Goal: Task Accomplishment & Management: Manage account settings

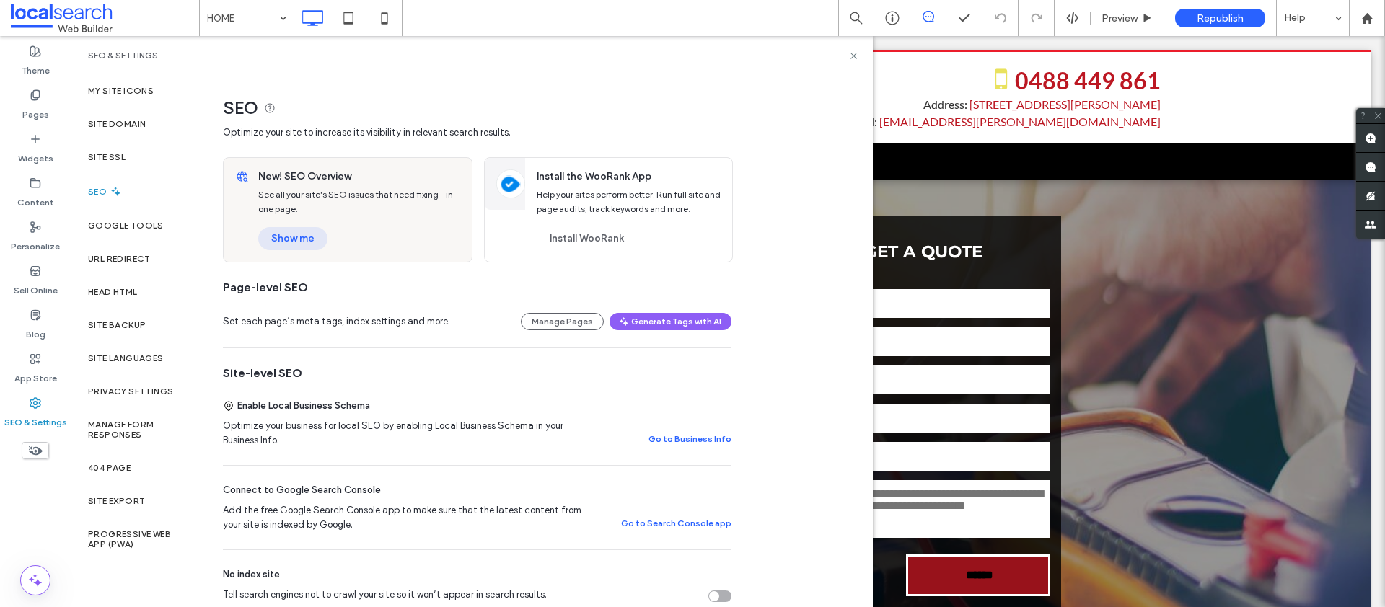
click at [289, 231] on button "Show me" at bounding box center [292, 238] width 69 height 23
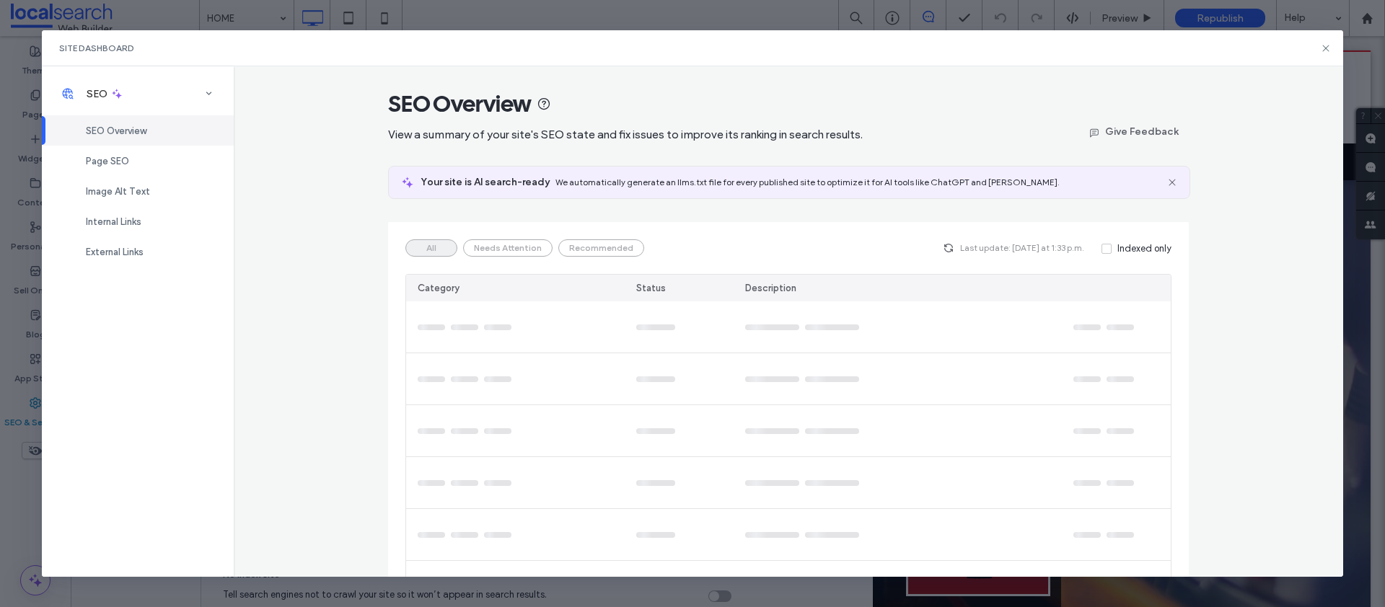
click at [134, 158] on div "Page SEO" at bounding box center [138, 161] width 192 height 30
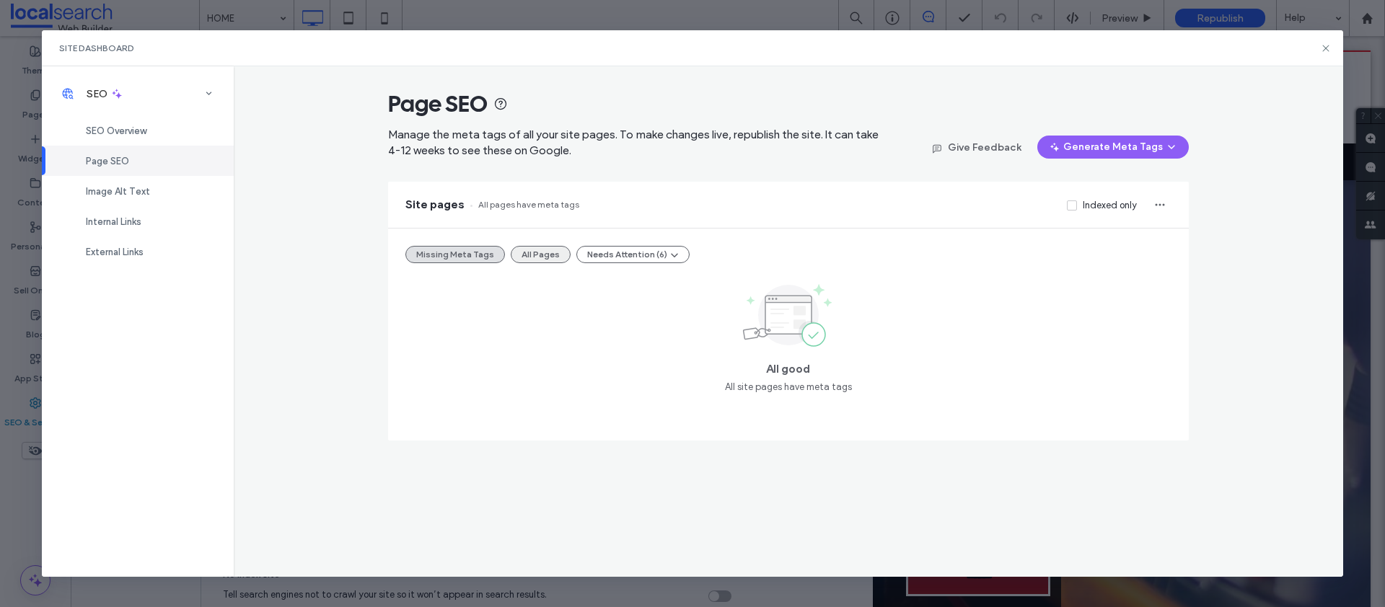
click at [560, 253] on button "All Pages" at bounding box center [541, 254] width 60 height 17
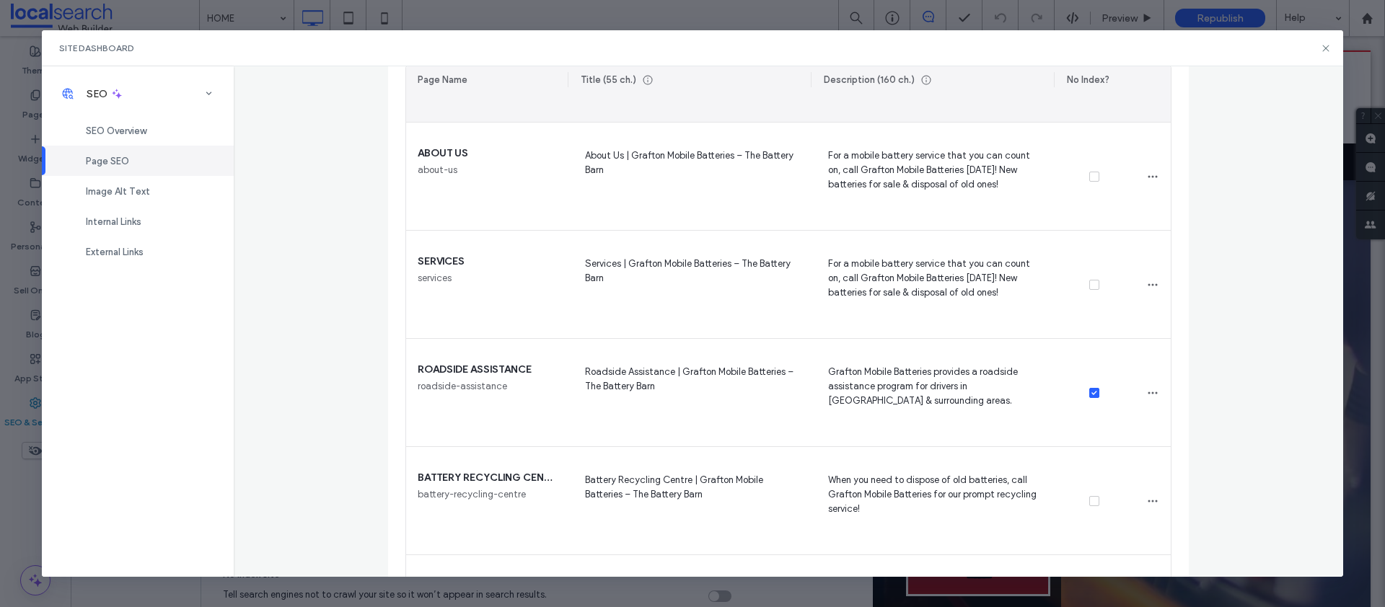
scroll to position [398, 0]
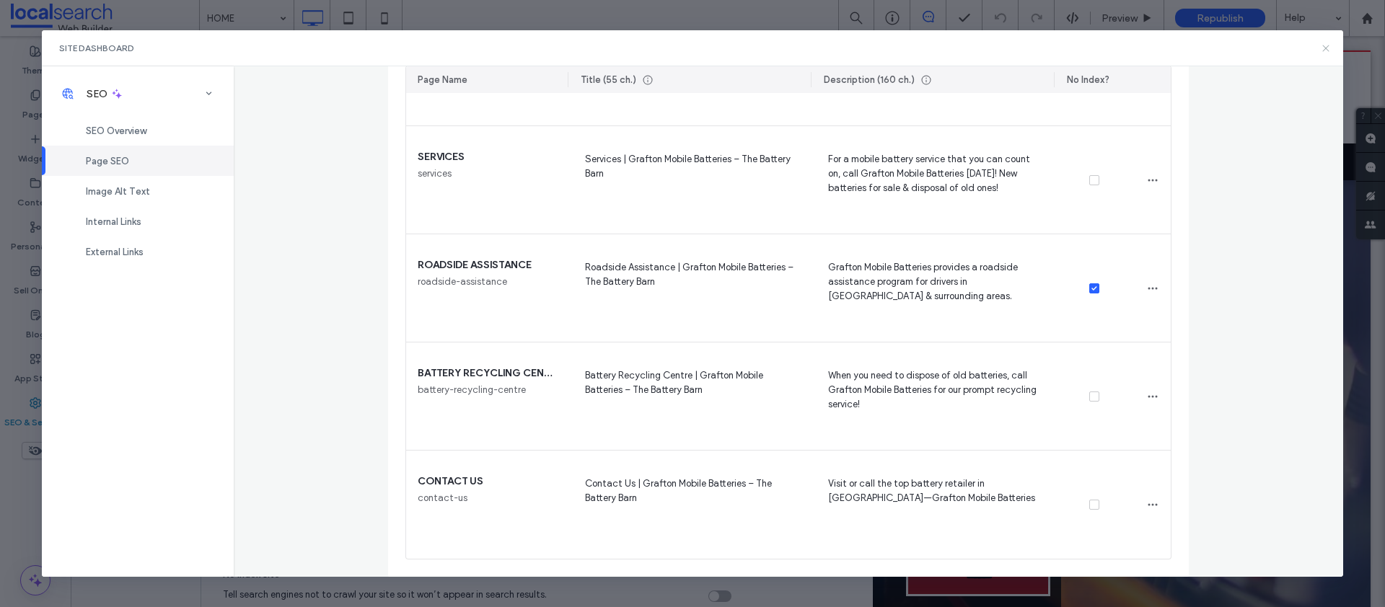
click at [1324, 45] on icon at bounding box center [1326, 49] width 12 height 12
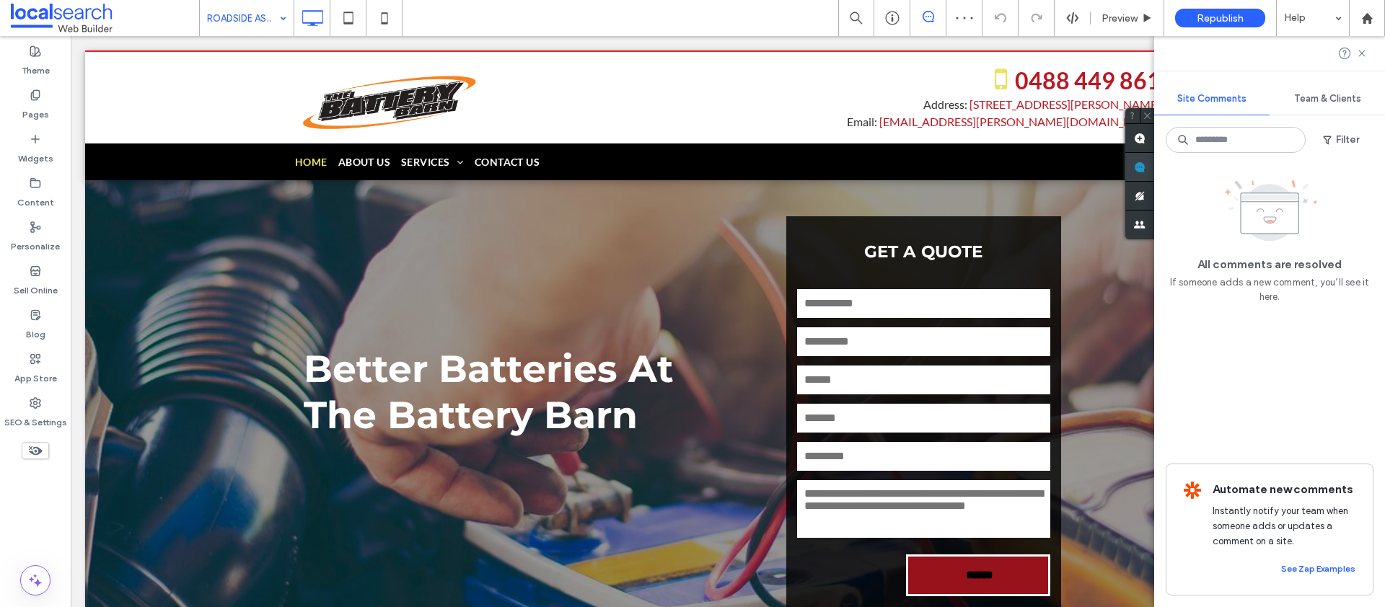
click at [1145, 165] on use at bounding box center [1140, 168] width 12 height 12
click at [1343, 138] on button "Filter" at bounding box center [1340, 139] width 65 height 23
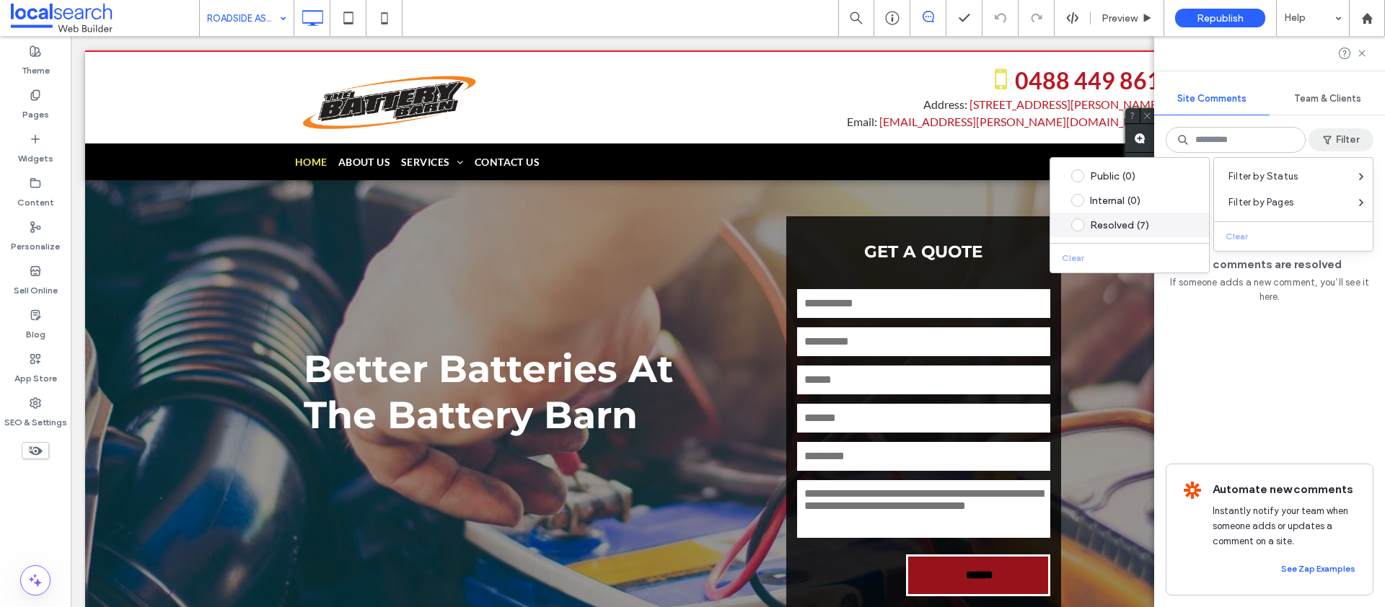
click at [1137, 219] on label "Resolved (7)" at bounding box center [1127, 225] width 130 height 13
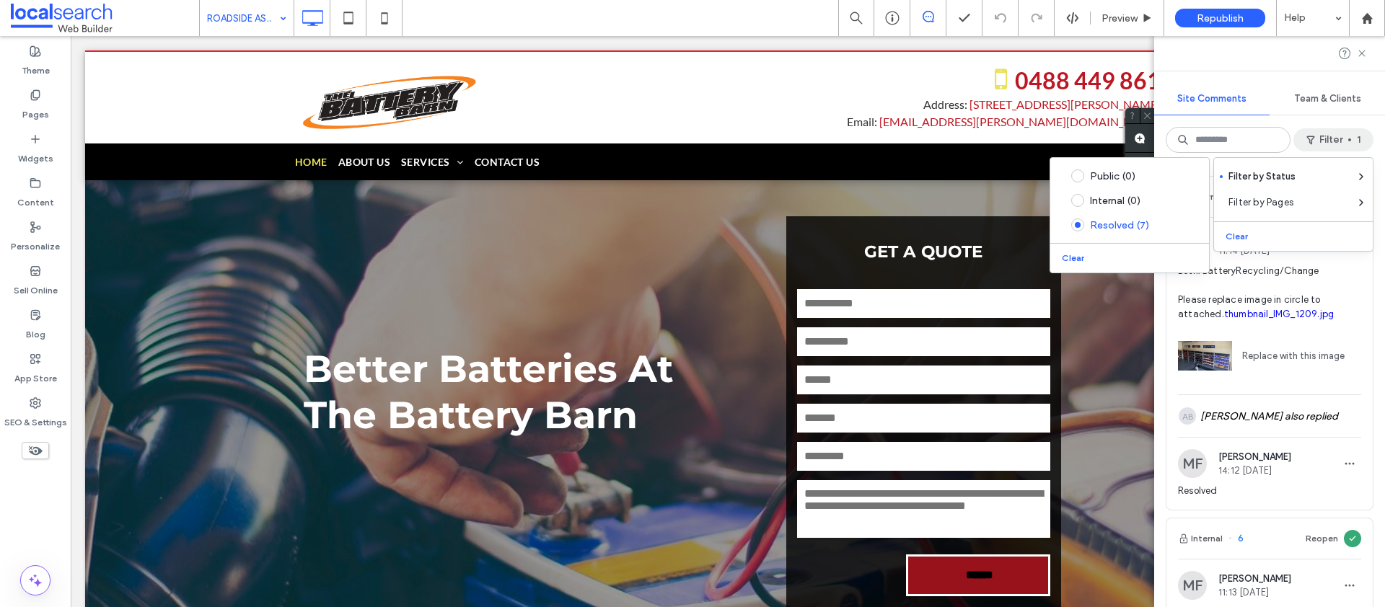
click at [1328, 138] on button "Filter 1" at bounding box center [1333, 139] width 80 height 23
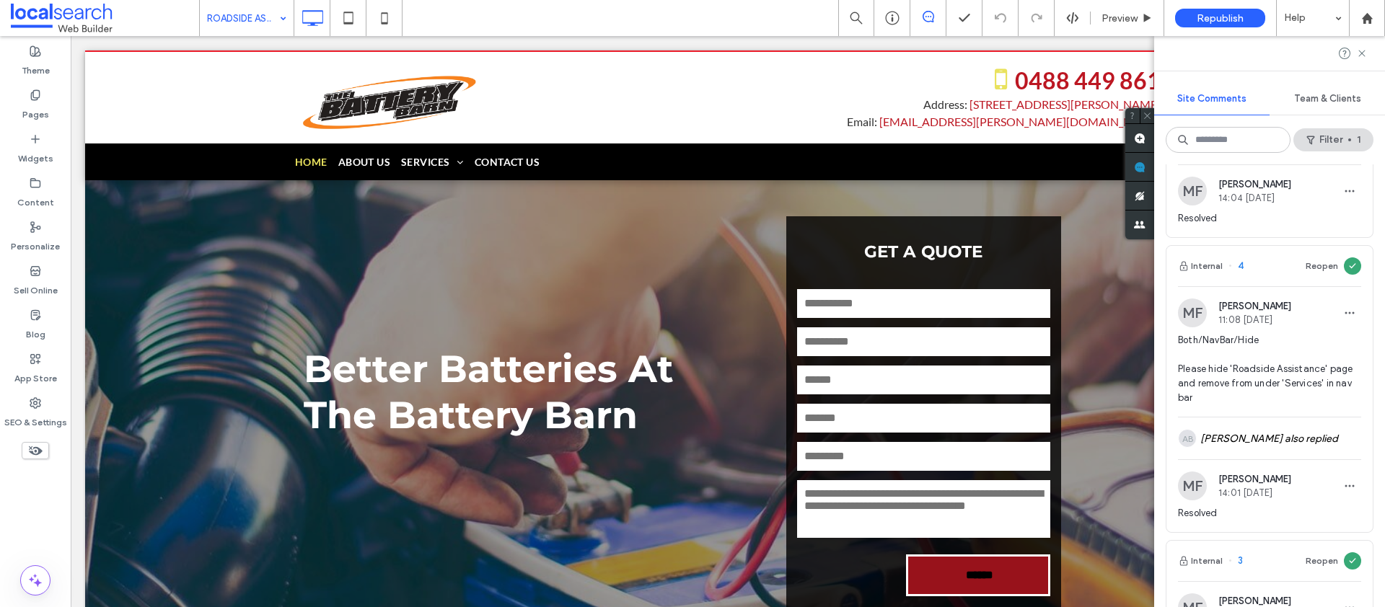
scroll to position [893, 0]
click at [1254, 439] on div "AB Adam Button also replied" at bounding box center [1269, 441] width 183 height 42
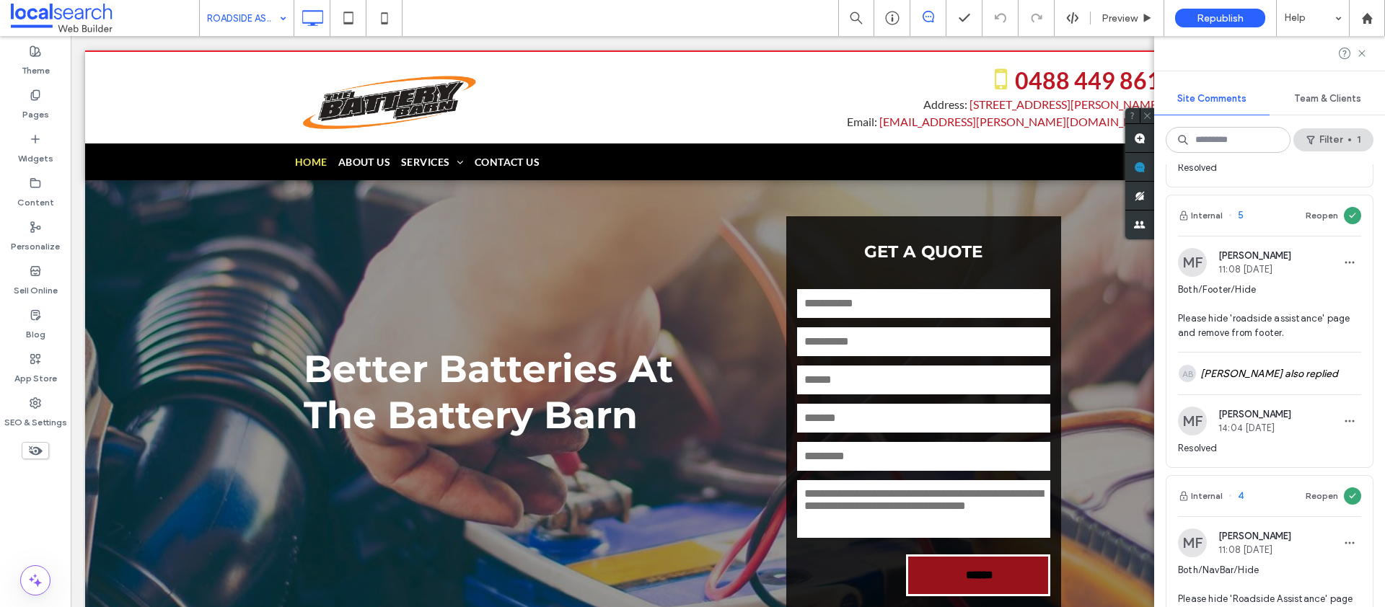
scroll to position [678, 0]
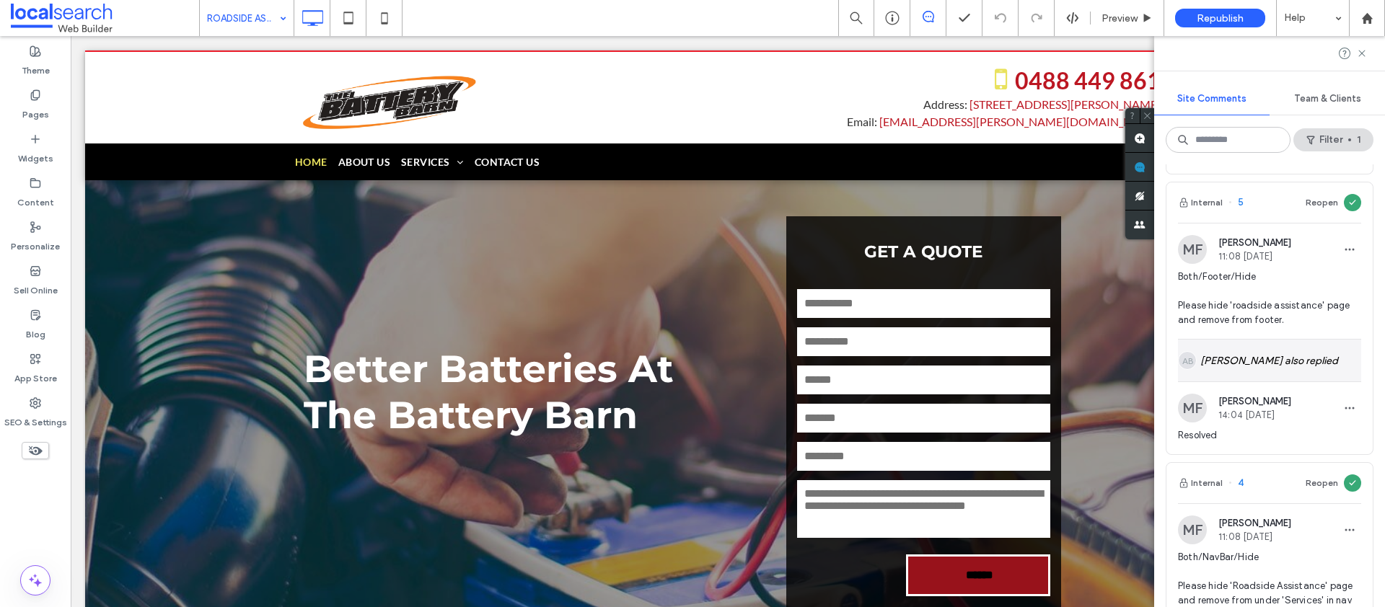
click at [1275, 357] on div "AB Adam Button also replied" at bounding box center [1269, 361] width 183 height 42
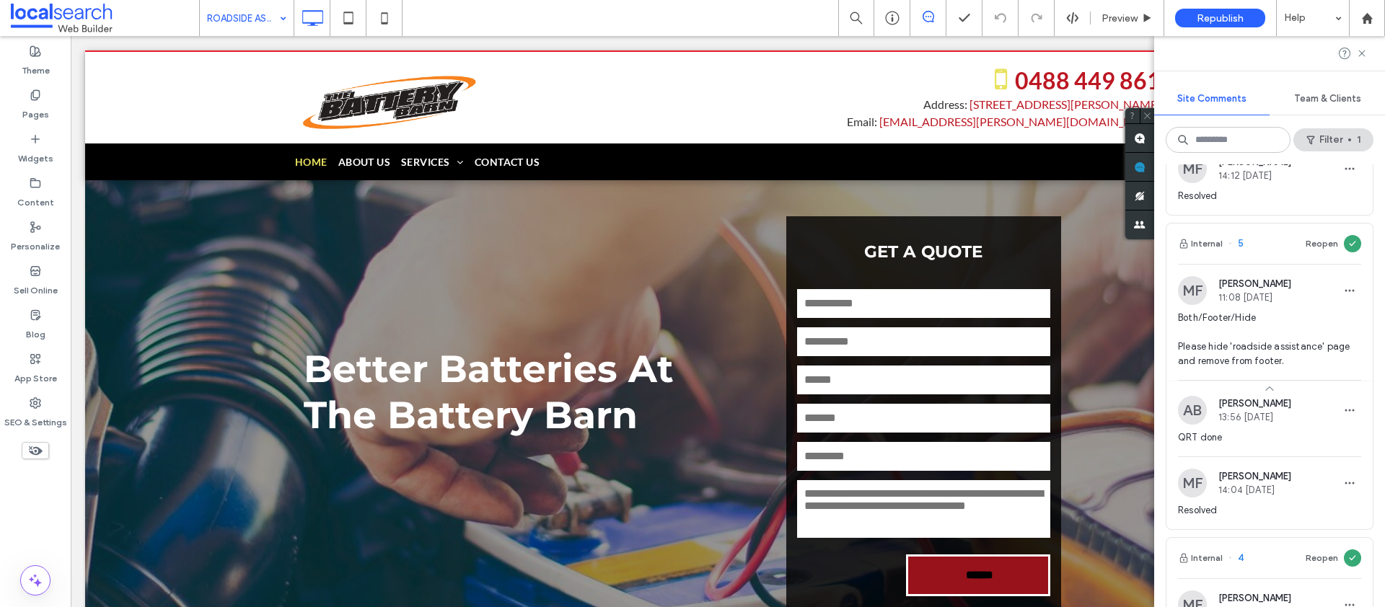
scroll to position [655, 0]
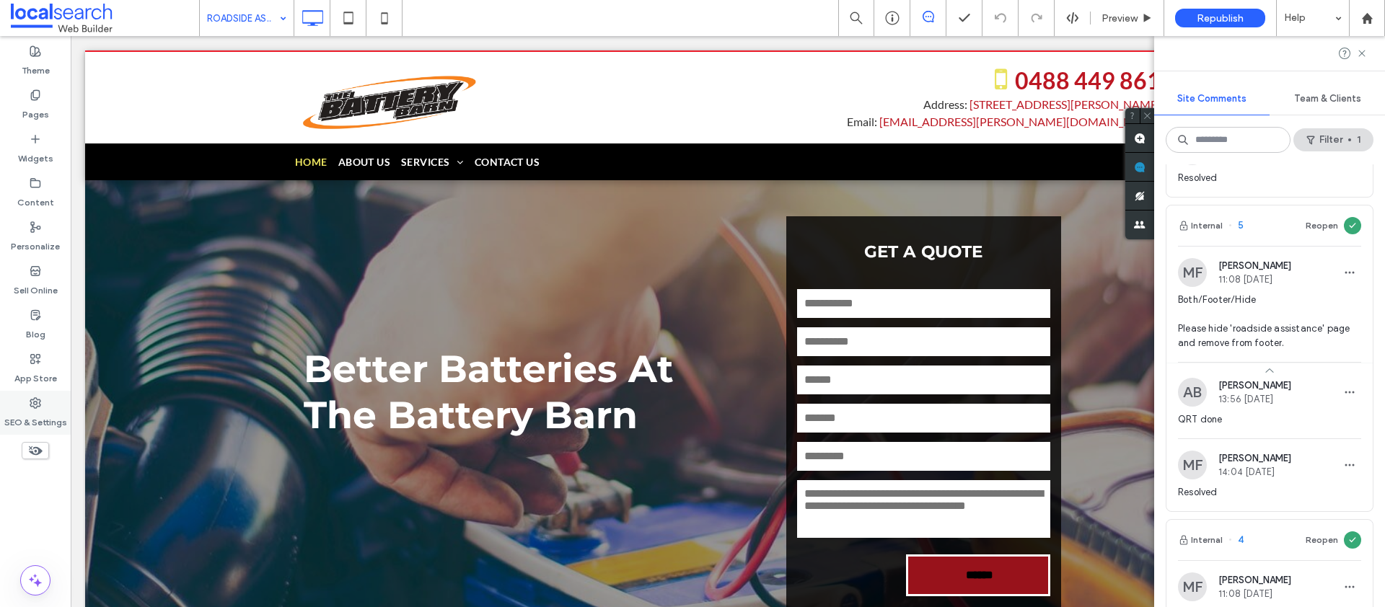
click at [33, 413] on label "SEO & Settings" at bounding box center [35, 419] width 63 height 20
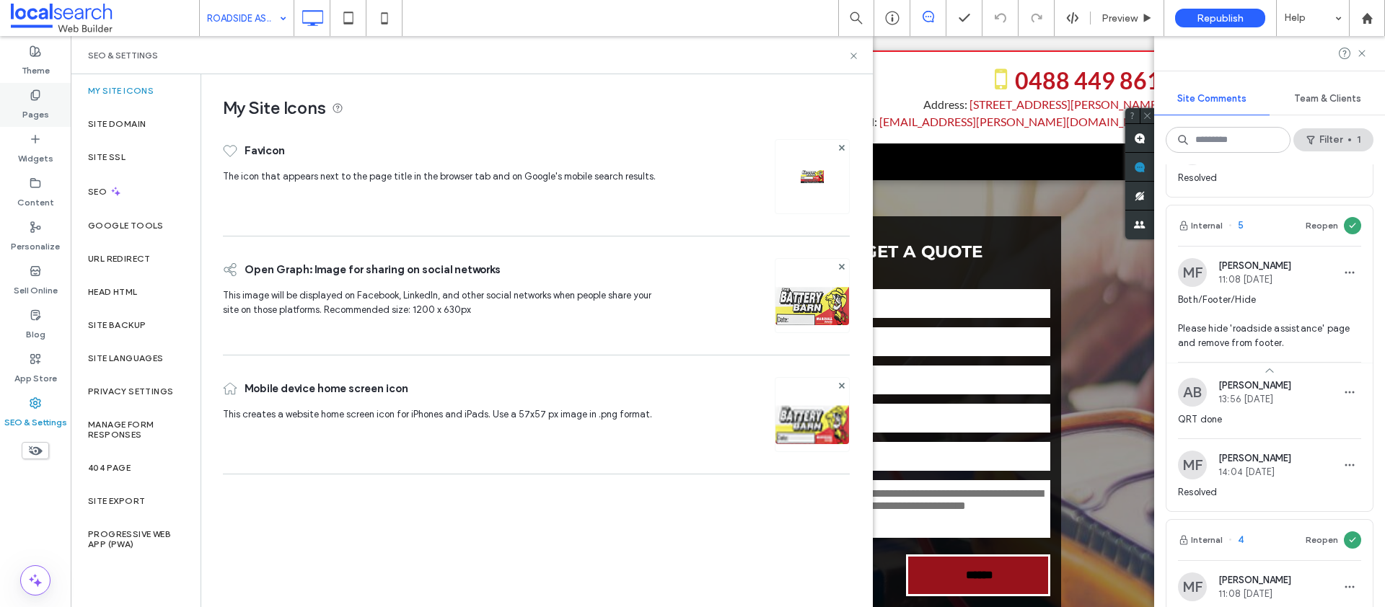
click at [50, 110] on div "Pages" at bounding box center [35, 105] width 71 height 44
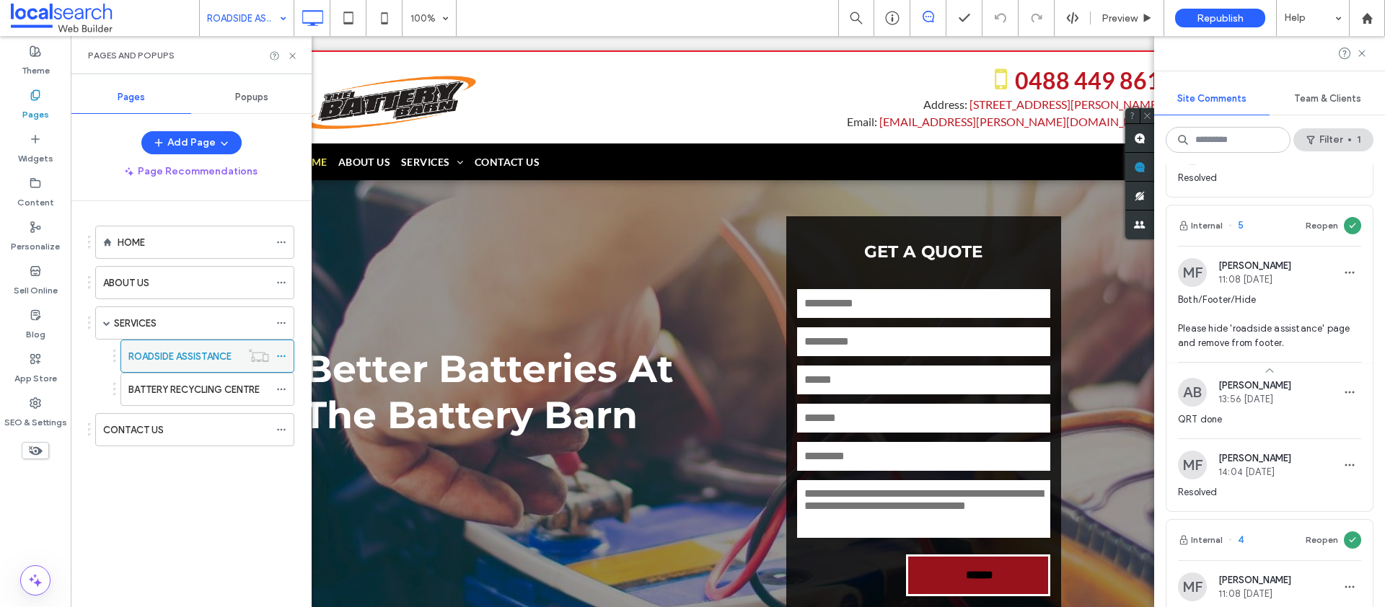
click at [280, 354] on icon at bounding box center [281, 356] width 10 height 10
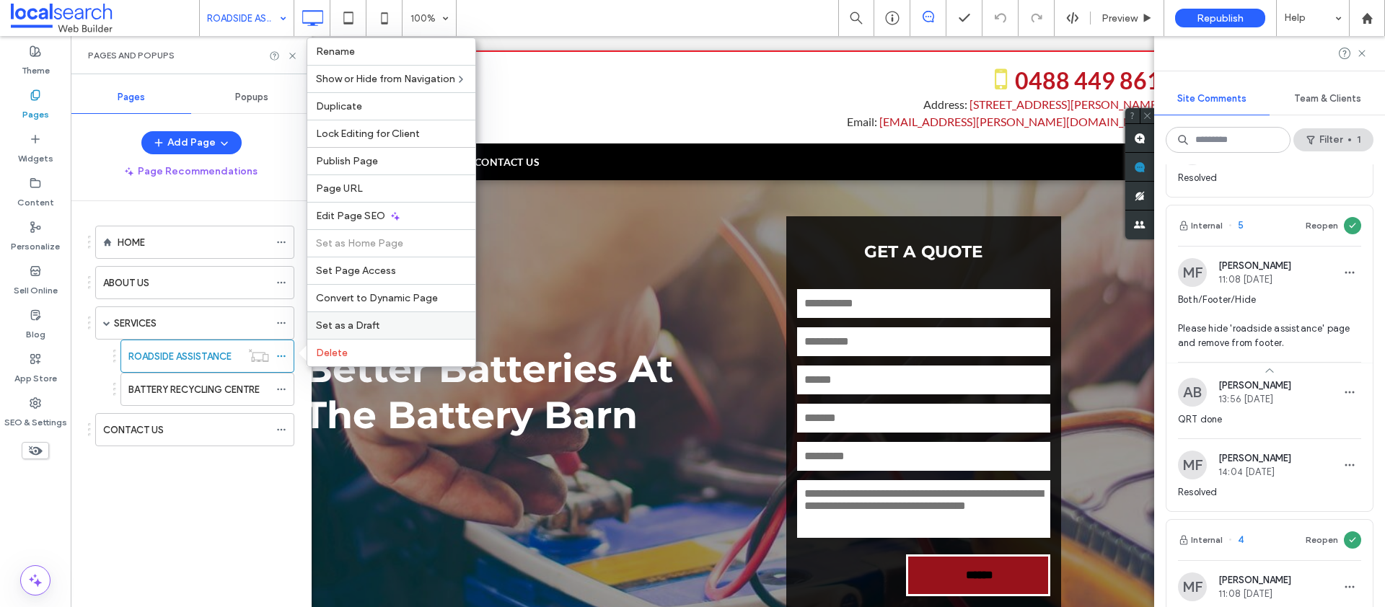
click at [350, 318] on div "Set as a Draft" at bounding box center [391, 325] width 168 height 27
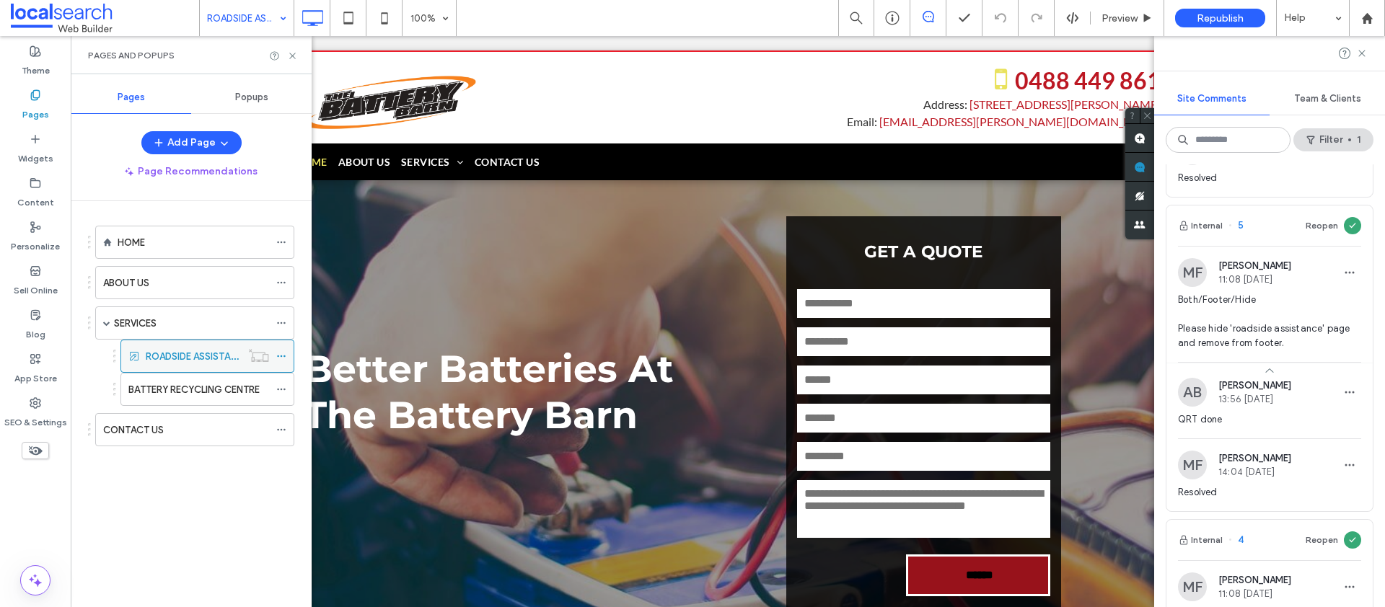
click at [277, 353] on icon at bounding box center [281, 356] width 10 height 10
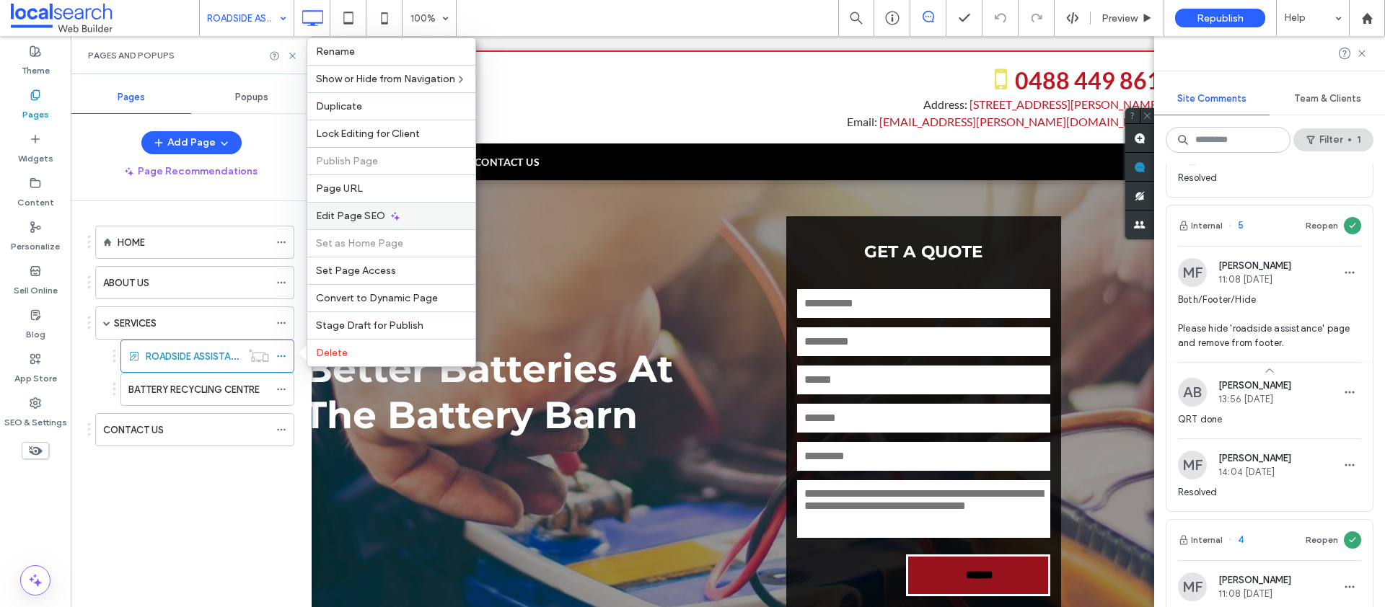
click at [371, 217] on span "Edit Page SEO" at bounding box center [350, 216] width 69 height 12
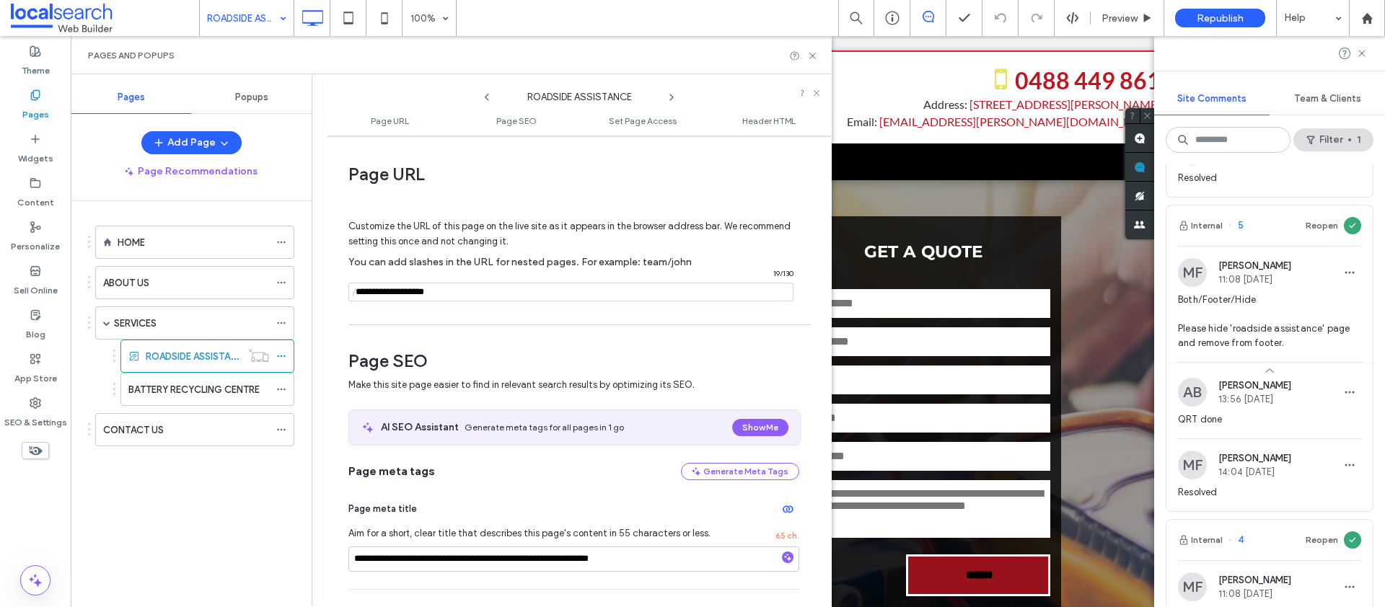
click at [483, 297] on input "notEmpty" at bounding box center [570, 292] width 445 height 19
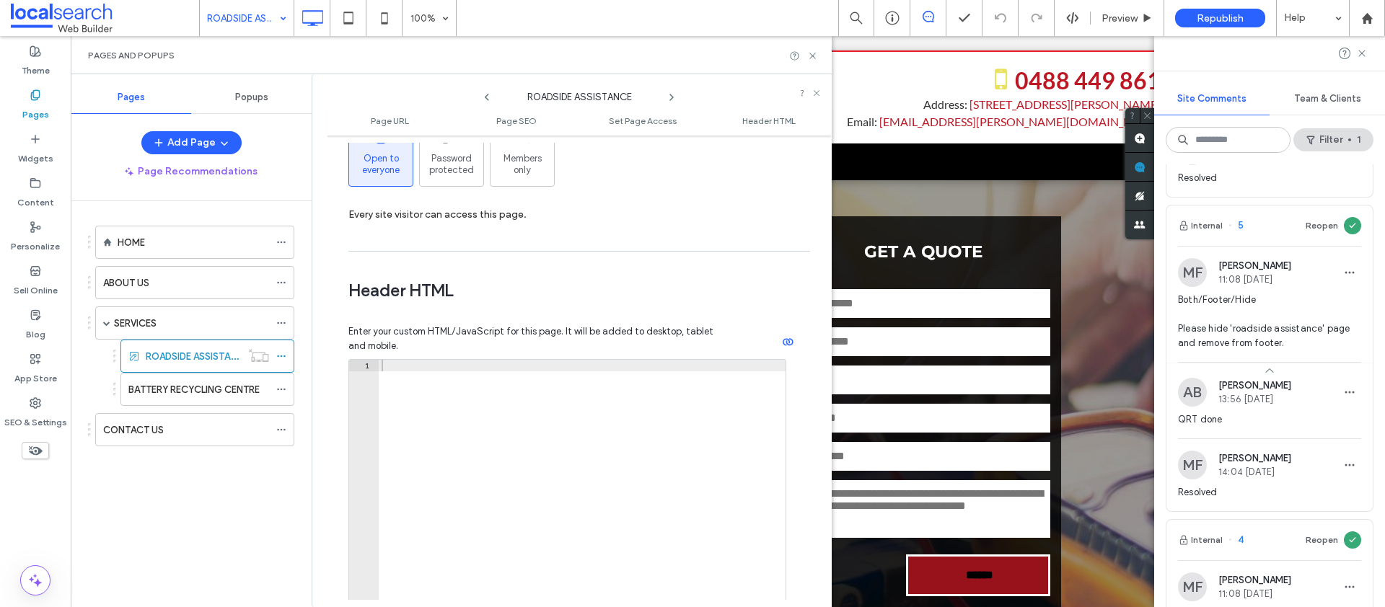
scroll to position [1323, 0]
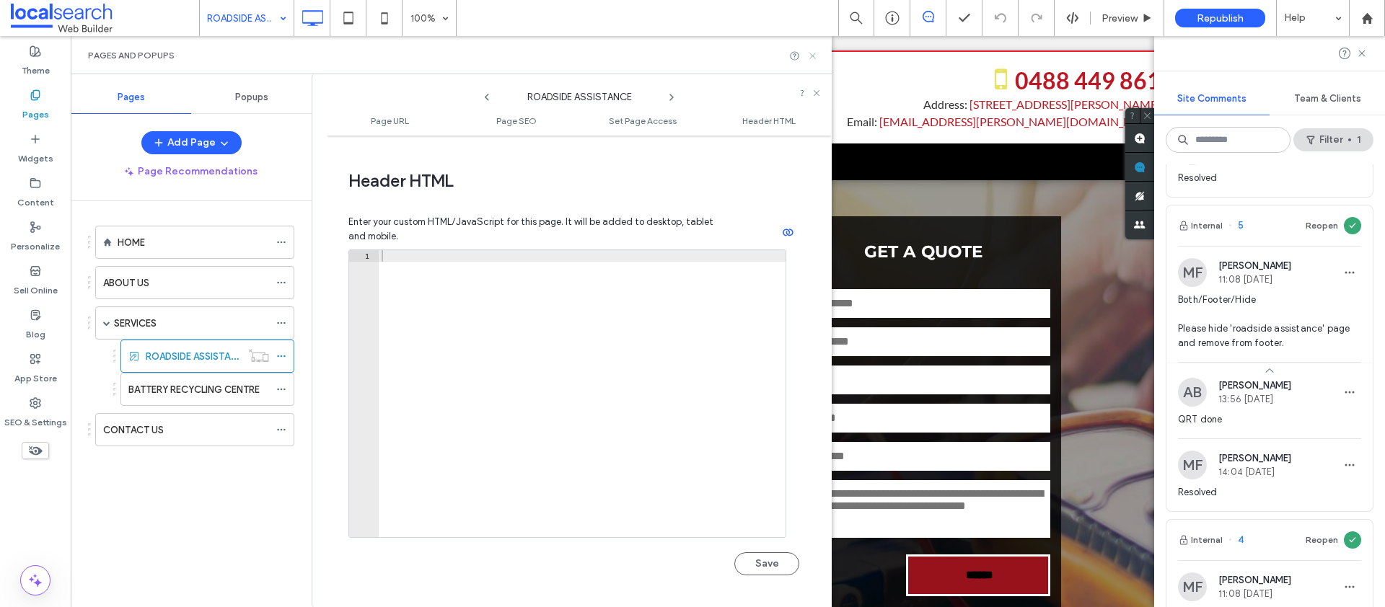
type input "**********"
click at [814, 56] on icon at bounding box center [812, 55] width 11 height 11
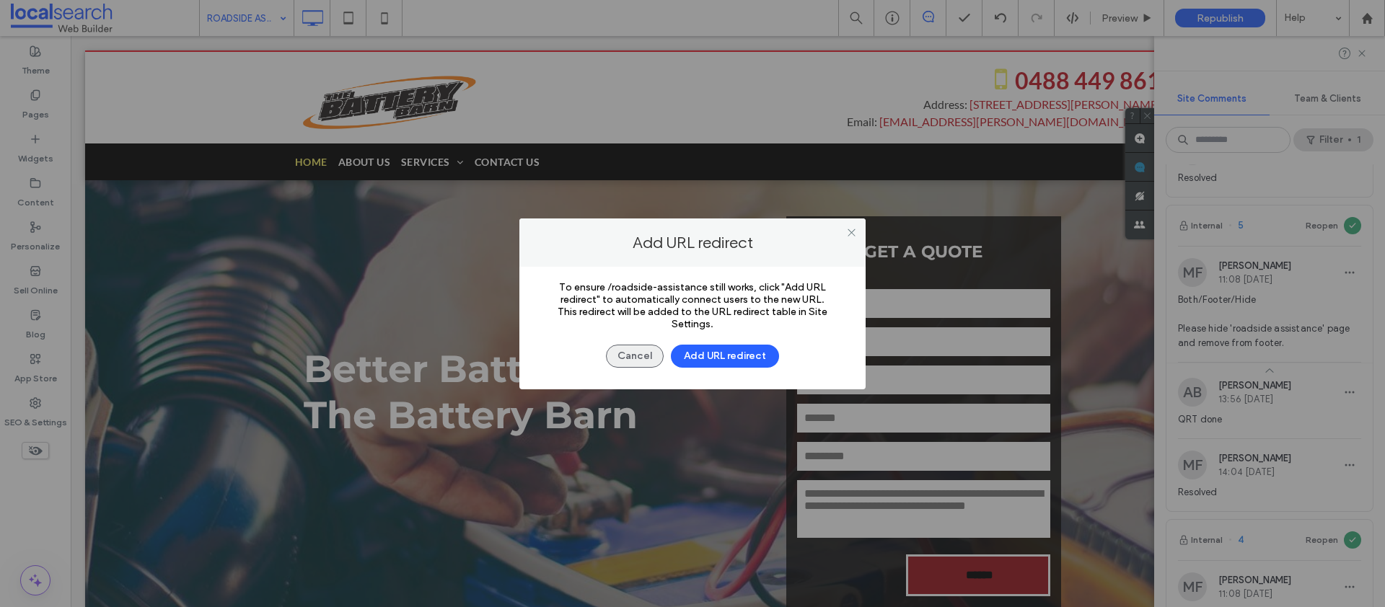
click at [631, 355] on button "Cancel" at bounding box center [635, 356] width 58 height 23
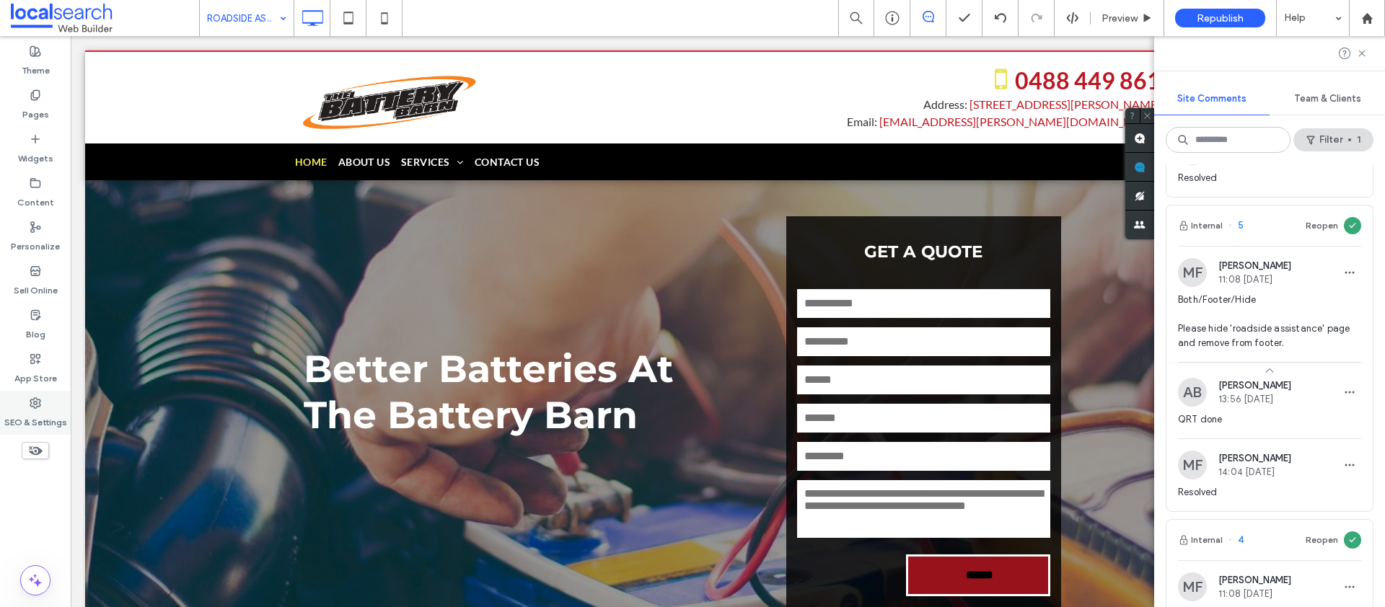
click at [42, 406] on div "SEO & Settings" at bounding box center [35, 413] width 71 height 44
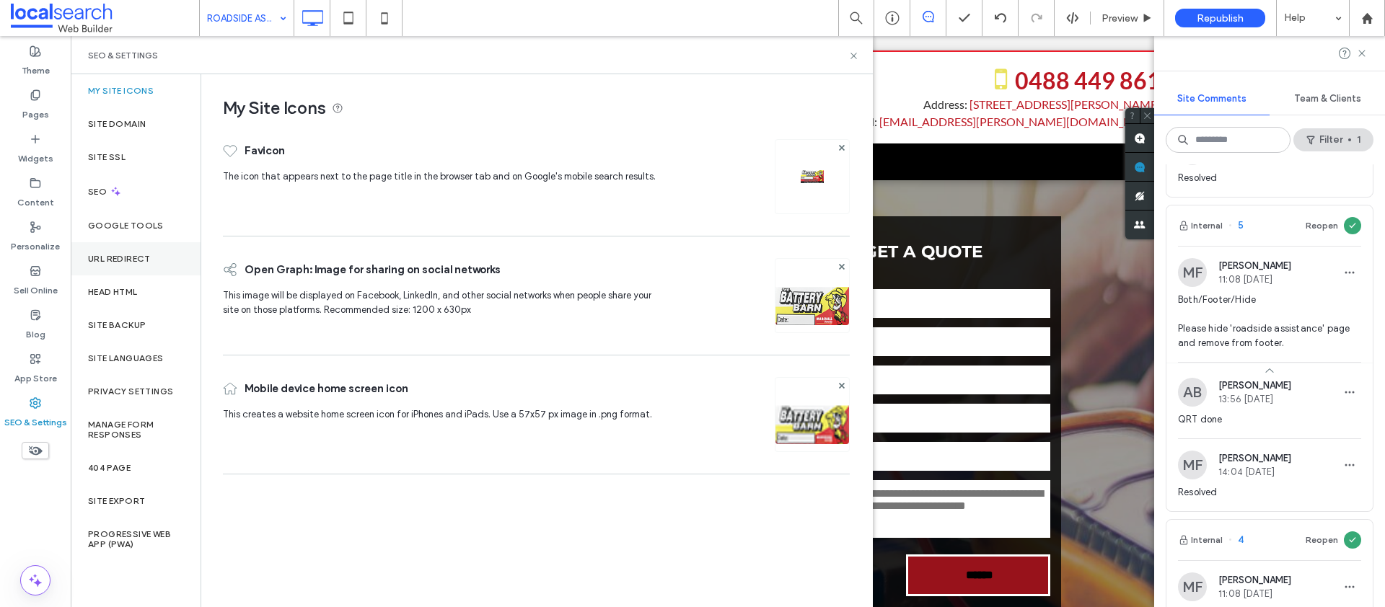
click at [129, 264] on div "URL Redirect" at bounding box center [136, 258] width 130 height 33
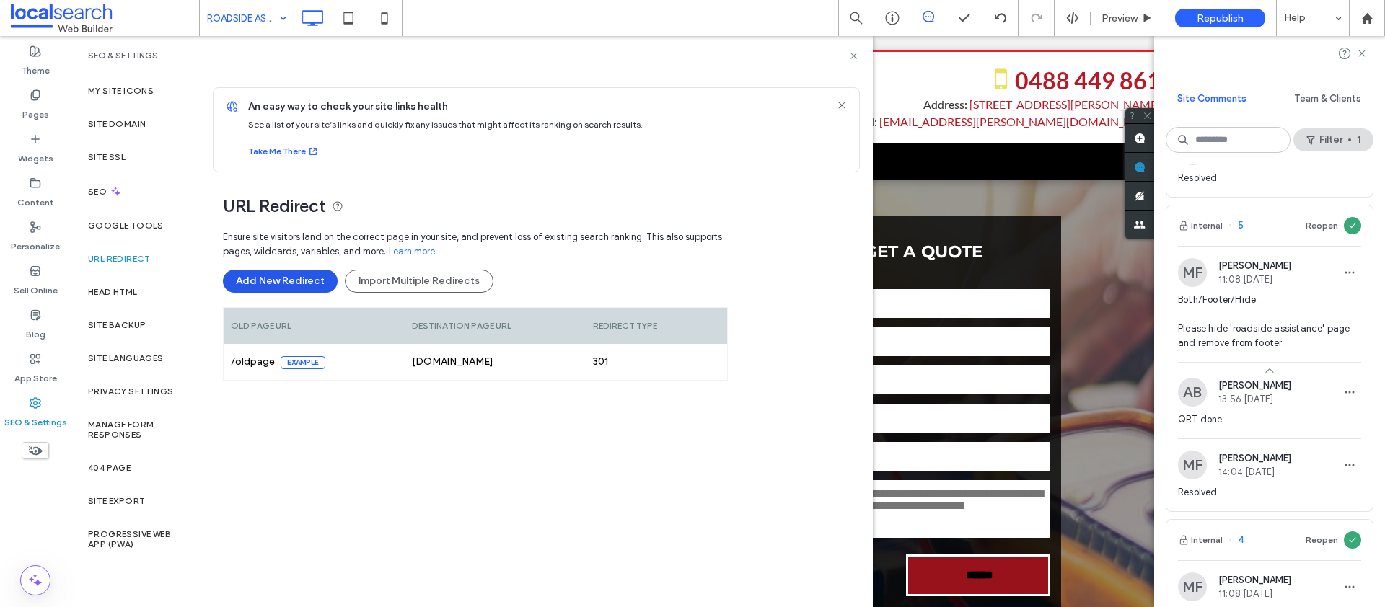
click at [256, 281] on button "Add New Redirect" at bounding box center [280, 281] width 115 height 23
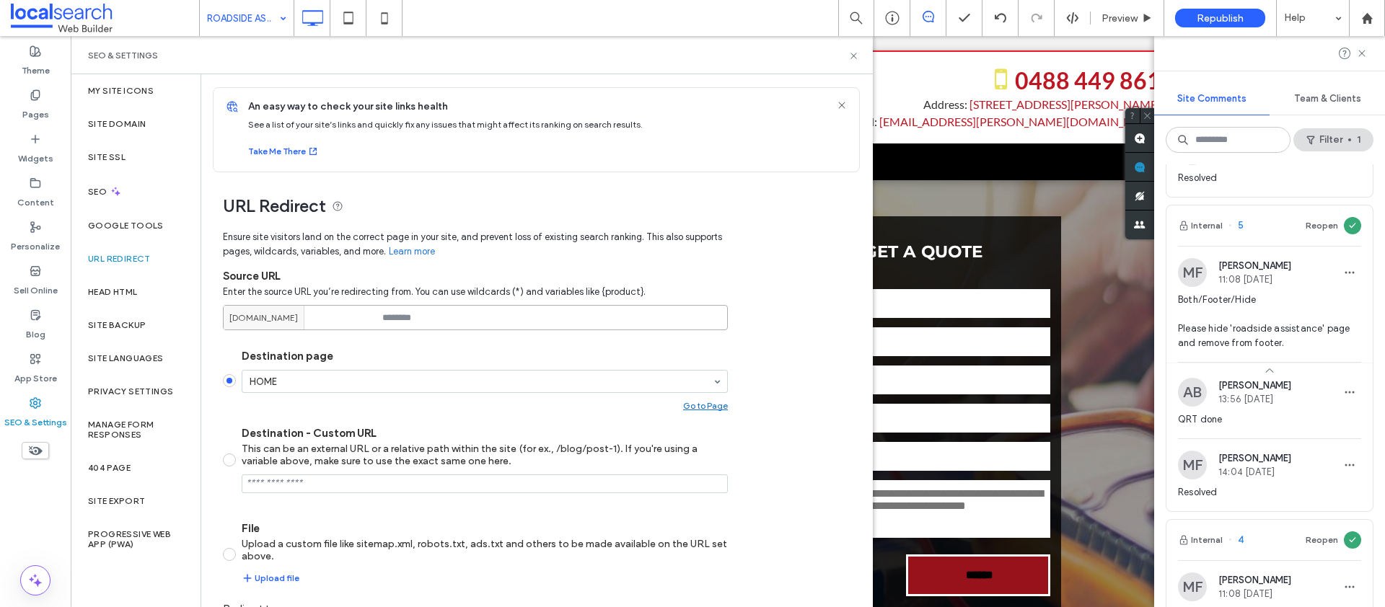
click at [421, 312] on input at bounding box center [475, 317] width 505 height 25
paste input "**********"
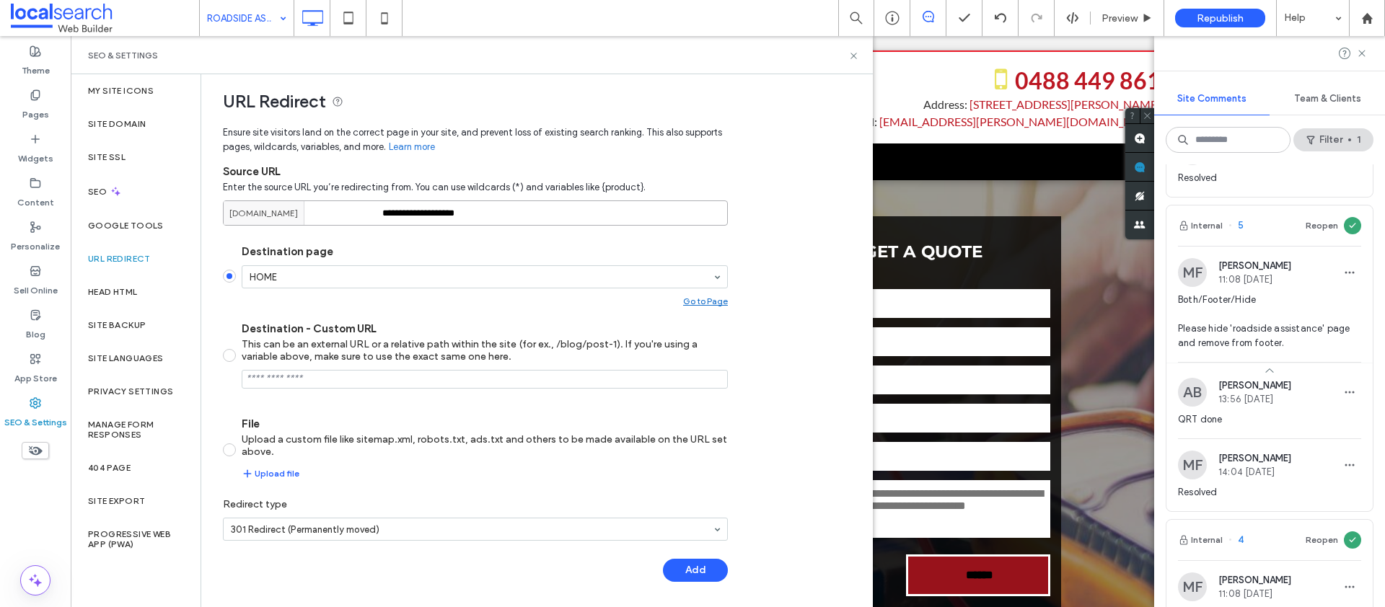
scroll to position [107, 0]
type input "**********"
click at [695, 576] on button "Add" at bounding box center [695, 568] width 65 height 23
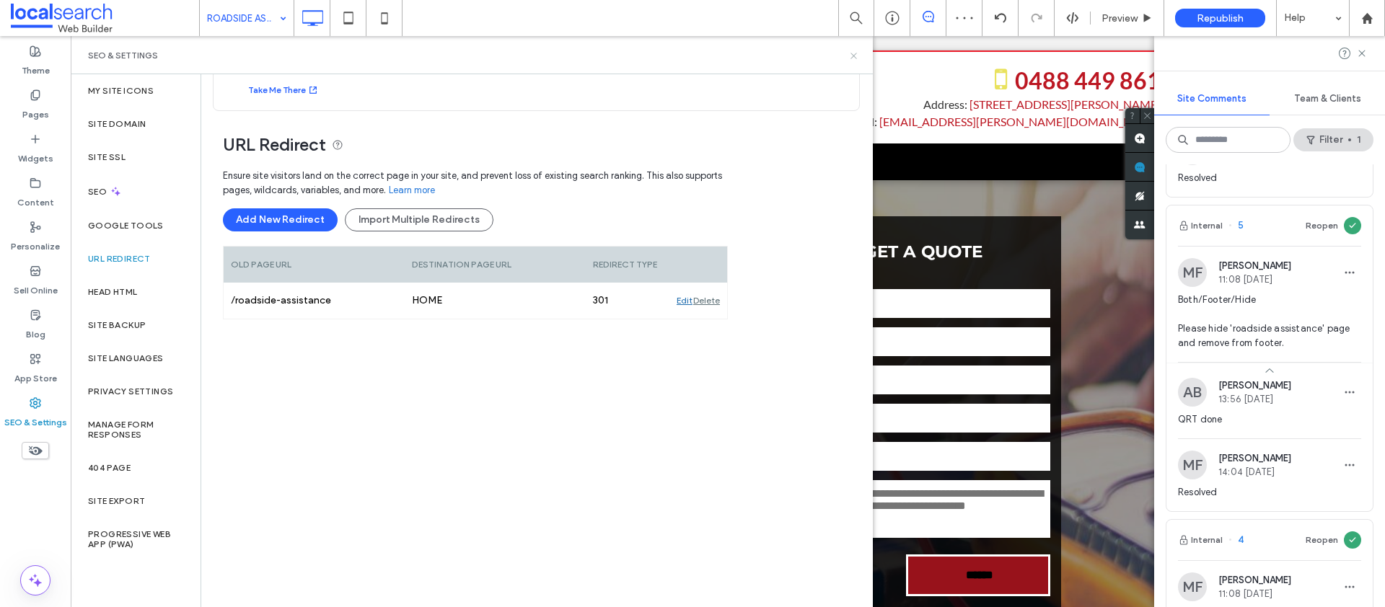
click at [853, 56] on use at bounding box center [853, 56] width 6 height 6
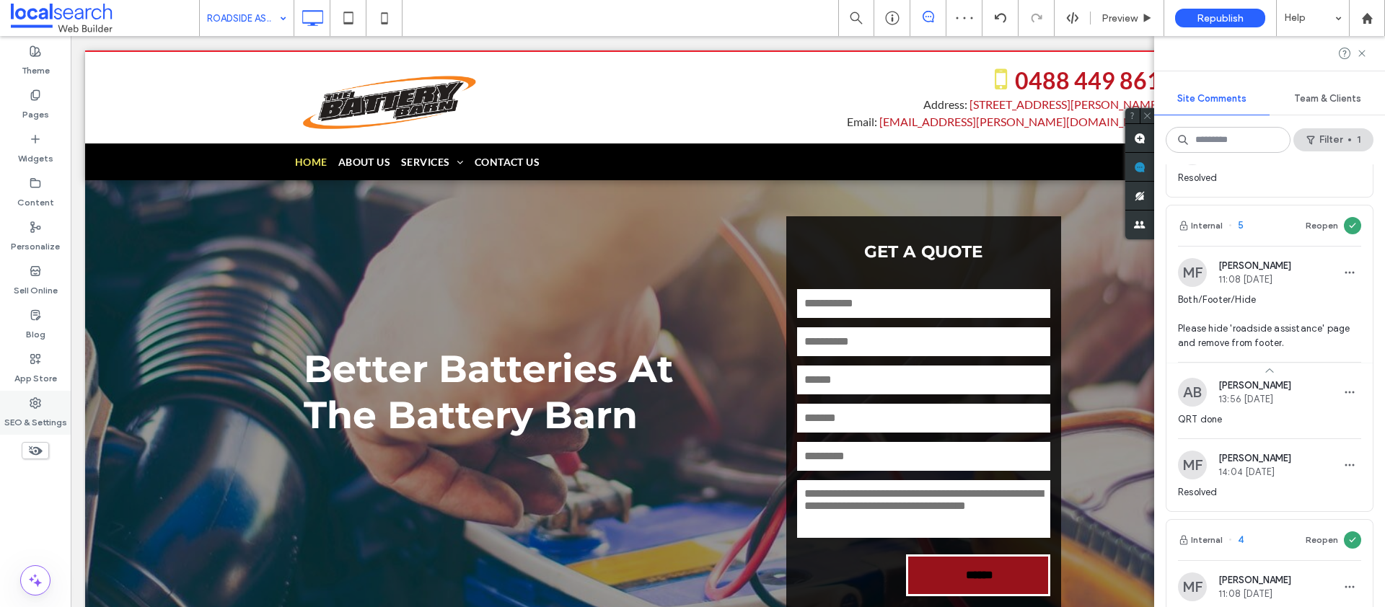
click at [5, 417] on label "SEO & Settings" at bounding box center [35, 419] width 63 height 20
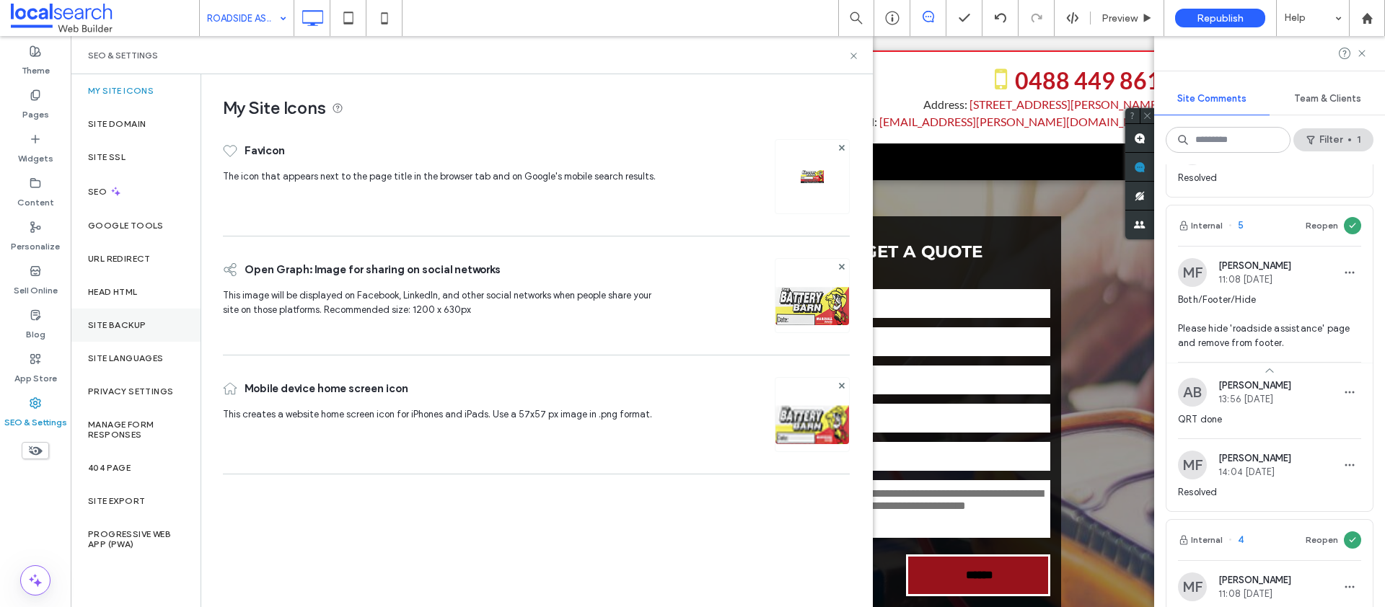
click at [121, 322] on label "Site Backup" at bounding box center [117, 325] width 58 height 10
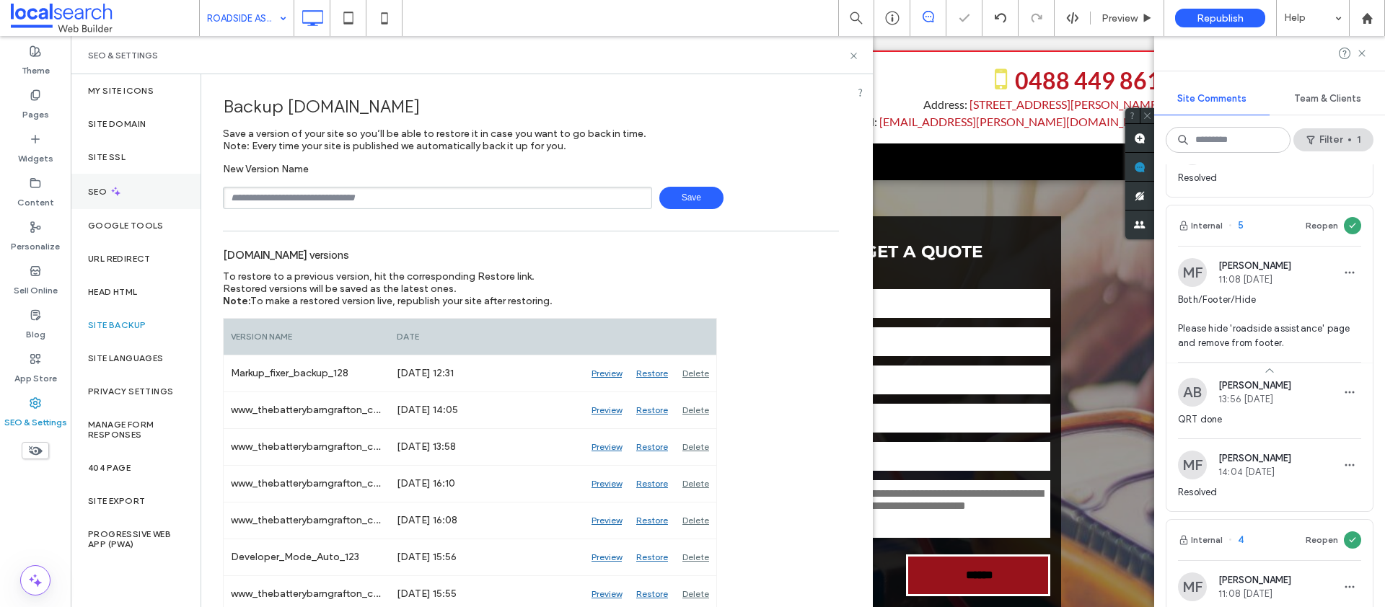
click at [122, 188] on div "SEO" at bounding box center [136, 191] width 130 height 35
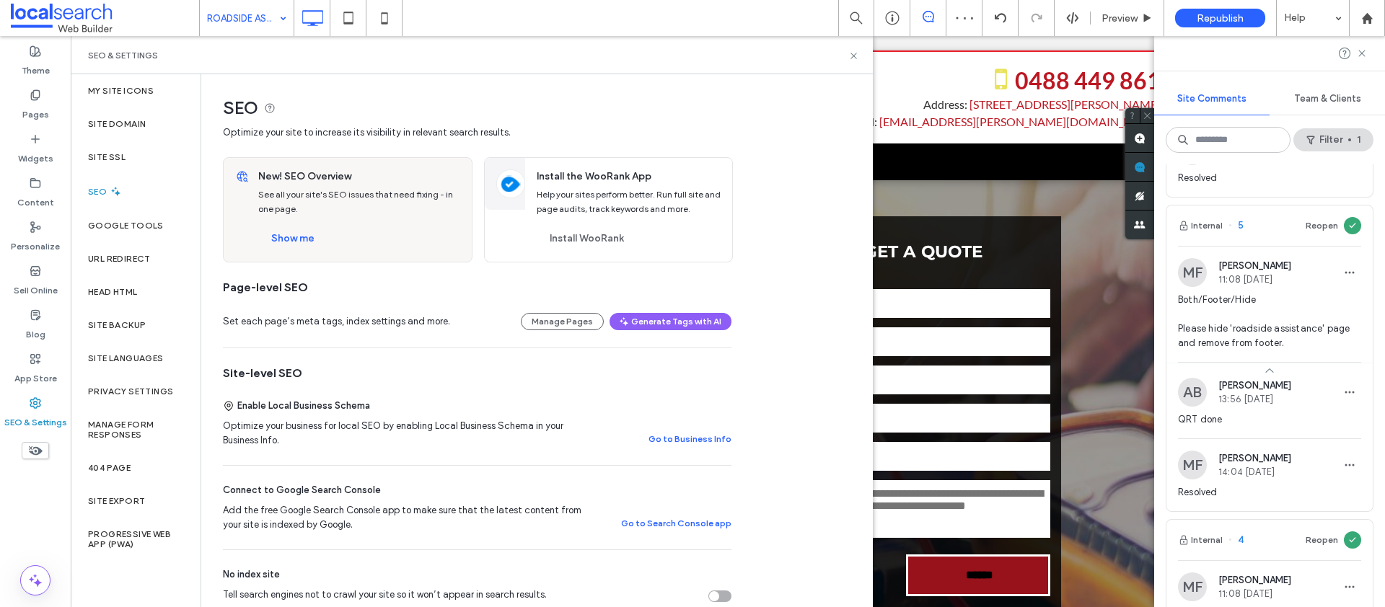
click at [311, 223] on div "New! SEO Overview See all your site's SEO issues that need fixing - in one page…" at bounding box center [361, 210] width 222 height 104
click at [302, 239] on button "Show me" at bounding box center [292, 238] width 69 height 23
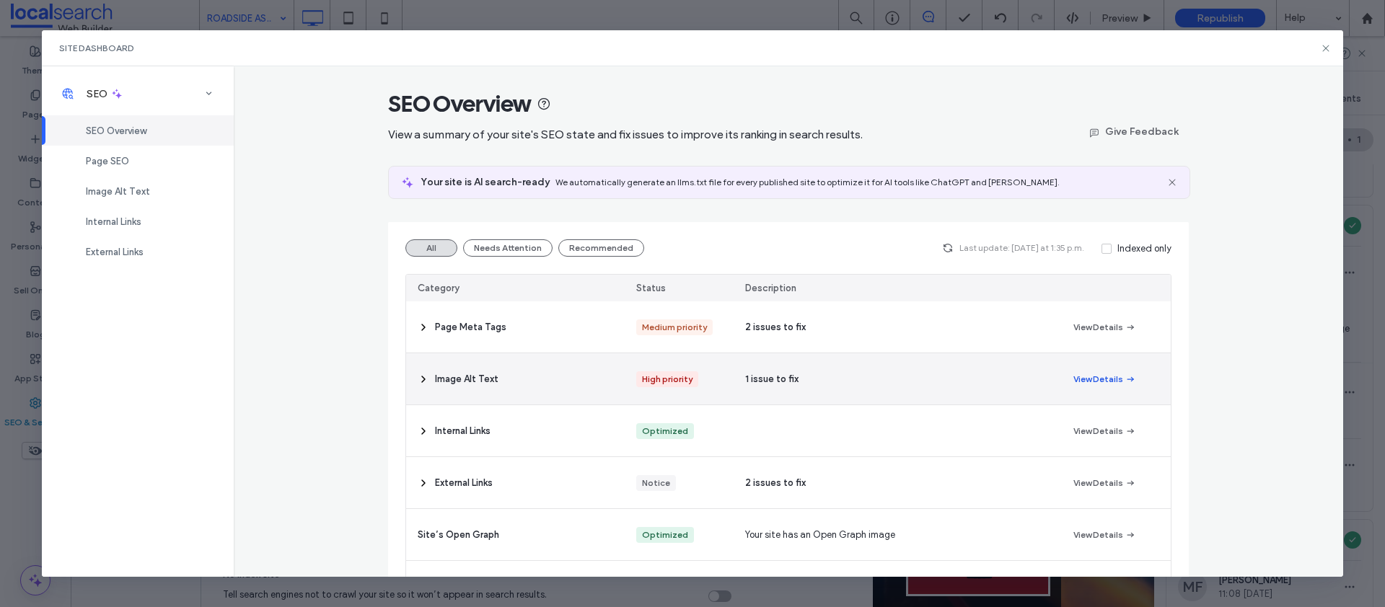
click at [1086, 383] on button "View Details" at bounding box center [1104, 379] width 63 height 17
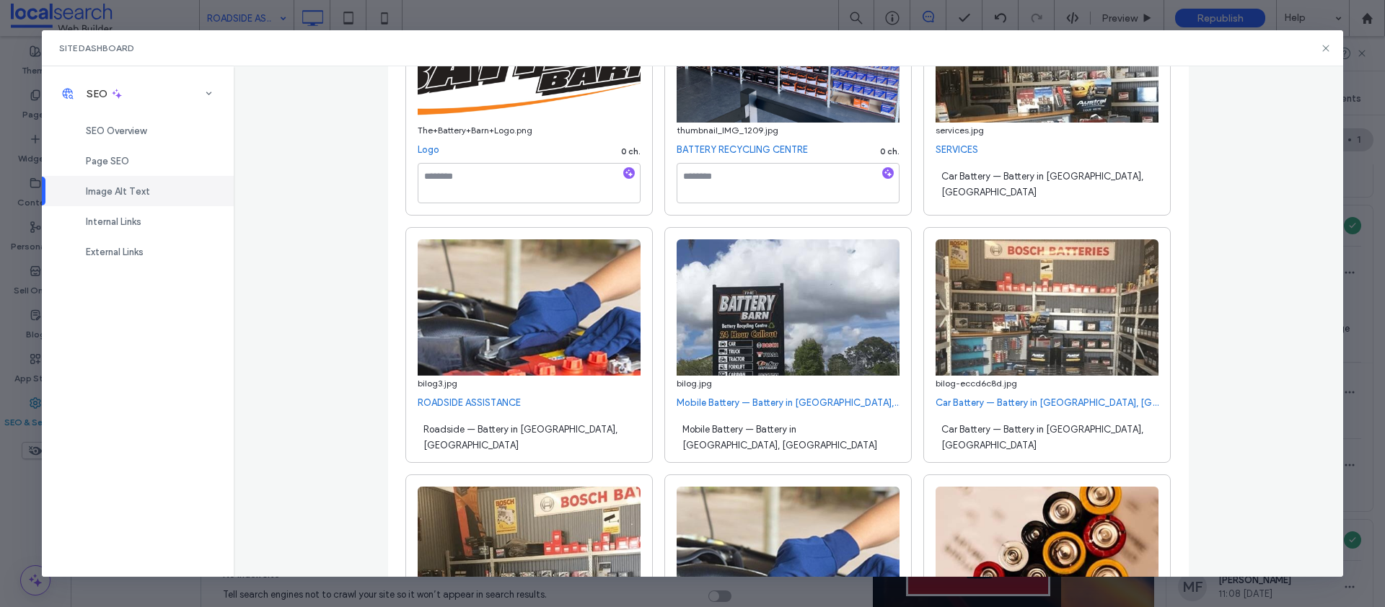
scroll to position [0, 0]
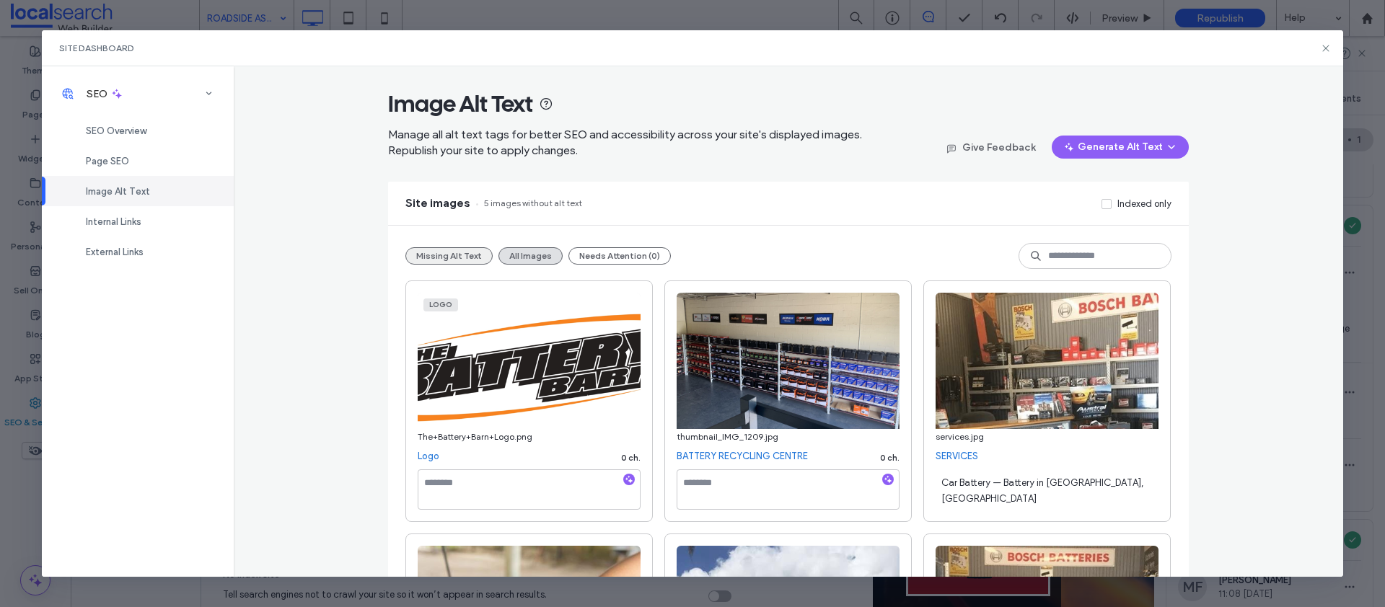
click at [447, 254] on button "Missing Alt Text" at bounding box center [448, 255] width 87 height 17
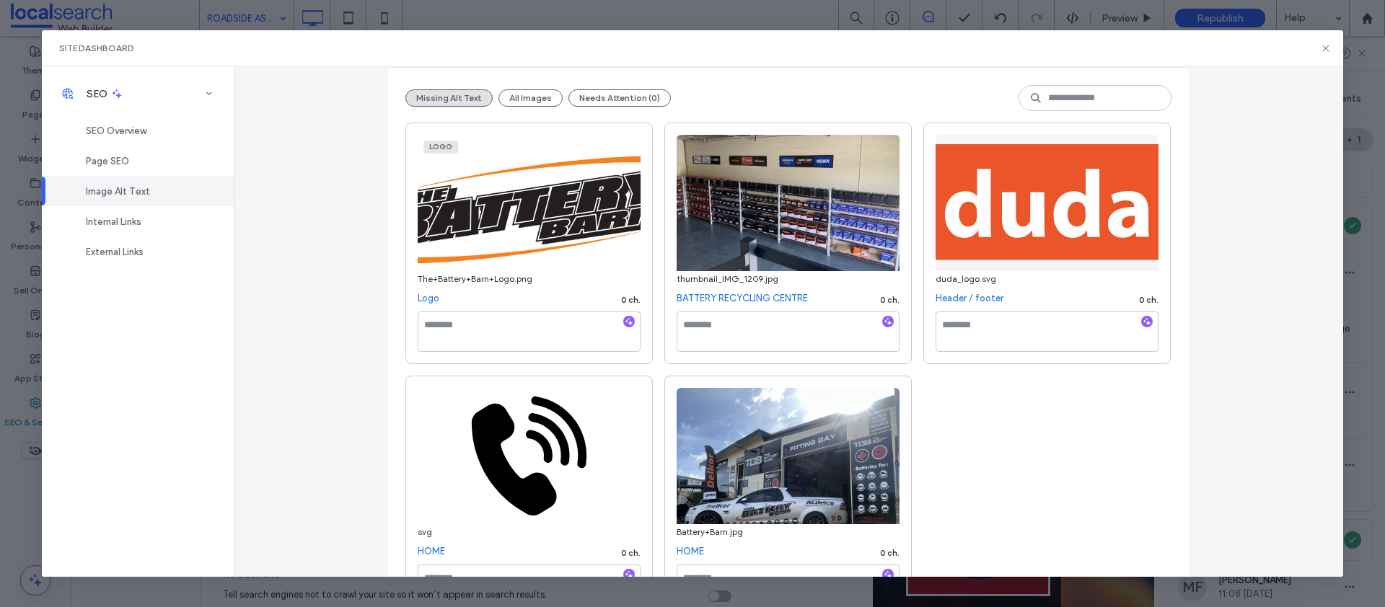
scroll to position [216, 0]
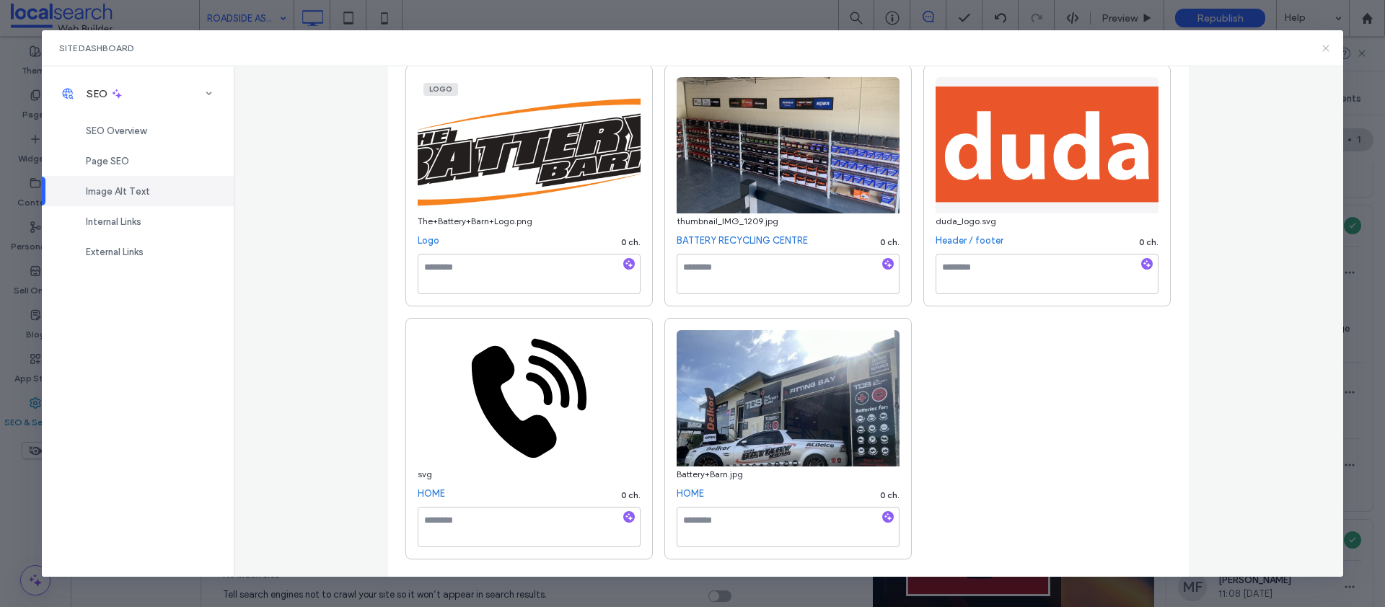
click at [1327, 50] on icon at bounding box center [1326, 49] width 12 height 12
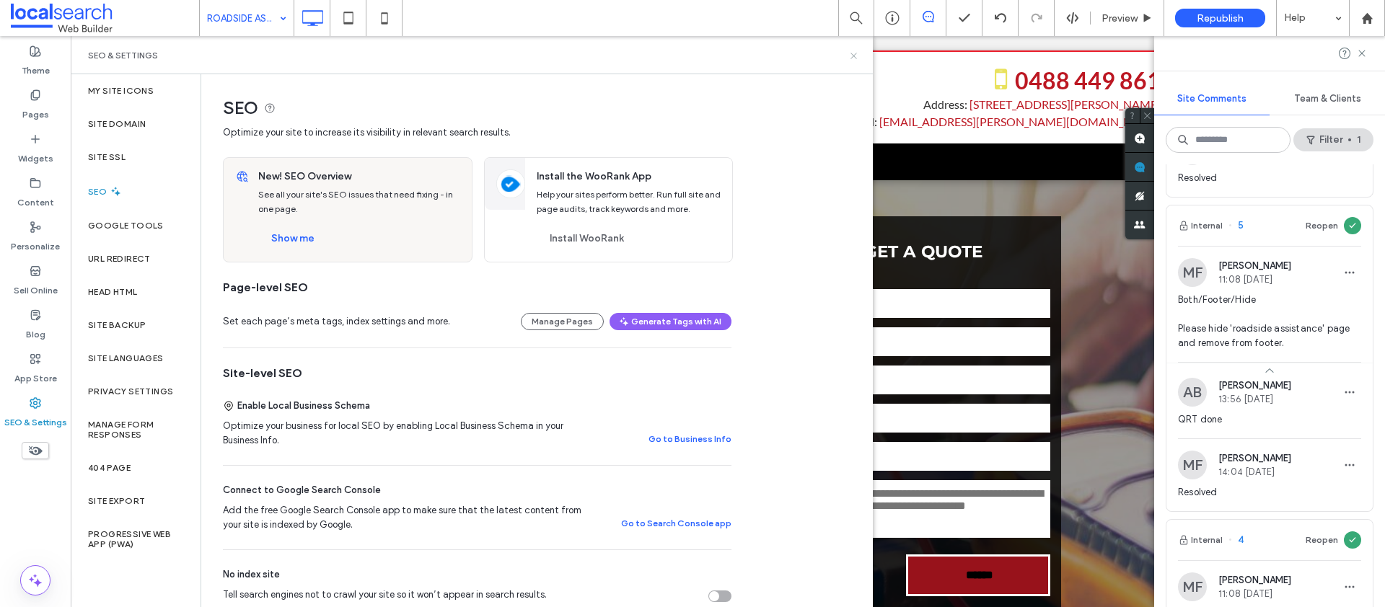
click at [849, 58] on icon at bounding box center [853, 55] width 11 height 11
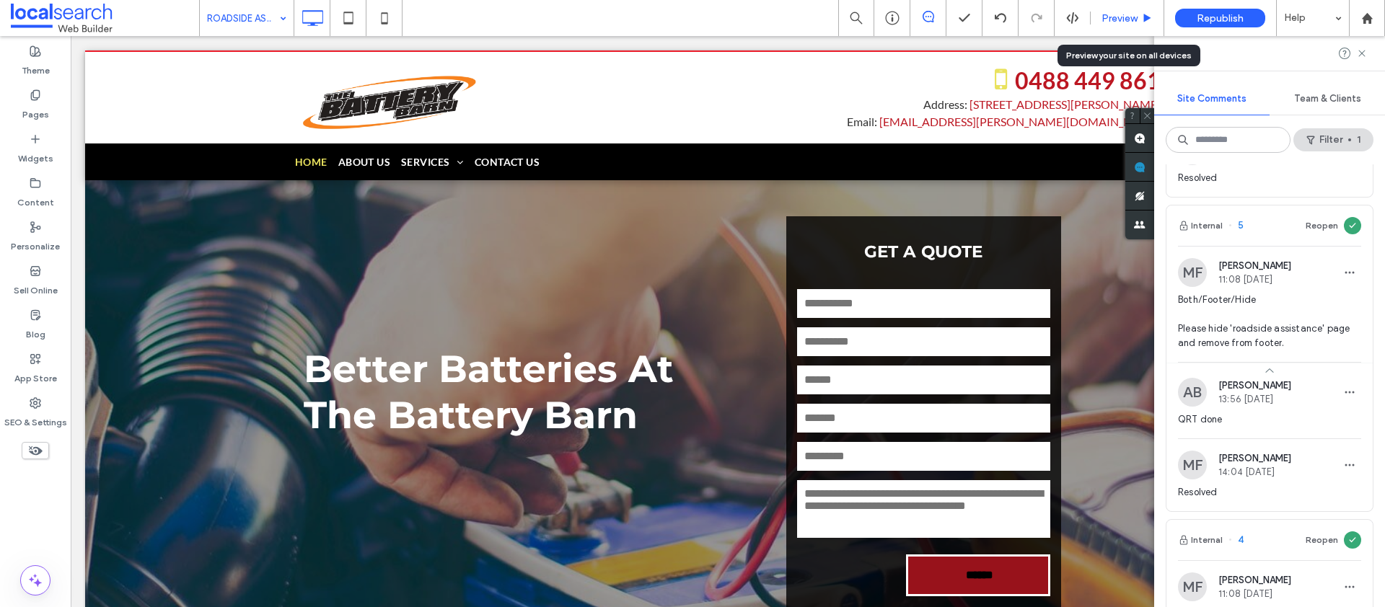
click at [1123, 20] on span "Preview" at bounding box center [1119, 18] width 36 height 12
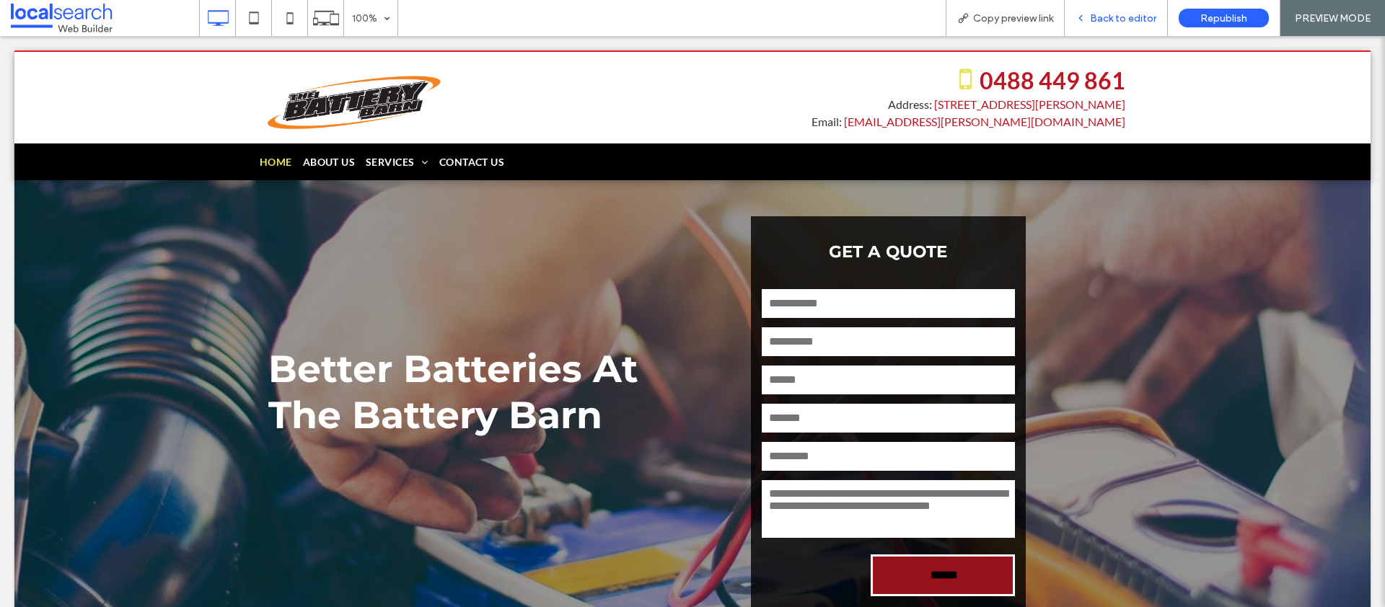
click at [1106, 19] on span "Back to editor" at bounding box center [1123, 18] width 66 height 12
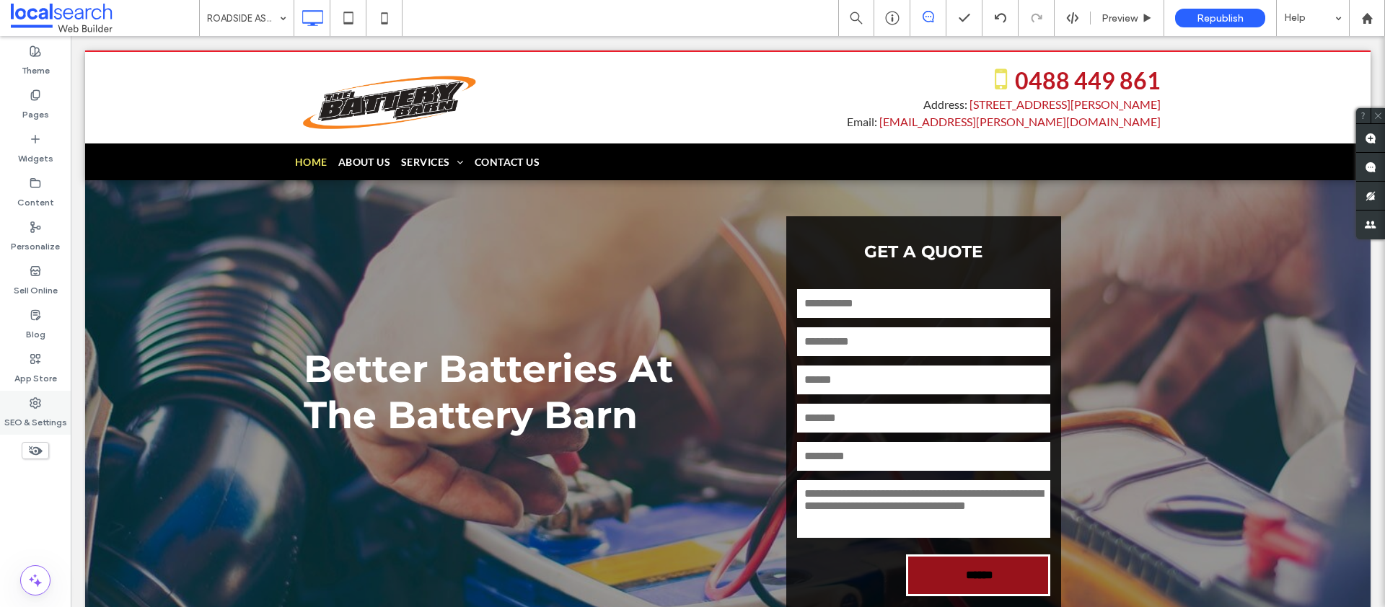
click at [35, 408] on icon at bounding box center [36, 403] width 12 height 12
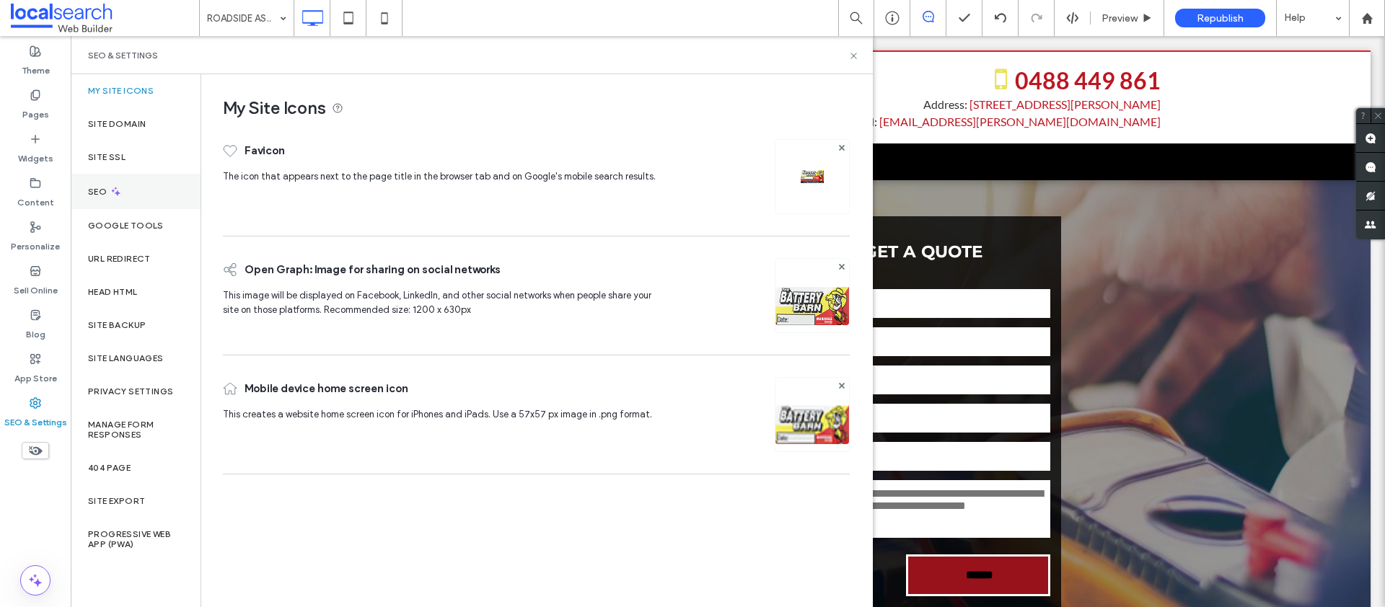
click at [142, 185] on div "SEO" at bounding box center [136, 191] width 130 height 35
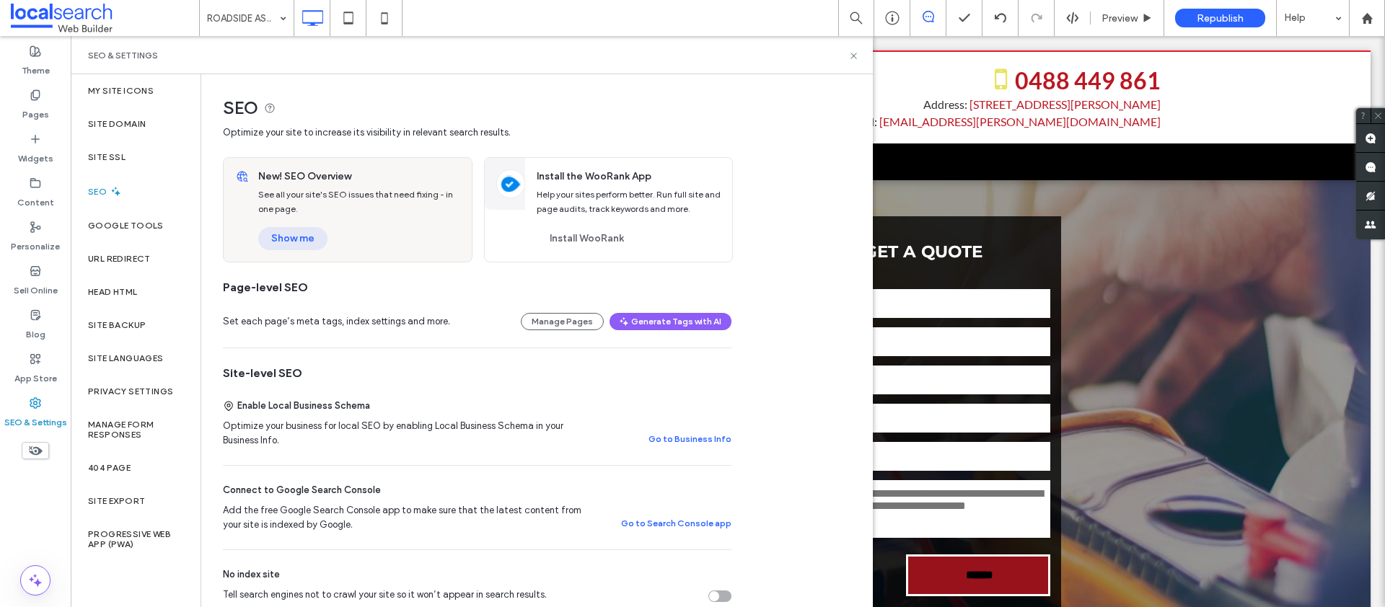
click at [298, 248] on button "Show me" at bounding box center [292, 238] width 69 height 23
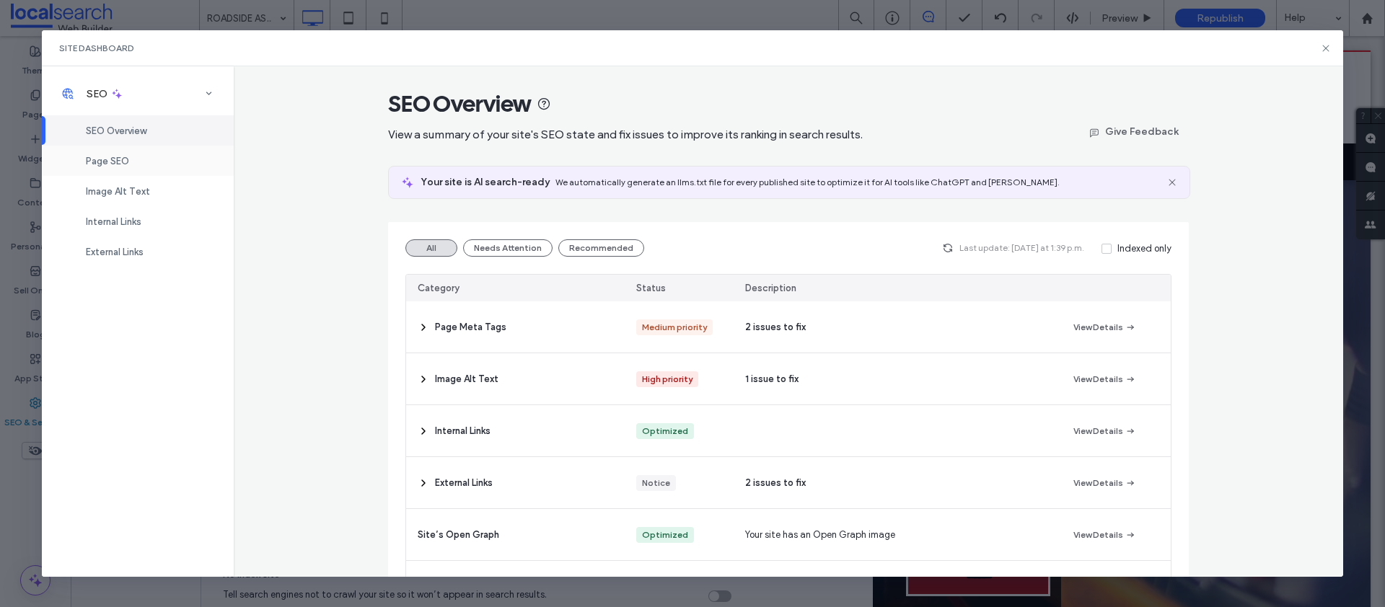
click at [151, 164] on div "Page SEO" at bounding box center [138, 161] width 192 height 30
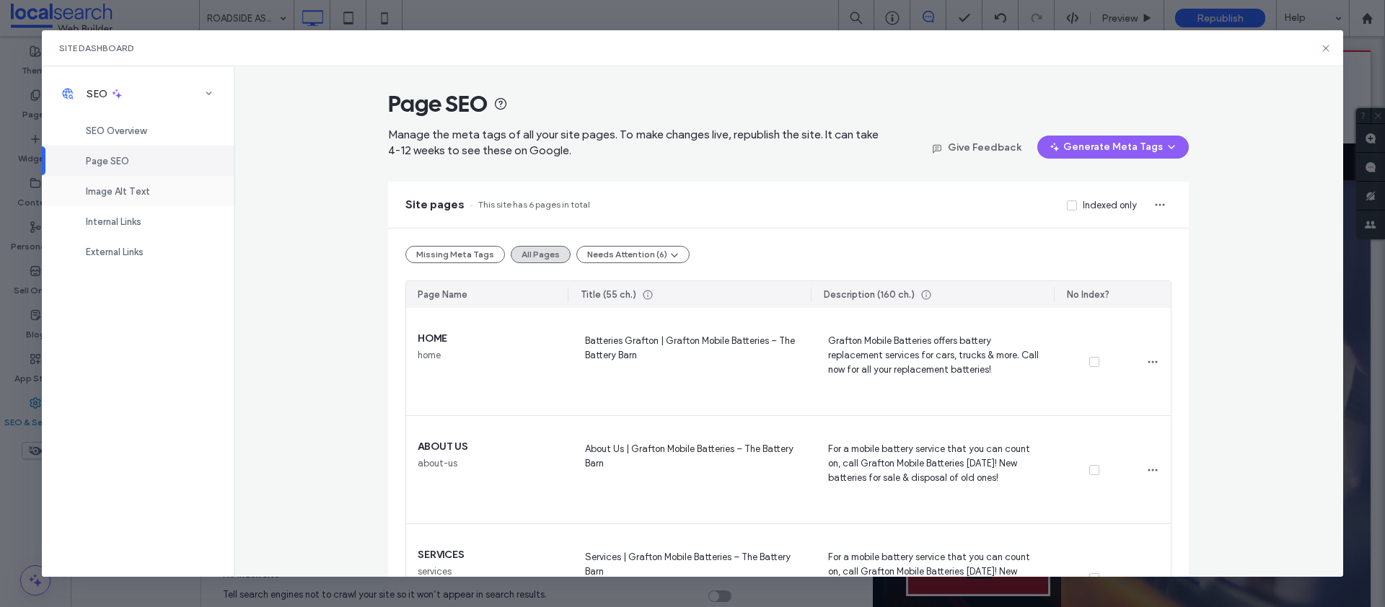
click at [149, 191] on div "Image Alt Text" at bounding box center [138, 191] width 192 height 30
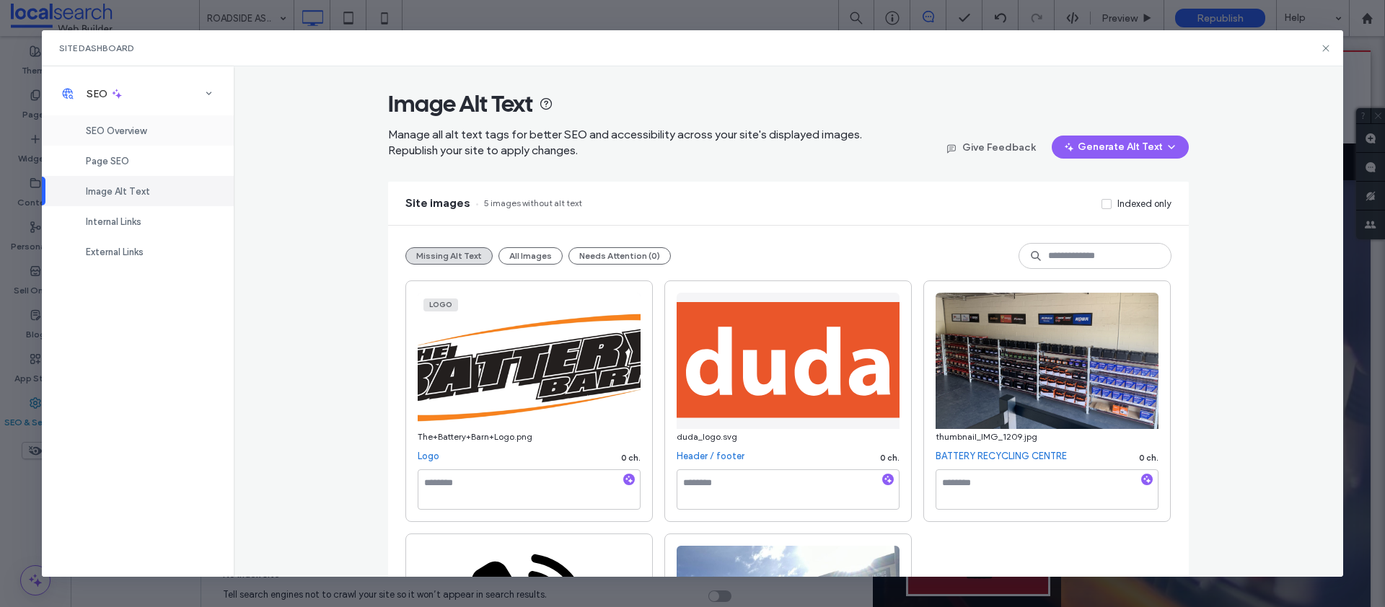
click at [155, 129] on div "SEO Overview" at bounding box center [138, 130] width 192 height 30
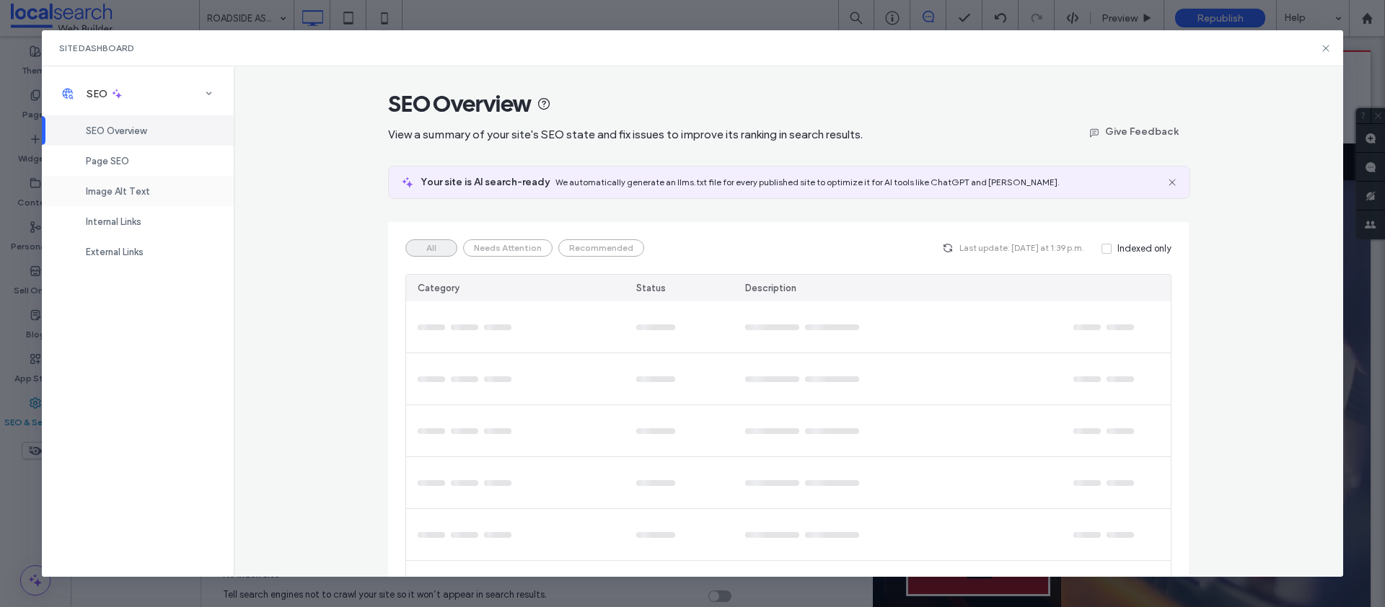
click at [149, 203] on div "Image Alt Text" at bounding box center [138, 191] width 192 height 30
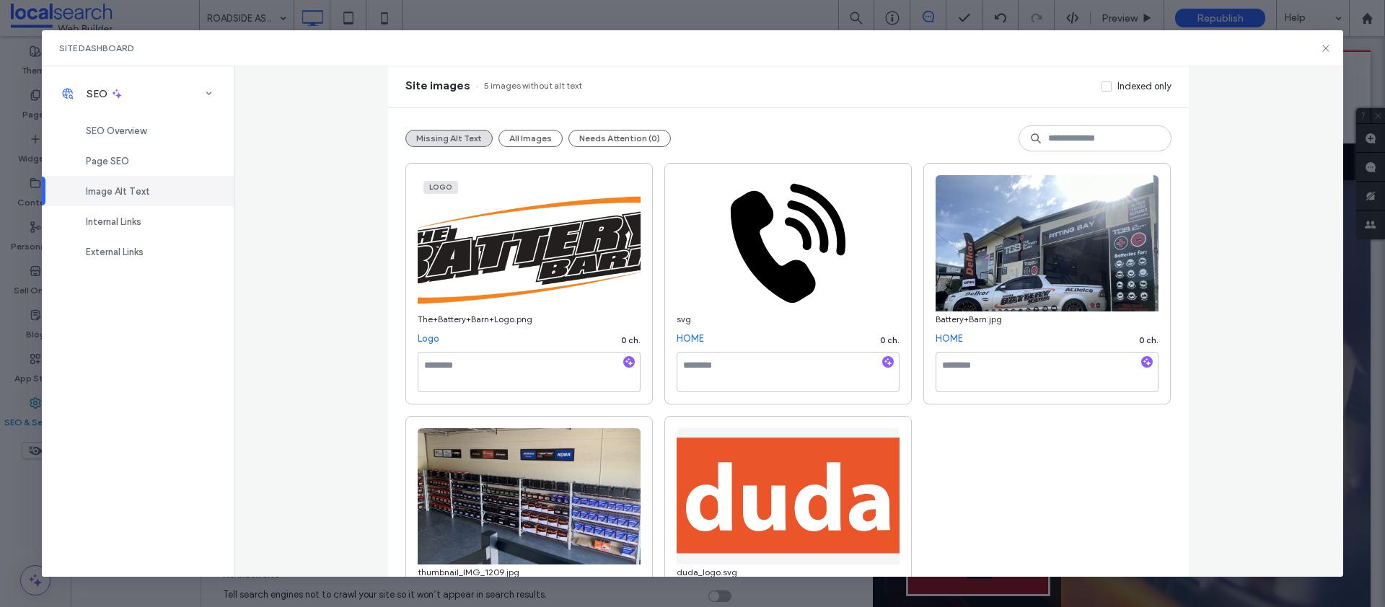
scroll to position [119, 0]
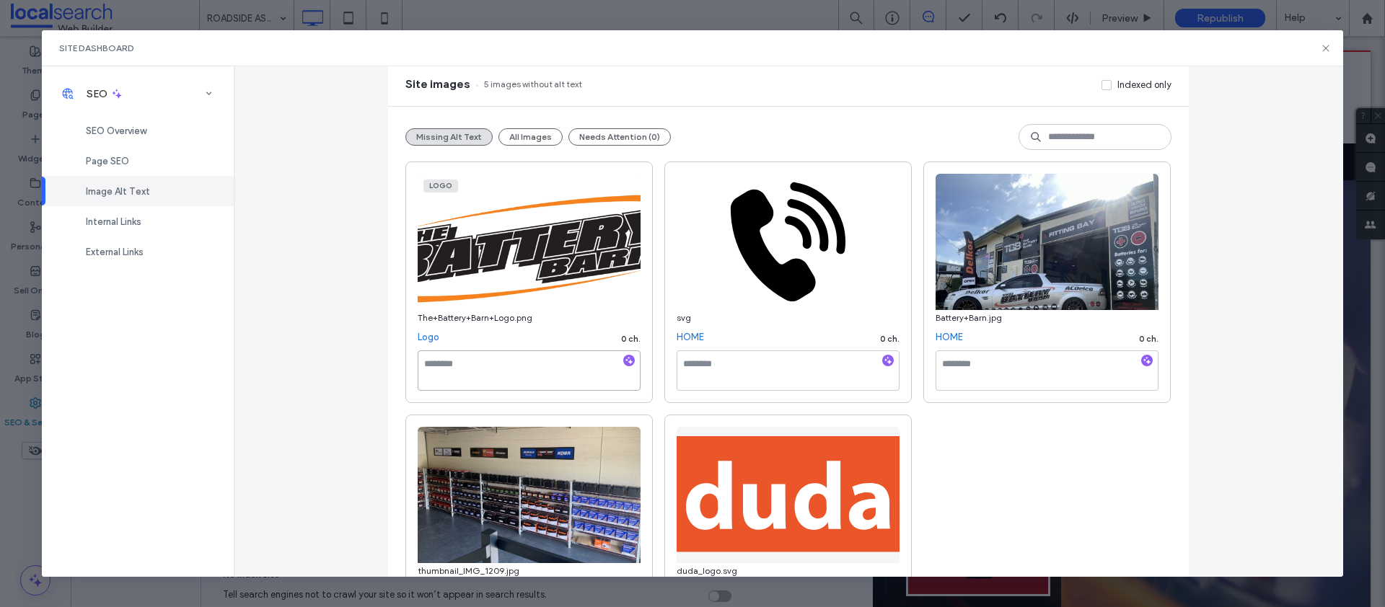
click at [522, 364] on textarea at bounding box center [529, 371] width 223 height 40
paste textarea "**********"
type textarea "**********"
click at [733, 374] on textarea at bounding box center [788, 371] width 223 height 40
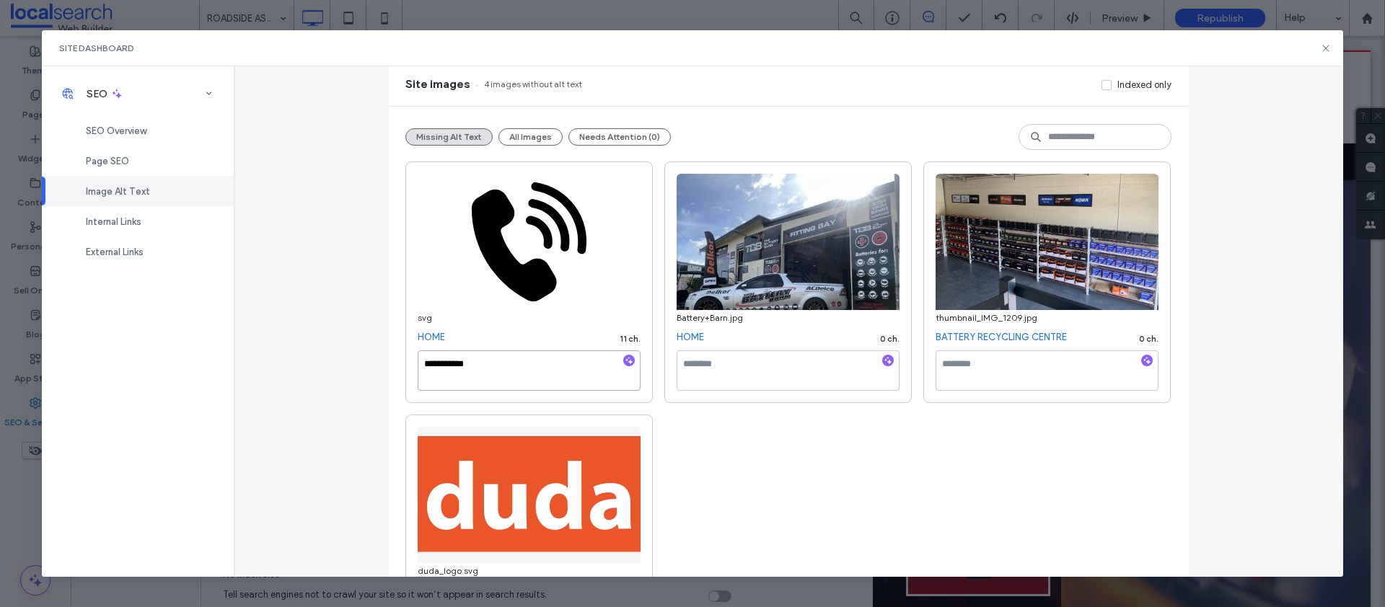
click at [435, 361] on textarea "**********" at bounding box center [529, 371] width 223 height 40
type textarea "**********"
click at [726, 384] on textarea at bounding box center [788, 371] width 223 height 40
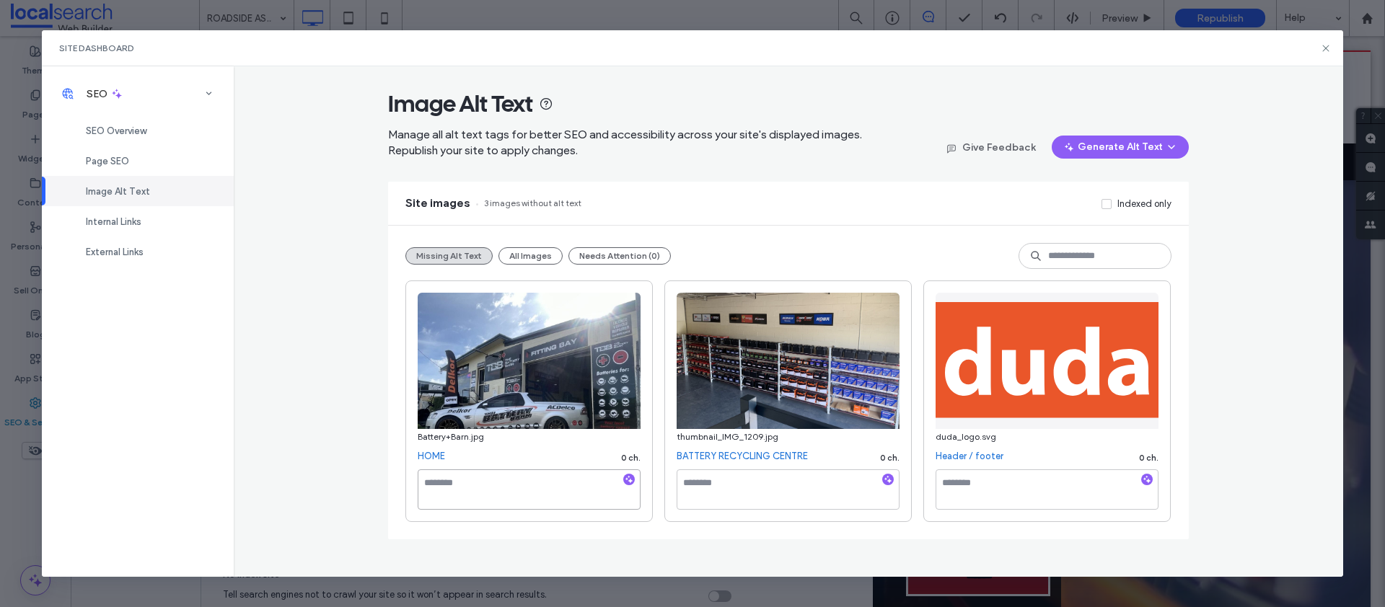
scroll to position [0, 0]
click at [525, 254] on button "All Images" at bounding box center [530, 255] width 64 height 17
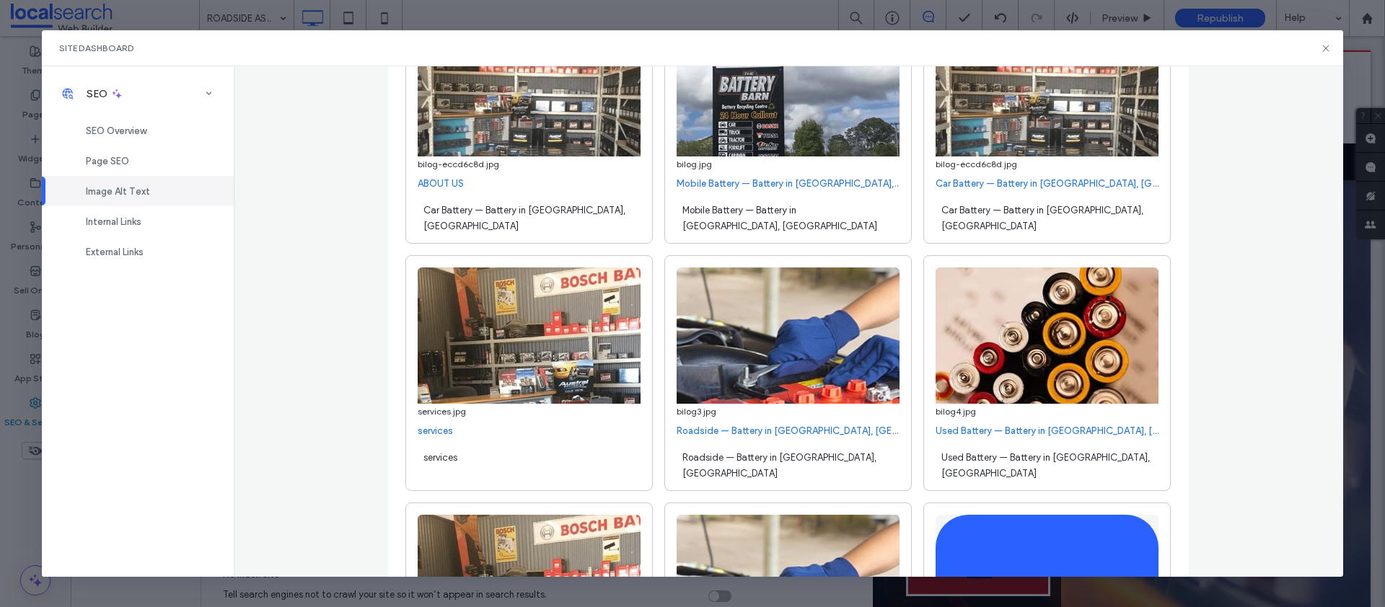
scroll to position [844, 0]
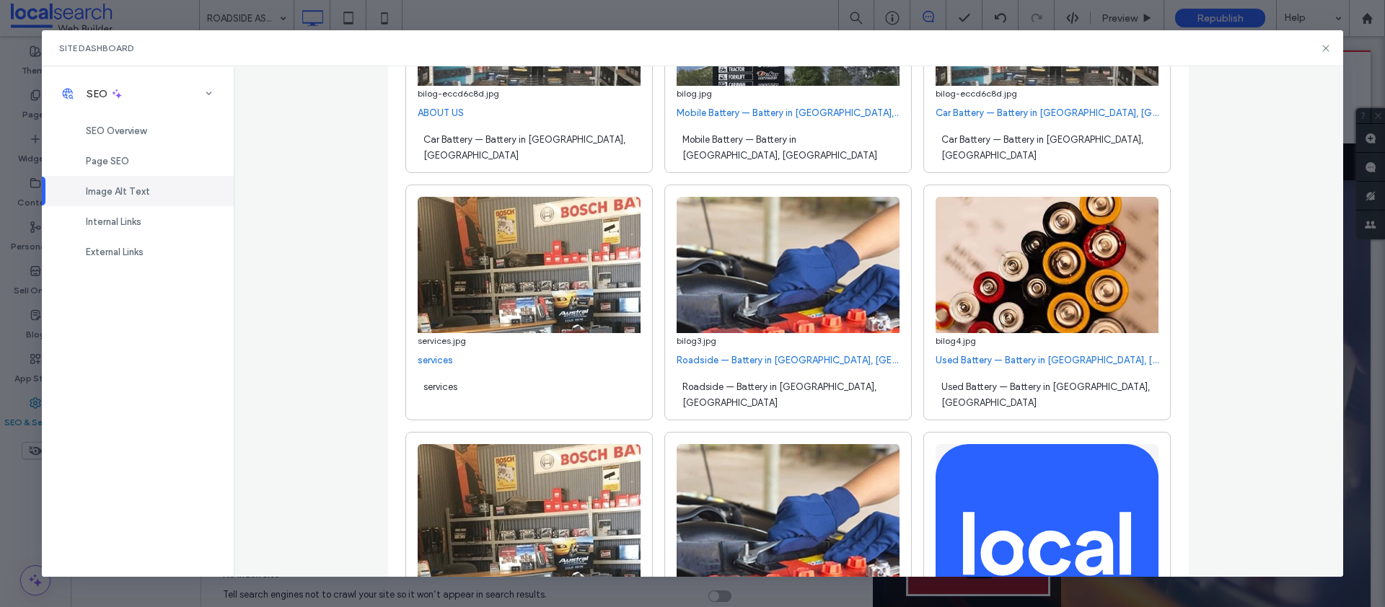
click at [755, 377] on div "Roadside — Battery in Grafton, NSW" at bounding box center [788, 394] width 223 height 40
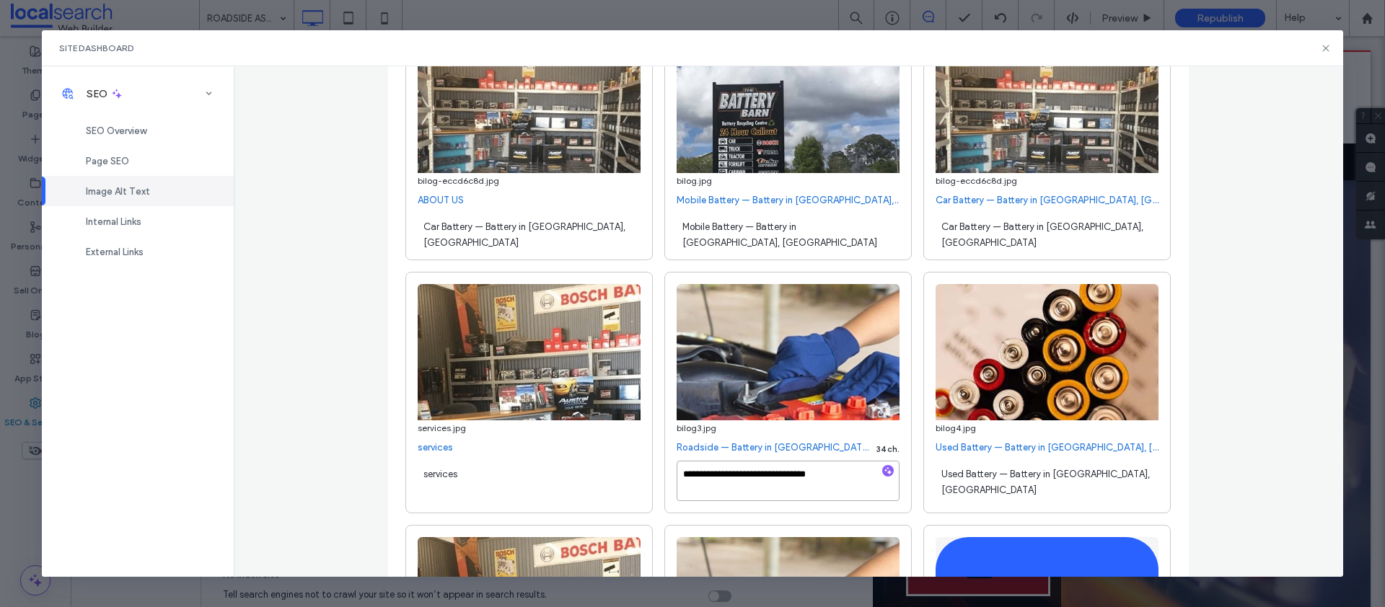
scroll to position [766, 0]
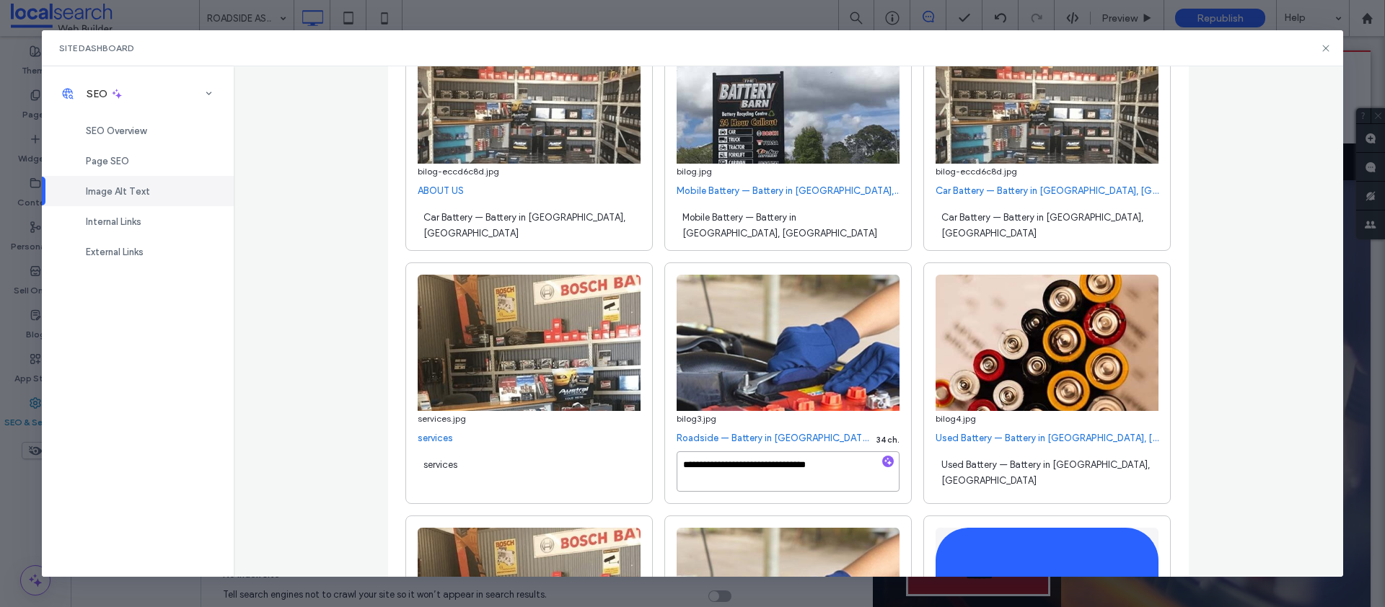
drag, startPoint x: 732, startPoint y: 463, endPoint x: 836, endPoint y: 468, distance: 104.0
click at [836, 468] on textarea "**********" at bounding box center [788, 472] width 223 height 40
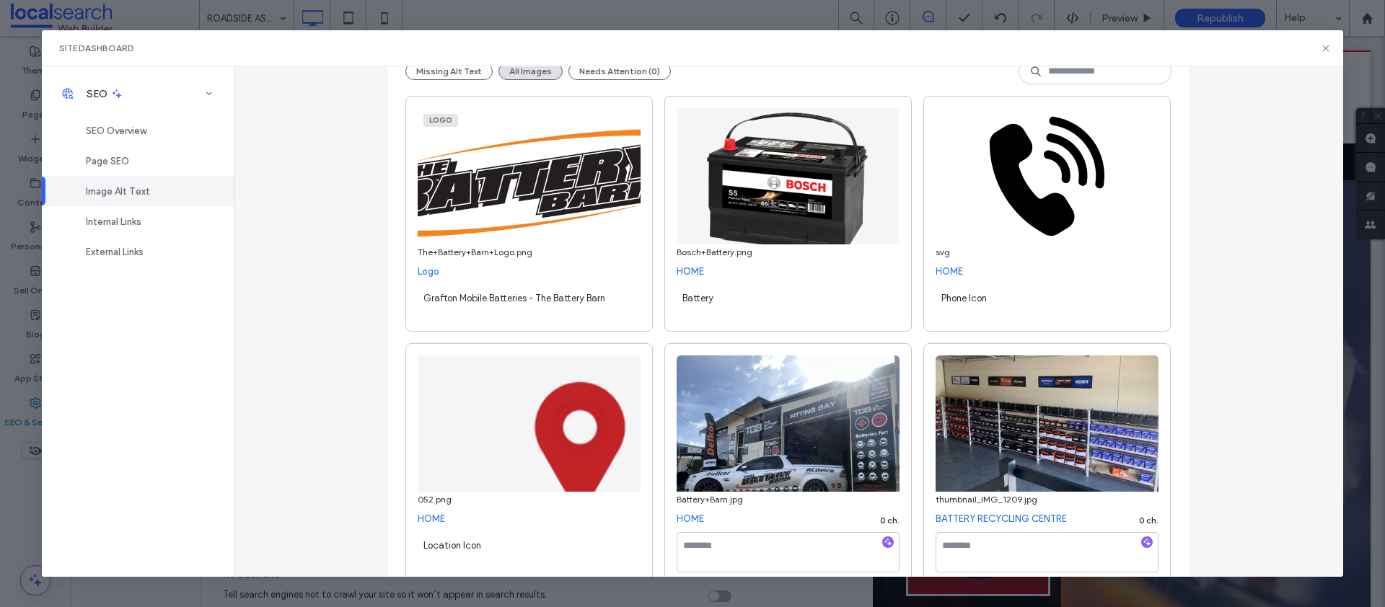
scroll to position [0, 0]
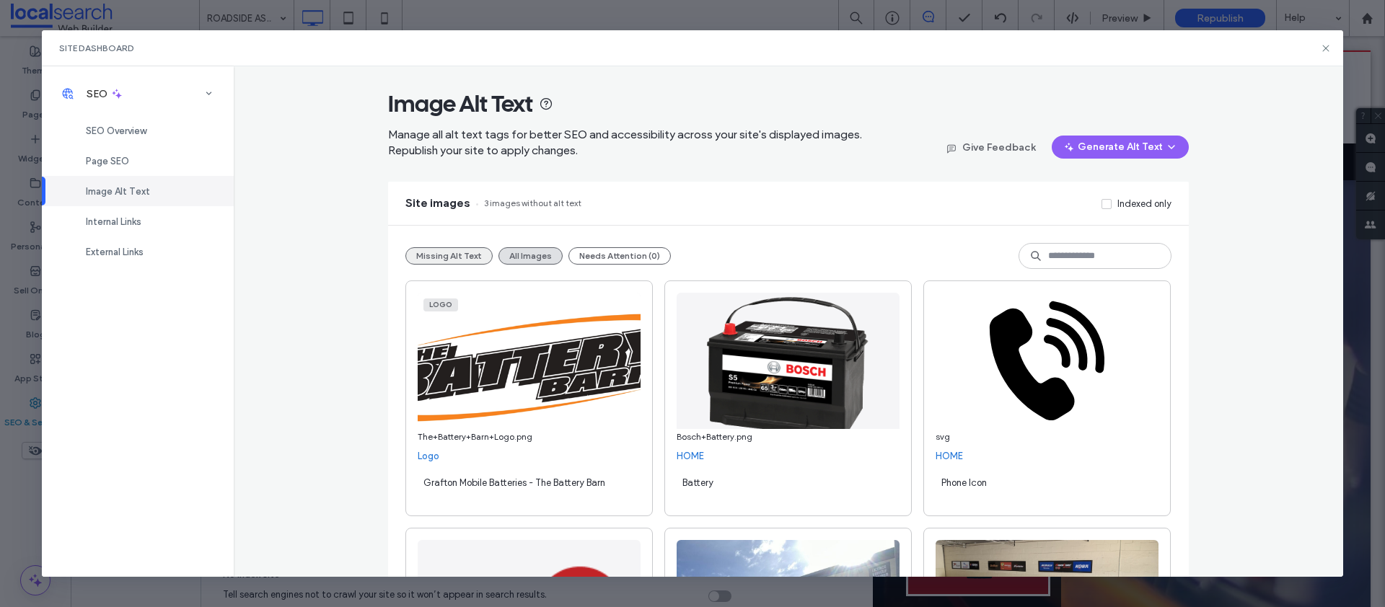
click at [432, 258] on button "Missing Alt Text" at bounding box center [448, 255] width 87 height 17
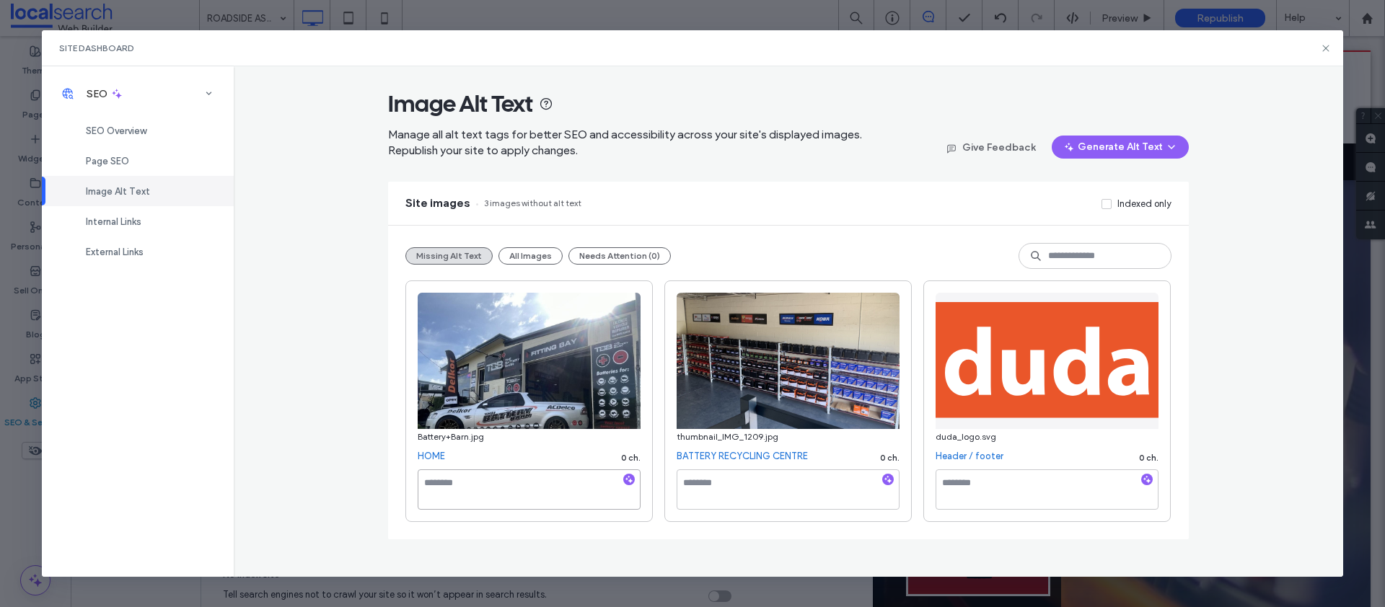
click at [571, 475] on textarea at bounding box center [529, 490] width 223 height 40
click at [629, 480] on use "button" at bounding box center [629, 480] width 8 height 8
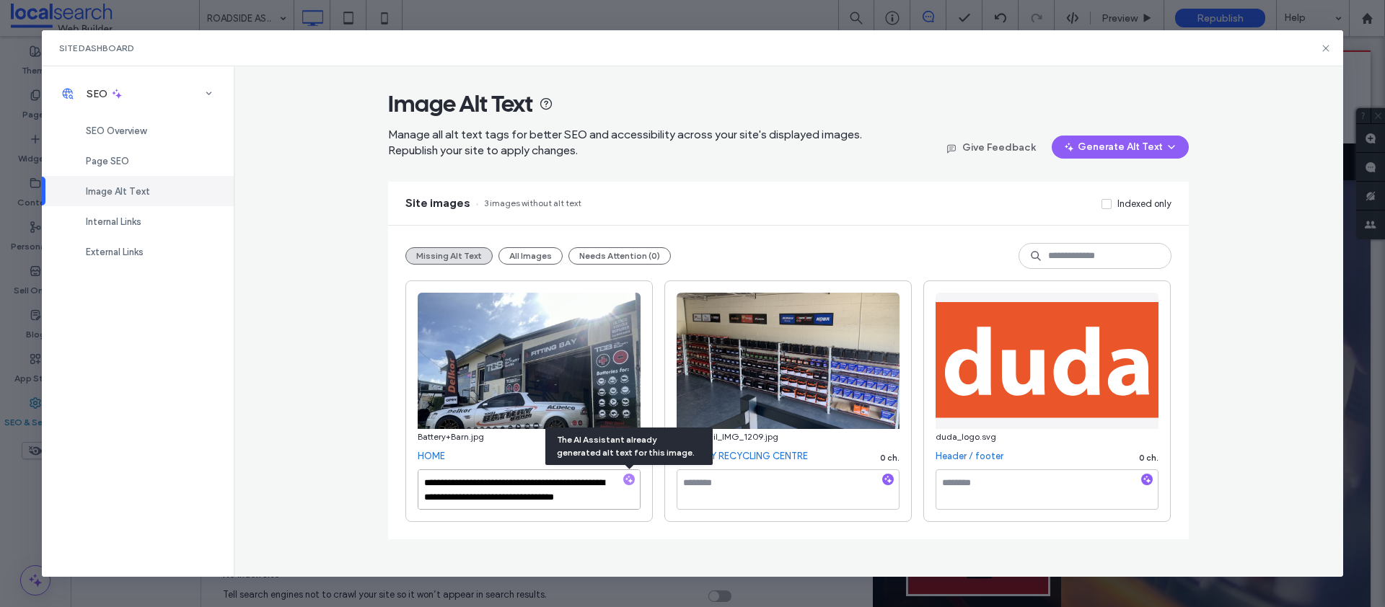
click at [566, 498] on textarea "**********" at bounding box center [529, 490] width 223 height 40
drag, startPoint x: 488, startPoint y: 497, endPoint x: 628, endPoint y: 501, distance: 140.0
click at [628, 501] on textarea "**********" at bounding box center [529, 490] width 223 height 40
paste textarea "**********"
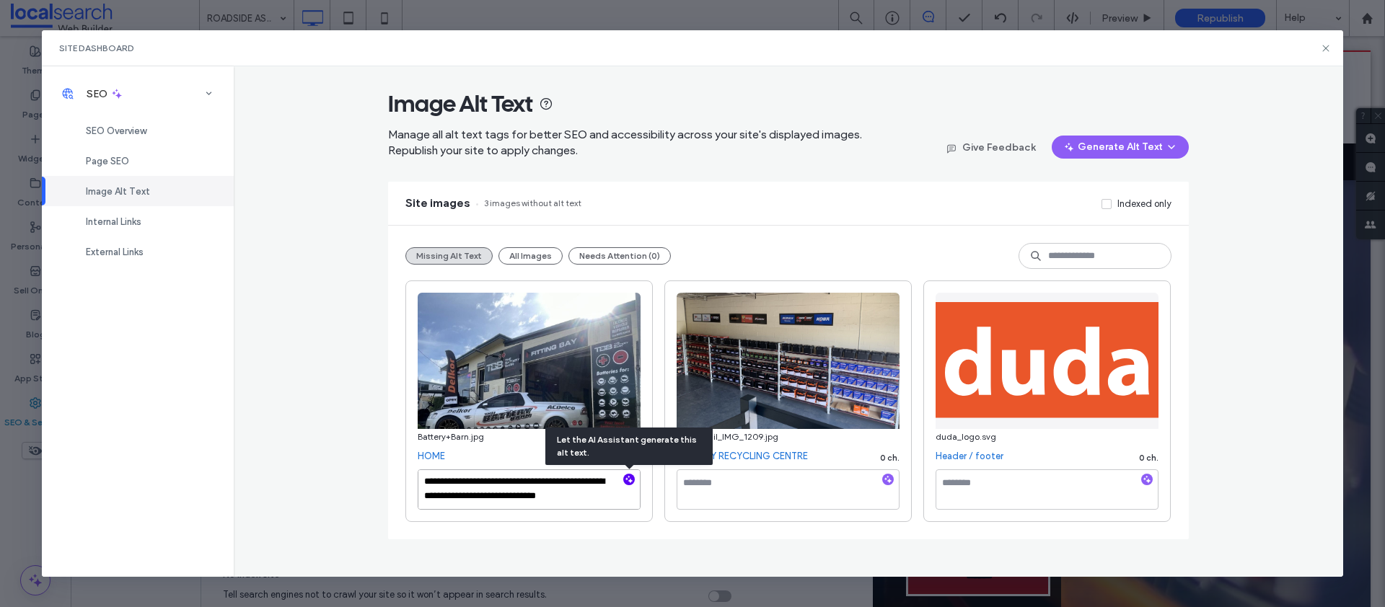
click at [490, 496] on textarea "**********" at bounding box center [529, 490] width 223 height 40
click at [436, 483] on textarea "**********" at bounding box center [529, 490] width 223 height 40
type textarea "**********"
click at [585, 497] on textarea "**********" at bounding box center [529, 490] width 223 height 40
click at [598, 497] on textarea "**********" at bounding box center [529, 490] width 223 height 40
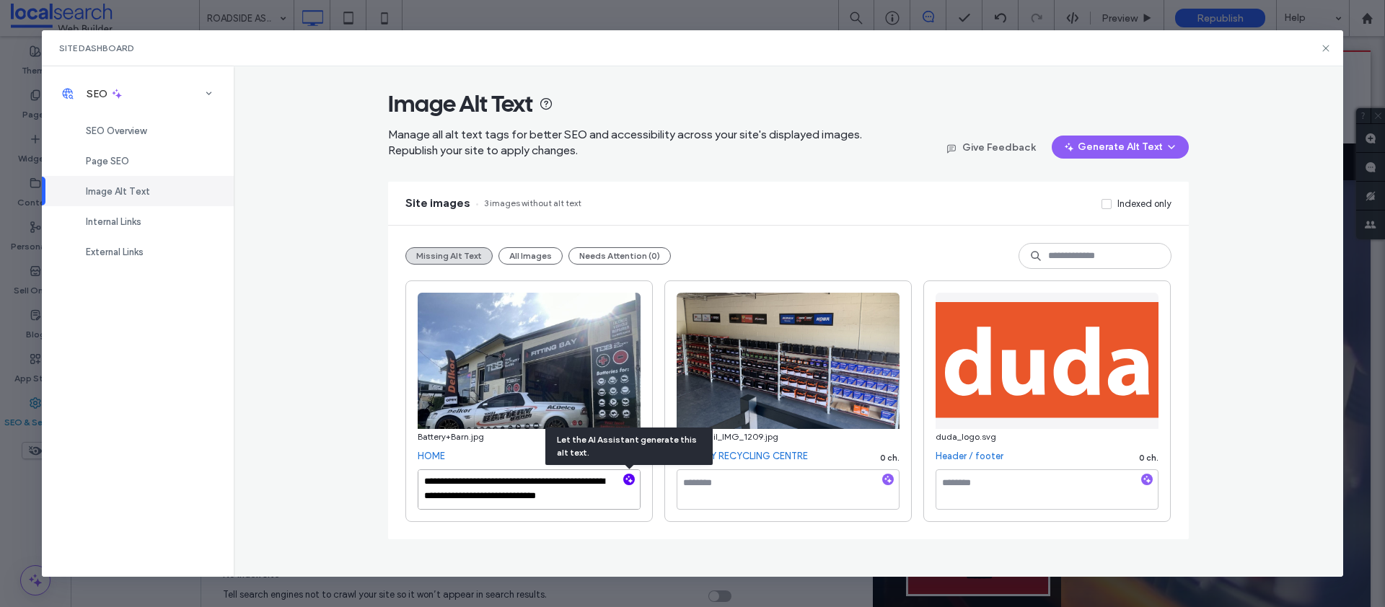
click at [493, 495] on textarea "**********" at bounding box center [529, 490] width 223 height 40
drag, startPoint x: 596, startPoint y: 496, endPoint x: 389, endPoint y: 472, distance: 207.7
click at [389, 472] on div "**********" at bounding box center [788, 383] width 801 height 314
click at [527, 252] on button "All Images" at bounding box center [530, 255] width 64 height 17
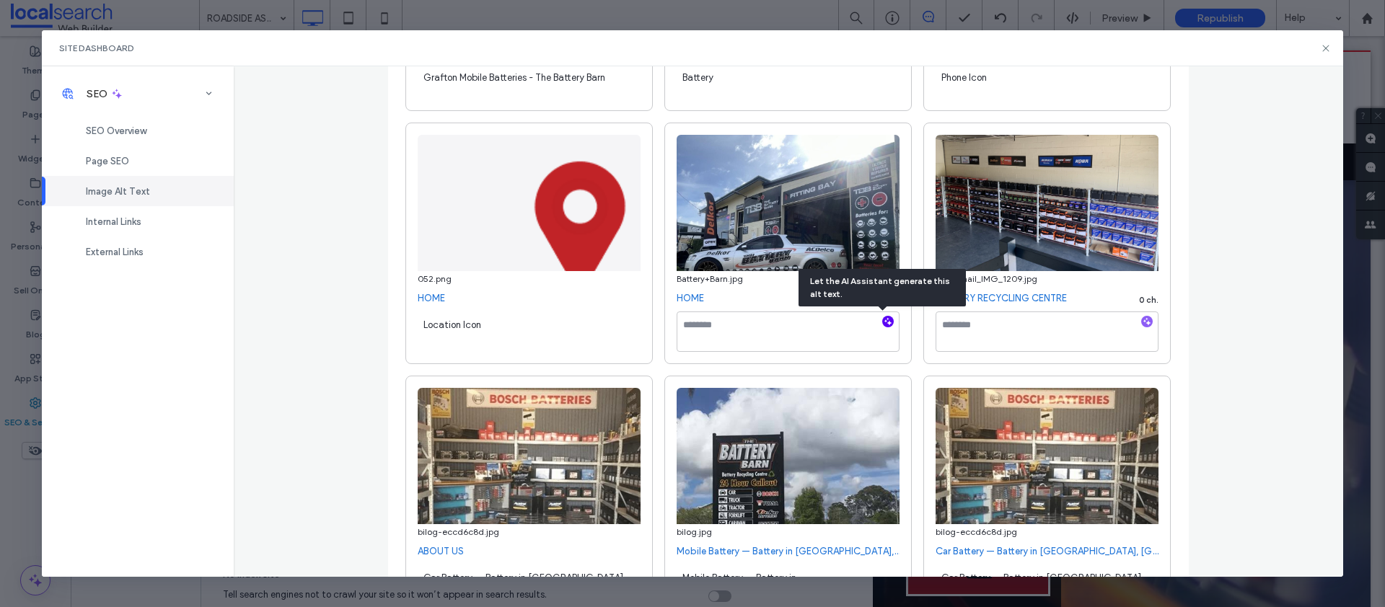
scroll to position [546, 0]
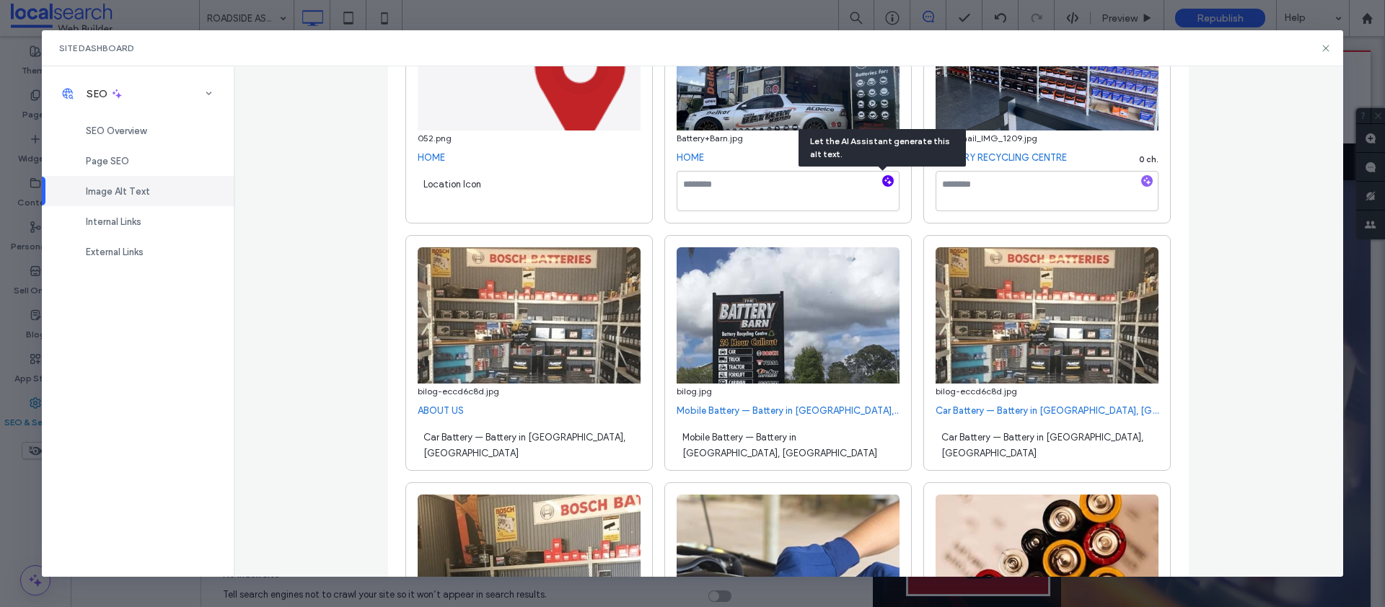
click at [751, 436] on span "Mobile Battery — Battery in Grafton, NSW" at bounding box center [779, 445] width 195 height 27
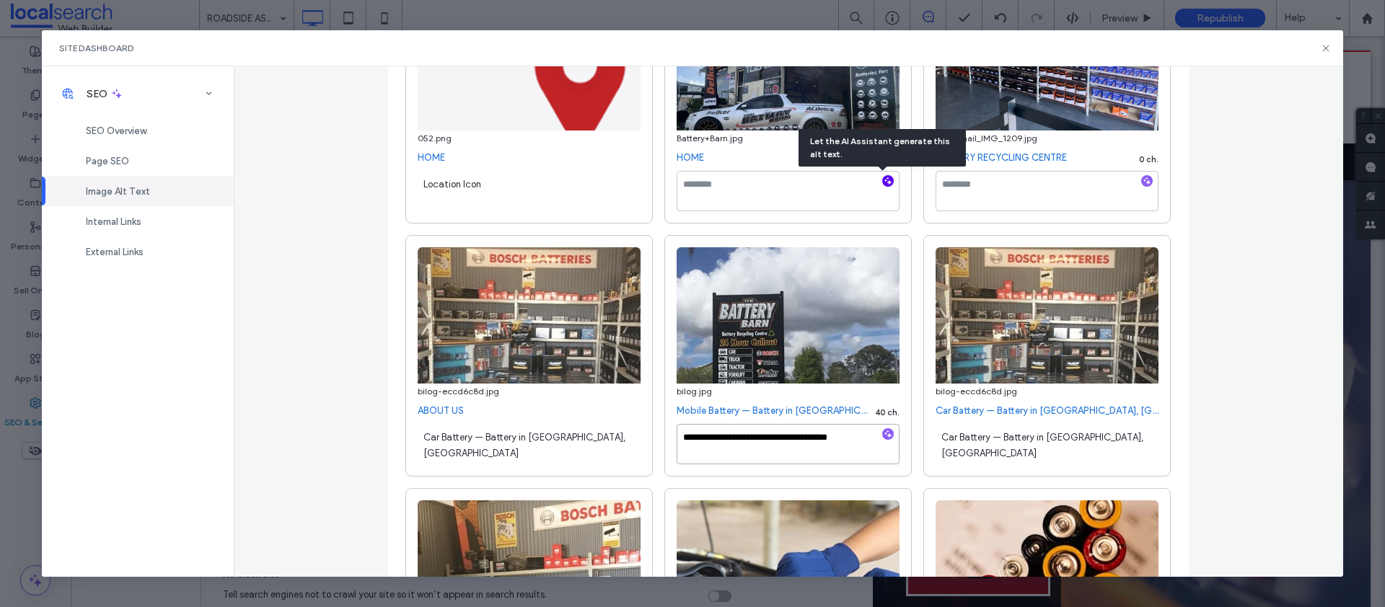
click at [749, 436] on textarea "**********" at bounding box center [788, 444] width 223 height 40
drag, startPoint x: 744, startPoint y: 436, endPoint x: 853, endPoint y: 437, distance: 109.6
click at [853, 437] on textarea "**********" at bounding box center [788, 444] width 223 height 40
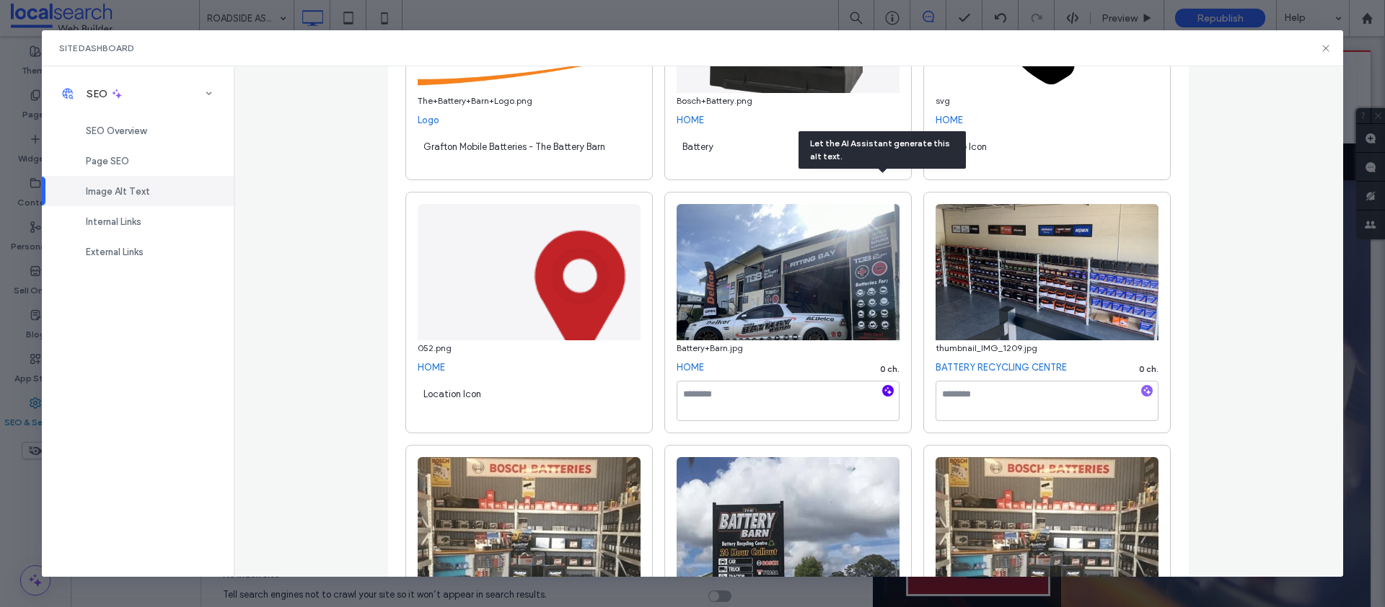
scroll to position [0, 0]
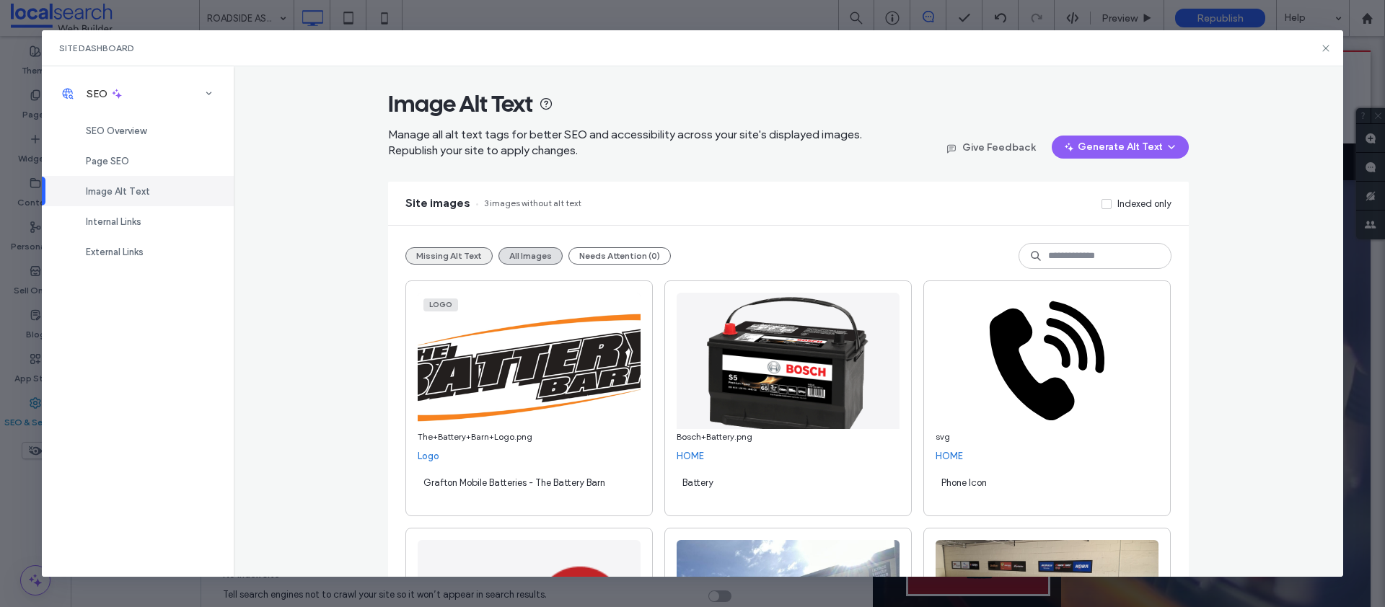
click at [439, 260] on button "Missing Alt Text" at bounding box center [448, 255] width 87 height 17
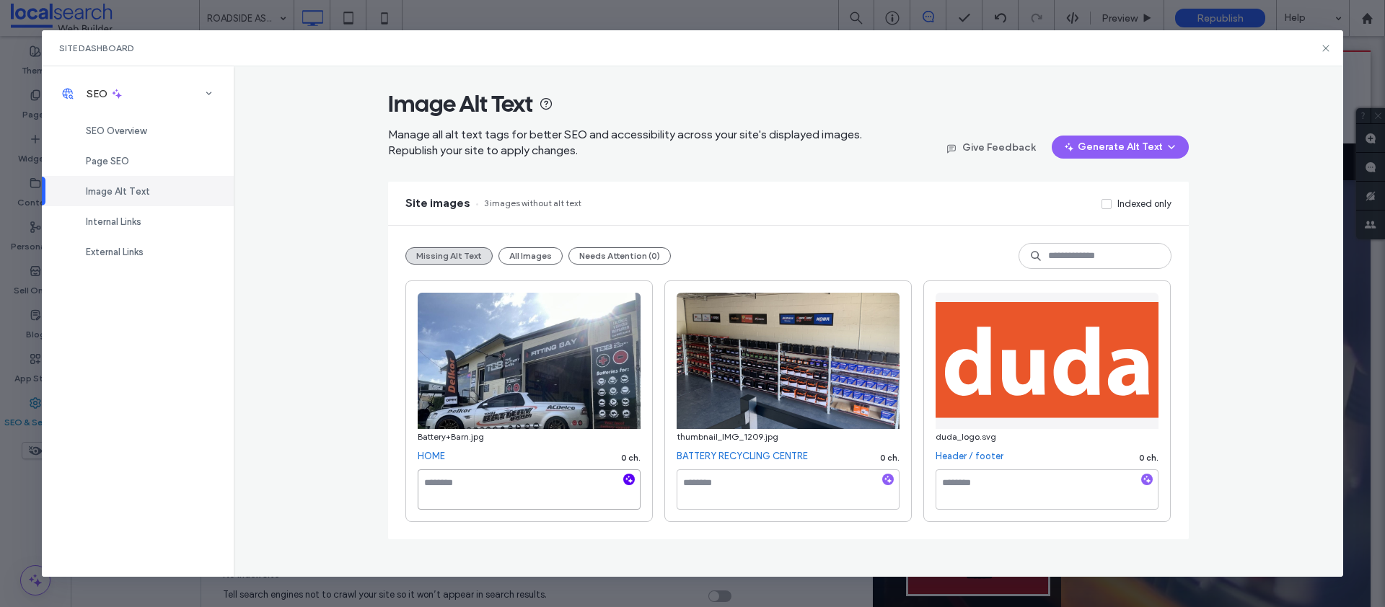
click at [470, 494] on textarea at bounding box center [529, 490] width 223 height 40
paste textarea "**********"
drag, startPoint x: 466, startPoint y: 503, endPoint x: 496, endPoint y: 490, distance: 32.6
click at [496, 490] on textarea "**********" at bounding box center [529, 490] width 223 height 40
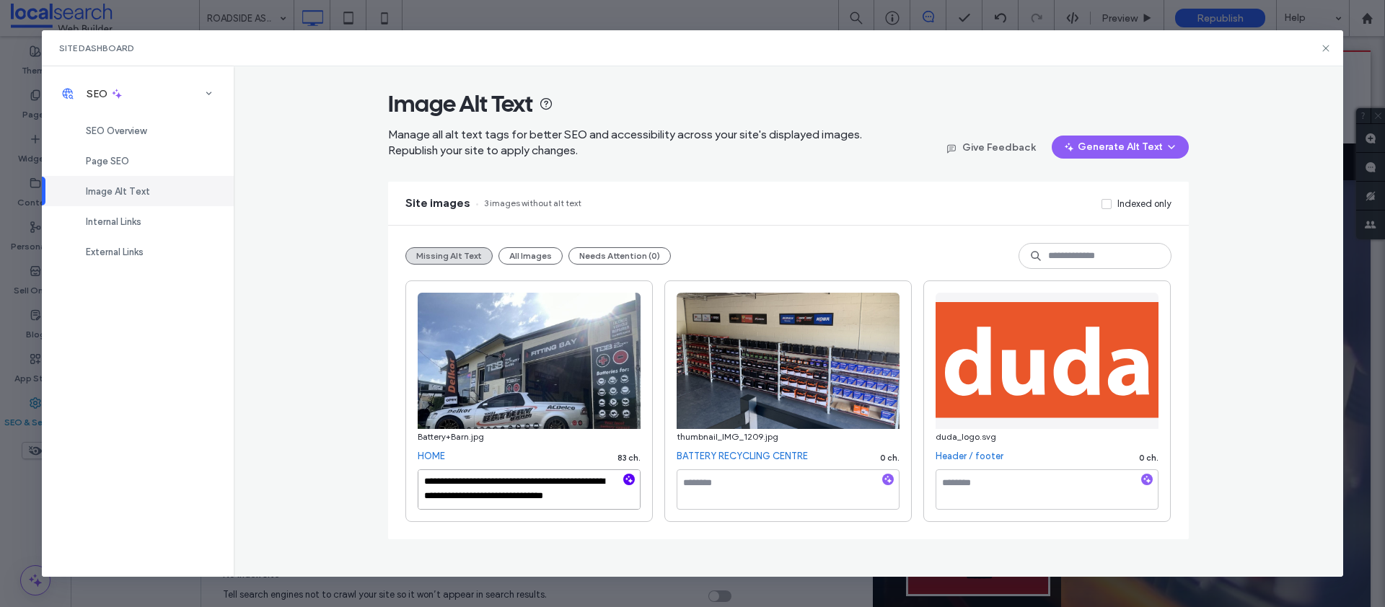
type textarea "**********"
click at [721, 488] on textarea at bounding box center [788, 490] width 223 height 40
click at [889, 482] on use "button" at bounding box center [888, 480] width 8 height 8
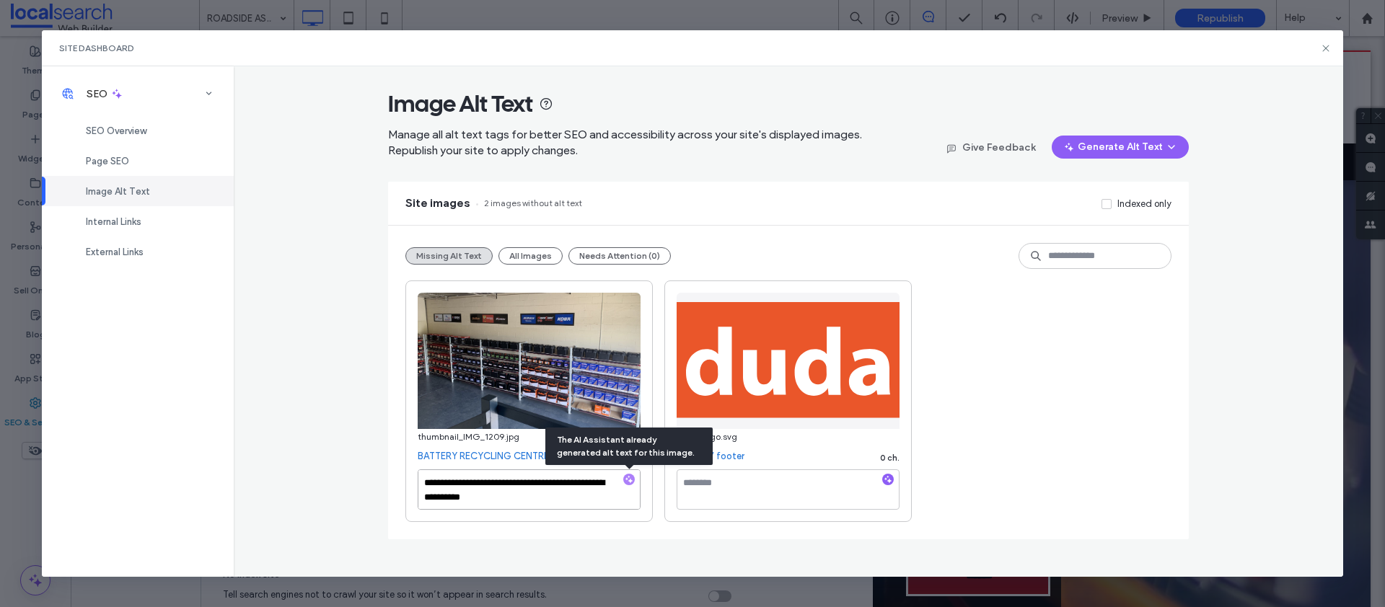
drag, startPoint x: 535, startPoint y: 499, endPoint x: 499, endPoint y: 500, distance: 36.1
click at [499, 500] on textarea "**********" at bounding box center [529, 490] width 223 height 40
paste textarea "**********"
click at [471, 480] on textarea "**********" at bounding box center [529, 490] width 223 height 40
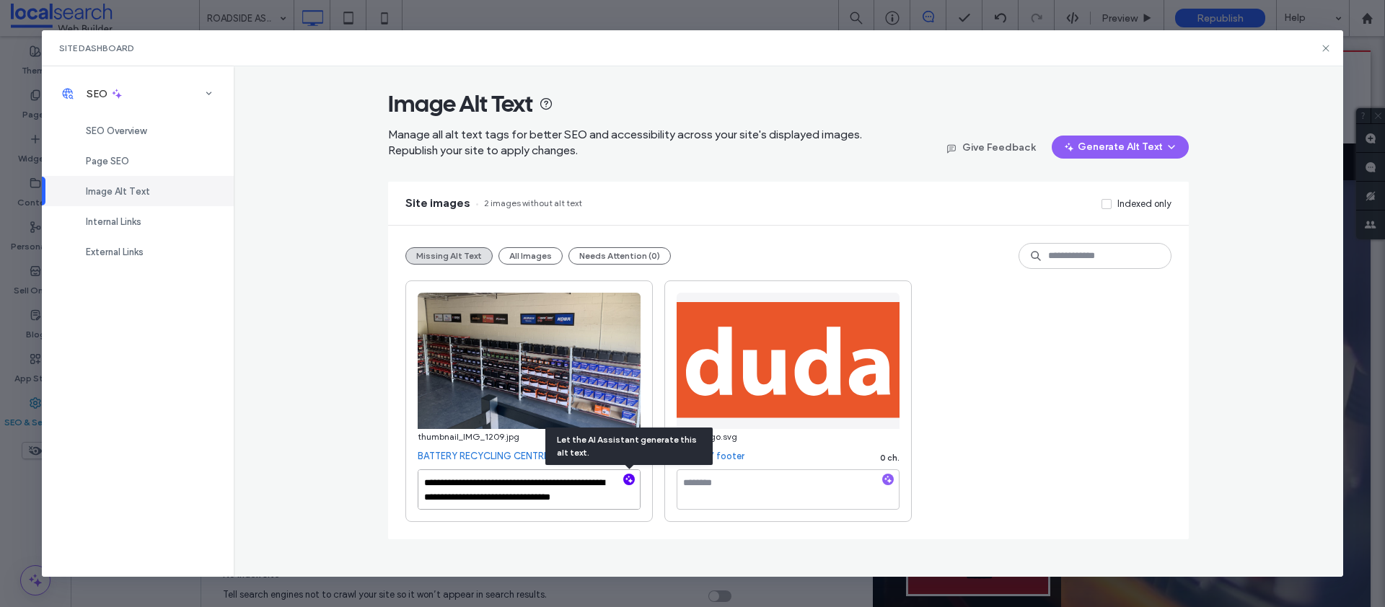
click at [474, 483] on textarea "**********" at bounding box center [529, 490] width 223 height 40
click at [428, 498] on textarea "**********" at bounding box center [529, 490] width 223 height 40
click at [512, 502] on textarea "**********" at bounding box center [529, 490] width 223 height 40
click at [537, 498] on textarea "**********" at bounding box center [529, 490] width 223 height 40
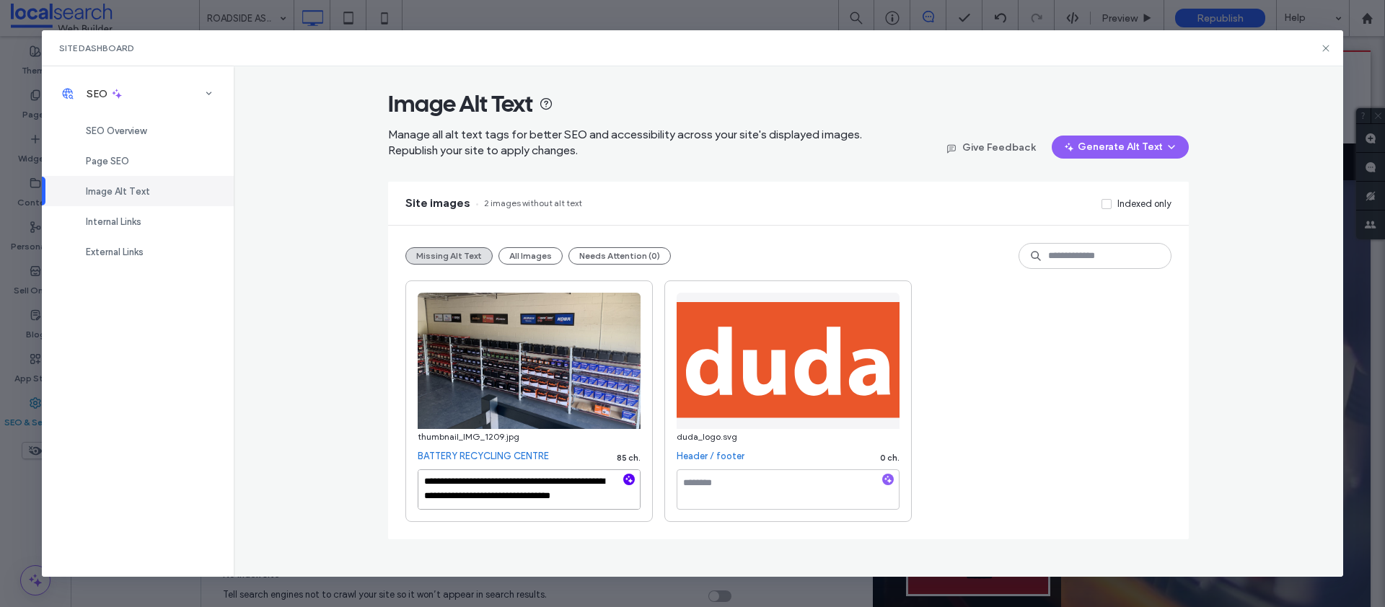
type textarea "**********"
click at [712, 495] on textarea at bounding box center [788, 490] width 223 height 40
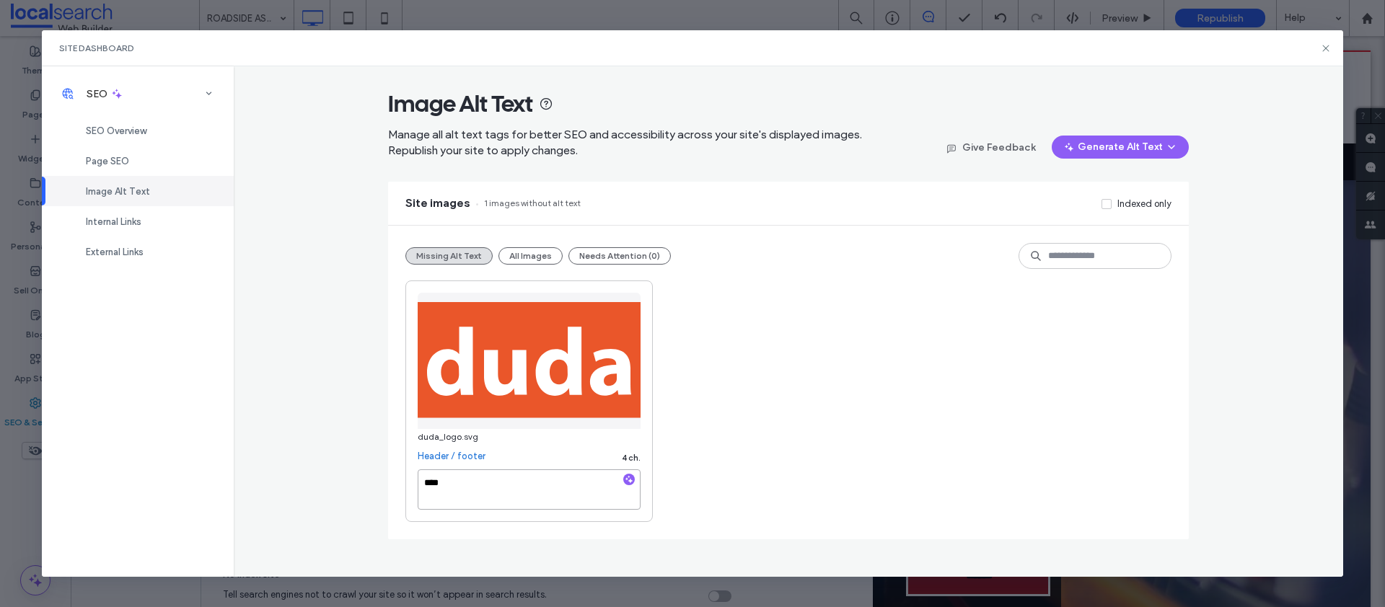
type textarea "****"
click at [959, 437] on div "duda_logo.svg Header / footer 4 ch. ****" at bounding box center [788, 402] width 766 height 242
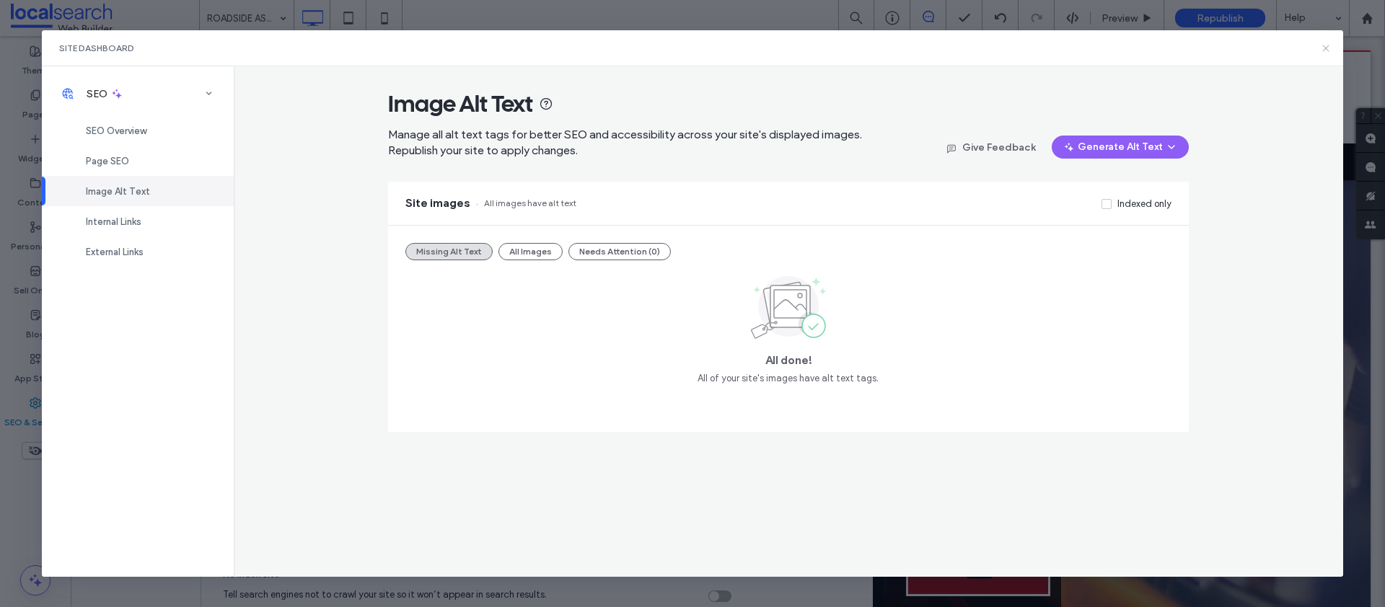
click at [1327, 45] on icon at bounding box center [1326, 49] width 12 height 12
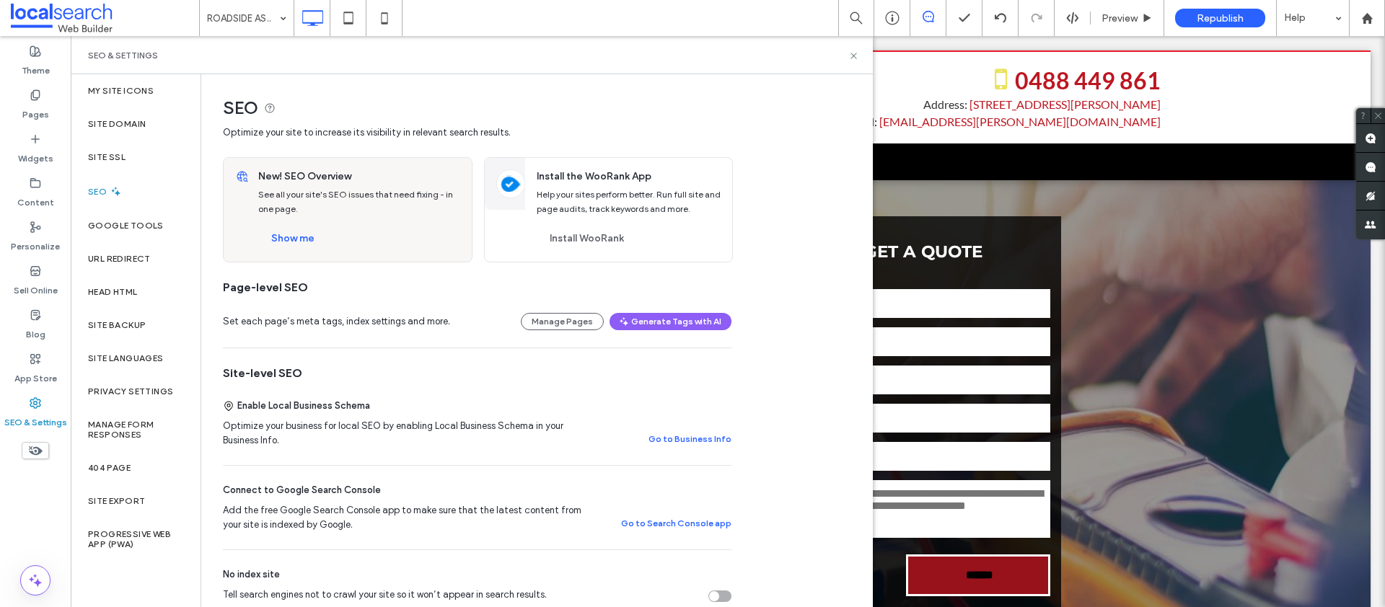
click at [260, 228] on div "Show me" at bounding box center [359, 238] width 202 height 23
click at [273, 235] on button "Show me" at bounding box center [292, 238] width 69 height 23
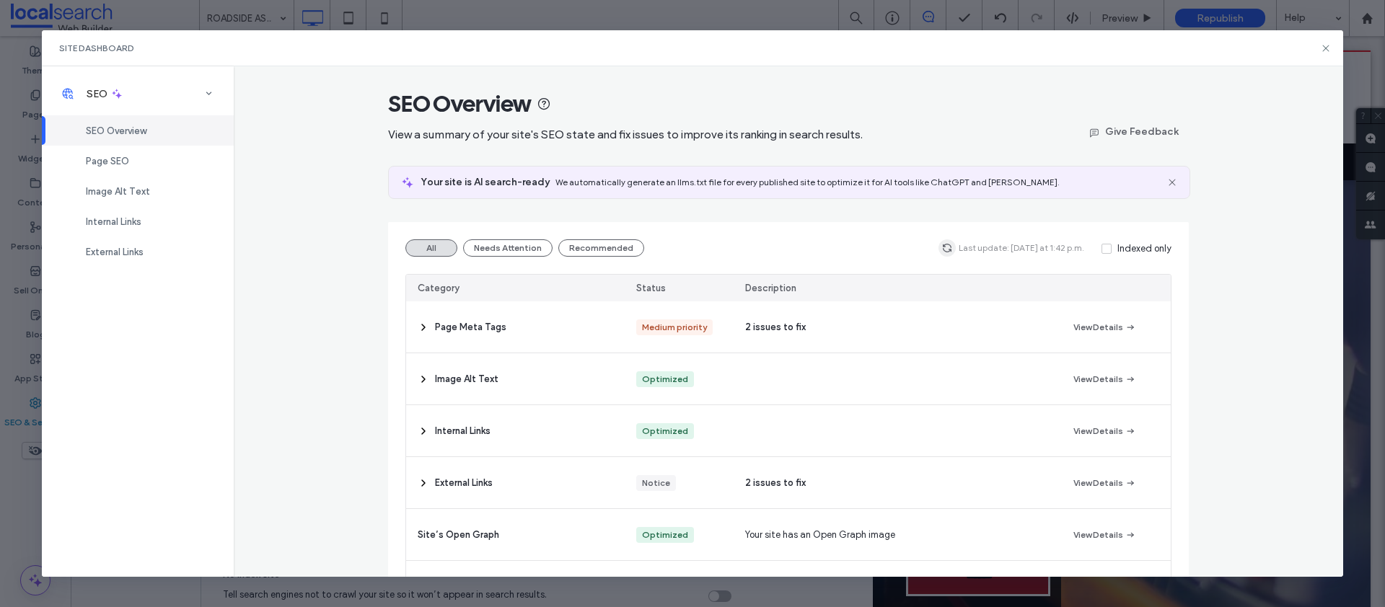
click at [948, 241] on span "button" at bounding box center [946, 247] width 17 height 17
click at [1321, 44] on icon at bounding box center [1326, 49] width 12 height 12
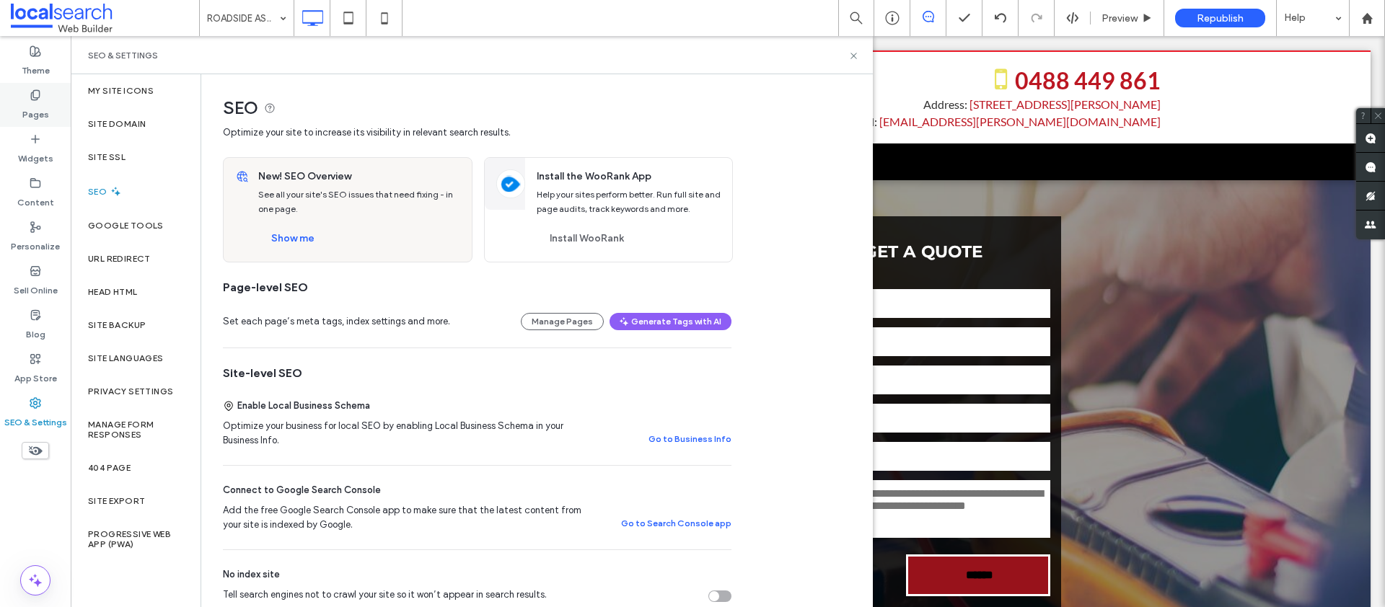
click at [25, 106] on label "Pages" at bounding box center [35, 111] width 27 height 20
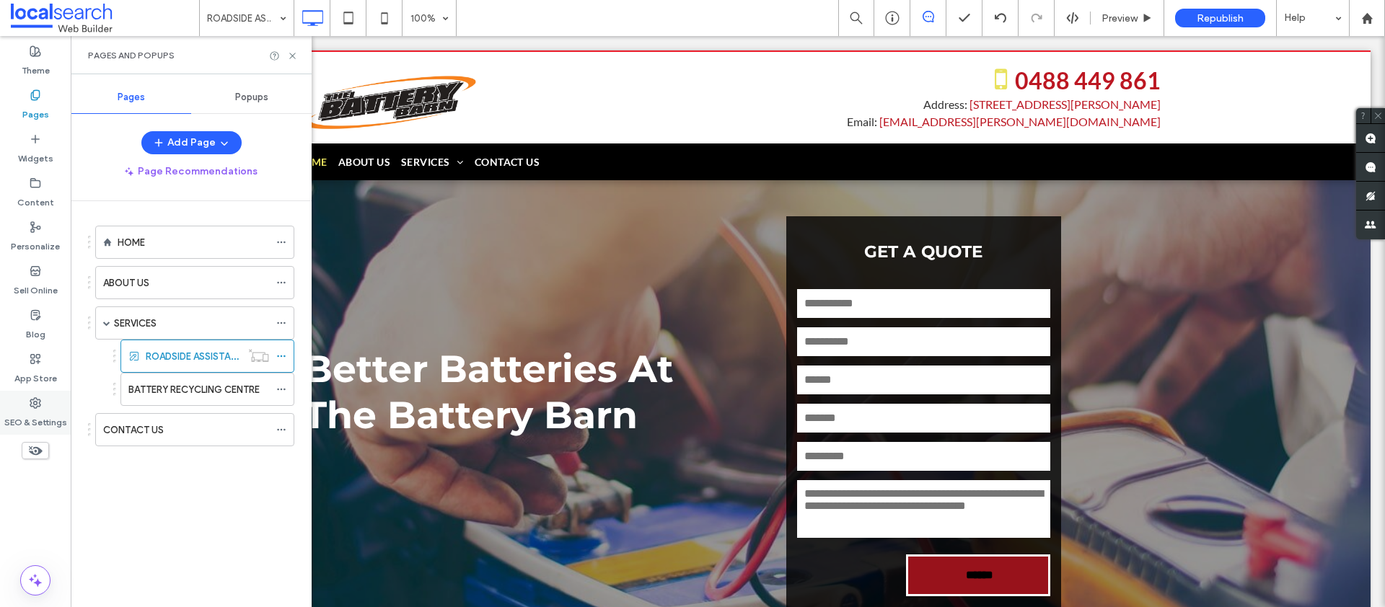
click at [44, 410] on label "SEO & Settings" at bounding box center [35, 419] width 63 height 20
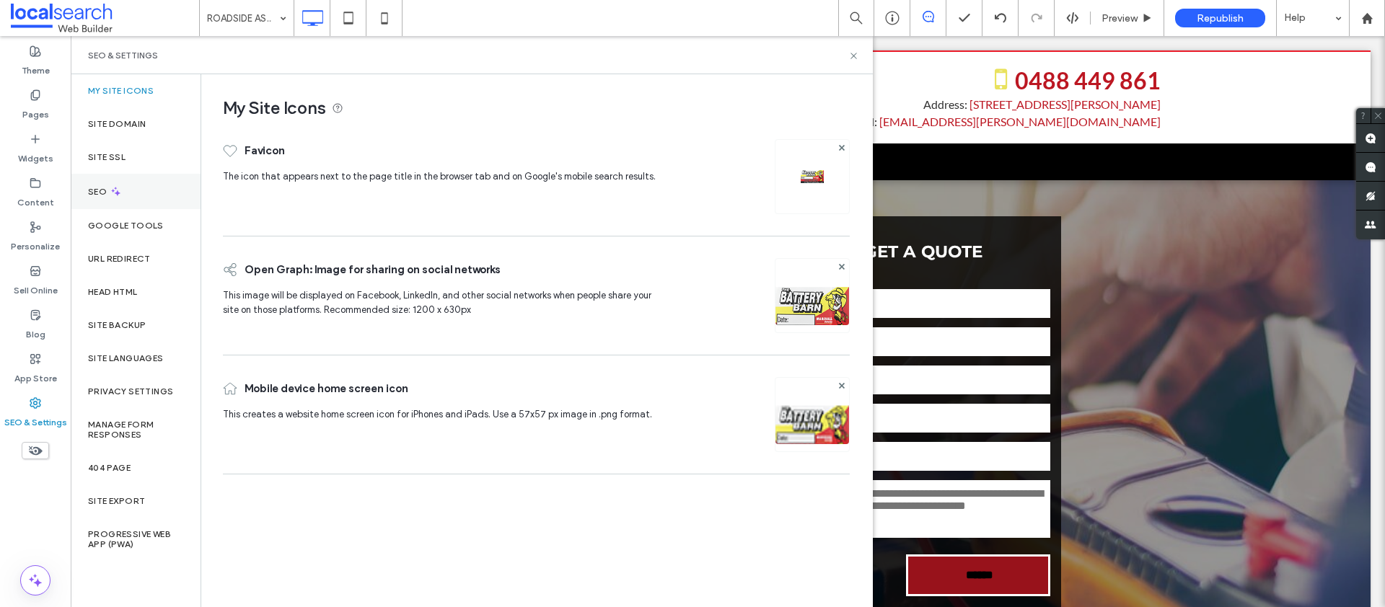
click at [106, 192] on label "SEO" at bounding box center [99, 192] width 22 height 10
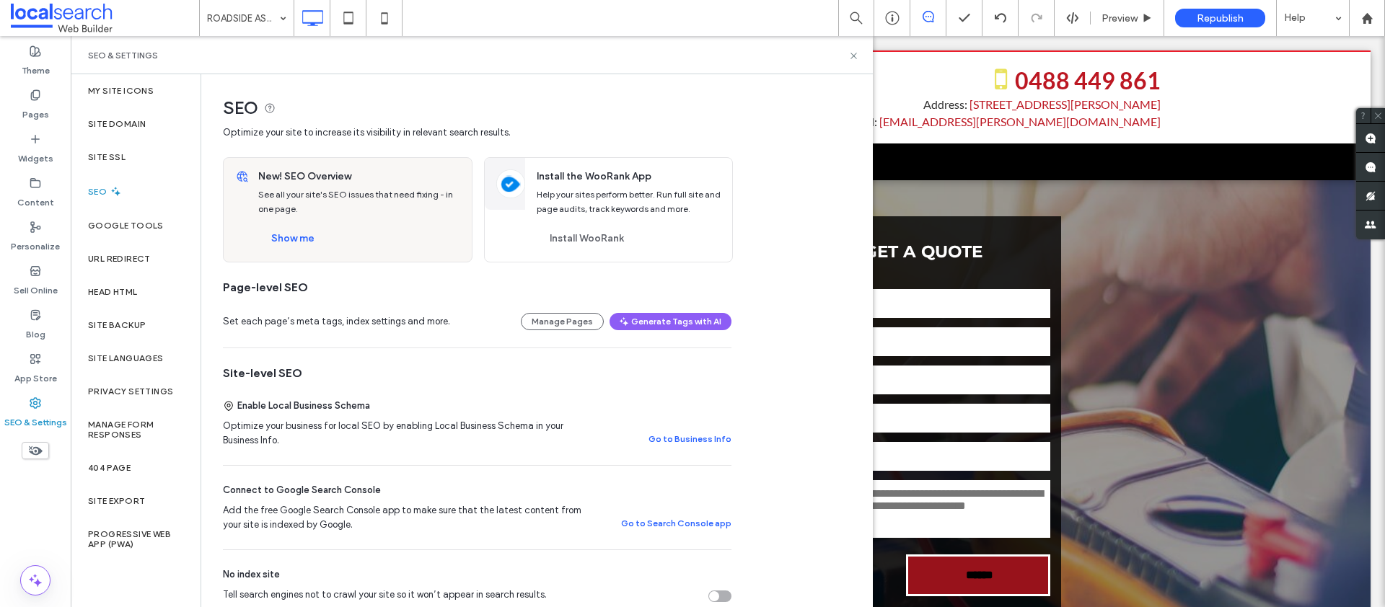
click at [298, 225] on div "New! SEO Overview See all your site's SEO issues that need fixing - in one page…" at bounding box center [361, 210] width 222 height 104
click at [299, 230] on button "Show me" at bounding box center [292, 238] width 69 height 23
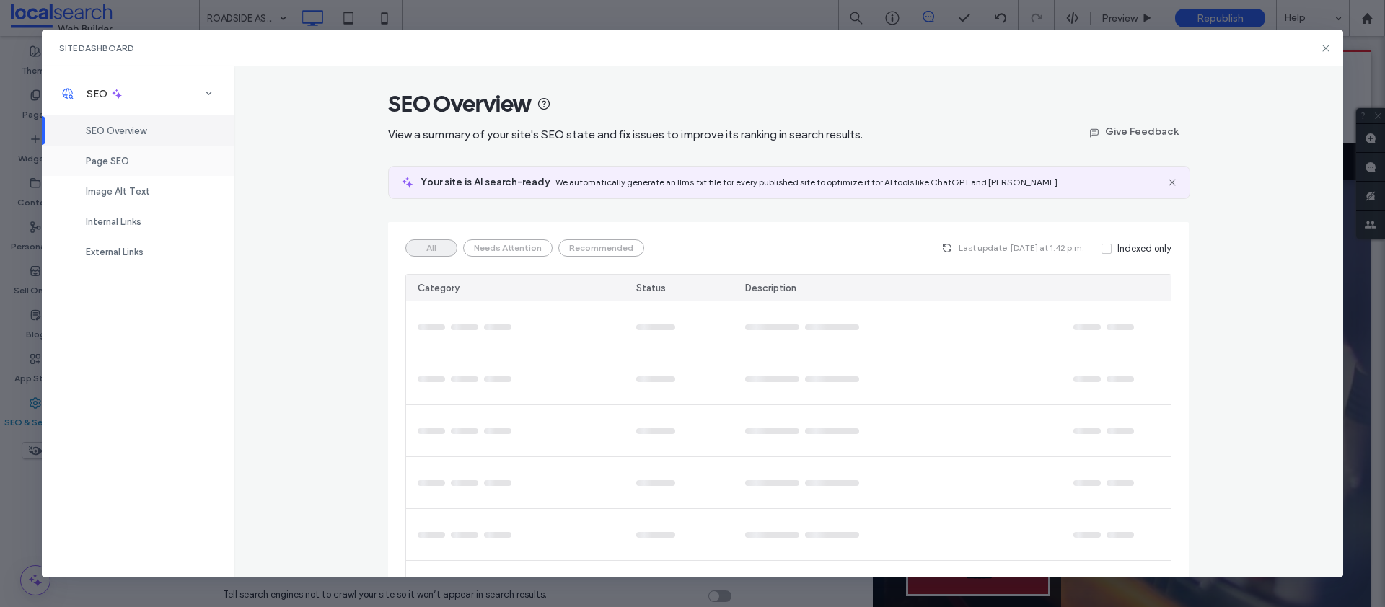
click at [133, 162] on div "Page SEO" at bounding box center [138, 161] width 192 height 30
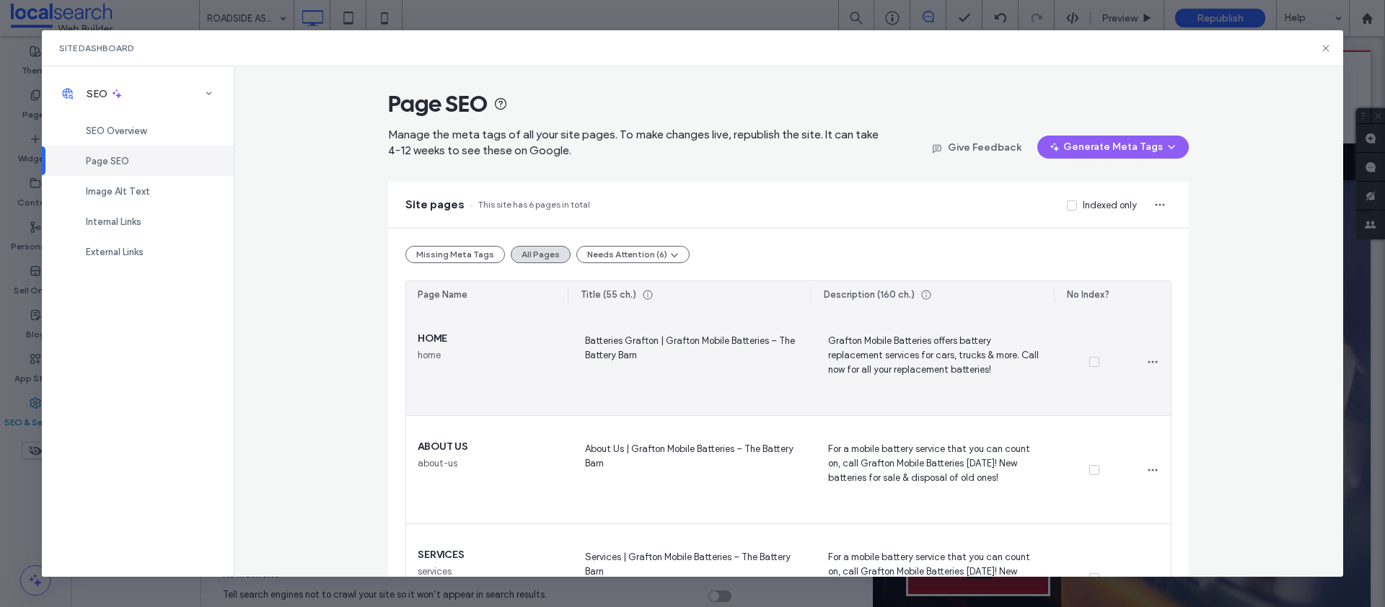
scroll to position [398, 0]
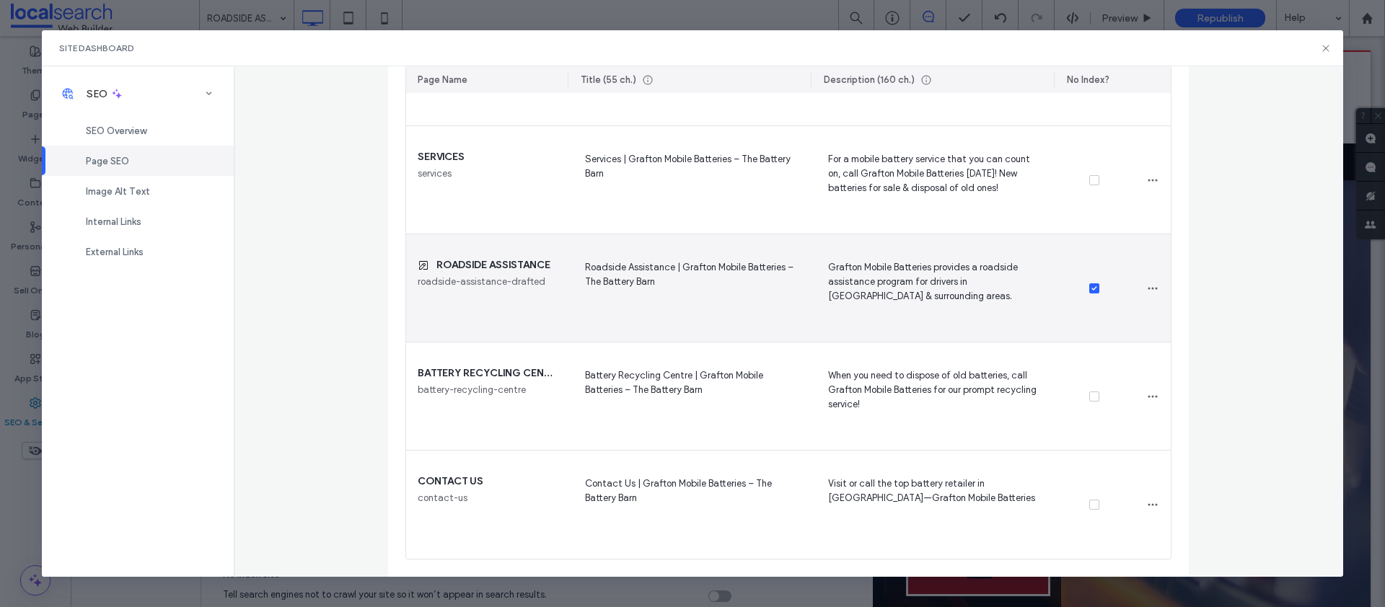
click at [1091, 287] on icon at bounding box center [1094, 288] width 6 height 4
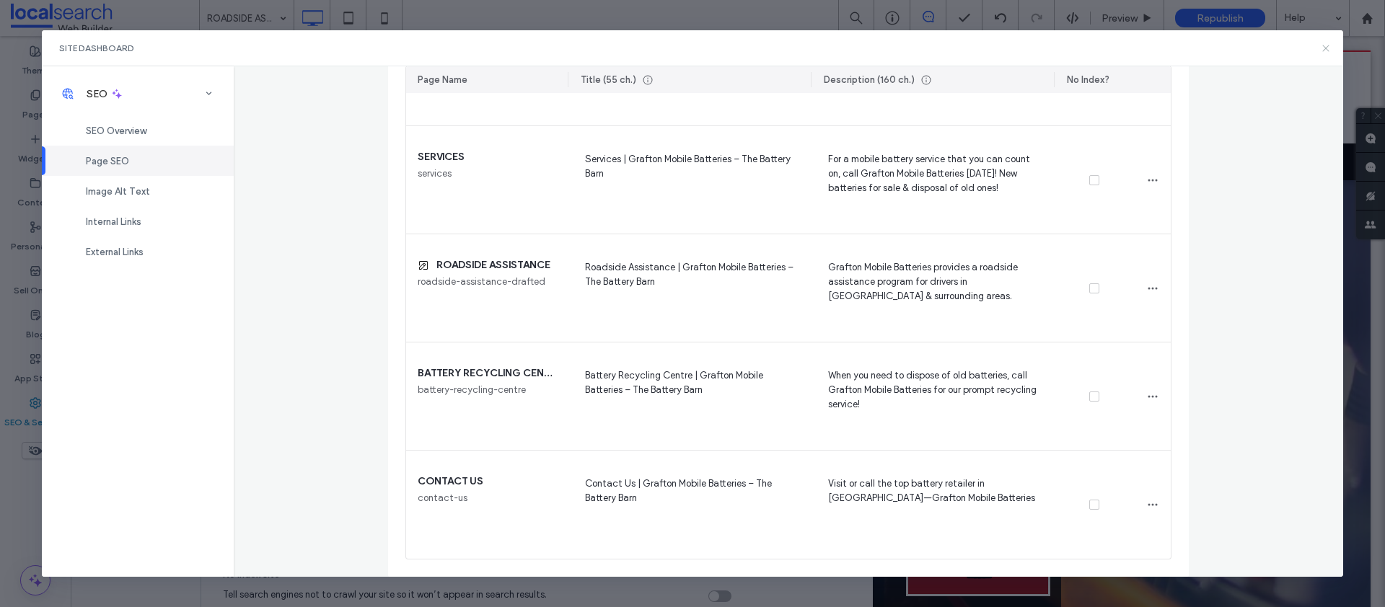
click at [1325, 49] on use at bounding box center [1326, 48] width 6 height 6
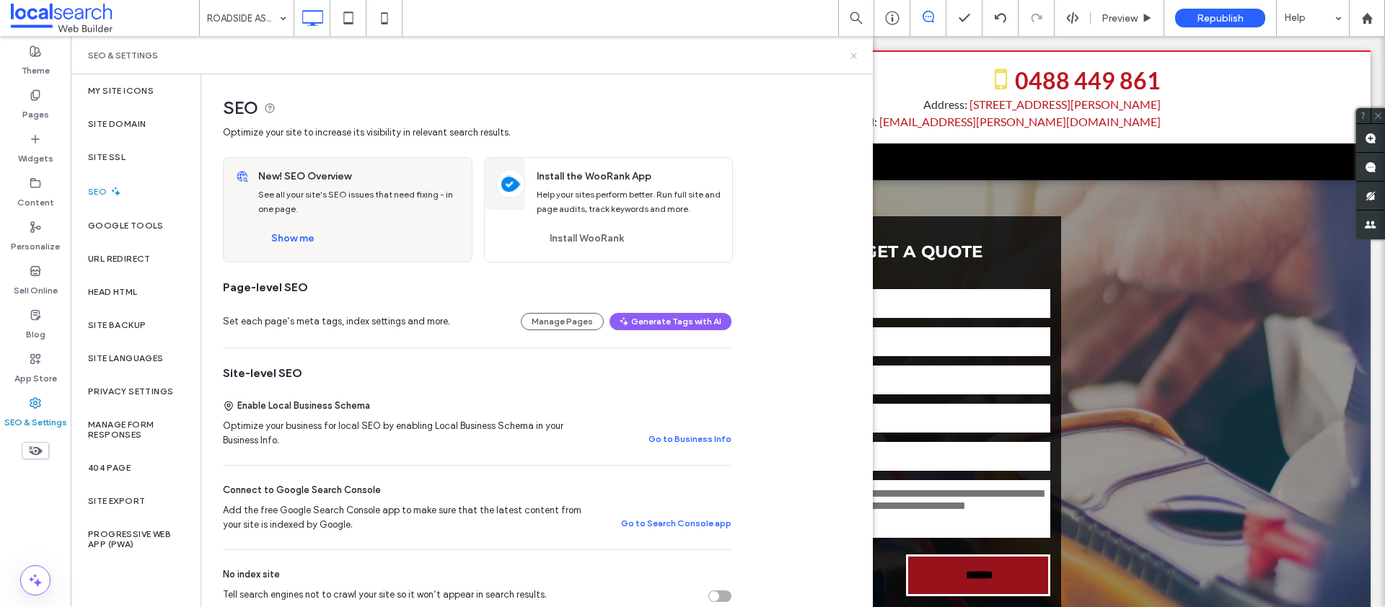
click at [851, 53] on use at bounding box center [853, 56] width 6 height 6
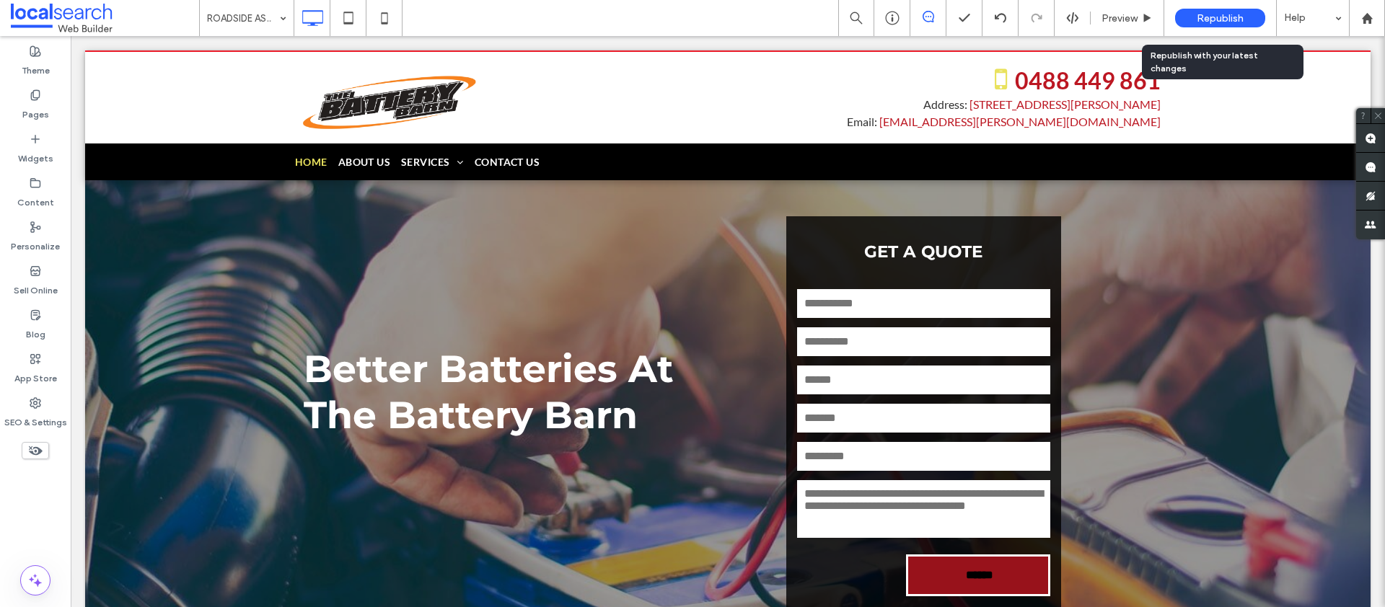
click at [1225, 17] on span "Republish" at bounding box center [1220, 18] width 47 height 12
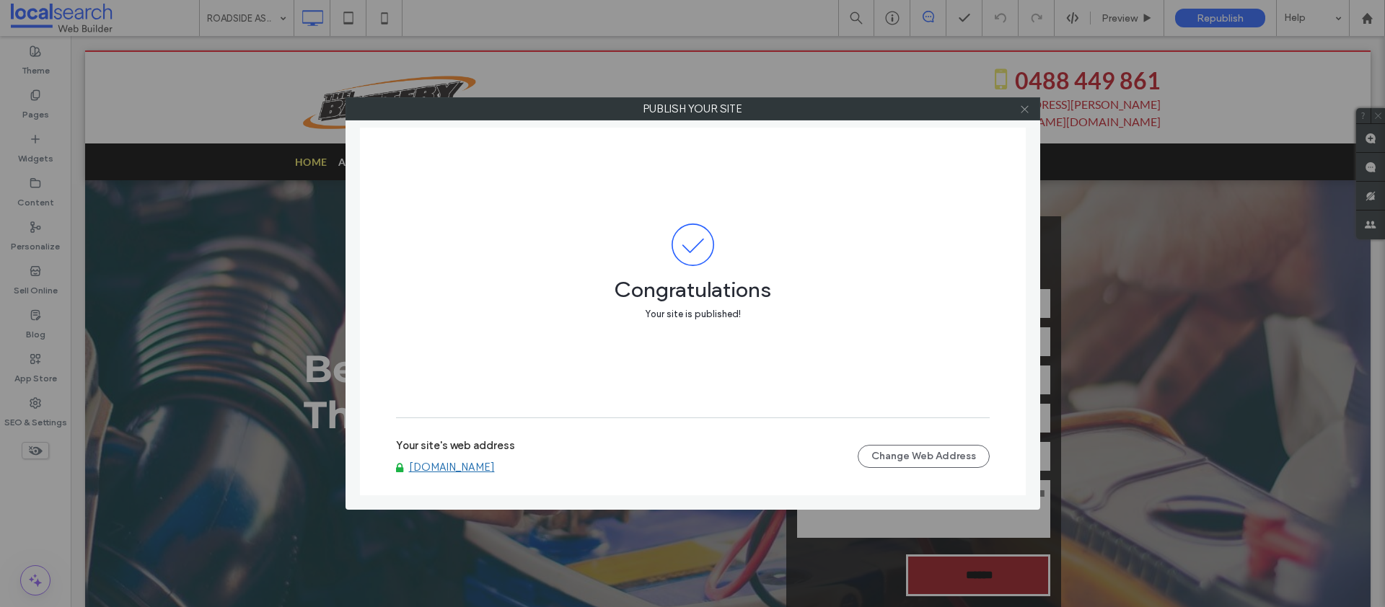
click at [1024, 108] on use at bounding box center [1024, 108] width 7 height 7
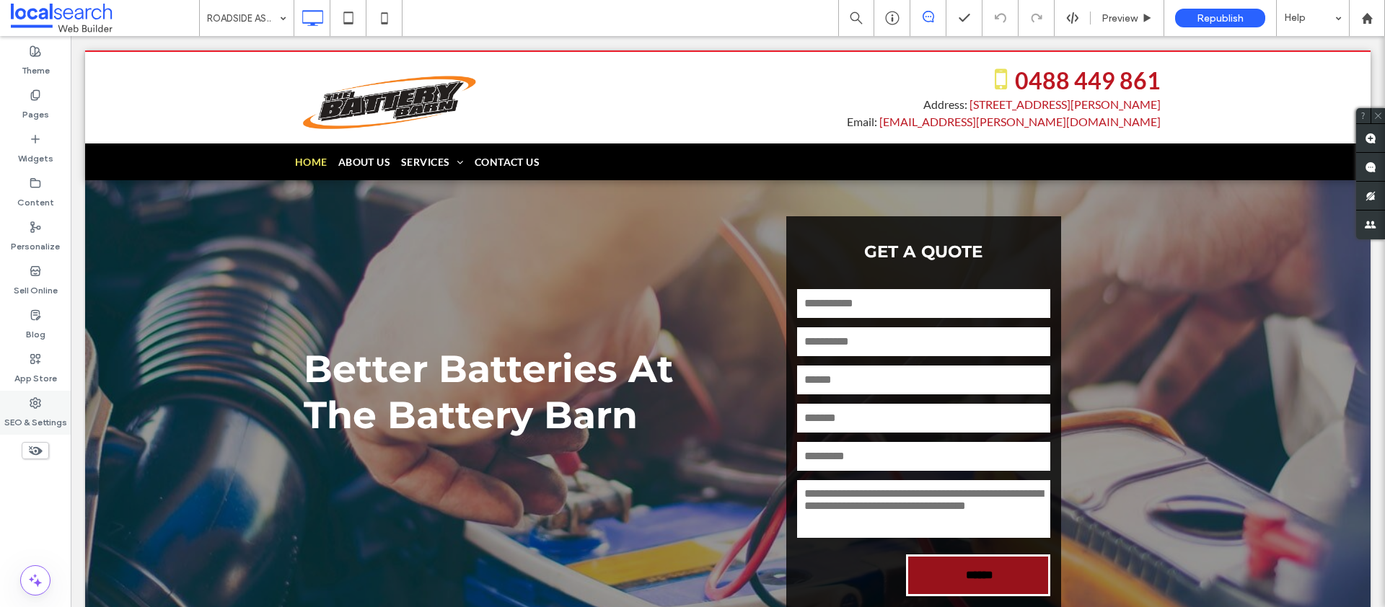
click at [50, 402] on div "SEO & Settings" at bounding box center [35, 413] width 71 height 44
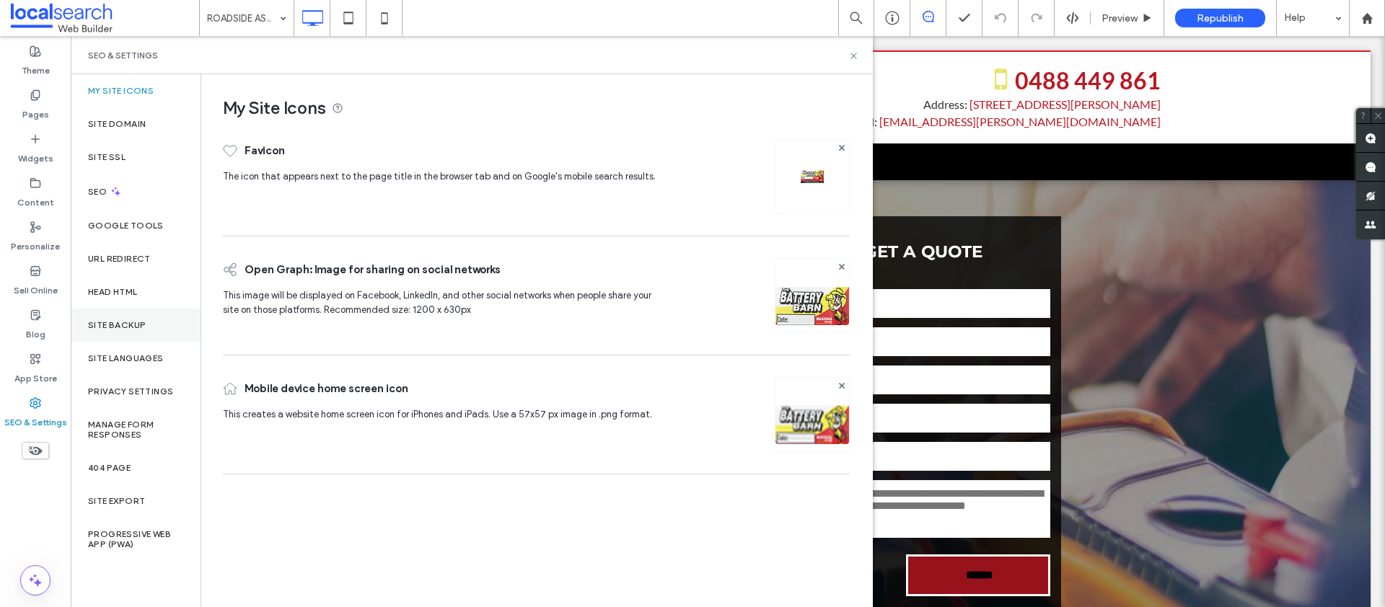
click at [124, 320] on label "Site Backup" at bounding box center [117, 325] width 58 height 10
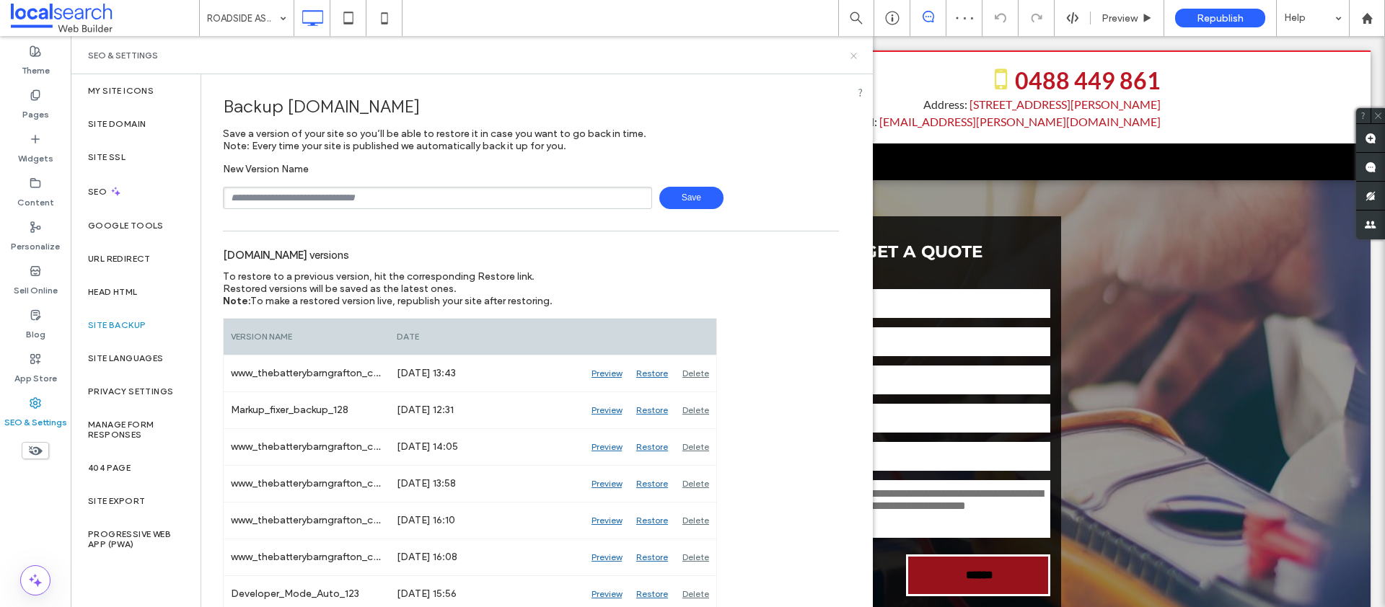
click at [855, 55] on icon at bounding box center [853, 55] width 11 height 11
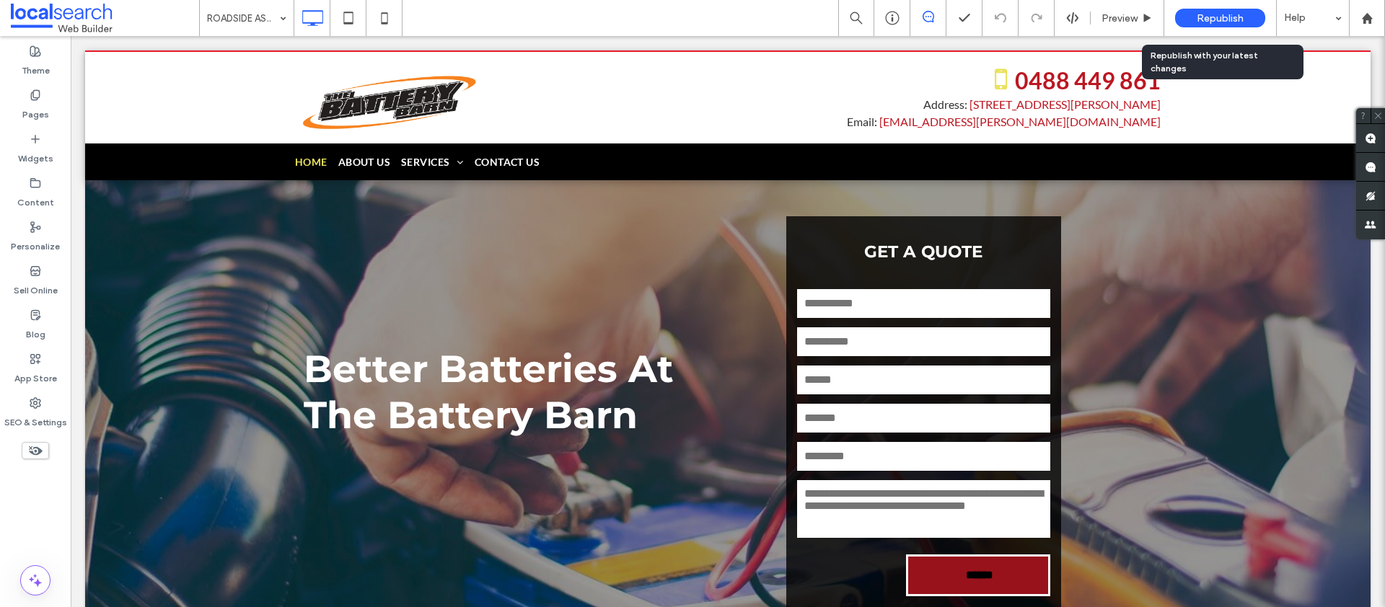
click at [1236, 14] on span "Republish" at bounding box center [1220, 18] width 47 height 12
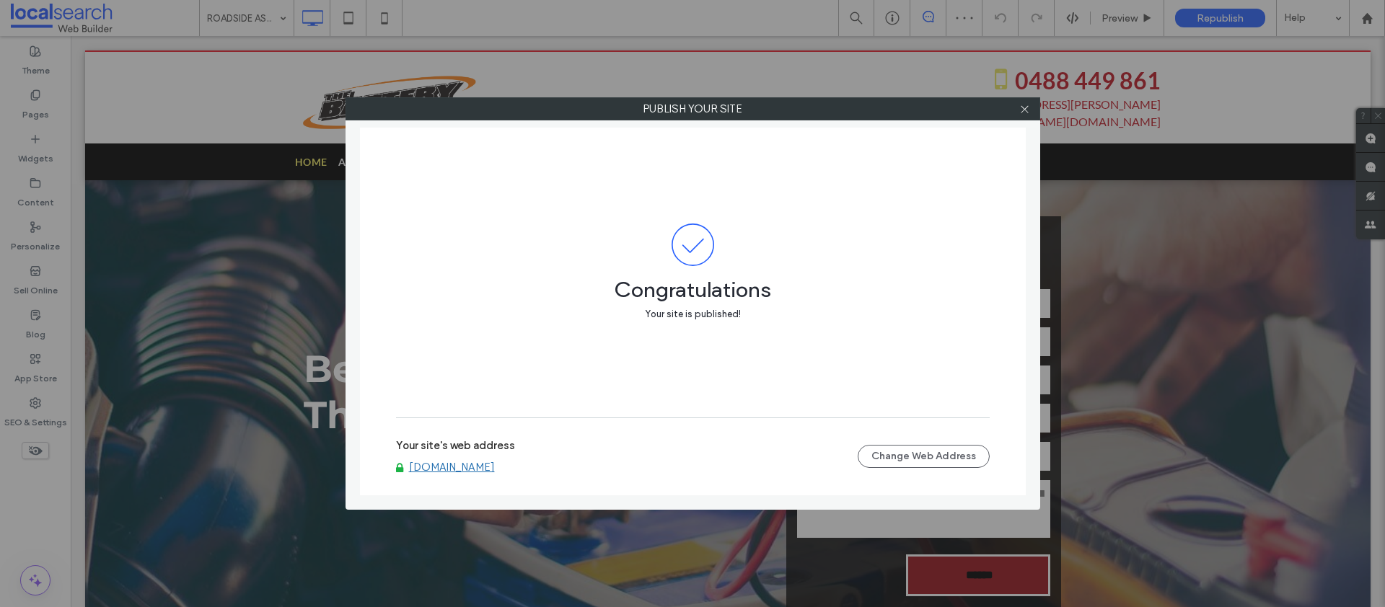
click at [495, 466] on link "www.thebatterybarngrafton.com.au" at bounding box center [452, 467] width 86 height 13
click at [1026, 111] on icon at bounding box center [1024, 109] width 11 height 11
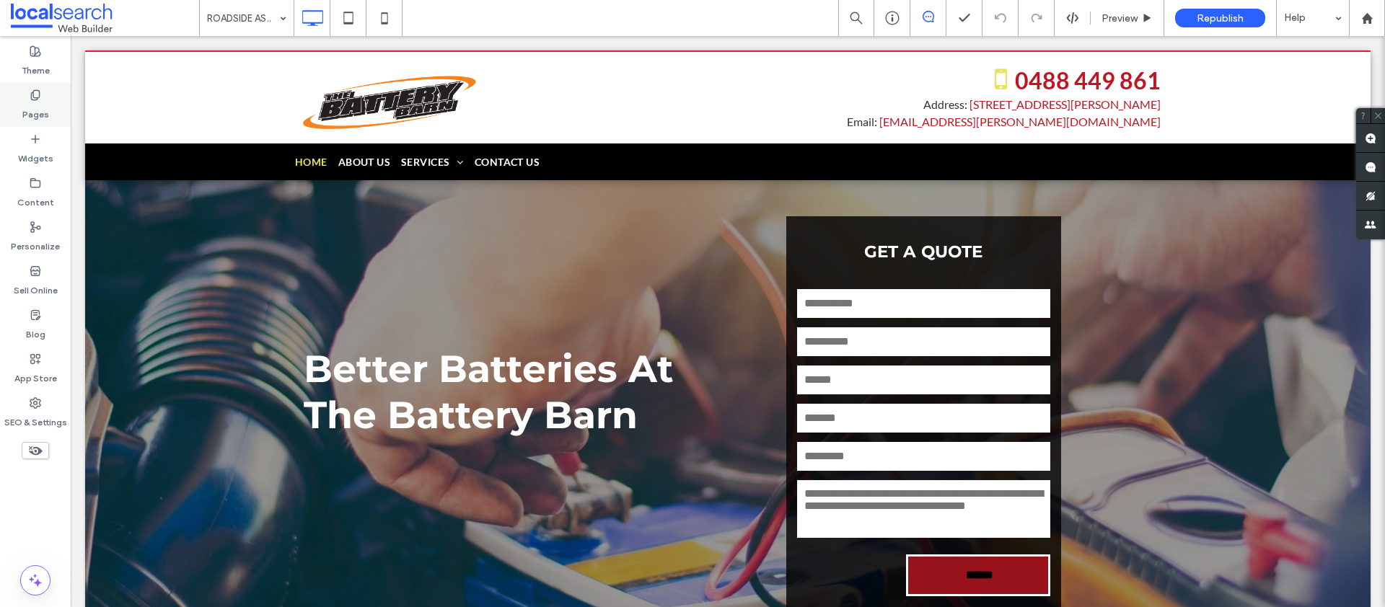
click at [25, 105] on label "Pages" at bounding box center [35, 111] width 27 height 20
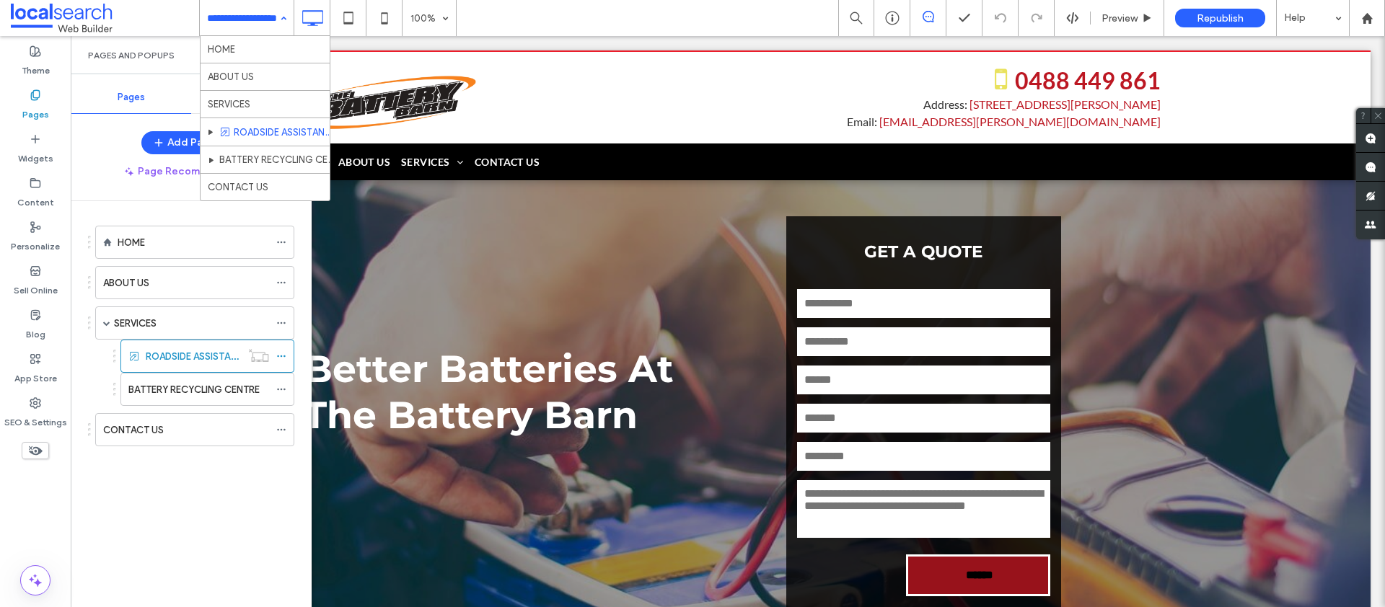
click at [280, 17] on div "HOME ABOUT US SERVICES ROADSIDE ASSISTANCE BATTERY RECYCLING CENTRE CONTACT US" at bounding box center [247, 18] width 94 height 36
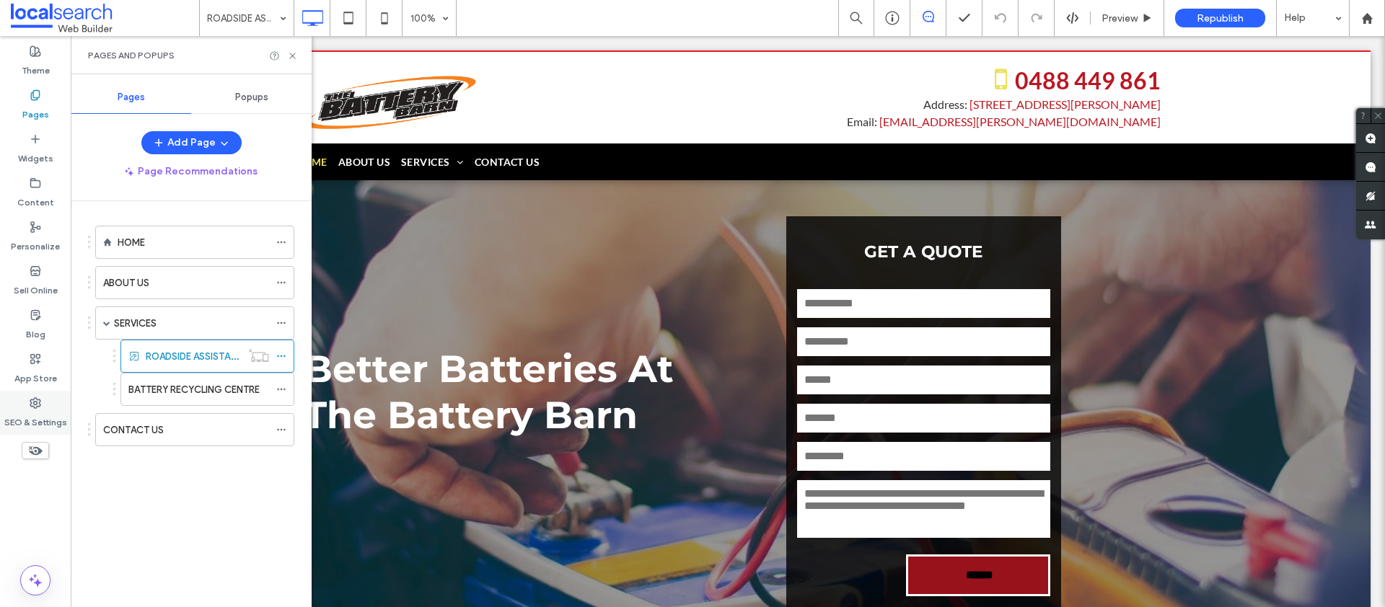
click at [34, 418] on label "SEO & Settings" at bounding box center [35, 419] width 63 height 20
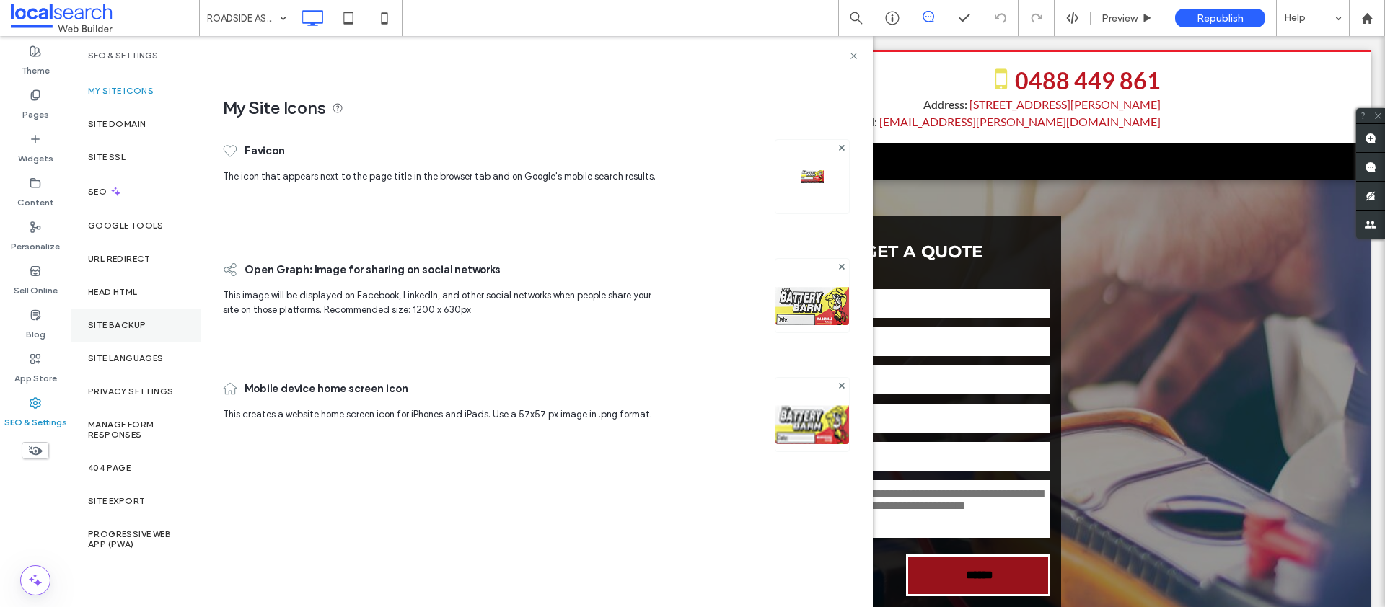
click at [149, 325] on div "Site Backup" at bounding box center [136, 325] width 130 height 33
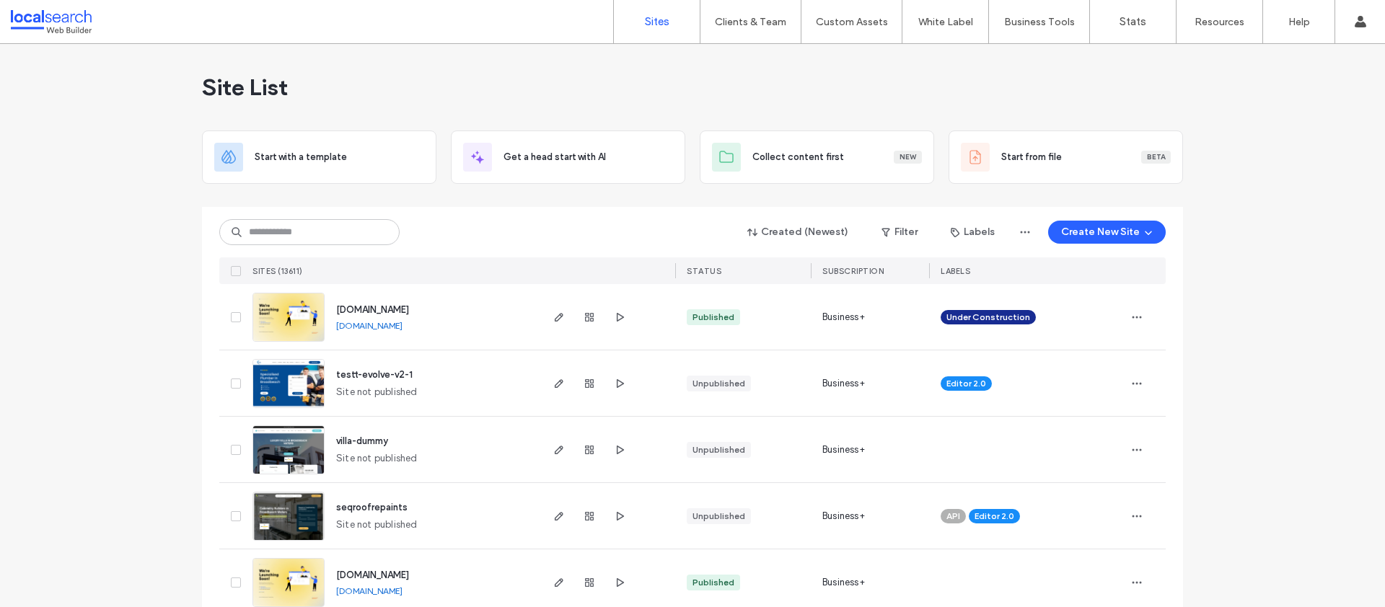
click at [271, 238] on input at bounding box center [309, 232] width 180 height 26
paste input "**********"
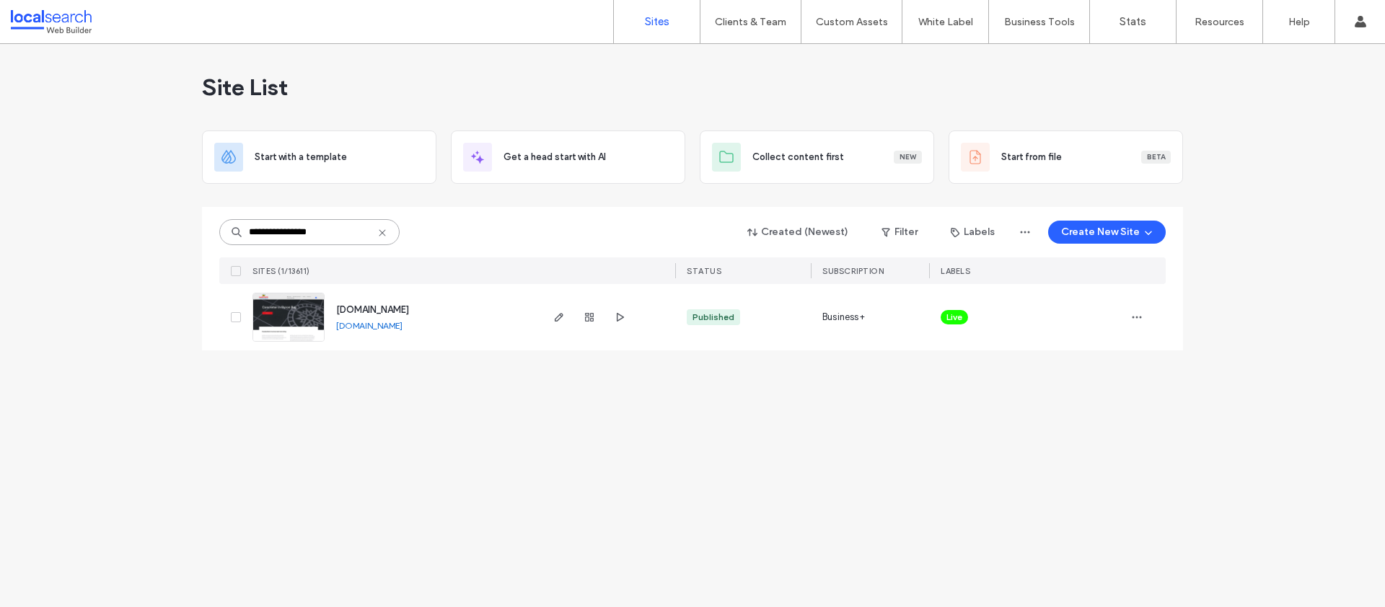
type input "**********"
click at [568, 317] on div at bounding box center [589, 317] width 78 height 66
click at [562, 318] on icon "button" at bounding box center [559, 318] width 12 height 12
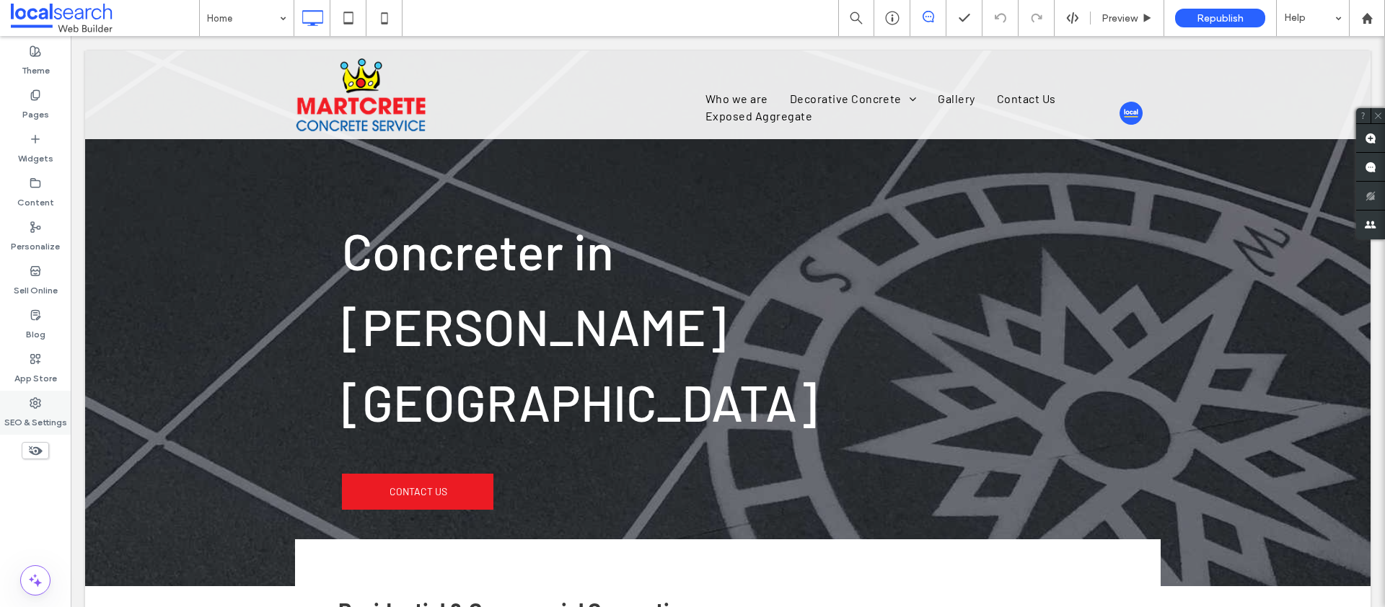
click at [40, 416] on label "SEO & Settings" at bounding box center [35, 419] width 63 height 20
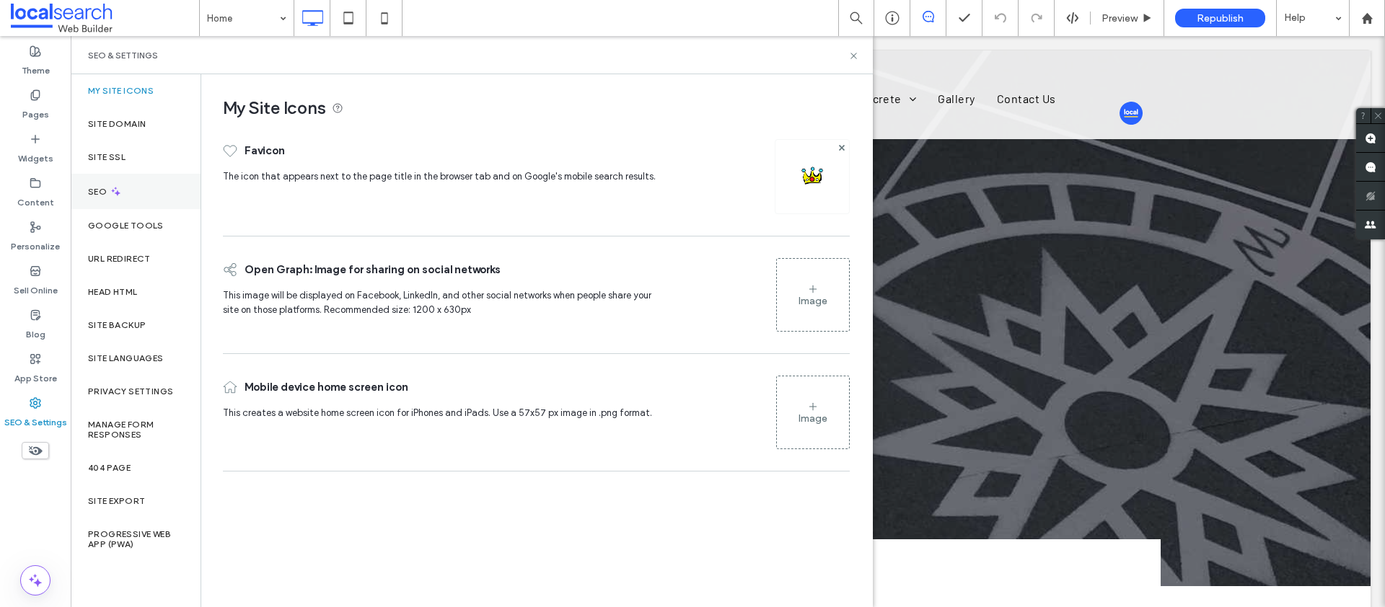
click at [105, 194] on label "SEO" at bounding box center [99, 192] width 22 height 10
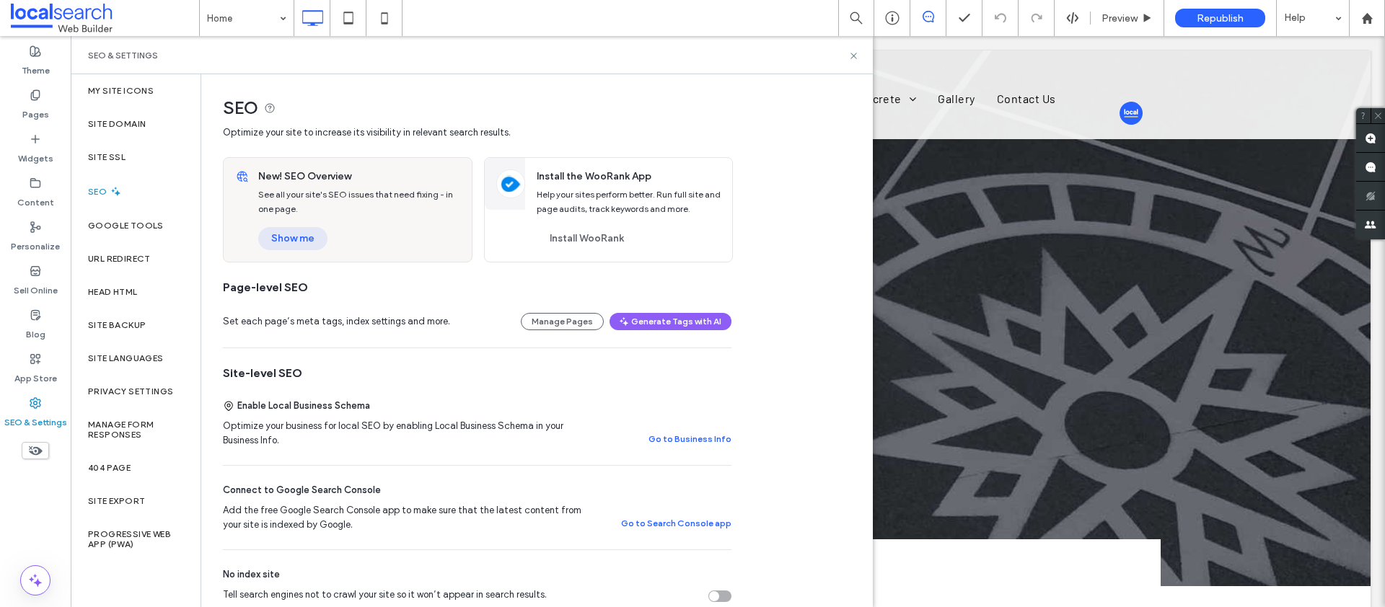
click at [302, 241] on button "Show me" at bounding box center [292, 238] width 69 height 23
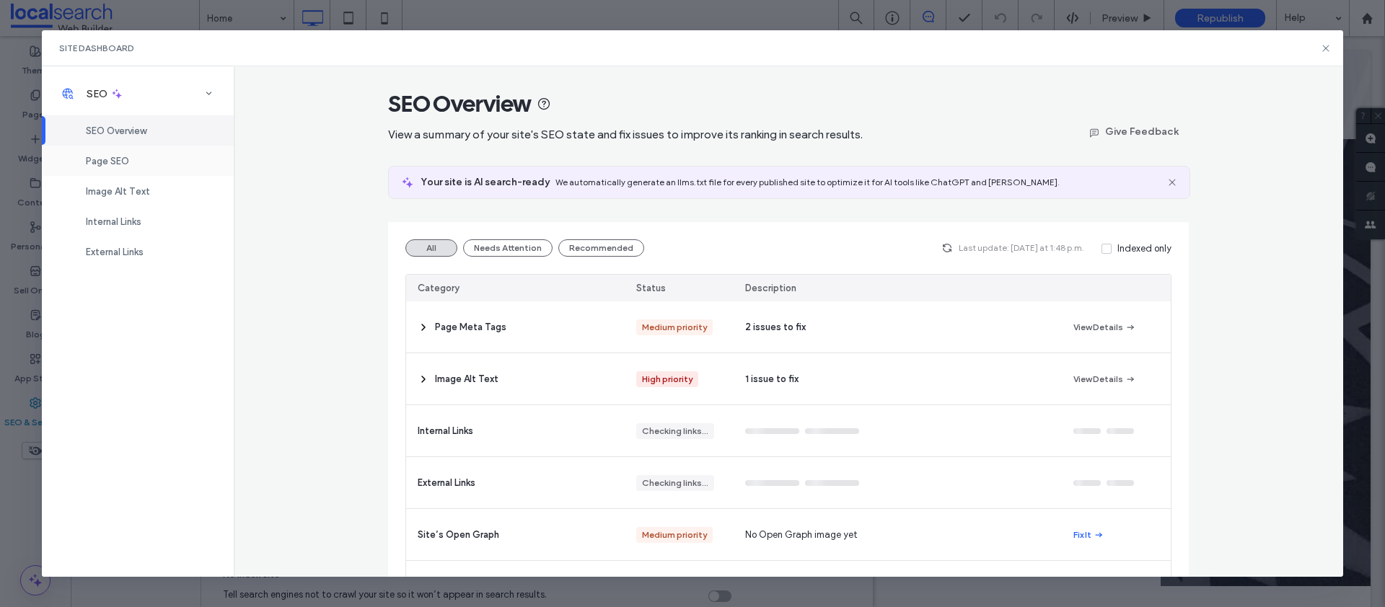
click at [131, 163] on div "Page SEO" at bounding box center [138, 161] width 192 height 30
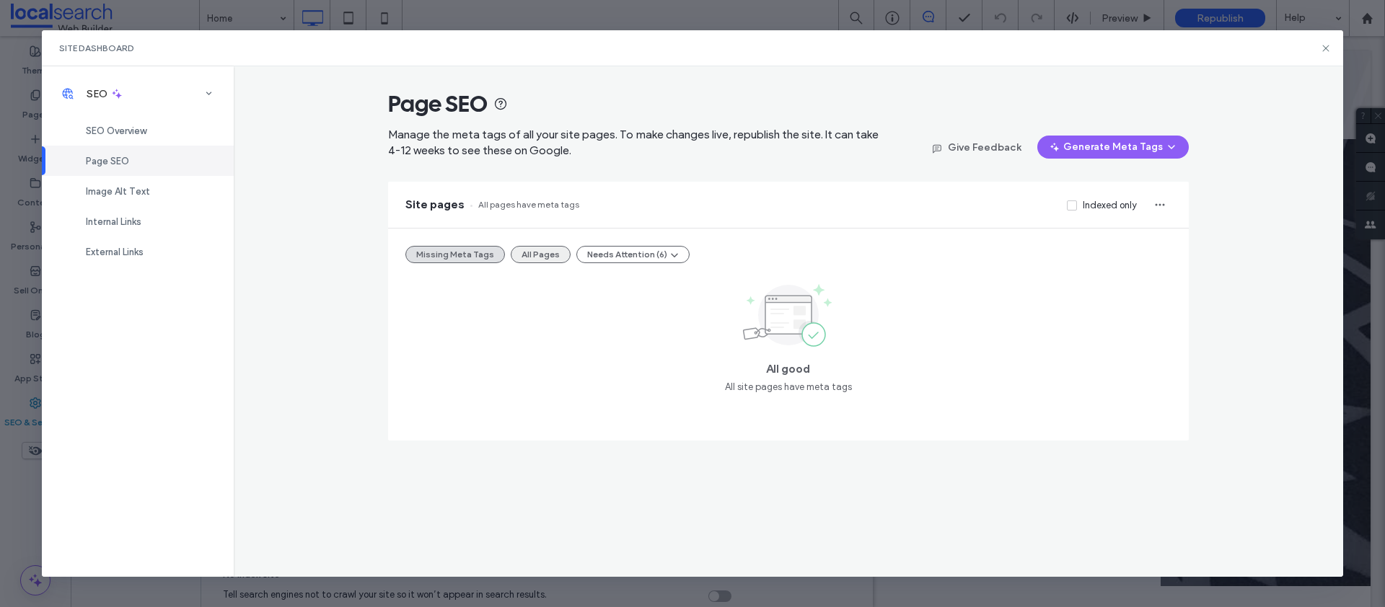
click at [524, 255] on button "All Pages" at bounding box center [541, 254] width 60 height 17
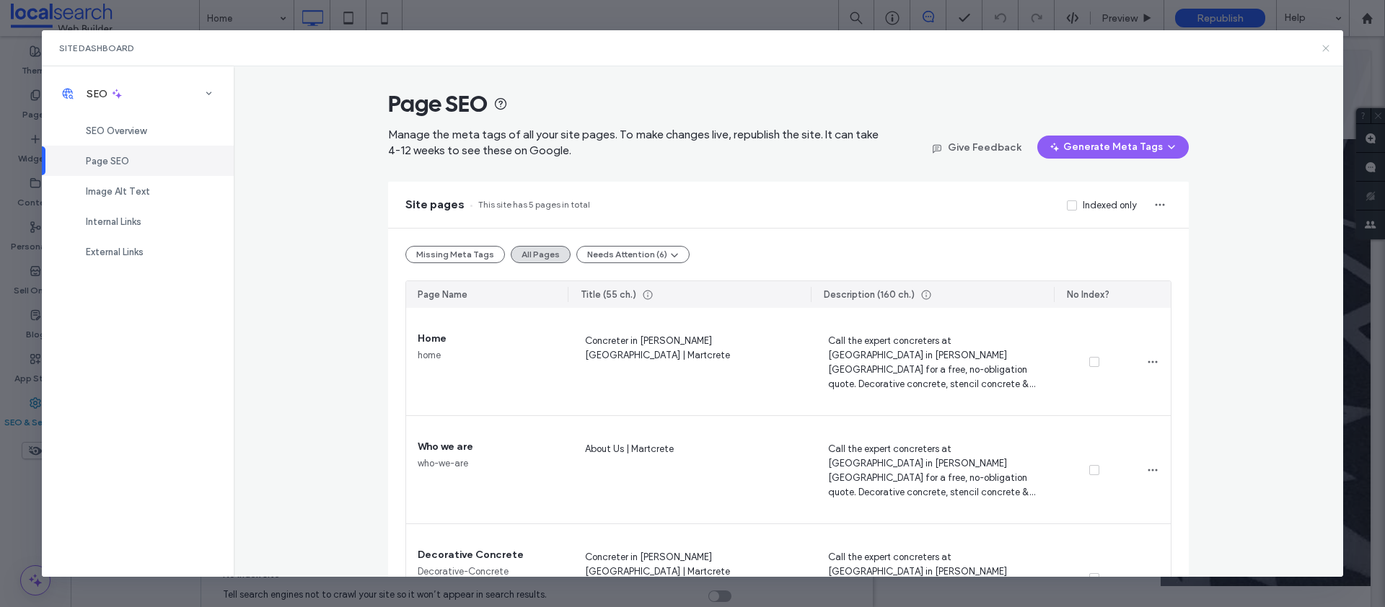
click at [1325, 47] on icon at bounding box center [1326, 49] width 12 height 12
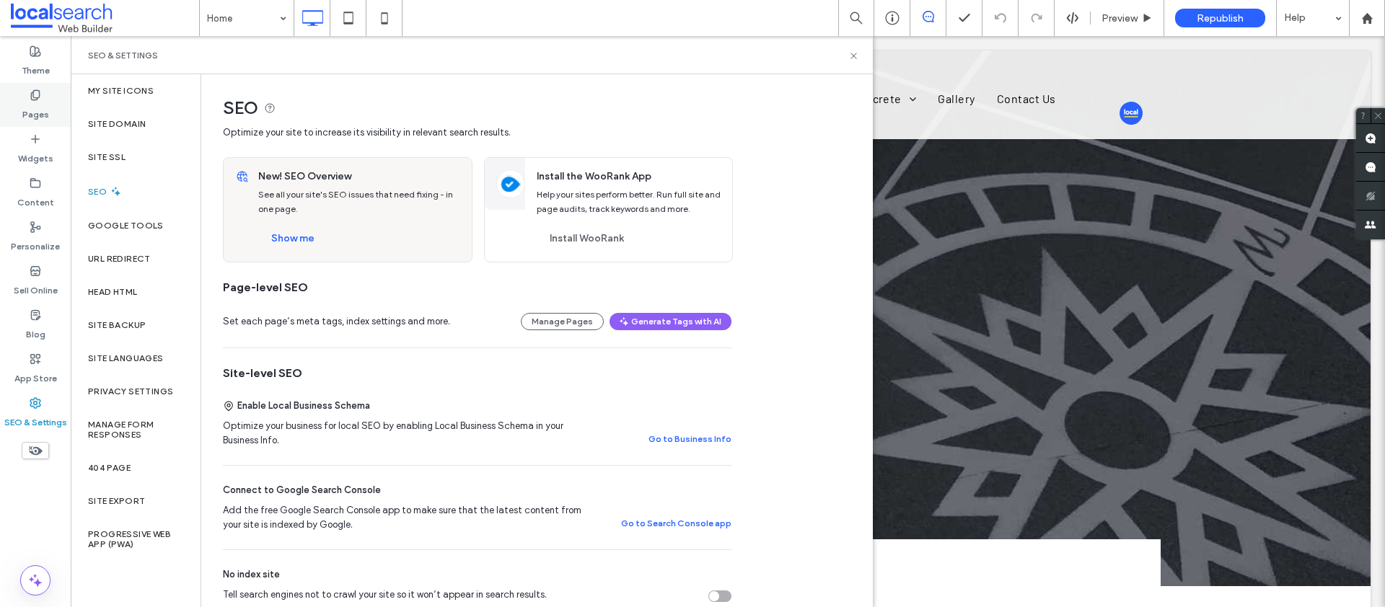
click at [50, 105] on div "Pages" at bounding box center [35, 105] width 71 height 44
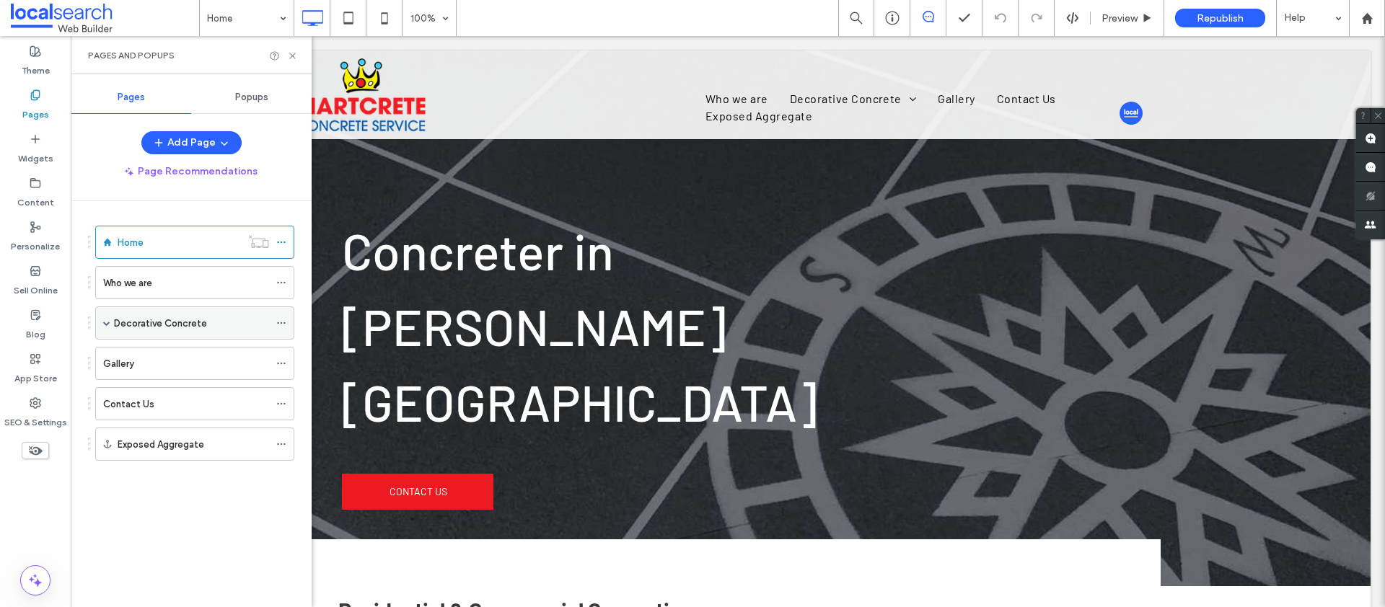
click at [107, 324] on span at bounding box center [106, 323] width 7 height 7
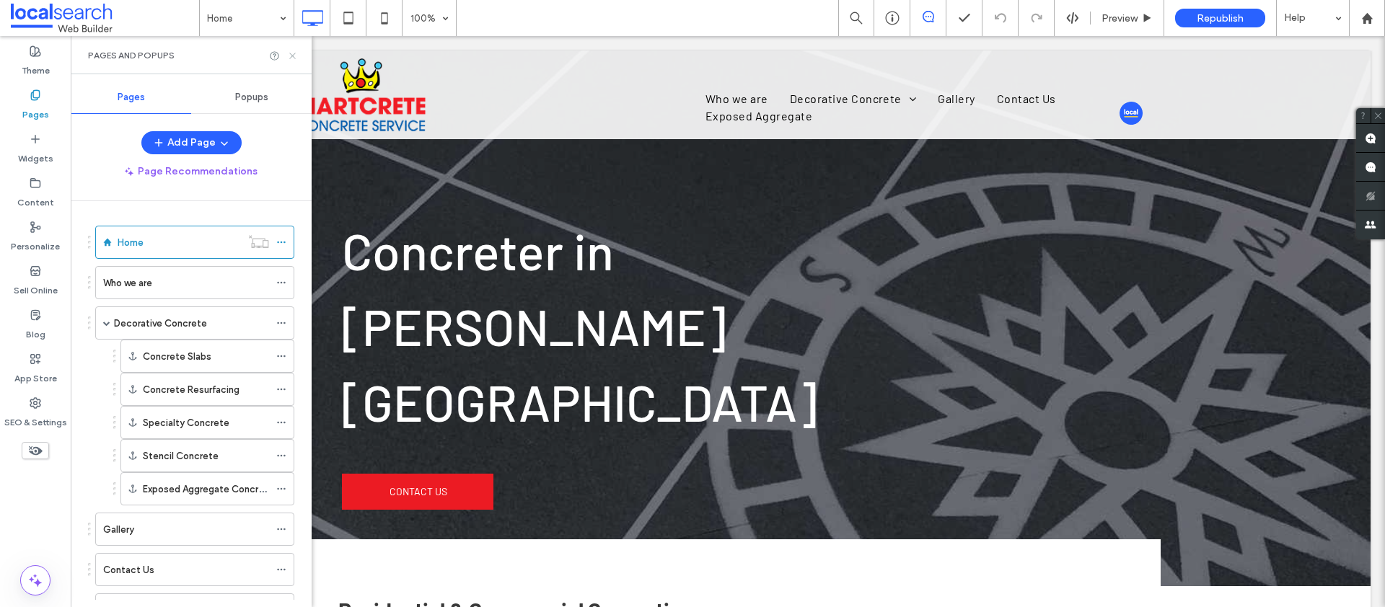
drag, startPoint x: 291, startPoint y: 51, endPoint x: 123, endPoint y: 164, distance: 202.7
click at [291, 51] on icon at bounding box center [292, 55] width 11 height 11
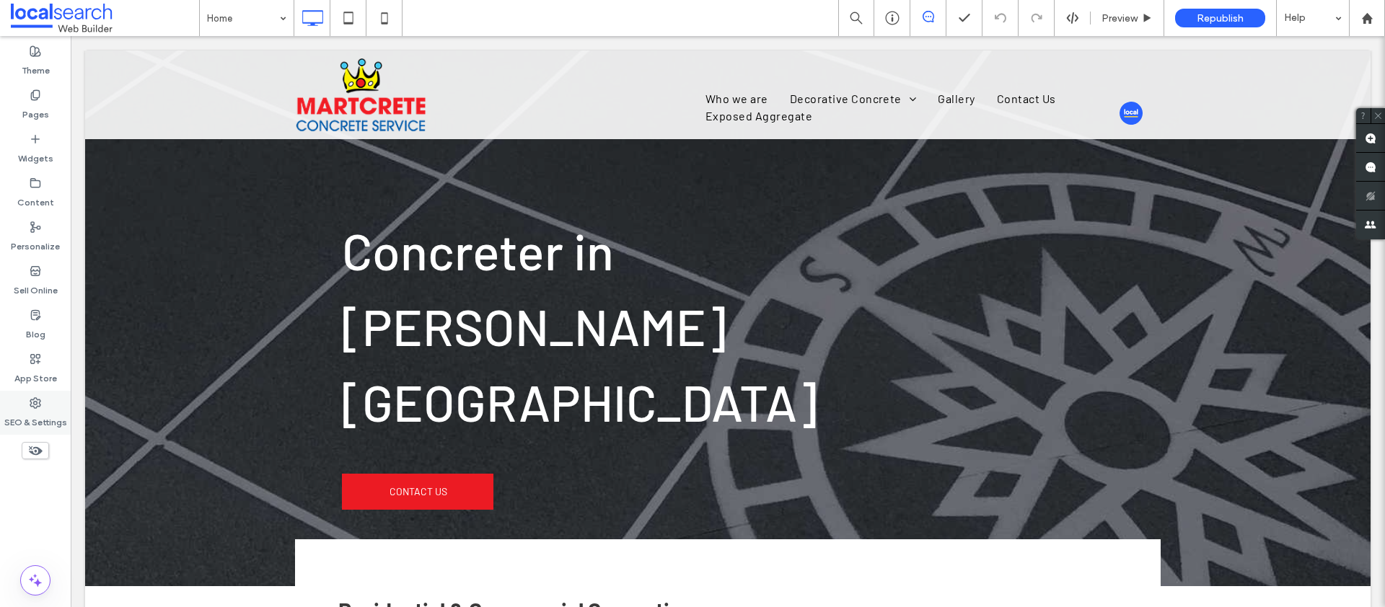
click at [32, 413] on label "SEO & Settings" at bounding box center [35, 419] width 63 height 20
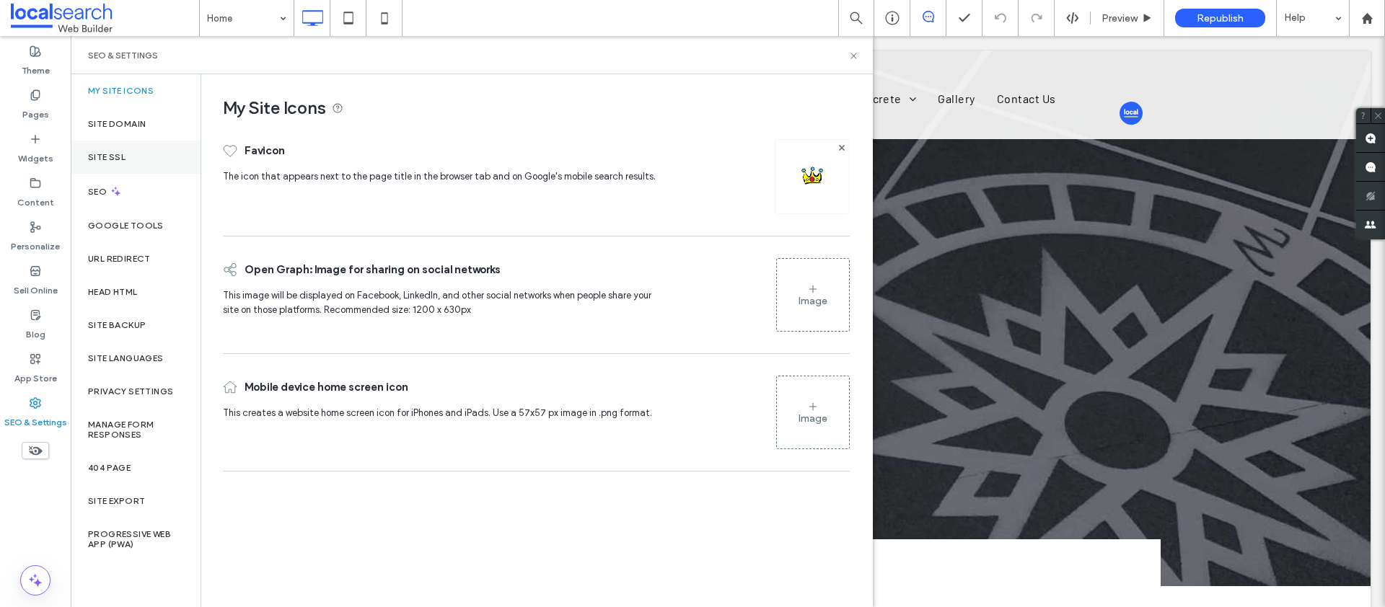
click at [136, 170] on div "Site SSL" at bounding box center [136, 157] width 130 height 33
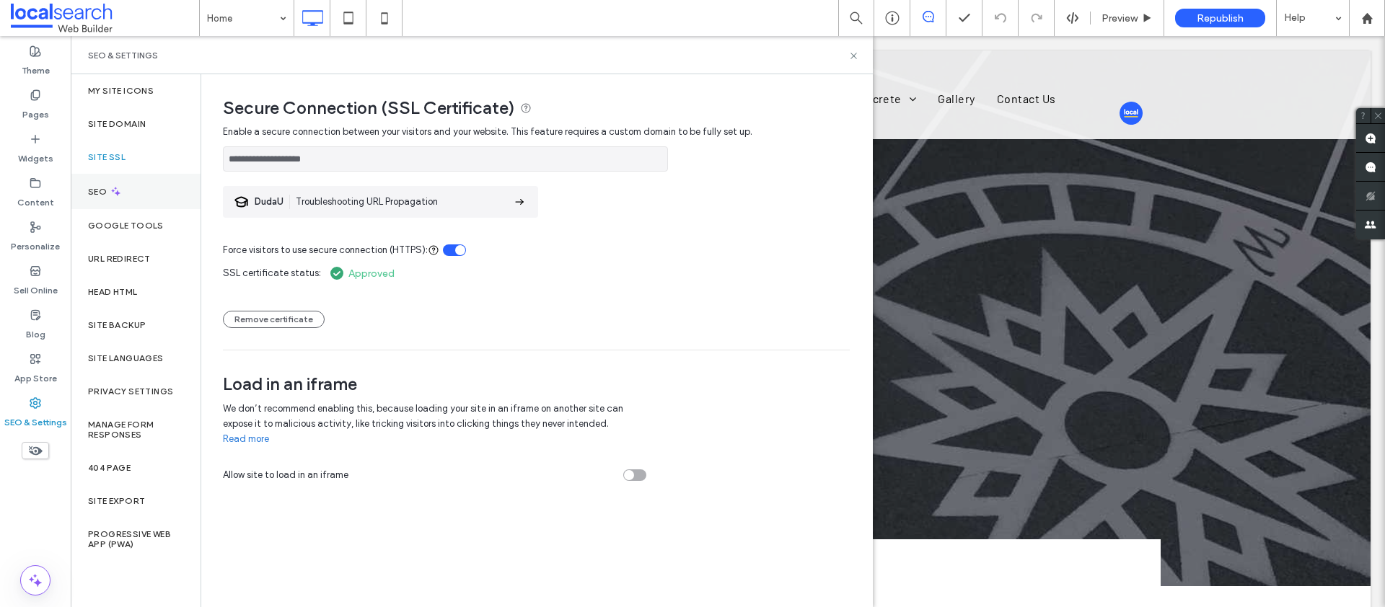
click at [137, 187] on div "SEO" at bounding box center [136, 191] width 130 height 35
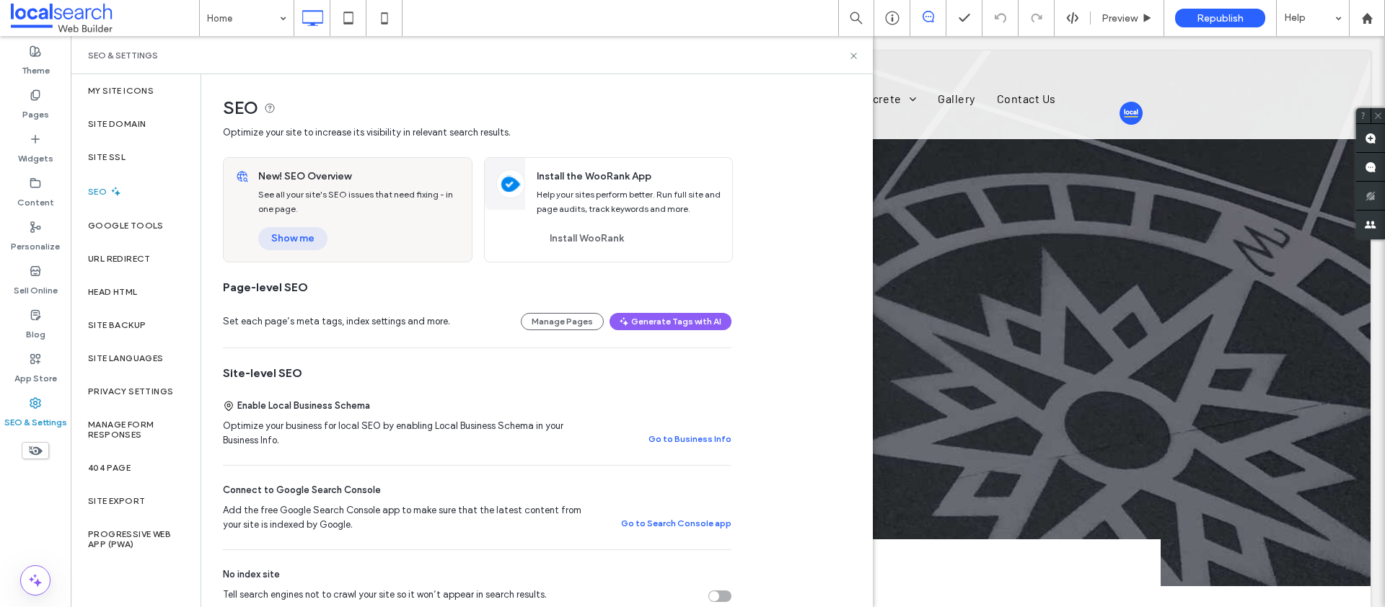
click at [296, 247] on button "Show me" at bounding box center [292, 238] width 69 height 23
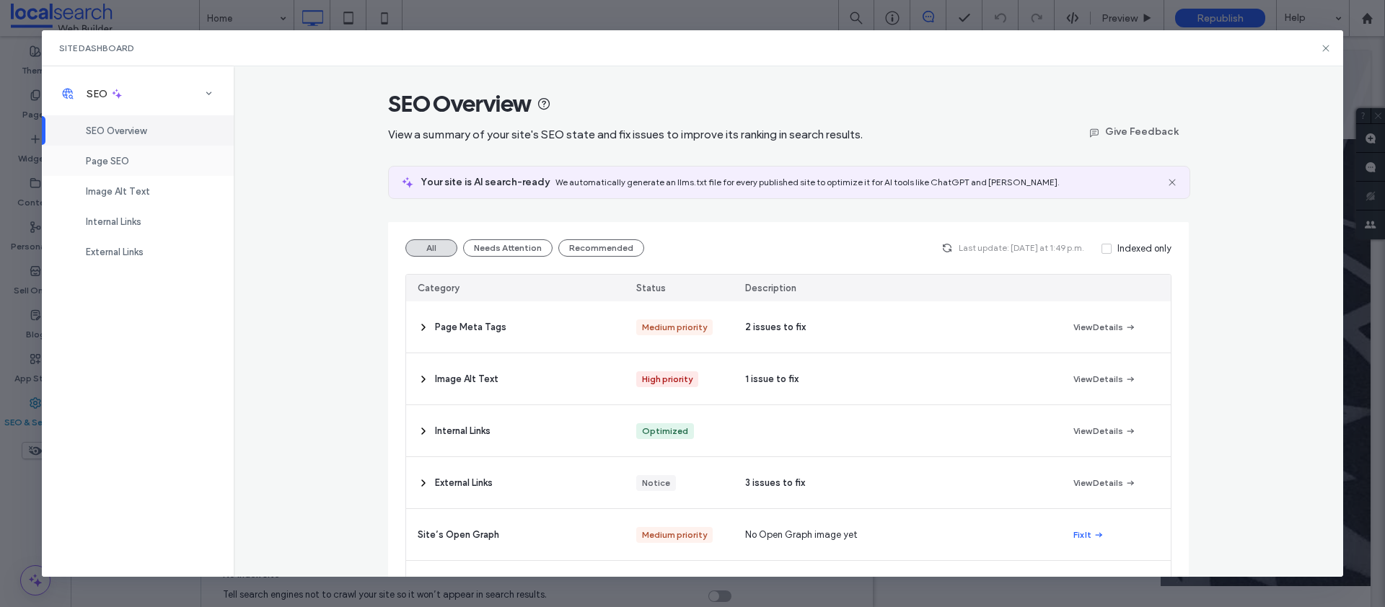
click at [133, 159] on div "Page SEO" at bounding box center [138, 161] width 192 height 30
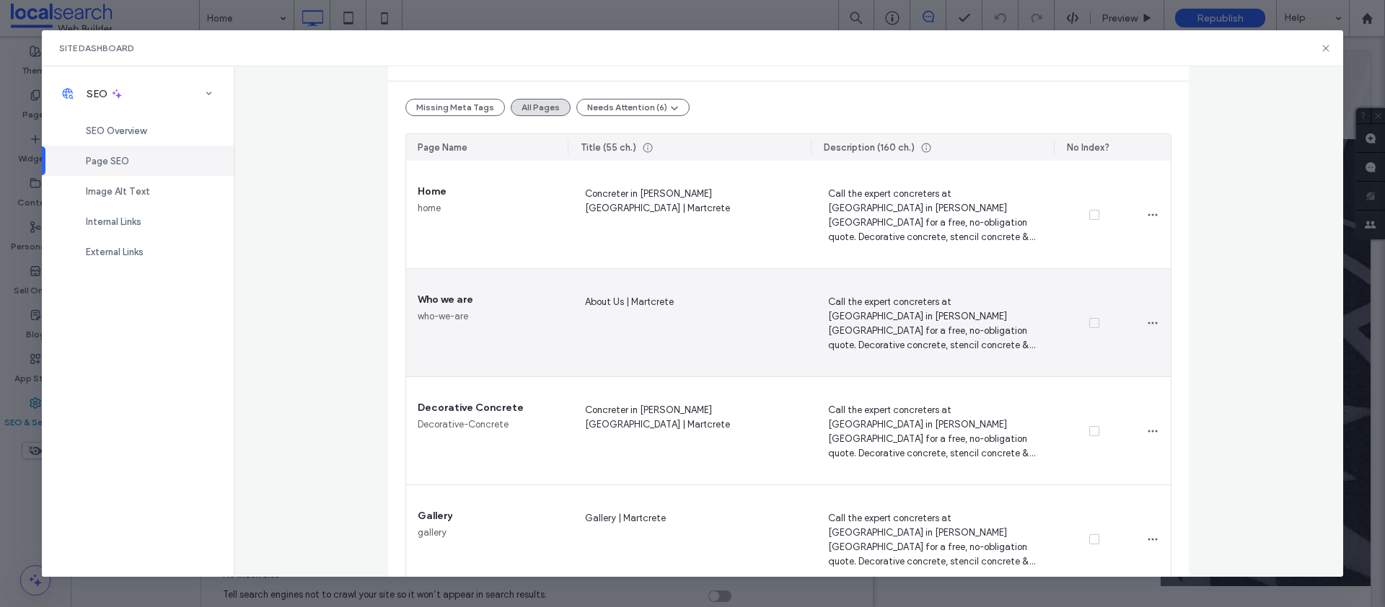
scroll to position [290, 0]
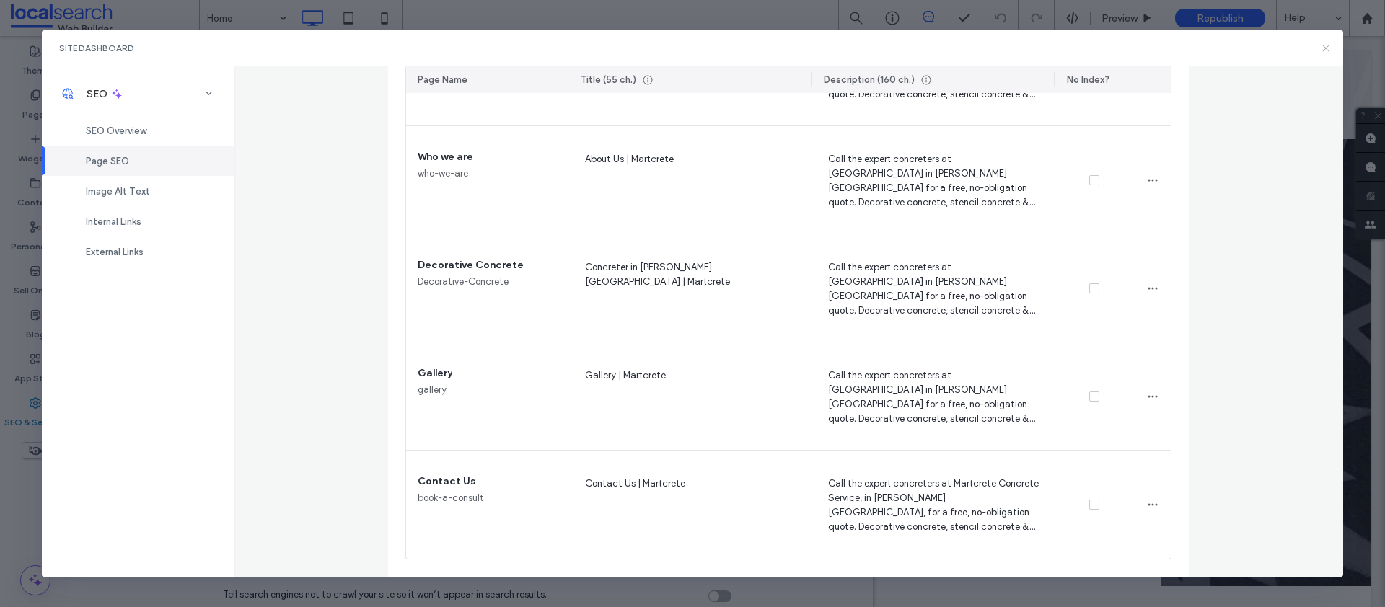
click at [1319, 50] on div "Site Dashboard" at bounding box center [693, 48] width 1302 height 36
click at [1322, 50] on icon at bounding box center [1326, 49] width 12 height 12
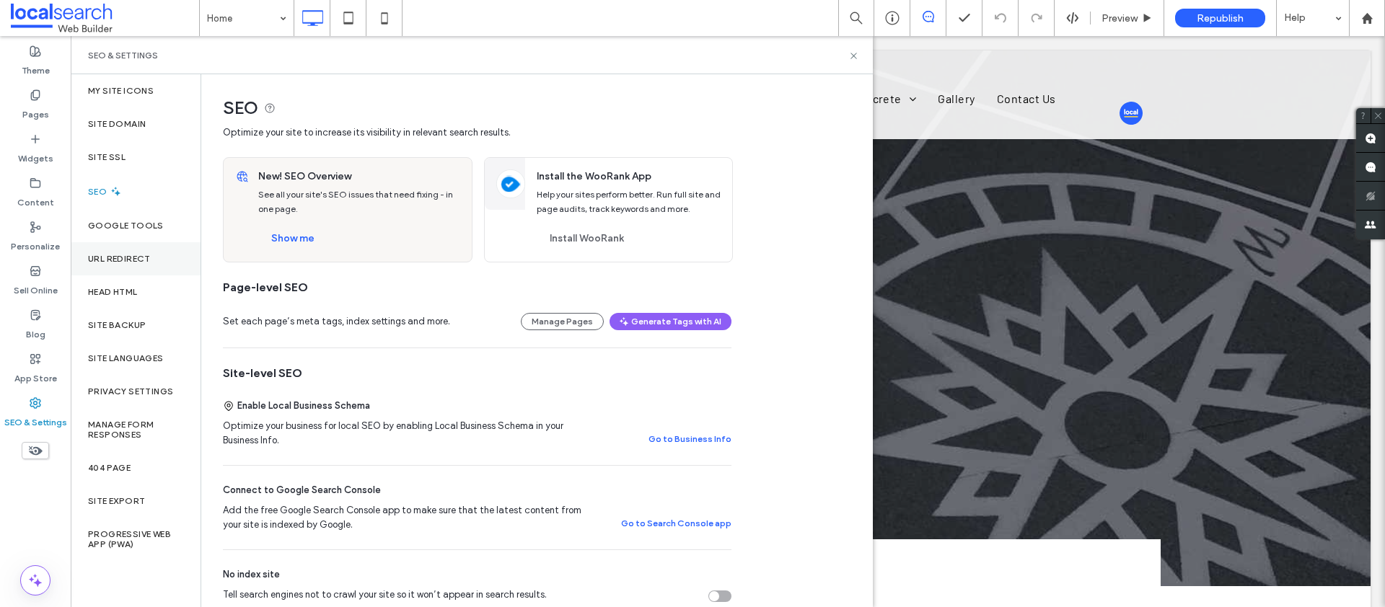
click at [140, 254] on label "URL Redirect" at bounding box center [119, 259] width 63 height 10
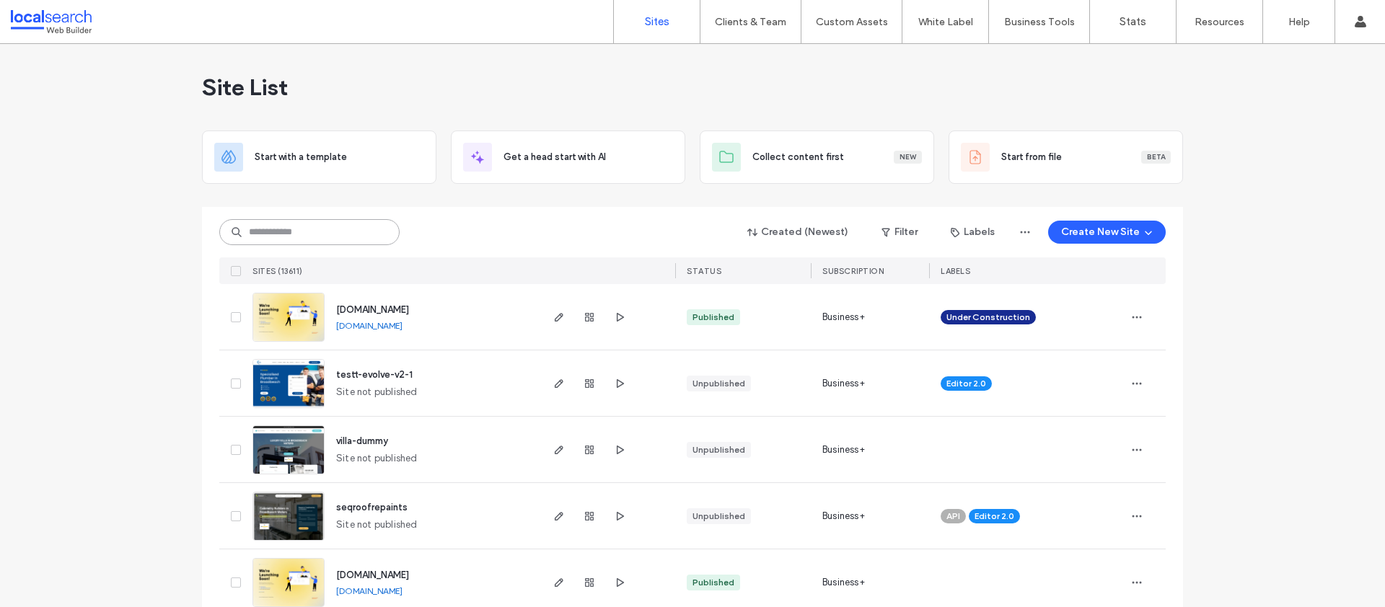
click at [309, 234] on input at bounding box center [309, 232] width 180 height 26
paste input "**********"
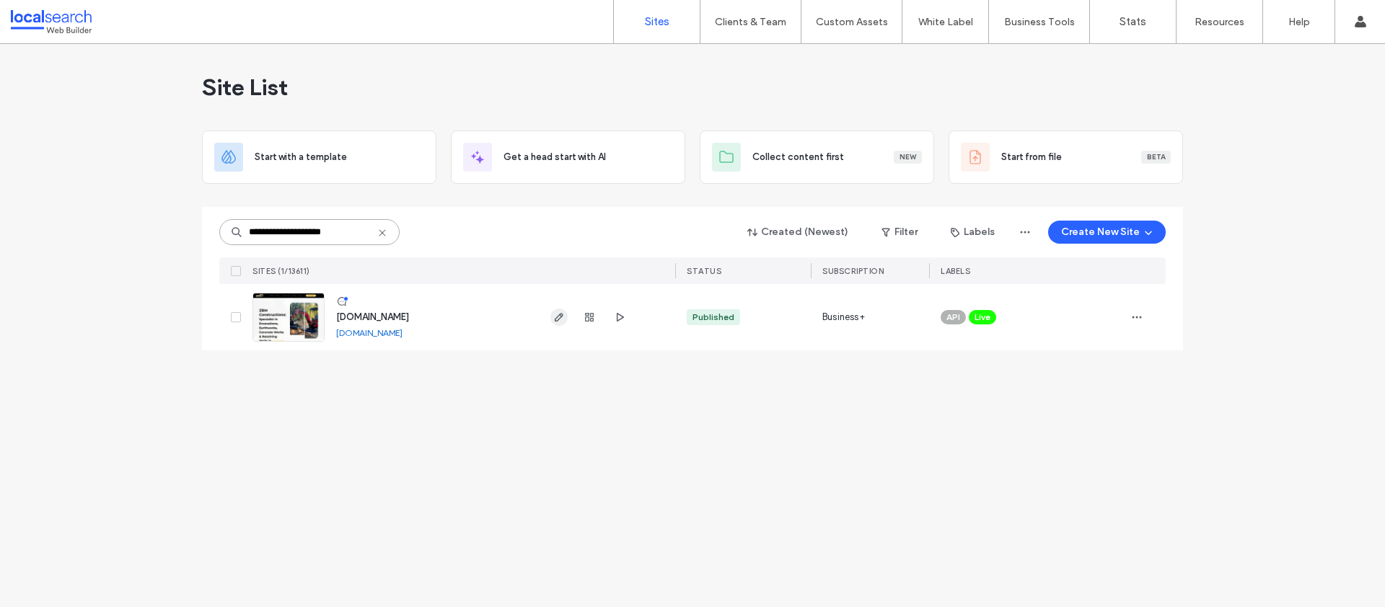
type input "**********"
click at [560, 313] on use "button" at bounding box center [559, 317] width 9 height 9
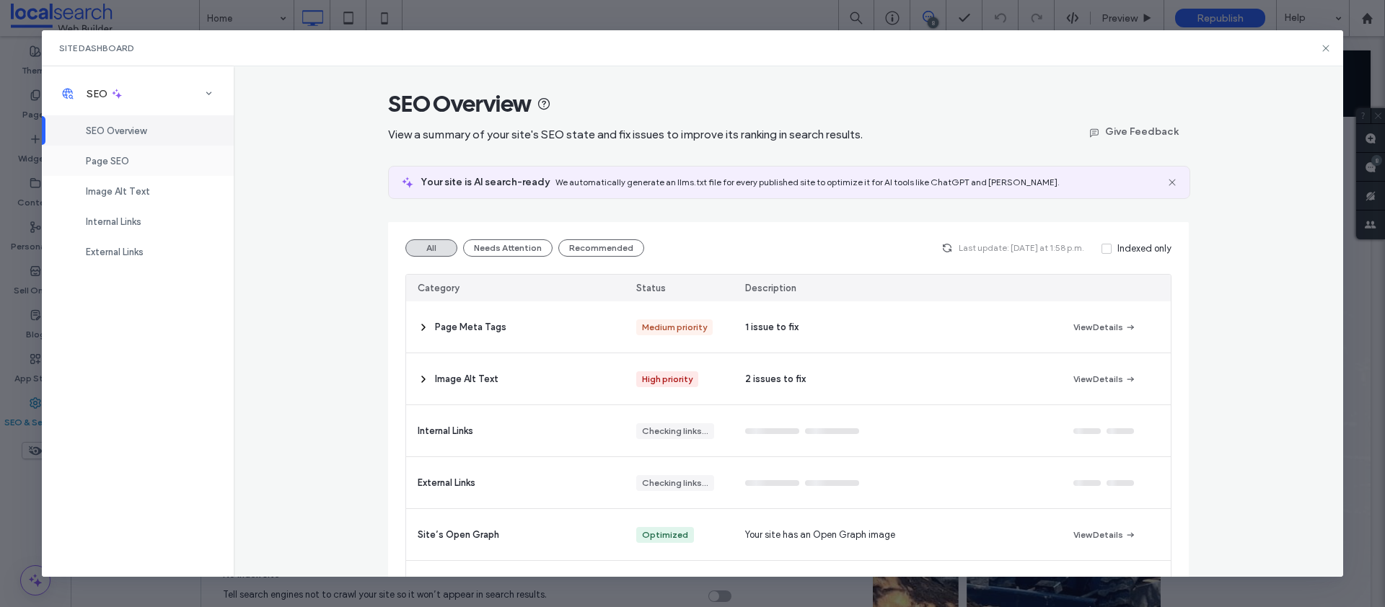
click at [141, 159] on div "Page SEO" at bounding box center [138, 161] width 192 height 30
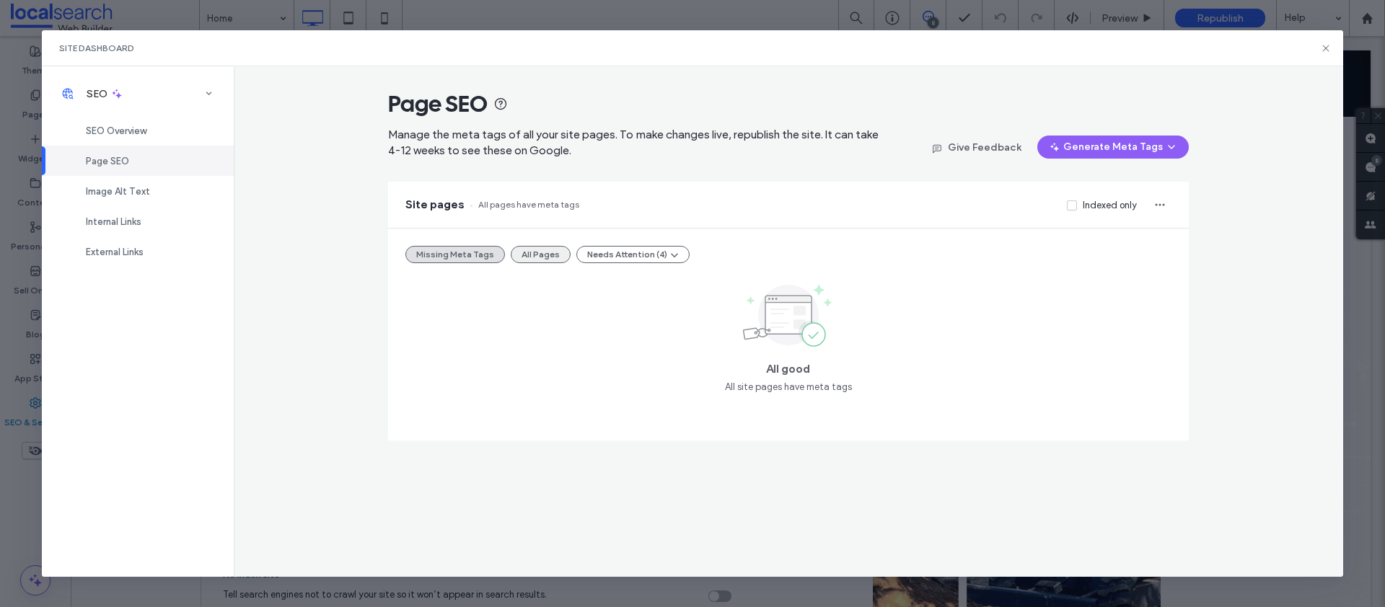
click at [548, 253] on button "All Pages" at bounding box center [541, 254] width 60 height 17
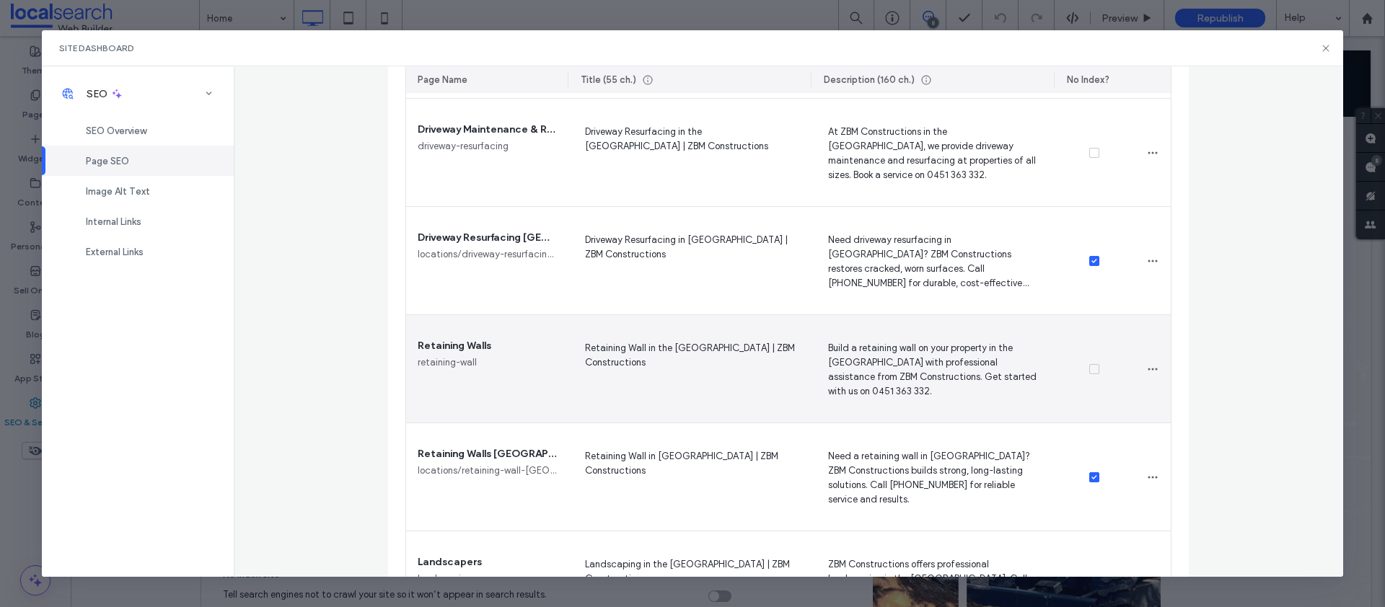
scroll to position [1072, 0]
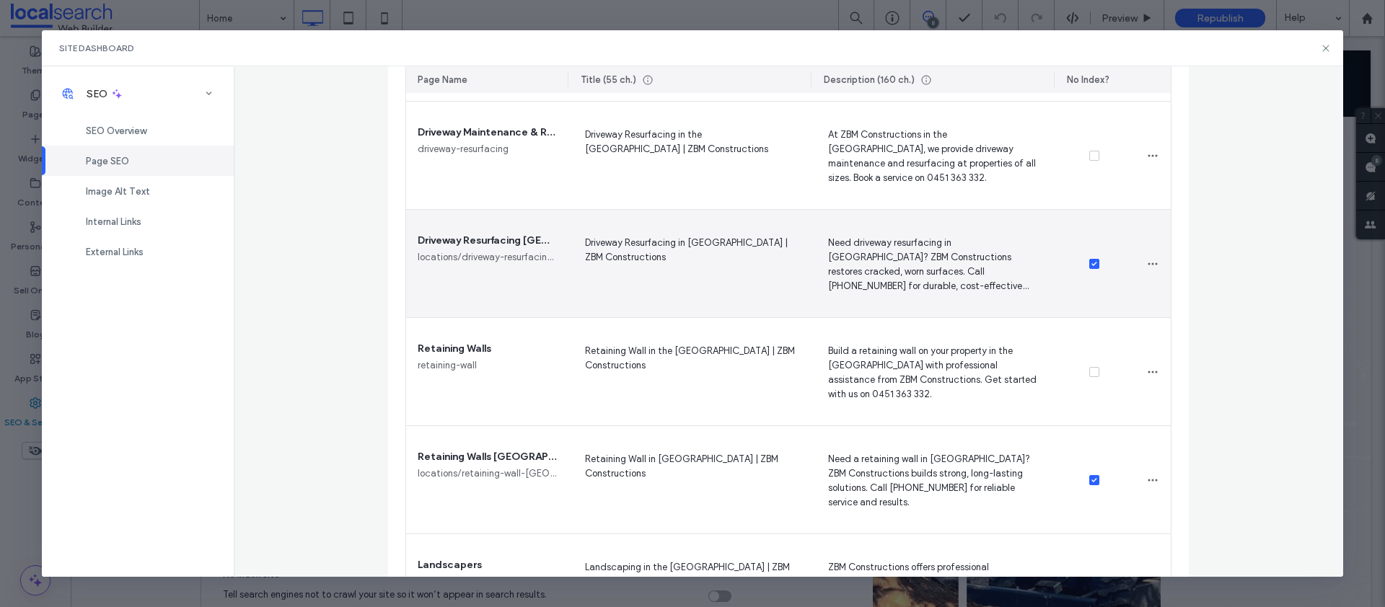
click at [663, 234] on span "Driveway Resurfacing in [GEOGRAPHIC_DATA] | ZBM Constructions" at bounding box center [689, 263] width 220 height 59
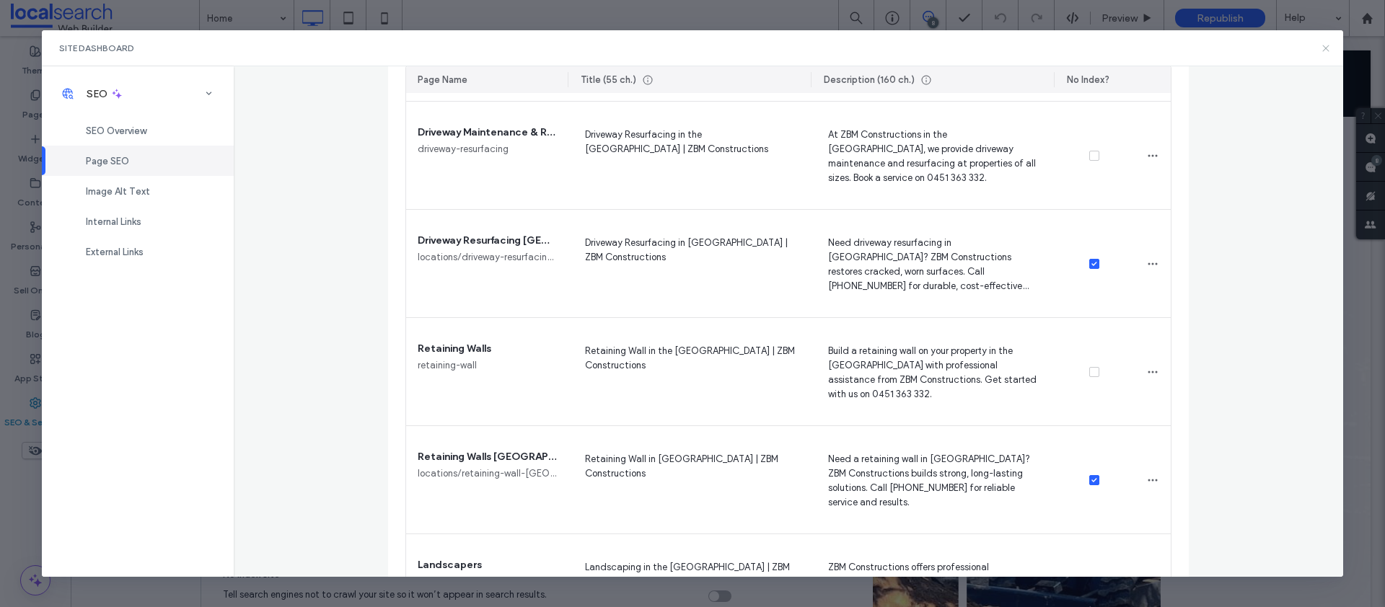
click at [1329, 47] on icon at bounding box center [1326, 49] width 12 height 12
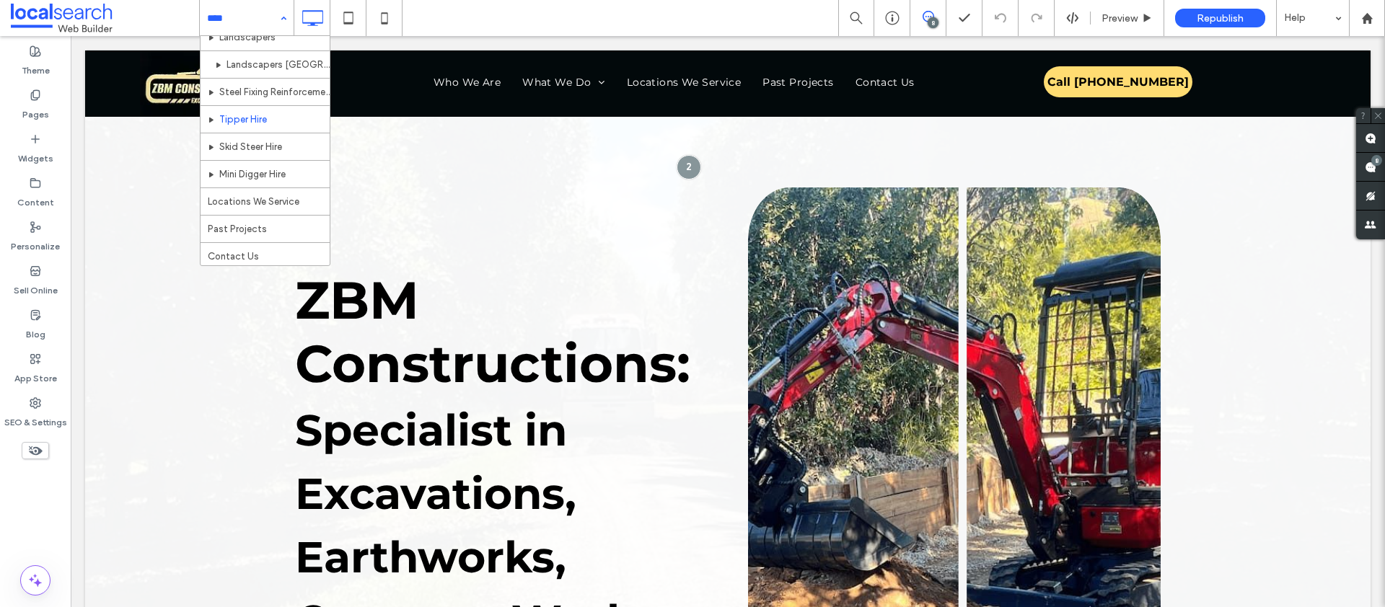
scroll to position [344, 0]
click at [1123, 12] on span "Preview" at bounding box center [1119, 18] width 36 height 12
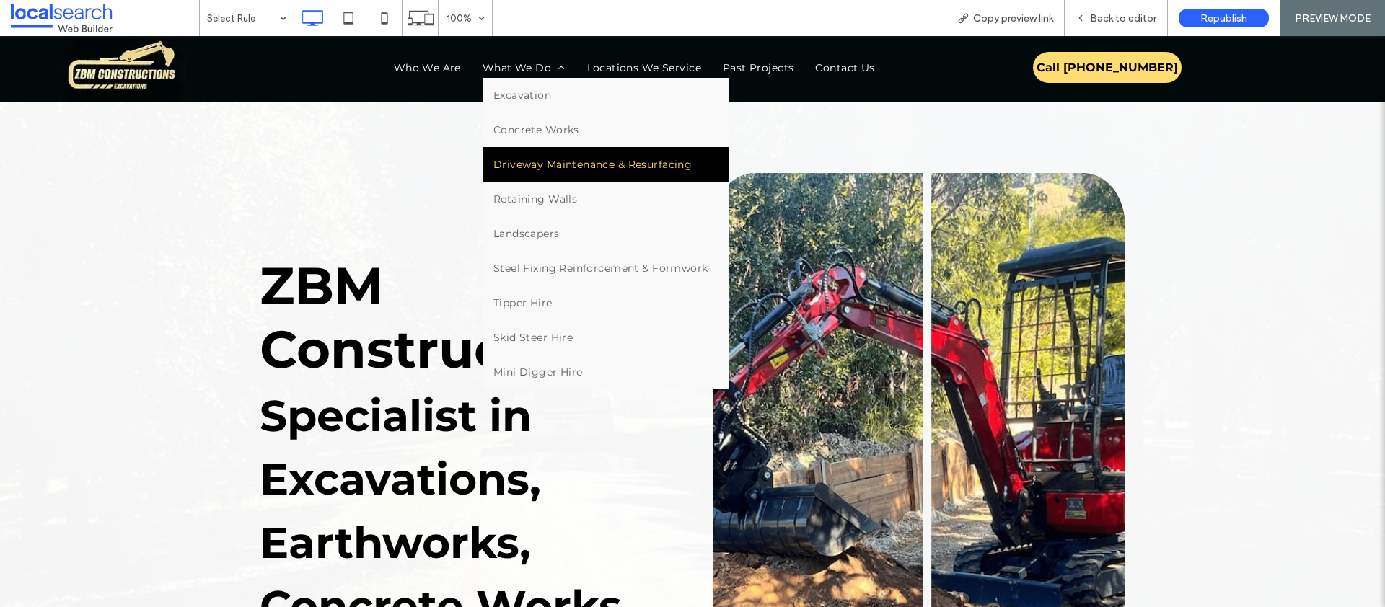
click at [551, 176] on link "Driveway Maintenance & Resurfacing" at bounding box center [606, 164] width 247 height 35
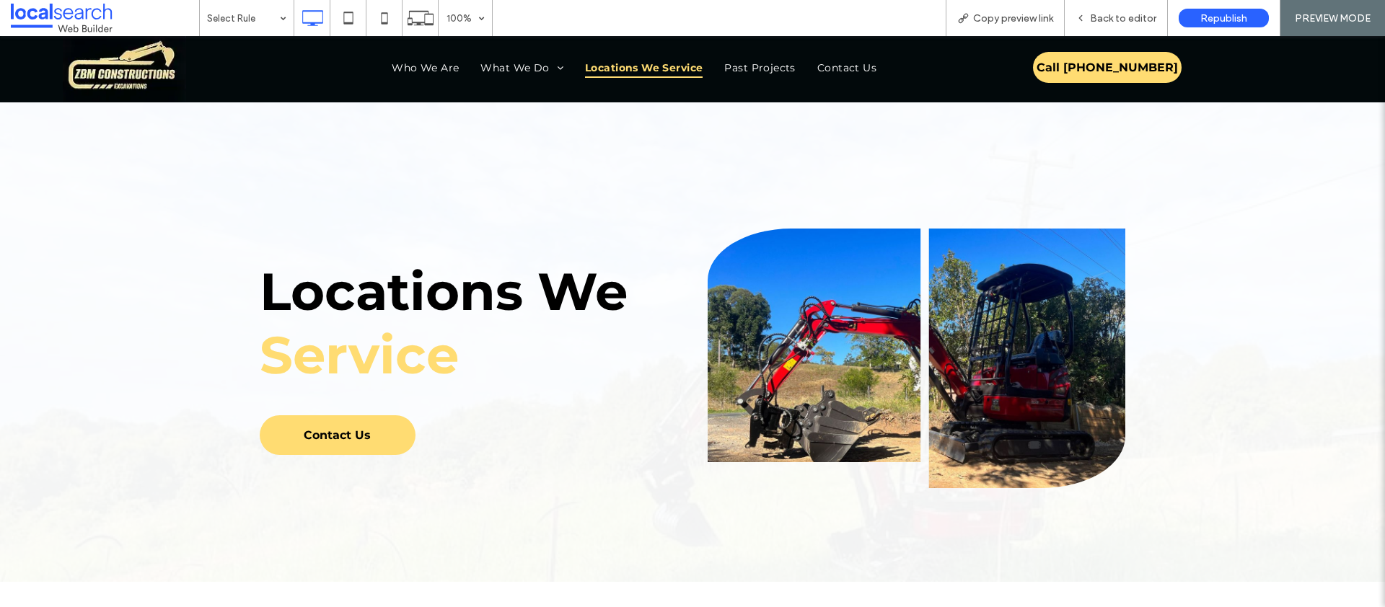
scroll to position [689, 0]
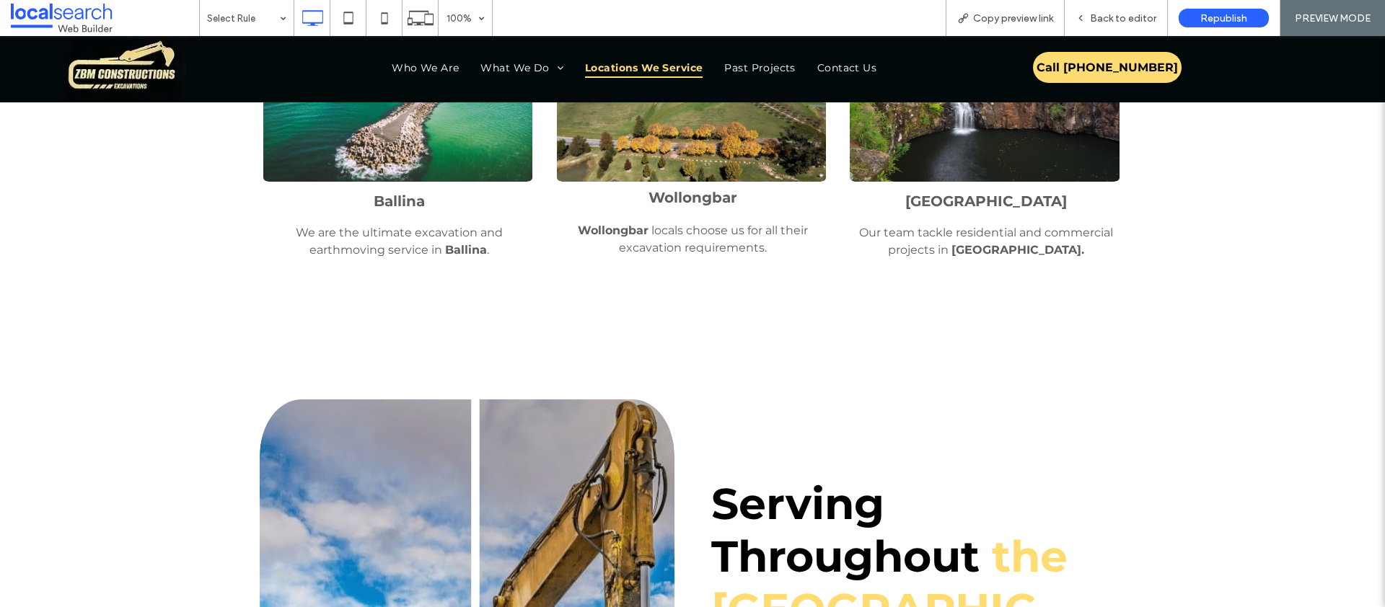
click at [971, 155] on link at bounding box center [984, 91] width 269 height 180
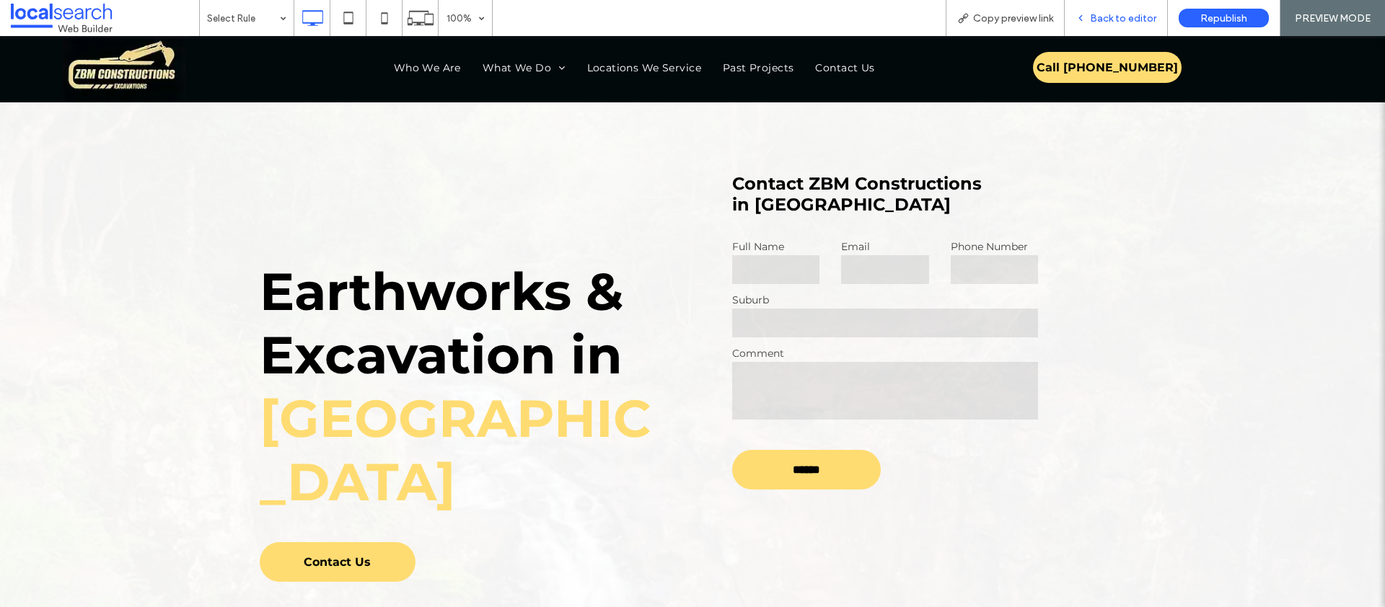
click at [1123, 20] on span "Back to editor" at bounding box center [1123, 18] width 66 height 12
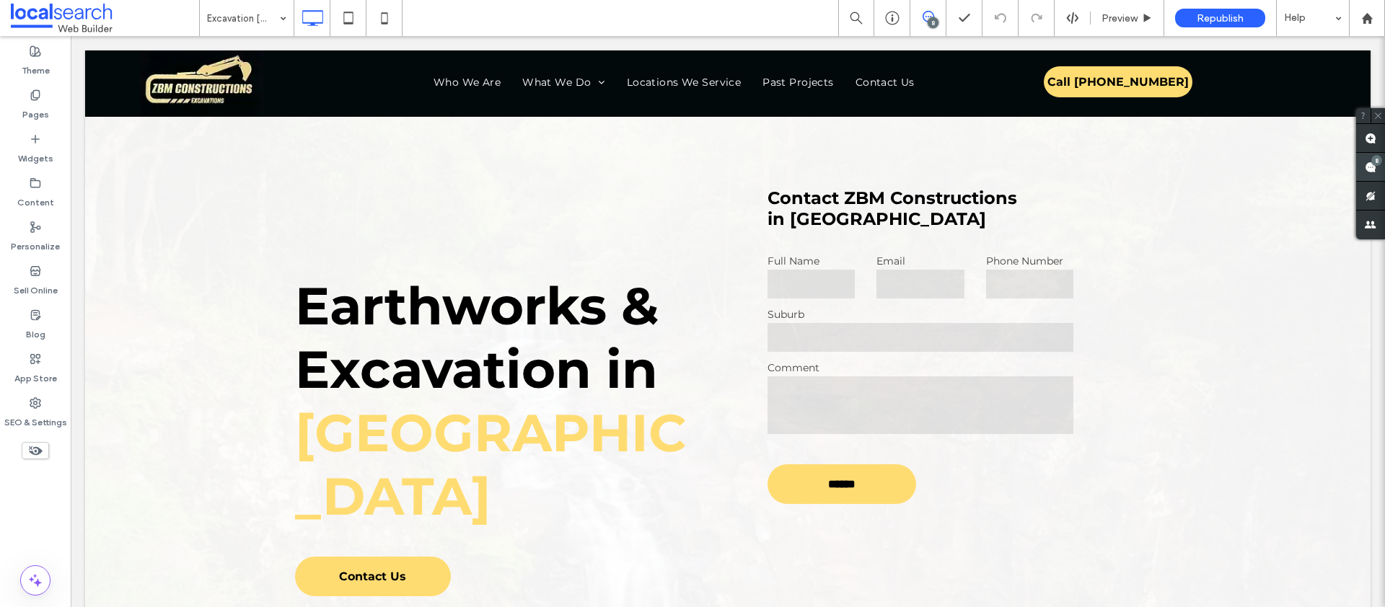
click at [1376, 162] on div "8" at bounding box center [1376, 160] width 11 height 11
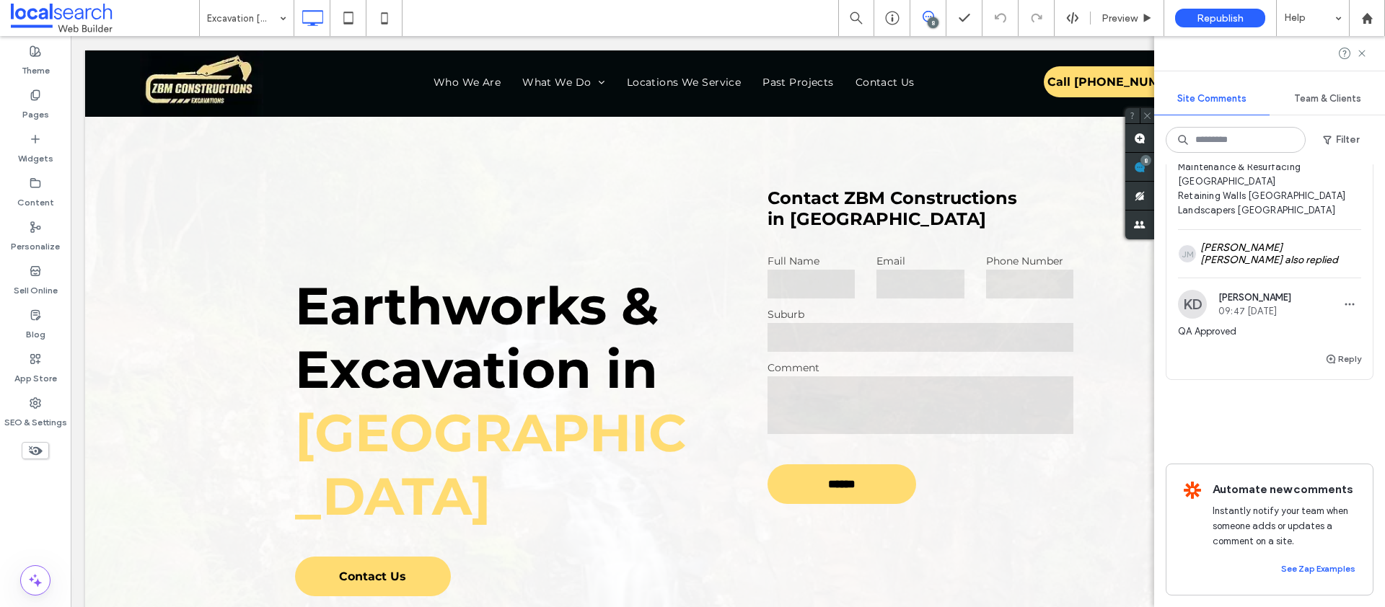
scroll to position [2188, 0]
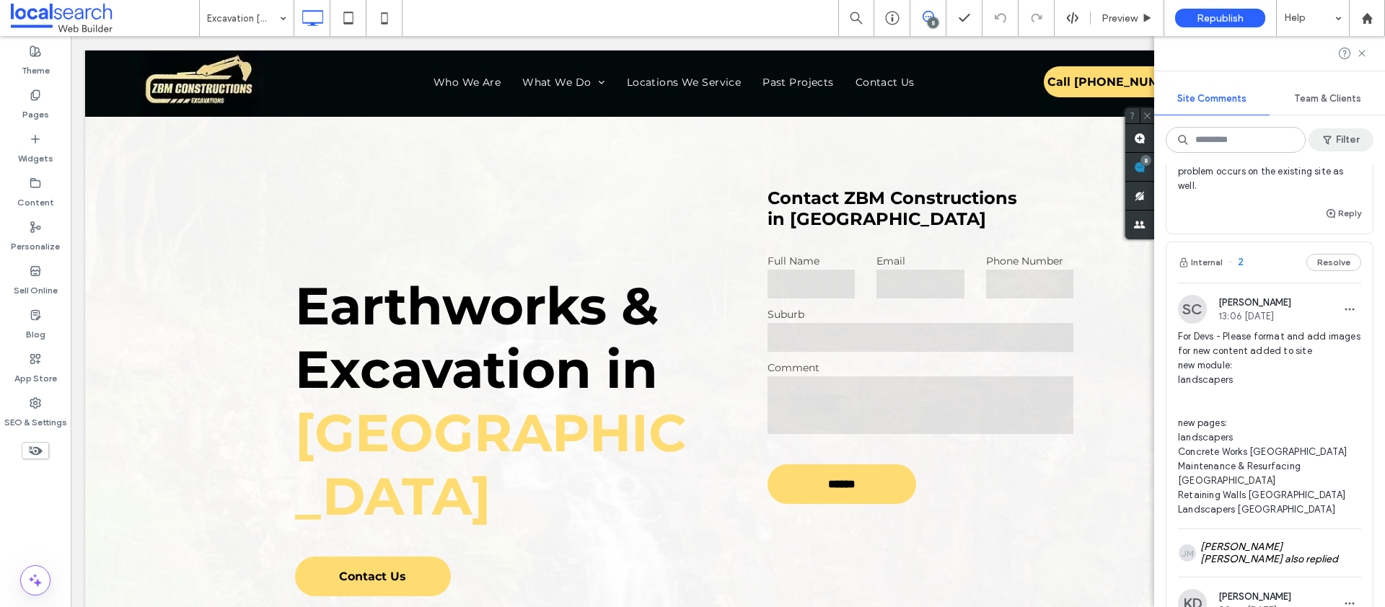
click at [1326, 132] on span "button" at bounding box center [1328, 140] width 14 height 22
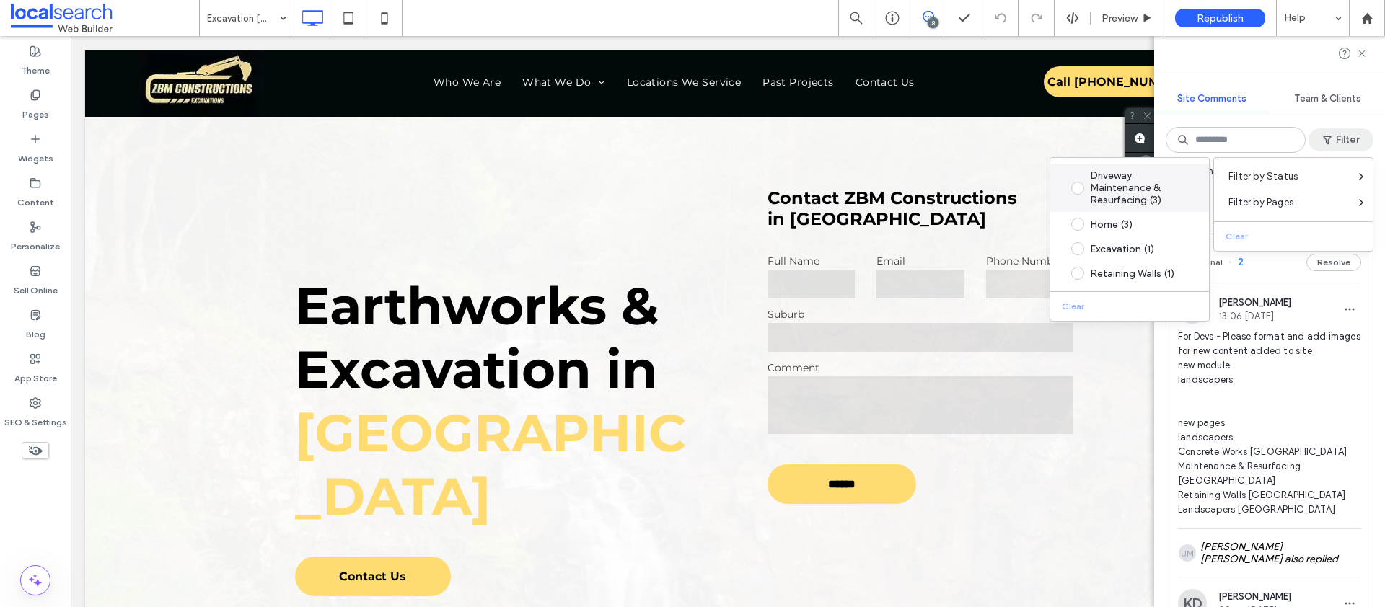
click at [1074, 186] on span at bounding box center [1077, 188] width 13 height 13
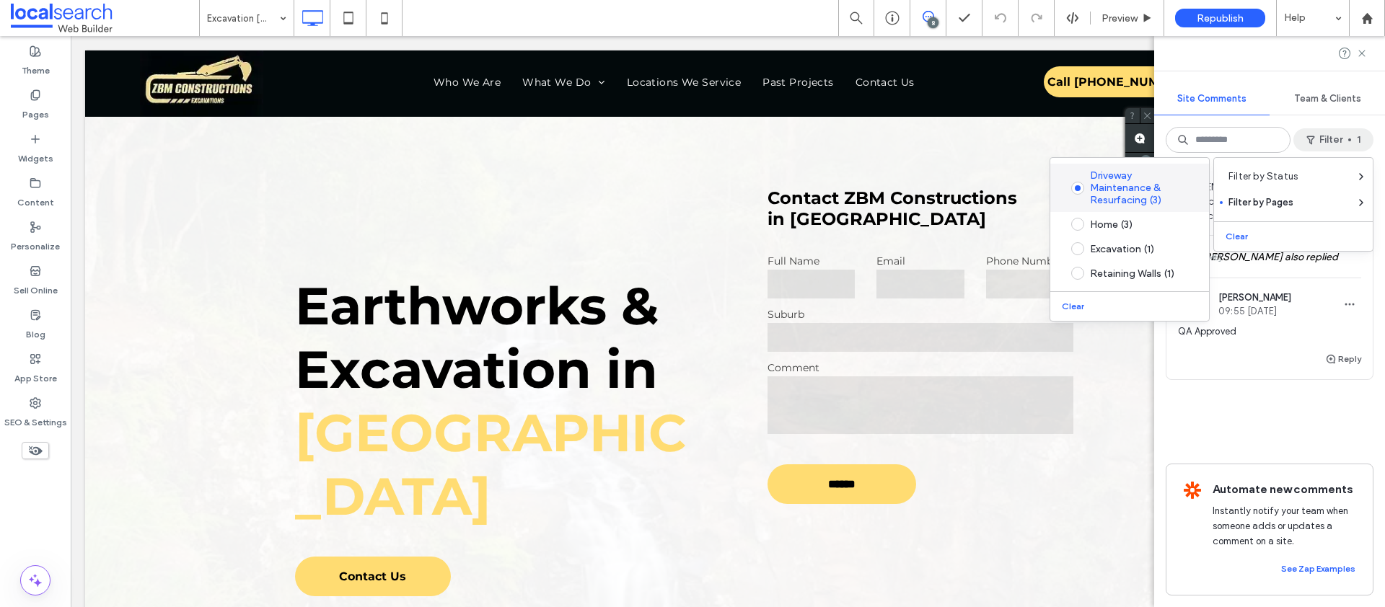
scroll to position [806, 0]
click at [1267, 172] on span "Filter by Status" at bounding box center [1262, 177] width 69 height 14
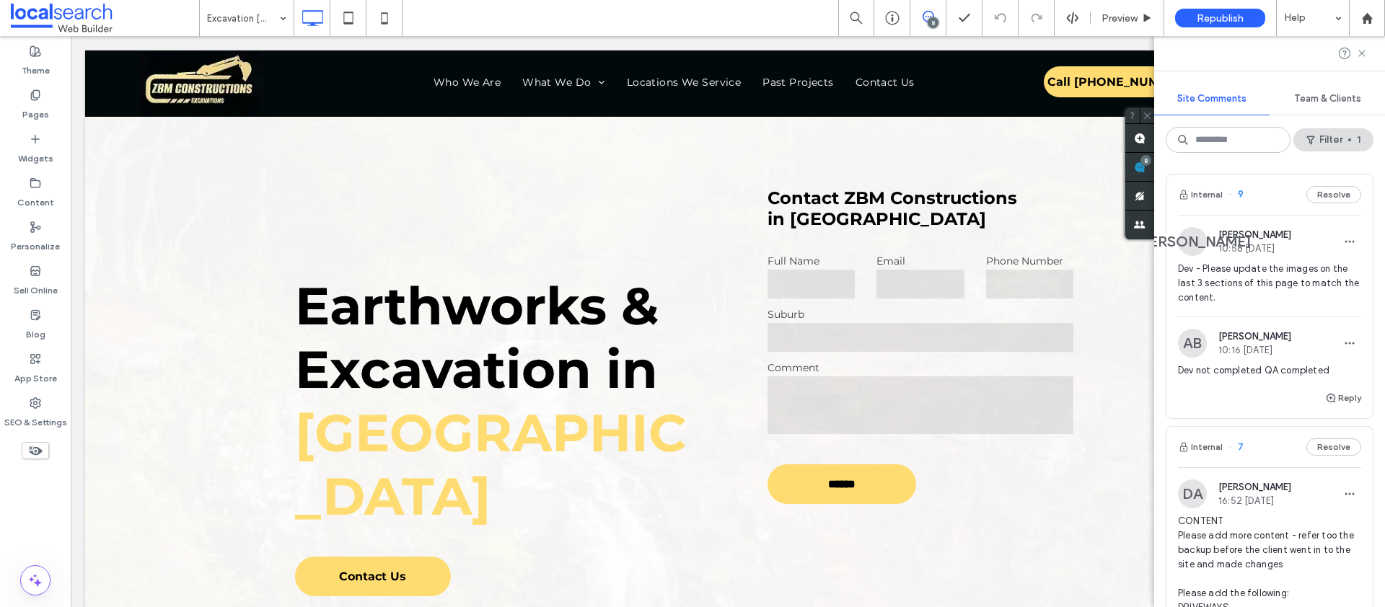
scroll to position [0, 0]
click at [1330, 130] on button "Filter 1" at bounding box center [1333, 139] width 80 height 23
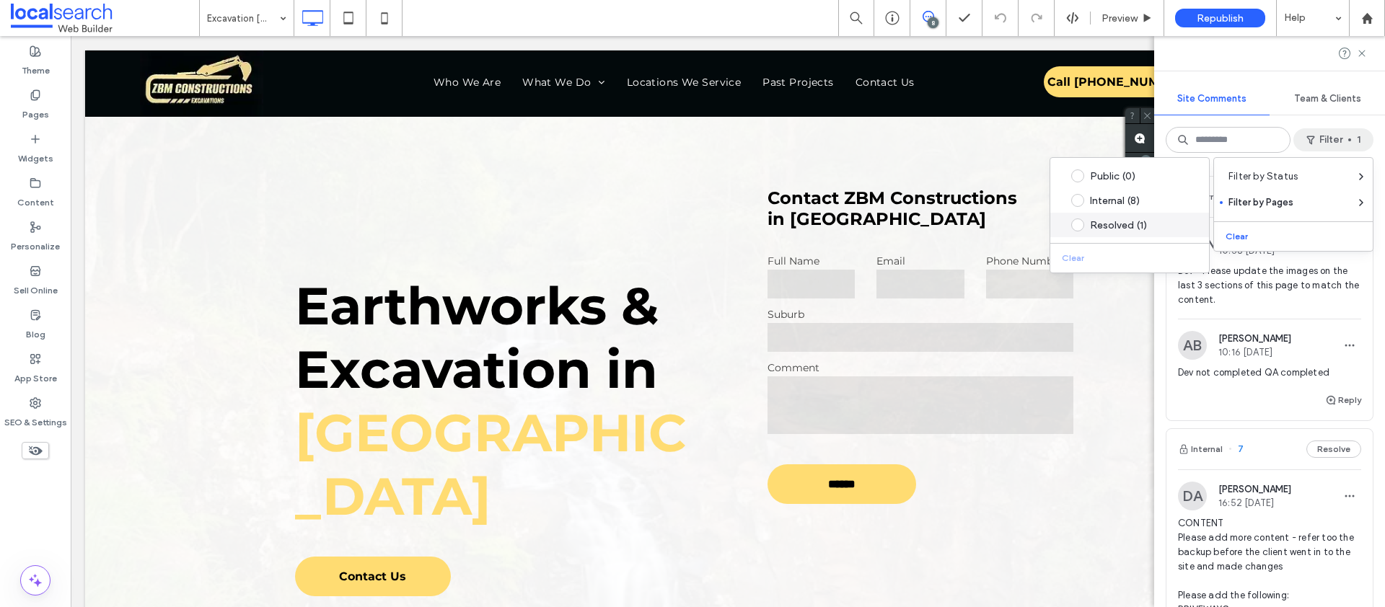
click at [1126, 224] on div "Resolved (1)" at bounding box center [1141, 225] width 102 height 12
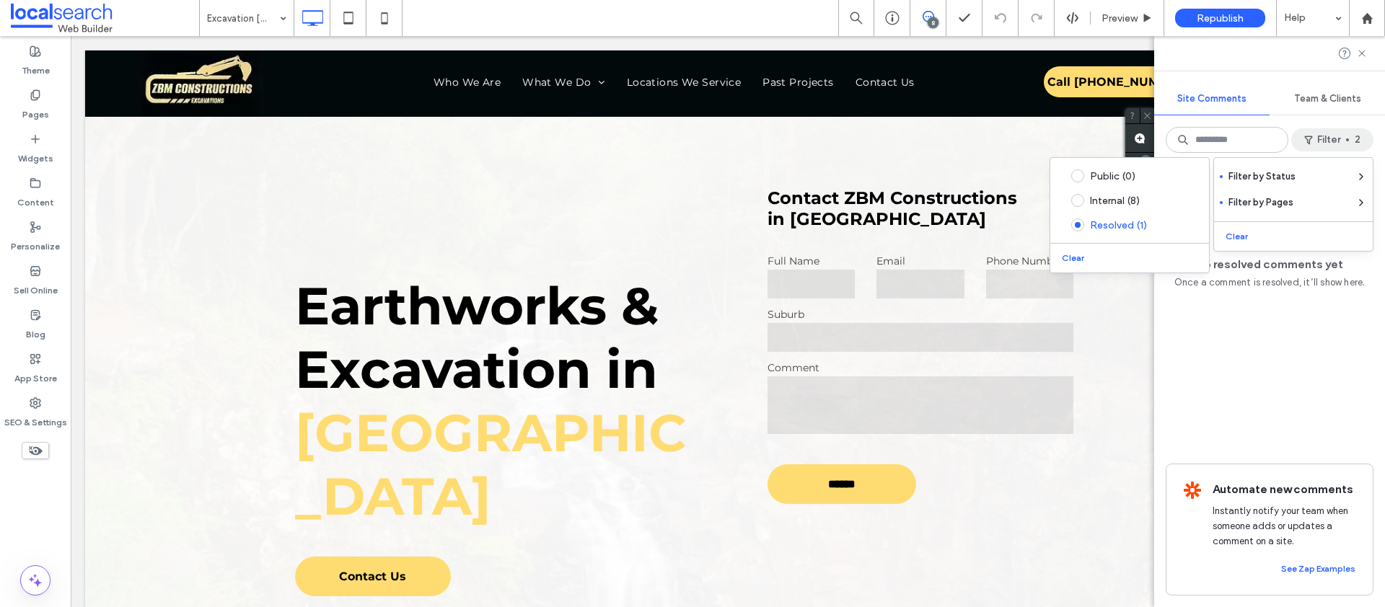
click at [1239, 351] on div "No resolved comments yet Once a comment is resolved, it’ll show here. Automate …" at bounding box center [1269, 385] width 231 height 443
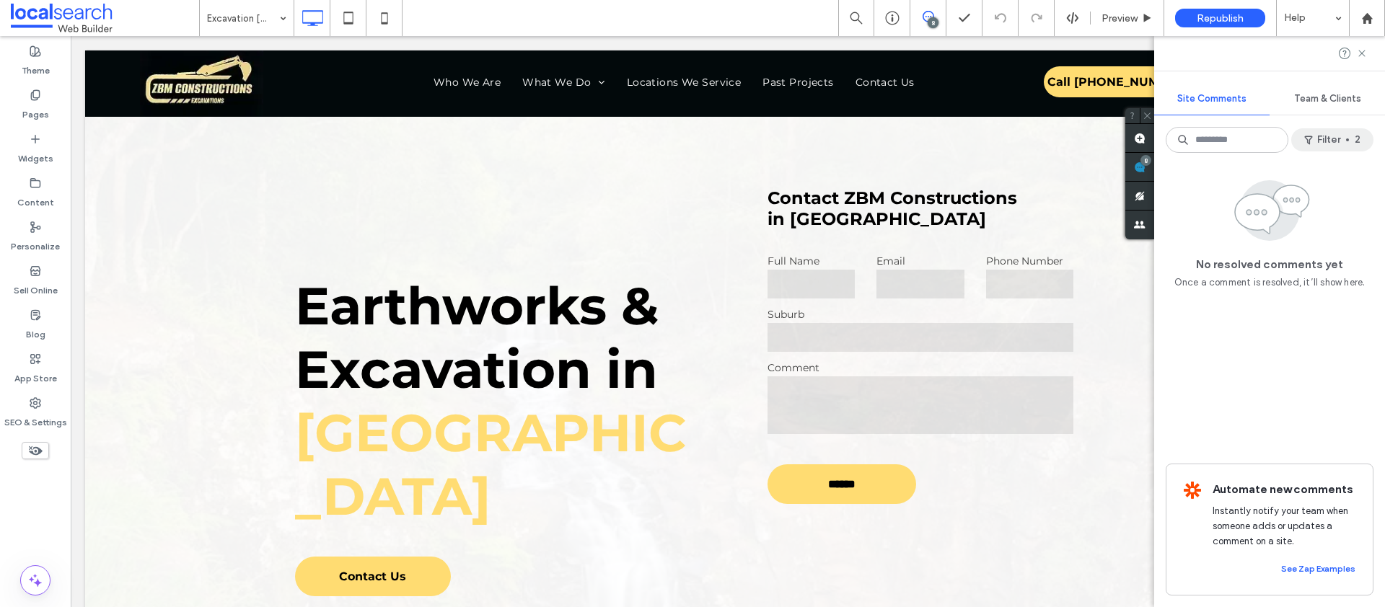
click at [1311, 137] on use "button" at bounding box center [1308, 140] width 8 height 9
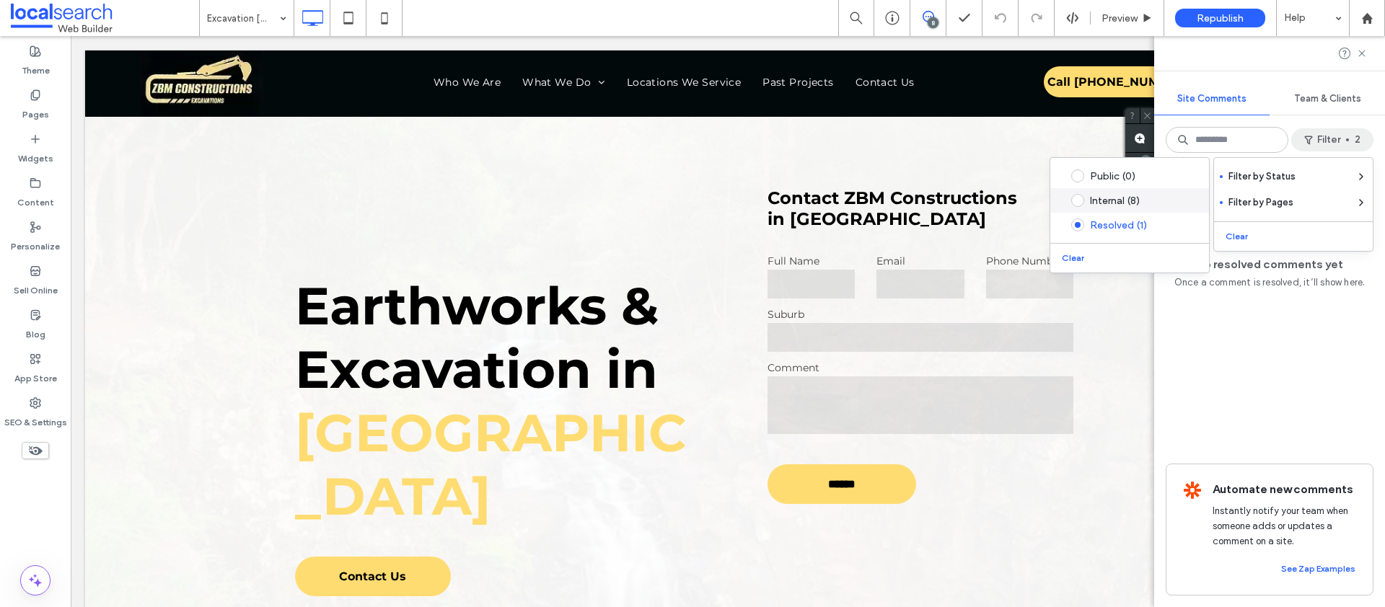
click at [1090, 203] on div "Internal (8)" at bounding box center [1141, 201] width 102 height 12
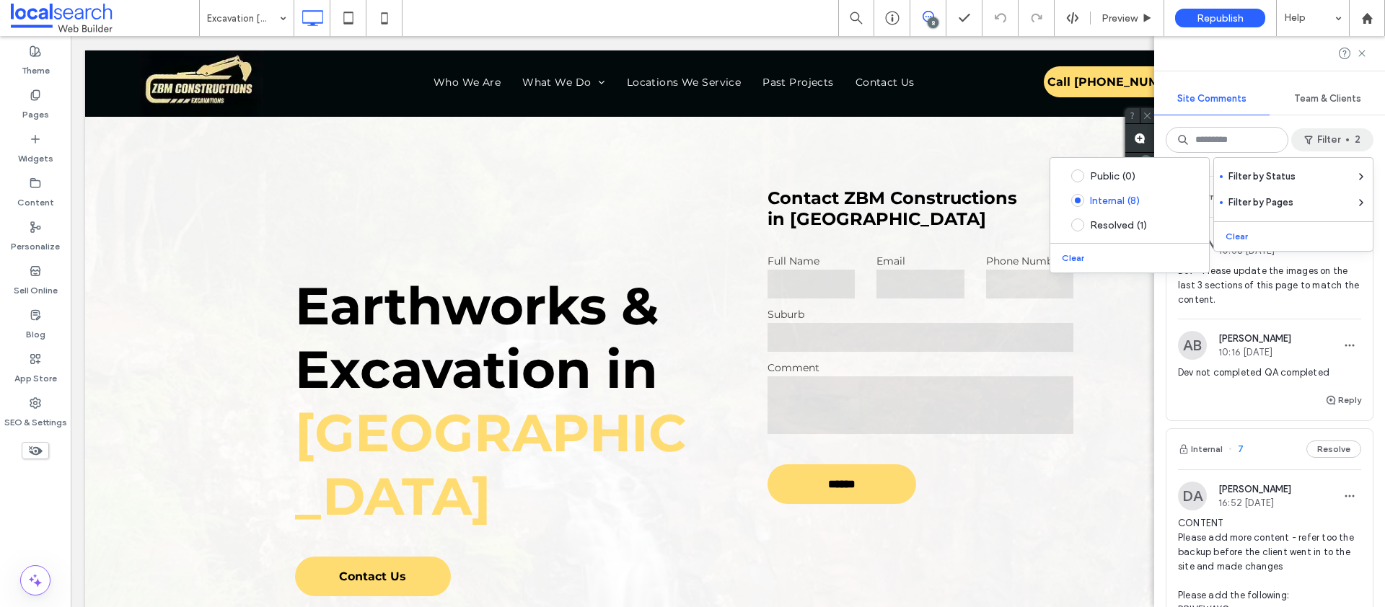
click at [1155, 355] on div "Internal 9 Resolve JA James Adderley 10:58 Aug 5 2025 Dev - Please update the i…" at bounding box center [1269, 385] width 231 height 443
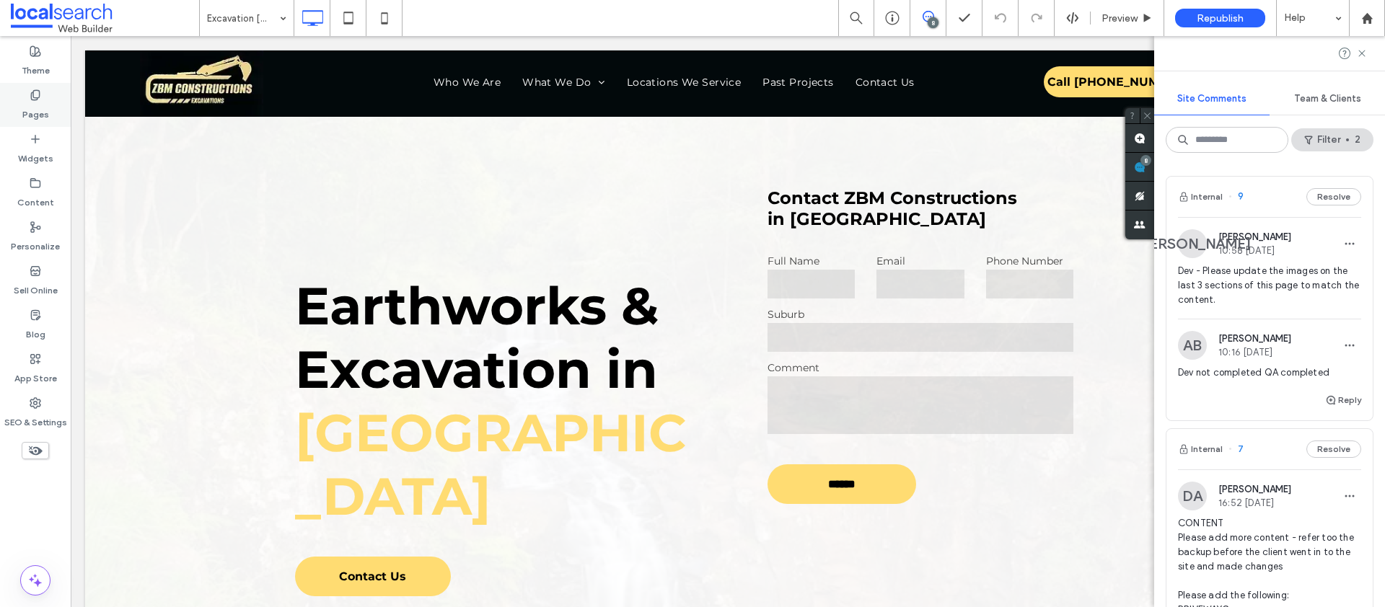
click at [36, 111] on label "Pages" at bounding box center [35, 111] width 27 height 20
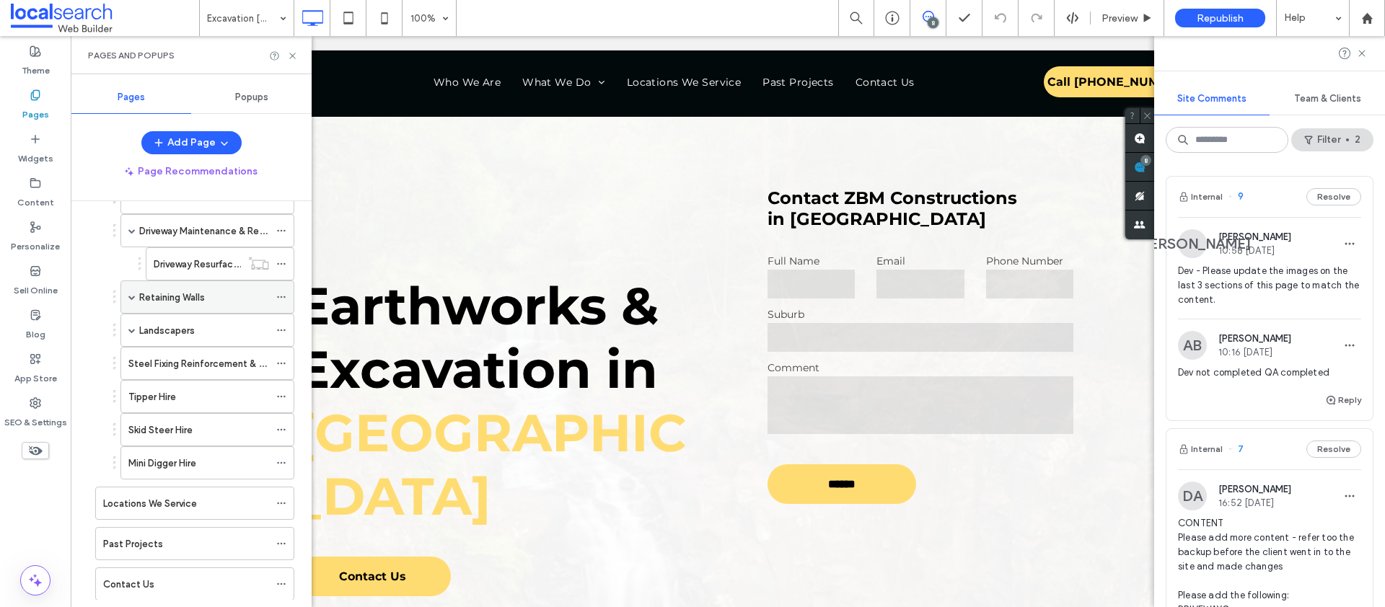
scroll to position [292, 0]
click at [32, 416] on label "SEO & Settings" at bounding box center [35, 419] width 63 height 20
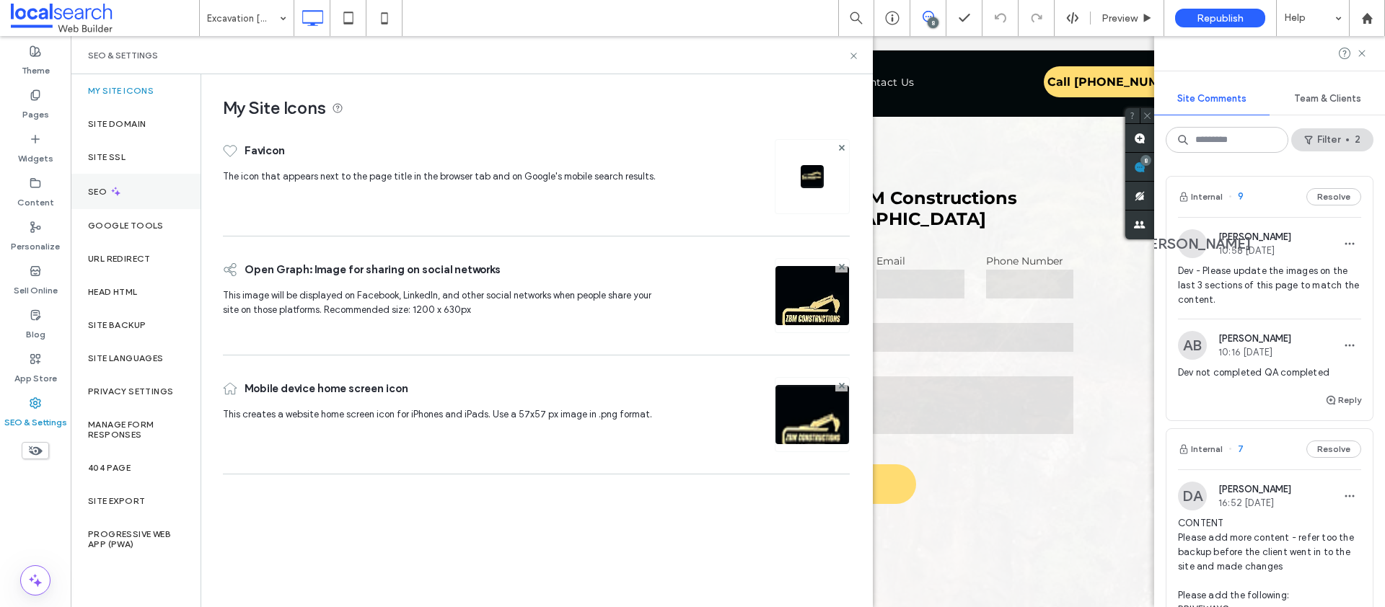
click at [144, 195] on div "SEO" at bounding box center [136, 191] width 130 height 35
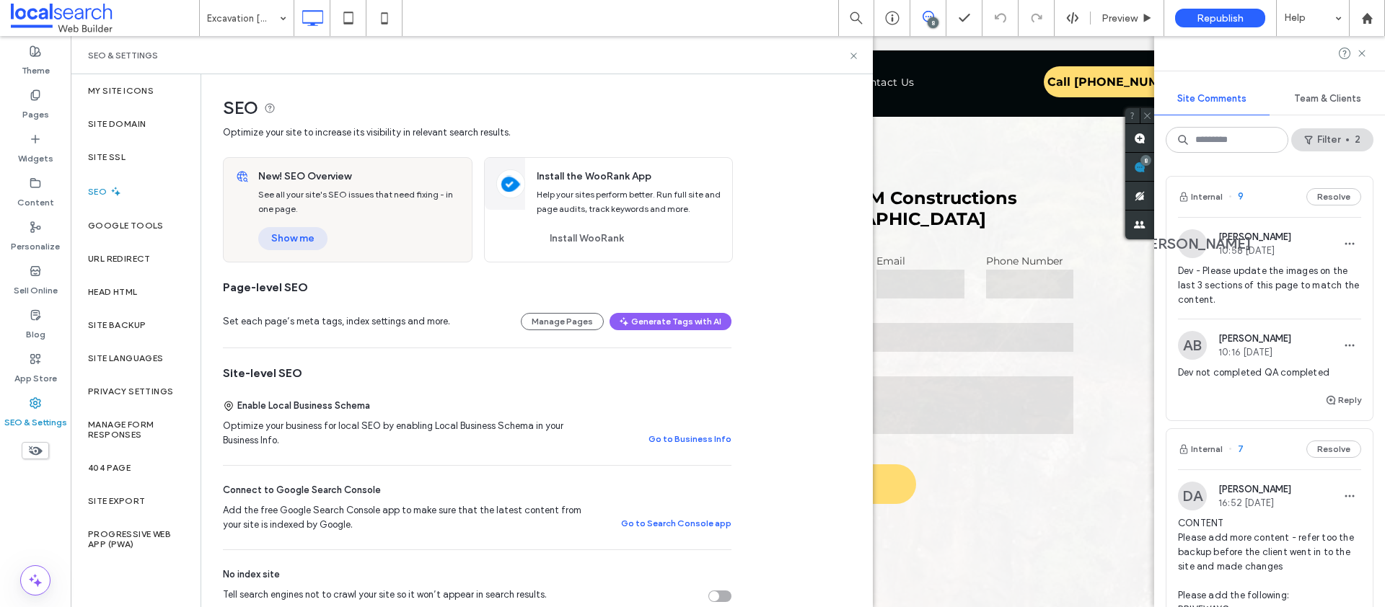
click at [291, 235] on button "Show me" at bounding box center [292, 238] width 69 height 23
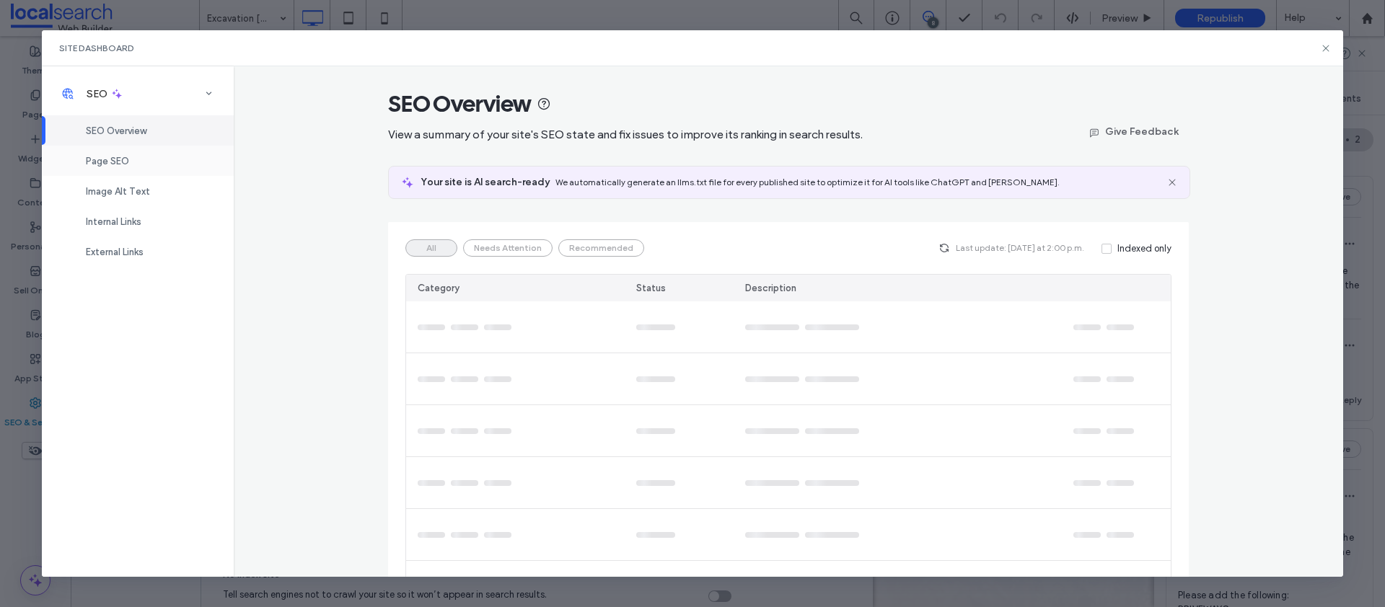
click at [148, 172] on div "Page SEO" at bounding box center [138, 161] width 192 height 30
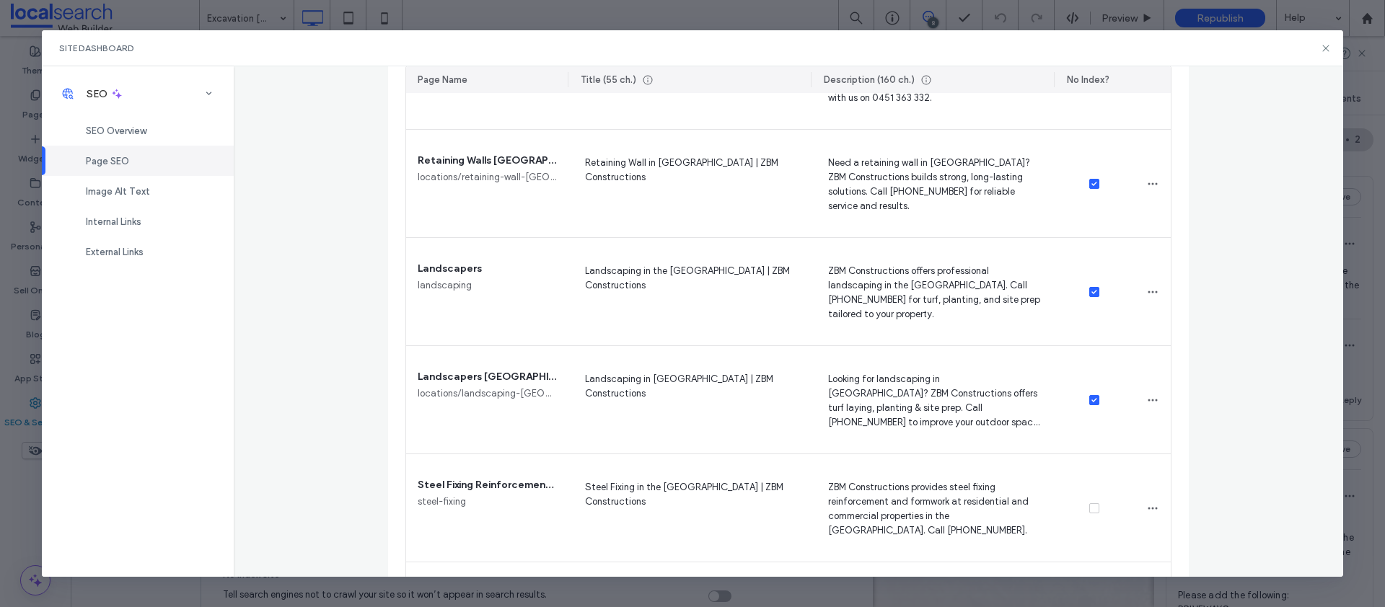
scroll to position [1322, 0]
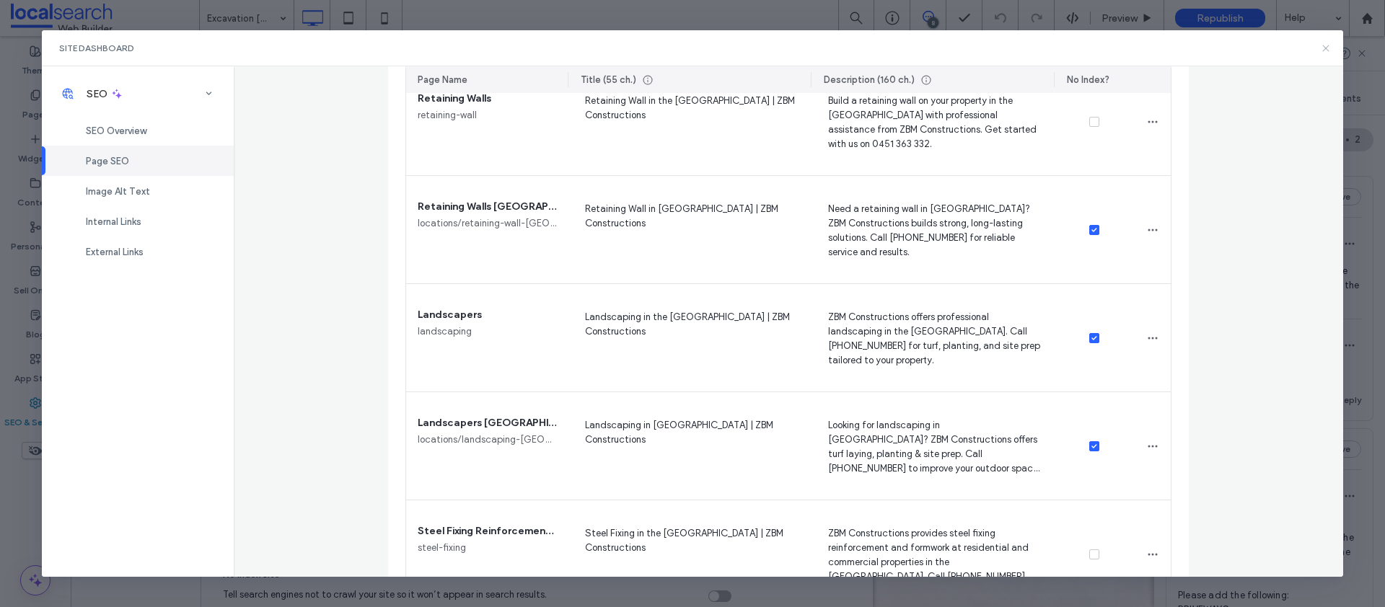
click at [1323, 45] on icon at bounding box center [1326, 49] width 12 height 12
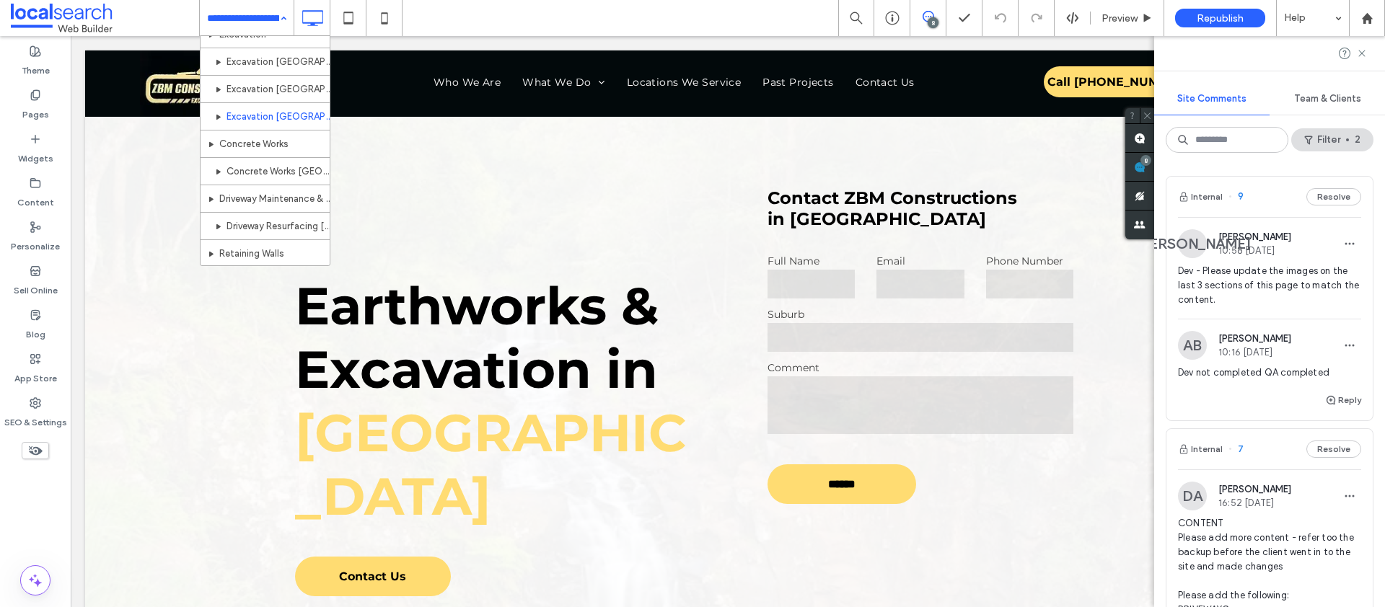
scroll to position [0, 0]
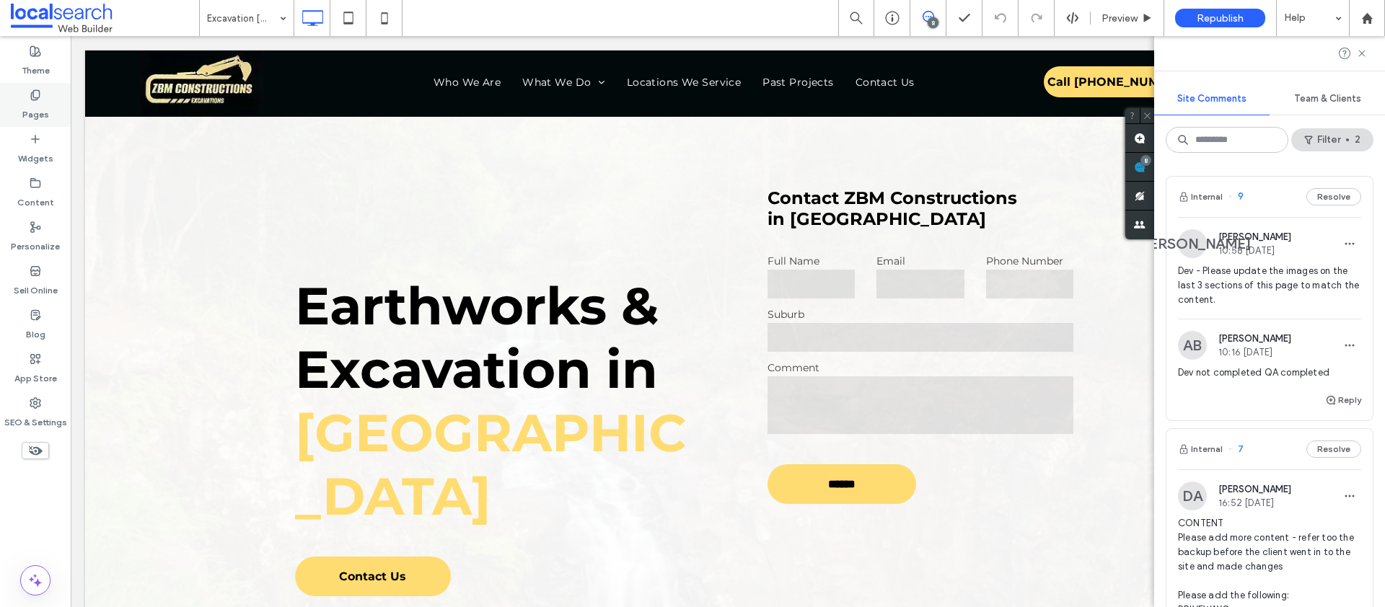
click at [43, 112] on label "Pages" at bounding box center [35, 111] width 27 height 20
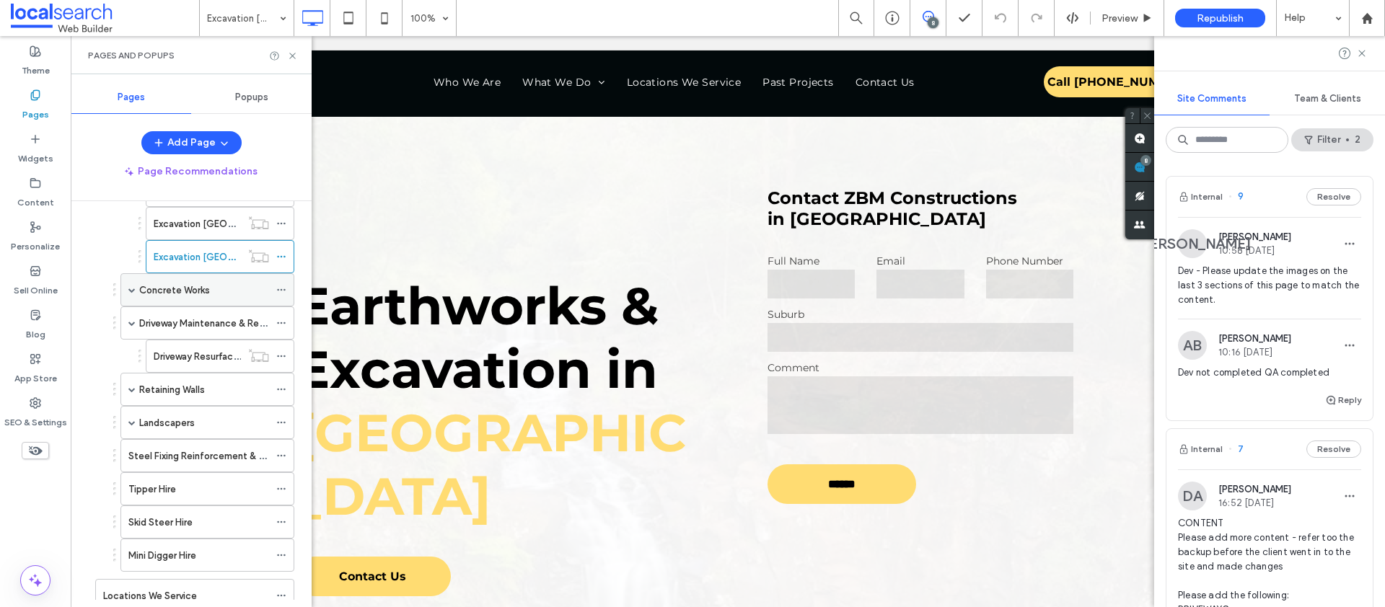
scroll to position [140, 0]
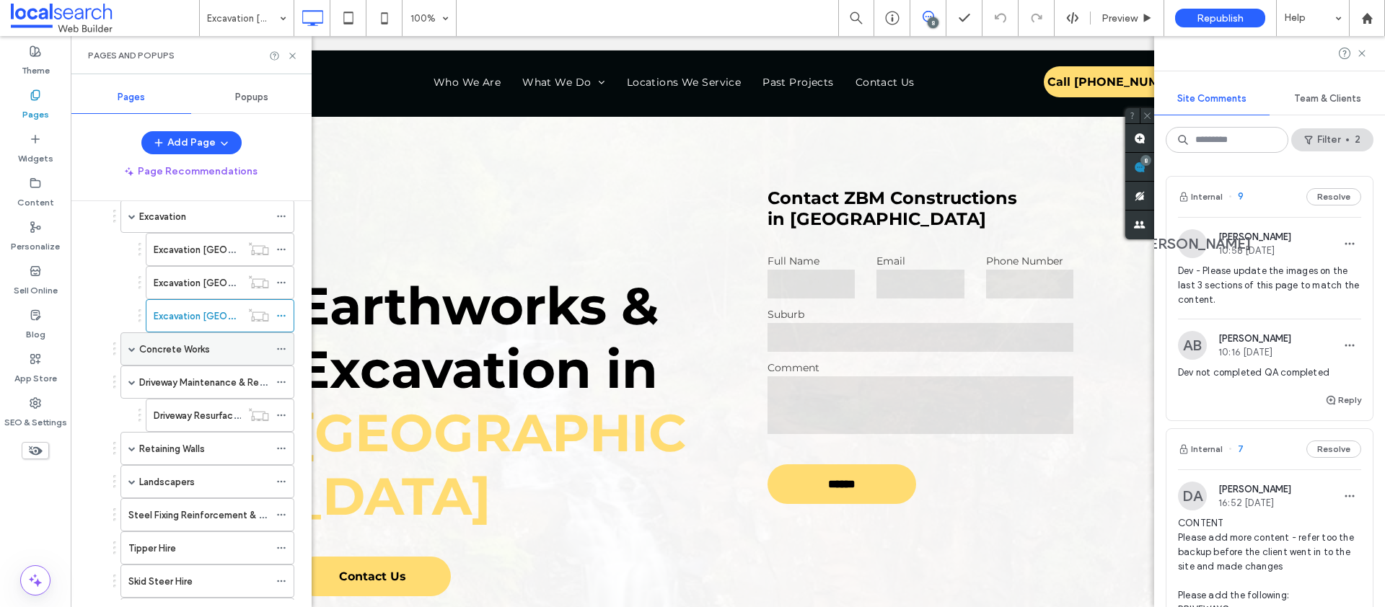
click at [132, 348] on span at bounding box center [131, 348] width 7 height 7
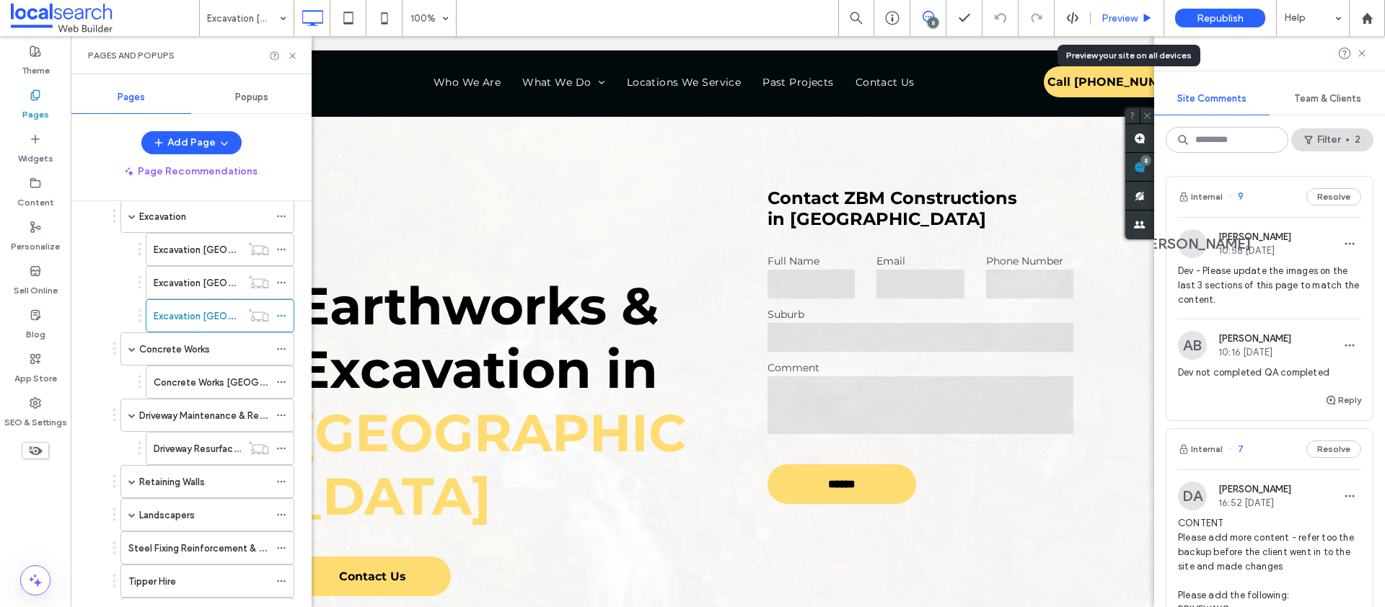
click at [1121, 12] on span "Preview" at bounding box center [1119, 18] width 36 height 12
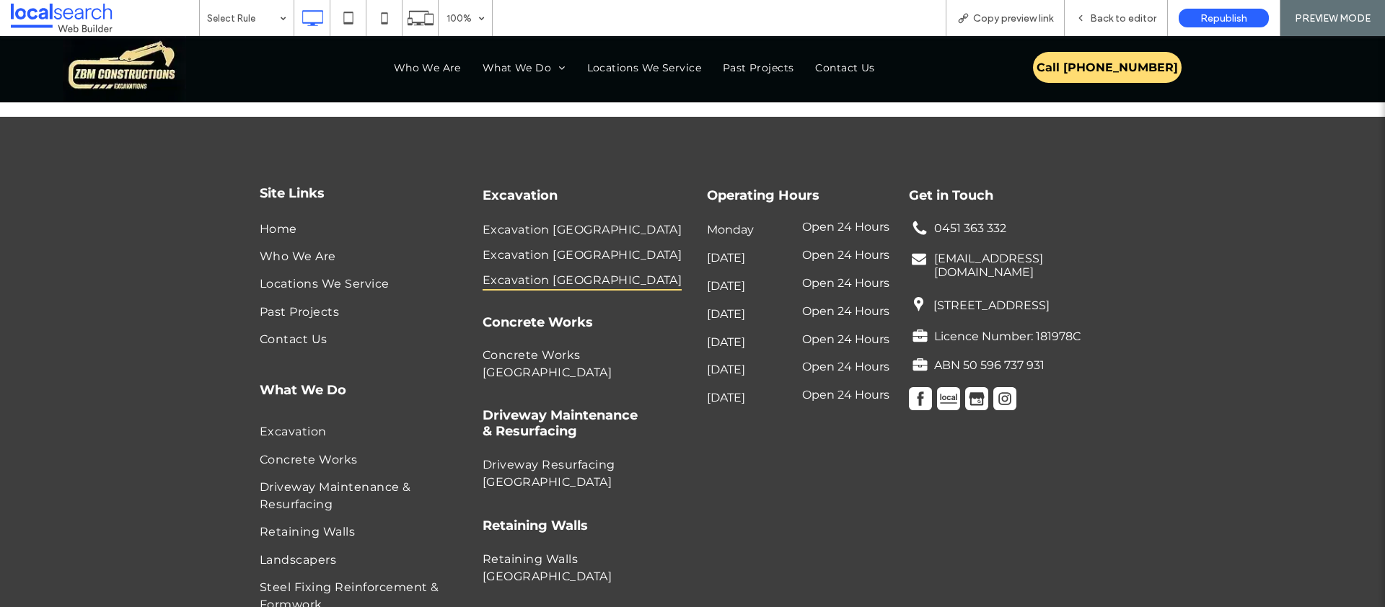
scroll to position [4530, 0]
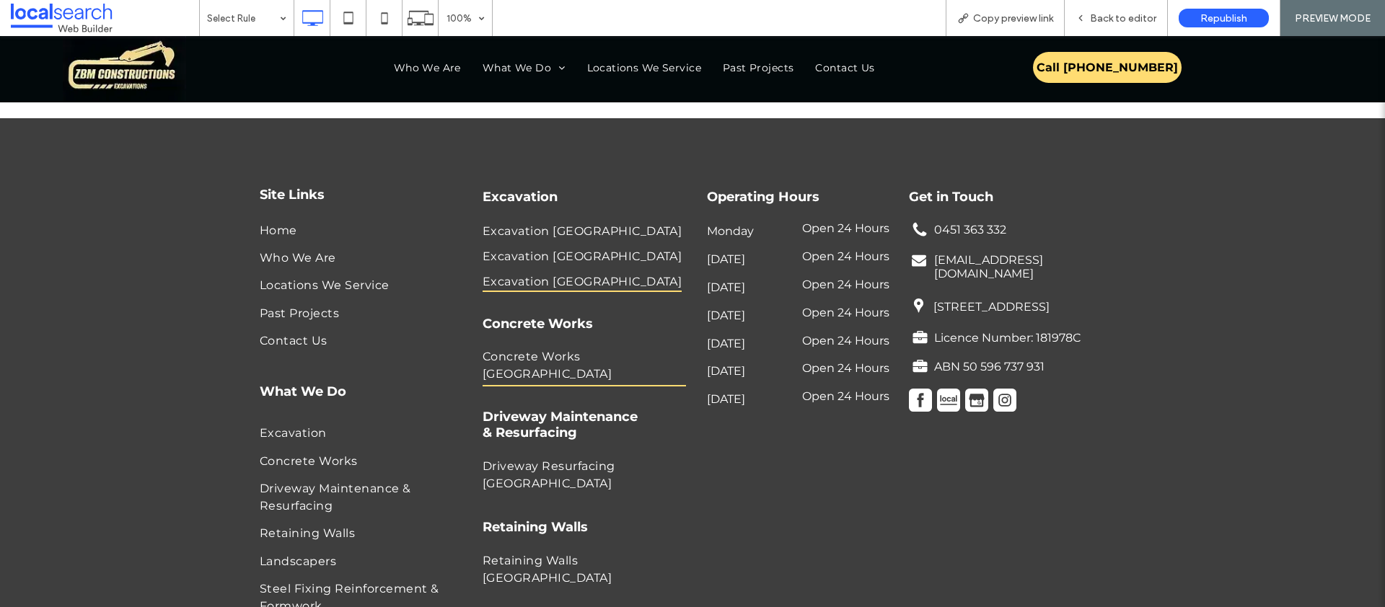
click at [599, 344] on span "Concrete Works Alstonville" at bounding box center [584, 365] width 203 height 42
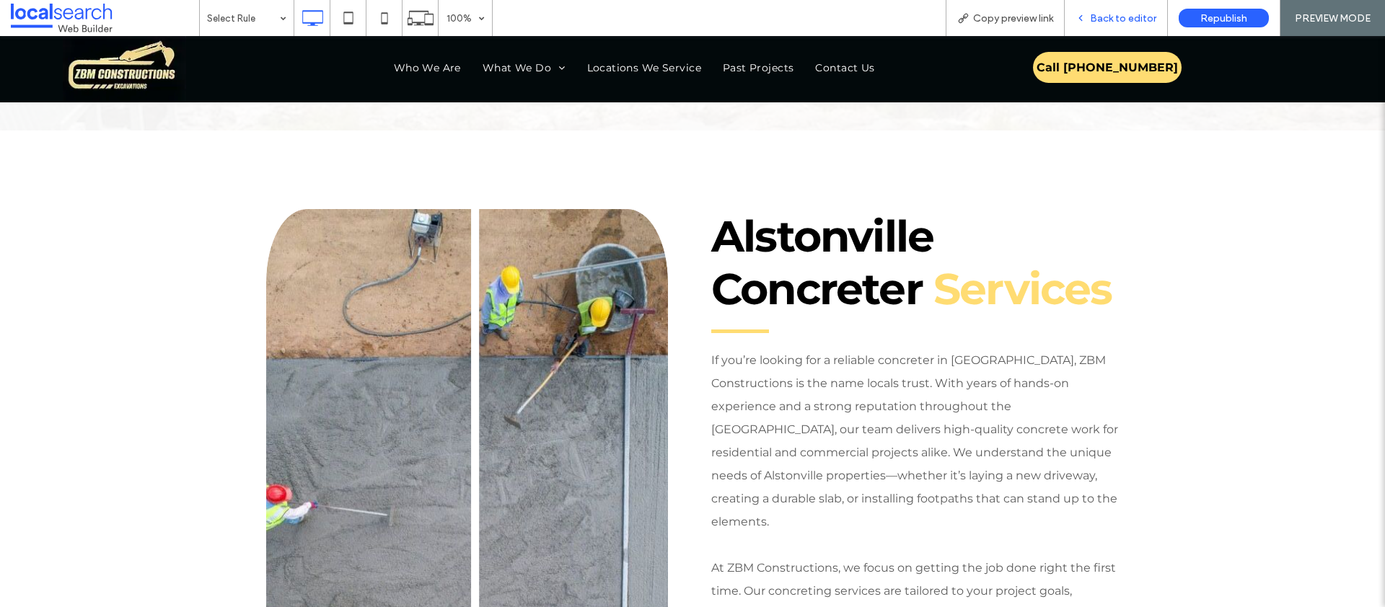
click at [1111, 22] on span "Back to editor" at bounding box center [1123, 18] width 66 height 12
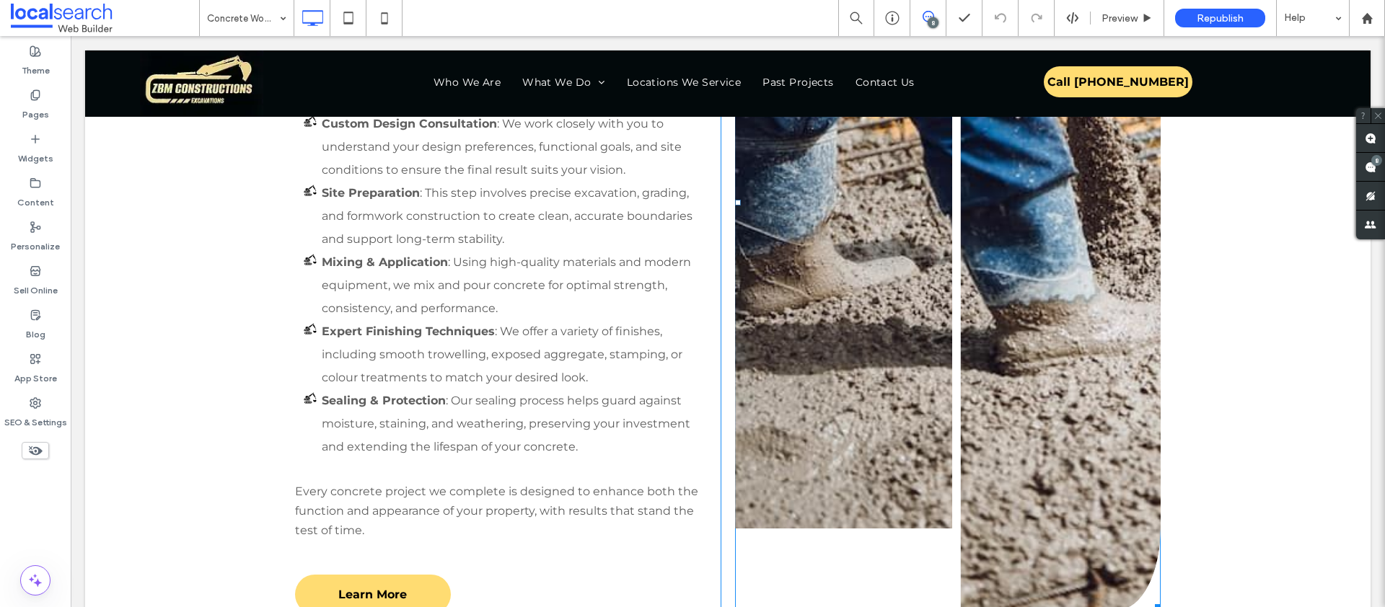
scroll to position [2035, 0]
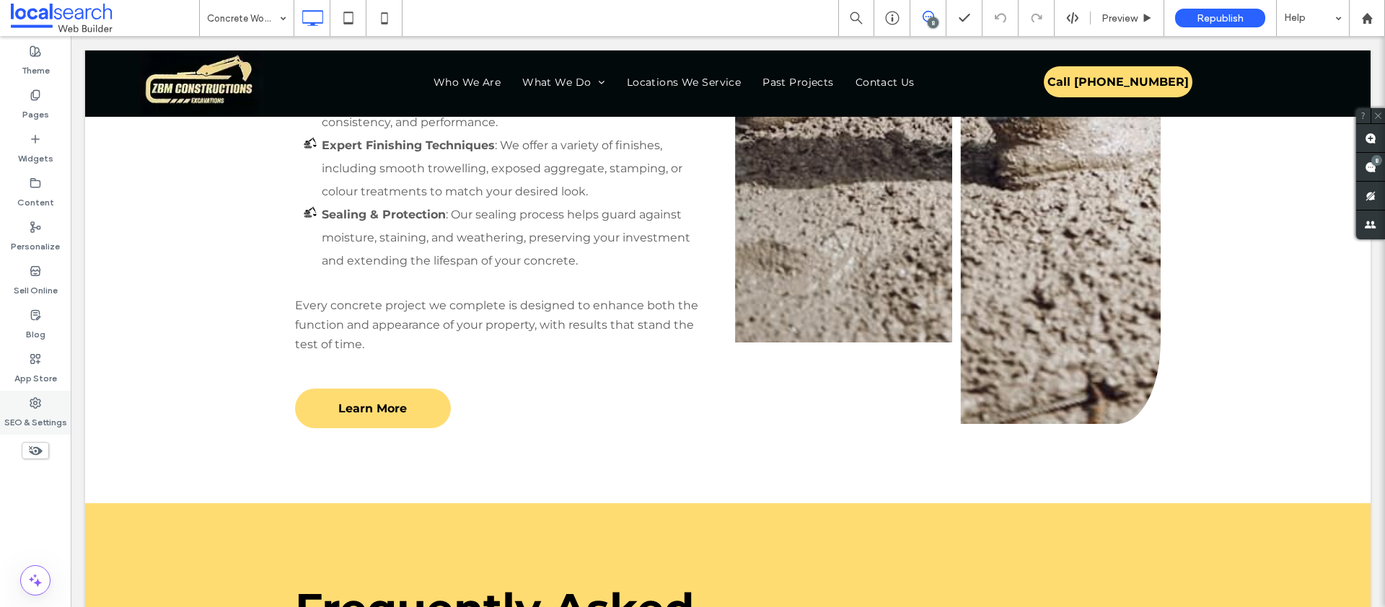
click at [34, 405] on icon at bounding box center [36, 403] width 12 height 12
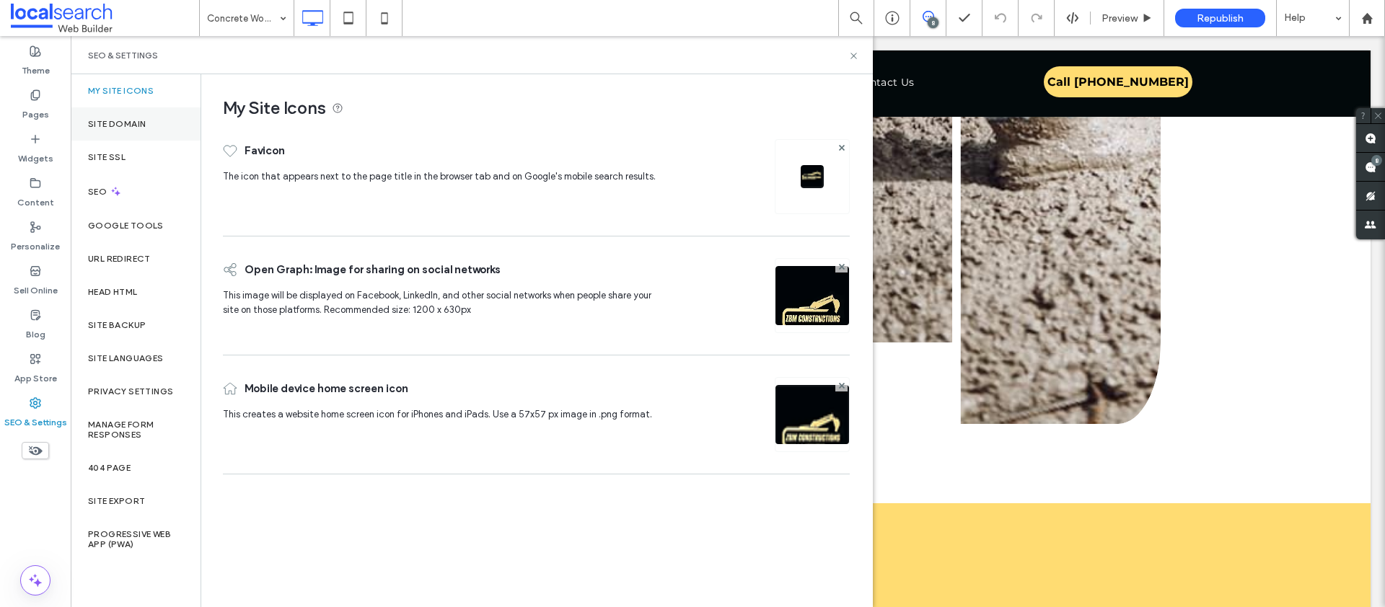
click at [148, 126] on div "Site Domain" at bounding box center [136, 123] width 130 height 33
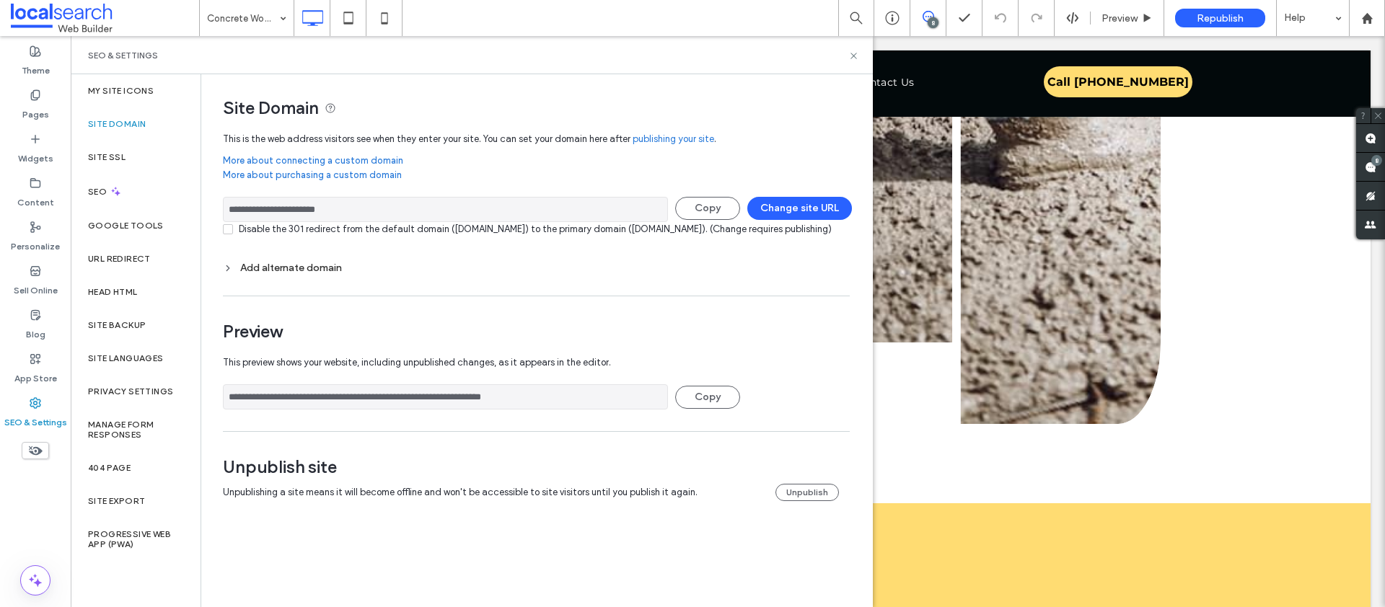
drag, startPoint x: 407, startPoint y: 203, endPoint x: 208, endPoint y: 196, distance: 198.5
click at [208, 196] on div "**********" at bounding box center [530, 302] width 659 height 456
drag, startPoint x: 229, startPoint y: 207, endPoint x: 371, endPoint y: 209, distance: 142.1
click at [371, 209] on input "**********" at bounding box center [445, 209] width 445 height 25
click at [147, 188] on div "SEO" at bounding box center [136, 191] width 130 height 35
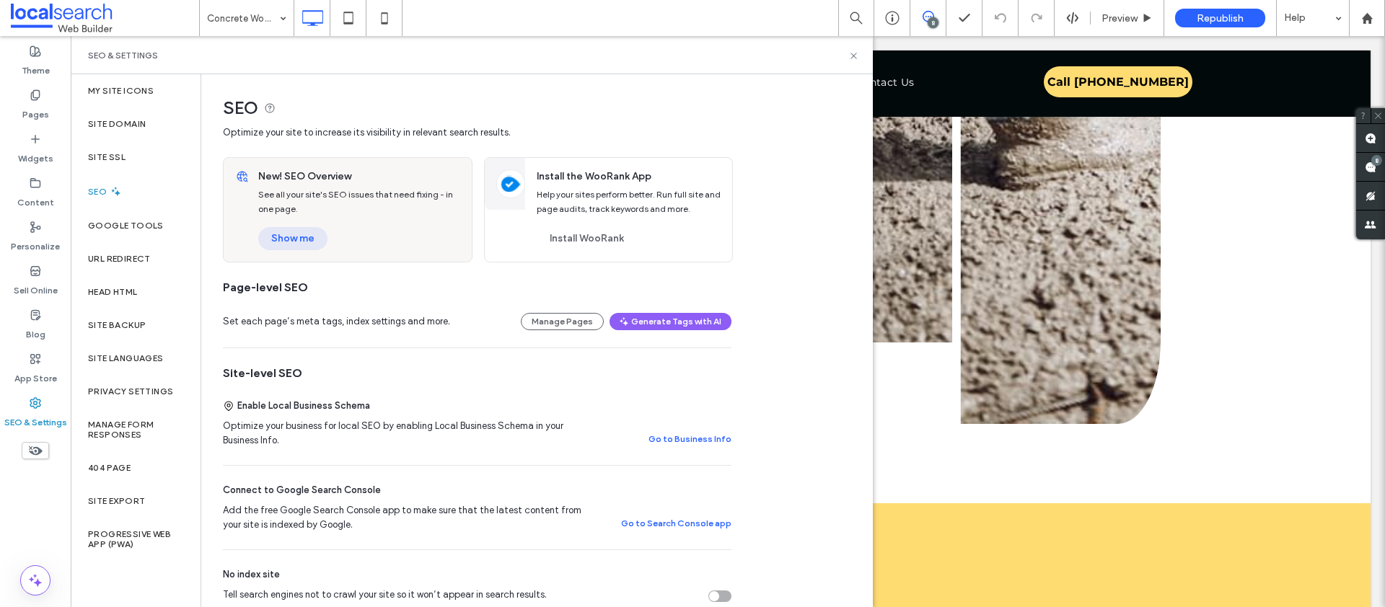
click at [302, 244] on button "Show me" at bounding box center [292, 238] width 69 height 23
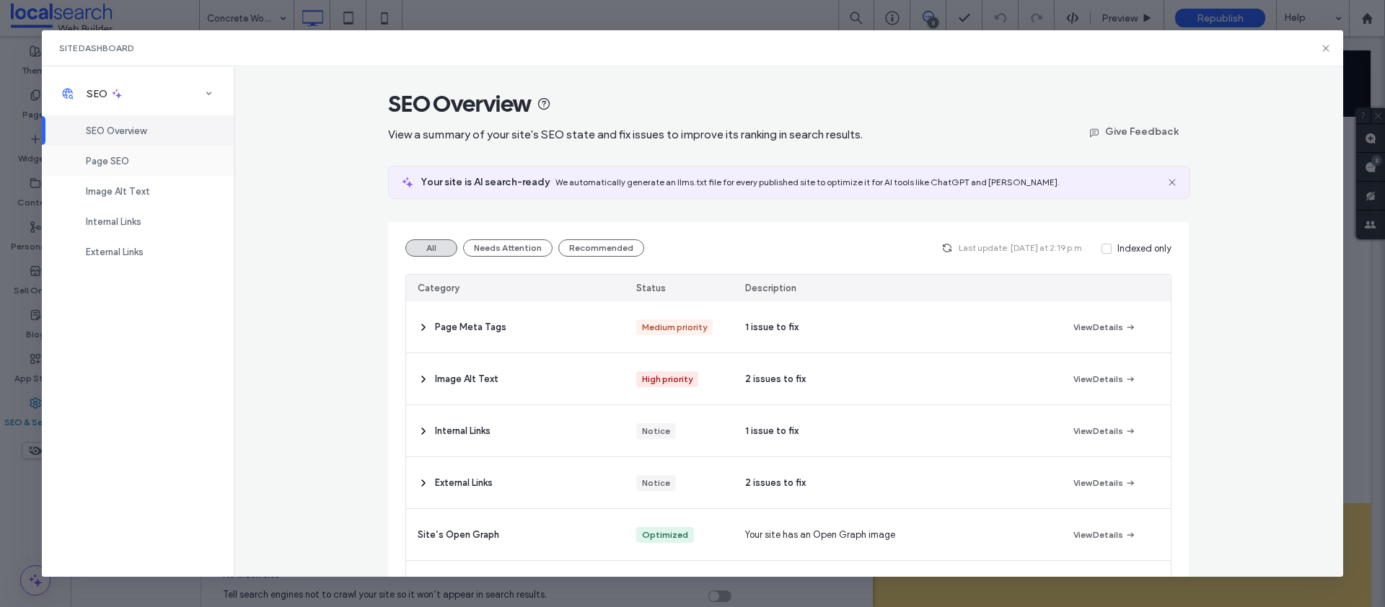
click at [126, 165] on span "Page SEO" at bounding box center [107, 161] width 43 height 11
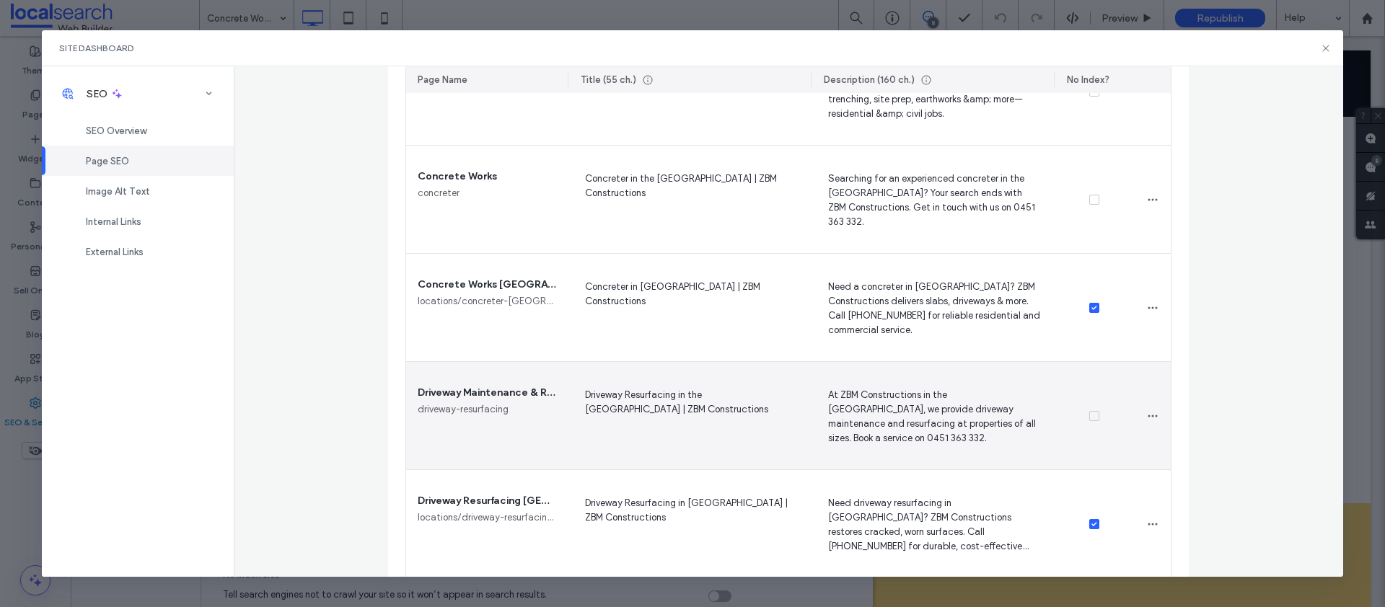
scroll to position [874, 0]
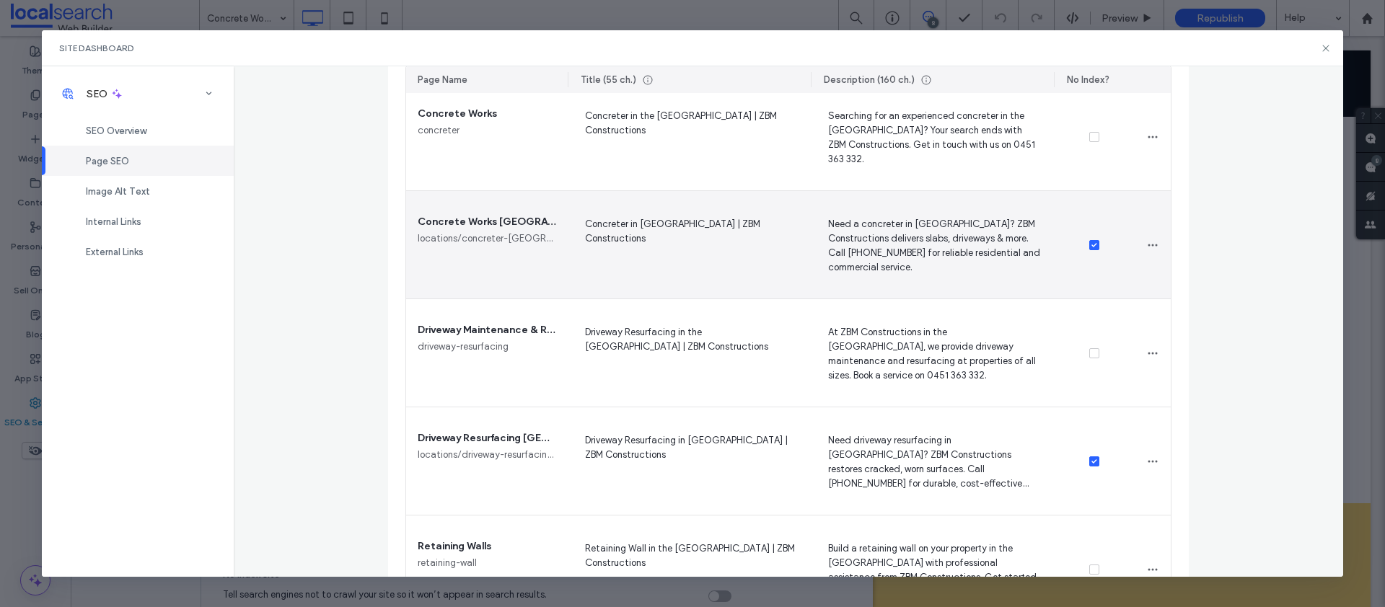
click at [1091, 244] on icon at bounding box center [1093, 245] width 5 height 4
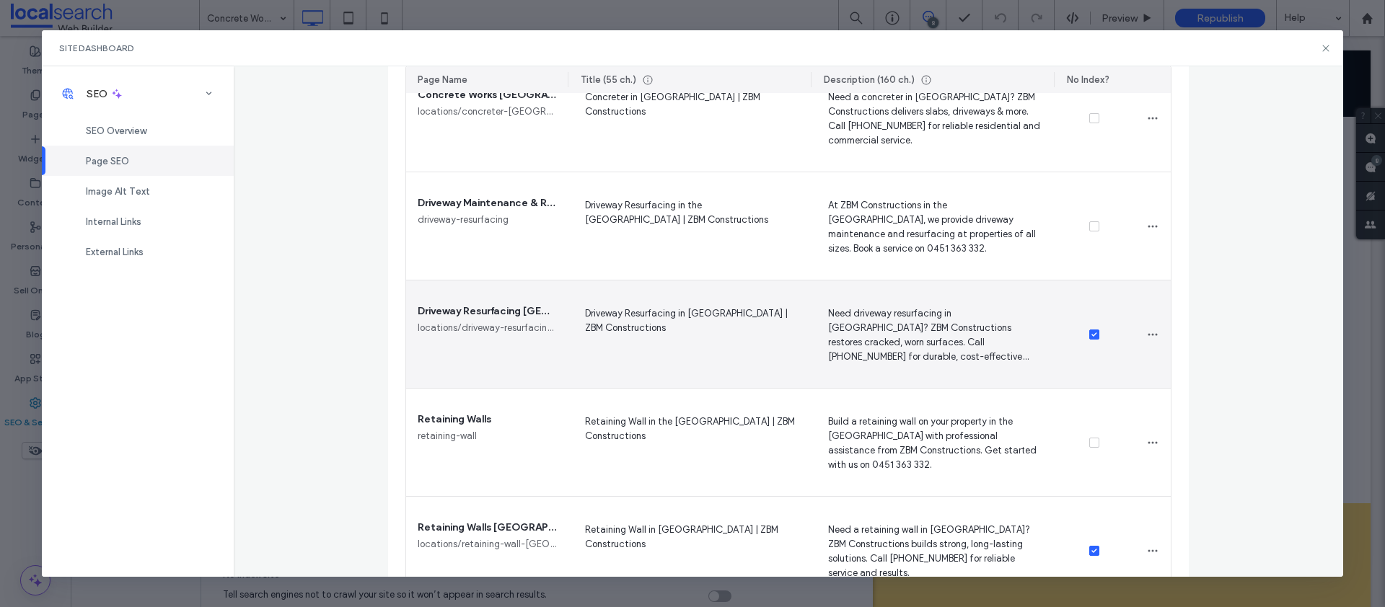
scroll to position [1002, 0]
click at [1091, 333] on icon at bounding box center [1094, 334] width 6 height 4
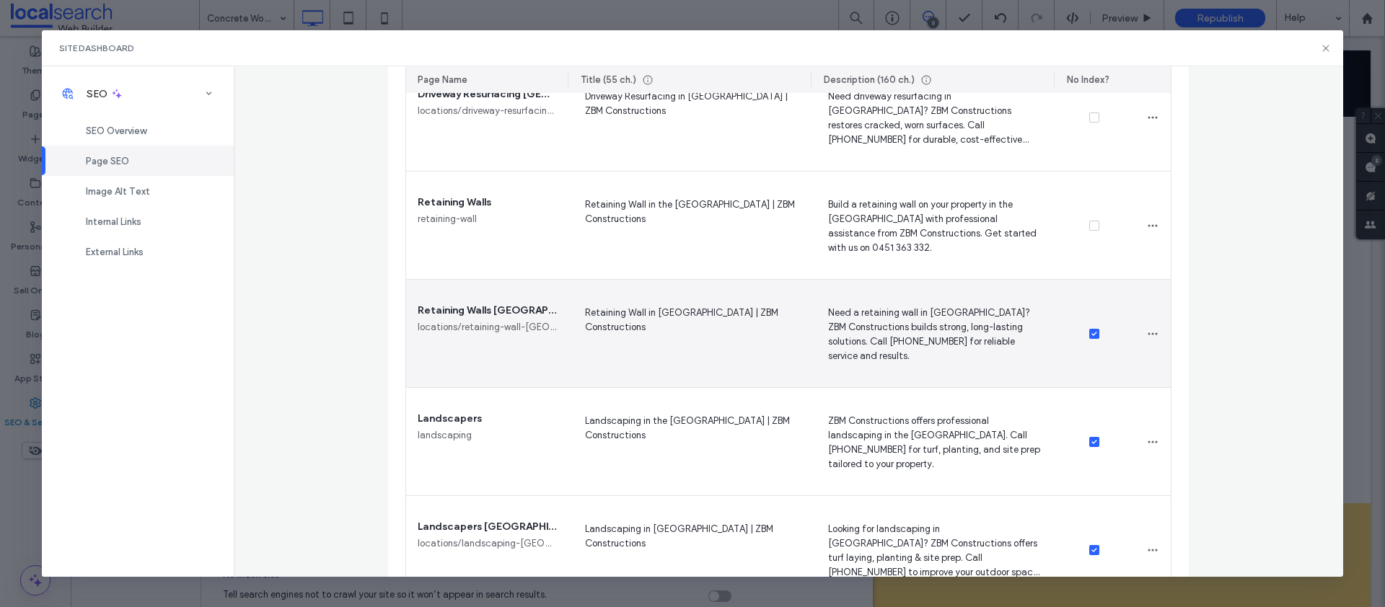
click at [1089, 330] on span at bounding box center [1094, 334] width 10 height 10
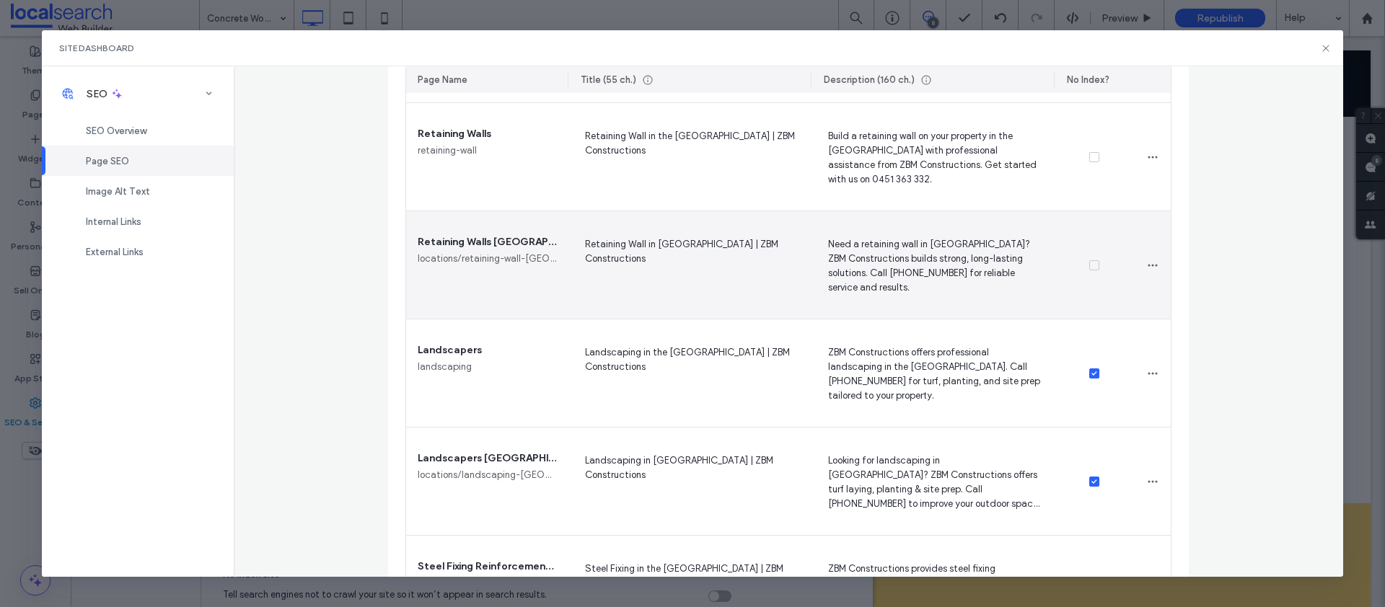
scroll to position [1351, 0]
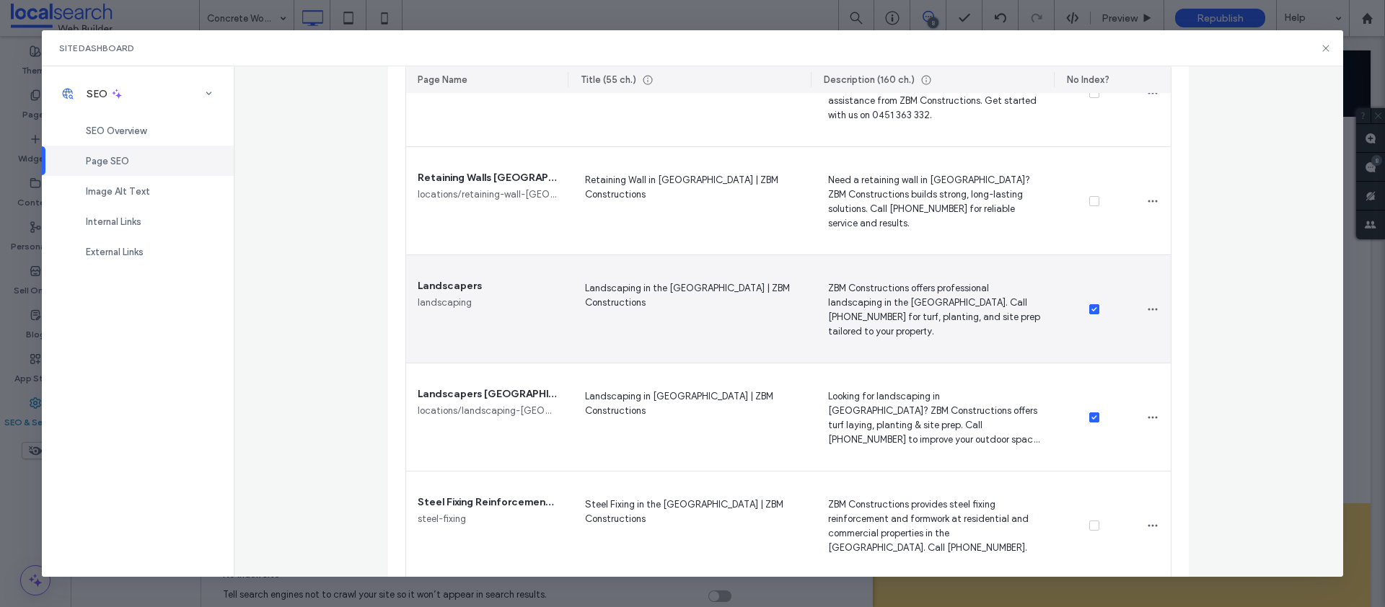
click at [1091, 307] on icon at bounding box center [1094, 309] width 6 height 4
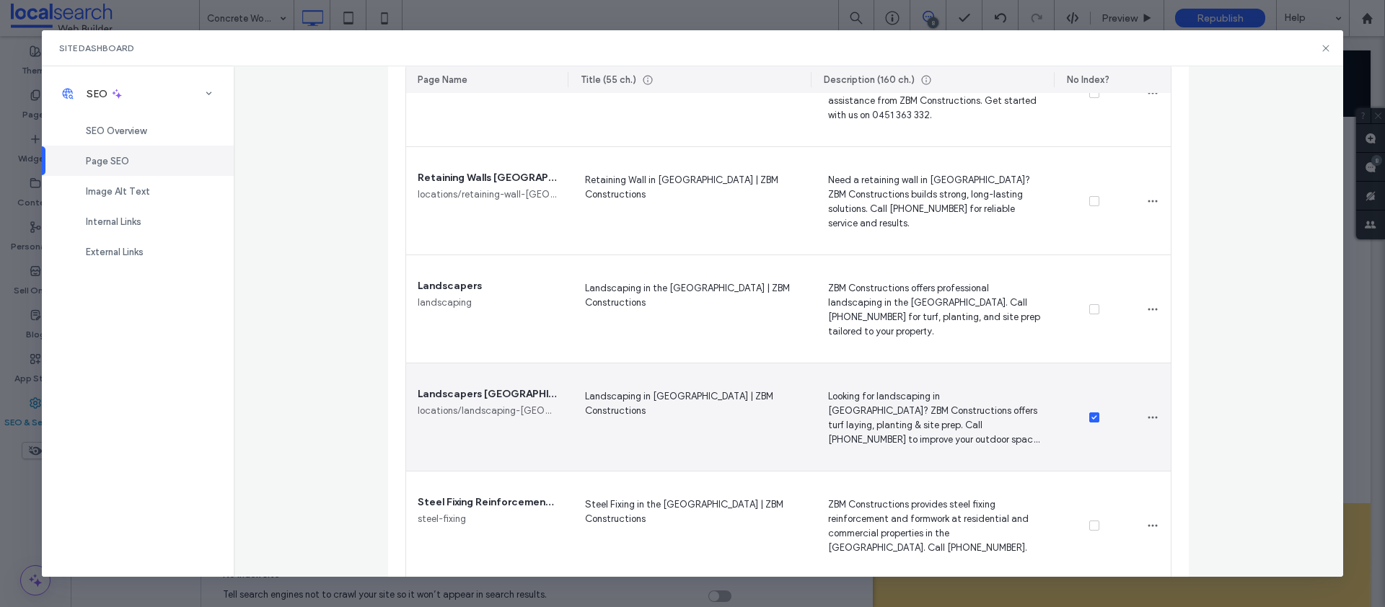
click at [1091, 414] on span at bounding box center [1094, 418] width 10 height 10
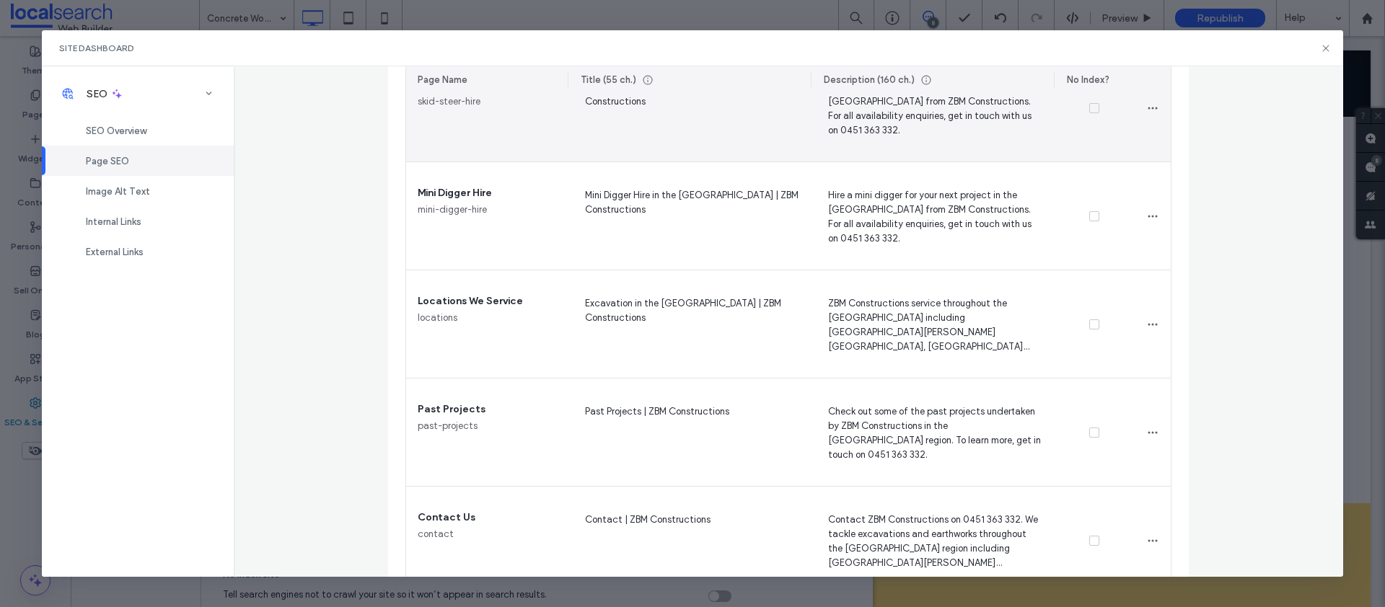
scroll to position [2021, 0]
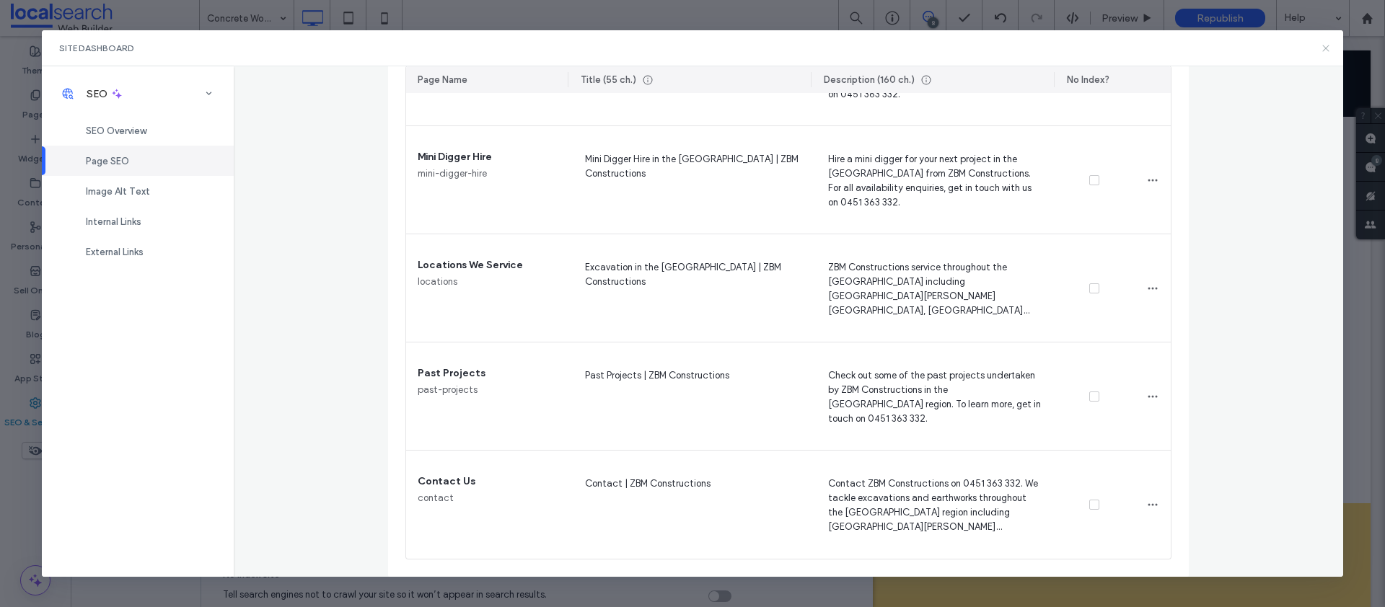
click at [1324, 49] on use at bounding box center [1326, 48] width 6 height 6
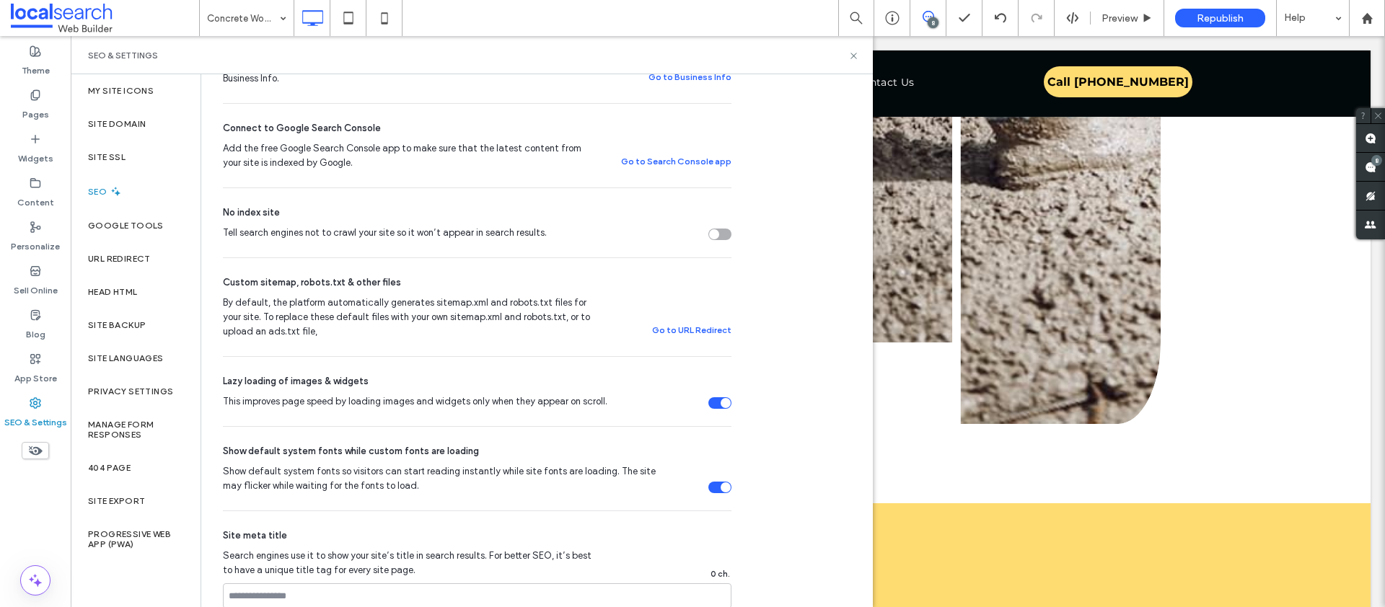
scroll to position [348, 0]
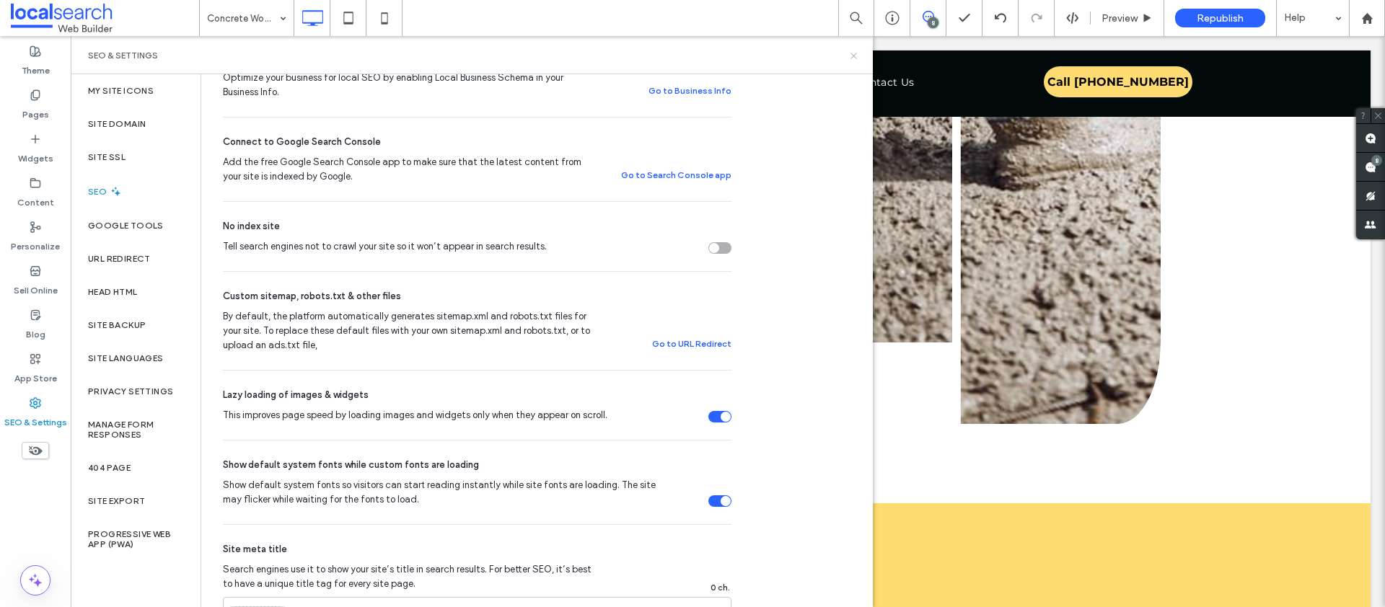
click at [852, 56] on icon at bounding box center [853, 55] width 11 height 11
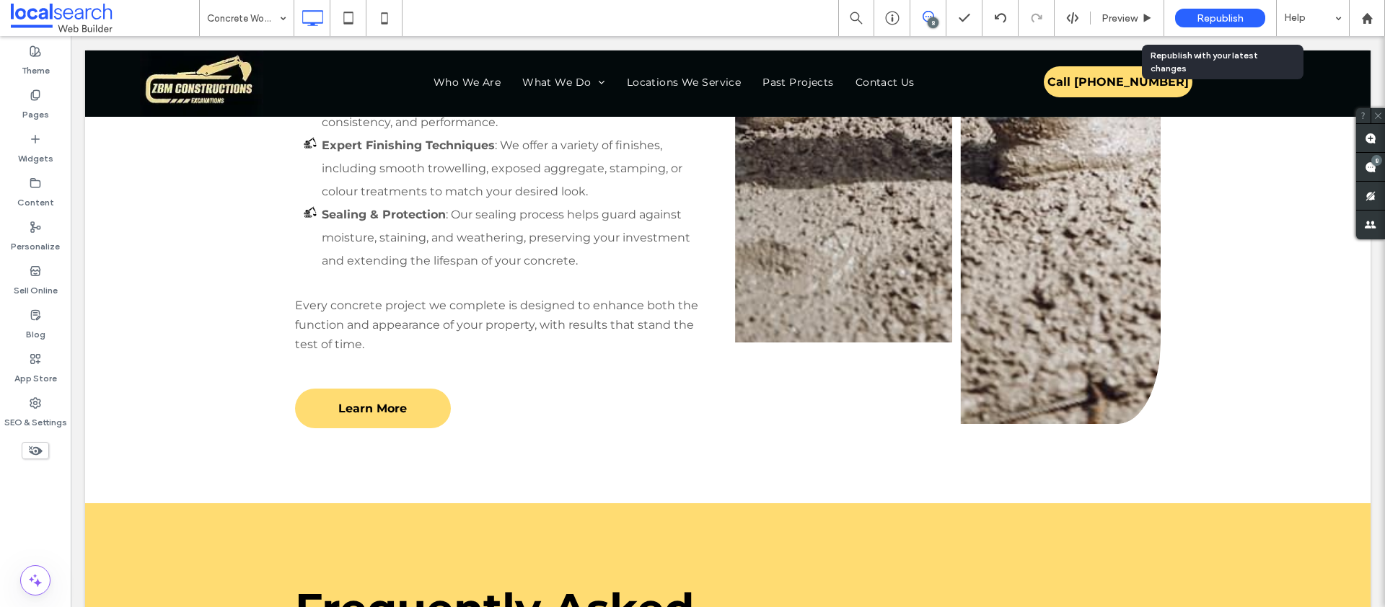
click at [1228, 12] on span "Republish" at bounding box center [1220, 18] width 47 height 12
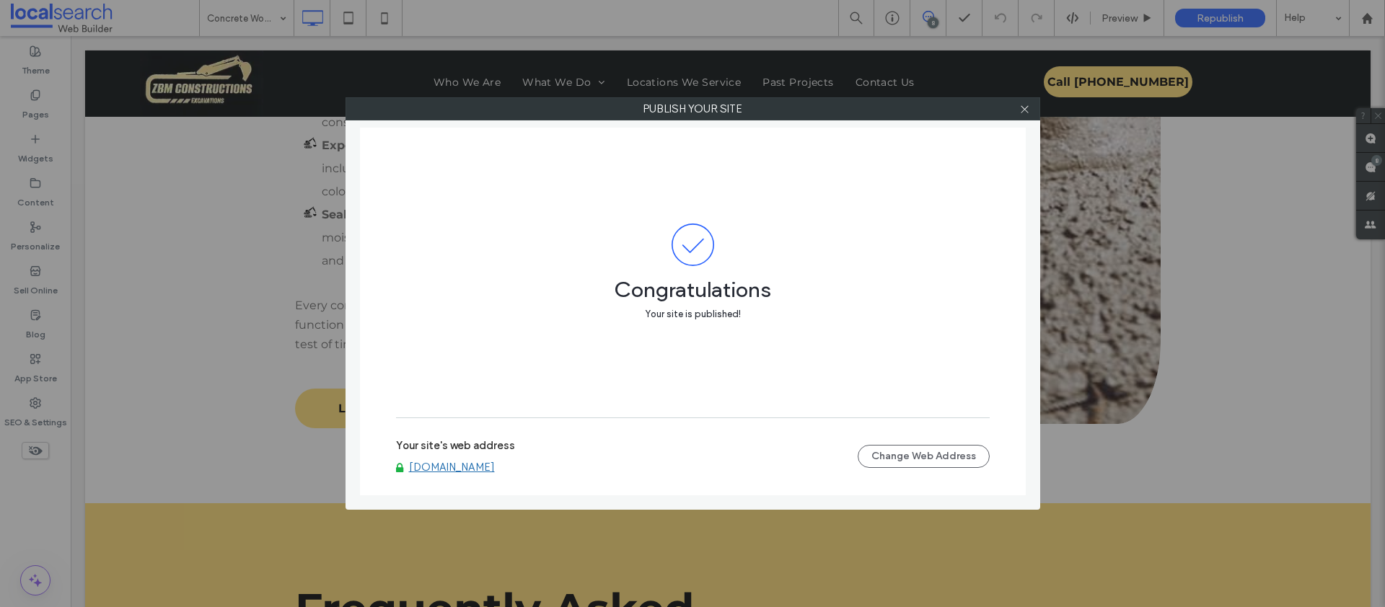
click at [1030, 107] on div at bounding box center [1025, 109] width 22 height 22
click at [1026, 107] on use at bounding box center [1024, 108] width 7 height 7
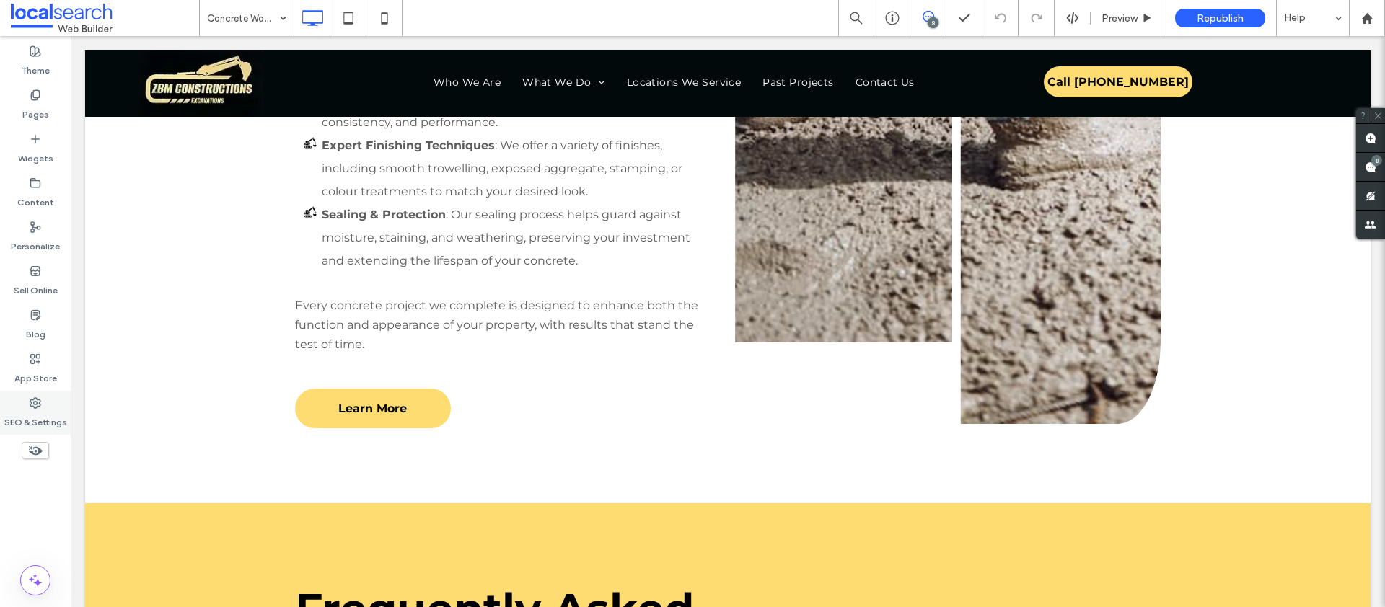
click at [31, 410] on label "SEO & Settings" at bounding box center [35, 419] width 63 height 20
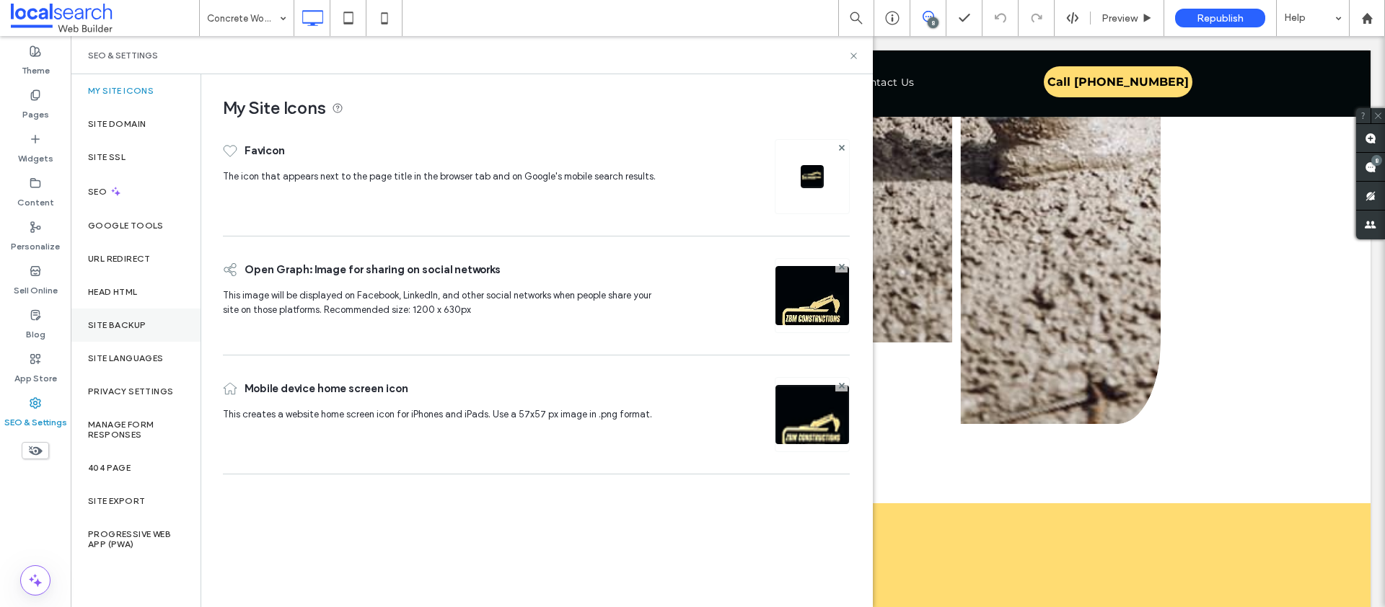
click at [126, 325] on label "Site Backup" at bounding box center [117, 325] width 58 height 10
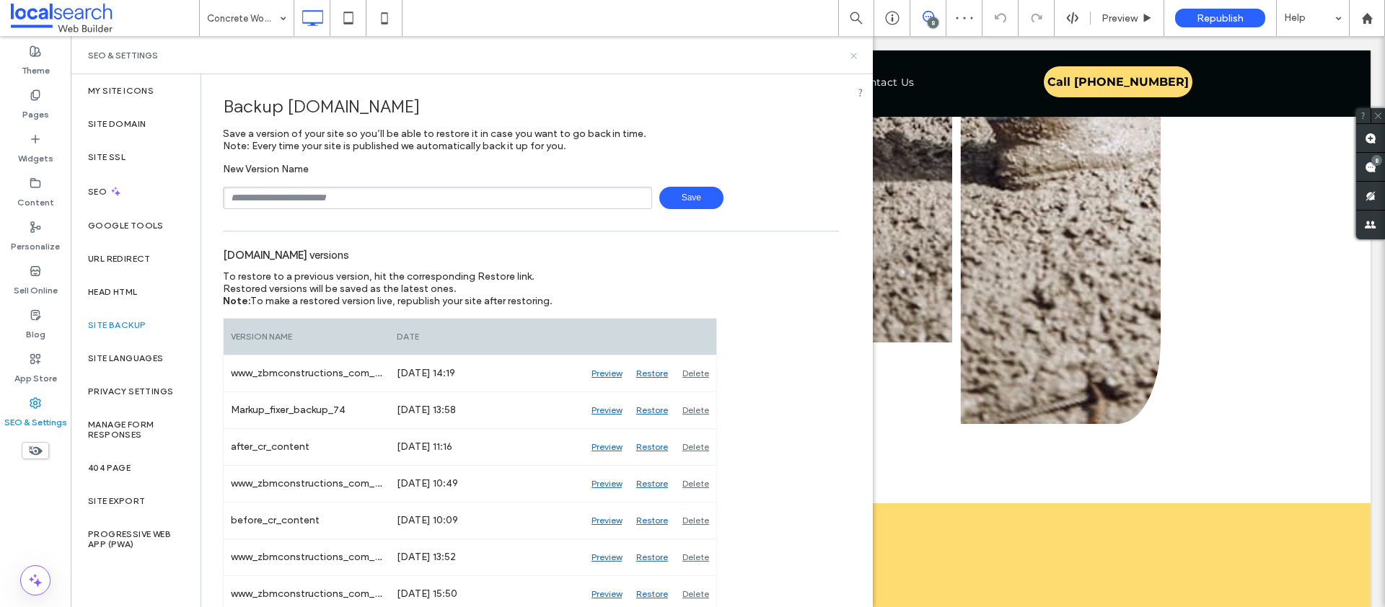
click at [854, 59] on icon at bounding box center [853, 55] width 11 height 11
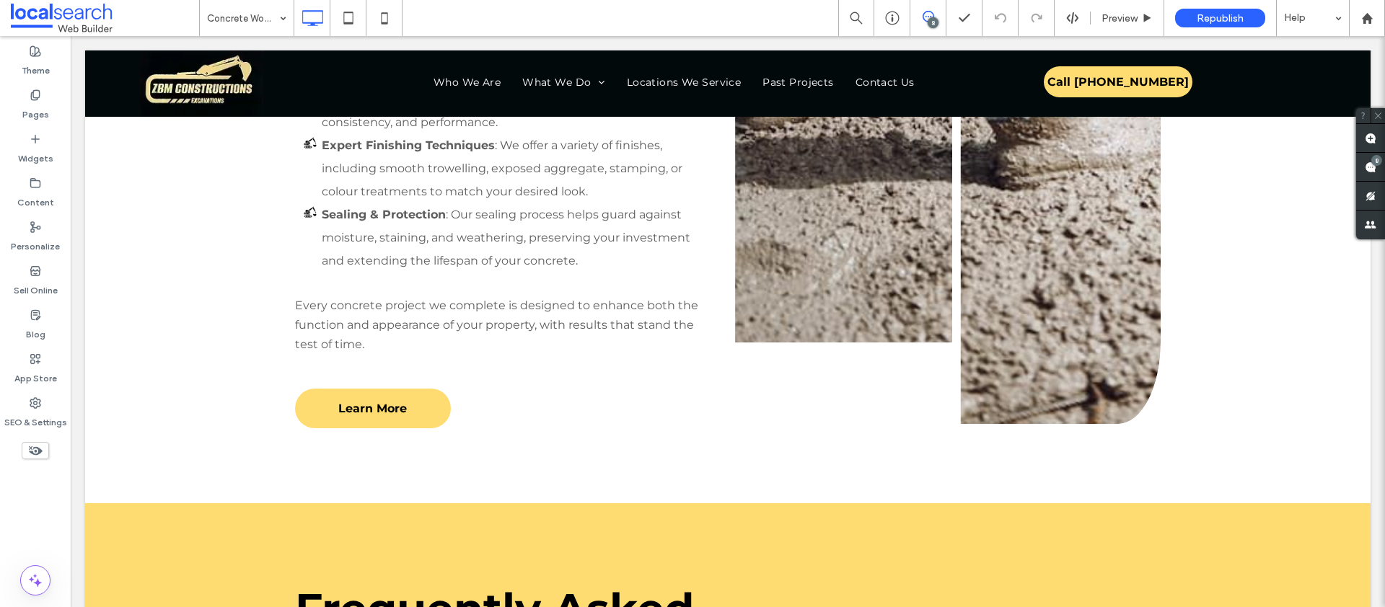
click at [928, 18] on div "8" at bounding box center [933, 22] width 11 height 11
click at [46, 409] on label "SEO & Settings" at bounding box center [35, 419] width 63 height 20
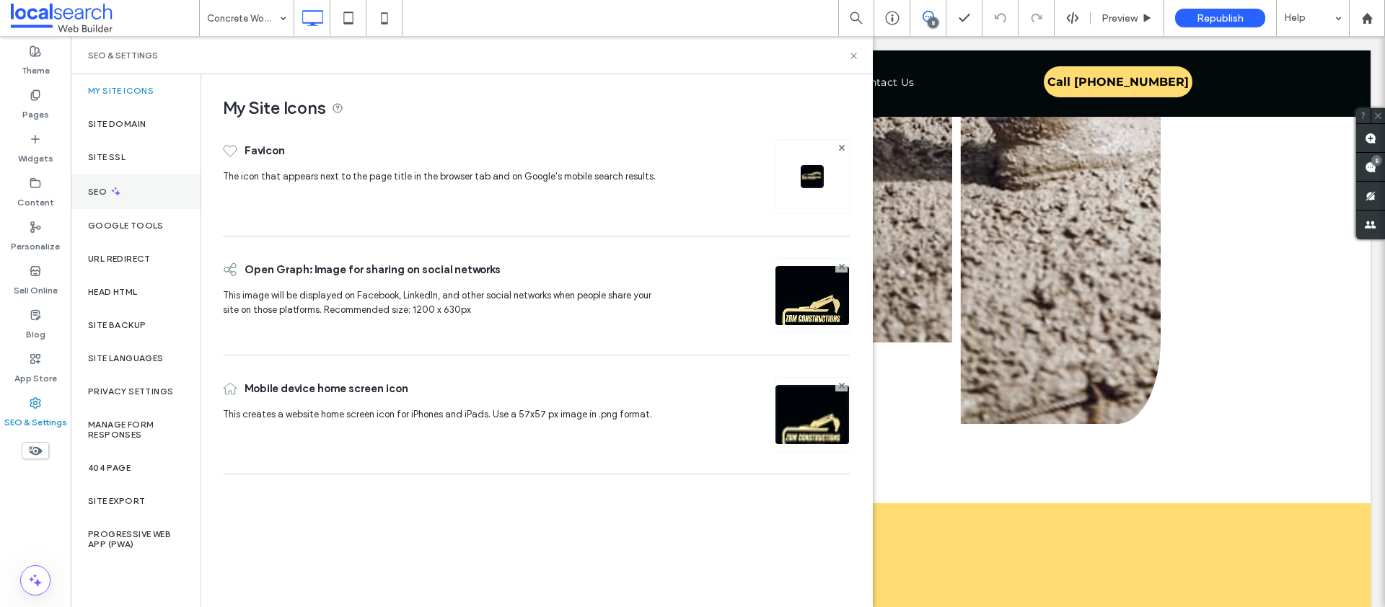
click at [113, 193] on icon at bounding box center [116, 191] width 12 height 12
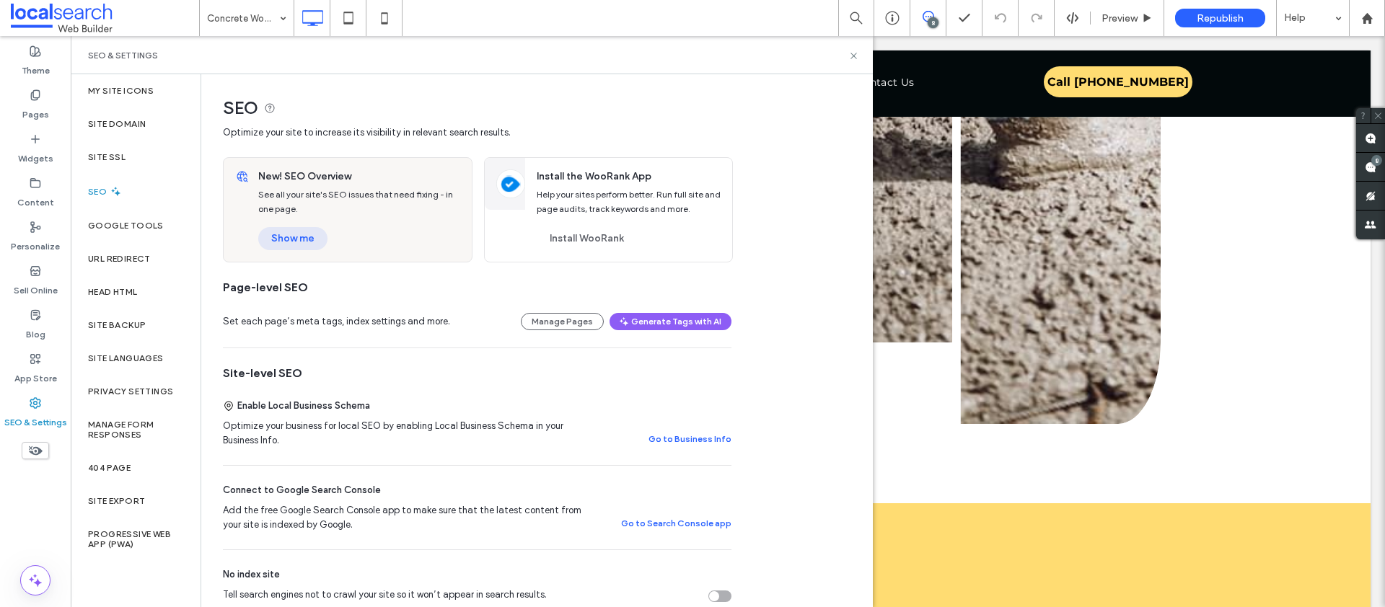
click at [296, 235] on button "Show me" at bounding box center [292, 238] width 69 height 23
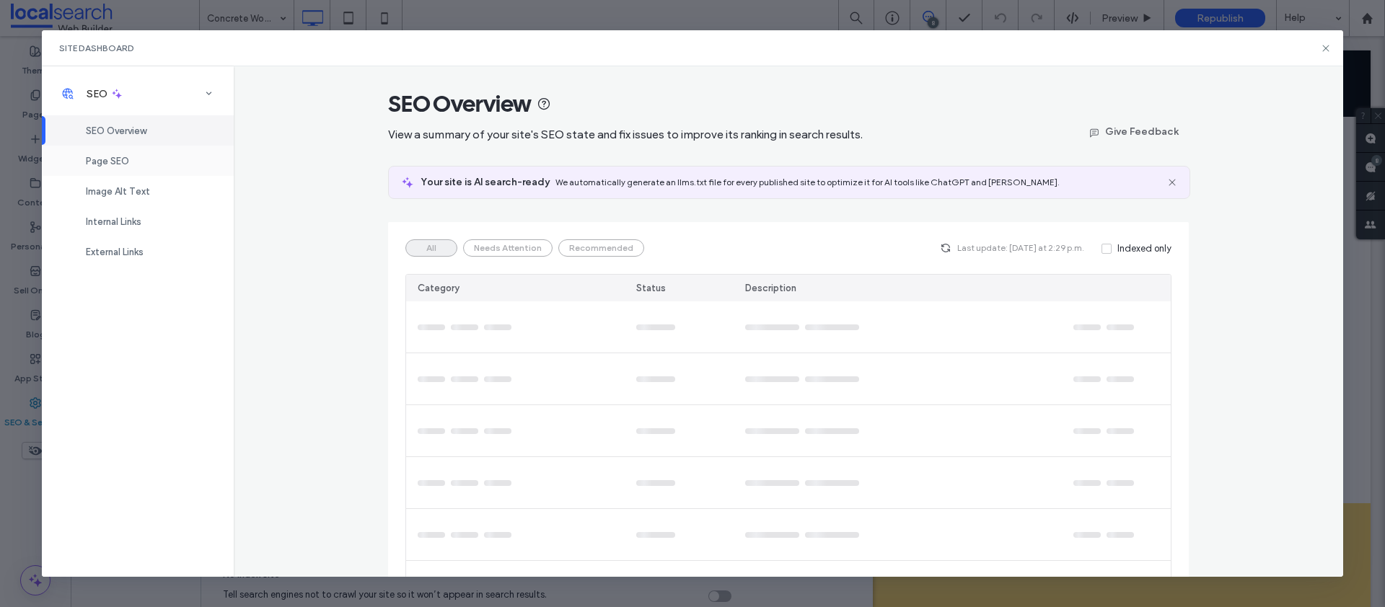
click at [133, 159] on div "Page SEO" at bounding box center [138, 161] width 192 height 30
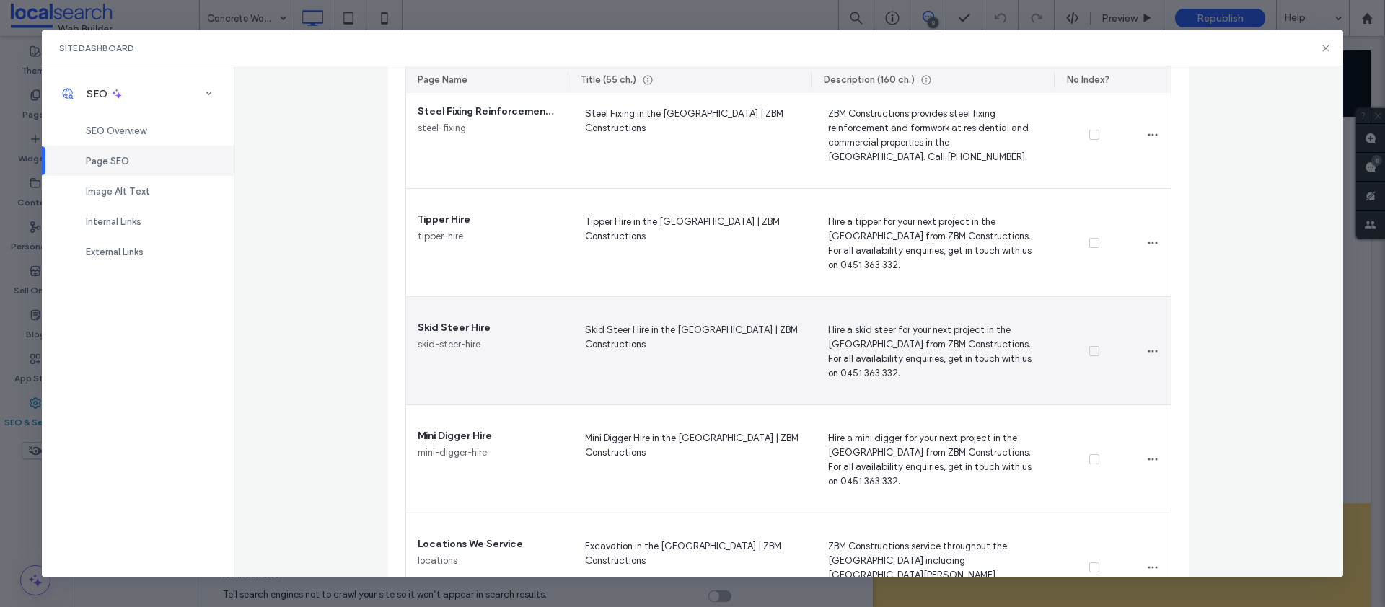
scroll to position [2021, 0]
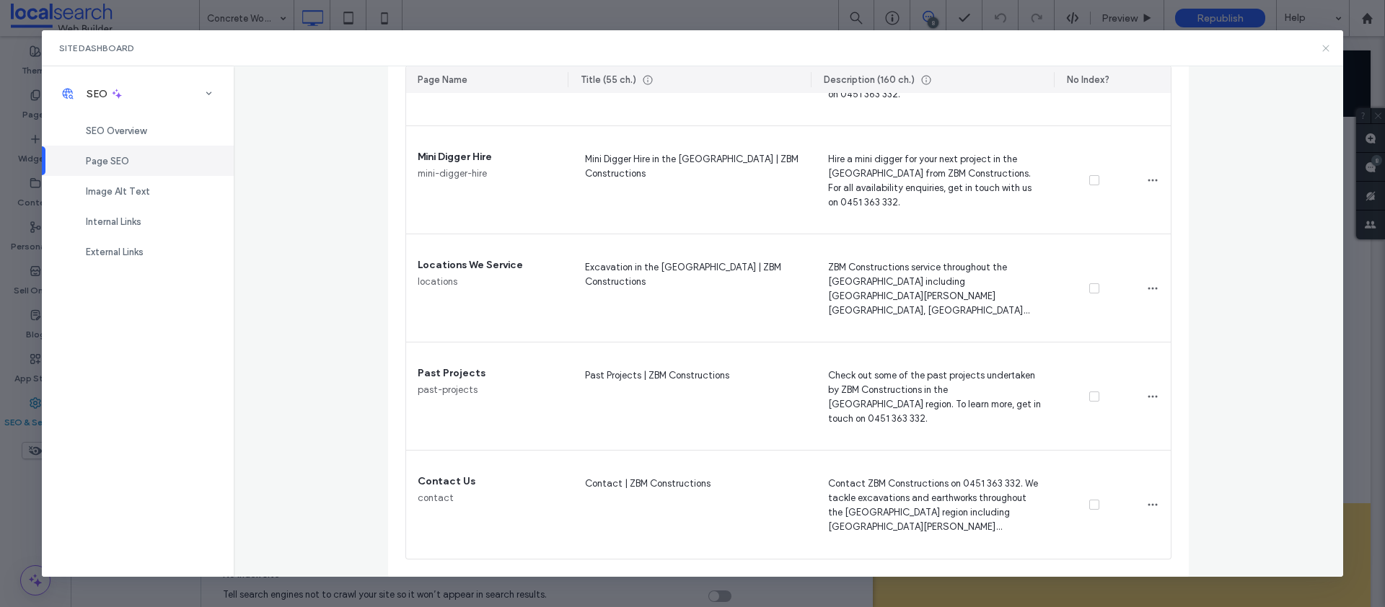
click at [1324, 43] on icon at bounding box center [1326, 49] width 12 height 12
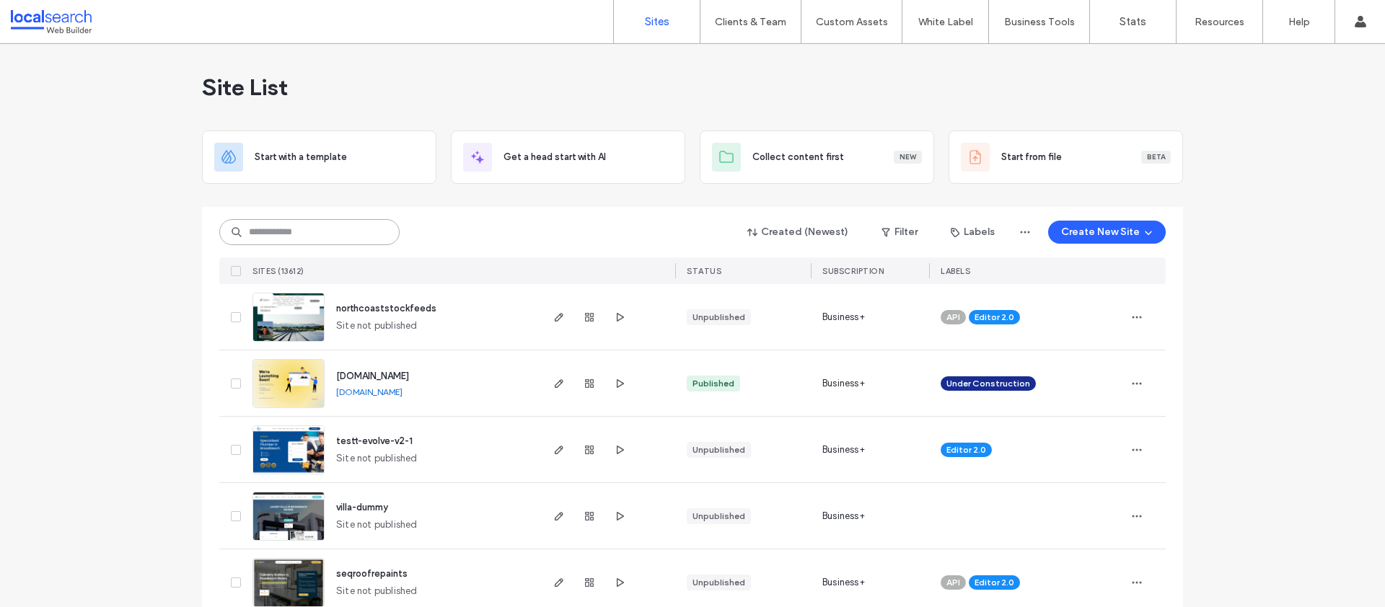
click at [285, 235] on input at bounding box center [309, 232] width 180 height 26
paste input "********"
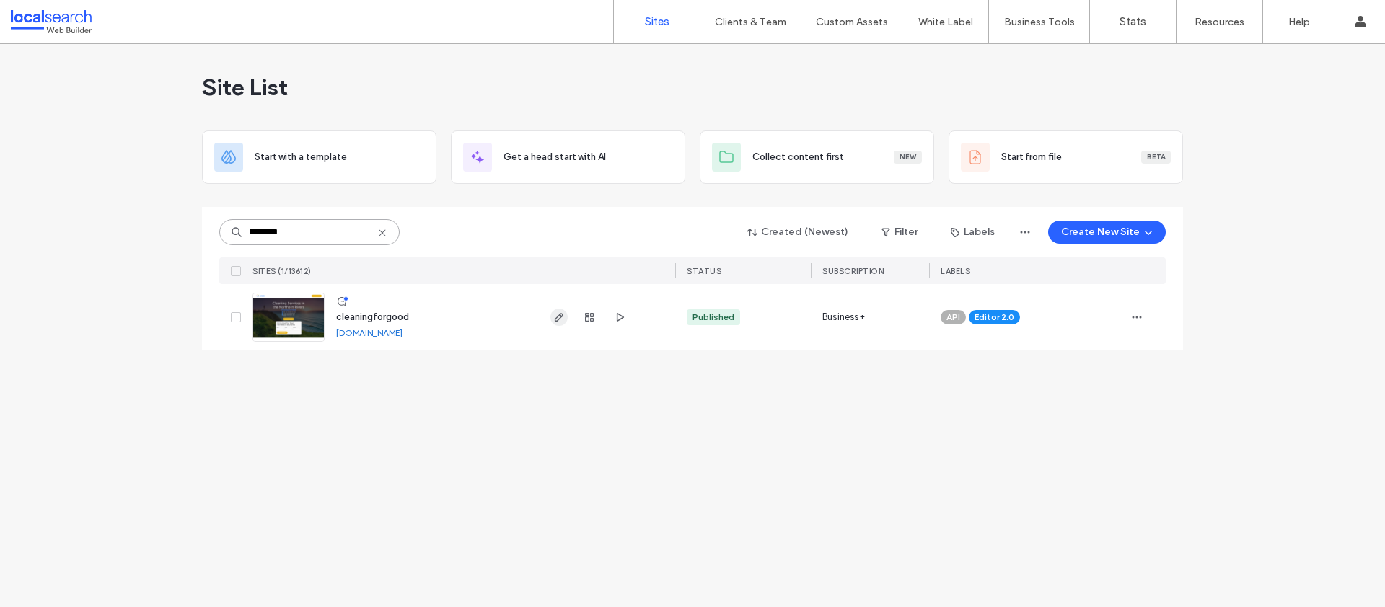
type input "********"
click at [558, 315] on use "button" at bounding box center [559, 317] width 9 height 9
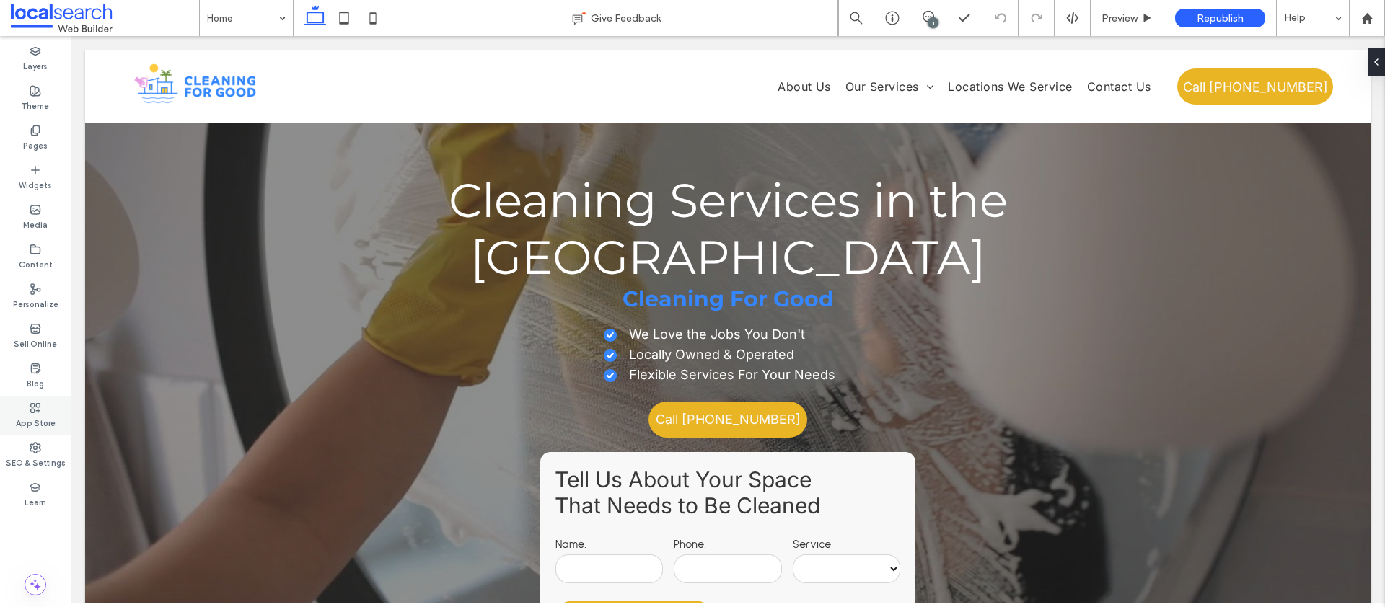
click at [35, 429] on label "App Store" at bounding box center [36, 422] width 40 height 16
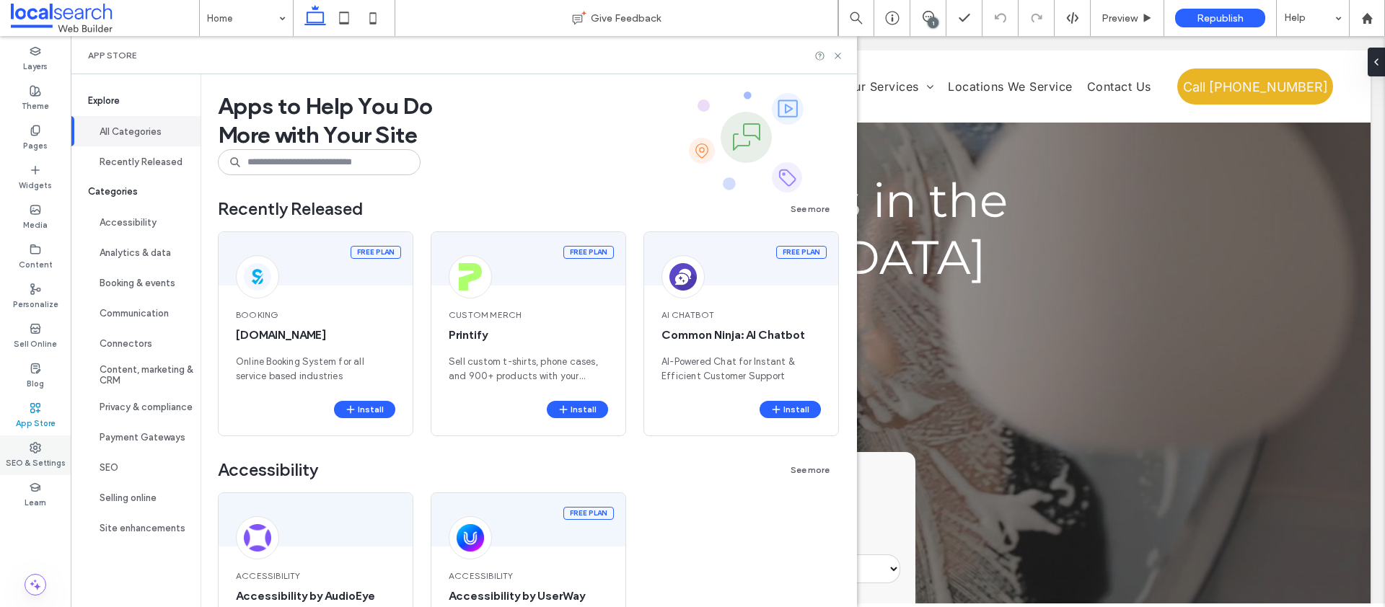
click at [35, 445] on use at bounding box center [35, 448] width 10 height 10
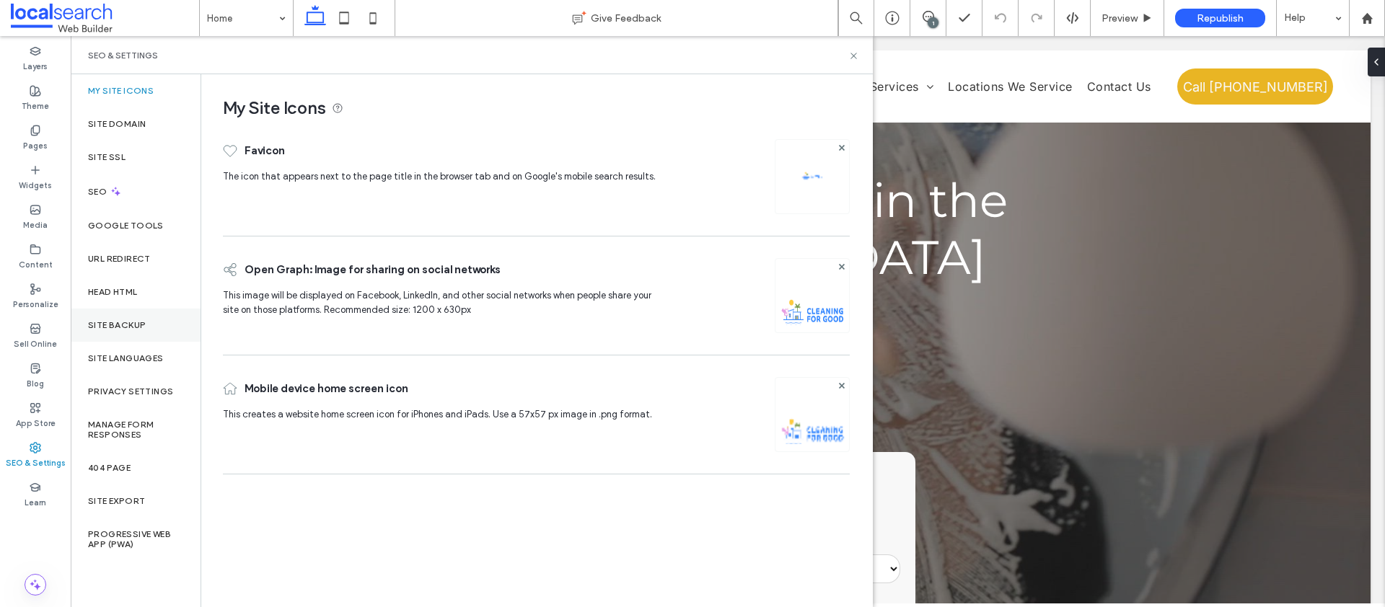
click at [121, 325] on label "Site Backup" at bounding box center [117, 325] width 58 height 10
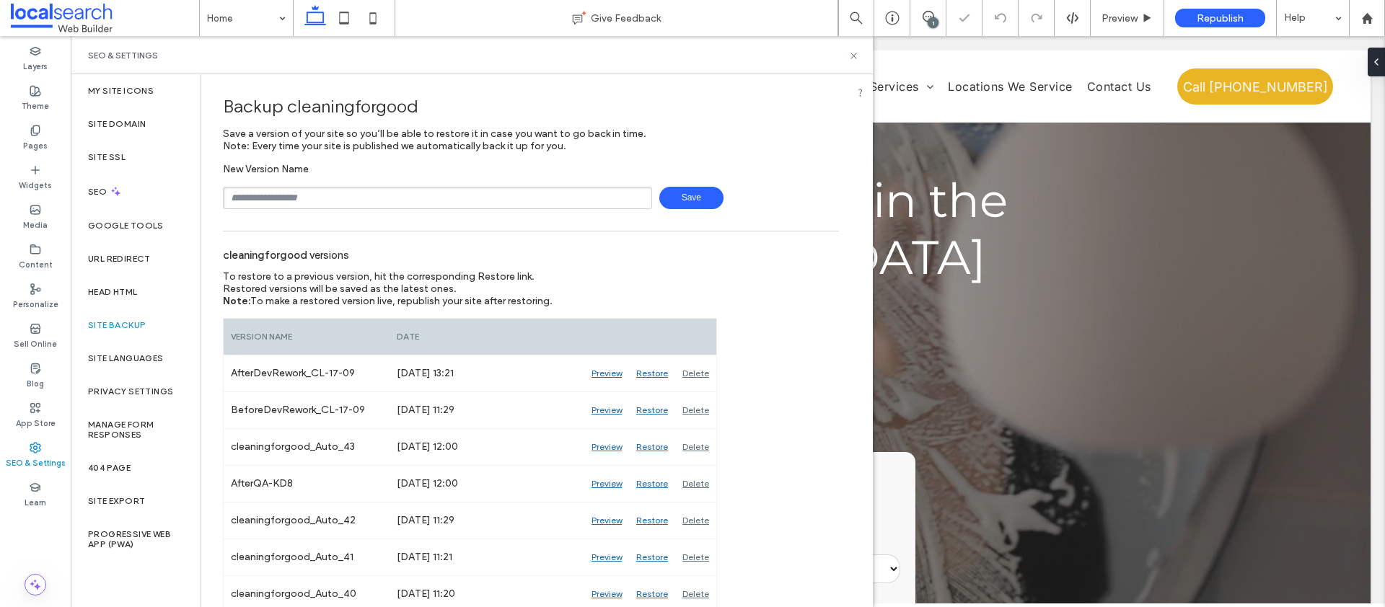
click at [317, 195] on input "text" at bounding box center [437, 198] width 429 height 22
click at [689, 193] on span "Save" at bounding box center [691, 198] width 64 height 22
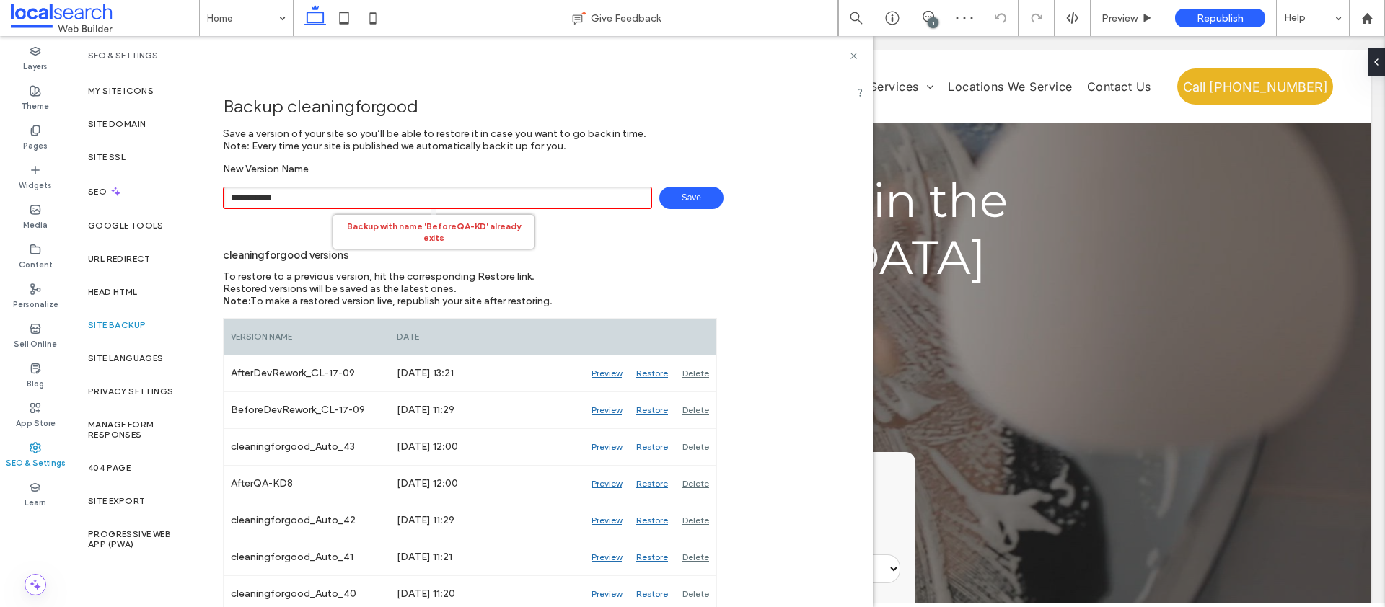
click at [386, 198] on input "**********" at bounding box center [437, 198] width 429 height 22
type input "**********"
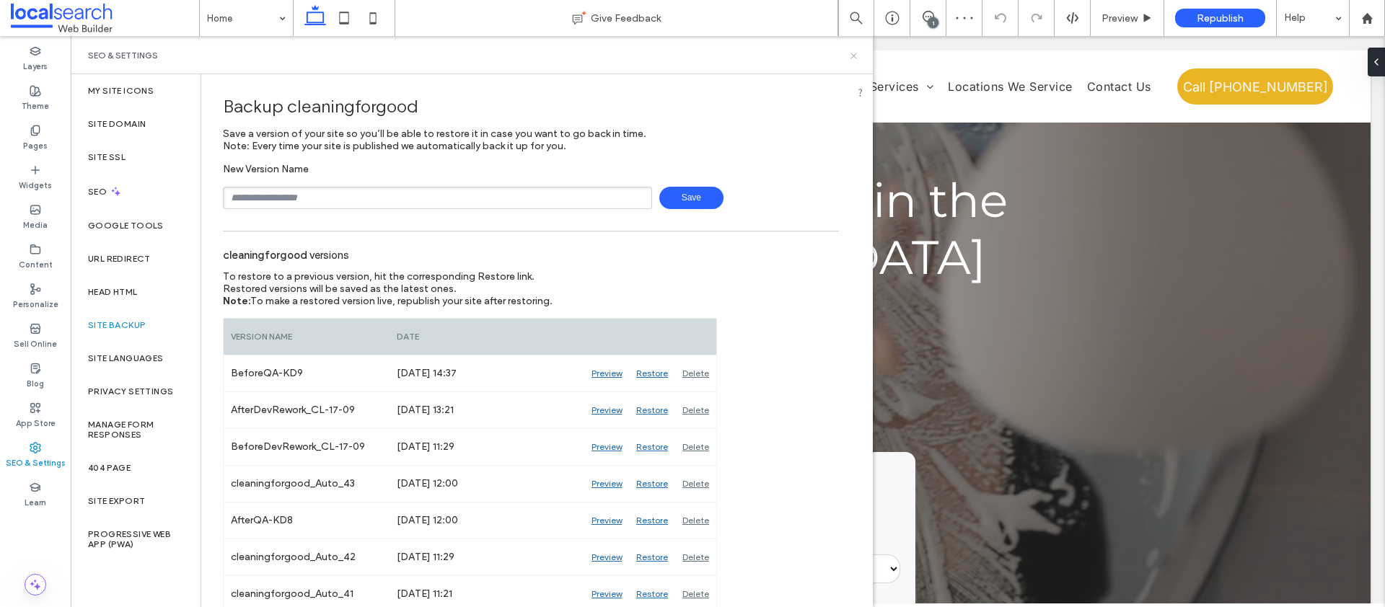
drag, startPoint x: 854, startPoint y: 56, endPoint x: 807, endPoint y: 40, distance: 49.3
click at [854, 56] on use at bounding box center [853, 56] width 6 height 6
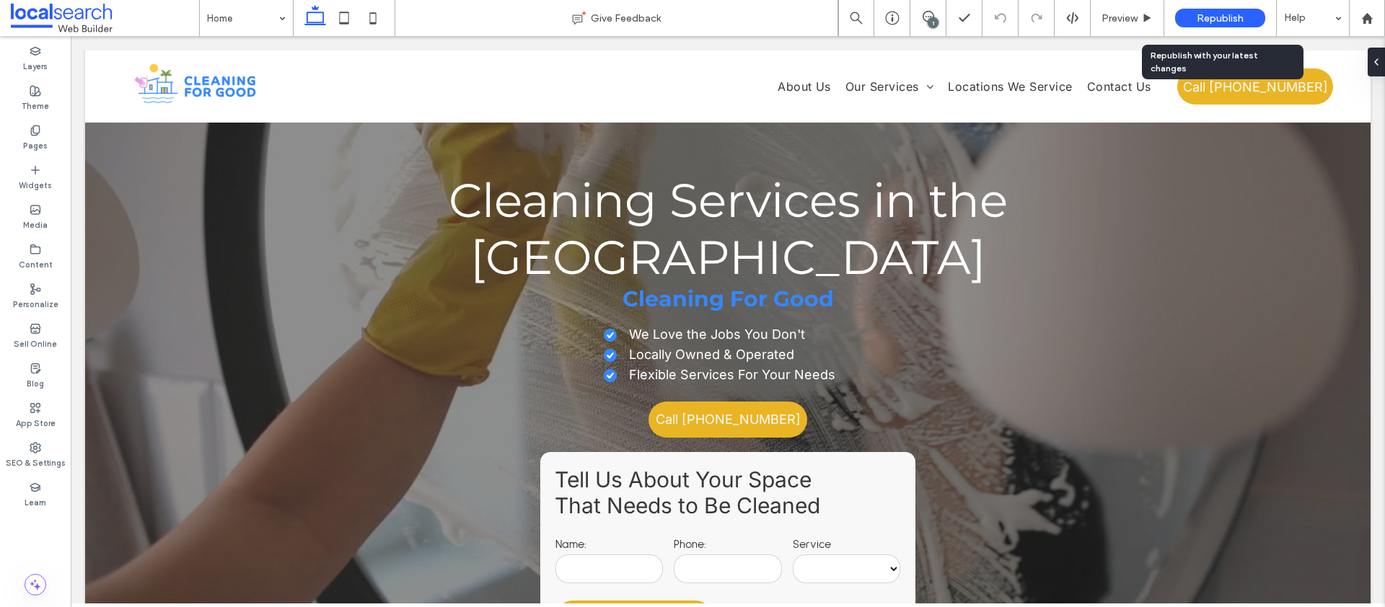
click at [1244, 15] on div "Republish" at bounding box center [1220, 18] width 90 height 19
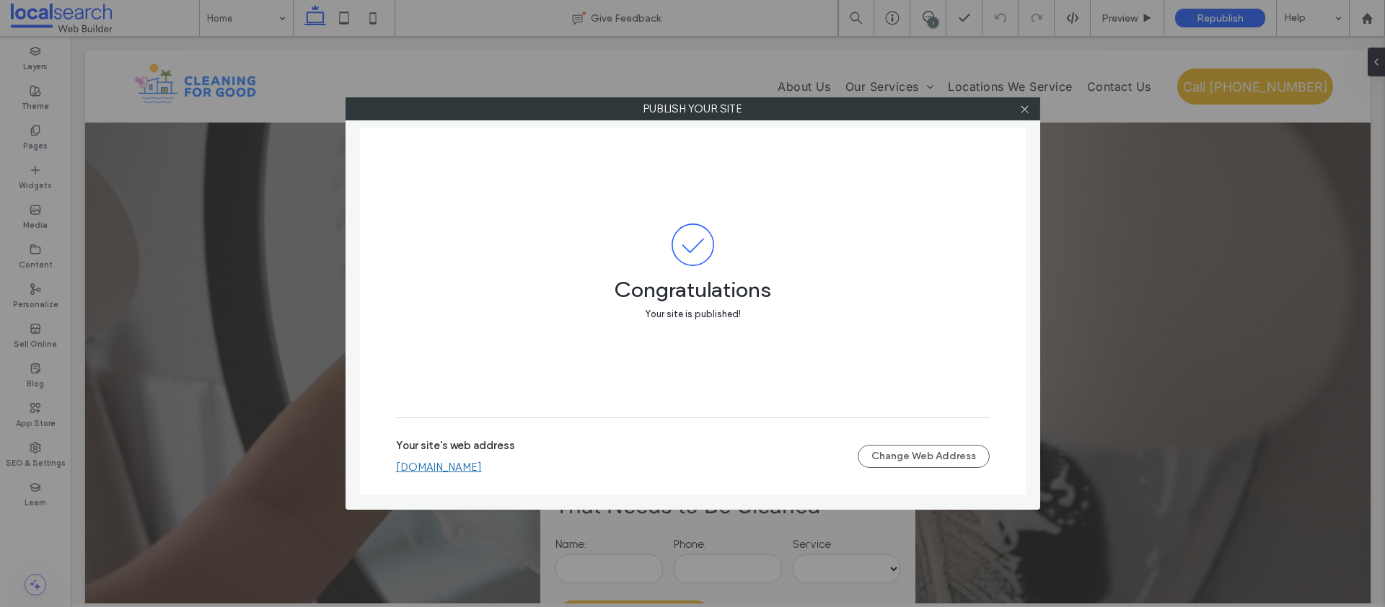
click at [482, 468] on link "[DOMAIN_NAME]" at bounding box center [439, 467] width 86 height 13
click at [1022, 111] on icon at bounding box center [1024, 109] width 11 height 11
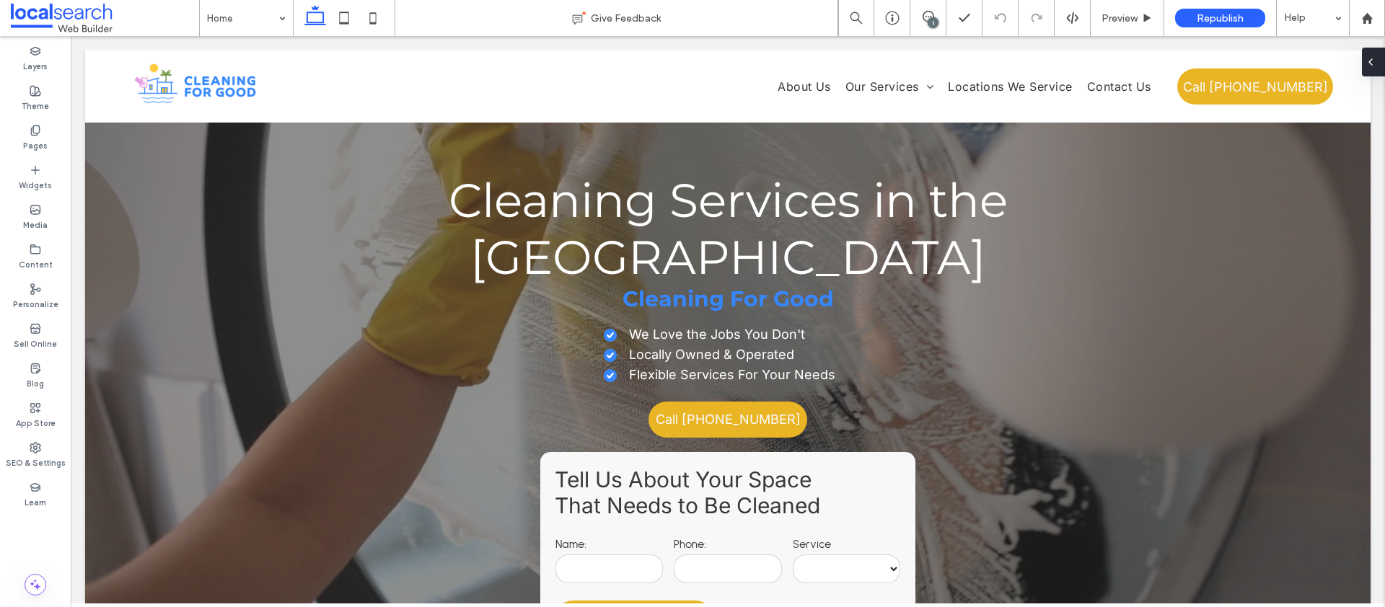
click at [1375, 65] on icon at bounding box center [1371, 62] width 12 height 12
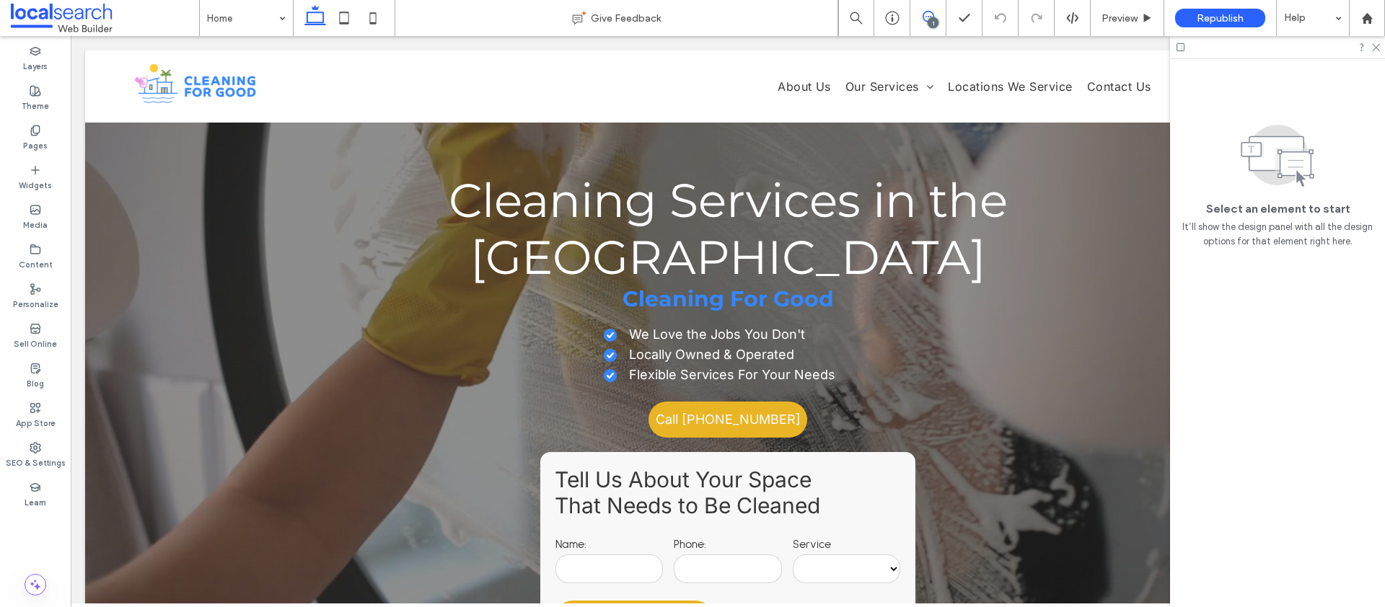
click at [924, 11] on icon at bounding box center [929, 17] width 12 height 12
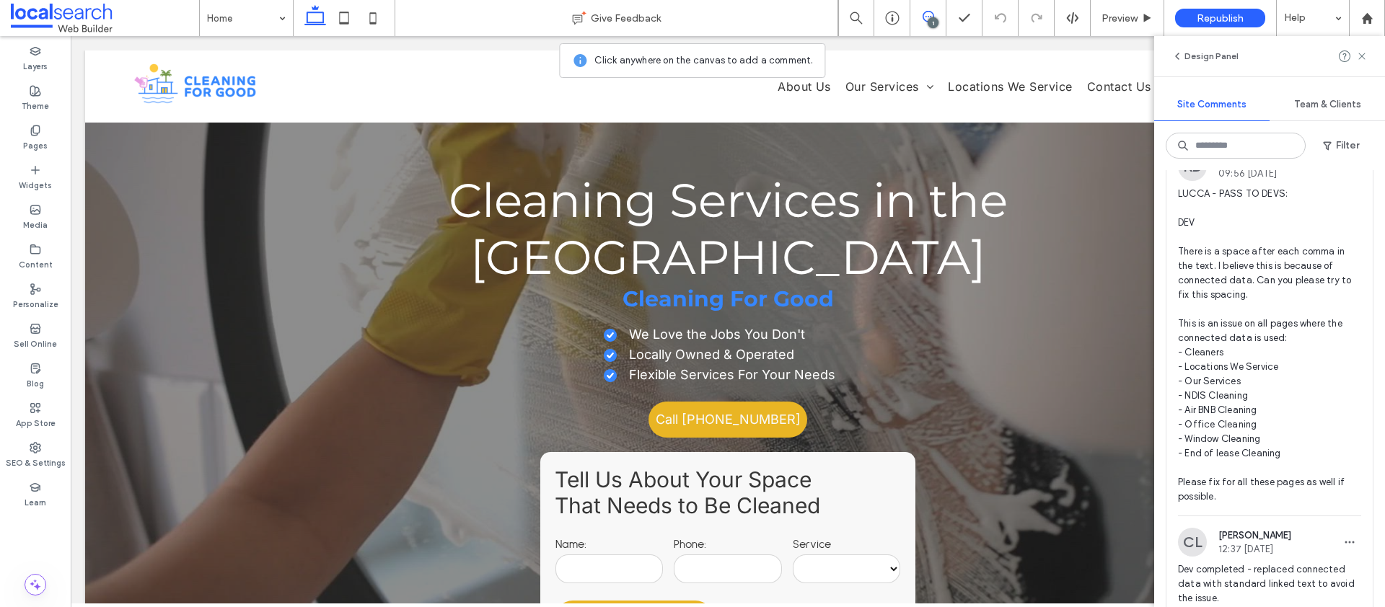
scroll to position [148, 0]
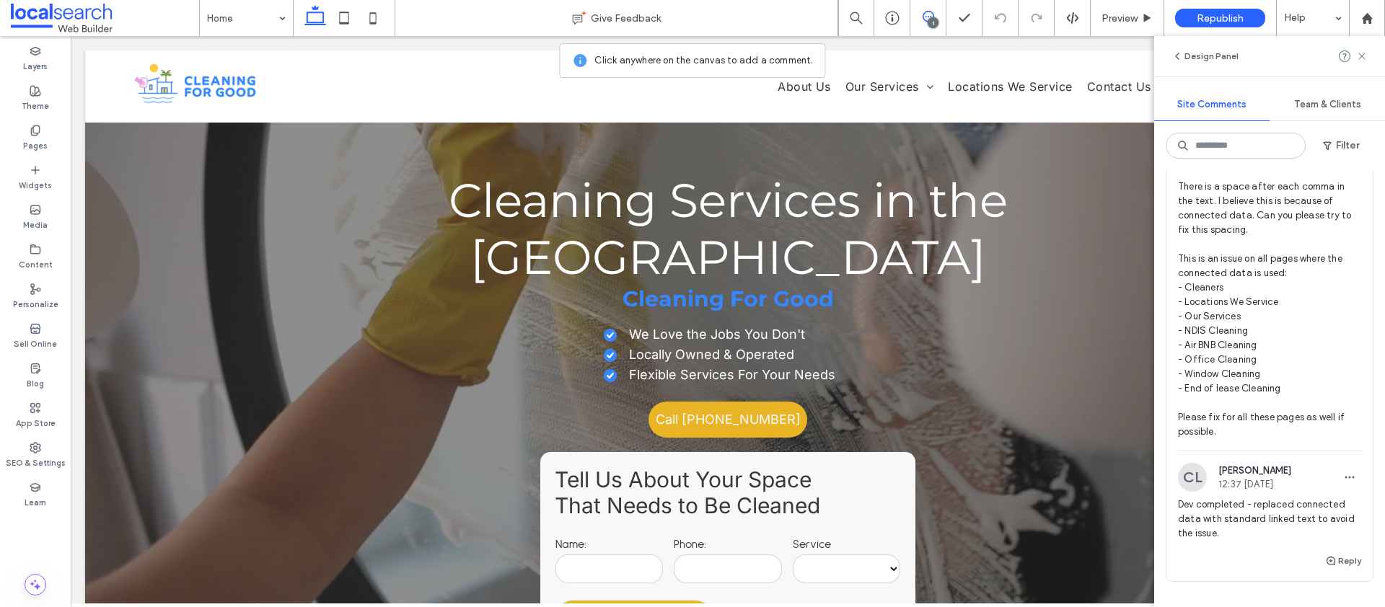
click at [1269, 304] on span "LUCCA - PASS TO DEVS: DEV There is a space after each comma in the text. I beli…" at bounding box center [1269, 280] width 183 height 317
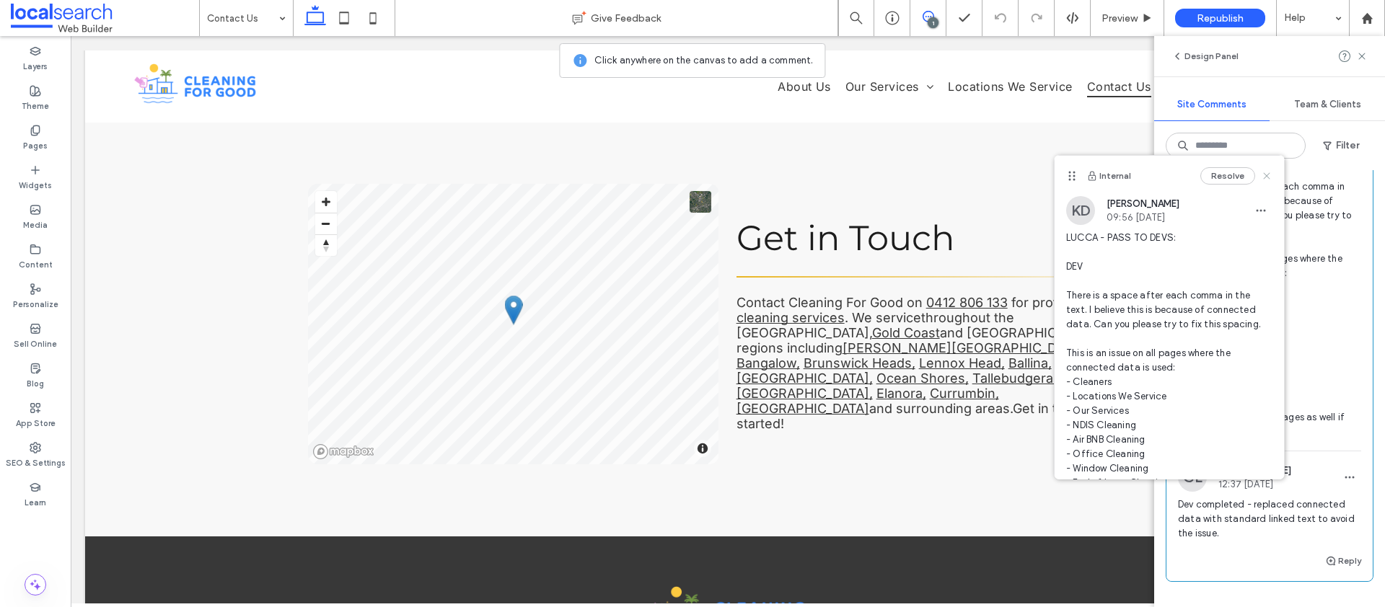
click at [1261, 176] on icon at bounding box center [1267, 176] width 12 height 12
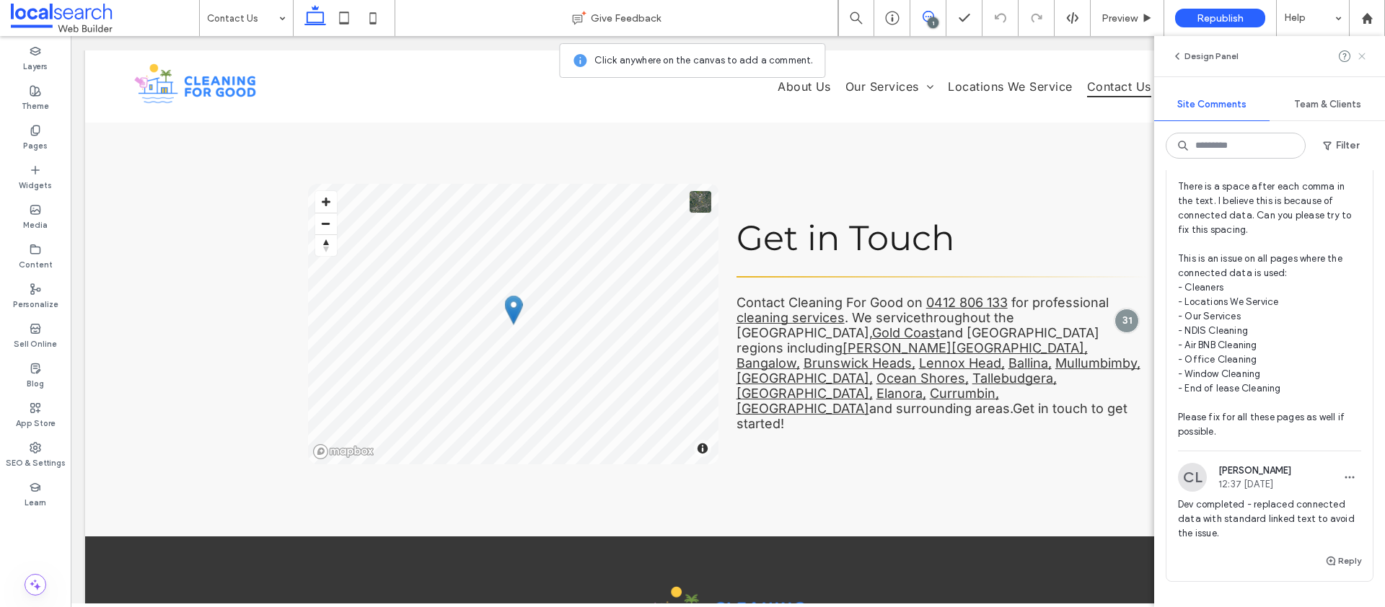
click at [1361, 56] on use at bounding box center [1361, 56] width 6 height 6
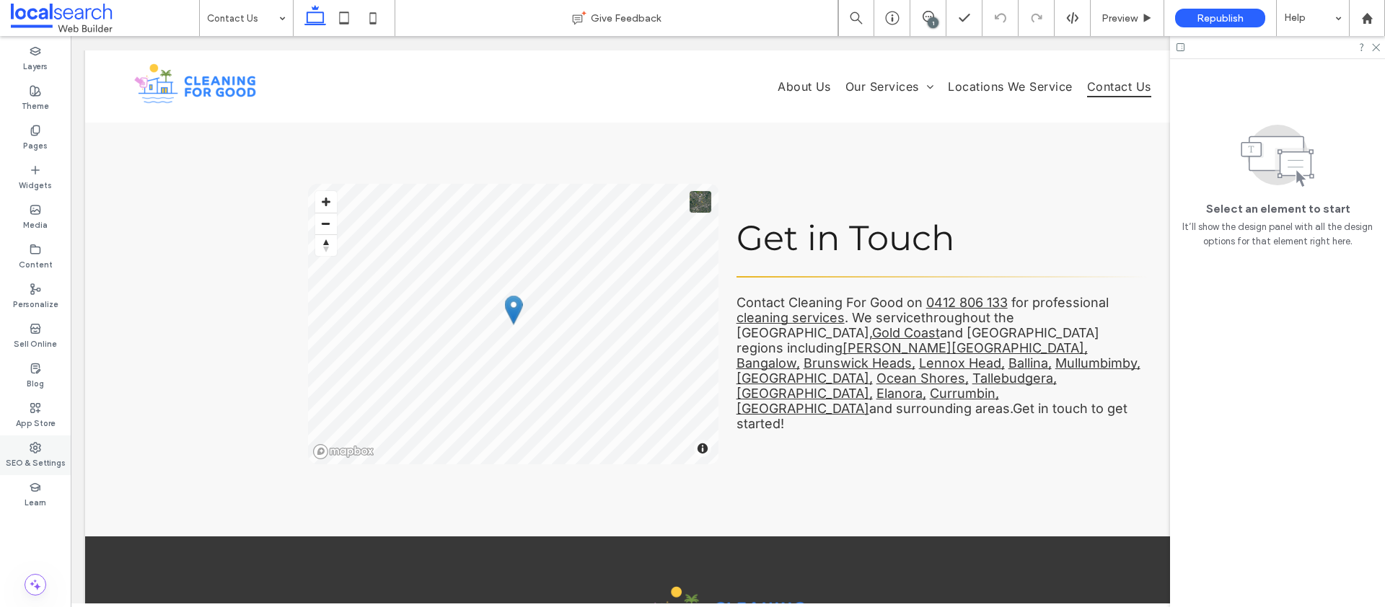
click at [66, 441] on div "SEO & Settings" at bounding box center [35, 456] width 71 height 40
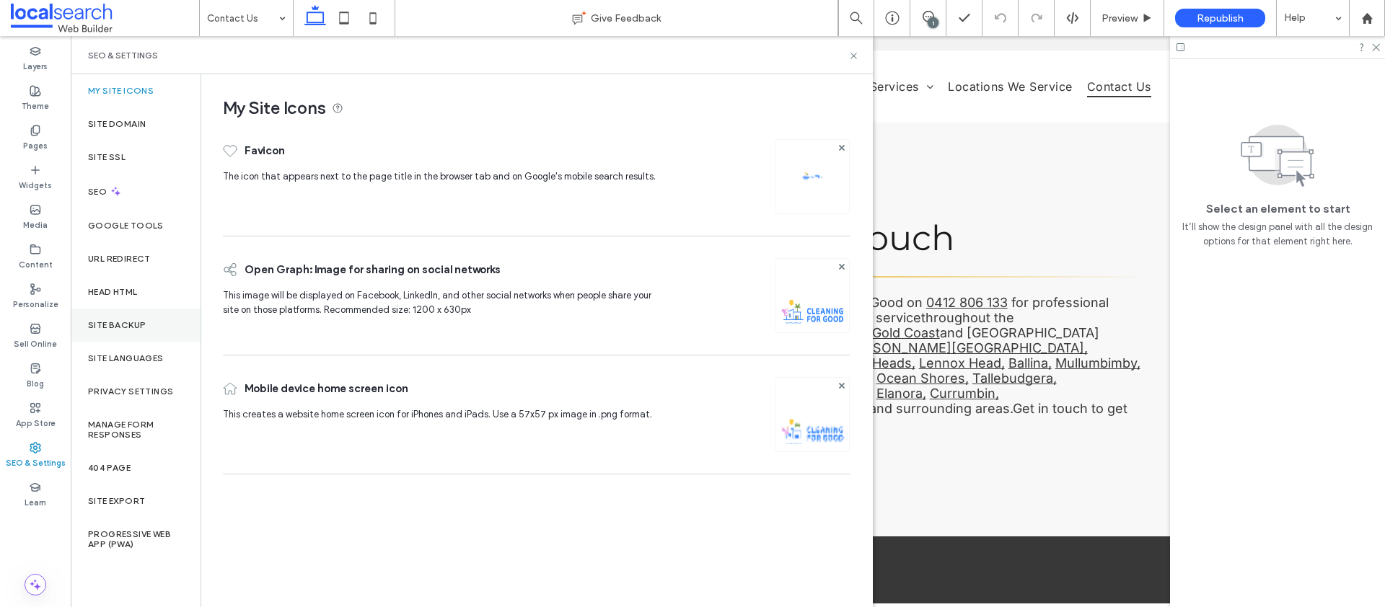
click at [149, 318] on div "Site Backup" at bounding box center [136, 325] width 130 height 33
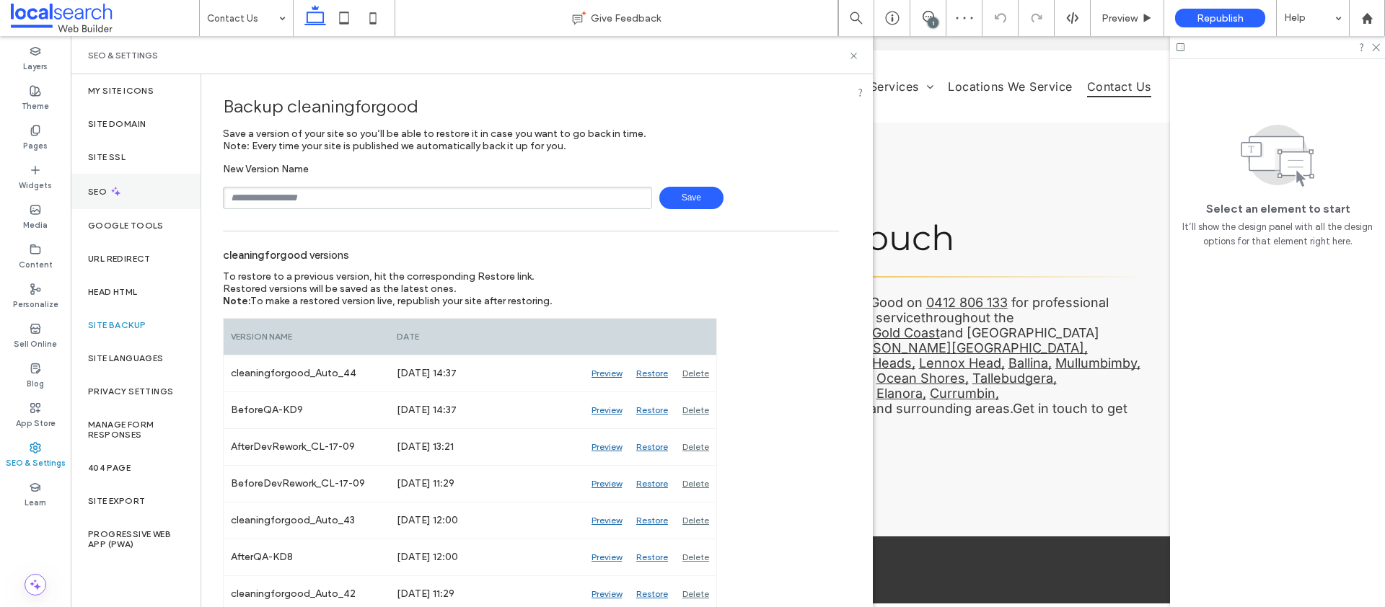
click at [129, 193] on div "SEO" at bounding box center [136, 191] width 130 height 35
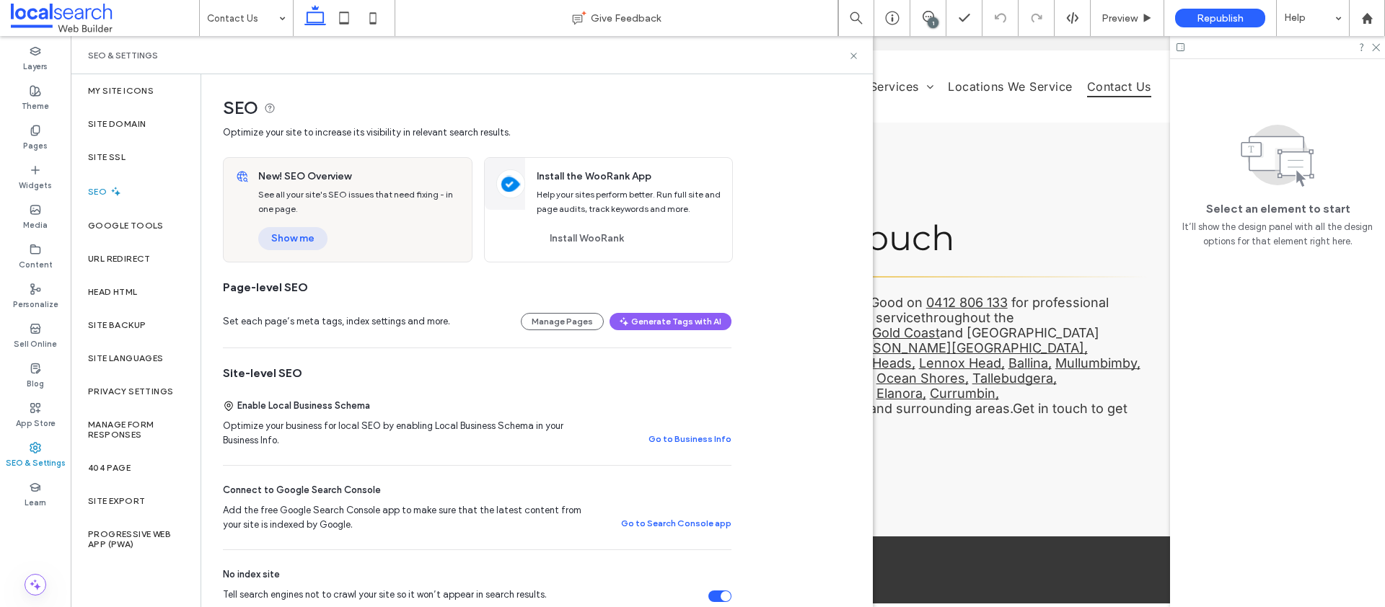
click at [283, 240] on button "Show me" at bounding box center [292, 238] width 69 height 23
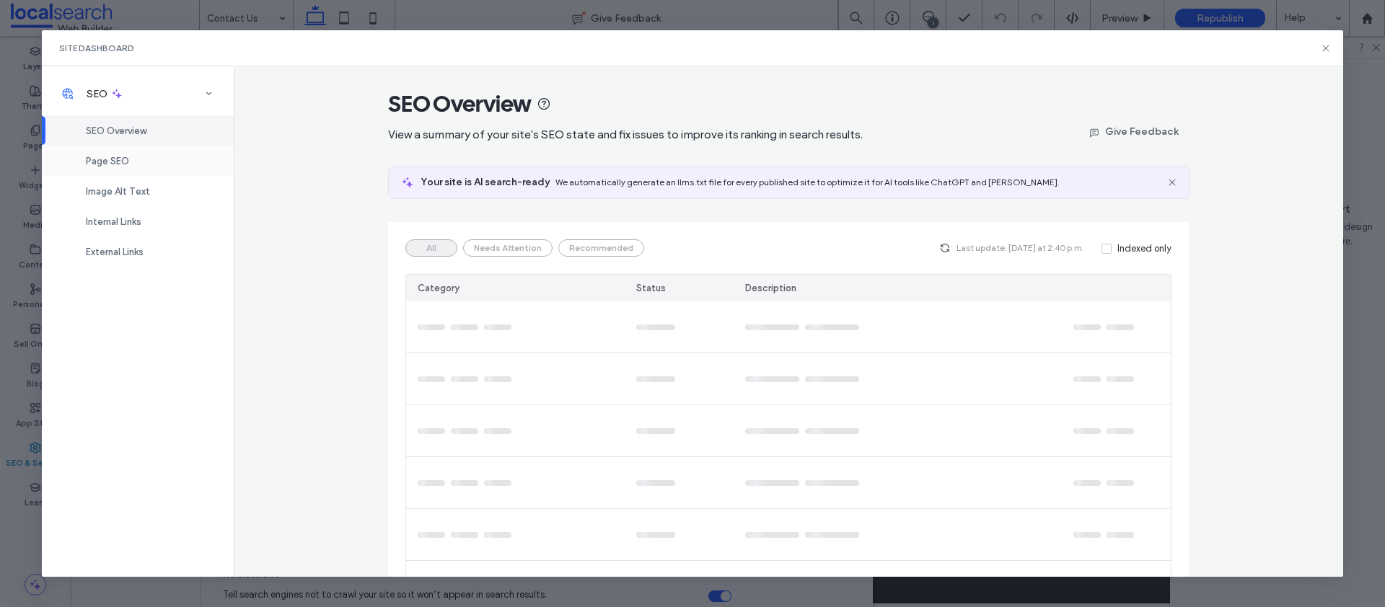
click at [152, 162] on div "Page SEO" at bounding box center [138, 161] width 192 height 30
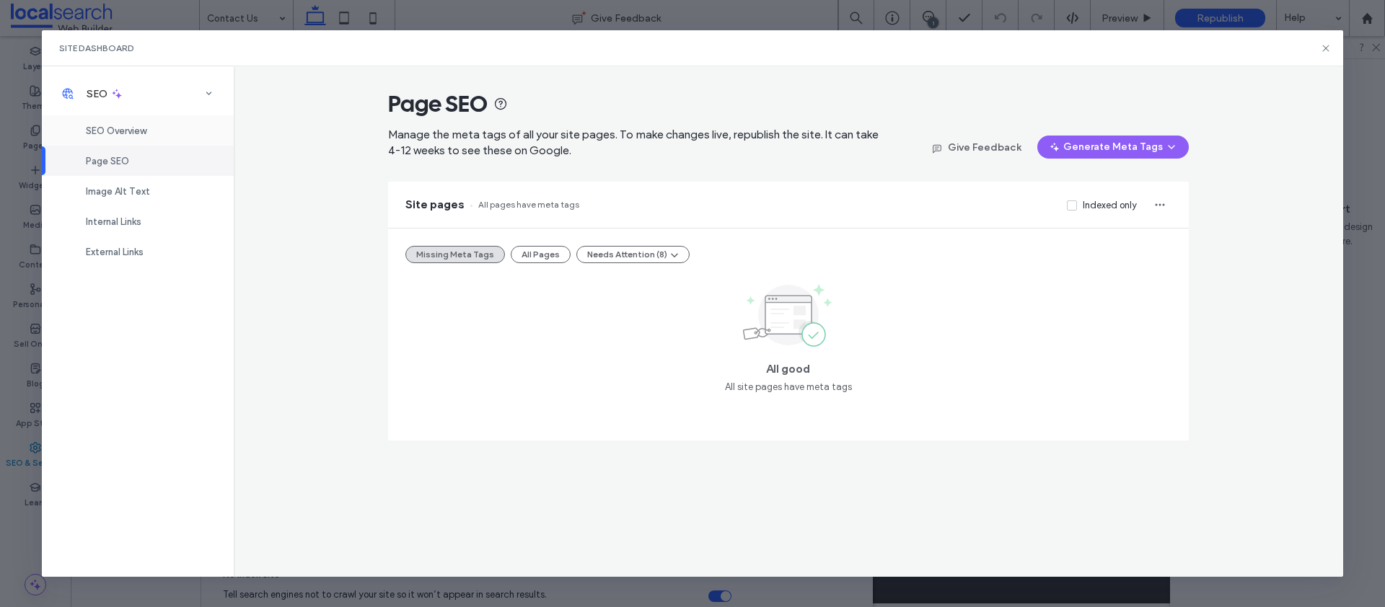
click at [135, 120] on div "SEO Overview" at bounding box center [138, 130] width 192 height 30
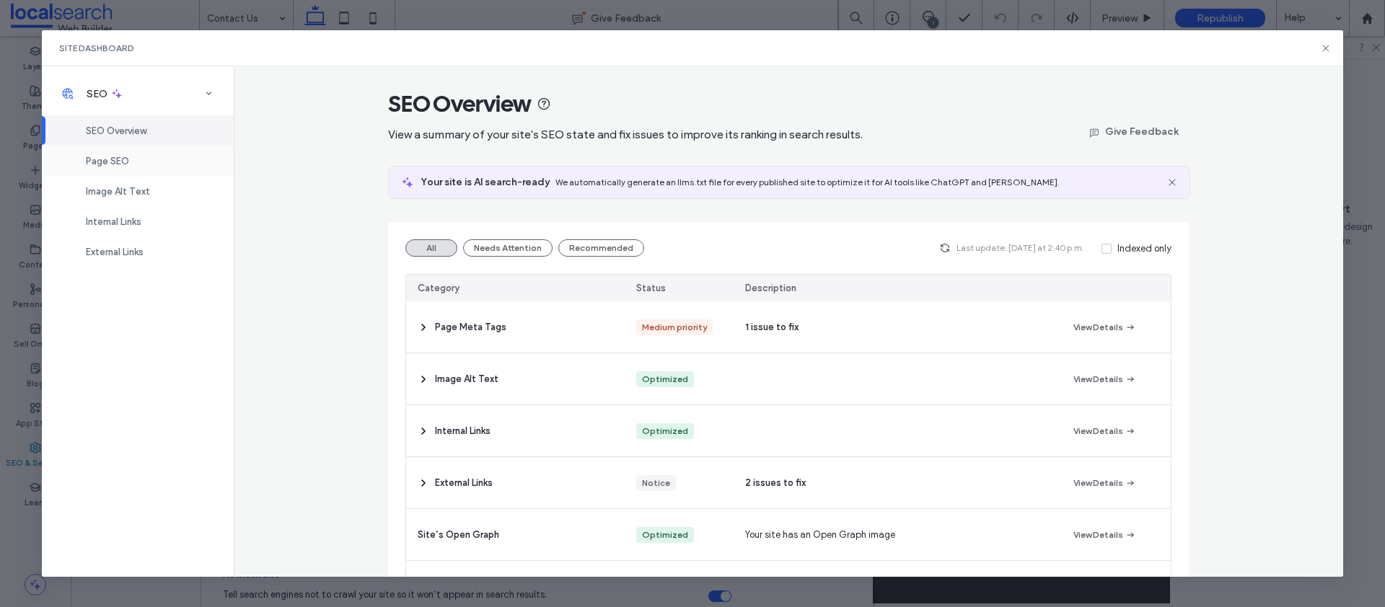
click at [131, 162] on div "Page SEO" at bounding box center [138, 161] width 192 height 30
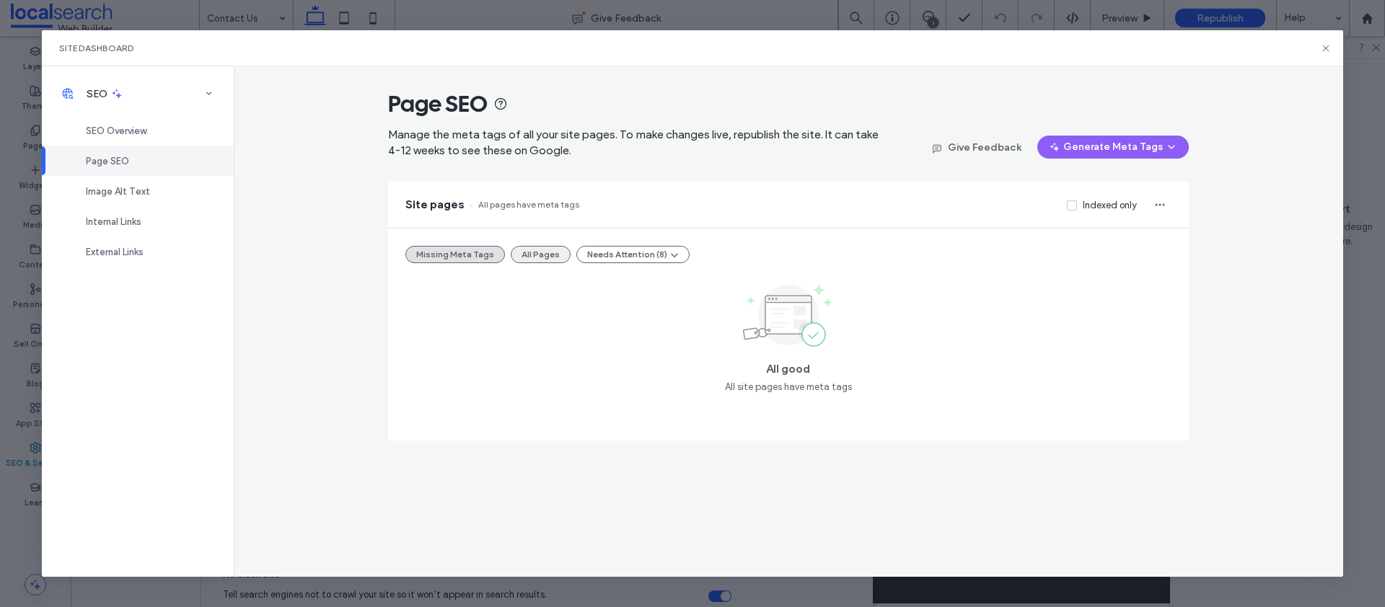
click at [545, 257] on button "All Pages" at bounding box center [541, 254] width 60 height 17
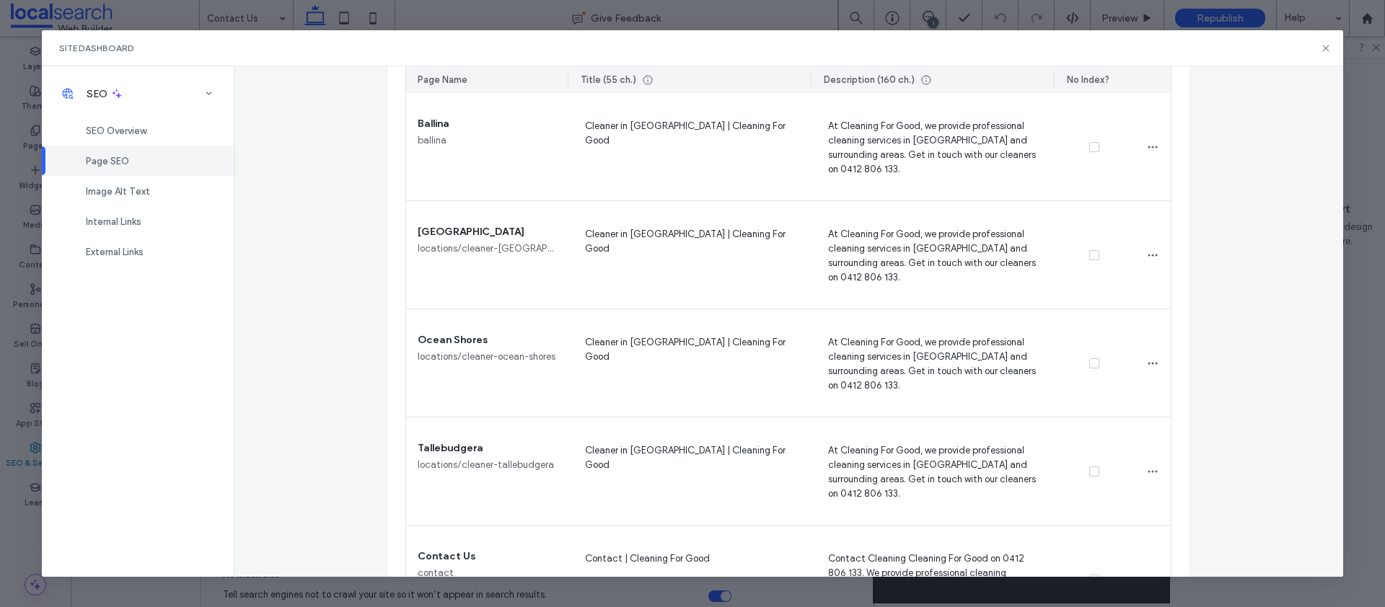
scroll to position [2562, 0]
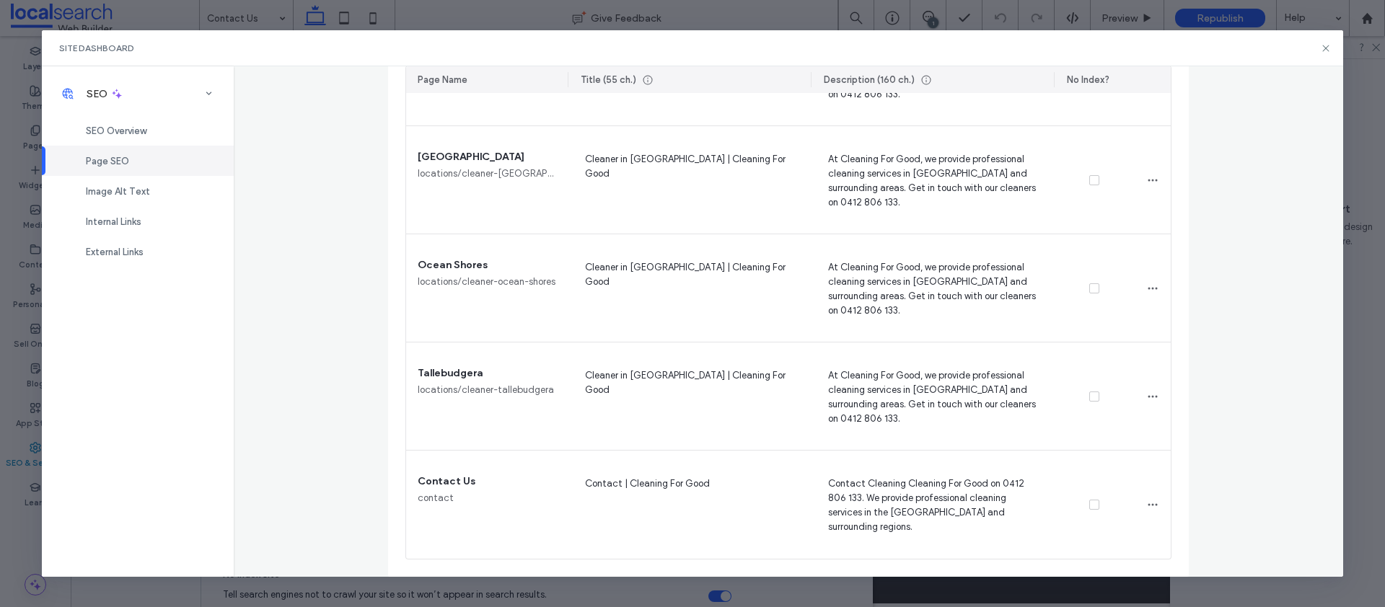
click at [131, 166] on div "Page SEO" at bounding box center [138, 161] width 192 height 30
click at [123, 200] on div "Image Alt Text" at bounding box center [138, 191] width 192 height 30
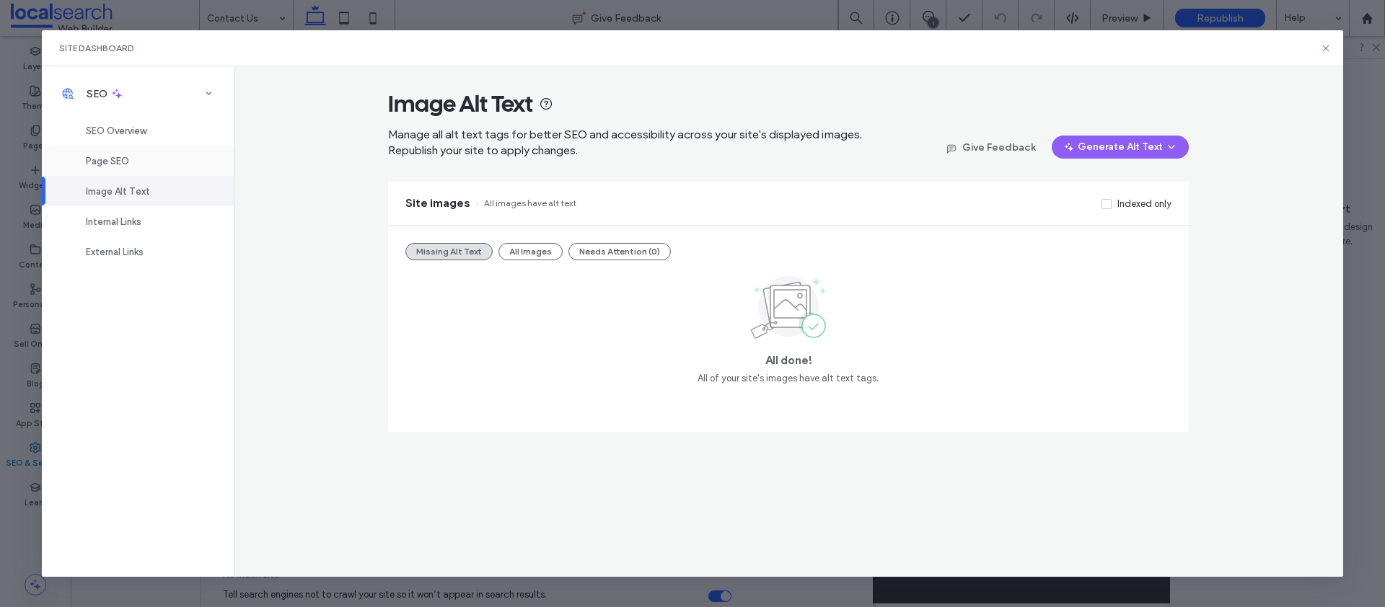
click at [128, 157] on span "Page SEO" at bounding box center [107, 161] width 43 height 11
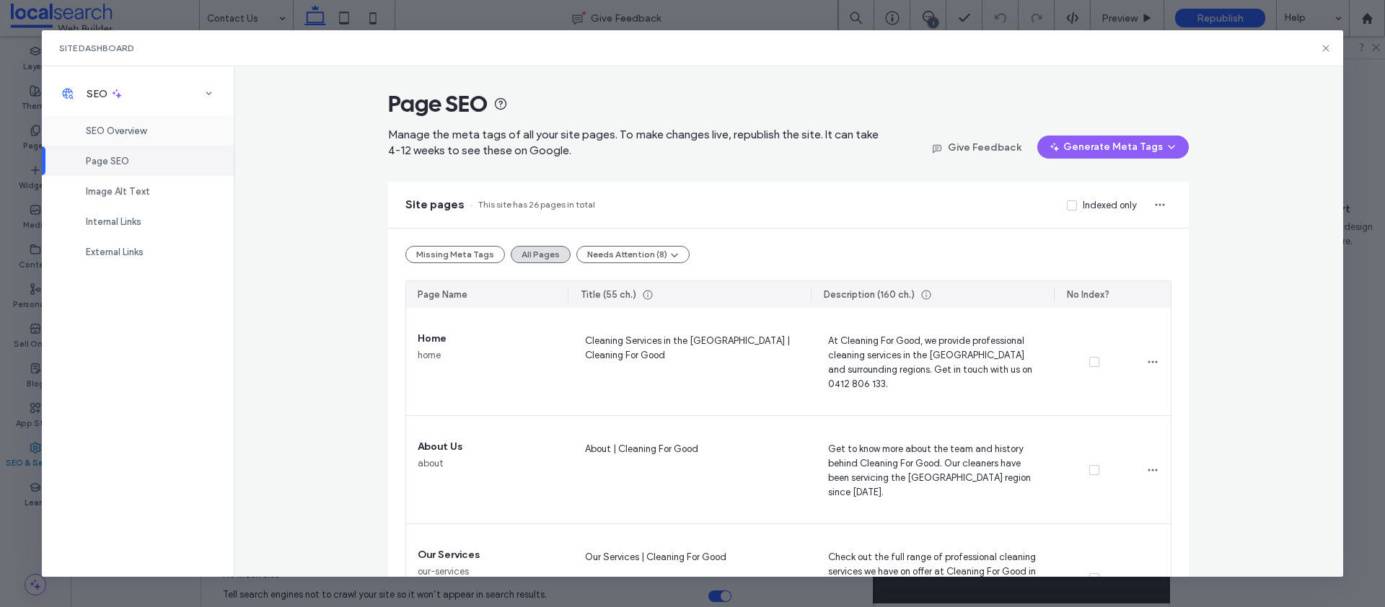
click at [151, 121] on div "SEO Overview" at bounding box center [138, 130] width 192 height 30
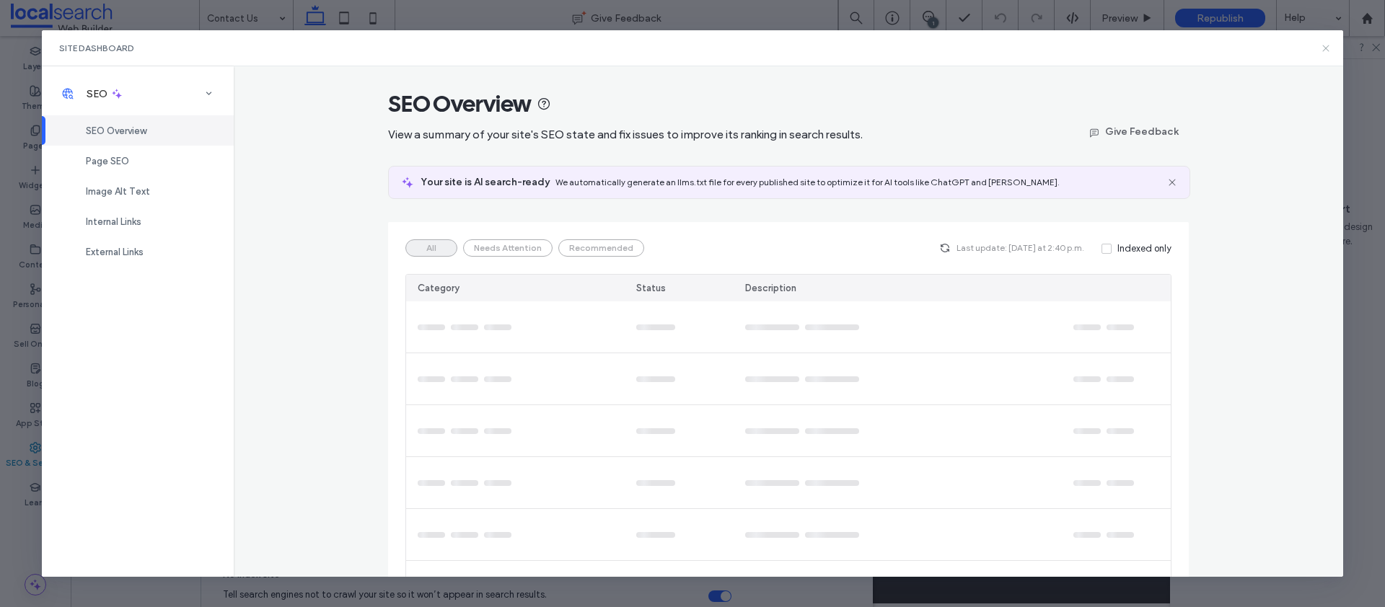
click at [1322, 50] on icon at bounding box center [1326, 49] width 12 height 12
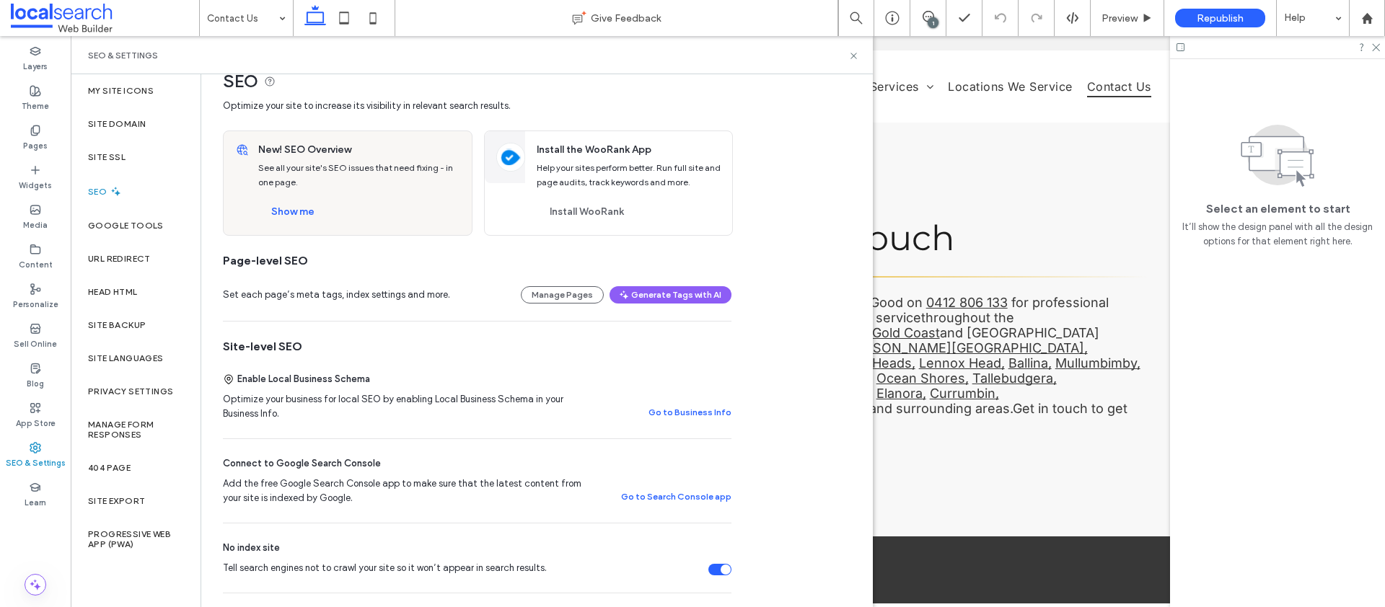
scroll to position [298, 0]
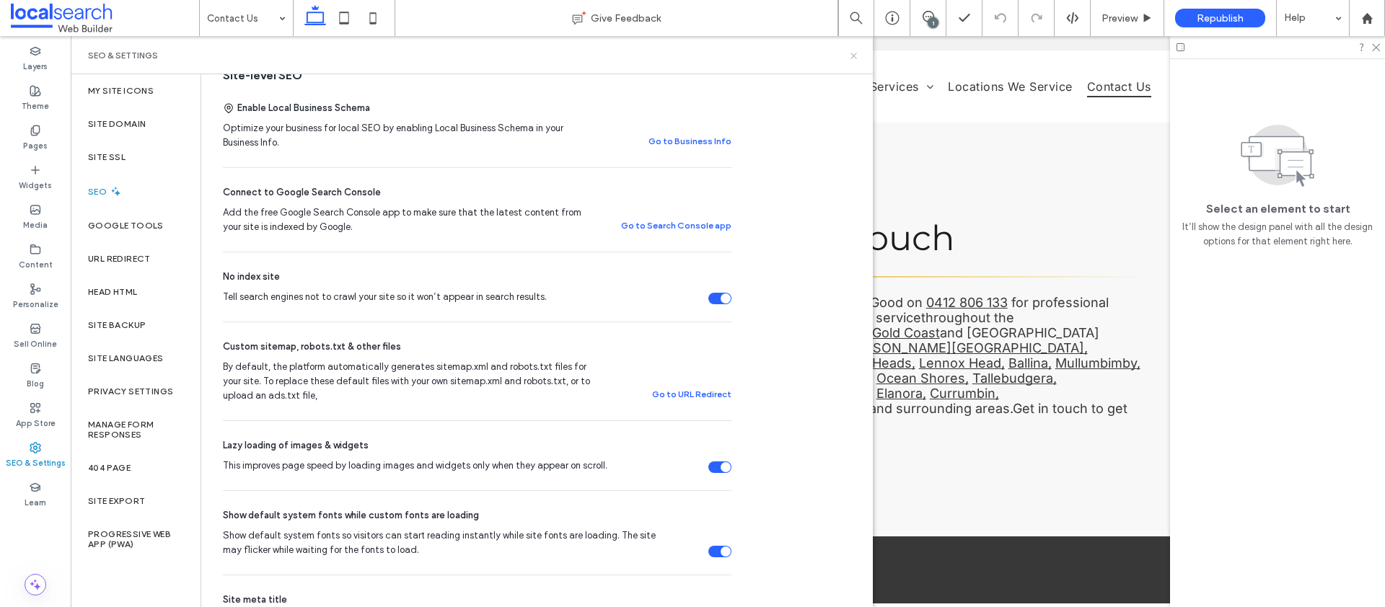
click at [856, 56] on icon at bounding box center [853, 55] width 11 height 11
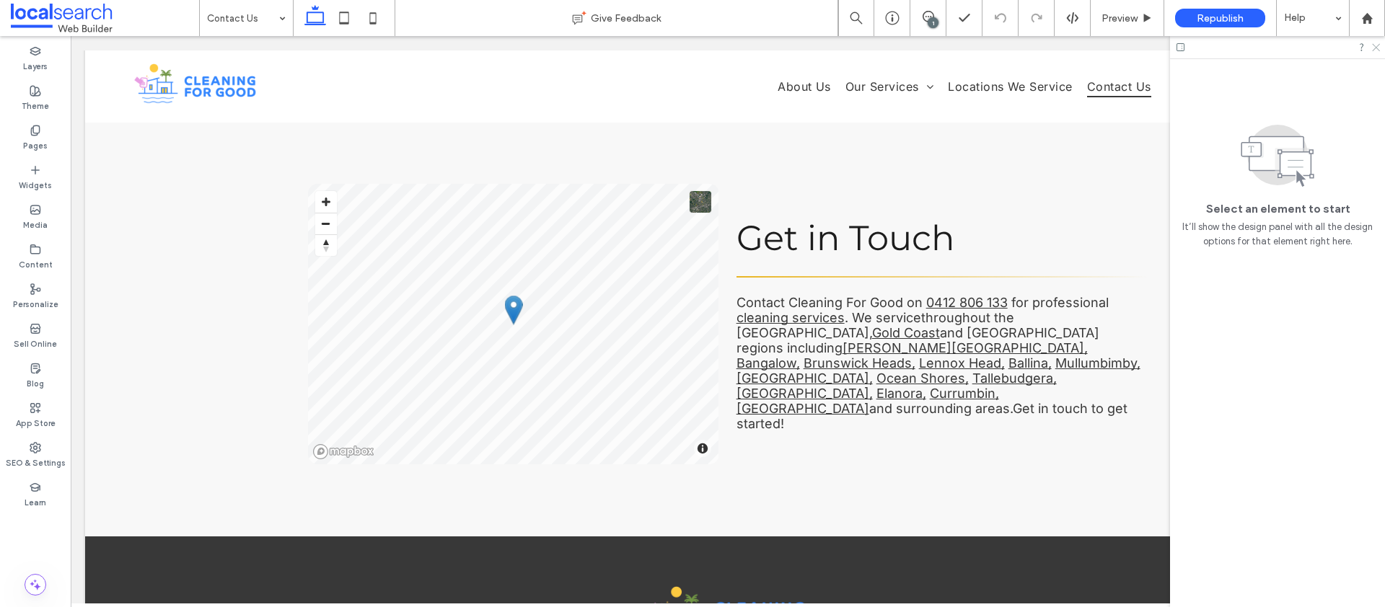
click at [1373, 47] on icon at bounding box center [1374, 46] width 9 height 9
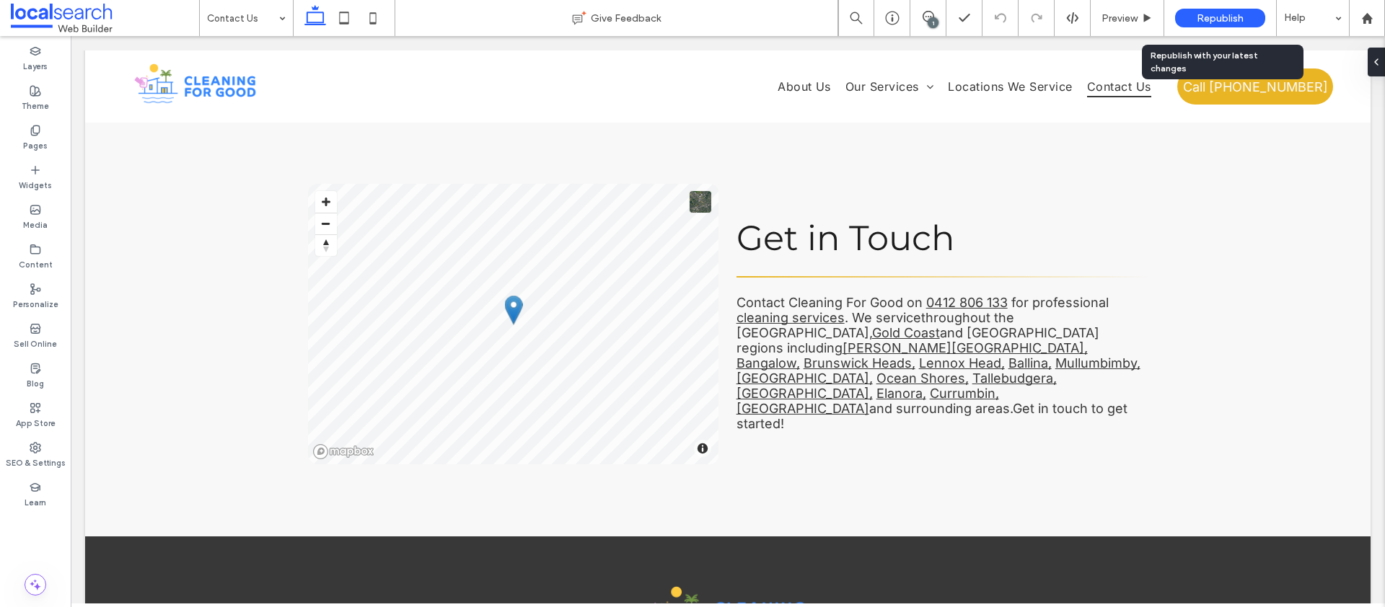
click at [1223, 12] on span "Republish" at bounding box center [1220, 18] width 47 height 12
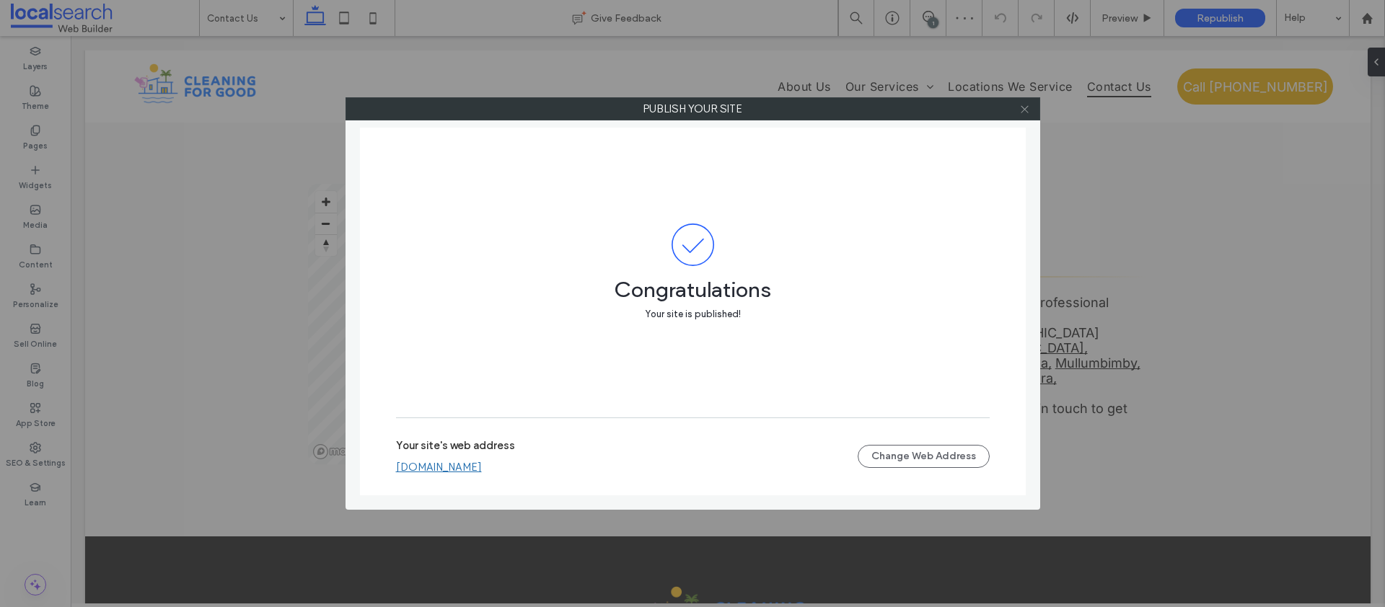
click at [1025, 107] on icon at bounding box center [1024, 109] width 11 height 11
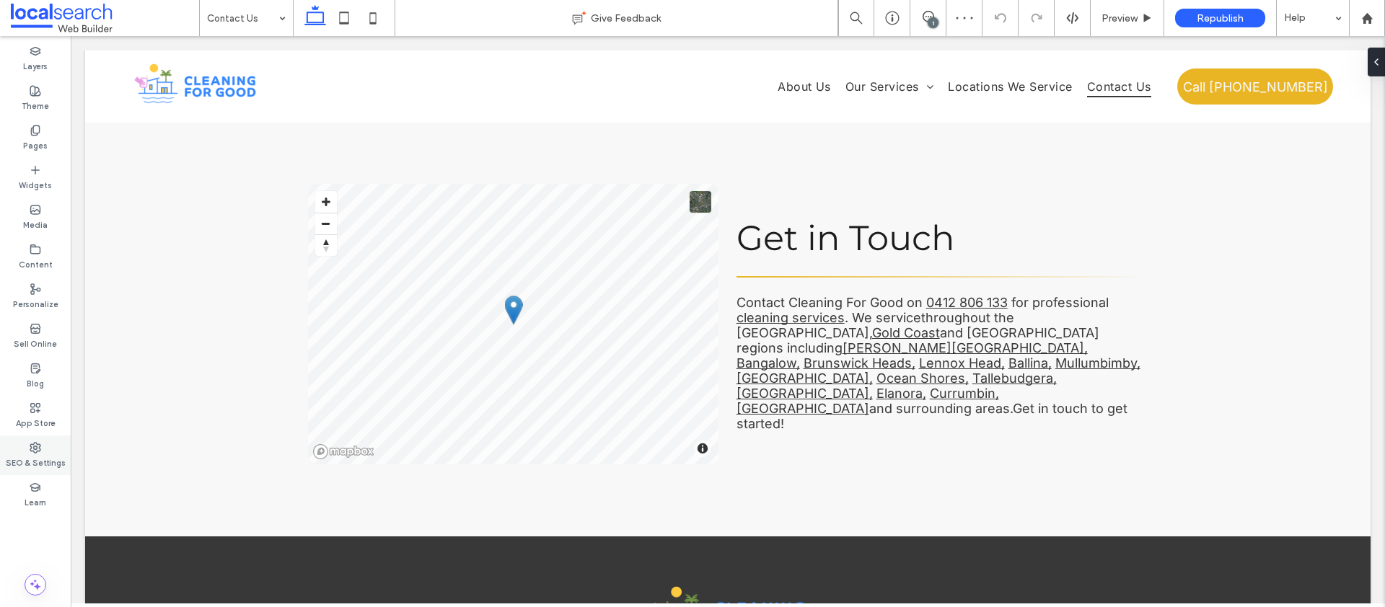
click at [41, 452] on div "SEO & Settings" at bounding box center [35, 456] width 71 height 40
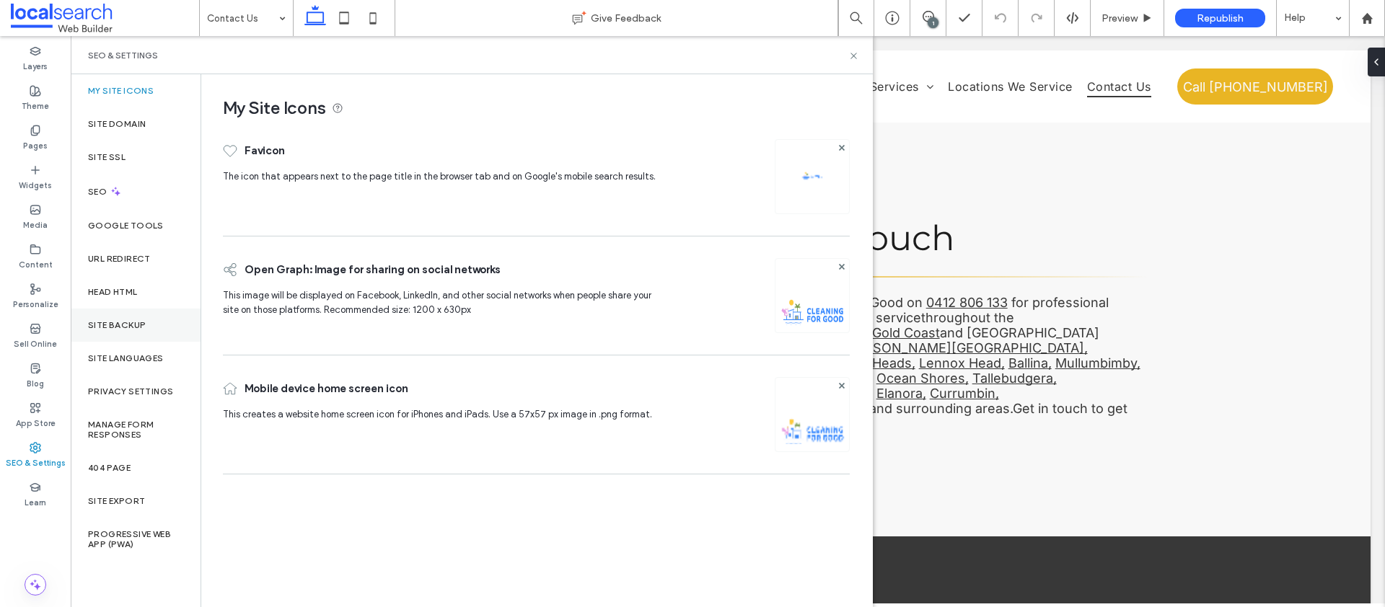
click at [172, 320] on div "Site Backup" at bounding box center [136, 325] width 130 height 33
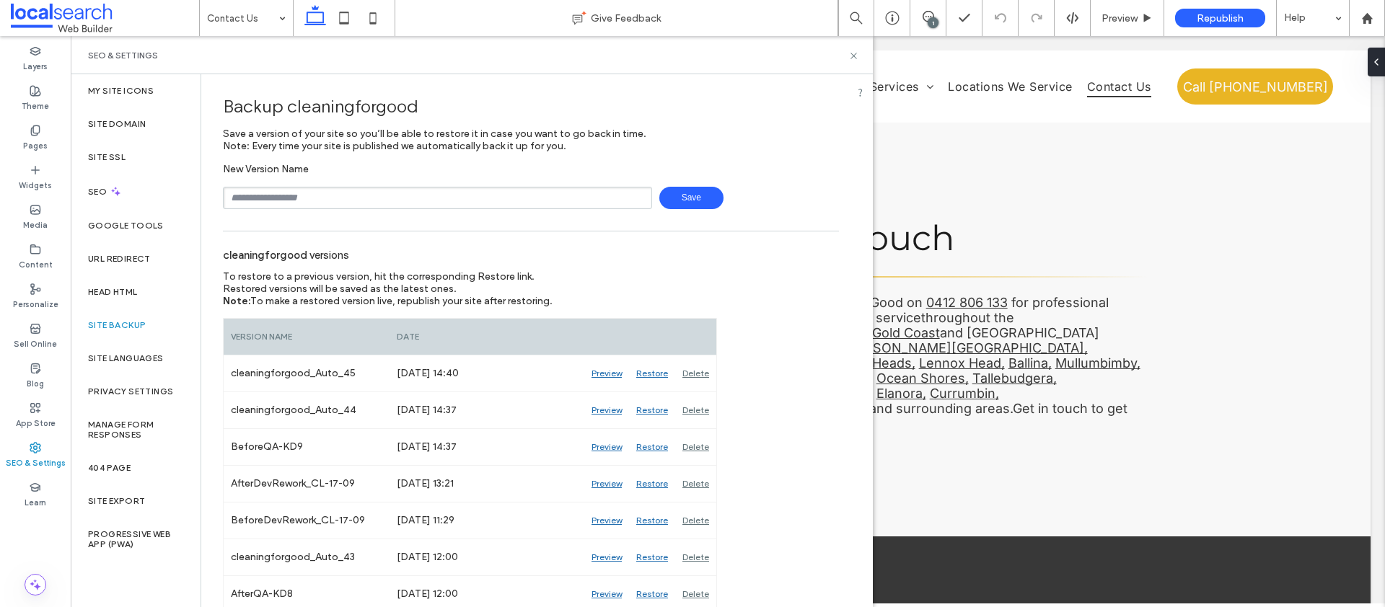
click at [353, 189] on input "text" at bounding box center [437, 198] width 429 height 22
type input "**********"
click at [852, 53] on use at bounding box center [853, 56] width 6 height 6
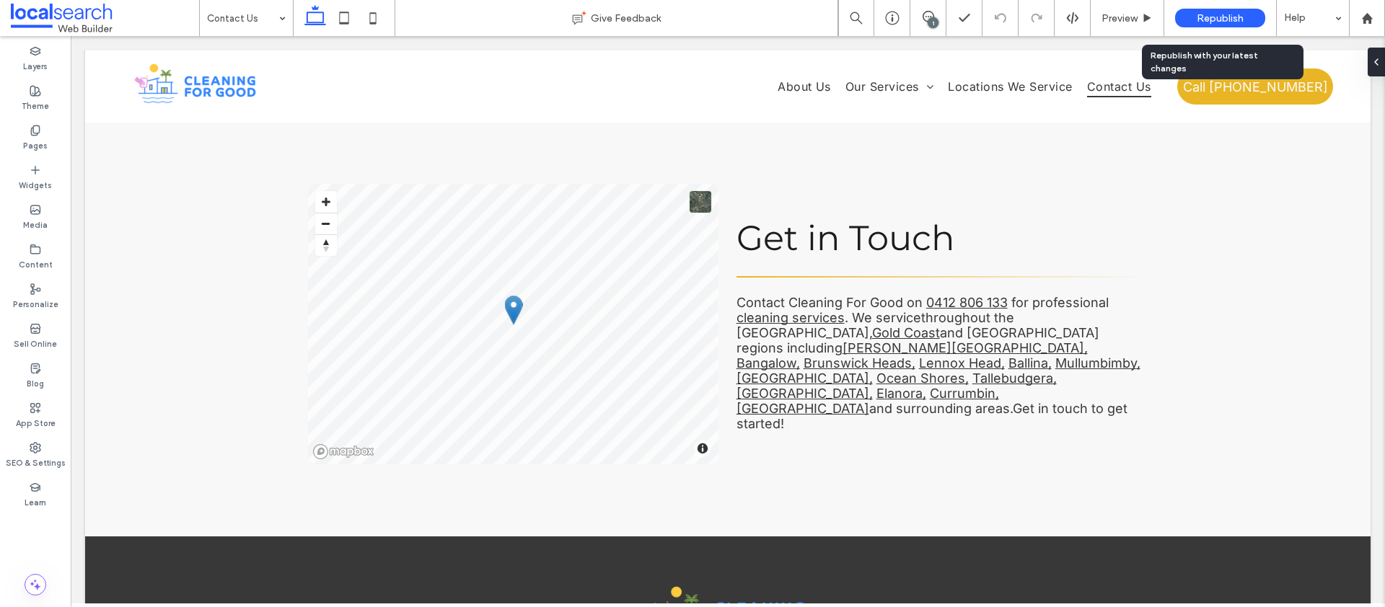
click at [1226, 10] on div "Republish" at bounding box center [1220, 18] width 90 height 19
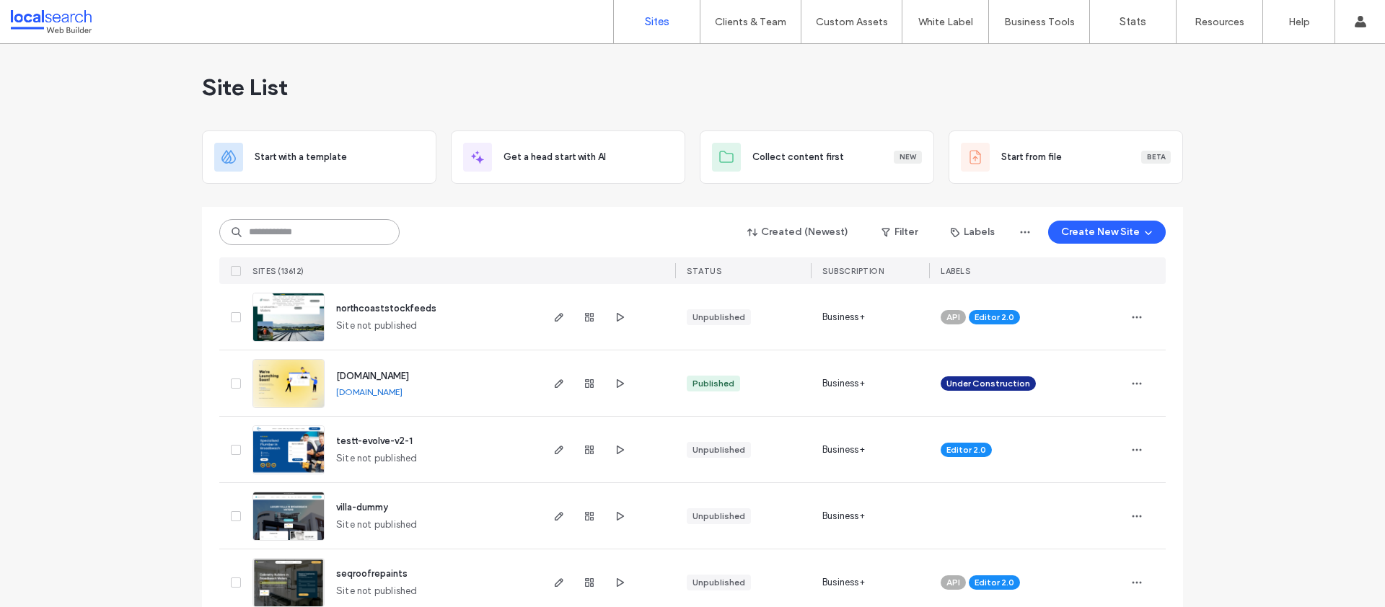
click at [252, 229] on input at bounding box center [309, 232] width 180 height 26
paste input "********"
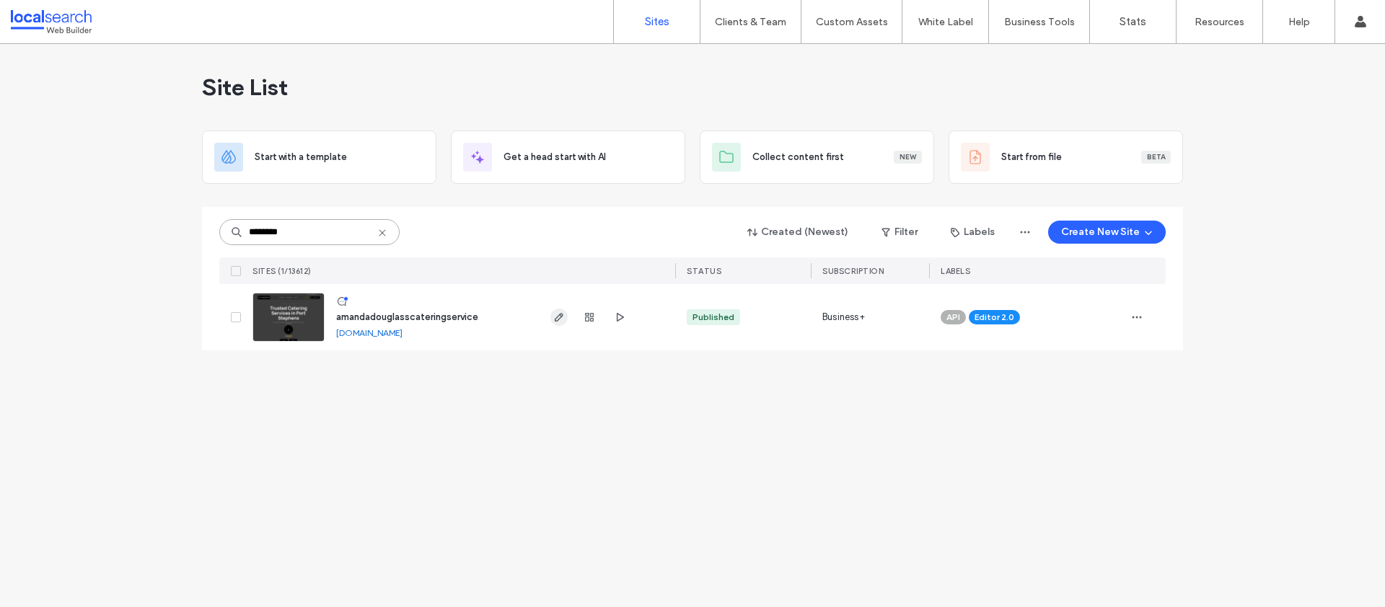
type input "********"
click at [566, 320] on span "button" at bounding box center [558, 317] width 17 height 17
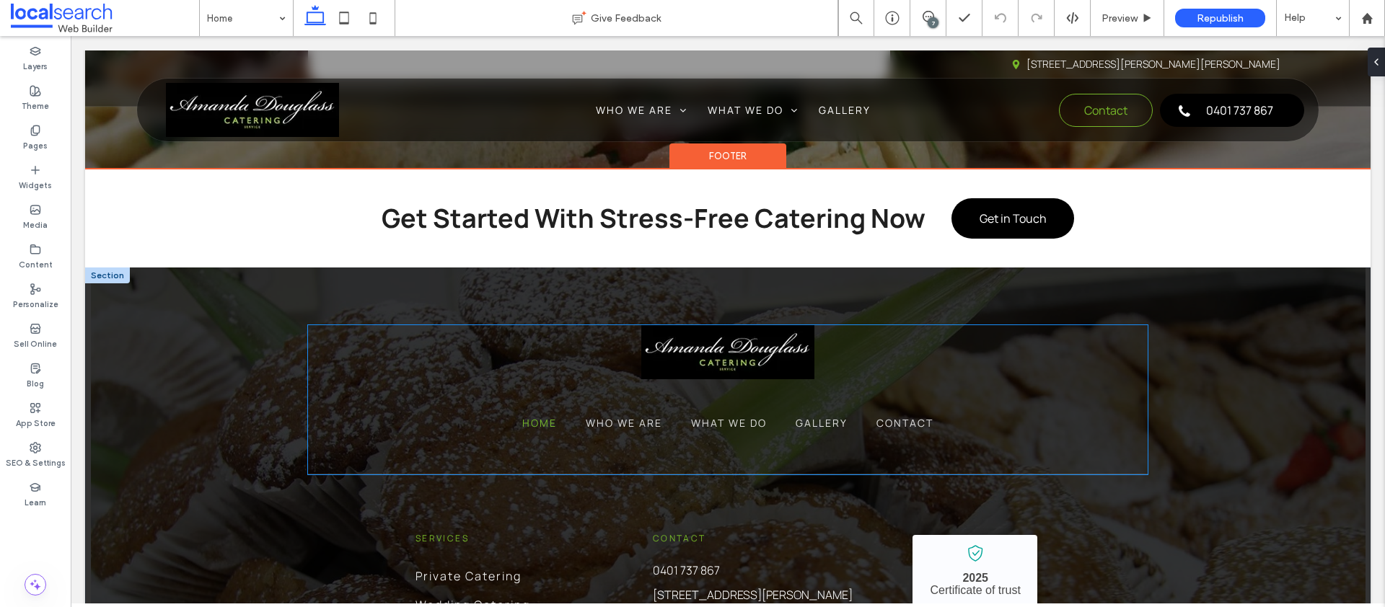
scroll to position [4253, 0]
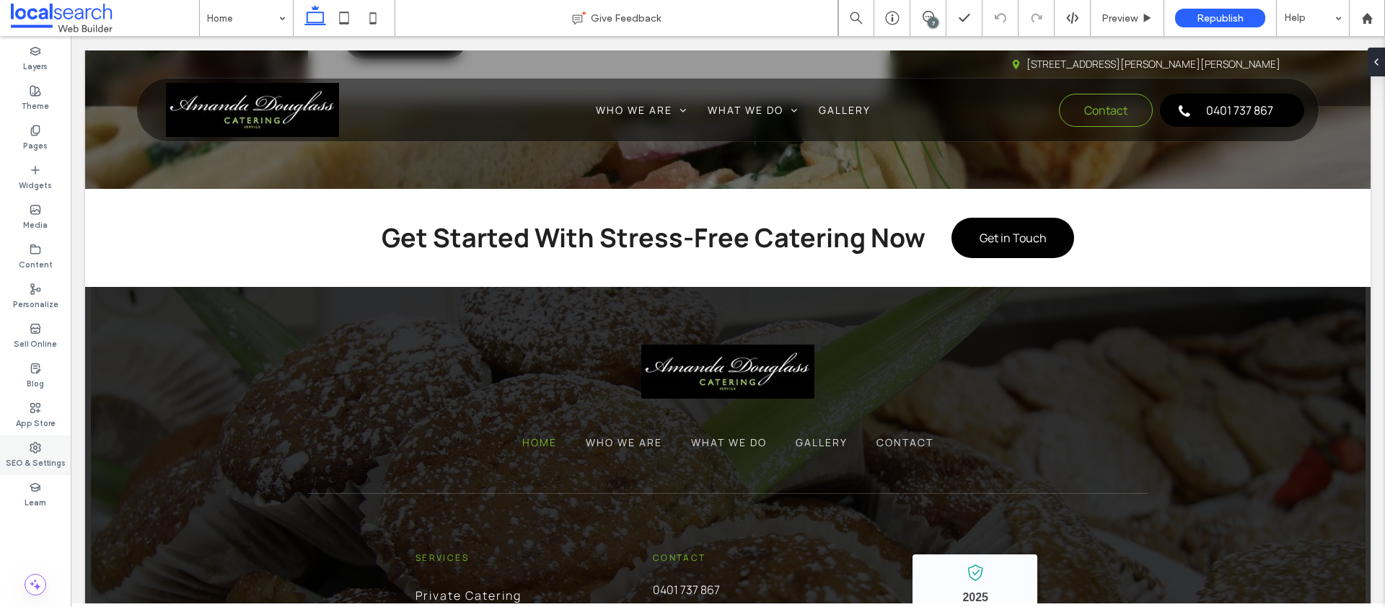
click at [32, 465] on label "SEO & Settings" at bounding box center [36, 462] width 60 height 16
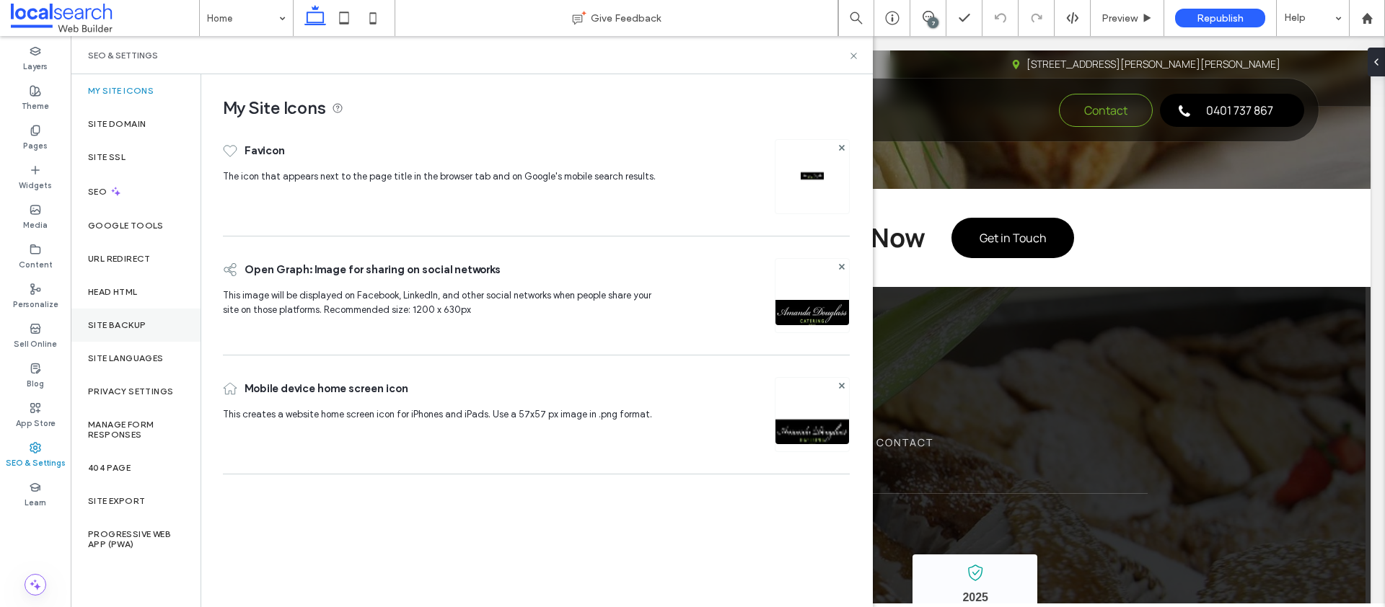
click at [143, 316] on div "Site Backup" at bounding box center [136, 325] width 130 height 33
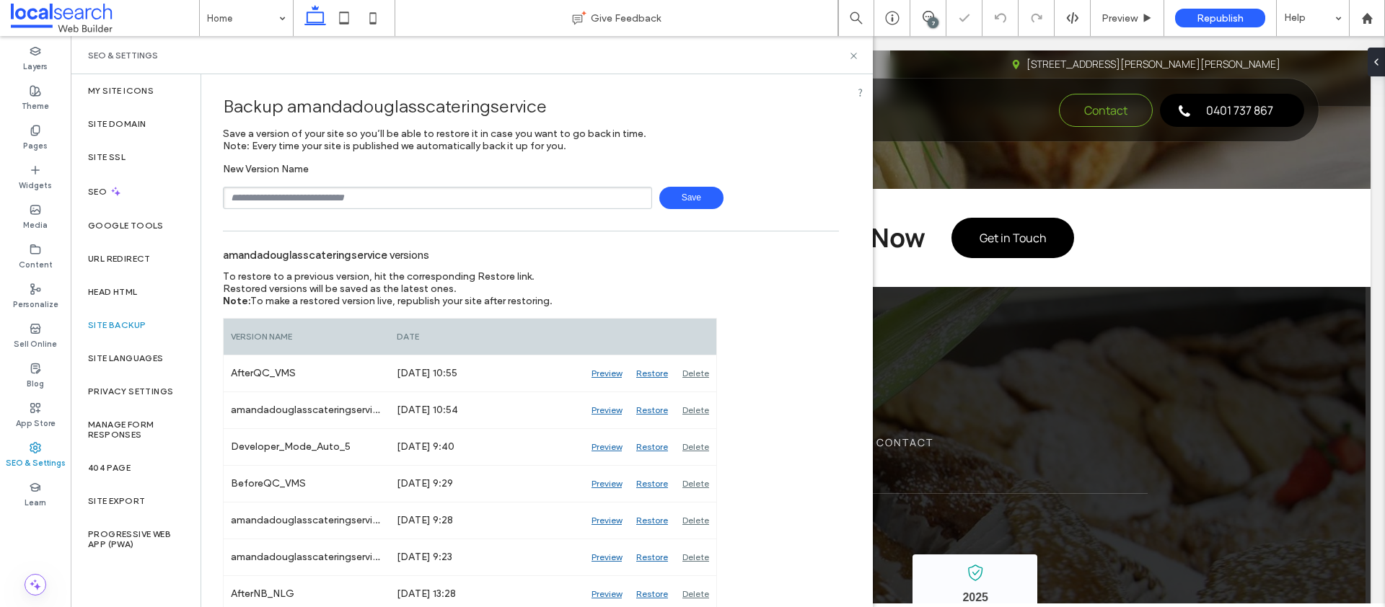
click at [310, 193] on input "text" at bounding box center [437, 198] width 429 height 22
type input "**********"
click at [673, 195] on span "Save" at bounding box center [691, 198] width 64 height 22
drag, startPoint x: 858, startPoint y: 54, endPoint x: 750, endPoint y: 44, distance: 108.7
click at [858, 54] on icon at bounding box center [853, 55] width 11 height 11
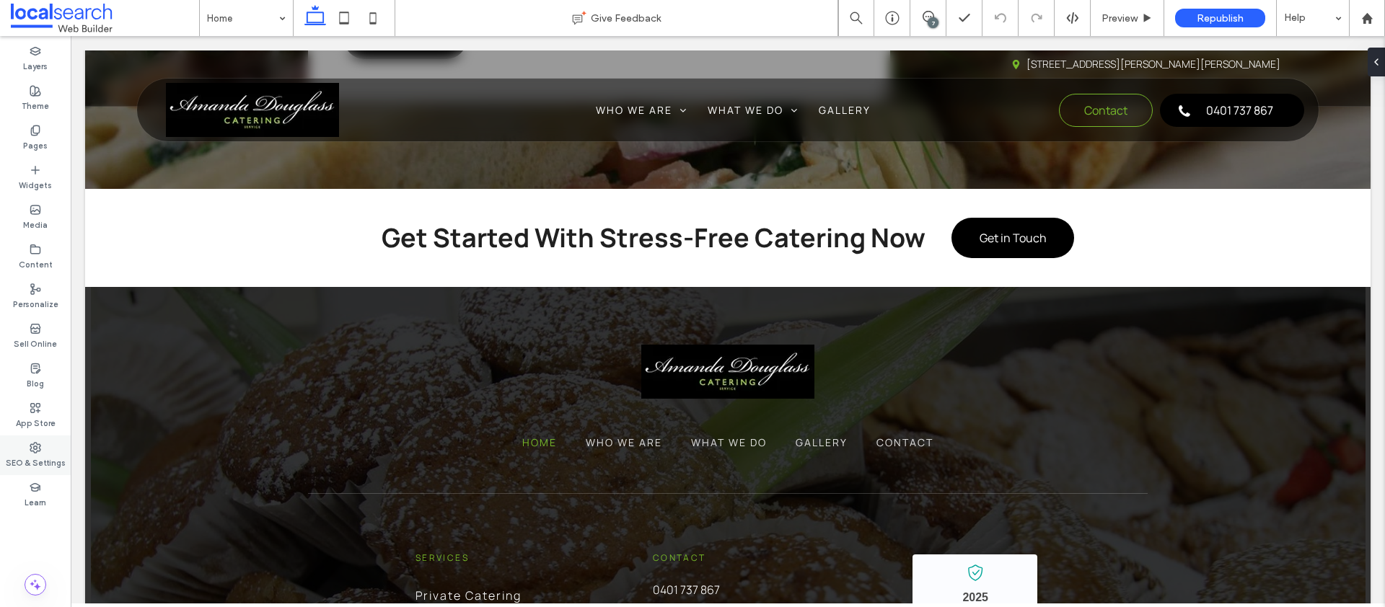
click at [30, 458] on label "SEO & Settings" at bounding box center [36, 462] width 60 height 16
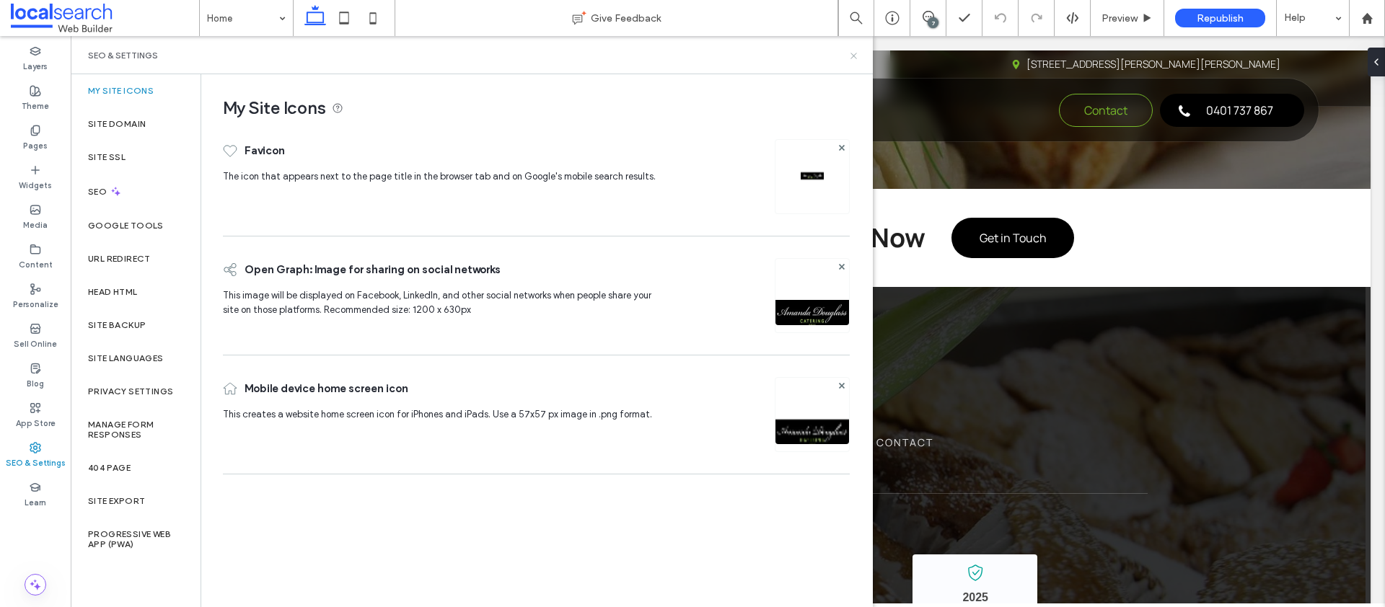
drag, startPoint x: 848, startPoint y: 59, endPoint x: 778, endPoint y: 23, distance: 78.1
click at [848, 59] on icon at bounding box center [853, 55] width 11 height 11
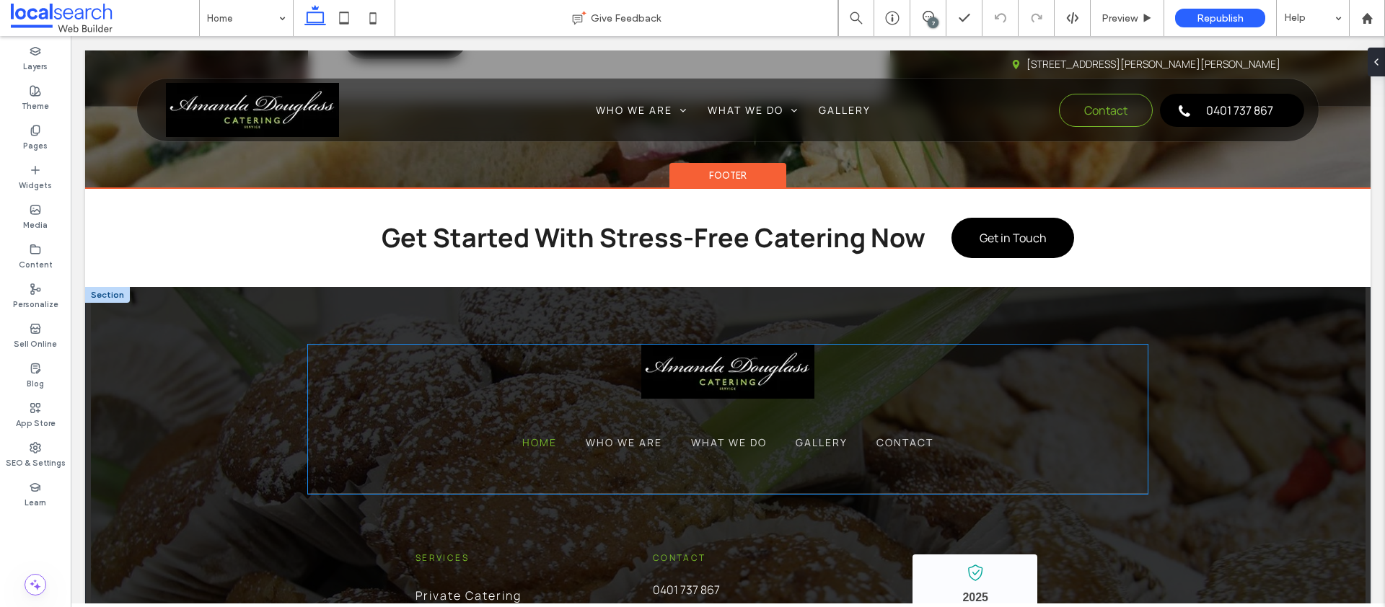
click at [734, 345] on img at bounding box center [727, 372] width 173 height 54
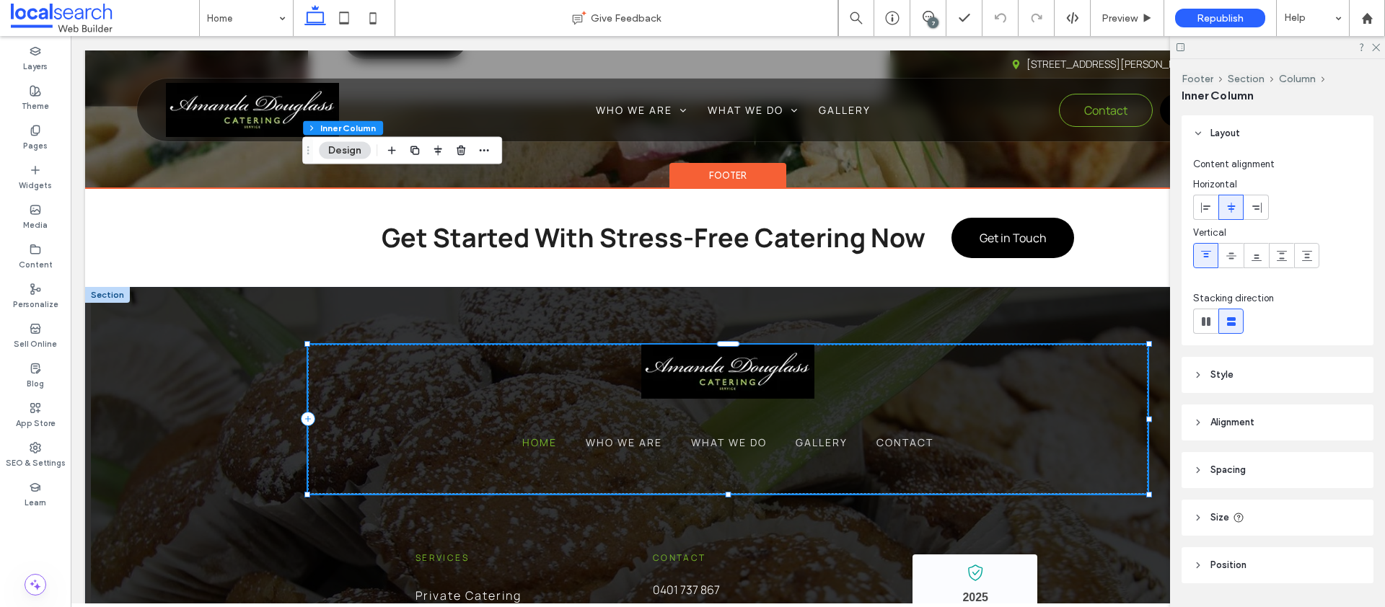
click at [734, 345] on img at bounding box center [727, 372] width 173 height 54
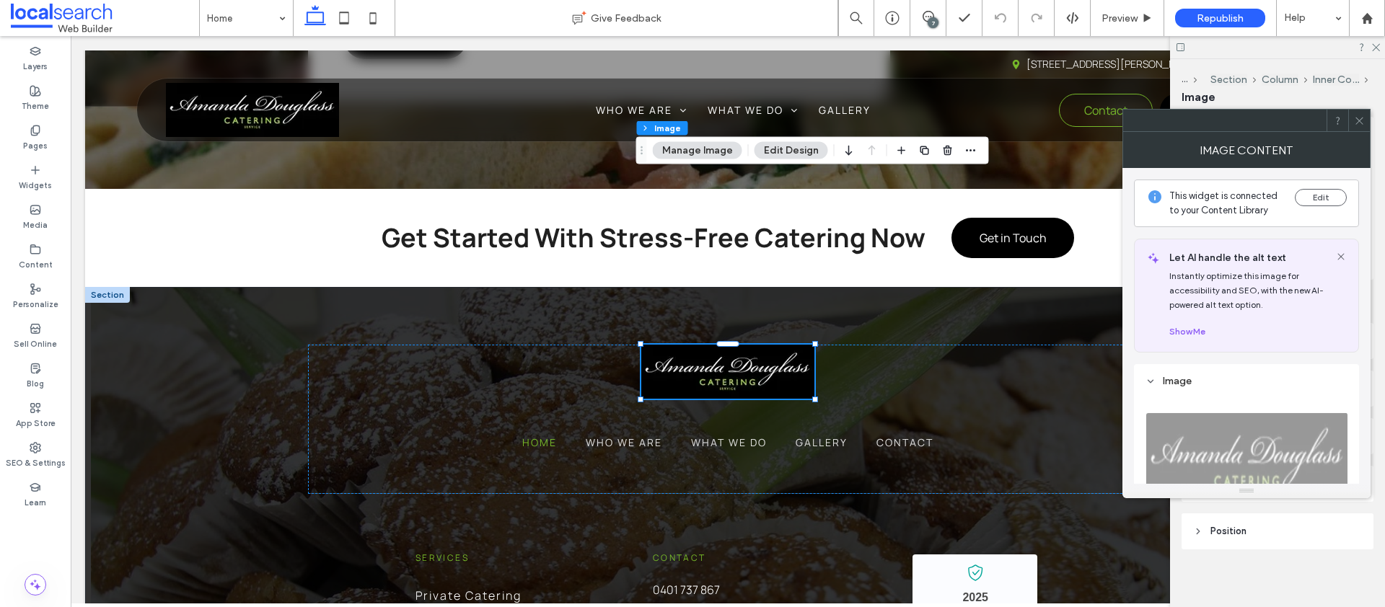
click at [1362, 121] on icon at bounding box center [1359, 120] width 11 height 11
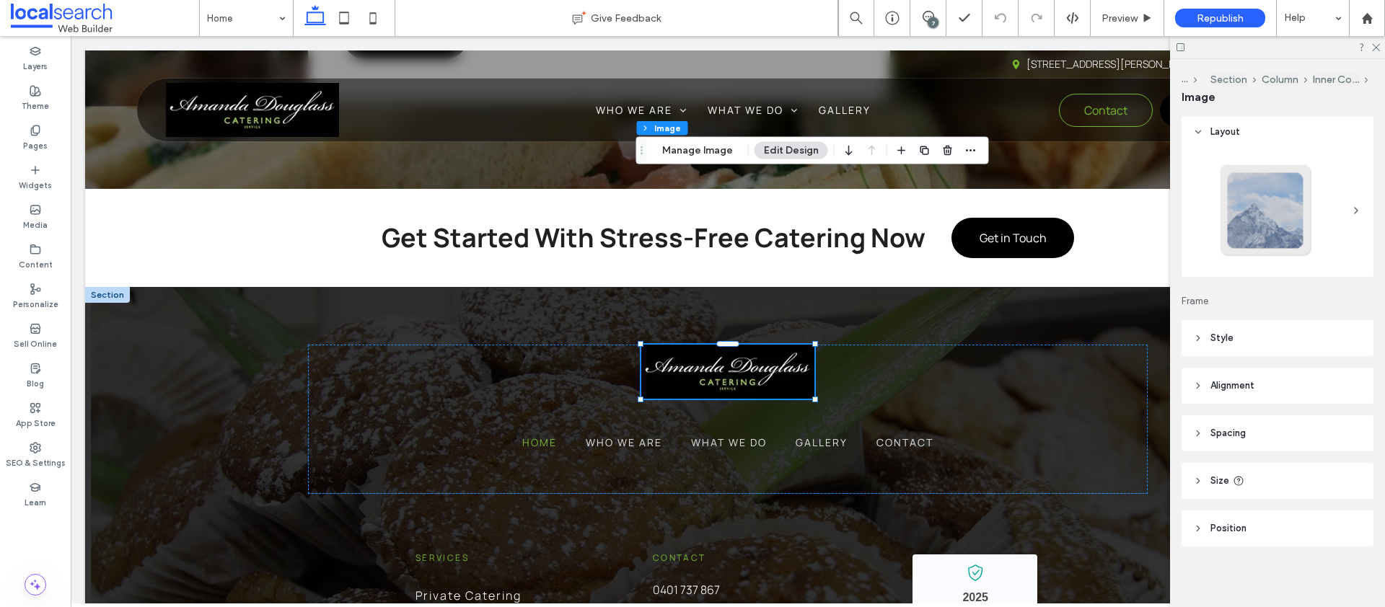
scroll to position [6, 0]
click at [1258, 333] on header "Style" at bounding box center [1277, 335] width 192 height 36
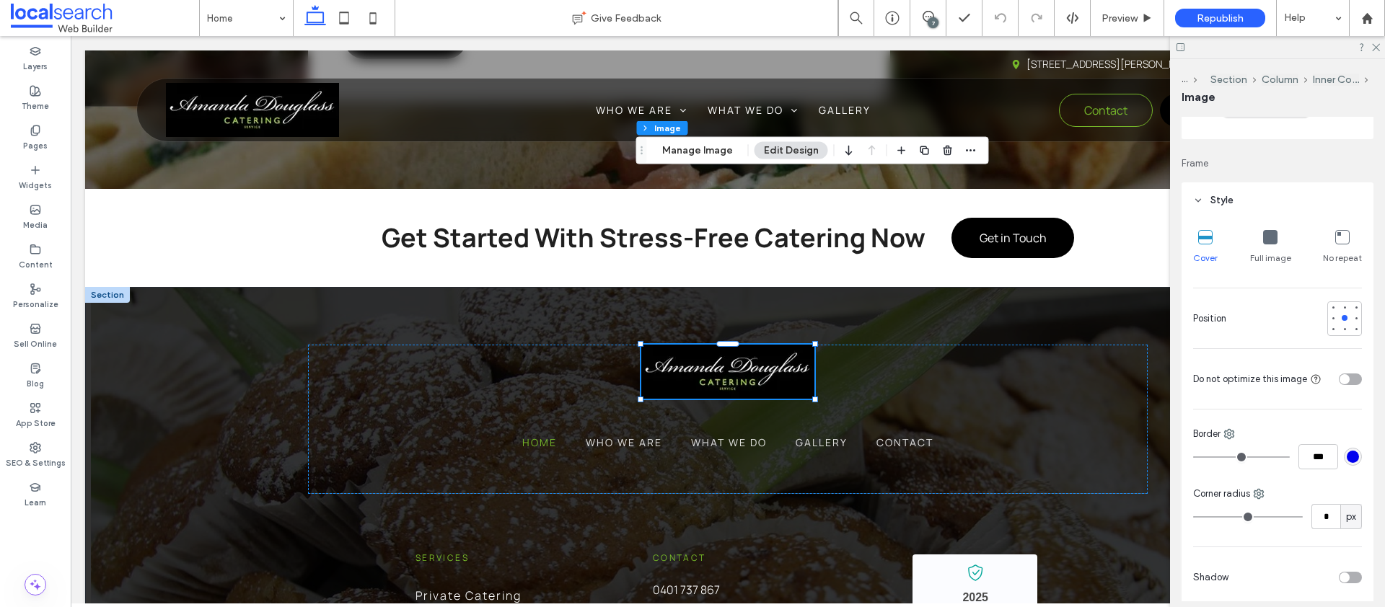
scroll to position [149, 0]
click at [1346, 508] on span "px" at bounding box center [1351, 509] width 10 height 14
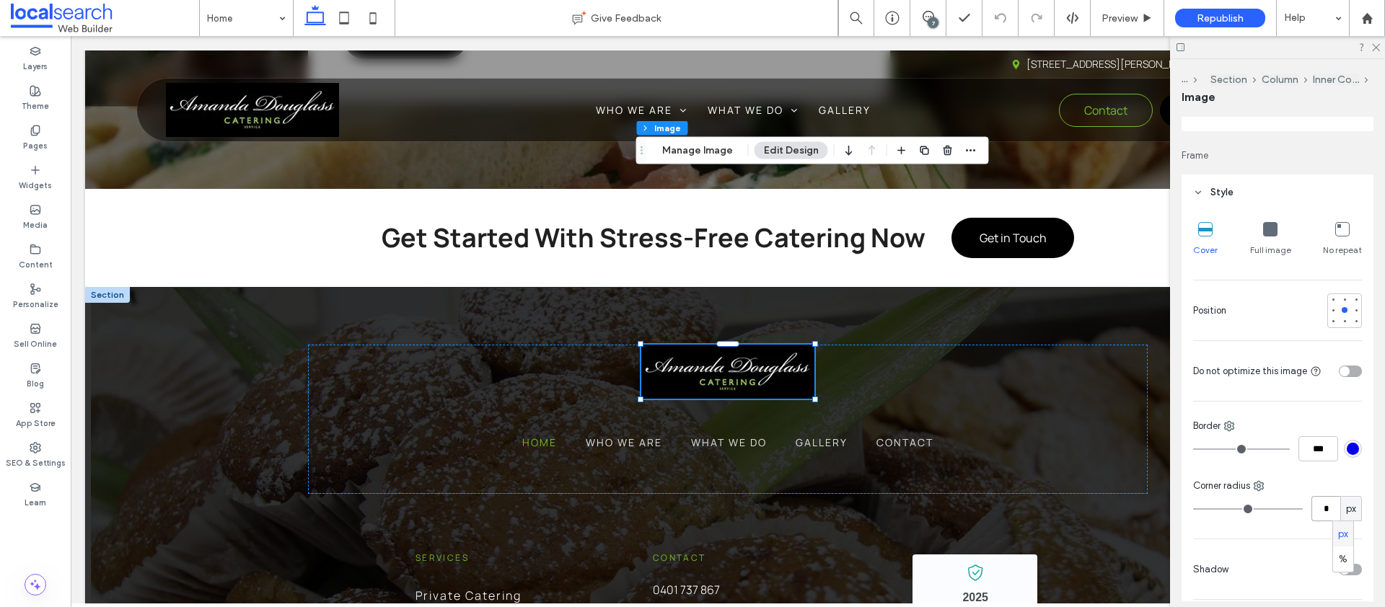
click at [1324, 509] on input "*" at bounding box center [1325, 508] width 29 height 25
type input "**"
click at [1316, 513] on input "**" at bounding box center [1325, 508] width 29 height 25
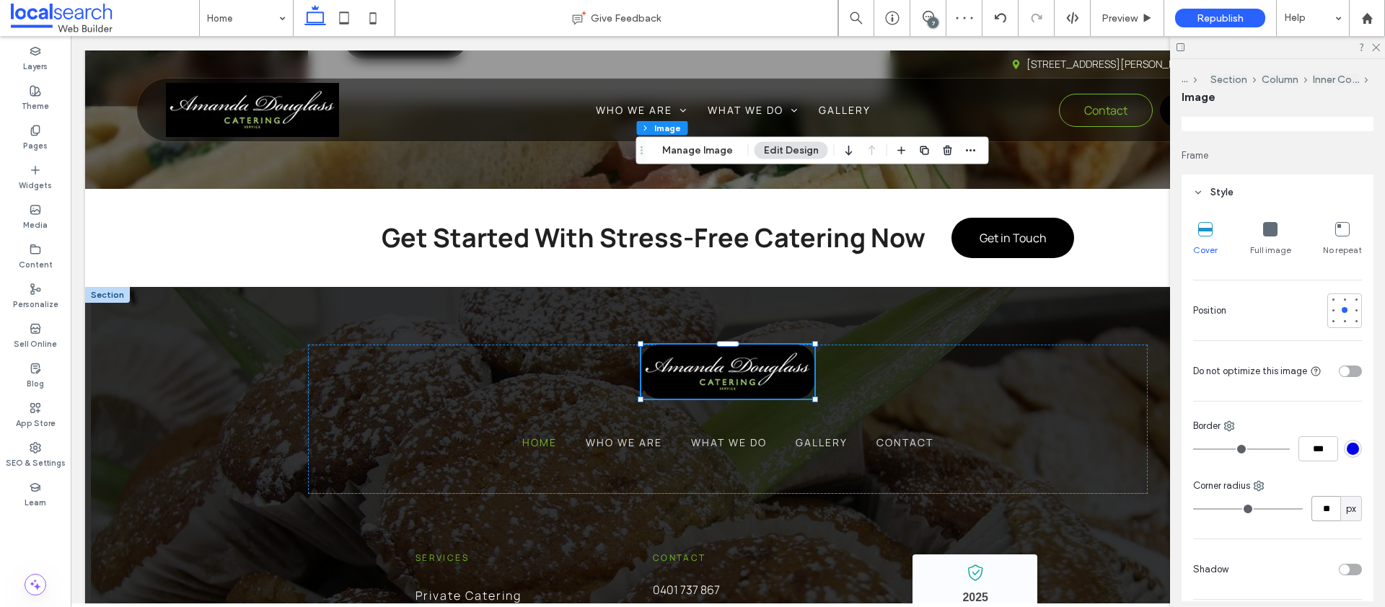
type input "**"
type input "*"
type input "**"
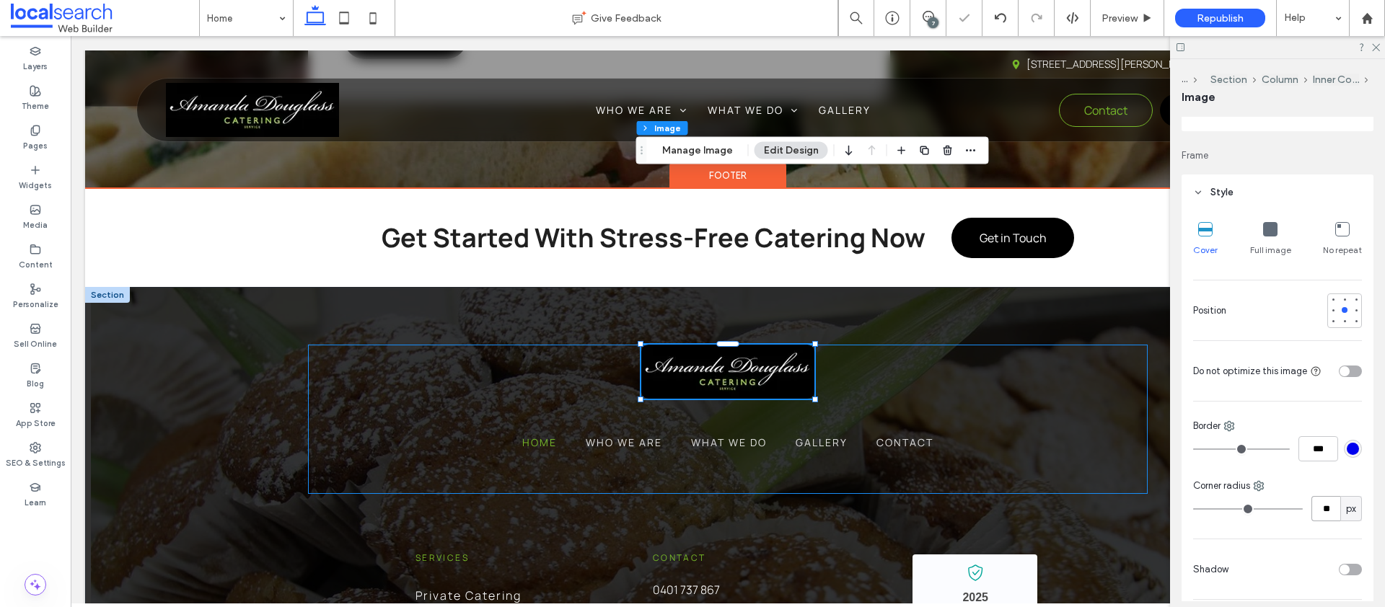
click at [878, 345] on div "Home Who We Are What We Do Gallery Contact" at bounding box center [728, 419] width 840 height 149
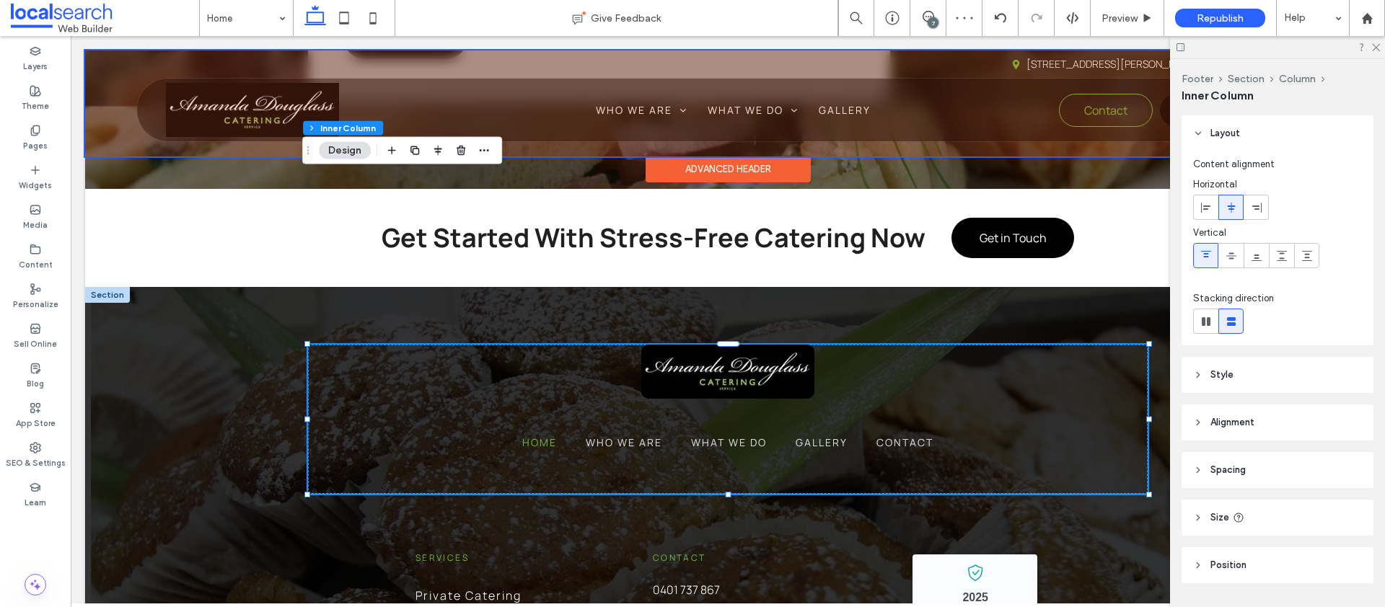
click at [237, 113] on div at bounding box center [727, 103] width 1285 height 106
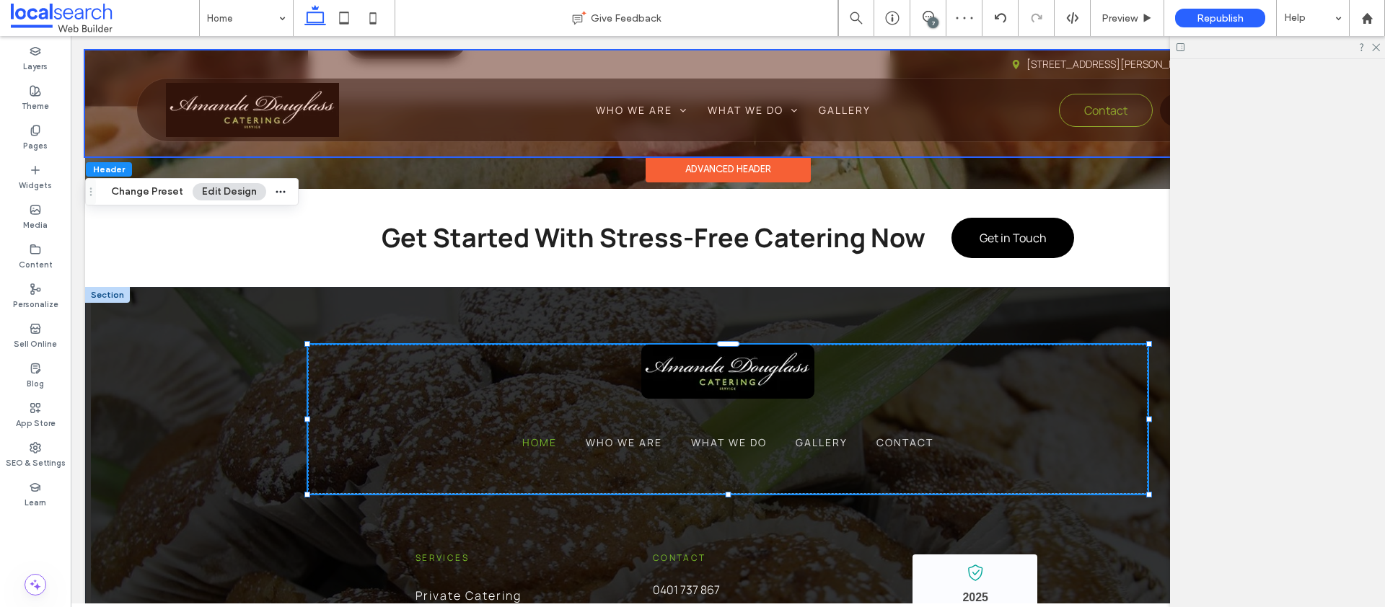
click at [237, 113] on img at bounding box center [252, 110] width 173 height 54
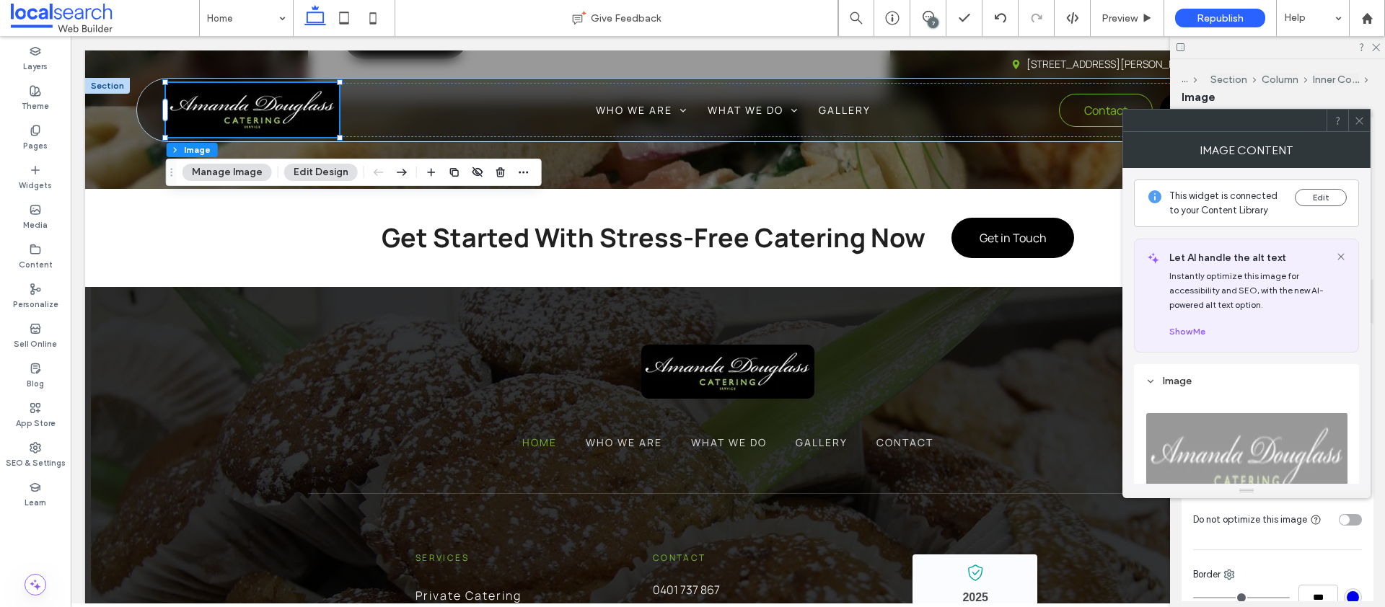
click at [1360, 116] on icon at bounding box center [1359, 120] width 11 height 11
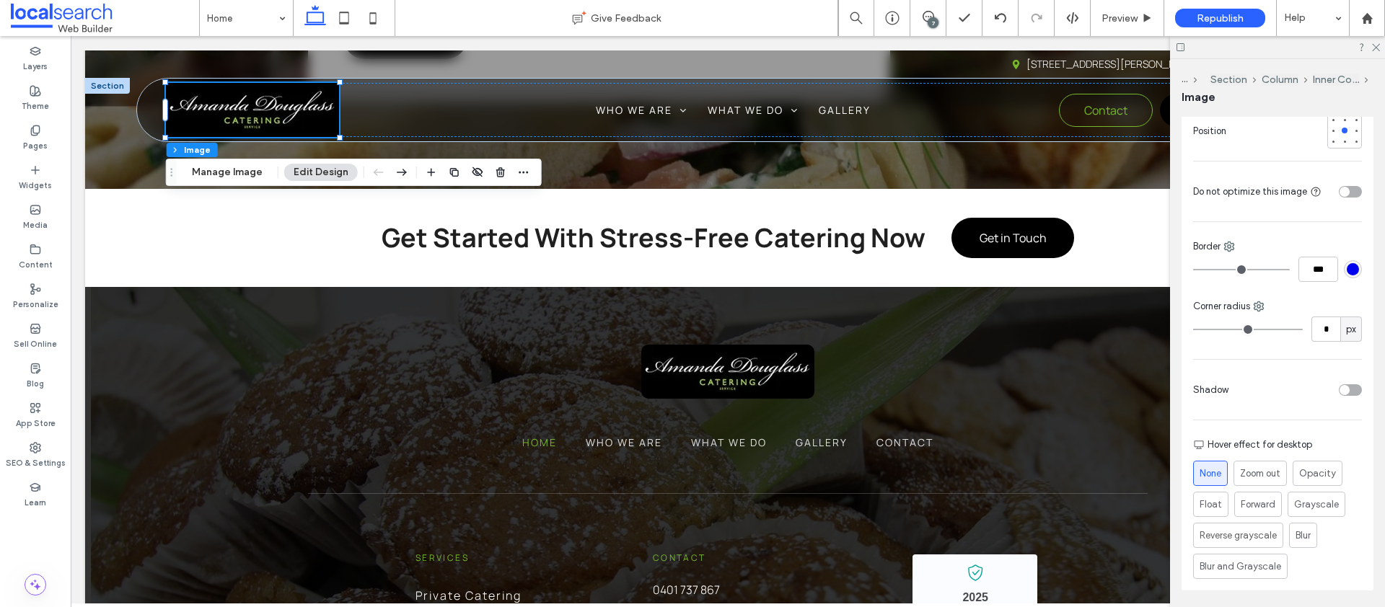
scroll to position [256, 0]
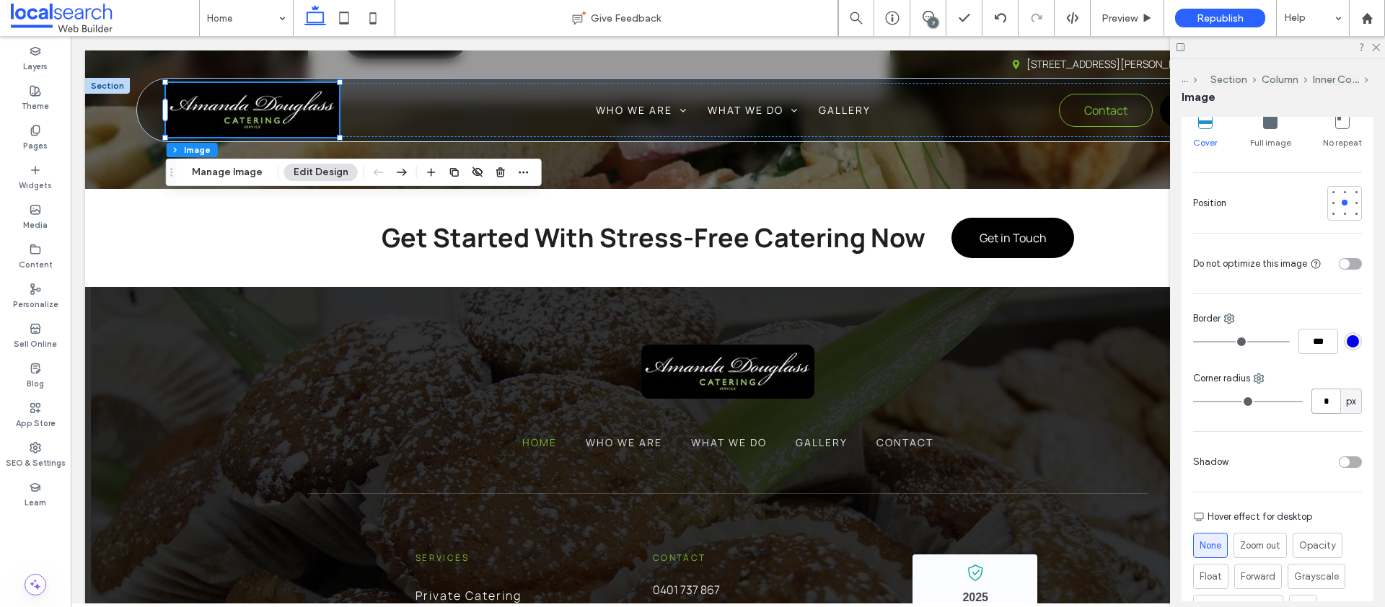
click at [1318, 408] on input "*" at bounding box center [1325, 401] width 29 height 25
type input "**"
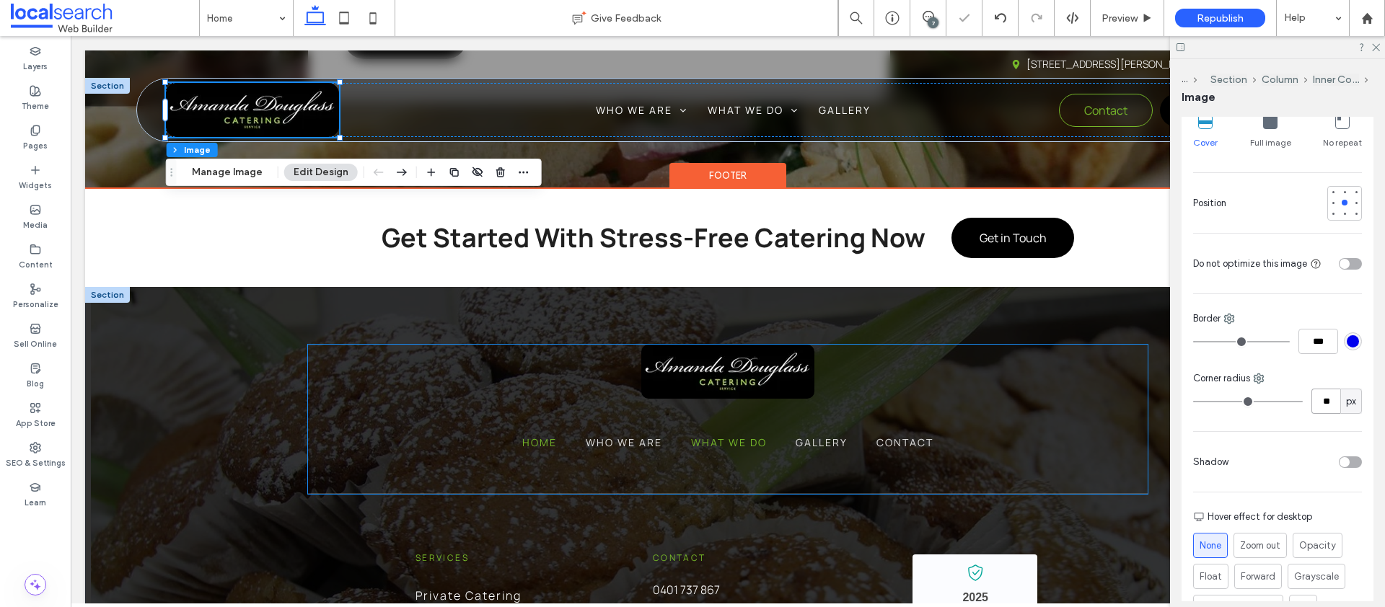
click at [719, 435] on span "What We Do" at bounding box center [729, 442] width 76 height 15
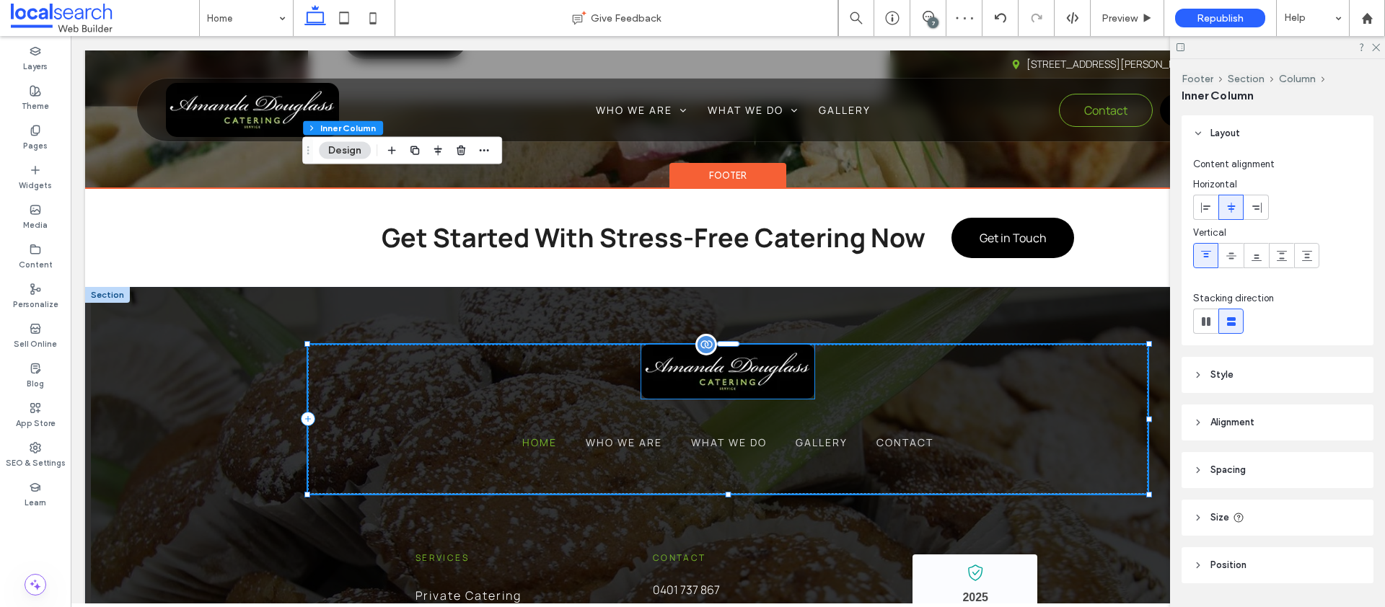
click at [707, 345] on img at bounding box center [727, 372] width 173 height 54
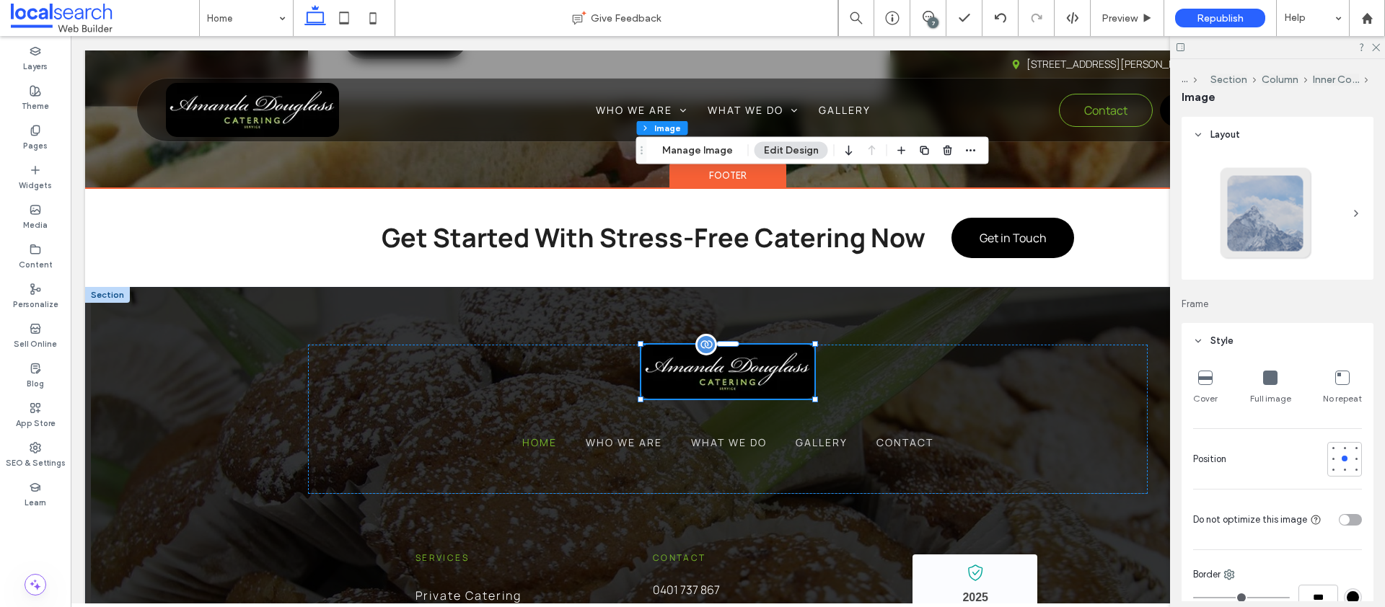
type input "**"
click at [707, 345] on div at bounding box center [727, 372] width 173 height 54
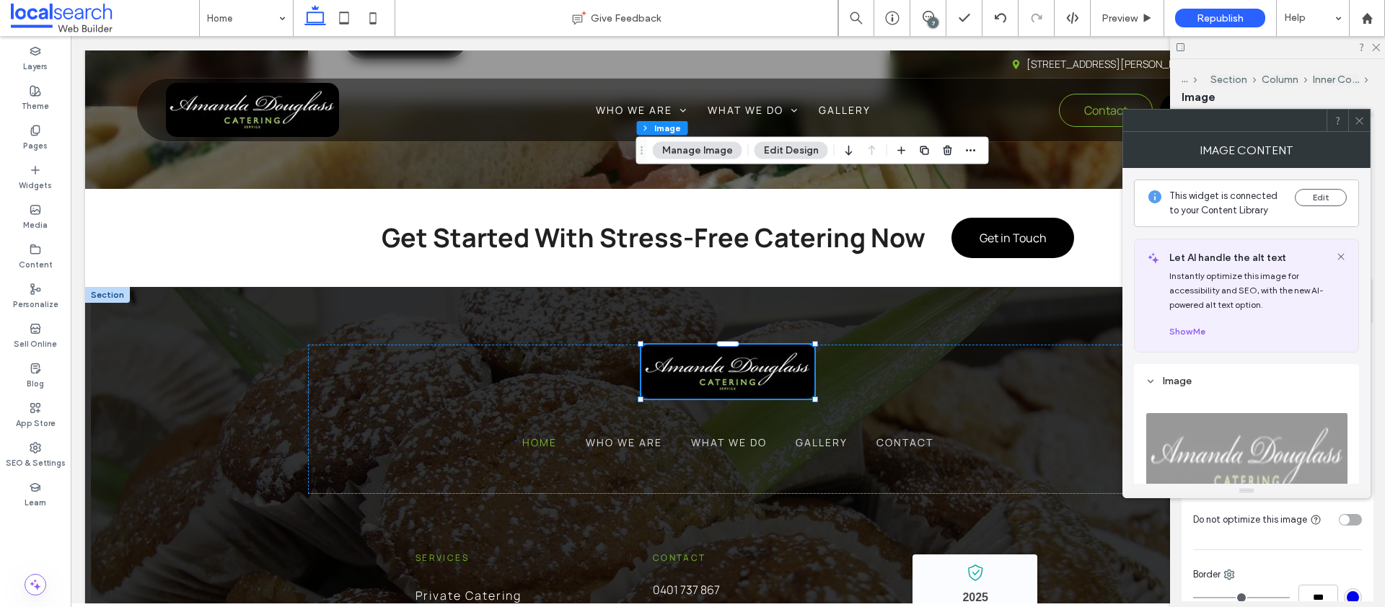
click at [1357, 120] on icon at bounding box center [1359, 120] width 11 height 11
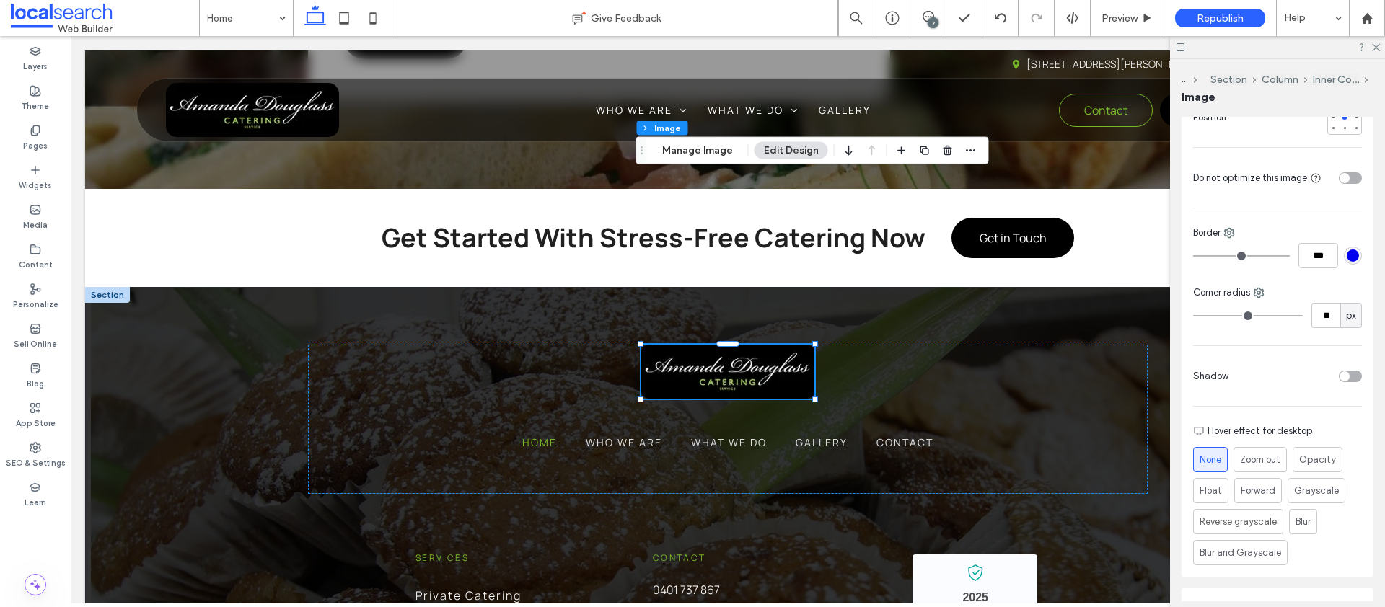
scroll to position [391, 0]
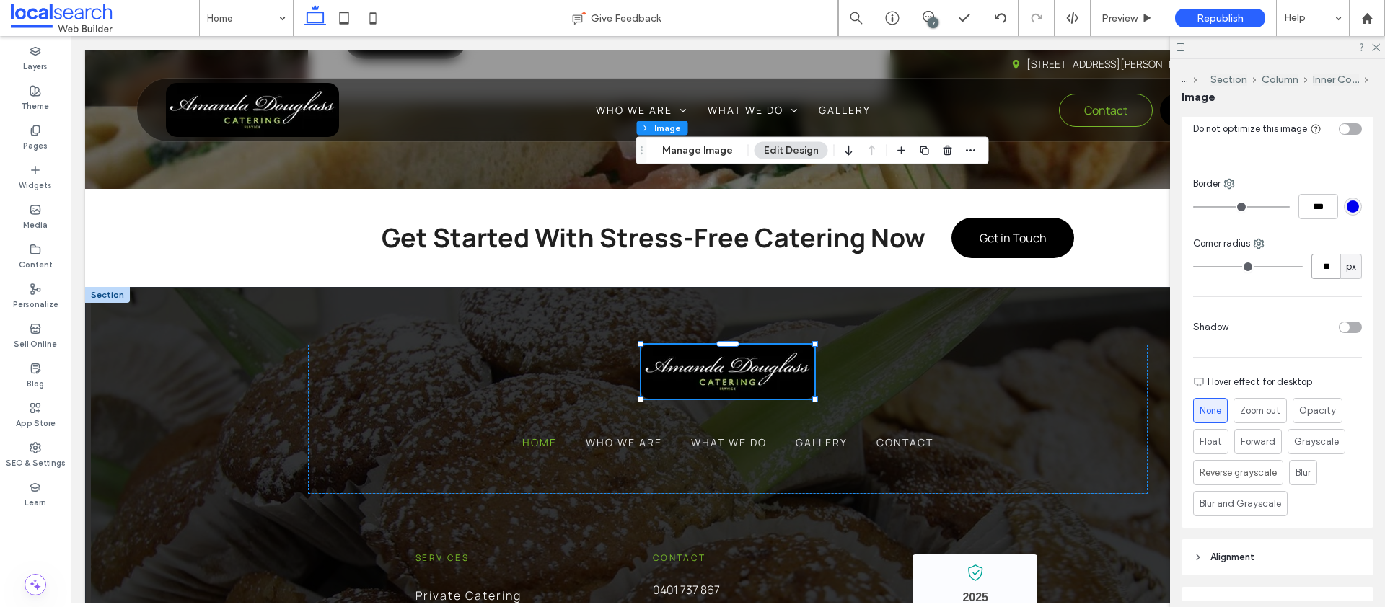
click at [1318, 260] on input "**" at bounding box center [1325, 266] width 29 height 25
type input "**"
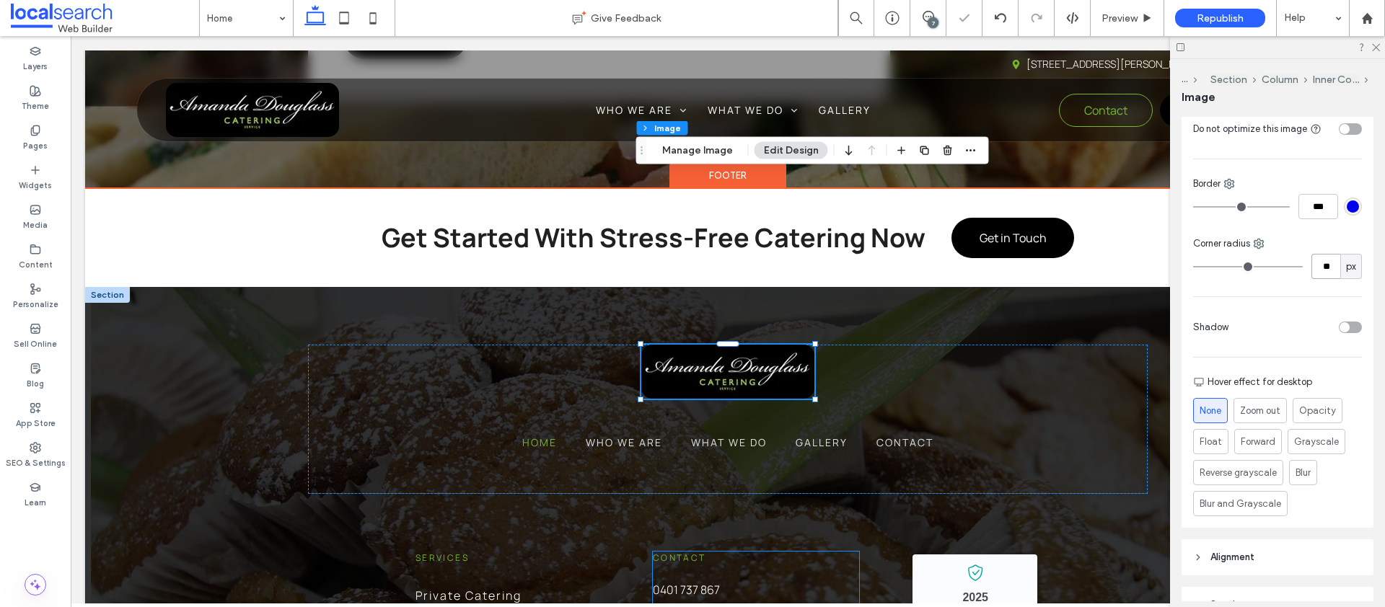
click at [843, 552] on div "Contact 0401 737 867 12 Bass Cl, Corlette NSW 2315" at bounding box center [756, 596] width 207 height 89
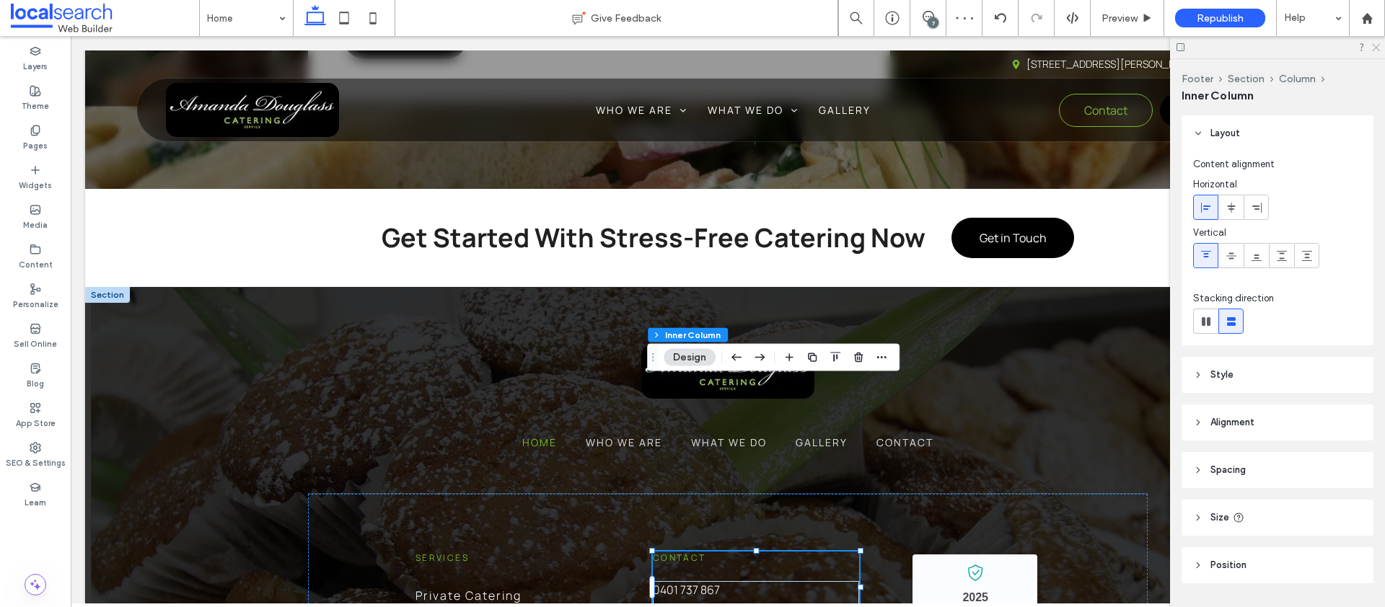
drag, startPoint x: 1375, startPoint y: 44, endPoint x: 1236, endPoint y: 89, distance: 146.2
click at [1375, 44] on icon at bounding box center [1374, 46] width 9 height 9
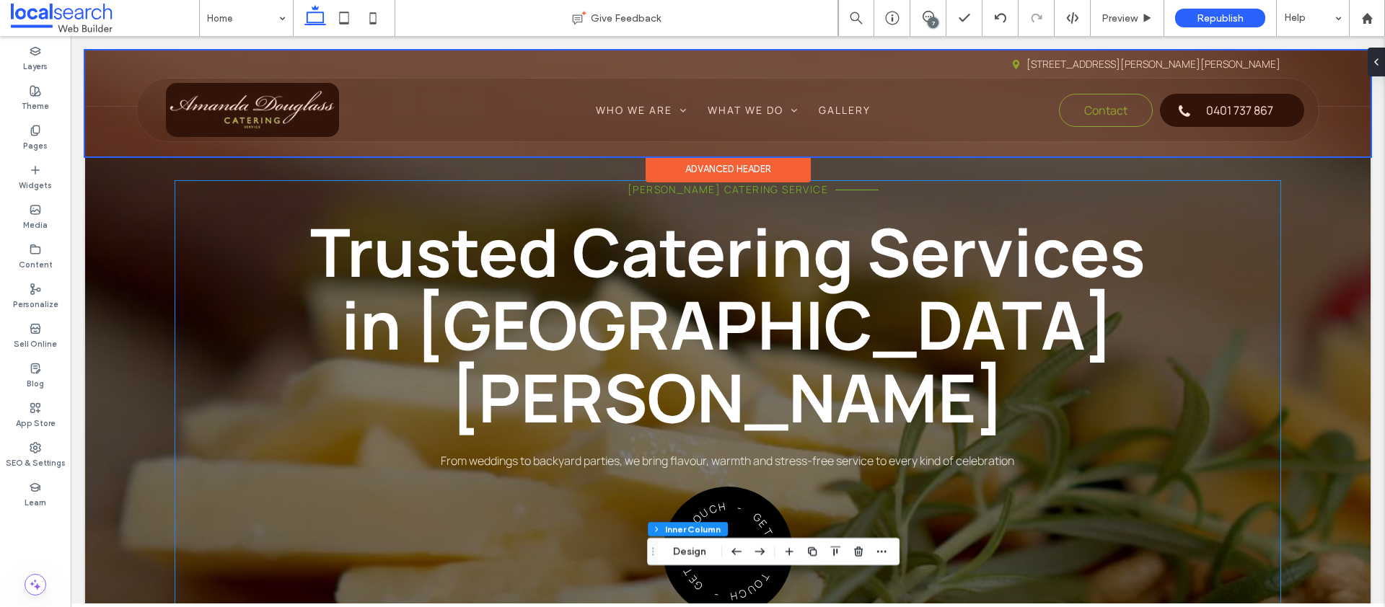
scroll to position [0, 0]
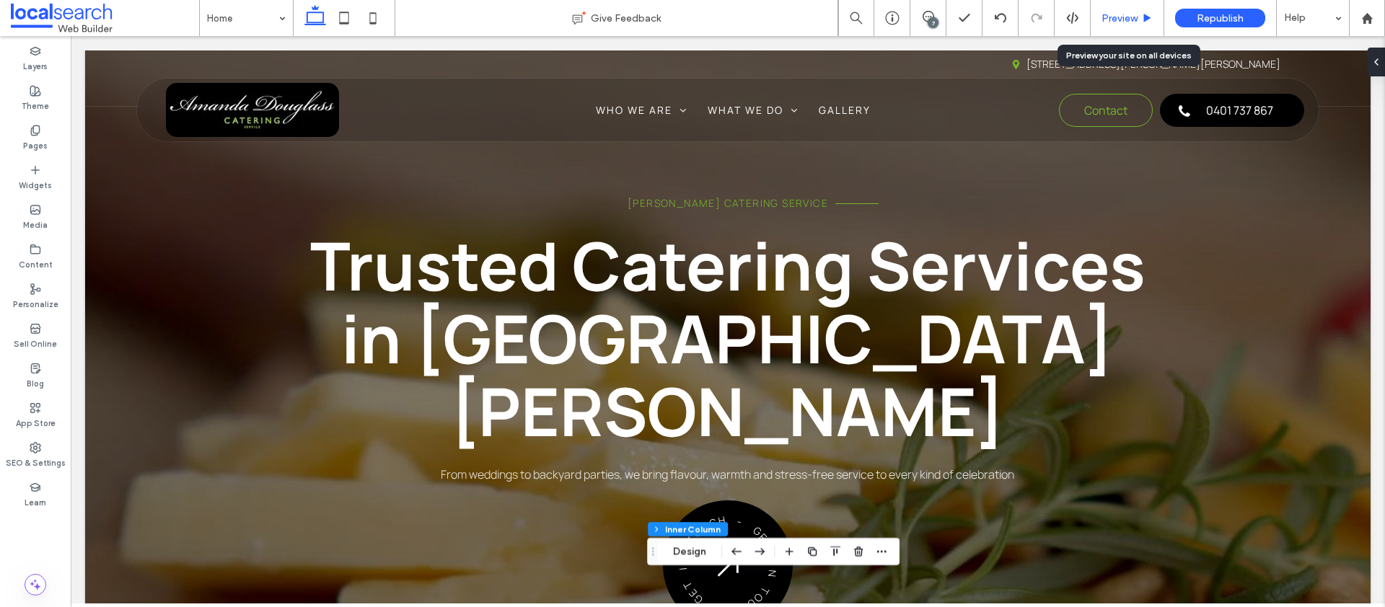
click at [1143, 30] on div "Preview" at bounding box center [1128, 18] width 74 height 36
click at [1124, 19] on span "Preview" at bounding box center [1119, 18] width 36 height 12
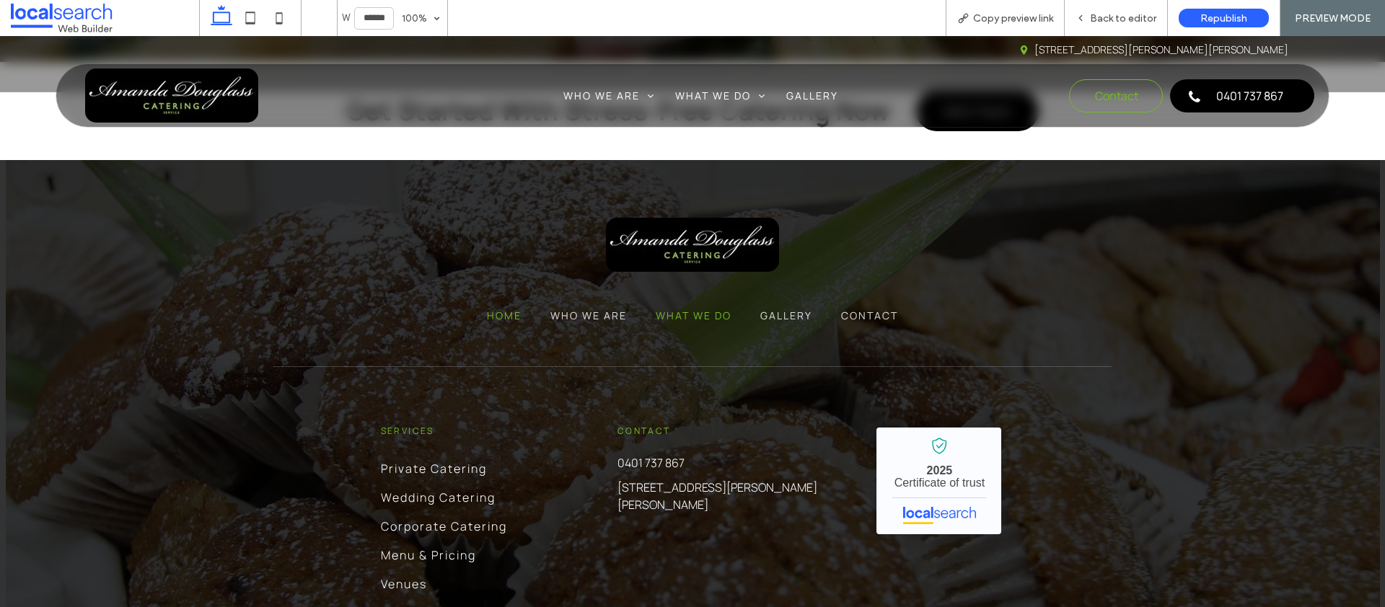
scroll to position [4385, 0]
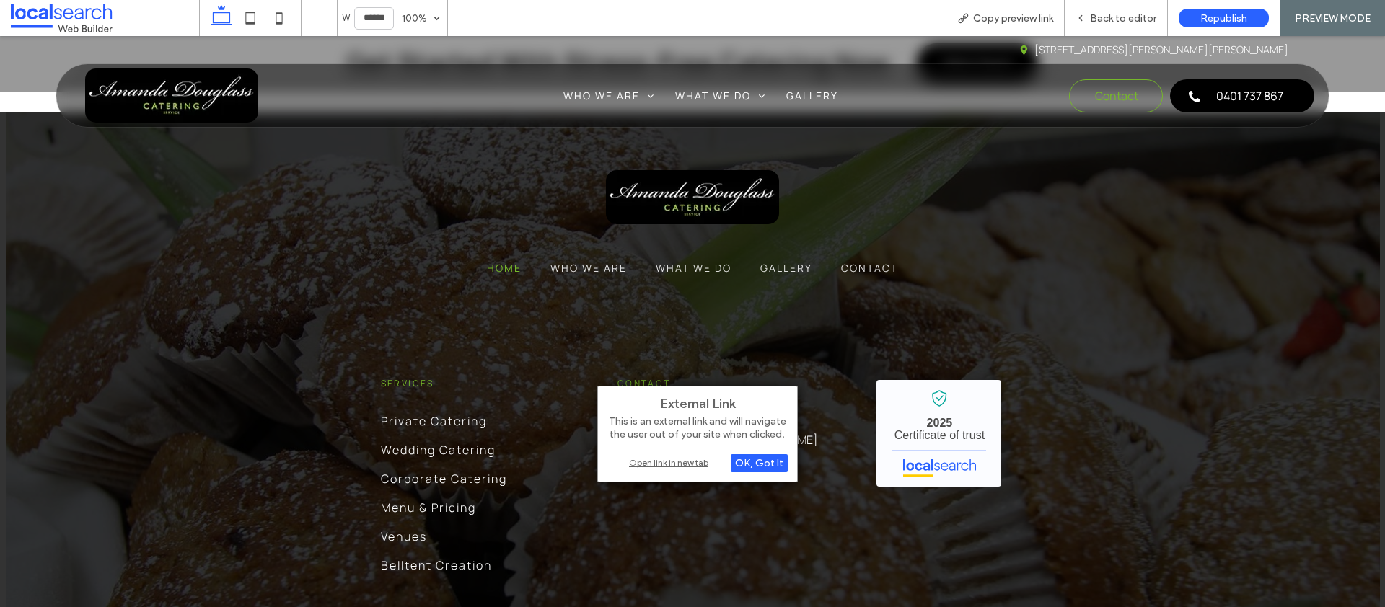
click at [680, 464] on div "Open link in new tab" at bounding box center [697, 462] width 180 height 15
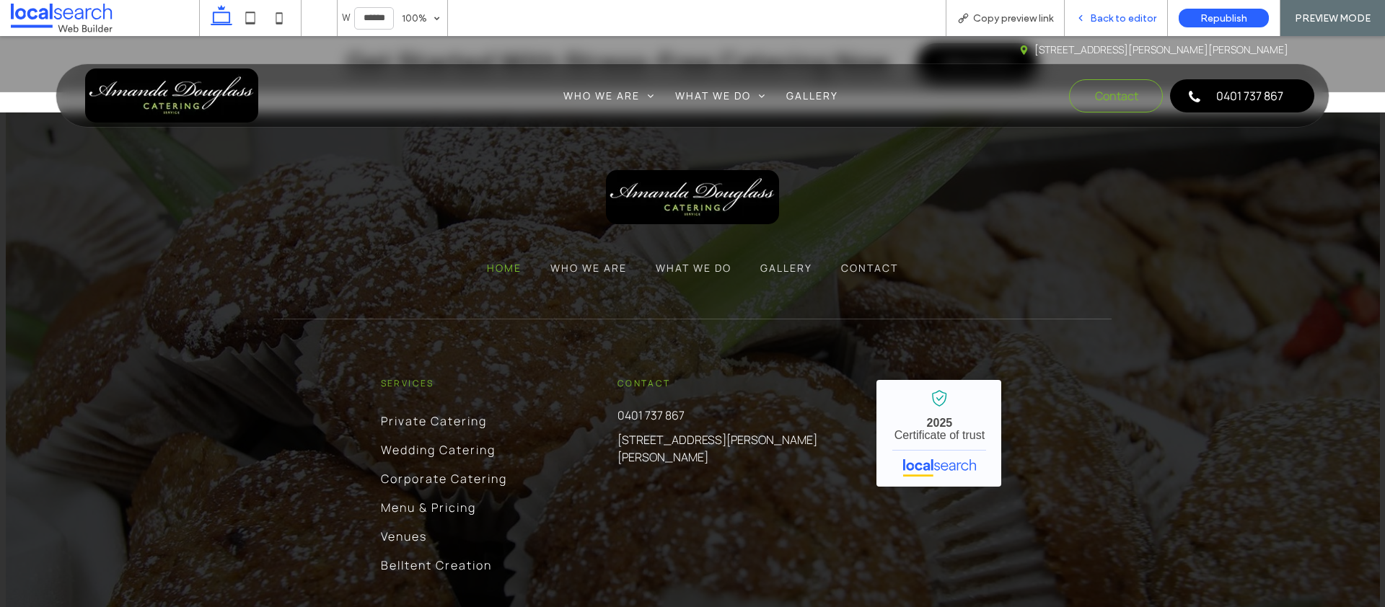
click at [1127, 22] on span "Back to editor" at bounding box center [1123, 18] width 66 height 12
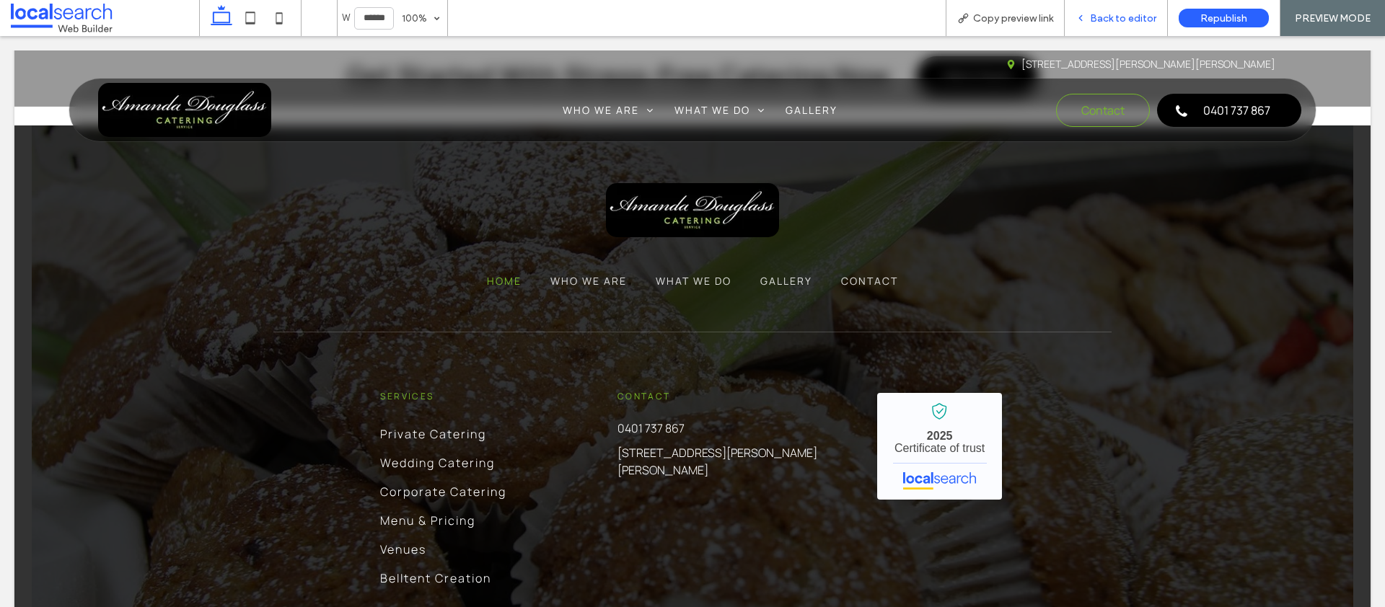
scroll to position [4446, 0]
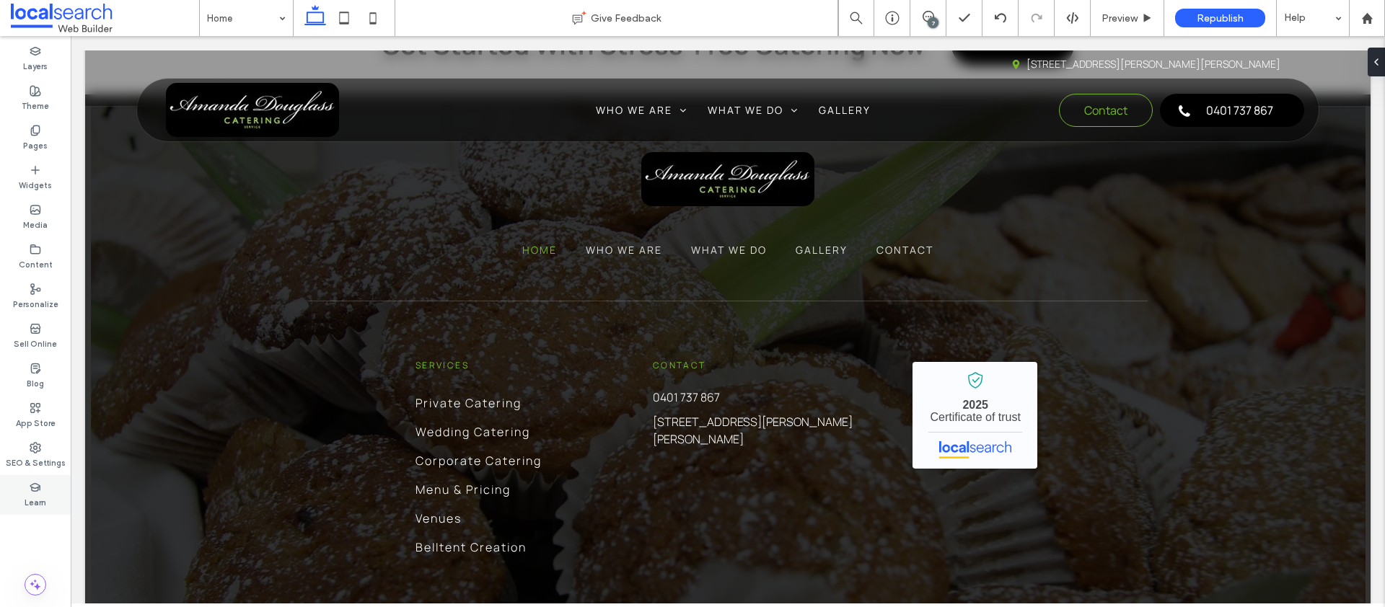
click at [18, 475] on div "Learn" at bounding box center [35, 495] width 71 height 40
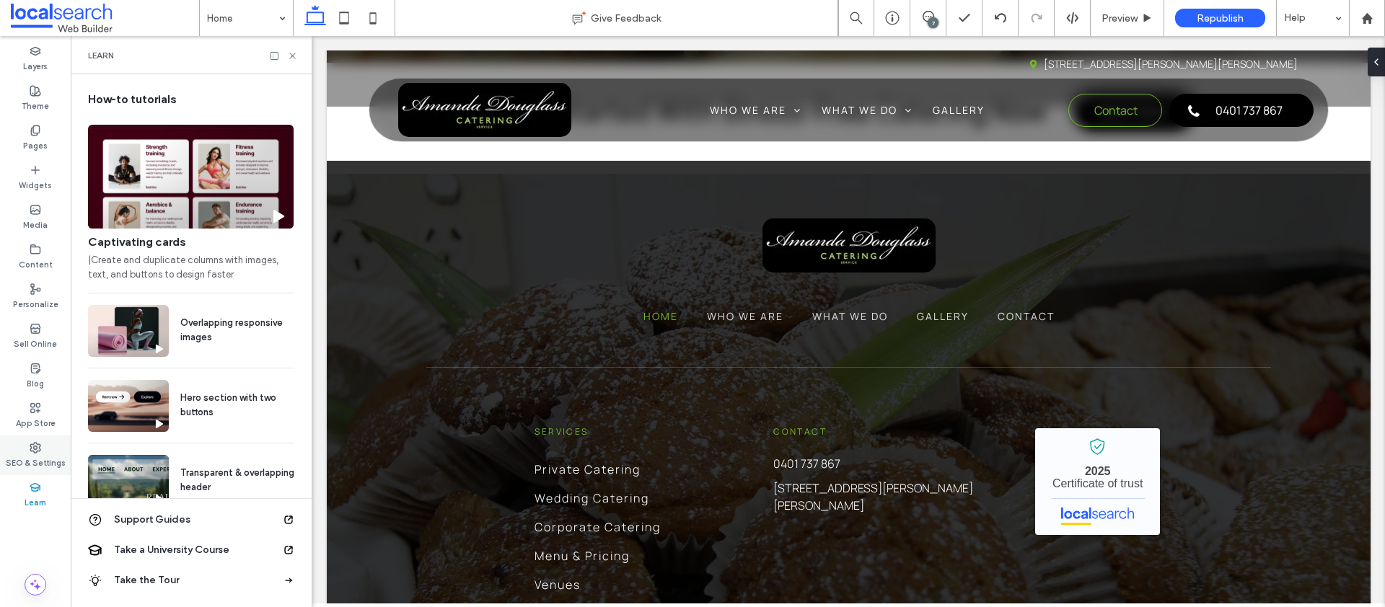
click at [27, 462] on label "SEO & Settings" at bounding box center [36, 462] width 60 height 16
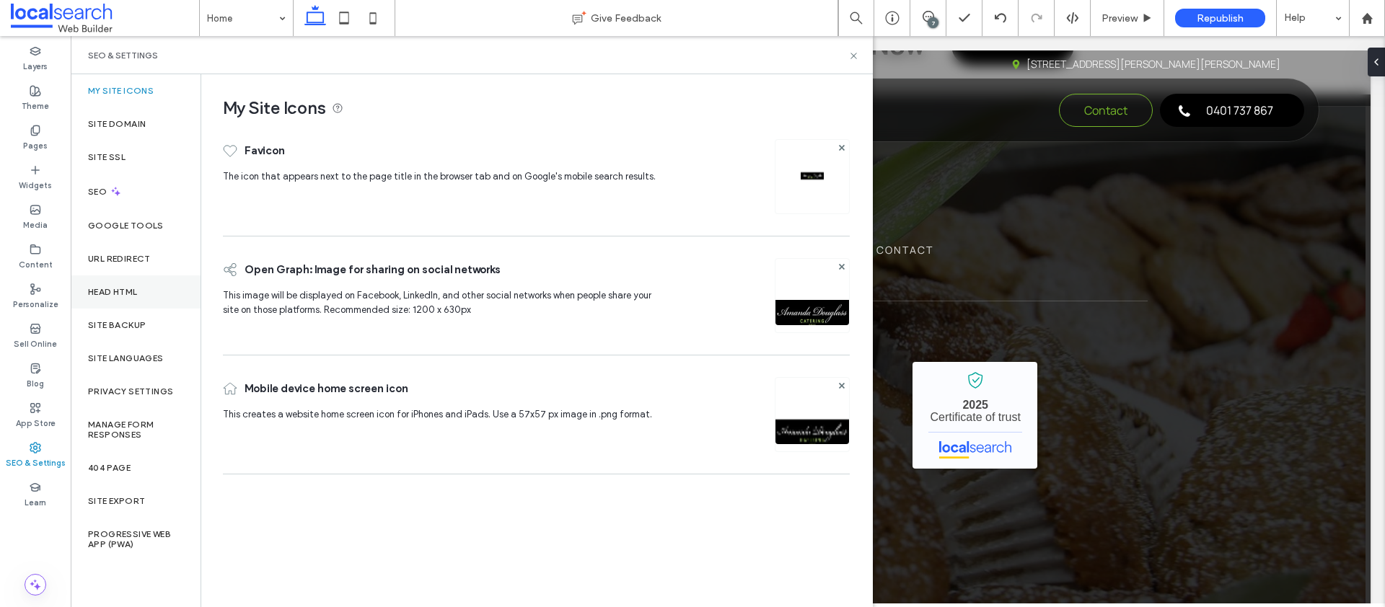
click at [128, 302] on div "Head HTML" at bounding box center [136, 292] width 130 height 33
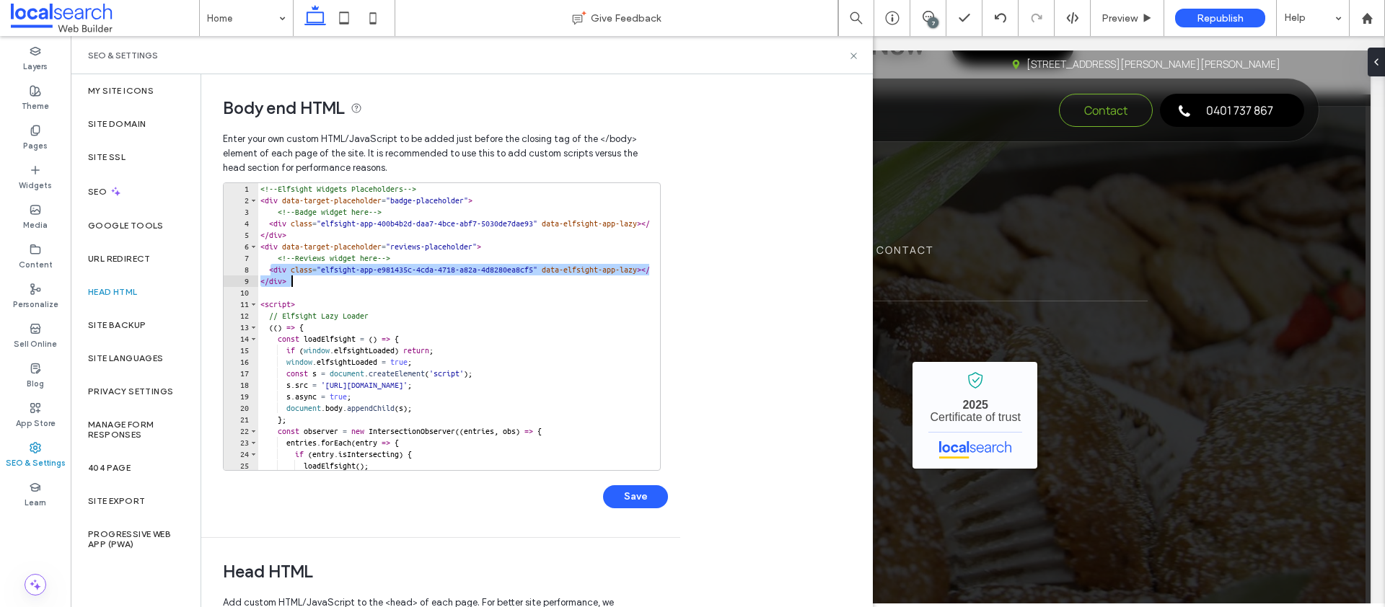
drag, startPoint x: 273, startPoint y: 269, endPoint x: 303, endPoint y: 279, distance: 31.2
click at [303, 279] on div "<!-- Elfsight Widgets Placeholders --> < div data-target-placeholder = "badge-p…" at bounding box center [678, 332] width 842 height 299
paste textarea "Cursor at row 9"
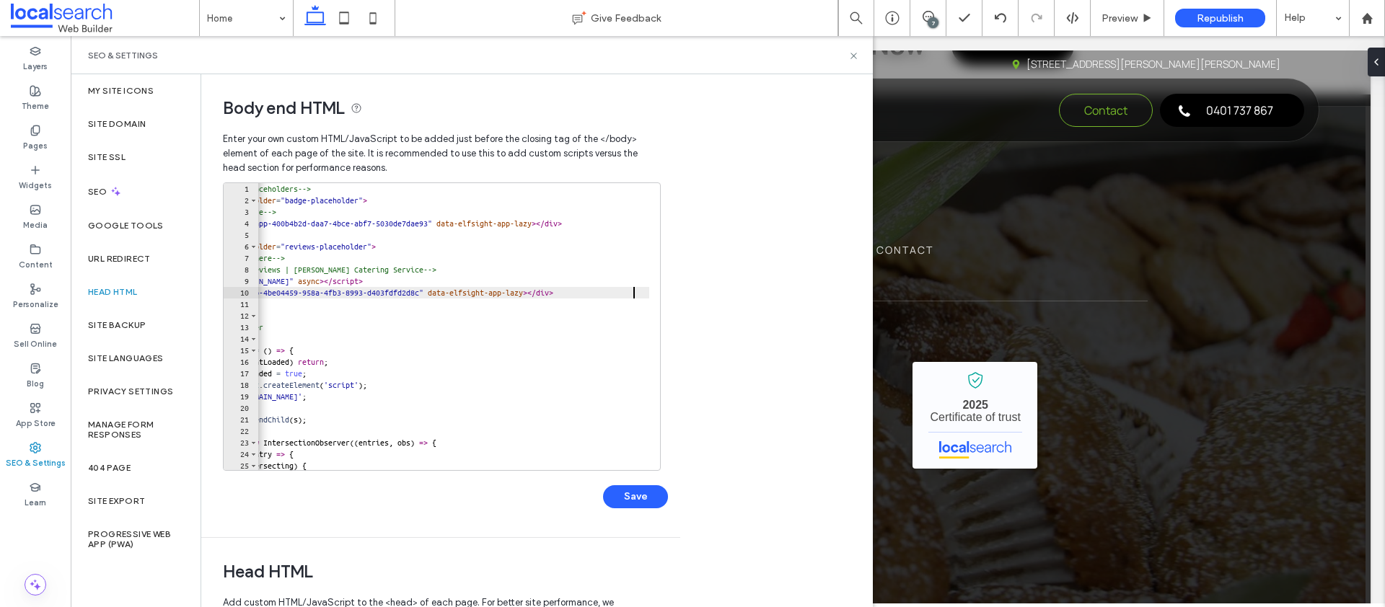
scroll to position [0, 0]
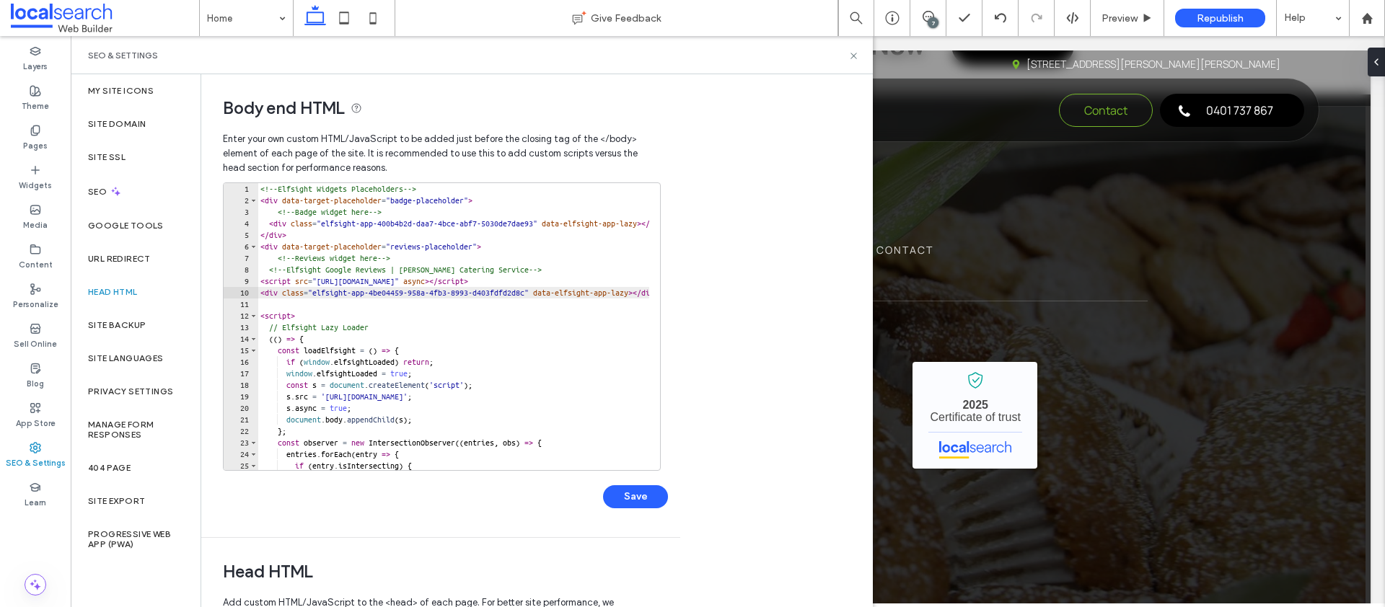
click at [297, 224] on div "<!-- Elfsight Widgets Placeholders --> < div data-target-placeholder = "badge-p…" at bounding box center [678, 332] width 842 height 299
drag, startPoint x: 267, startPoint y: 223, endPoint x: 303, endPoint y: 232, distance: 37.3
click at [303, 232] on div "<!-- Elfsight Widgets Placeholders --> < div data-target-placeholder = "badge-p…" at bounding box center [678, 332] width 842 height 299
paste textarea "Cursor at row 5"
type textarea "**********"
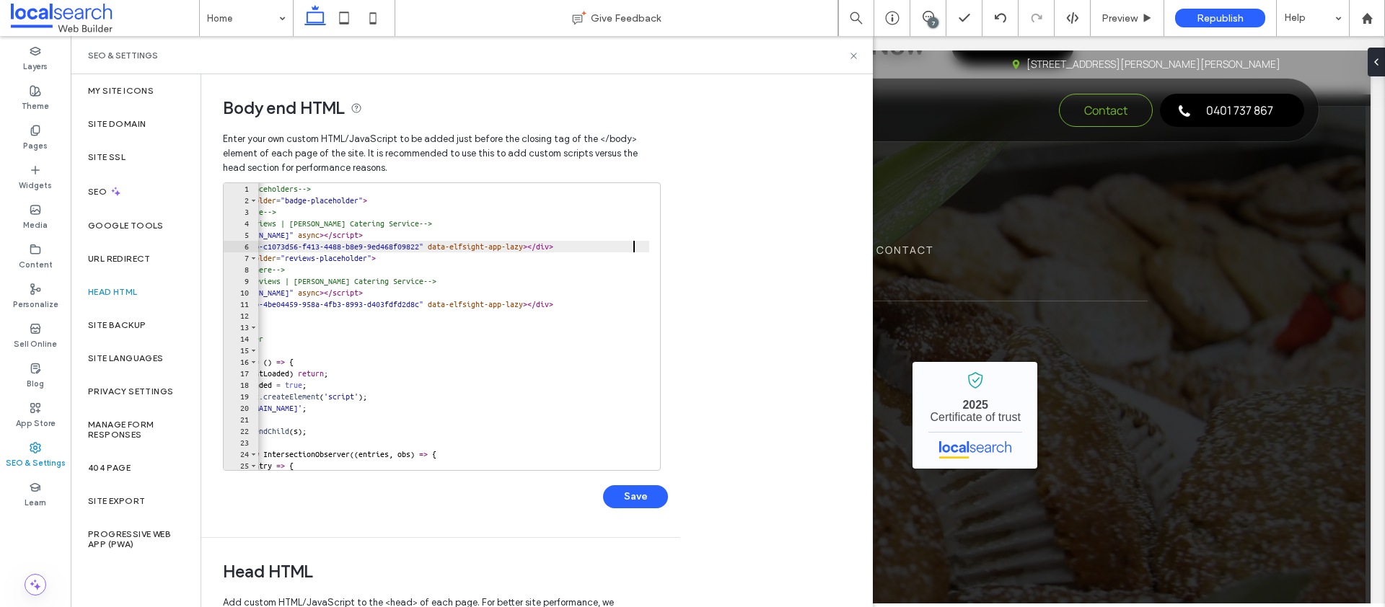
scroll to position [0, 105]
click at [640, 491] on button "Save" at bounding box center [635, 496] width 65 height 23
click at [850, 57] on icon at bounding box center [853, 55] width 11 height 11
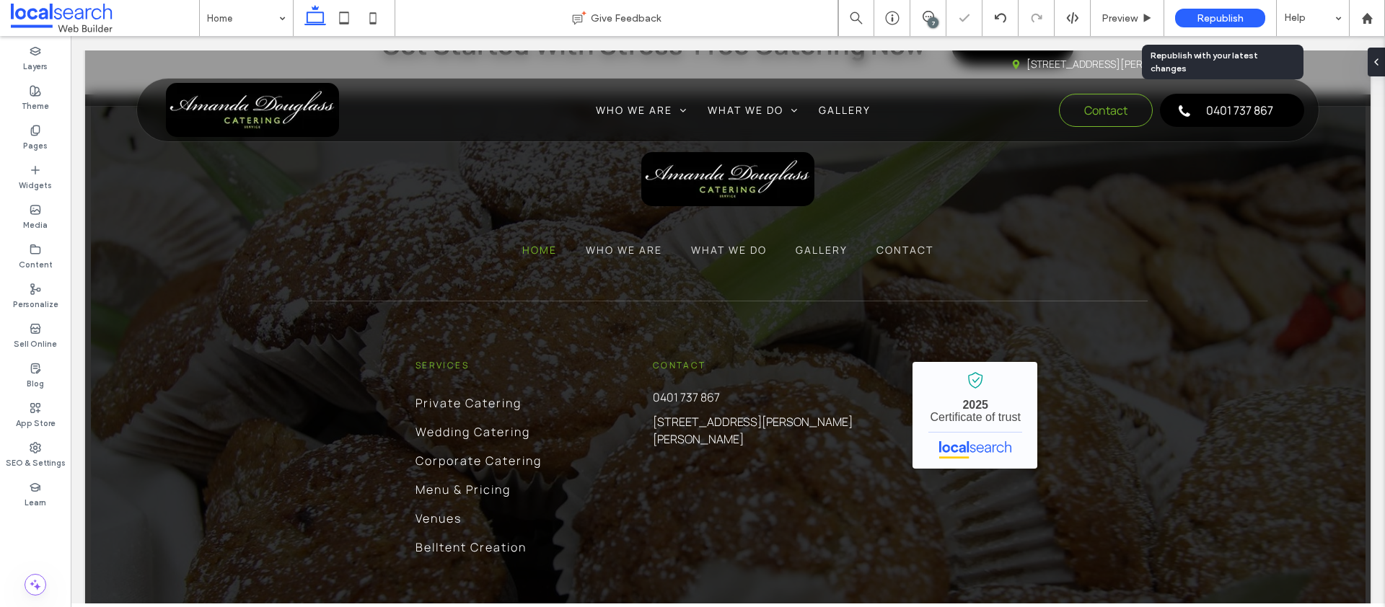
click at [1221, 3] on div "Republish" at bounding box center [1220, 18] width 90 height 36
click at [1225, 10] on div "Republish" at bounding box center [1220, 18] width 90 height 19
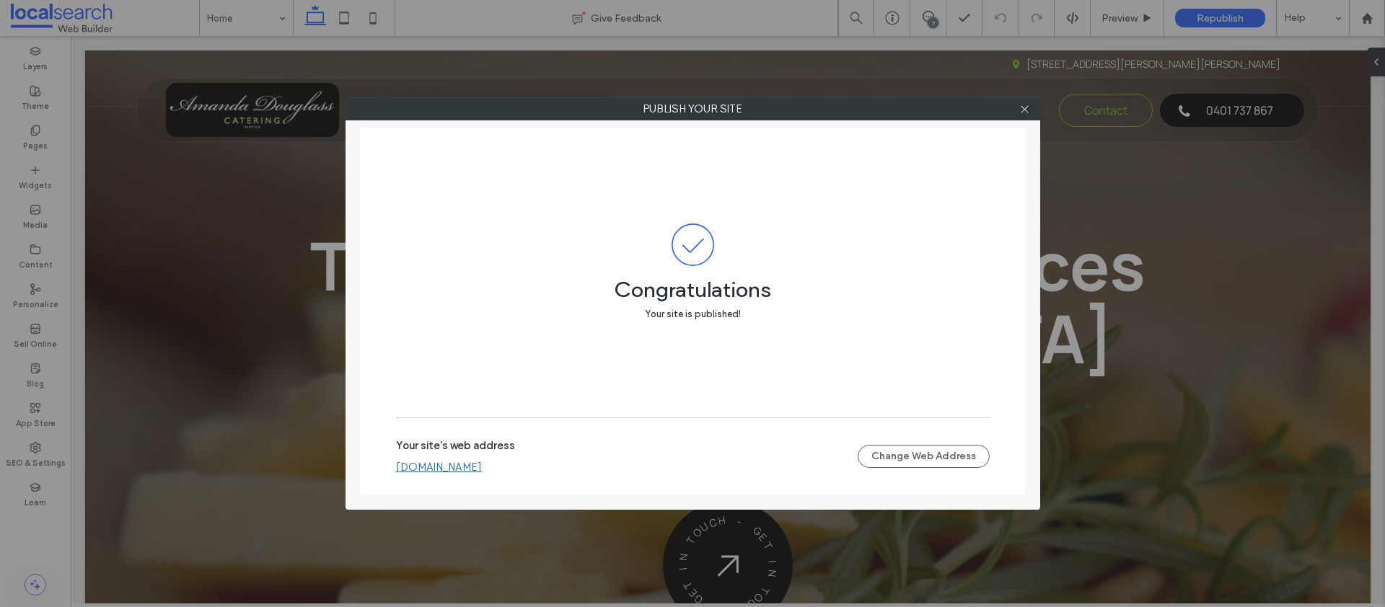
scroll to position [0, 0]
click at [441, 470] on link "amandadouglasscateringservice.webbuilder.localsearch.com.au" at bounding box center [439, 467] width 86 height 13
click at [1028, 109] on icon at bounding box center [1024, 109] width 11 height 11
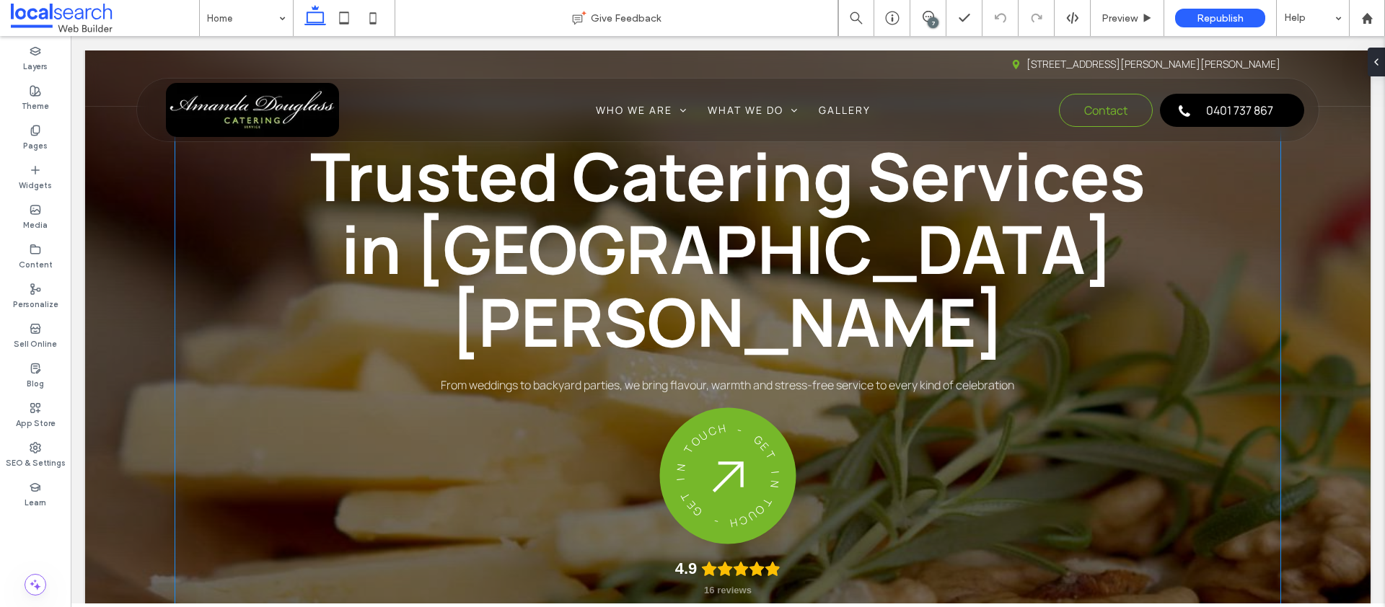
scroll to position [141, 0]
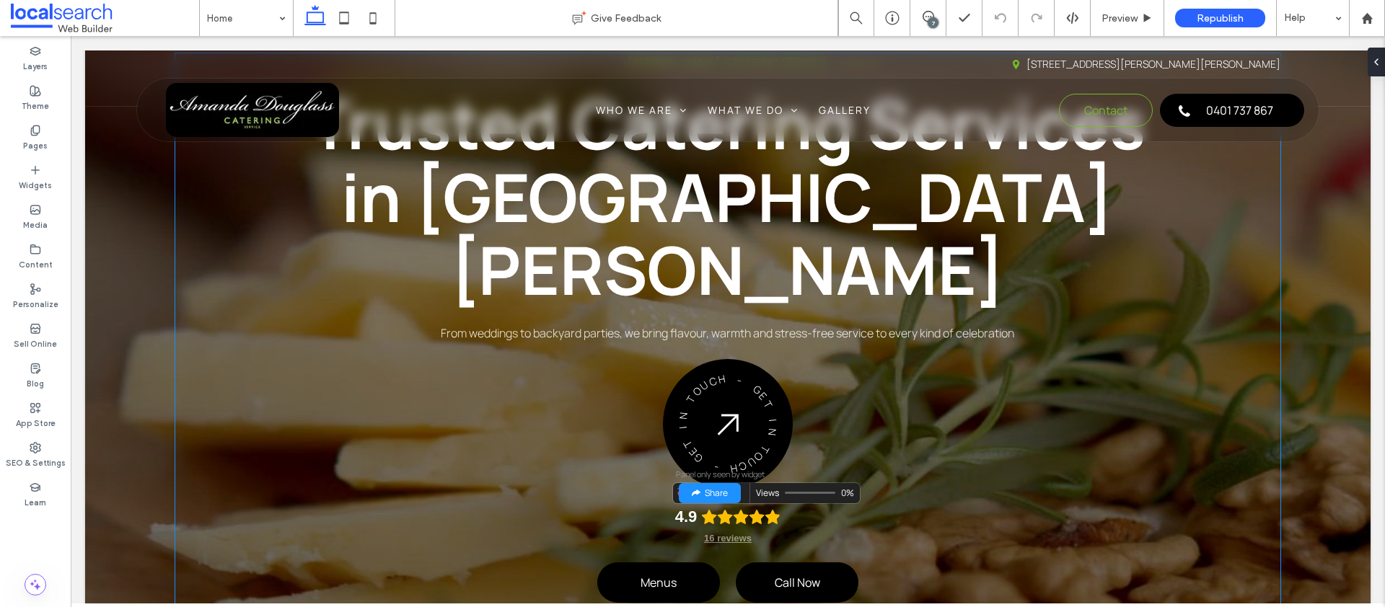
click at [733, 509] on icon "Rating: 4.9 out of 5" at bounding box center [741, 517] width 16 height 16
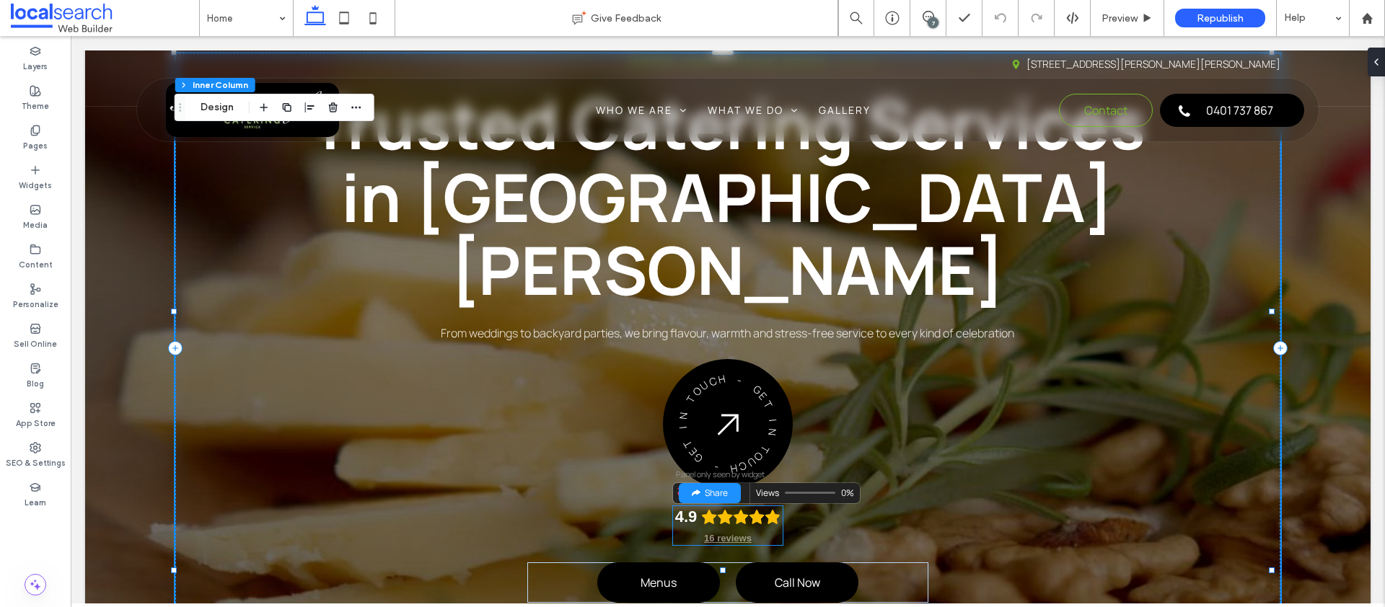
click at [733, 509] on icon "Rating: 4.9 out of 5" at bounding box center [741, 517] width 16 height 16
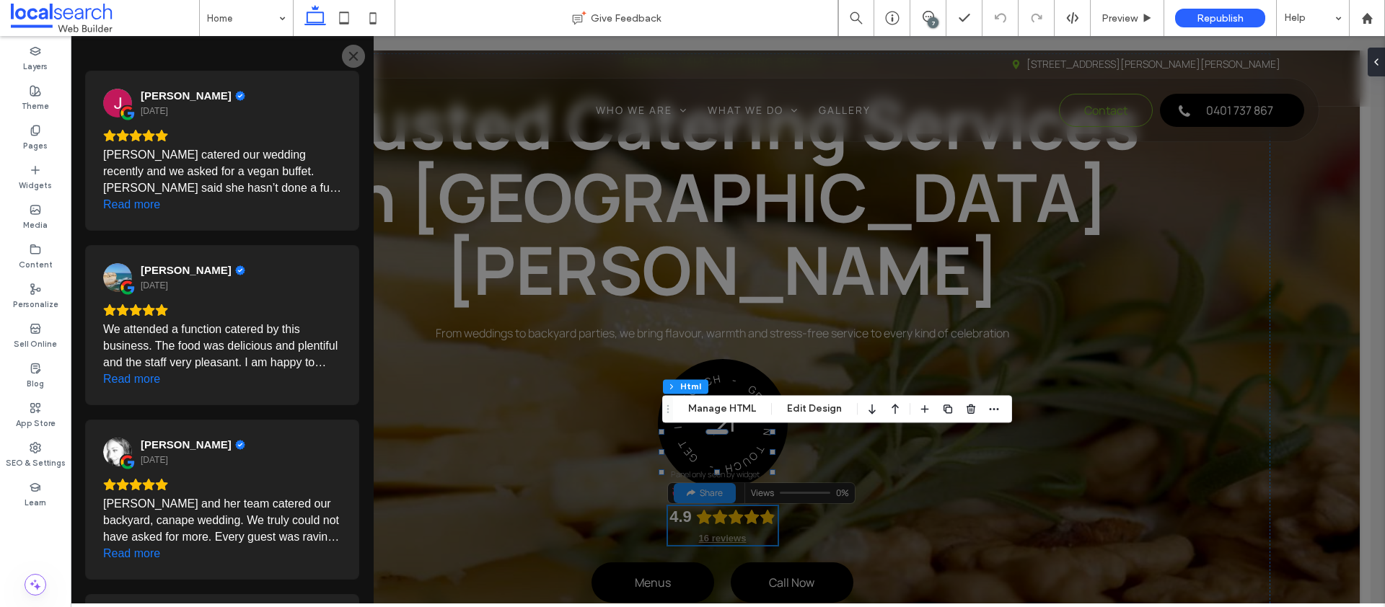
click at [728, 443] on div "List of reviews" at bounding box center [728, 320] width 1314 height 568
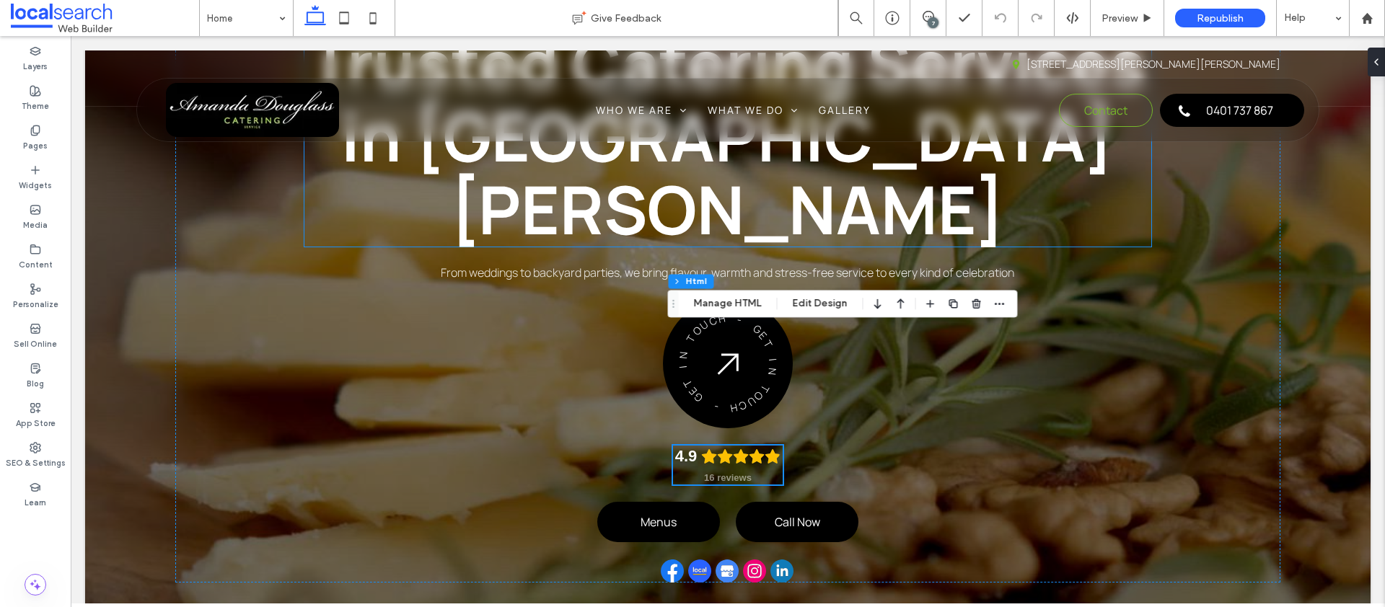
scroll to position [247, 0]
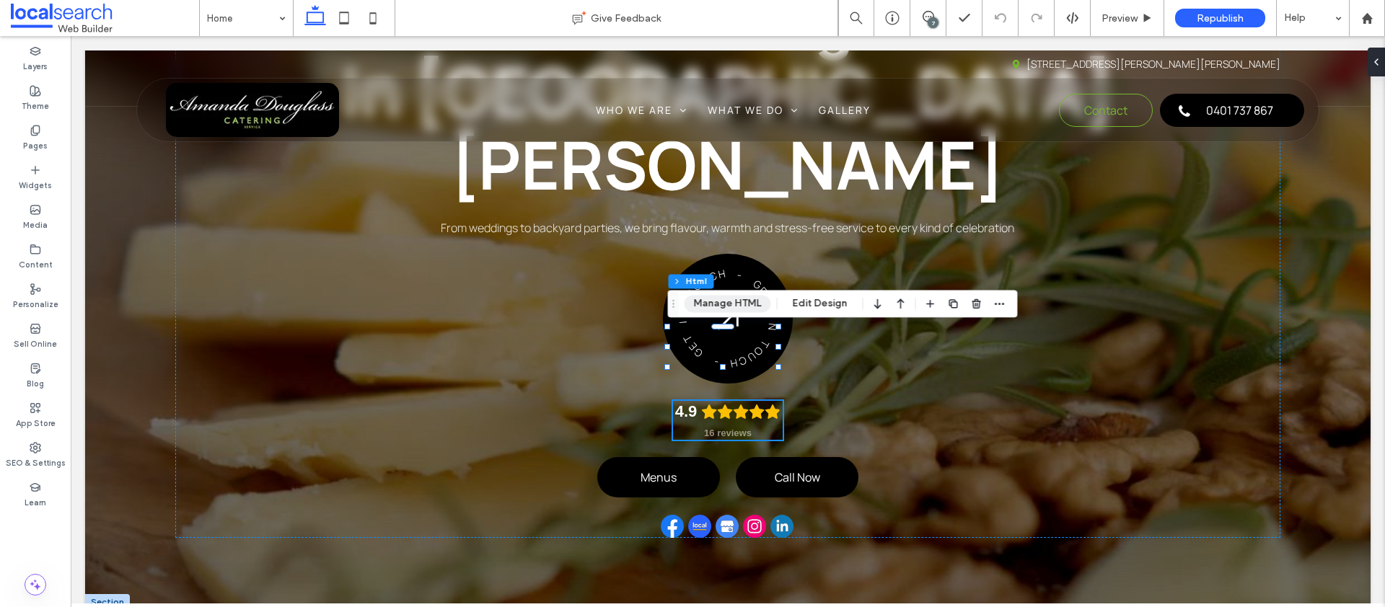
click at [736, 307] on button "Manage HTML" at bounding box center [728, 303] width 87 height 17
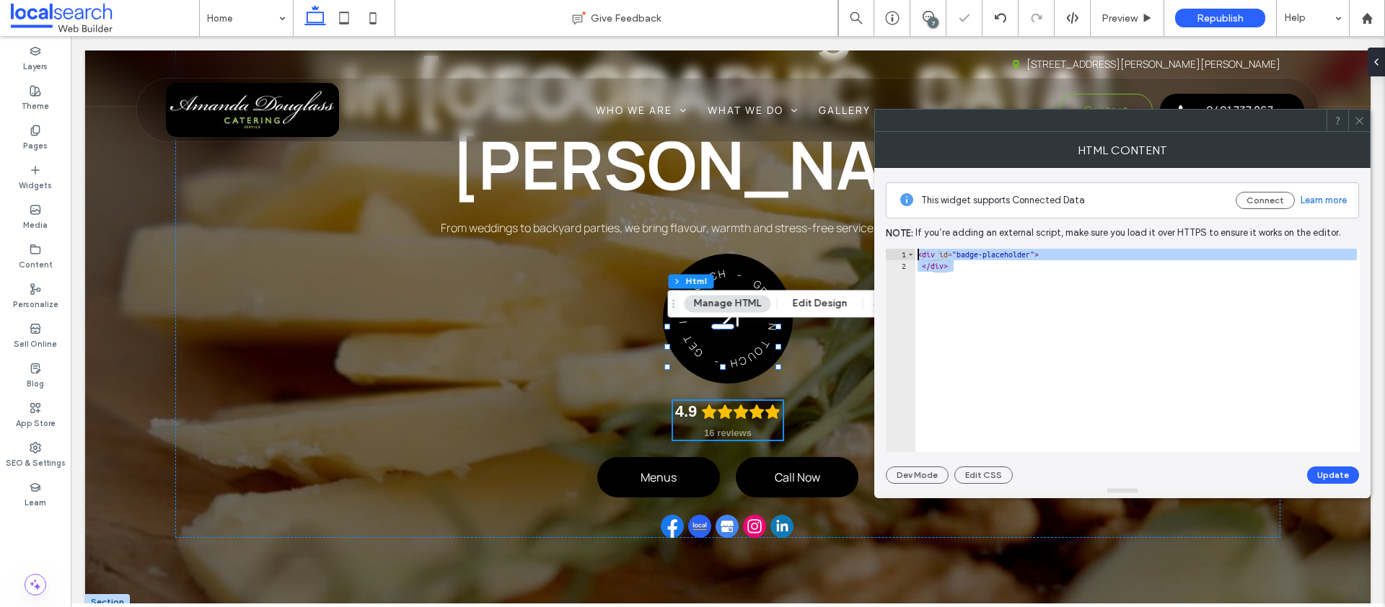
drag, startPoint x: 978, startPoint y: 268, endPoint x: 881, endPoint y: 252, distance: 98.8
click at [881, 252] on div "This widget supports Connected Data Connect Learn more Note: If you’re adding a…" at bounding box center [1122, 326] width 496 height 316
click at [986, 270] on div "< div id = "badge-placeholder" > </ div >" at bounding box center [1137, 362] width 445 height 226
click at [899, 251] on div "****** 1 2 < div id = "badge-placeholder" > </ div > XXXXXXXXXXXXXXXXXXXXXXXXXX…" at bounding box center [1123, 350] width 474 height 203
type textarea "**********"
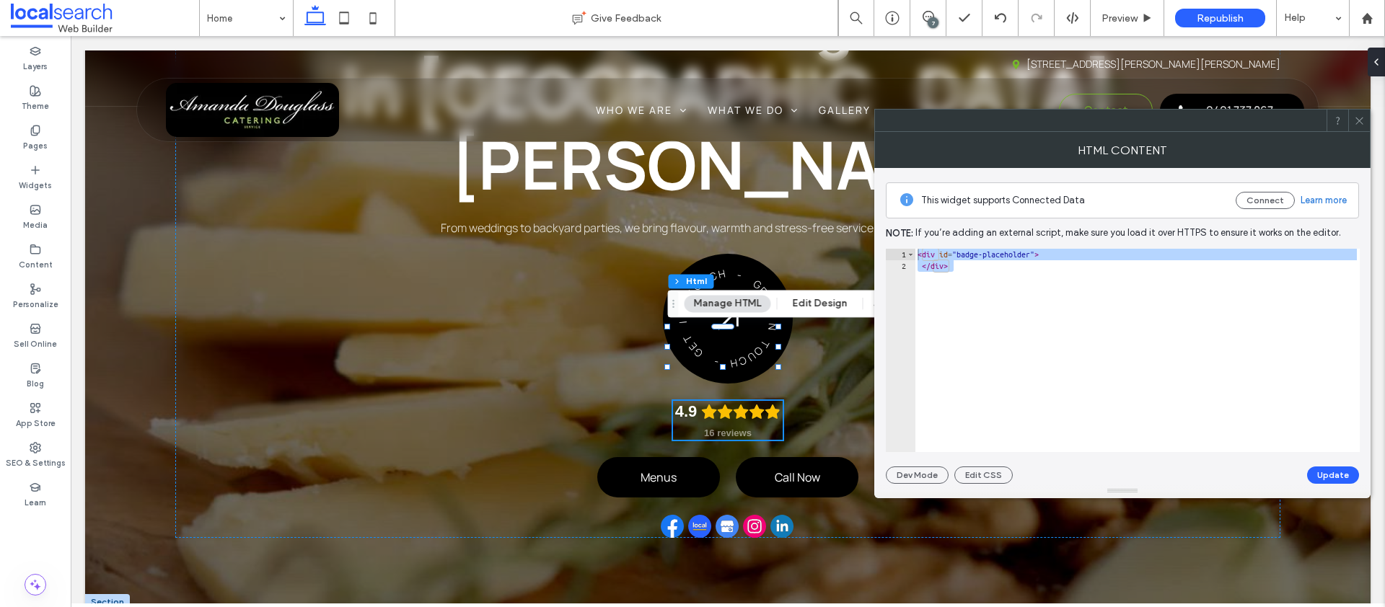
click at [1357, 115] on icon at bounding box center [1359, 120] width 11 height 11
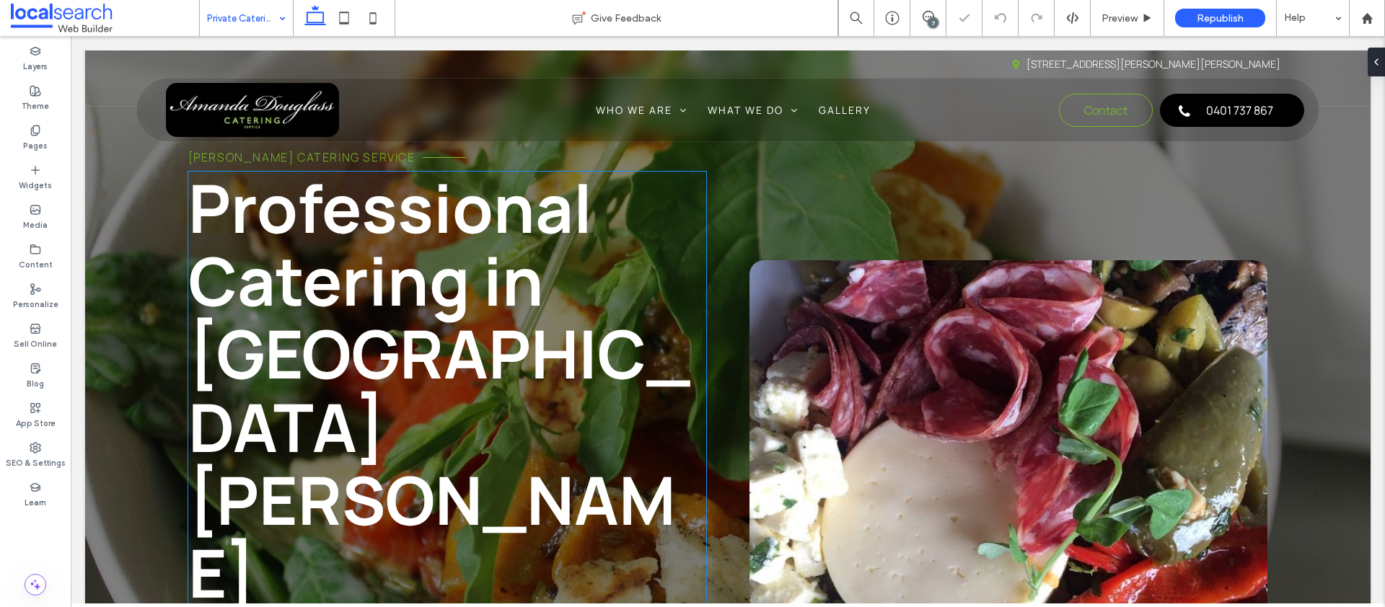
scroll to position [138, 0]
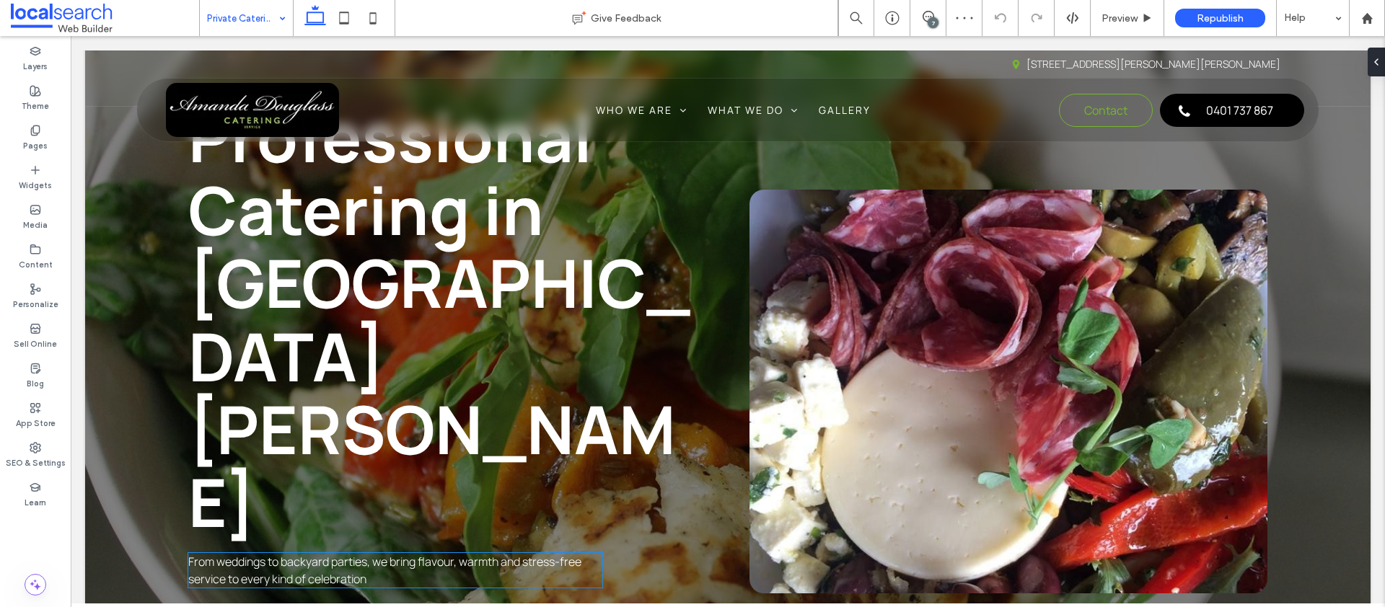
click at [270, 554] on span "From weddings to backyard parties, we bring flavour, warmth and stress-free ser…" at bounding box center [384, 570] width 393 height 33
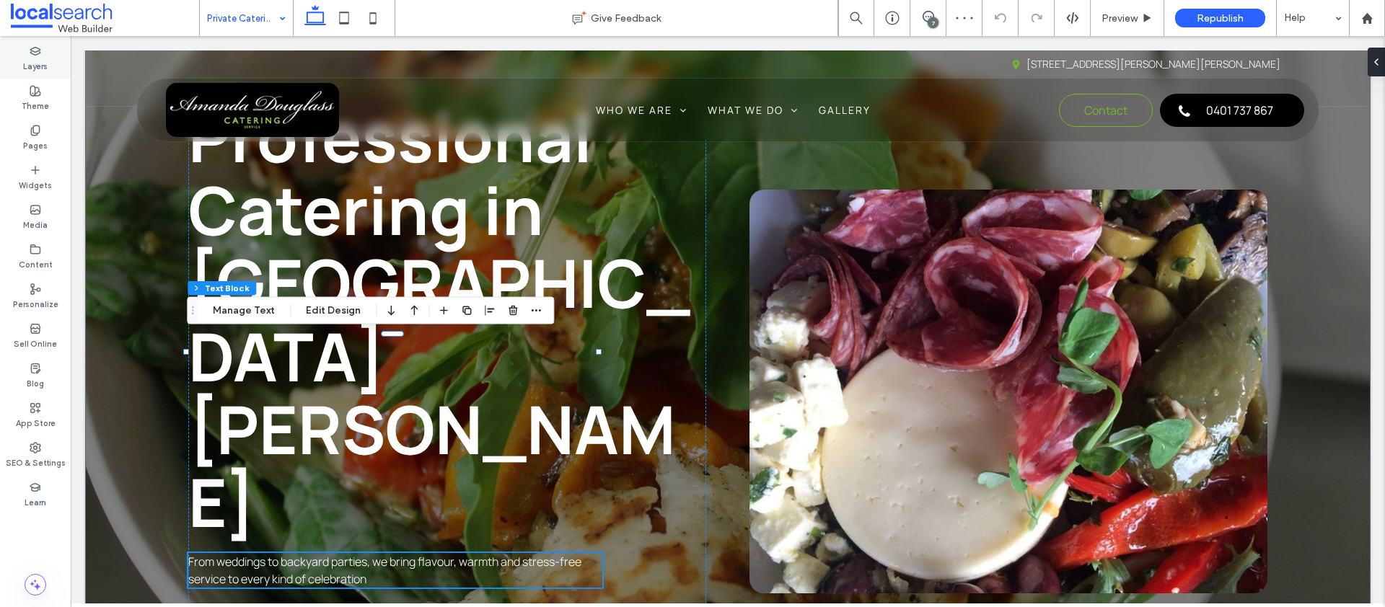
click at [33, 63] on label "Layers" at bounding box center [35, 65] width 25 height 16
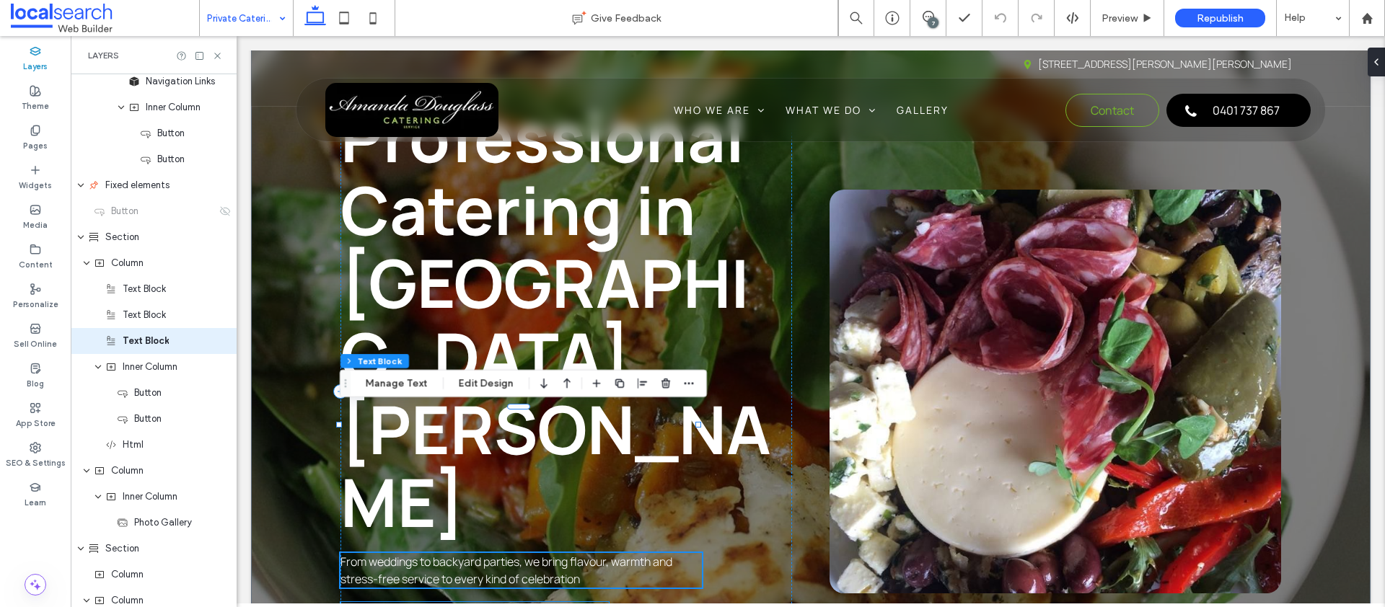
scroll to position [370, 0]
click at [159, 448] on div "Html" at bounding box center [160, 444] width 111 height 14
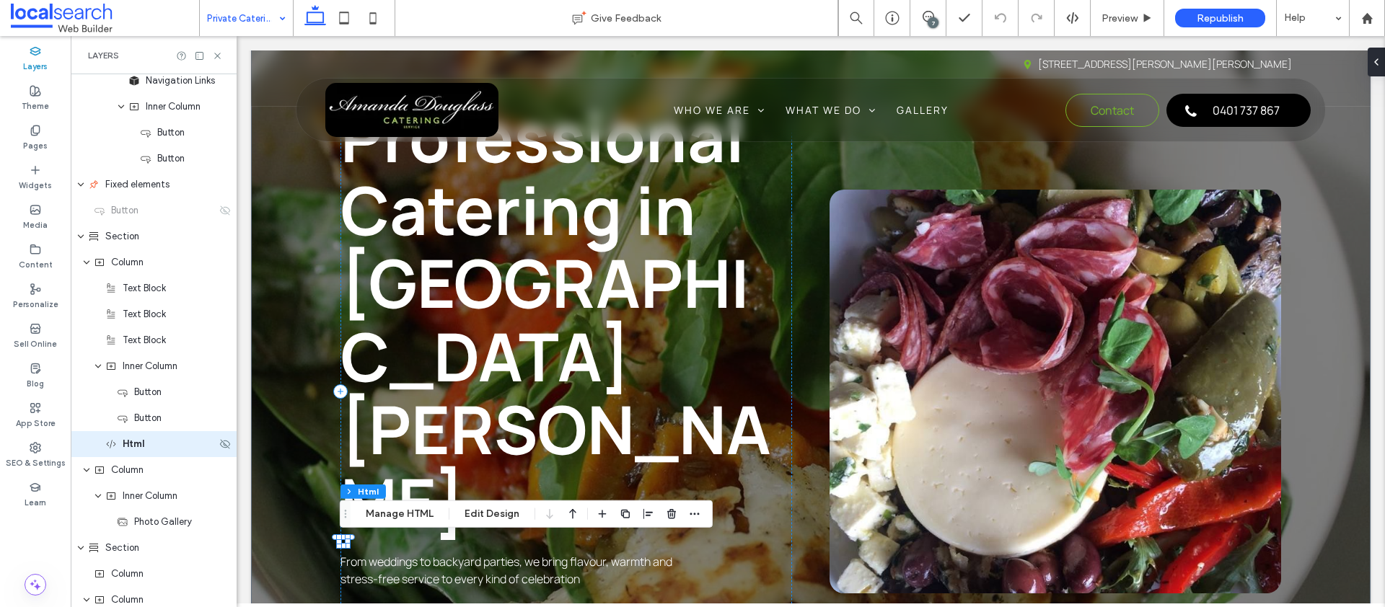
scroll to position [474, 0]
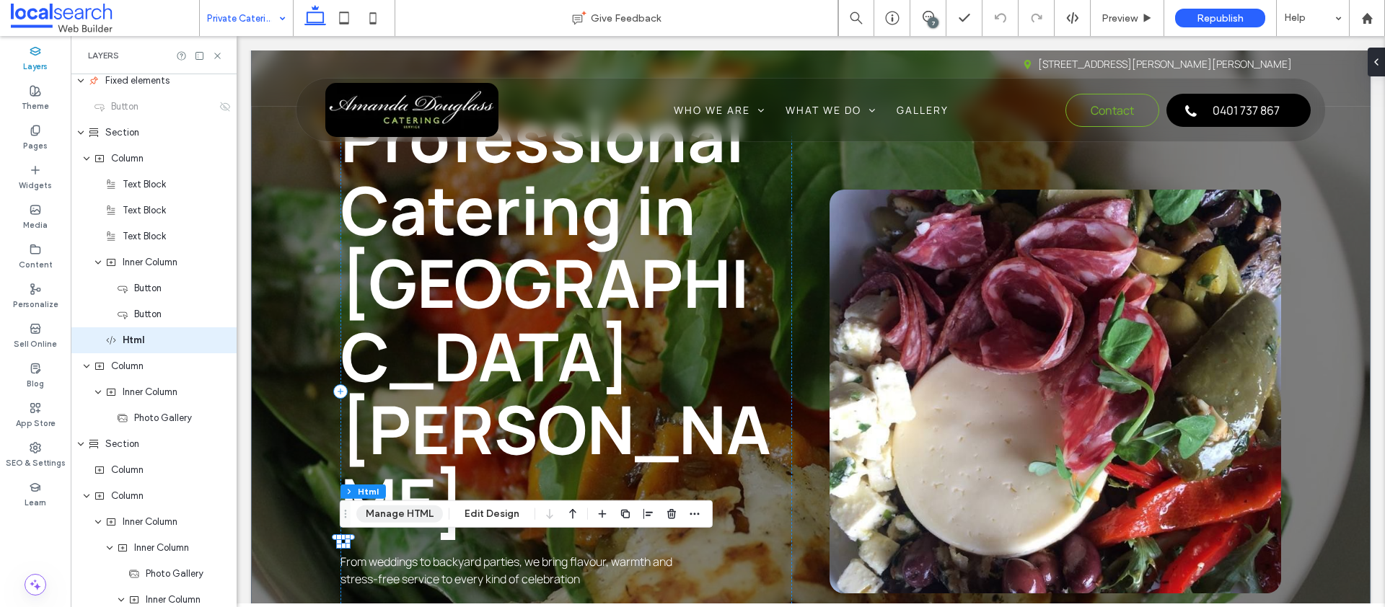
click at [387, 511] on button "Manage HTML" at bounding box center [399, 514] width 87 height 17
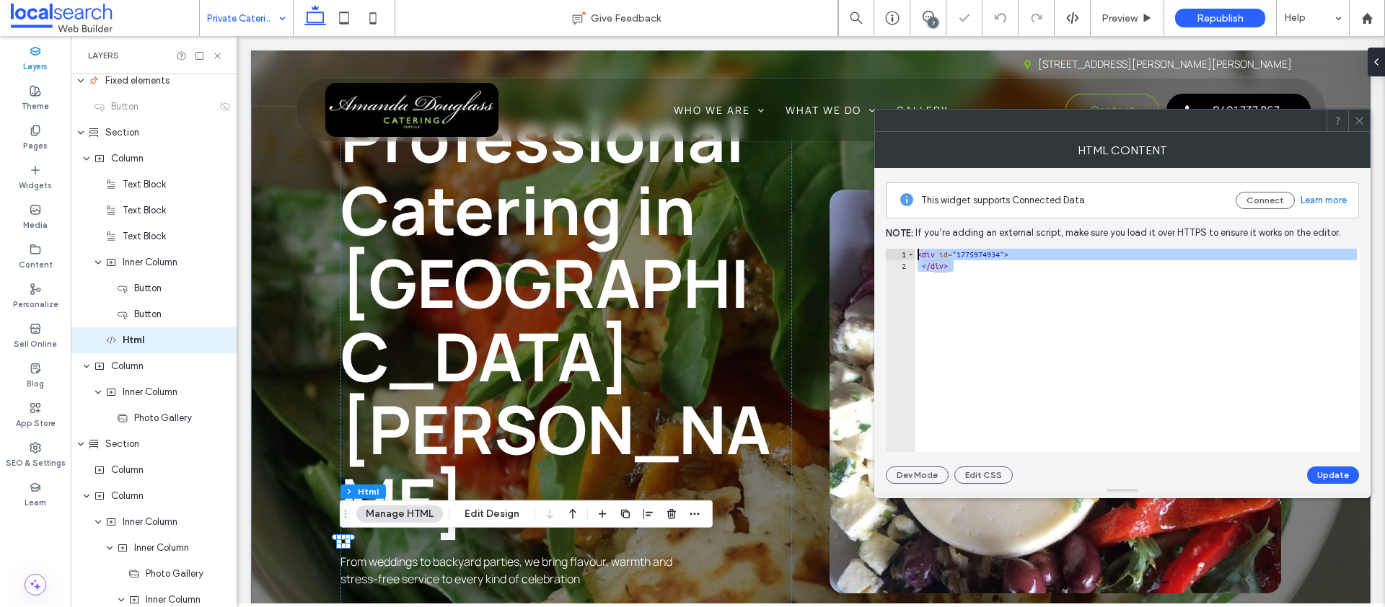
drag, startPoint x: 969, startPoint y: 267, endPoint x: 892, endPoint y: 233, distance: 85.0
click at [892, 233] on div "This widget supports Connected Data Connect Learn more Note: If you’re adding a…" at bounding box center [1122, 326] width 473 height 316
paste textarea "Cursor at row 1"
type textarea "******"
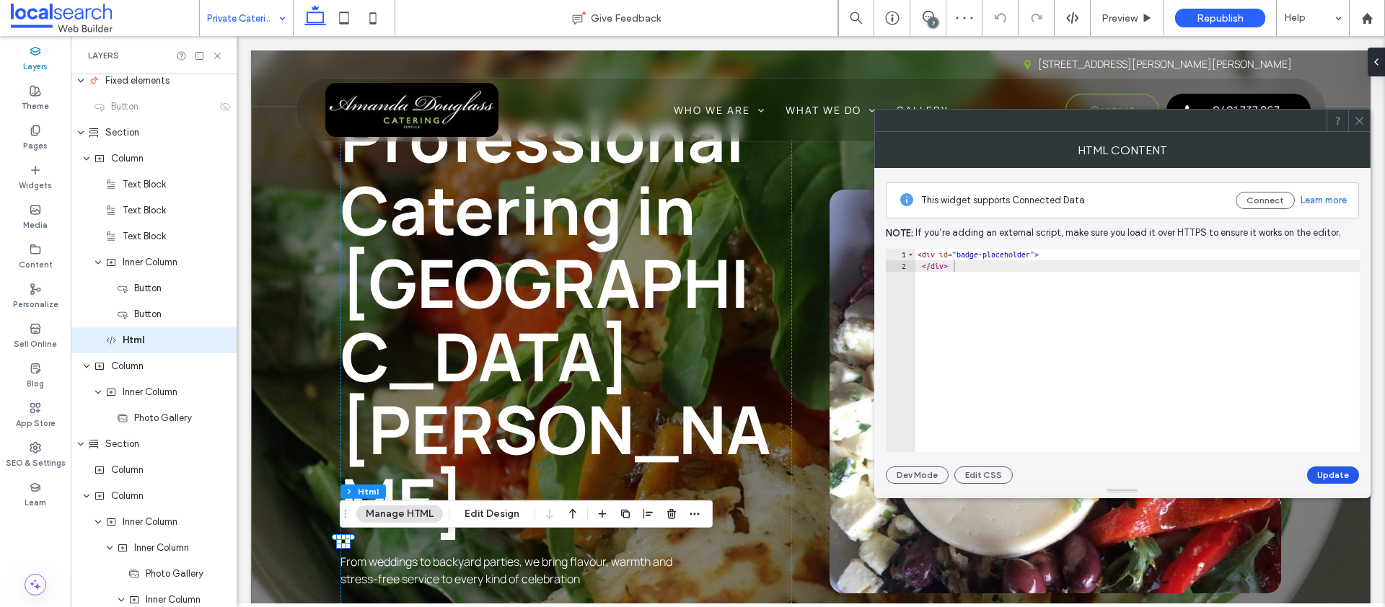
click at [1343, 471] on button "Update" at bounding box center [1333, 475] width 52 height 17
click at [1358, 115] on icon at bounding box center [1359, 120] width 11 height 11
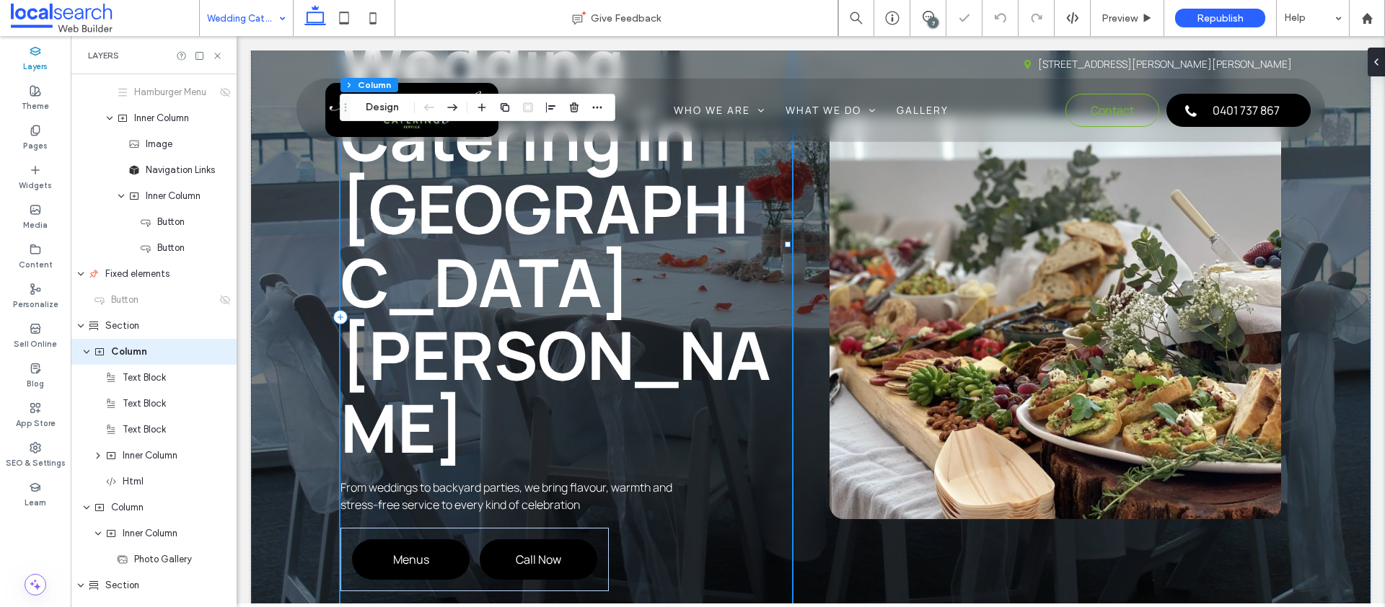
scroll to position [292, 0]
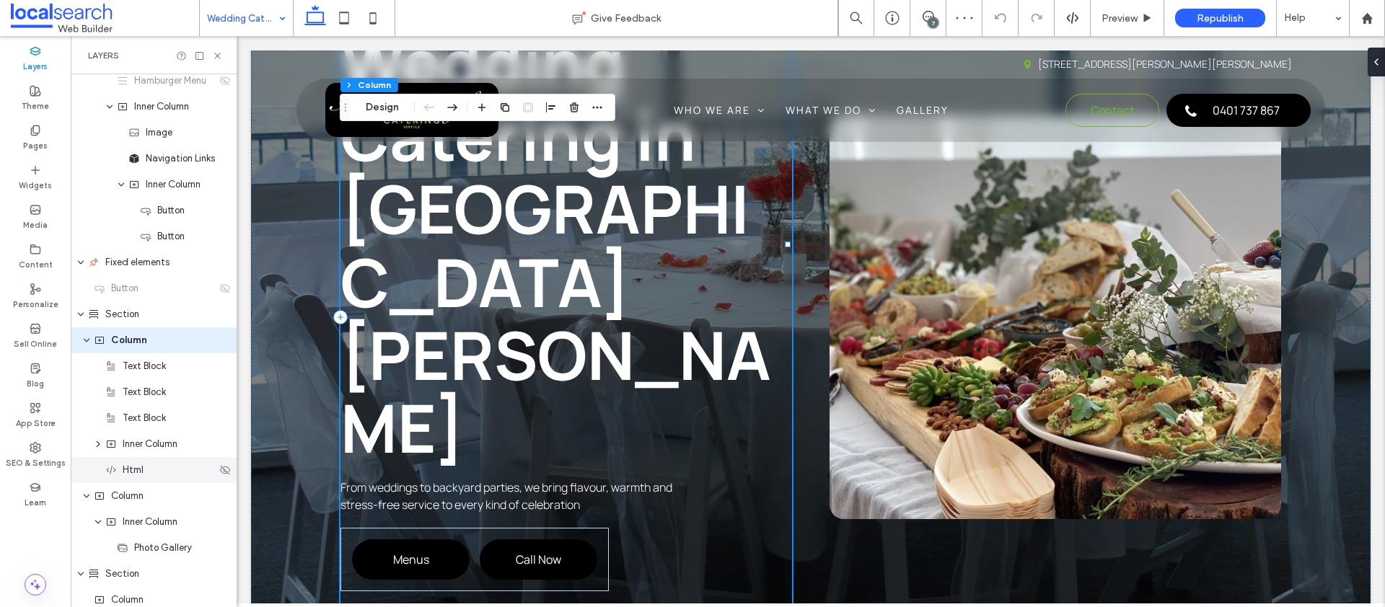
click at [144, 472] on div "Html" at bounding box center [160, 470] width 111 height 14
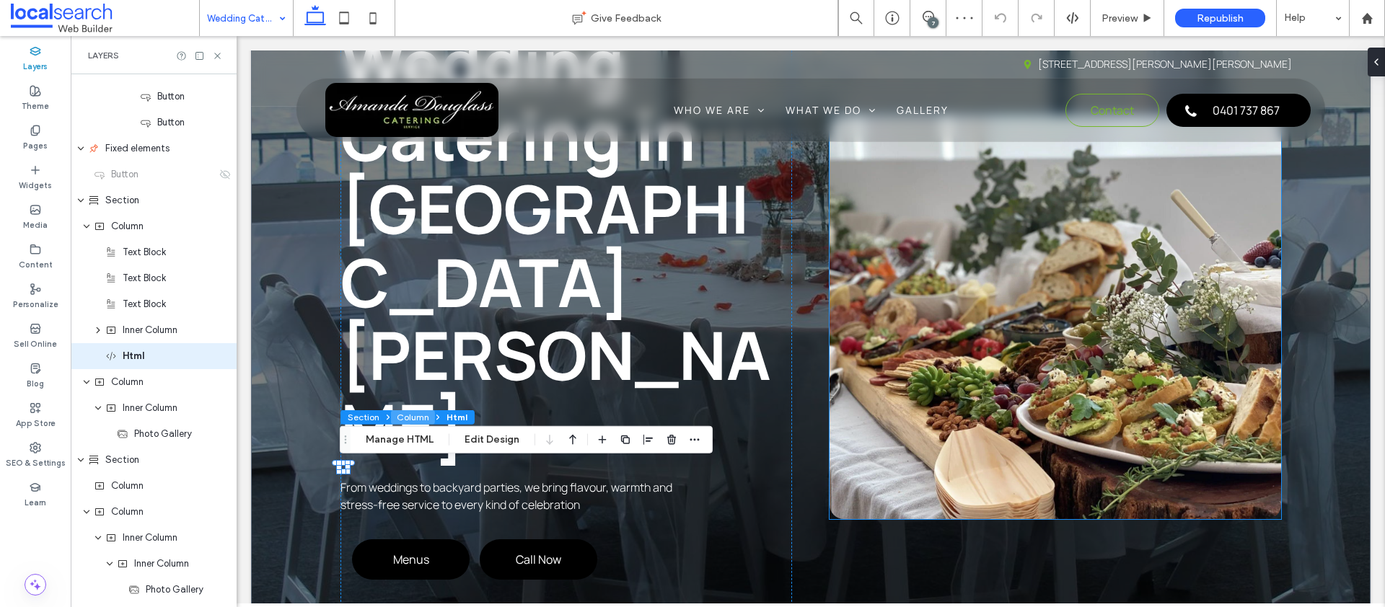
scroll to position [422, 0]
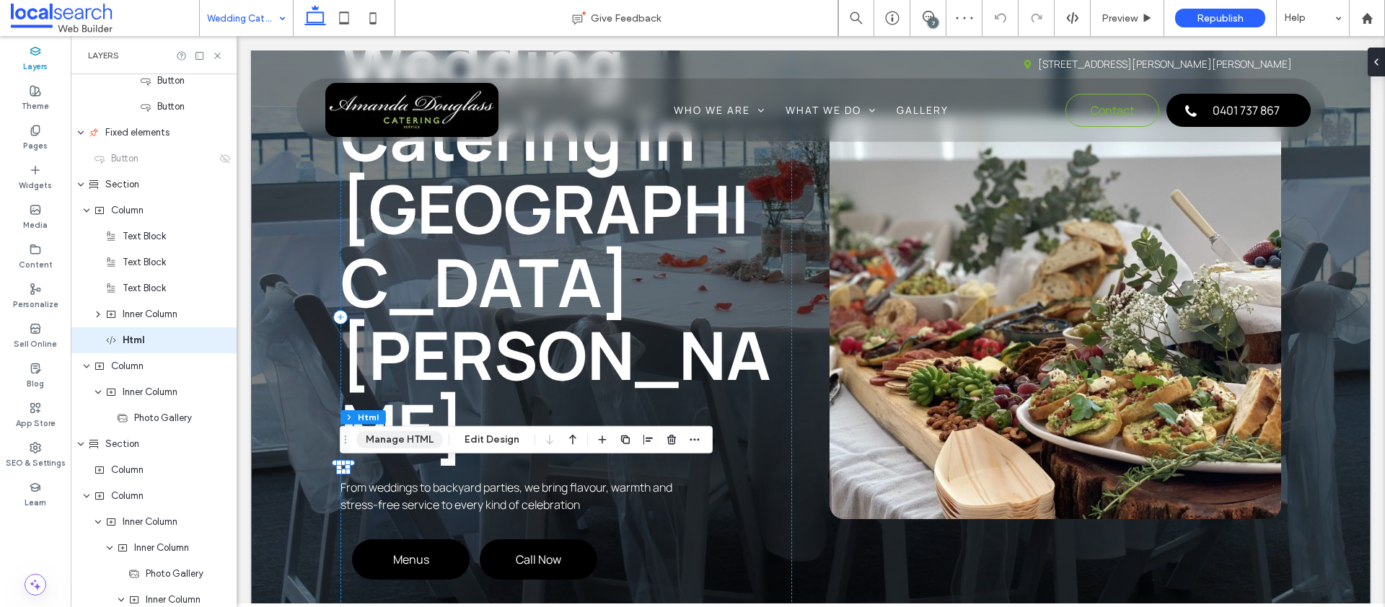
click at [420, 439] on button "Manage HTML" at bounding box center [399, 439] width 87 height 17
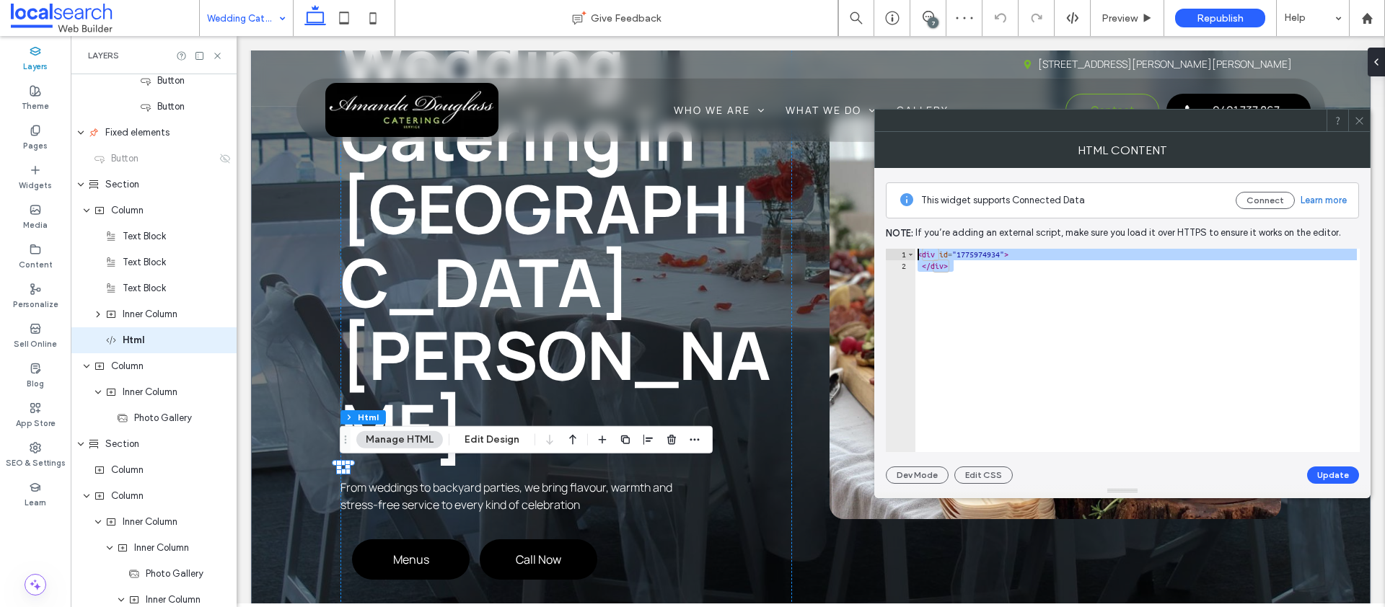
drag, startPoint x: 993, startPoint y: 296, endPoint x: 894, endPoint y: 234, distance: 117.1
click at [894, 234] on div "This widget supports Connected Data Connect Learn more Note: If you’re adding a…" at bounding box center [1122, 326] width 473 height 316
paste textarea "Cursor at row 1"
type textarea "******"
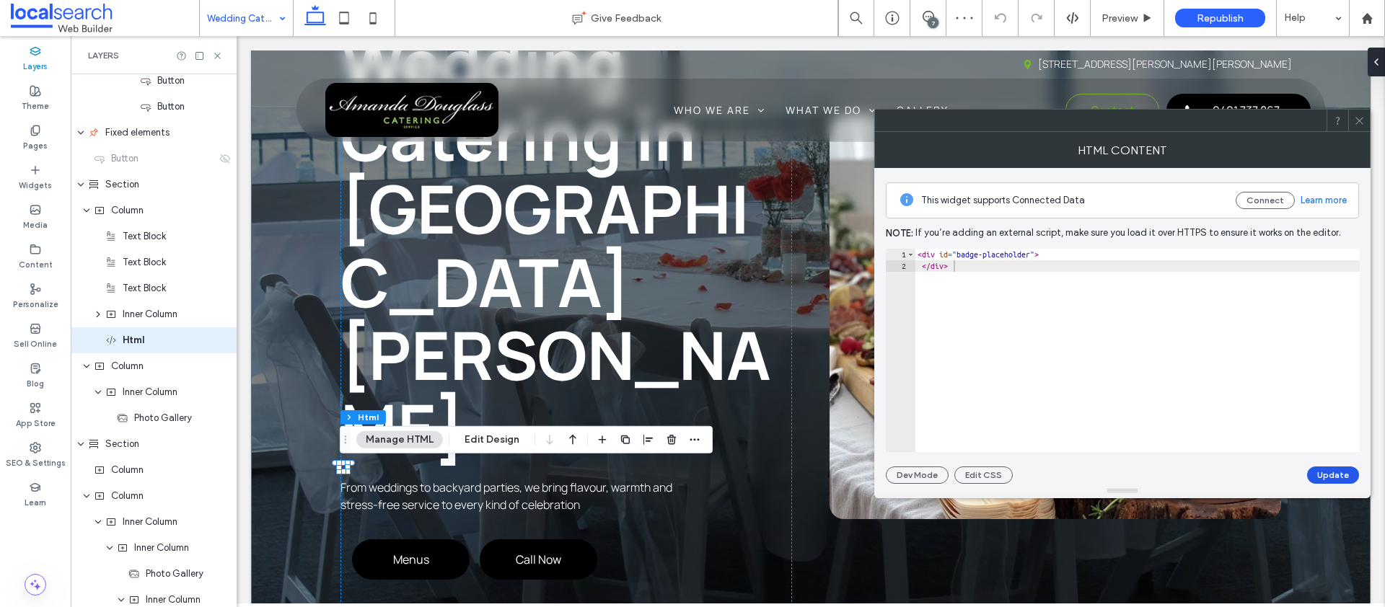
click at [1342, 479] on button "Update" at bounding box center [1333, 475] width 52 height 17
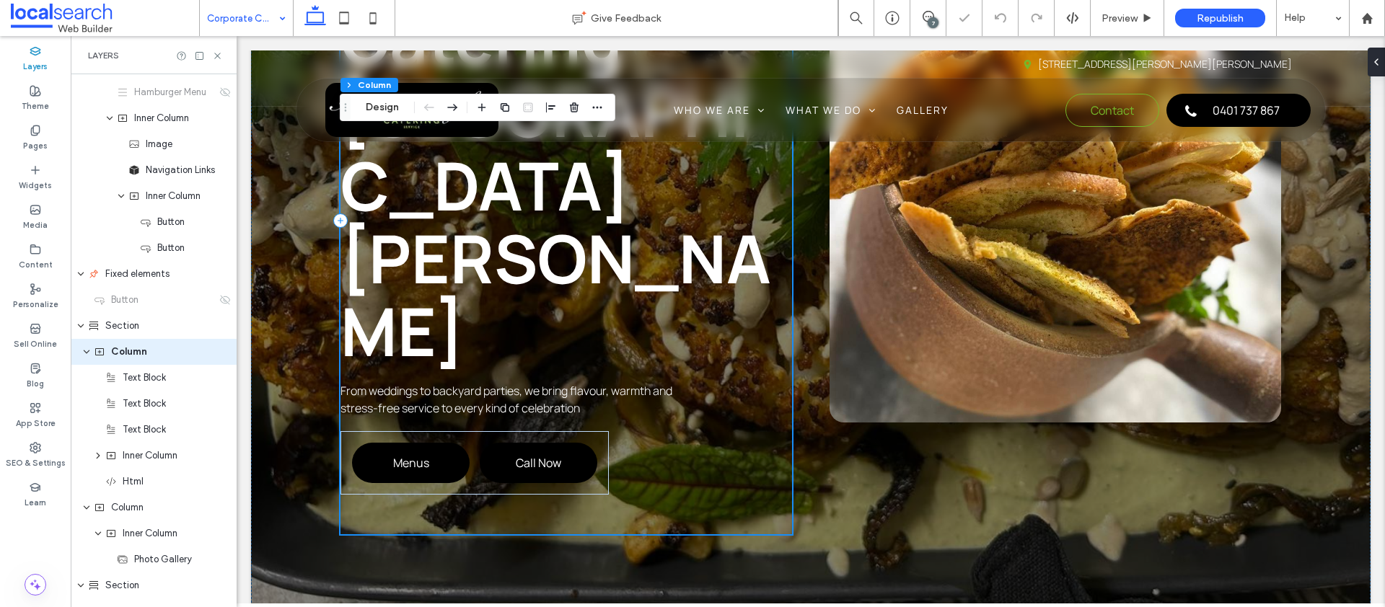
scroll to position [292, 0]
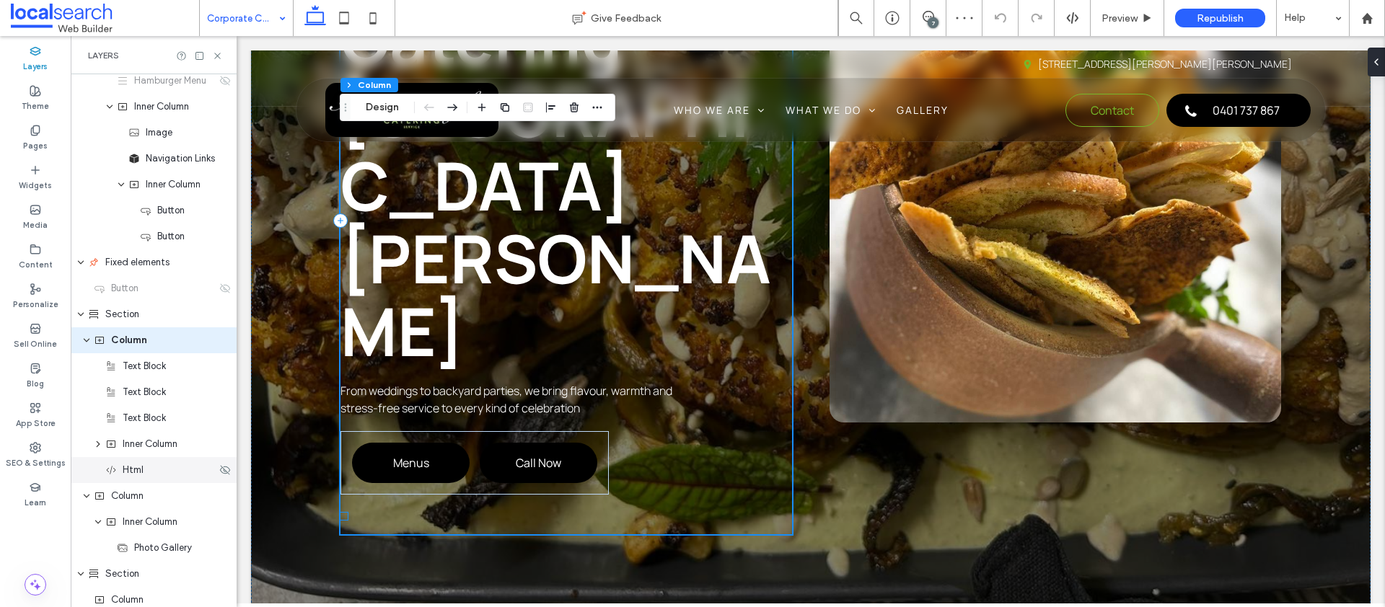
click at [154, 480] on div "Html" at bounding box center [154, 470] width 166 height 26
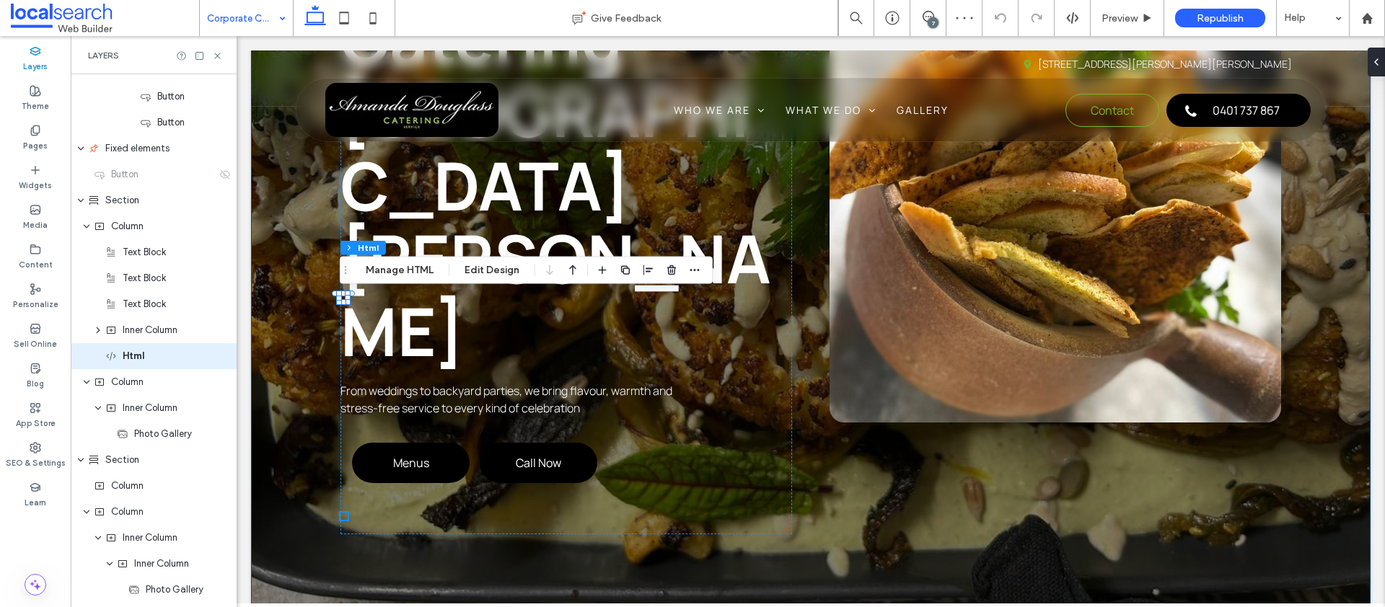
scroll to position [422, 0]
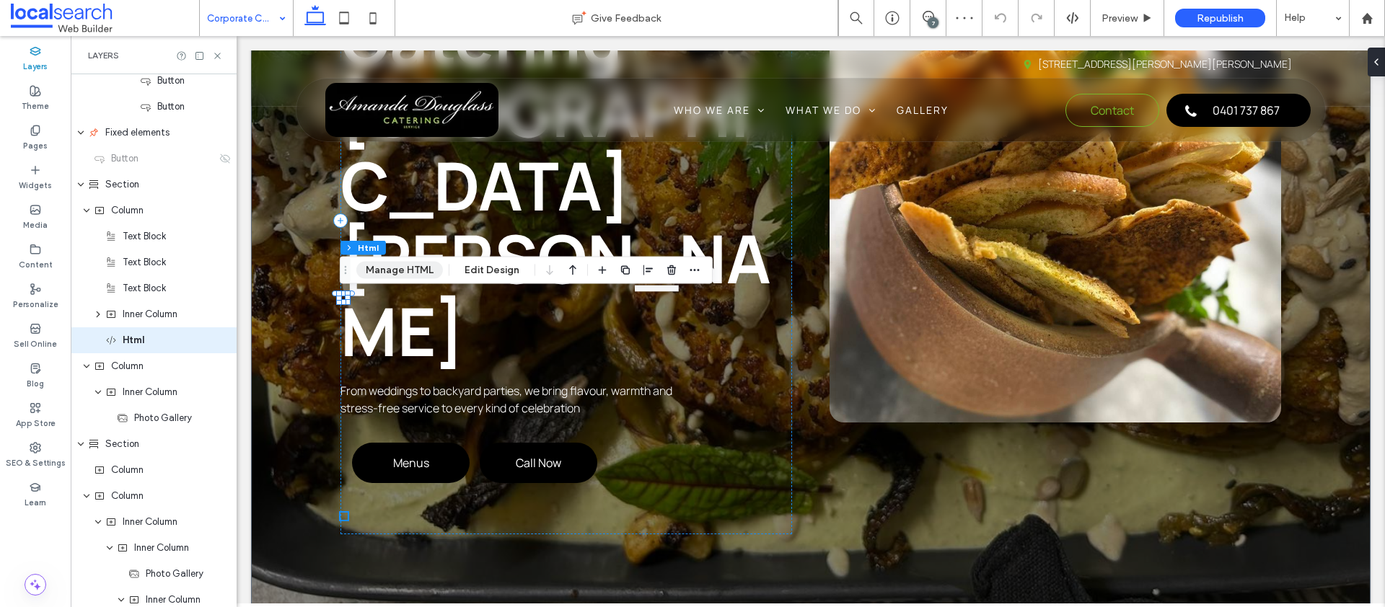
click at [408, 273] on button "Manage HTML" at bounding box center [399, 270] width 87 height 17
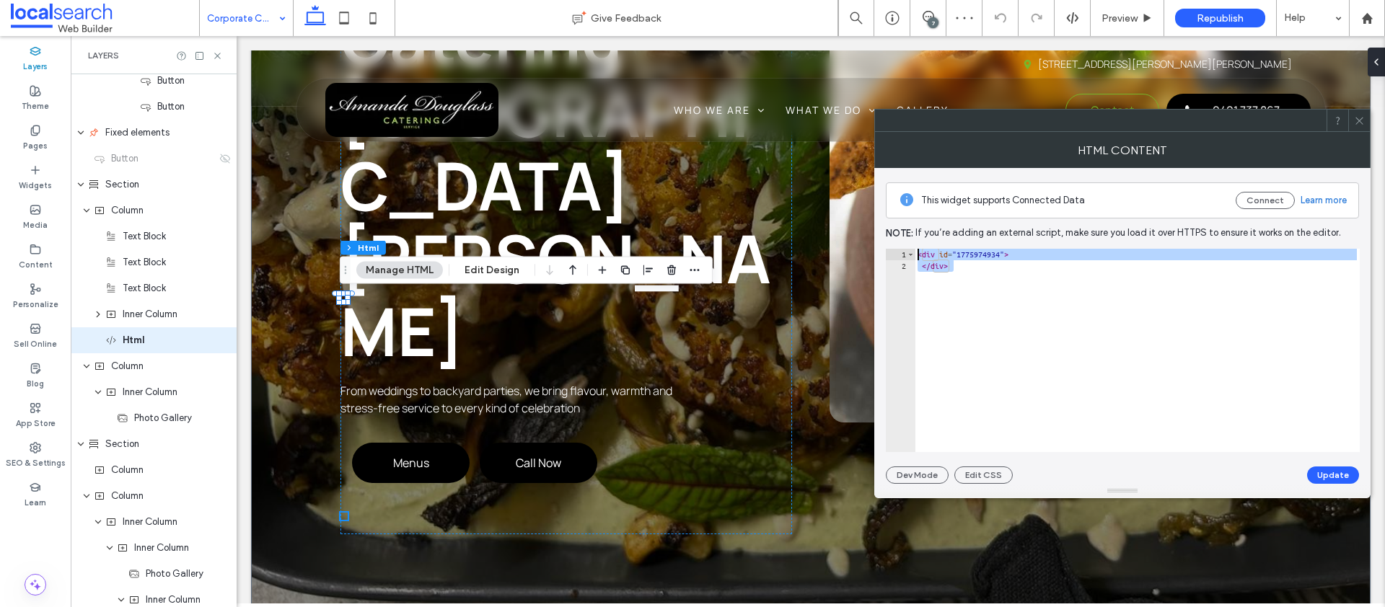
drag, startPoint x: 1026, startPoint y: 292, endPoint x: 894, endPoint y: 242, distance: 141.1
click at [894, 242] on div "This widget supports Connected Data Connect Learn more Note: If you’re adding a…" at bounding box center [1122, 326] width 473 height 316
paste textarea "Cursor at row 1"
type textarea "******"
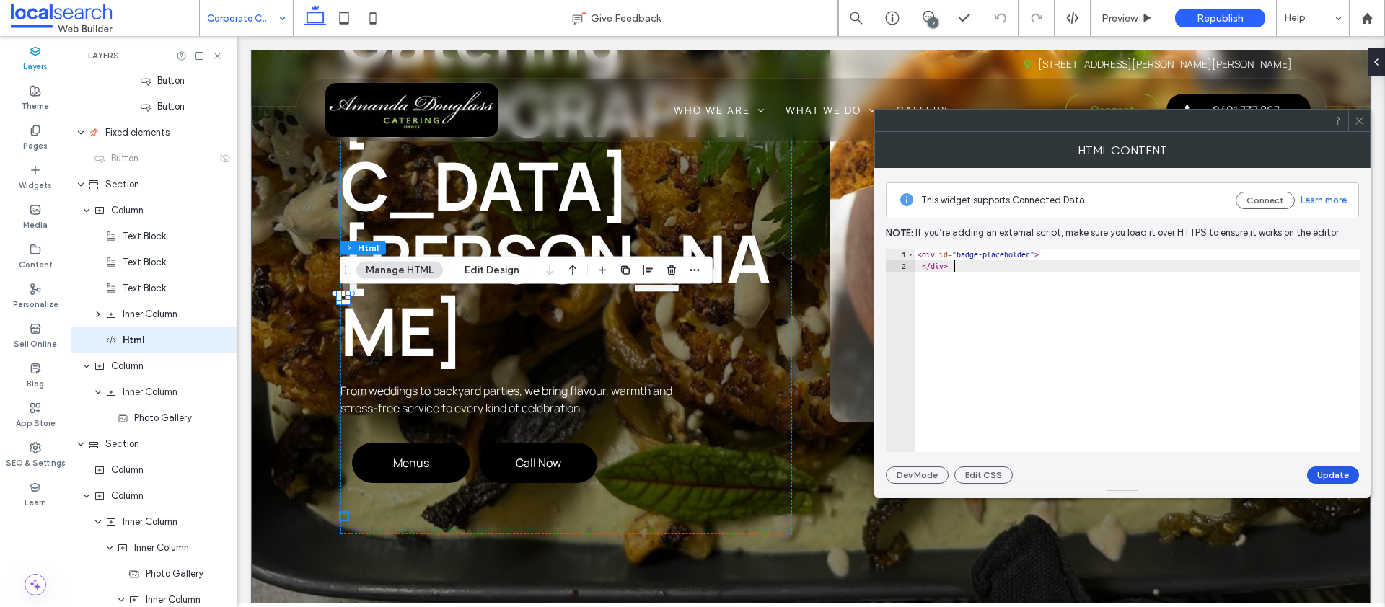
click at [1320, 467] on button "Update" at bounding box center [1333, 475] width 52 height 17
click at [1360, 120] on use at bounding box center [1358, 120] width 7 height 7
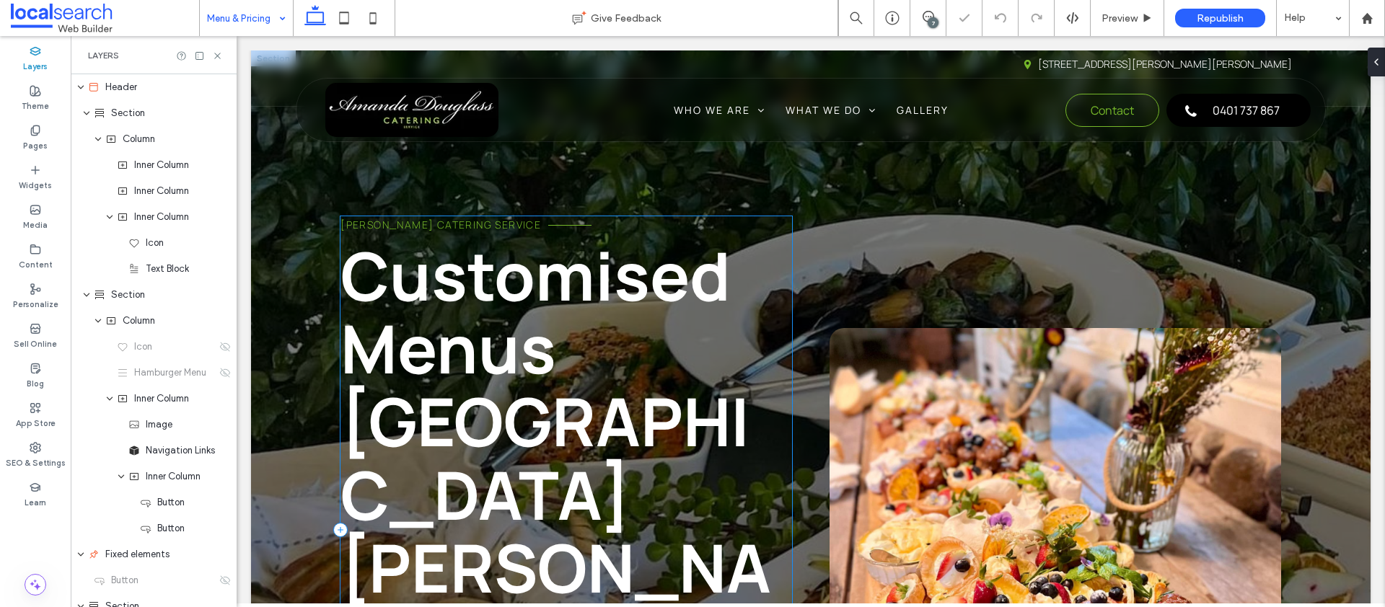
click at [432, 515] on div "Amanda Douglass Catering Service Customised Menus Port Stephens From weddings t…" at bounding box center [566, 530] width 452 height 628
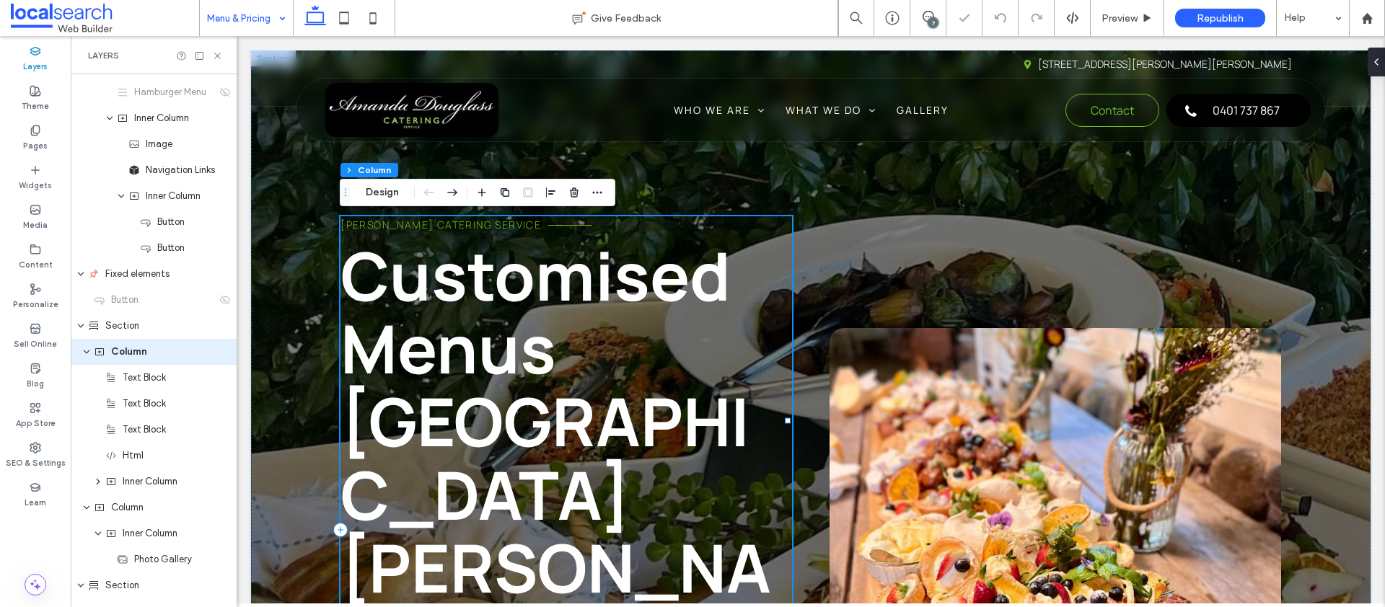
scroll to position [292, 0]
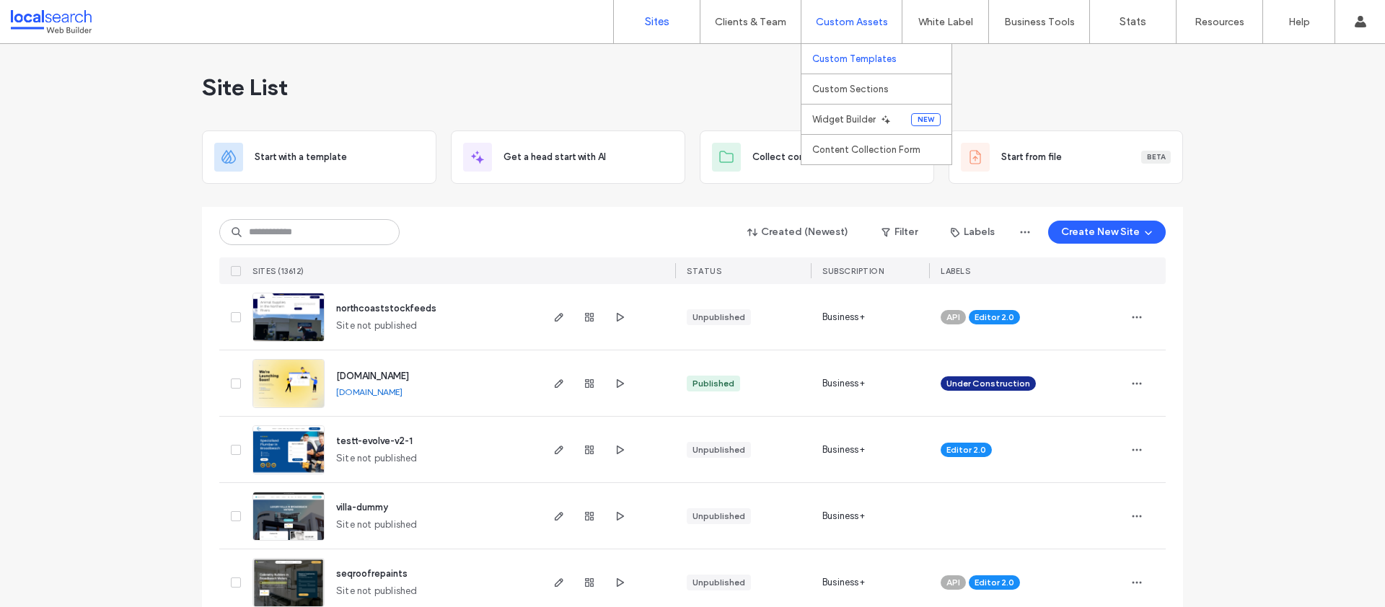
click at [853, 58] on label "Custom Templates" at bounding box center [854, 58] width 84 height 11
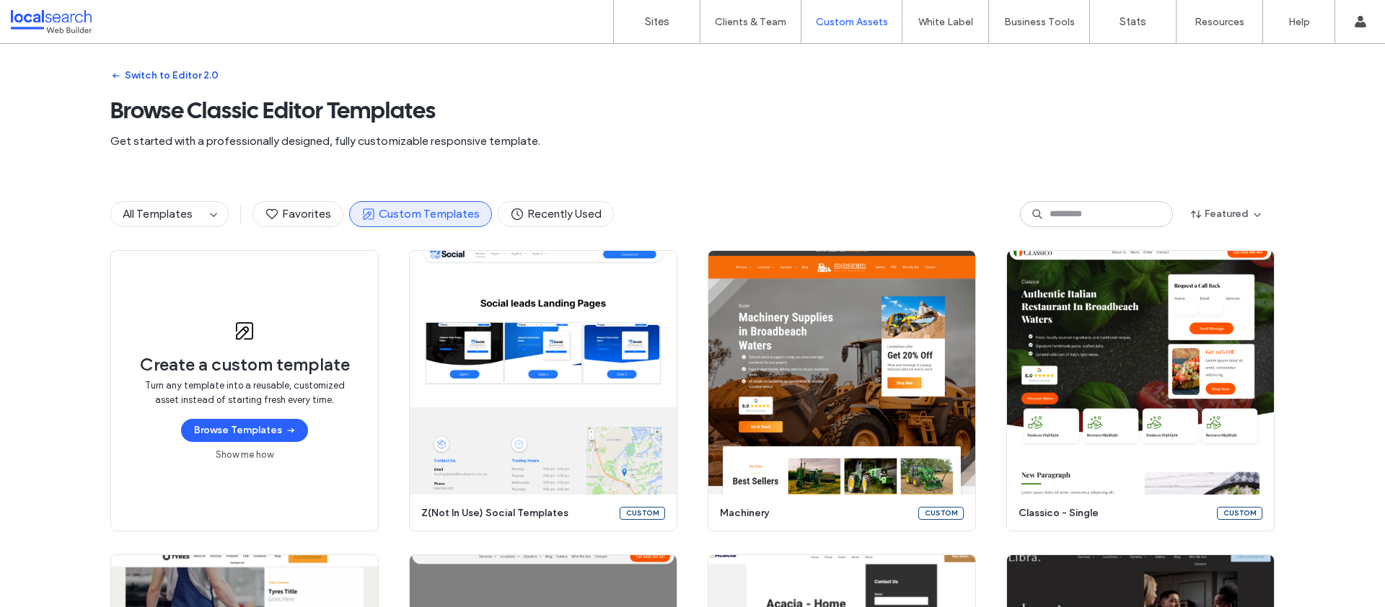
click at [170, 82] on button "Switch to Editor 2.0" at bounding box center [164, 75] width 108 height 23
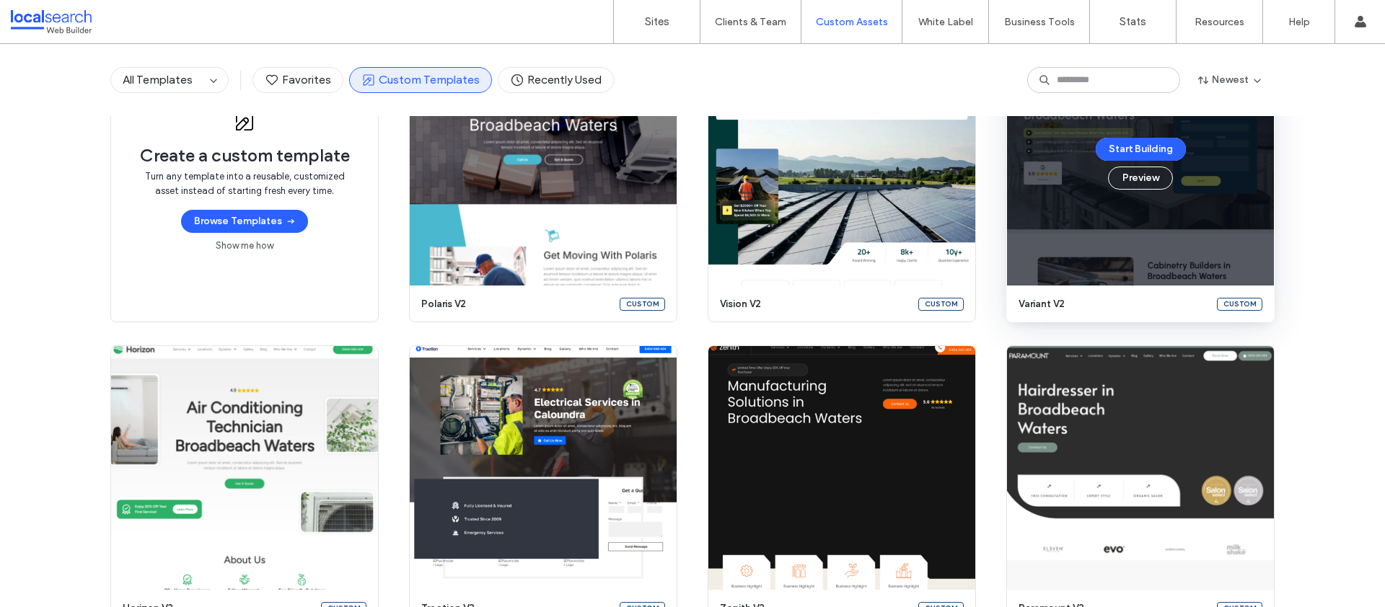
scroll to position [72, 0]
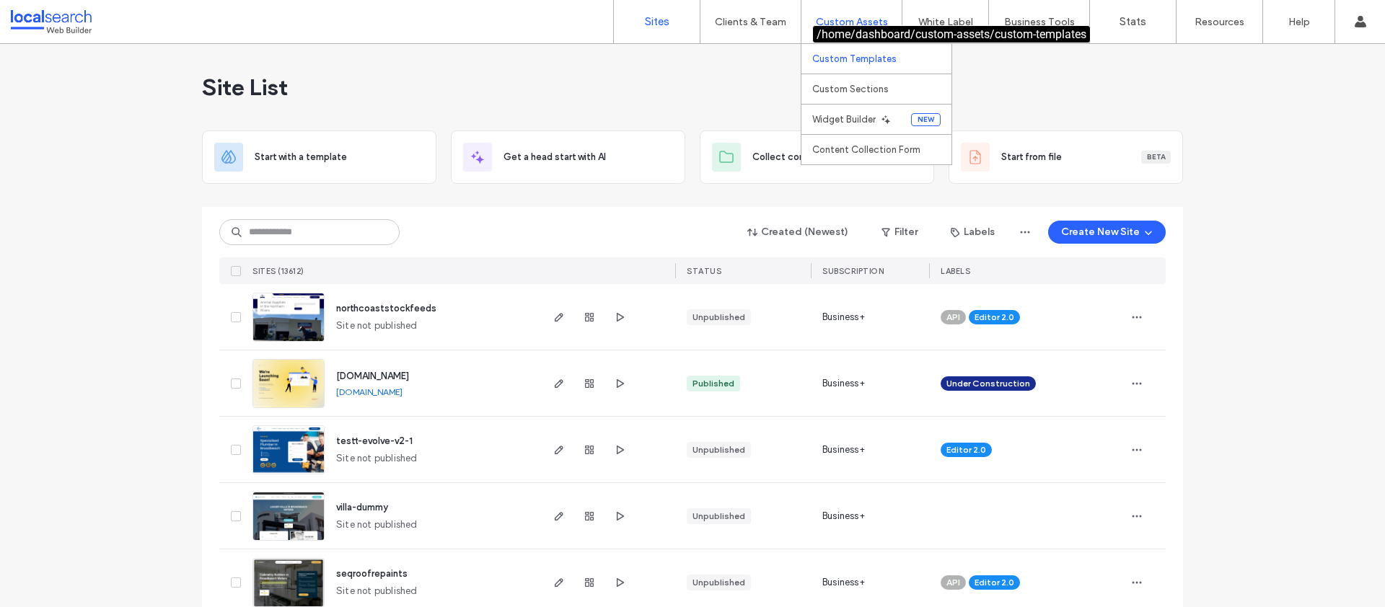
click at [852, 61] on label "Custom Templates" at bounding box center [854, 58] width 84 height 11
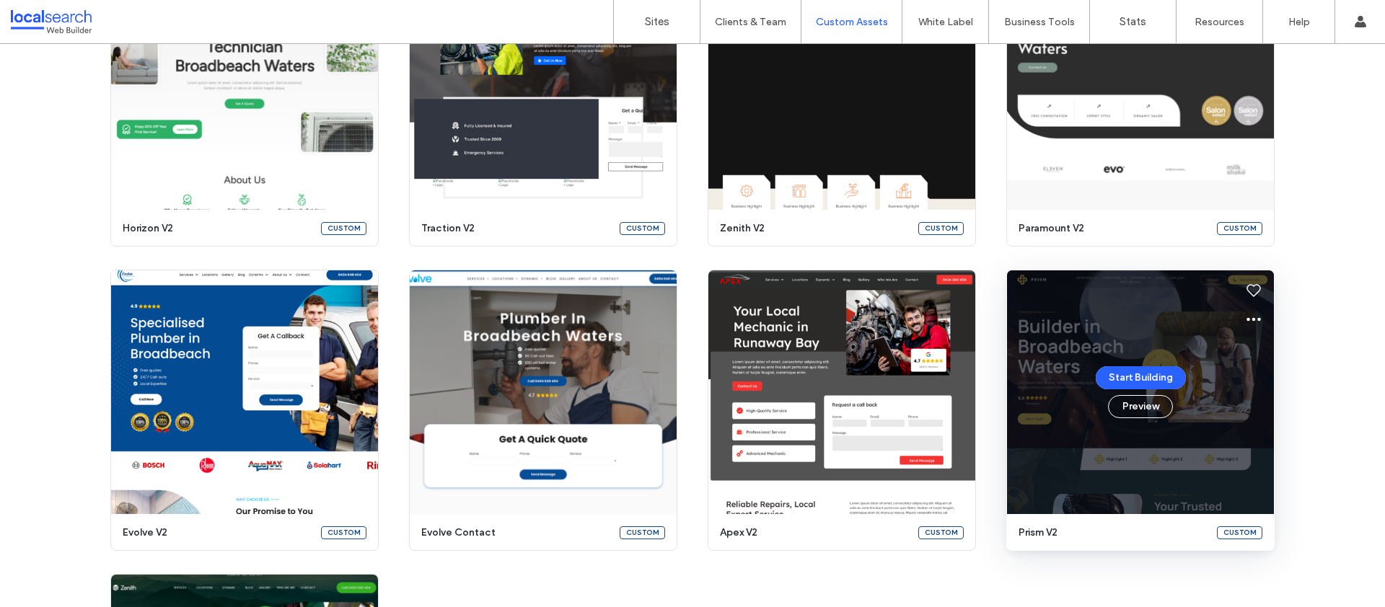
scroll to position [535, 0]
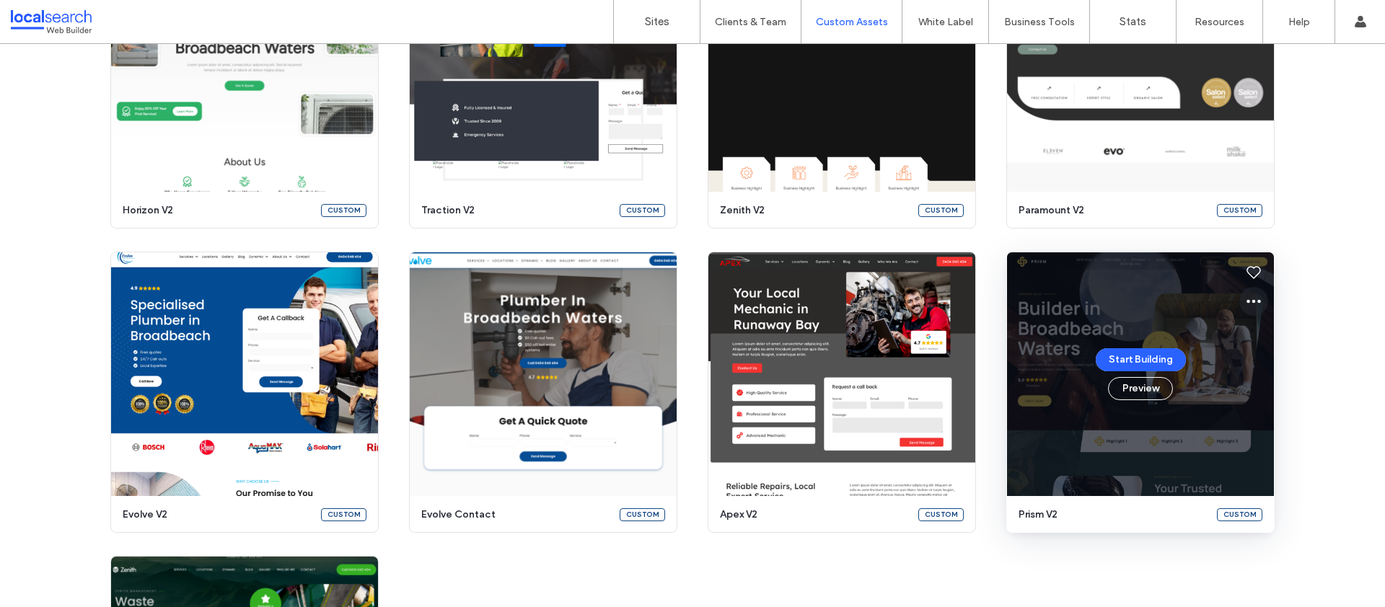
click at [1245, 304] on icon at bounding box center [1253, 301] width 17 height 17
click at [1277, 363] on span "Edit template" at bounding box center [1294, 369] width 61 height 14
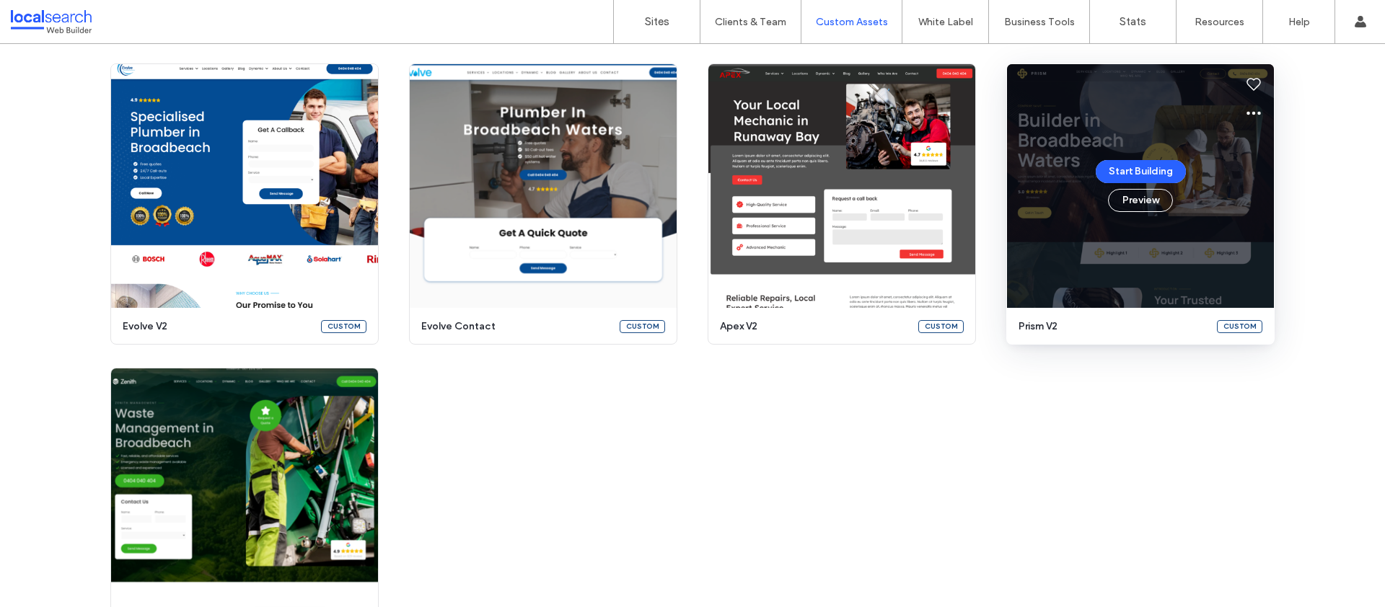
scroll to position [719, 0]
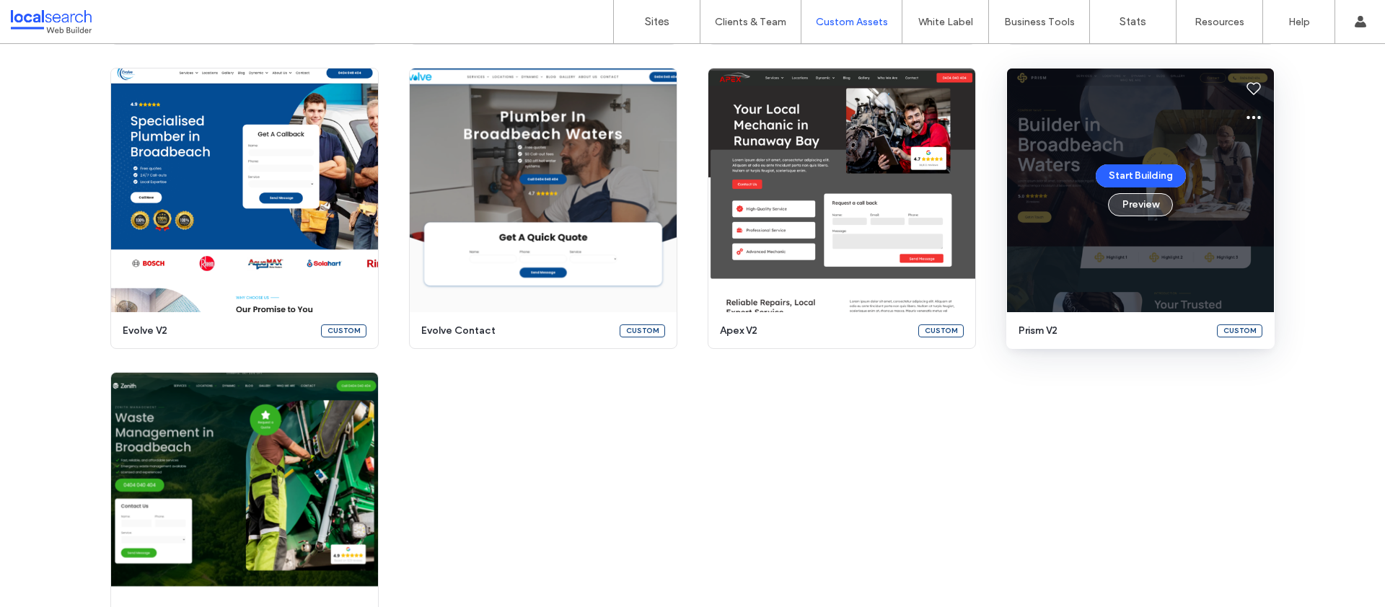
click at [1135, 210] on button "Preview" at bounding box center [1140, 204] width 65 height 23
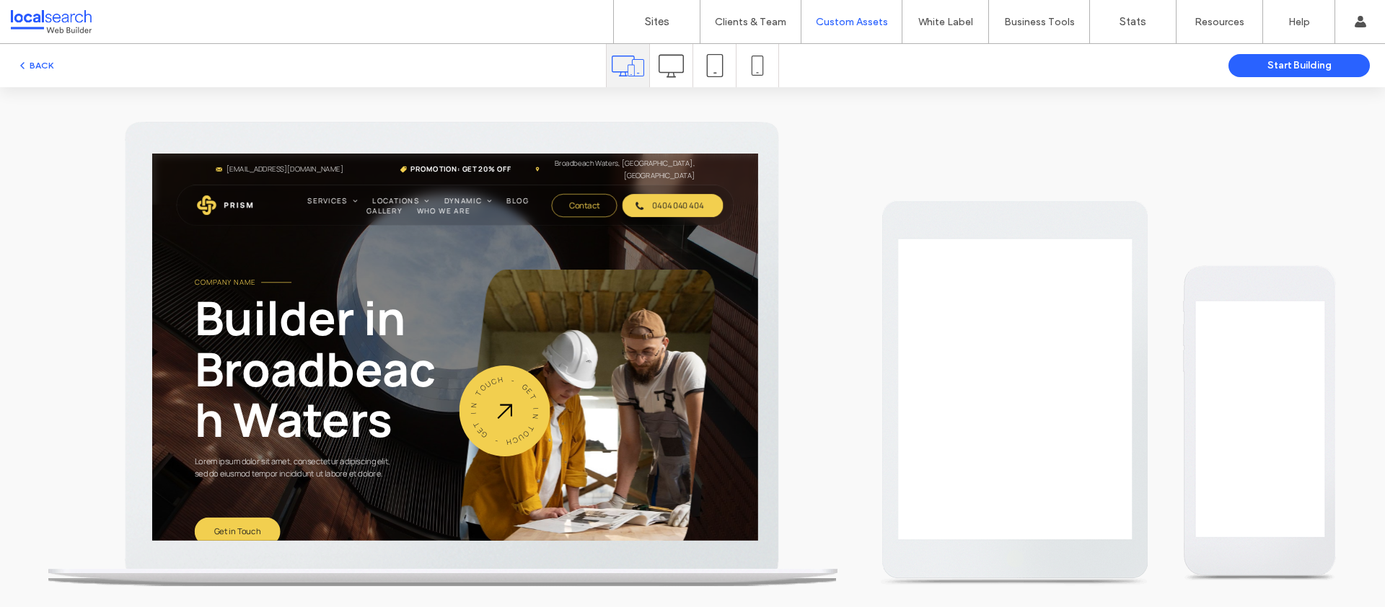
click at [680, 65] on icon at bounding box center [671, 65] width 25 height 25
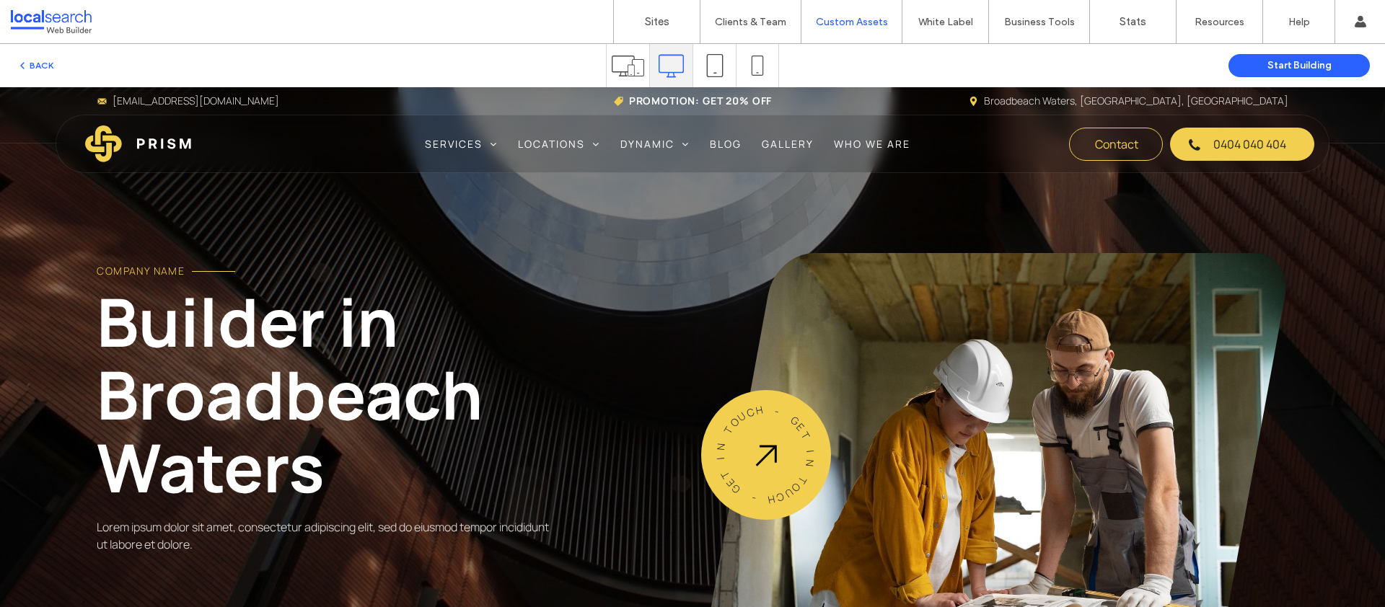
scroll to position [0, 0]
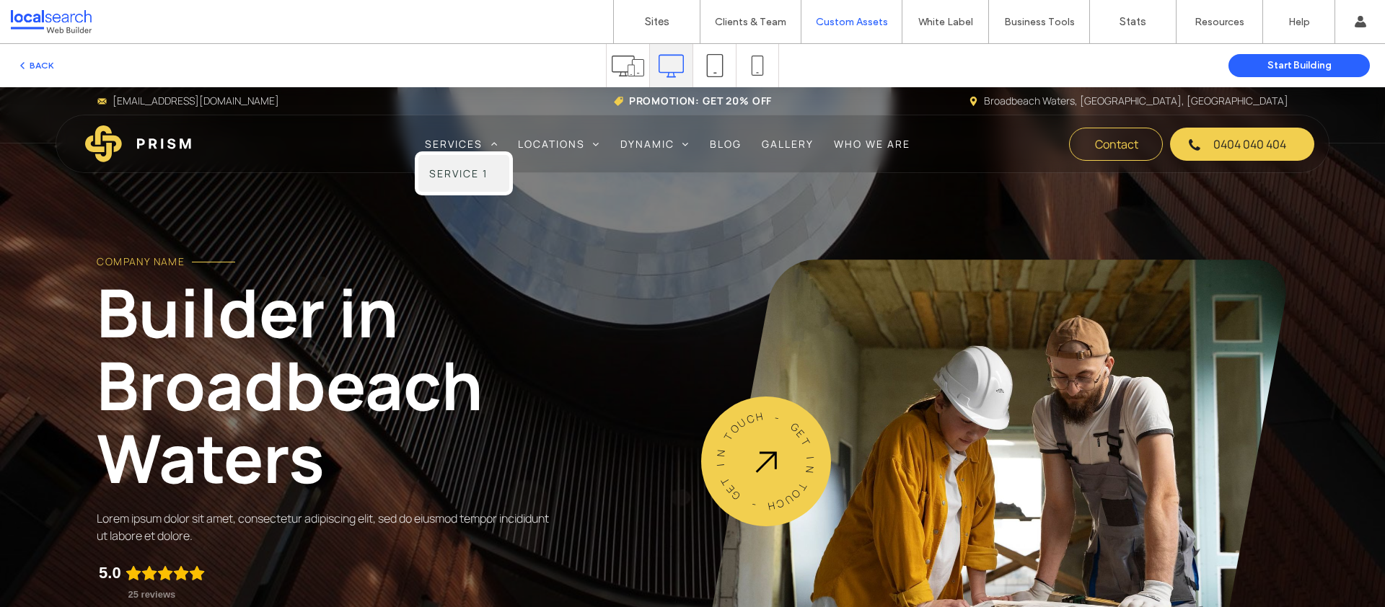
click at [453, 166] on span "Service 1" at bounding box center [458, 173] width 58 height 15
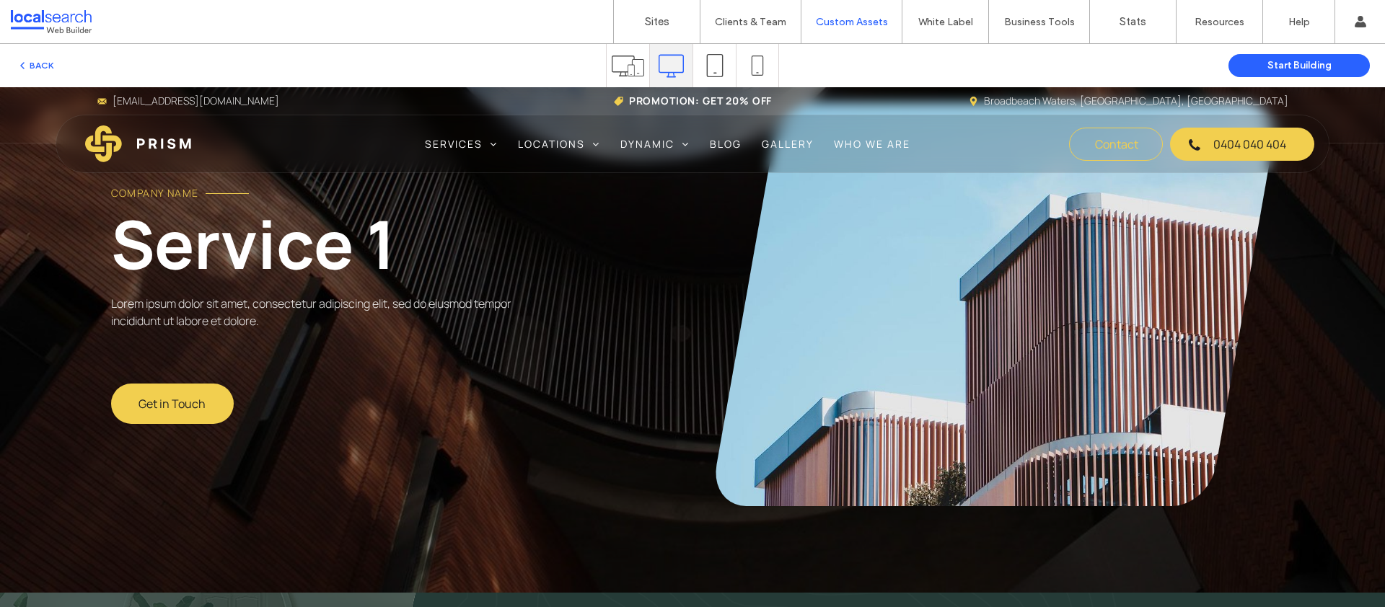
scroll to position [148, 0]
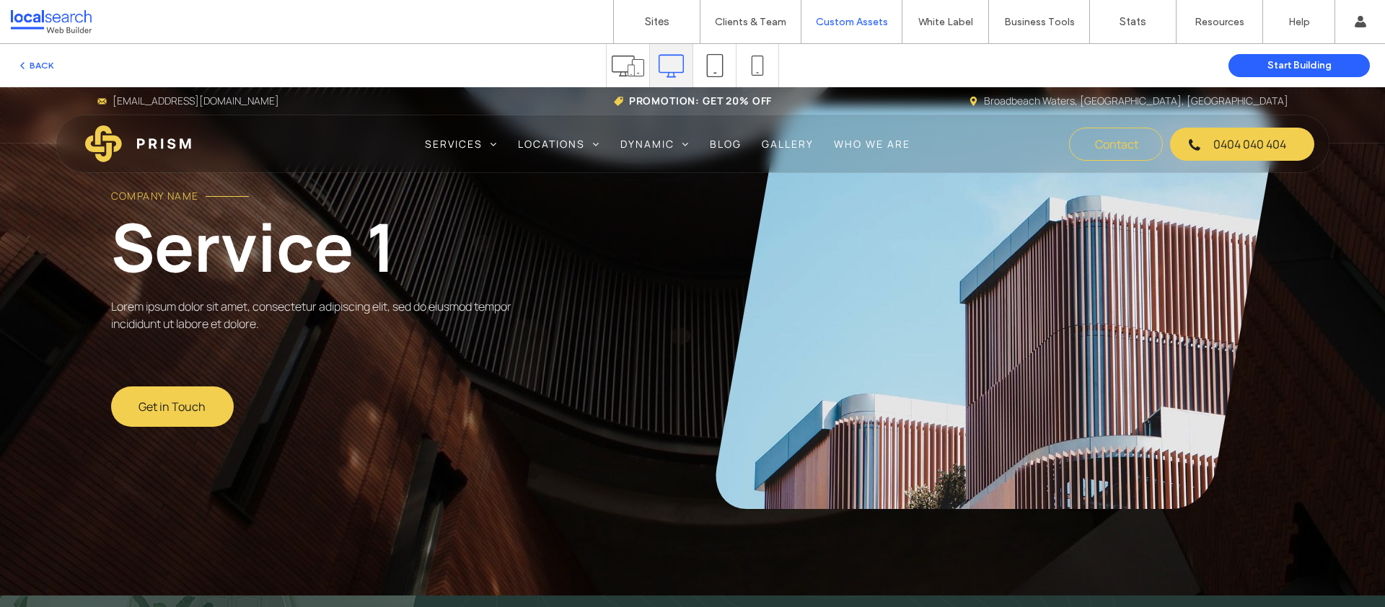
click at [147, 146] on img at bounding box center [138, 144] width 107 height 37
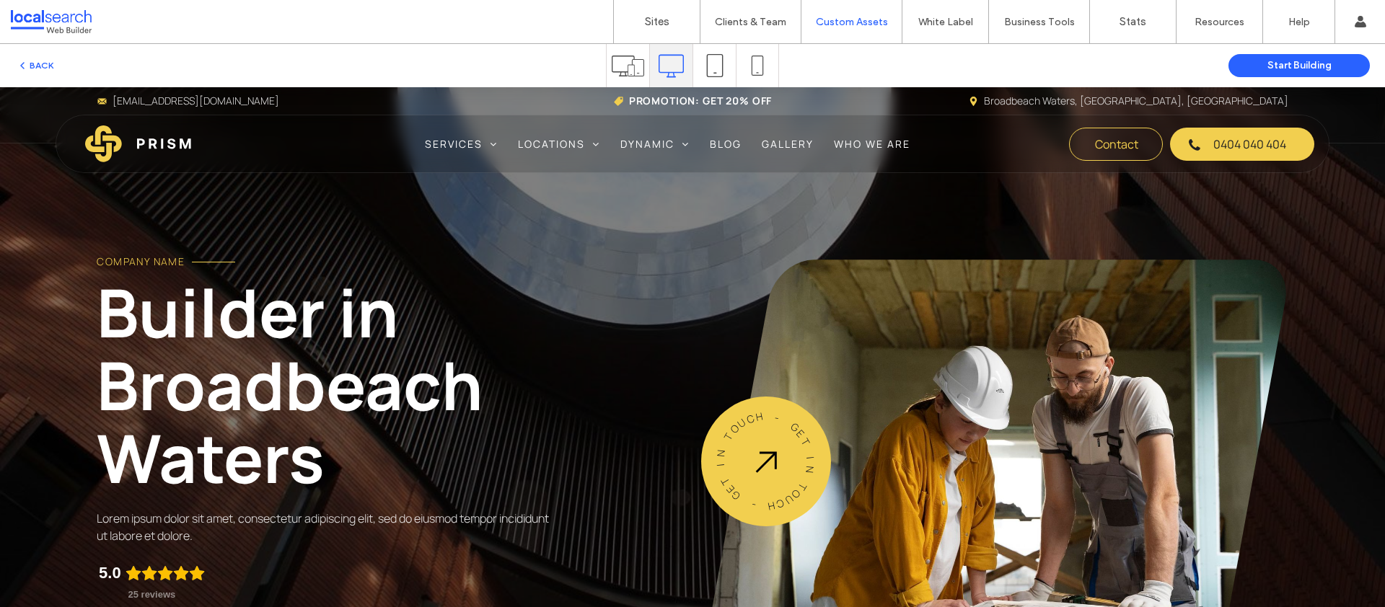
scroll to position [114, 0]
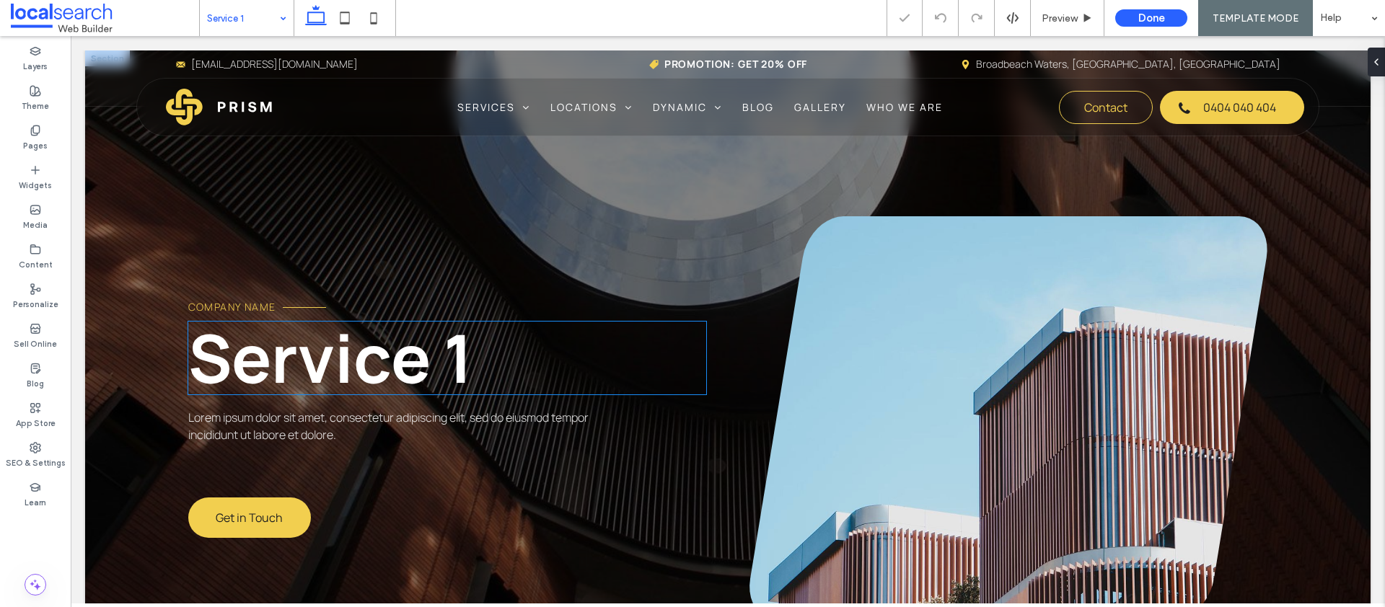
scroll to position [3, 0]
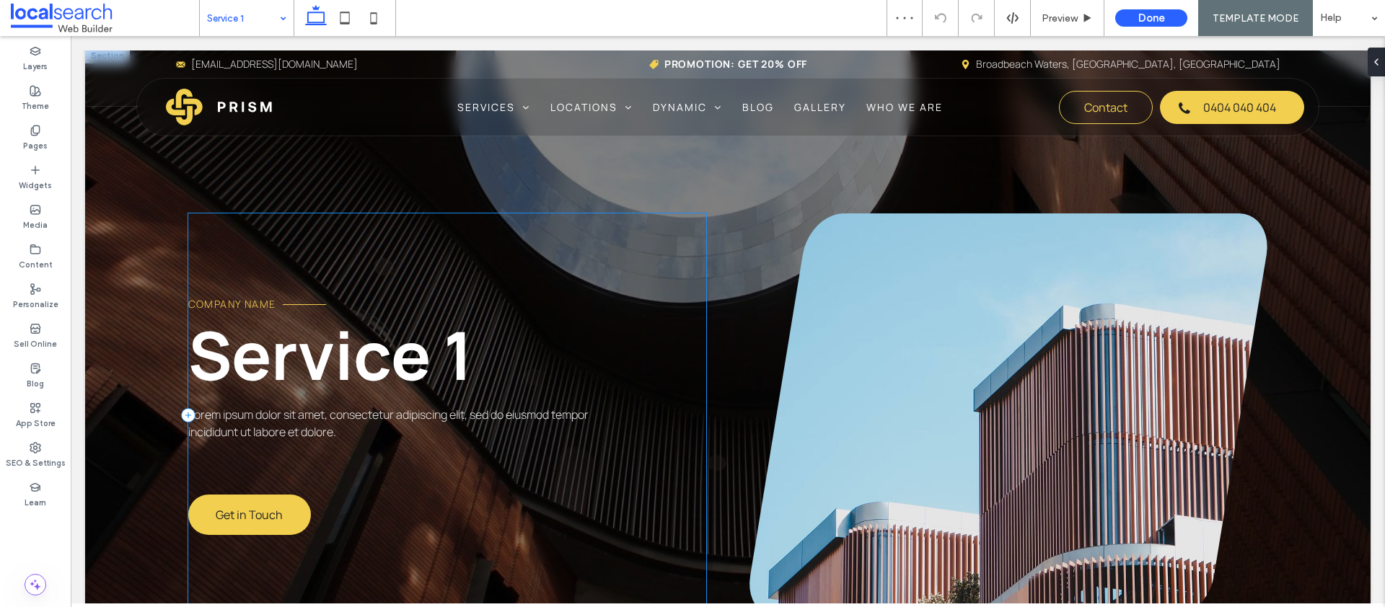
click at [279, 468] on div "Company Name Service 1 Lorem ipsum dolor sit amet, consectetur adipiscing elit,…" at bounding box center [447, 416] width 519 height 404
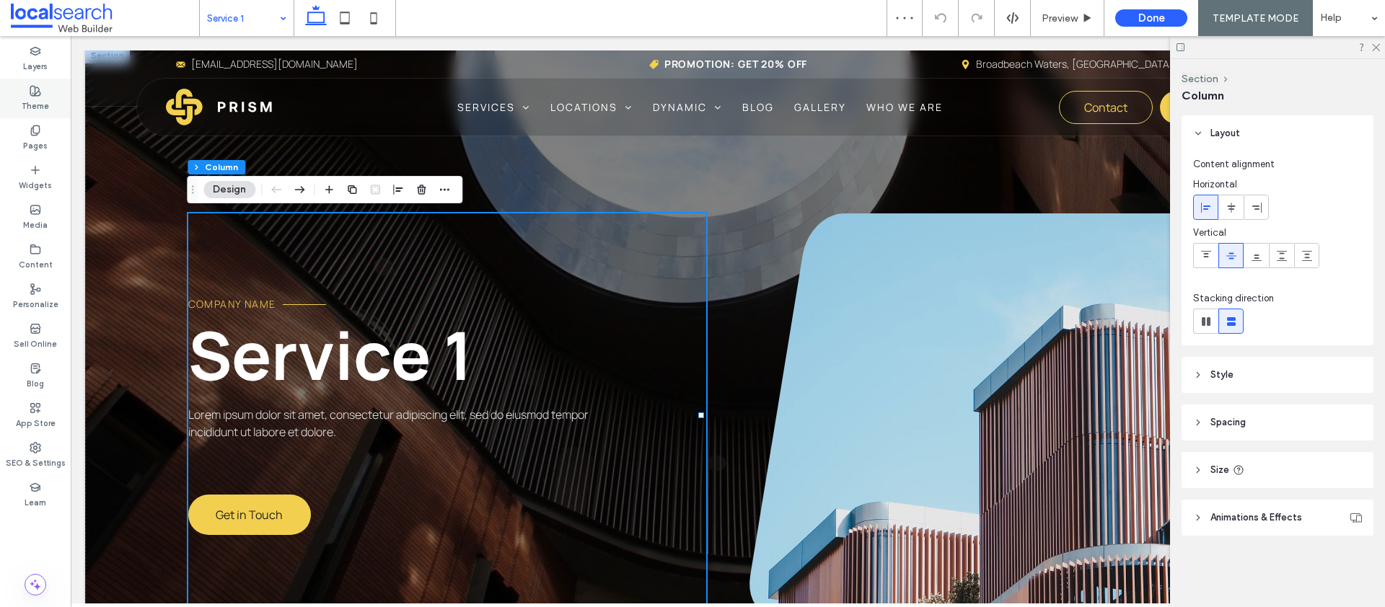
click at [38, 82] on div "Theme" at bounding box center [35, 99] width 71 height 40
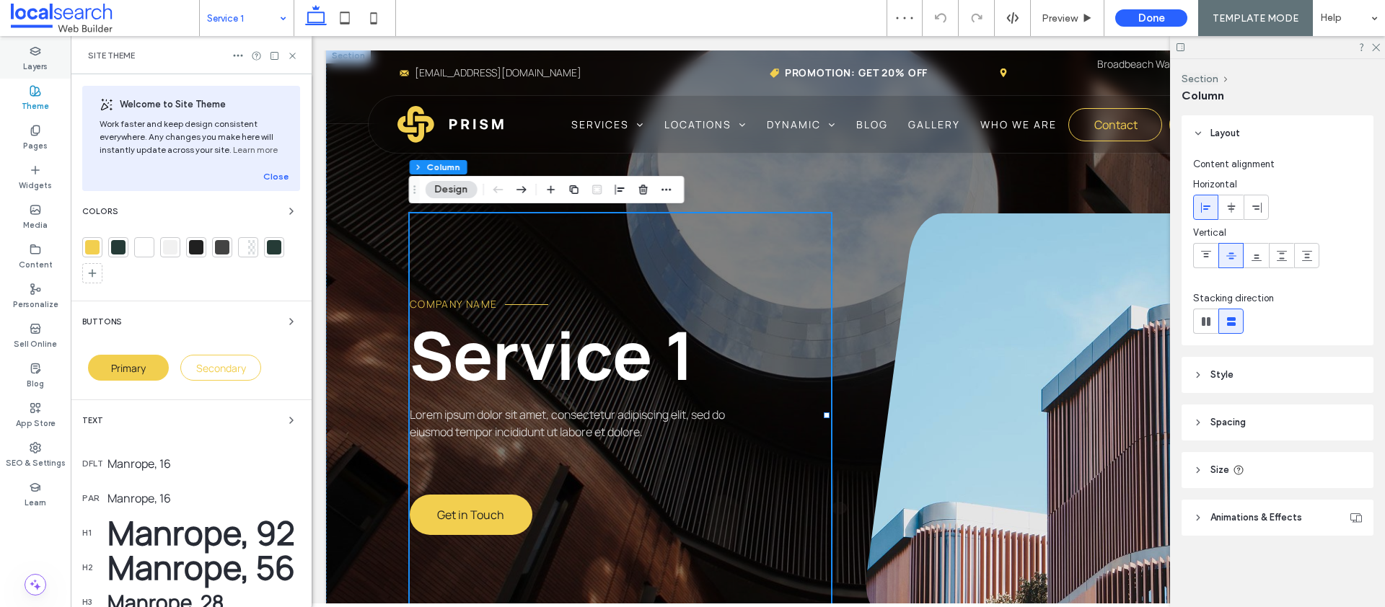
click at [41, 68] on label "Layers" at bounding box center [35, 65] width 25 height 16
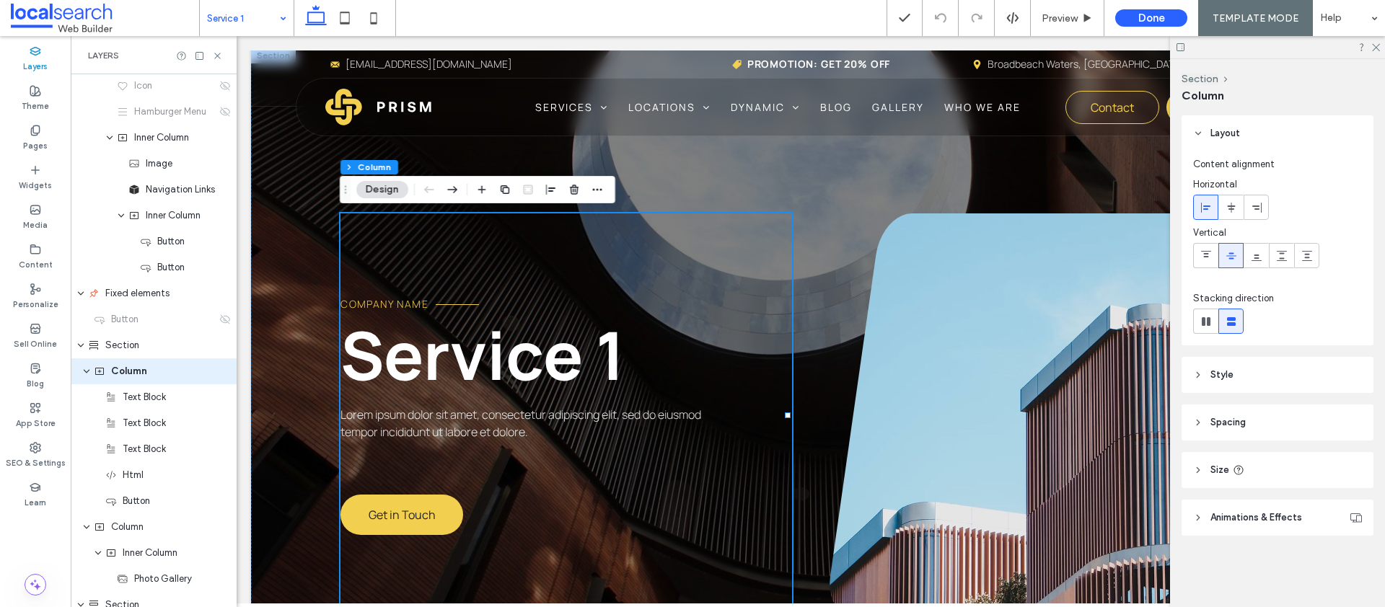
scroll to position [396, 0]
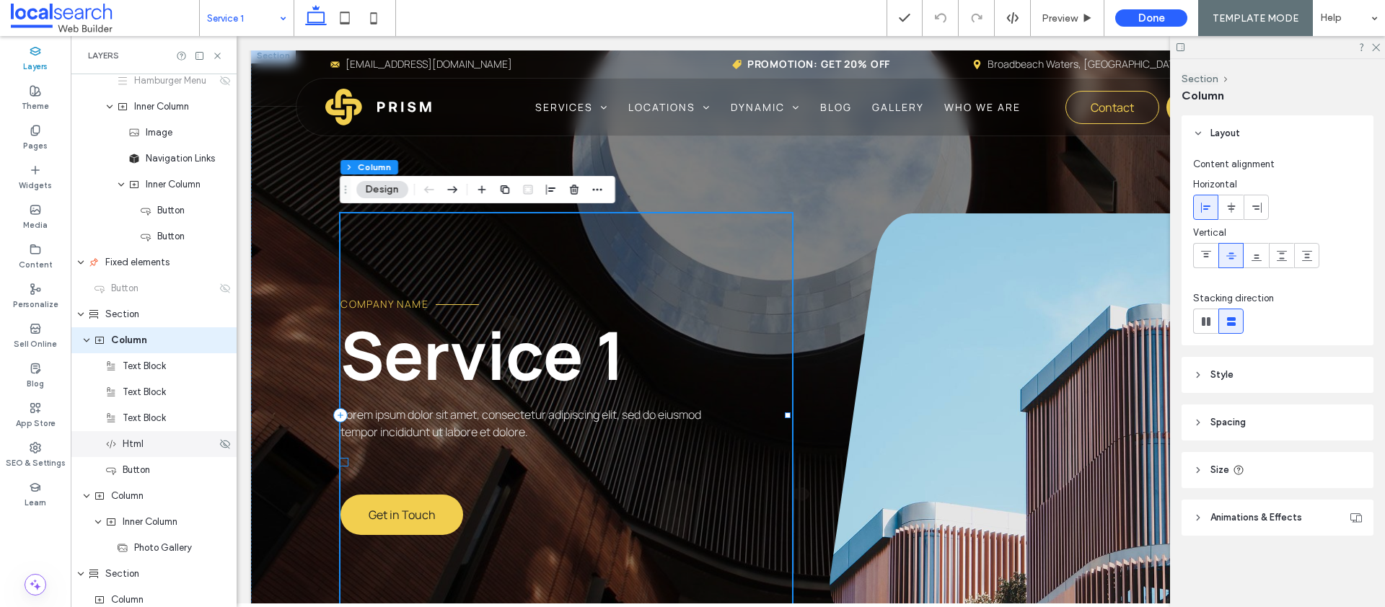
click at [150, 441] on div "Html" at bounding box center [160, 444] width 111 height 14
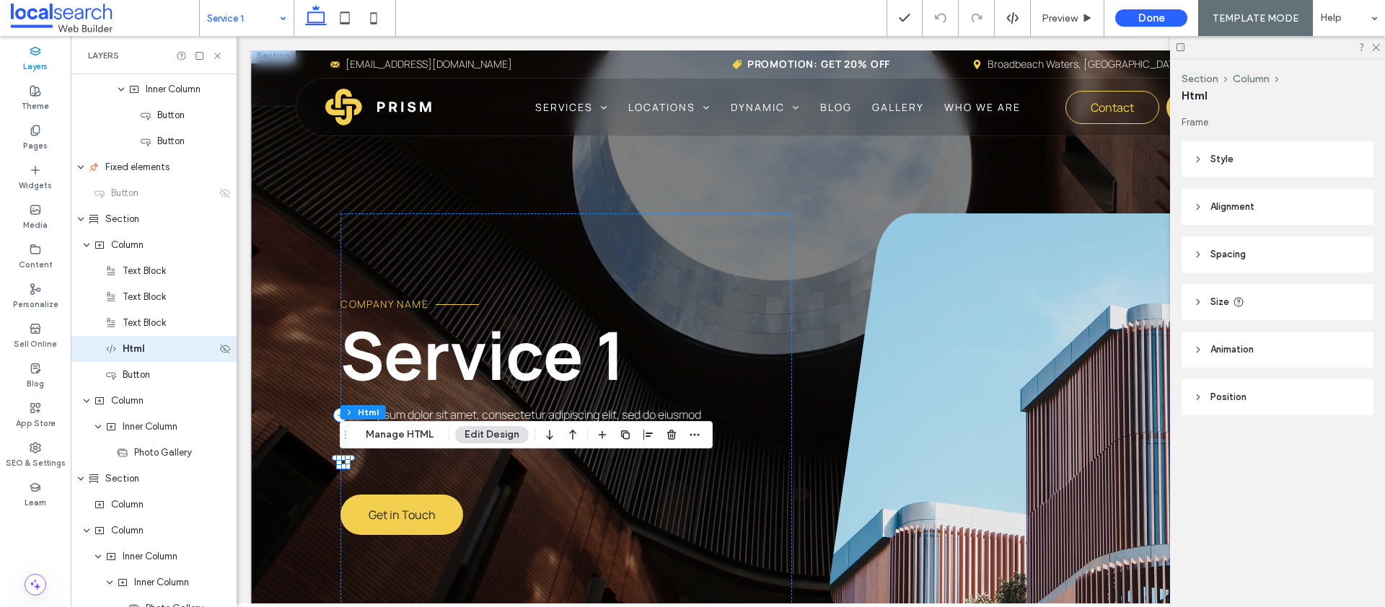
scroll to position [500, 0]
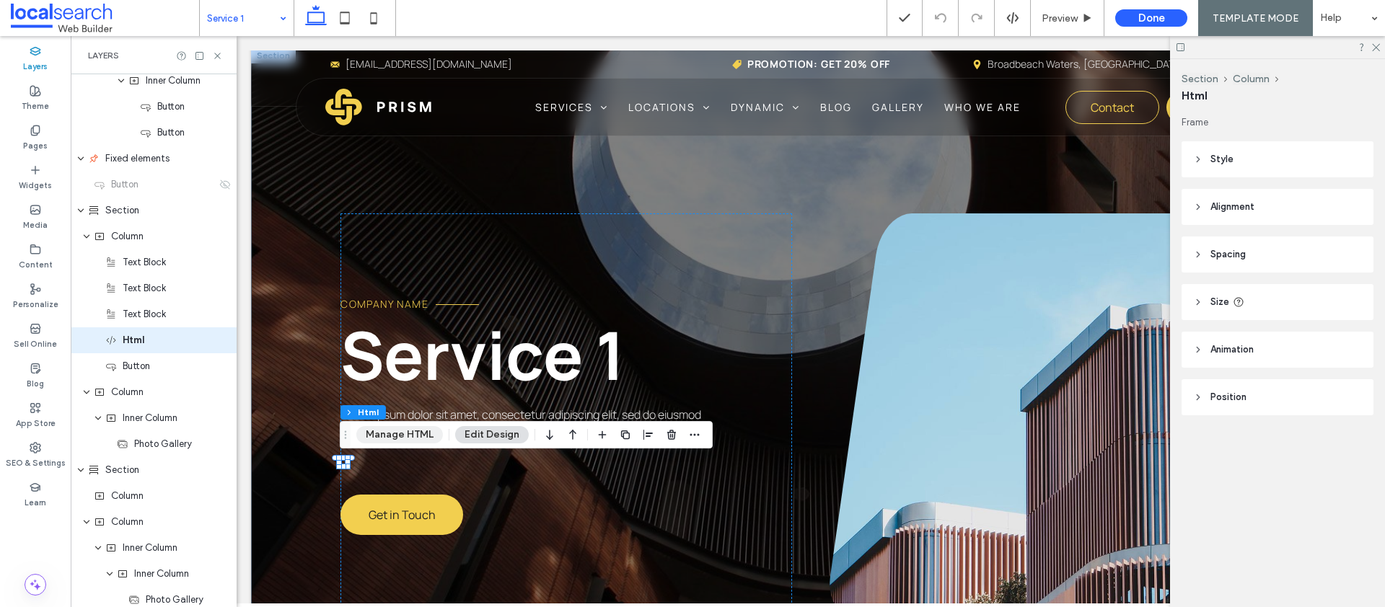
click at [402, 434] on button "Manage HTML" at bounding box center [399, 434] width 87 height 17
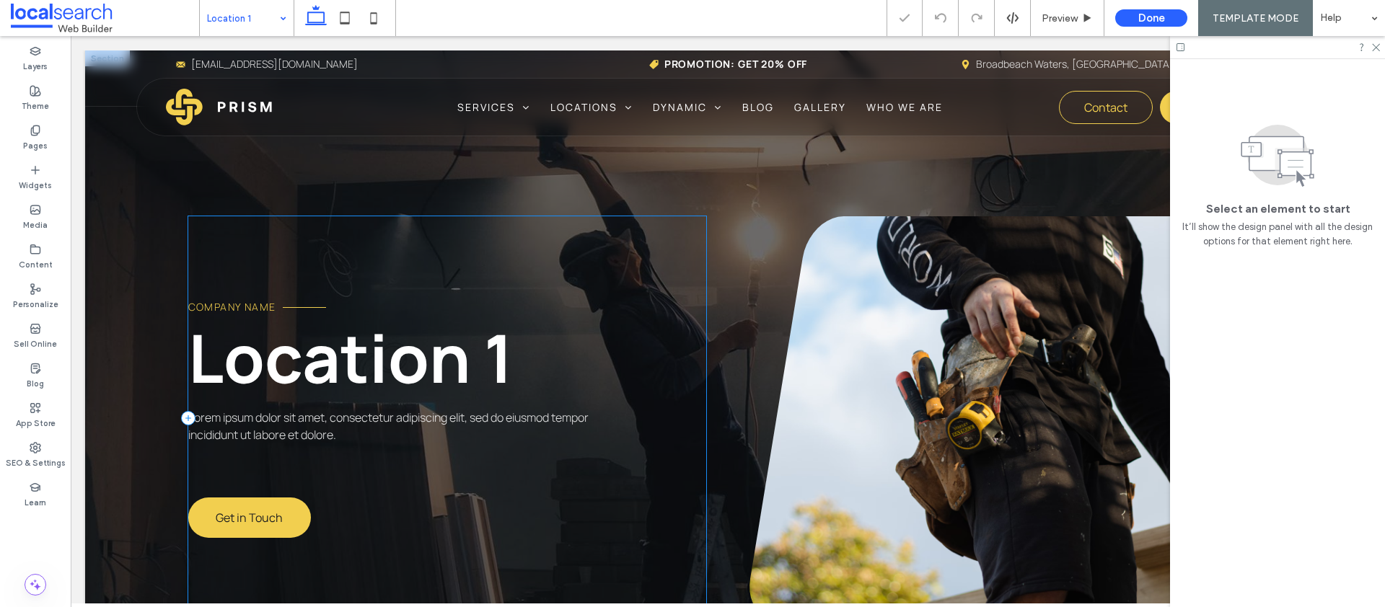
click at [212, 462] on div "Company Name Location 1 Lorem ipsum dolor sit amet, consectetur adipiscing elit…" at bounding box center [447, 418] width 519 height 404
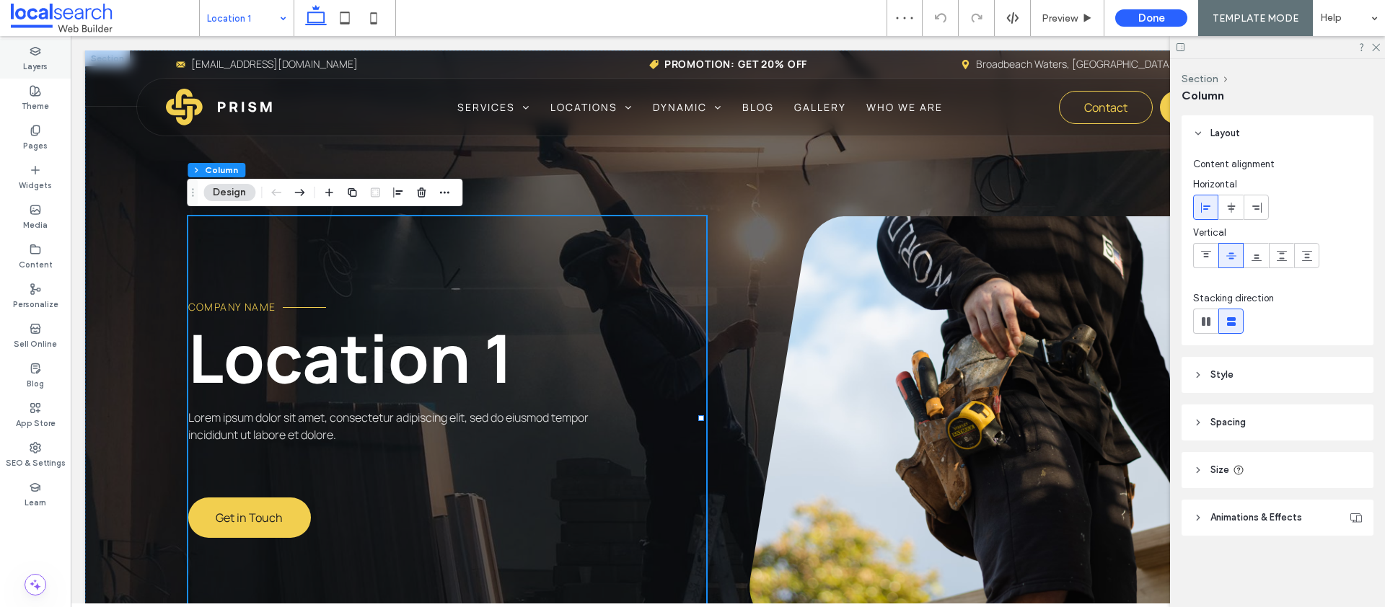
click at [38, 53] on use at bounding box center [34, 51] width 9 height 8
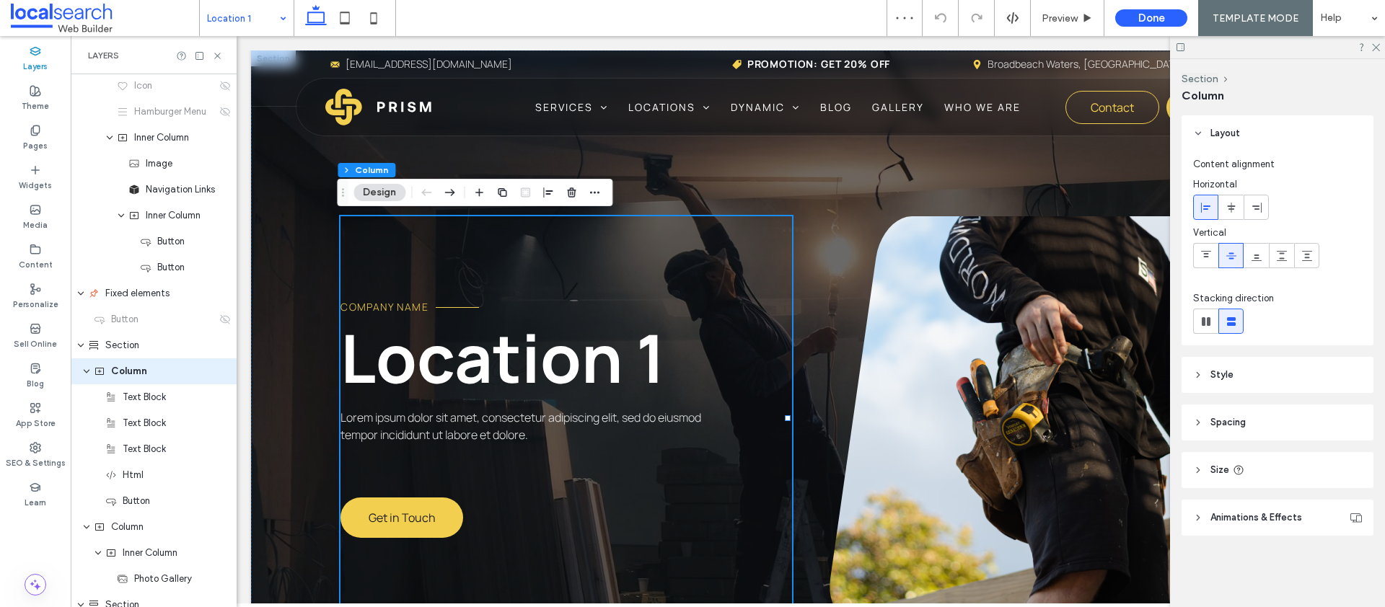
scroll to position [396, 0]
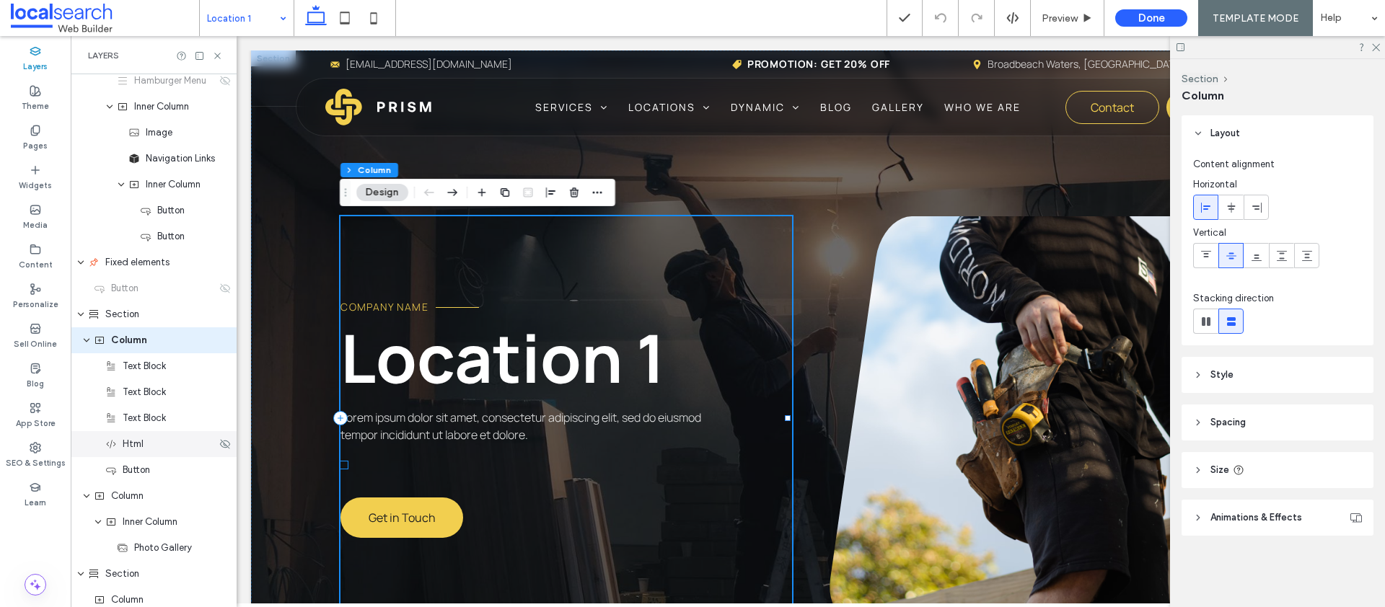
click at [151, 452] on div "Html" at bounding box center [154, 444] width 166 height 26
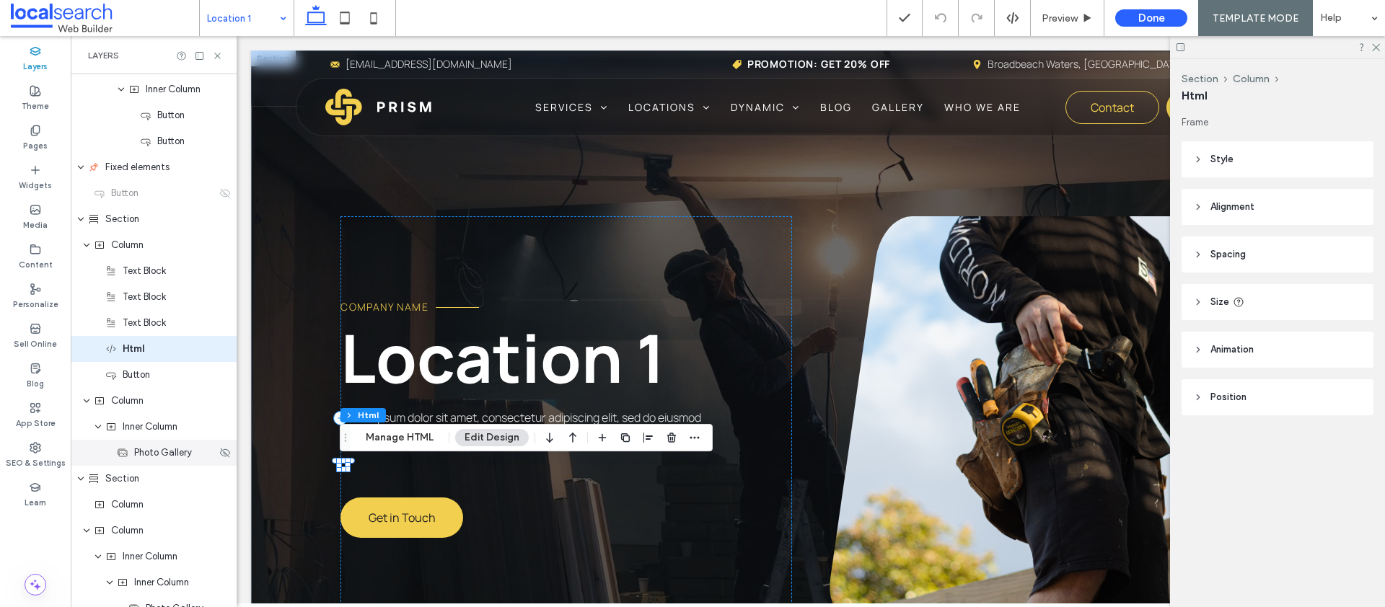
scroll to position [500, 0]
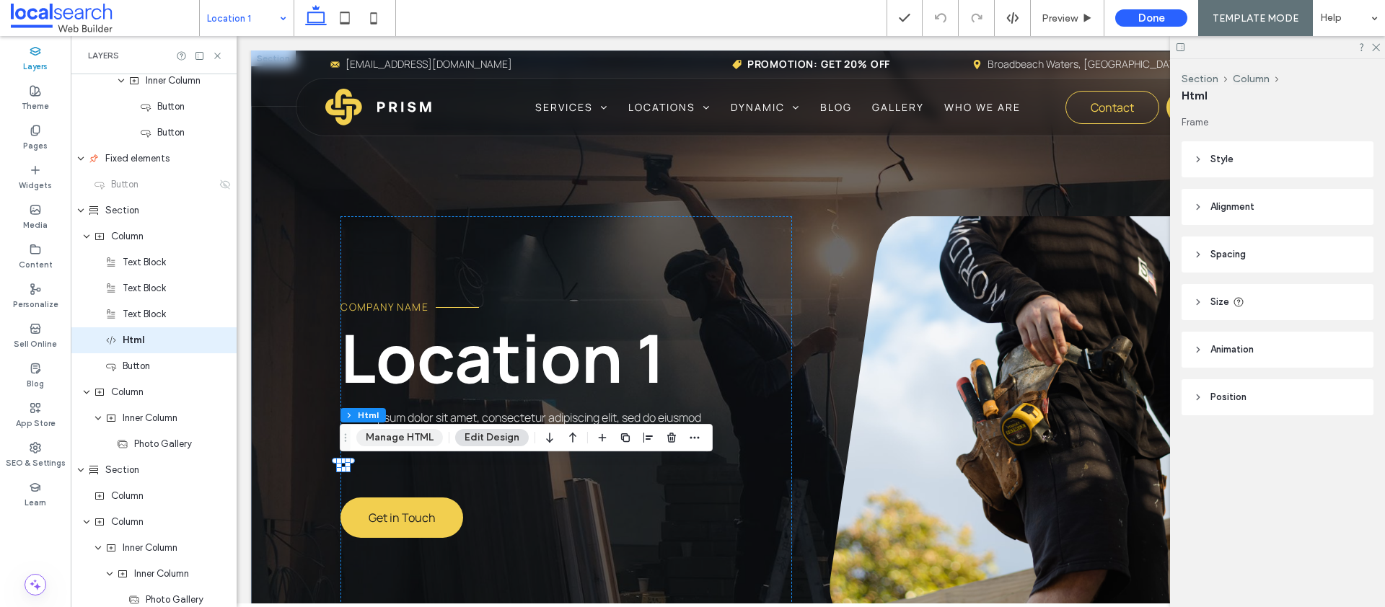
click at [402, 436] on button "Manage HTML" at bounding box center [399, 437] width 87 height 17
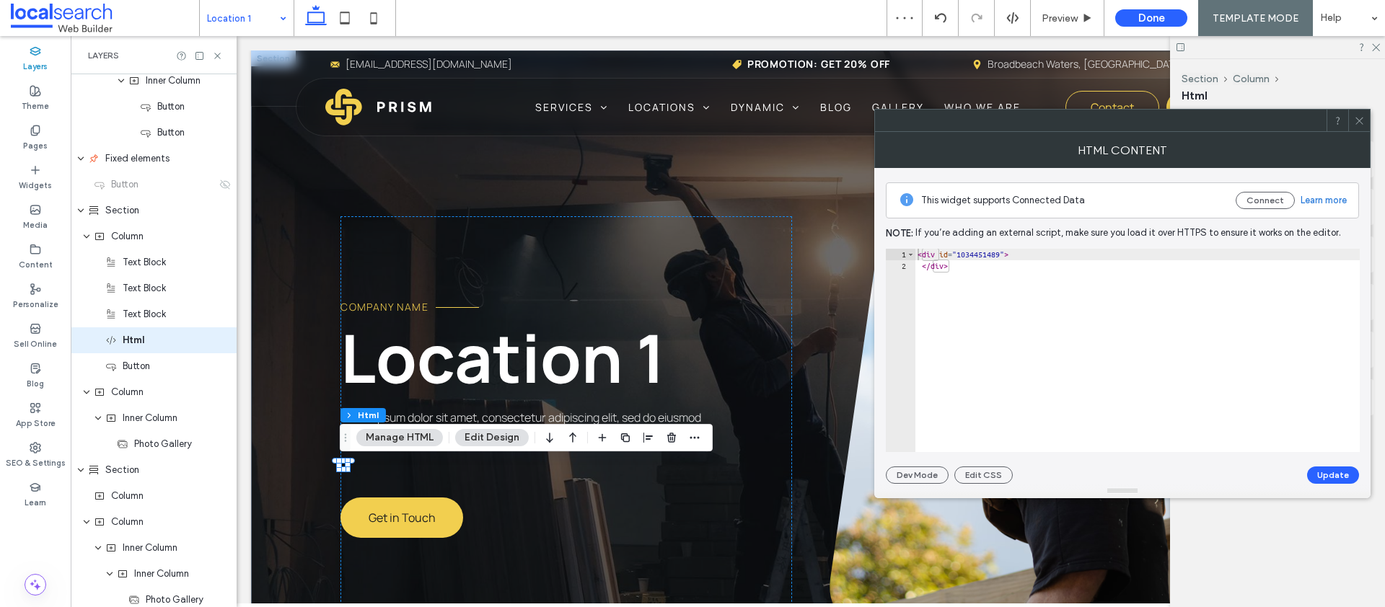
click at [1357, 123] on icon at bounding box center [1359, 120] width 11 height 11
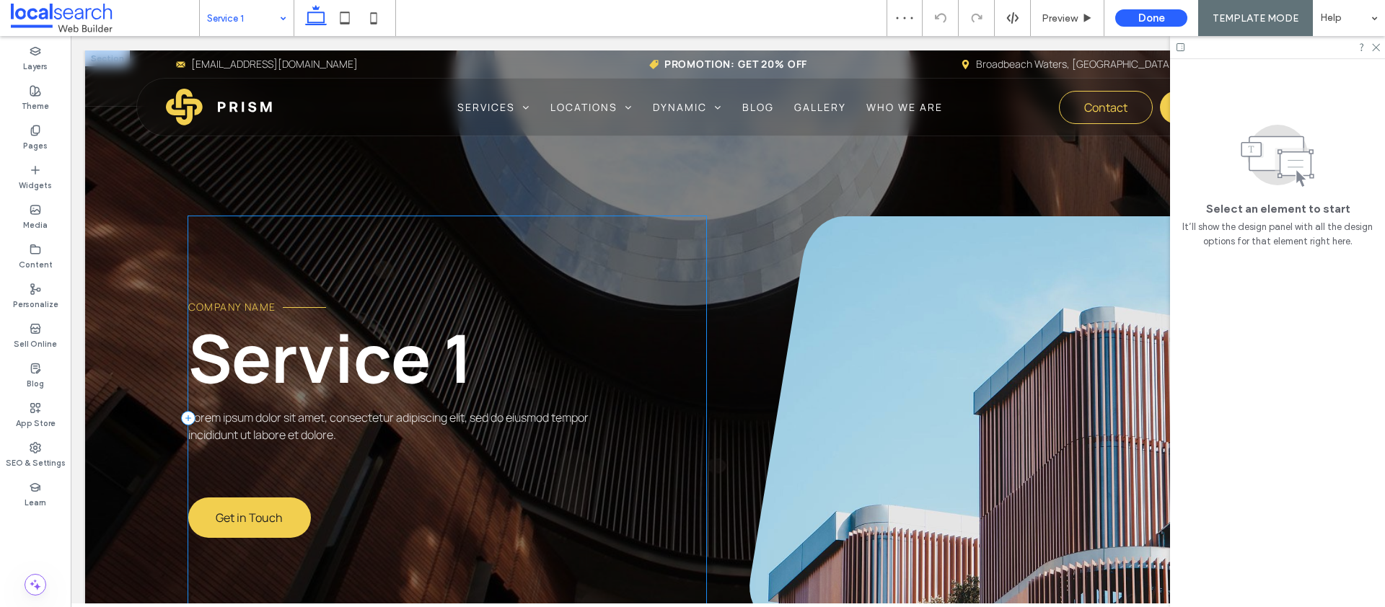
click at [252, 457] on div "Company Name Service 1 Lorem ipsum dolor sit amet, consectetur adipiscing elit,…" at bounding box center [447, 418] width 519 height 404
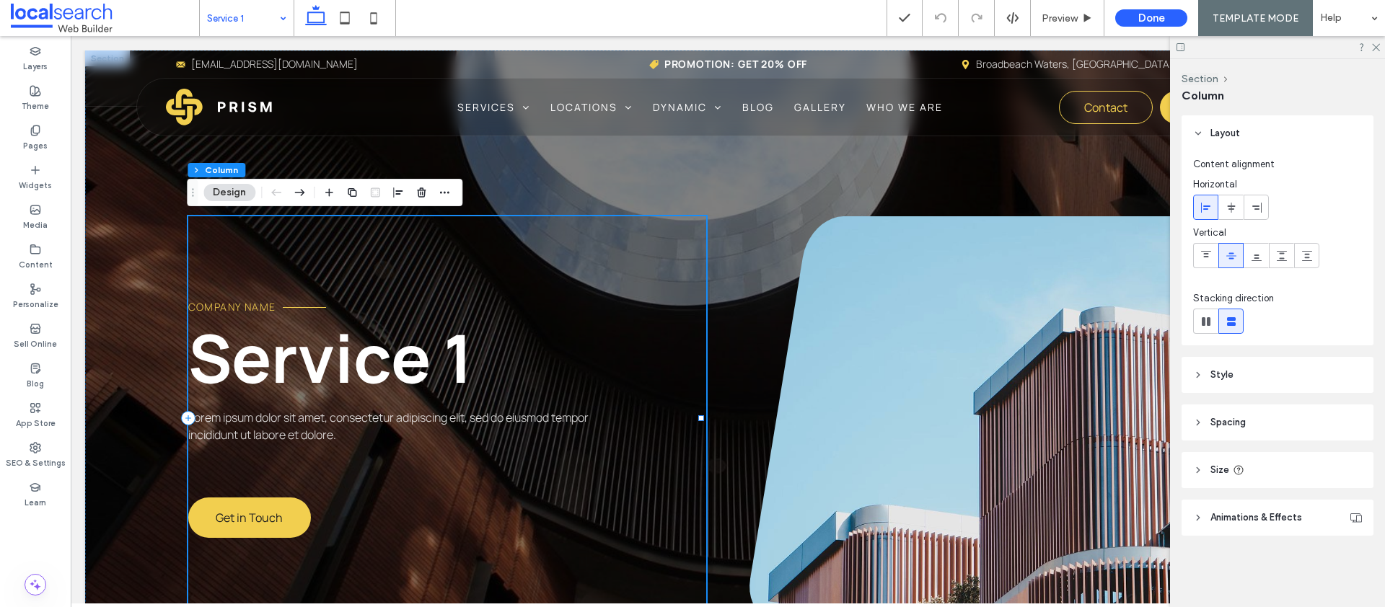
click at [234, 470] on div "Company Name Service 1 Lorem ipsum dolor sit amet, consectetur adipiscing elit,…" at bounding box center [447, 418] width 519 height 404
click at [41, 68] on label "Layers" at bounding box center [35, 65] width 25 height 16
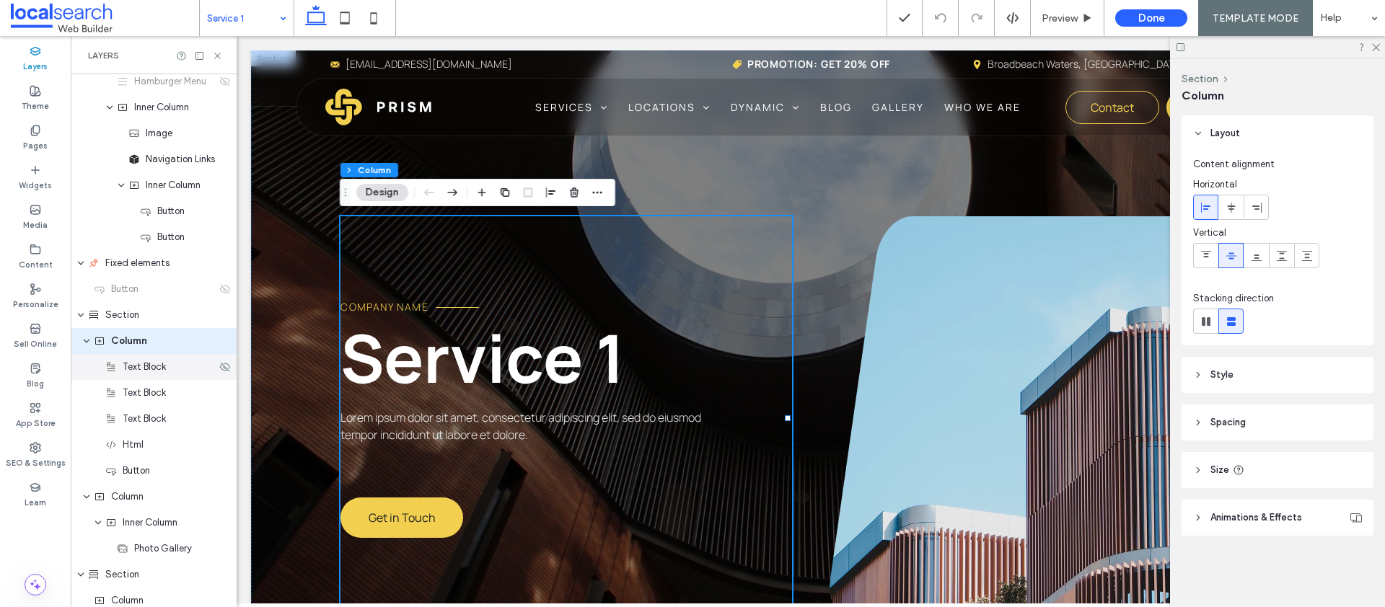
scroll to position [396, 0]
click at [151, 449] on div "Html" at bounding box center [160, 444] width 111 height 14
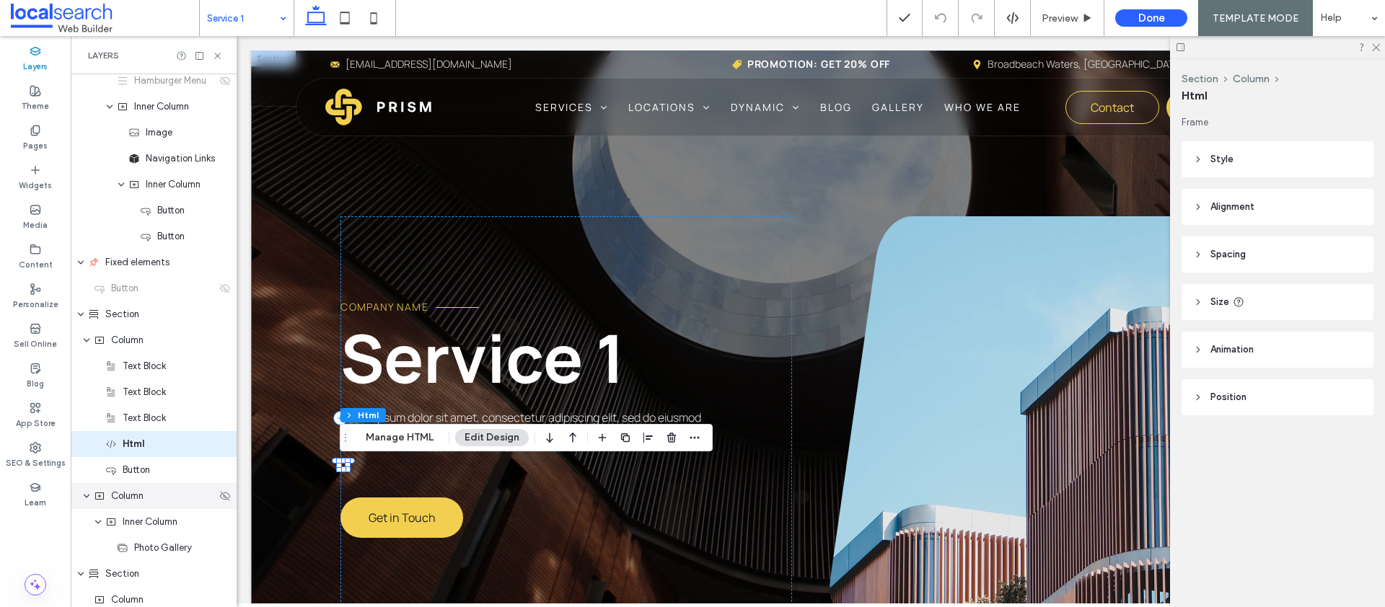
scroll to position [500, 0]
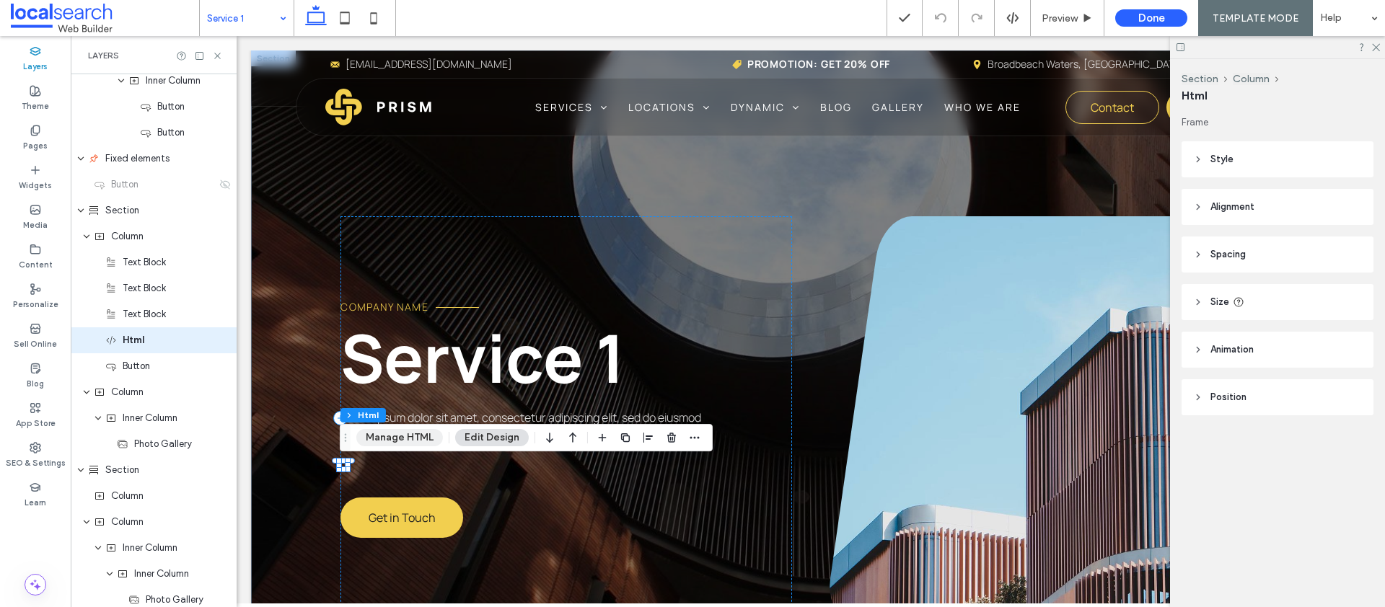
click at [397, 433] on button "Manage HTML" at bounding box center [399, 437] width 87 height 17
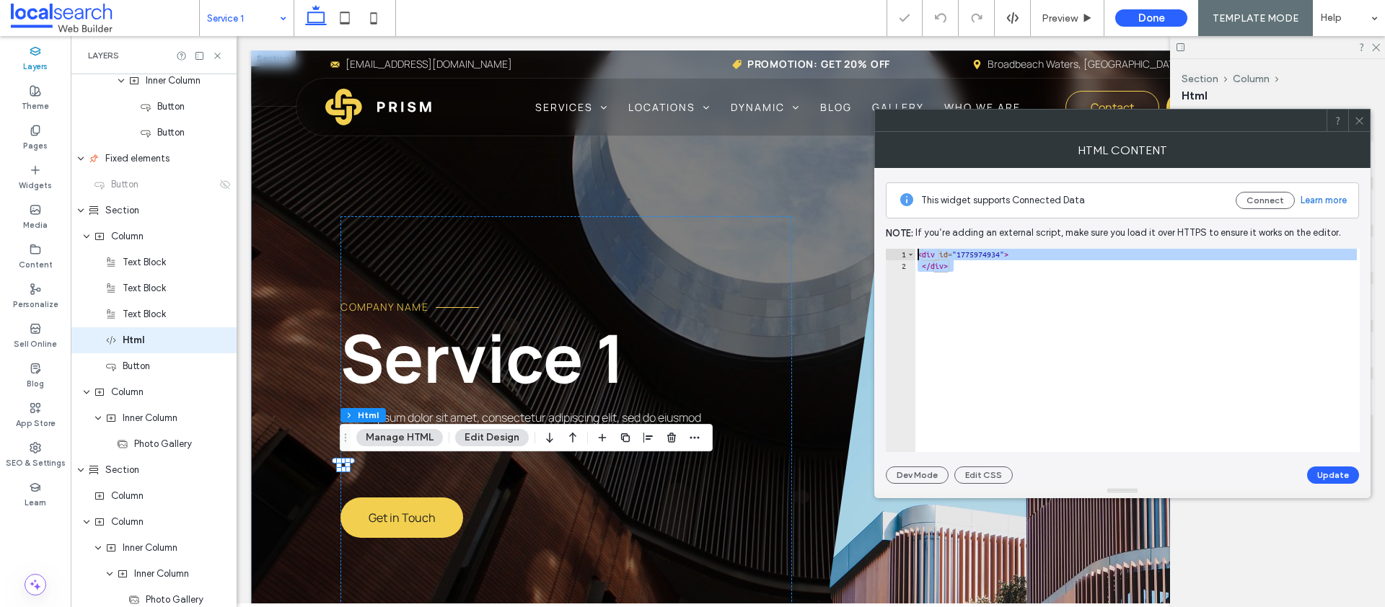
drag, startPoint x: 989, startPoint y: 287, endPoint x: 877, endPoint y: 246, distance: 119.1
click at [877, 246] on div "This widget supports Connected Data Connect Learn more Note: If you’re adding a…" at bounding box center [1122, 326] width 496 height 316
type textarea "**********"
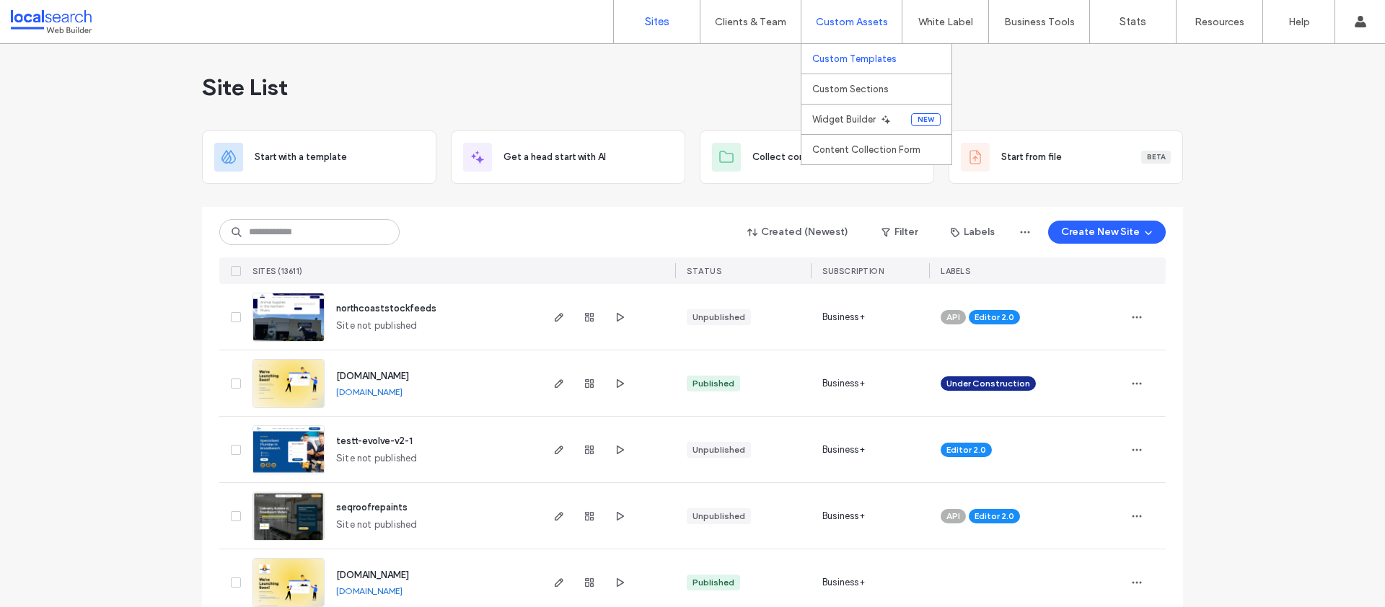
click at [842, 63] on label "Custom Templates" at bounding box center [854, 58] width 84 height 11
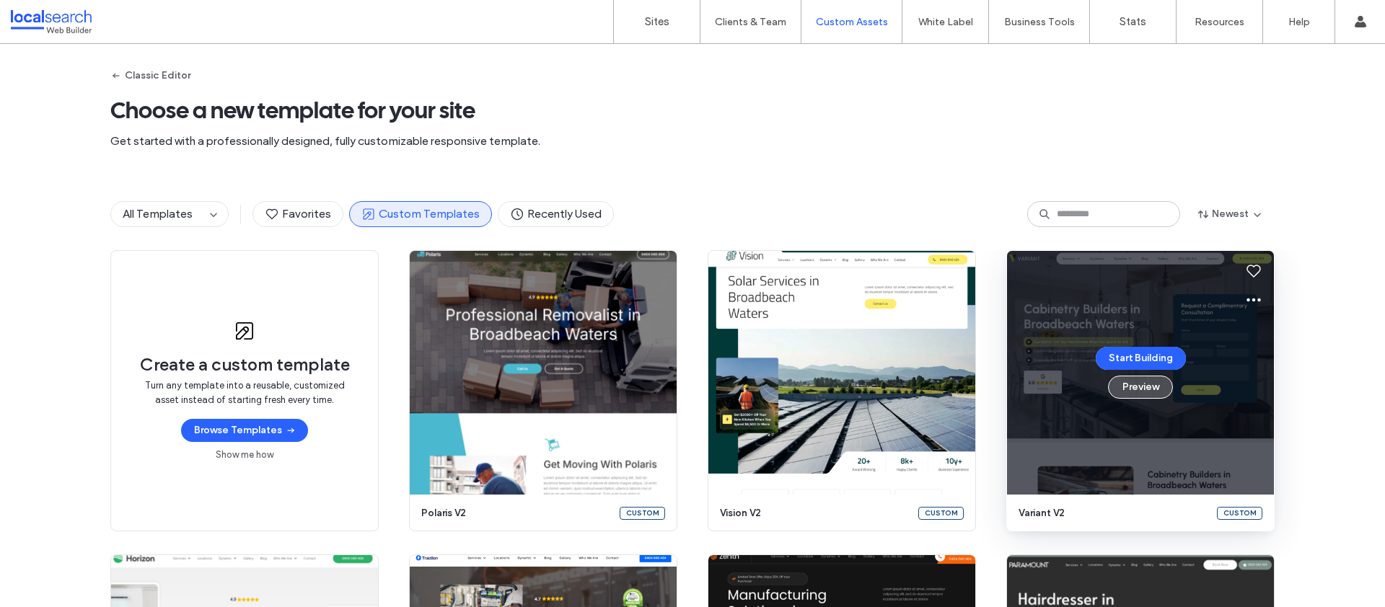
click at [1135, 389] on button "Preview" at bounding box center [1140, 387] width 65 height 23
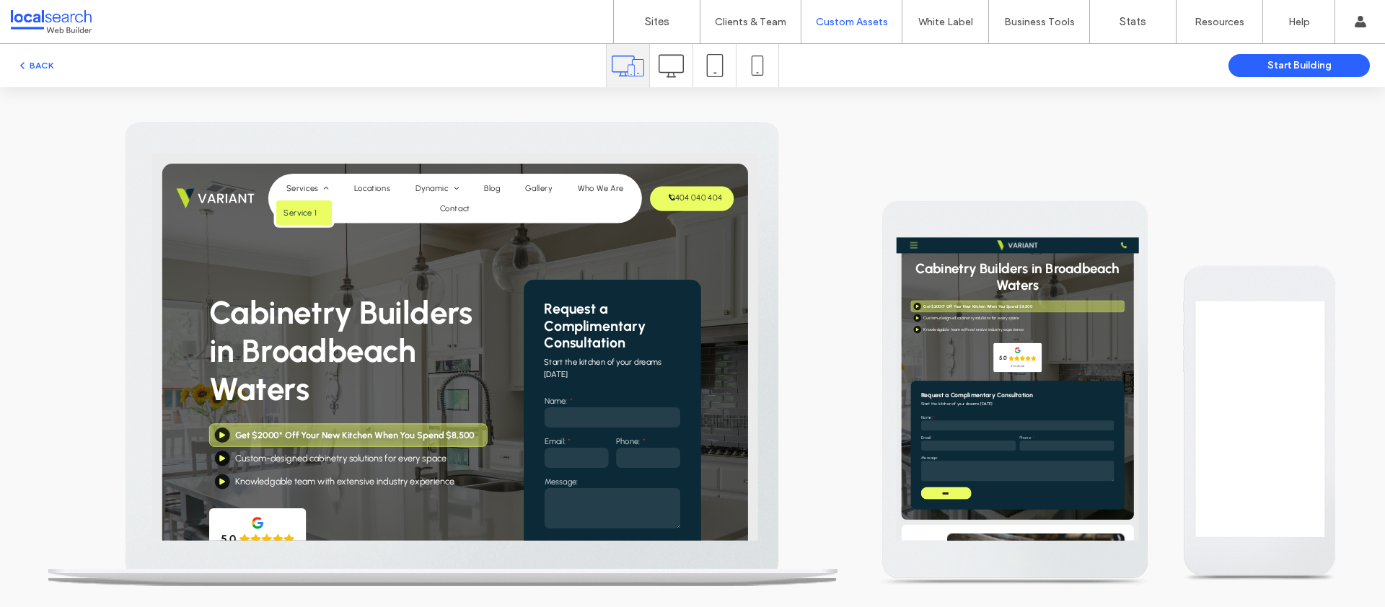
click at [377, 233] on span "Service 1" at bounding box center [363, 238] width 47 height 14
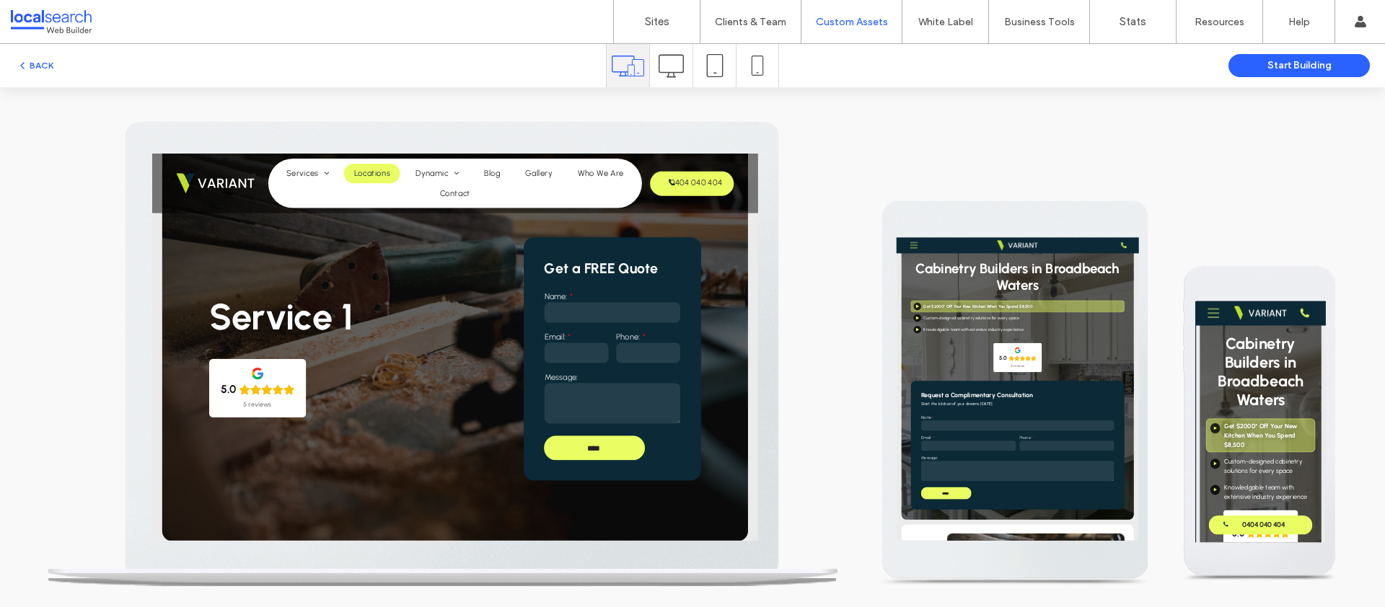
click at [472, 185] on span "Locations" at bounding box center [465, 182] width 51 height 14
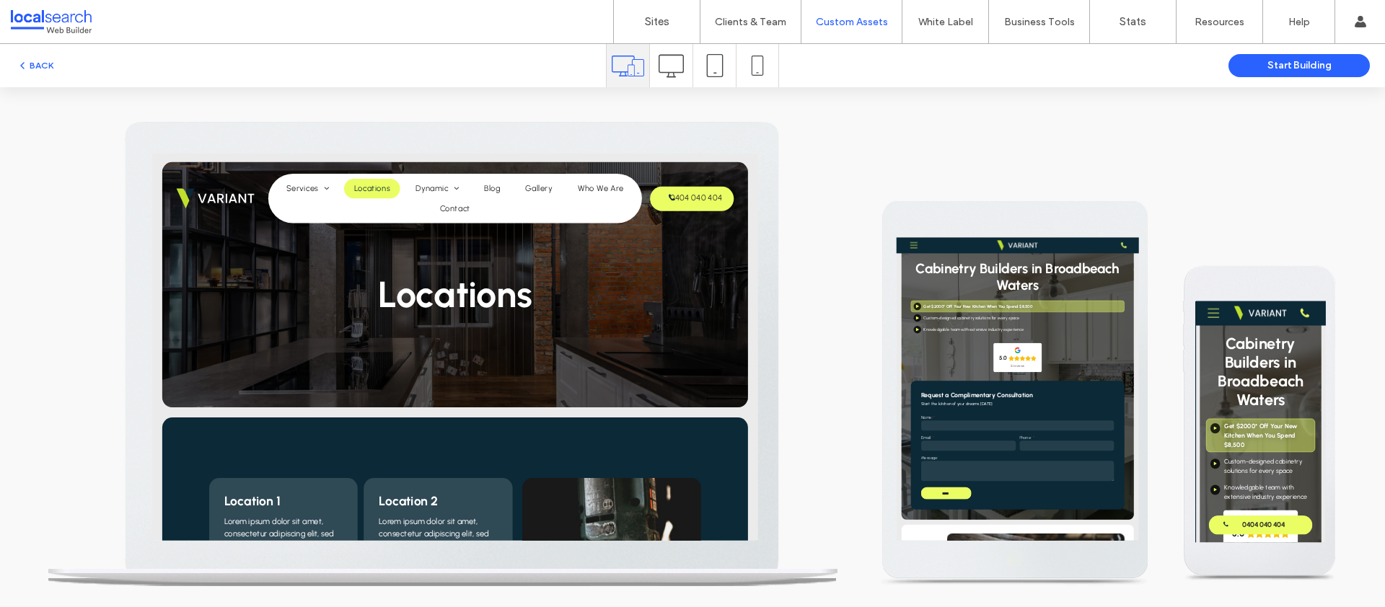
scroll to position [113, 0]
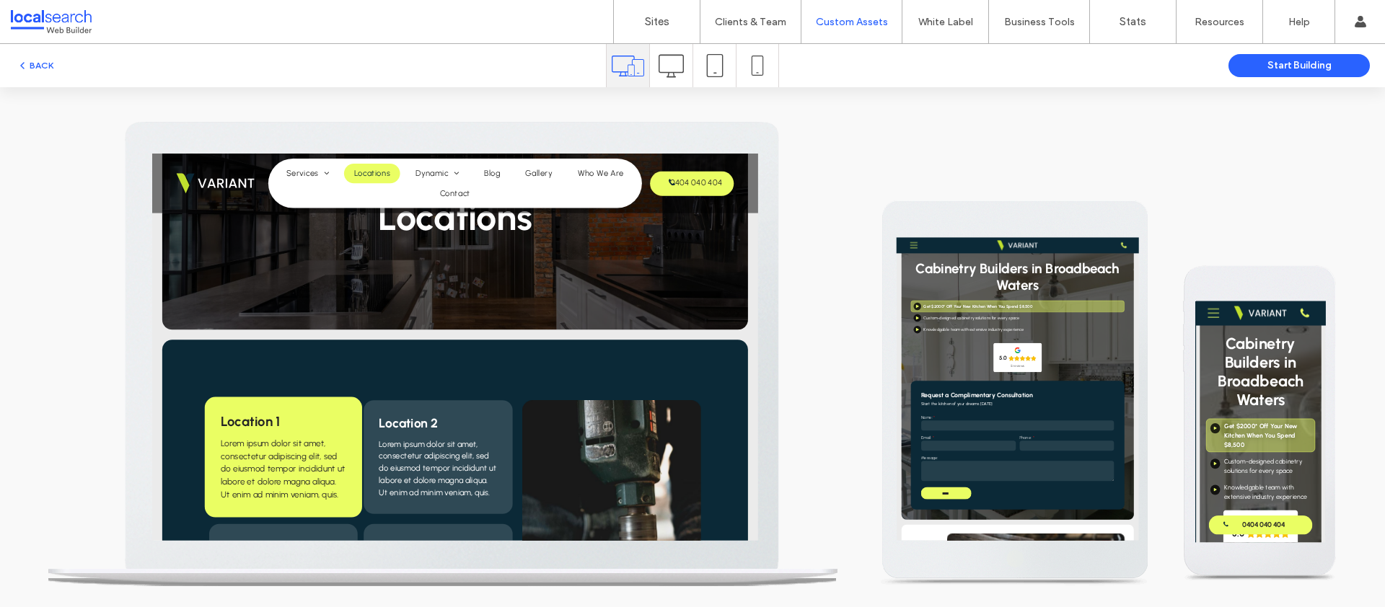
click at [322, 545] on span "Location 1" at bounding box center [292, 535] width 85 height 23
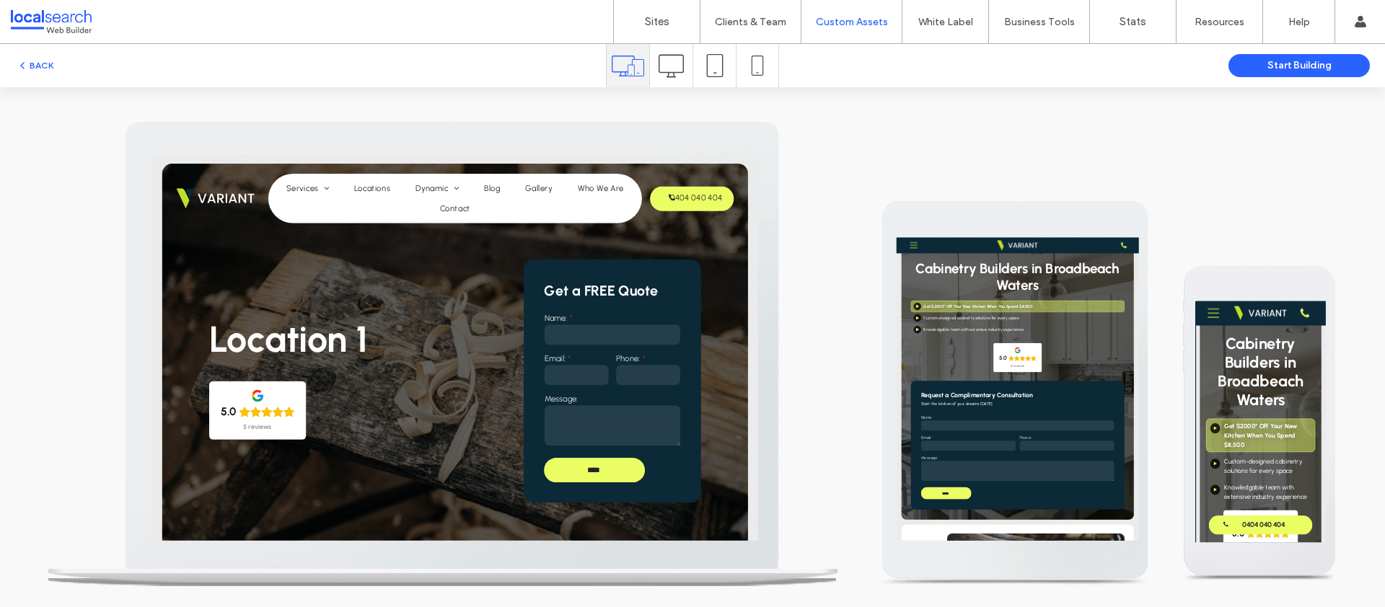
scroll to position [0, 0]
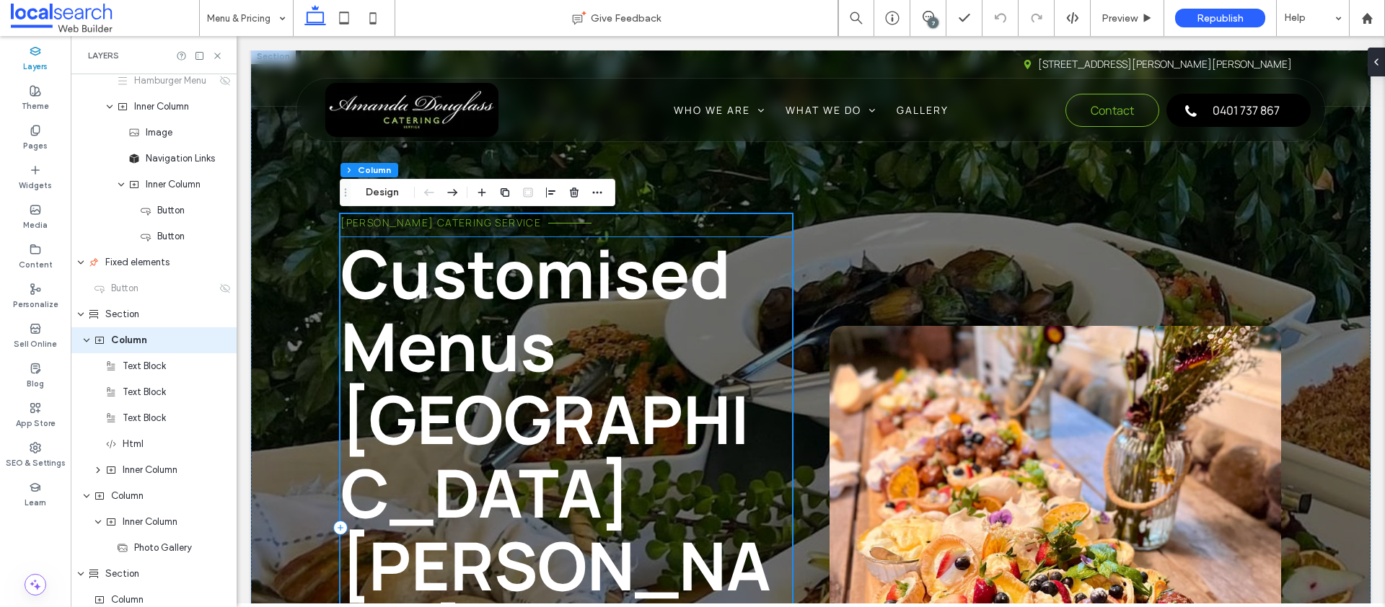
scroll to position [3, 0]
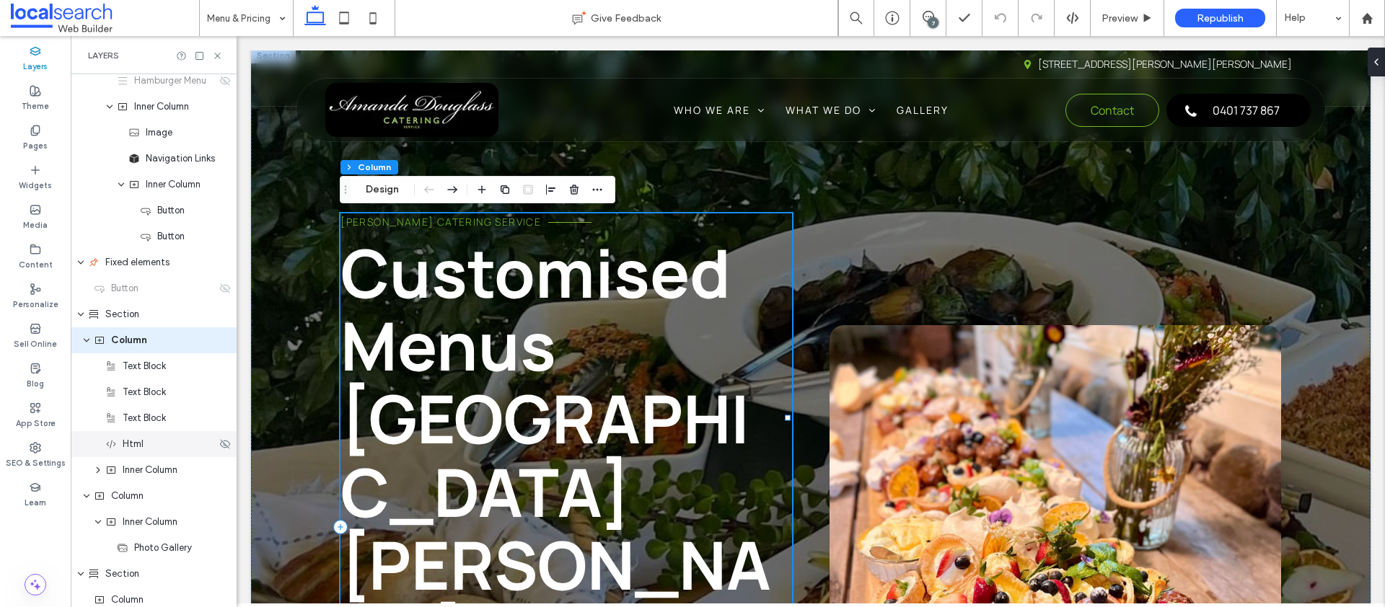
click at [140, 444] on span "Html" at bounding box center [133, 444] width 21 height 14
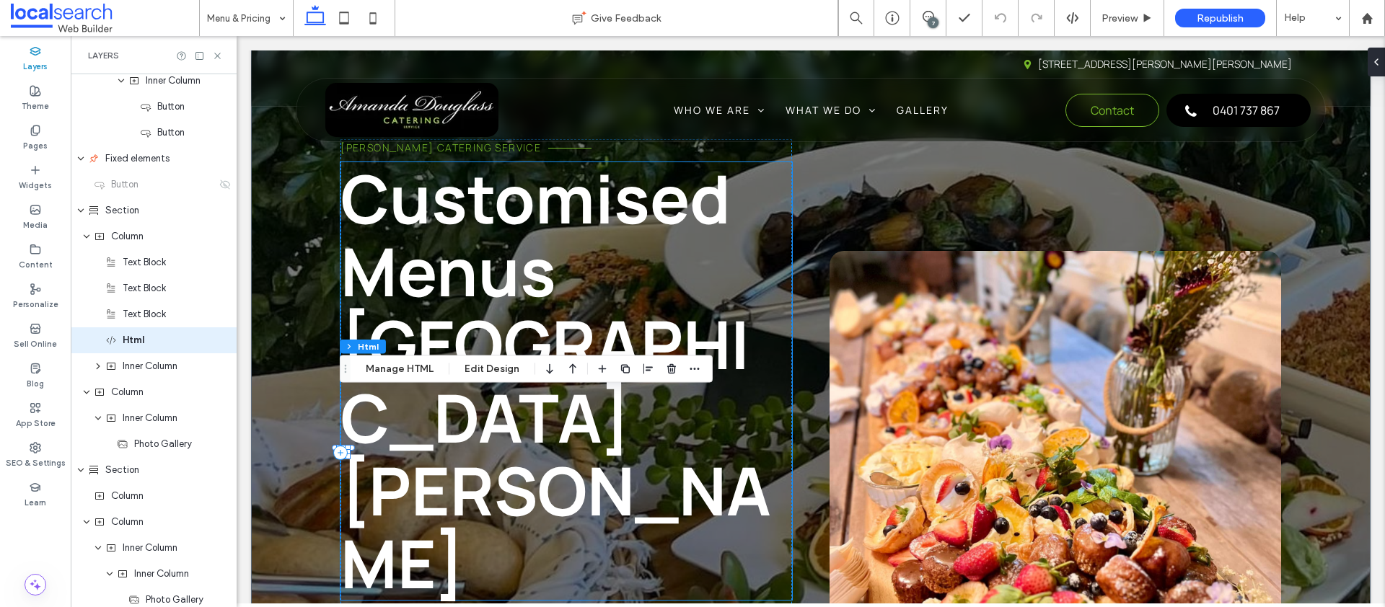
scroll to position [136, 0]
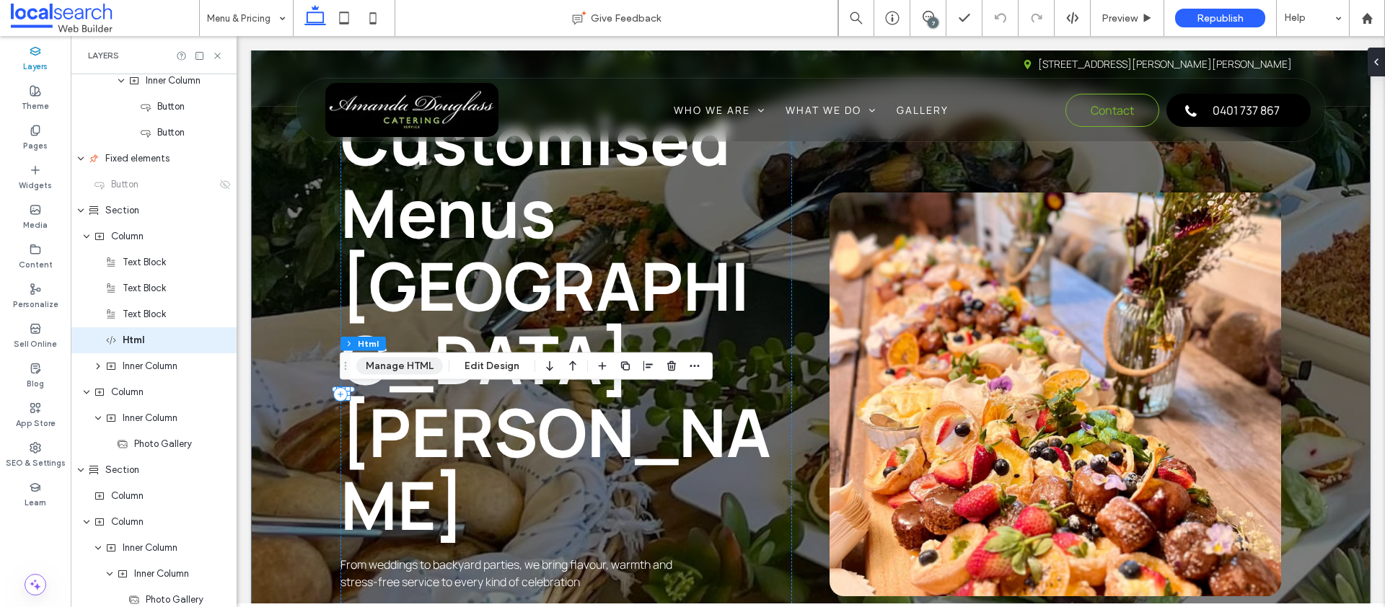
click at [398, 366] on button "Manage HTML" at bounding box center [399, 366] width 87 height 17
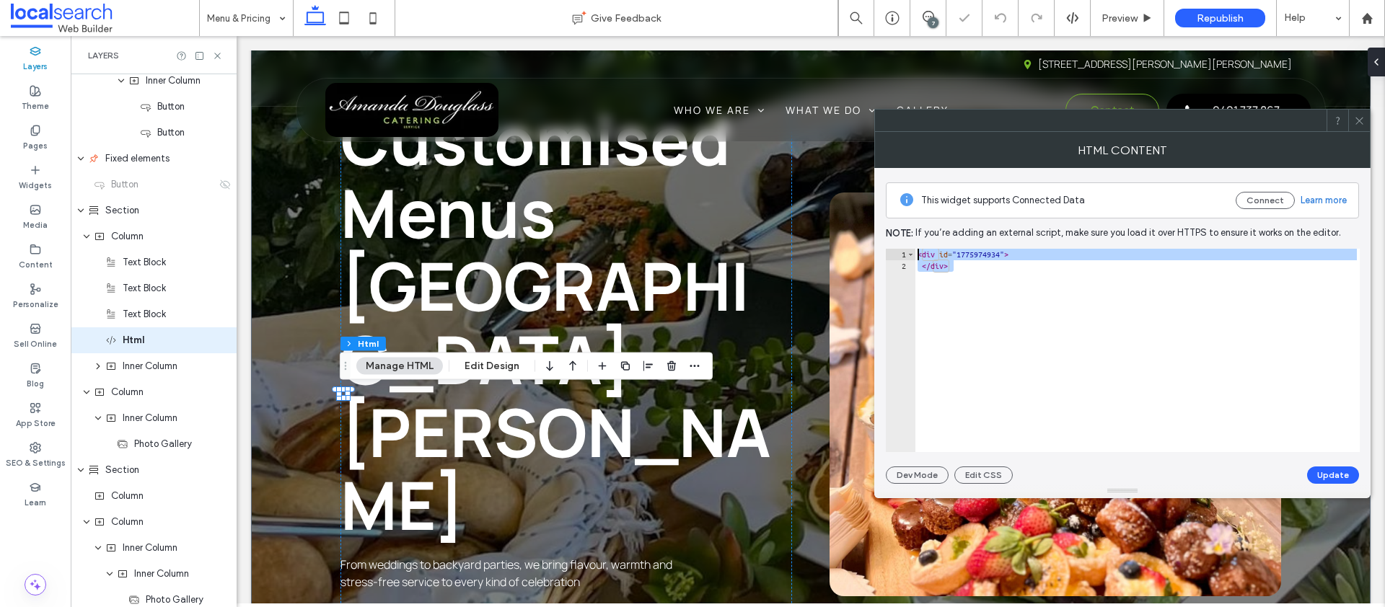
drag, startPoint x: 995, startPoint y: 281, endPoint x: 897, endPoint y: 247, distance: 102.9
click at [897, 247] on div "This widget supports Connected Data Connect Learn more Note: If you’re adding a…" at bounding box center [1122, 326] width 473 height 316
paste textarea "Cursor at row 1"
type textarea "******"
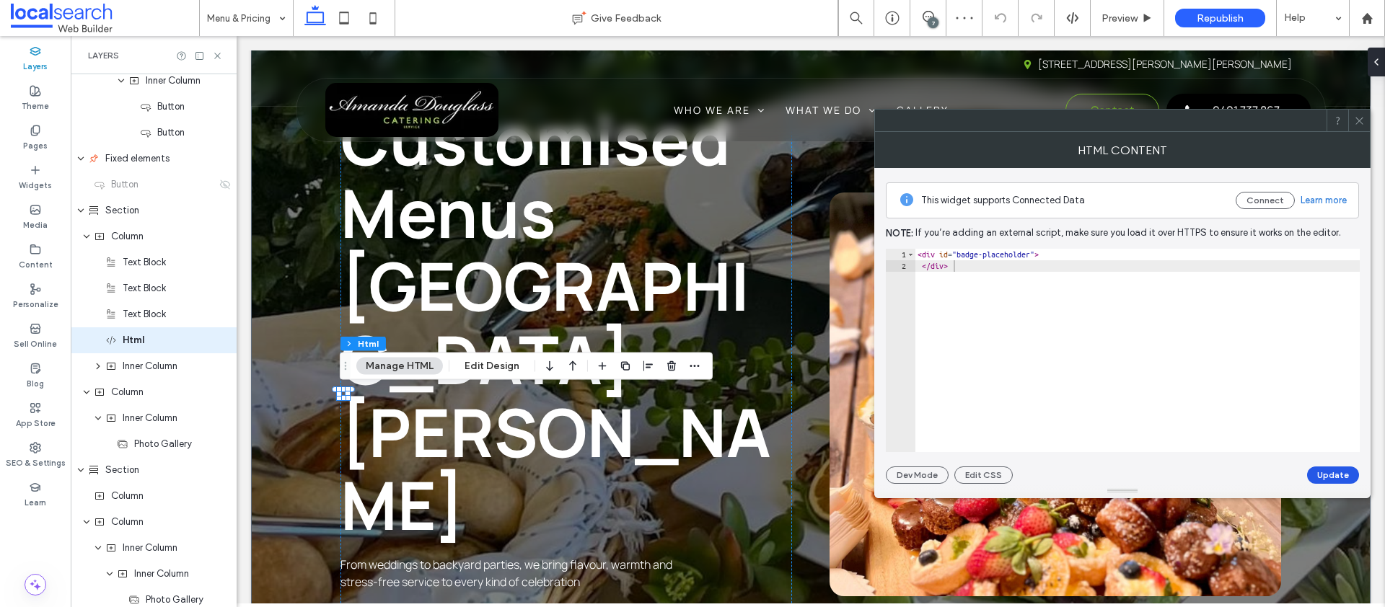
click at [1344, 474] on button "Update" at bounding box center [1333, 475] width 52 height 17
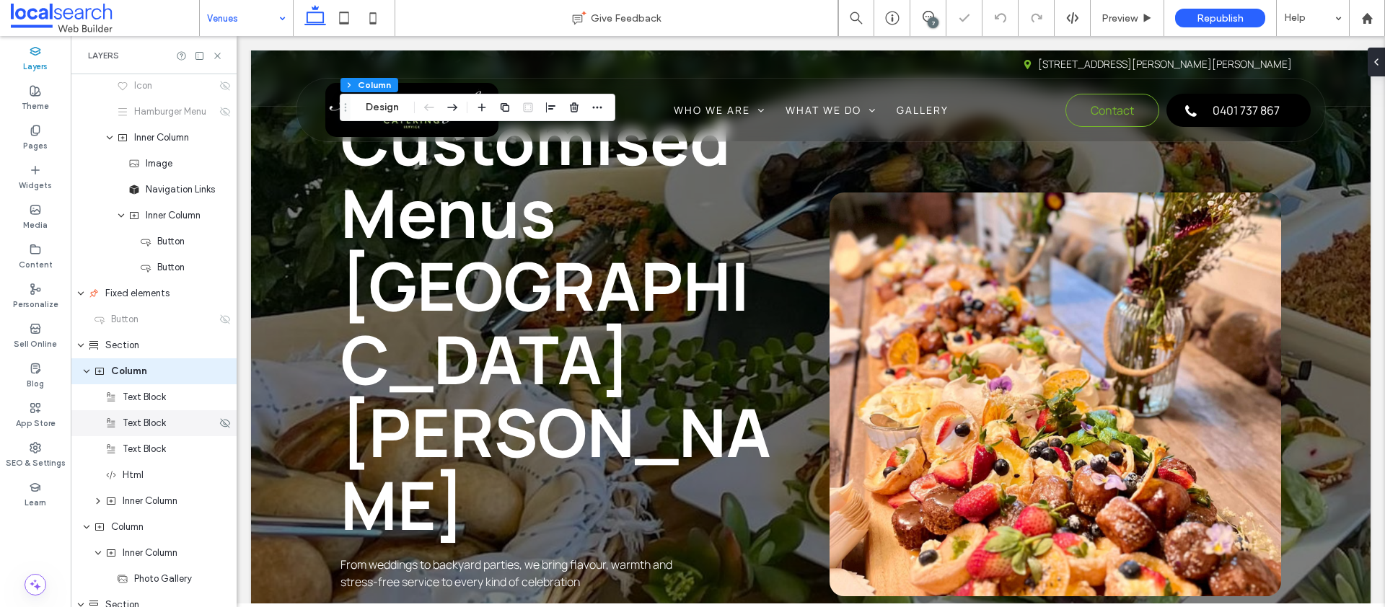
scroll to position [292, 0]
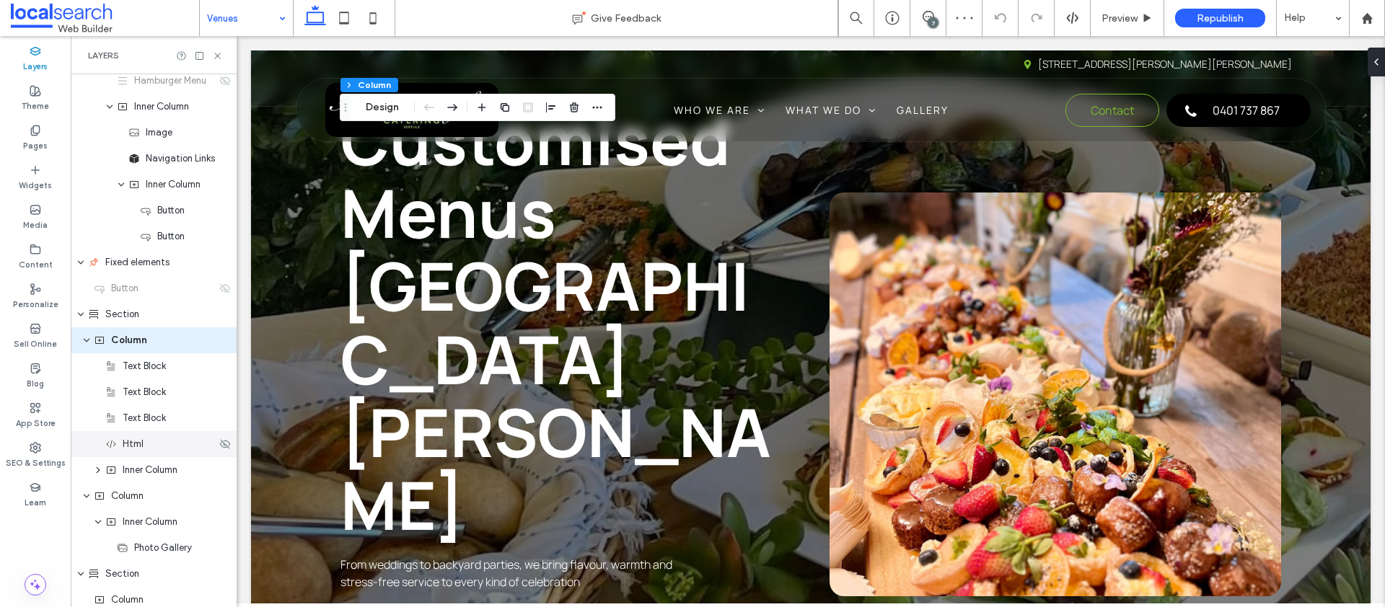
click at [140, 452] on div "Html" at bounding box center [154, 444] width 166 height 26
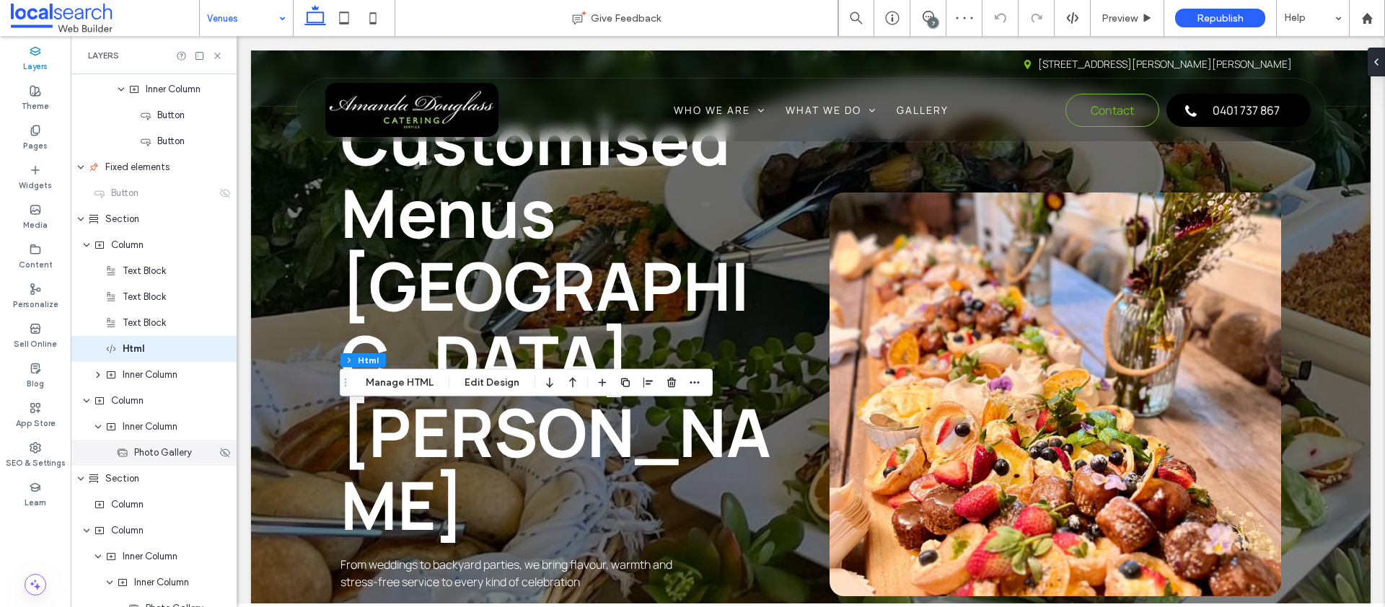
scroll to position [396, 0]
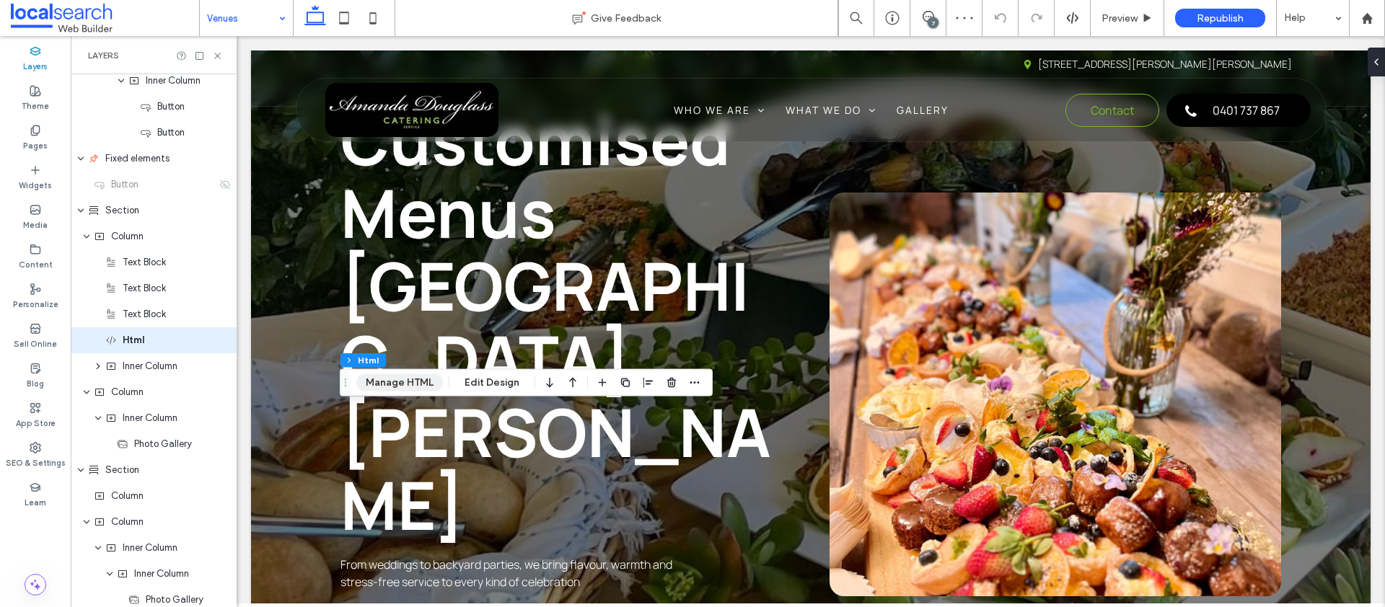
click at [397, 386] on button "Manage HTML" at bounding box center [399, 382] width 87 height 17
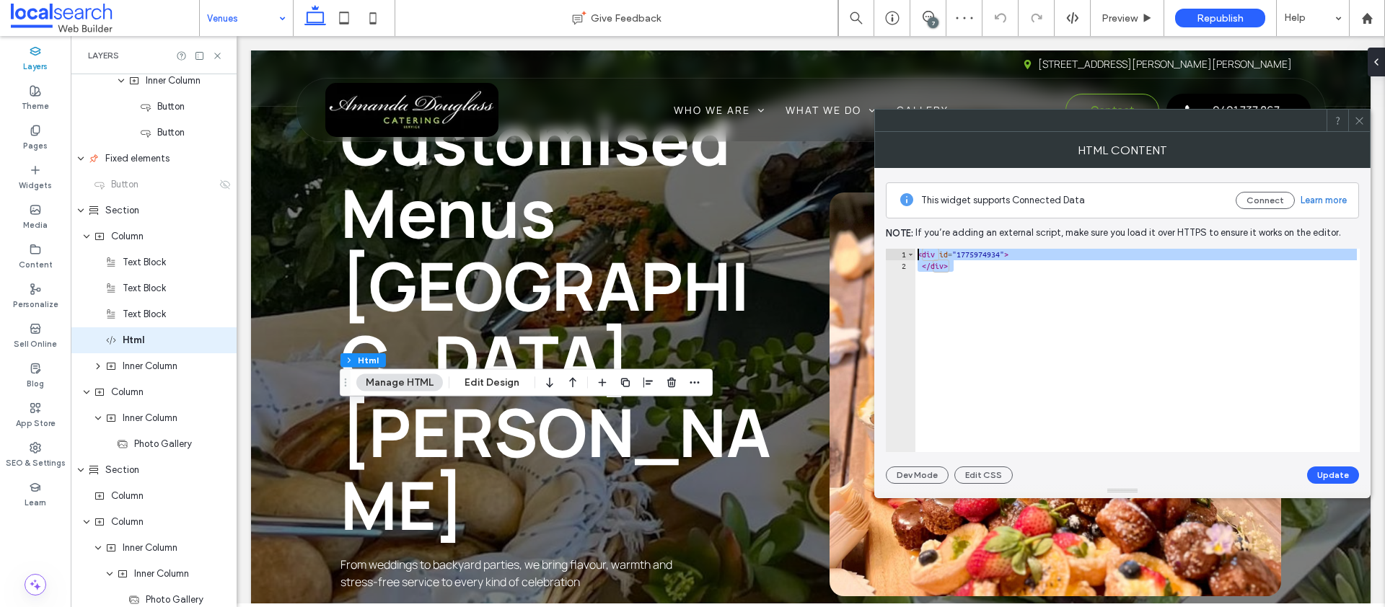
drag, startPoint x: 971, startPoint y: 275, endPoint x: 898, endPoint y: 244, distance: 79.2
click at [898, 244] on div "This widget supports Connected Data Connect Learn more Note: If you’re adding a…" at bounding box center [1122, 326] width 473 height 316
paste textarea "Cursor at row 1"
type textarea "******"
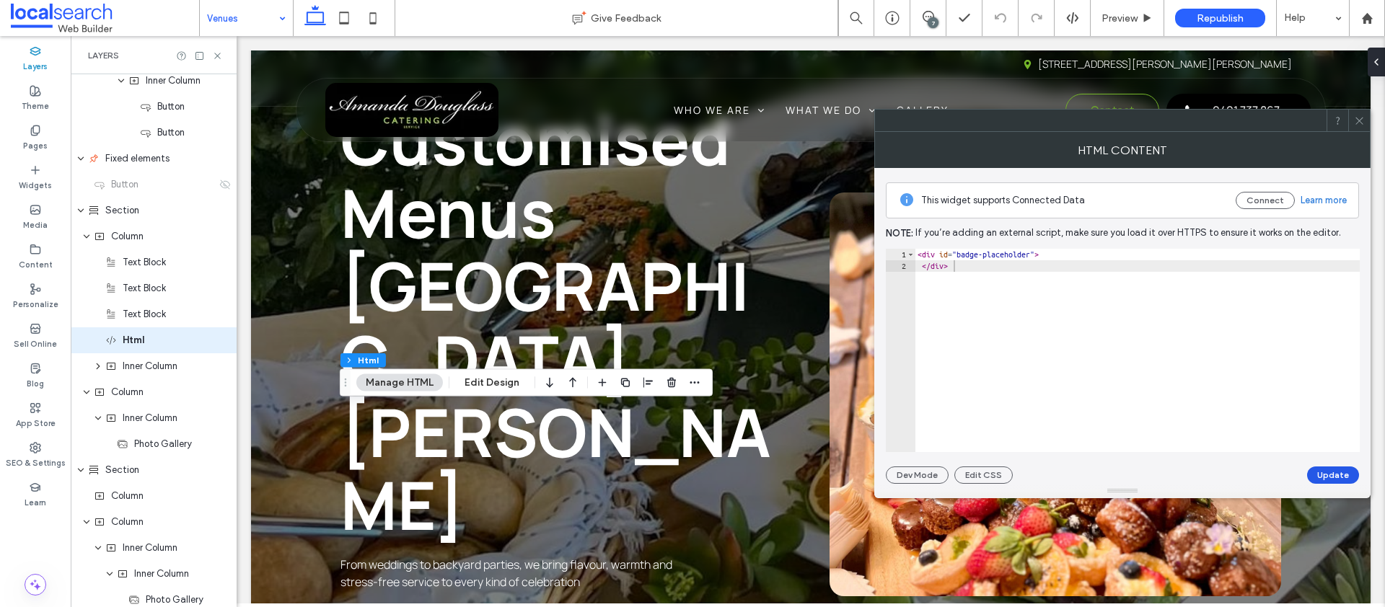
click at [1334, 476] on button "Update" at bounding box center [1333, 475] width 52 height 17
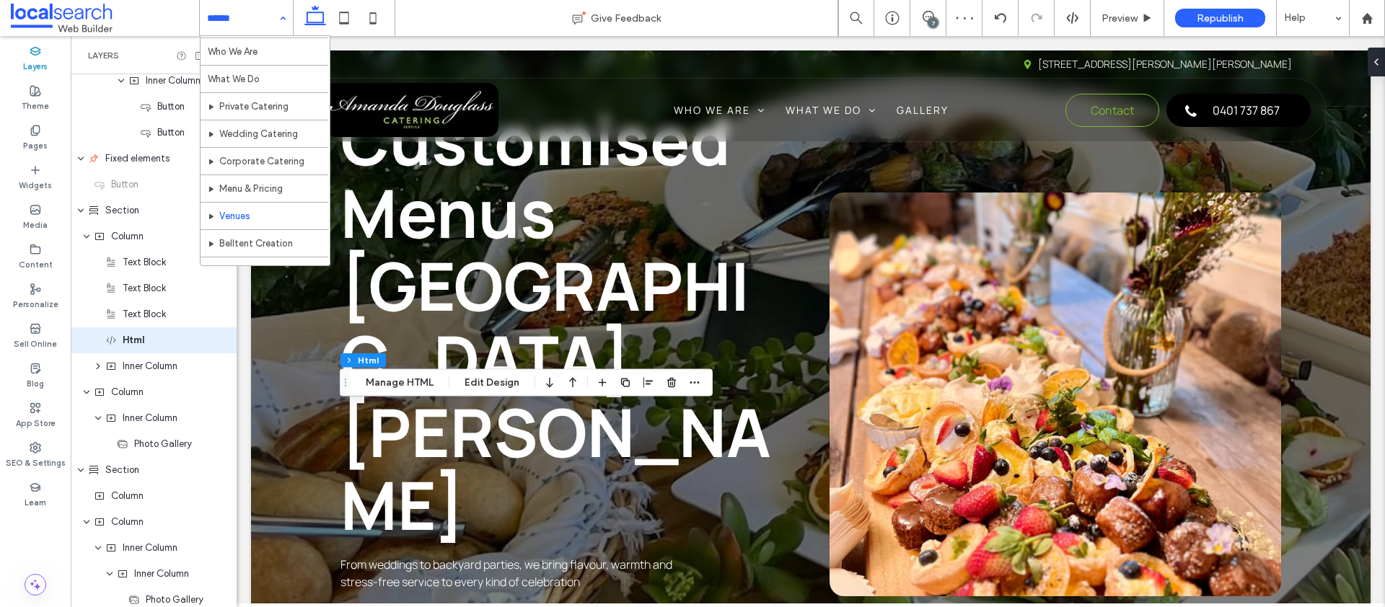
scroll to position [50, 0]
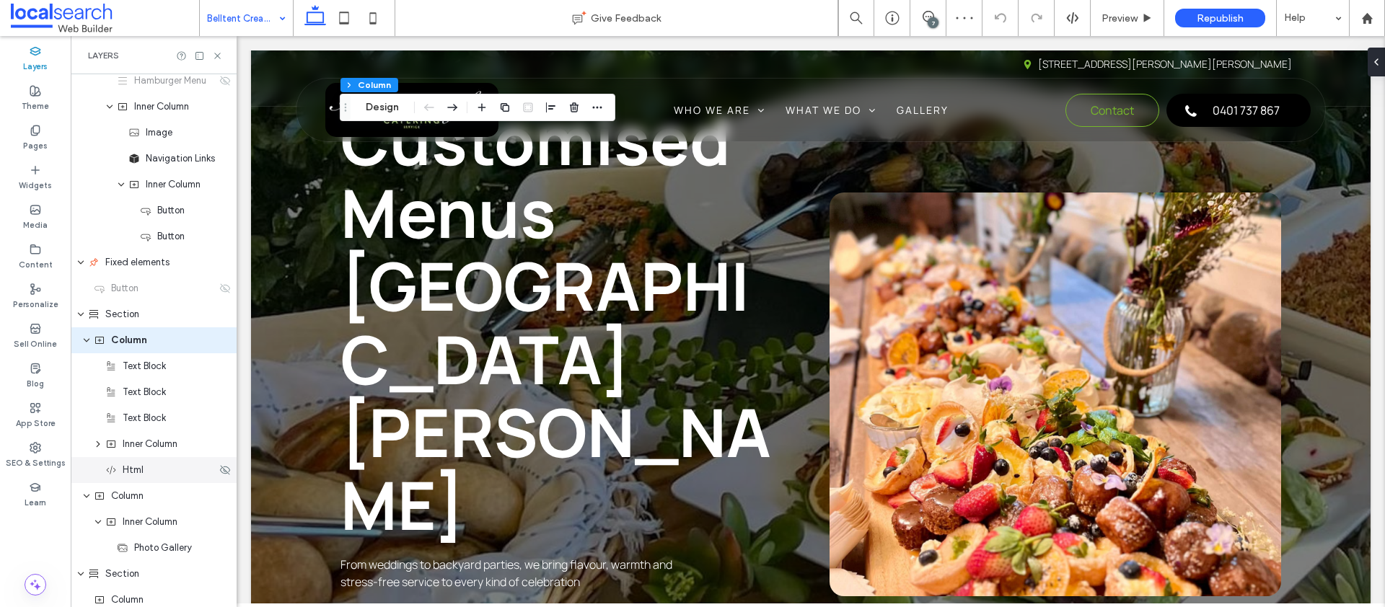
click at [130, 467] on span "Html" at bounding box center [133, 470] width 21 height 14
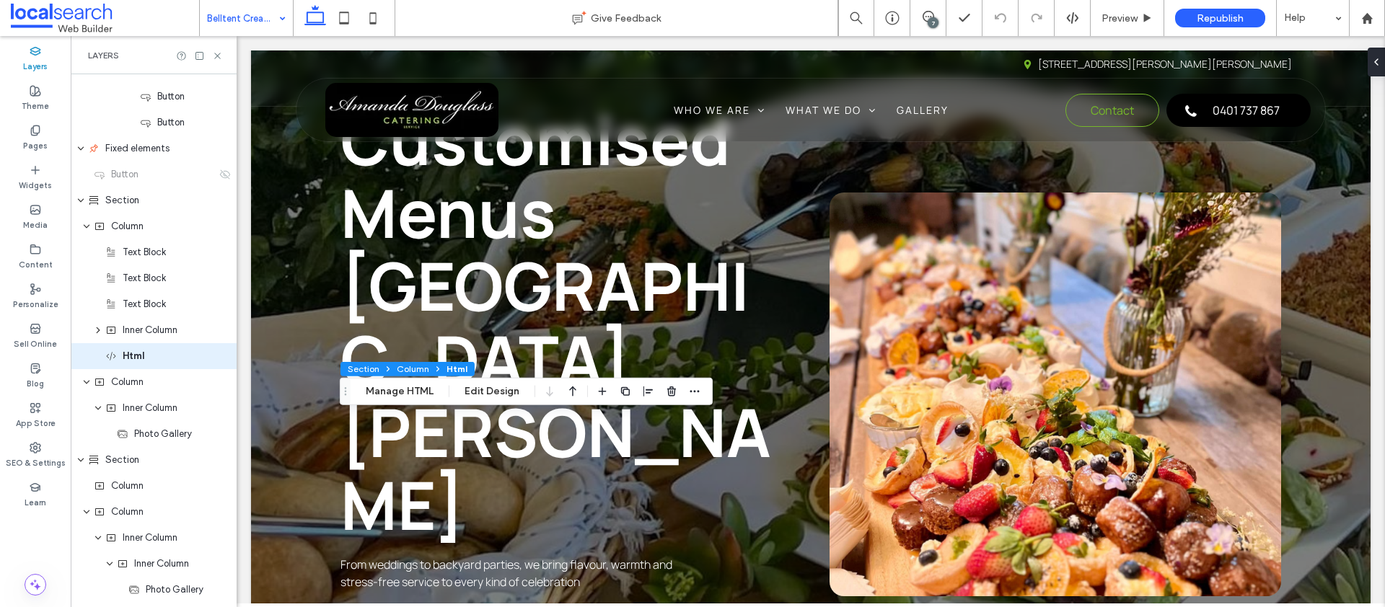
scroll to position [422, 0]
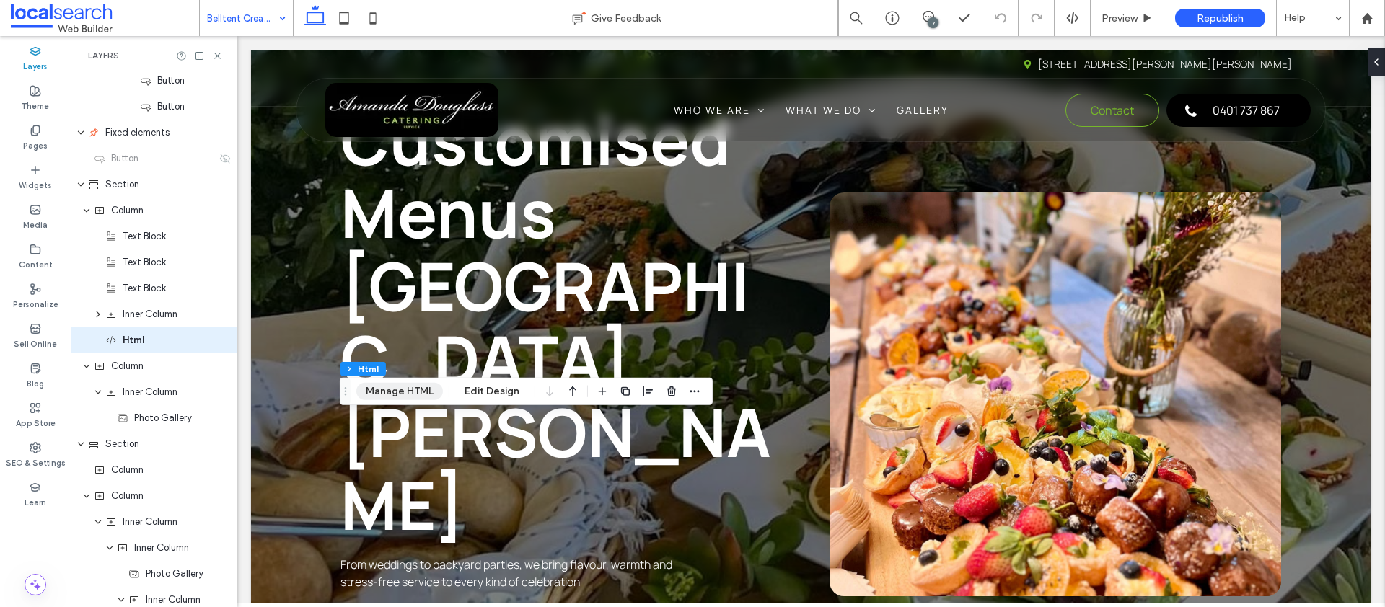
click at [408, 389] on button "Manage HTML" at bounding box center [399, 391] width 87 height 17
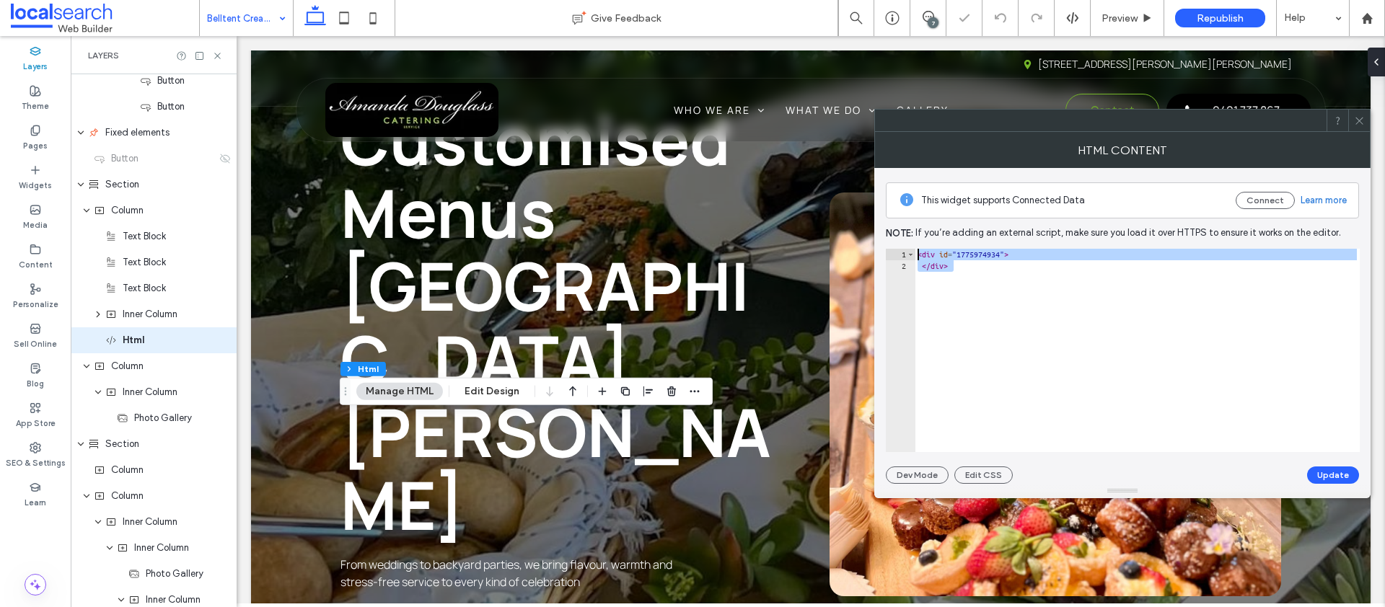
drag, startPoint x: 985, startPoint y: 302, endPoint x: 919, endPoint y: 242, distance: 89.9
click at [919, 242] on div "This widget supports Connected Data Connect Learn more Note: If you’re adding a…" at bounding box center [1122, 326] width 473 height 316
paste textarea "Cursor at row 1"
type textarea "******"
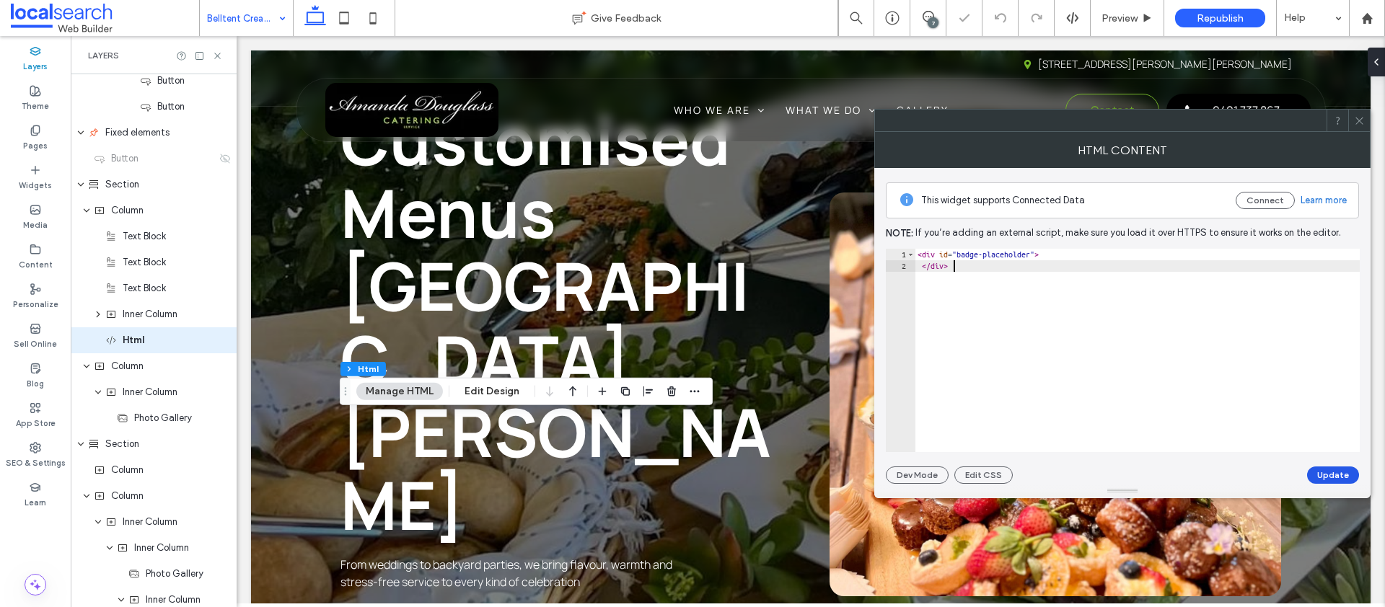
click at [1342, 475] on button "Update" at bounding box center [1333, 475] width 52 height 17
click at [1357, 123] on icon at bounding box center [1359, 120] width 11 height 11
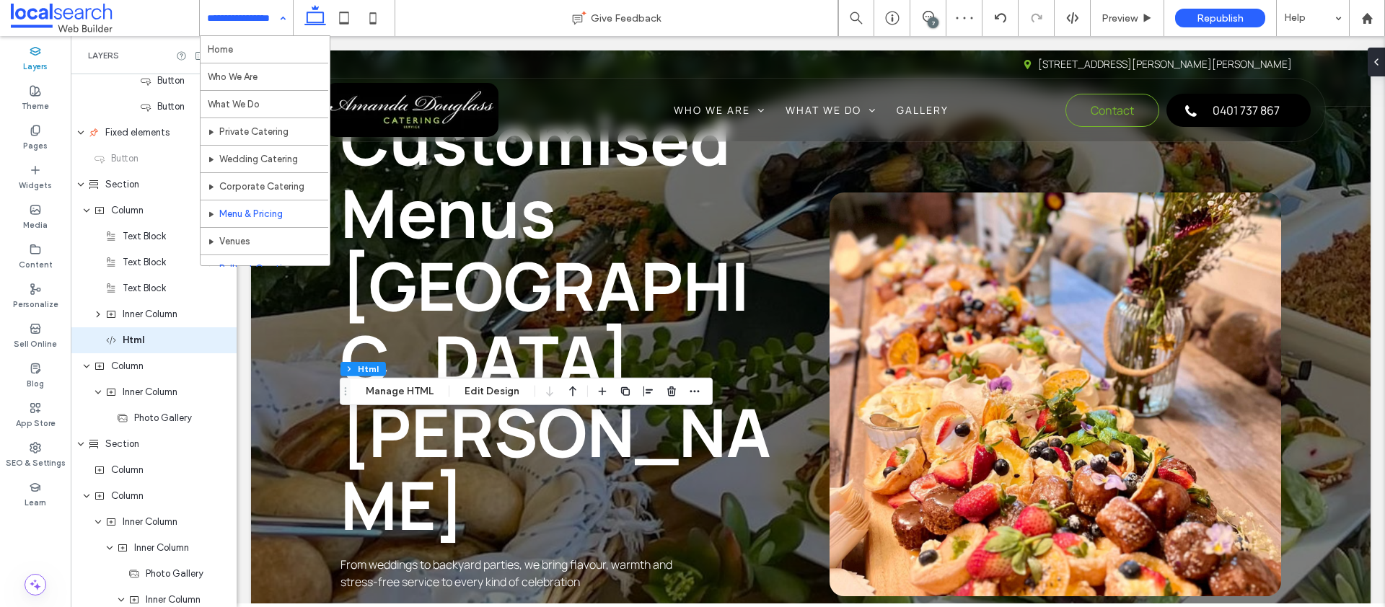
scroll to position [70, 0]
click at [239, 13] on input at bounding box center [242, 18] width 71 height 36
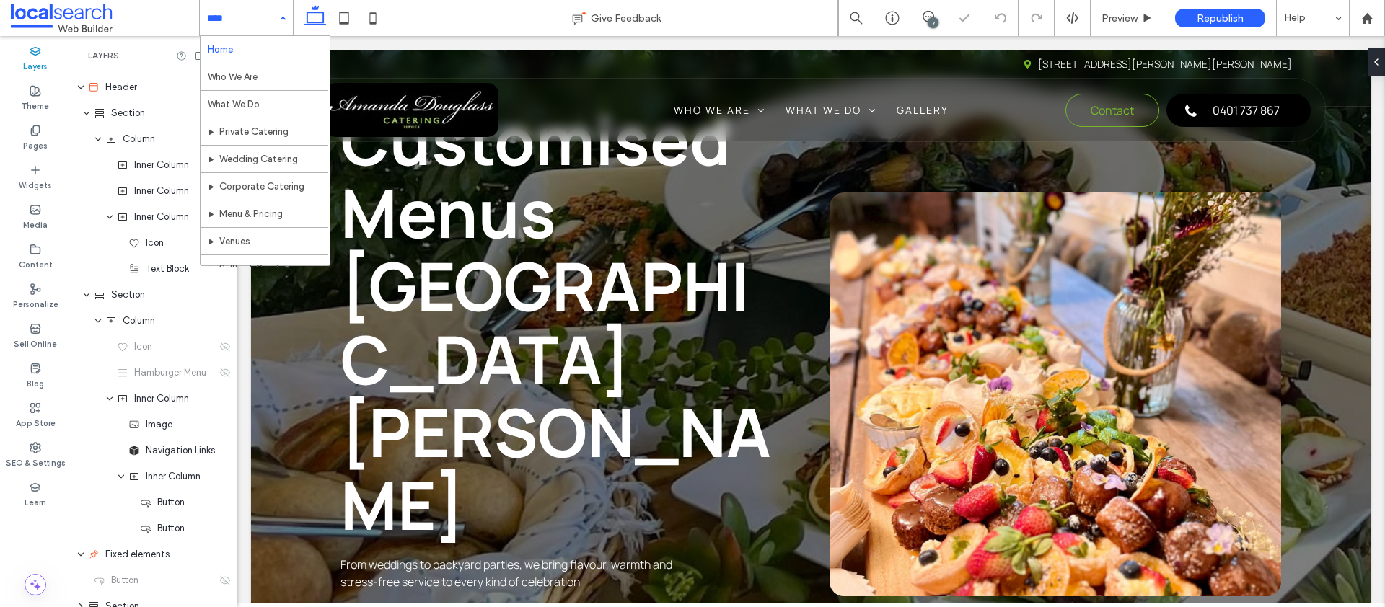
click at [273, 15] on div "Home Who We Are What We Do Private Catering Wedding Catering Corporate Catering…" at bounding box center [246, 18] width 93 height 36
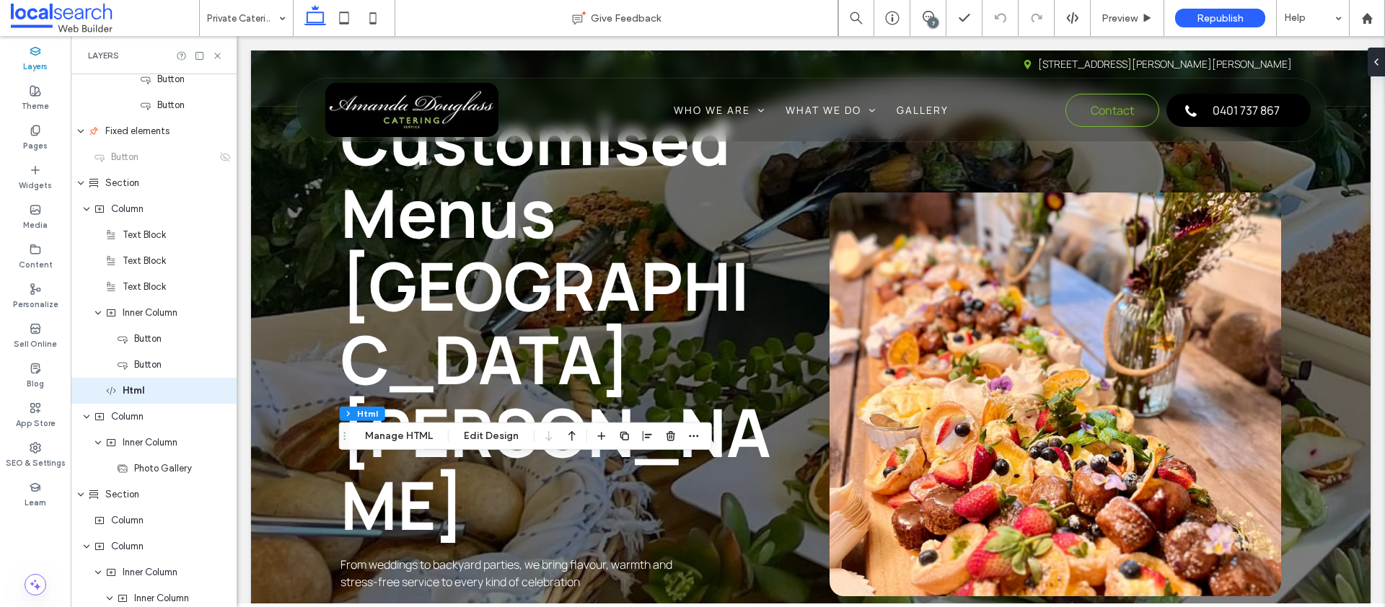
scroll to position [474, 0]
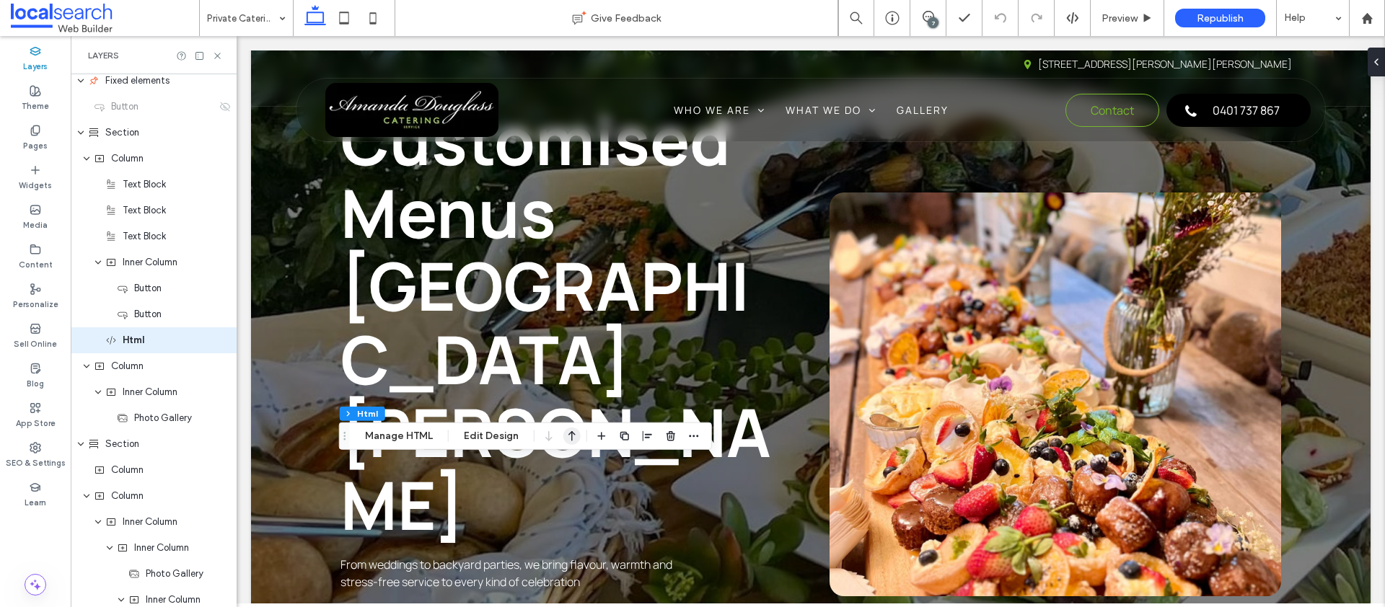
click at [571, 436] on icon "button" at bounding box center [571, 436] width 17 height 26
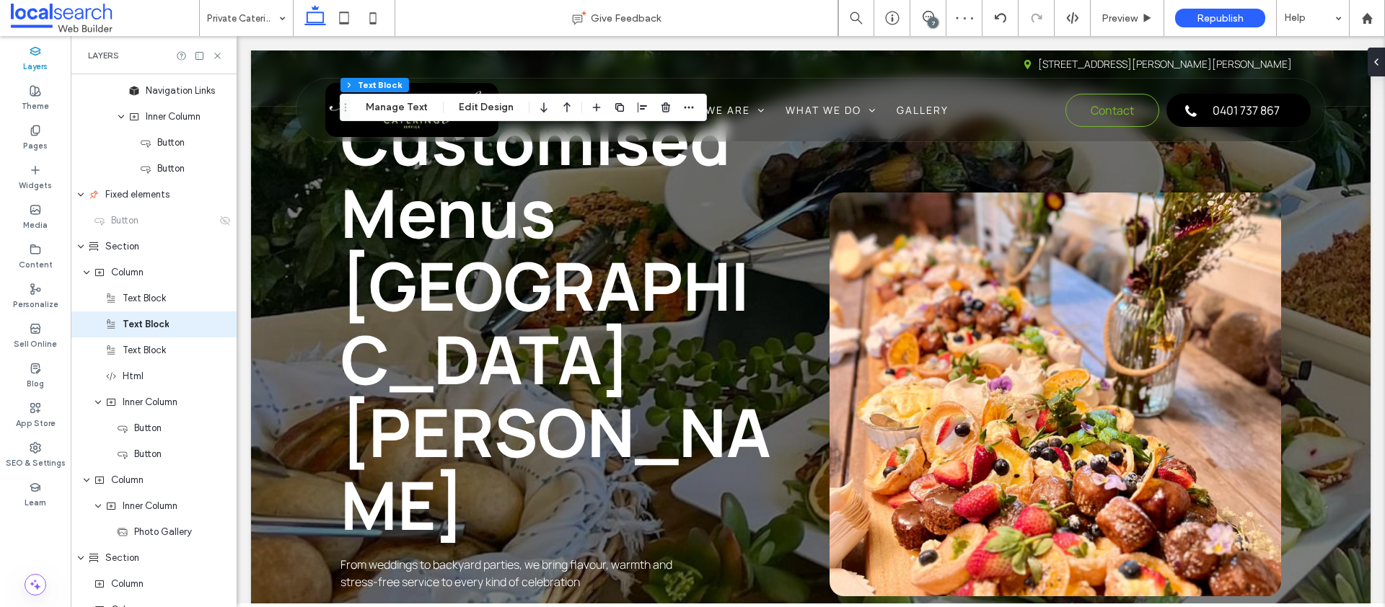
scroll to position [344, 0]
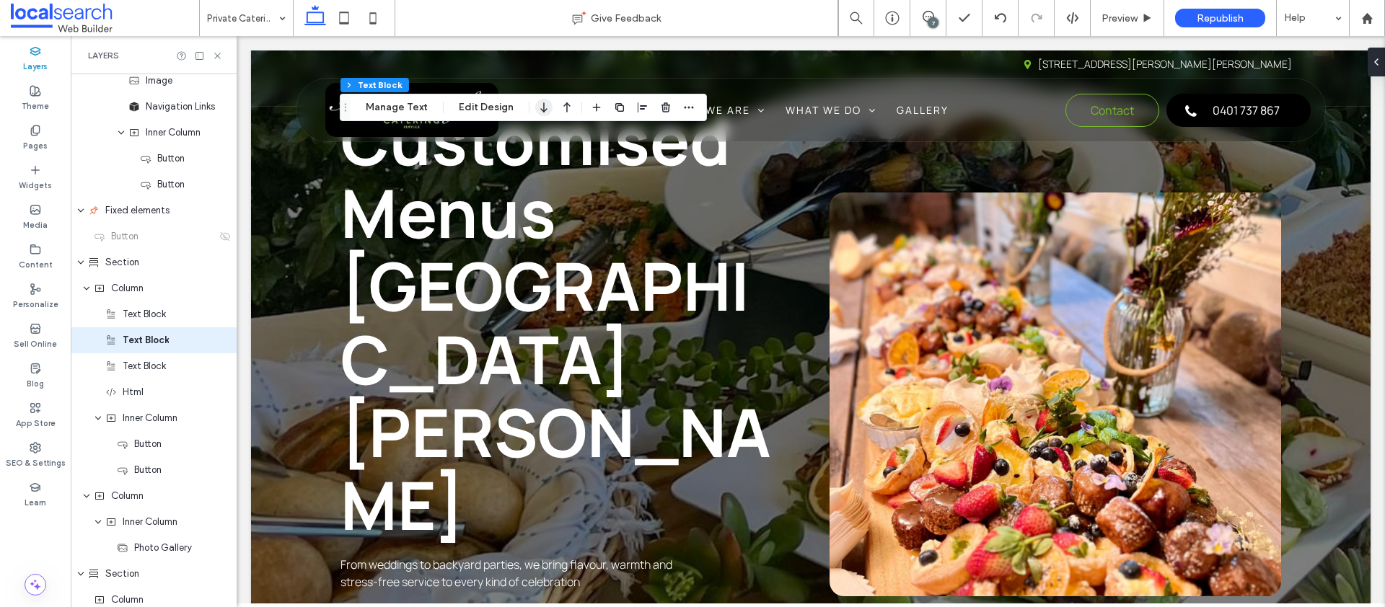
click at [540, 108] on icon "button" at bounding box center [543, 107] width 17 height 26
click at [567, 107] on icon "button" at bounding box center [566, 107] width 17 height 26
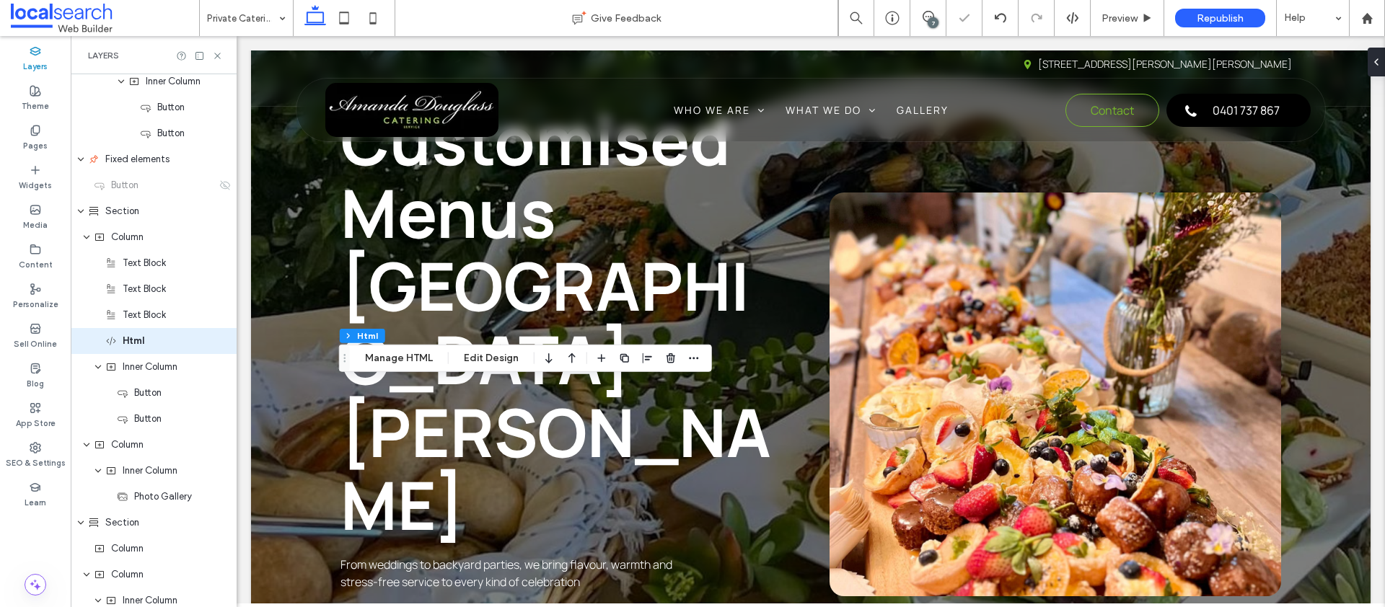
scroll to position [396, 0]
click at [547, 361] on use "button" at bounding box center [548, 358] width 6 height 10
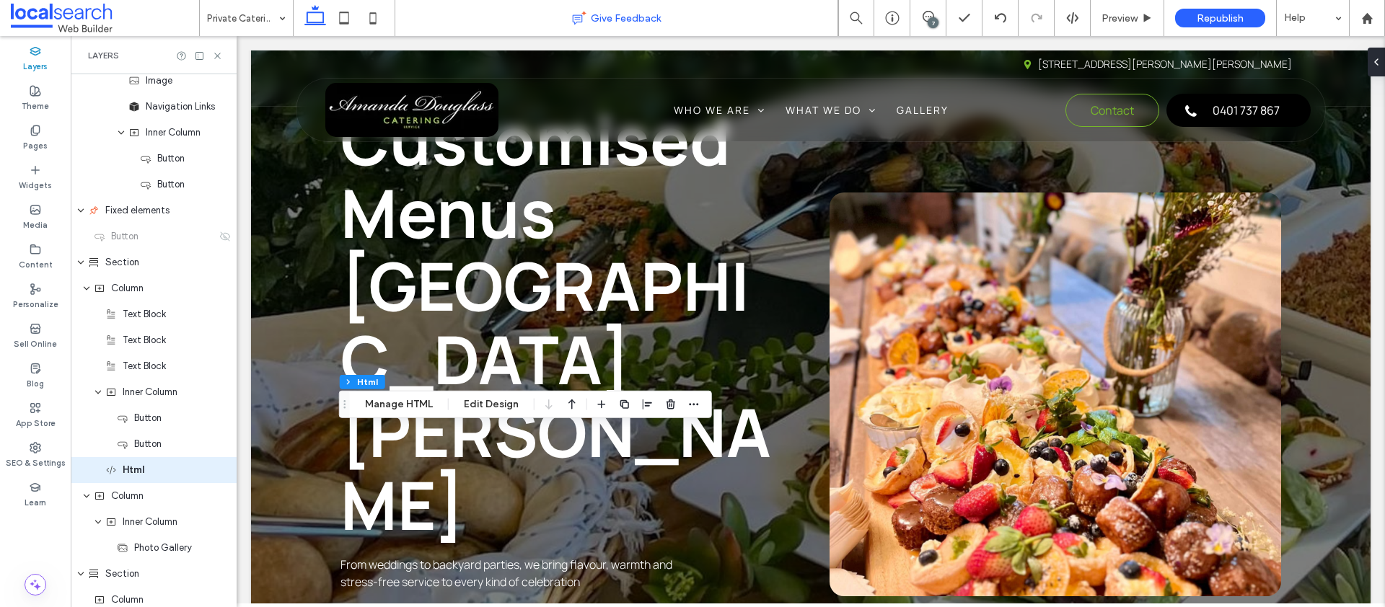
scroll to position [474, 0]
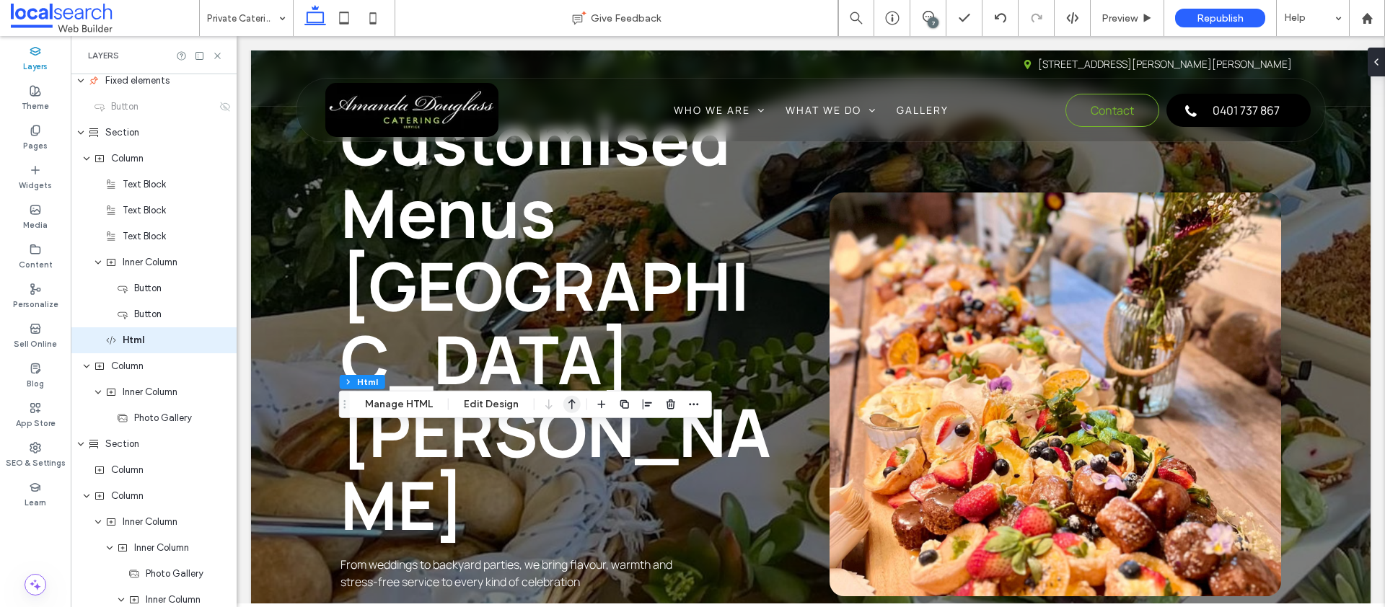
click at [569, 411] on icon "button" at bounding box center [571, 405] width 17 height 26
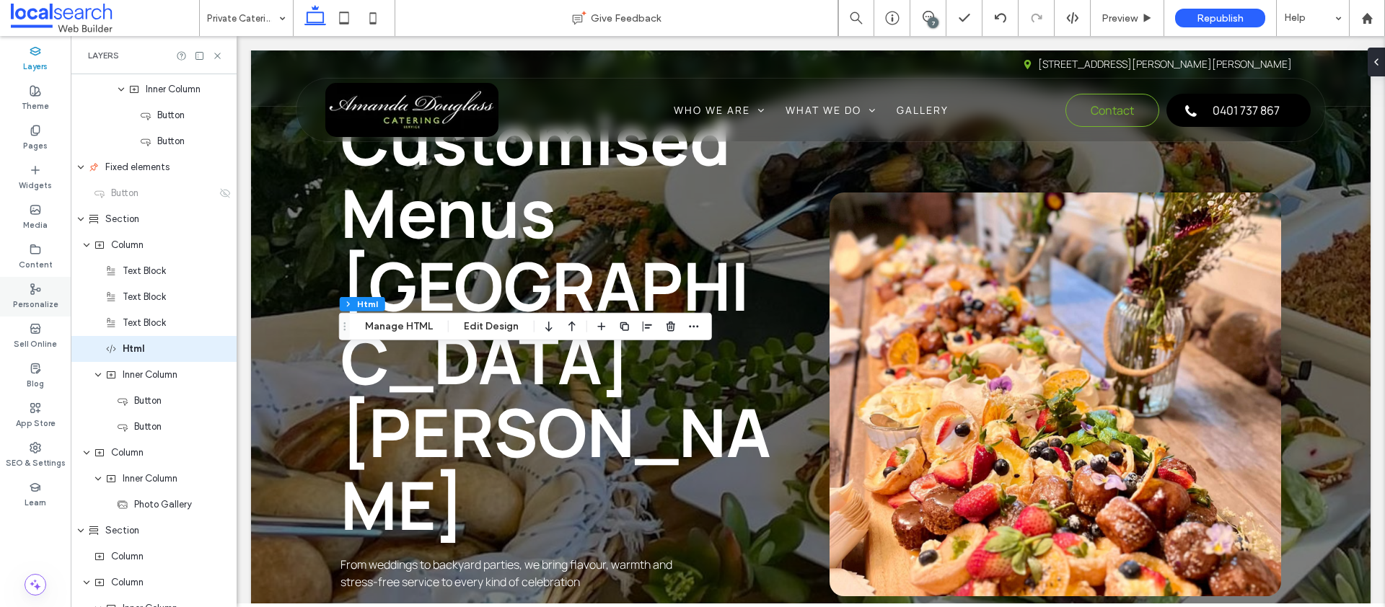
scroll to position [396, 0]
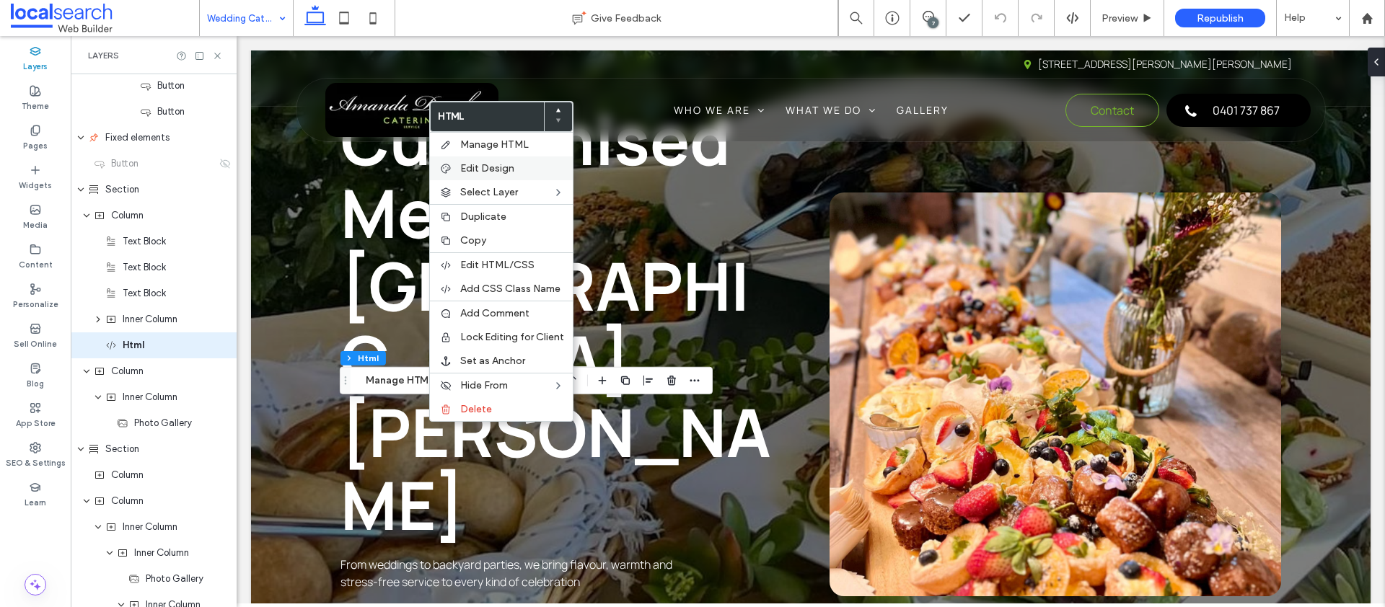
scroll to position [422, 0]
click at [558, 108] on icon at bounding box center [558, 110] width 6 height 6
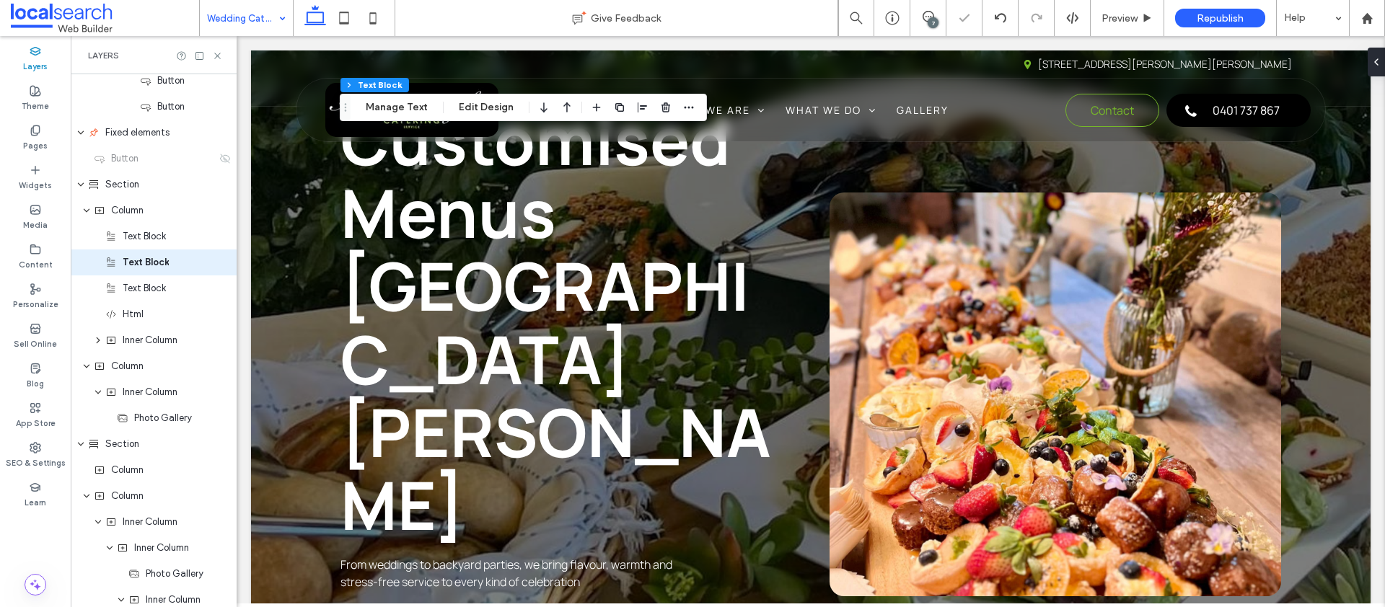
scroll to position [344, 0]
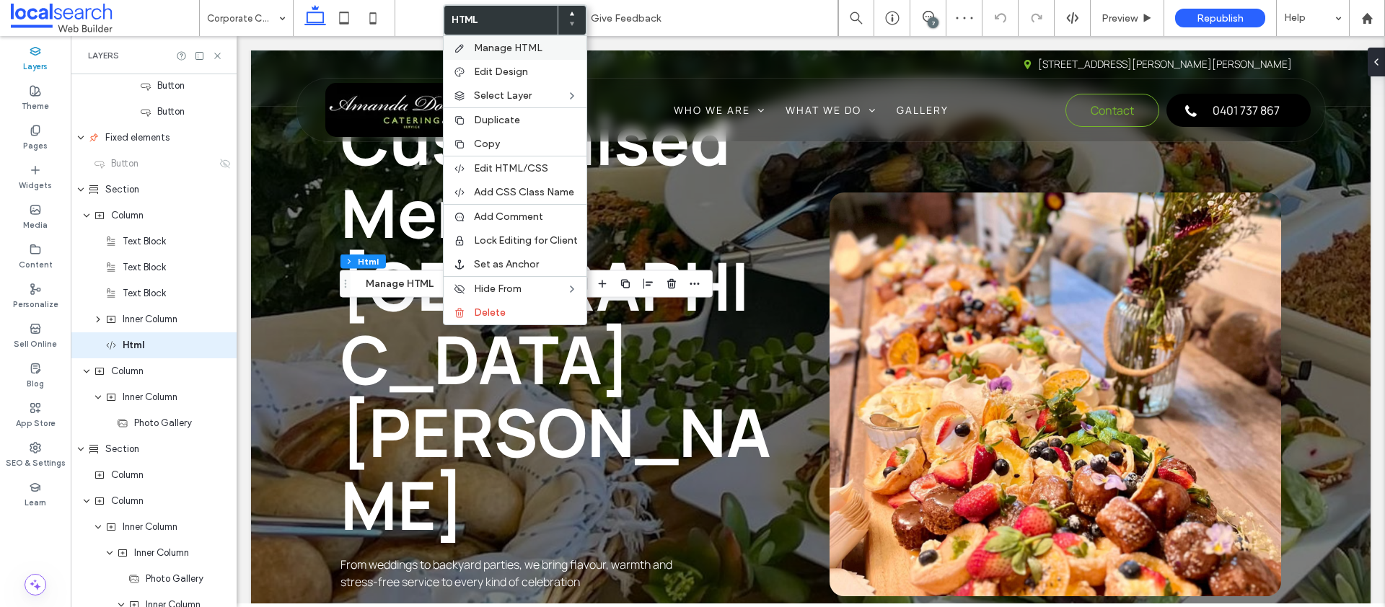
scroll to position [422, 0]
click at [572, 11] on icon at bounding box center [572, 14] width 6 height 6
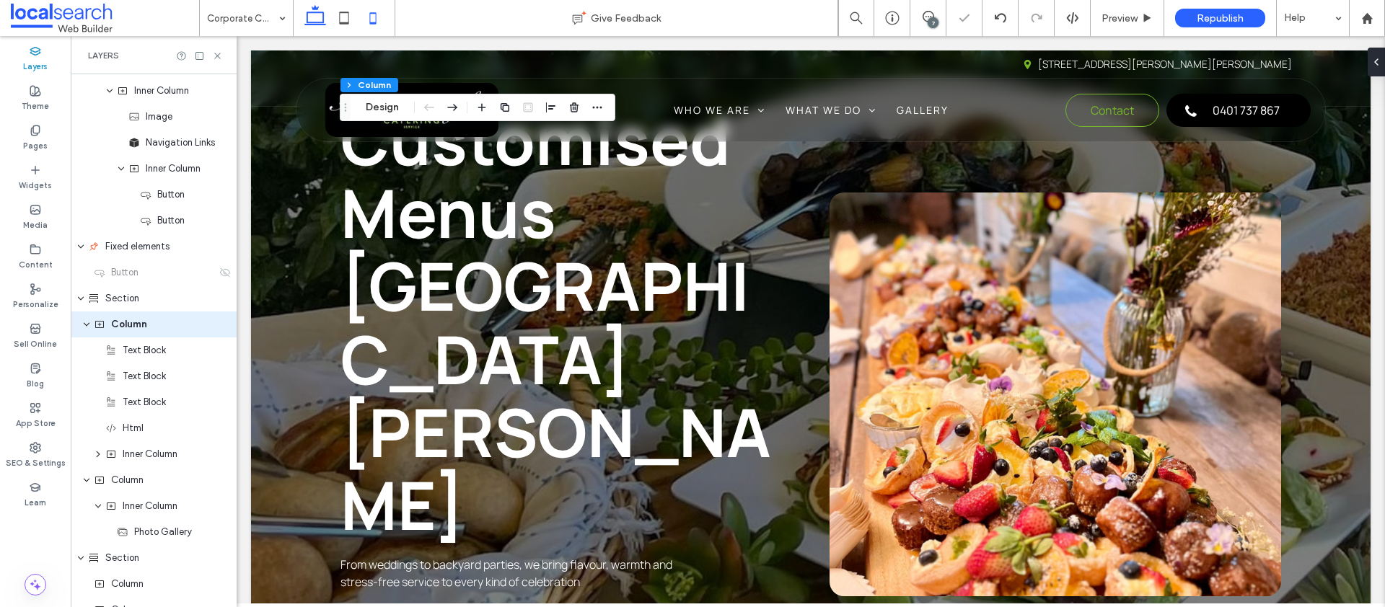
scroll to position [292, 0]
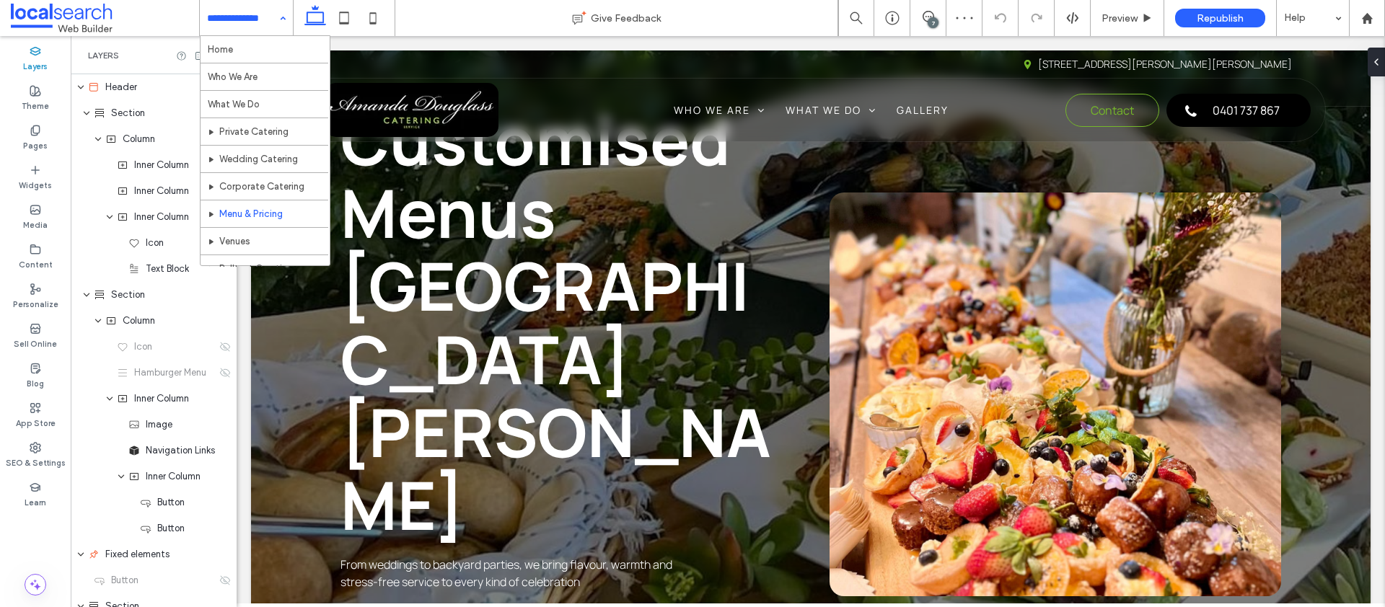
click at [269, 21] on input at bounding box center [242, 18] width 71 height 36
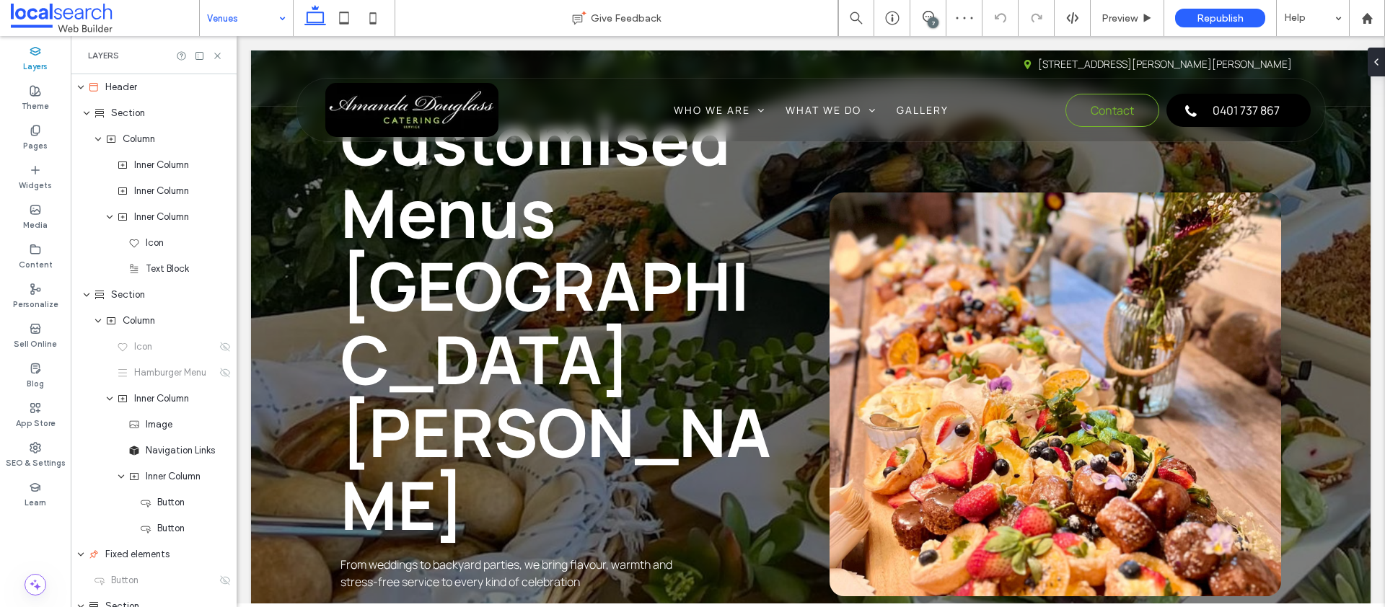
click at [237, 22] on input at bounding box center [242, 18] width 71 height 36
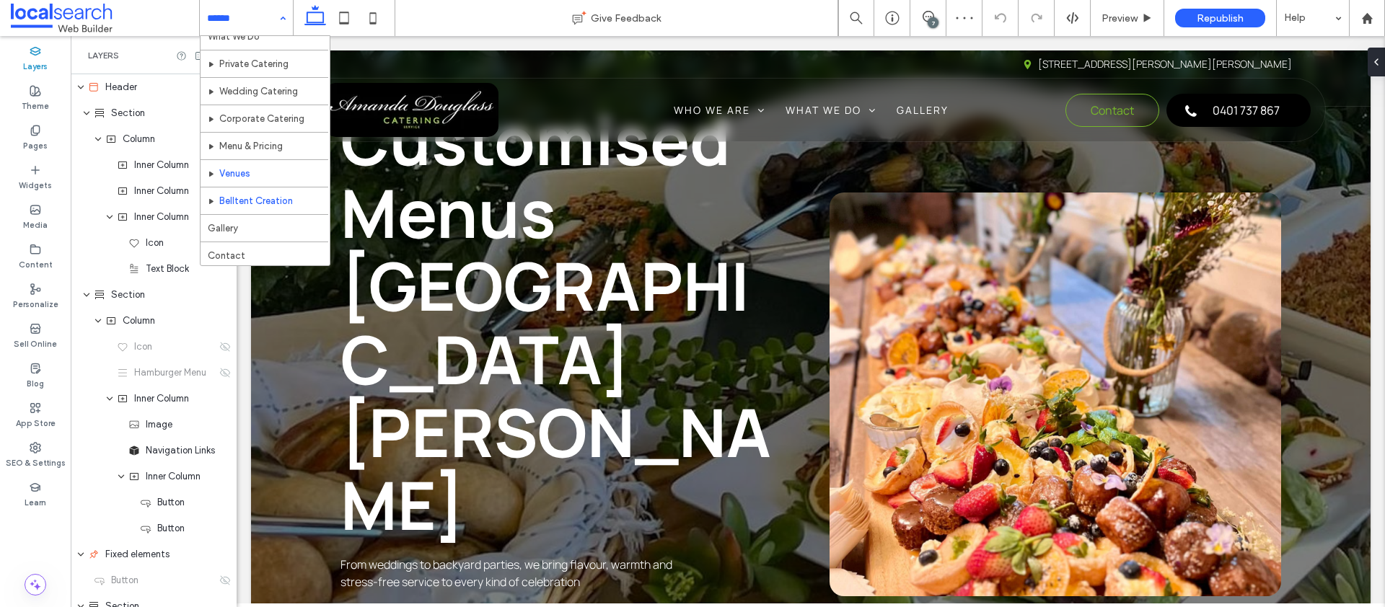
scroll to position [70, 0]
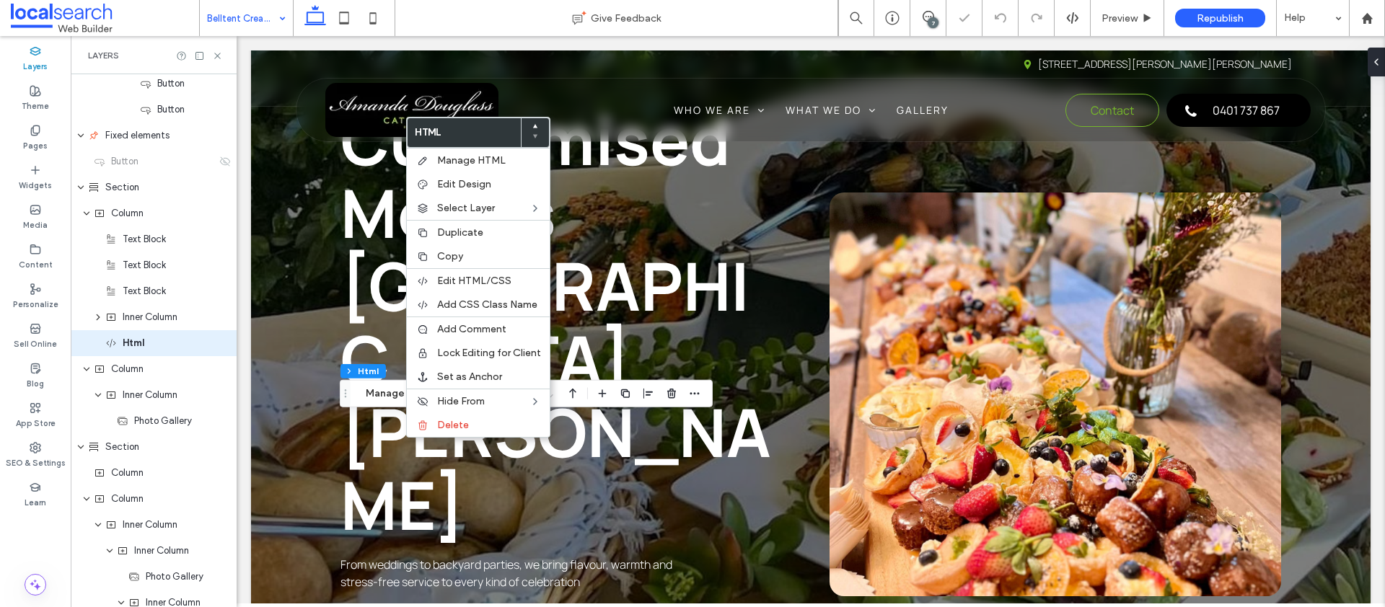
scroll to position [422, 0]
click at [534, 123] on icon at bounding box center [535, 126] width 6 height 6
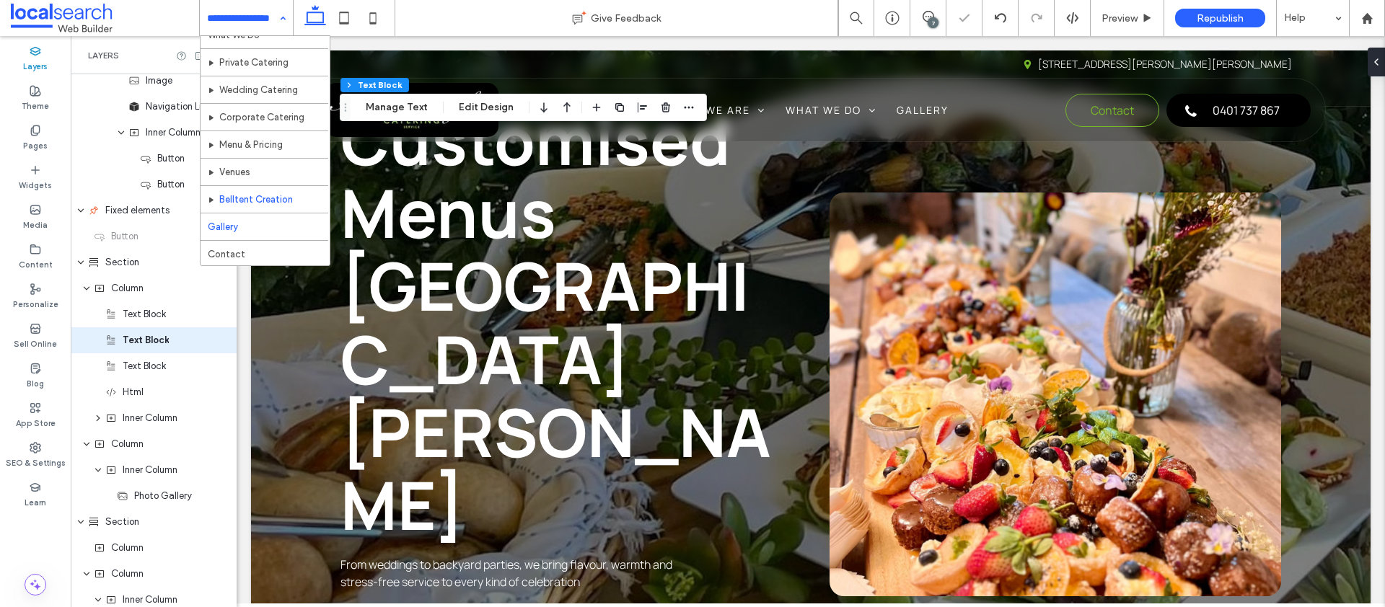
scroll to position [70, 0]
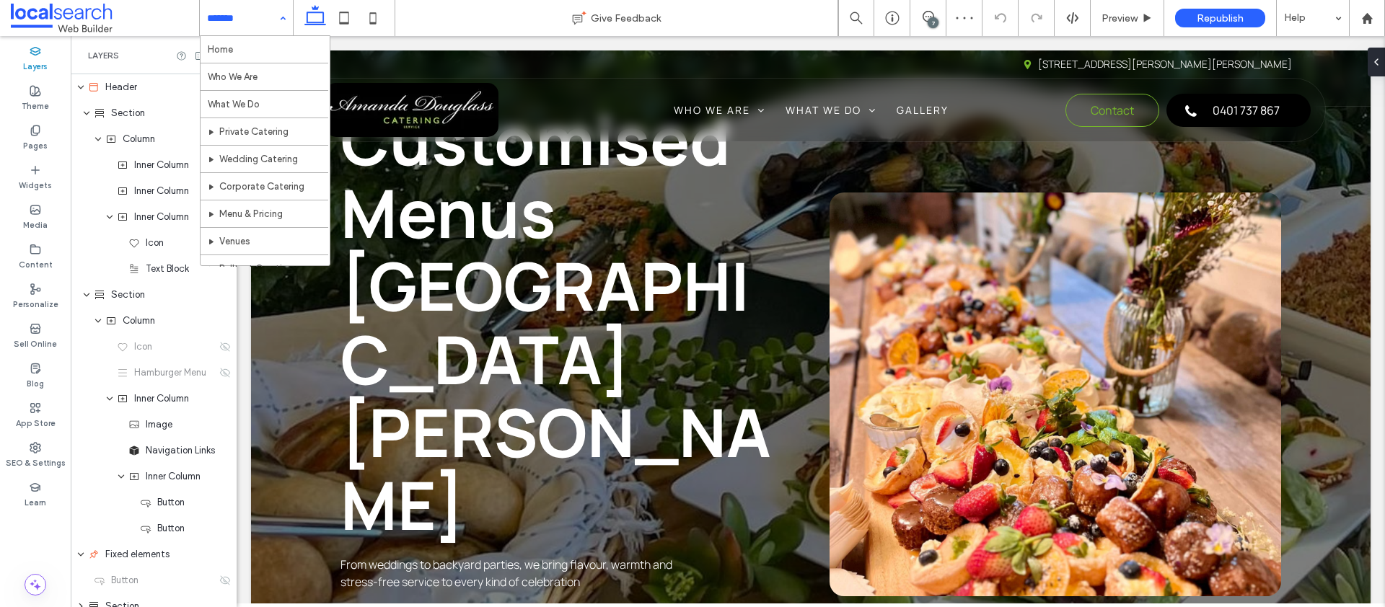
click at [252, 17] on input at bounding box center [242, 18] width 71 height 36
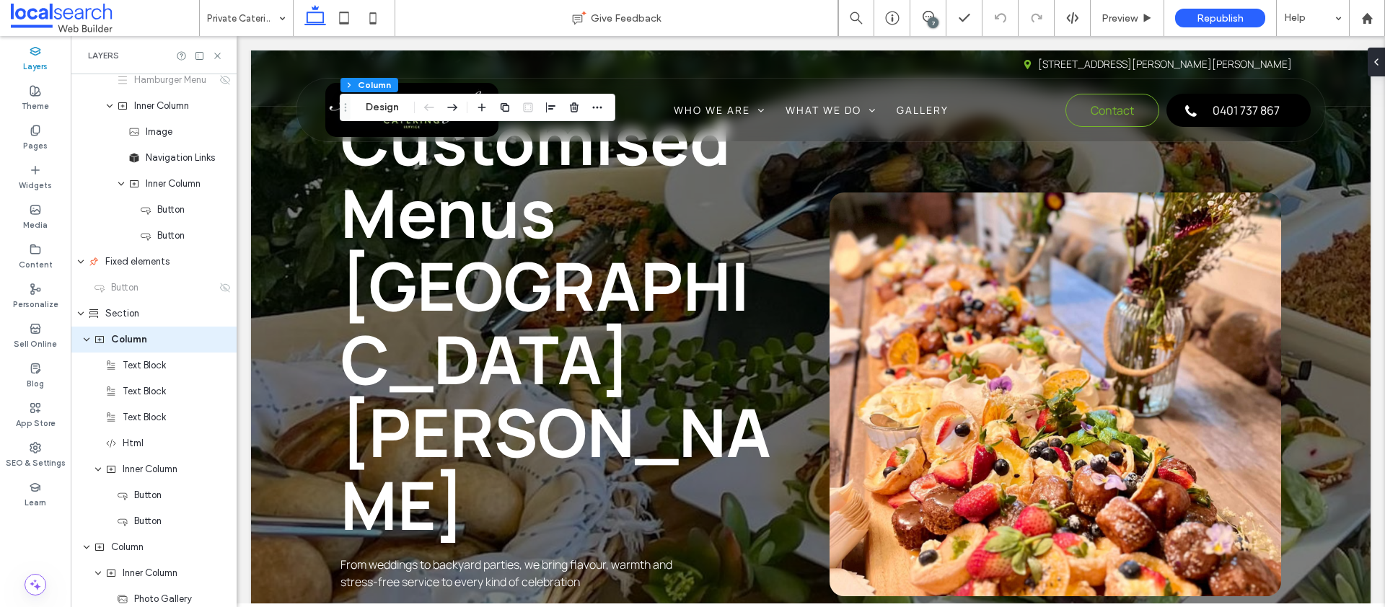
scroll to position [292, 0]
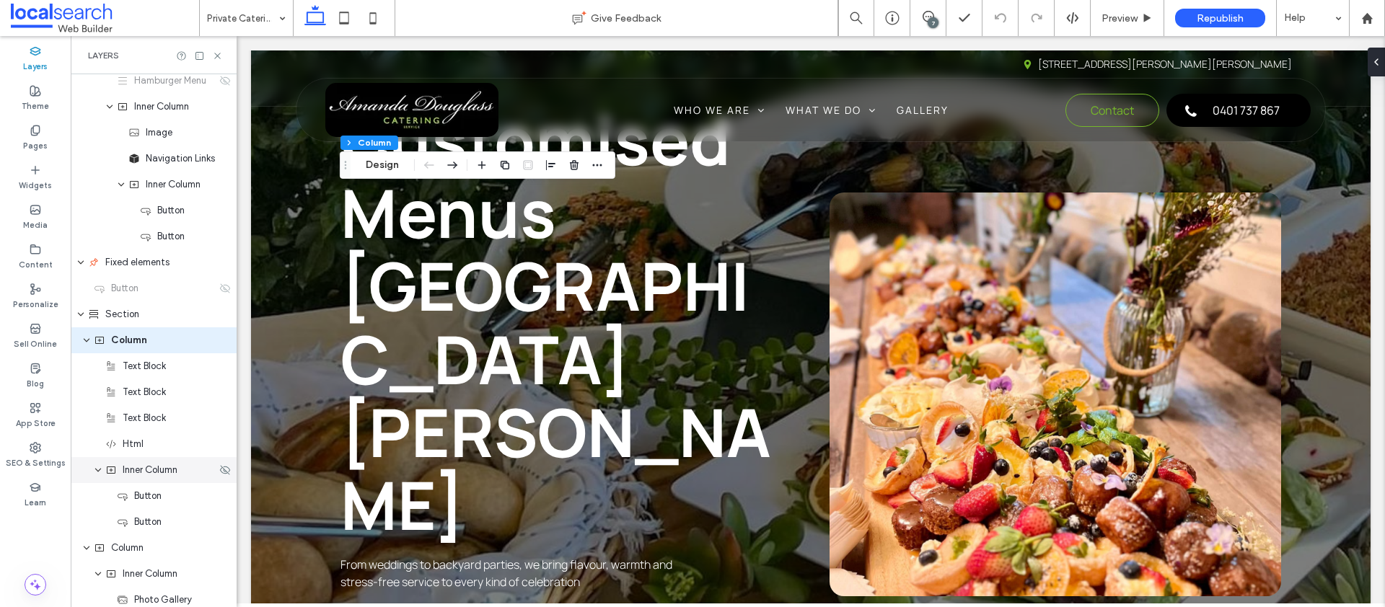
click at [134, 476] on span "Inner Column" at bounding box center [150, 470] width 55 height 14
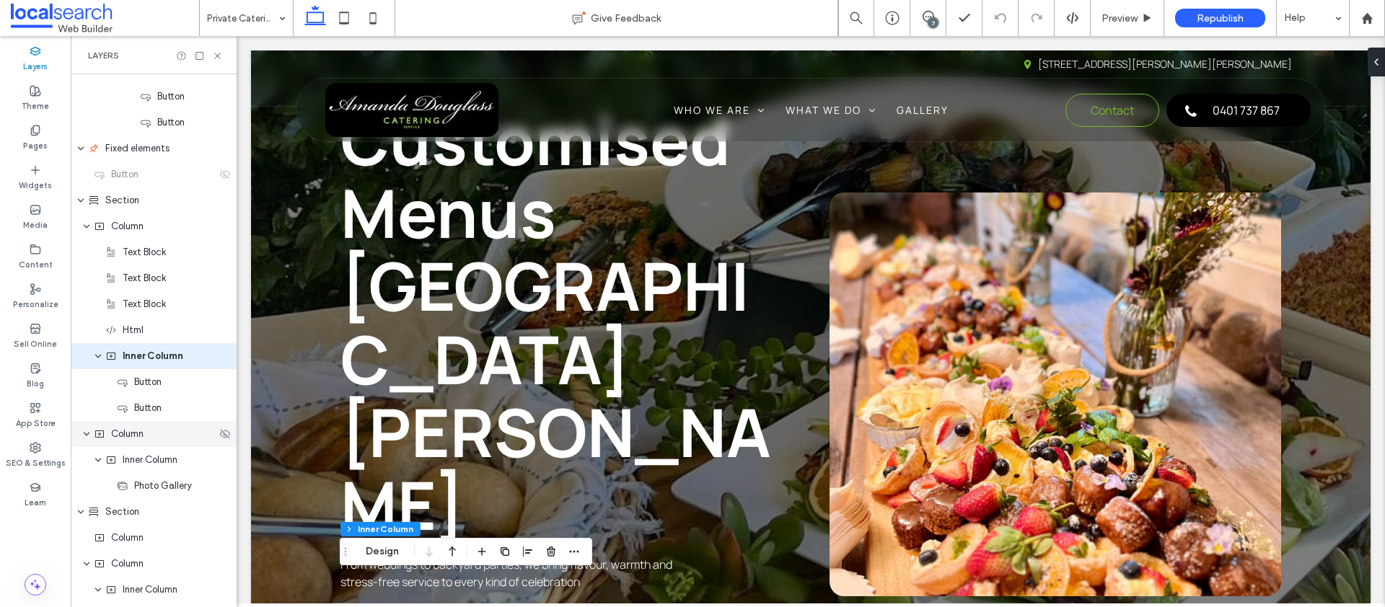
scroll to position [422, 0]
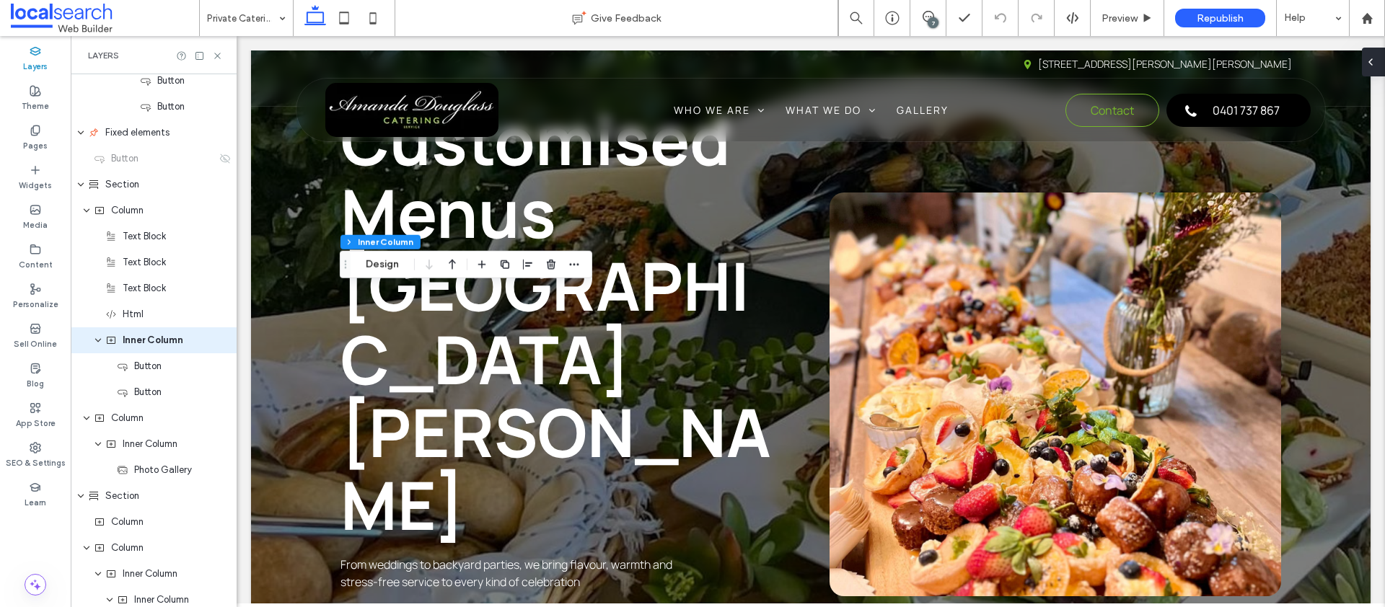
click at [1378, 60] on div at bounding box center [1373, 62] width 23 height 29
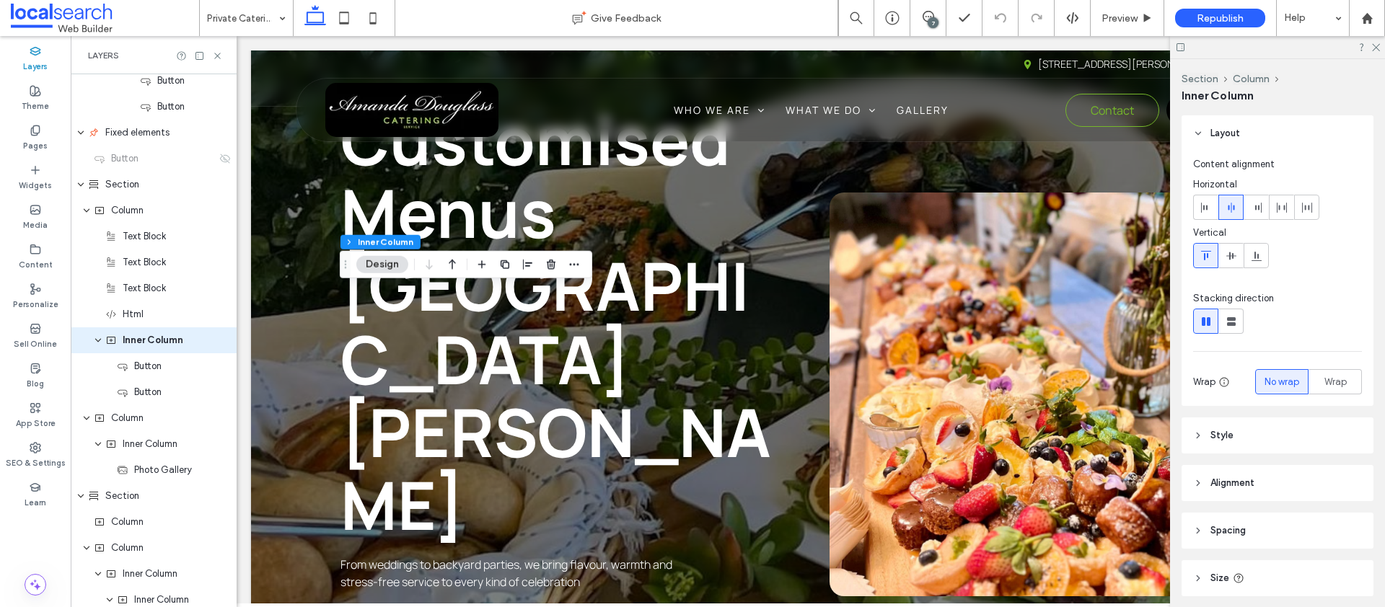
click at [1253, 520] on header "Spacing" at bounding box center [1277, 531] width 192 height 36
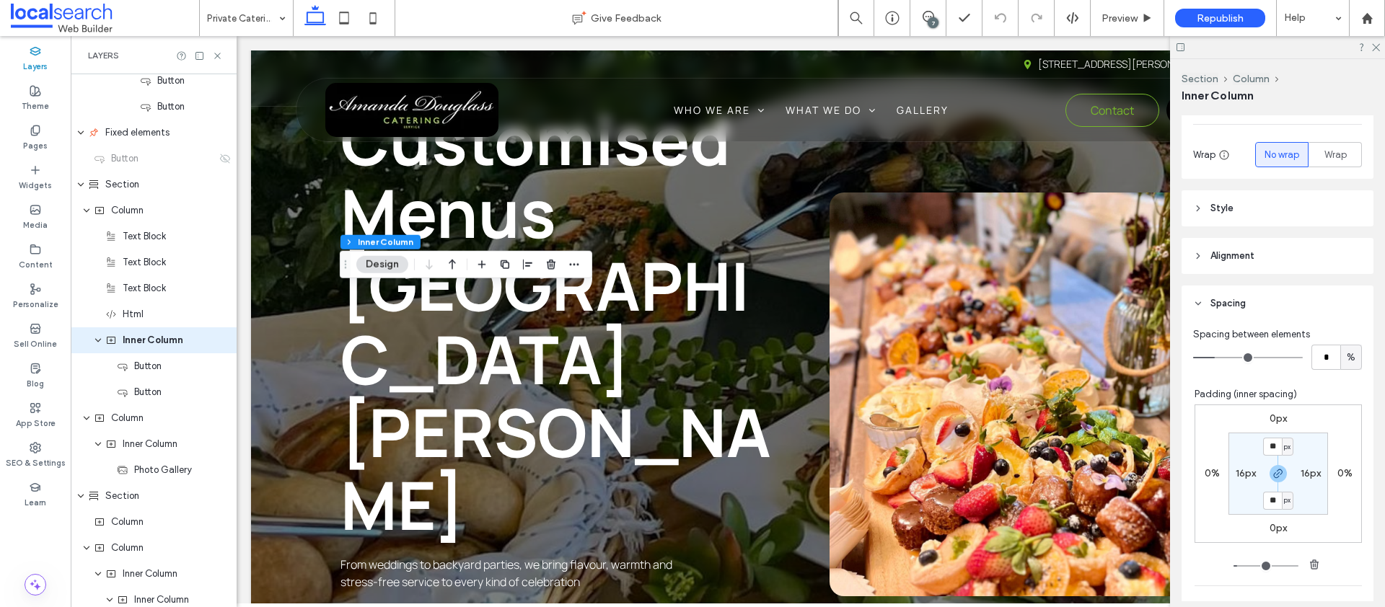
scroll to position [231, 0]
click at [1263, 440] on input "**" at bounding box center [1272, 443] width 19 height 18
type input "*"
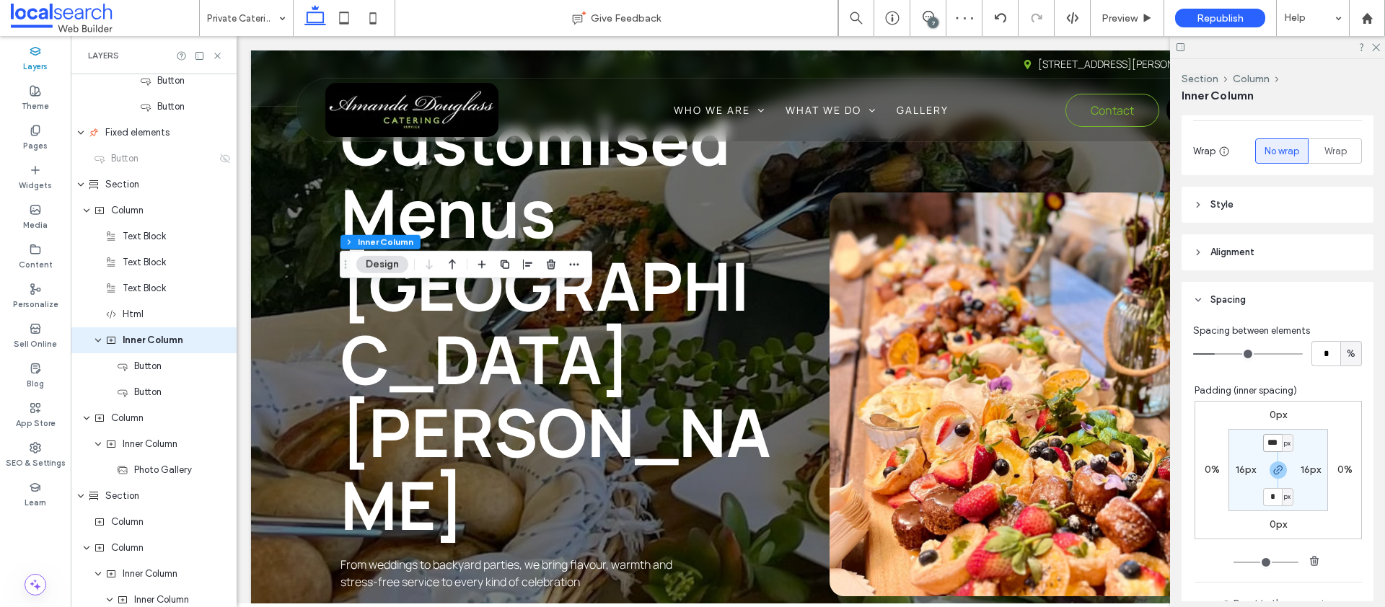
type input "**"
type input "*"
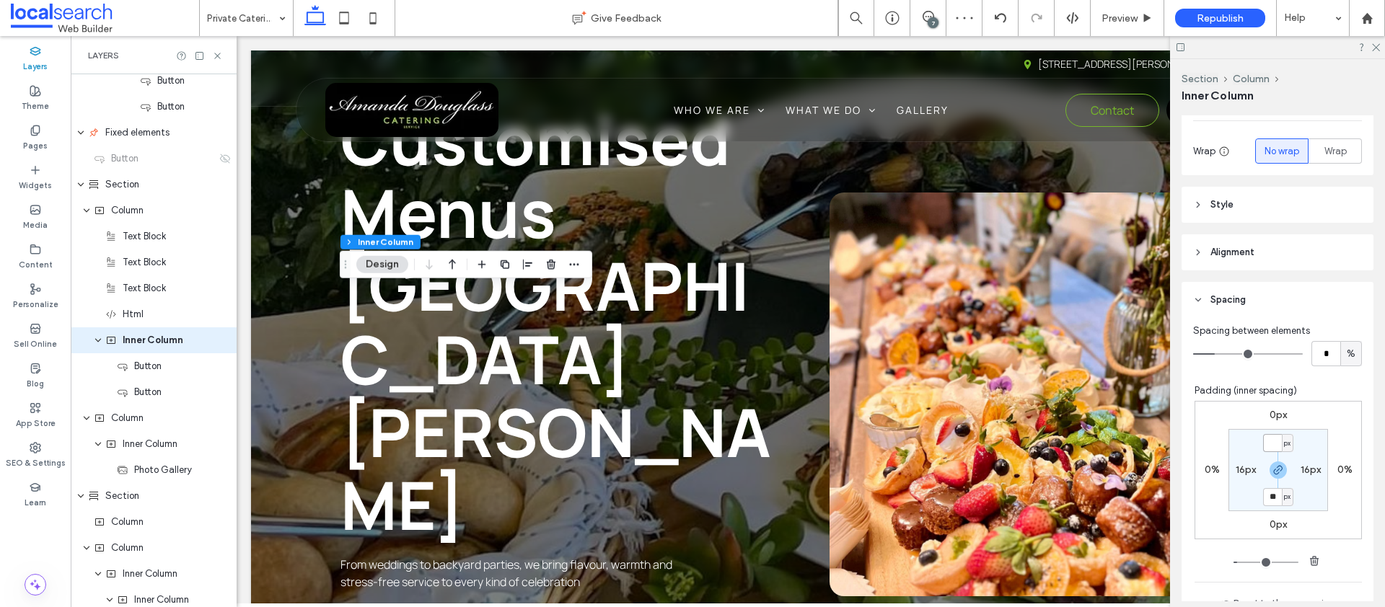
type input "*"
click at [1122, 12] on span "Preview" at bounding box center [1119, 18] width 36 height 12
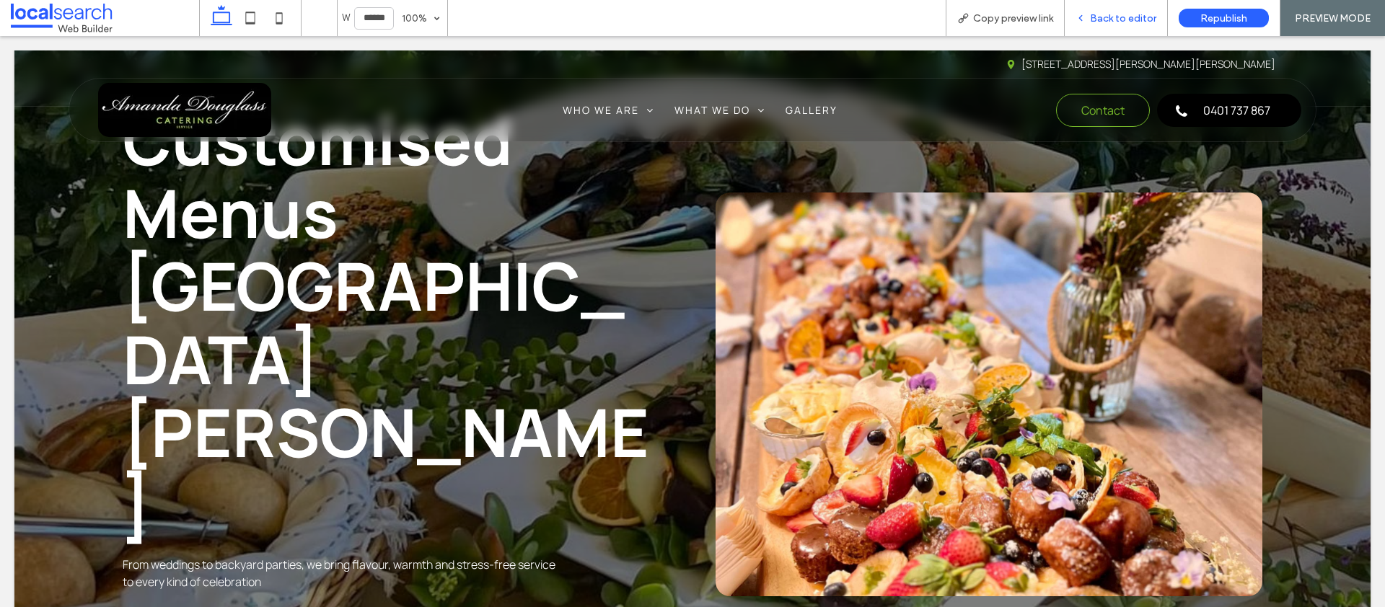
click at [1121, 18] on span "Back to editor" at bounding box center [1123, 18] width 66 height 12
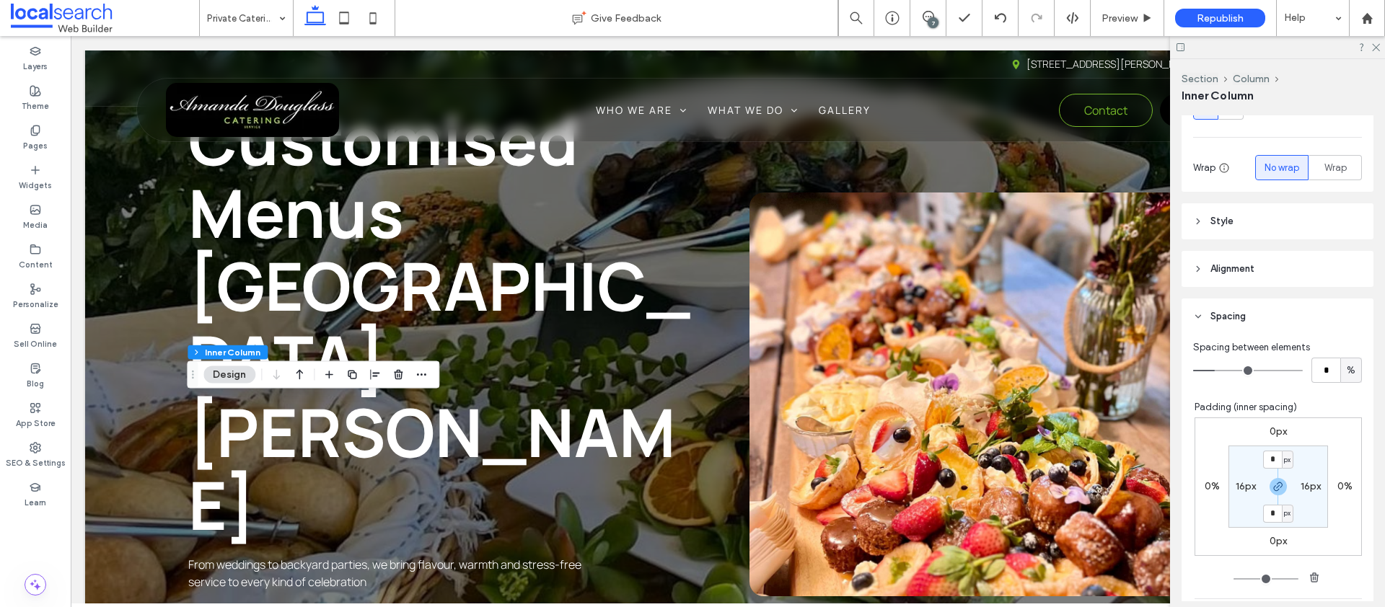
scroll to position [271, 0]
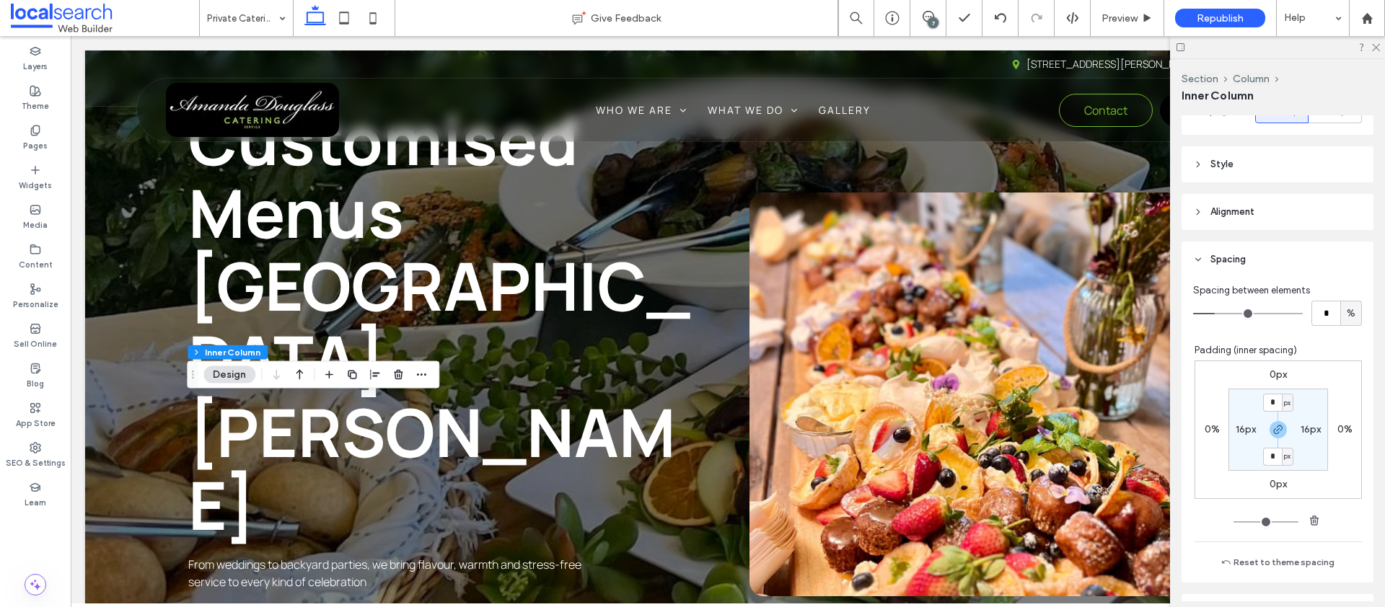
click at [1238, 428] on label "16px" at bounding box center [1246, 429] width 20 height 12
type input "**"
type input "*"
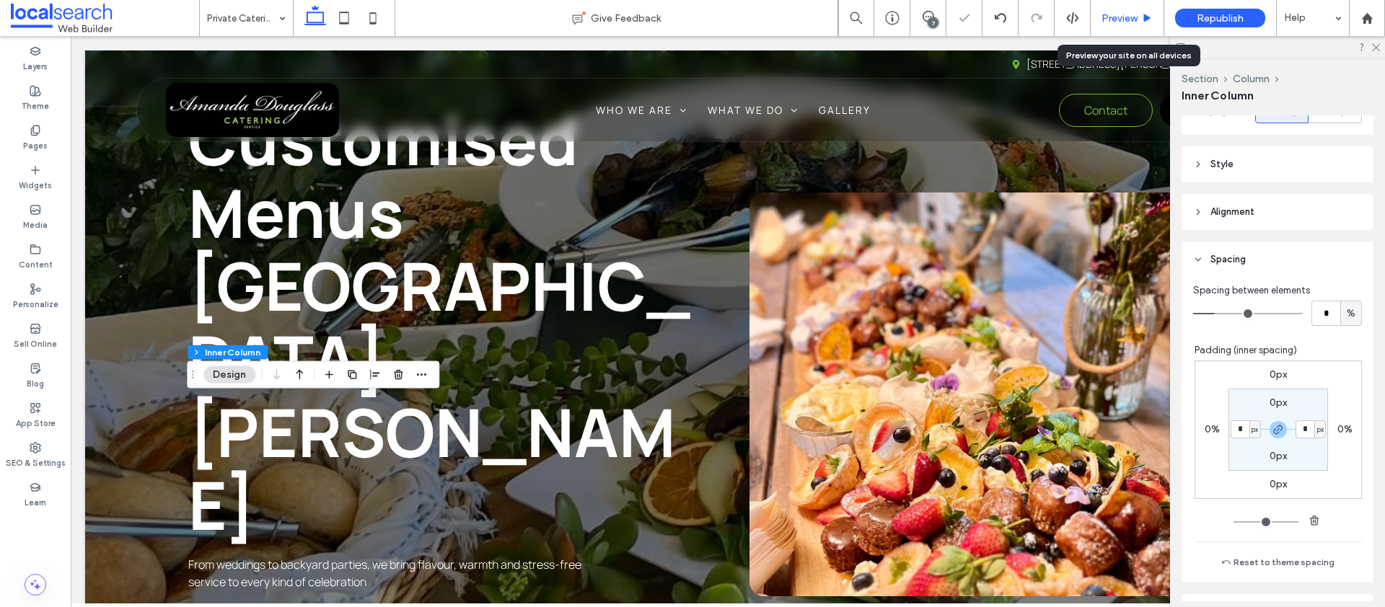
click at [1117, 18] on span "Preview" at bounding box center [1119, 18] width 36 height 12
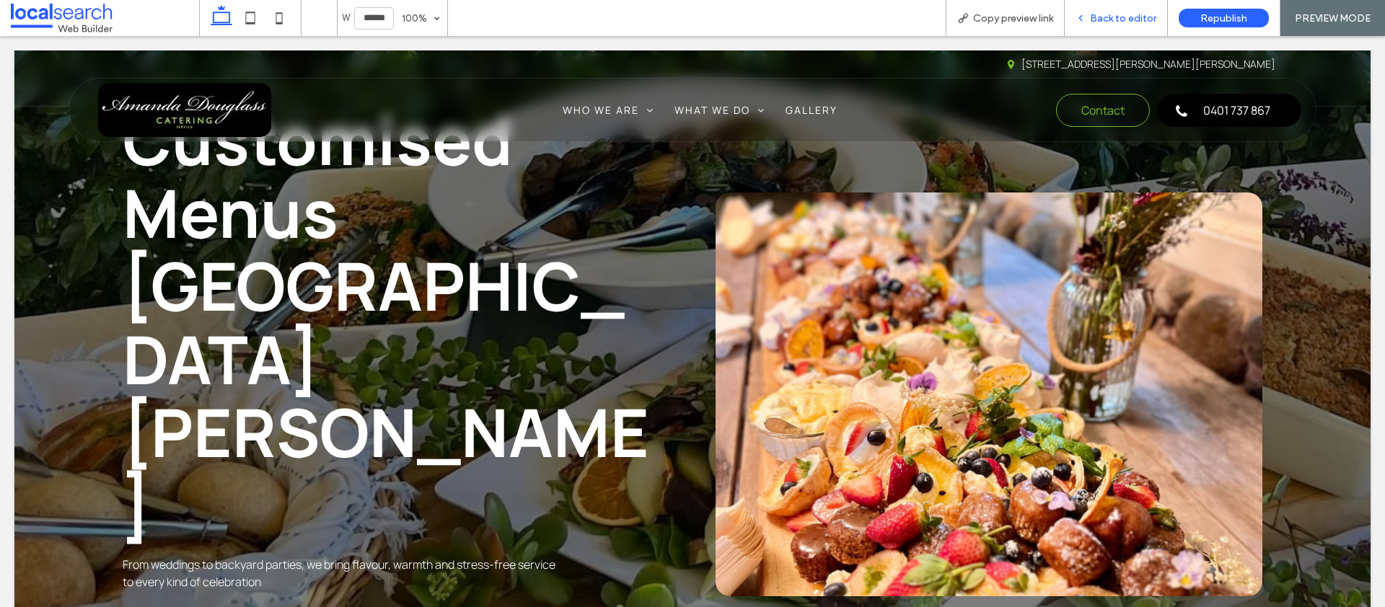
click at [1138, 14] on span "Back to editor" at bounding box center [1123, 18] width 66 height 12
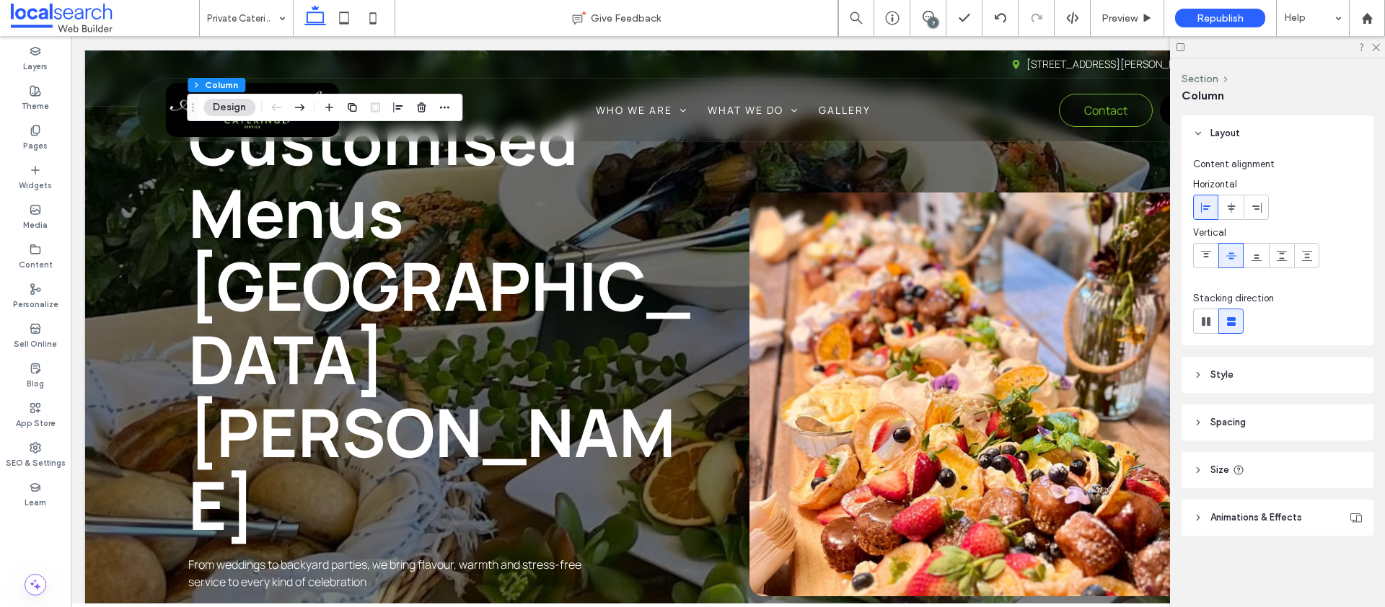
click at [1298, 375] on header "Style" at bounding box center [1277, 375] width 192 height 36
click at [1275, 415] on header "Spacing" at bounding box center [1277, 423] width 192 height 36
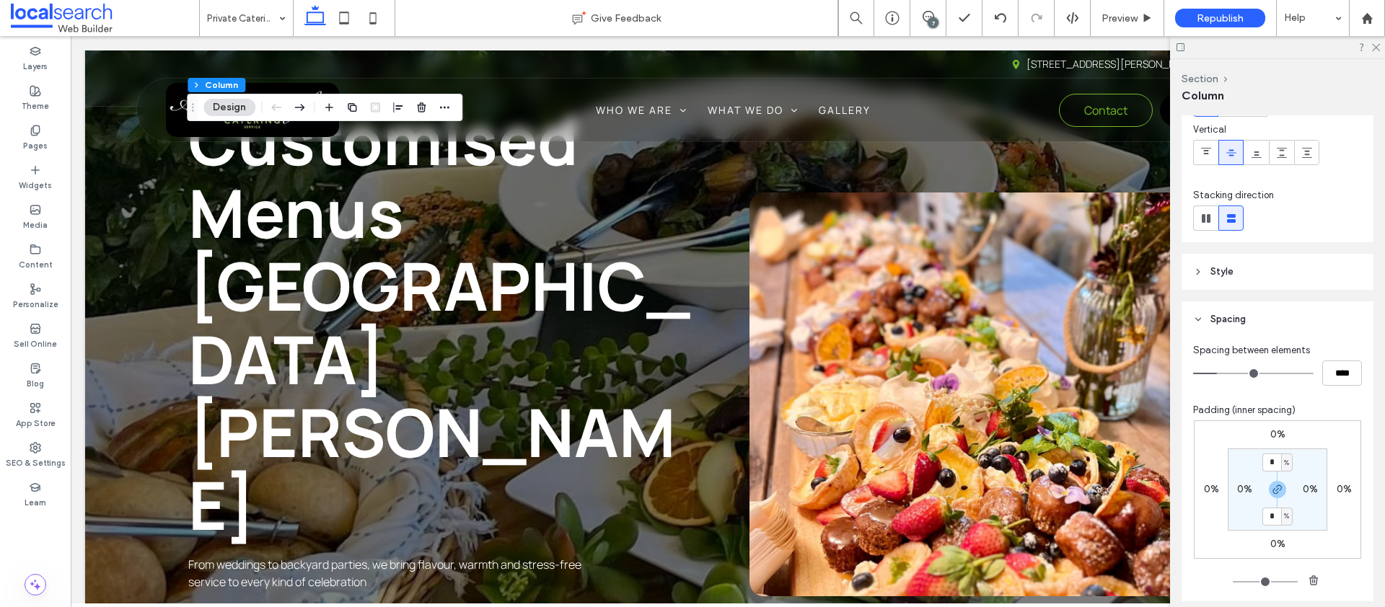
scroll to position [119, 0]
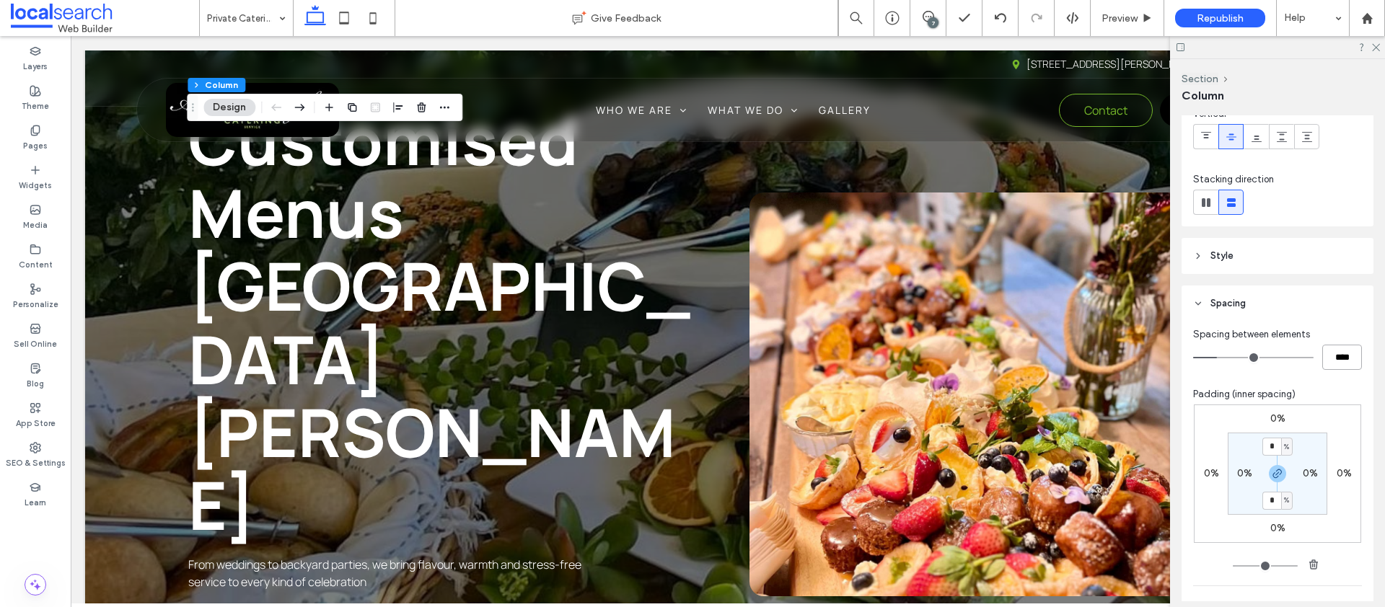
click at [1330, 358] on input "****" at bounding box center [1342, 357] width 40 height 25
type input "**"
type input "*"
type input "**"
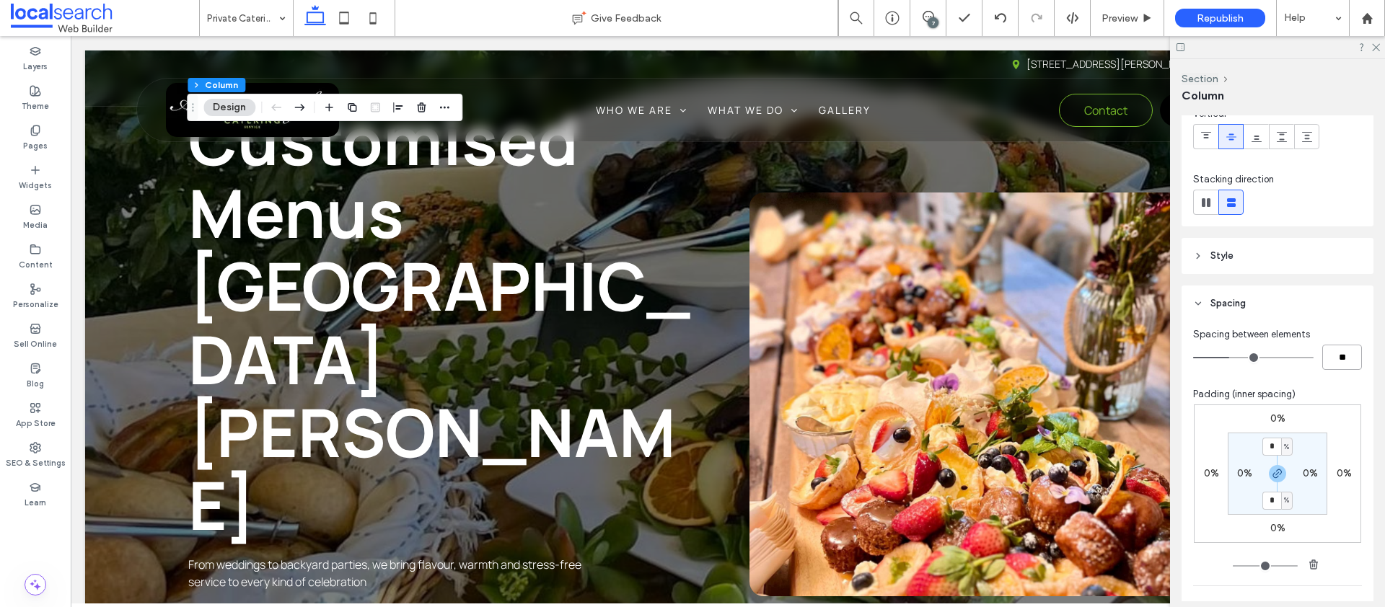
type input "**"
type input "****"
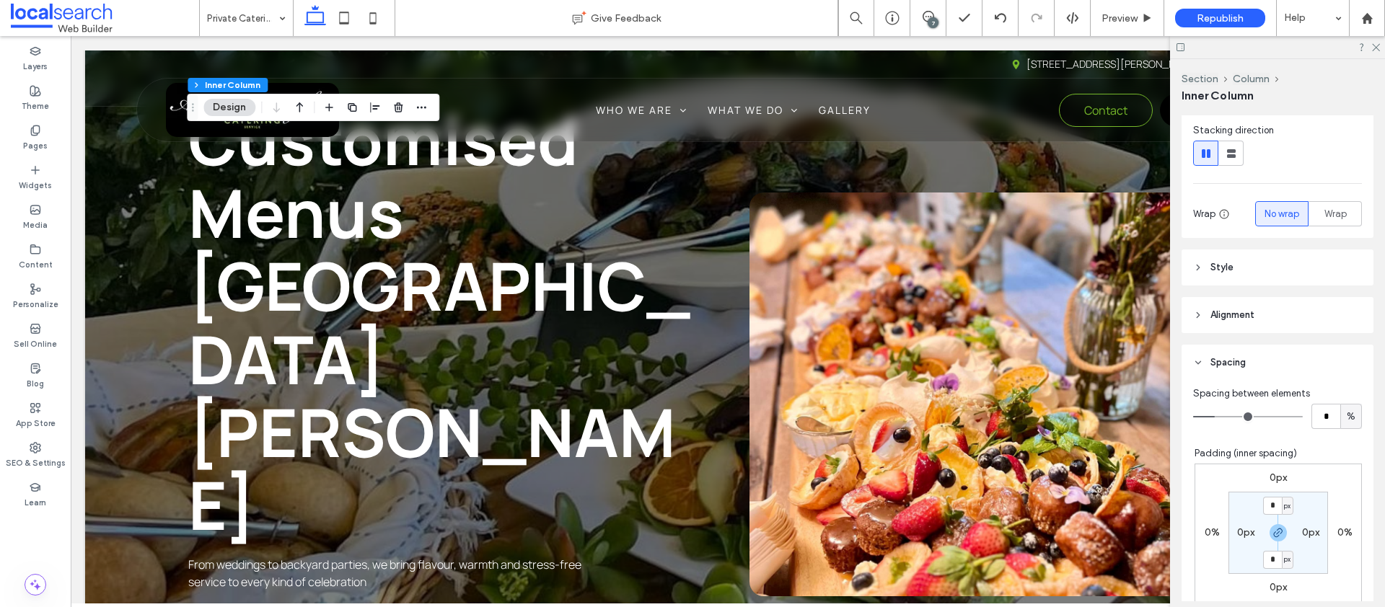
scroll to position [263, 0]
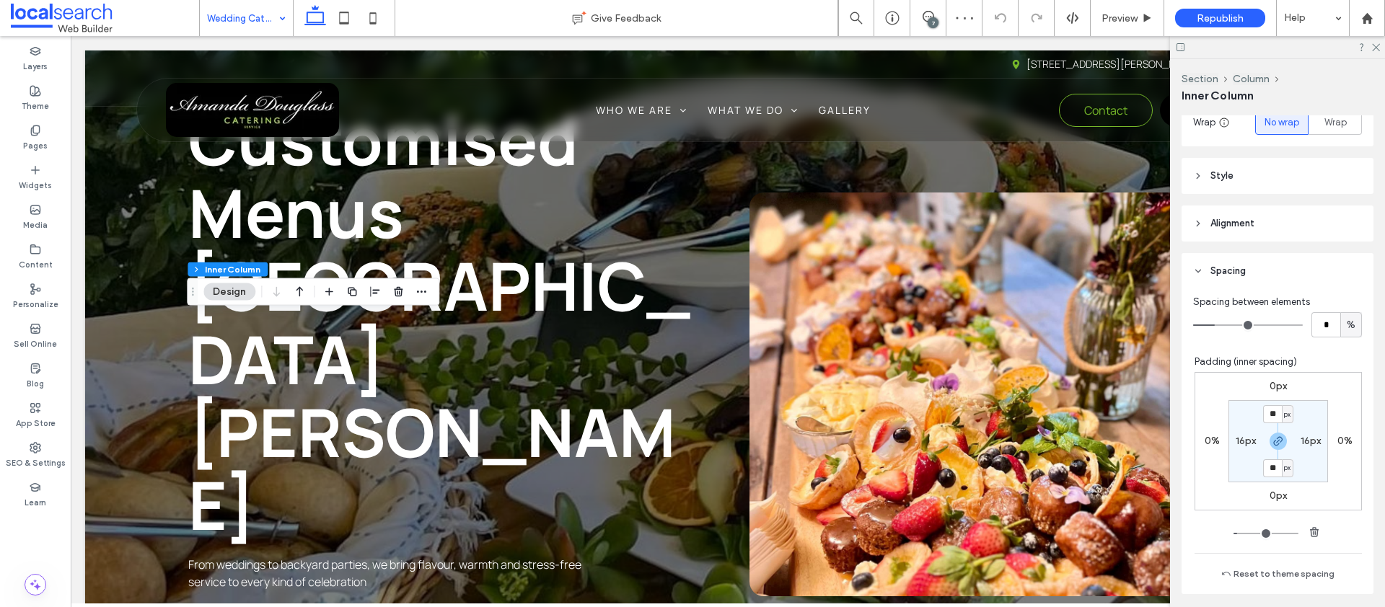
scroll to position [260, 0]
click at [1269, 415] on input "**" at bounding box center [1272, 414] width 19 height 18
type input "*"
click at [1300, 441] on label "16px" at bounding box center [1310, 440] width 20 height 12
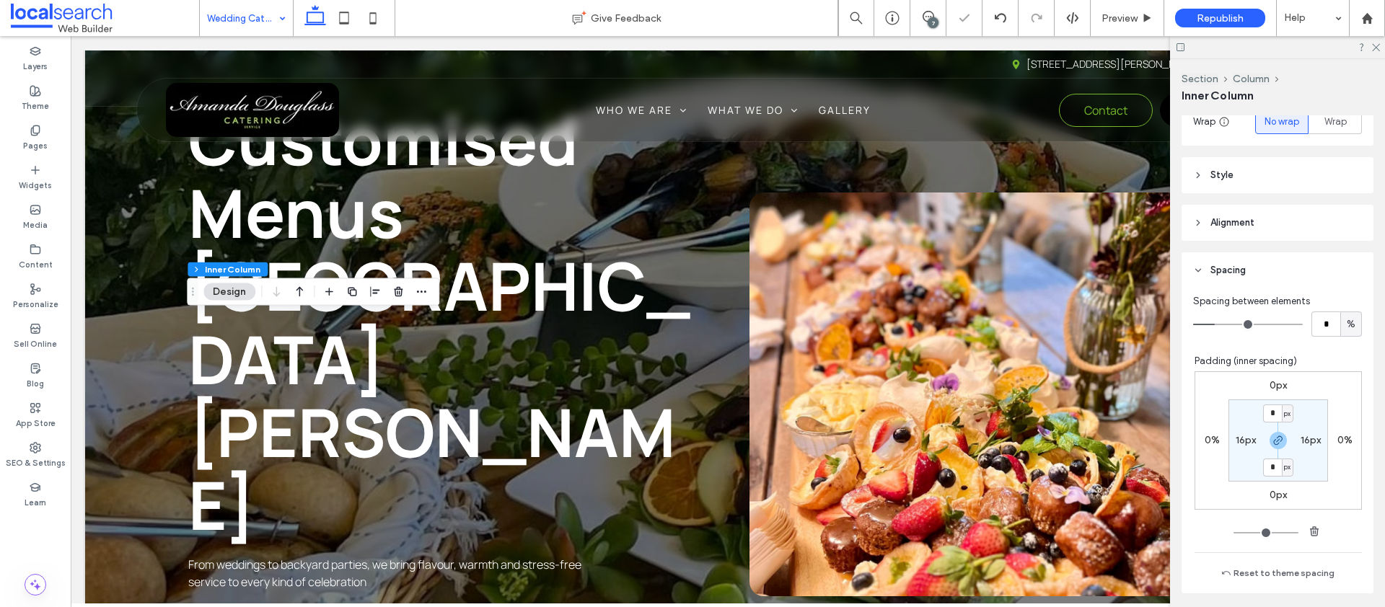
type input "**"
type input "*"
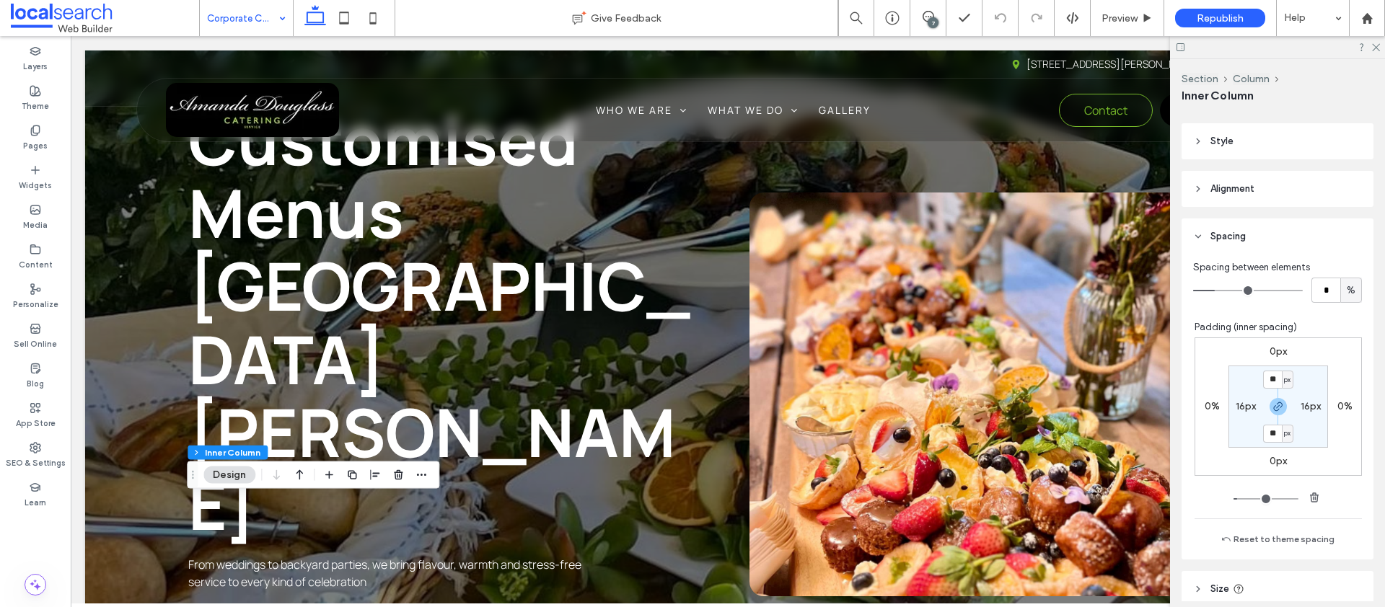
scroll to position [318, 0]
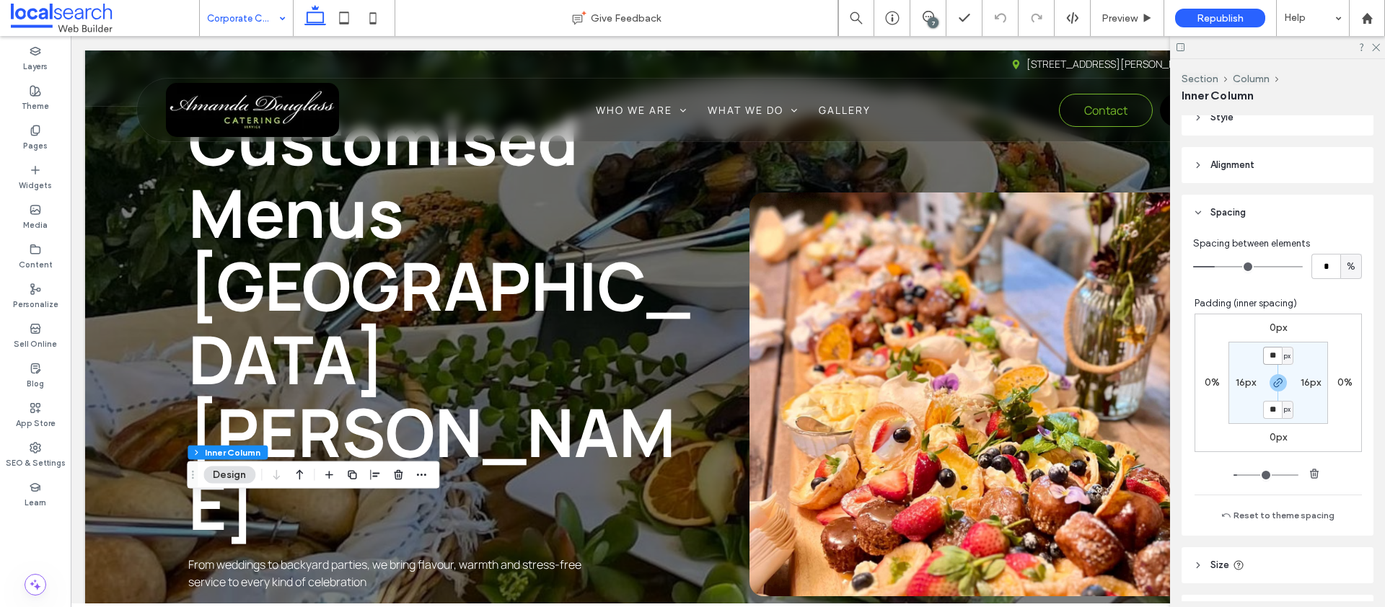
click at [1272, 349] on input "**" at bounding box center [1272, 356] width 19 height 18
type input "*"
click at [1238, 381] on label "16px" at bounding box center [1246, 383] width 20 height 12
type input "**"
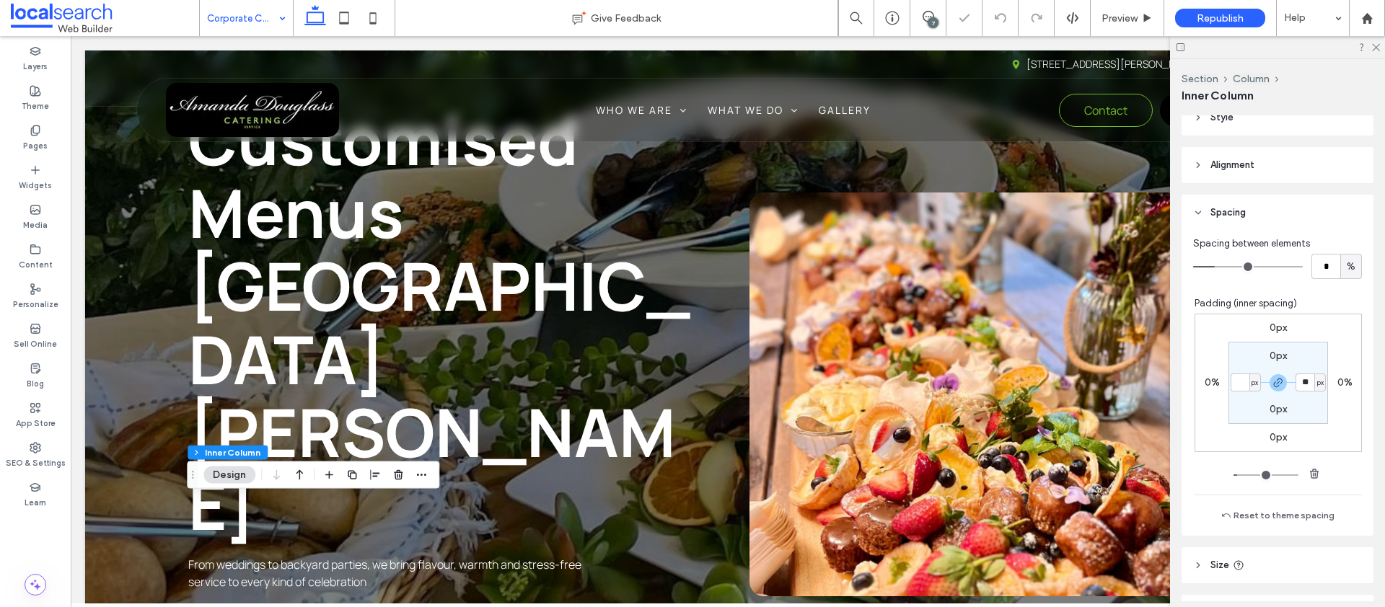
type input "*"
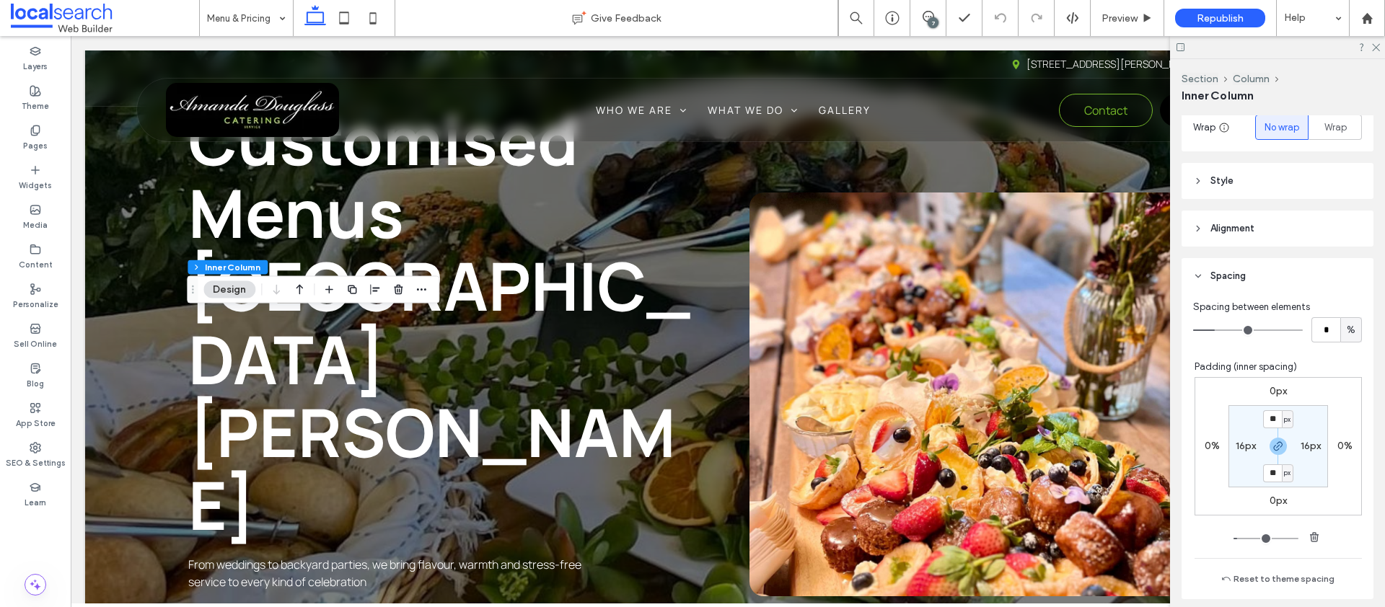
scroll to position [255, 0]
click at [1263, 418] on input "**" at bounding box center [1272, 419] width 19 height 18
type input "*"
click at [1236, 448] on label "16px" at bounding box center [1246, 445] width 20 height 12
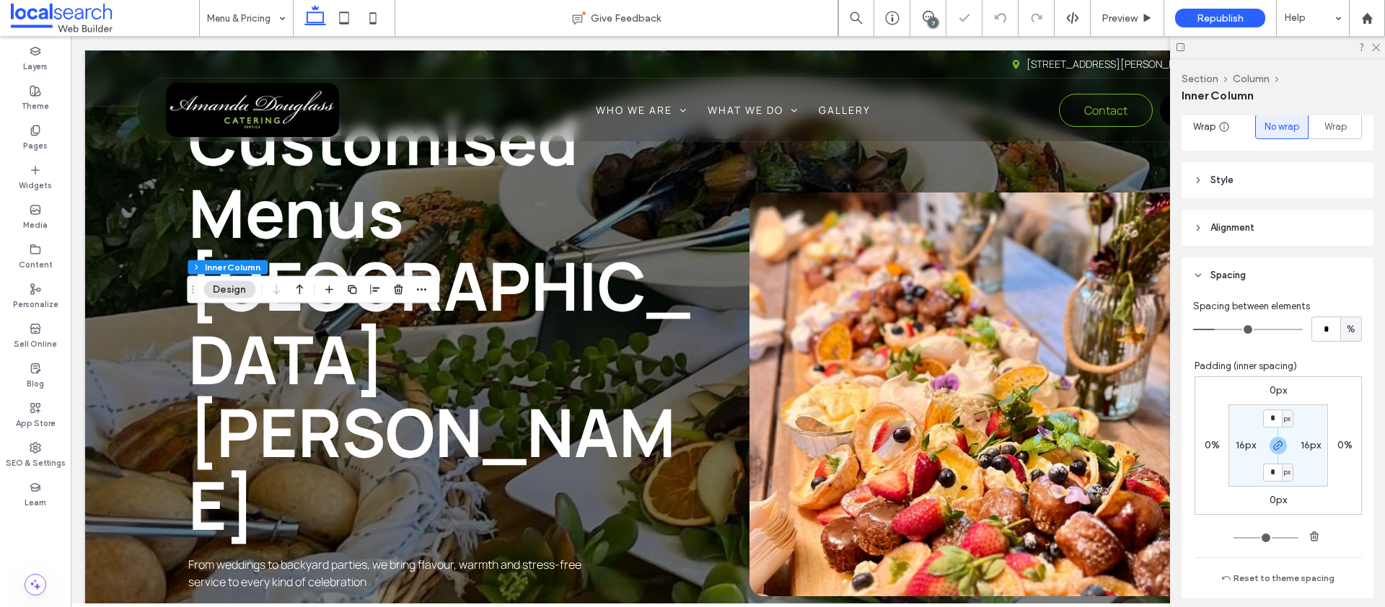
type input "*"
click at [198, 22] on span at bounding box center [105, 18] width 188 height 29
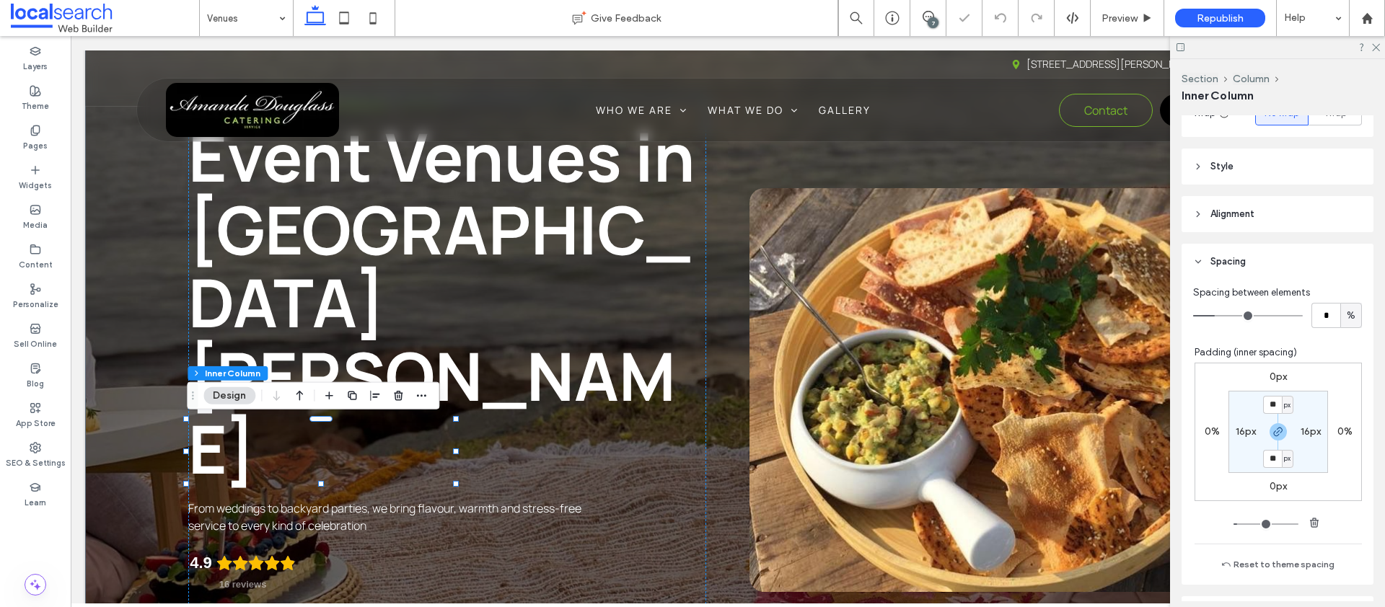
scroll to position [309, 0]
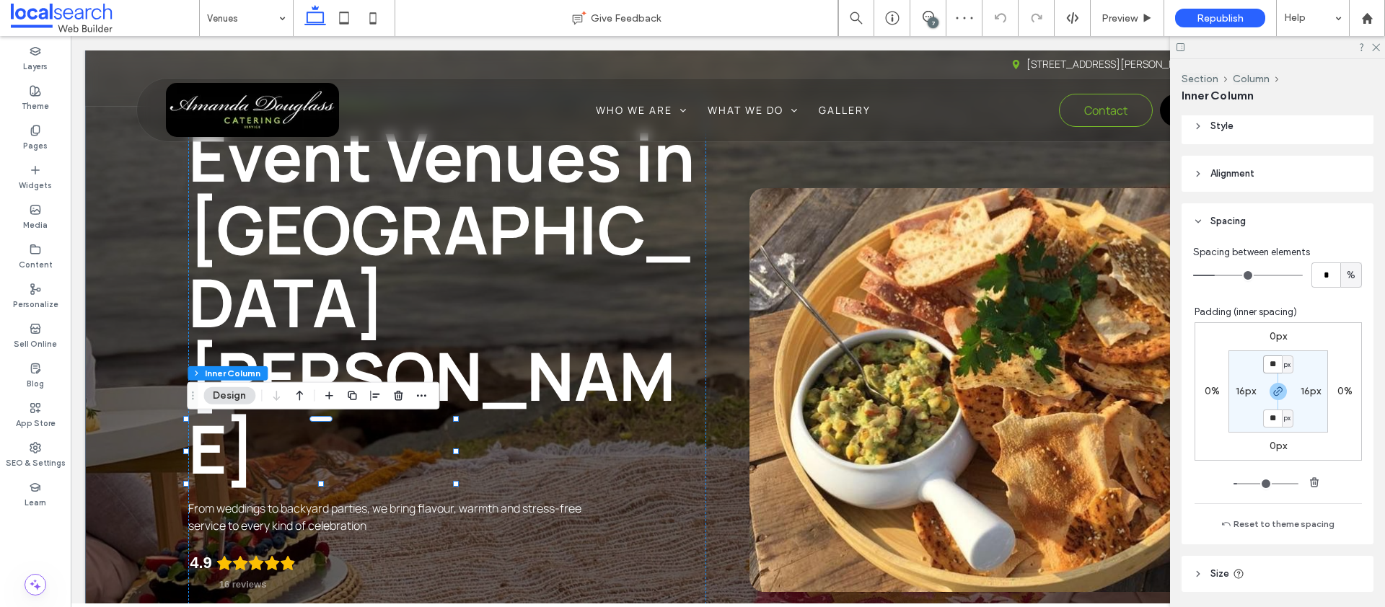
click at [1269, 365] on input "**" at bounding box center [1272, 365] width 19 height 18
type input "*"
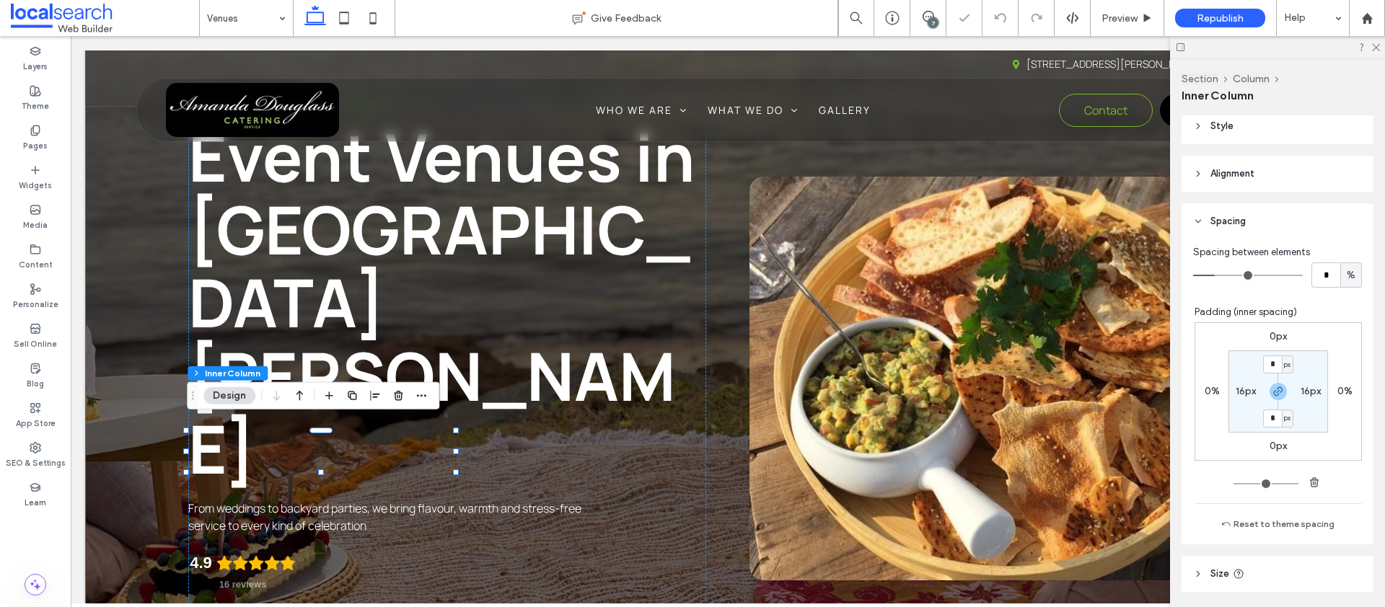
click at [1304, 392] on label "16px" at bounding box center [1310, 391] width 20 height 12
type input "**"
type input "*"
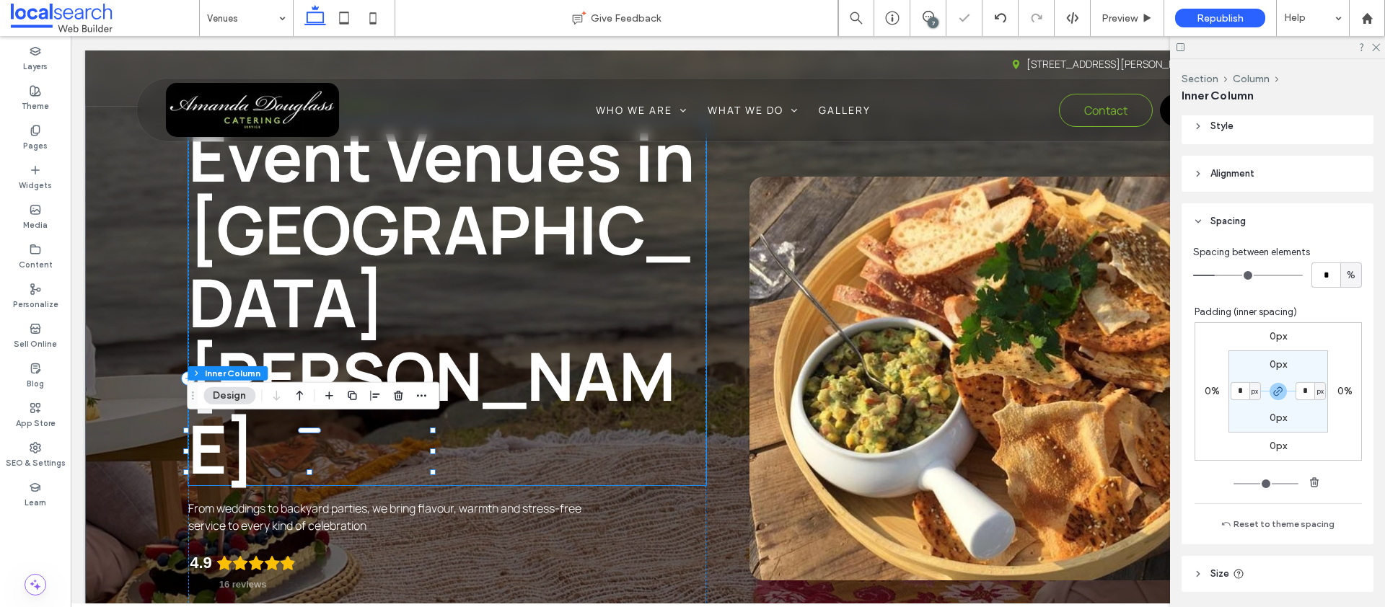
click at [548, 284] on span "Event Venues in Port Stephens" at bounding box center [441, 302] width 507 height 383
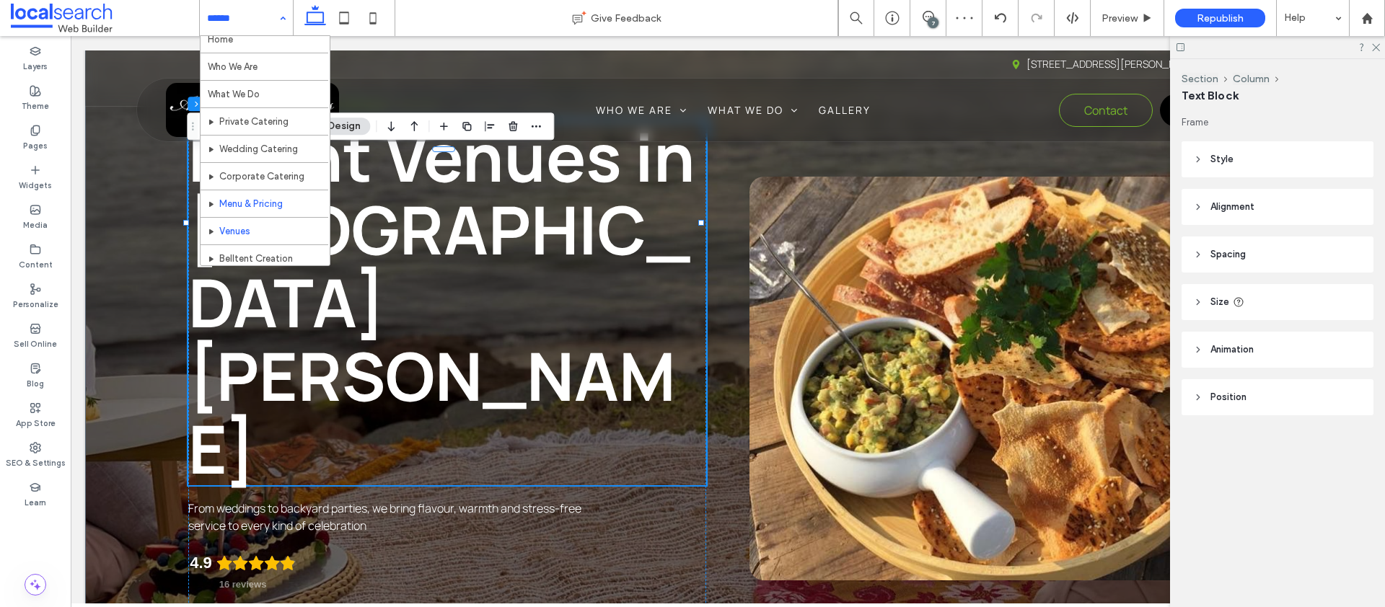
scroll to position [25, 0]
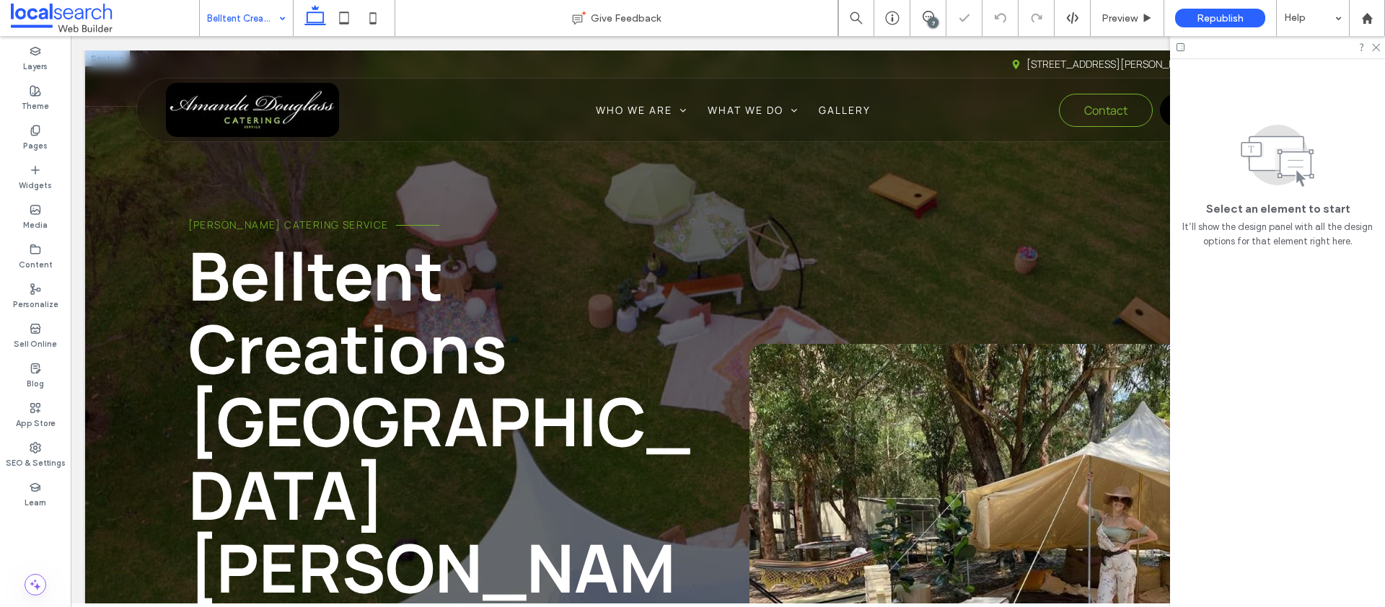
scroll to position [299, 0]
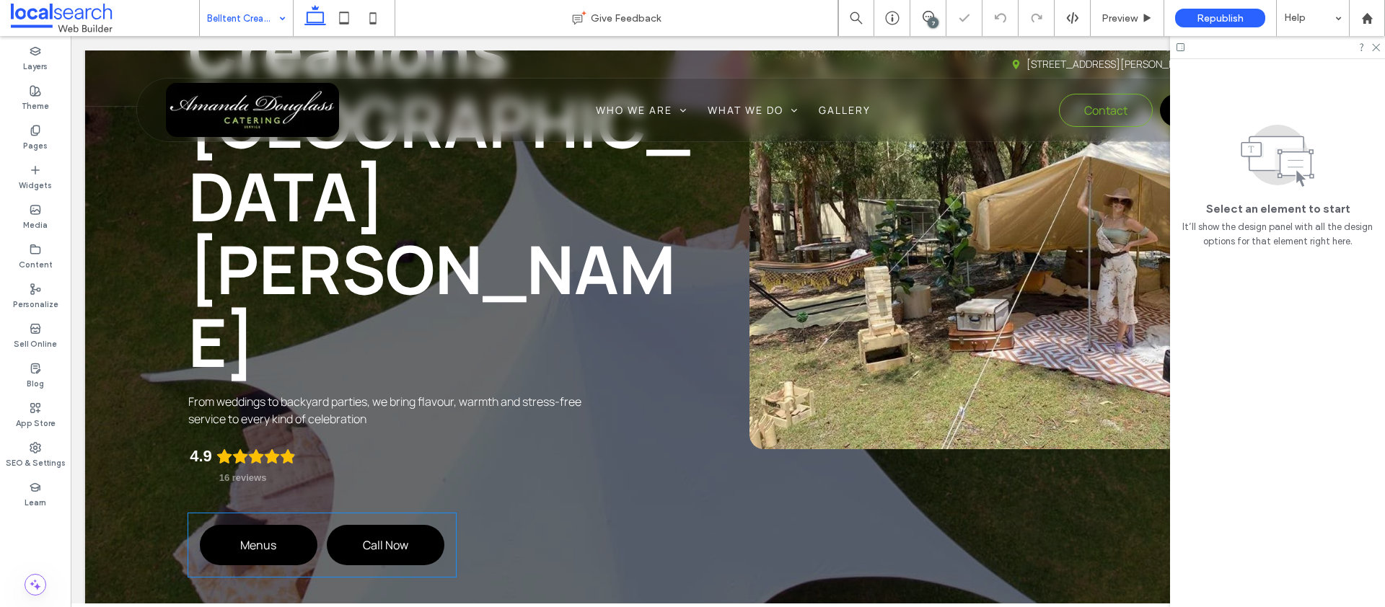
click at [317, 514] on div "Menus Call Now" at bounding box center [322, 545] width 268 height 63
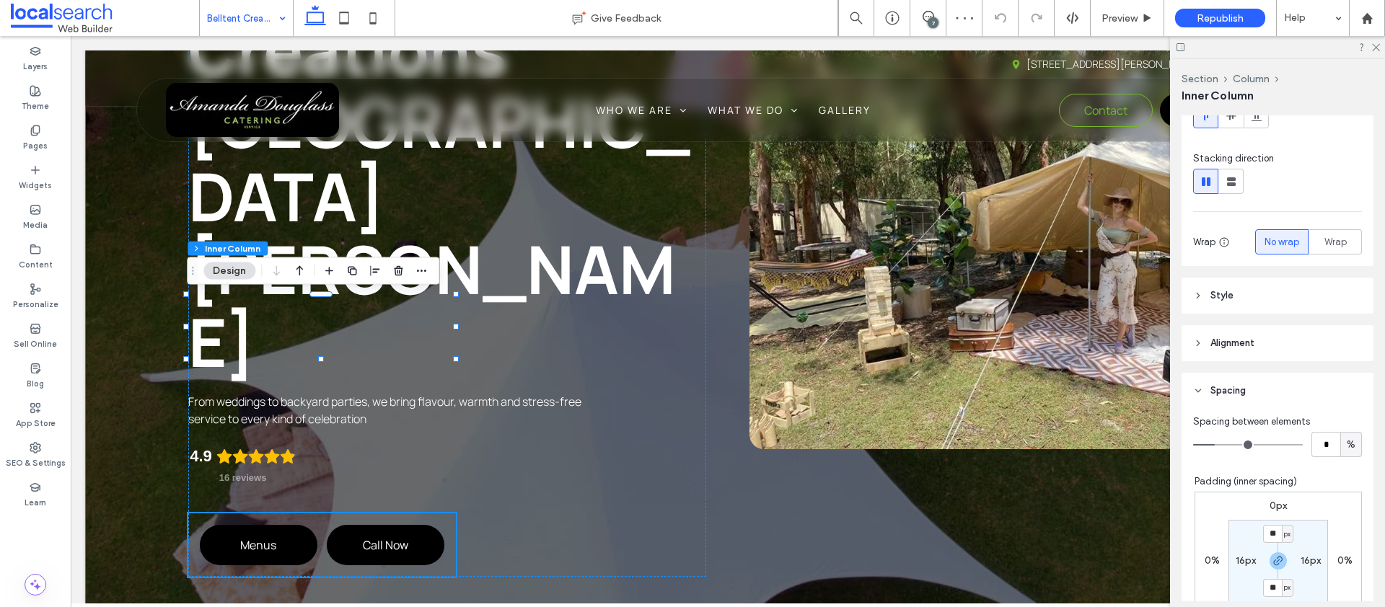
scroll to position [280, 0]
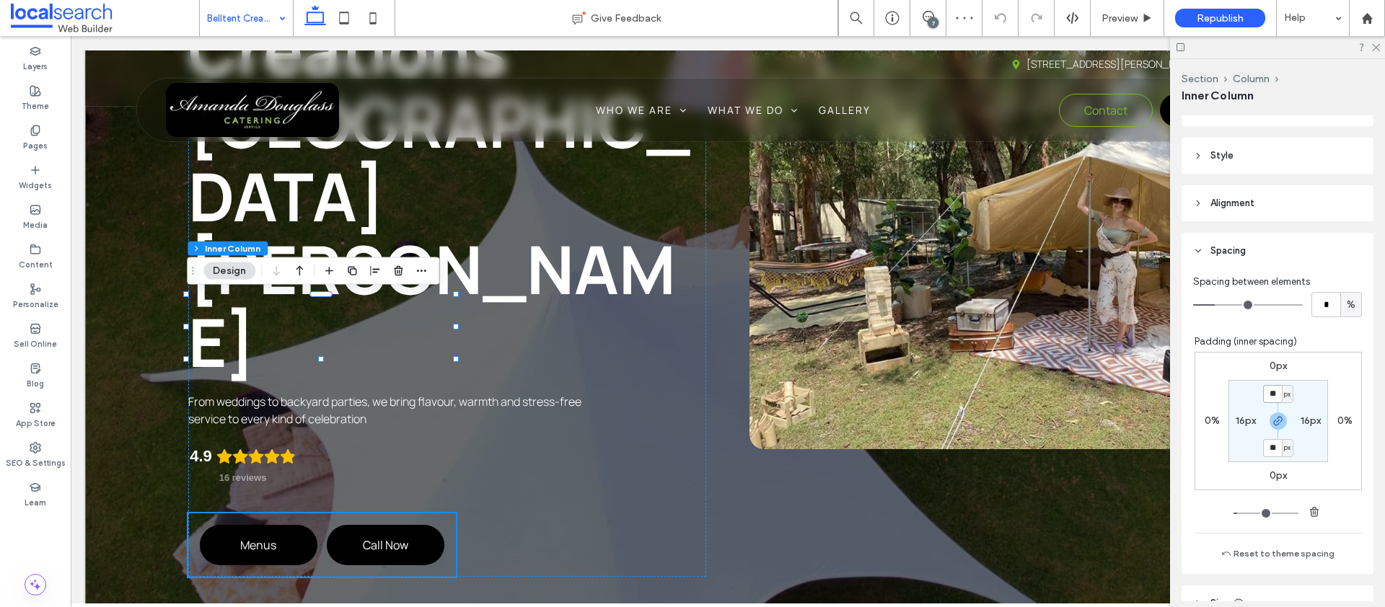
click at [1264, 392] on input "**" at bounding box center [1272, 394] width 19 height 18
type input "*"
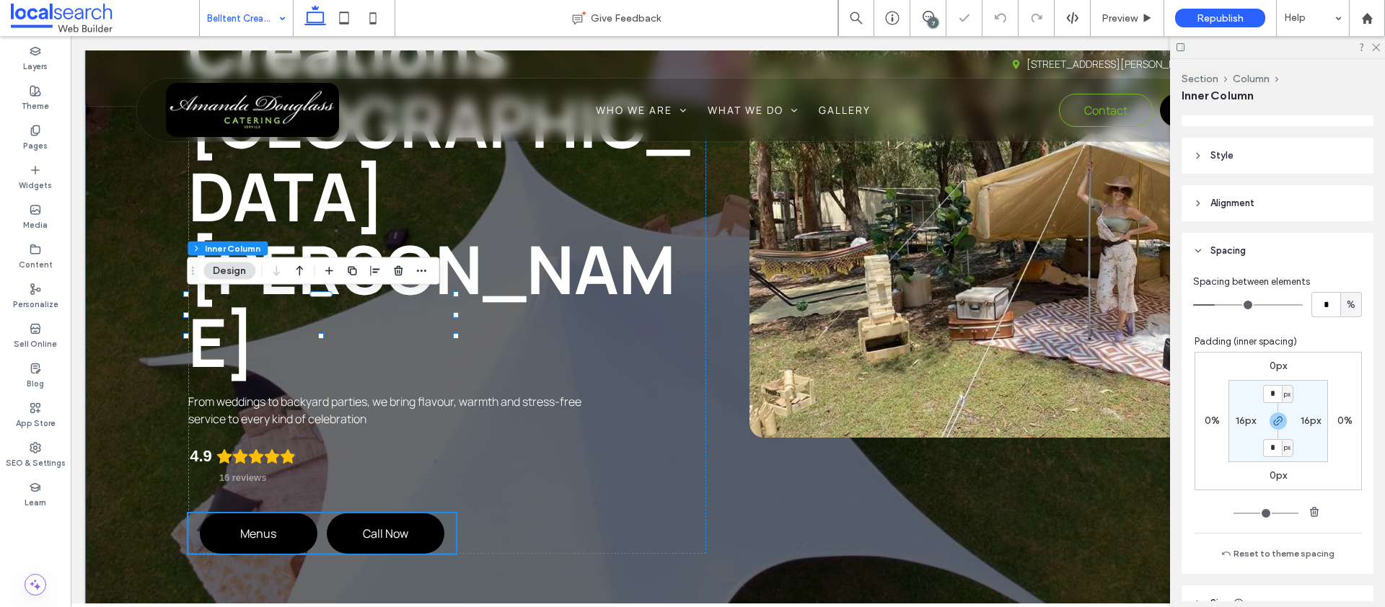
click at [1301, 420] on label "16px" at bounding box center [1310, 421] width 20 height 12
type input "**"
type input "*"
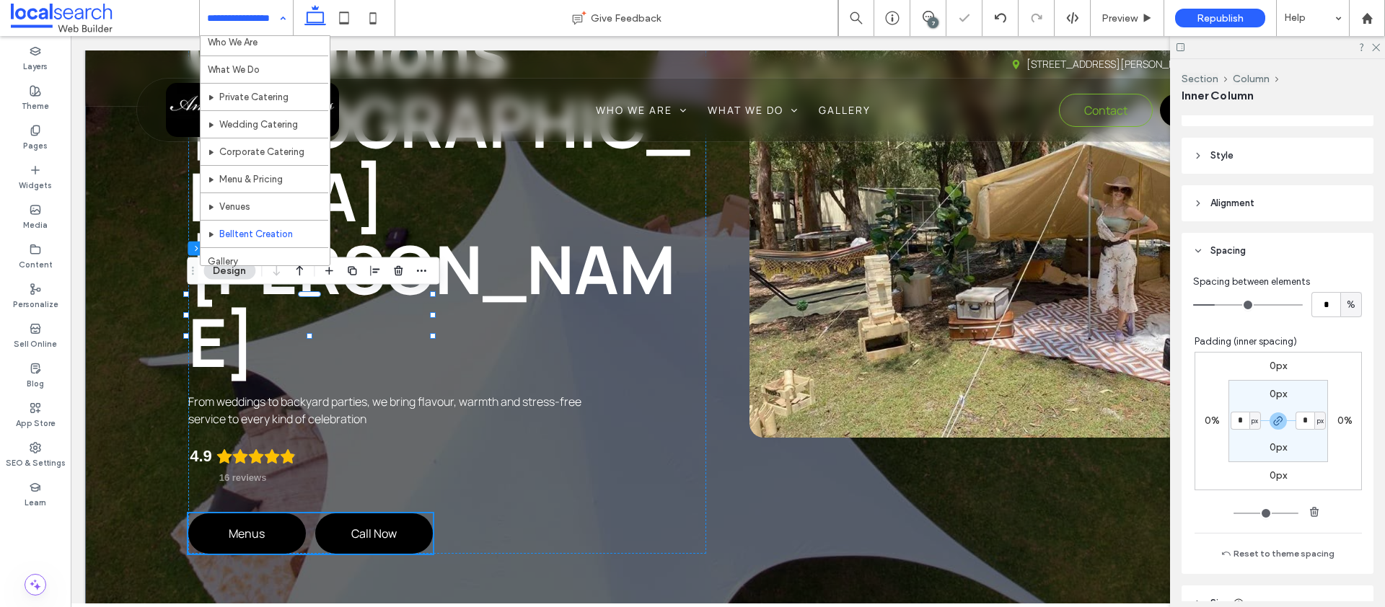
scroll to position [70, 0]
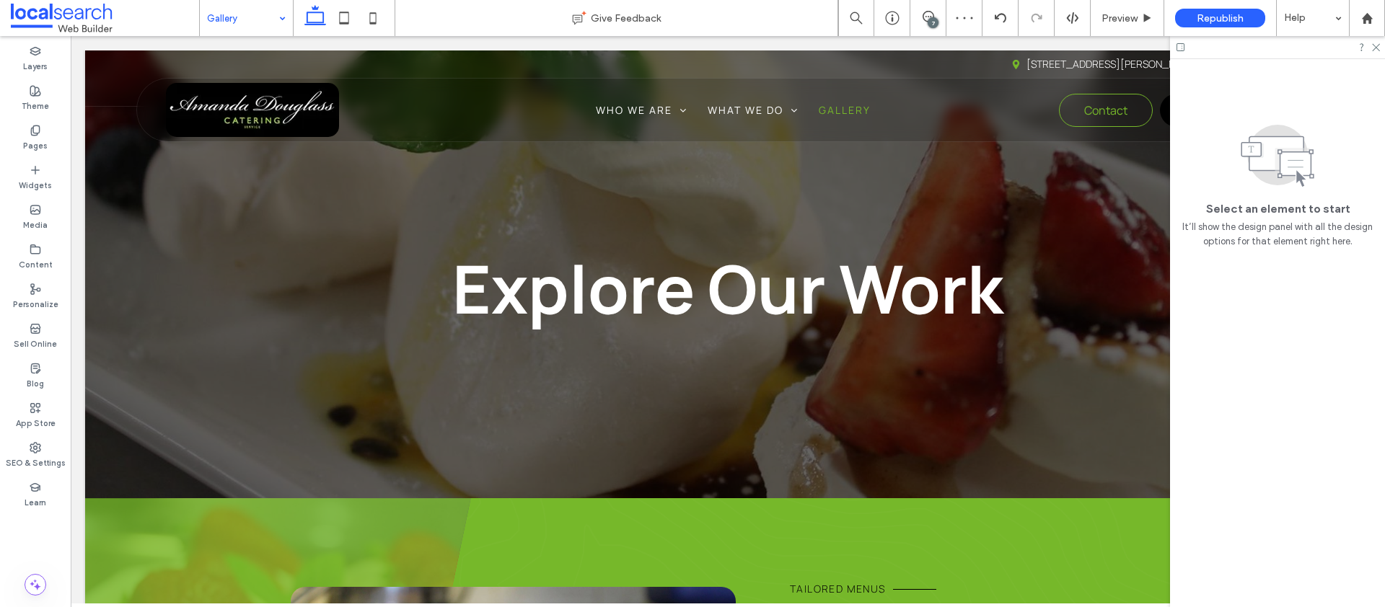
click at [228, 28] on input at bounding box center [242, 18] width 71 height 36
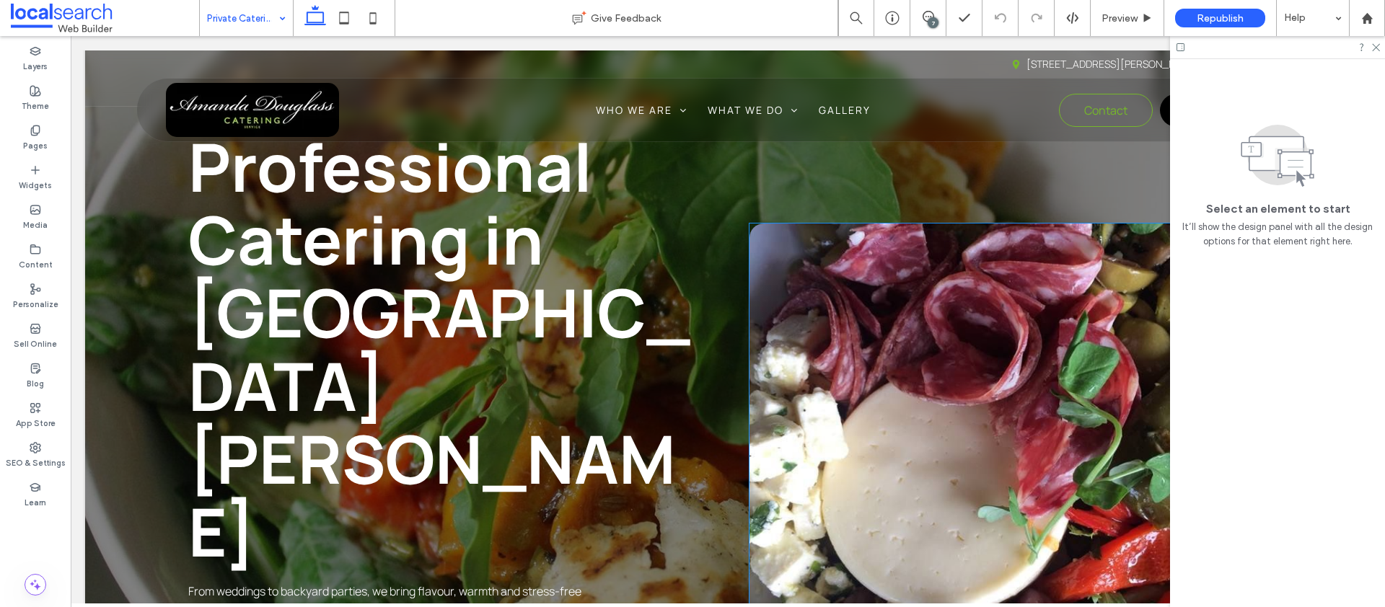
scroll to position [113, 0]
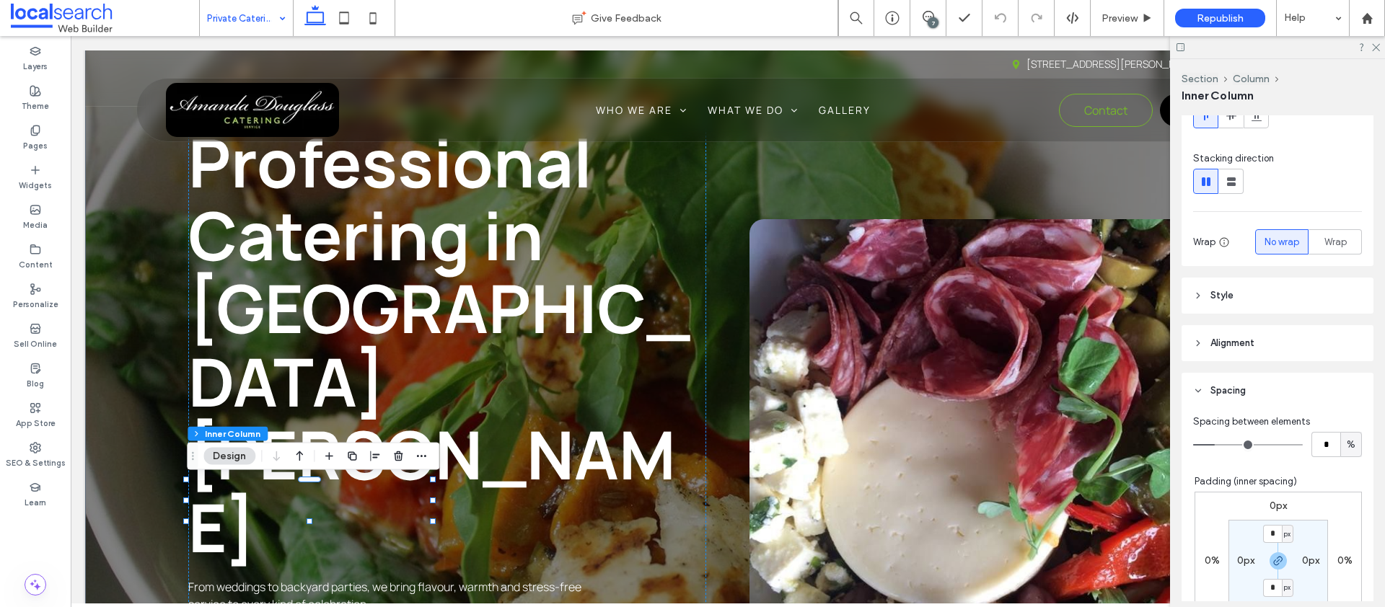
scroll to position [154, 0]
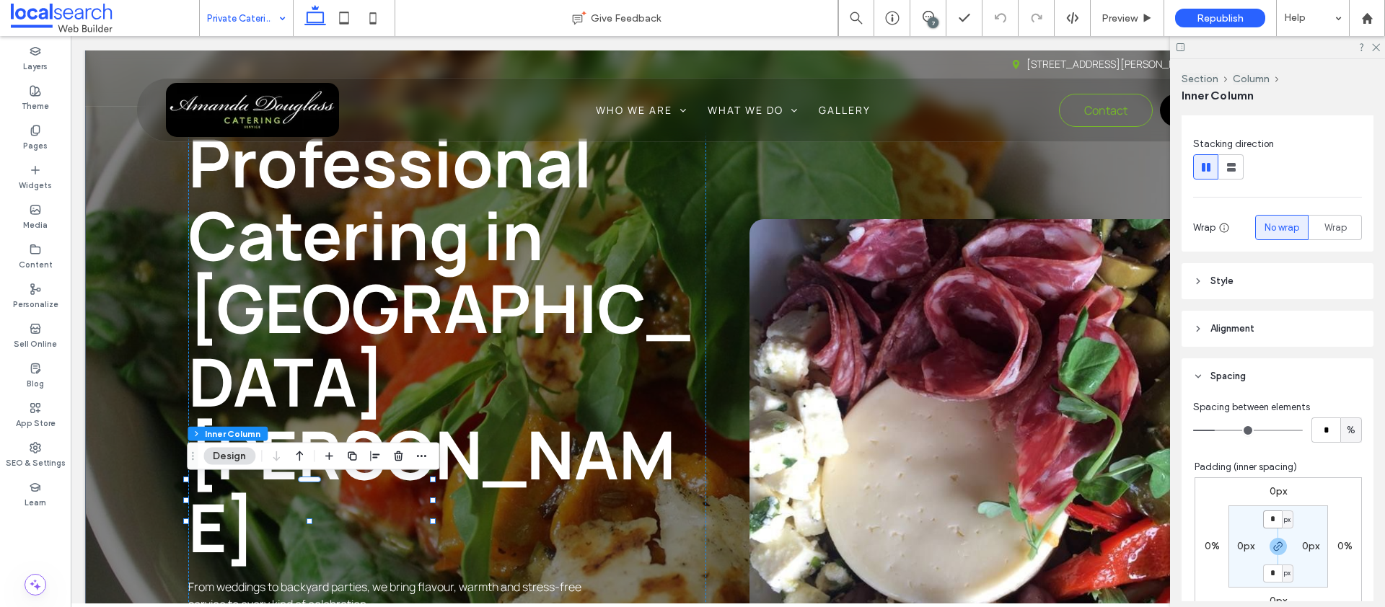
click at [1267, 519] on input "*" at bounding box center [1272, 520] width 19 height 18
click at [1269, 490] on label "0px" at bounding box center [1277, 491] width 17 height 12
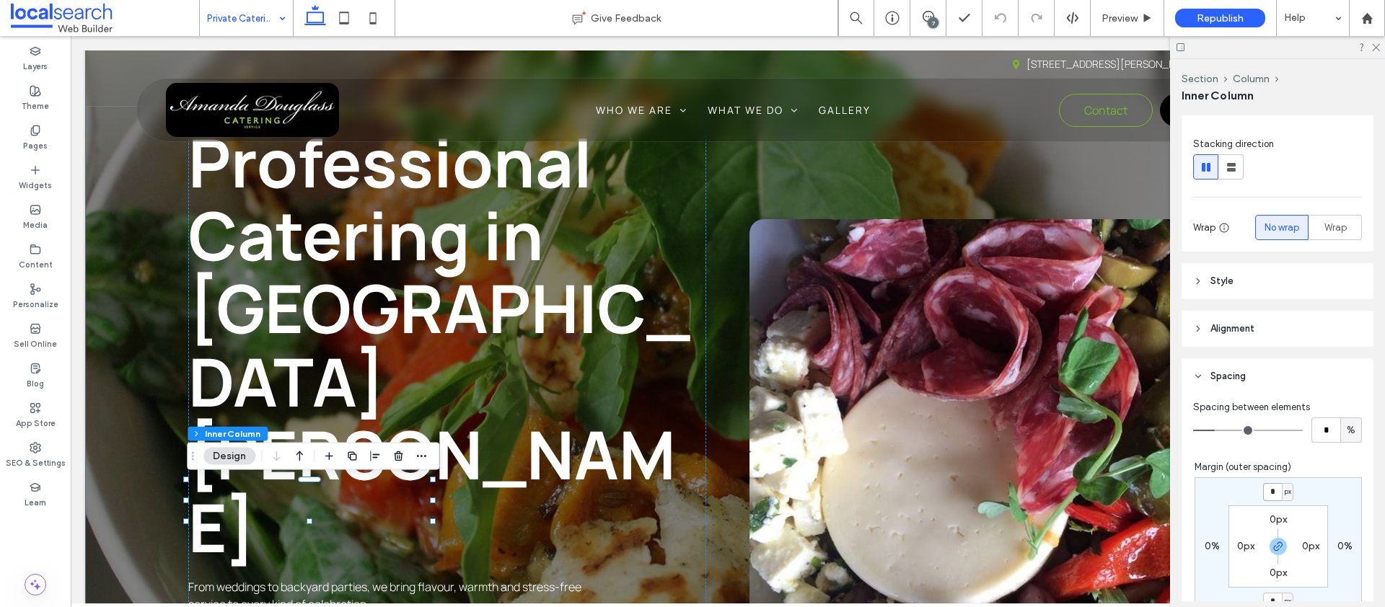
click at [1265, 490] on input "*" at bounding box center [1272, 492] width 19 height 18
click at [1272, 547] on icon "button" at bounding box center [1278, 547] width 12 height 12
click at [1263, 493] on input "*" at bounding box center [1272, 492] width 19 height 18
type input "***"
type input "*"
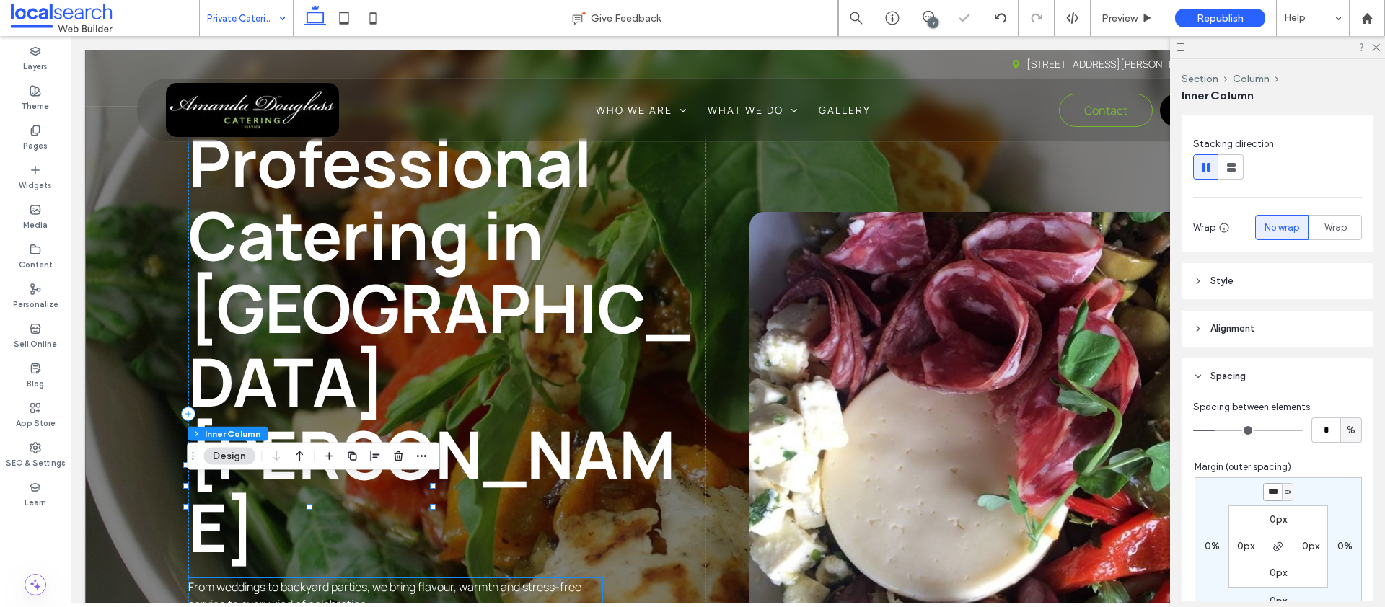
click at [418, 579] on span "From weddings to backyard parties, we bring flavour, warmth and stress-free ser…" at bounding box center [384, 595] width 393 height 33
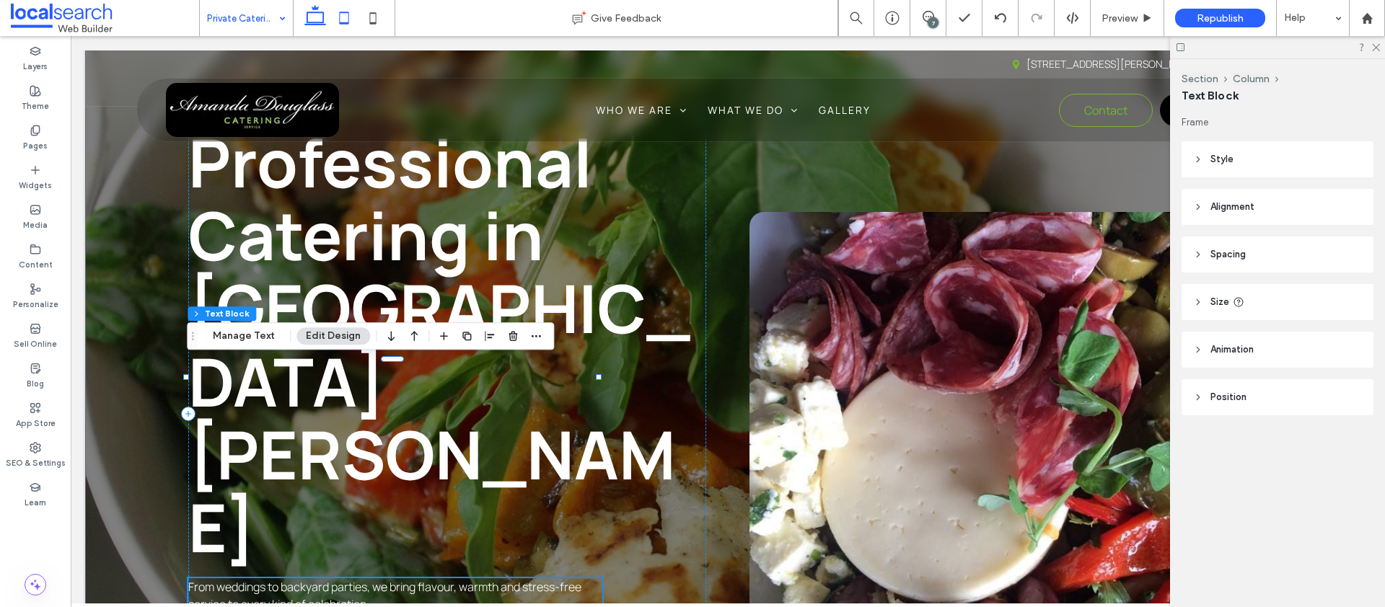
click at [345, 15] on icon at bounding box center [344, 18] width 29 height 29
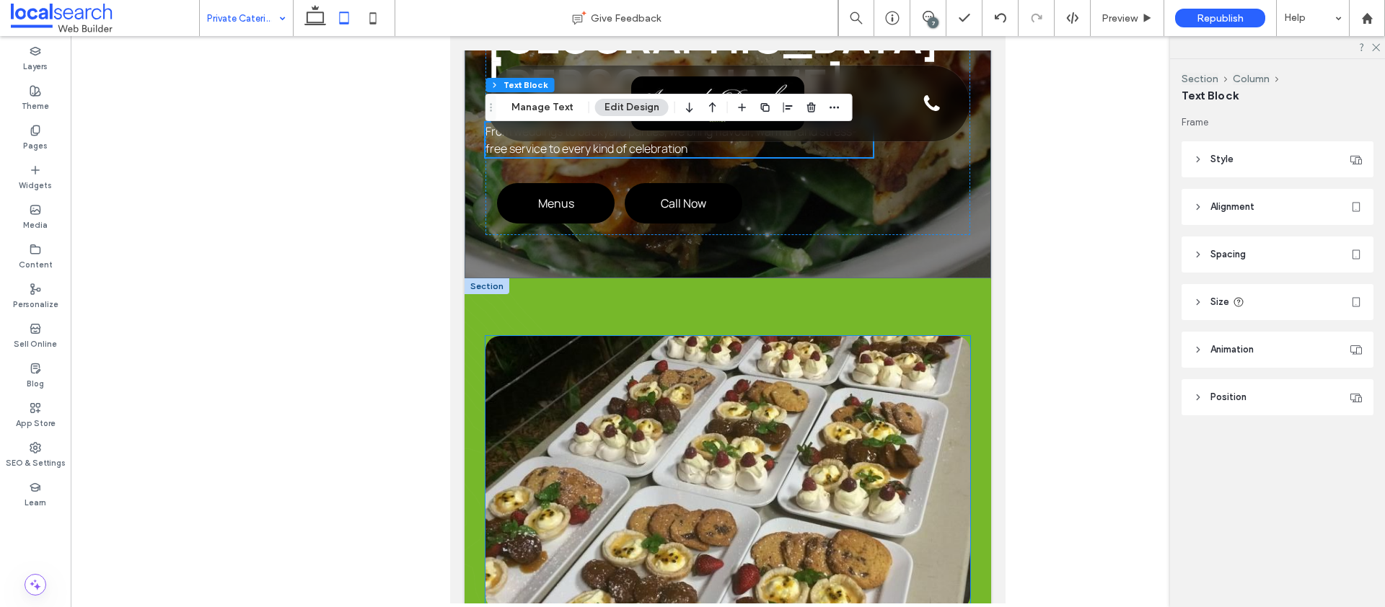
scroll to position [255, 0]
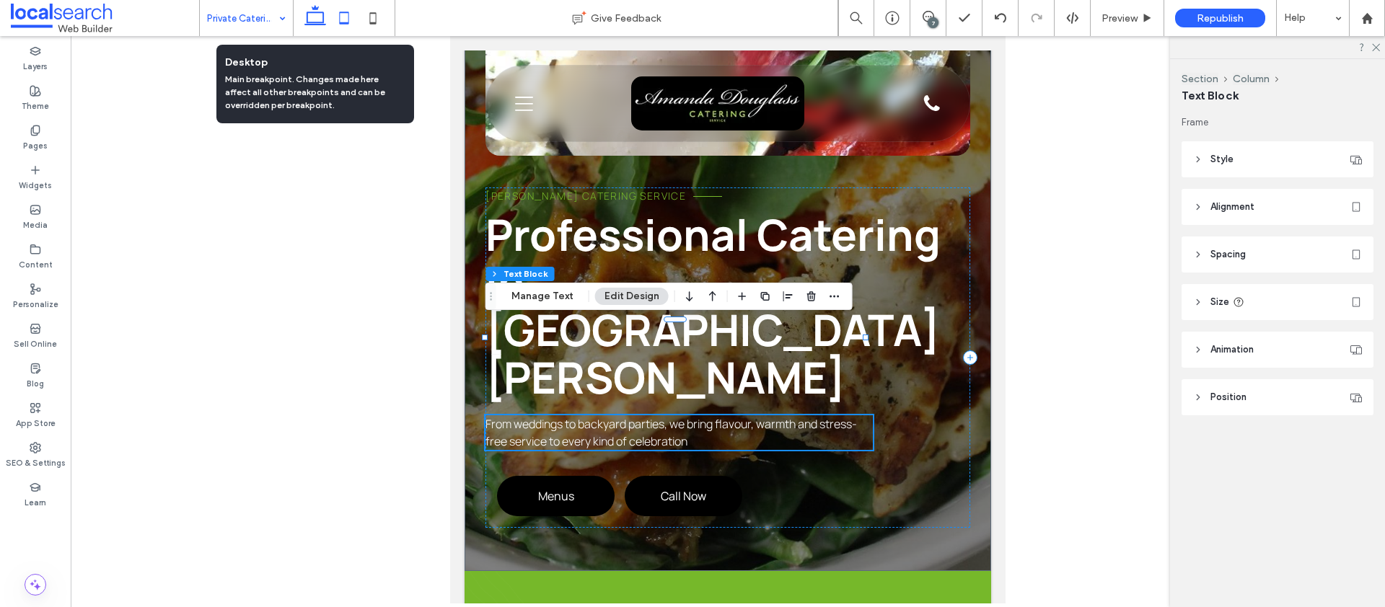
click at [318, 13] on icon at bounding box center [315, 18] width 29 height 29
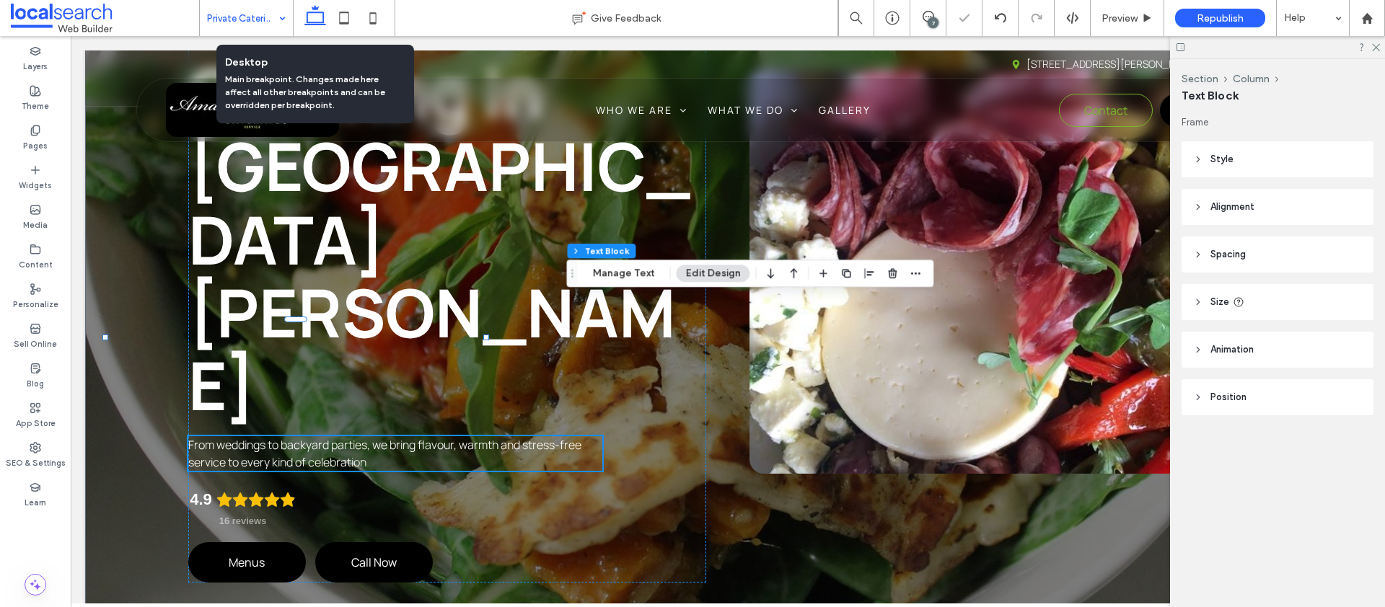
scroll to position [176, 0]
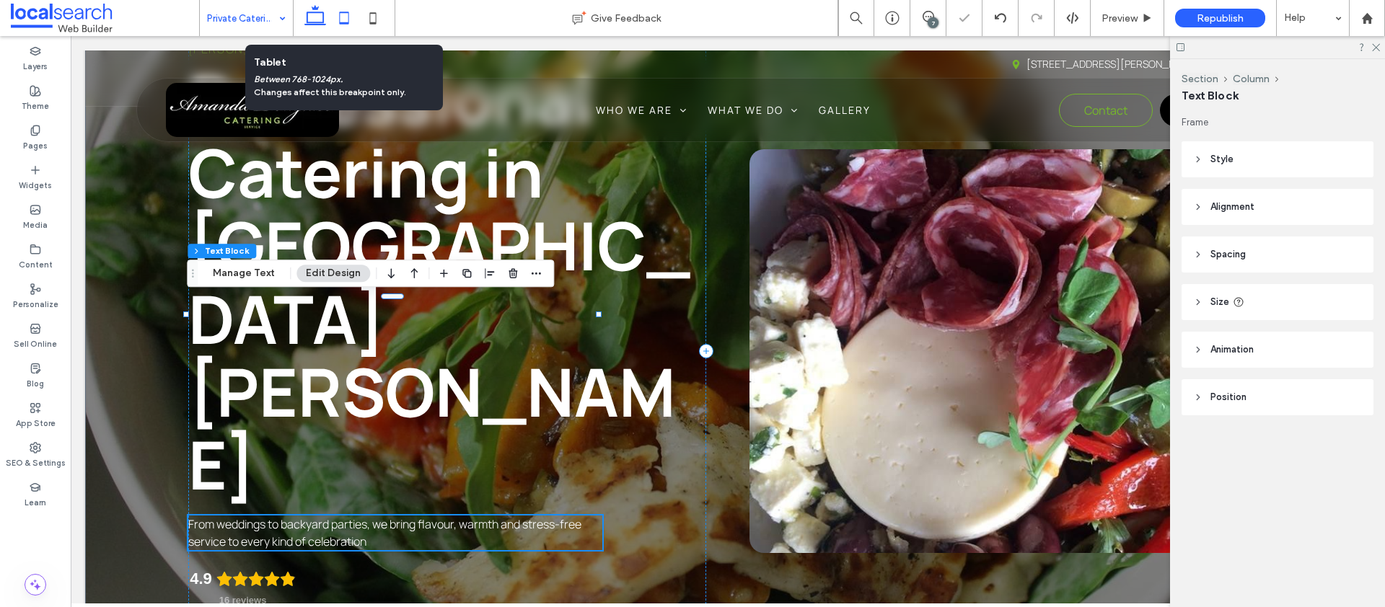
click at [348, 19] on icon at bounding box center [344, 18] width 29 height 29
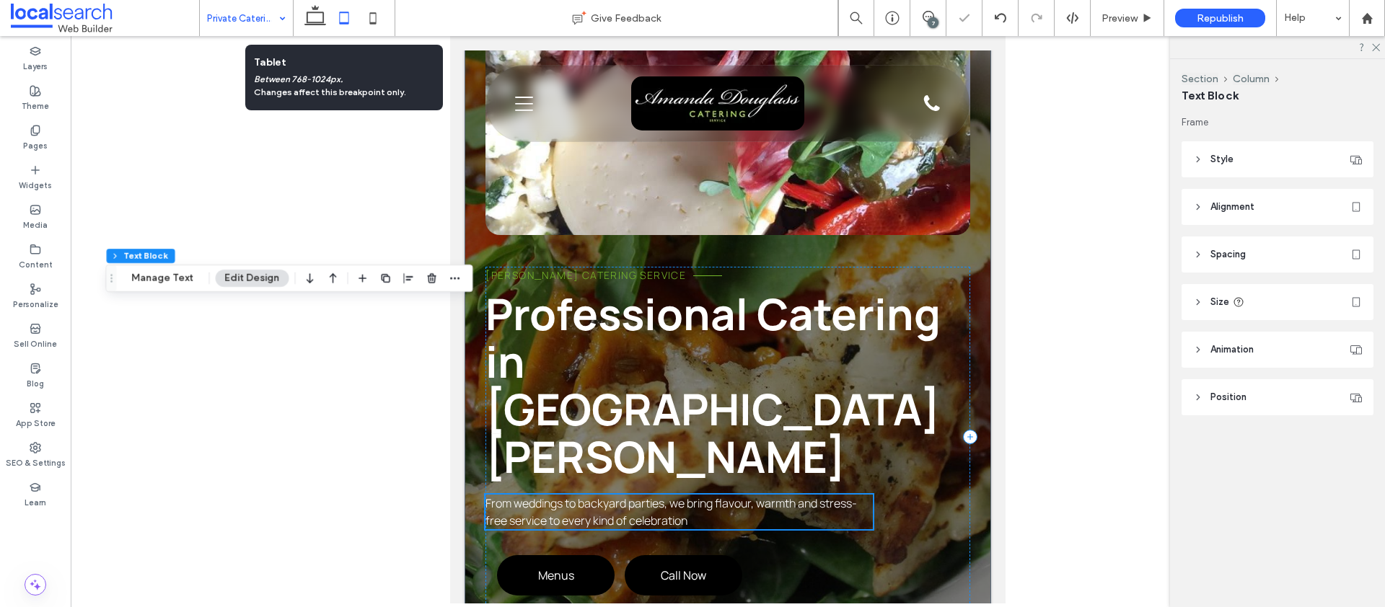
scroll to position [273, 0]
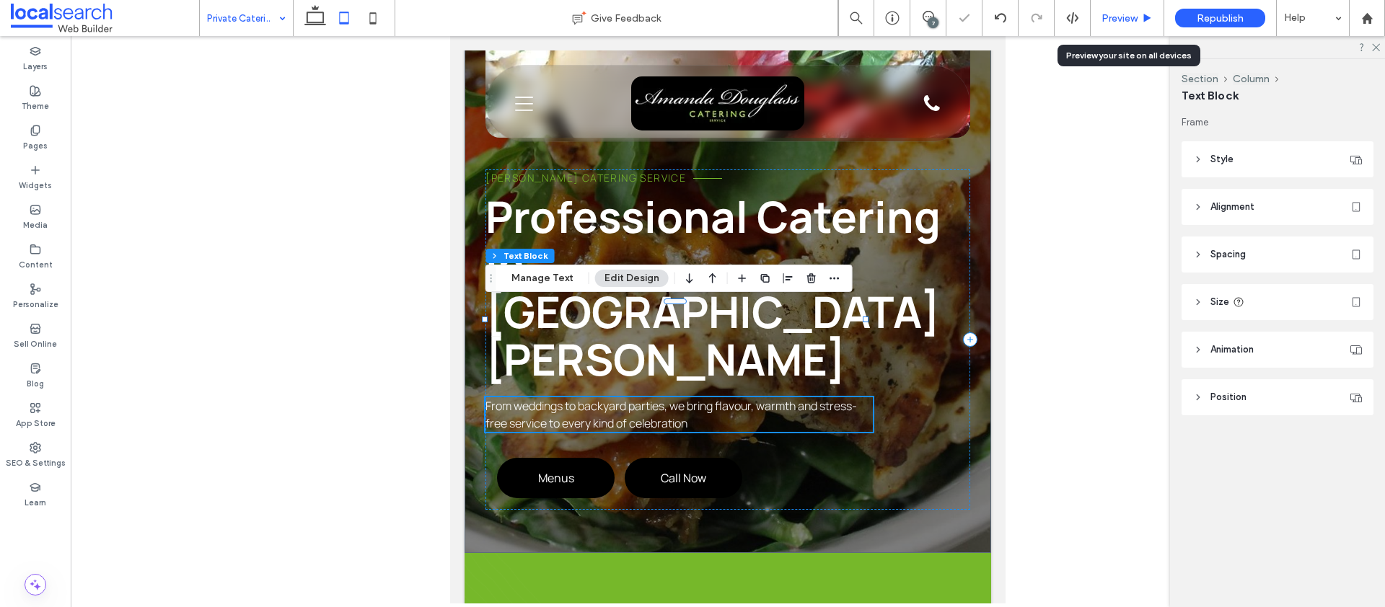
click at [1127, 17] on span "Preview" at bounding box center [1119, 18] width 36 height 12
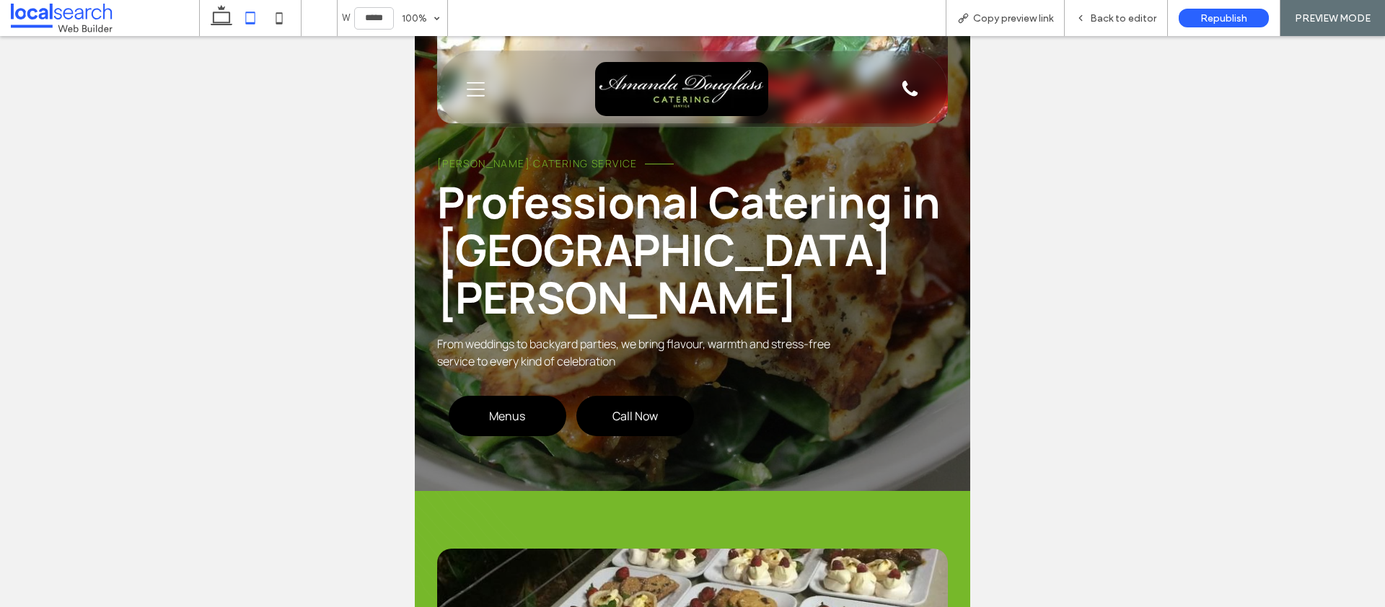
scroll to position [259, 0]
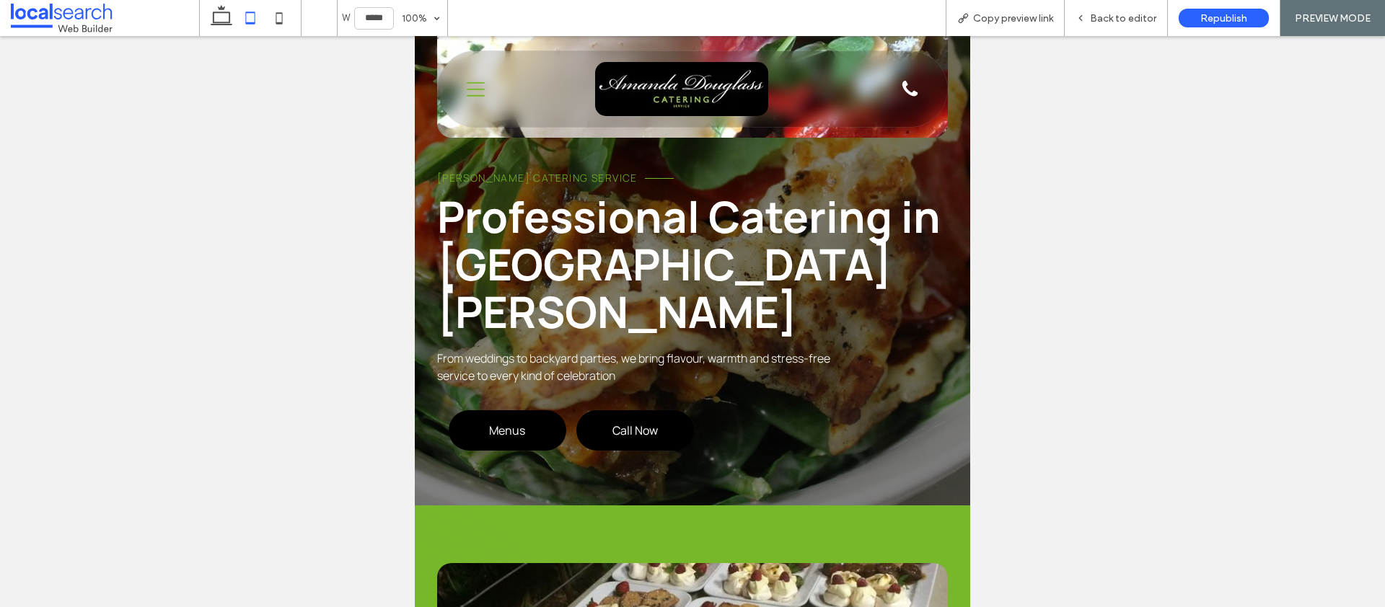
click at [468, 94] on icon "Menu Icon" at bounding box center [476, 90] width 18 height 22
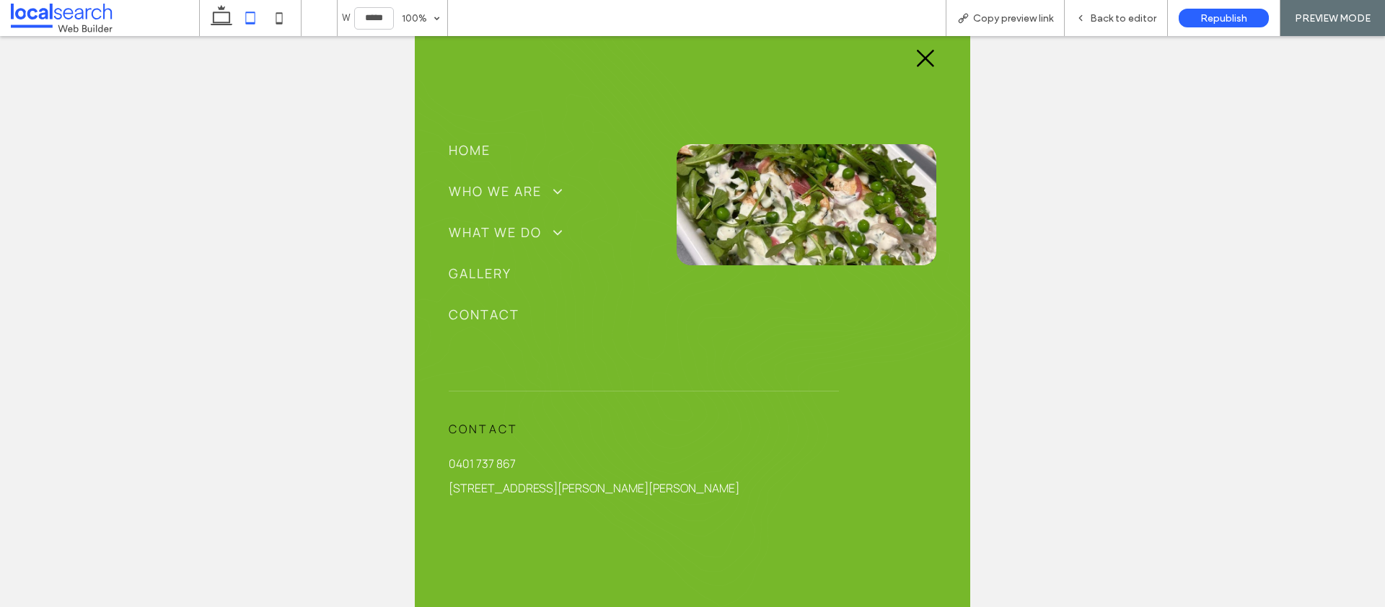
scroll to position [0, 0]
click at [1122, 7] on div "Back to editor" at bounding box center [1116, 18] width 103 height 36
click at [1122, 19] on span "Back to editor" at bounding box center [1123, 18] width 66 height 12
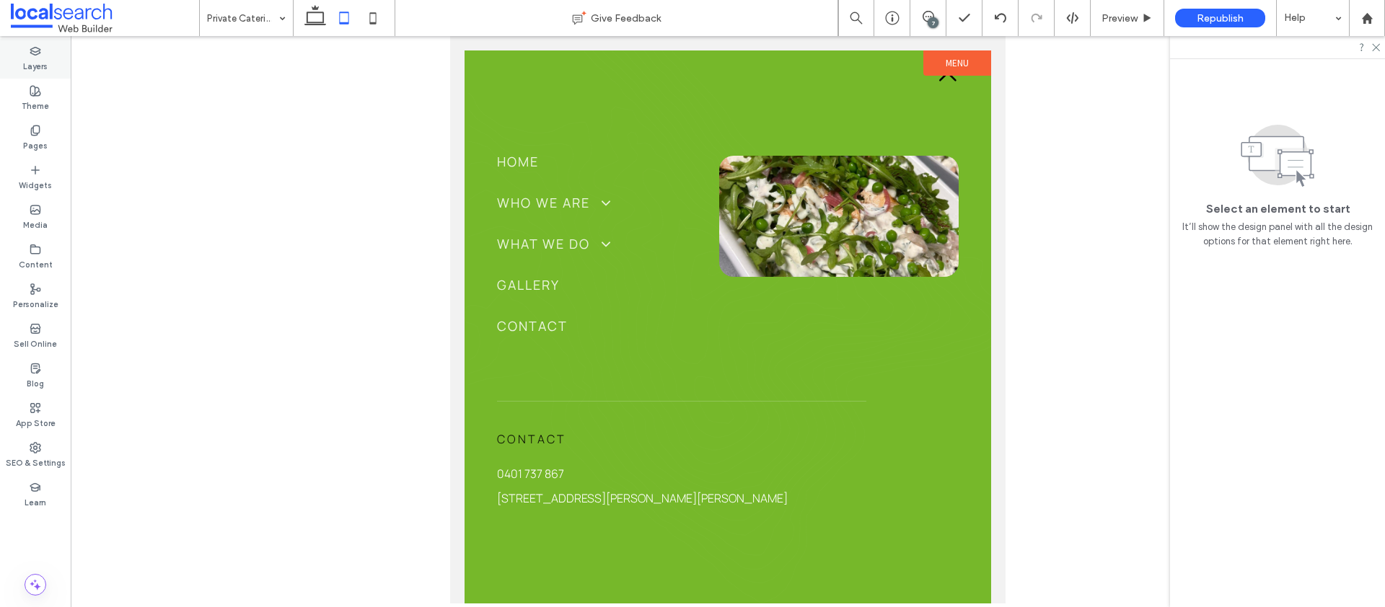
click at [44, 63] on label "Layers" at bounding box center [35, 65] width 25 height 16
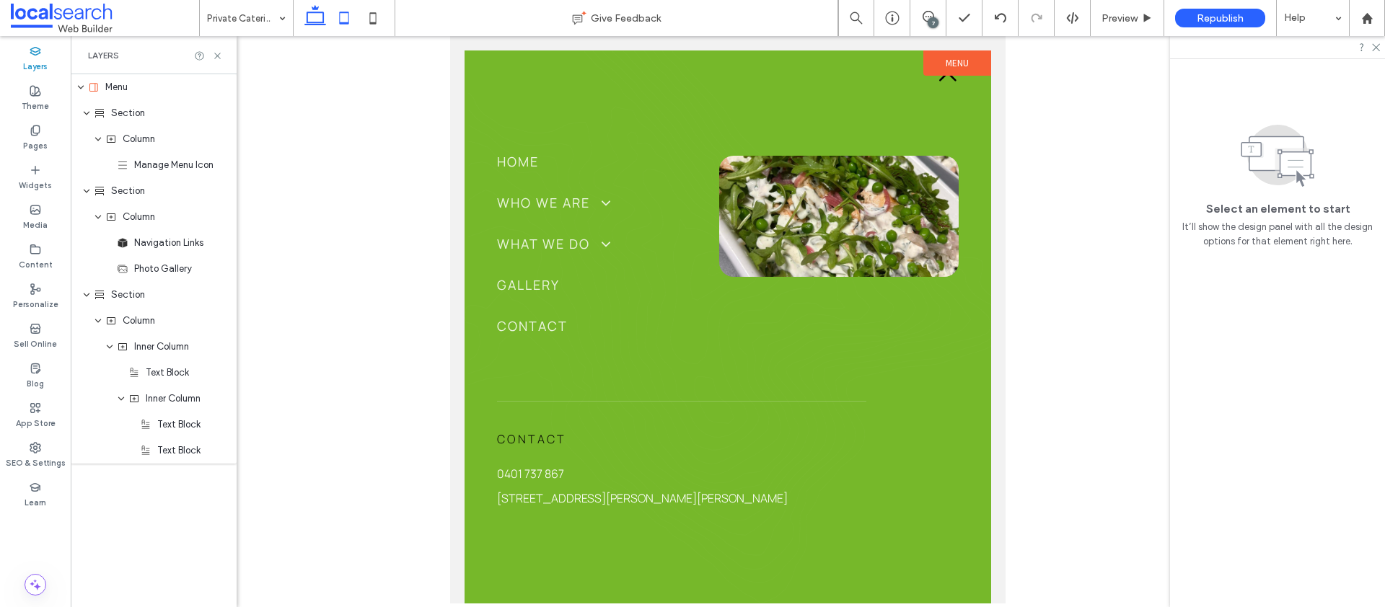
click at [311, 15] on icon at bounding box center [315, 18] width 29 height 29
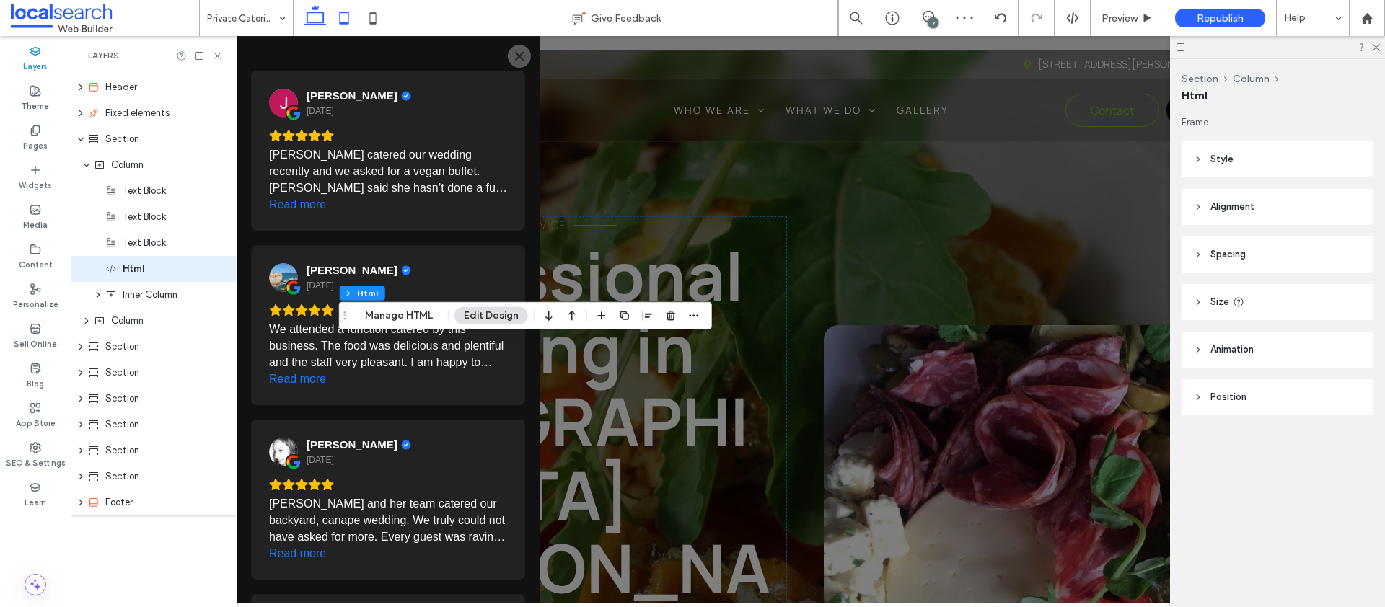
click at [344, 19] on icon at bounding box center [344, 18] width 29 height 29
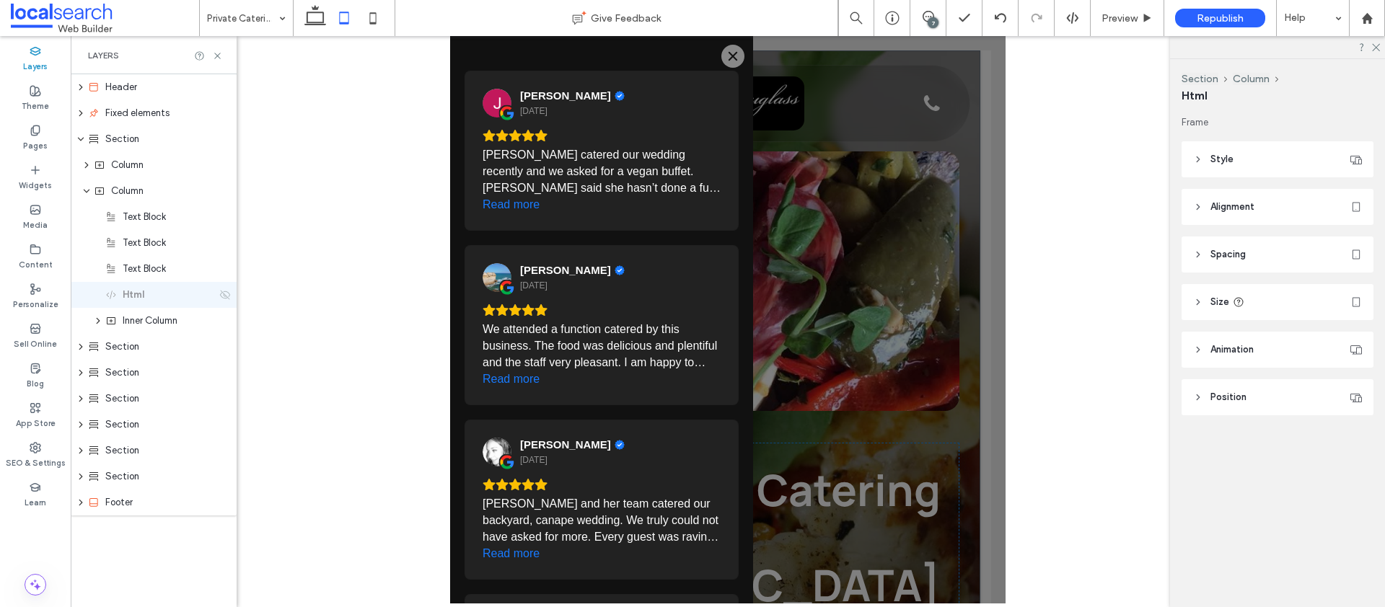
click at [730, 53] on icon "Close" at bounding box center [732, 56] width 9 height 9
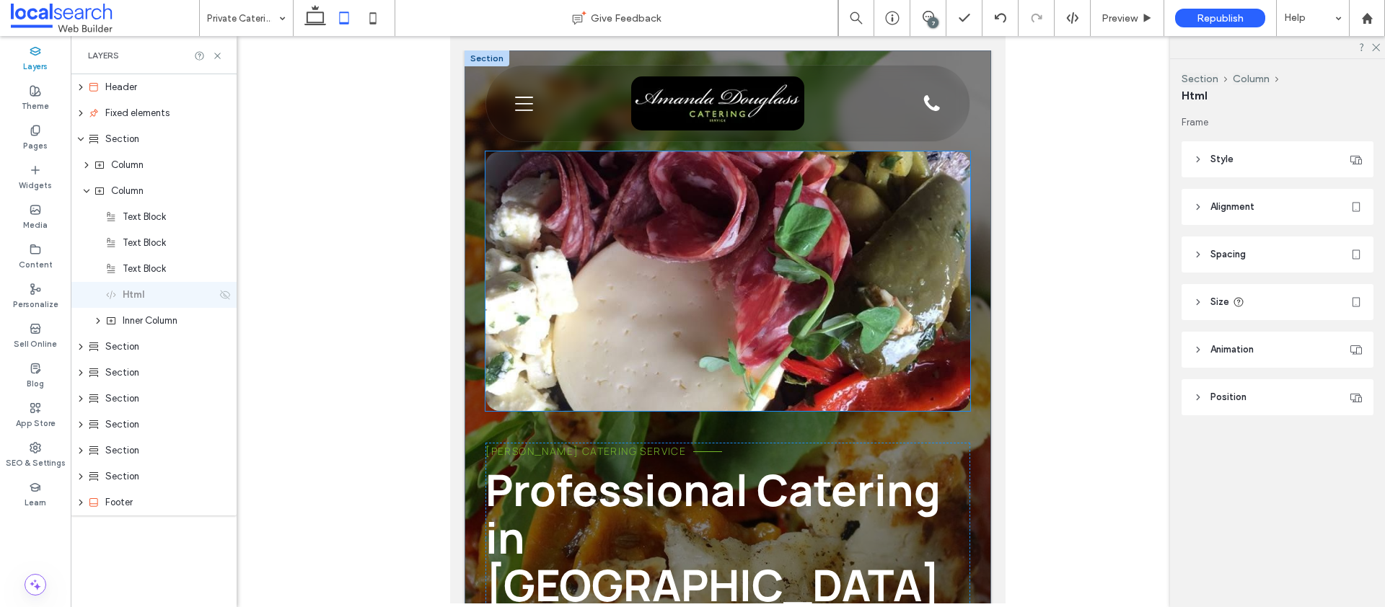
scroll to position [54, 0]
click at [376, 18] on use at bounding box center [373, 18] width 6 height 12
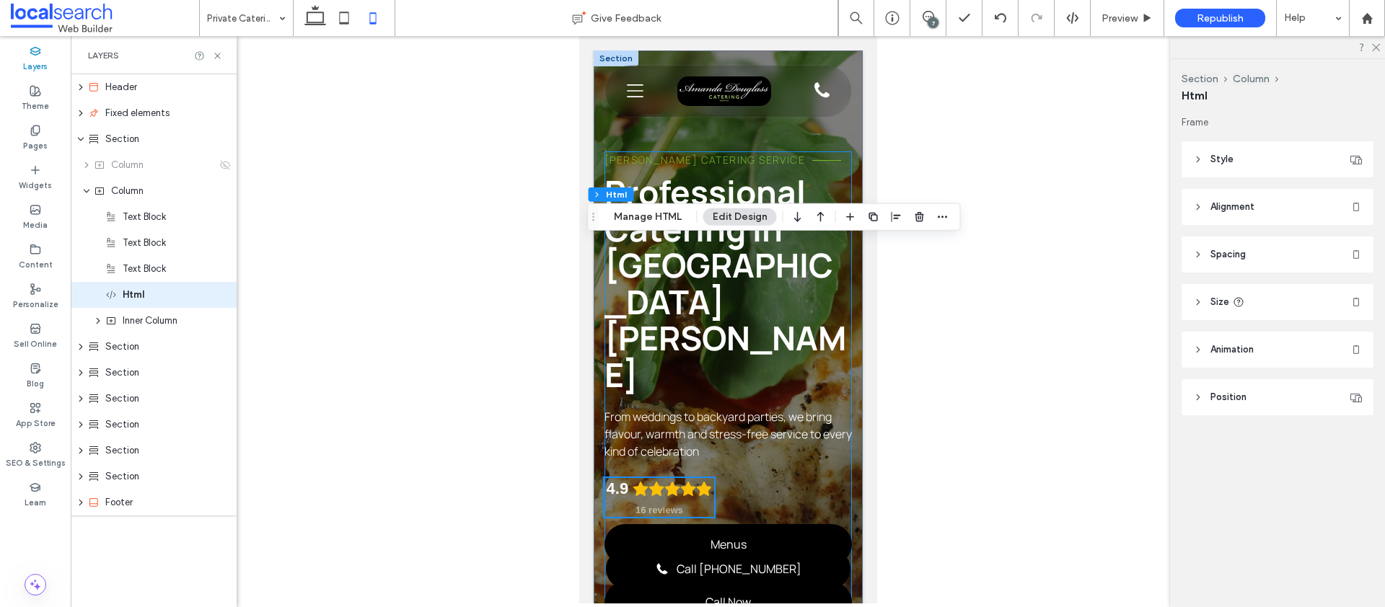
scroll to position [100, 0]
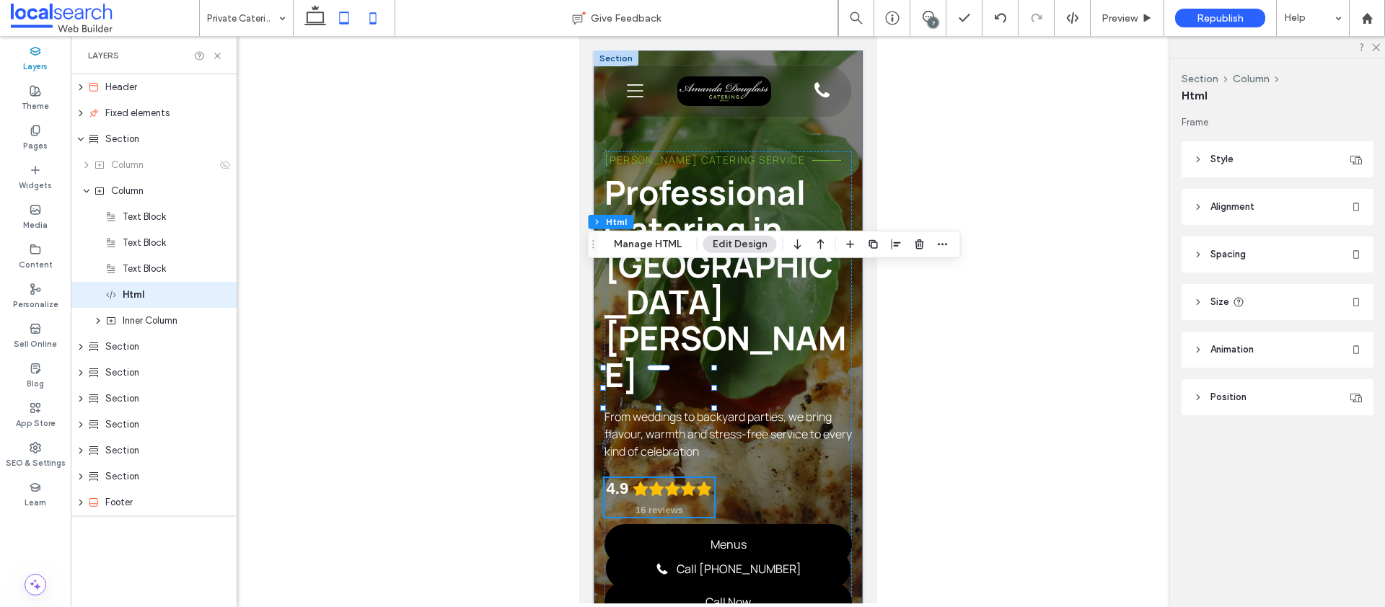
click at [335, 22] on icon at bounding box center [344, 18] width 29 height 29
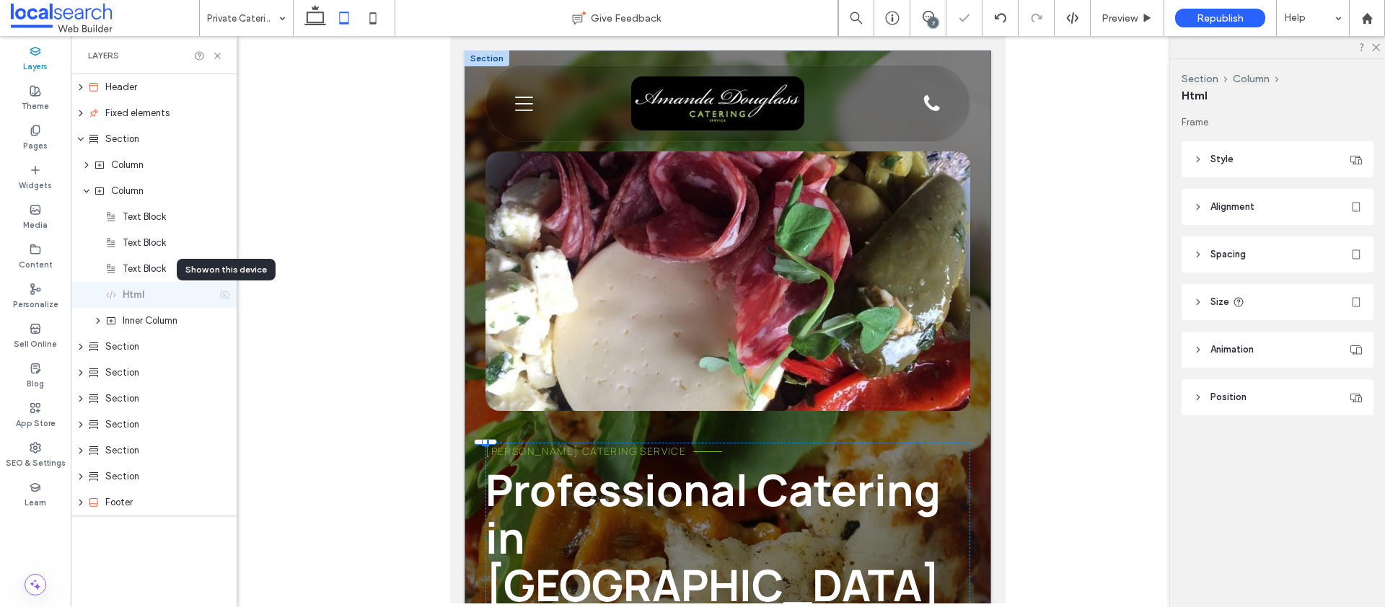
click at [226, 292] on icon at bounding box center [225, 295] width 12 height 12
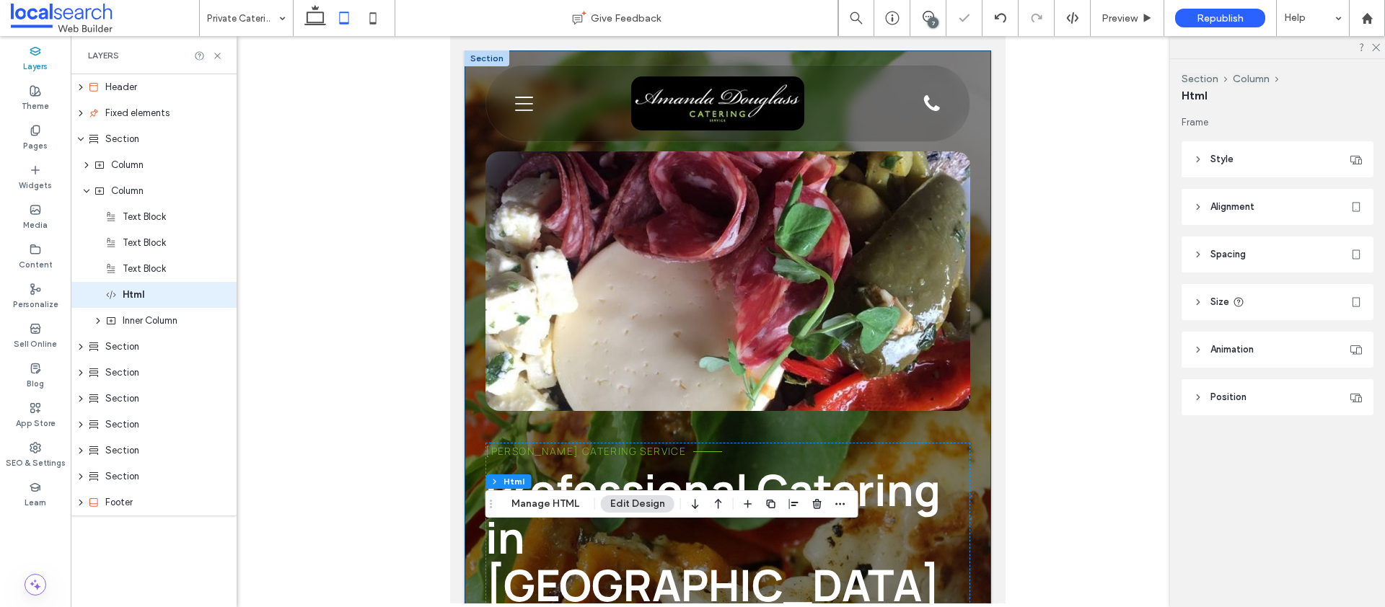
scroll to position [378, 0]
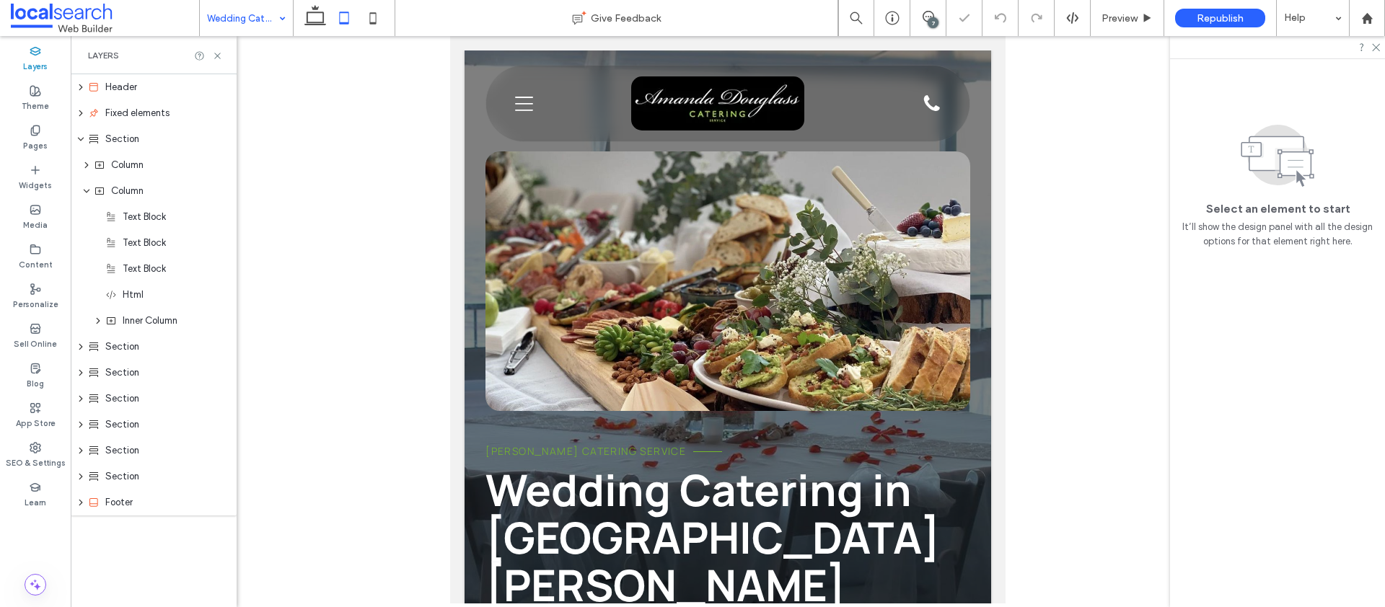
scroll to position [272, 0]
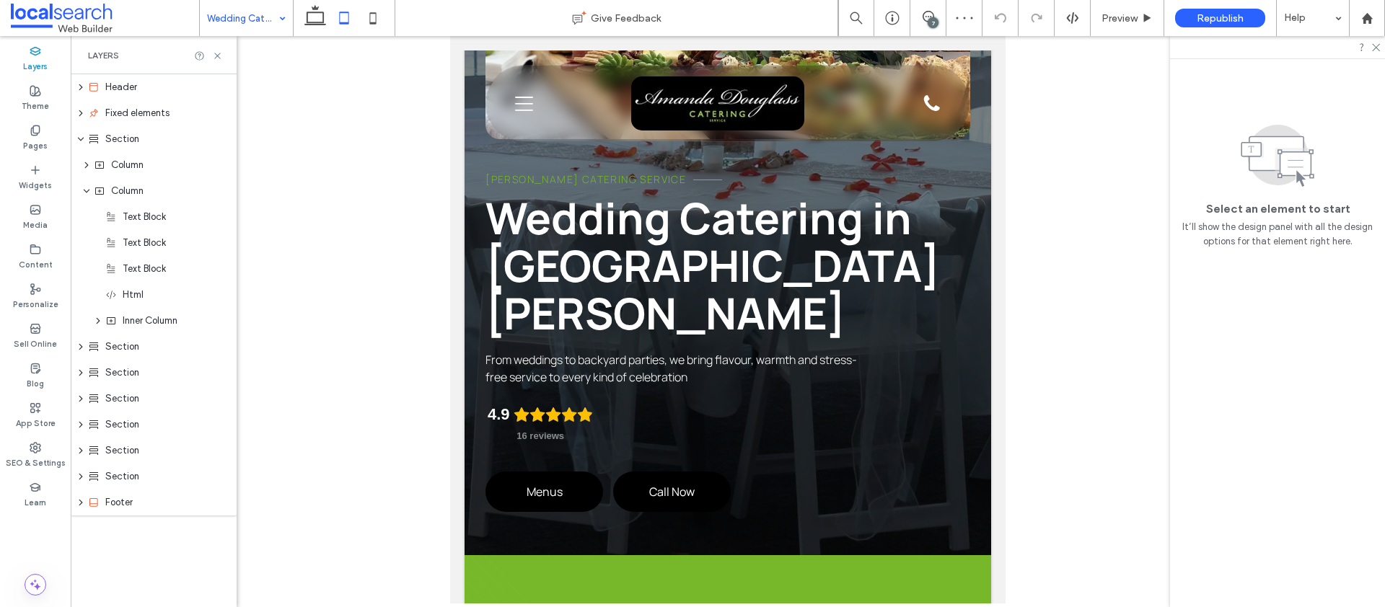
click at [268, 16] on input at bounding box center [242, 18] width 71 height 36
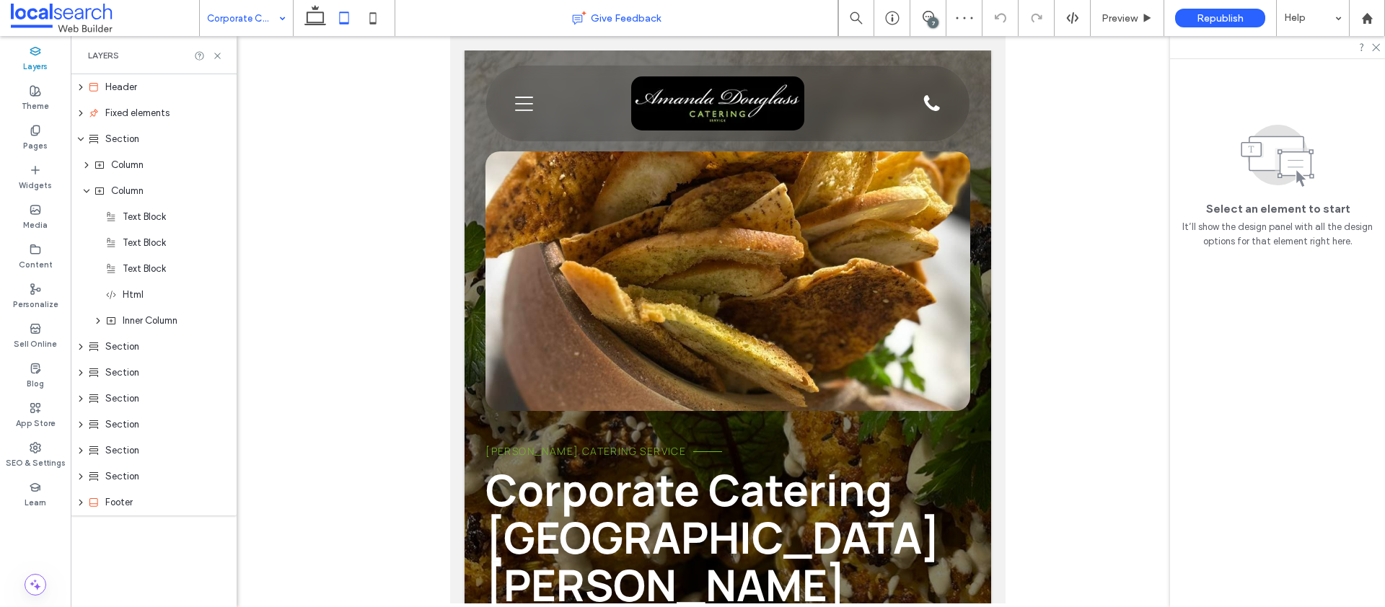
scroll to position [150, 0]
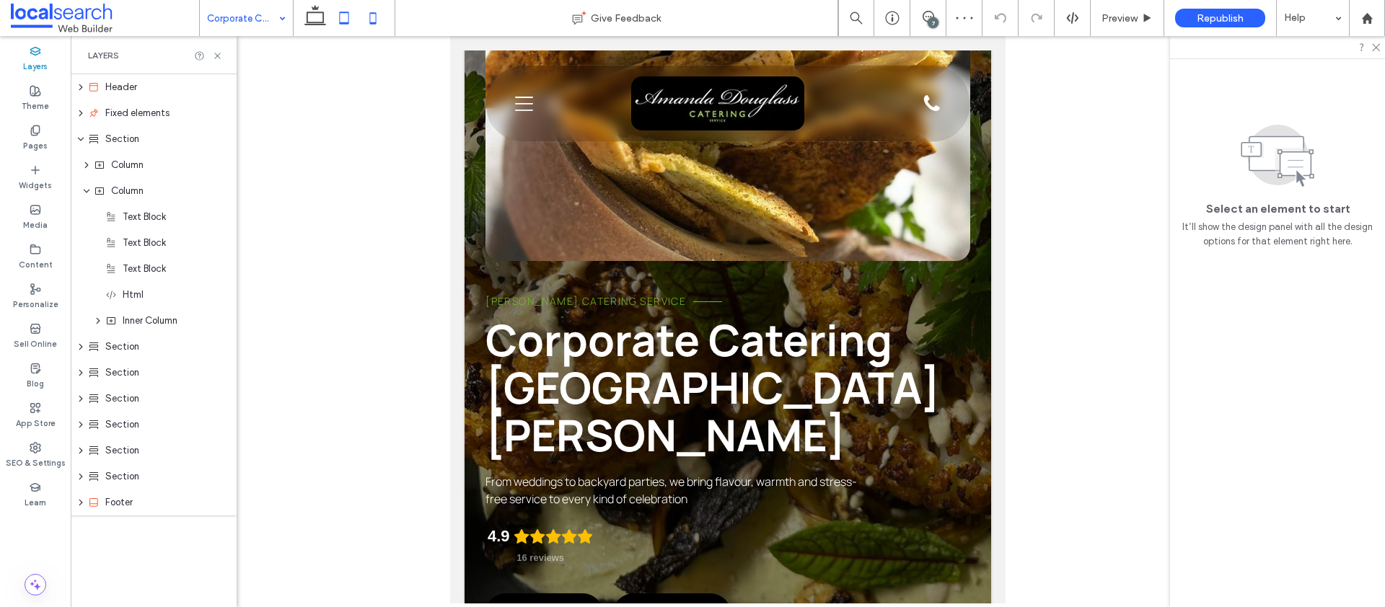
click at [372, 19] on icon at bounding box center [372, 18] width 29 height 29
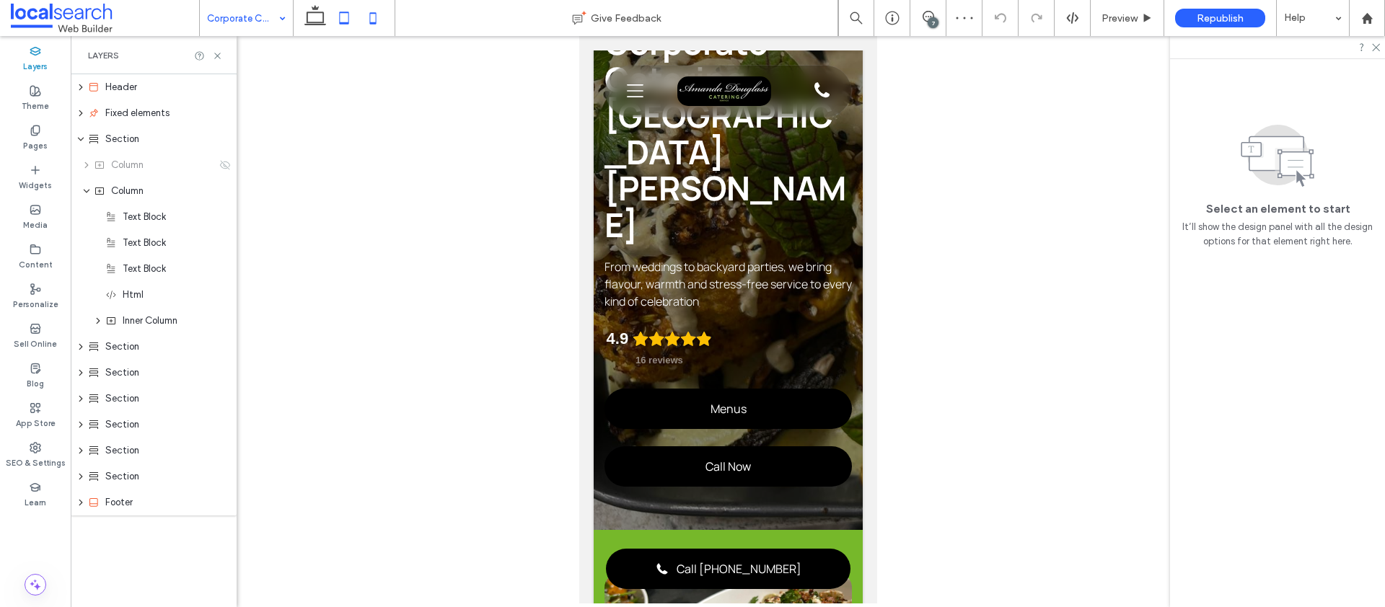
scroll to position [0, 0]
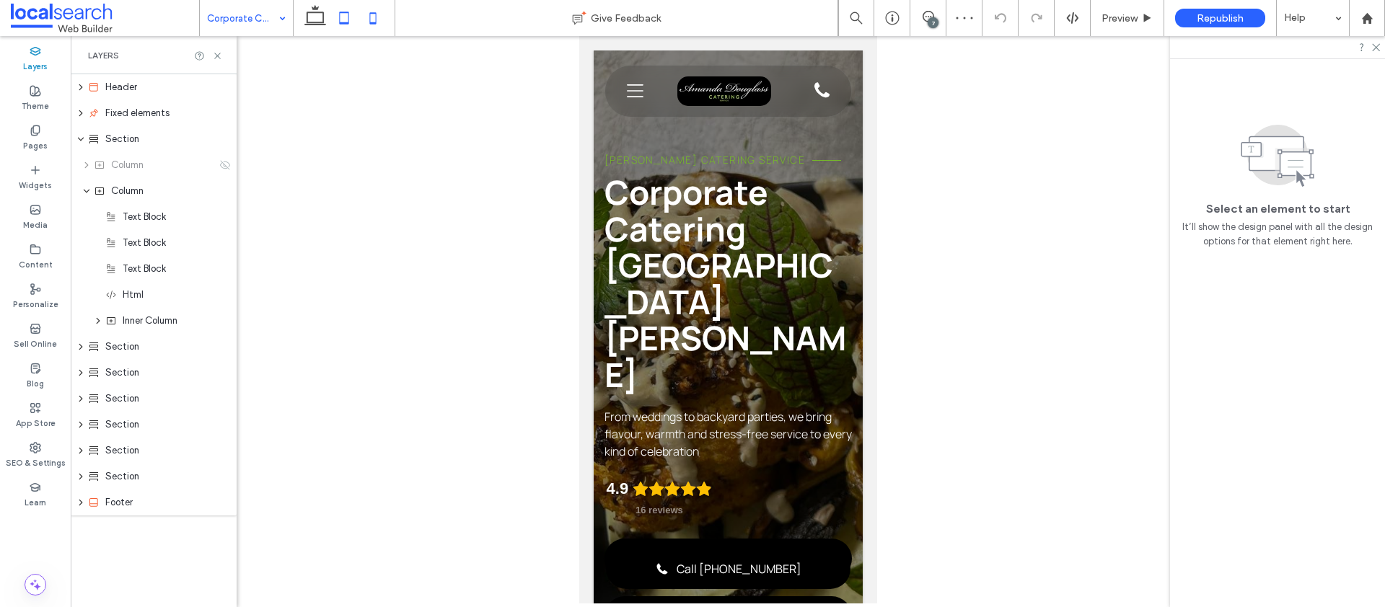
click at [345, 17] on icon at bounding box center [344, 18] width 29 height 29
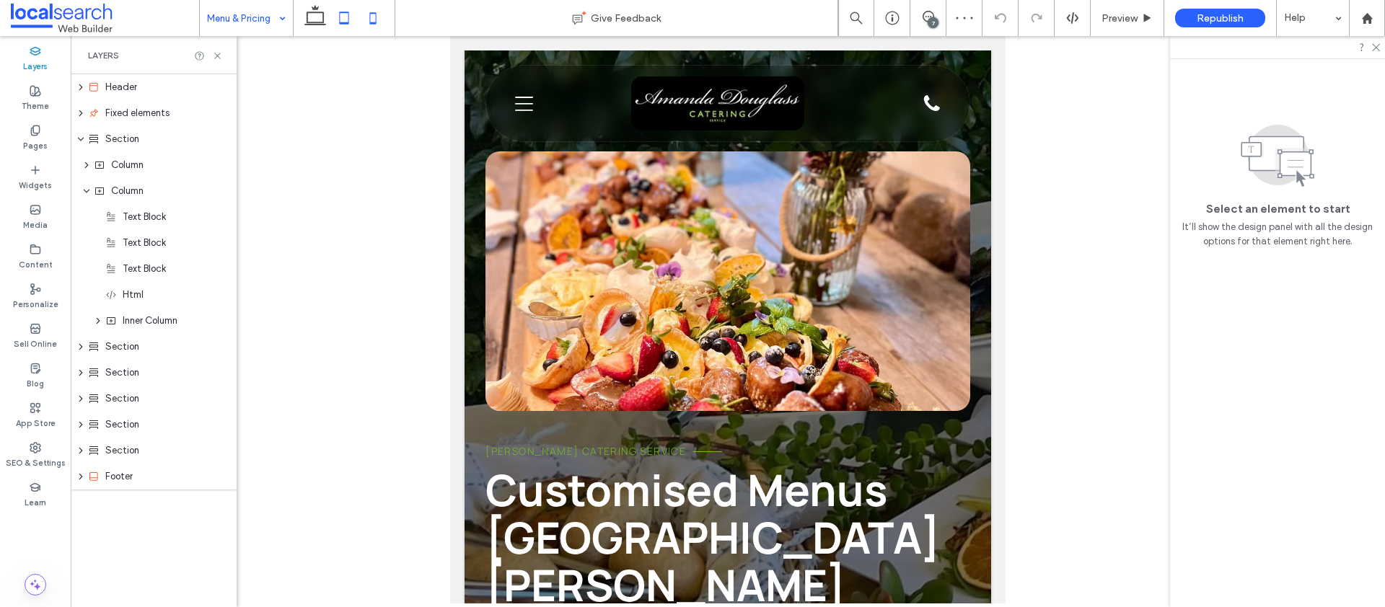
scroll to position [242, 0]
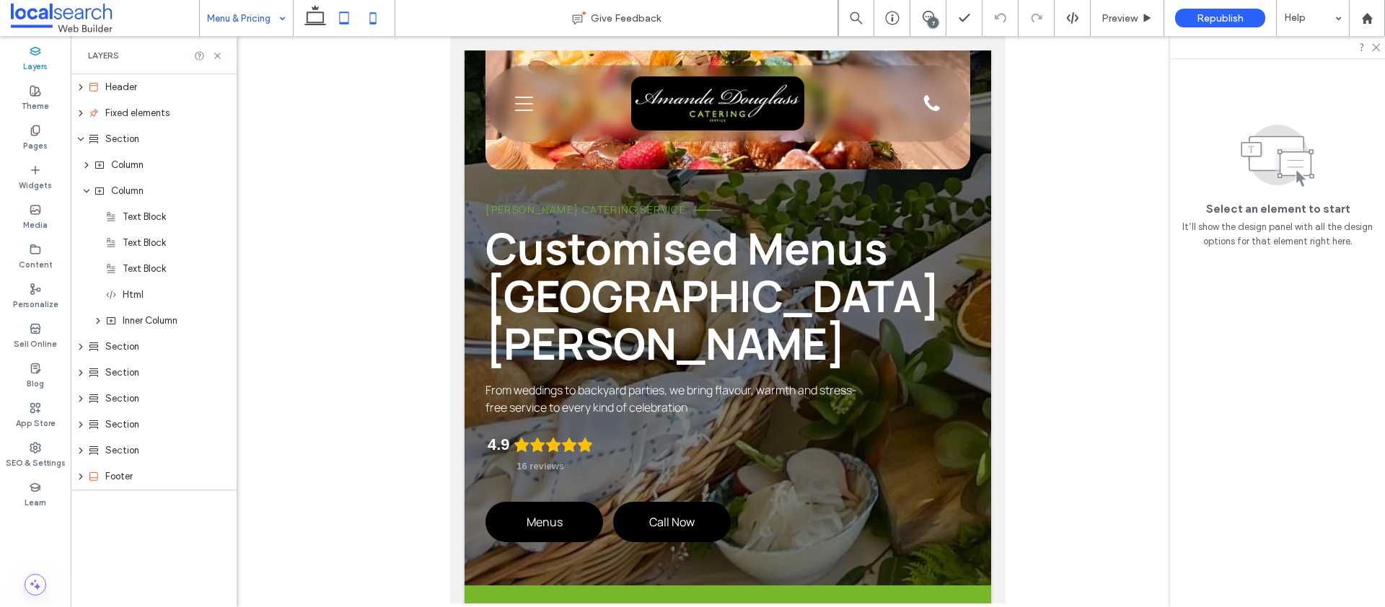
click at [377, 14] on icon at bounding box center [372, 18] width 29 height 29
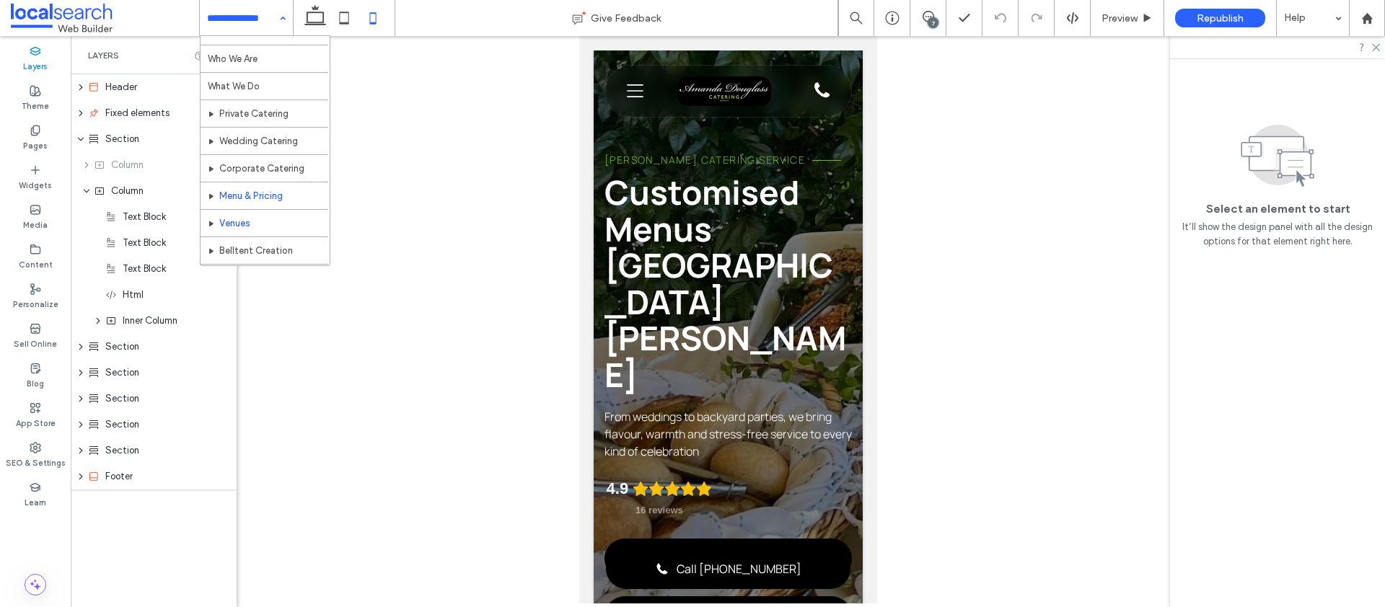
scroll to position [27, 0]
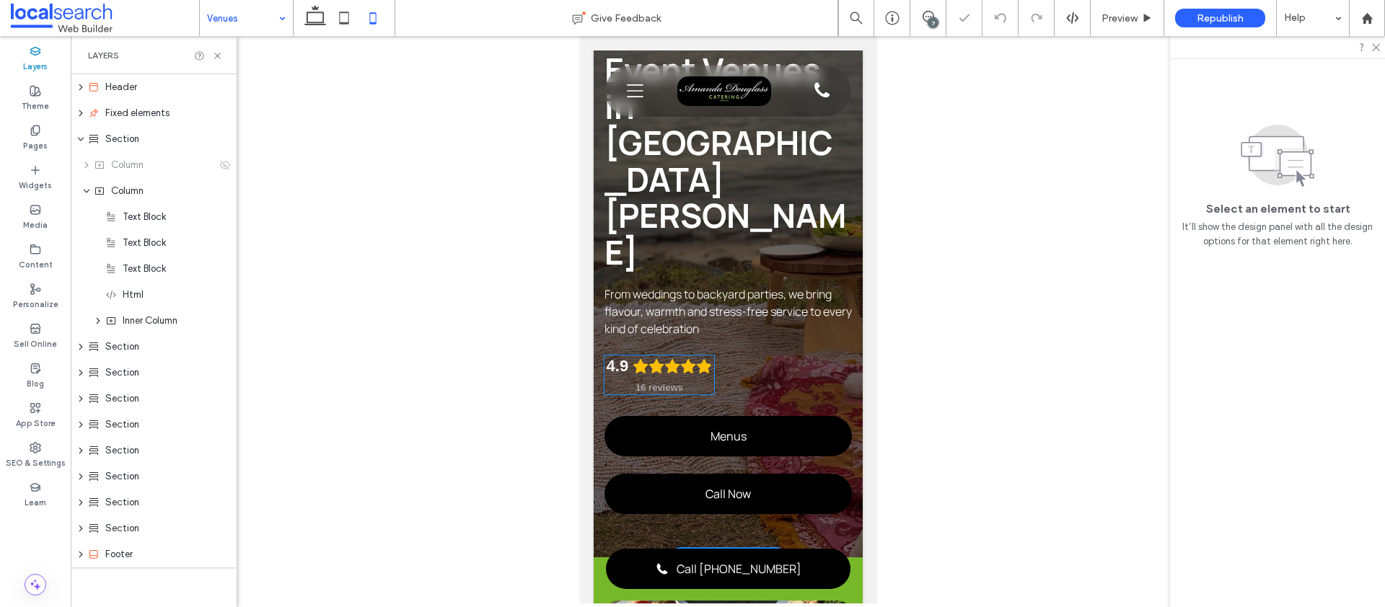
scroll to position [125, 0]
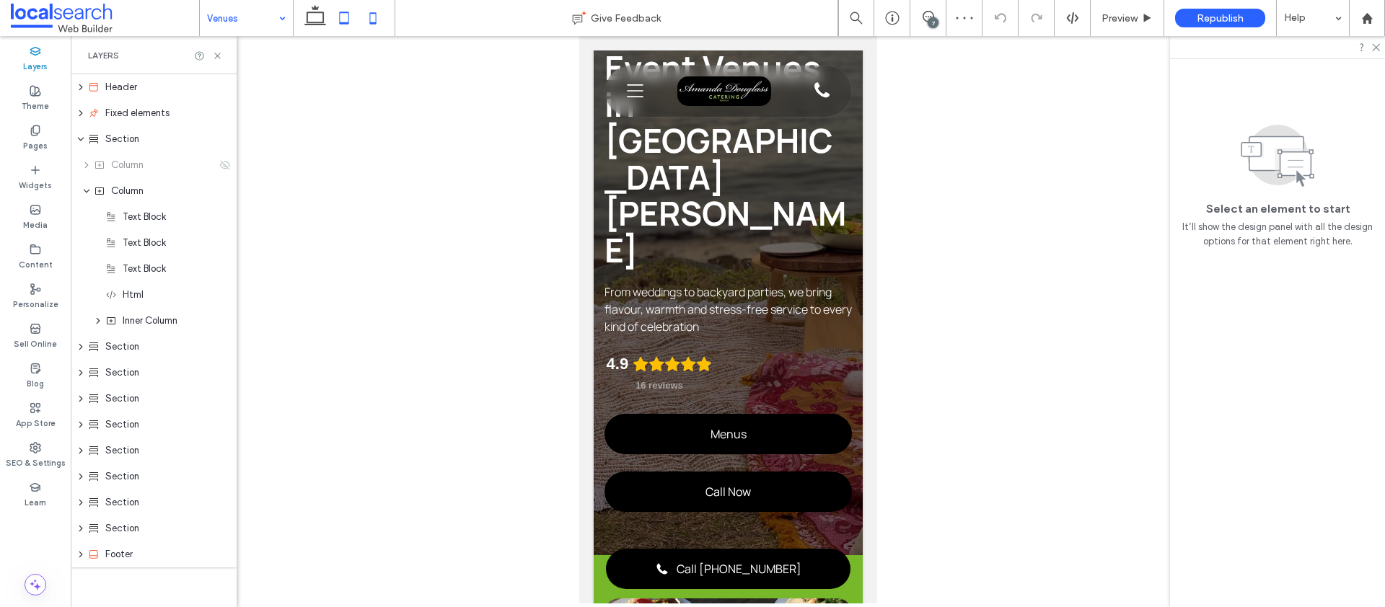
click at [340, 17] on icon at bounding box center [344, 18] width 29 height 29
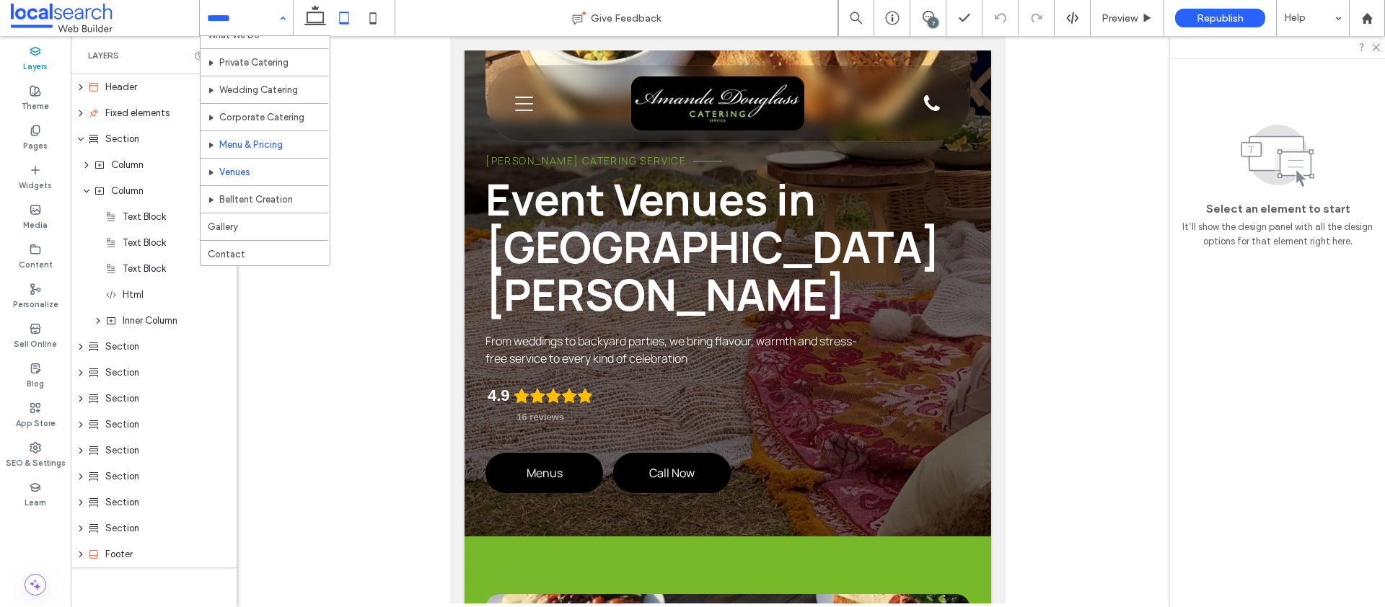
scroll to position [70, 0]
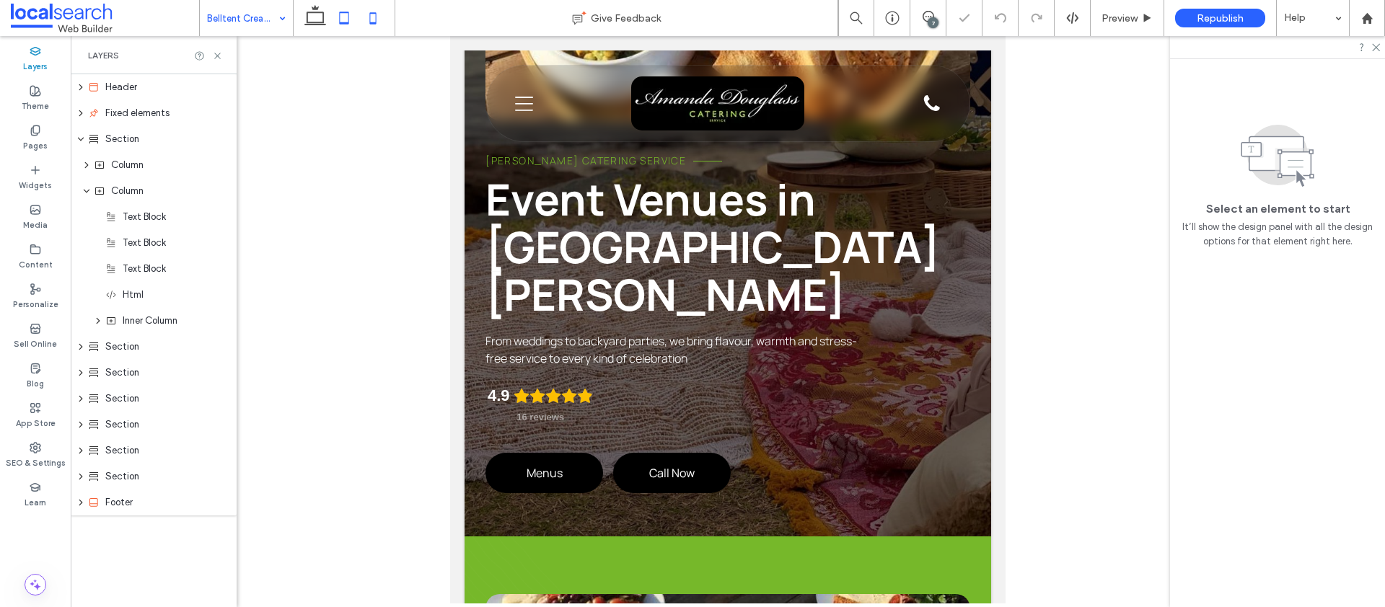
click at [377, 19] on icon at bounding box center [372, 18] width 29 height 29
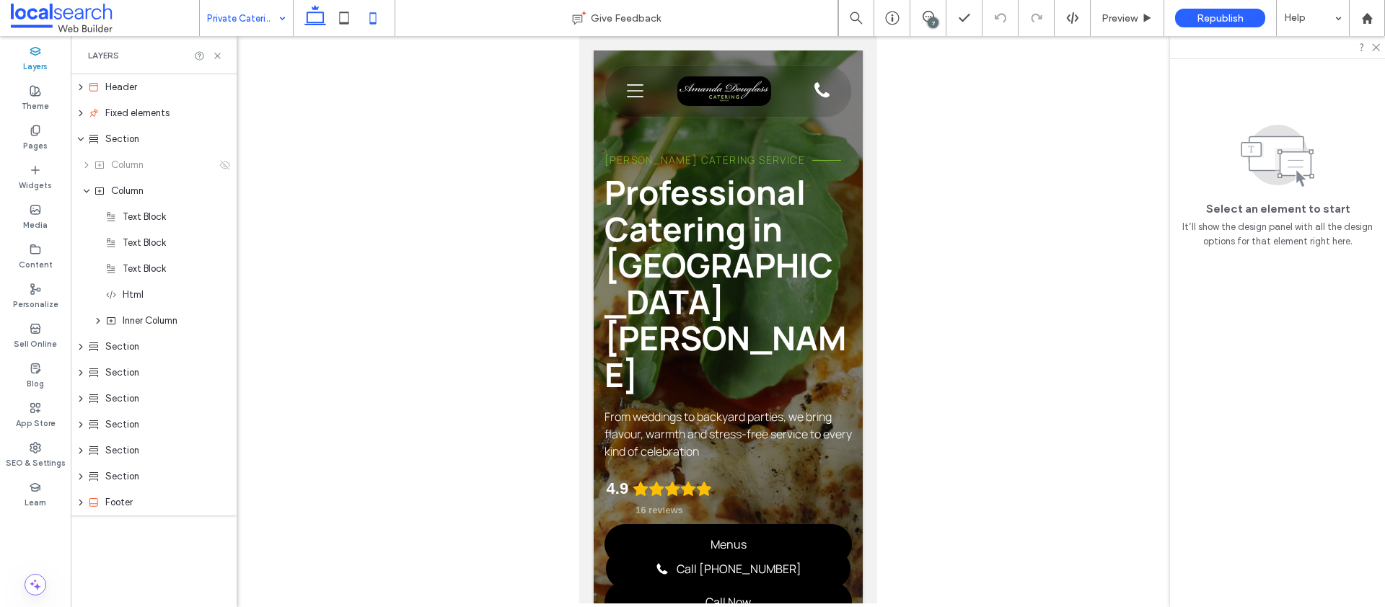
click at [323, 18] on use at bounding box center [315, 15] width 22 height 20
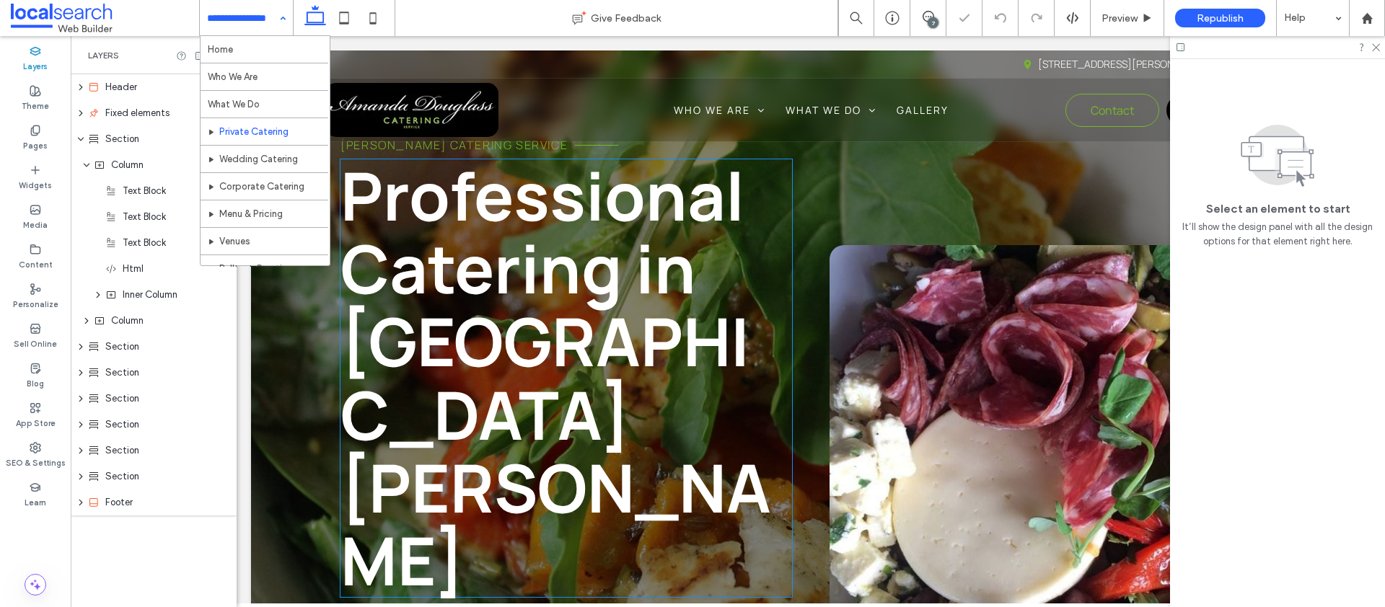
scroll to position [232, 0]
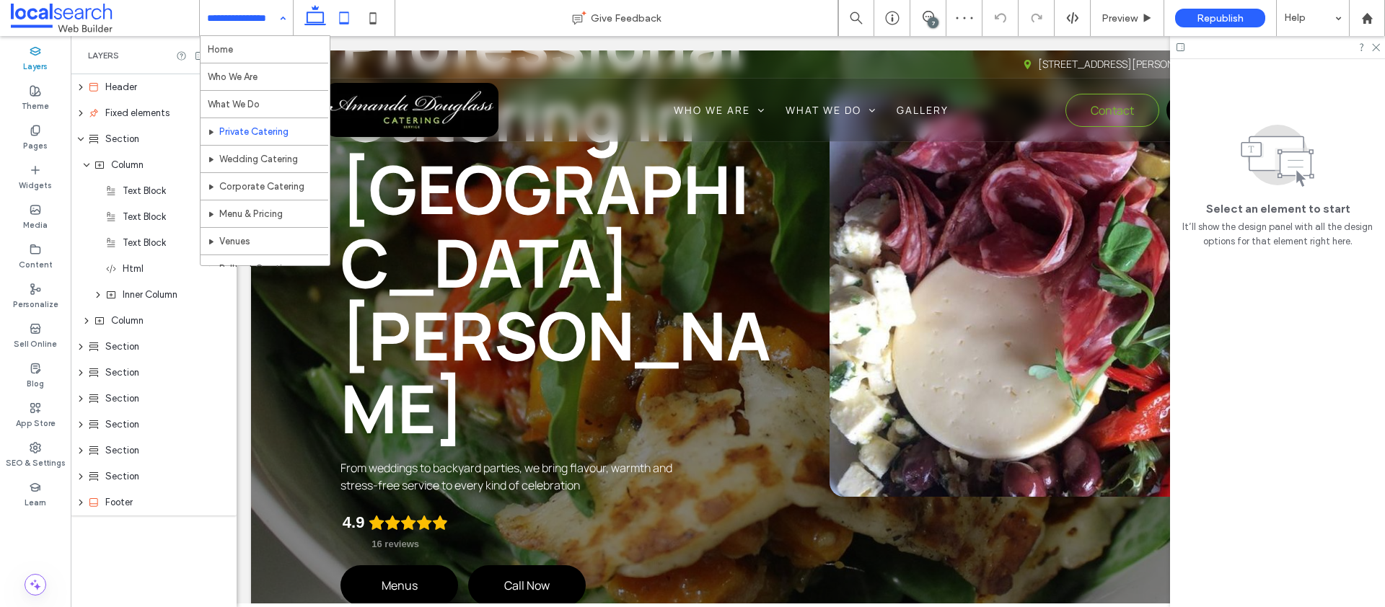
click at [342, 17] on icon at bounding box center [344, 18] width 29 height 29
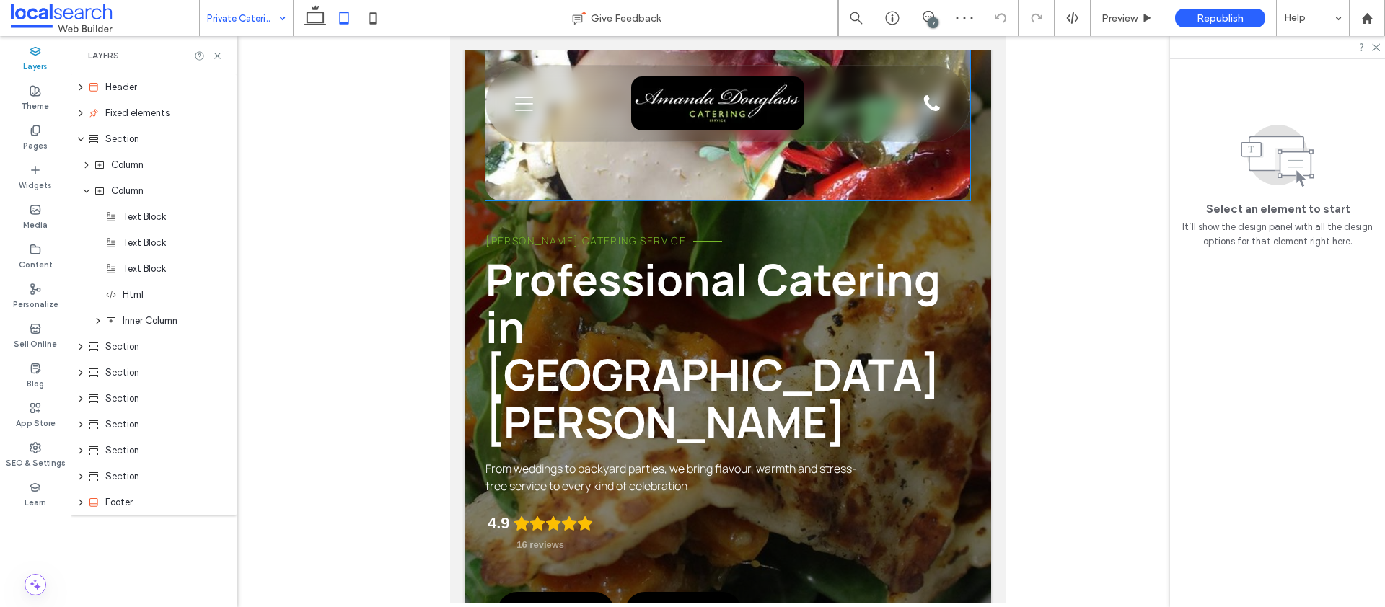
scroll to position [298, 0]
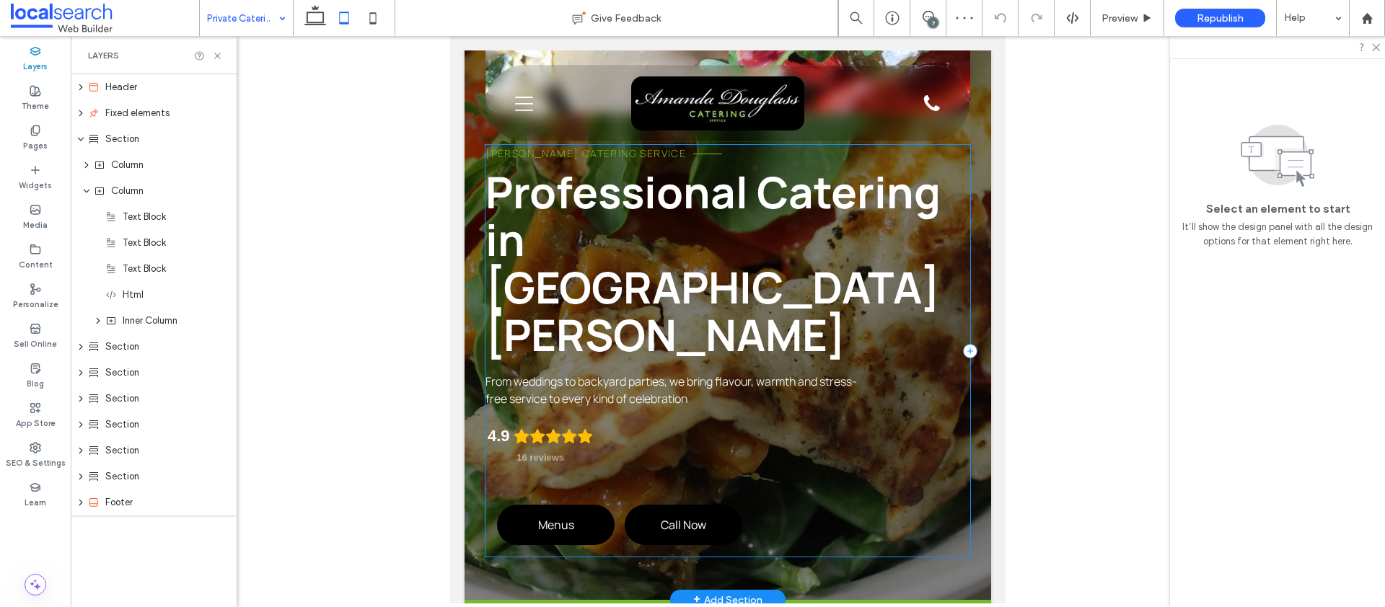
click at [557, 394] on div "Amanda Douglass Catering Service Professional Catering in Port Stephens From we…" at bounding box center [727, 351] width 485 height 412
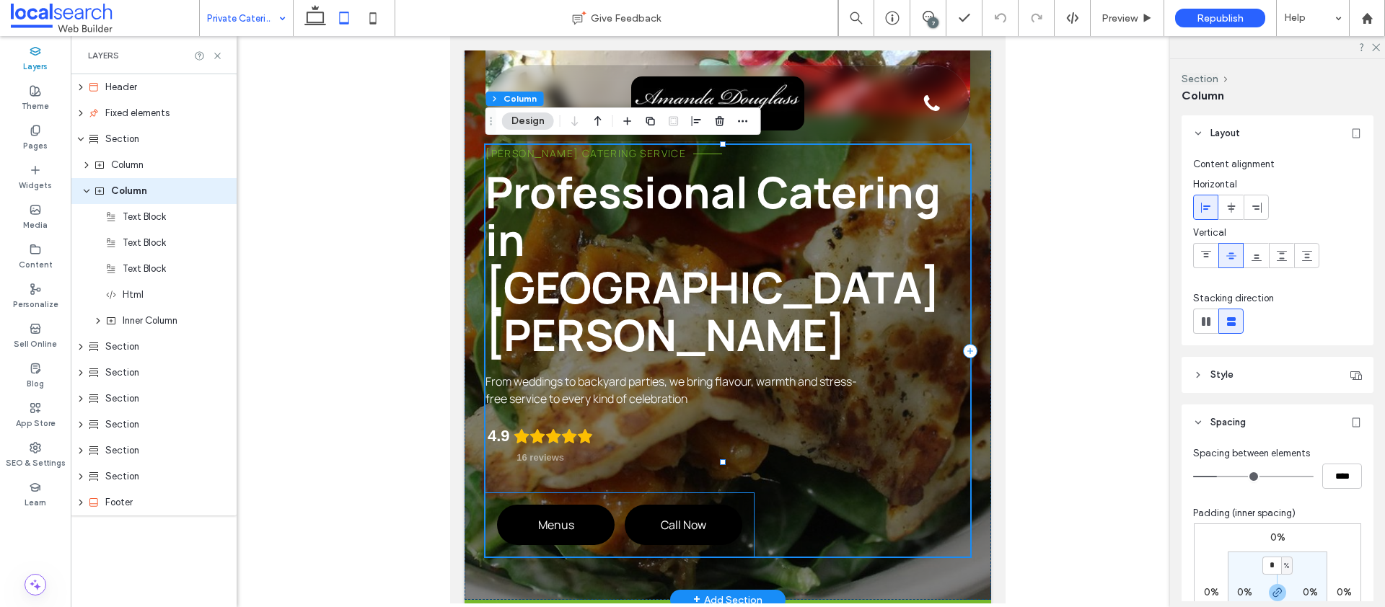
click at [633, 493] on div "Menus Call Now" at bounding box center [619, 524] width 268 height 63
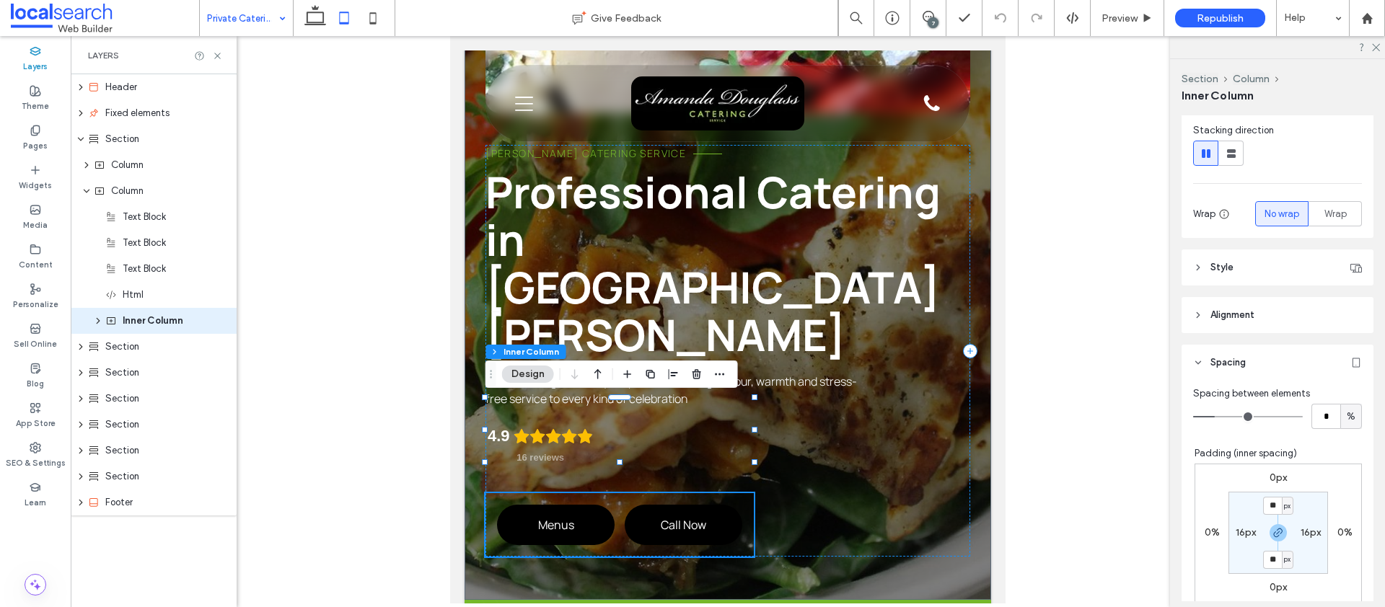
scroll to position [260, 0]
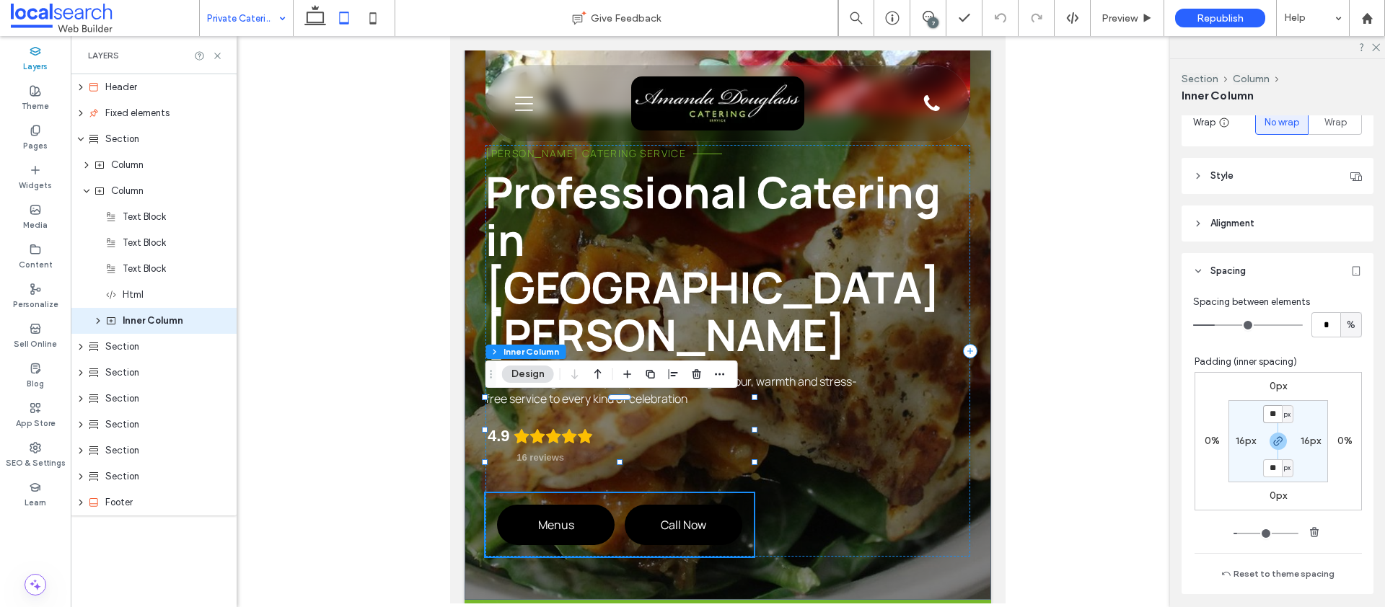
drag, startPoint x: 1262, startPoint y: 413, endPoint x: 1300, endPoint y: 436, distance: 44.0
click at [1263, 413] on input "**" at bounding box center [1272, 414] width 19 height 18
type input "*"
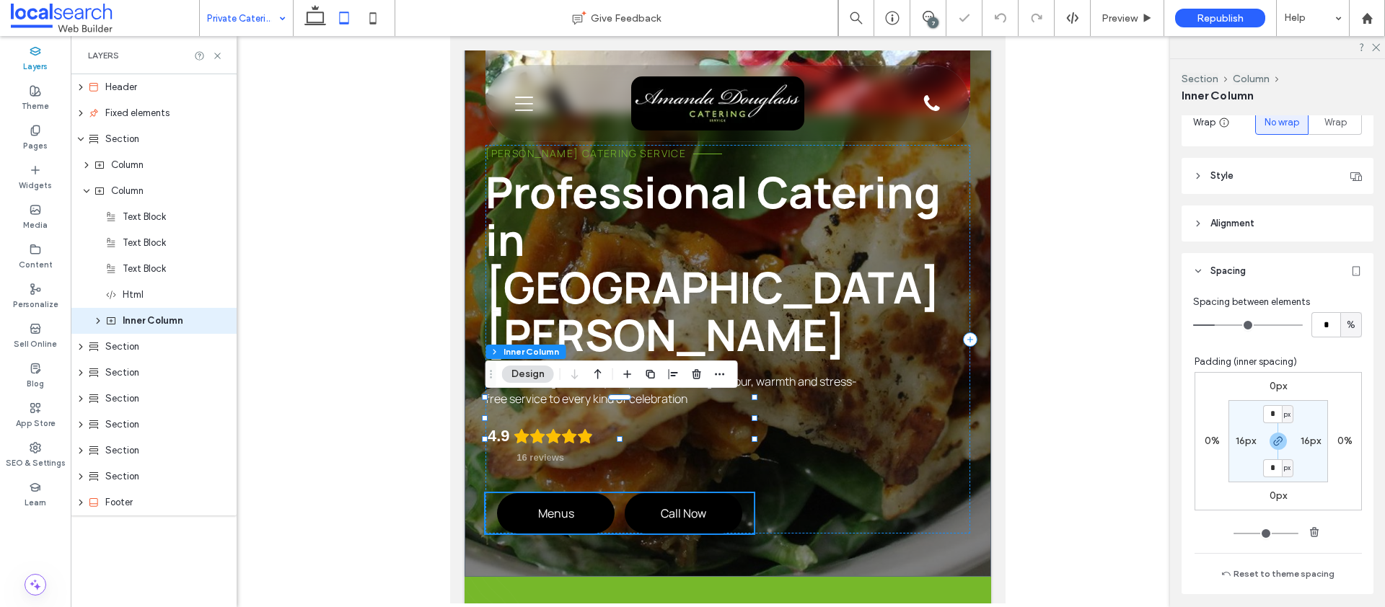
click at [1237, 441] on label "16px" at bounding box center [1246, 441] width 20 height 12
type input "**"
type input "*"
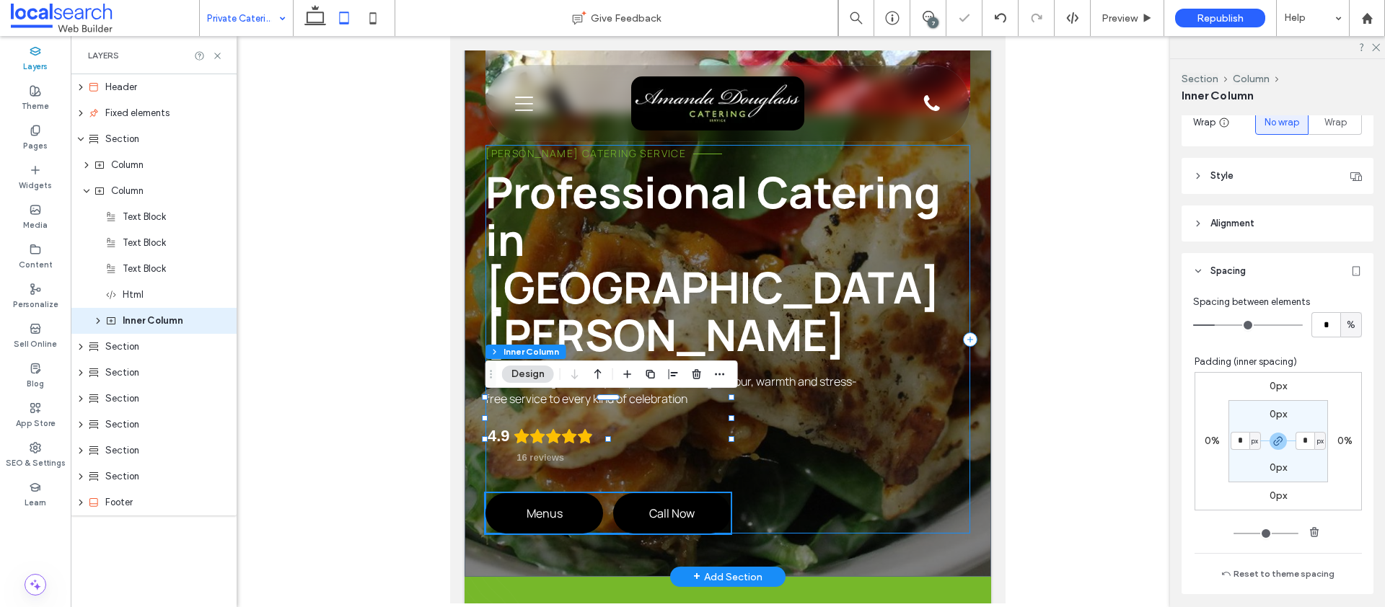
click at [732, 222] on span "Professional Catering in Port Stephens" at bounding box center [712, 263] width 455 height 202
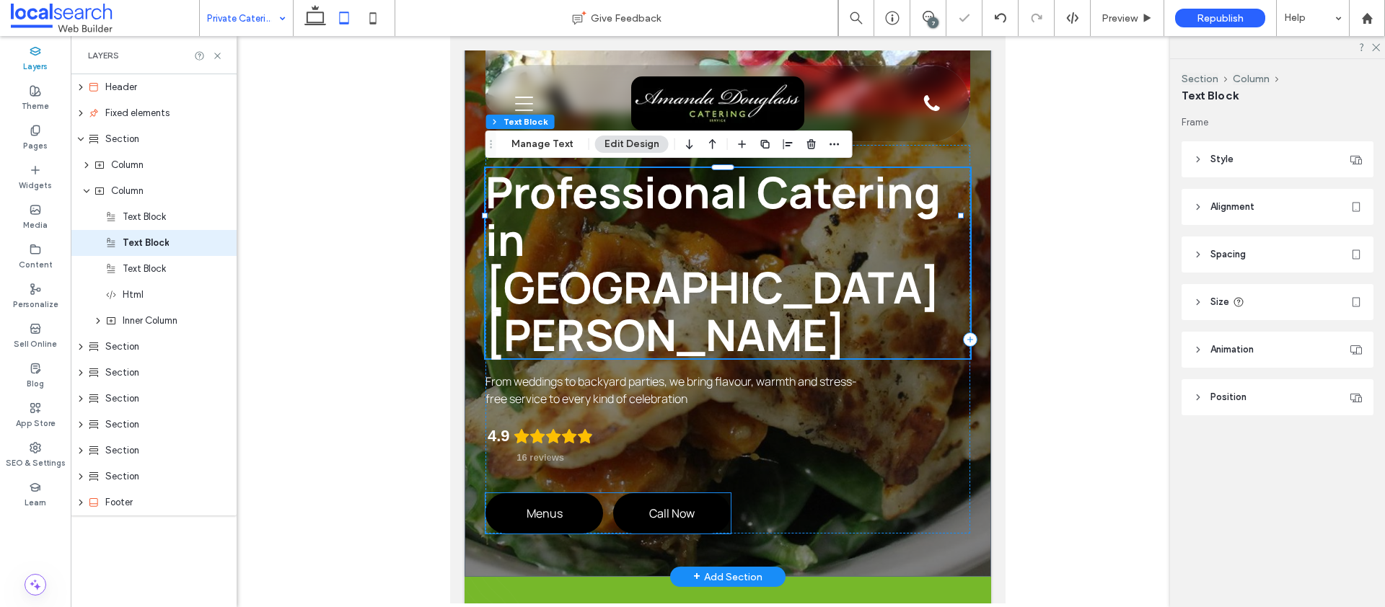
click at [605, 493] on div "Menus Call Now" at bounding box center [607, 513] width 245 height 40
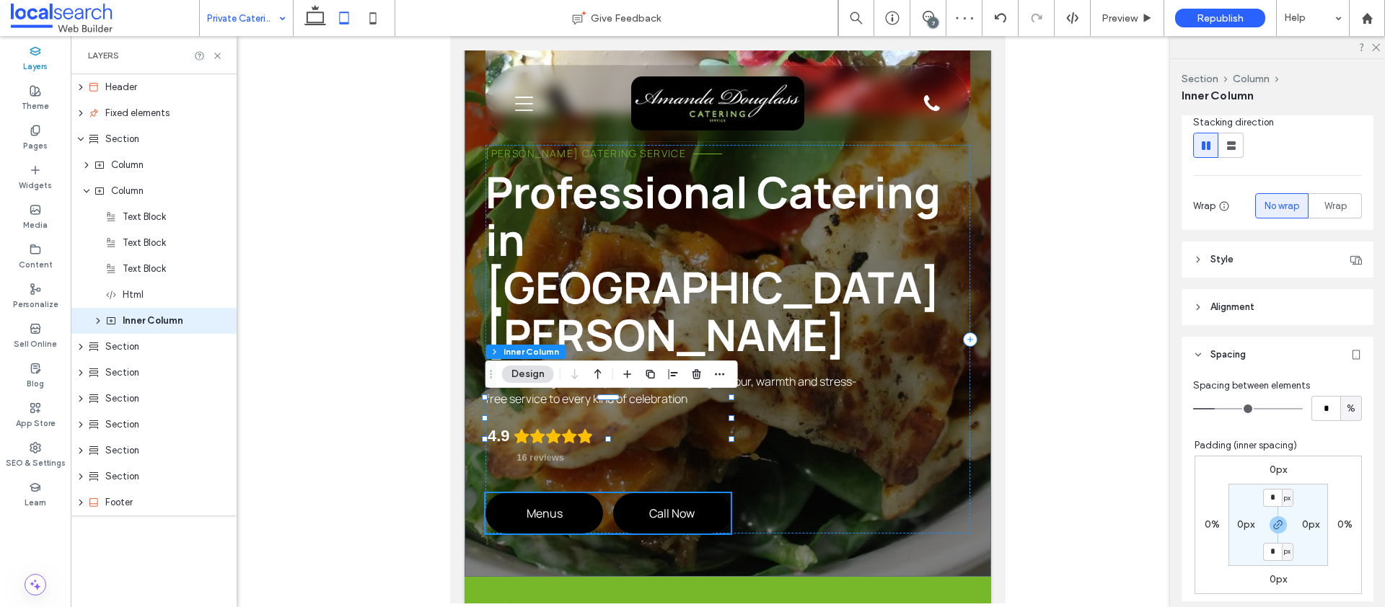
scroll to position [268, 0]
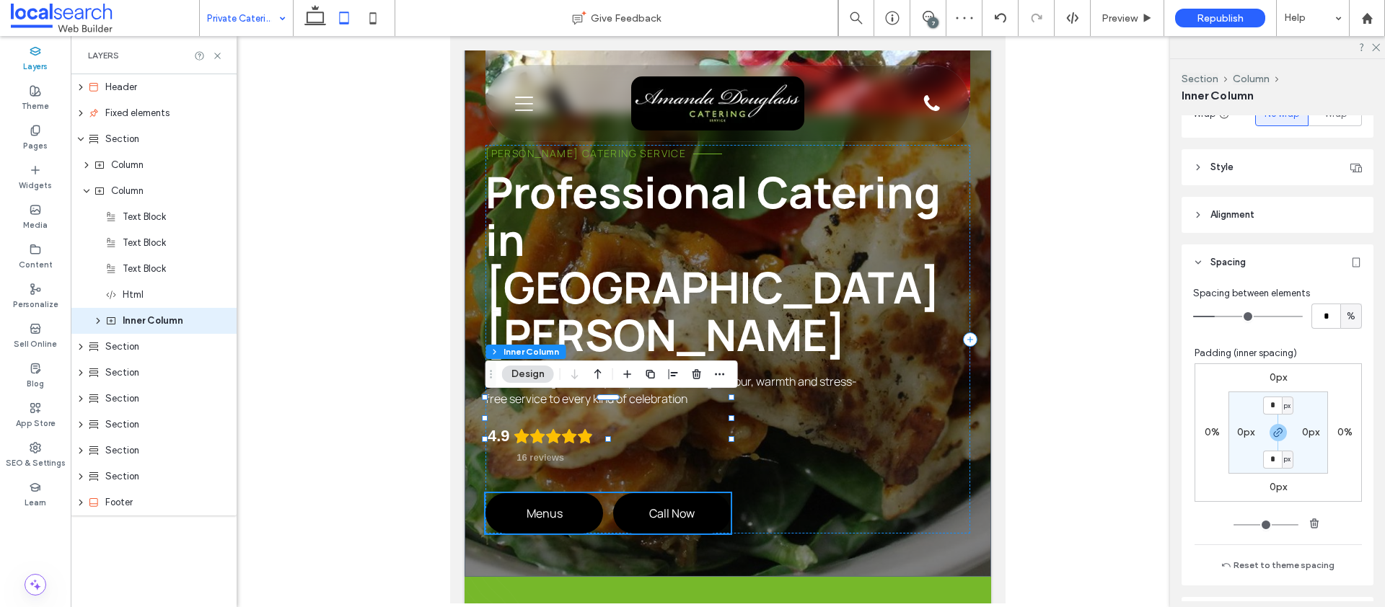
click at [1269, 367] on div "0px 0% 0px 0% * px 0px * px 0px" at bounding box center [1277, 433] width 167 height 138
click at [1269, 376] on label "0px" at bounding box center [1277, 377] width 17 height 12
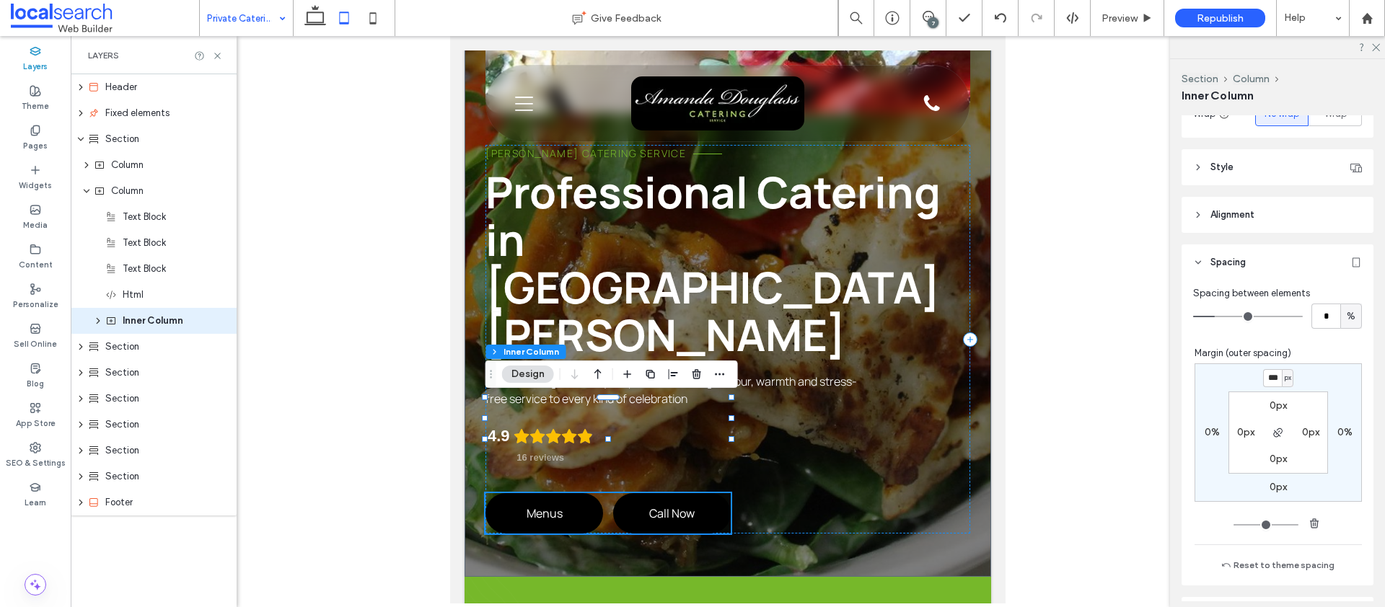
type input "***"
type input "*"
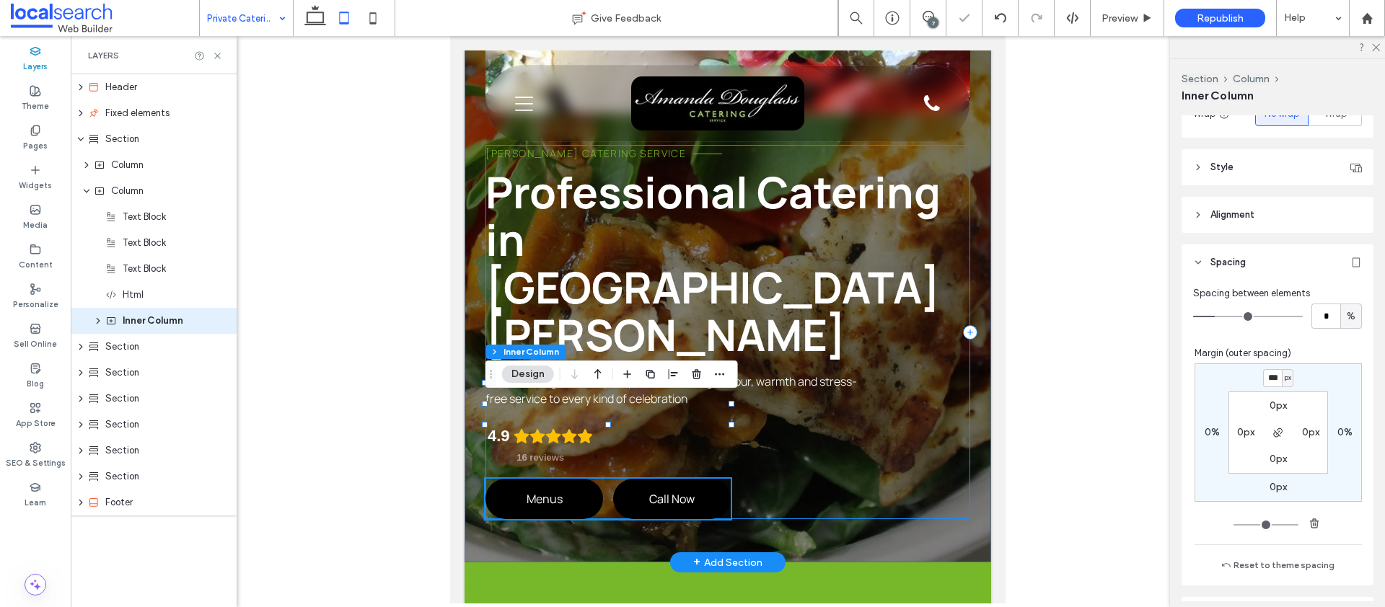
click at [672, 315] on div "Amanda Douglass Catering Service Professional Catering in Port Stephens From we…" at bounding box center [727, 332] width 485 height 374
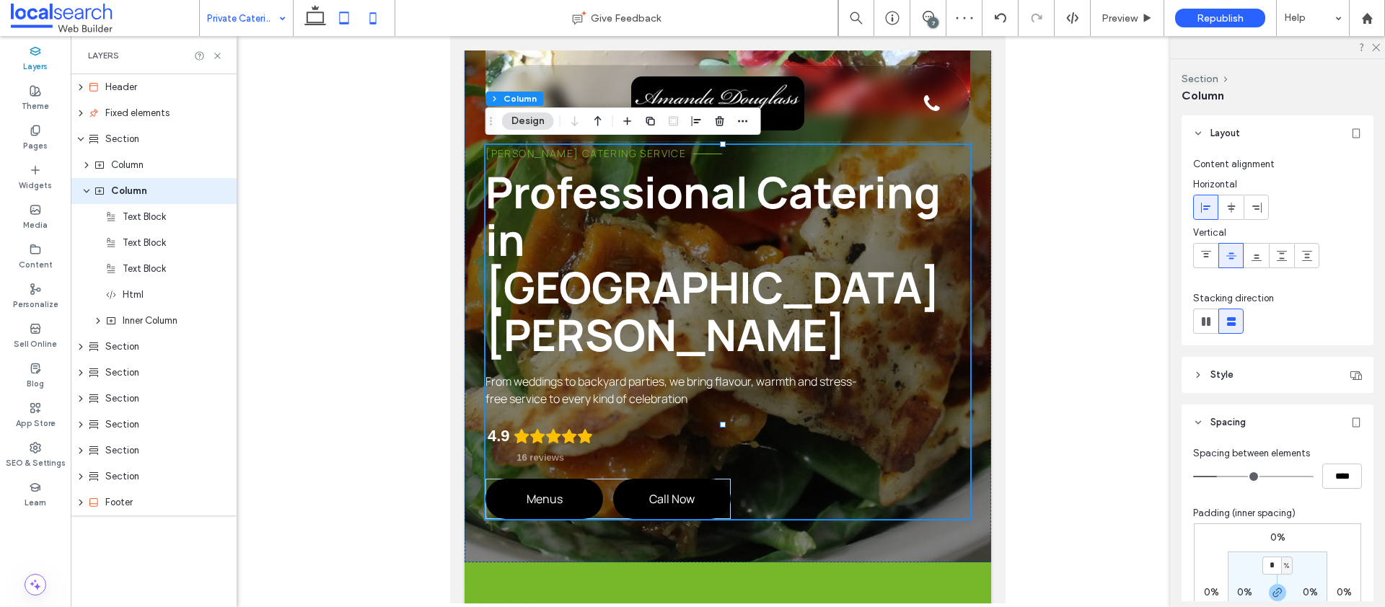
click at [368, 17] on icon at bounding box center [372, 18] width 29 height 29
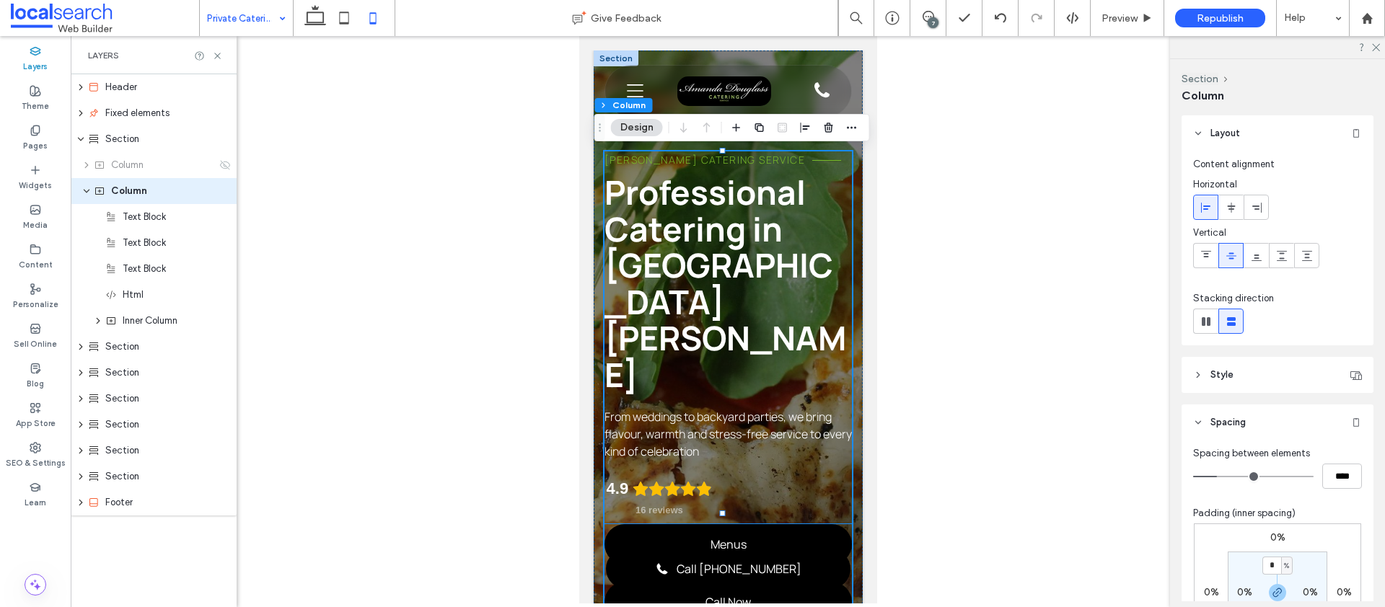
click at [822, 524] on div "Menus Call Now" at bounding box center [727, 573] width 247 height 98
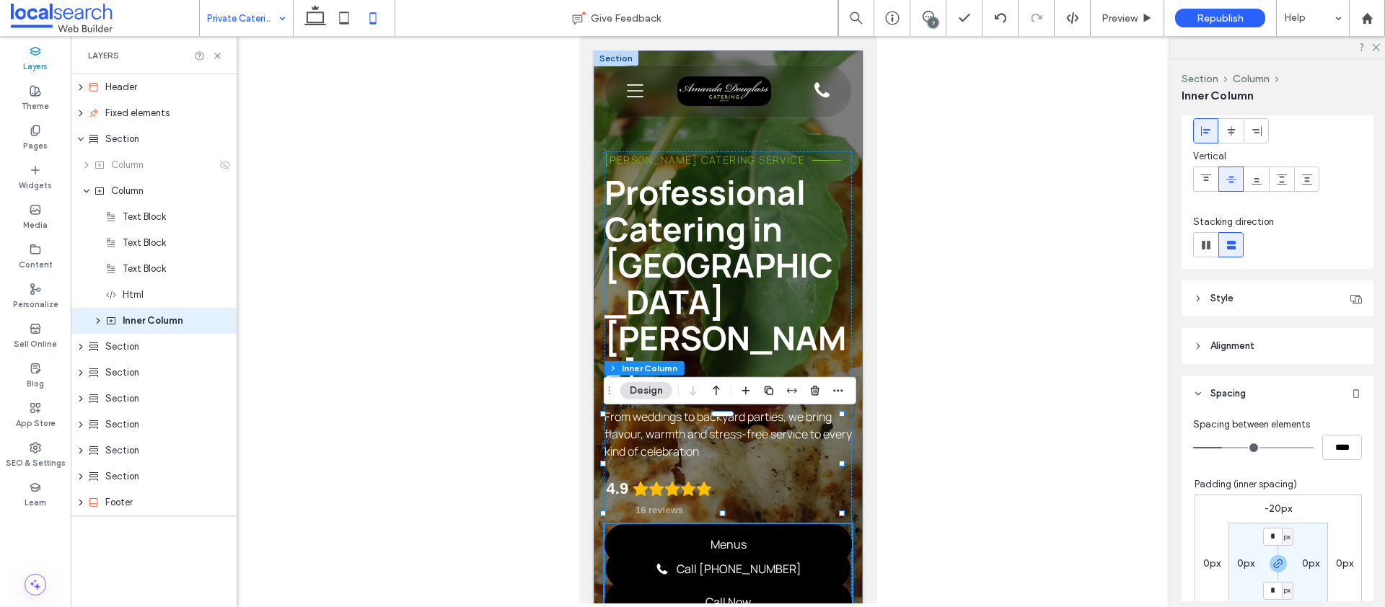
scroll to position [135, 0]
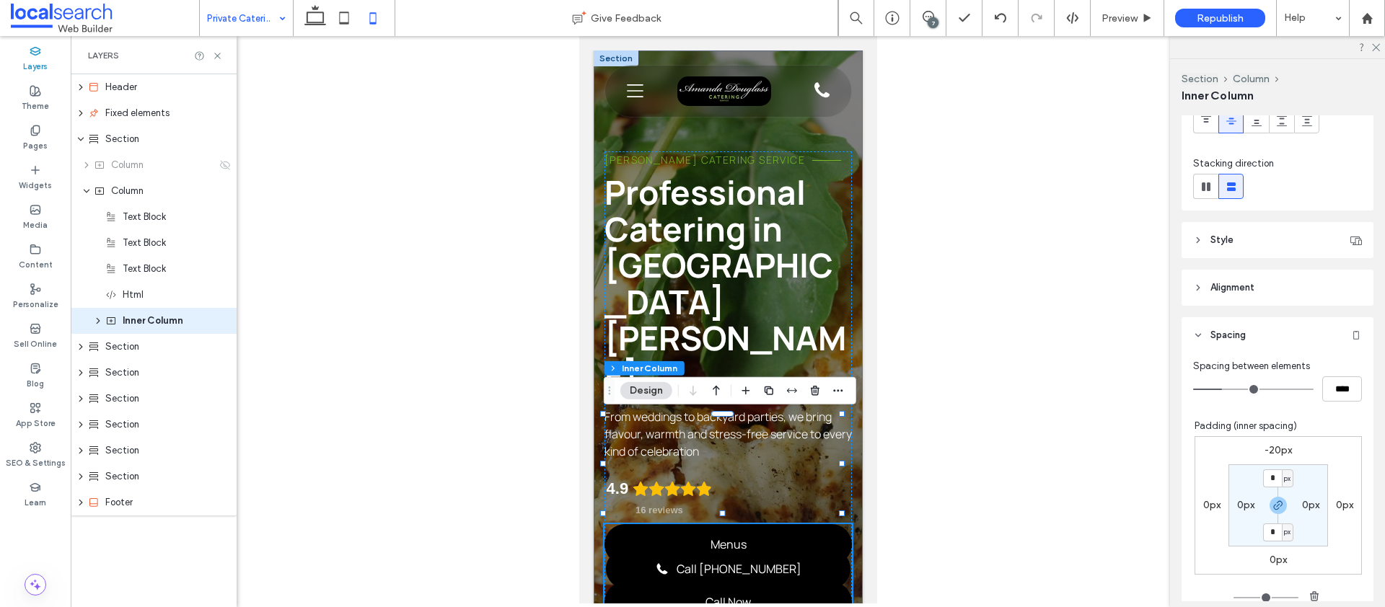
click at [1269, 449] on label "-20px" at bounding box center [1277, 450] width 27 height 12
type input "*"
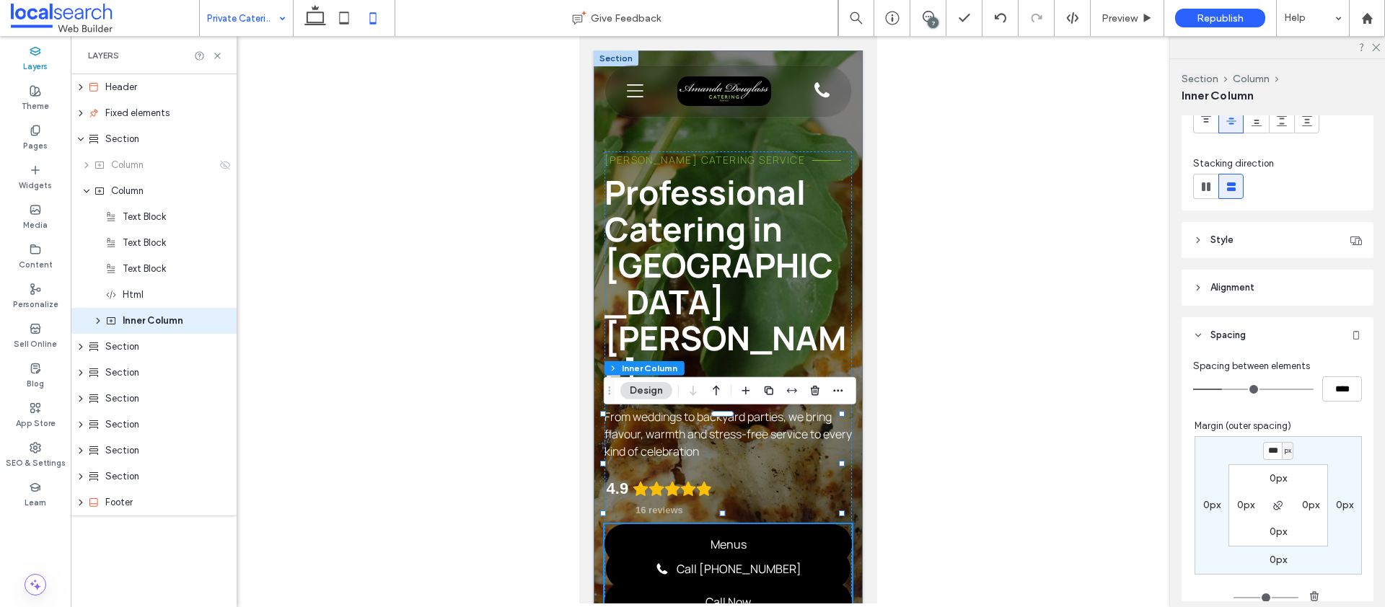
type input "***"
type input "*"
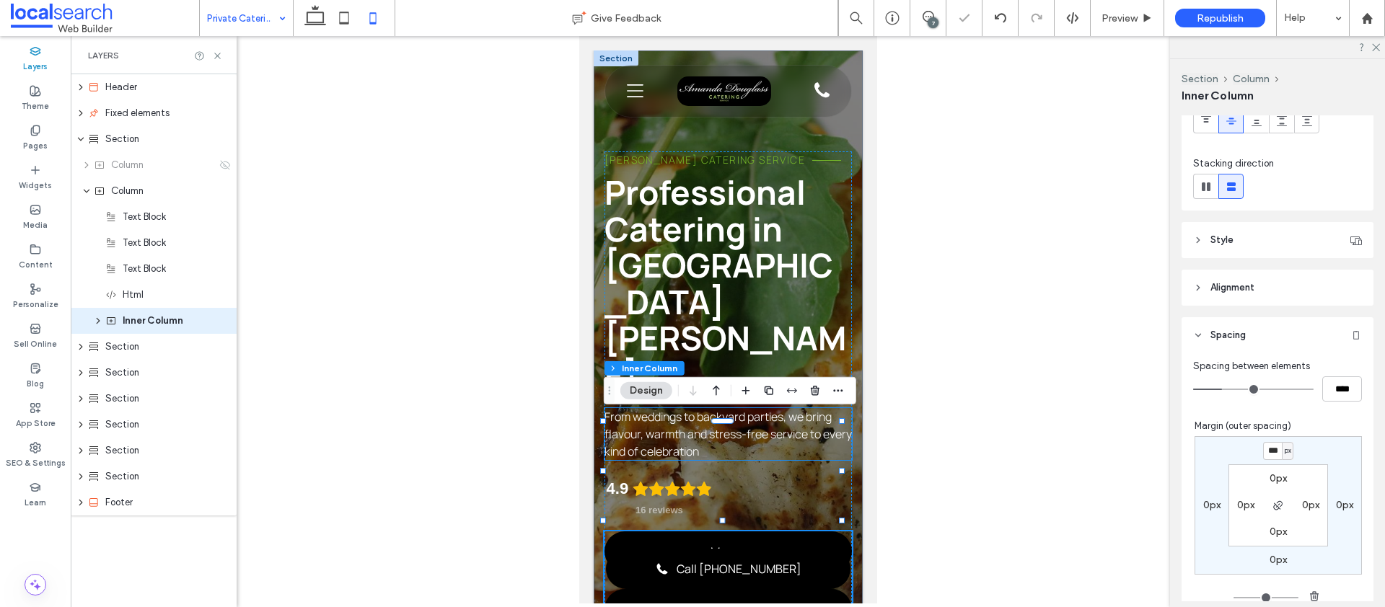
click at [723, 409] on span "From weddings to backyard parties, we bring flavour, warmth and stress-free ser…" at bounding box center [727, 434] width 247 height 50
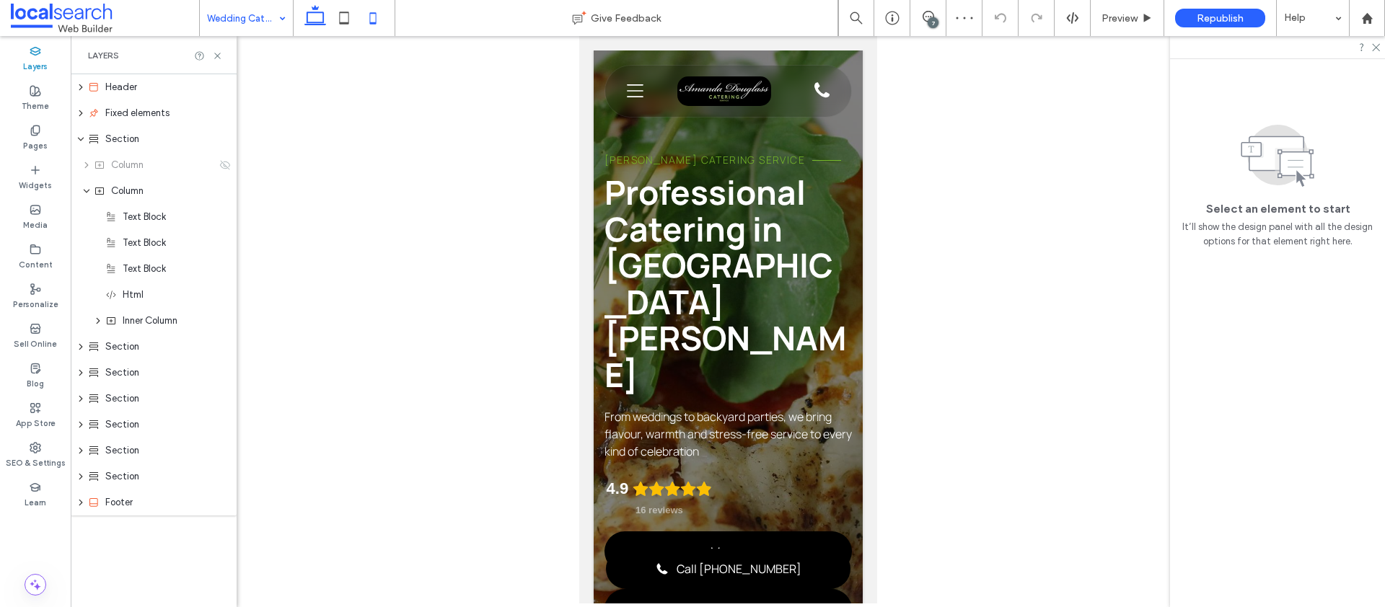
click at [314, 20] on icon at bounding box center [315, 18] width 29 height 29
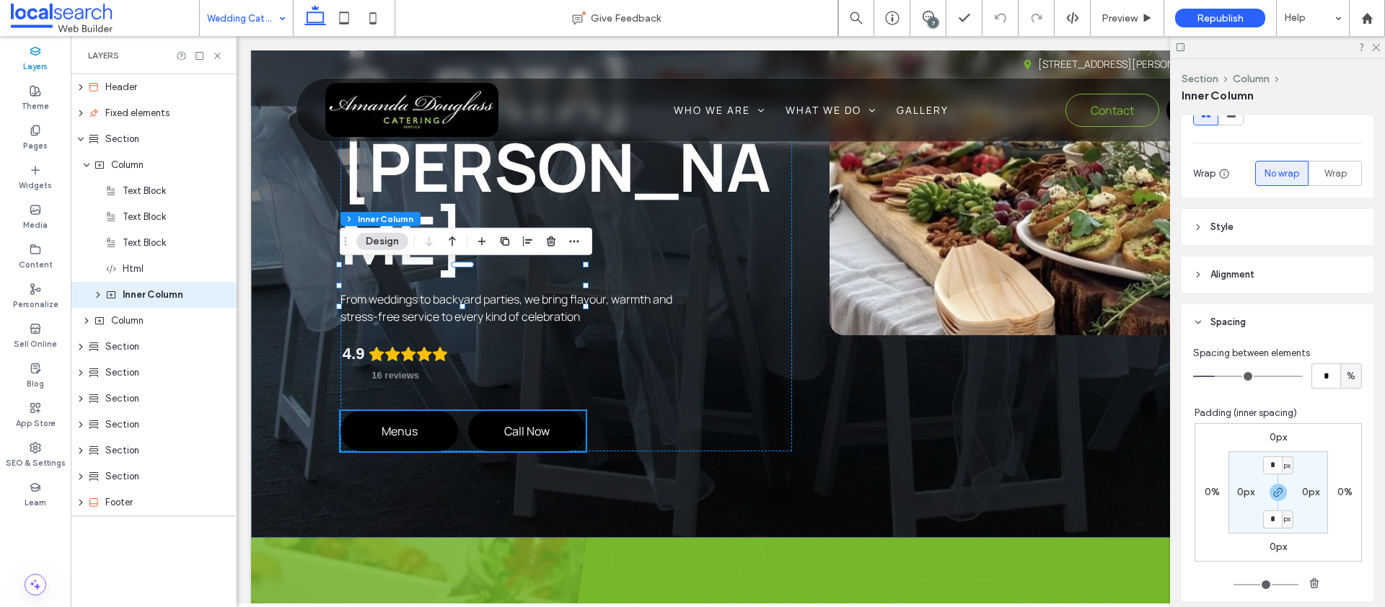
scroll to position [211, 0]
click at [1269, 429] on label "0px" at bounding box center [1277, 434] width 17 height 12
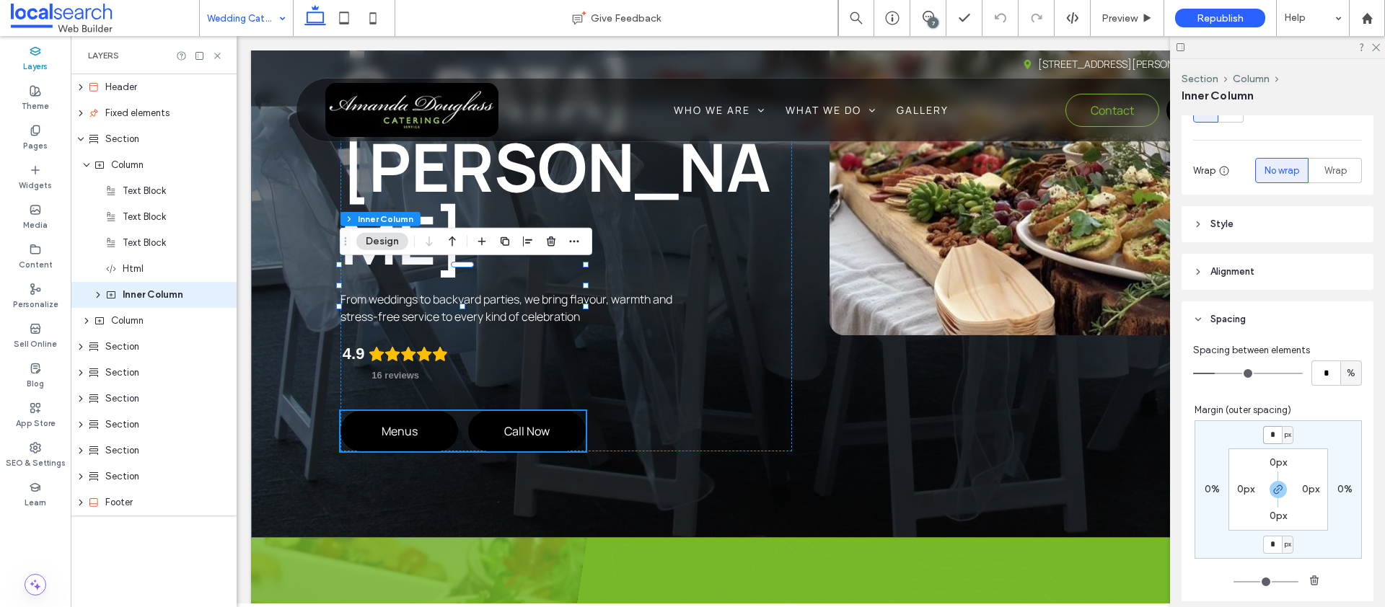
click at [1267, 436] on input "*" at bounding box center [1272, 435] width 19 height 18
click at [1272, 487] on icon "button" at bounding box center [1278, 490] width 12 height 12
click at [1263, 429] on input "*" at bounding box center [1272, 435] width 19 height 18
type input "***"
type input "*"
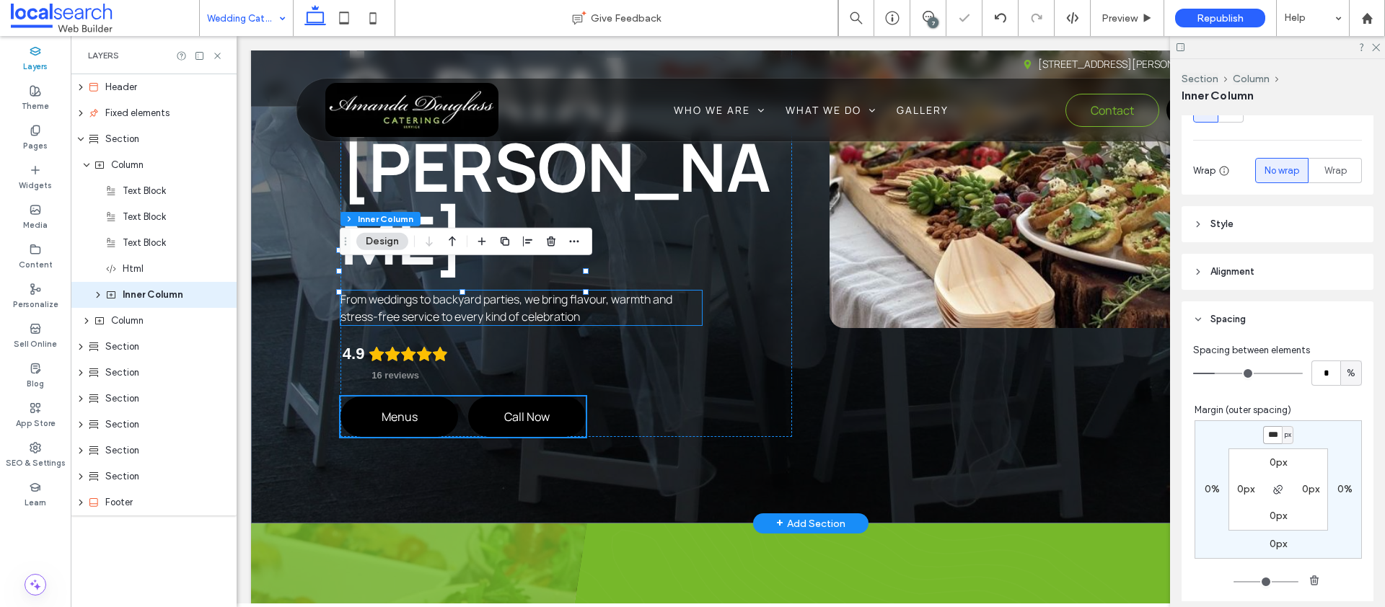
click at [563, 291] on span "From weddings to backyard parties, we bring flavour, warmth and stress-free ser…" at bounding box center [506, 307] width 332 height 33
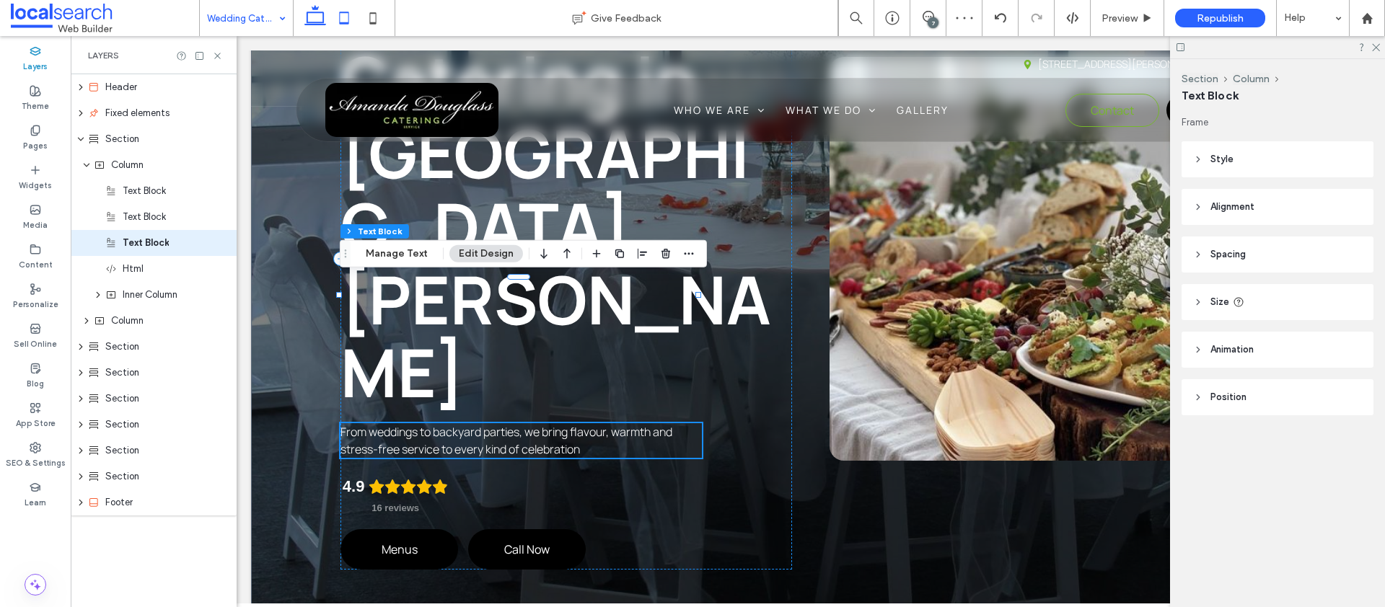
click at [342, 15] on icon at bounding box center [344, 18] width 29 height 29
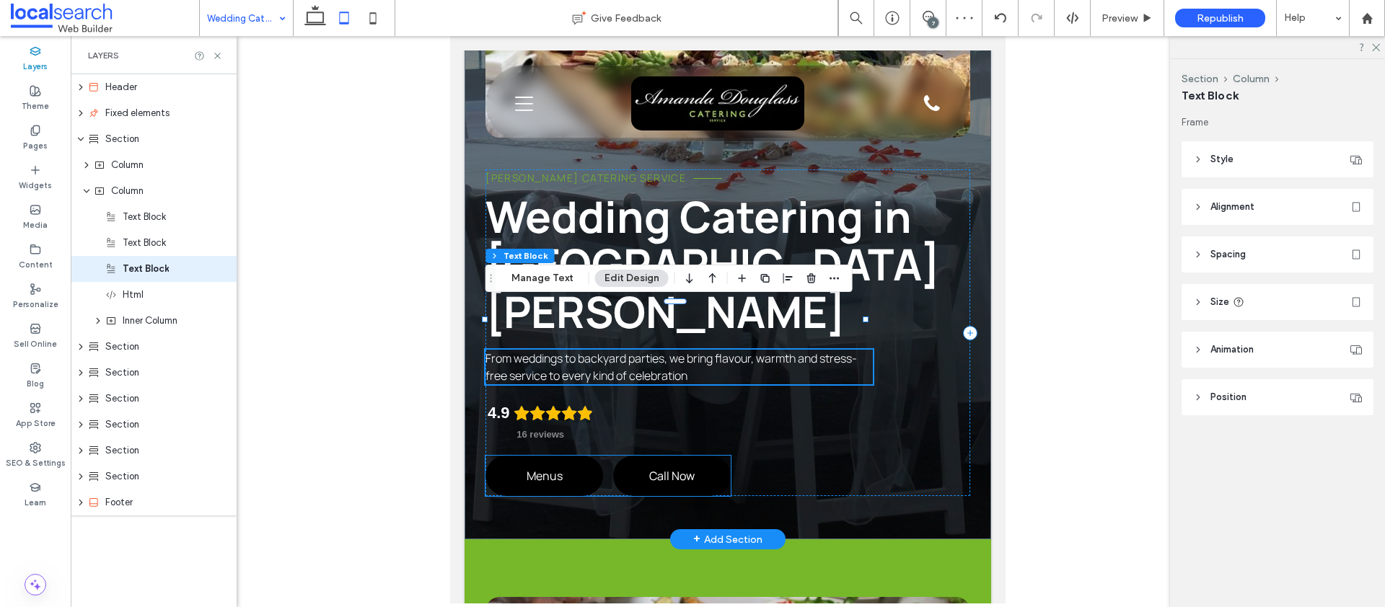
click at [608, 456] on div "Menus Call Now" at bounding box center [607, 476] width 245 height 40
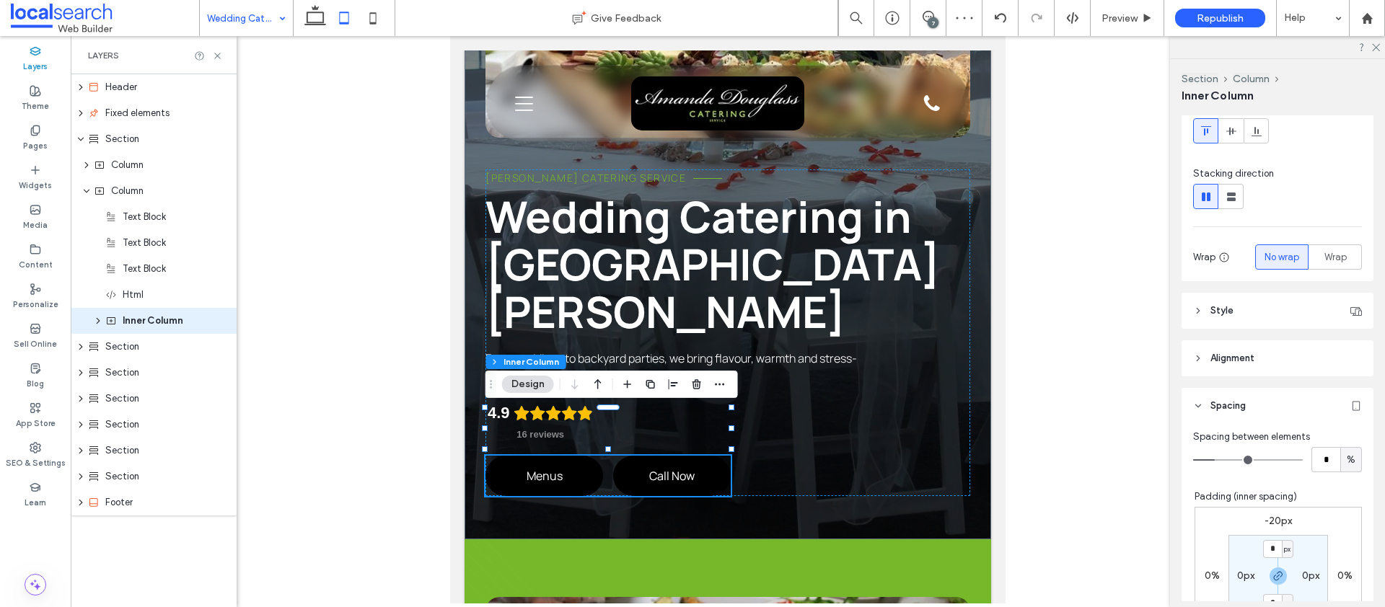
scroll to position [280, 0]
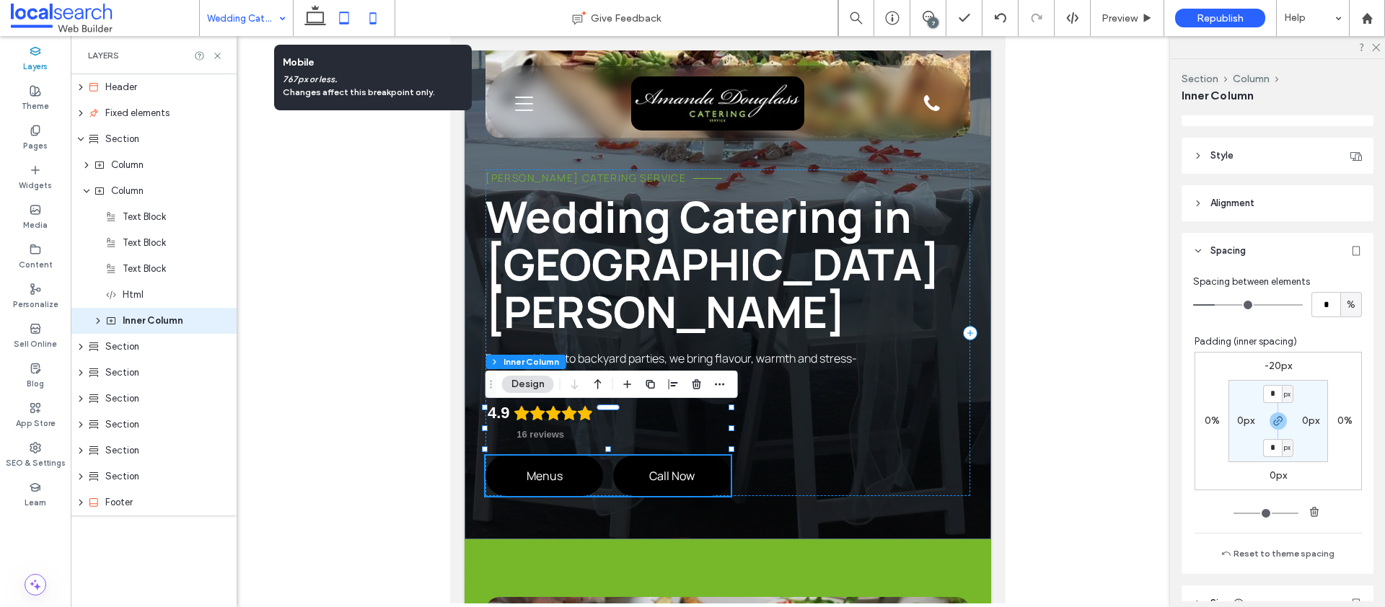
click at [367, 12] on icon at bounding box center [372, 18] width 29 height 29
type input "**"
type input "****"
type input "***"
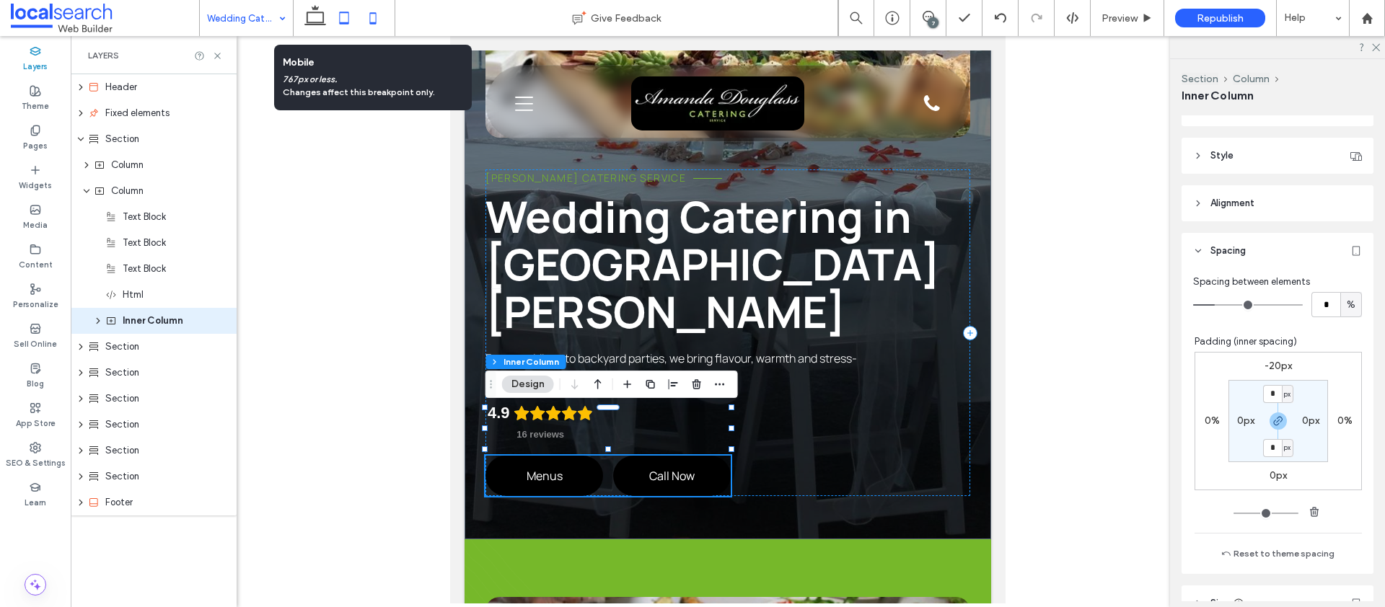
scroll to position [4, 0]
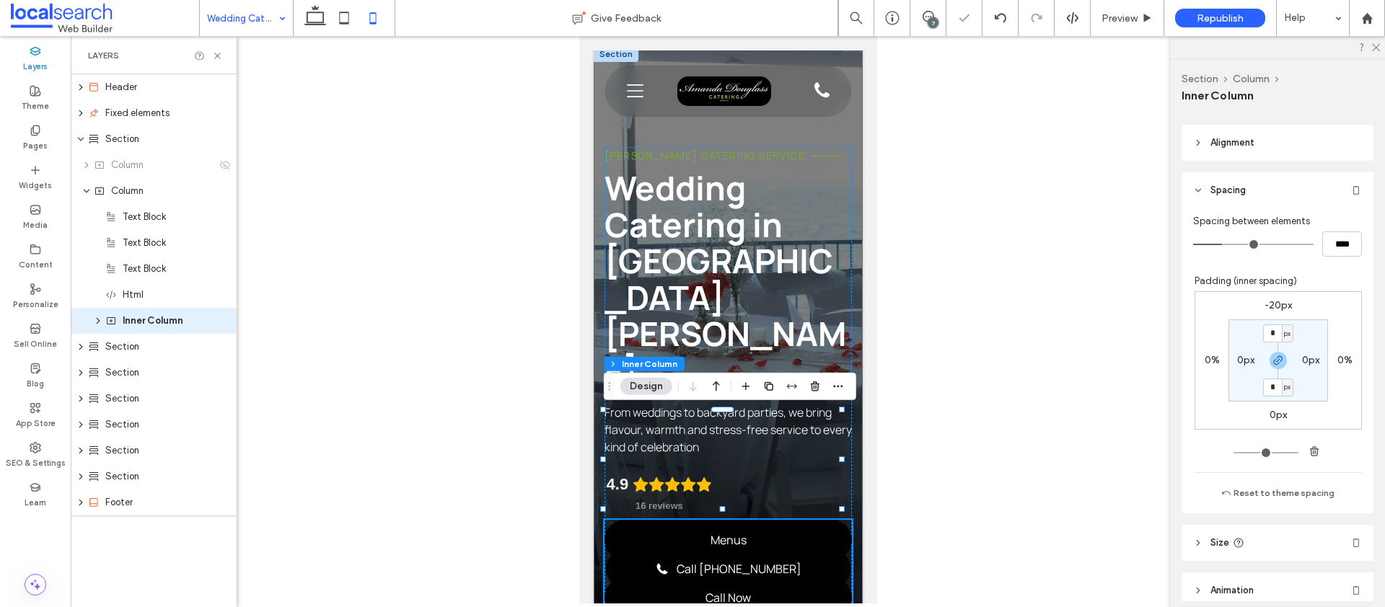
click at [1265, 301] on label "-20px" at bounding box center [1277, 305] width 27 height 12
type input "*"
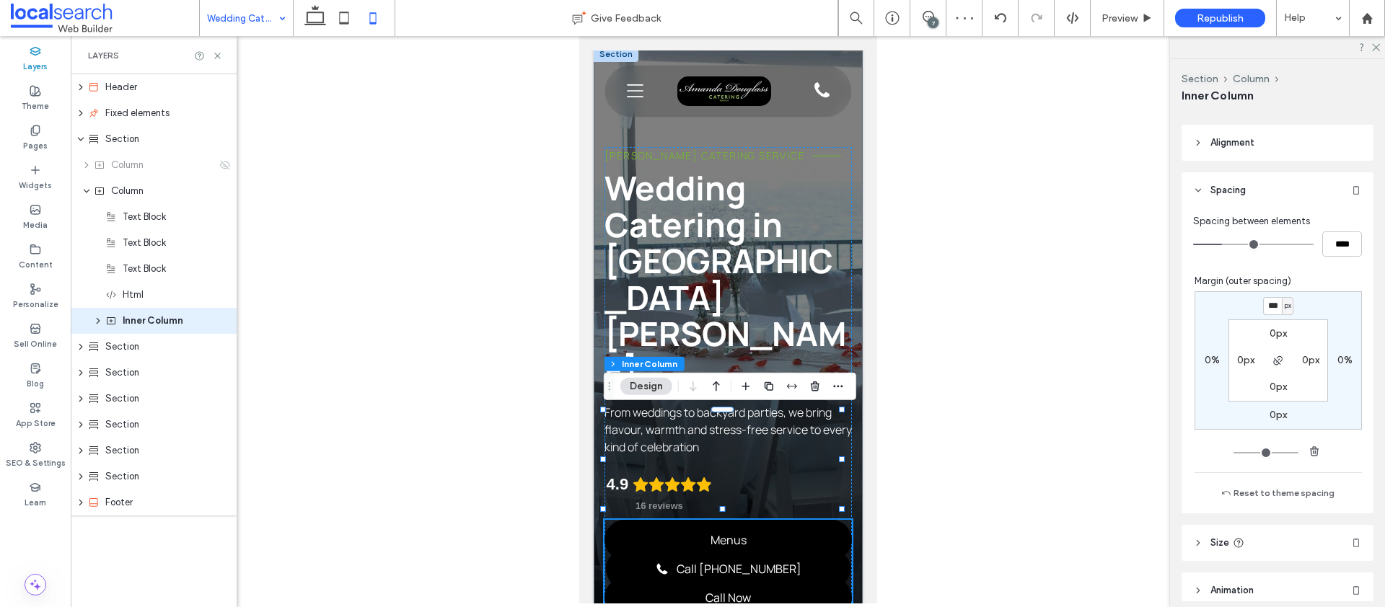
click at [1271, 307] on input "***" at bounding box center [1272, 306] width 19 height 18
type input "***"
type input "*"
click at [749, 405] on span "From weddings to backyard parties, we bring flavour, warmth and stress-free ser…" at bounding box center [727, 430] width 247 height 50
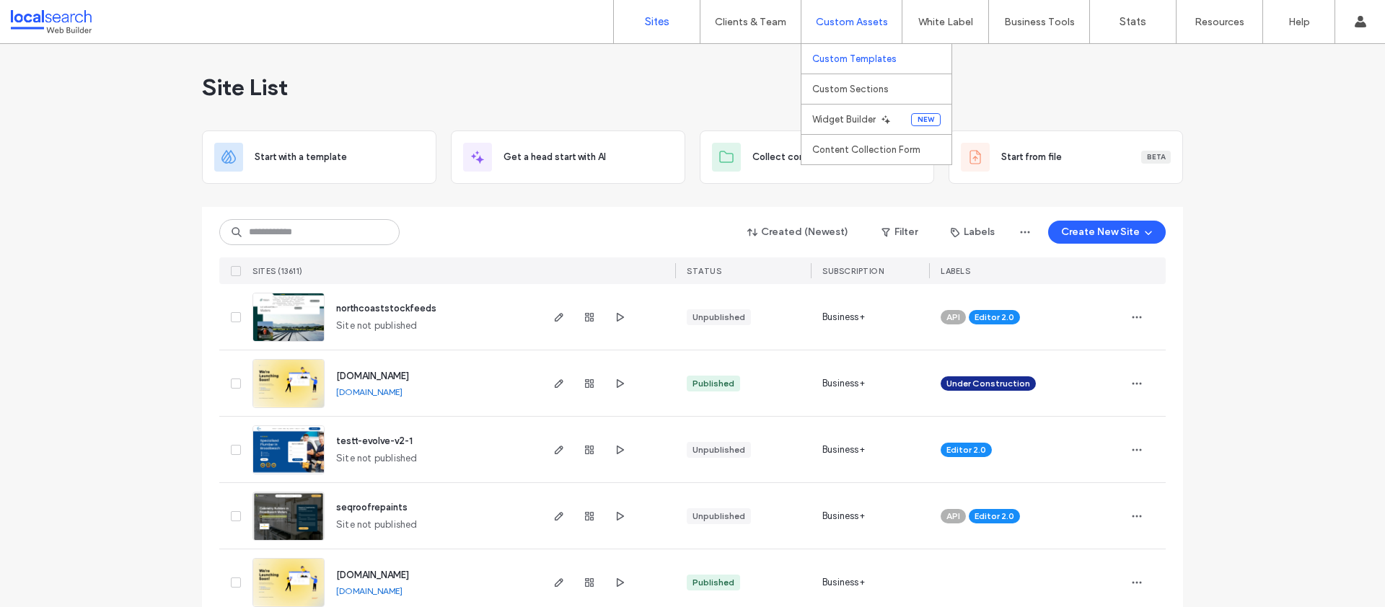
click at [846, 58] on label "Custom Templates" at bounding box center [854, 58] width 84 height 11
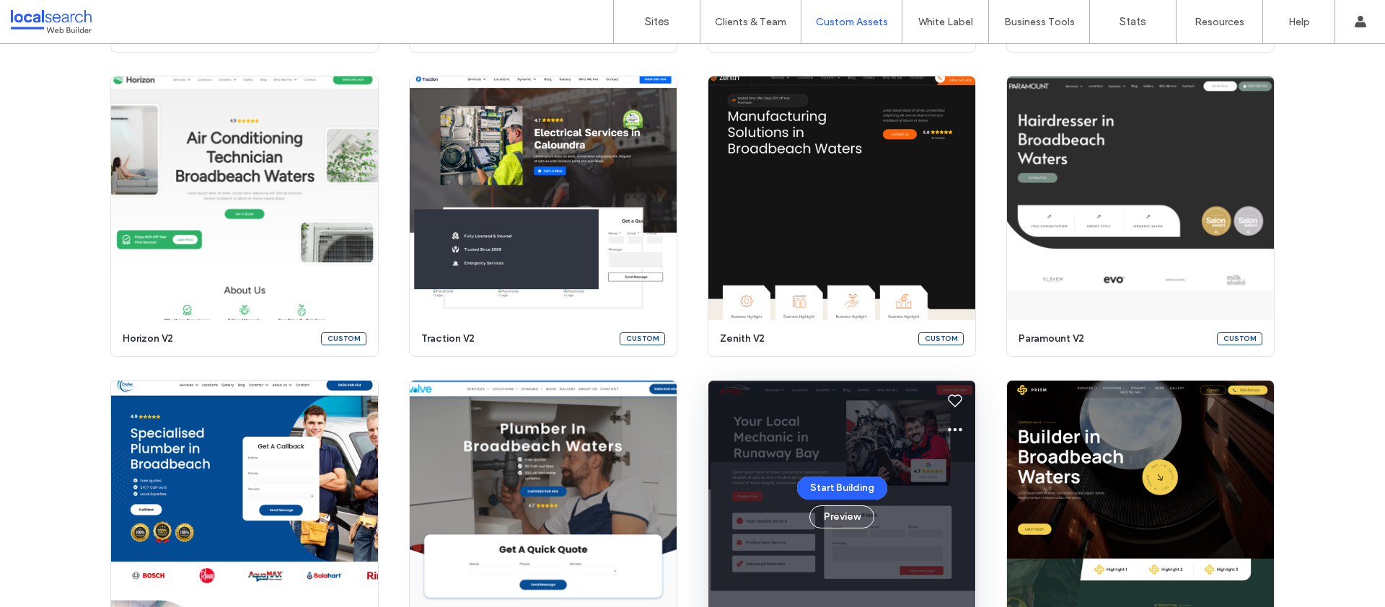
scroll to position [653, 0]
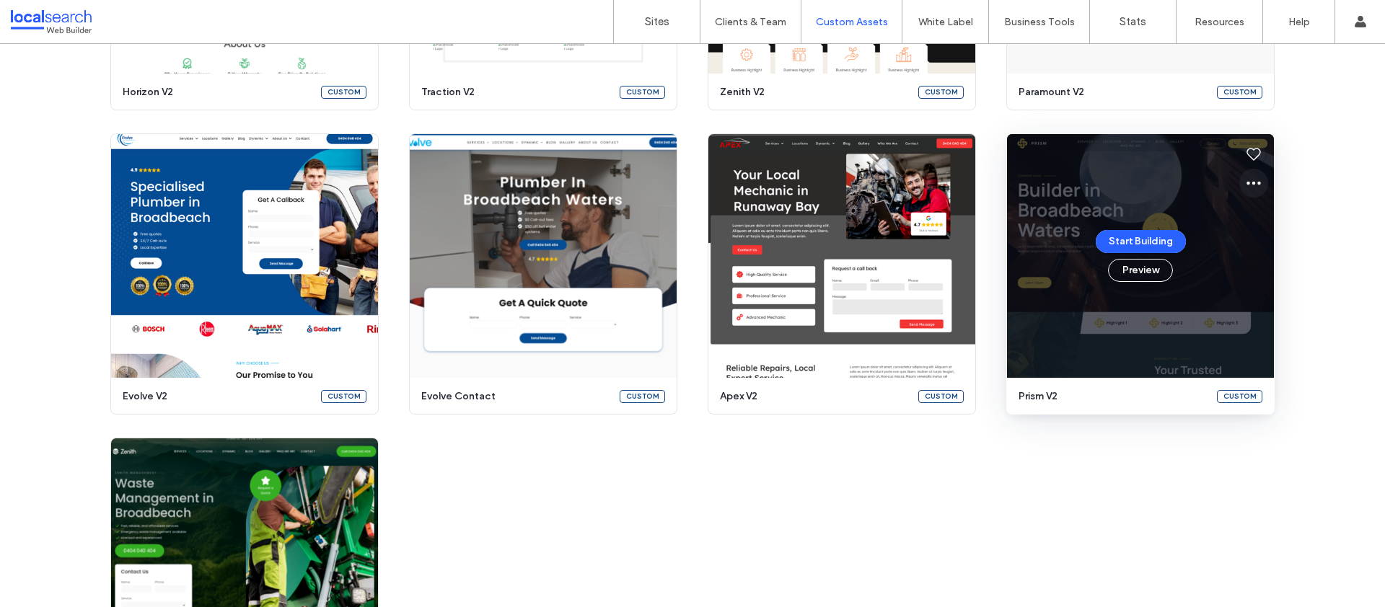
click at [1255, 180] on icon at bounding box center [1253, 183] width 17 height 17
click at [1277, 254] on span "Edit template" at bounding box center [1294, 251] width 61 height 14
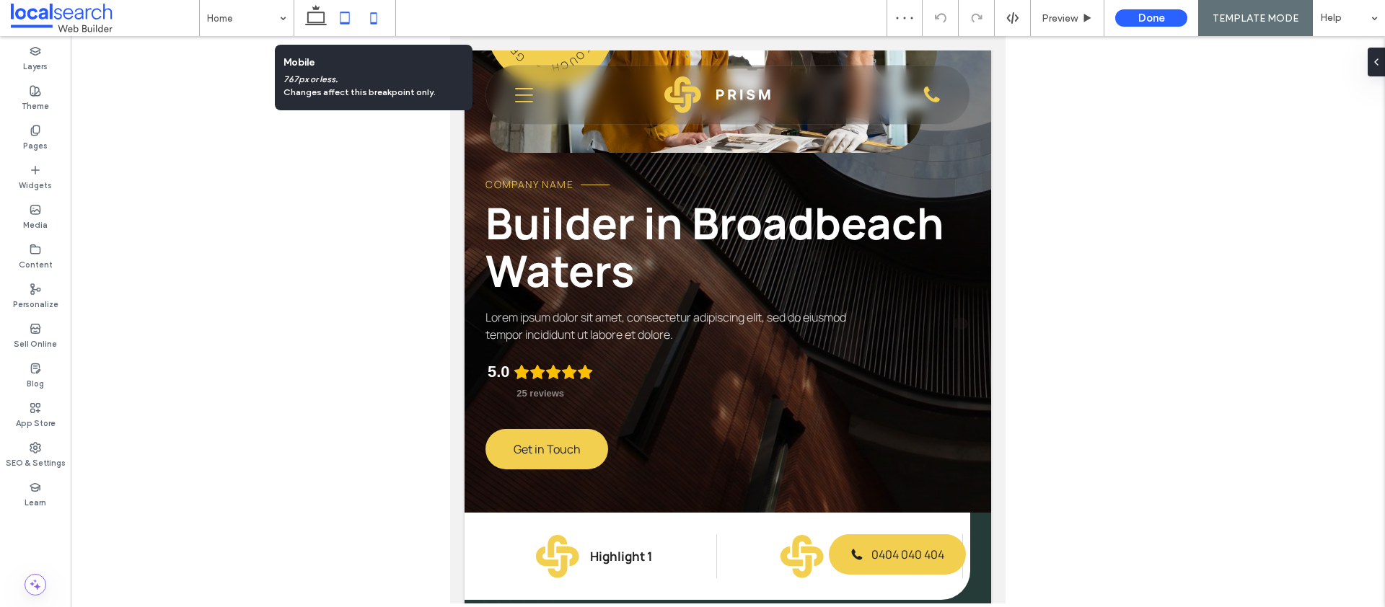
click at [378, 17] on icon at bounding box center [373, 18] width 29 height 29
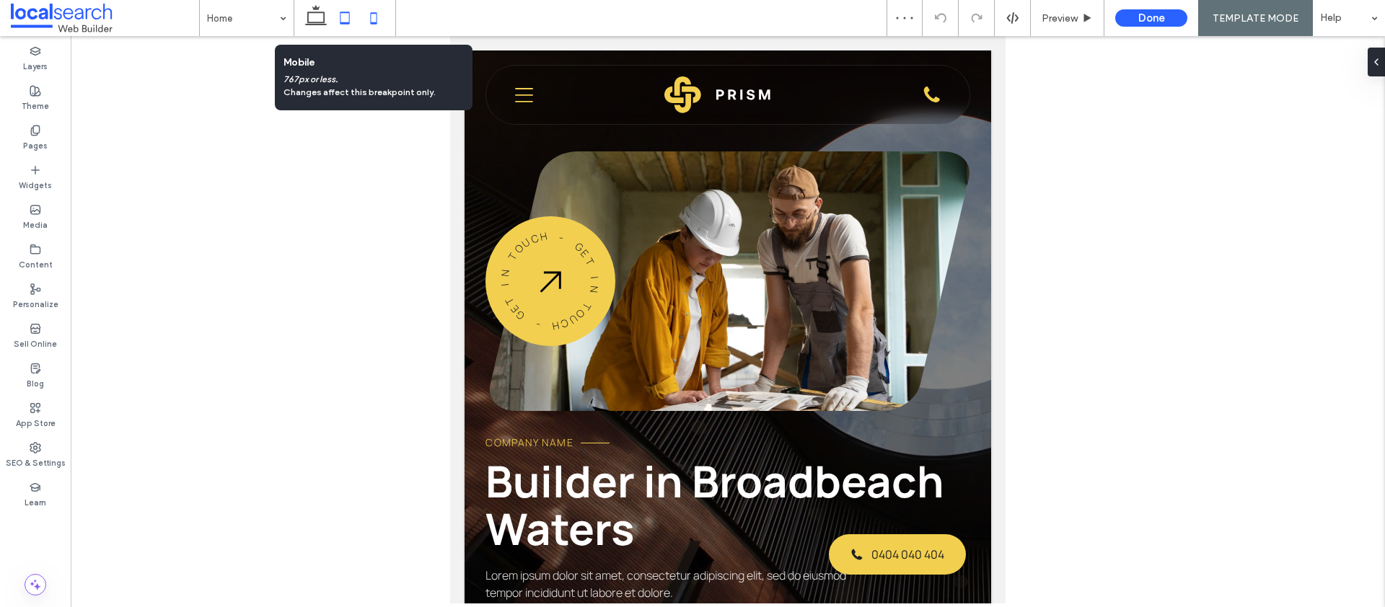
scroll to position [0, 14]
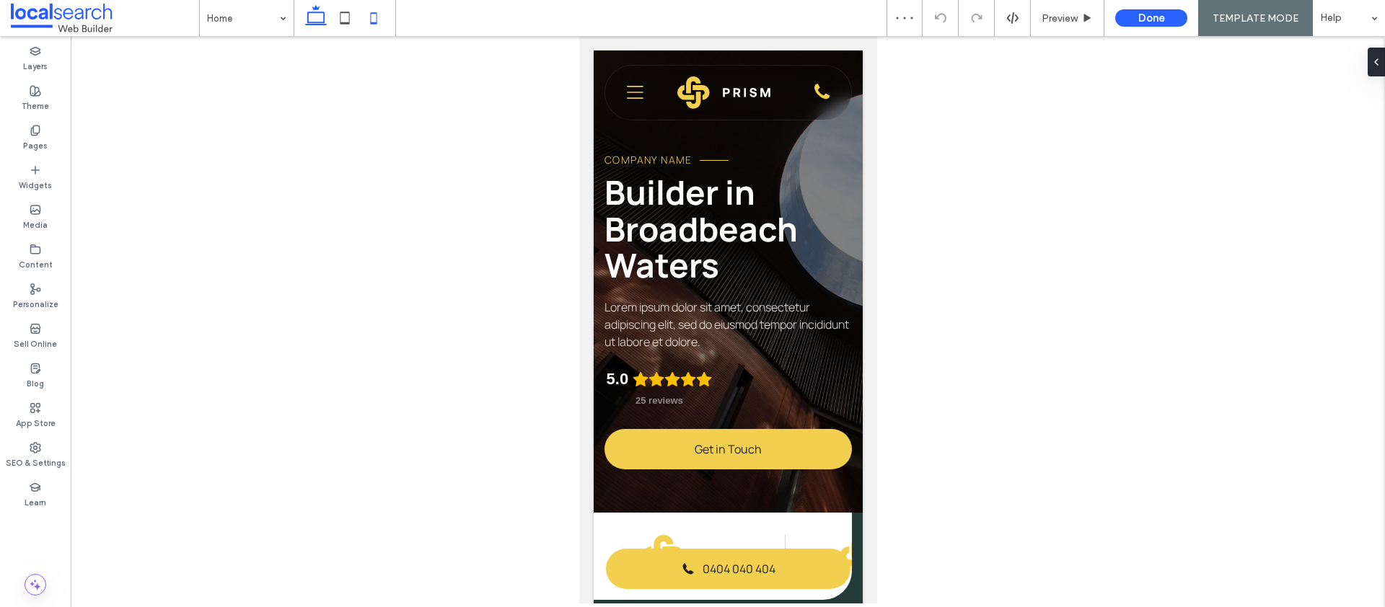
click at [323, 26] on icon at bounding box center [315, 18] width 29 height 29
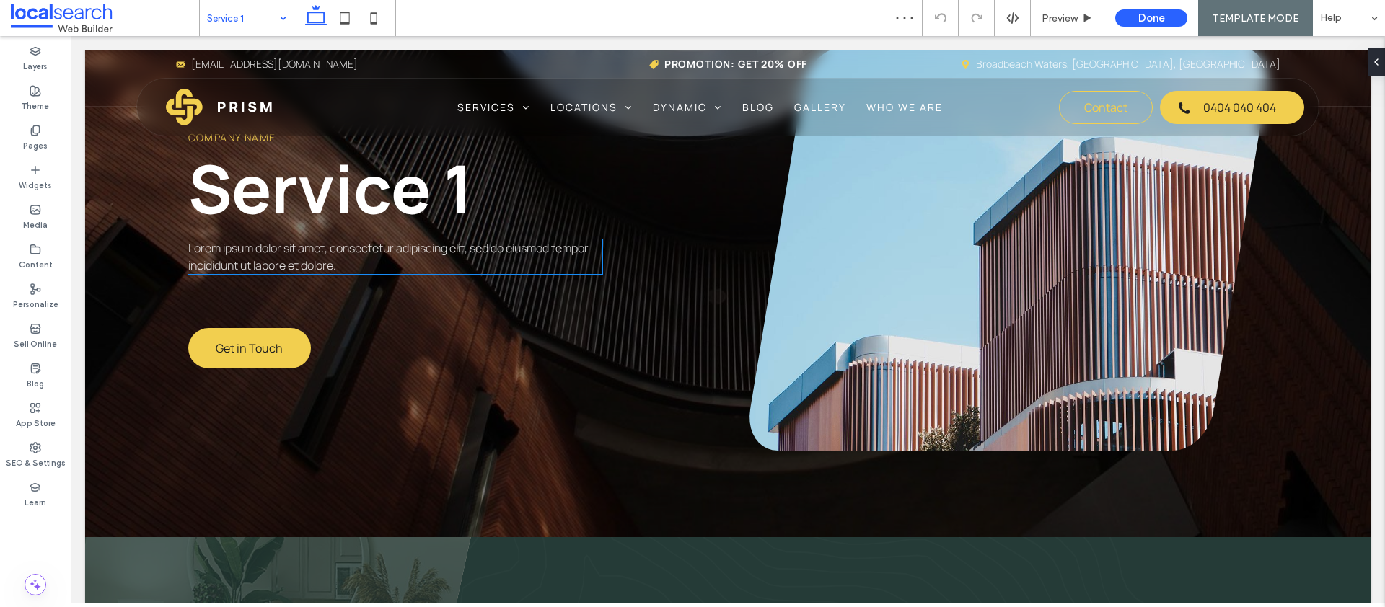
scroll to position [168, 0]
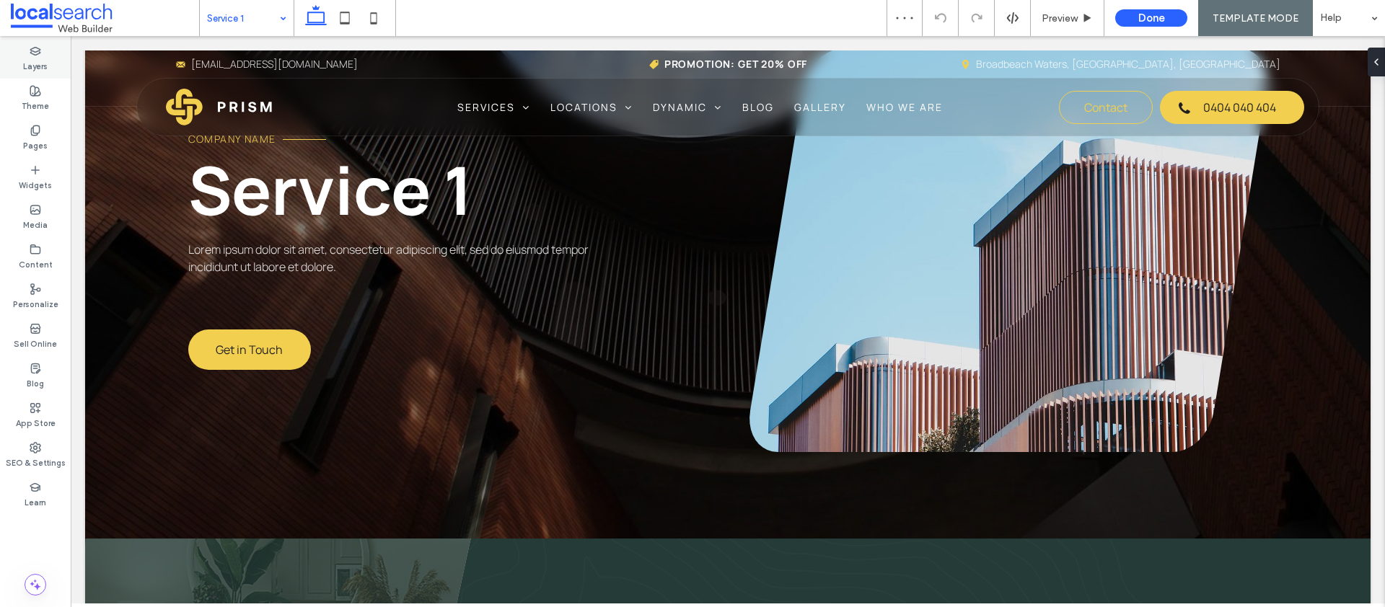
click at [37, 57] on label "Layers" at bounding box center [35, 65] width 25 height 16
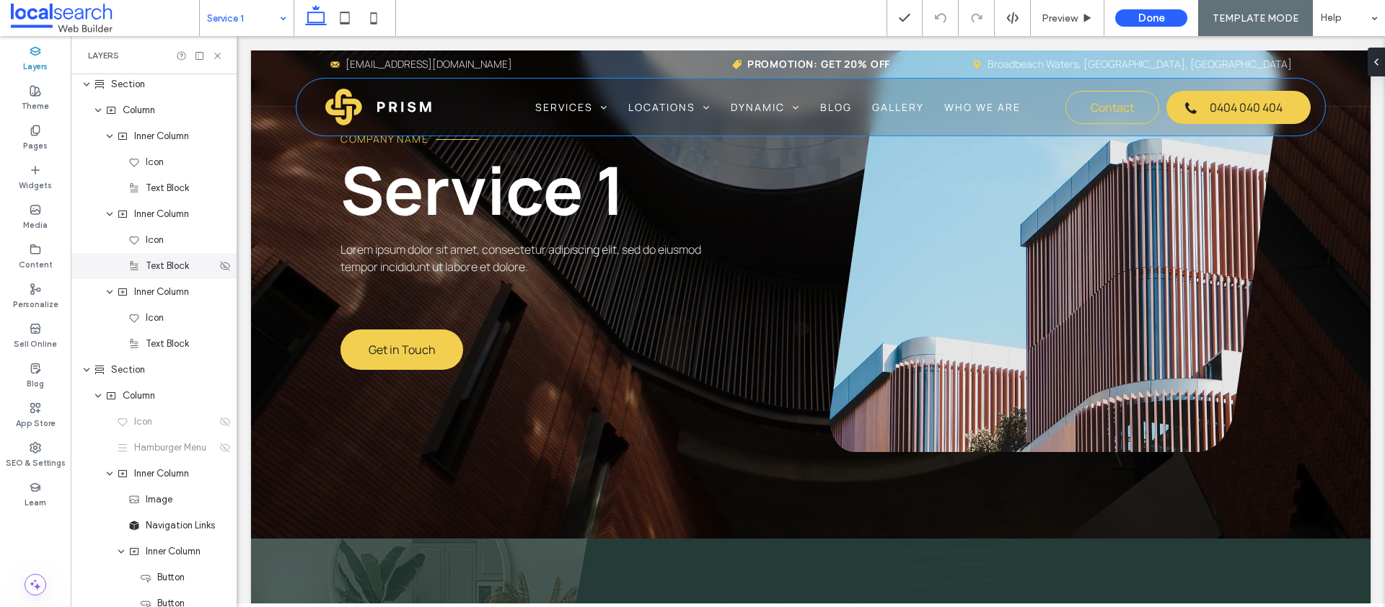
scroll to position [0, 0]
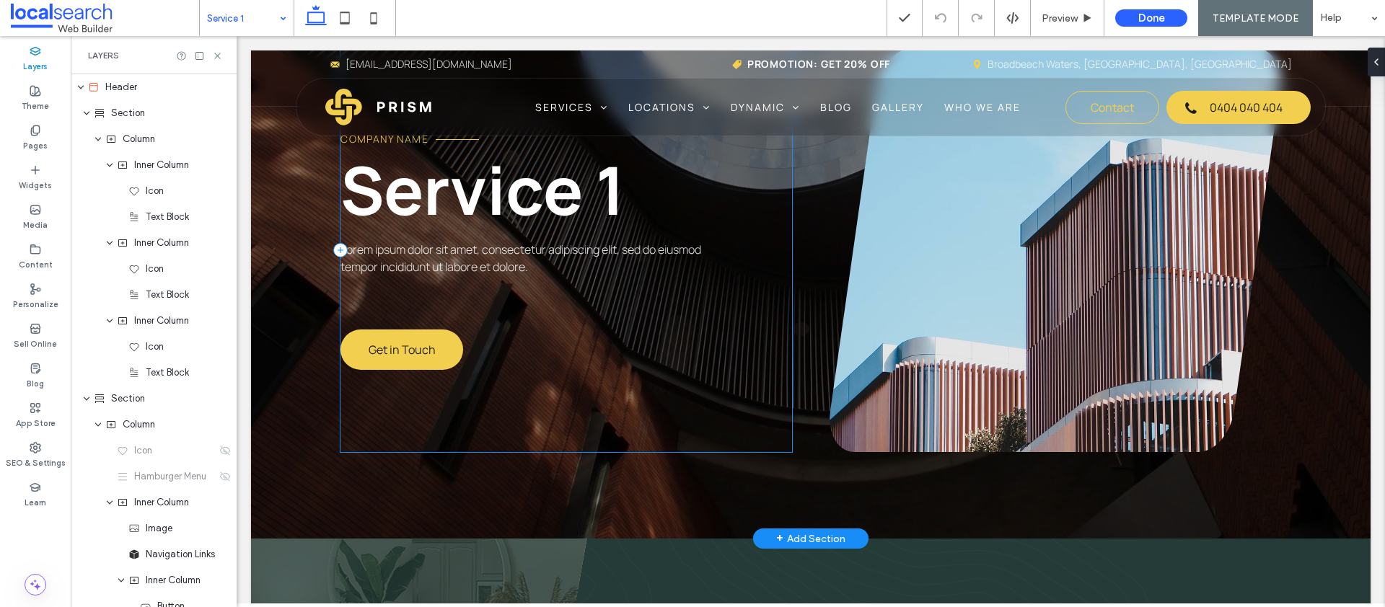
click at [379, 301] on div "Company Name Service 1 Lorem ipsum dolor sit amet, consectetur adipiscing elit,…" at bounding box center [566, 250] width 452 height 404
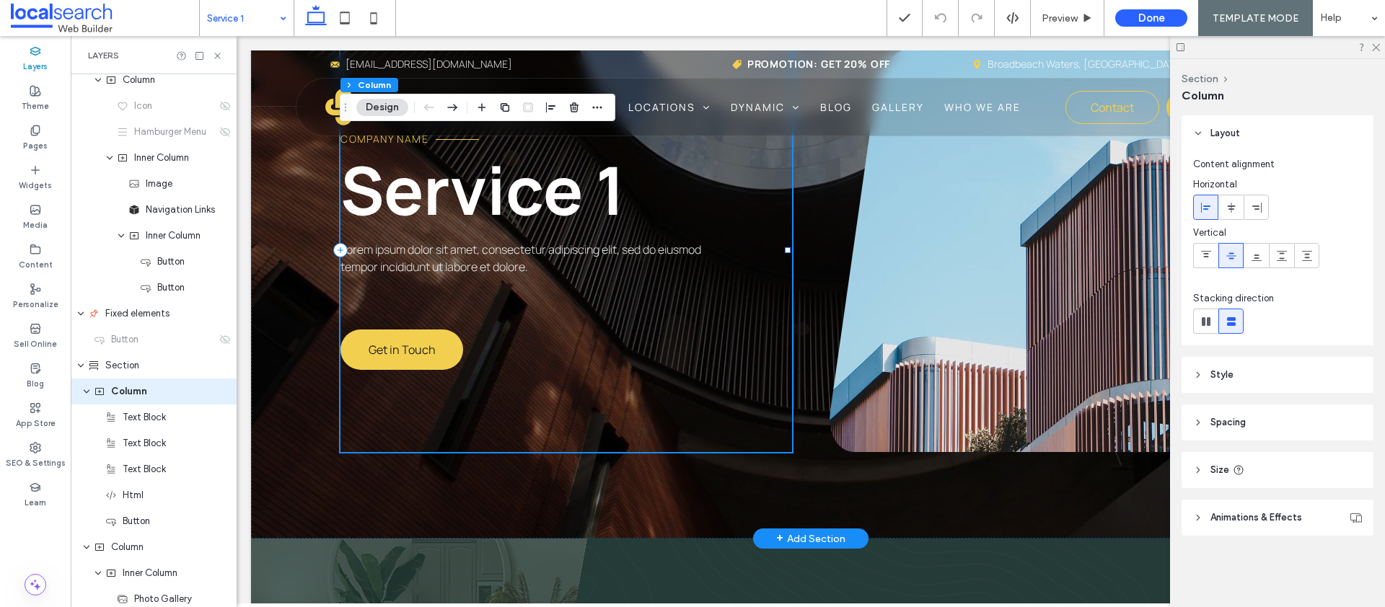
scroll to position [396, 0]
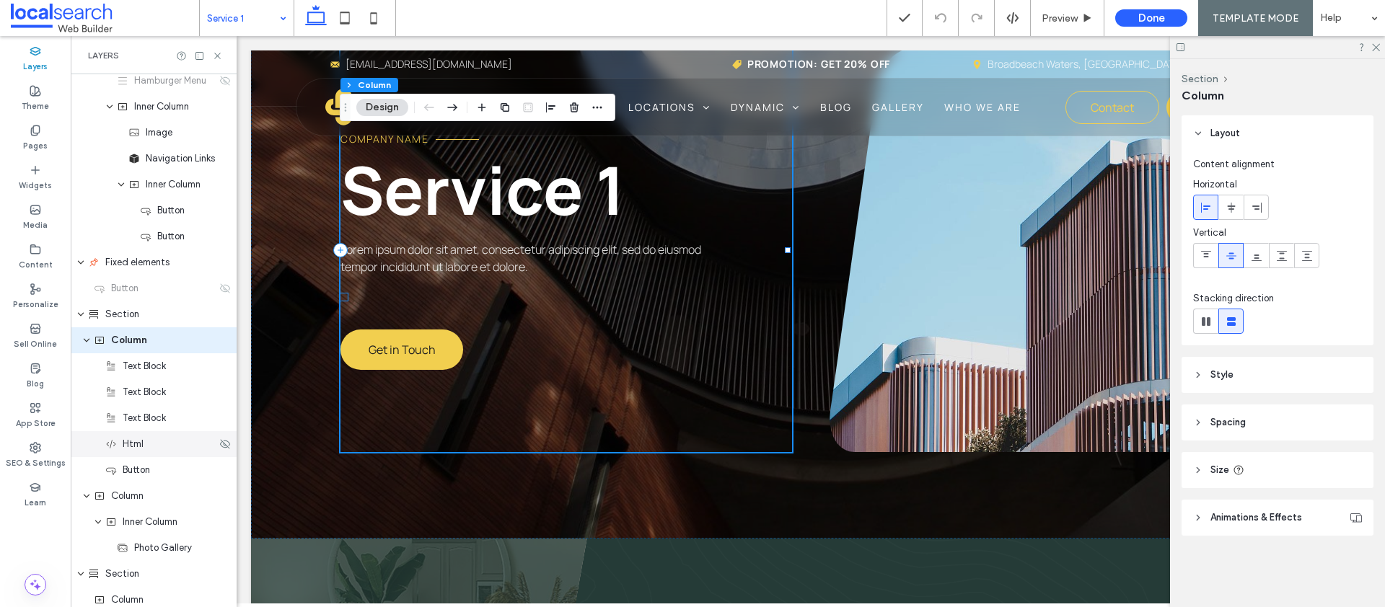
click at [124, 450] on span "Html" at bounding box center [133, 444] width 21 height 14
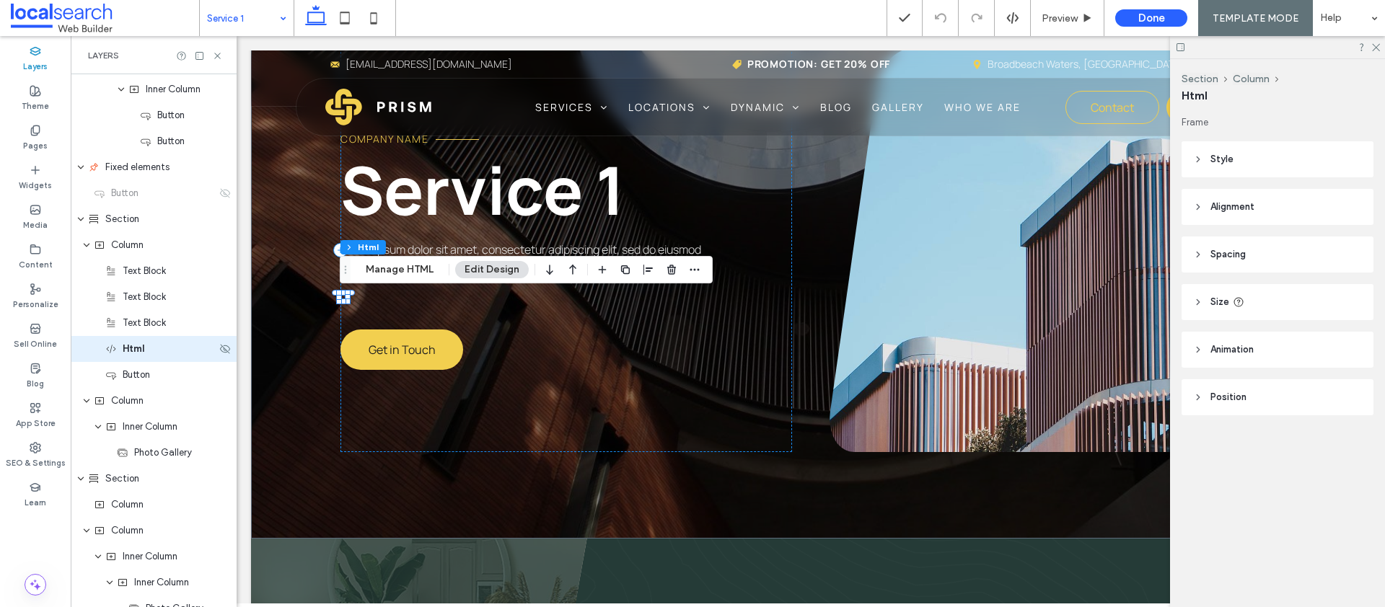
scroll to position [500, 0]
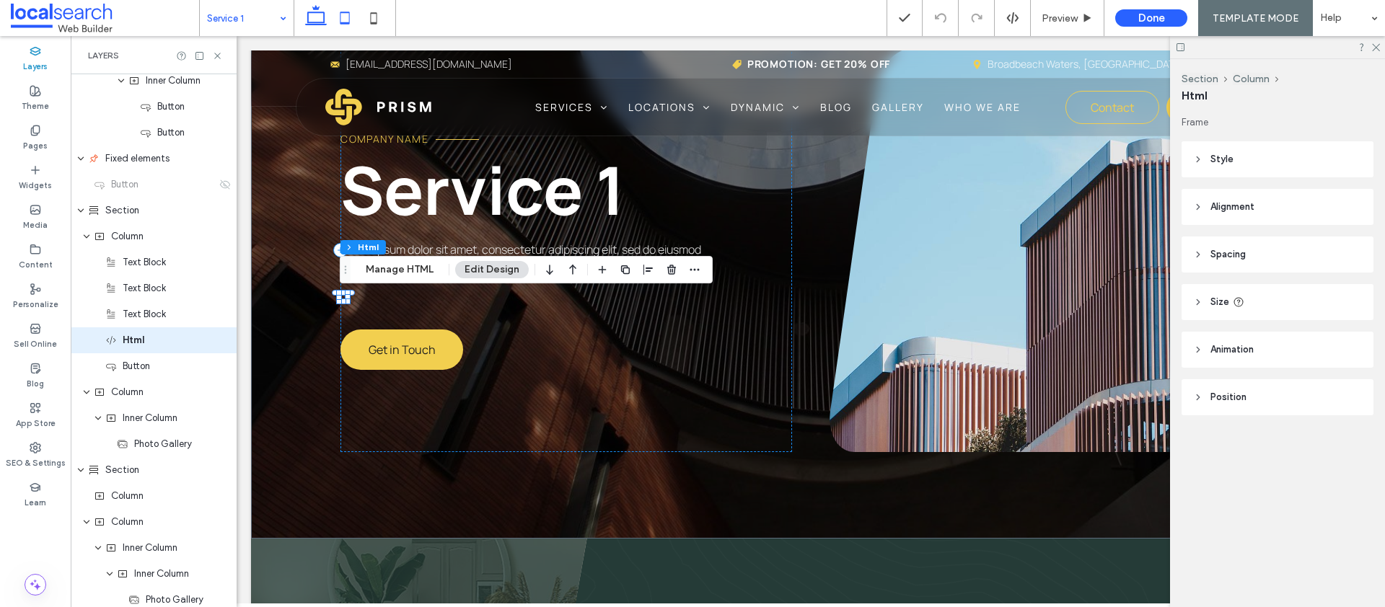
click at [345, 18] on icon at bounding box center [344, 18] width 29 height 29
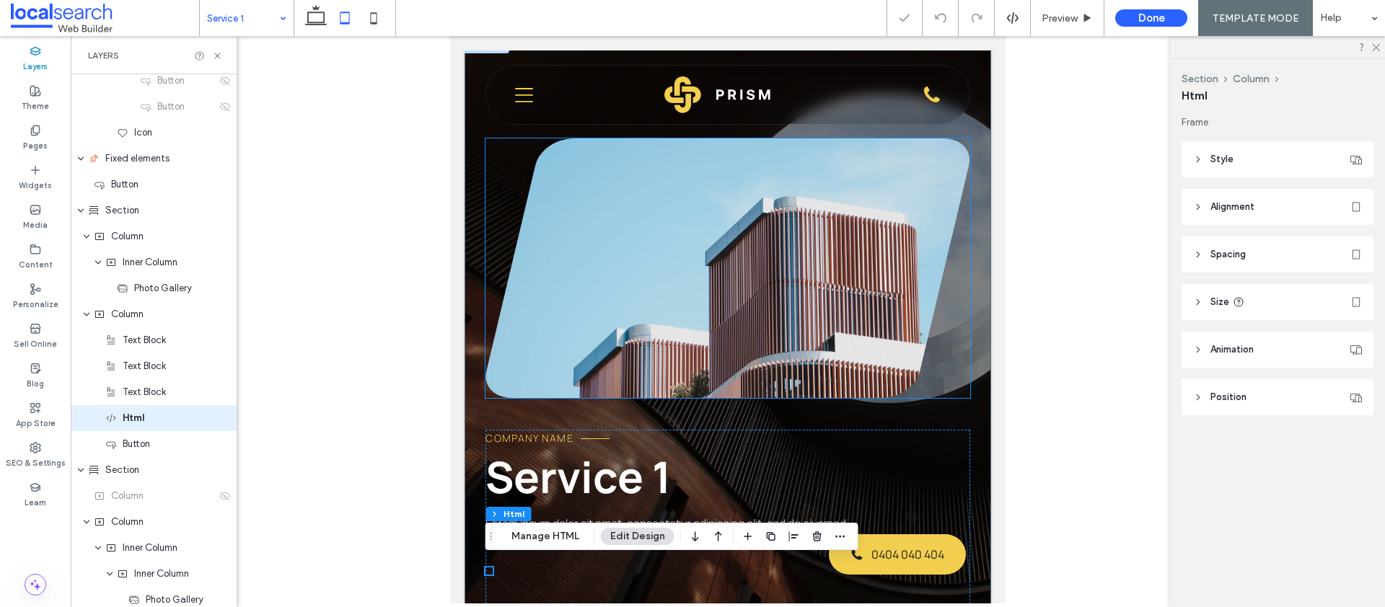
scroll to position [27, 0]
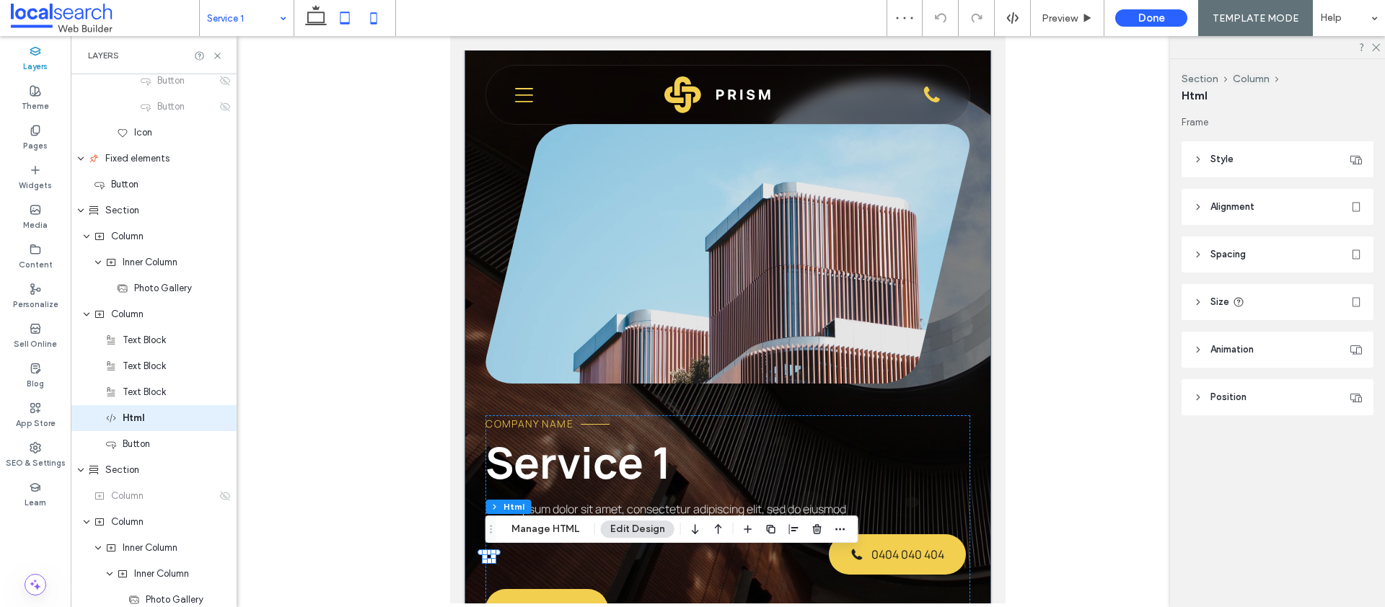
click at [374, 21] on icon at bounding box center [373, 18] width 29 height 29
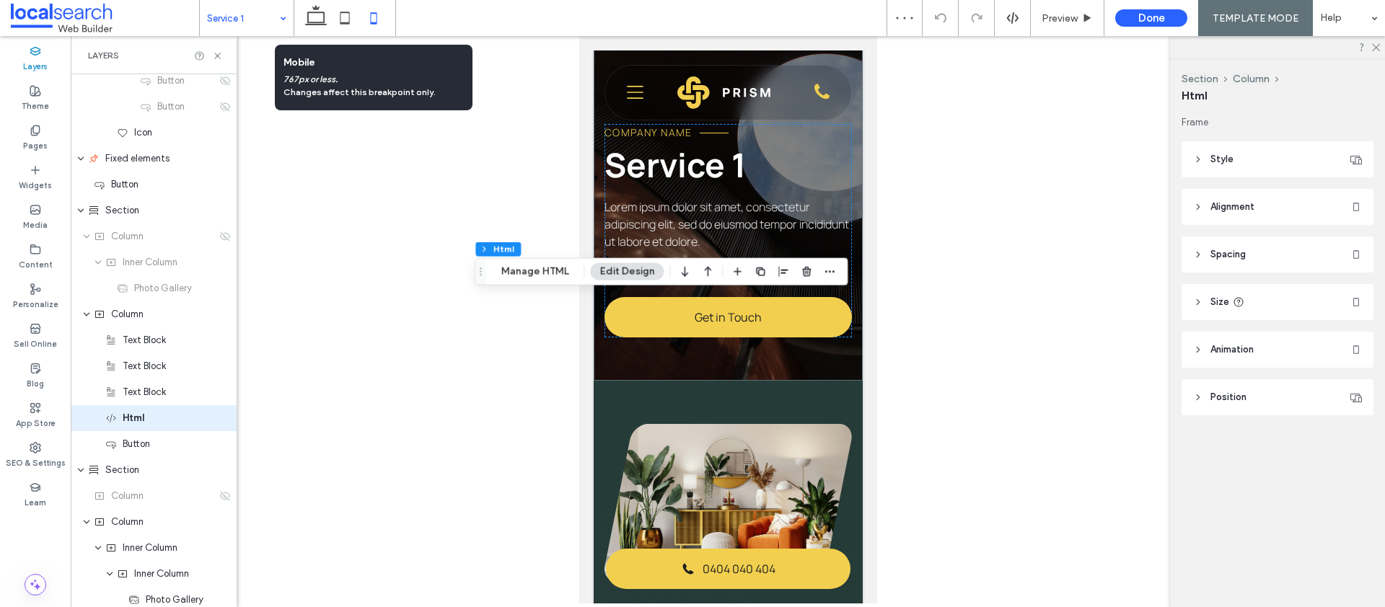
scroll to position [0, 0]
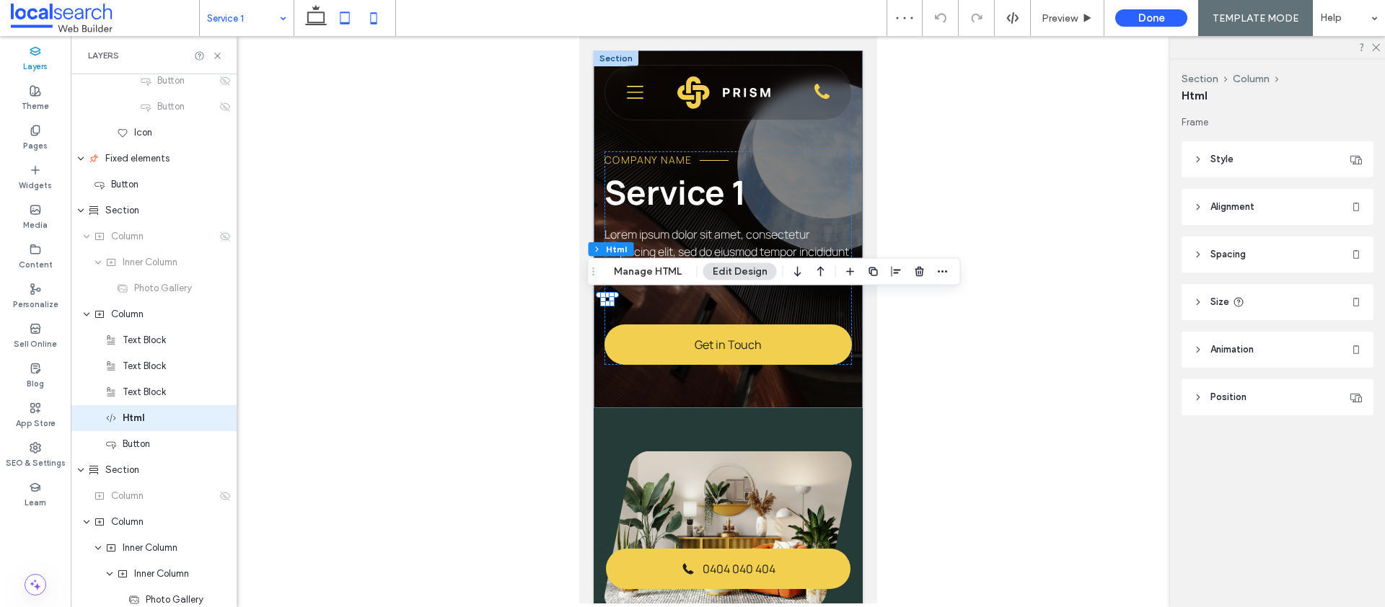
click at [343, 20] on icon at bounding box center [344, 18] width 29 height 29
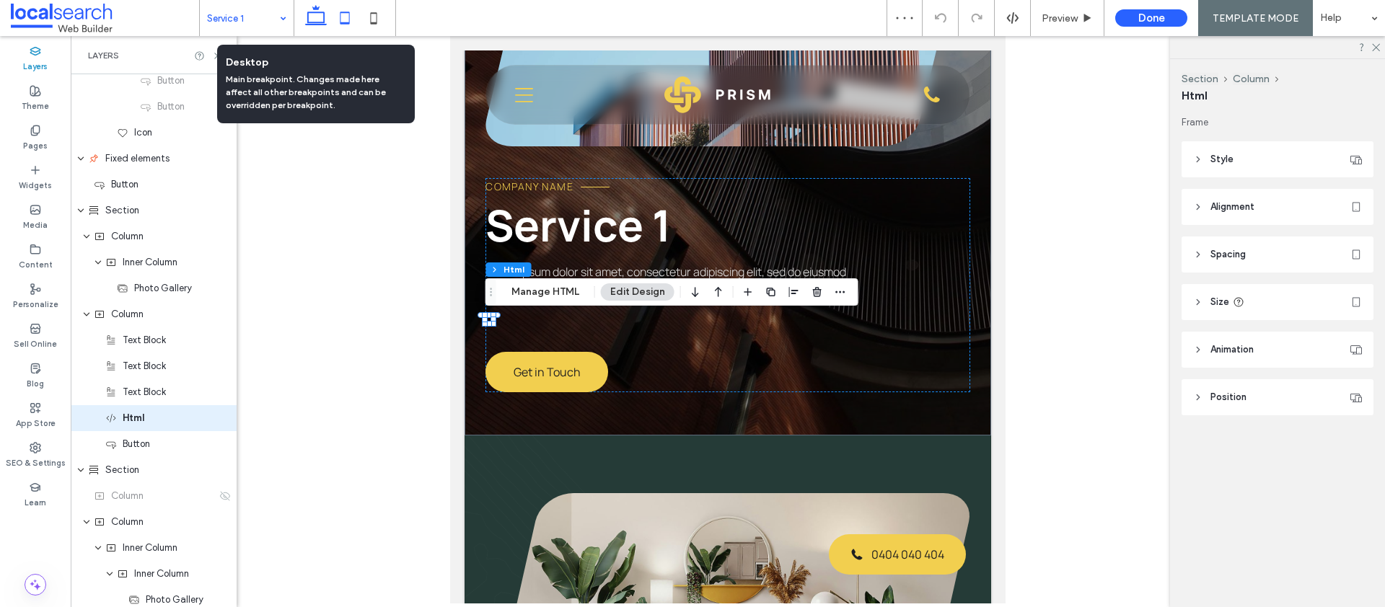
click at [314, 16] on icon at bounding box center [315, 18] width 29 height 29
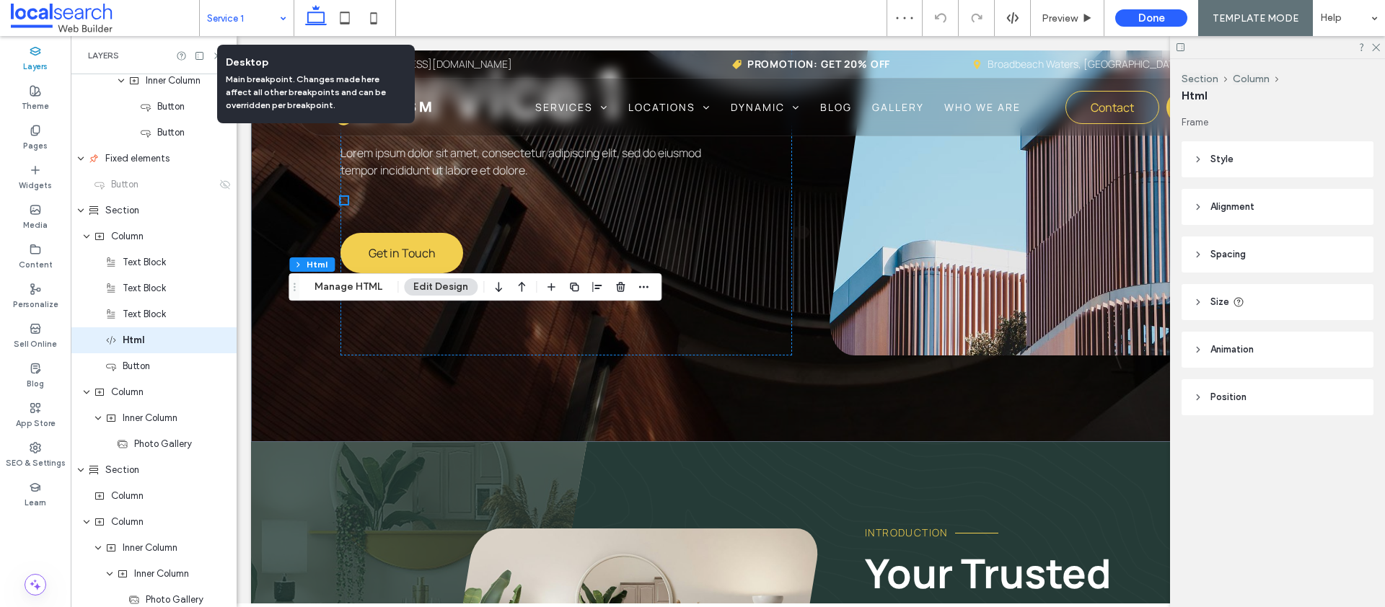
scroll to position [151, 0]
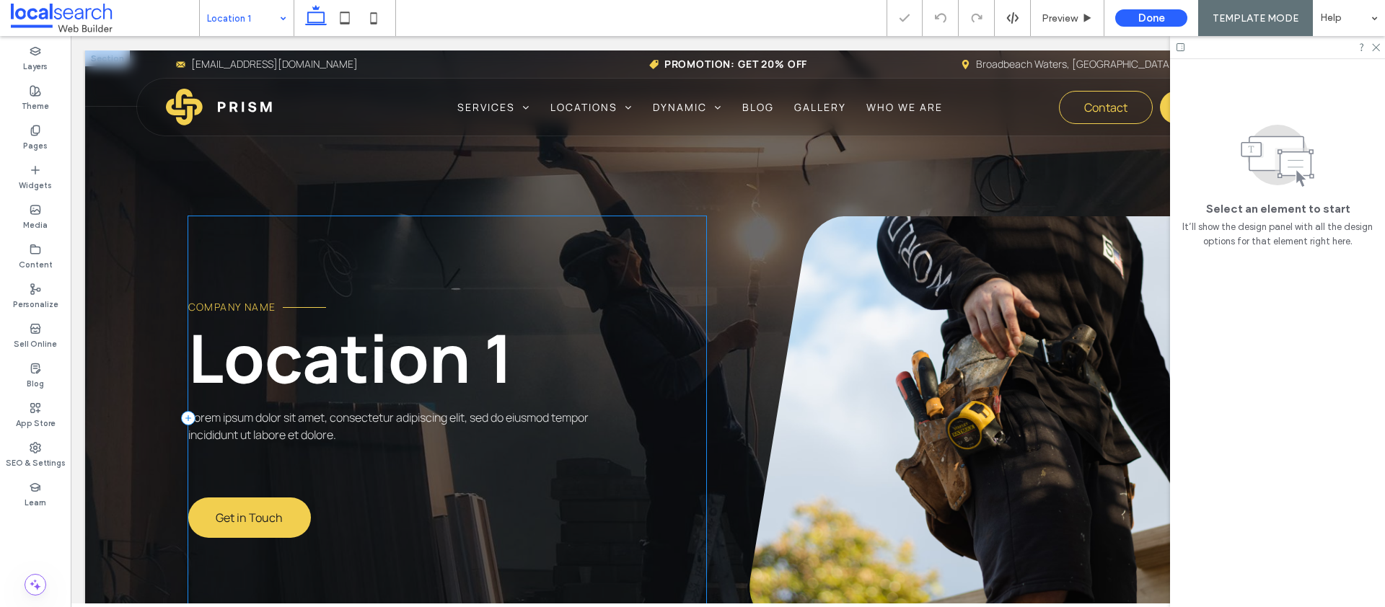
click at [299, 468] on div "Company Name Location 1 Lorem ipsum dolor sit amet, consectetur adipiscing elit…" at bounding box center [447, 418] width 519 height 404
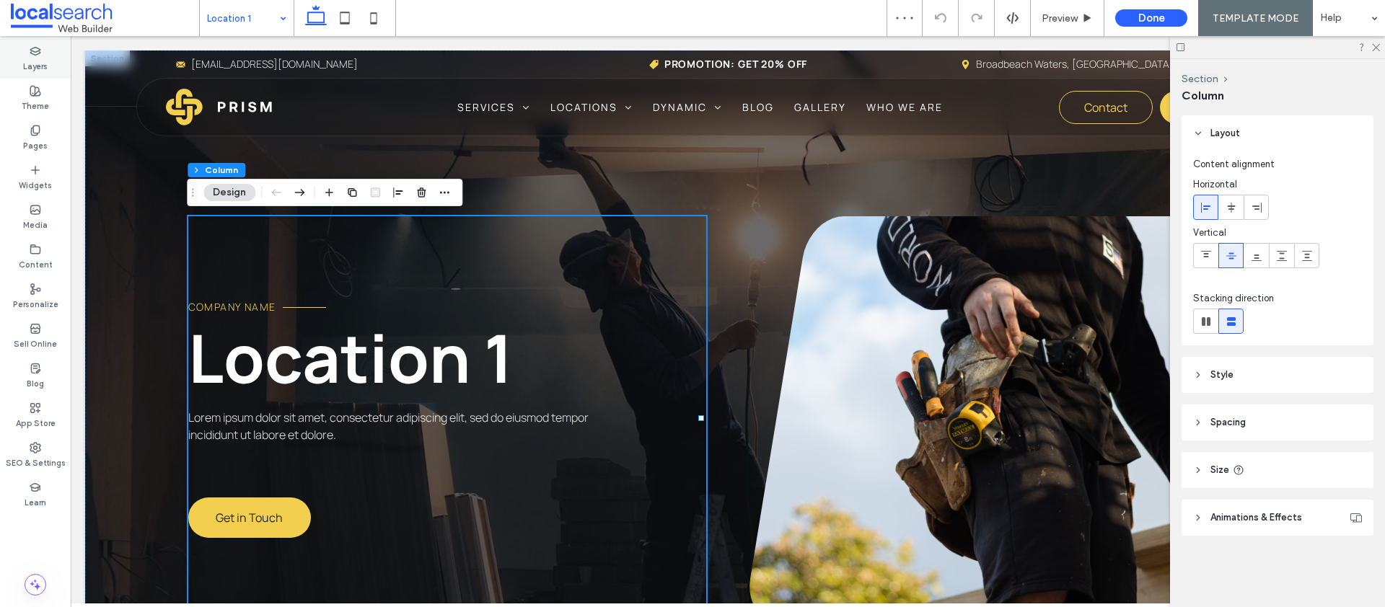
click at [32, 52] on icon at bounding box center [36, 51] width 12 height 12
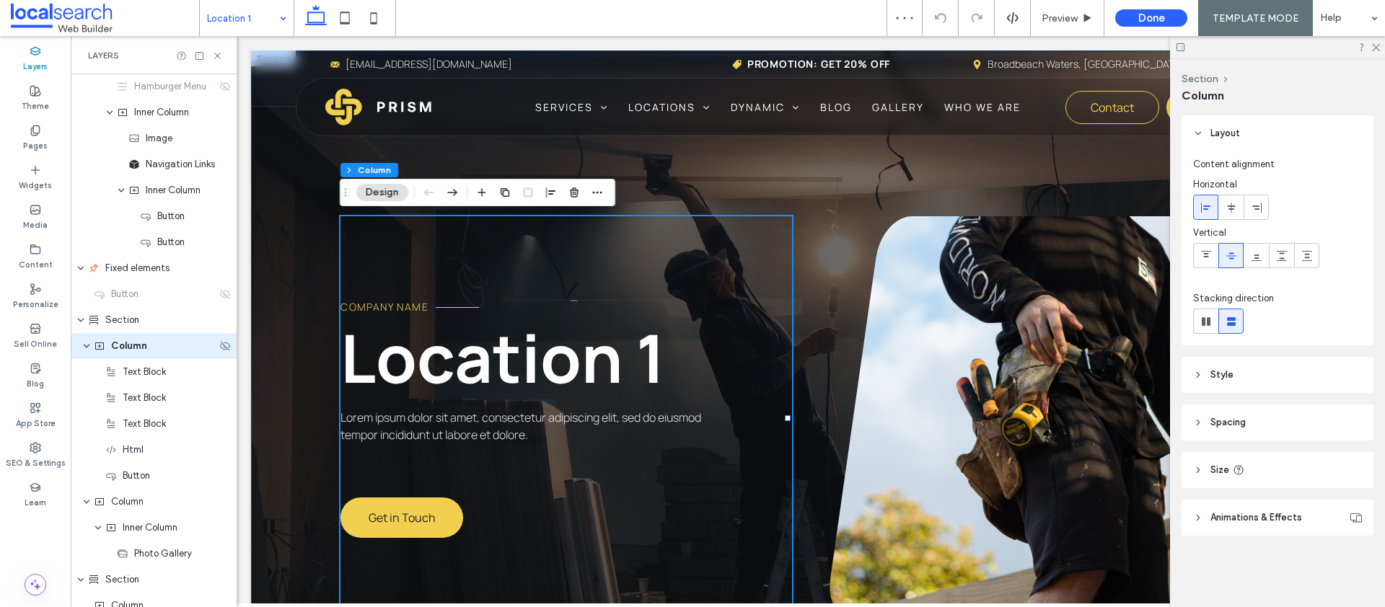
scroll to position [396, 0]
click at [142, 455] on div "Html" at bounding box center [154, 444] width 166 height 26
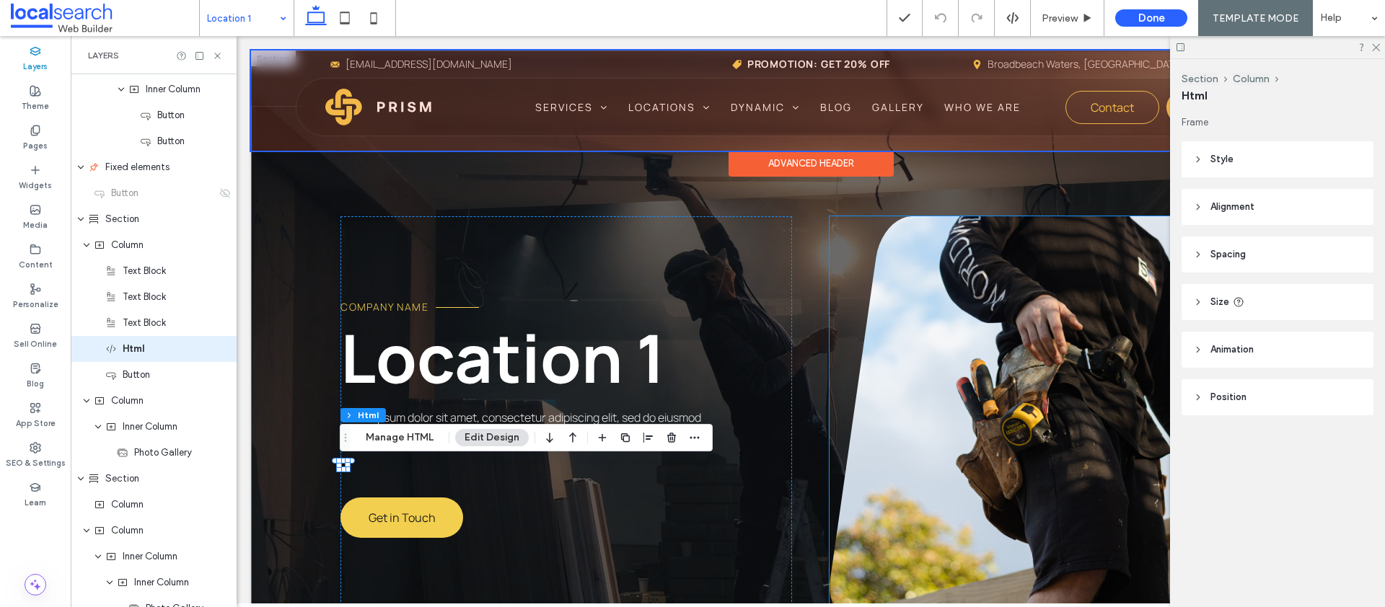
scroll to position [500, 0]
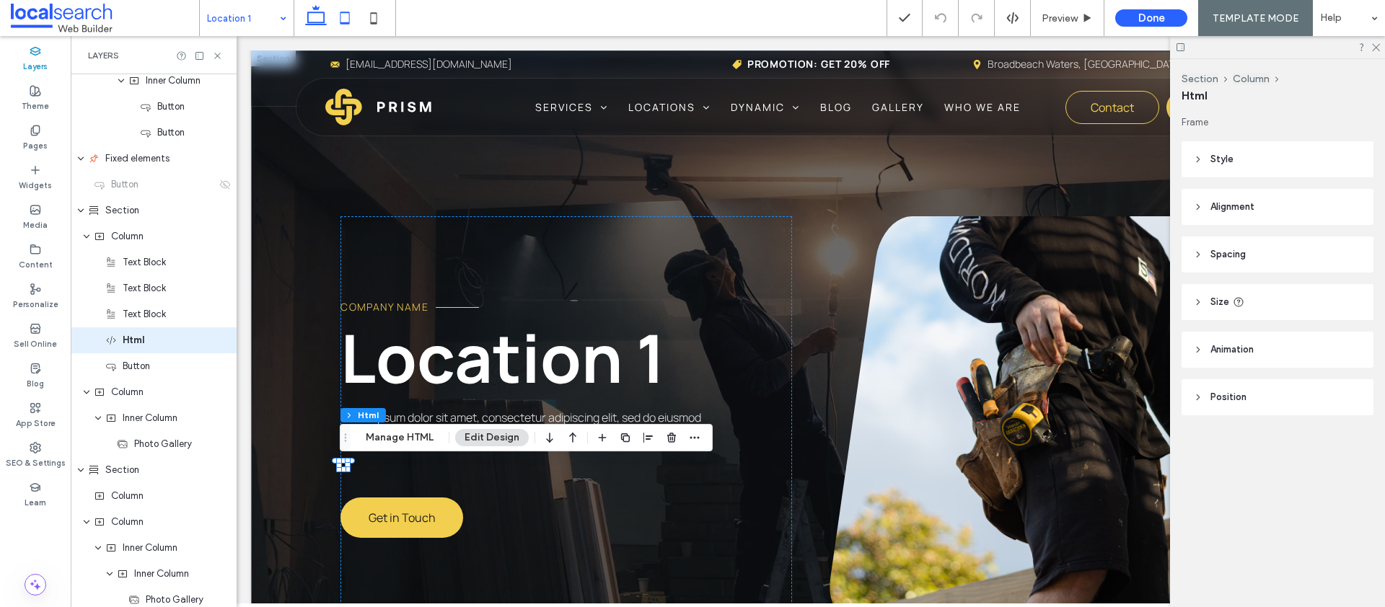
click at [343, 22] on use at bounding box center [344, 18] width 9 height 12
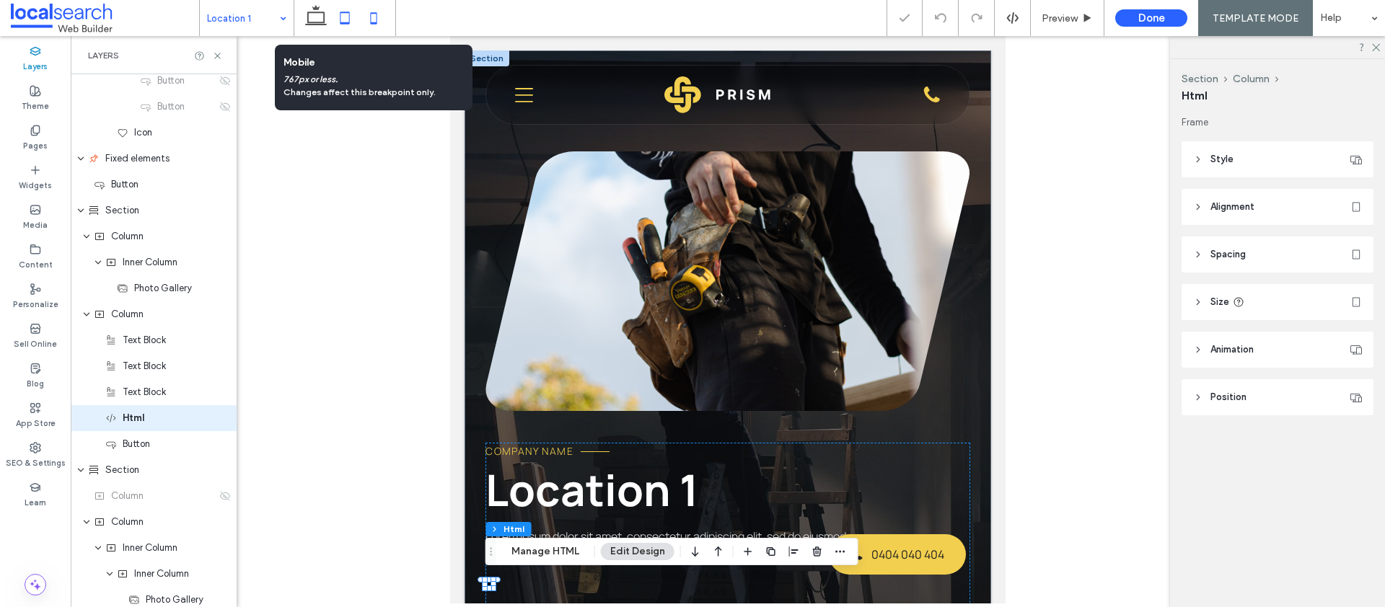
click at [371, 20] on use at bounding box center [374, 18] width 6 height 12
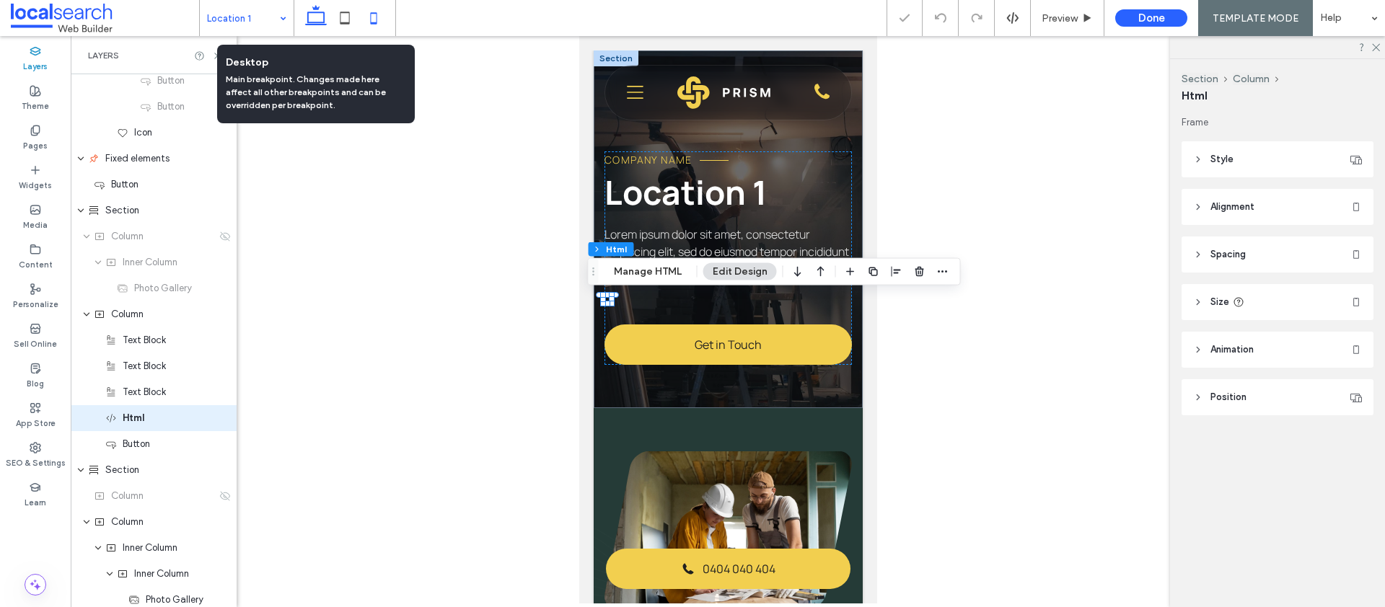
click at [318, 18] on icon at bounding box center [315, 18] width 29 height 29
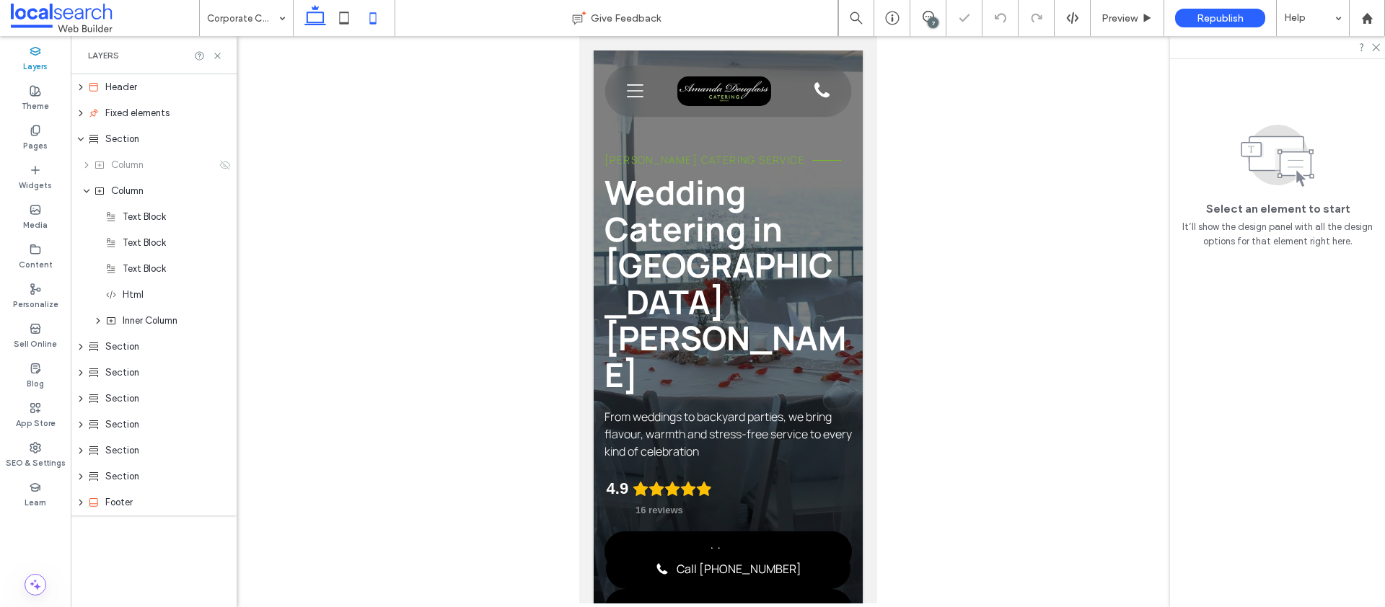
click at [319, 17] on icon at bounding box center [315, 18] width 29 height 29
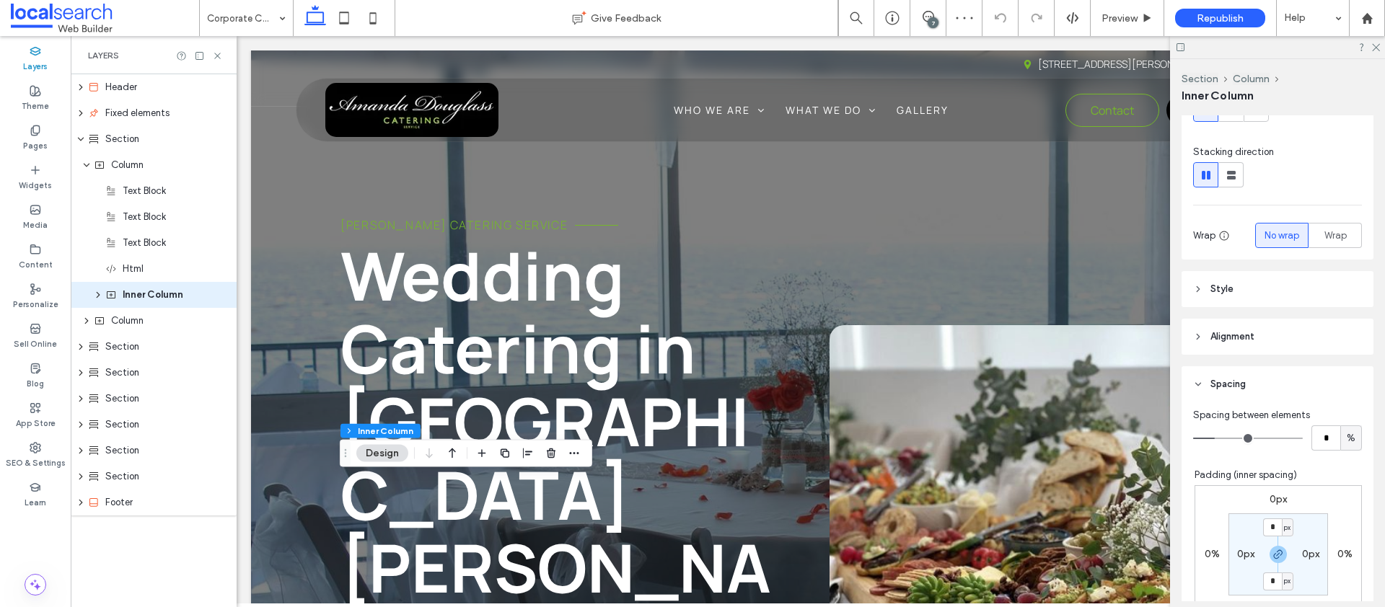
scroll to position [304, 0]
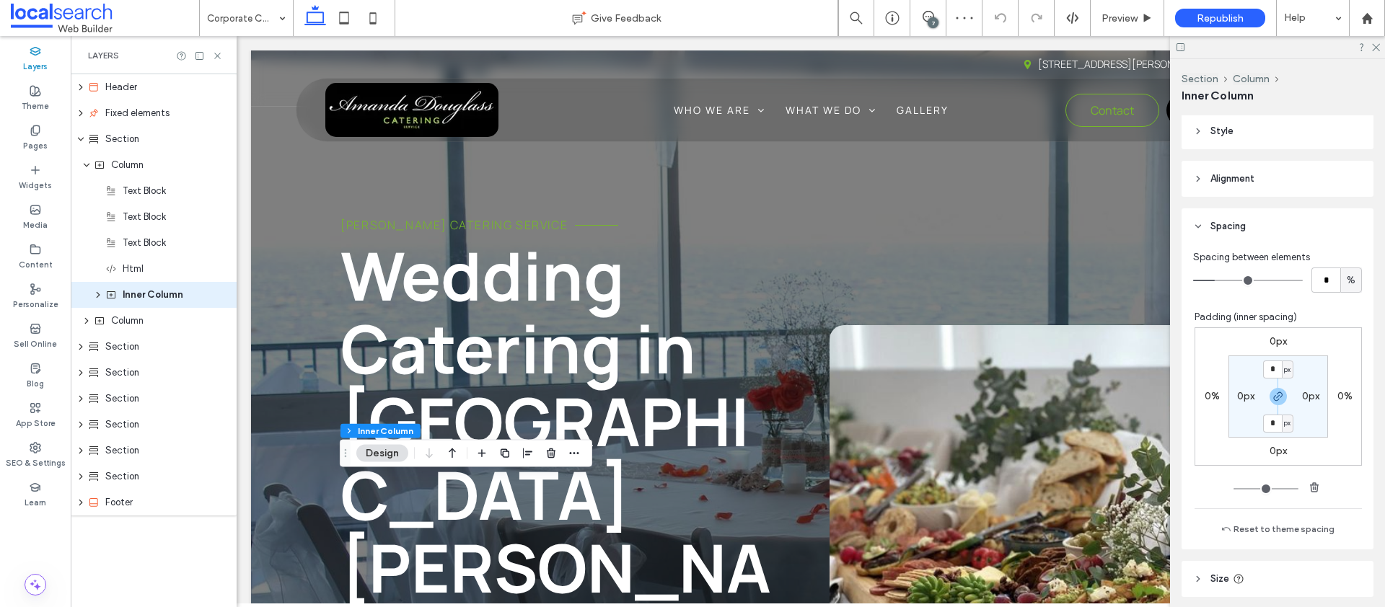
click at [1269, 340] on label "0px" at bounding box center [1277, 341] width 17 height 12
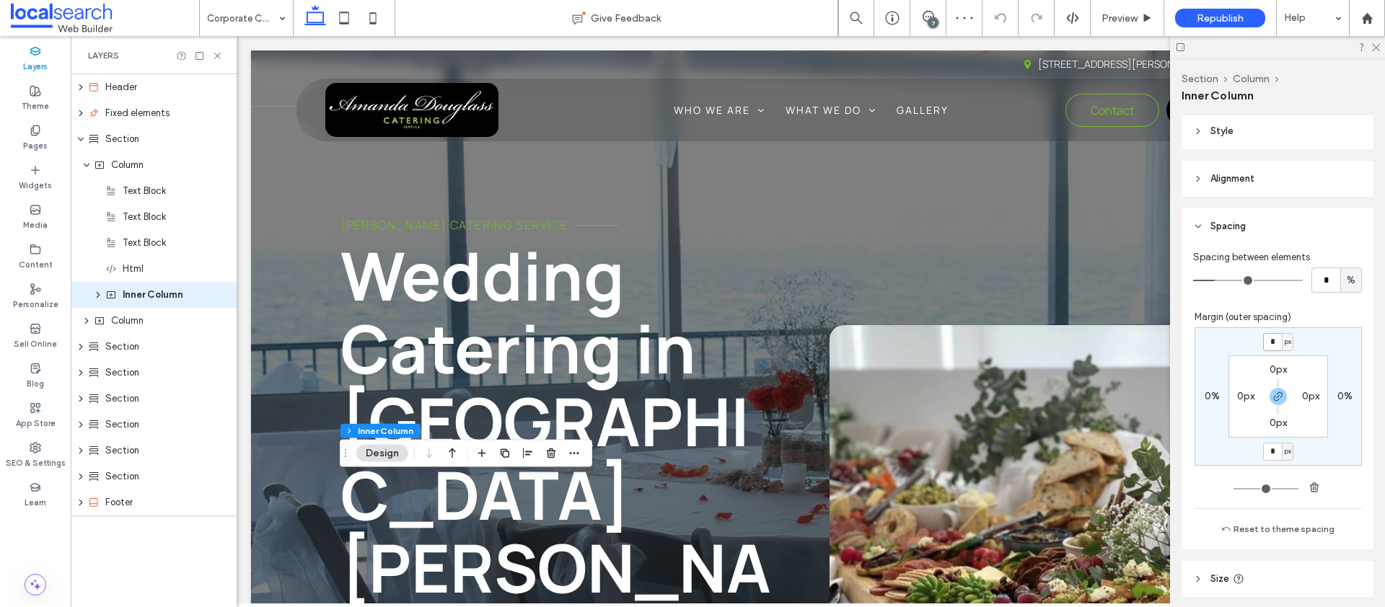
click at [1263, 344] on input "*" at bounding box center [1272, 342] width 19 height 18
click at [1272, 392] on icon "button" at bounding box center [1278, 397] width 12 height 12
click at [1263, 348] on input "*" at bounding box center [1272, 342] width 19 height 18
type input "***"
click at [339, 23] on icon at bounding box center [344, 18] width 29 height 29
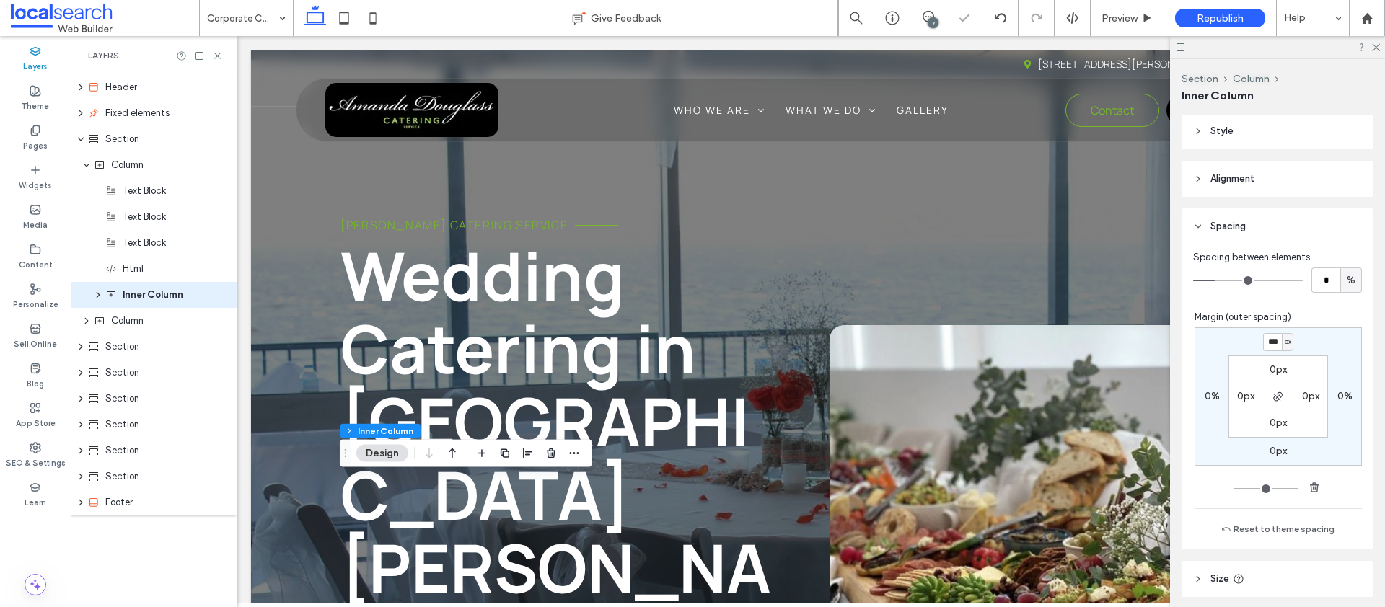
type input "*"
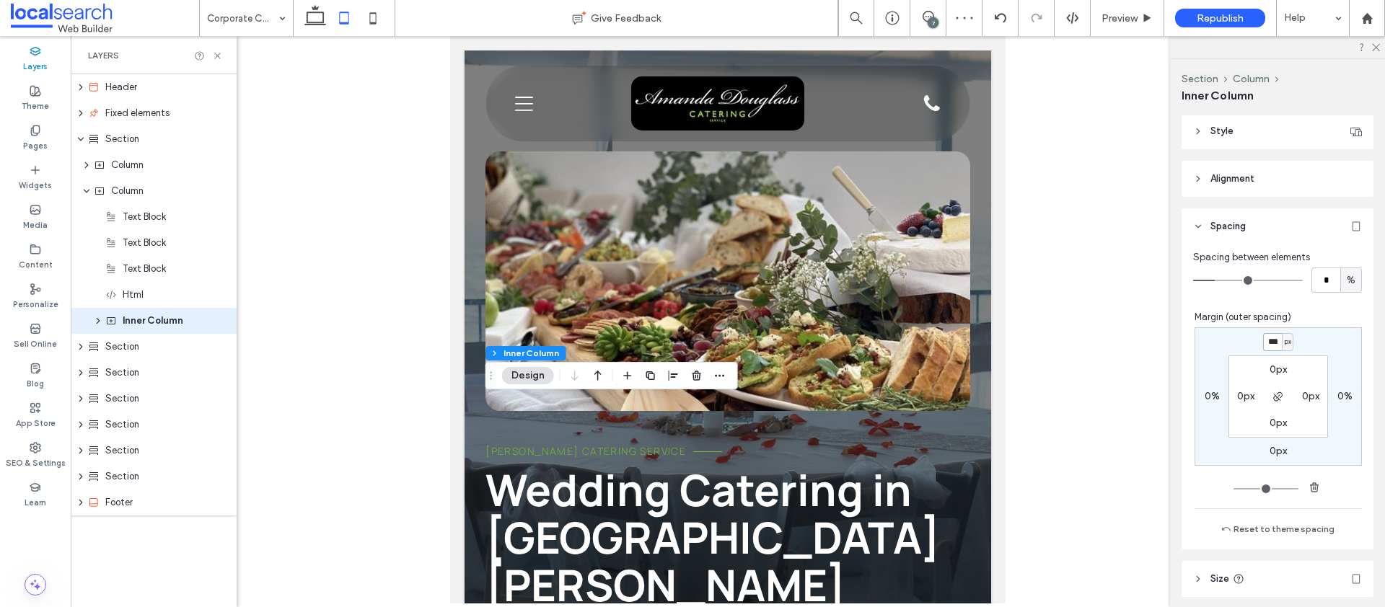
click at [1270, 343] on input "***" at bounding box center [1272, 342] width 19 height 18
type input "***"
type input "*"
click at [371, 12] on icon at bounding box center [372, 18] width 29 height 29
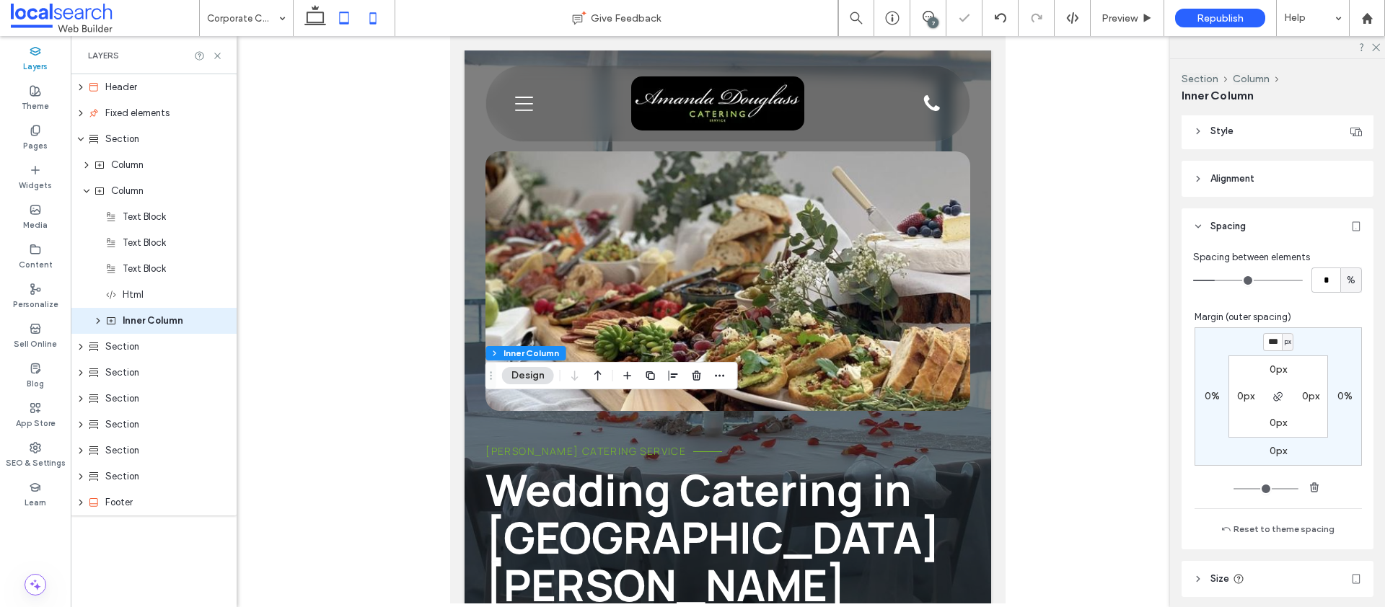
type input "**"
type input "****"
type input "*"
type input "***"
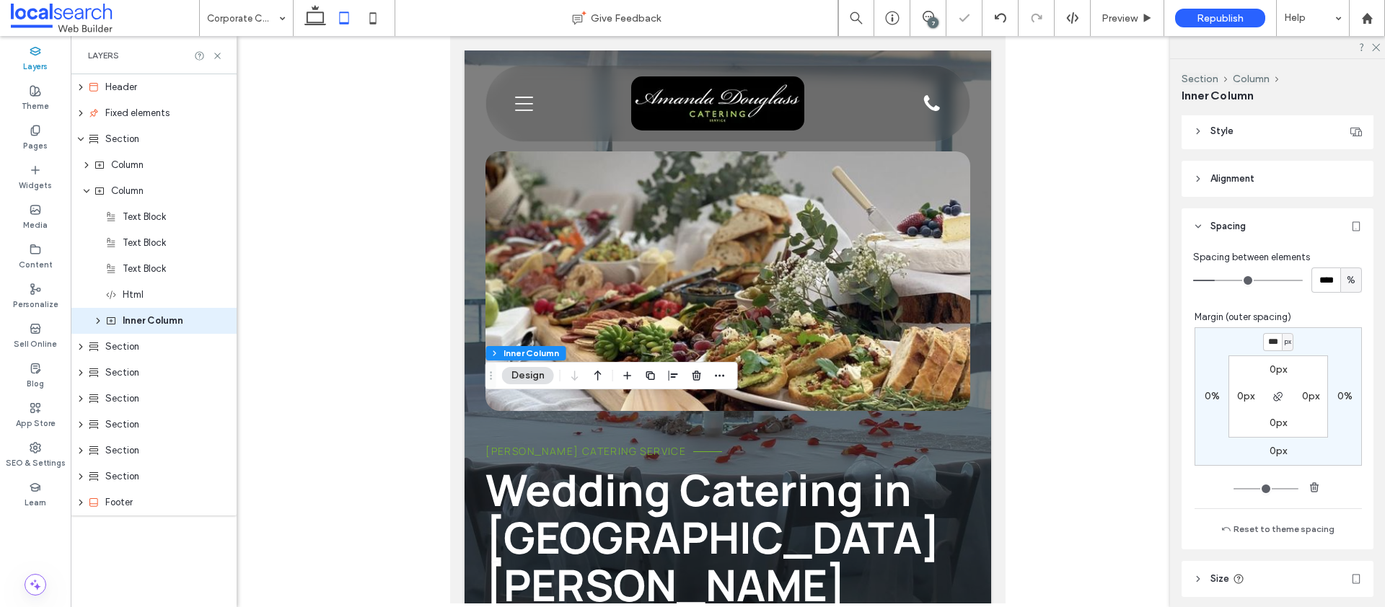
scroll to position [244, 0]
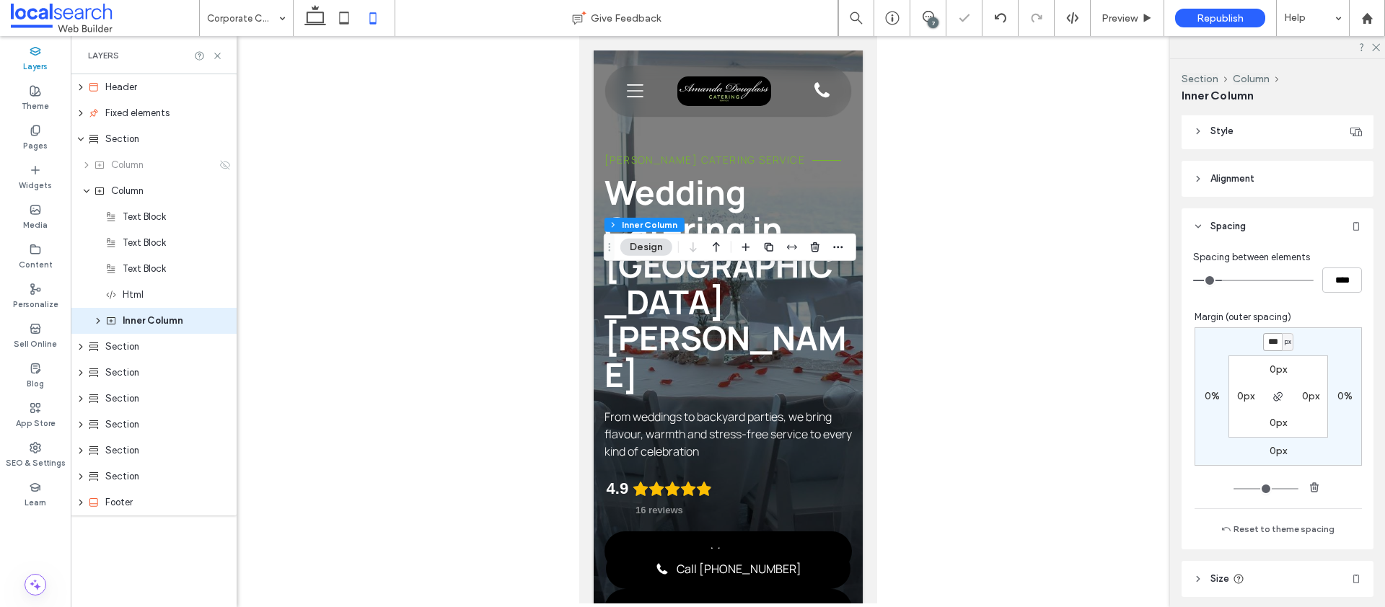
click at [1263, 341] on input "***" at bounding box center [1272, 342] width 19 height 18
type input "***"
type input "*"
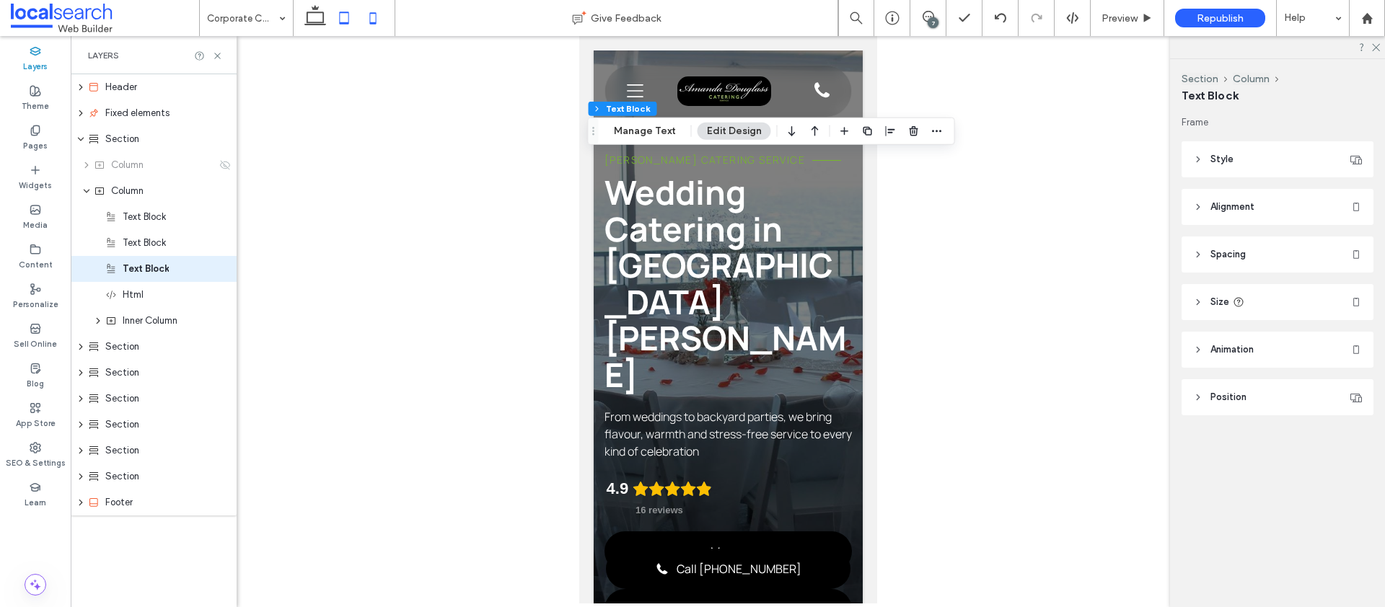
click at [330, 14] on icon at bounding box center [344, 18] width 29 height 29
type input "**"
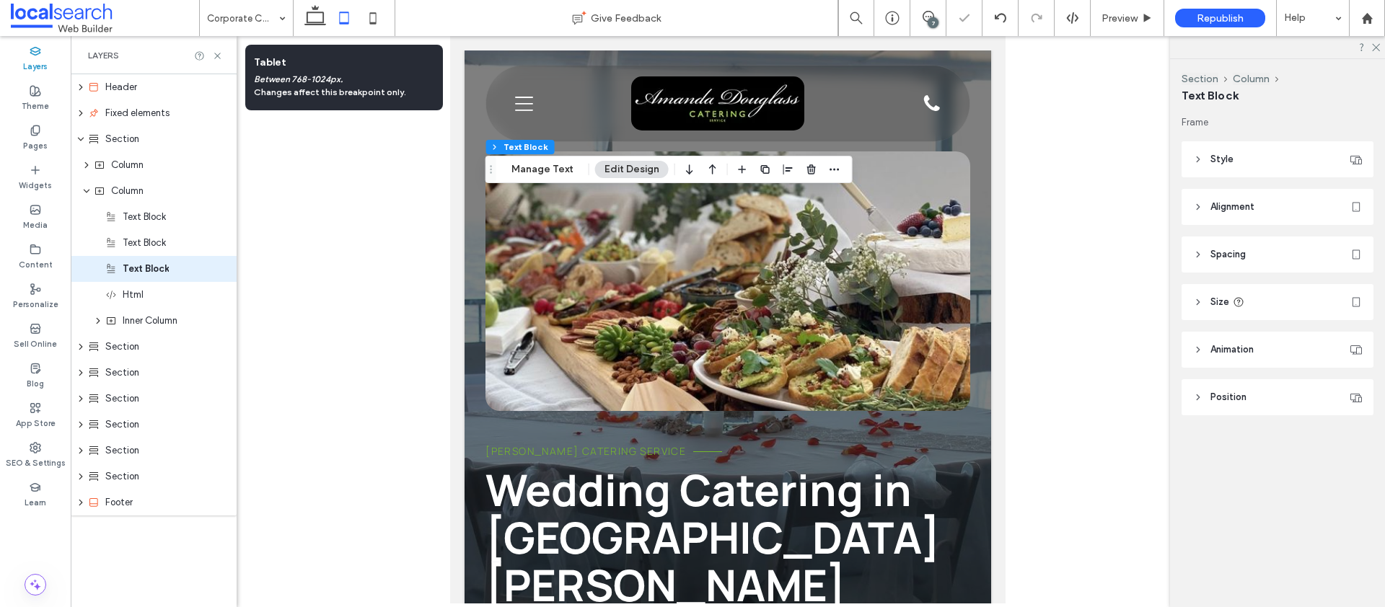
click at [340, 19] on icon at bounding box center [344, 18] width 29 height 29
click at [344, 22] on icon at bounding box center [344, 18] width 29 height 29
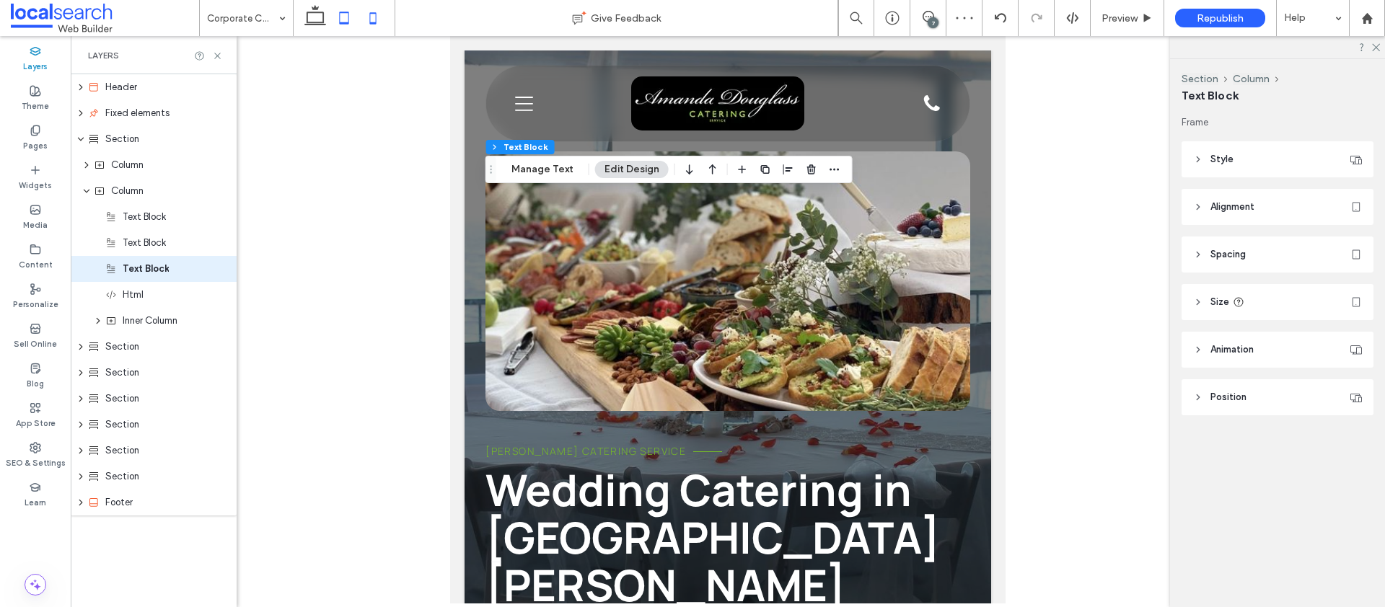
click at [361, 17] on icon at bounding box center [372, 18] width 29 height 29
type input "***"
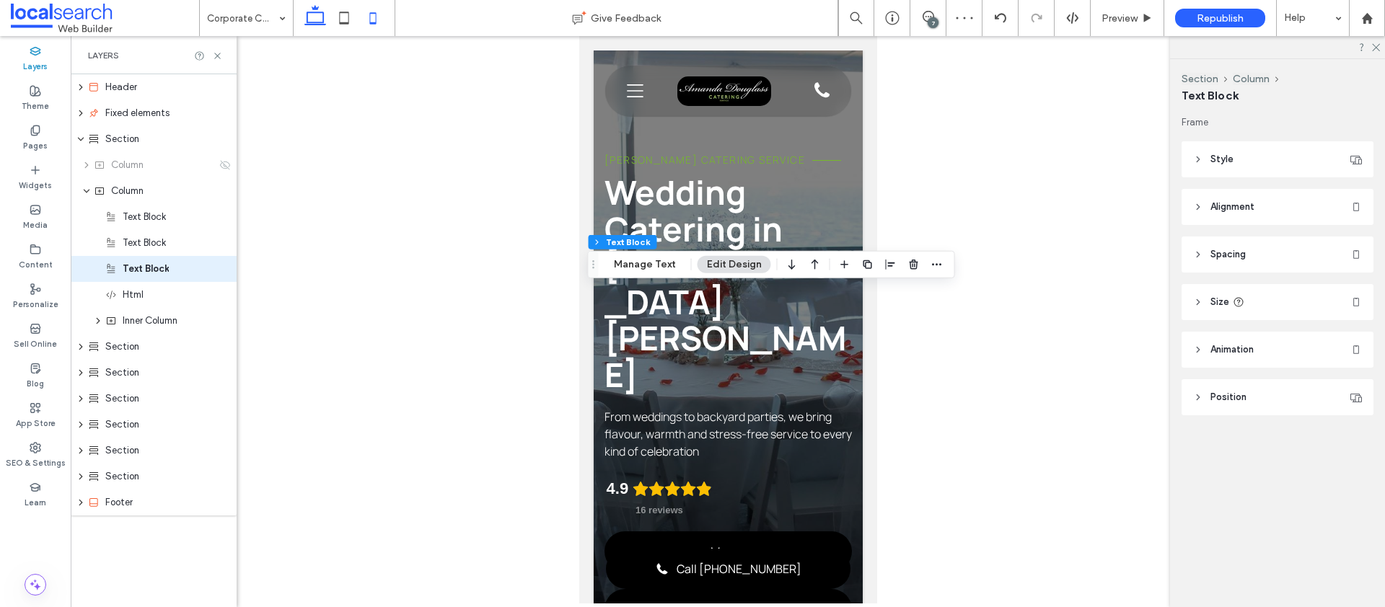
click at [320, 25] on icon at bounding box center [315, 18] width 29 height 29
type input "**"
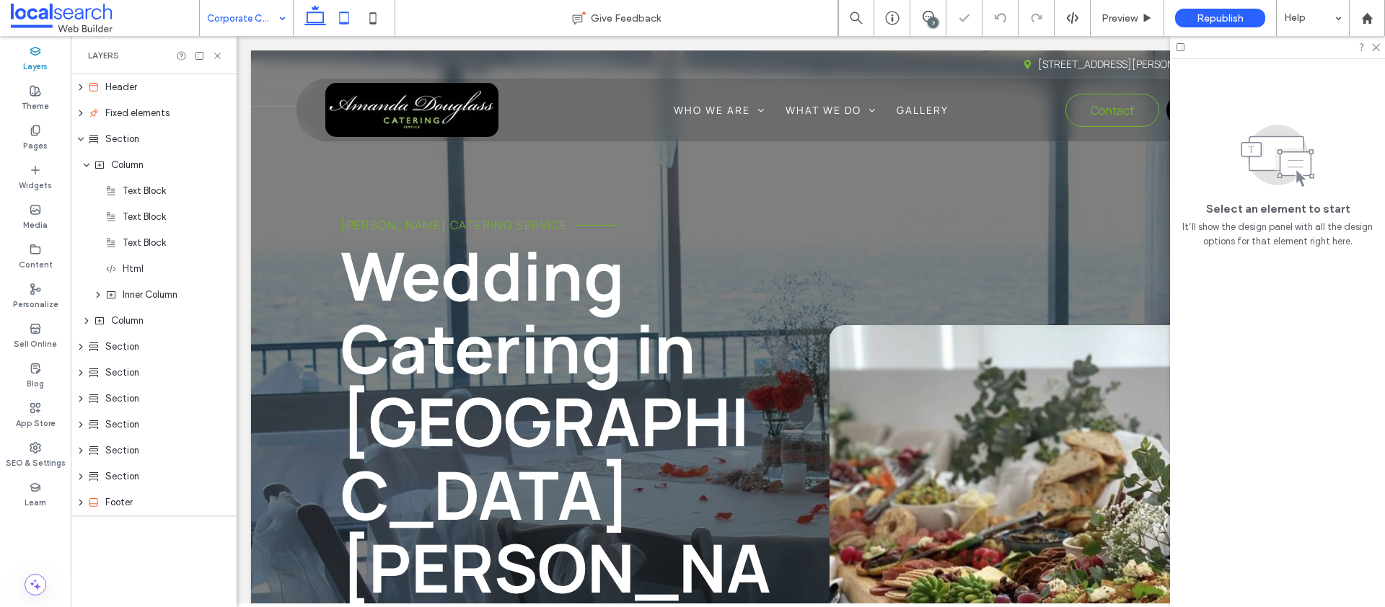
click at [340, 17] on icon at bounding box center [344, 18] width 29 height 29
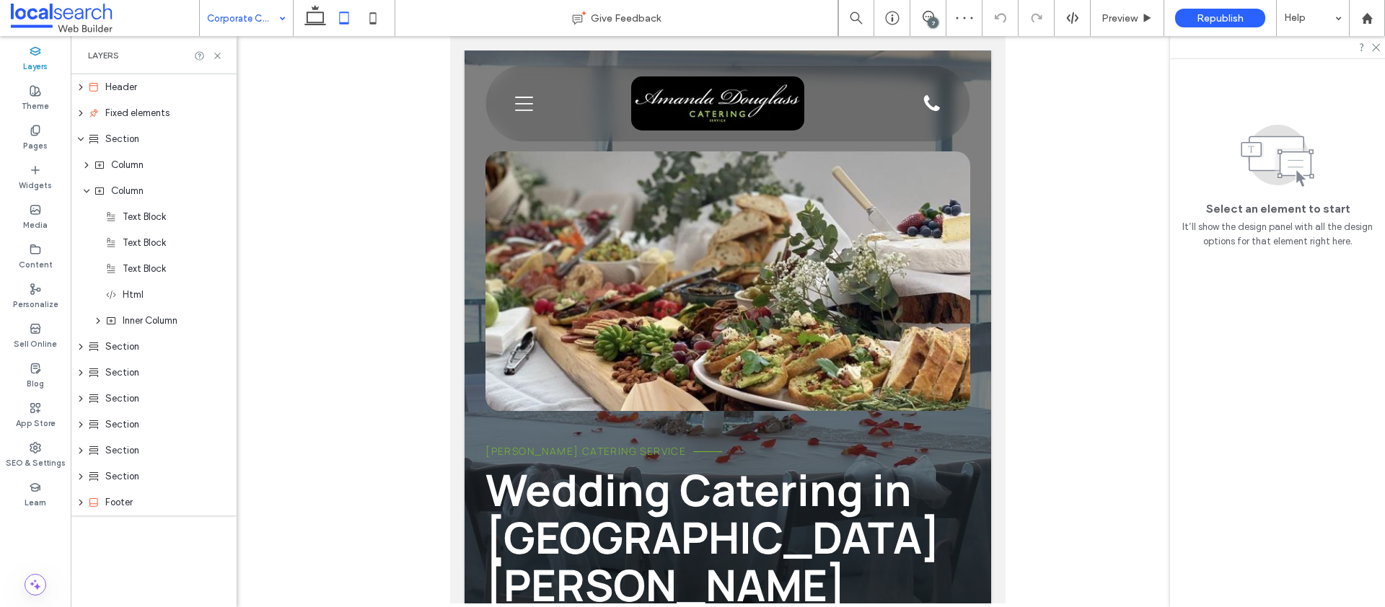
click at [354, 20] on icon at bounding box center [344, 18] width 29 height 29
click at [371, 19] on icon at bounding box center [372, 18] width 29 height 29
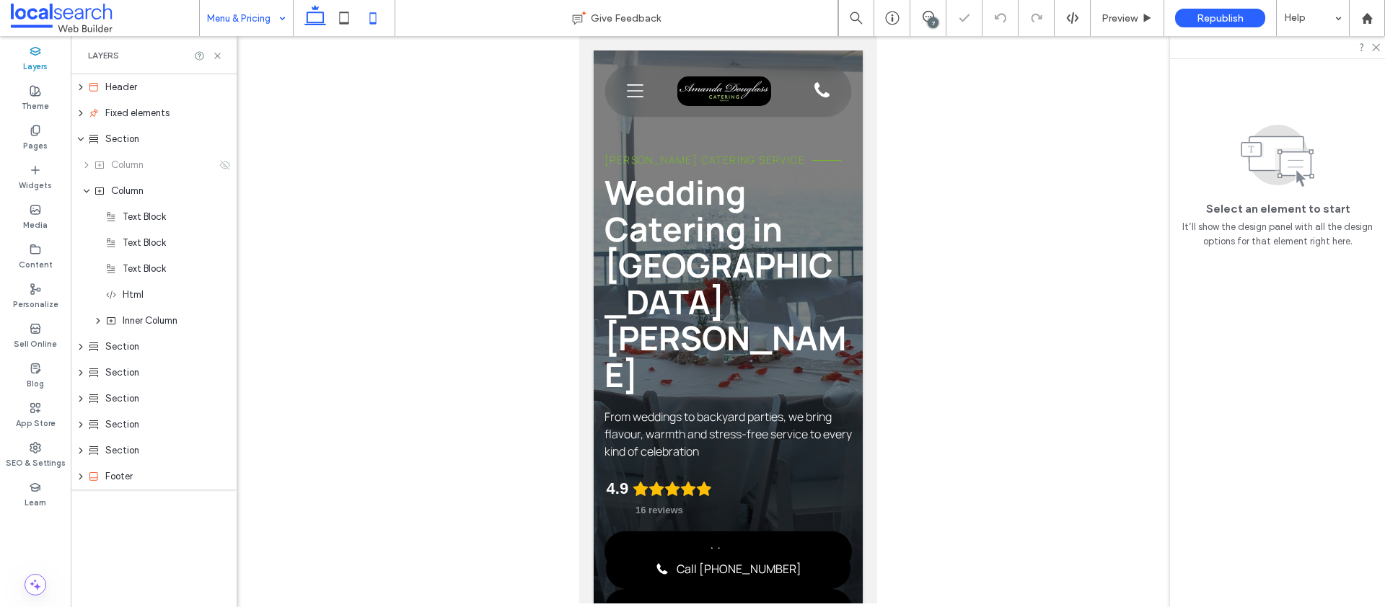
click at [314, 18] on icon at bounding box center [315, 18] width 29 height 29
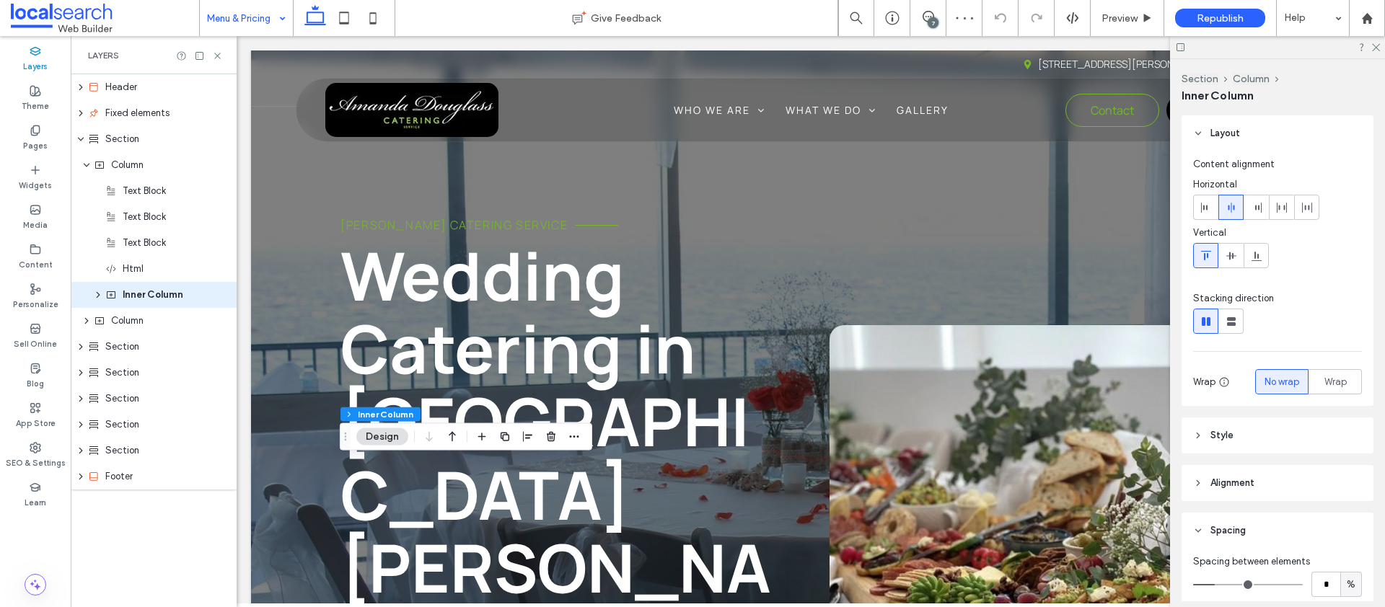
scroll to position [293, 0]
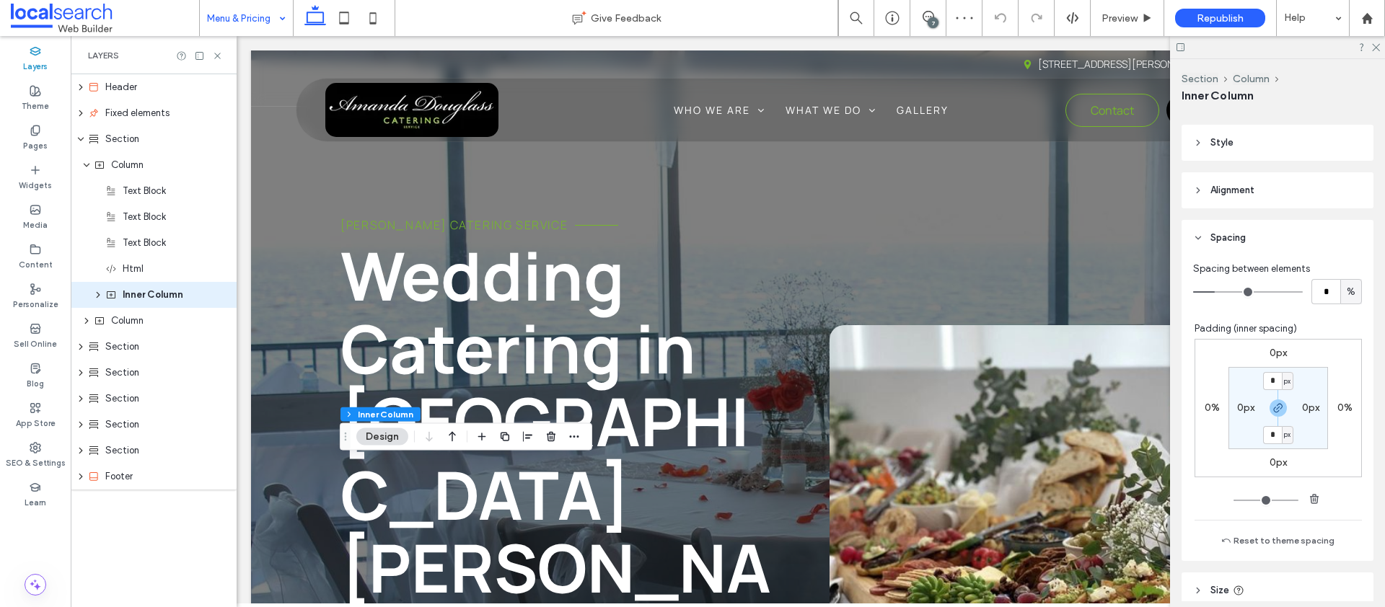
click at [1269, 351] on label "0px" at bounding box center [1277, 353] width 17 height 12
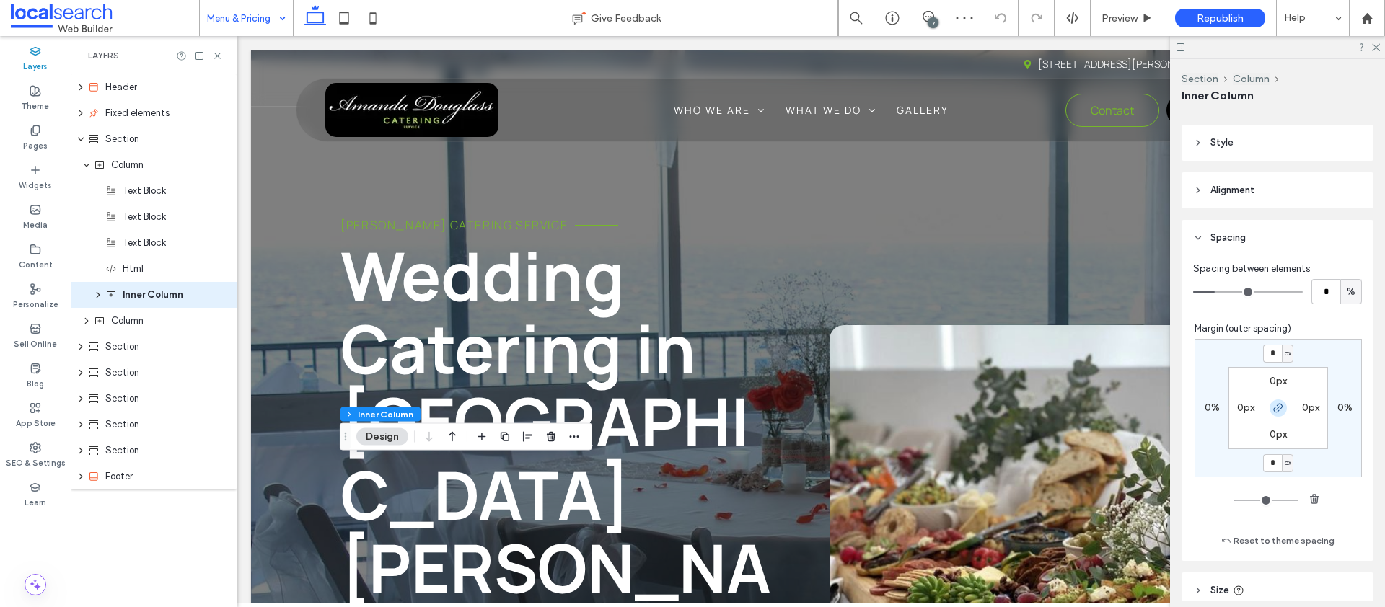
click at [1272, 410] on icon "button" at bounding box center [1278, 408] width 12 height 12
click at [1272, 364] on div "* px 0% 0px 0% 0px 0px 0px 0px" at bounding box center [1277, 408] width 167 height 138
click at [1263, 351] on input "*" at bounding box center [1272, 354] width 19 height 18
type input "***"
click at [340, 22] on icon at bounding box center [344, 18] width 29 height 29
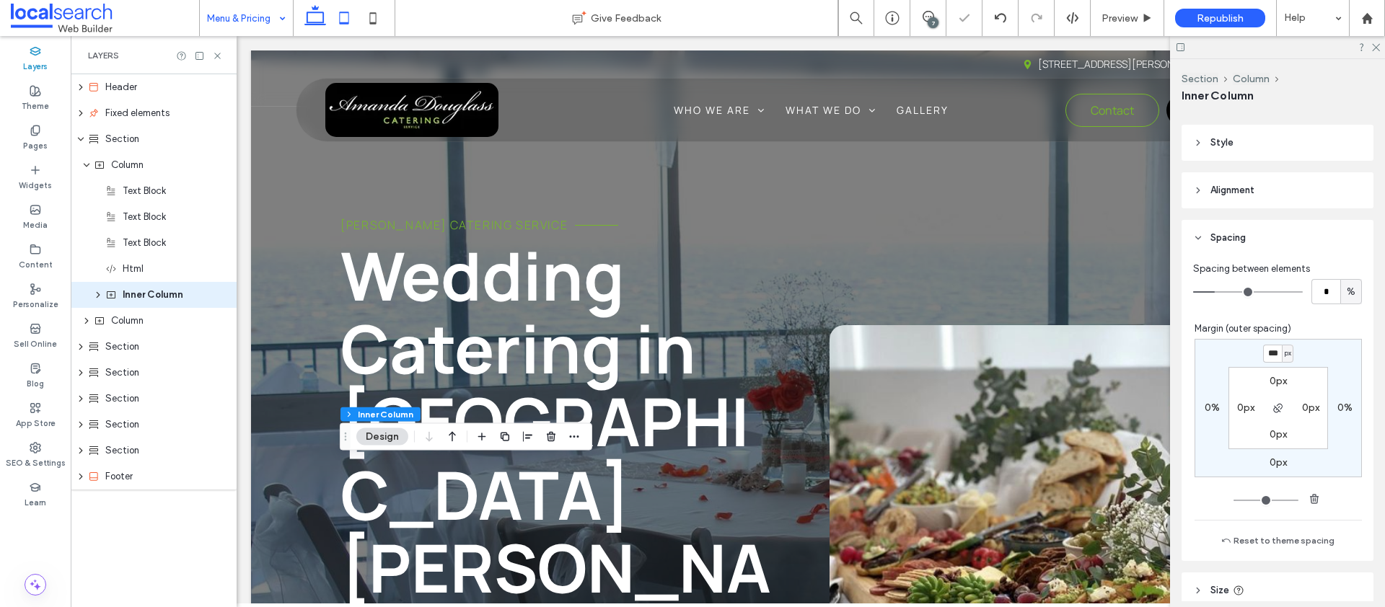
type input "*"
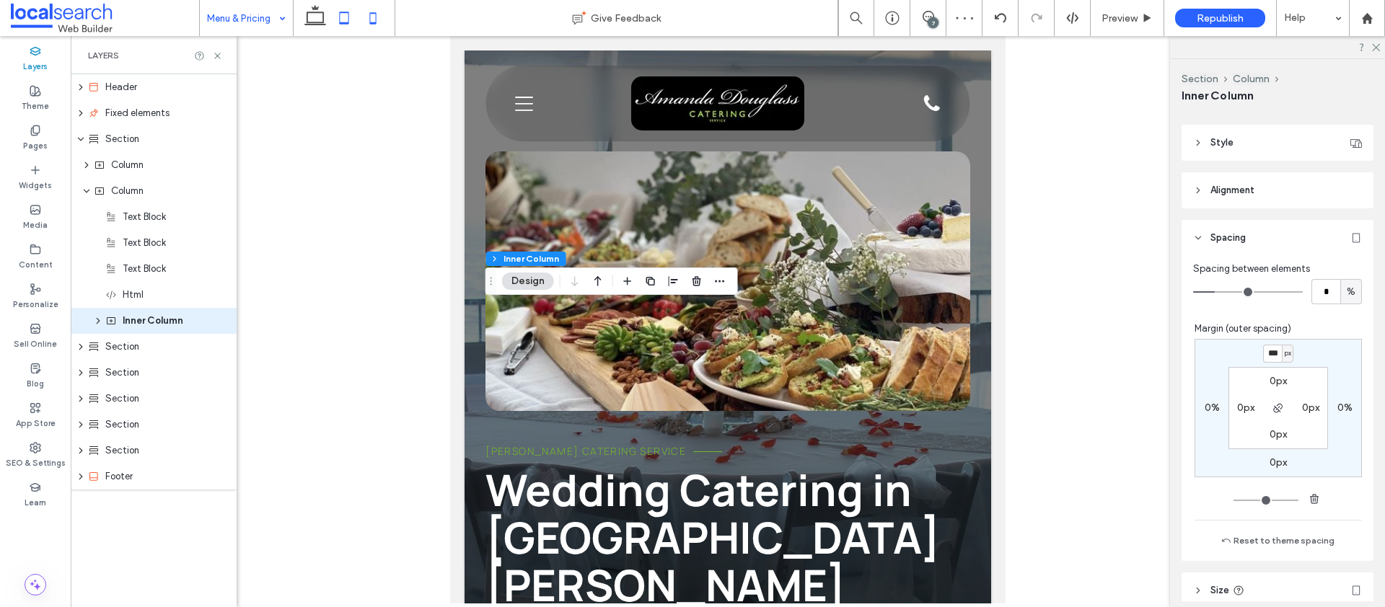
click at [365, 18] on icon at bounding box center [372, 18] width 29 height 29
type input "**"
type input "****"
type input "*"
type input "***"
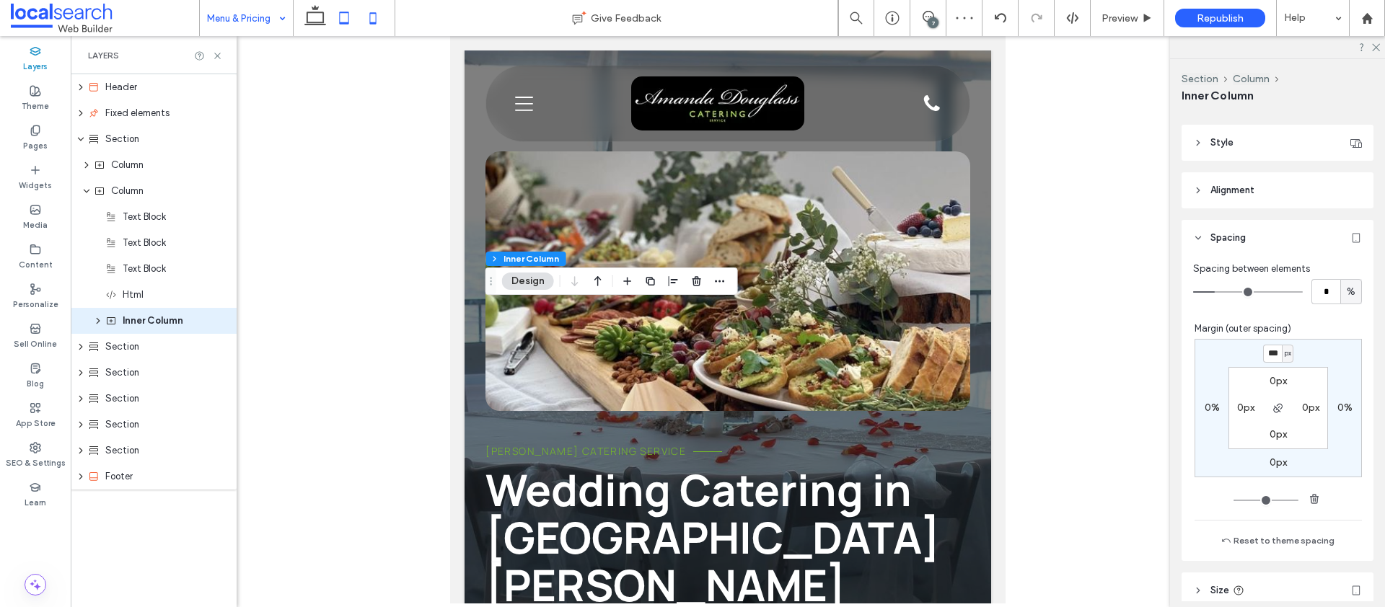
type input "***"
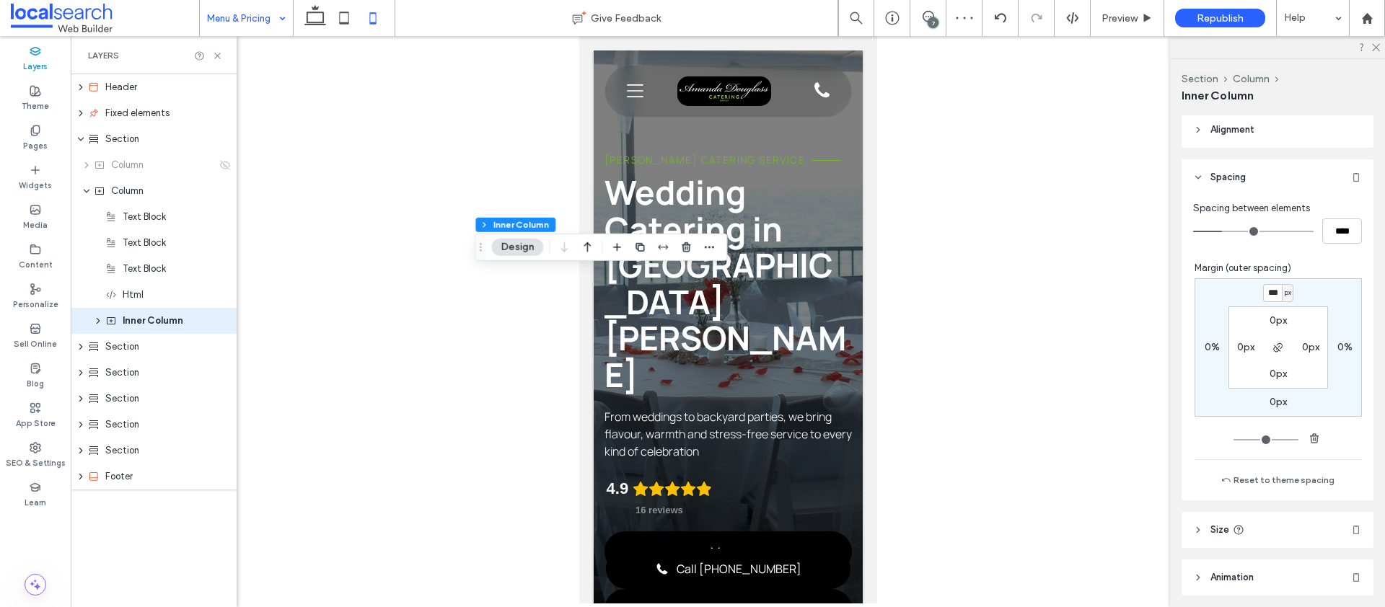
scroll to position [232, 0]
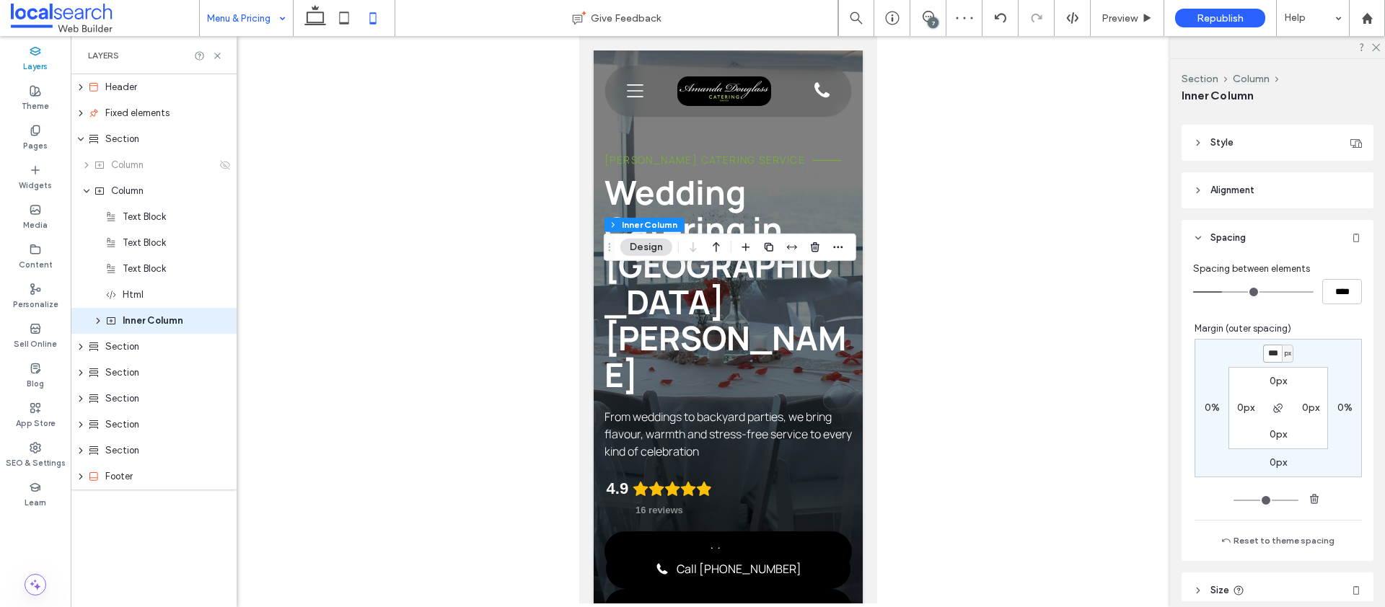
click at [1272, 351] on input "***" at bounding box center [1272, 354] width 19 height 18
type input "***"
type input "*"
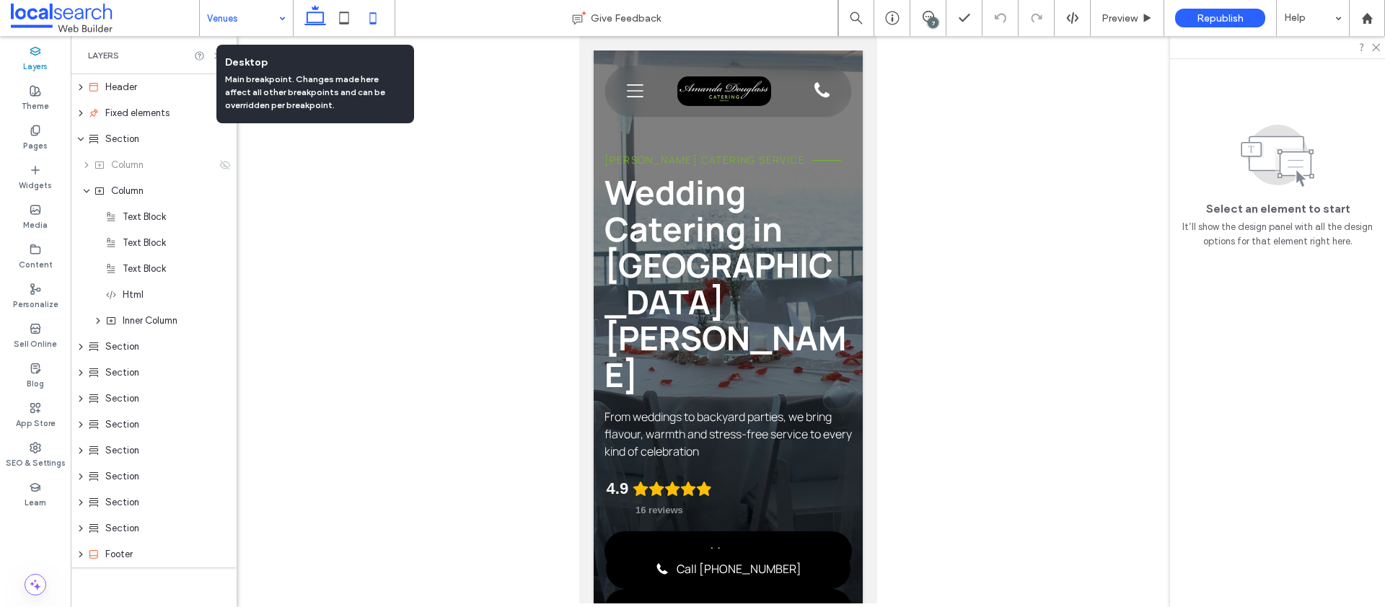
click at [324, 17] on icon at bounding box center [315, 18] width 29 height 29
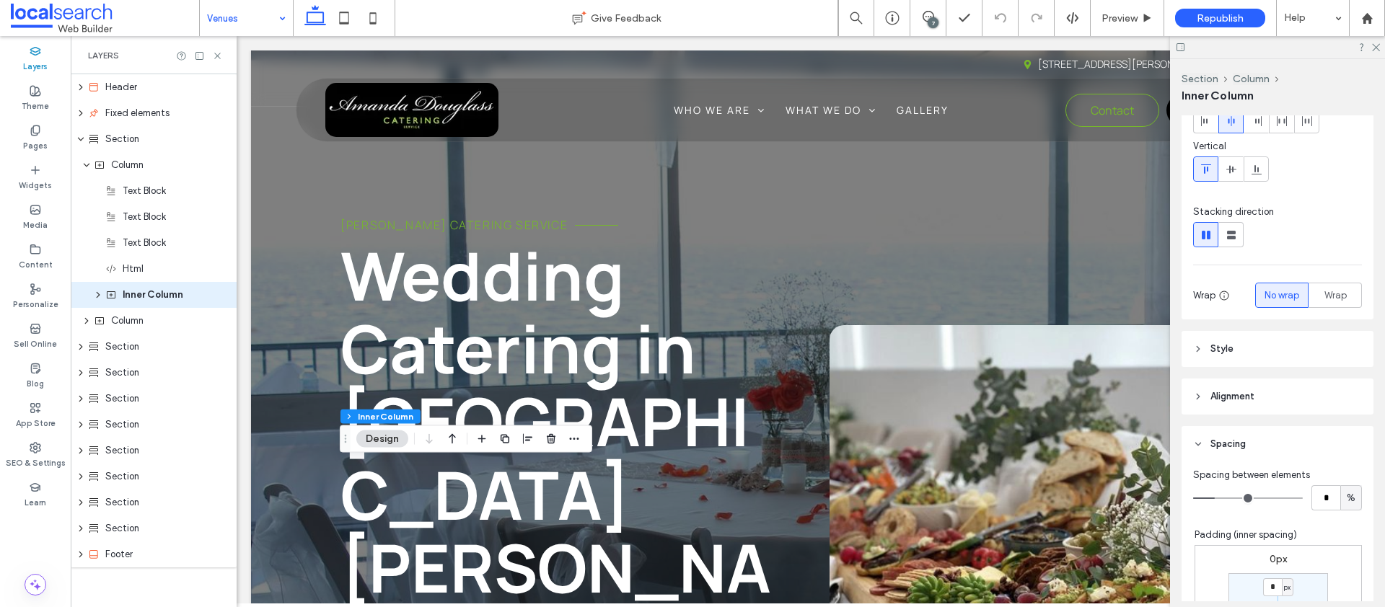
scroll to position [333, 0]
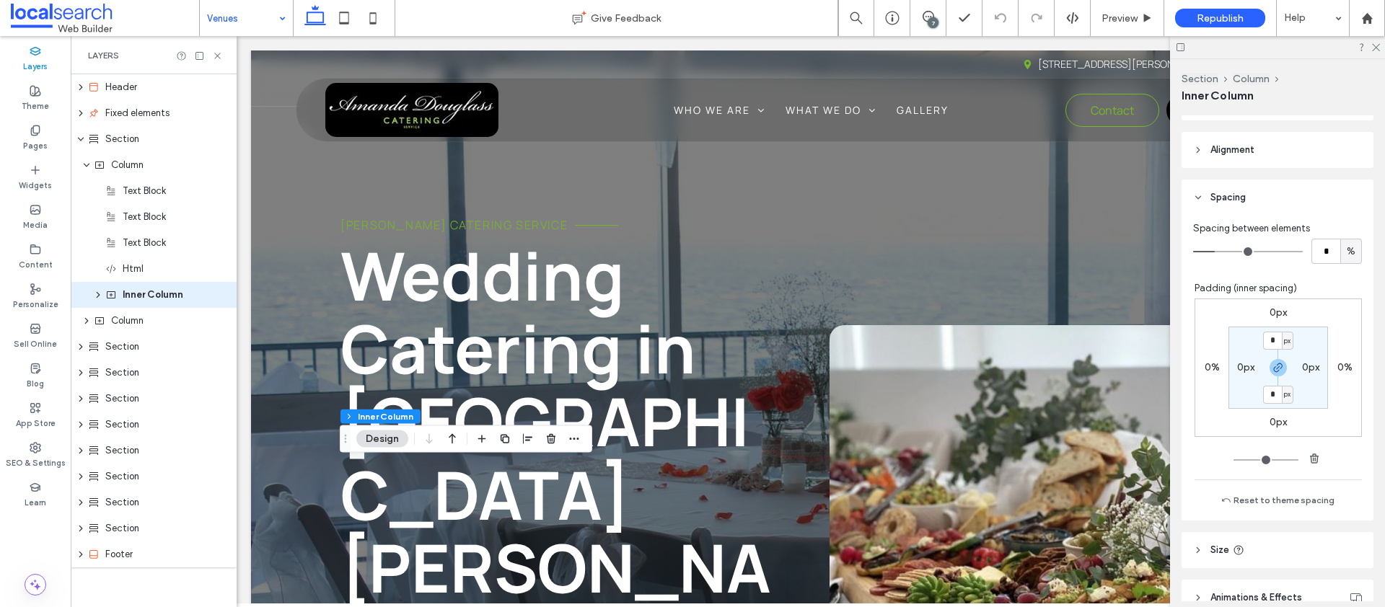
click at [1269, 313] on label "0px" at bounding box center [1277, 313] width 17 height 12
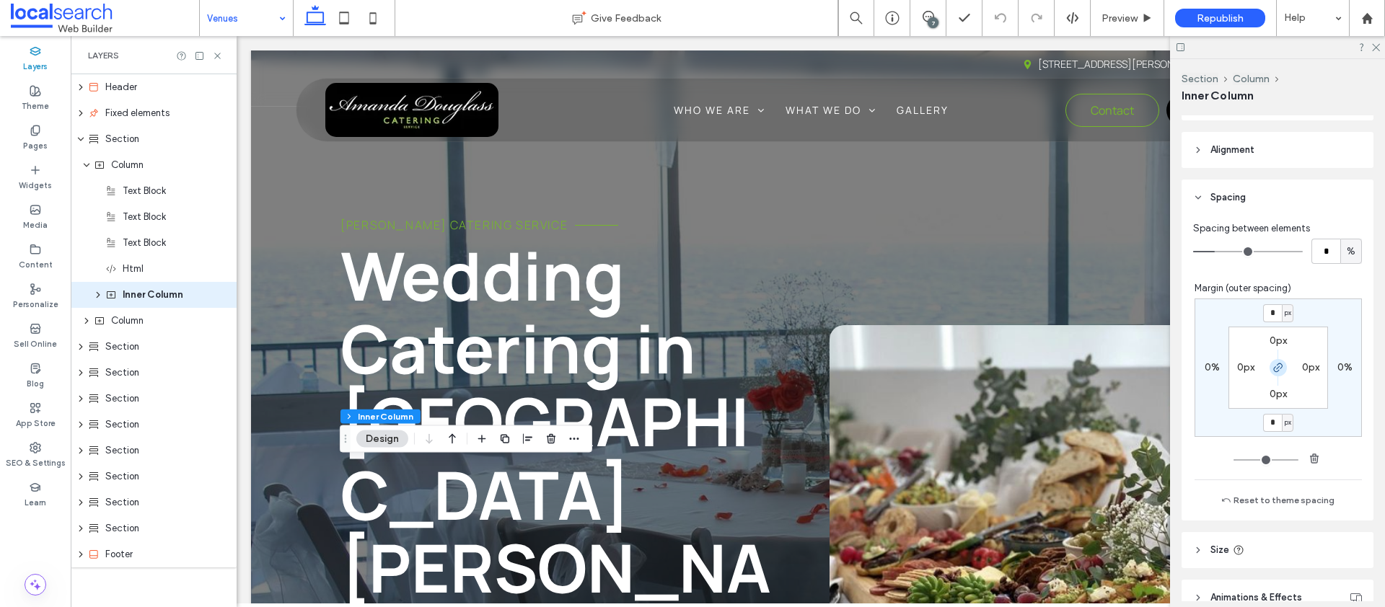
click at [1272, 370] on icon "button" at bounding box center [1278, 368] width 12 height 12
click at [1263, 319] on input "*" at bounding box center [1272, 313] width 19 height 18
type input "***"
click at [348, 1] on span at bounding box center [344, 18] width 29 height 36
type input "*"
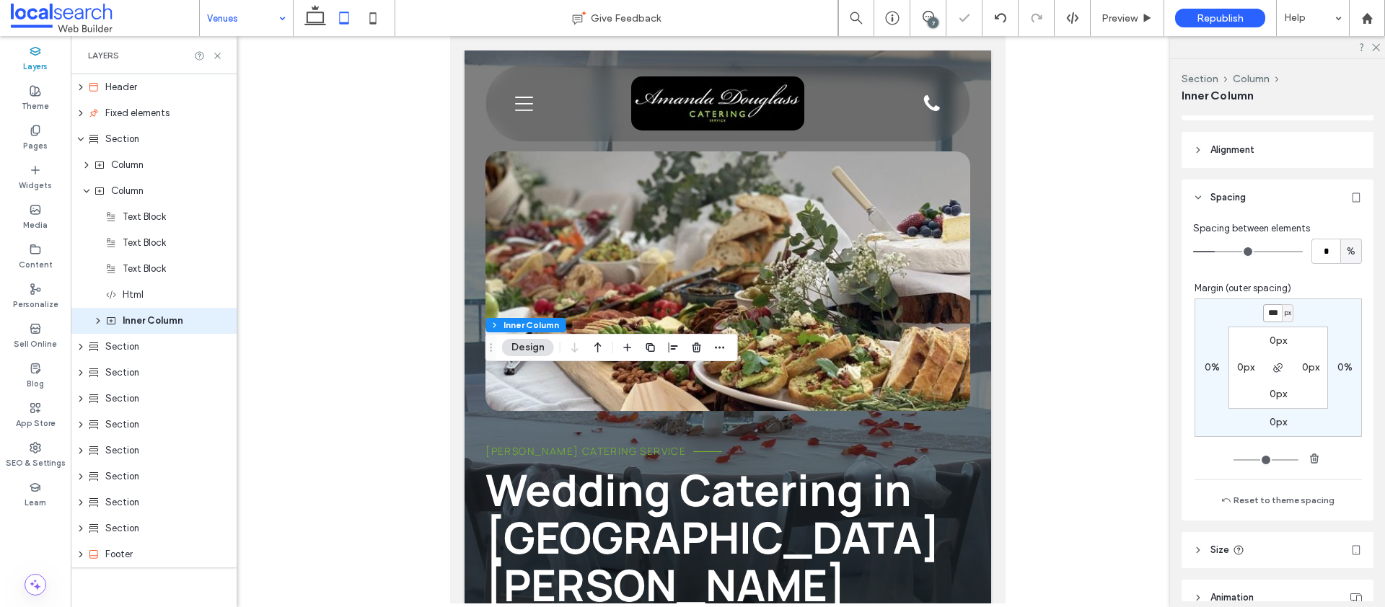
click at [1263, 309] on input "***" at bounding box center [1272, 313] width 19 height 18
type input "***"
type input "*"
click at [367, 19] on icon at bounding box center [372, 18] width 29 height 29
type input "**"
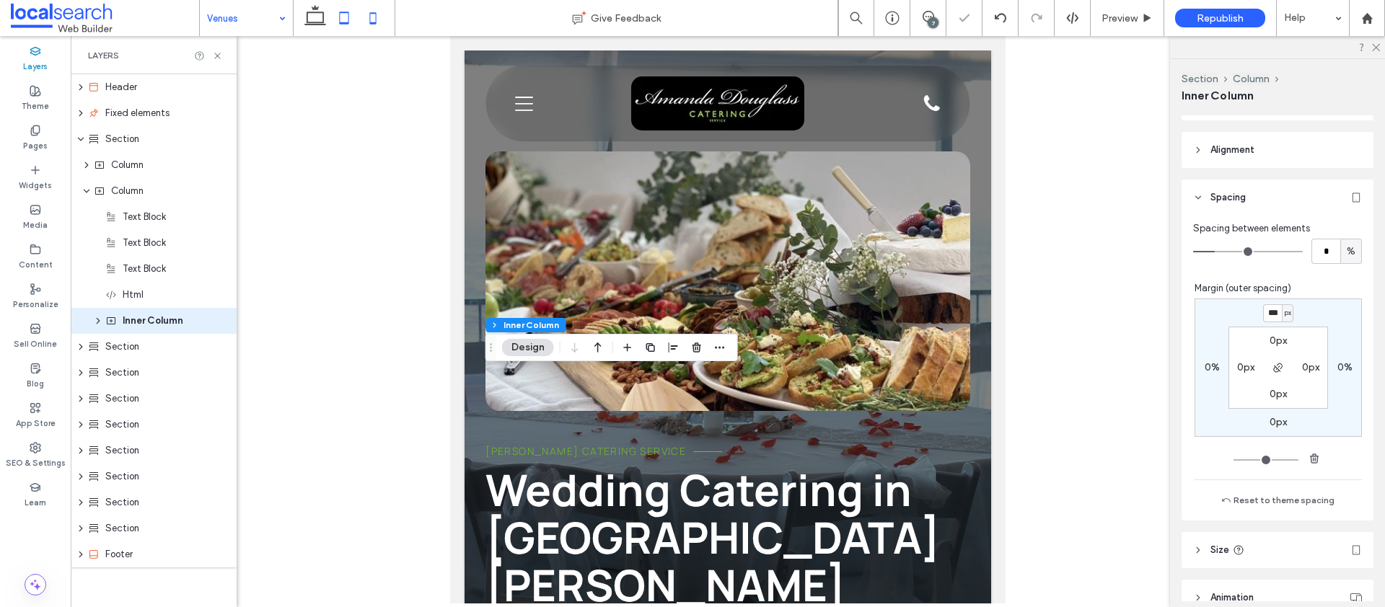
type input "****"
type input "*"
type input "***"
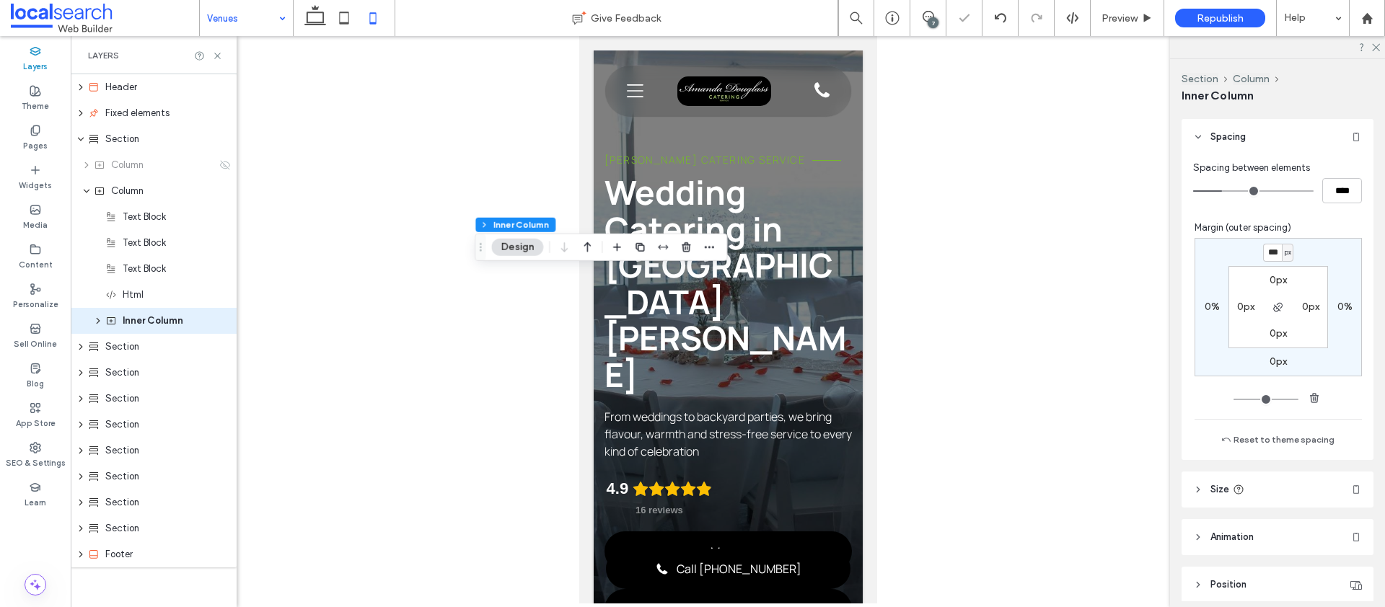
scroll to position [273, 0]
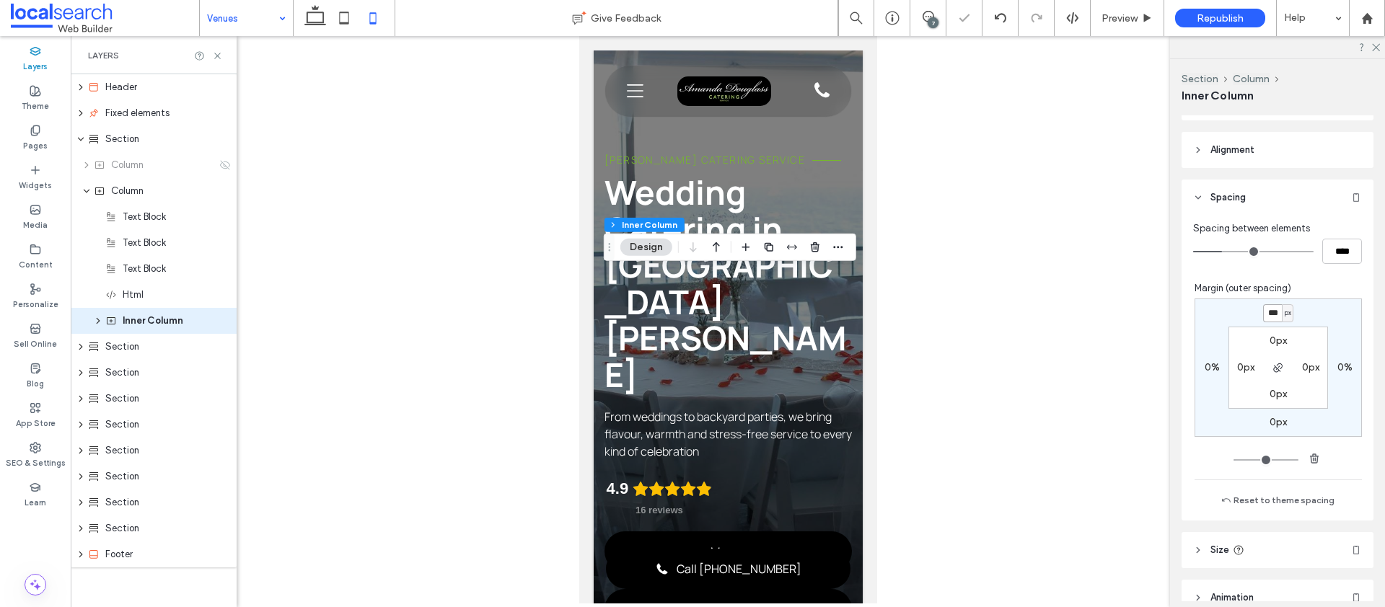
click at [1266, 317] on input "***" at bounding box center [1272, 313] width 19 height 18
type input "***"
type input "*"
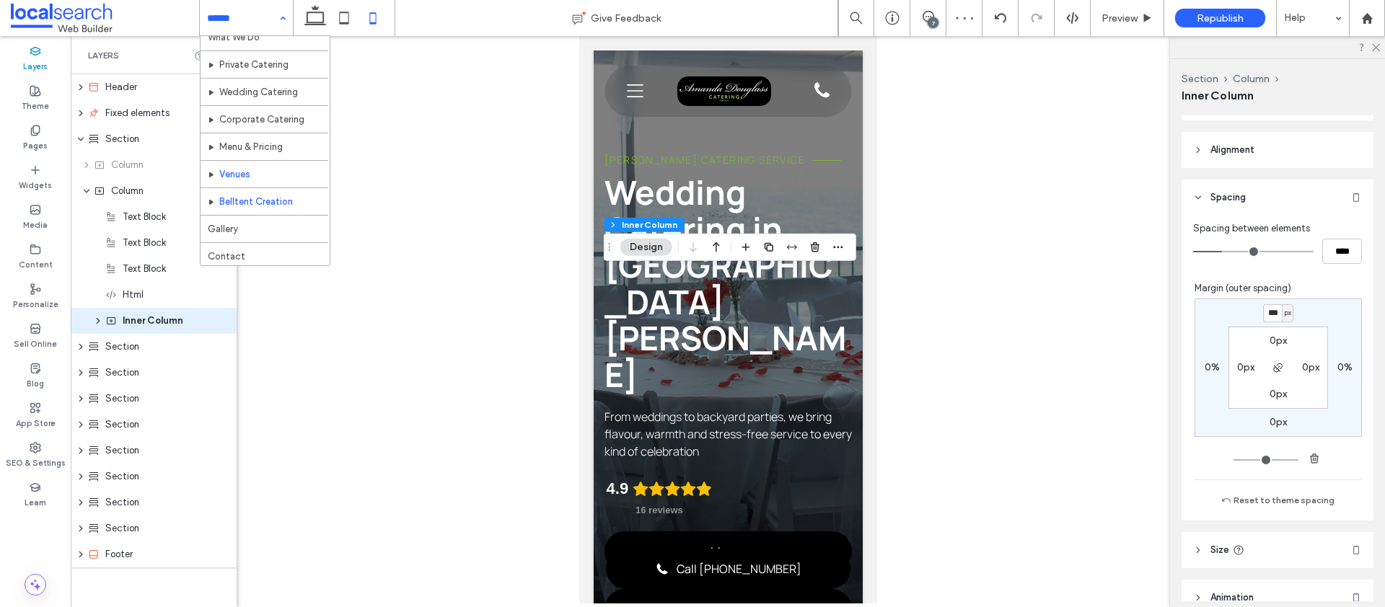
scroll to position [69, 0]
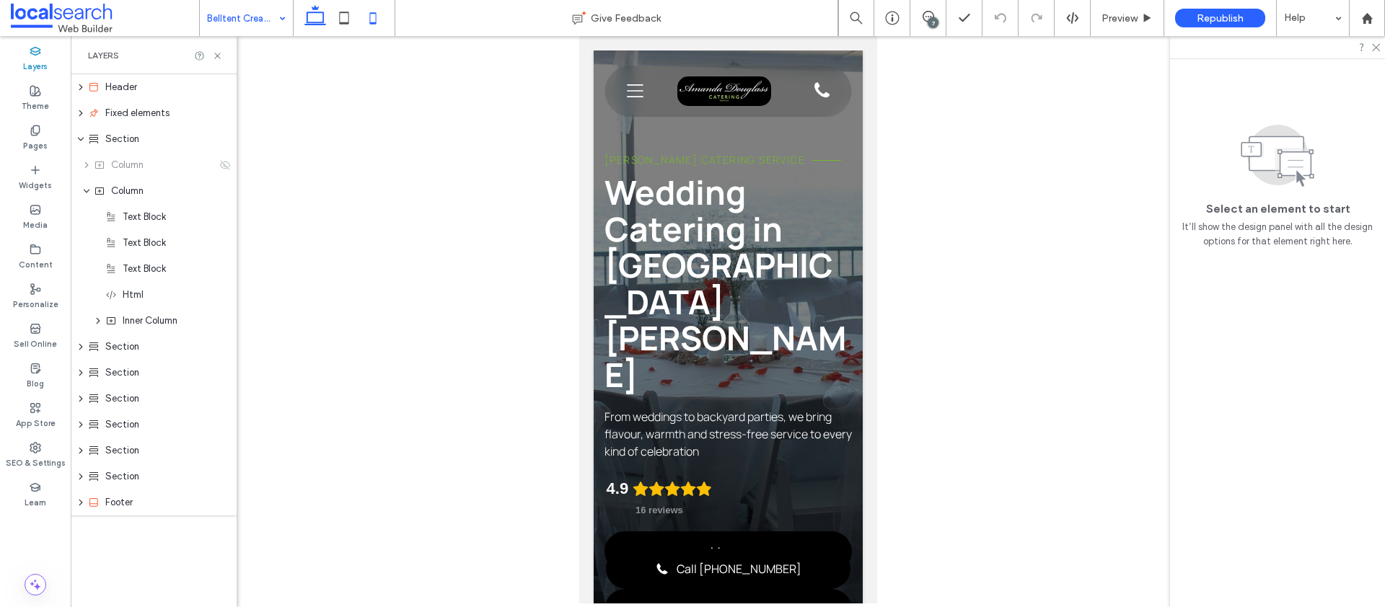
click at [322, 6] on icon at bounding box center [315, 18] width 29 height 29
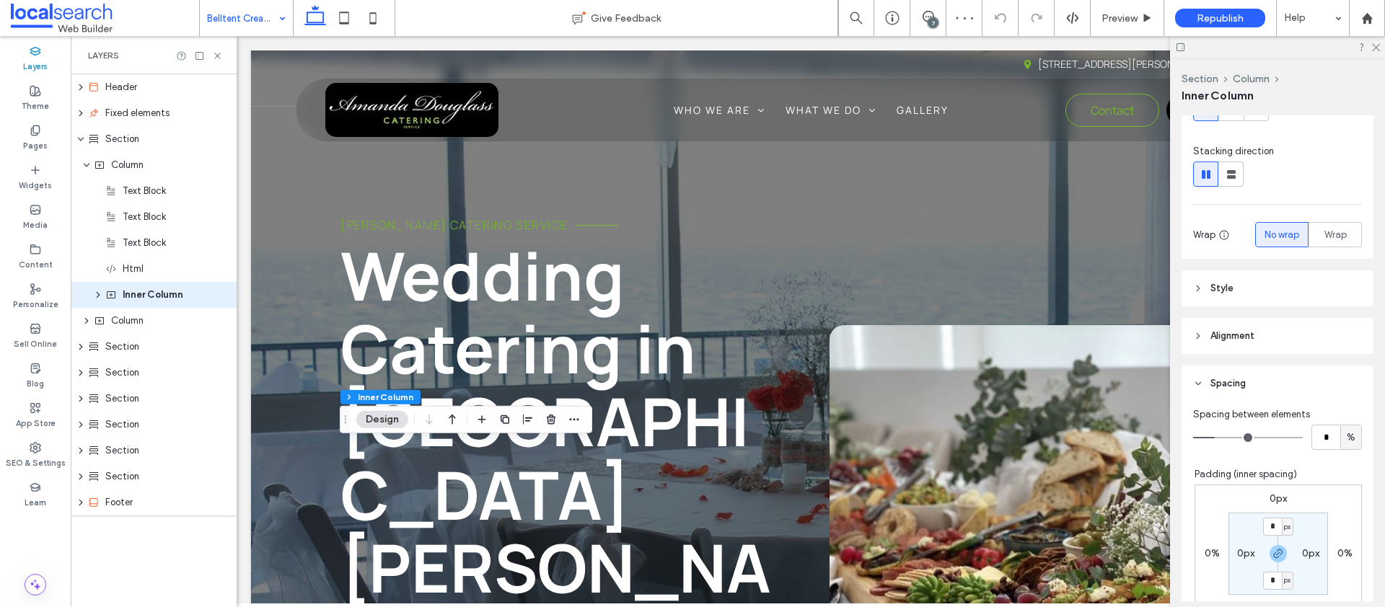
scroll to position [453, 0]
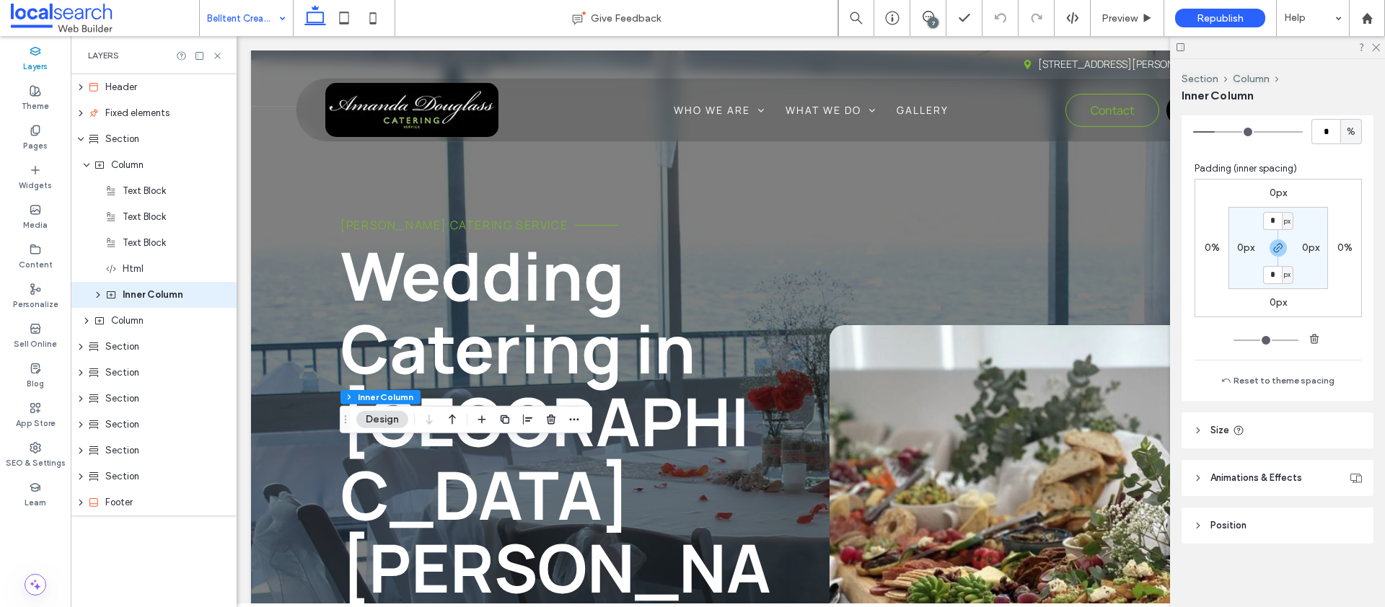
click at [1269, 190] on label "0px" at bounding box center [1277, 193] width 17 height 12
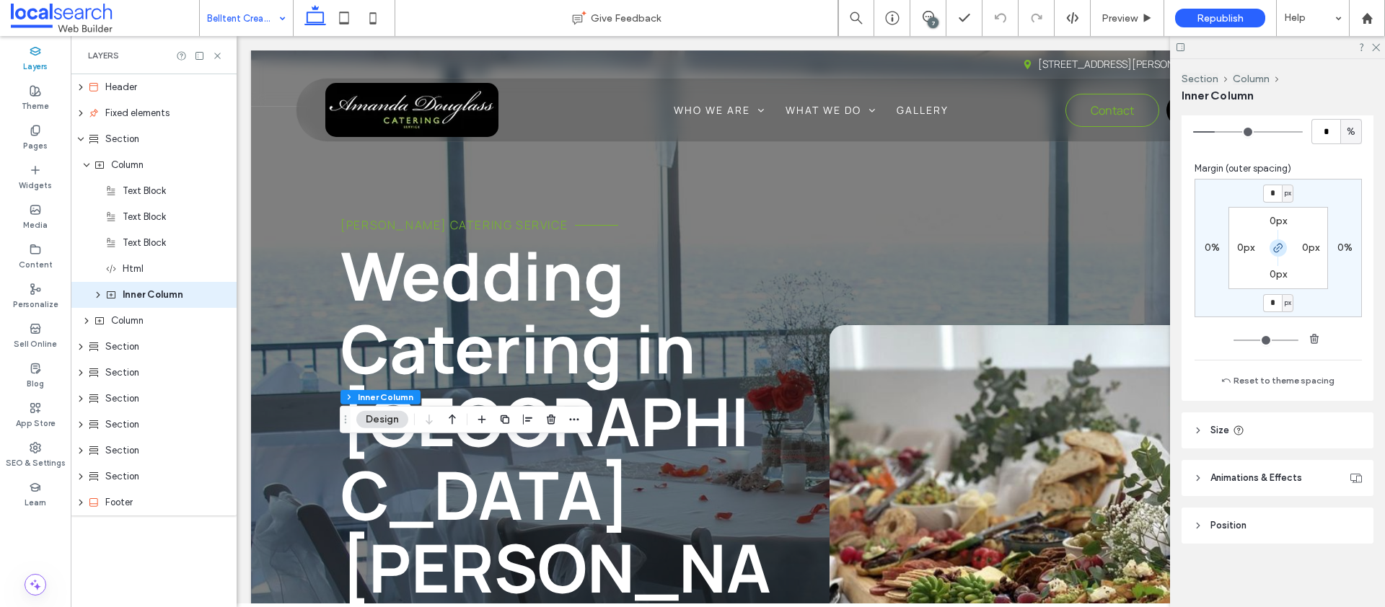
click at [1269, 239] on span "button" at bounding box center [1277, 247] width 17 height 17
click at [1267, 192] on input "*" at bounding box center [1272, 194] width 19 height 18
type input "***"
click at [338, 19] on icon at bounding box center [344, 18] width 29 height 29
type input "*"
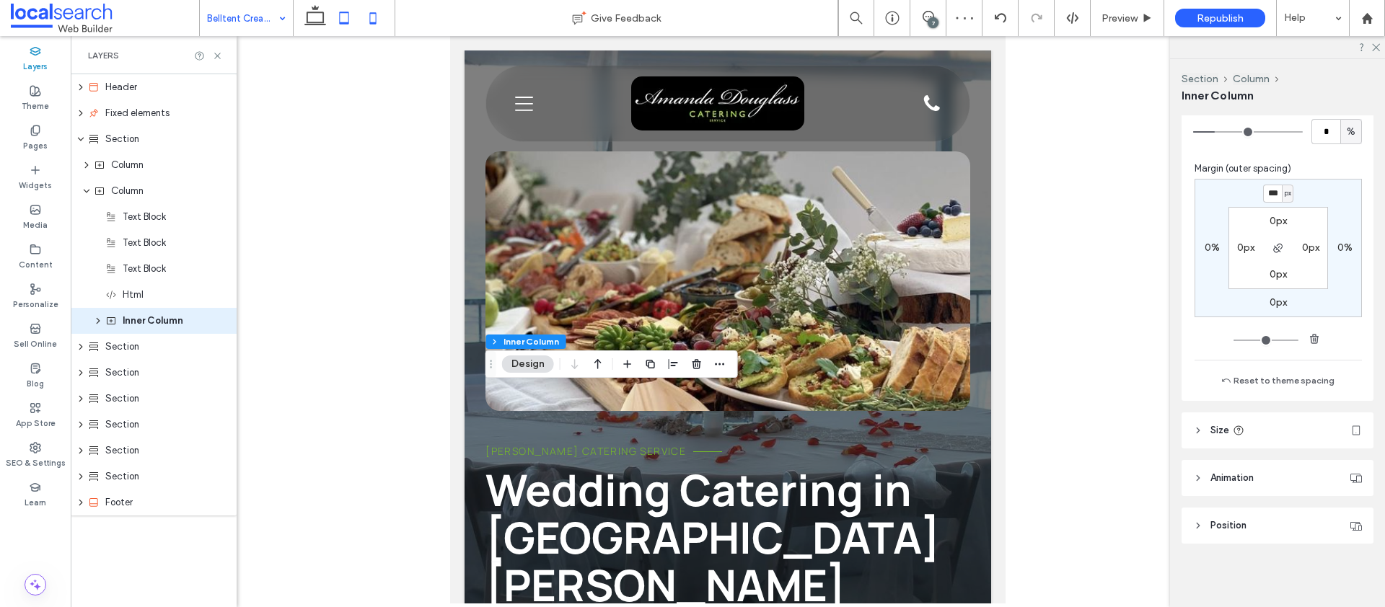
click at [376, 7] on icon at bounding box center [372, 18] width 29 height 29
type input "**"
type input "****"
type input "*"
type input "***"
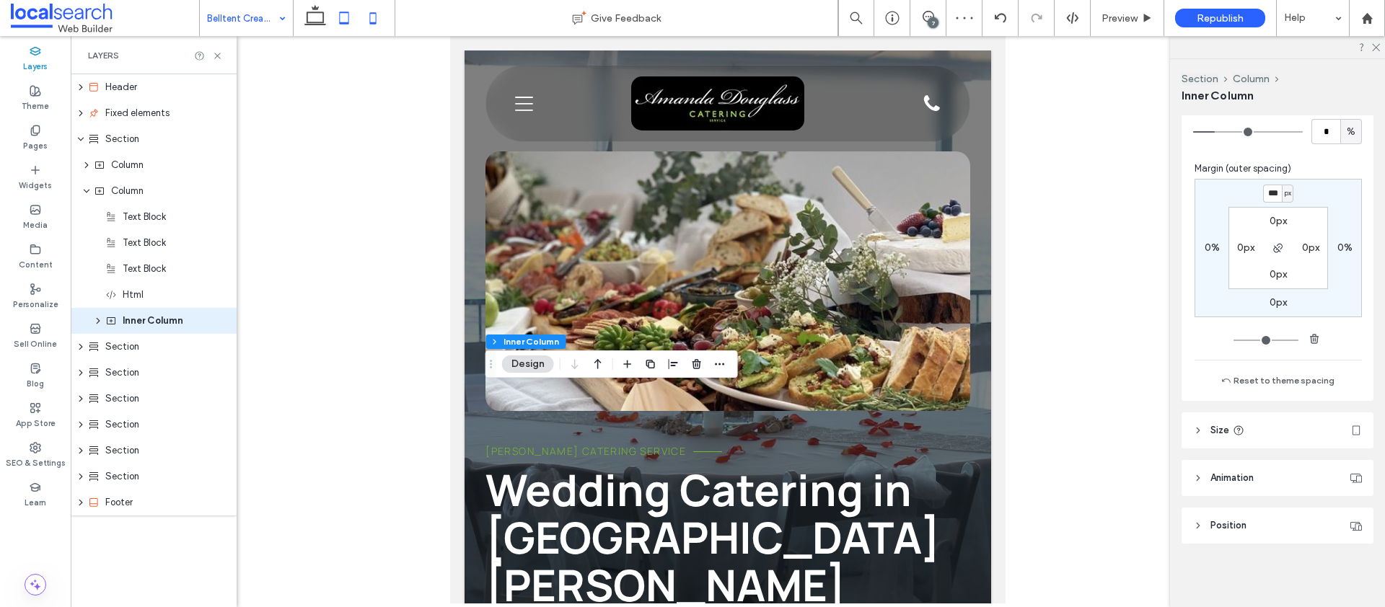
type input "***"
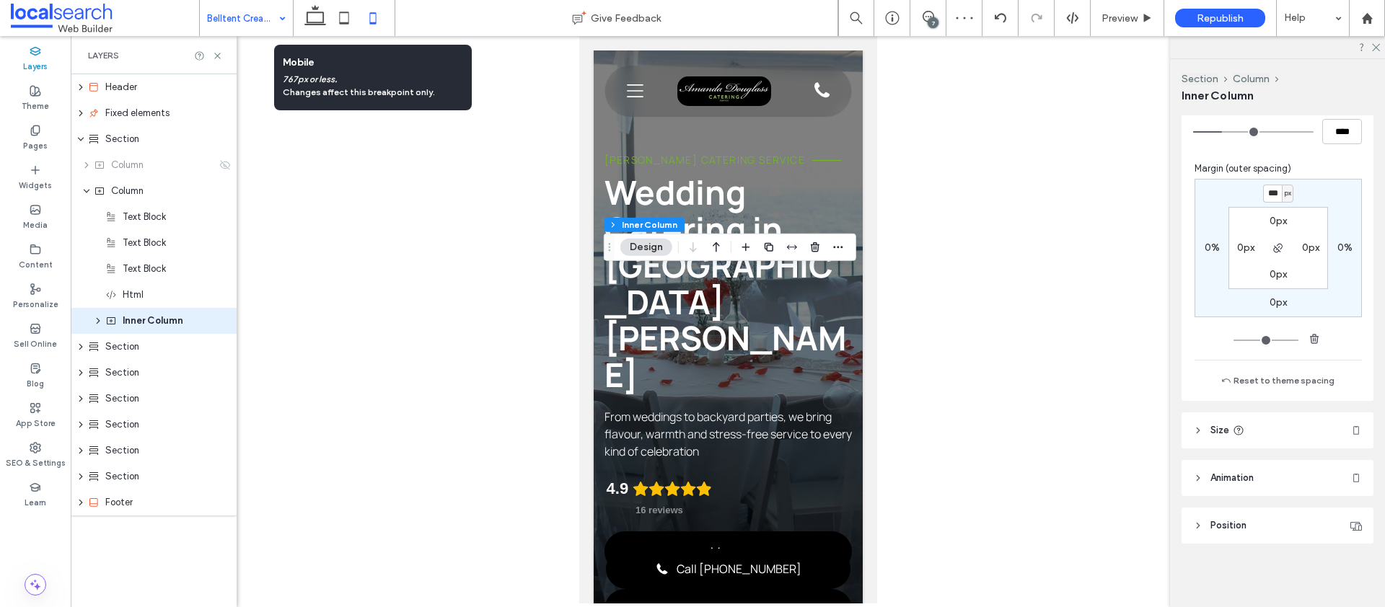
scroll to position [392, 0]
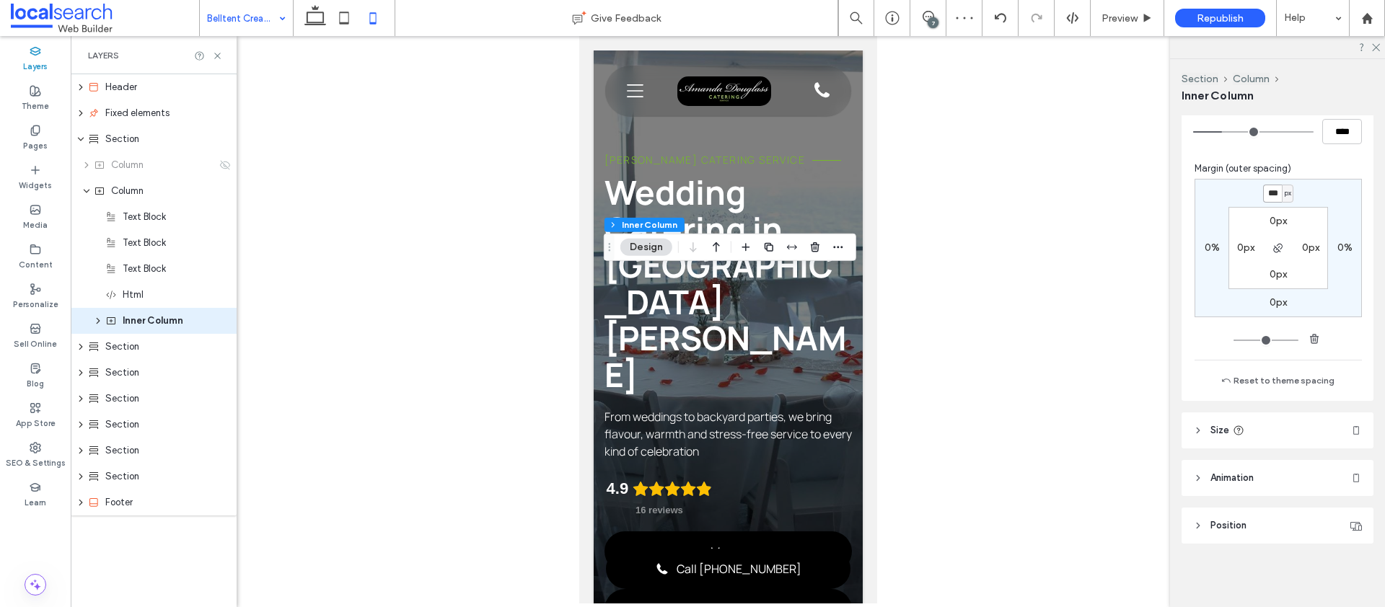
click at [1267, 192] on input "***" at bounding box center [1272, 194] width 19 height 18
type input "***"
type input "*"
drag, startPoint x: 312, startPoint y: 14, endPoint x: 294, endPoint y: 17, distance: 17.7
click at [312, 14] on icon at bounding box center [315, 18] width 29 height 29
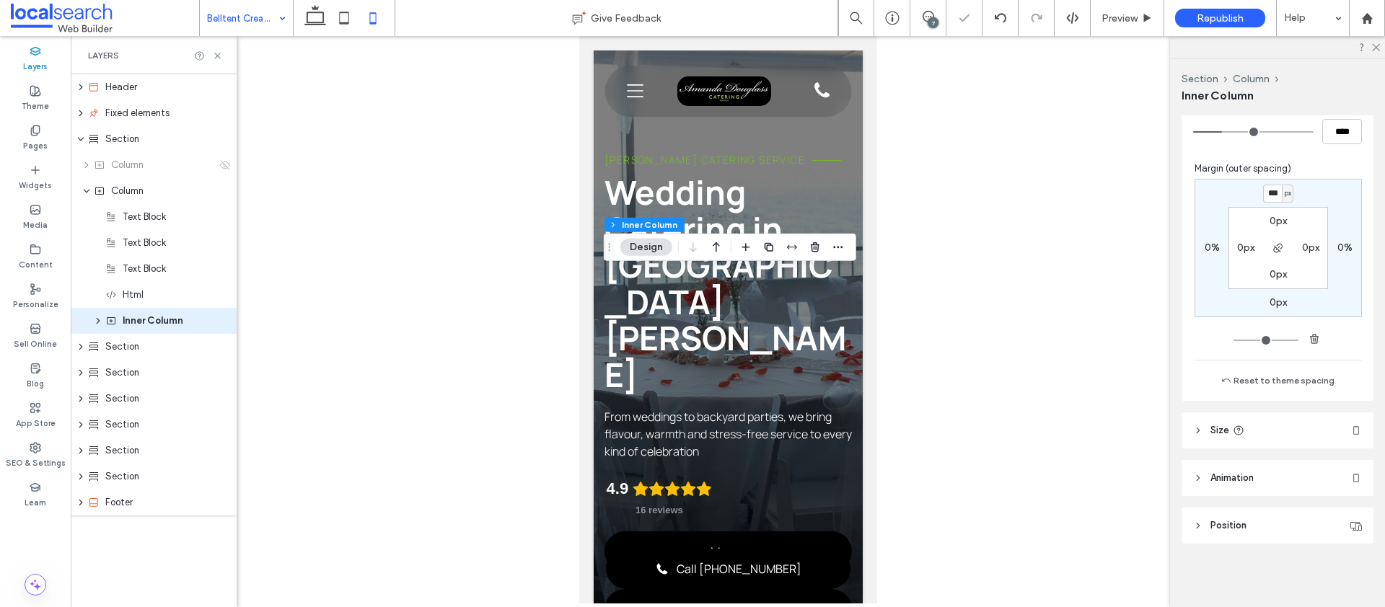
type input "*"
type input "***"
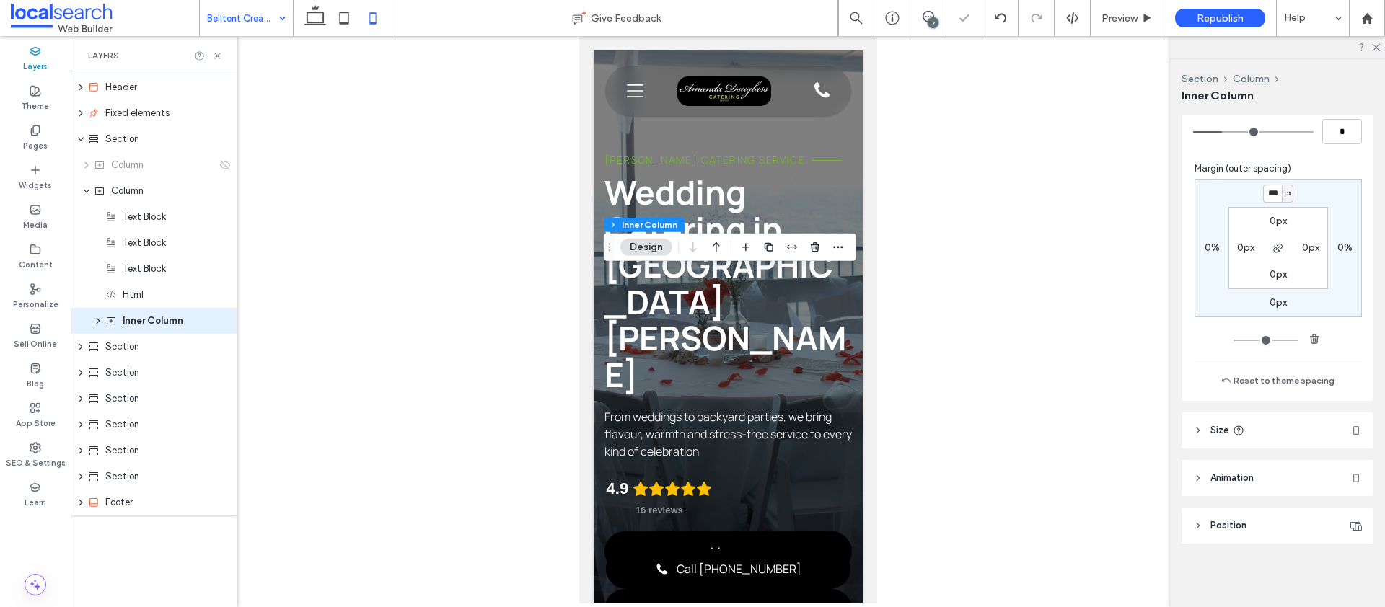
scroll to position [453, 0]
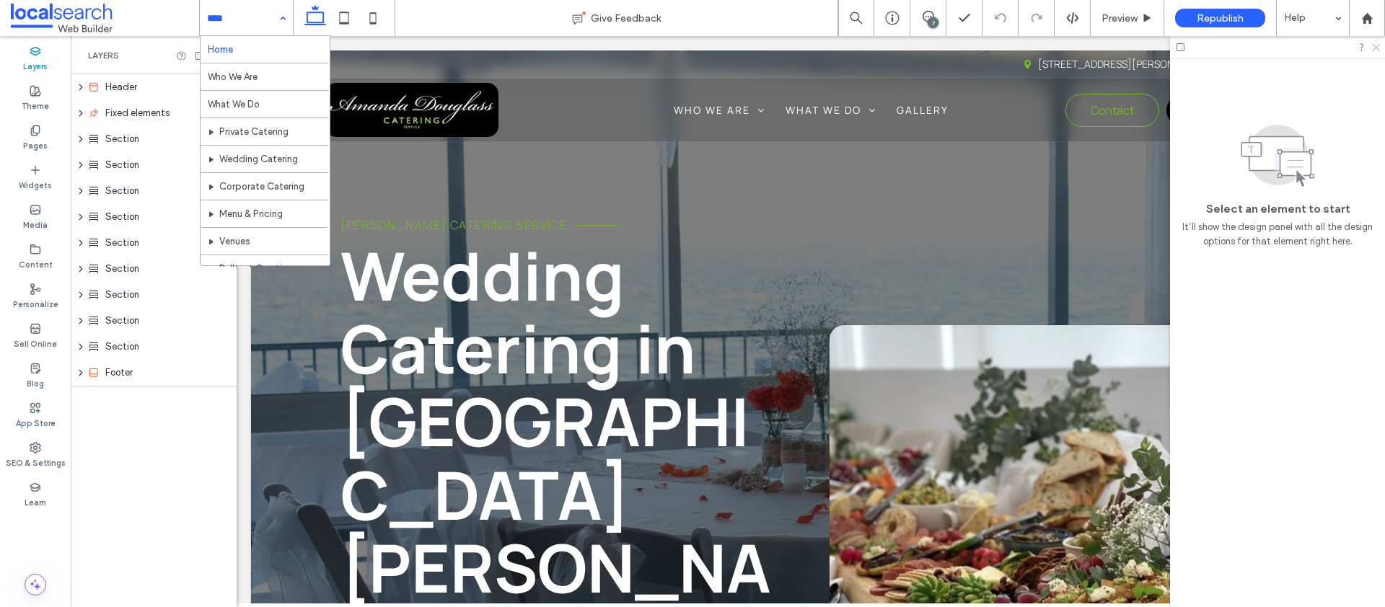
click at [1375, 46] on icon at bounding box center [1374, 46] width 9 height 9
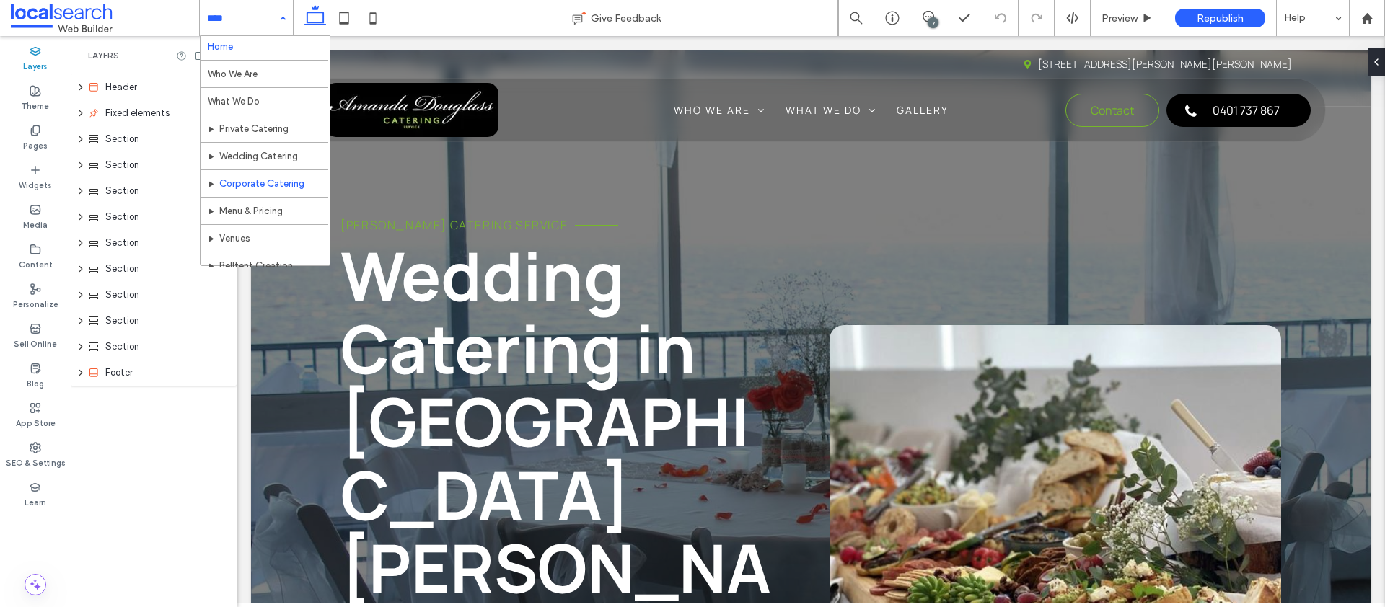
scroll to position [43, 0]
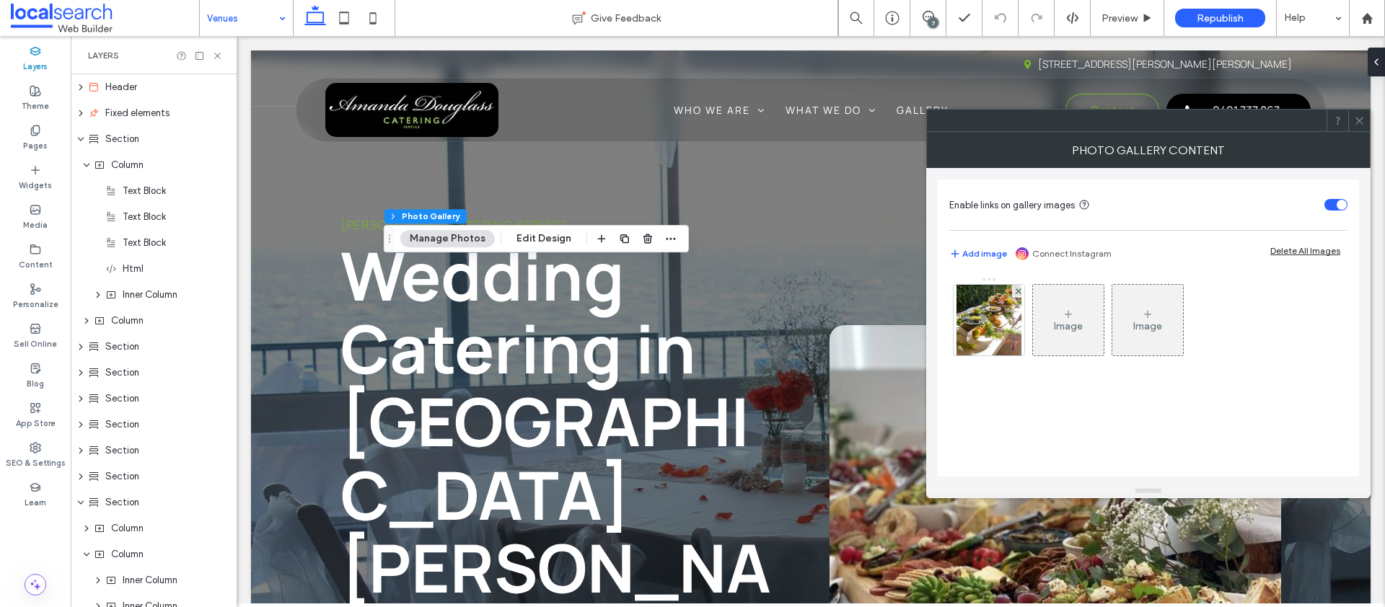
scroll to position [148, 0]
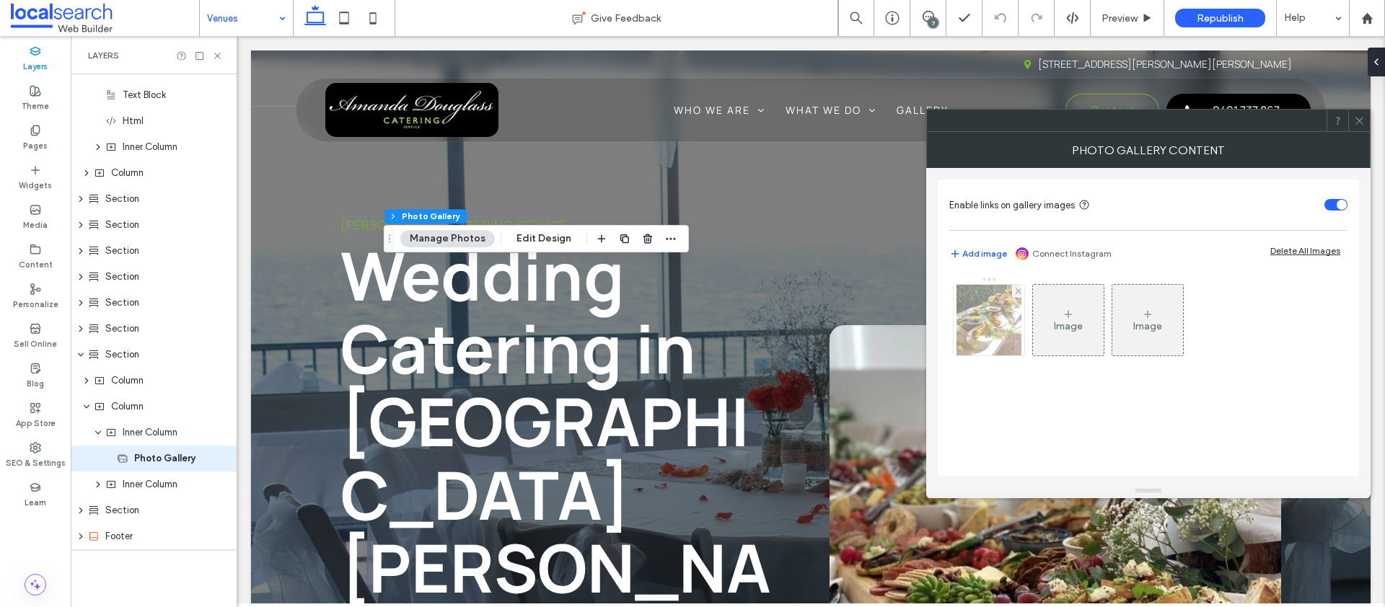
click at [984, 325] on img at bounding box center [988, 320] width 64 height 71
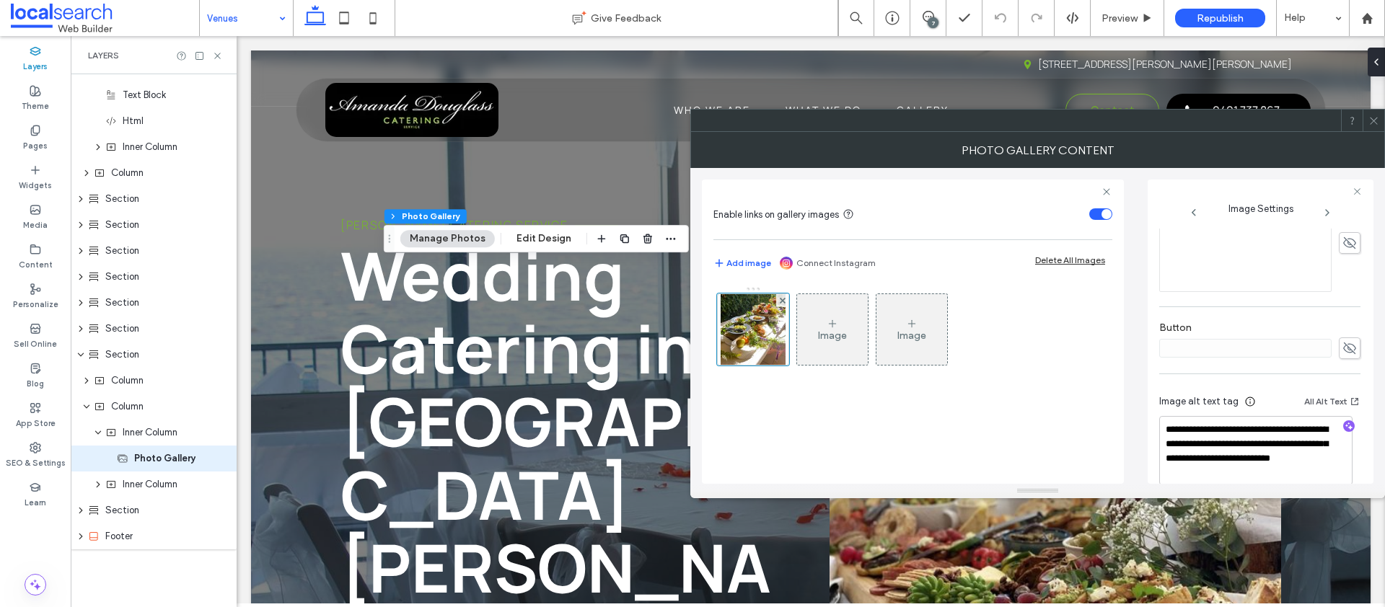
scroll to position [462, 0]
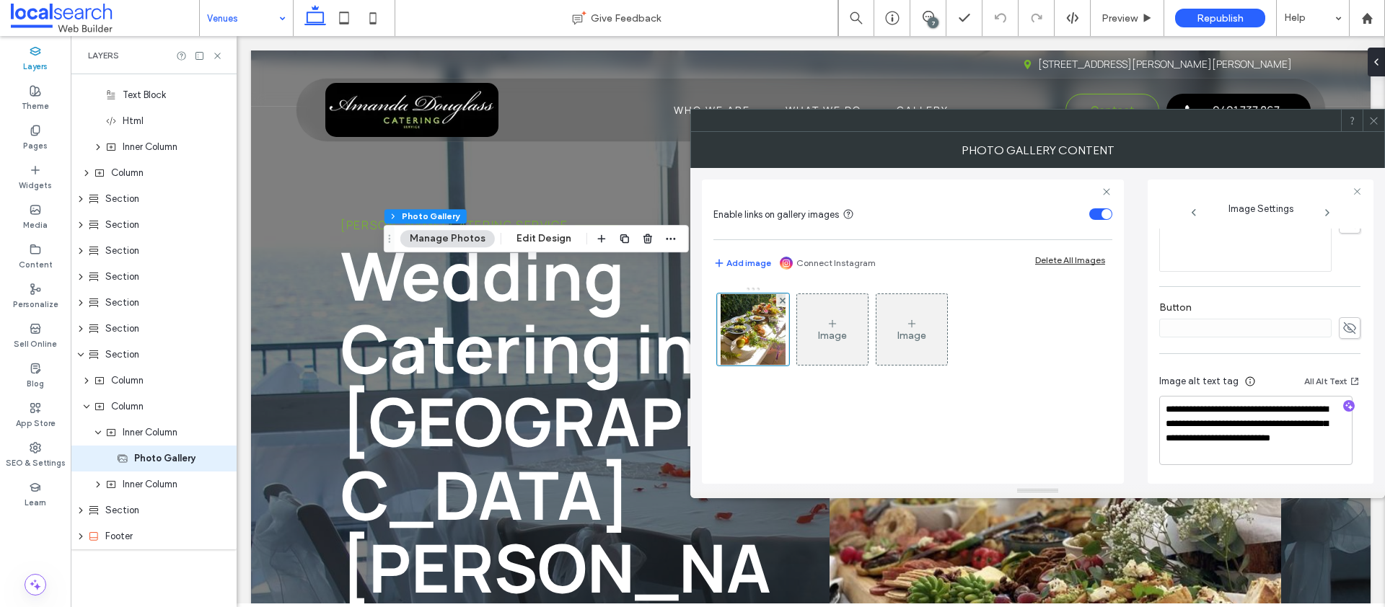
click at [1373, 126] on span at bounding box center [1373, 121] width 11 height 22
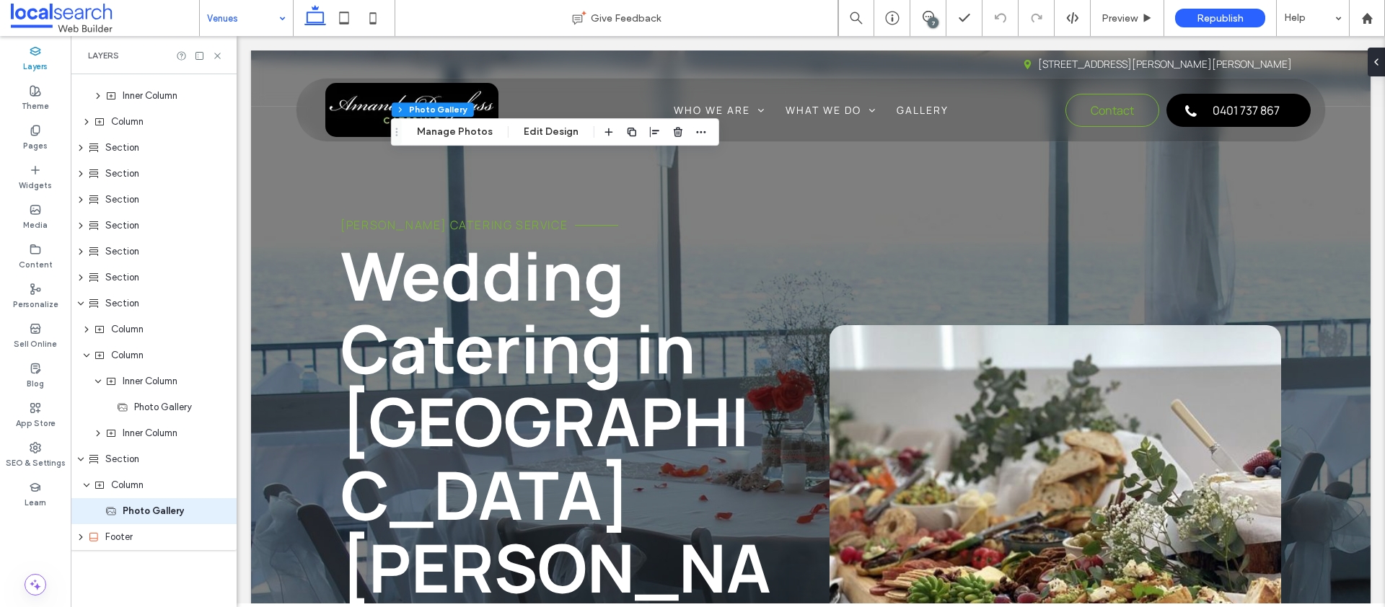
scroll to position [200, 0]
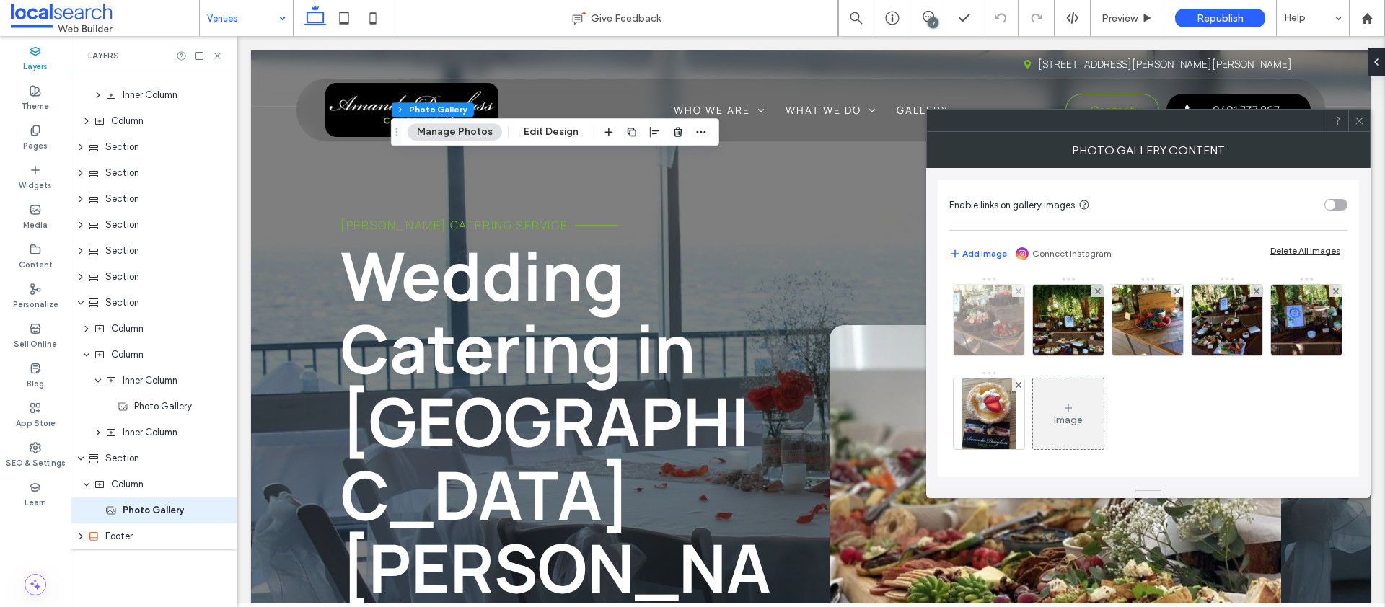
click at [968, 318] on div at bounding box center [989, 320] width 71 height 71
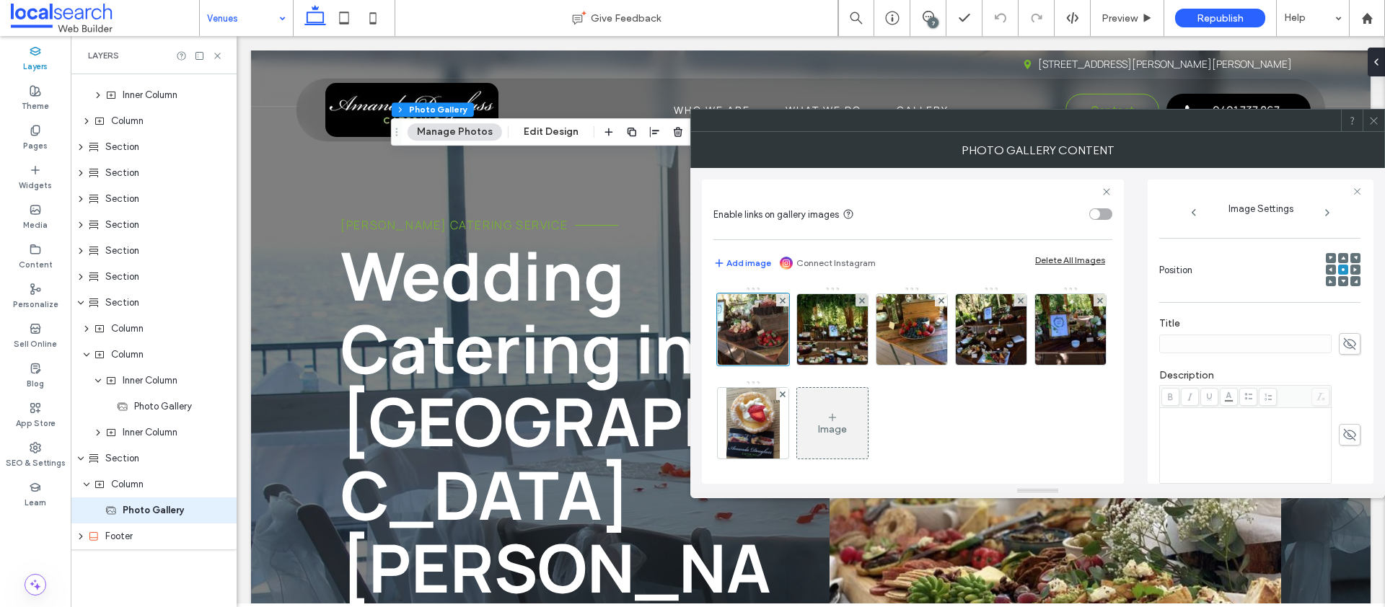
scroll to position [296, 0]
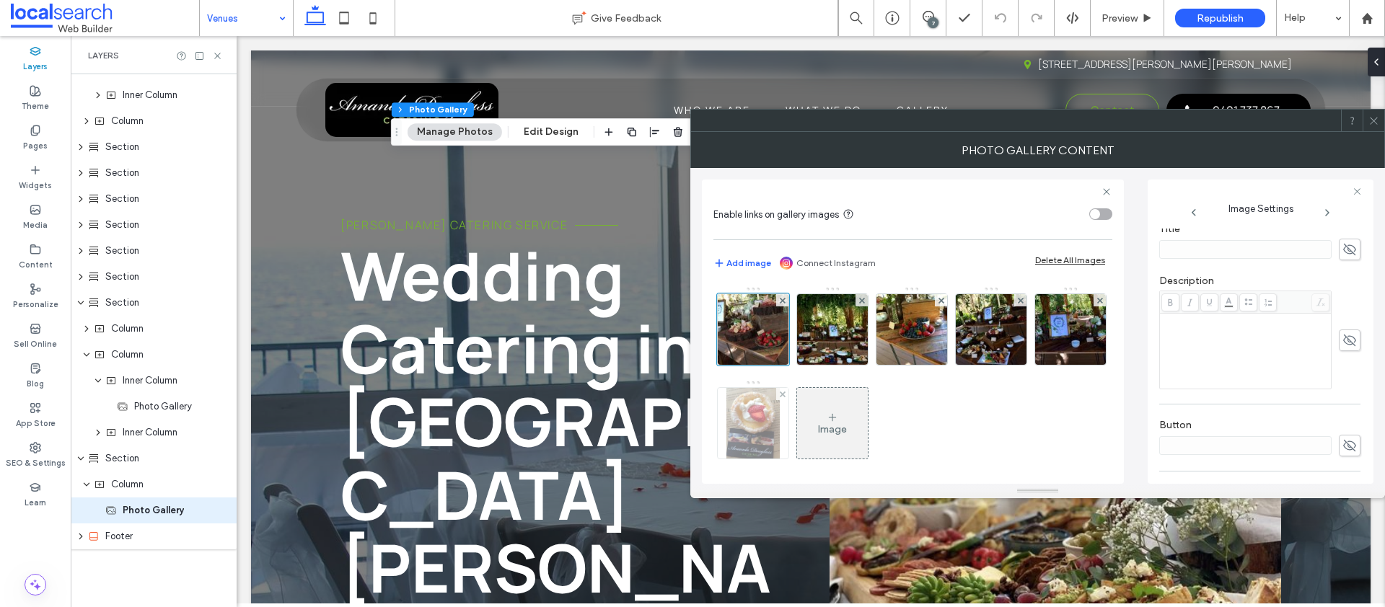
click at [780, 418] on img at bounding box center [752, 423] width 53 height 71
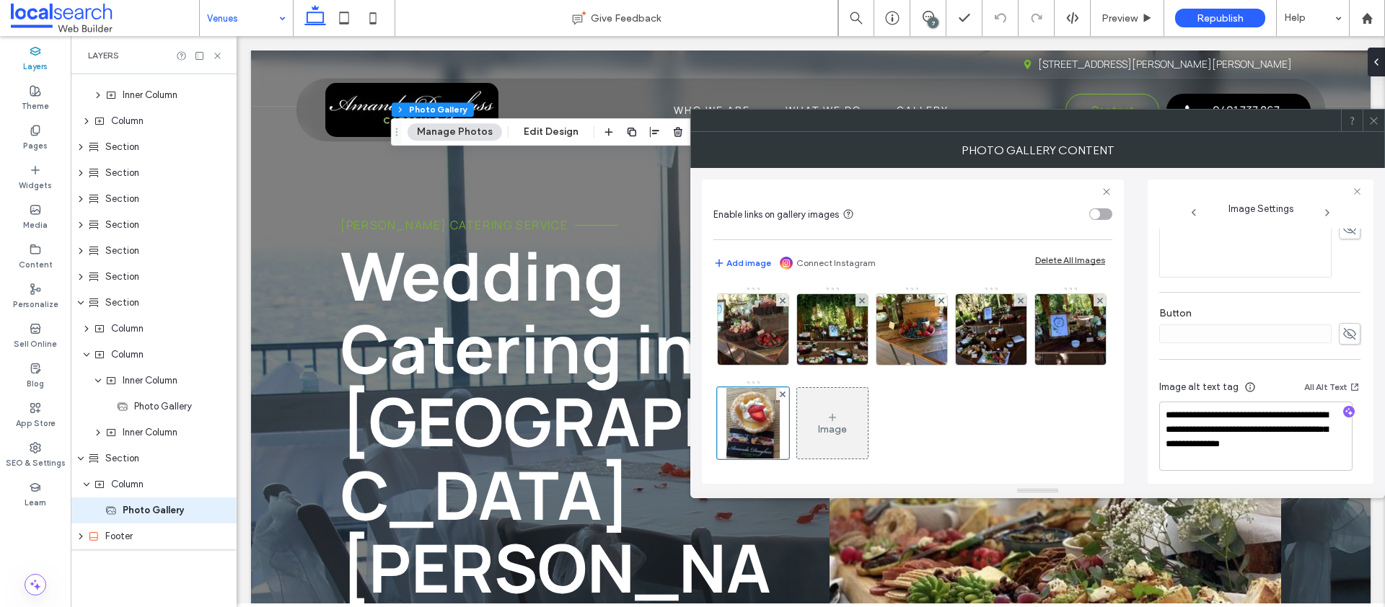
scroll to position [408, 0]
click at [975, 333] on img at bounding box center [991, 329] width 94 height 71
click at [899, 334] on img at bounding box center [912, 329] width 94 height 71
click at [814, 330] on img at bounding box center [832, 329] width 95 height 71
click at [741, 333] on img at bounding box center [753, 329] width 94 height 71
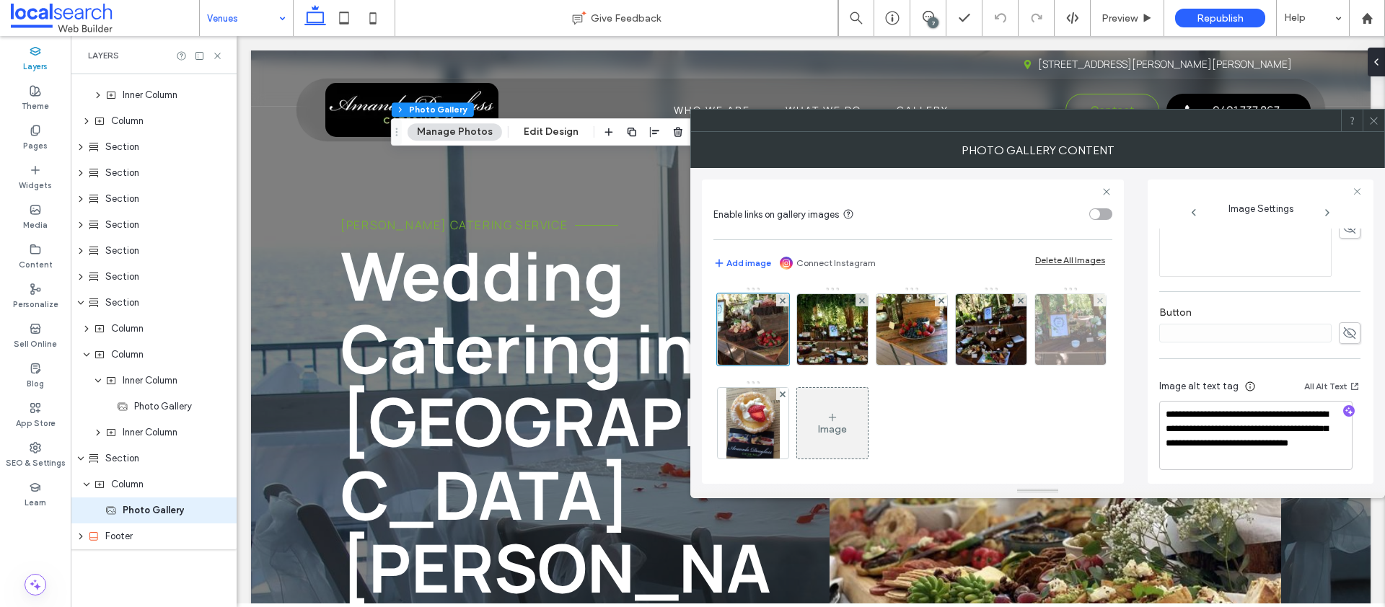
click at [1024, 365] on img at bounding box center [1071, 329] width 94 height 71
click at [1376, 123] on icon at bounding box center [1373, 120] width 11 height 11
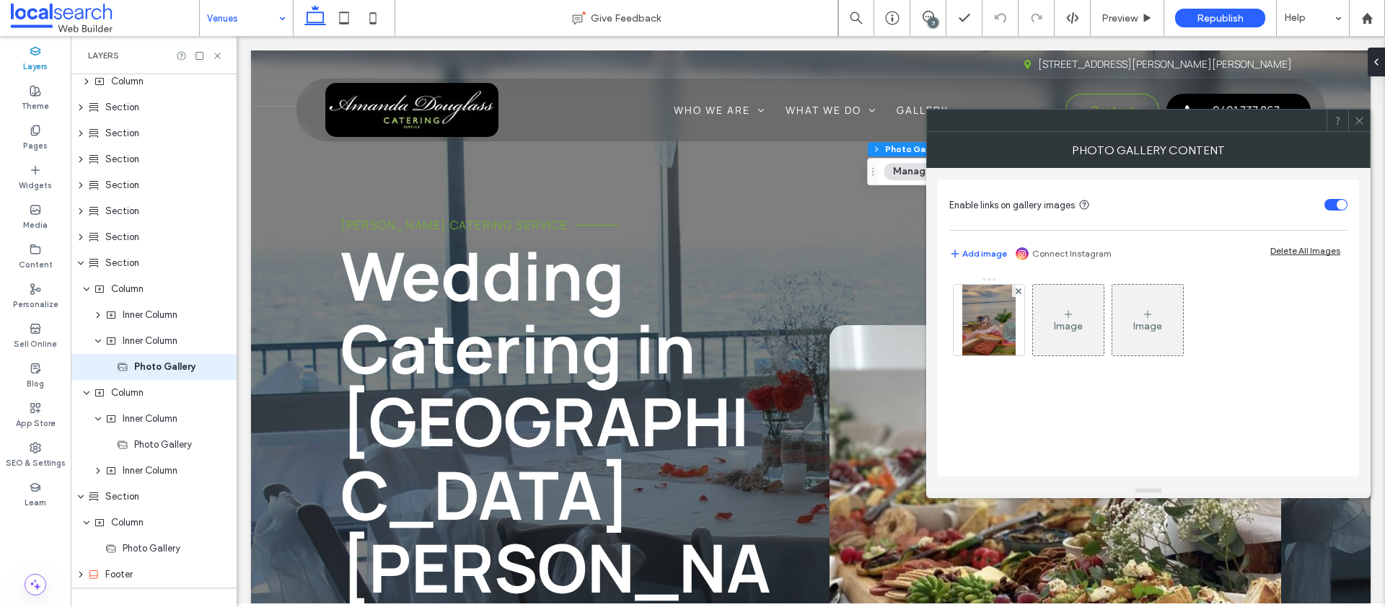
scroll to position [266, 0]
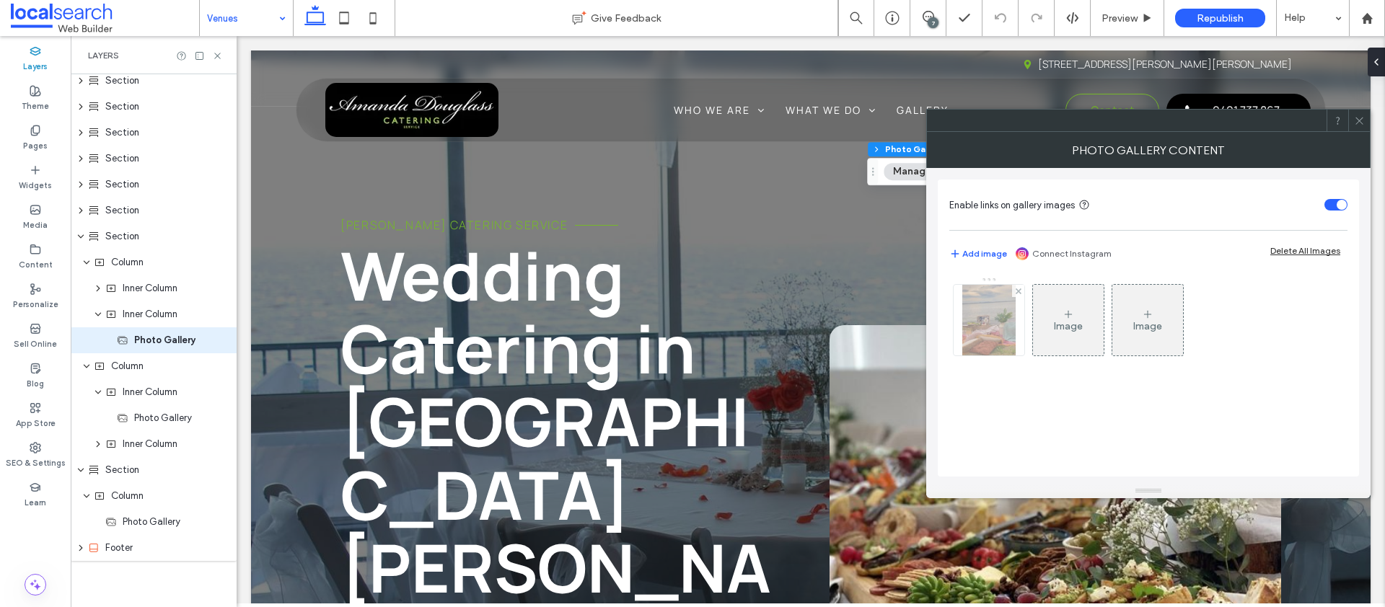
click at [998, 329] on img at bounding box center [988, 320] width 53 height 71
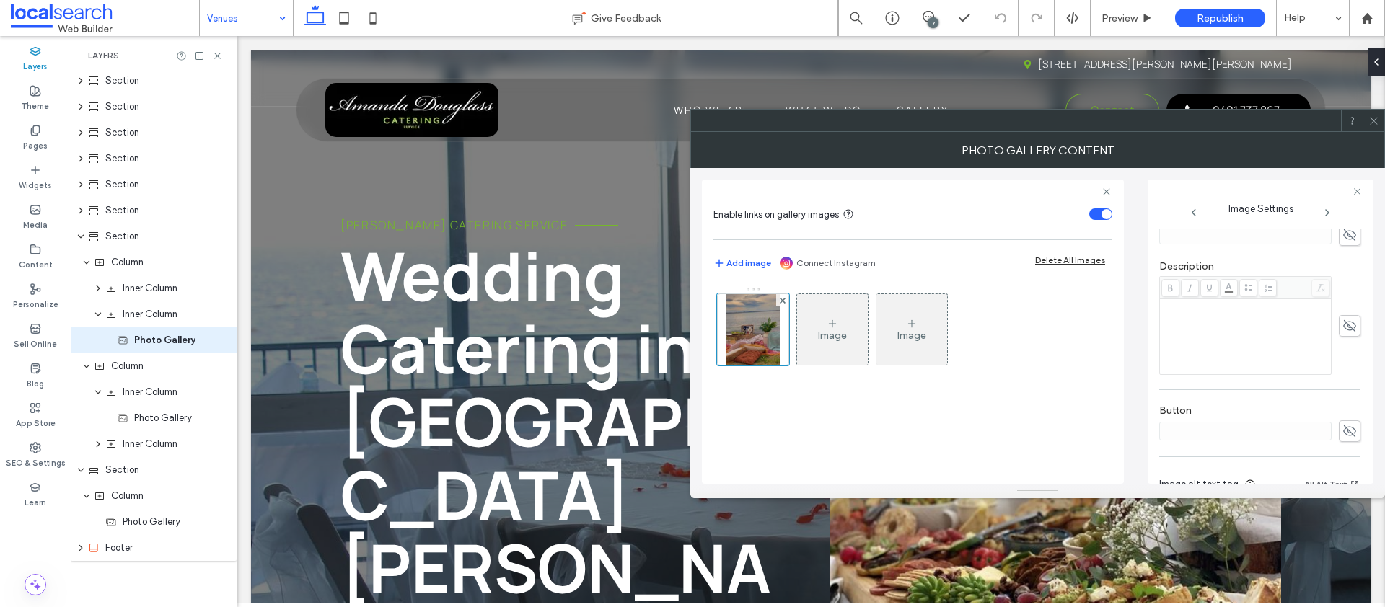
scroll to position [462, 0]
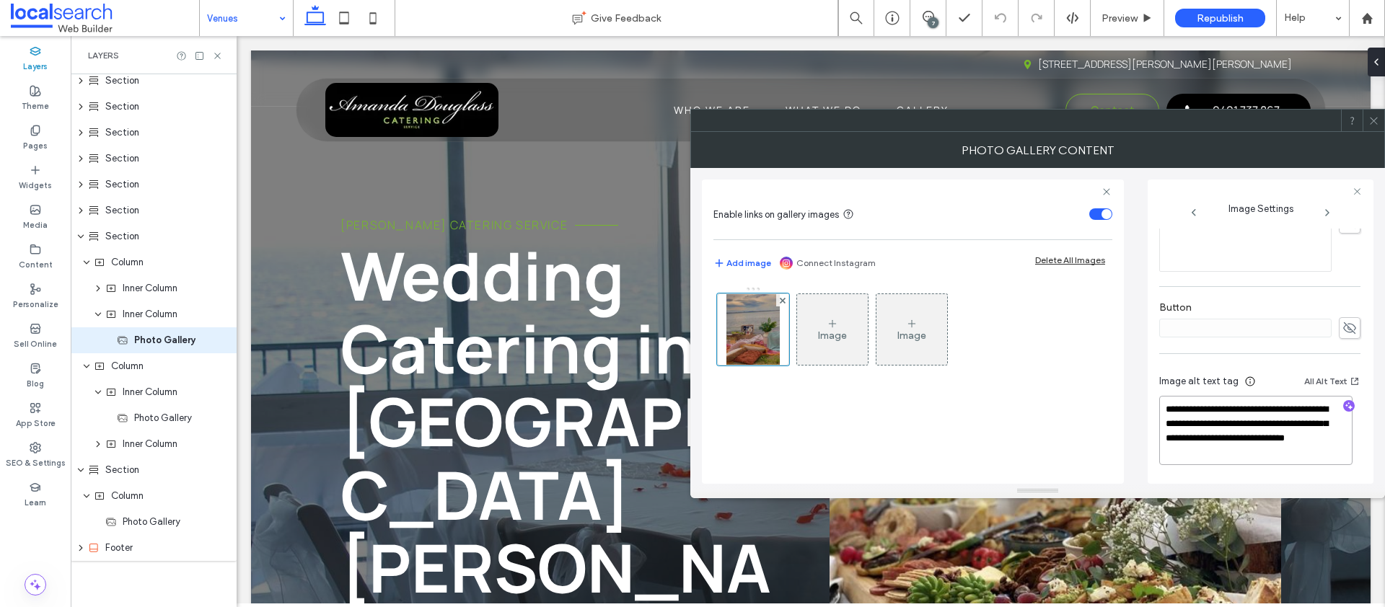
click at [1290, 412] on textarea "**********" at bounding box center [1255, 430] width 193 height 69
type textarea "**********"
click at [1381, 118] on div at bounding box center [1374, 121] width 22 height 22
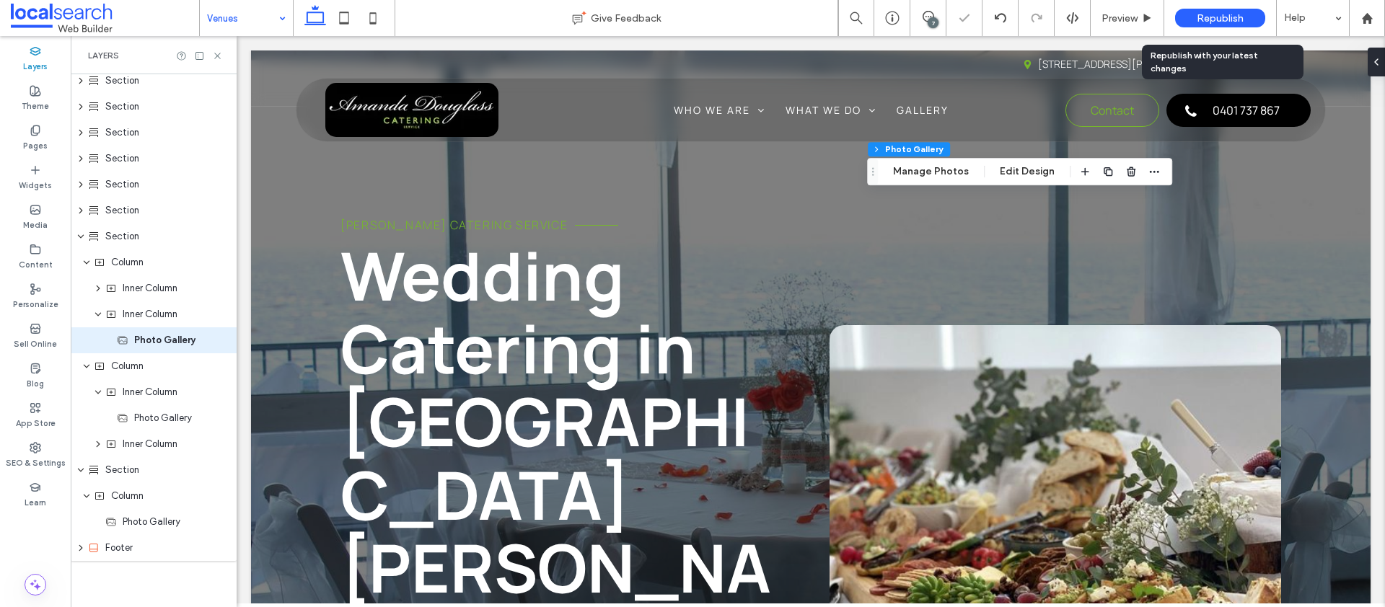
click at [1217, 12] on span "Republish" at bounding box center [1220, 18] width 47 height 12
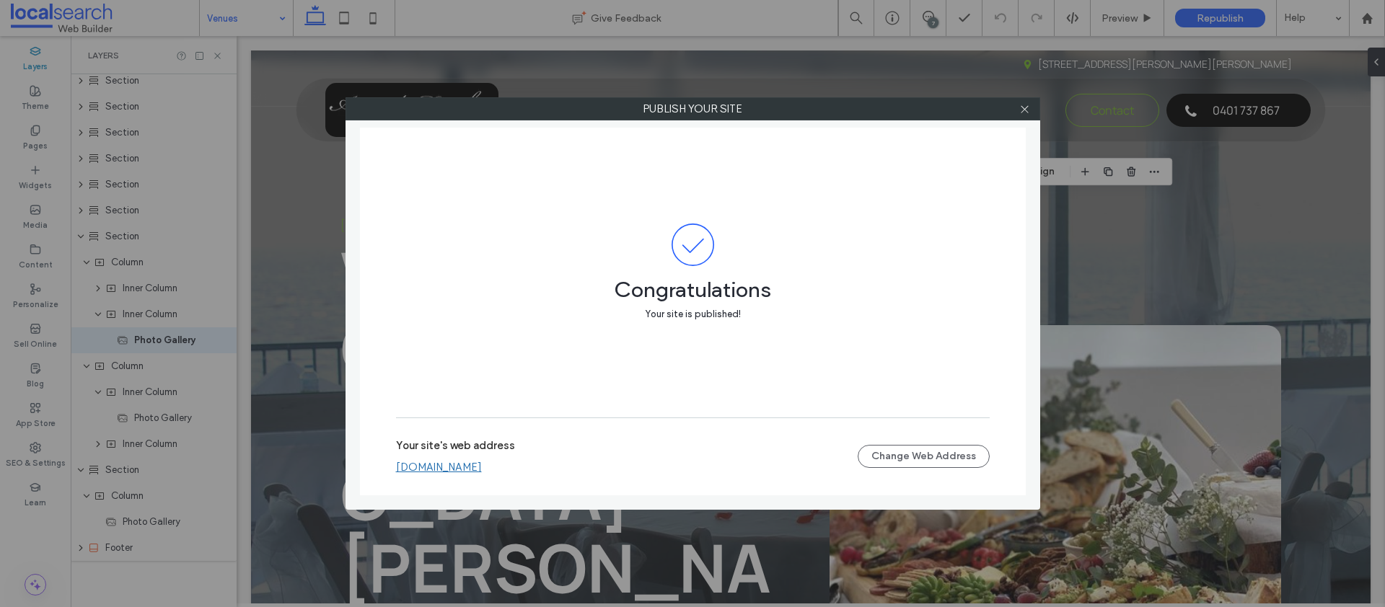
click at [1016, 119] on div at bounding box center [1025, 109] width 22 height 22
click at [1022, 113] on icon at bounding box center [1024, 109] width 11 height 11
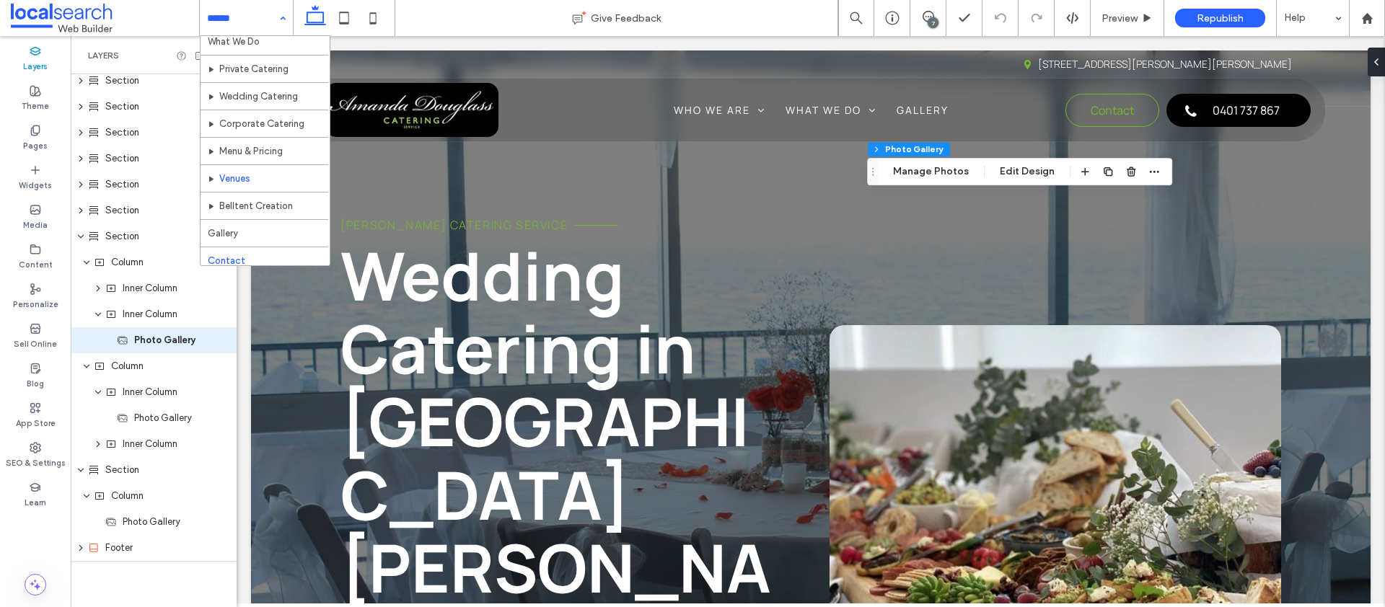
scroll to position [70, 0]
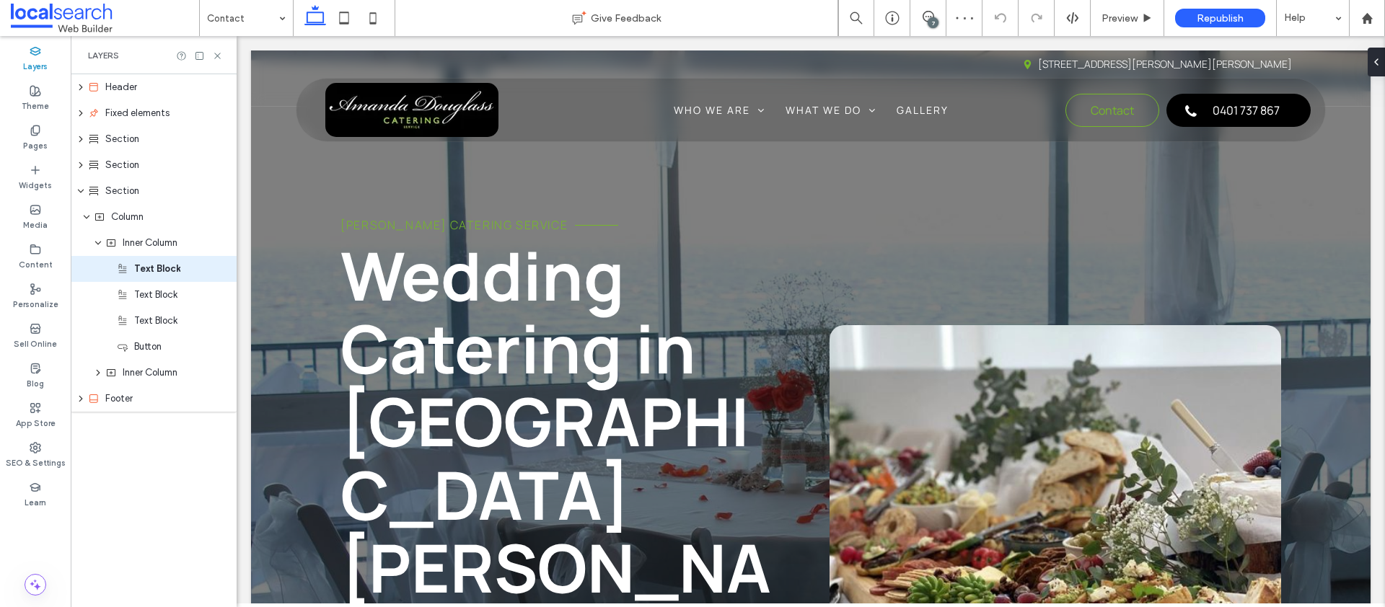
type input "*******"
type input "**"
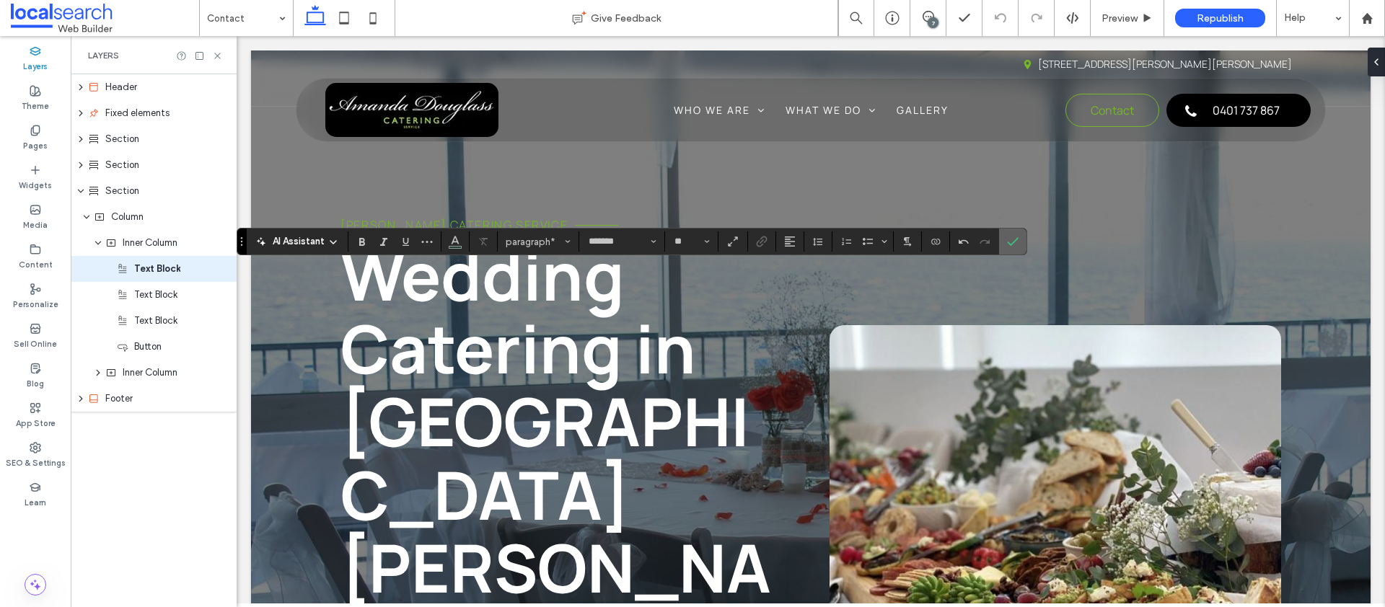
click at [1013, 245] on icon "Confirm" at bounding box center [1013, 242] width 12 height 12
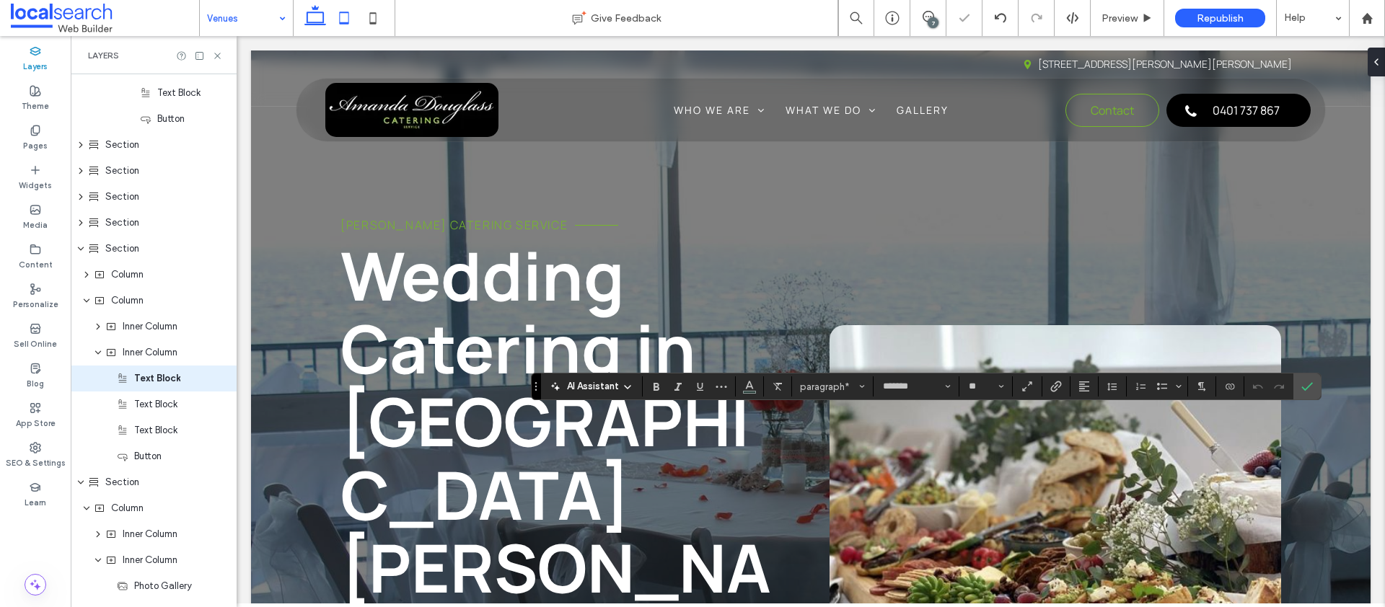
scroll to position [526, 0]
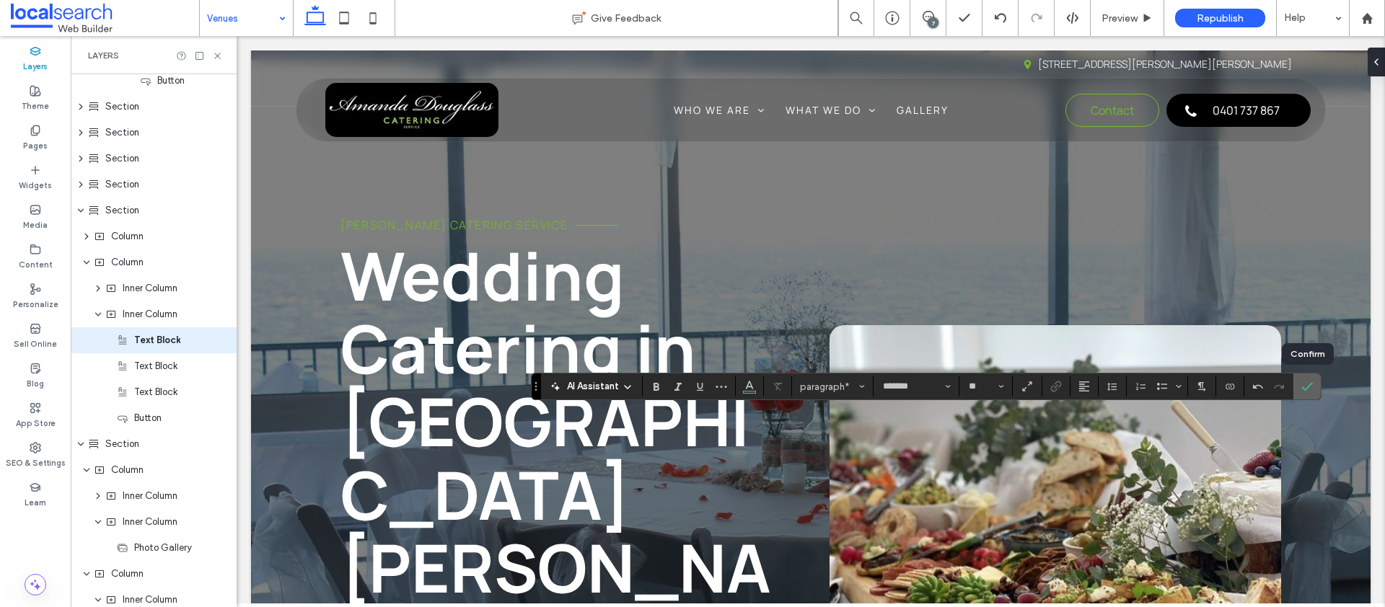
click at [1308, 375] on span "Confirm" at bounding box center [1307, 386] width 12 height 25
click at [1308, 383] on icon "Confirm" at bounding box center [1307, 387] width 12 height 12
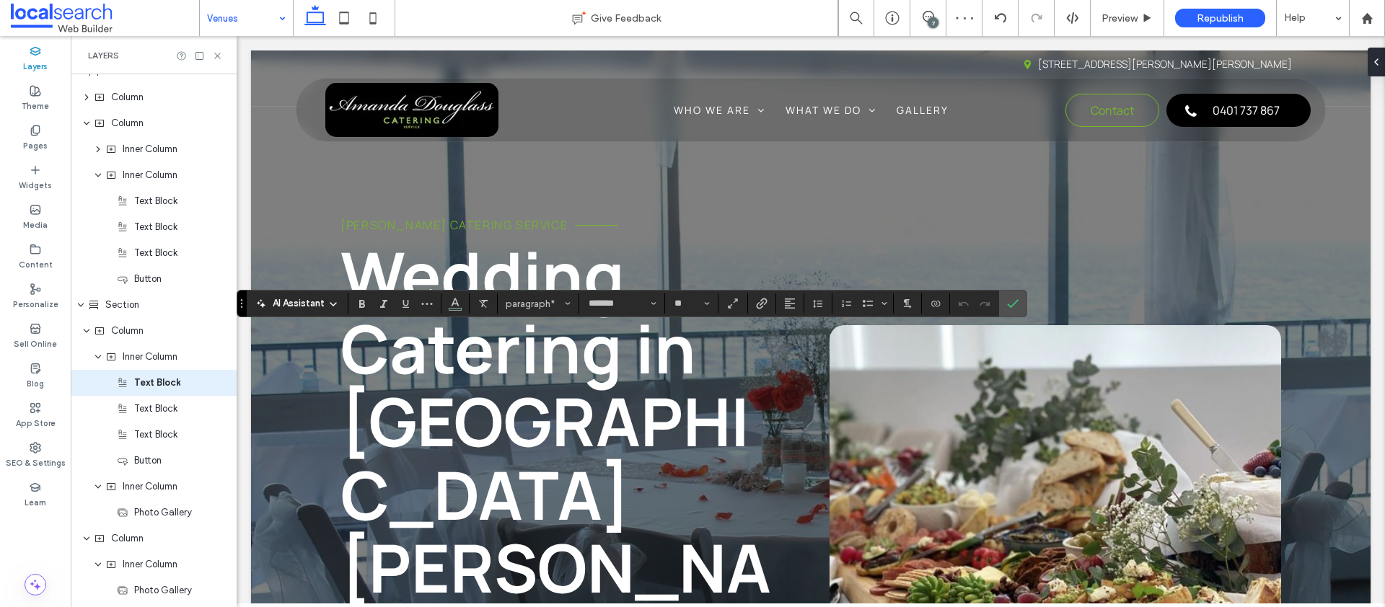
scroll to position [708, 0]
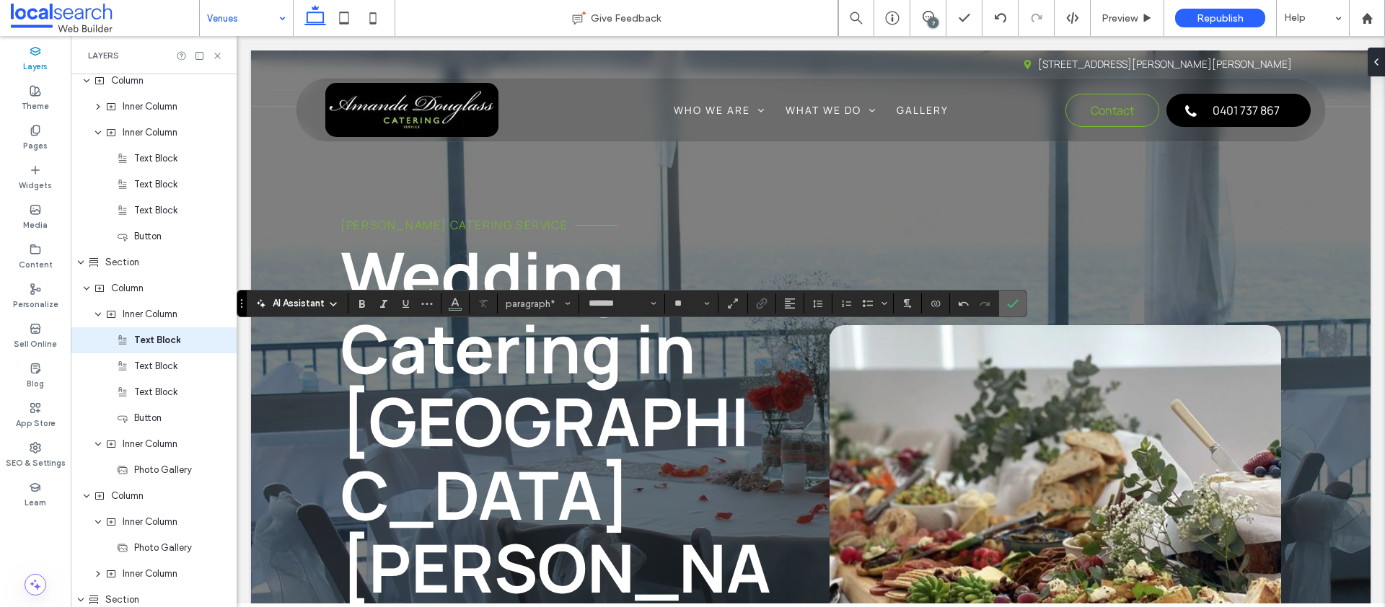
click at [1018, 305] on icon "Confirm" at bounding box center [1013, 304] width 12 height 12
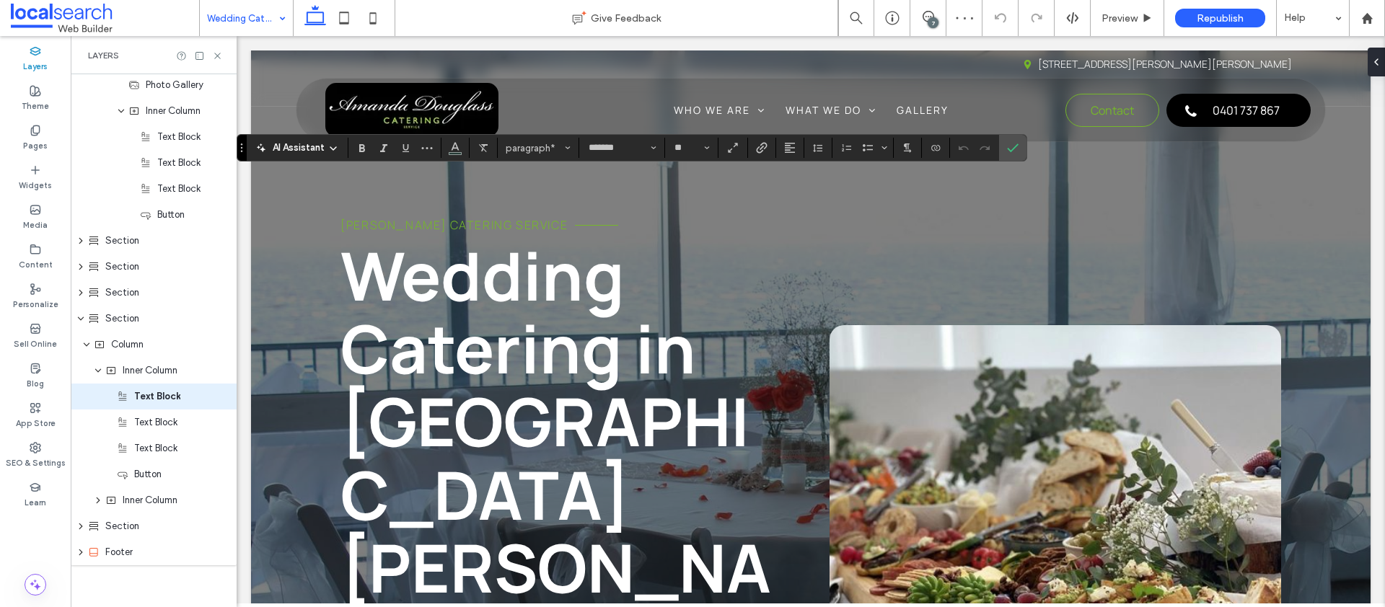
scroll to position [408, 0]
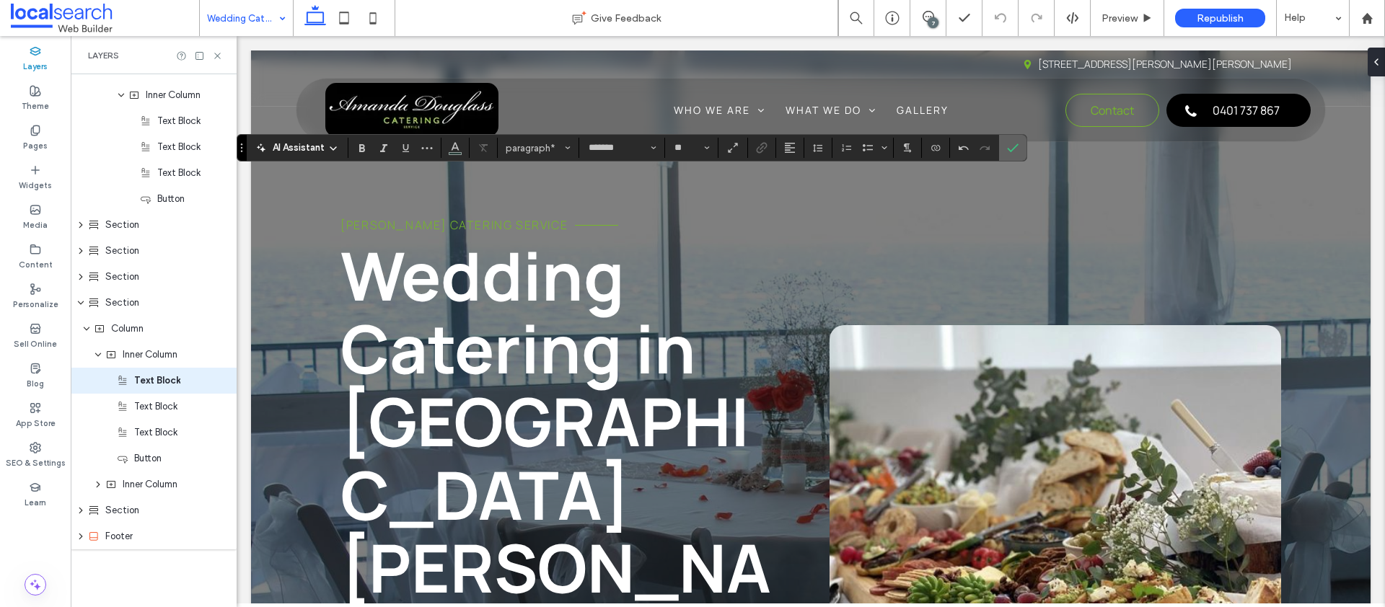
click at [1014, 146] on icon "Confirm" at bounding box center [1013, 148] width 12 height 12
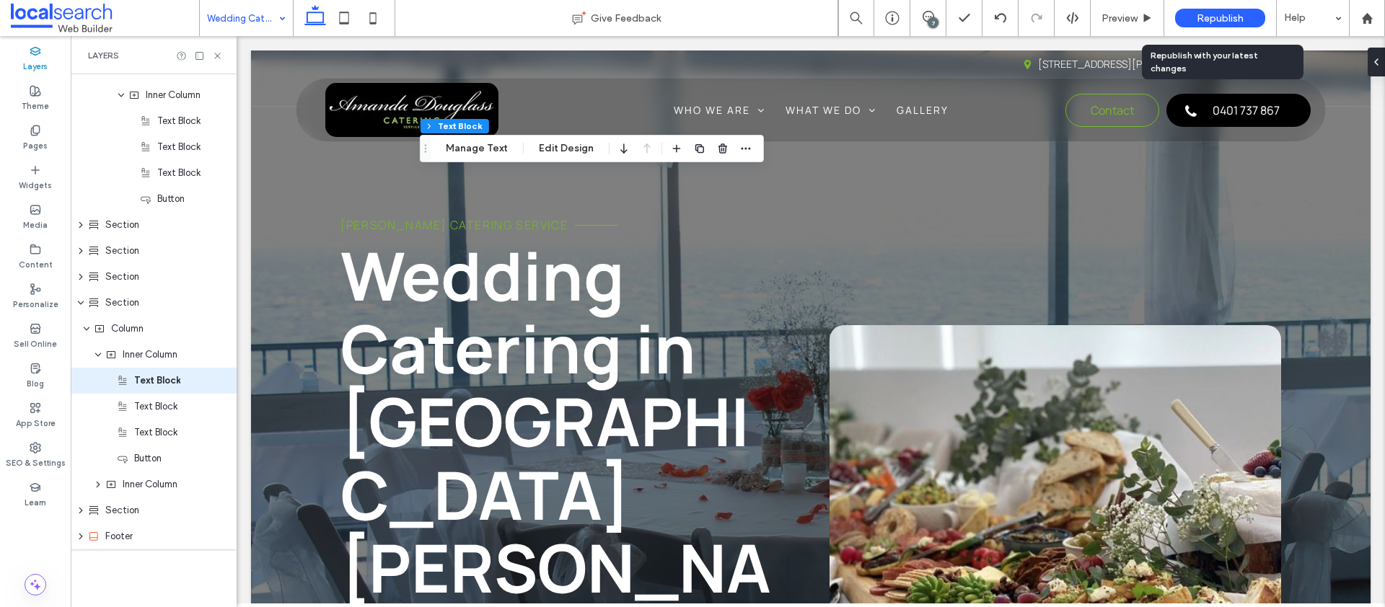
click at [1223, 22] on span "Republish" at bounding box center [1220, 18] width 47 height 12
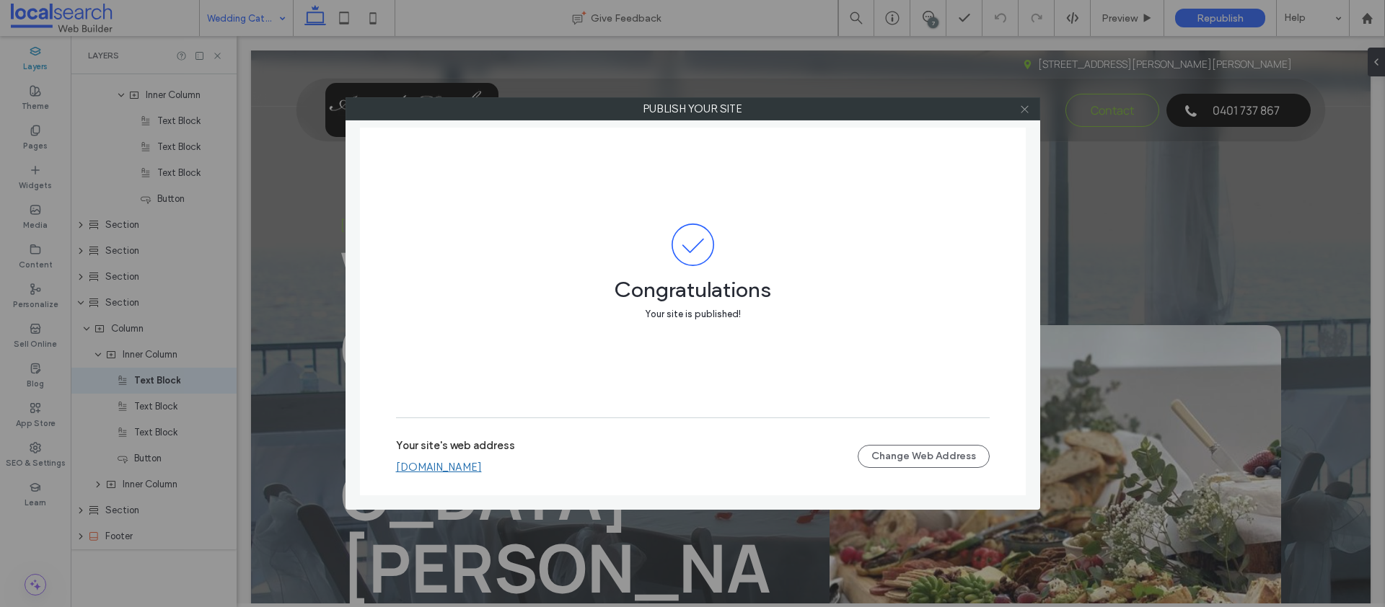
click at [1028, 107] on icon at bounding box center [1024, 109] width 11 height 11
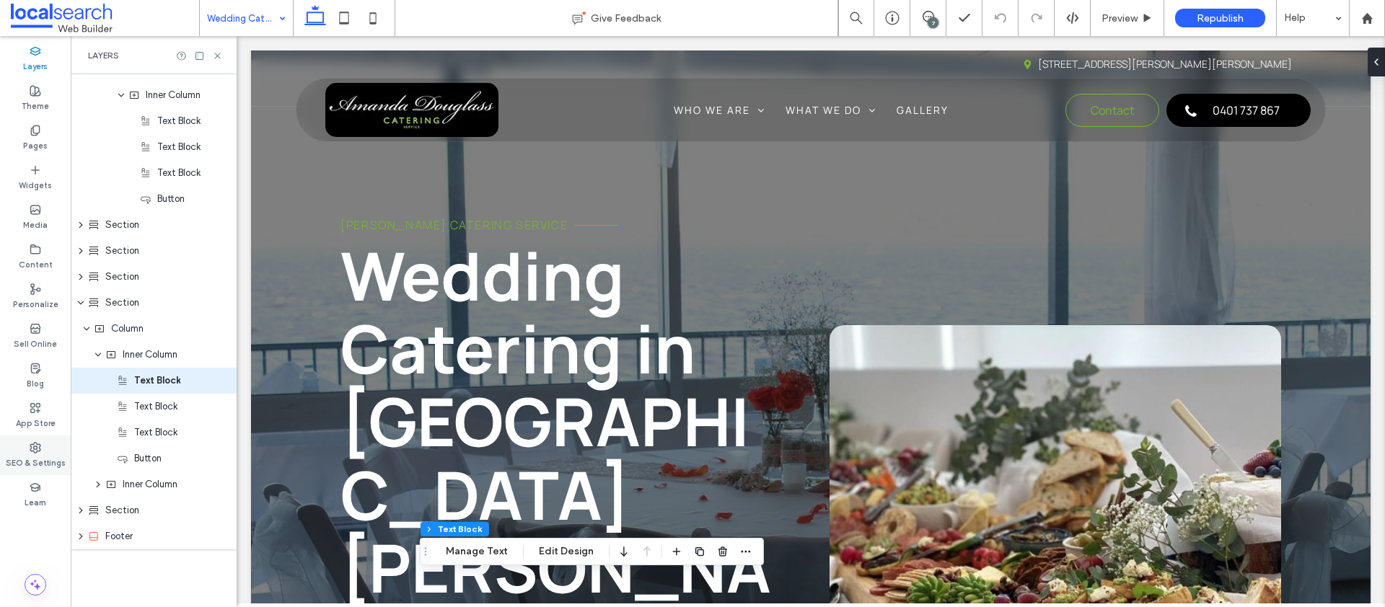
click at [31, 449] on icon at bounding box center [36, 448] width 12 height 12
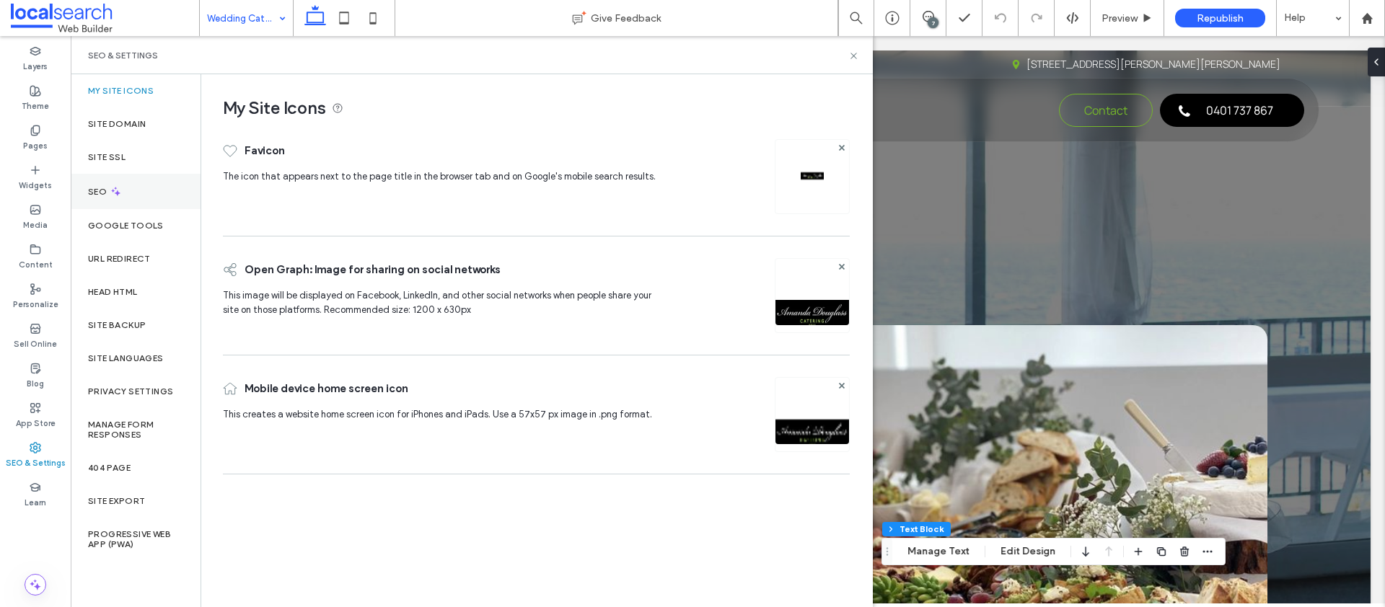
click at [133, 190] on div "SEO" at bounding box center [136, 191] width 130 height 35
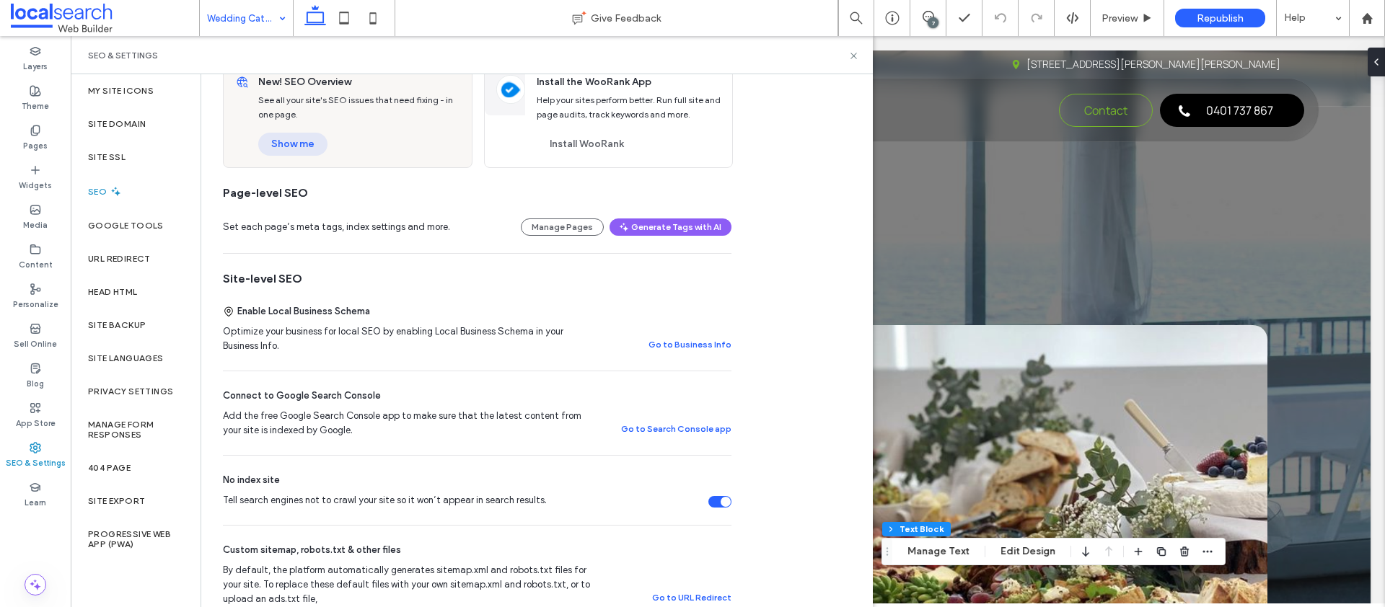
scroll to position [15, 0]
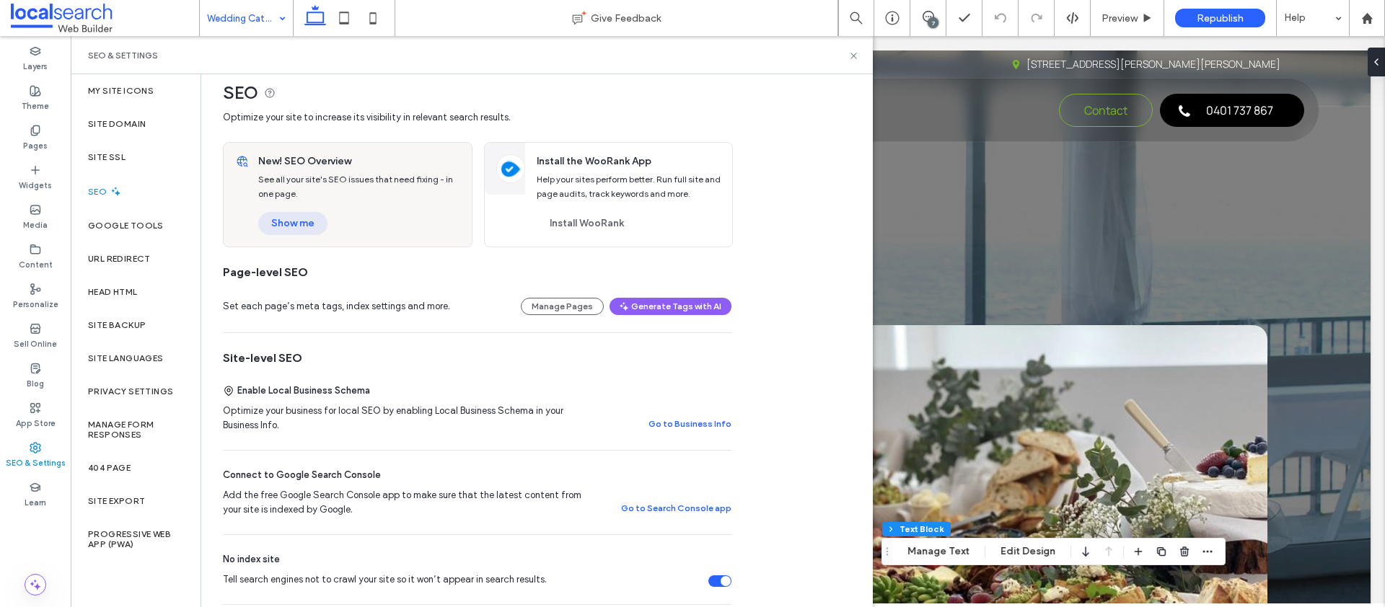
click at [299, 217] on button "Show me" at bounding box center [292, 223] width 69 height 23
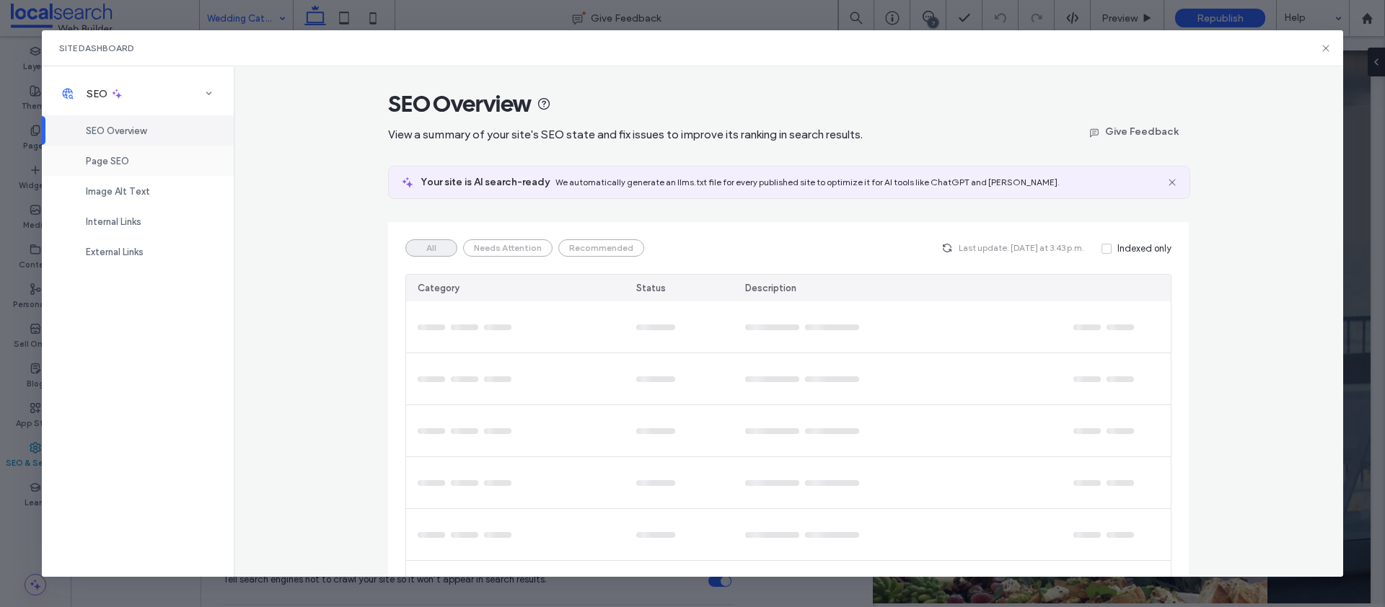
click at [113, 158] on span "Page SEO" at bounding box center [107, 161] width 43 height 11
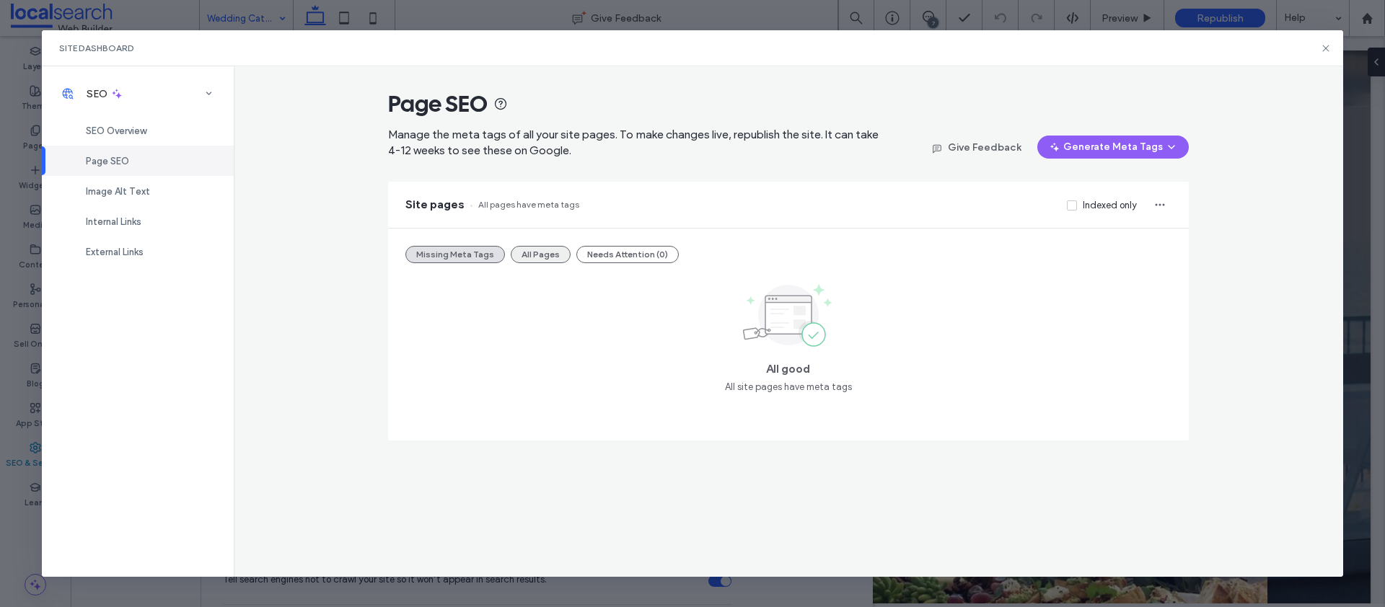
click at [539, 247] on button "All Pages" at bounding box center [541, 254] width 60 height 17
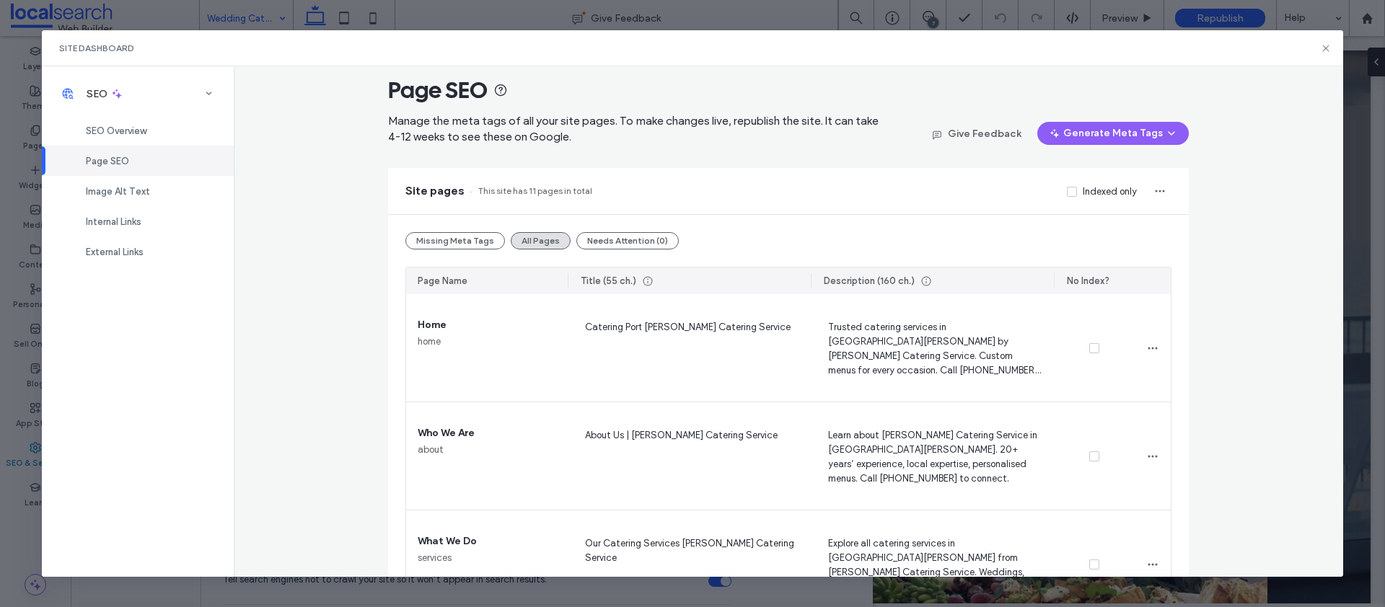
scroll to position [0, 0]
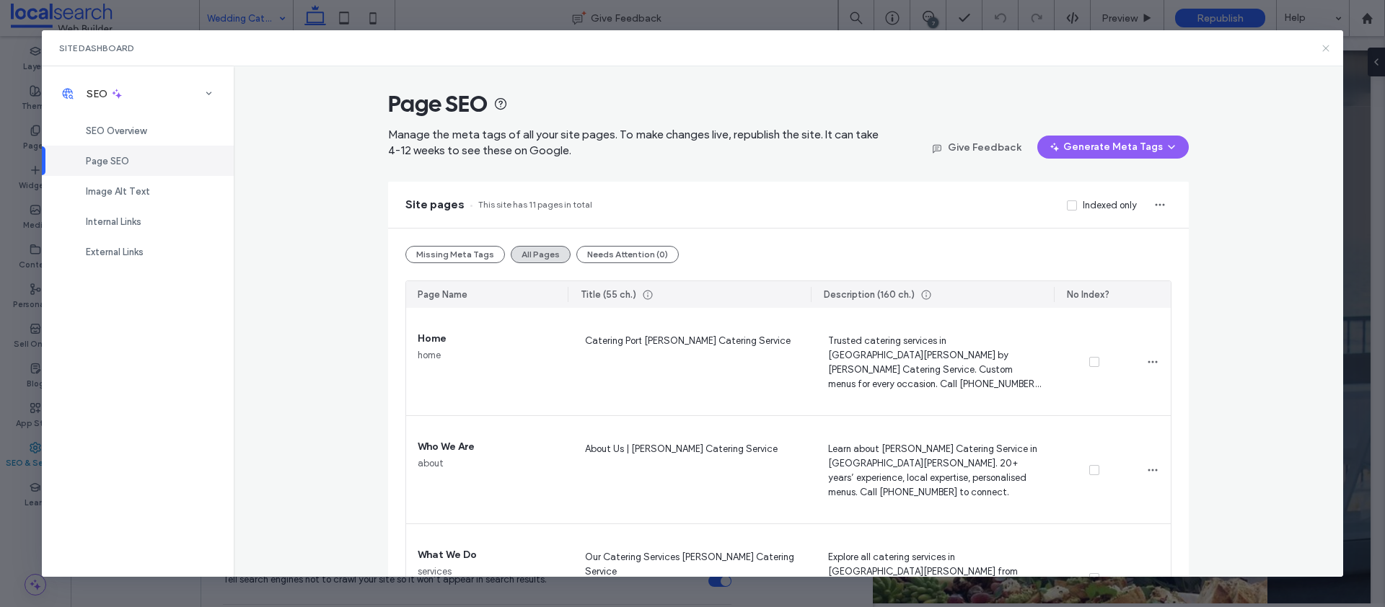
click at [1326, 45] on icon at bounding box center [1326, 49] width 12 height 12
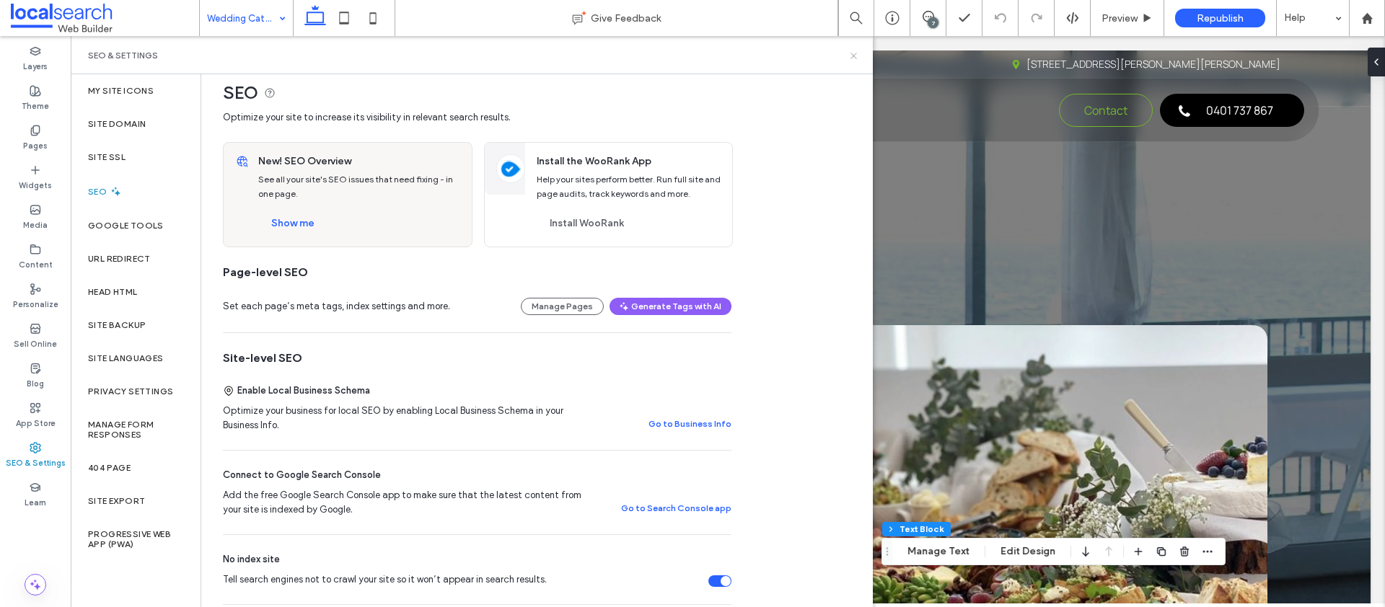
click at [851, 51] on icon at bounding box center [853, 55] width 11 height 11
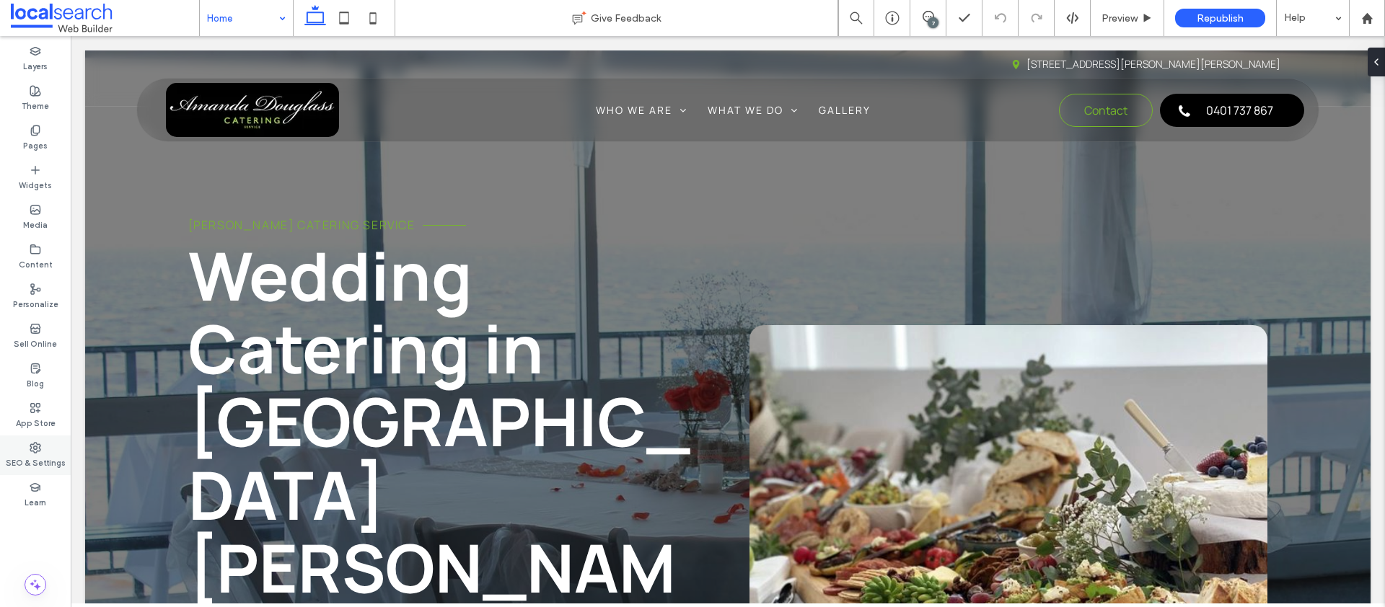
click at [53, 450] on div "SEO & Settings" at bounding box center [35, 456] width 71 height 40
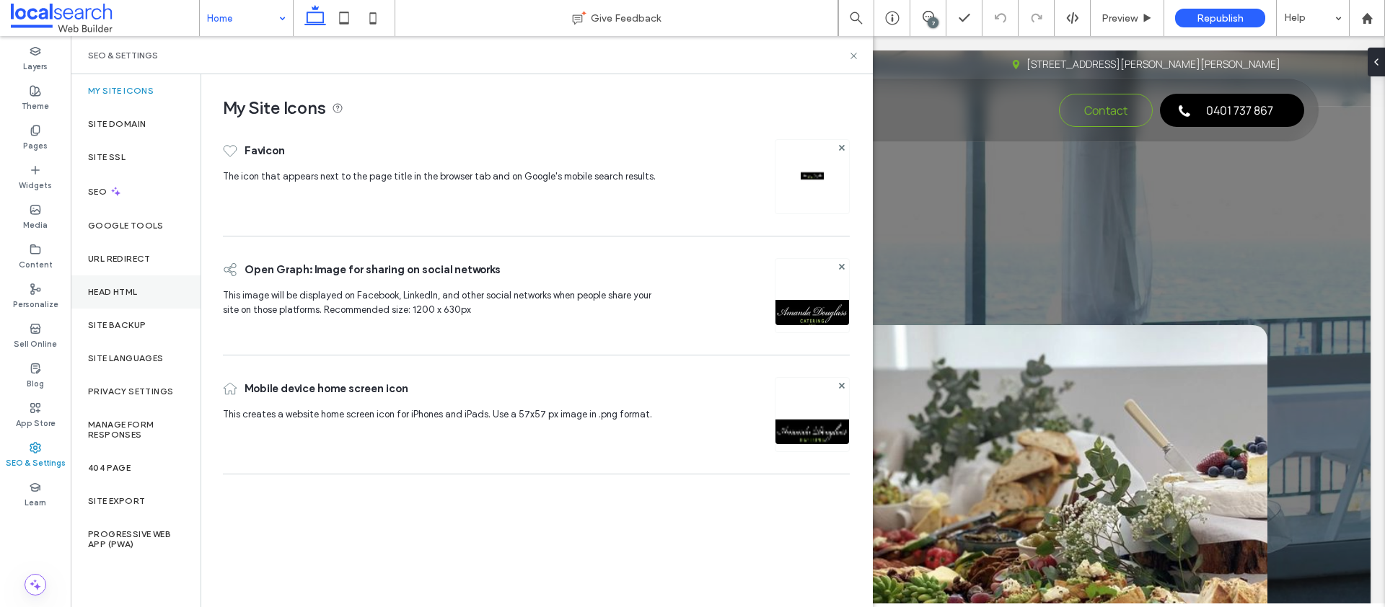
click at [112, 299] on div "Head HTML" at bounding box center [136, 292] width 130 height 33
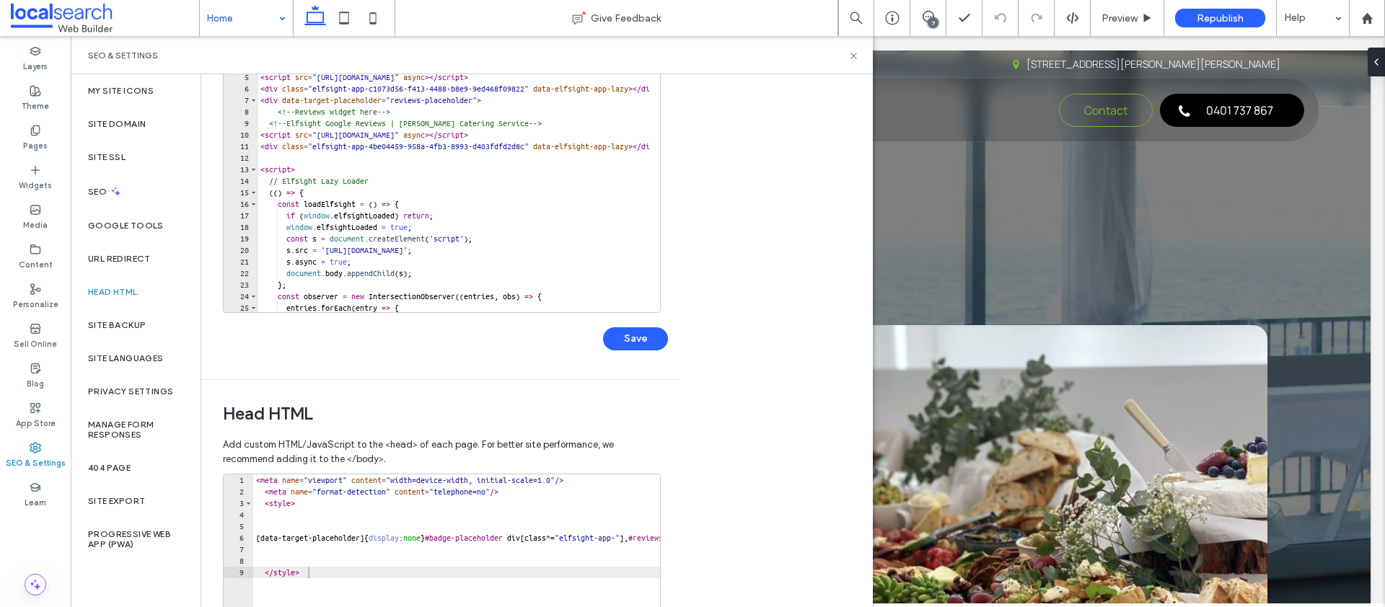
scroll to position [274, 0]
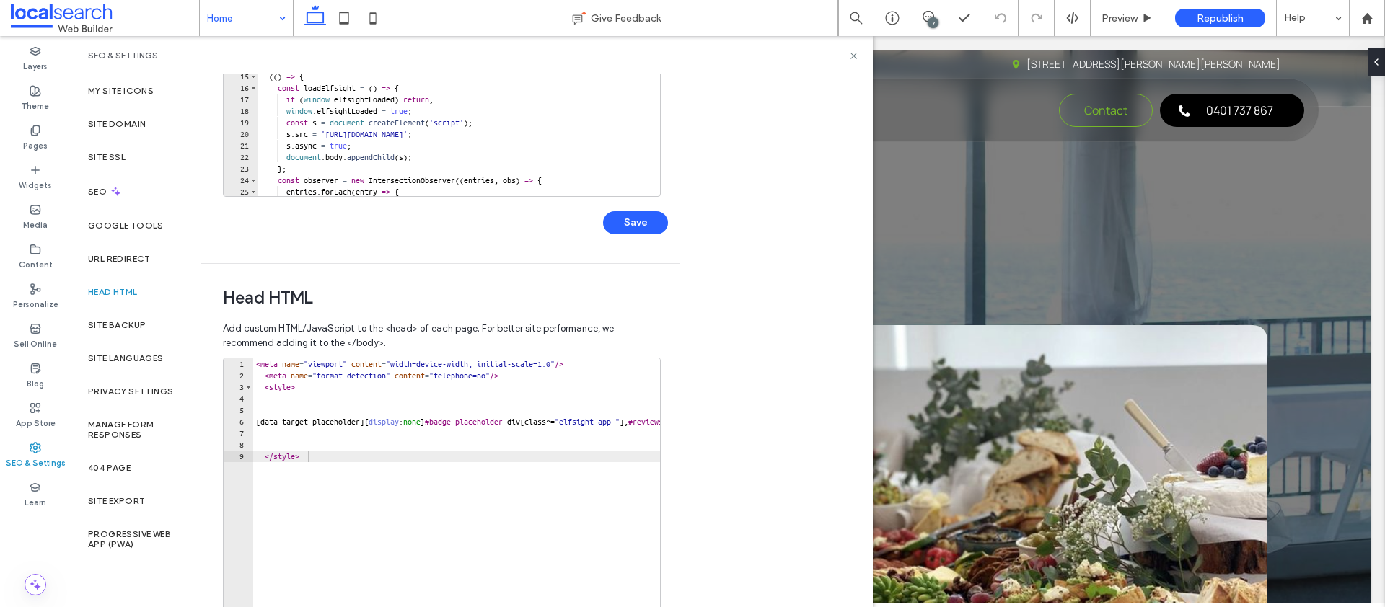
click at [254, 369] on div "< meta name = "viewport" content = "width=device-width, initial-scale=1.0" /> <…" at bounding box center [653, 507] width 801 height 299
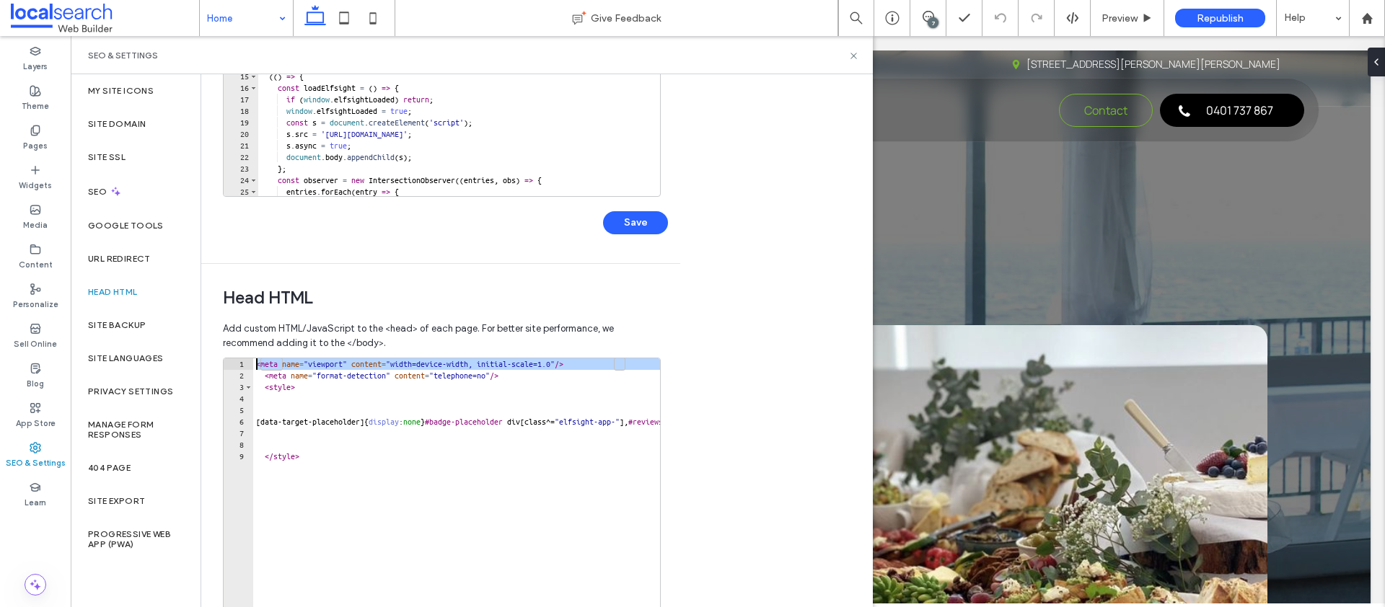
click at [254, 369] on div "< meta name = "viewport" content = "width=device-width, initial-scale=1.0" /> <…" at bounding box center [653, 507] width 801 height 299
type textarea "**********"
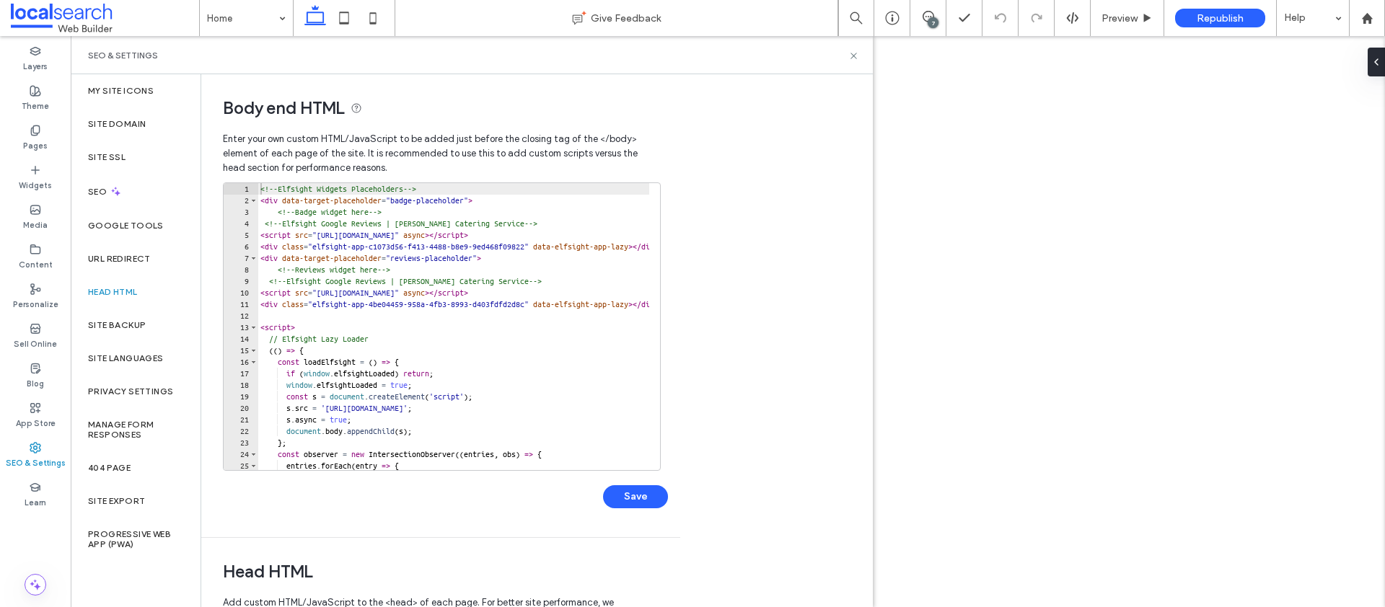
type textarea "**********"
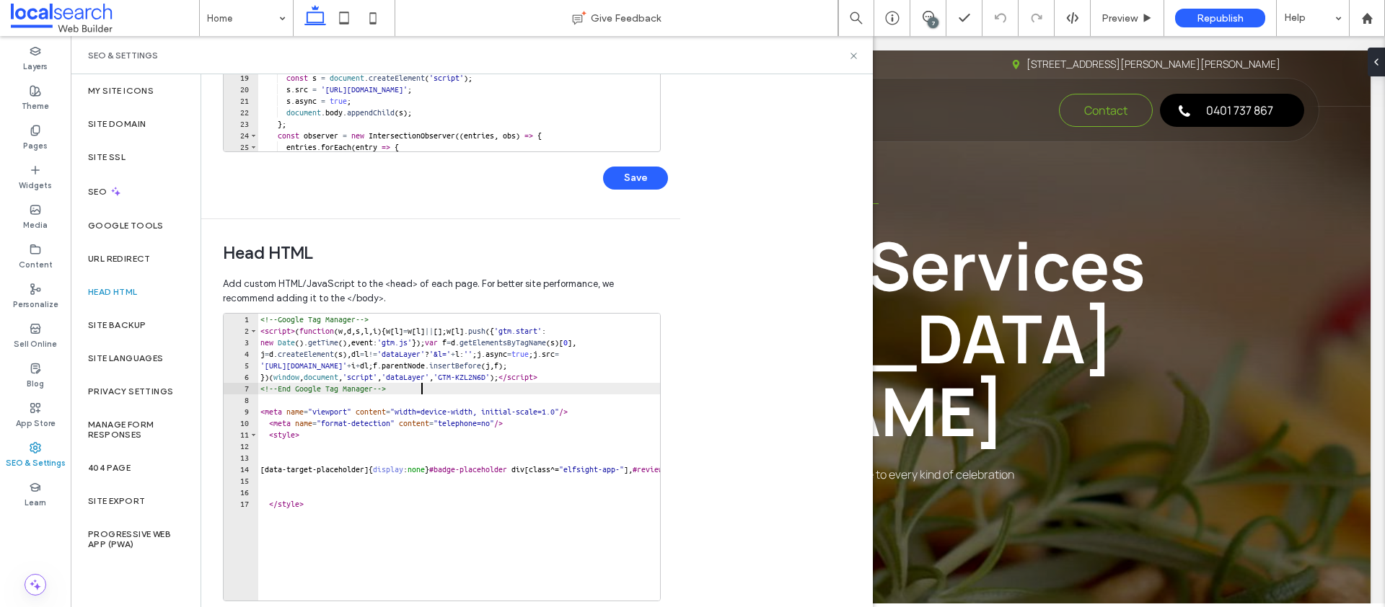
scroll to position [381, 0]
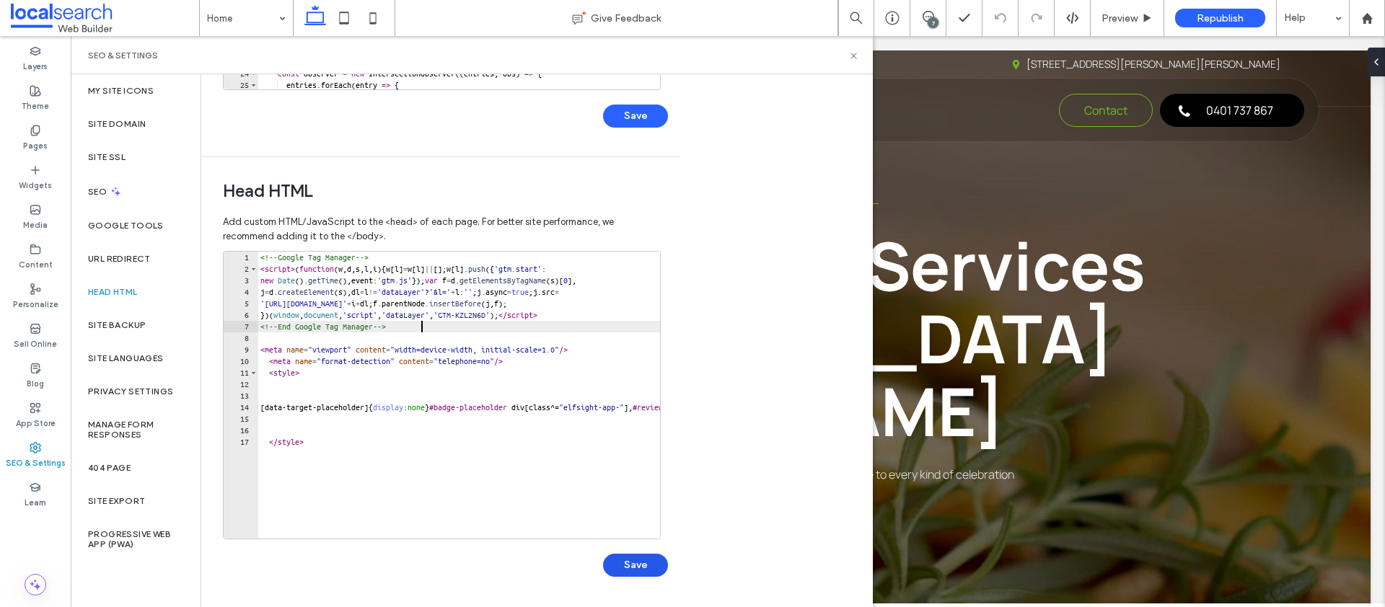
type textarea "**********"
click at [648, 563] on button "Save" at bounding box center [635, 565] width 65 height 23
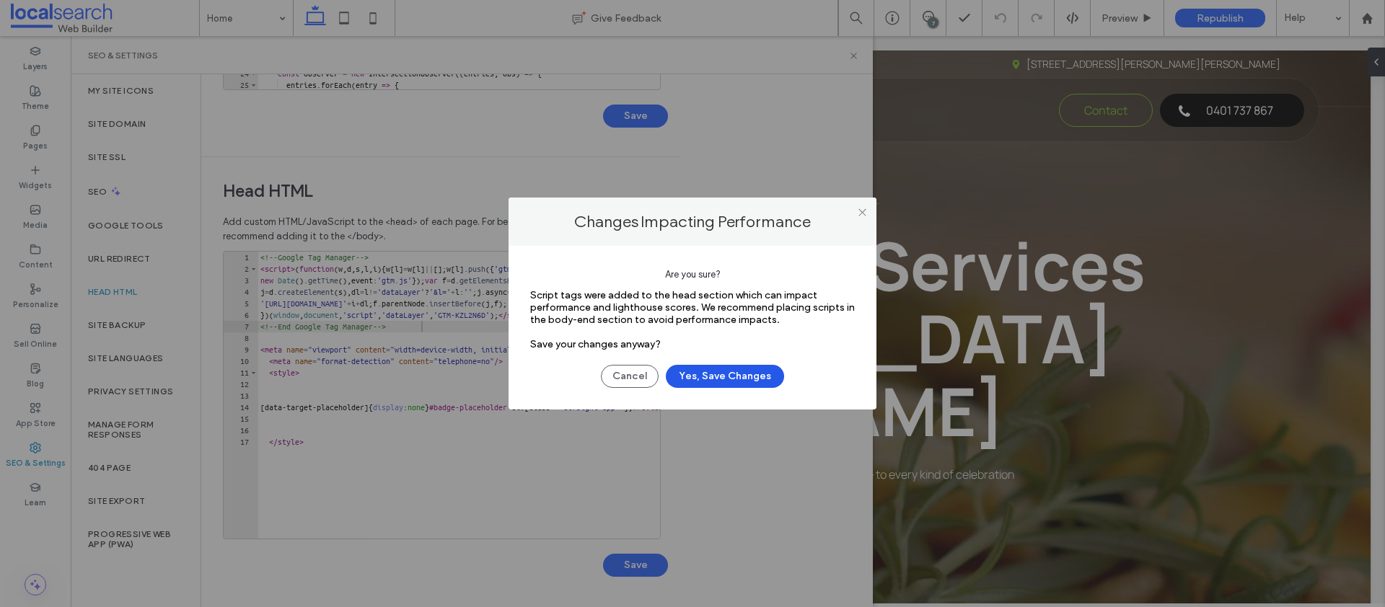
click at [733, 377] on button "Yes, Save Changes" at bounding box center [725, 376] width 118 height 23
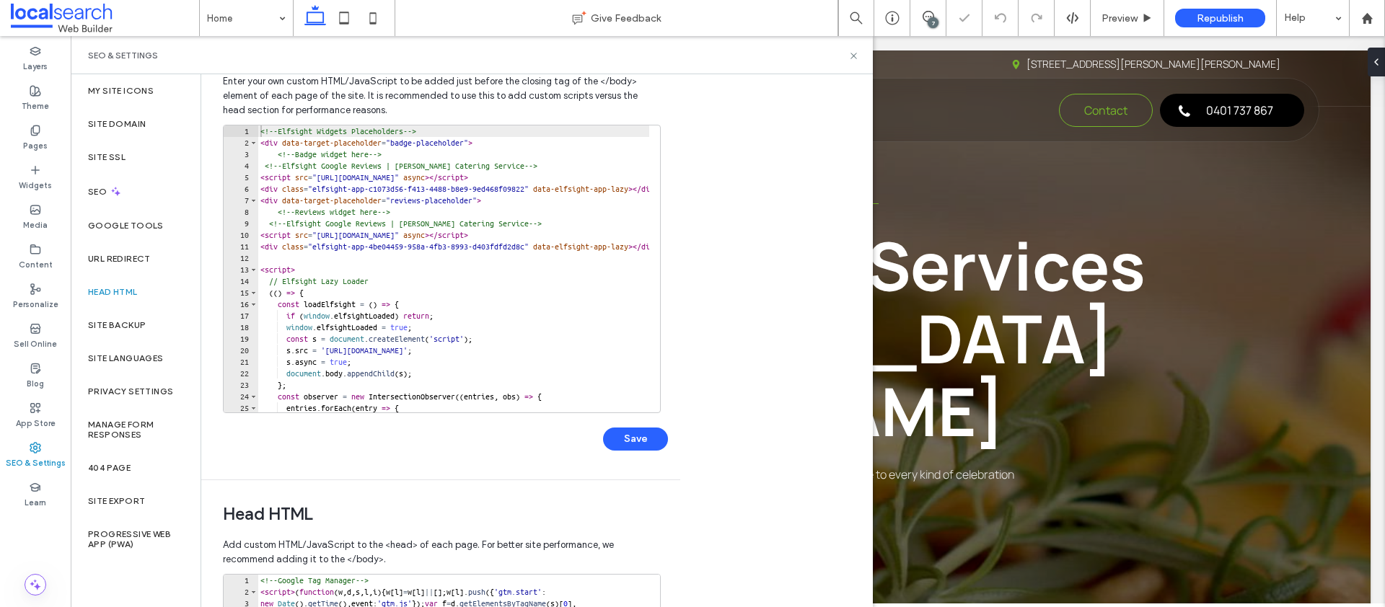
scroll to position [0, 0]
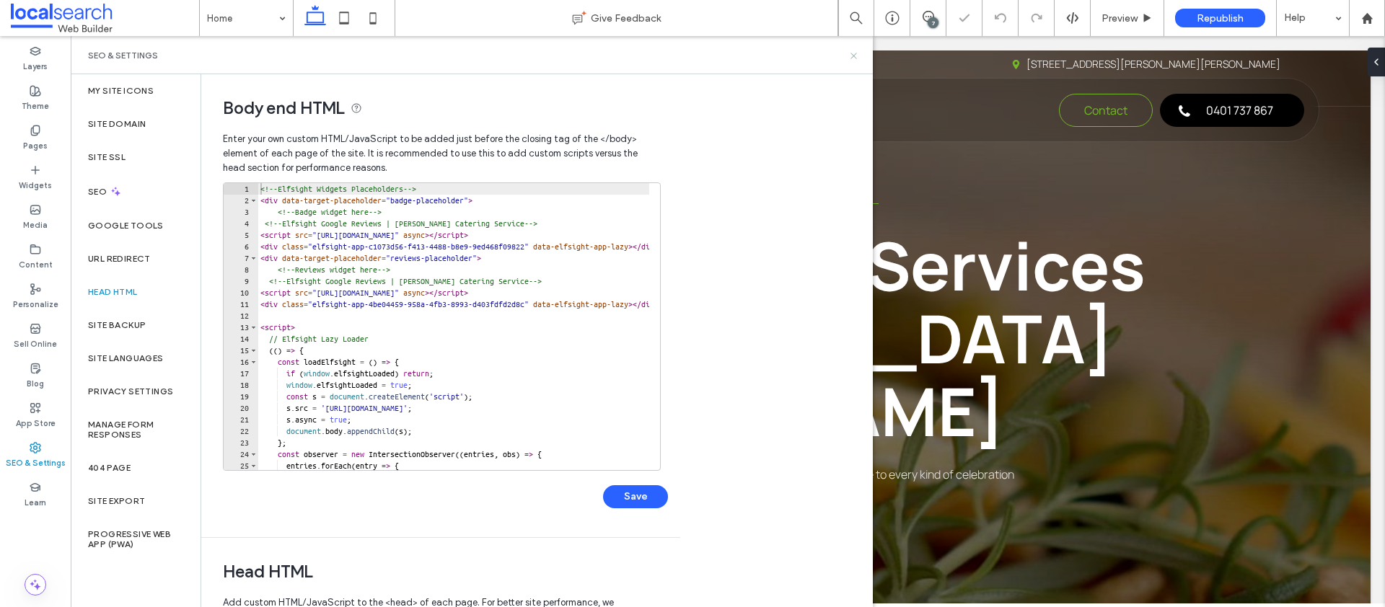
click at [852, 58] on icon at bounding box center [853, 55] width 11 height 11
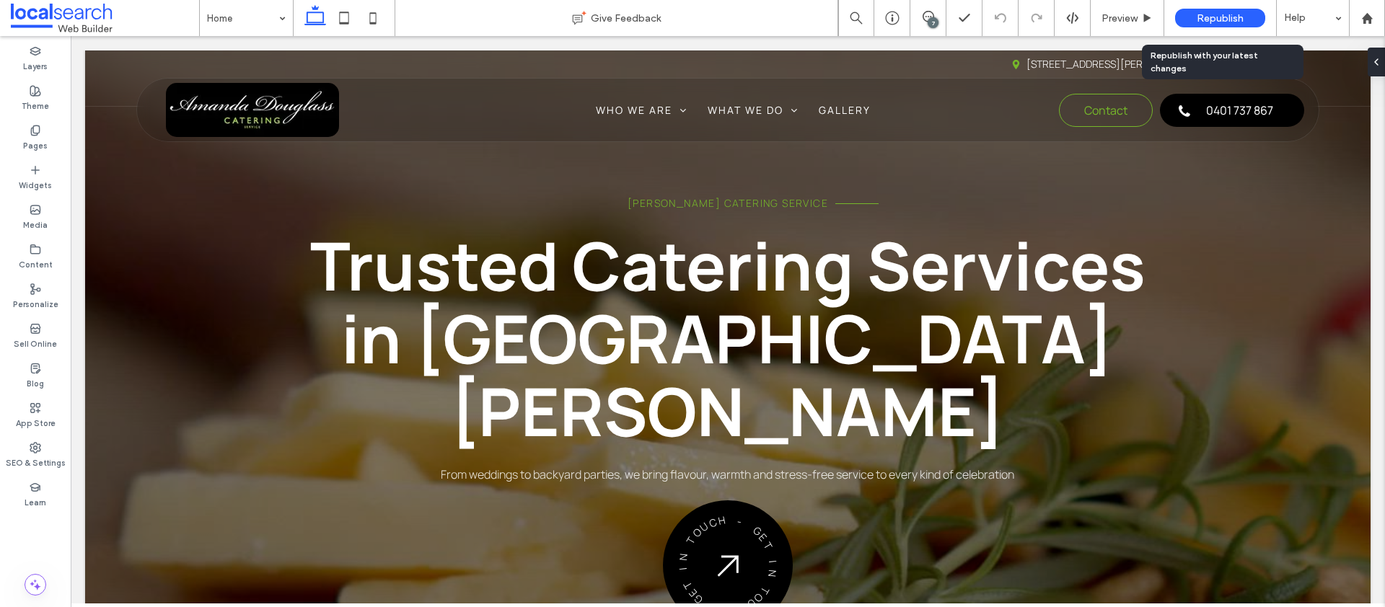
click at [1225, 16] on span "Republish" at bounding box center [1220, 18] width 47 height 12
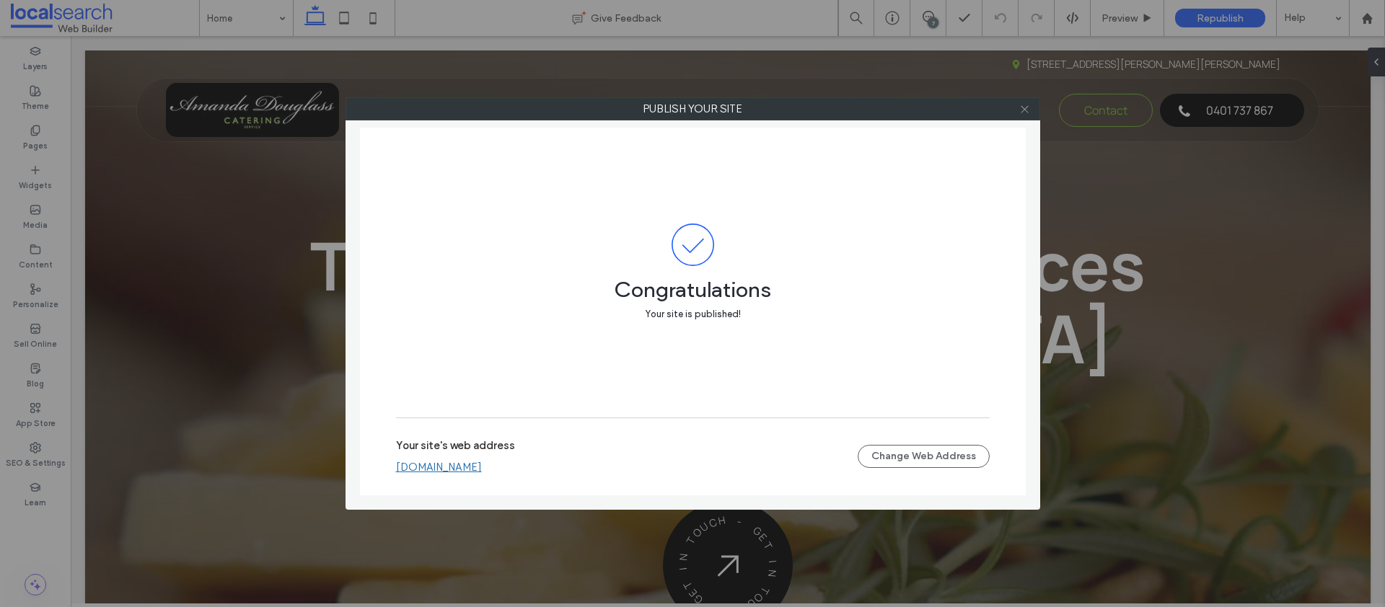
click at [1025, 112] on icon at bounding box center [1024, 109] width 11 height 11
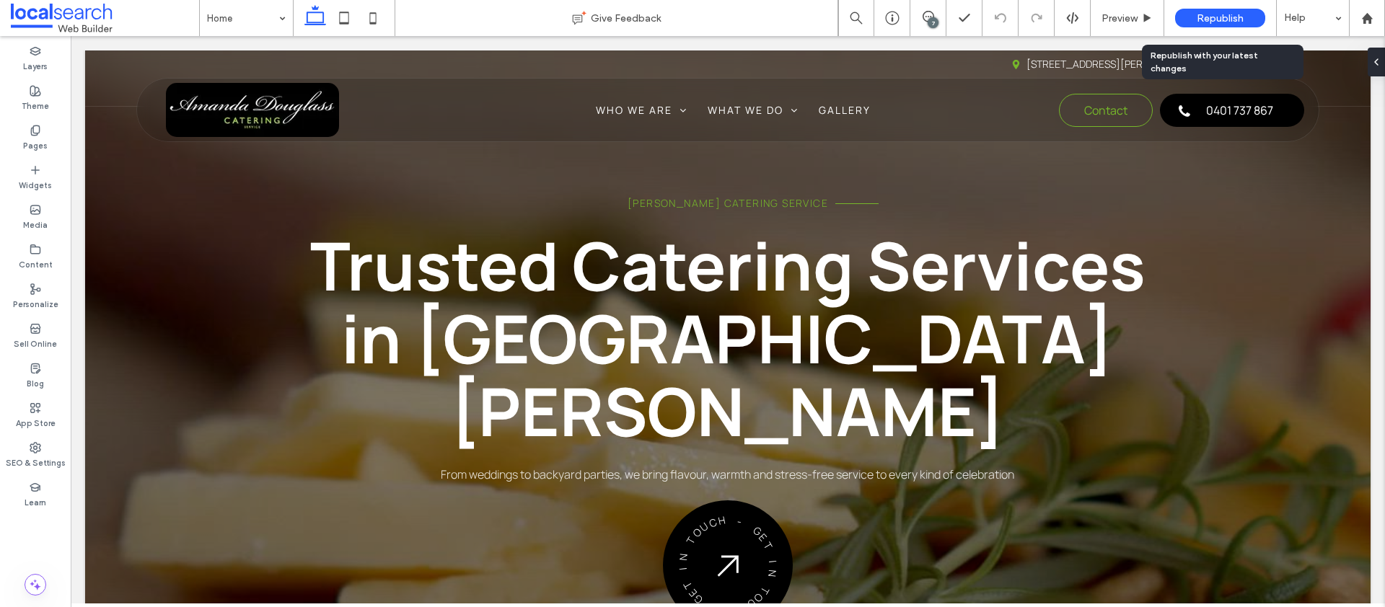
click at [1226, 17] on span "Republish" at bounding box center [1220, 18] width 47 height 12
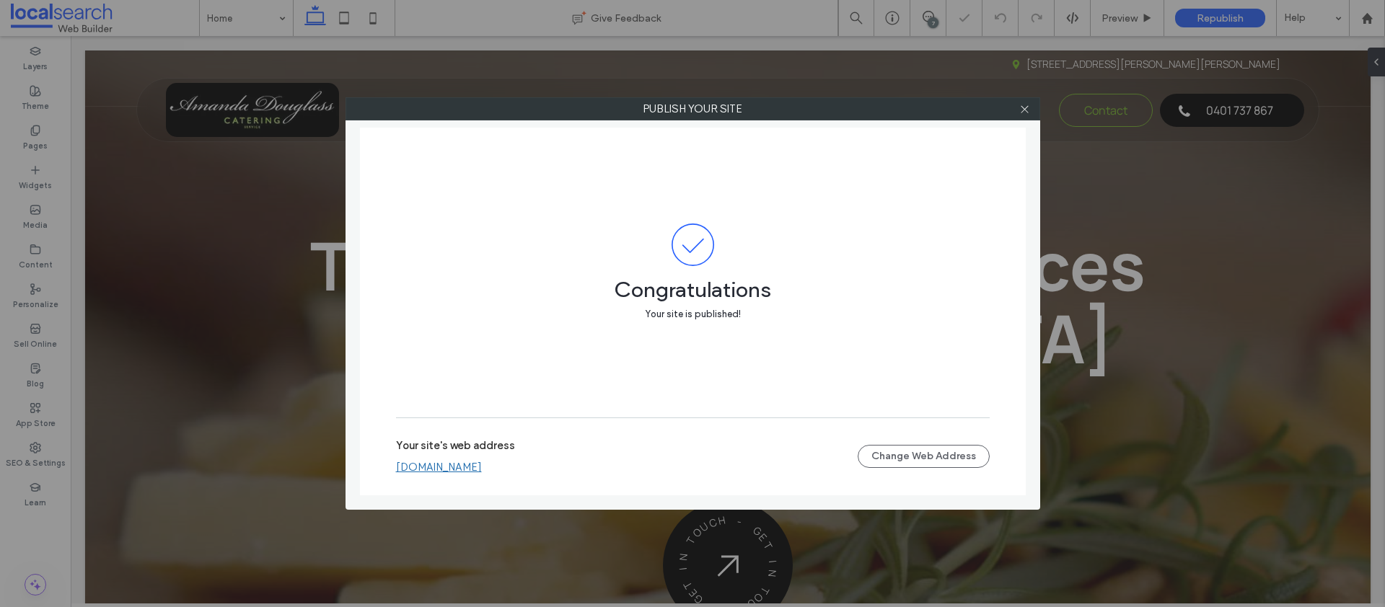
click at [482, 465] on link "[DOMAIN_NAME]" at bounding box center [439, 467] width 86 height 13
click at [1031, 110] on div at bounding box center [1025, 109] width 22 height 22
click at [1022, 110] on icon at bounding box center [1024, 109] width 11 height 11
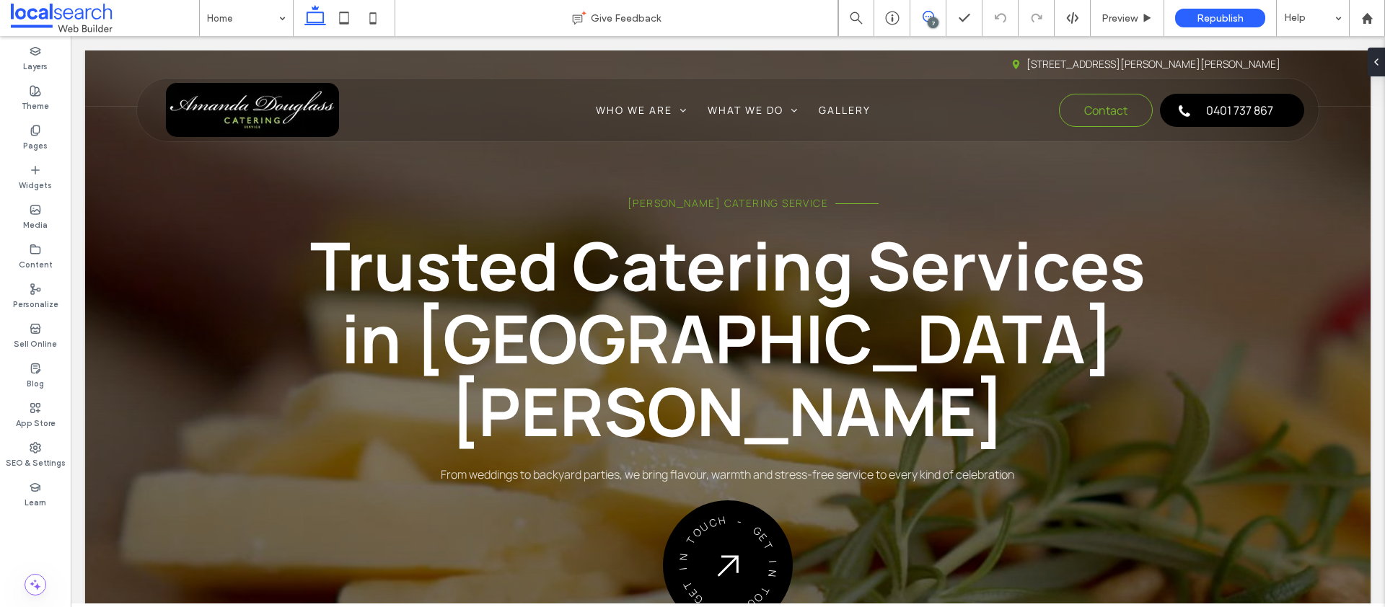
click at [925, 19] on icon at bounding box center [929, 17] width 12 height 12
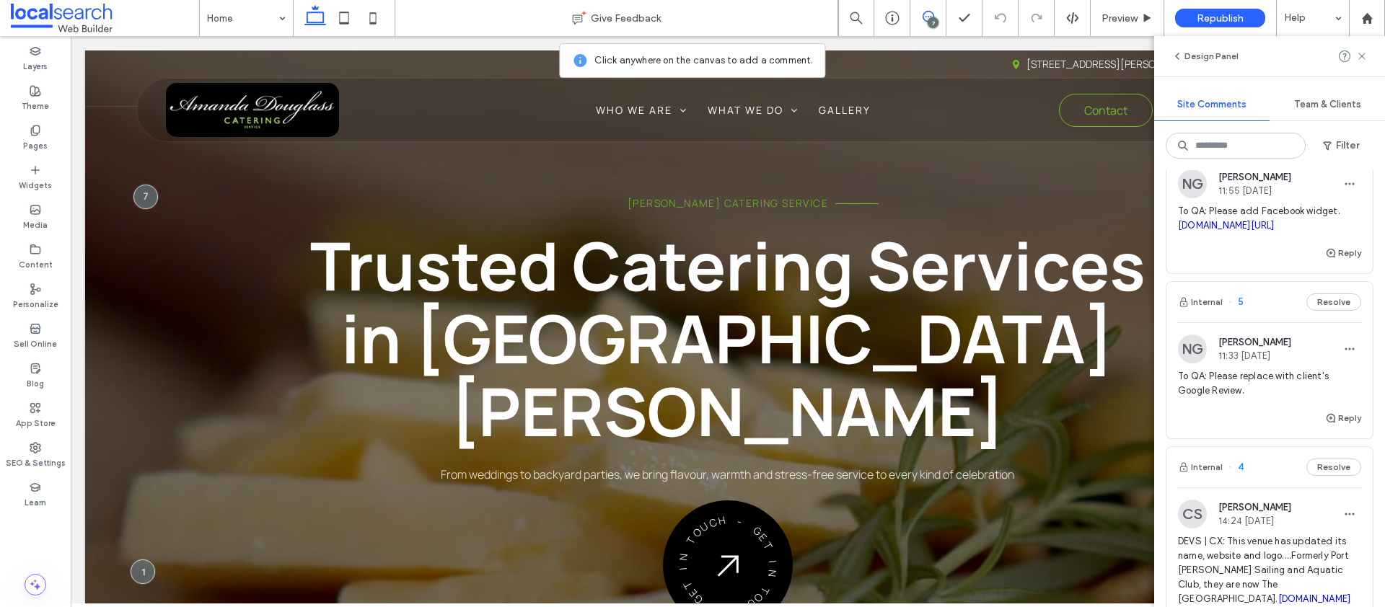
scroll to position [263, 0]
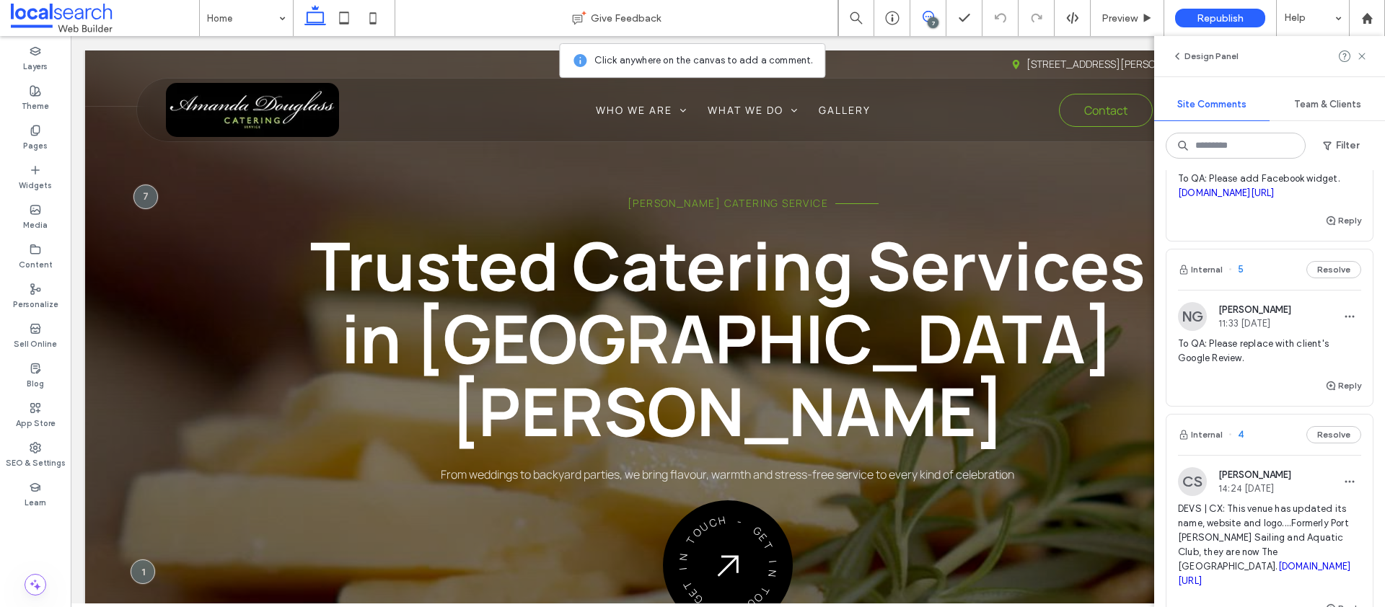
click at [1248, 345] on span "To QA: Please replace with client's Google Review." at bounding box center [1269, 351] width 183 height 29
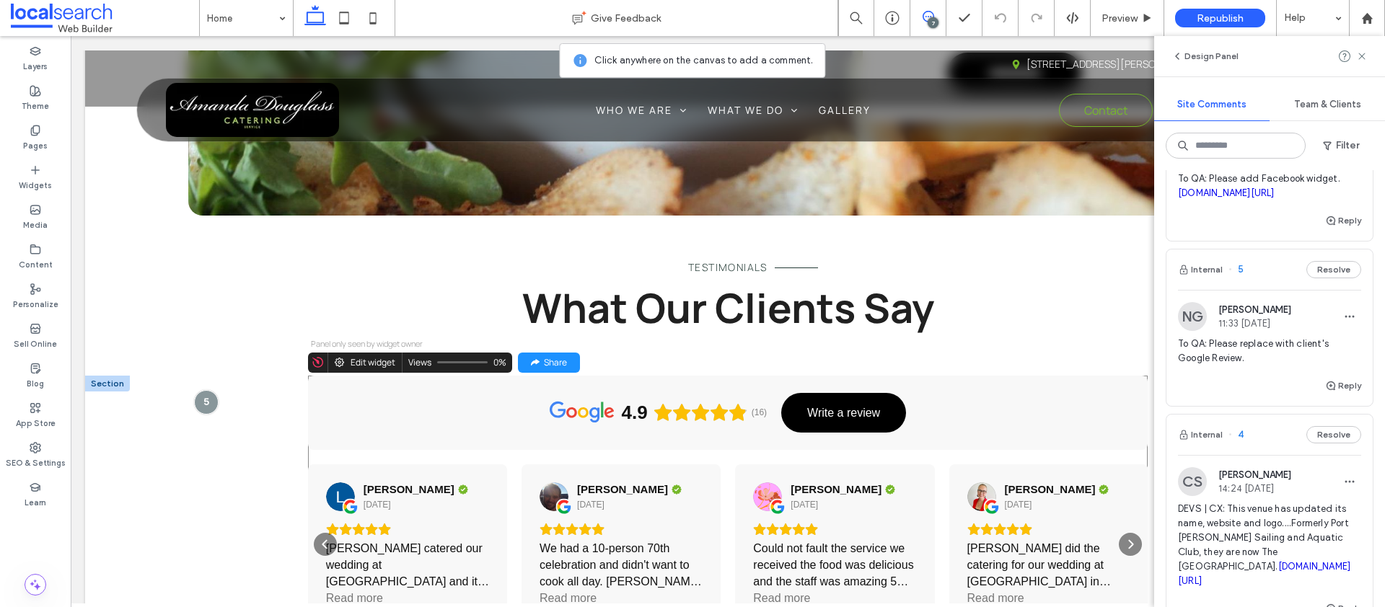
scroll to position [2799, 0]
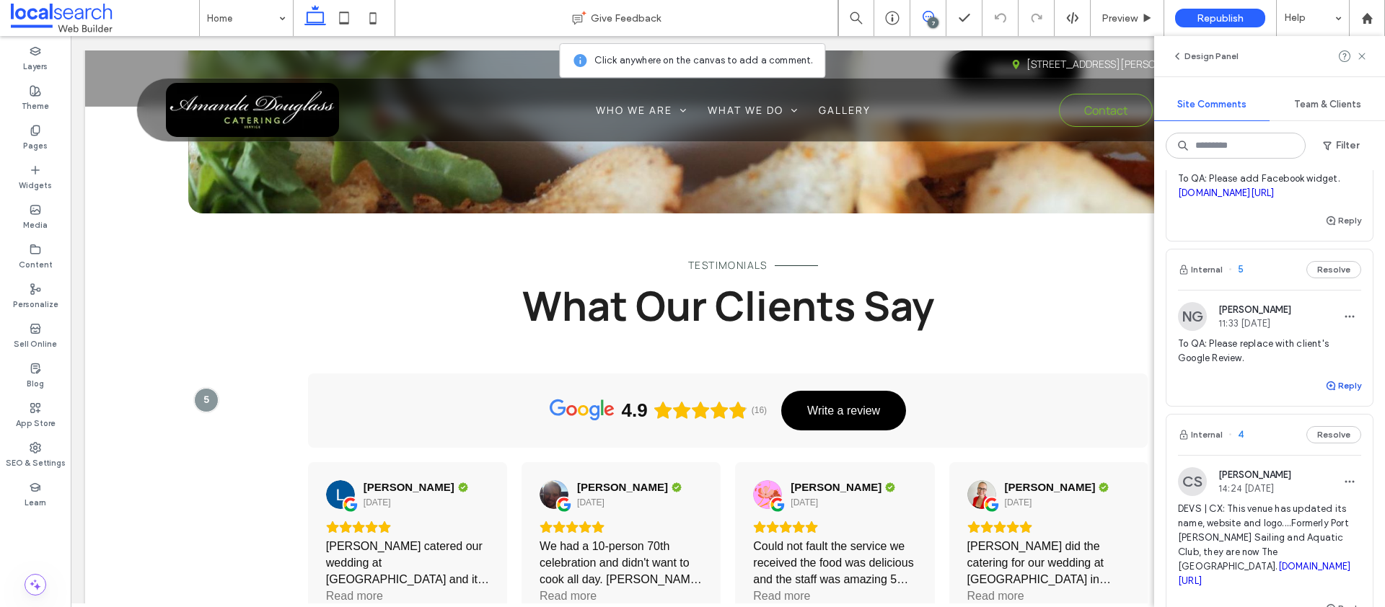
click at [1326, 385] on use "button" at bounding box center [1330, 386] width 9 height 9
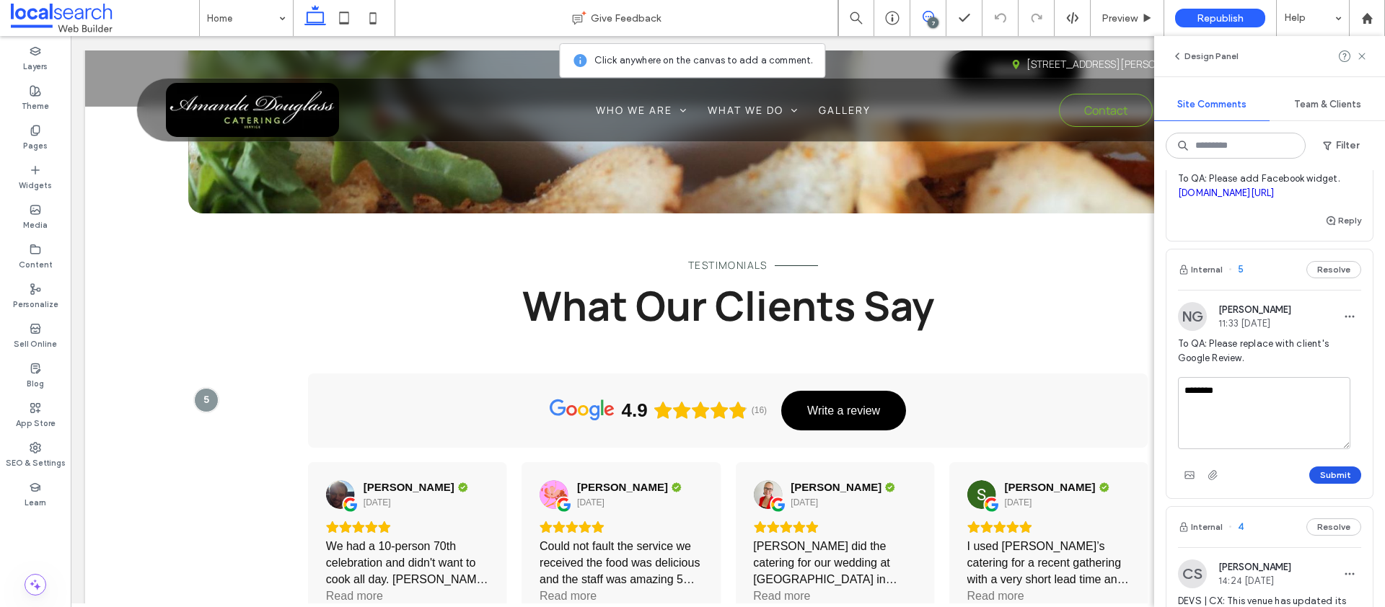
type textarea "********"
click at [1313, 467] on button "Submit" at bounding box center [1335, 475] width 52 height 17
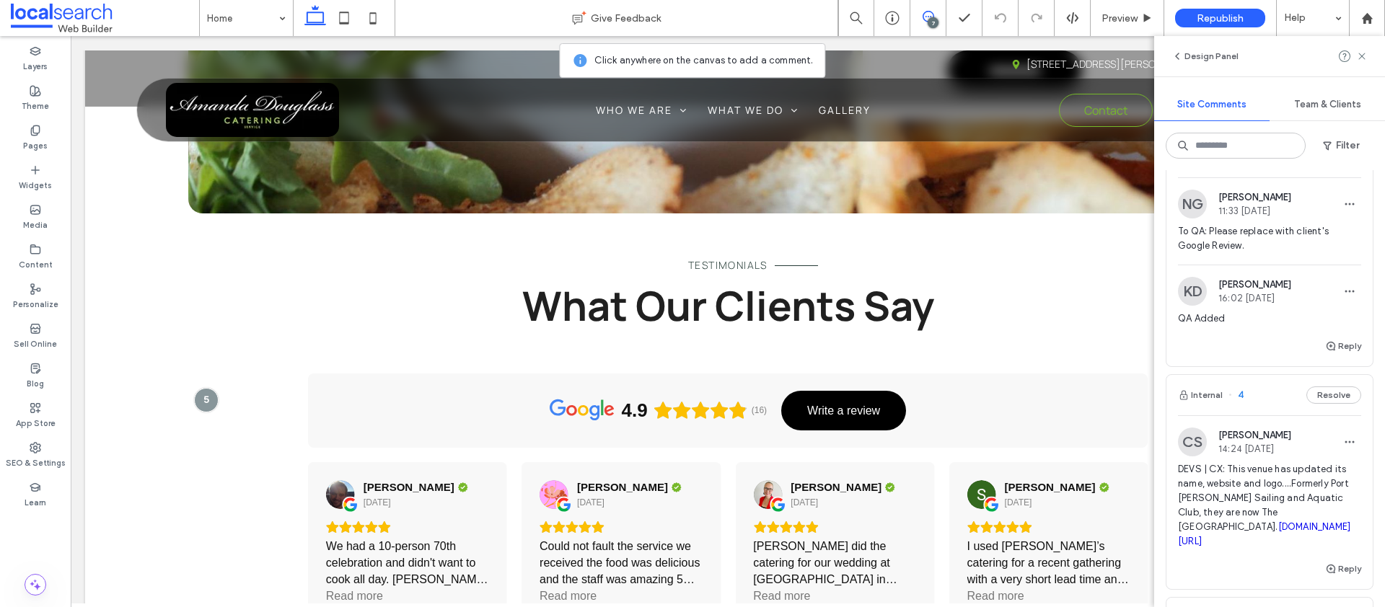
scroll to position [426, 0]
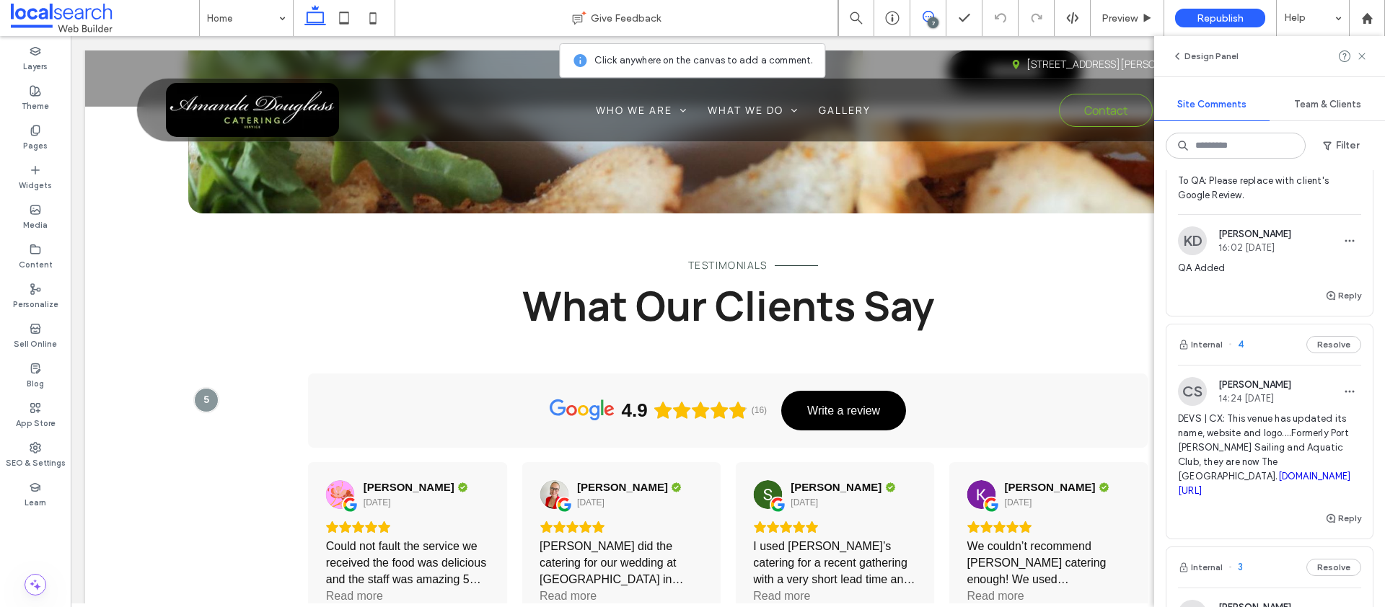
click at [1249, 486] on link "[DOMAIN_NAME][URL]" at bounding box center [1264, 483] width 172 height 25
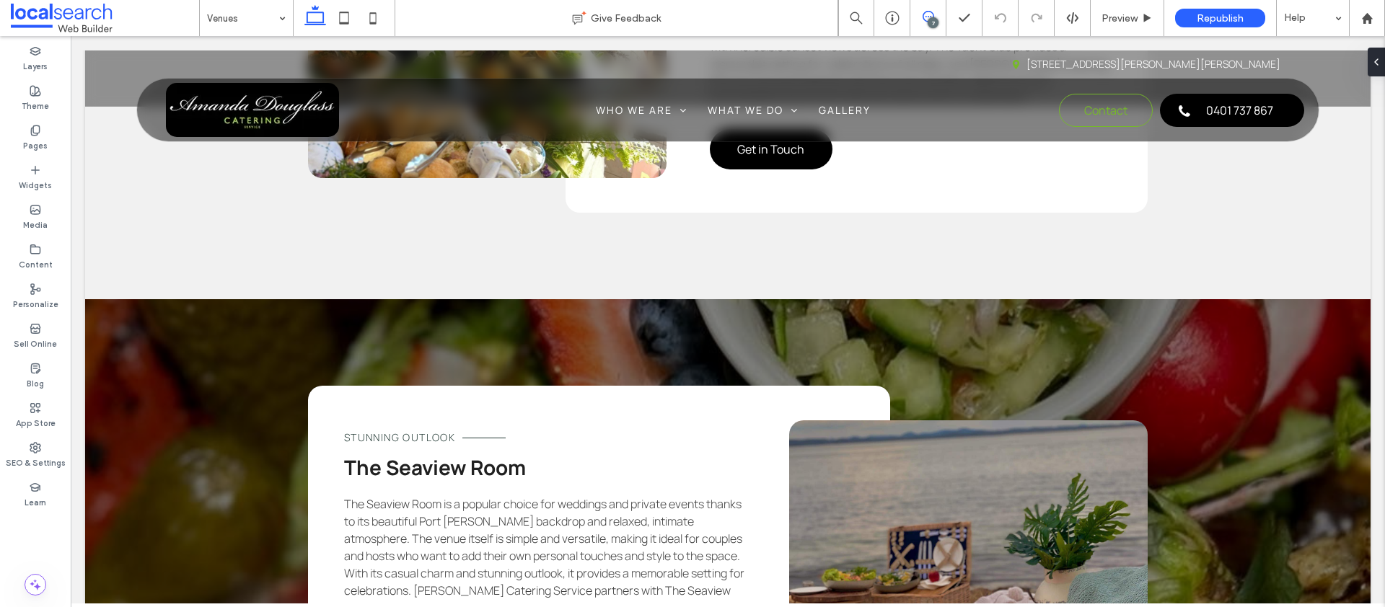
click at [933, 15] on span at bounding box center [927, 17] width 35 height 12
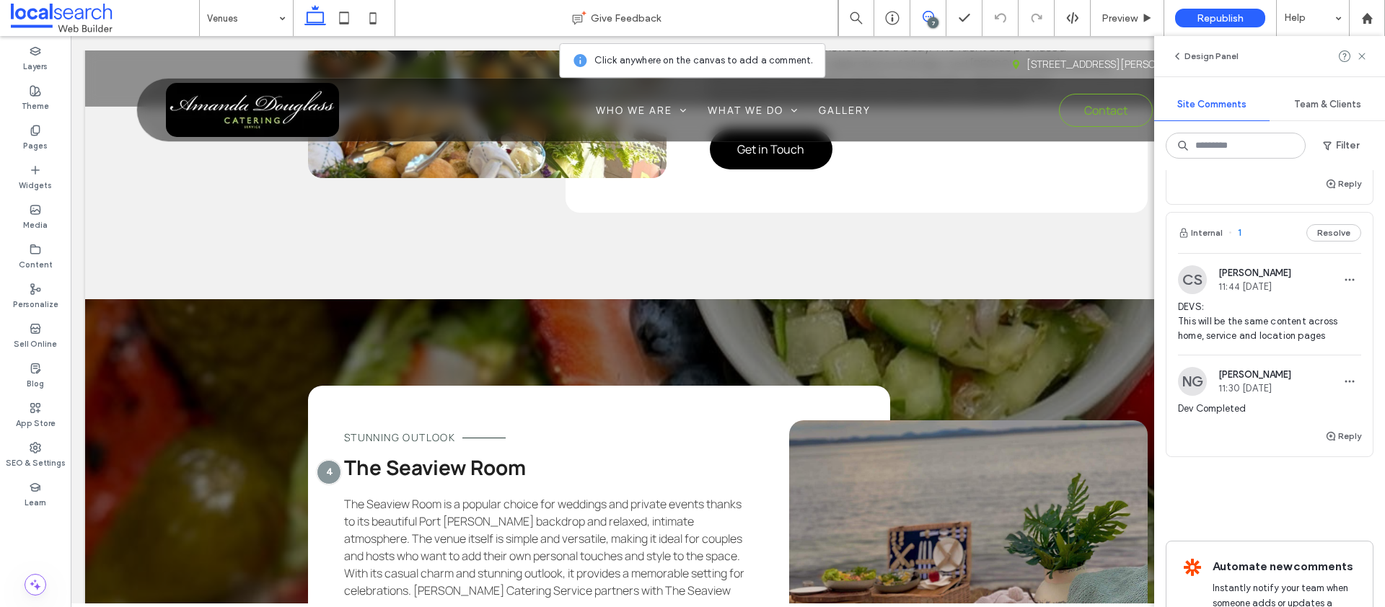
scroll to position [1094, 0]
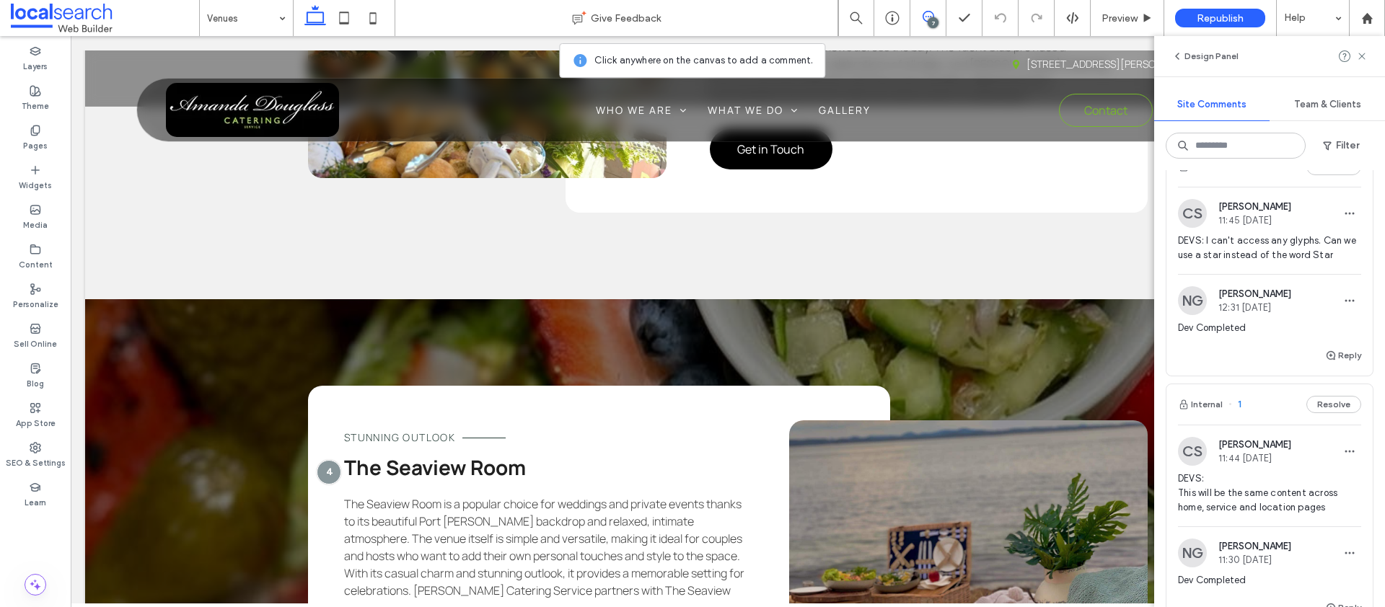
click at [1252, 483] on span "DEVS: This will be the same content across home, service and location pages" at bounding box center [1269, 493] width 183 height 43
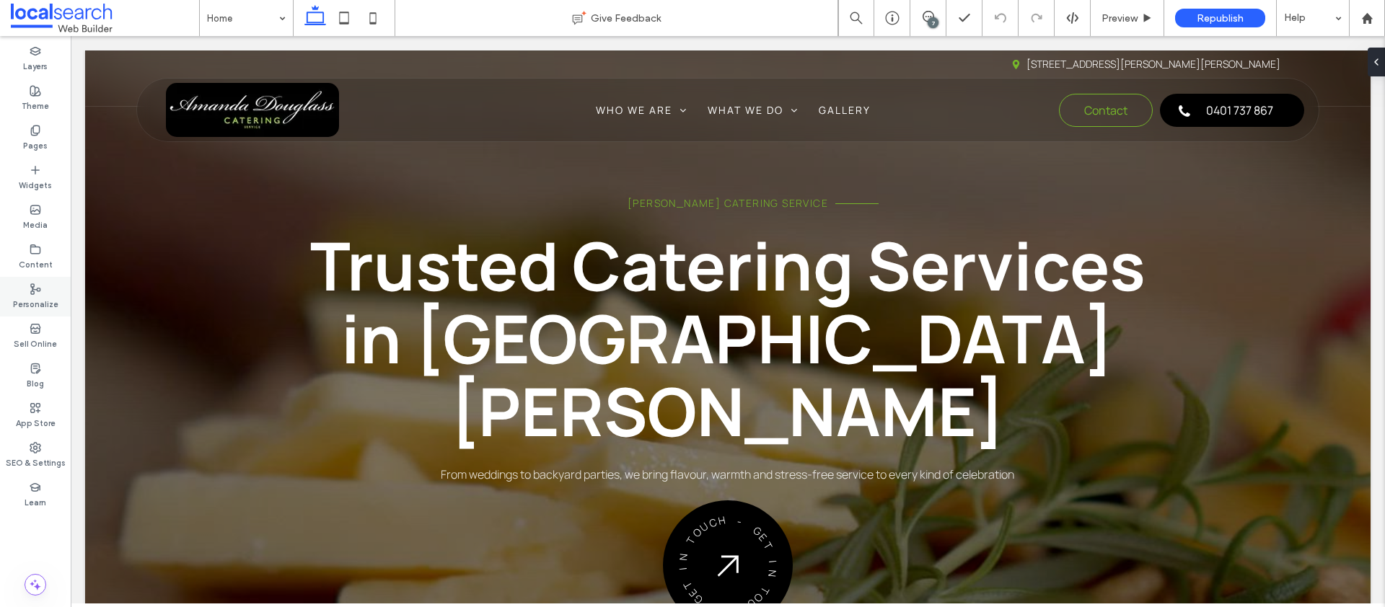
scroll to position [501, 0]
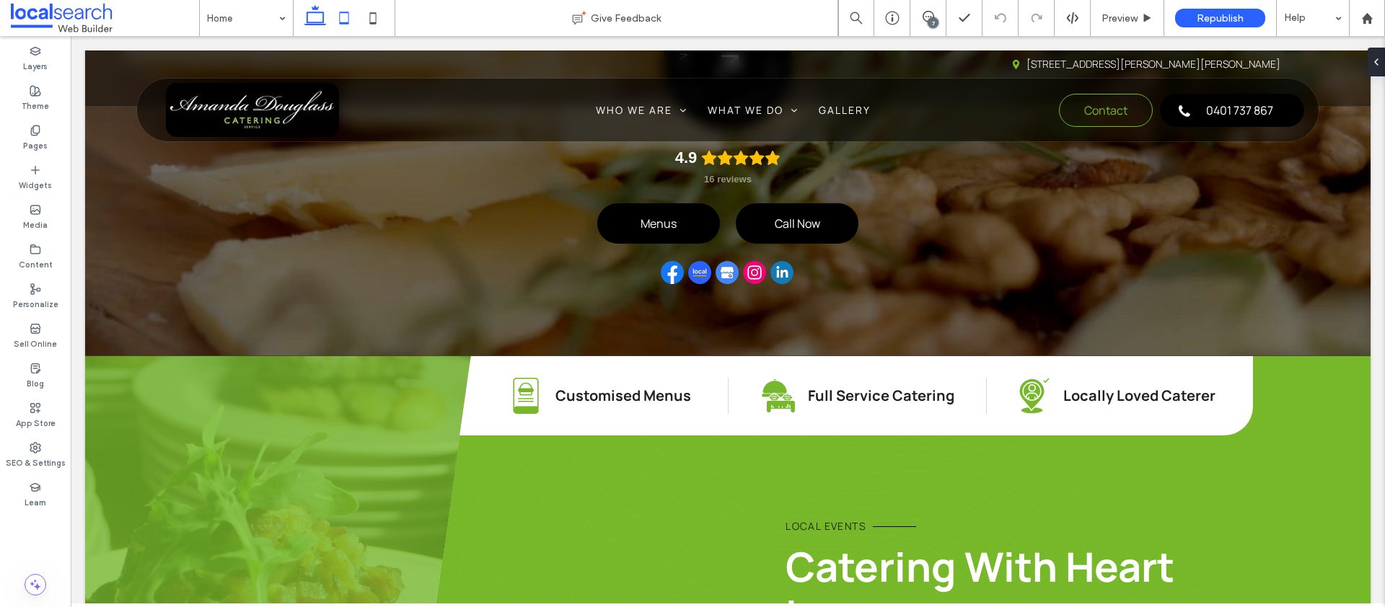
click at [343, 25] on icon at bounding box center [344, 18] width 29 height 29
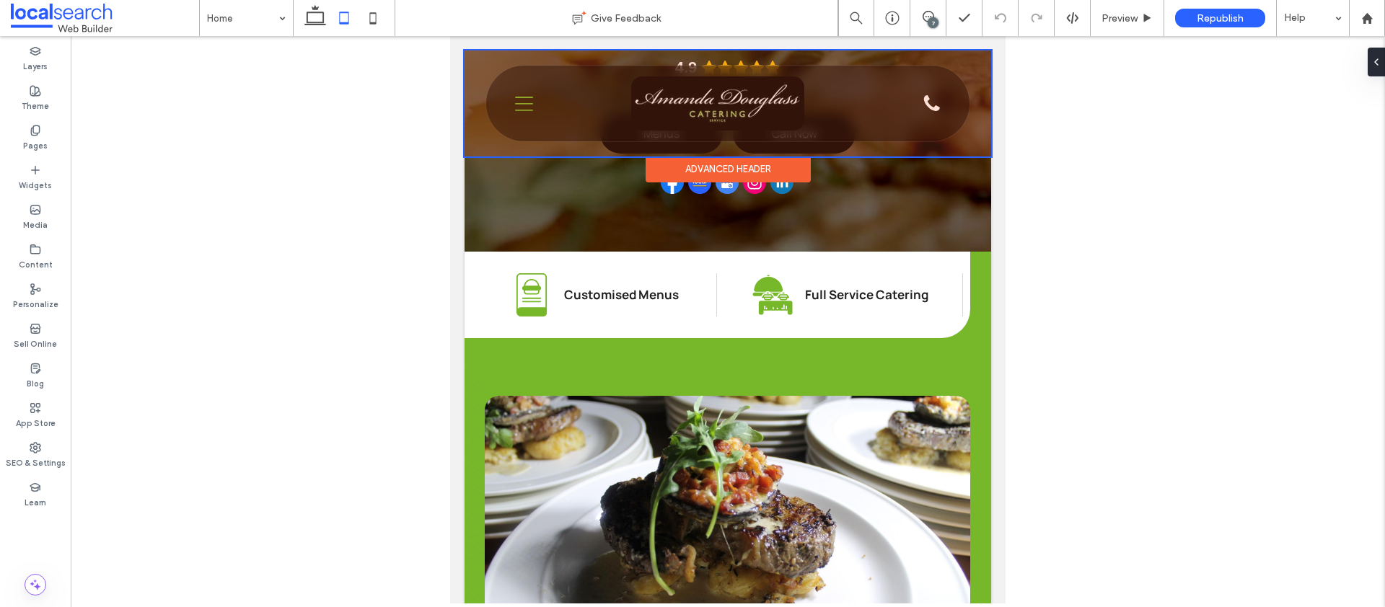
click at [527, 106] on div at bounding box center [728, 103] width 527 height 106
click at [527, 106] on div "Pin Icon 12 Bass Cl, Corlette NSW 2315 Section Phone Icon Menu Icon Home Who We…" at bounding box center [728, 103] width 527 height 106
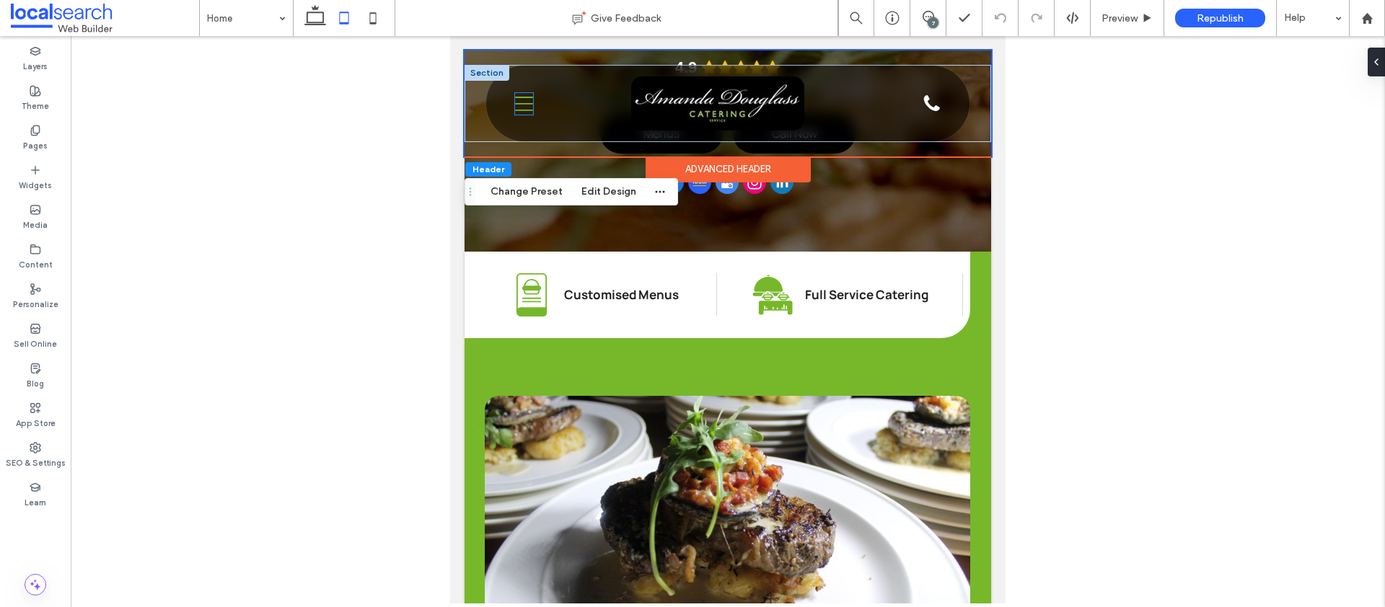
click at [524, 97] on icon at bounding box center [524, 104] width 18 height 14
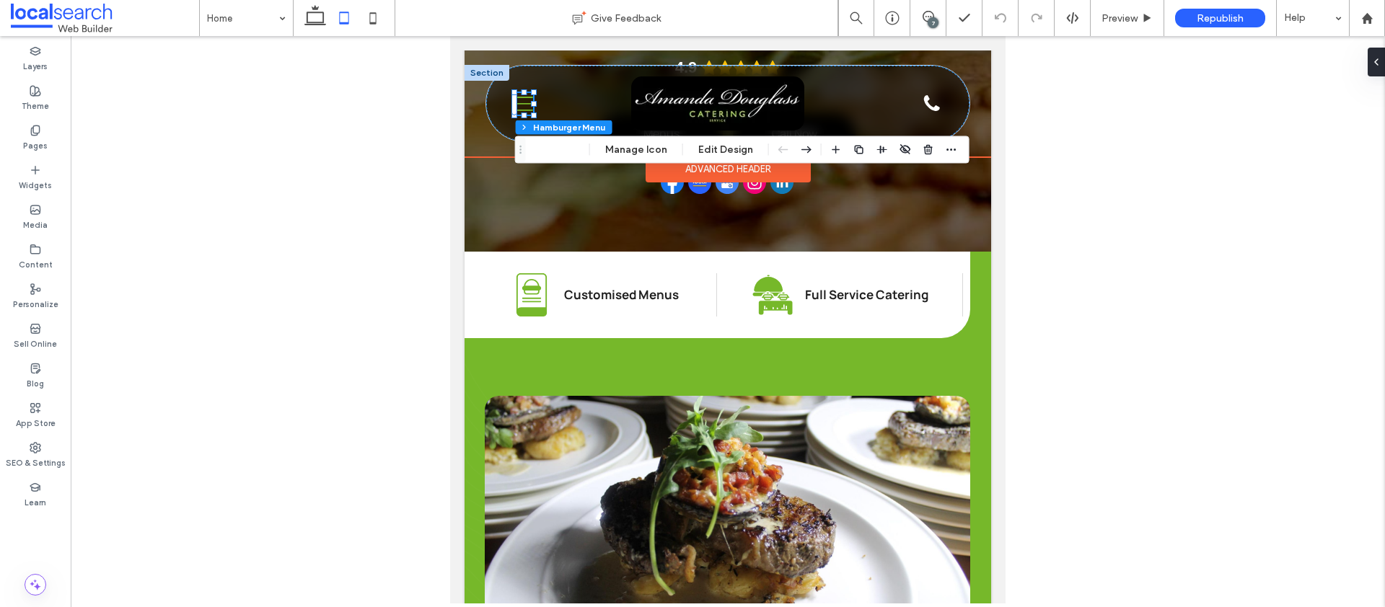
click at [524, 97] on icon at bounding box center [524, 104] width 18 height 14
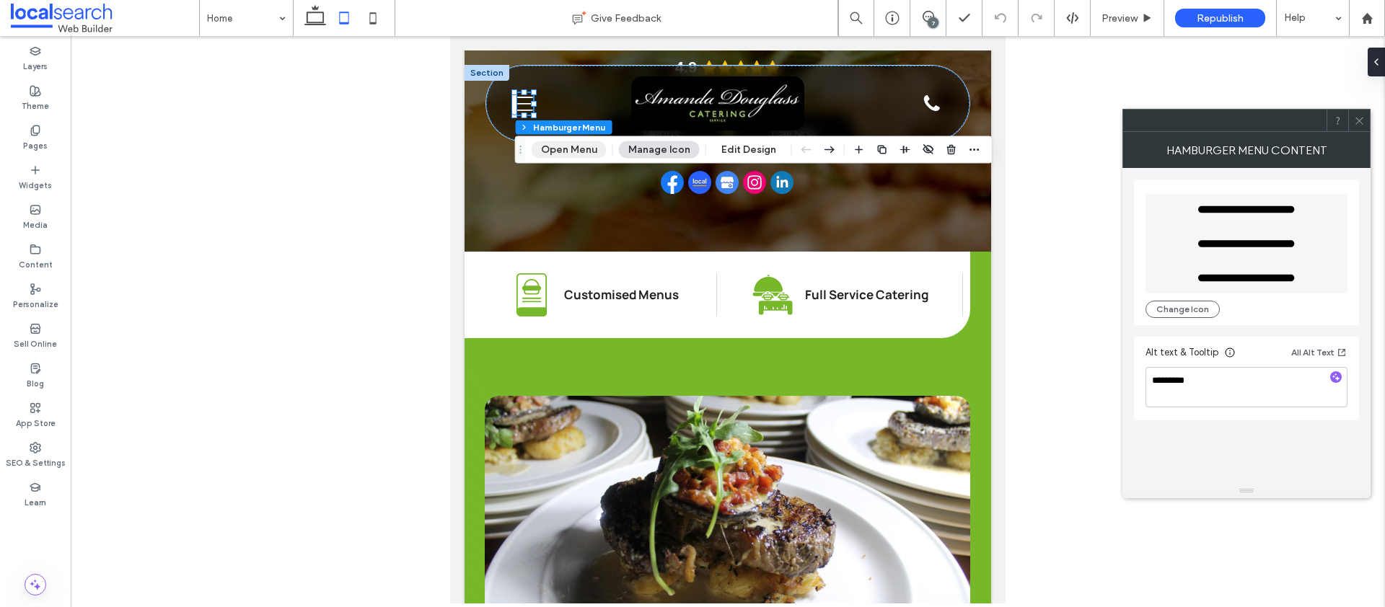
drag, startPoint x: 549, startPoint y: 146, endPoint x: 101, endPoint y: 111, distance: 449.3
click at [549, 146] on button "Open Menu" at bounding box center [569, 149] width 75 height 17
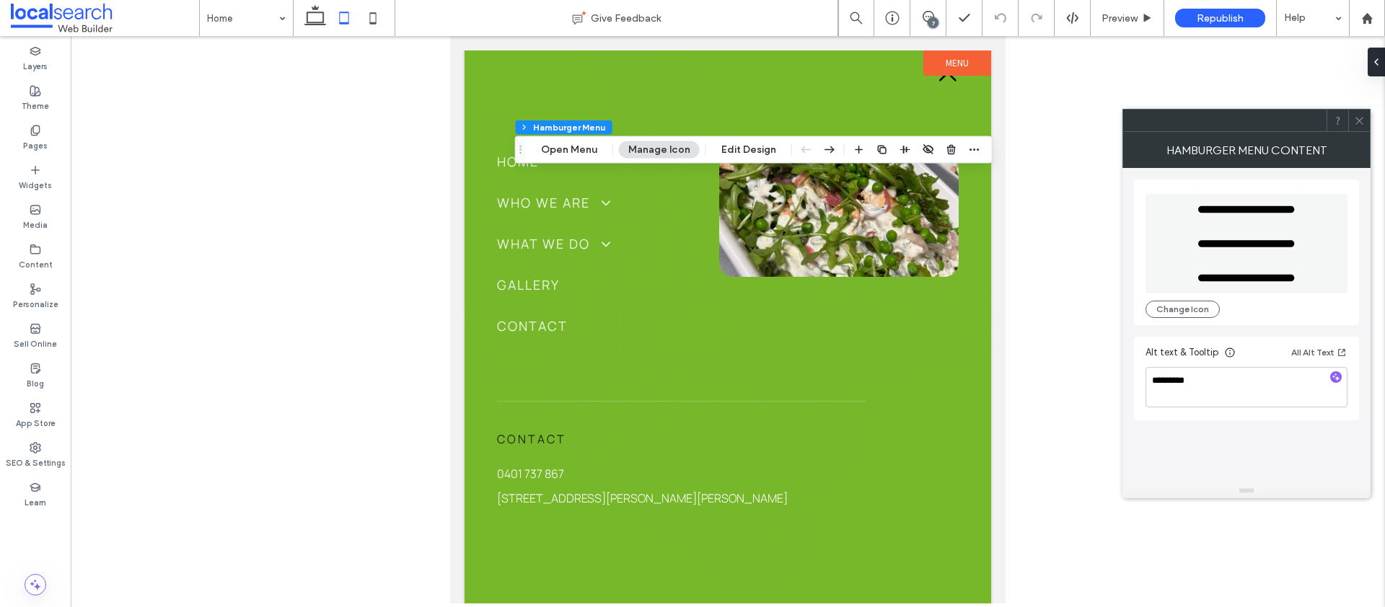
scroll to position [0, 0]
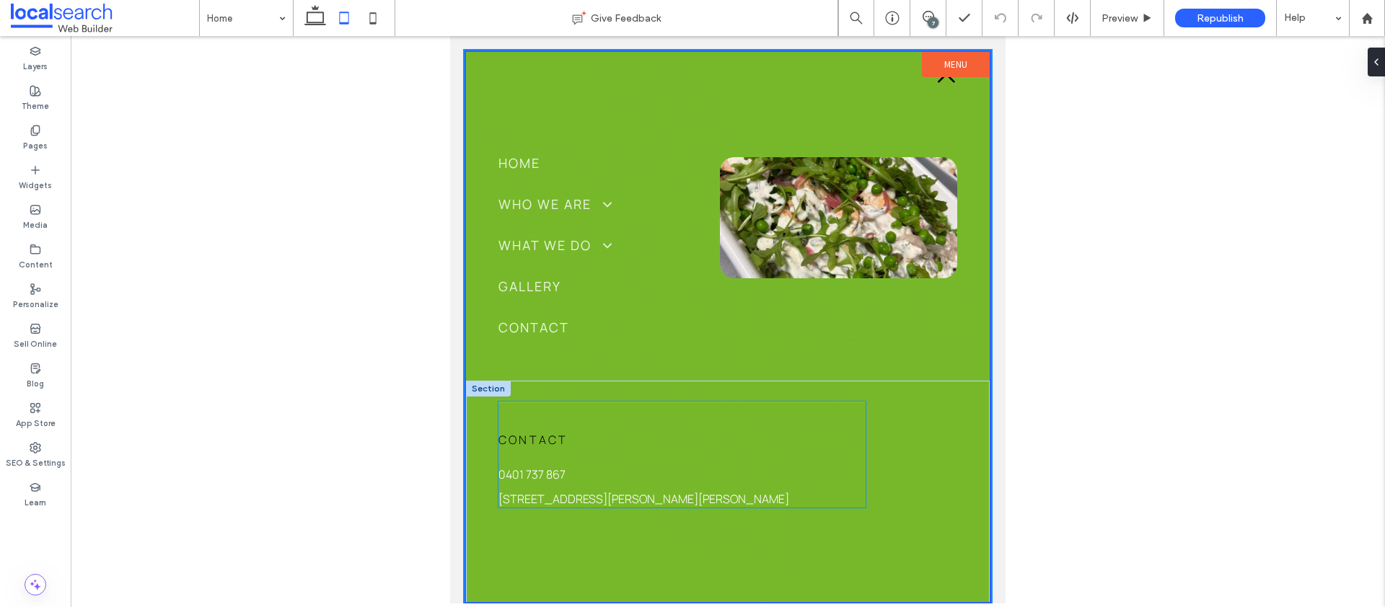
click at [571, 495] on link "[STREET_ADDRESS][PERSON_NAME][PERSON_NAME]" at bounding box center [643, 499] width 291 height 16
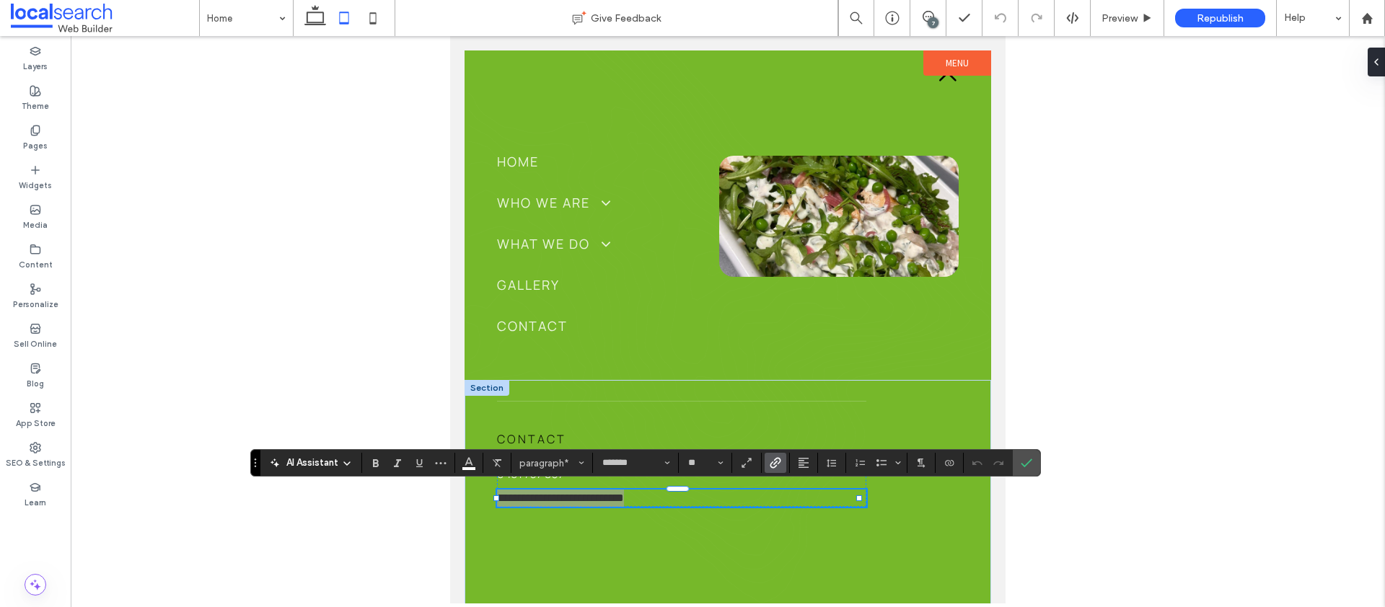
click at [771, 463] on use "Link" at bounding box center [775, 463] width 11 height 11
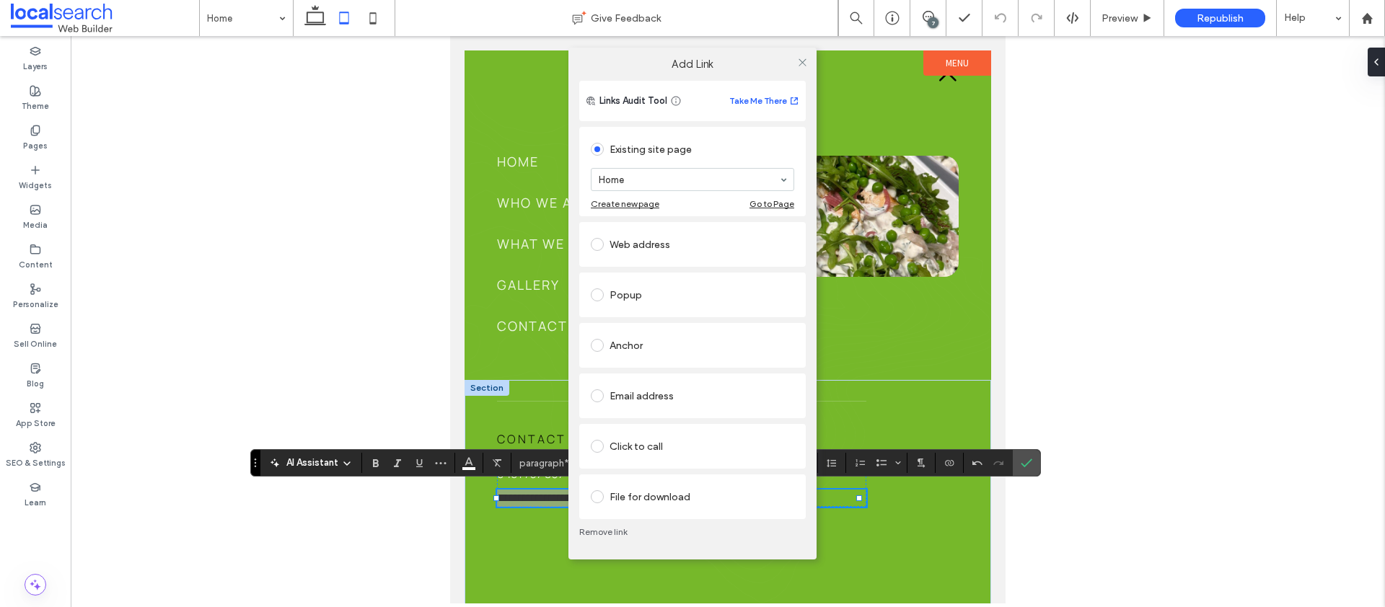
click at [644, 251] on div "Web address" at bounding box center [692, 244] width 203 height 23
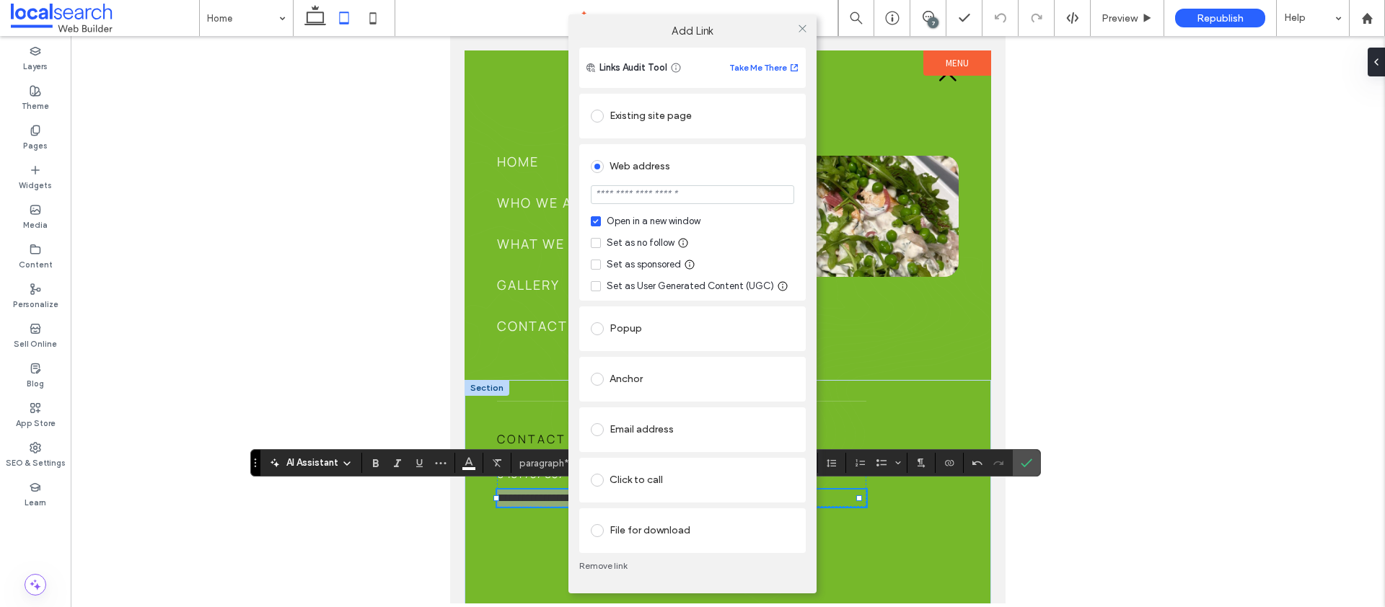
click at [595, 241] on icon at bounding box center [596, 243] width 6 height 4
click at [642, 190] on input "url" at bounding box center [692, 194] width 203 height 19
click at [641, 192] on input "*******" at bounding box center [692, 194] width 203 height 19
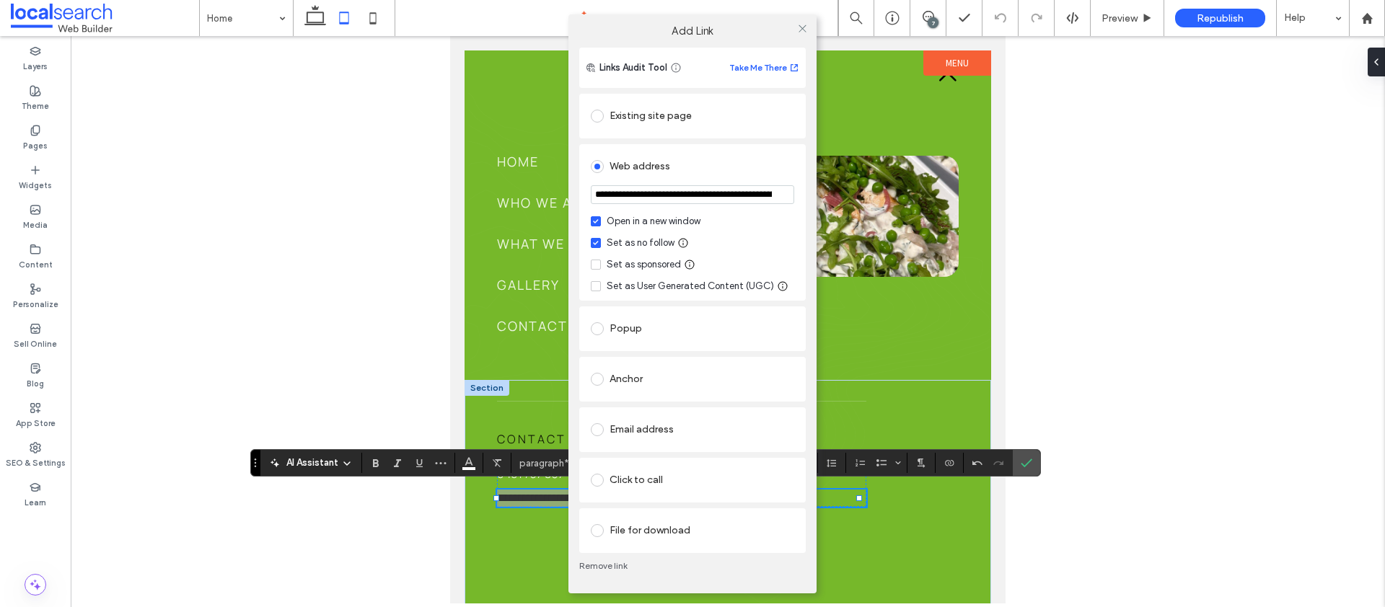
scroll to position [0, 1198]
type input "**********"
click at [799, 27] on icon at bounding box center [802, 28] width 11 height 11
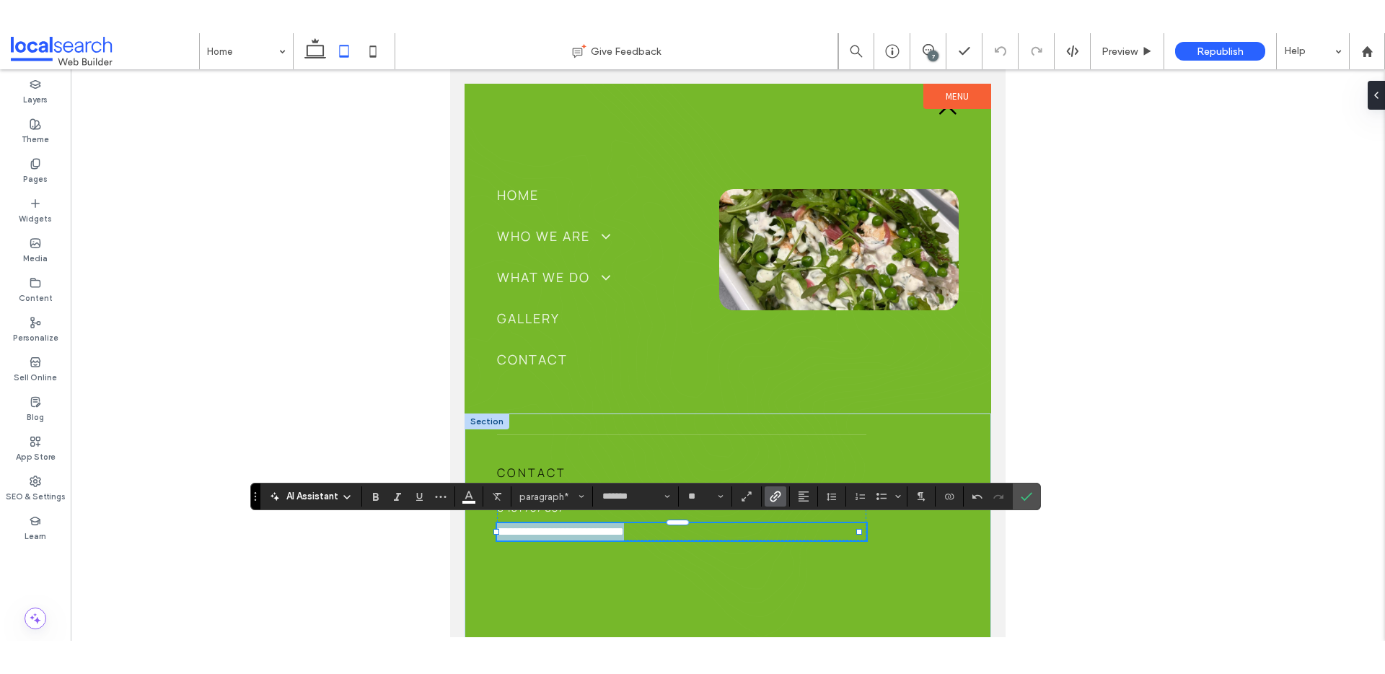
scroll to position [0, 0]
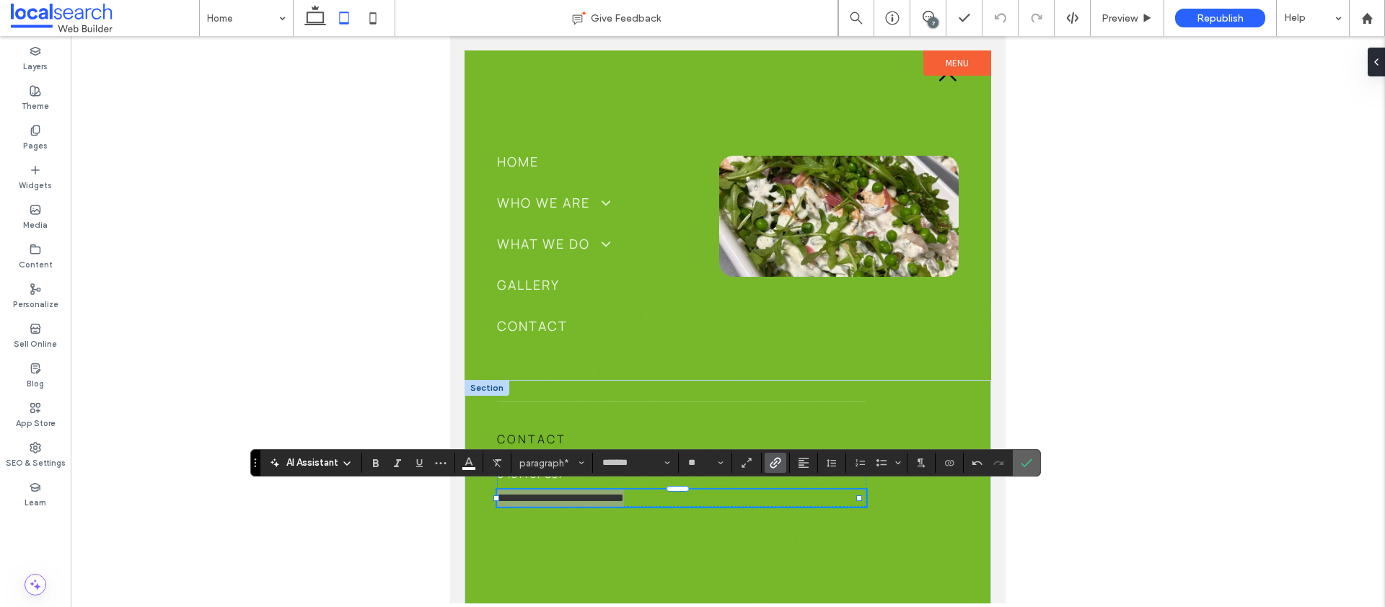
click at [1034, 464] on label "Confirm" at bounding box center [1027, 463] width 22 height 26
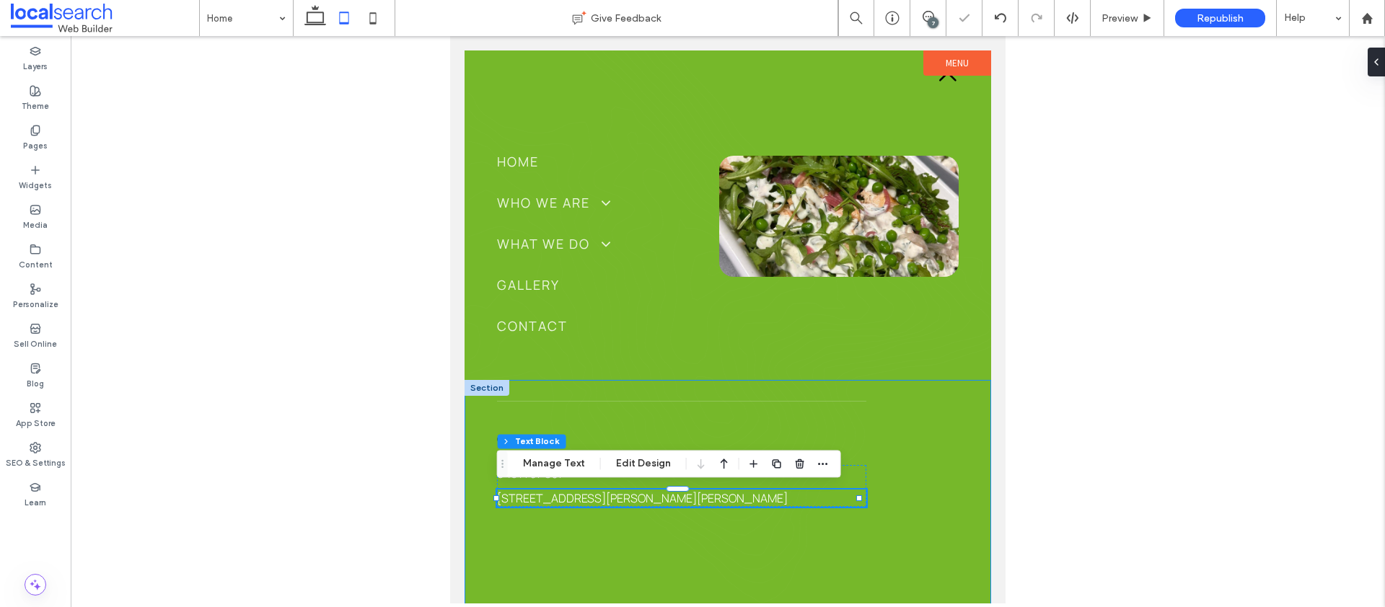
click at [631, 389] on div "Contact 0401 737 867 12 Bass Cl, Corlette NSW 2315" at bounding box center [728, 507] width 527 height 255
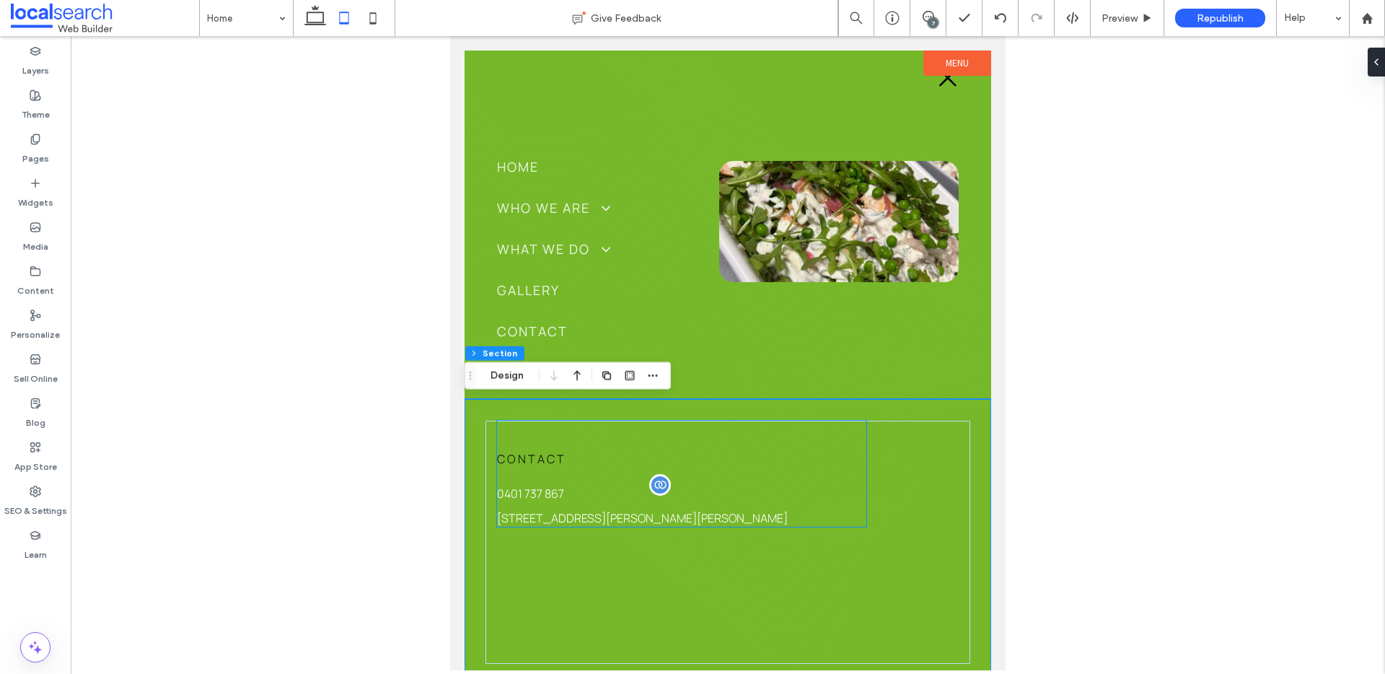
click at [535, 490] on span "0401 737 867" at bounding box center [530, 493] width 67 height 16
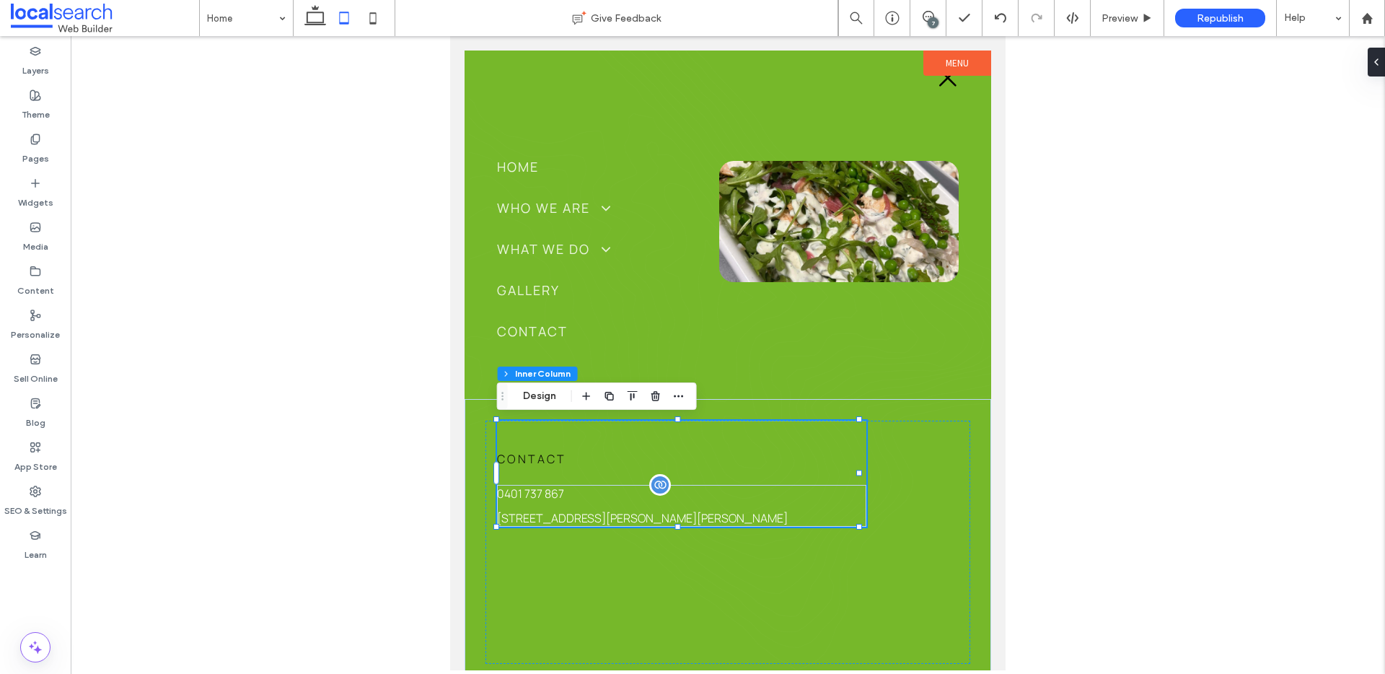
click at [535, 490] on span "0401 737 867" at bounding box center [530, 493] width 67 height 16
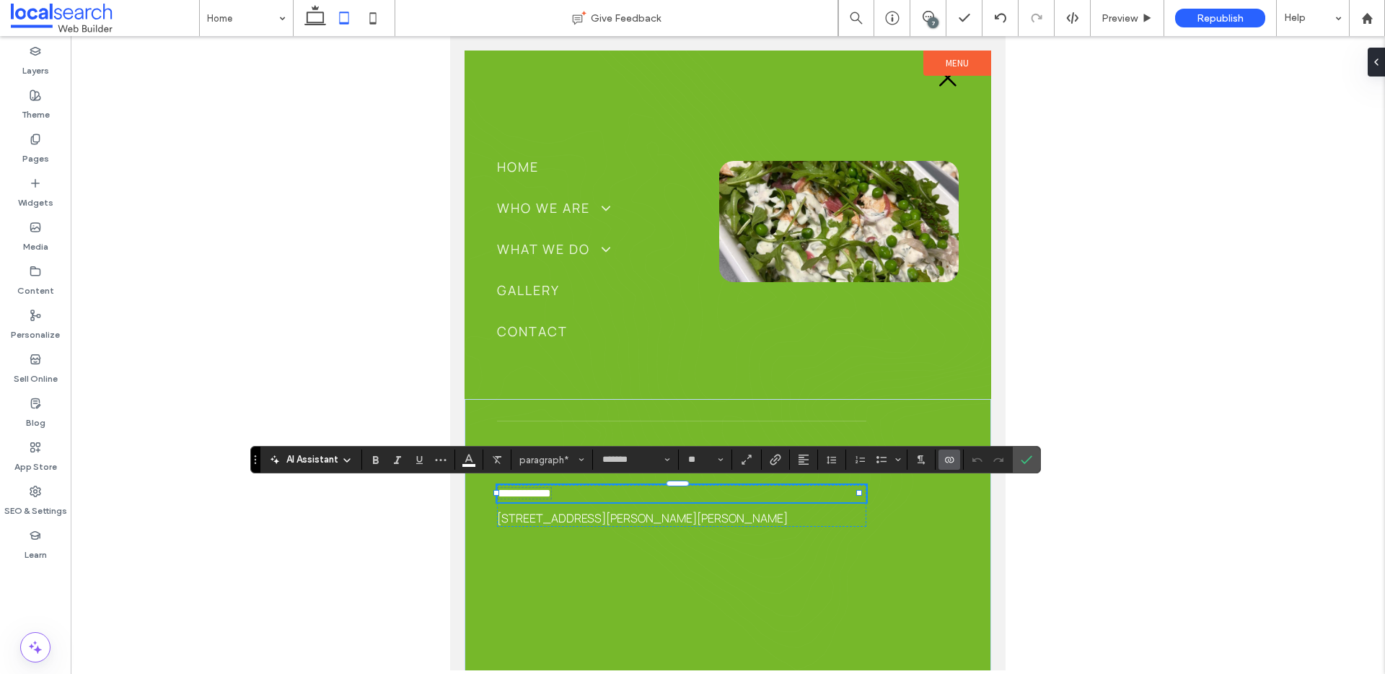
click at [945, 458] on use "Connect To Data" at bounding box center [949, 460] width 9 height 6
click at [978, 390] on span "Edit Content" at bounding box center [979, 396] width 56 height 14
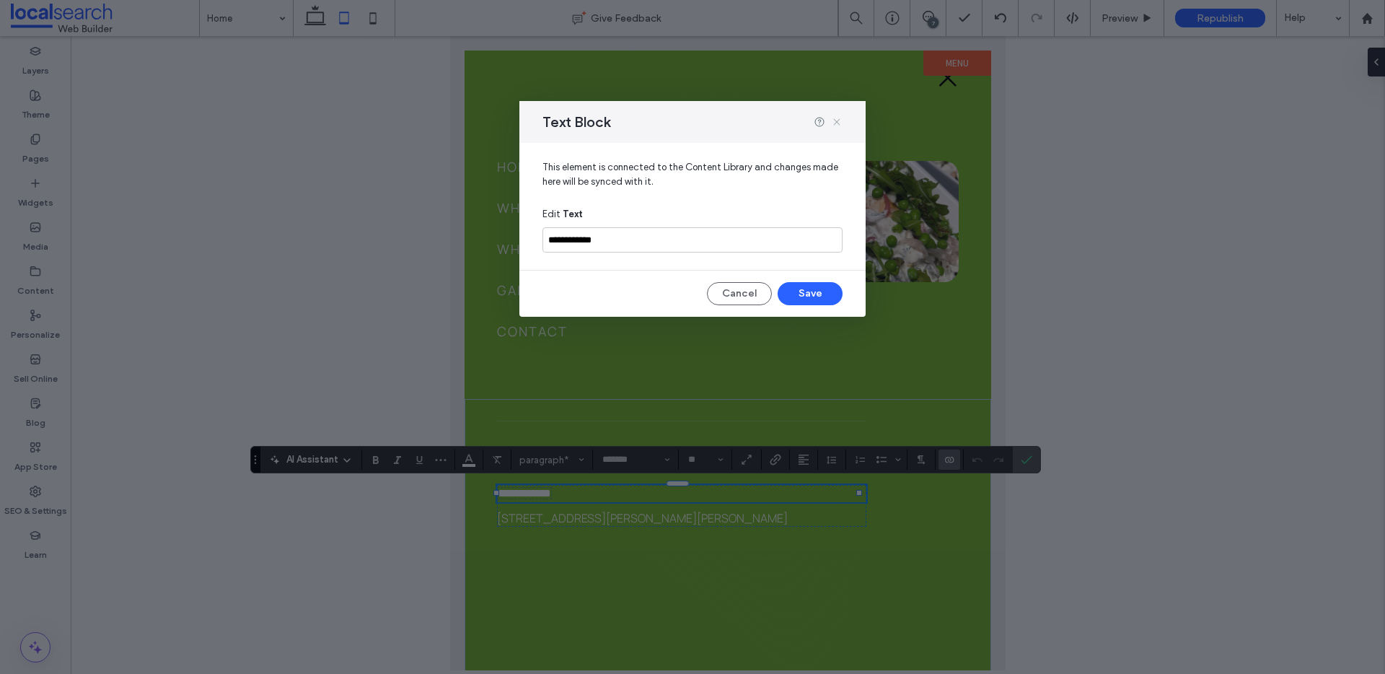
click at [840, 123] on icon at bounding box center [837, 122] width 12 height 12
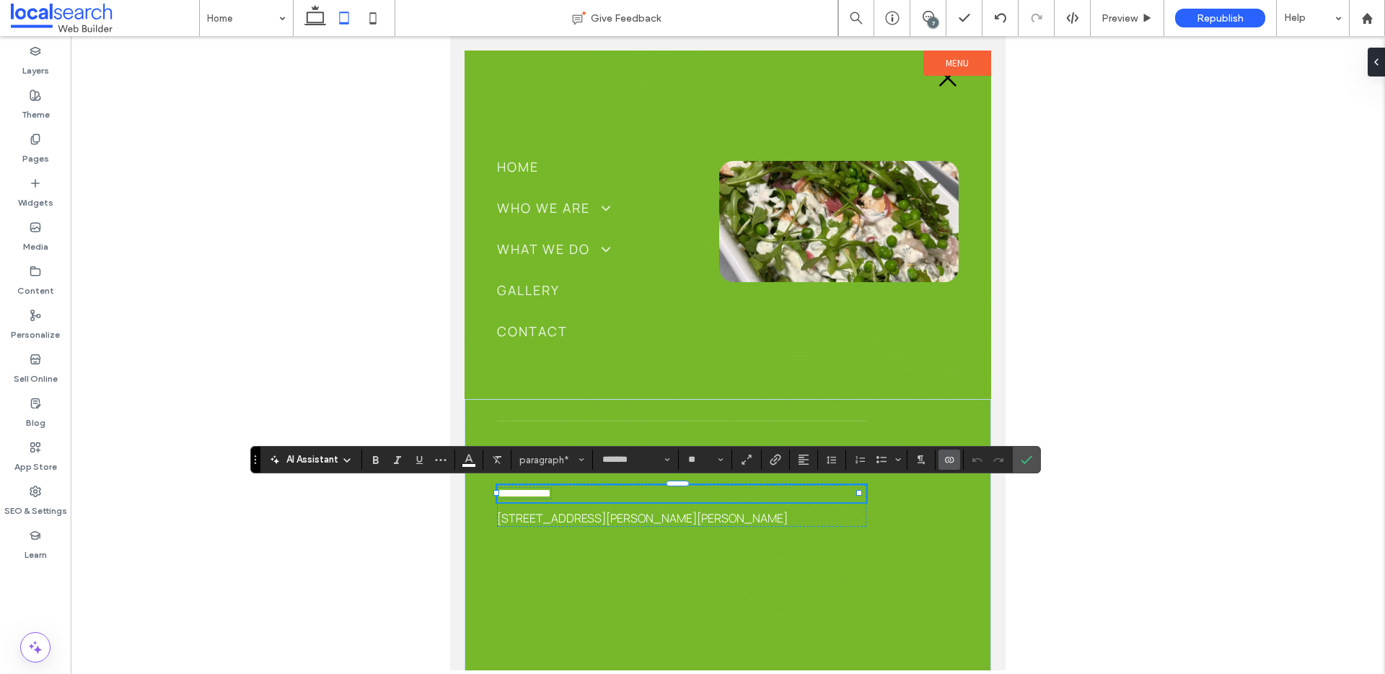
click at [946, 459] on icon "Connect To Data" at bounding box center [949, 460] width 12 height 12
click at [985, 366] on span "Change Connection" at bounding box center [994, 368] width 86 height 14
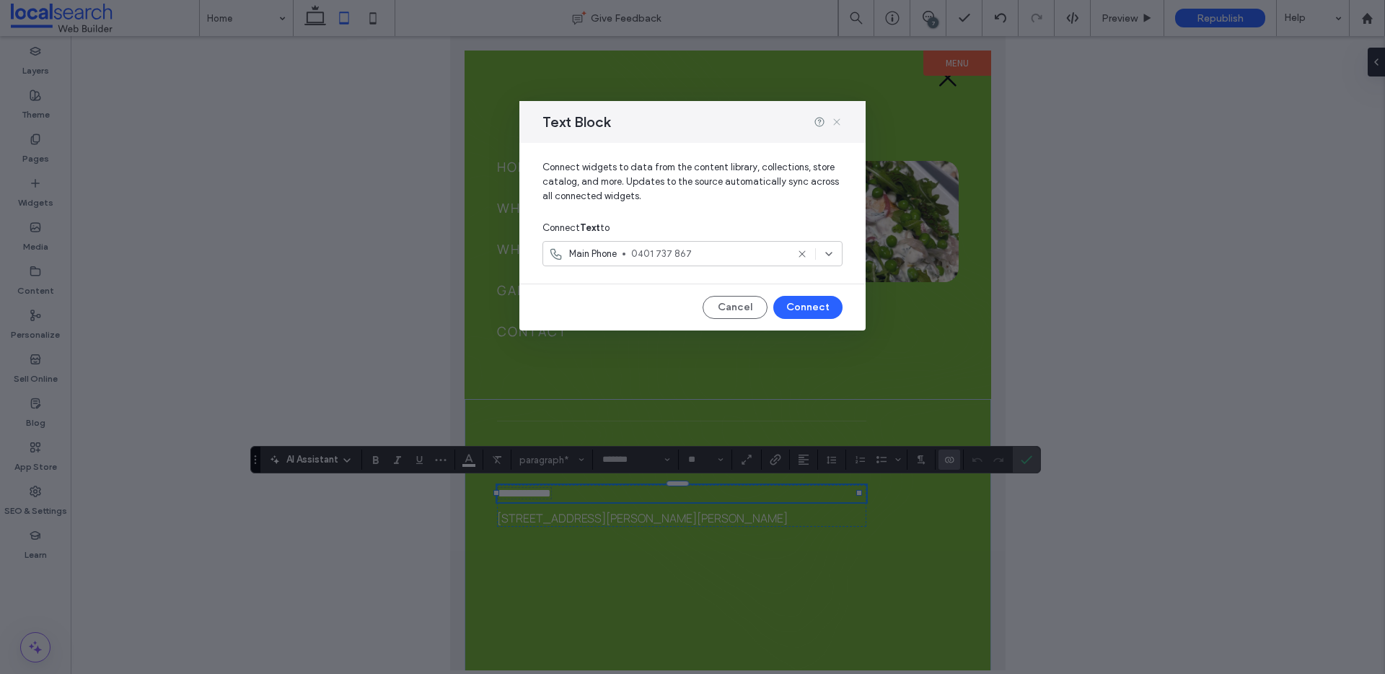
click at [841, 119] on icon at bounding box center [837, 122] width 12 height 12
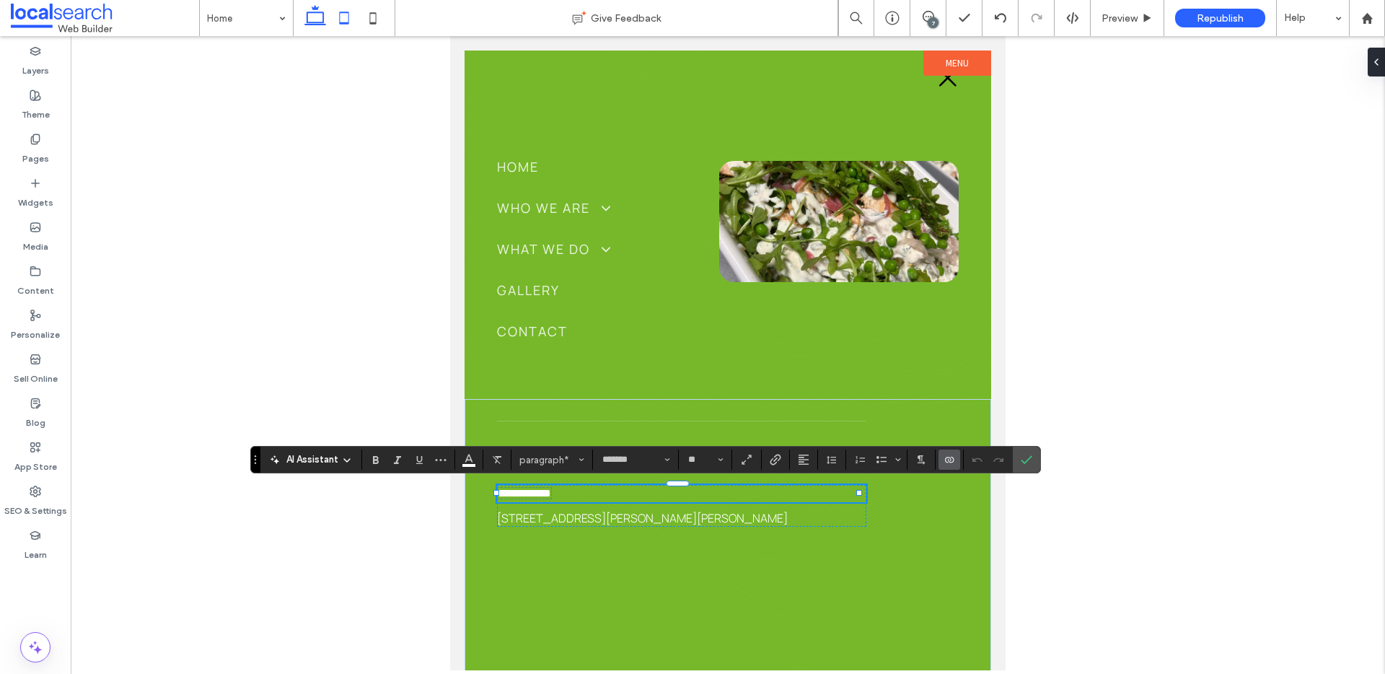
click at [308, 16] on use at bounding box center [315, 15] width 22 height 20
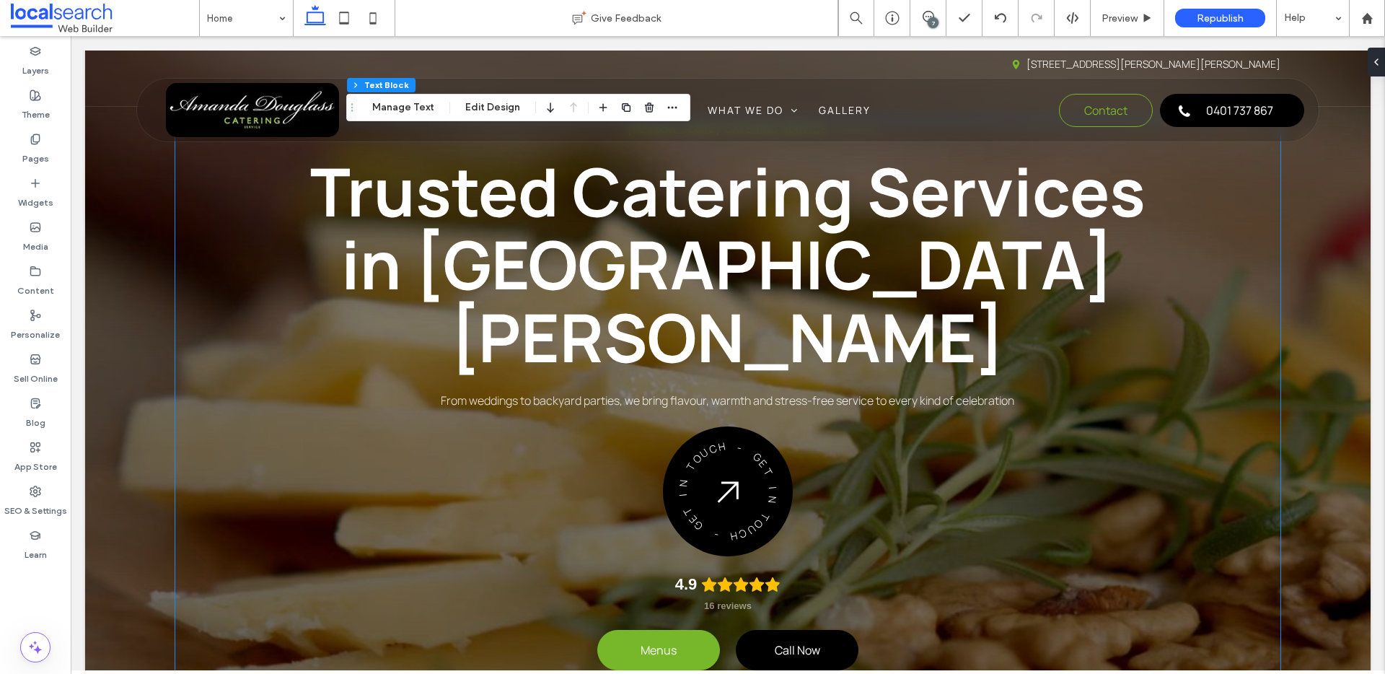
scroll to position [147, 0]
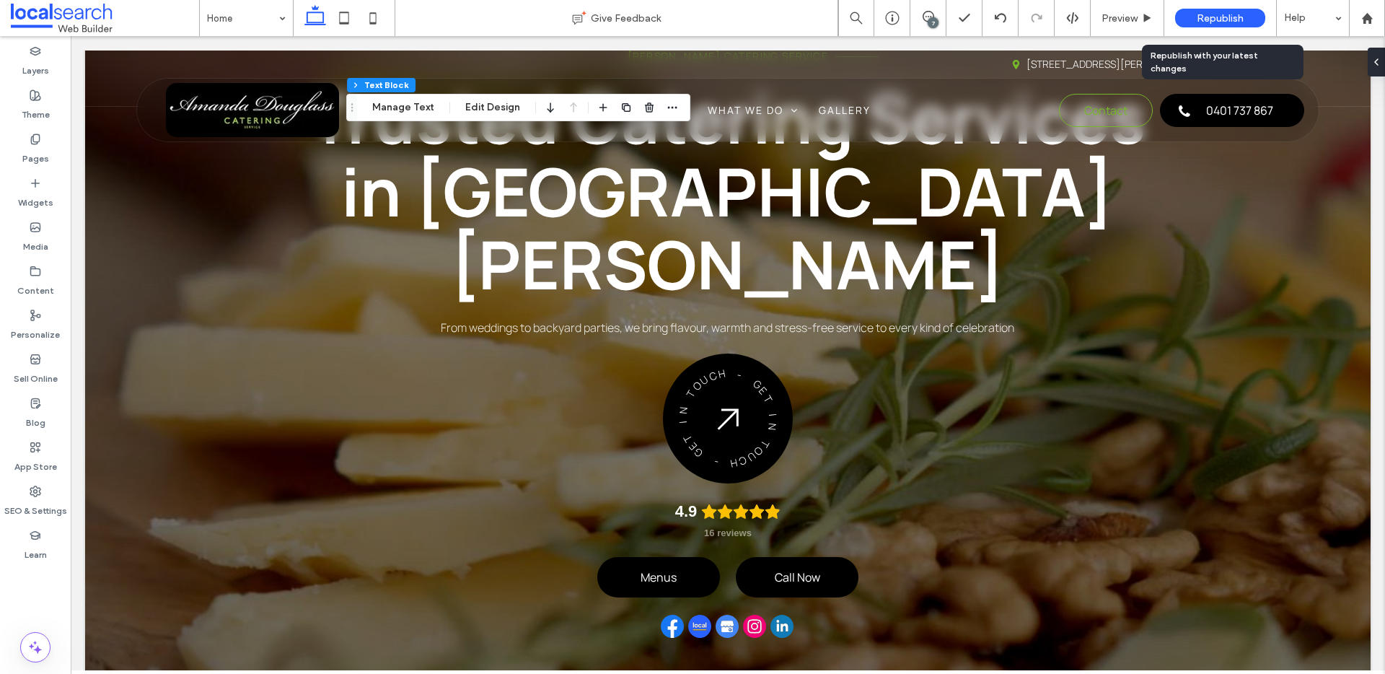
click at [1197, 18] on span "Republish" at bounding box center [1220, 18] width 47 height 12
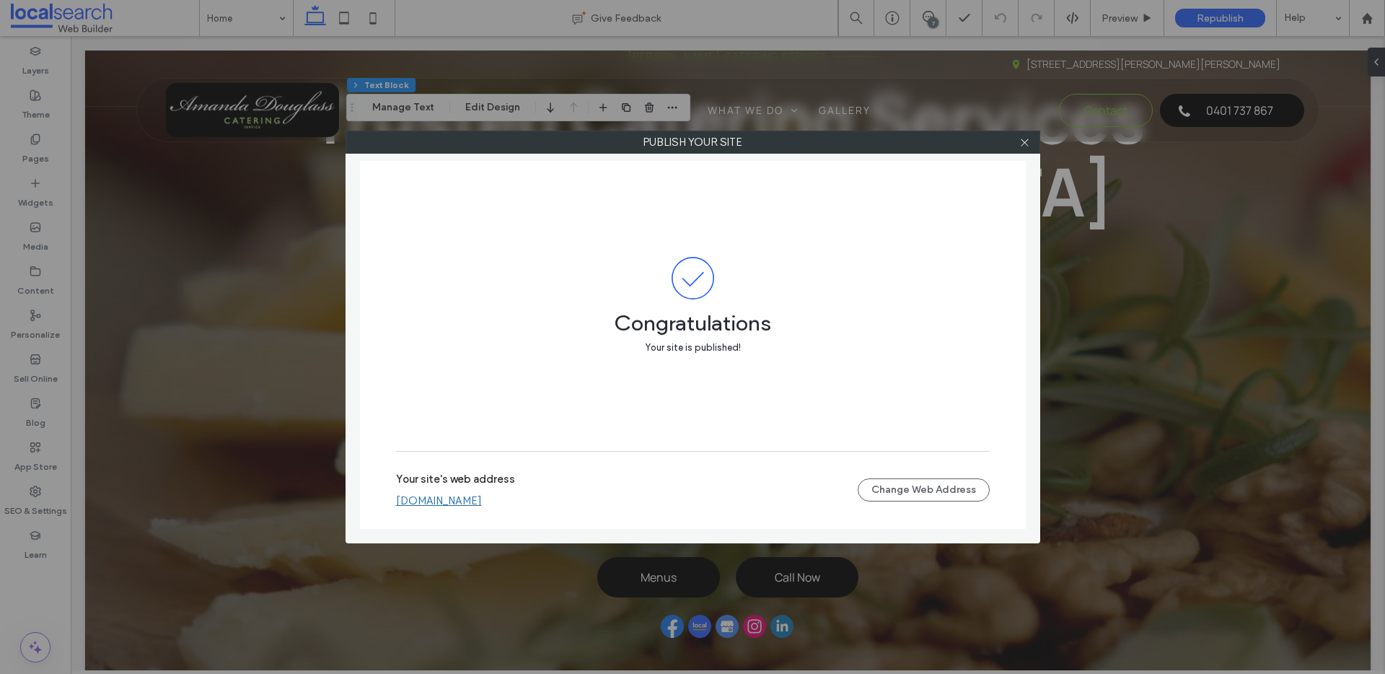
click at [1024, 139] on icon at bounding box center [1024, 142] width 11 height 11
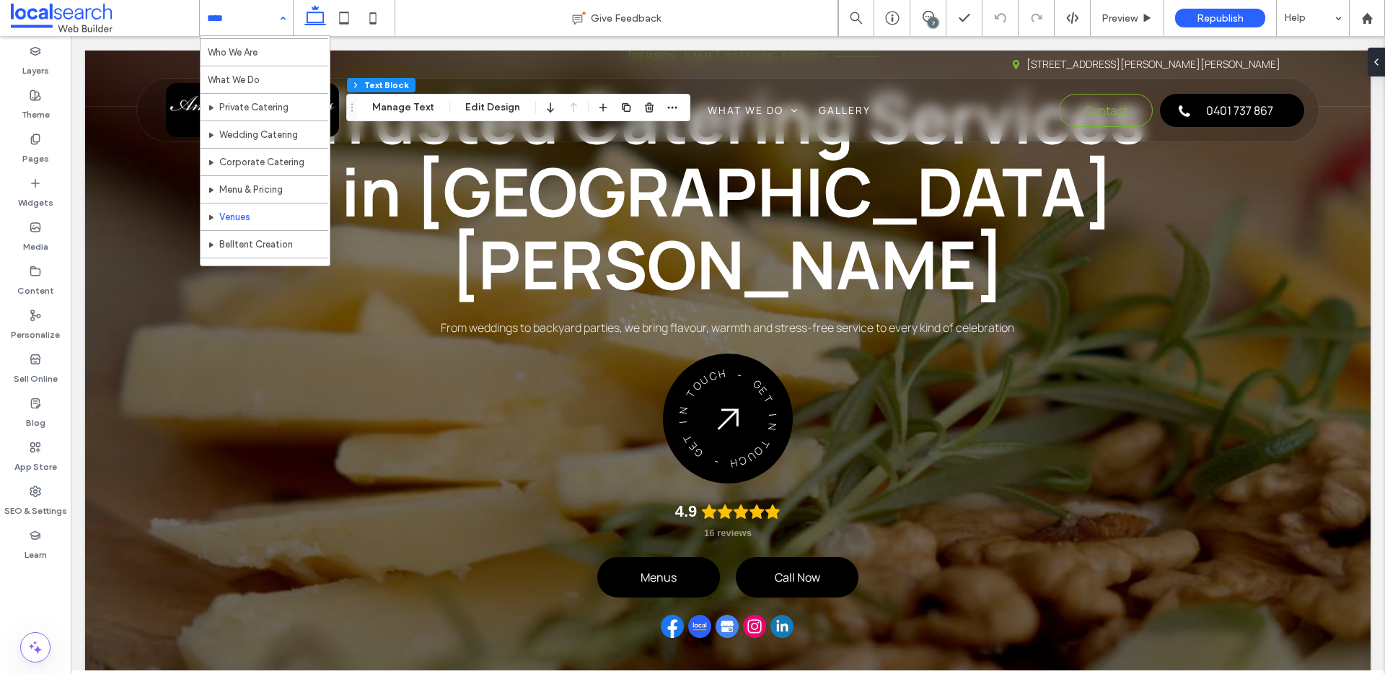
scroll to position [70, 0]
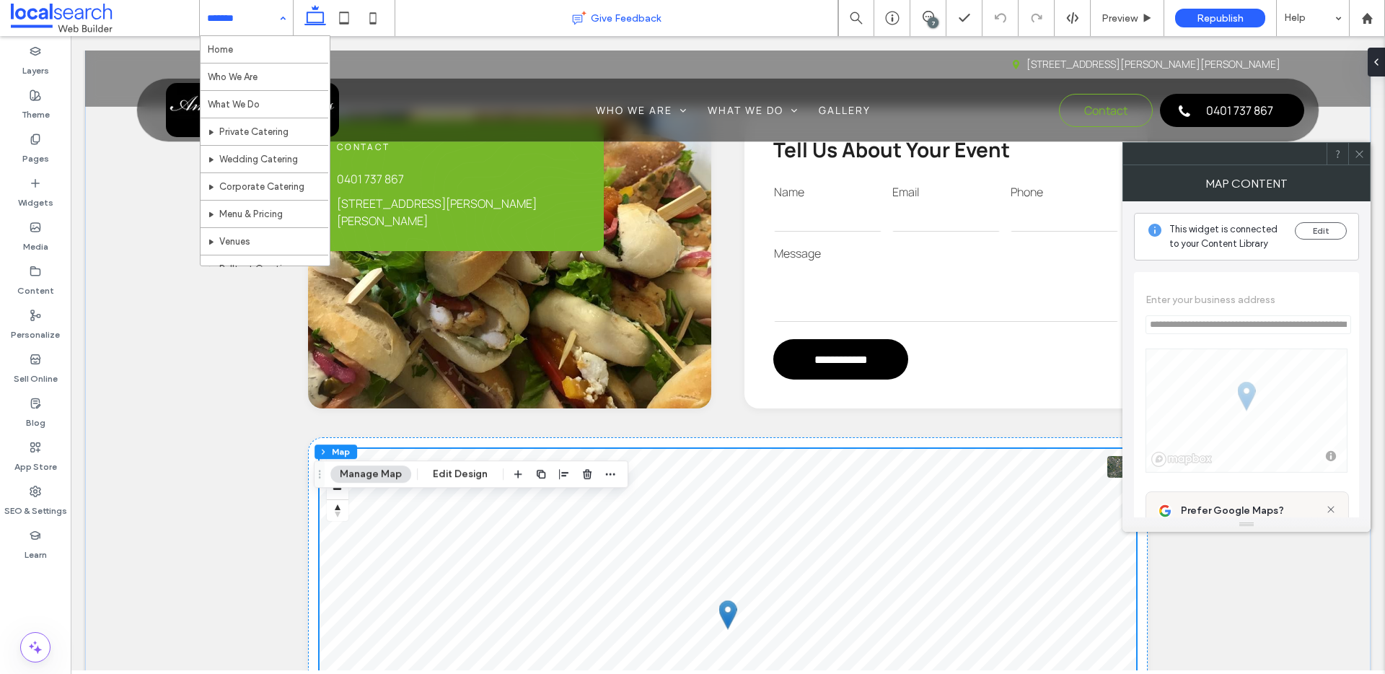
scroll to position [555, 0]
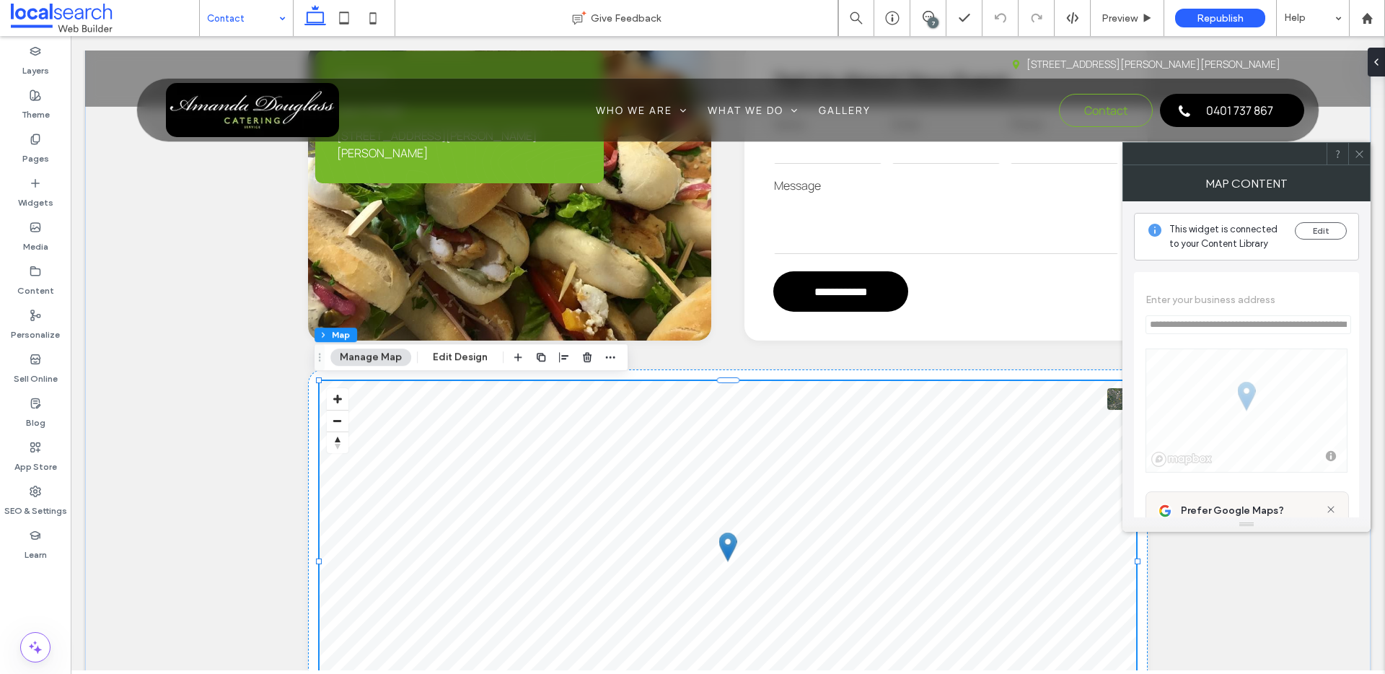
click at [1360, 156] on icon at bounding box center [1359, 154] width 11 height 11
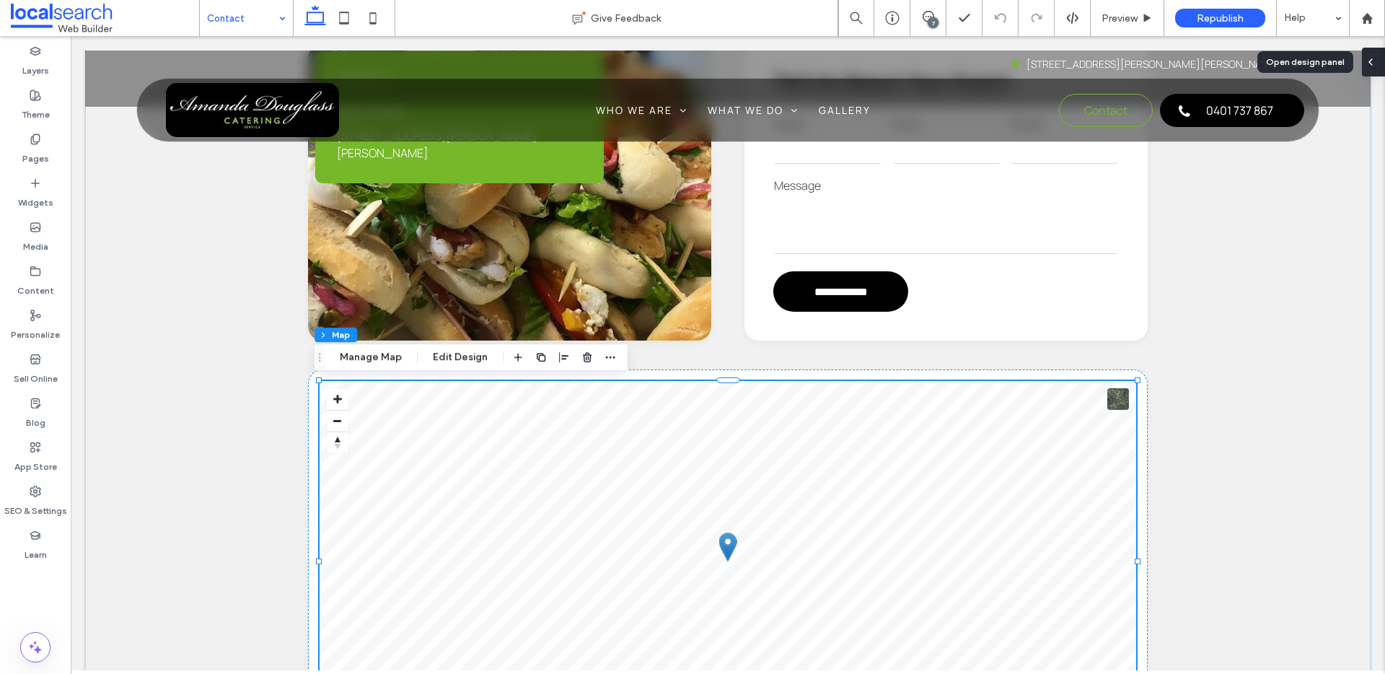
click at [1369, 57] on icon at bounding box center [1371, 62] width 12 height 12
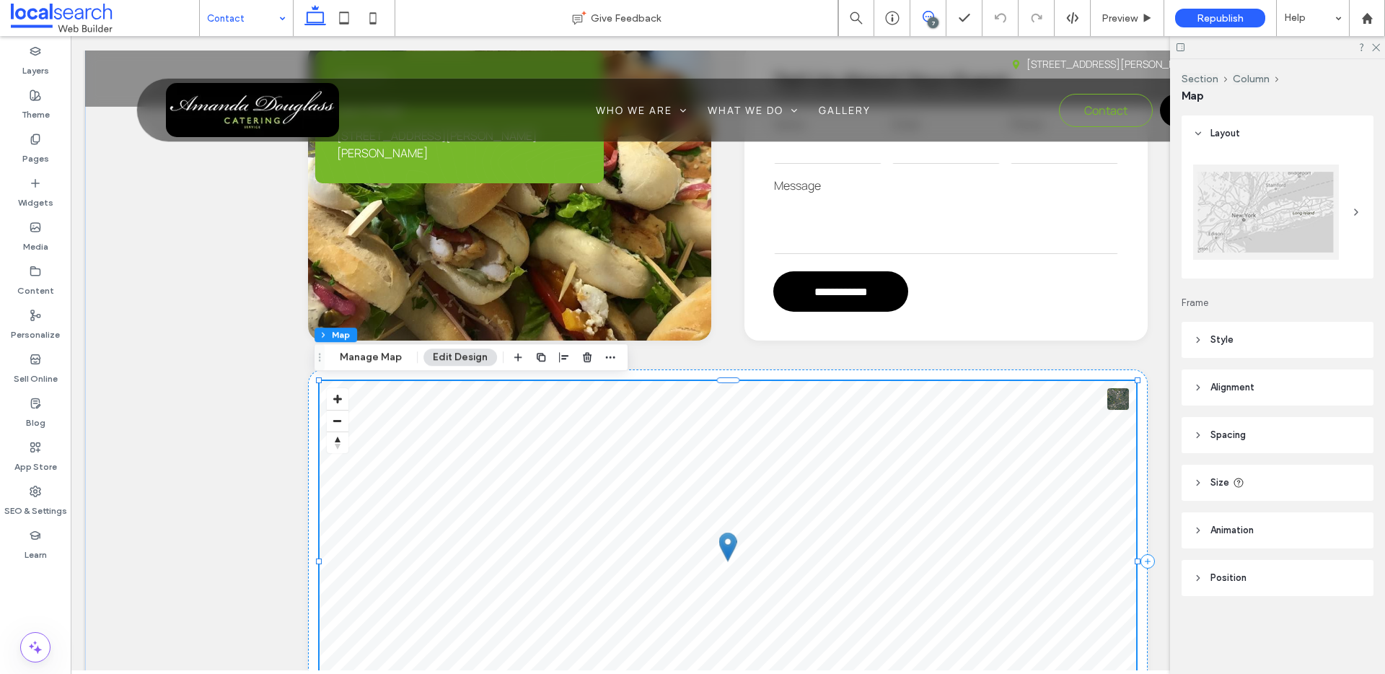
click at [925, 16] on use at bounding box center [929, 17] width 12 height 12
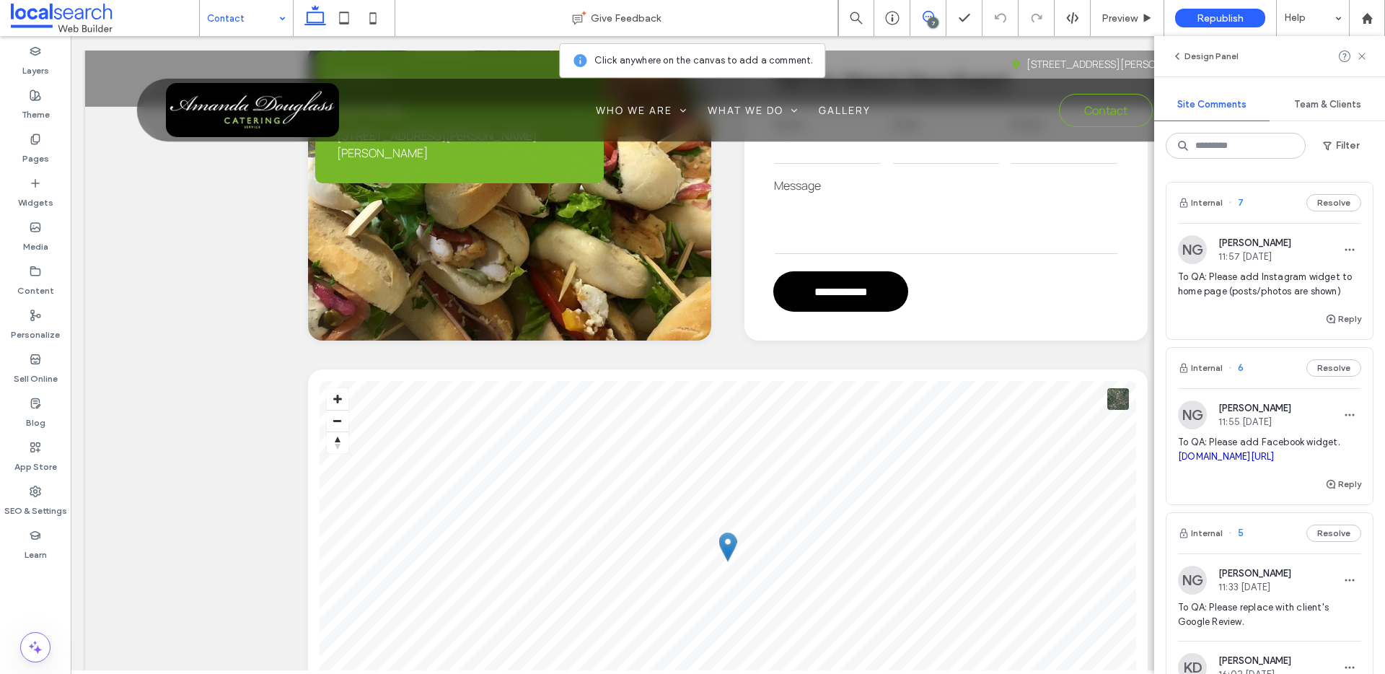
click at [1265, 284] on span "To QA: Please add Instagram widget to home page (posts/photos are shown)" at bounding box center [1269, 284] width 183 height 29
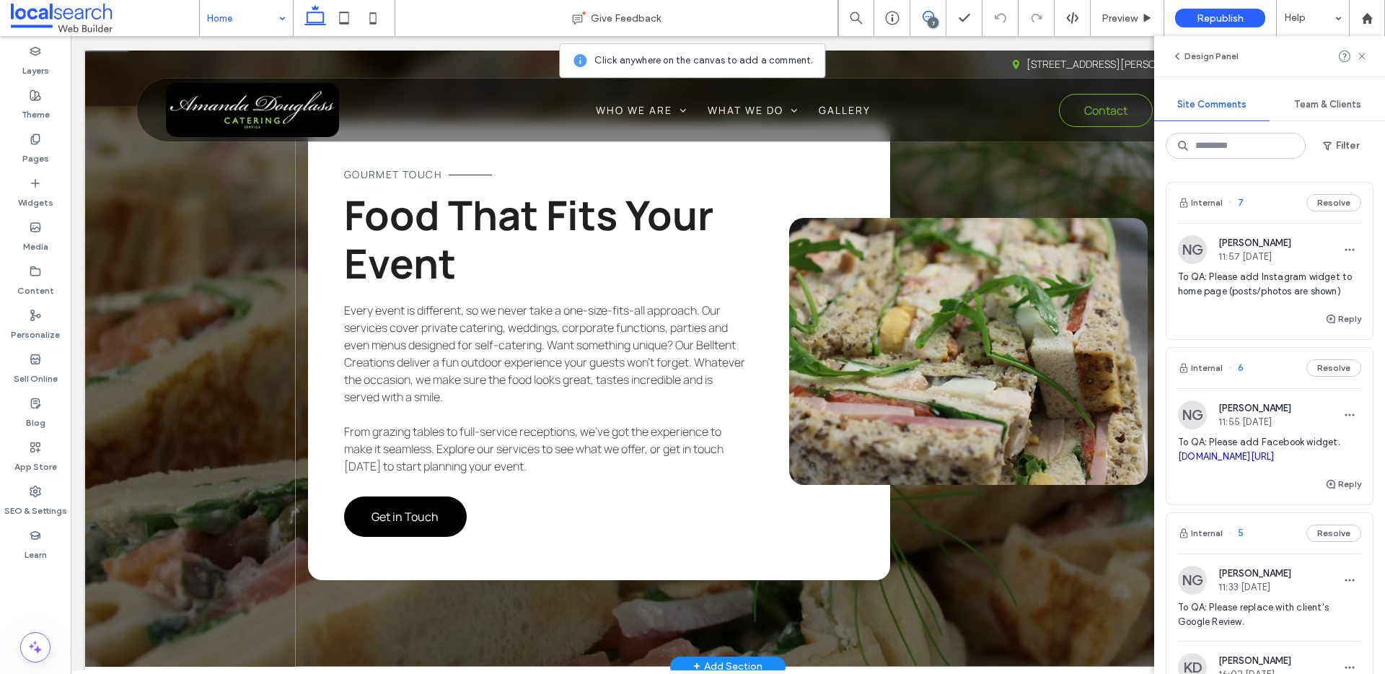
scroll to position [3769, 0]
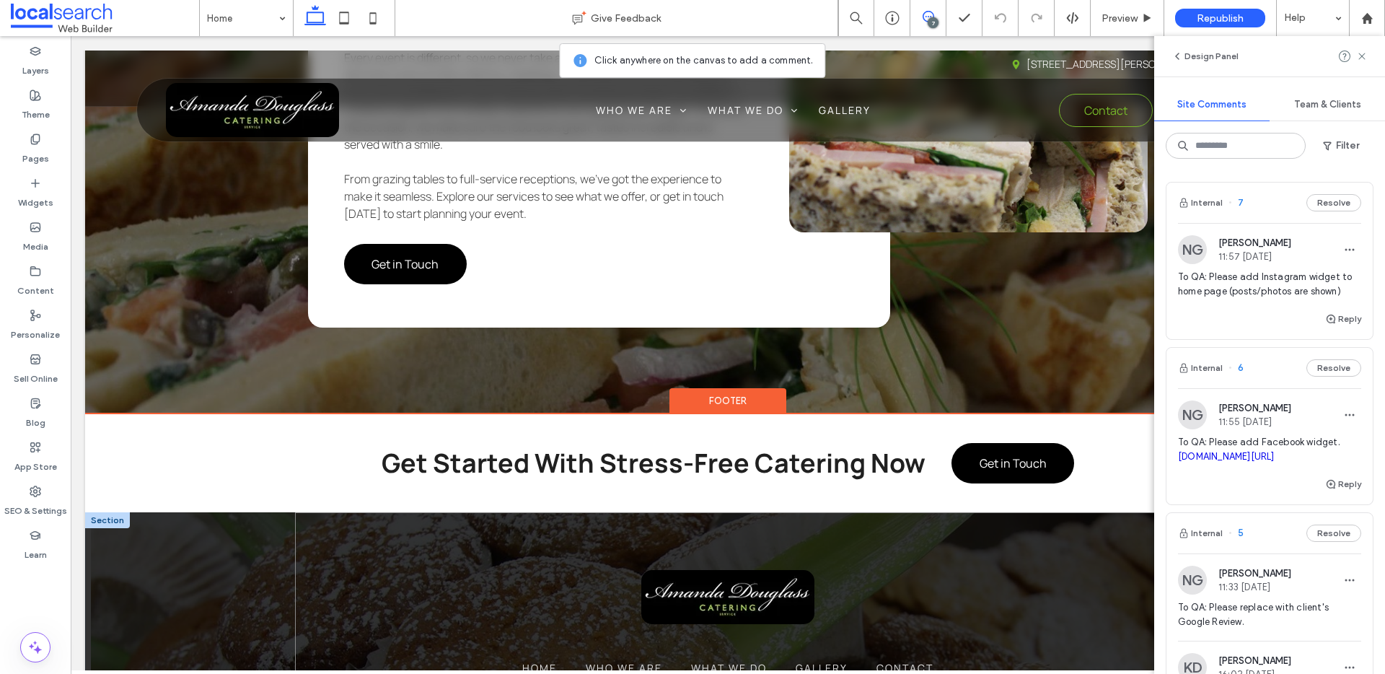
scroll to position [4041, 0]
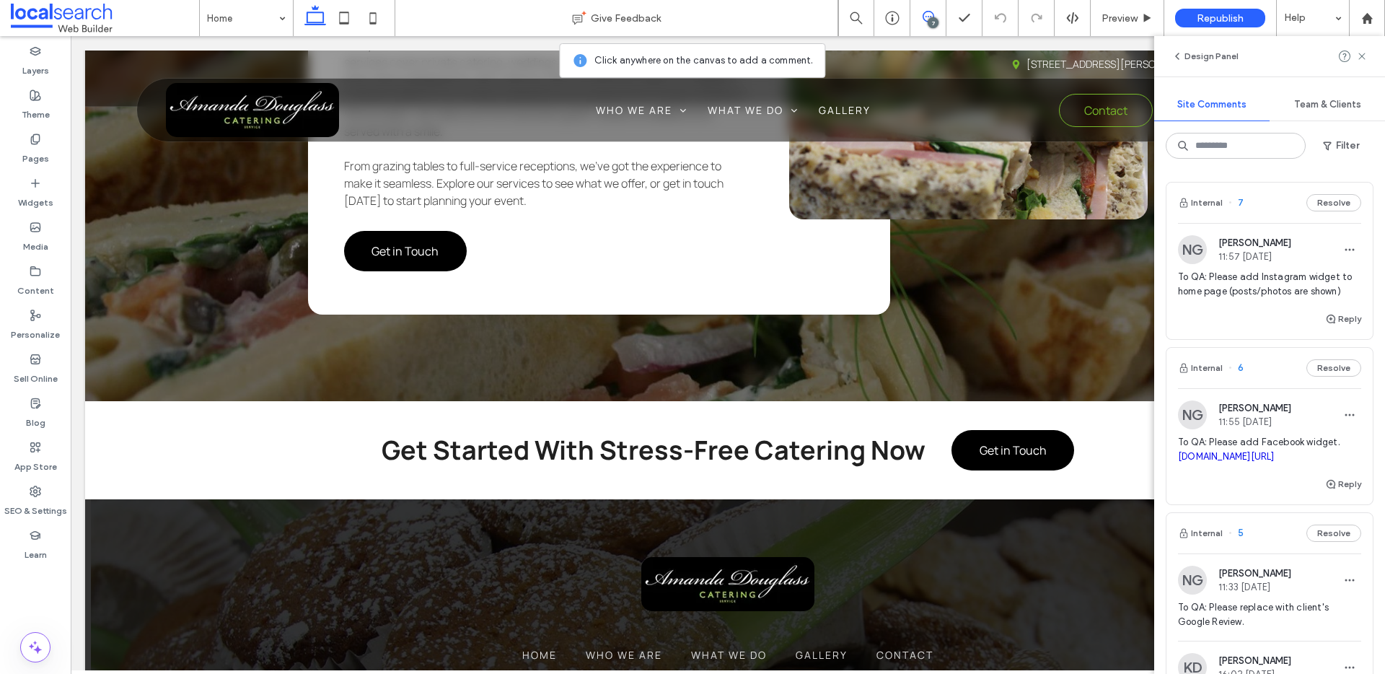
click at [935, 16] on span at bounding box center [927, 17] width 35 height 12
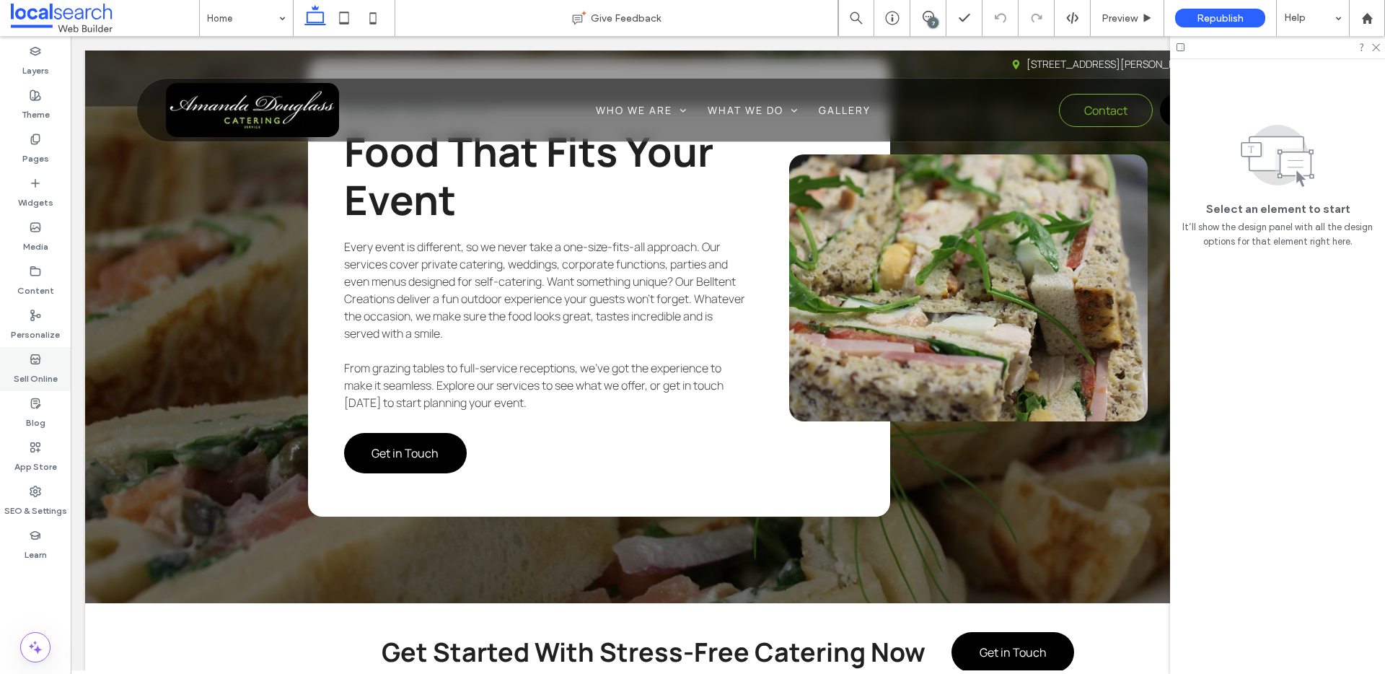
scroll to position [3840, 0]
click at [390, 400] on div "Gourmet Touch Food That Fits Your Event Every event is different, so we never t…" at bounding box center [728, 287] width 866 height 630
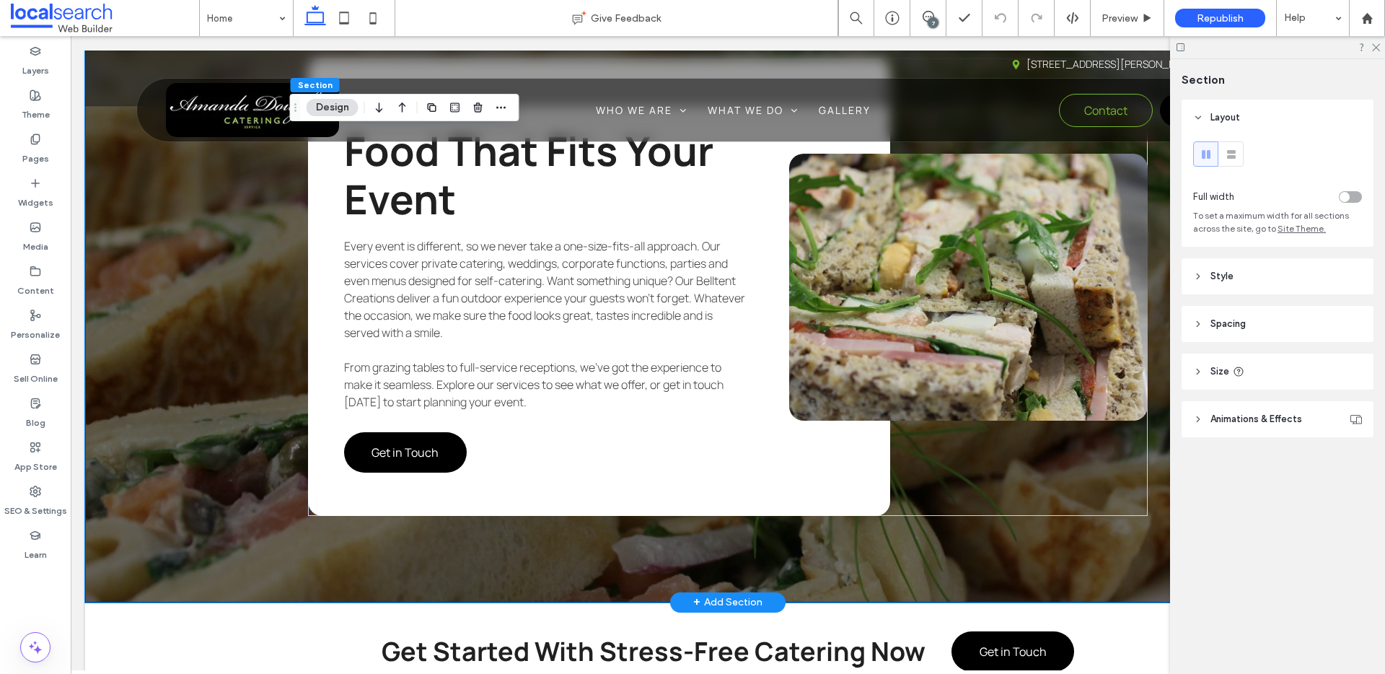
click at [731, 593] on div "+ Add Section" at bounding box center [727, 602] width 69 height 19
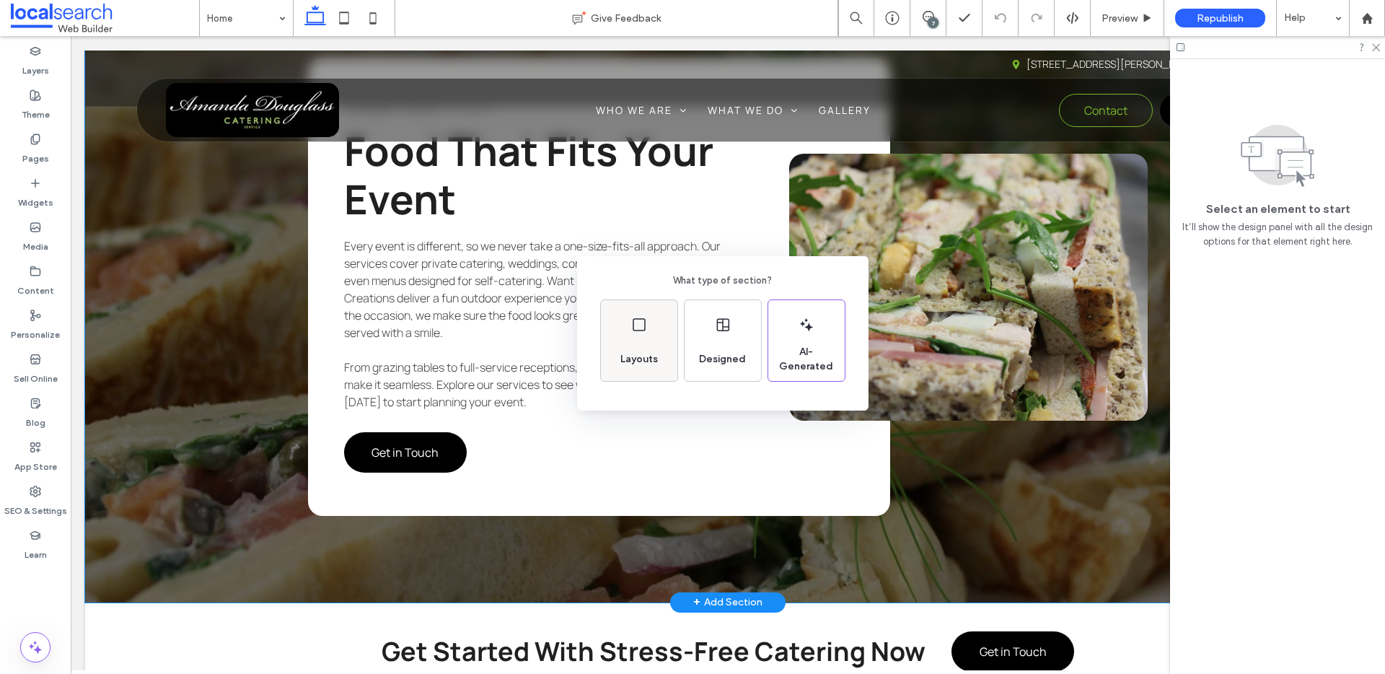
click at [653, 327] on div "Layouts" at bounding box center [639, 340] width 76 height 81
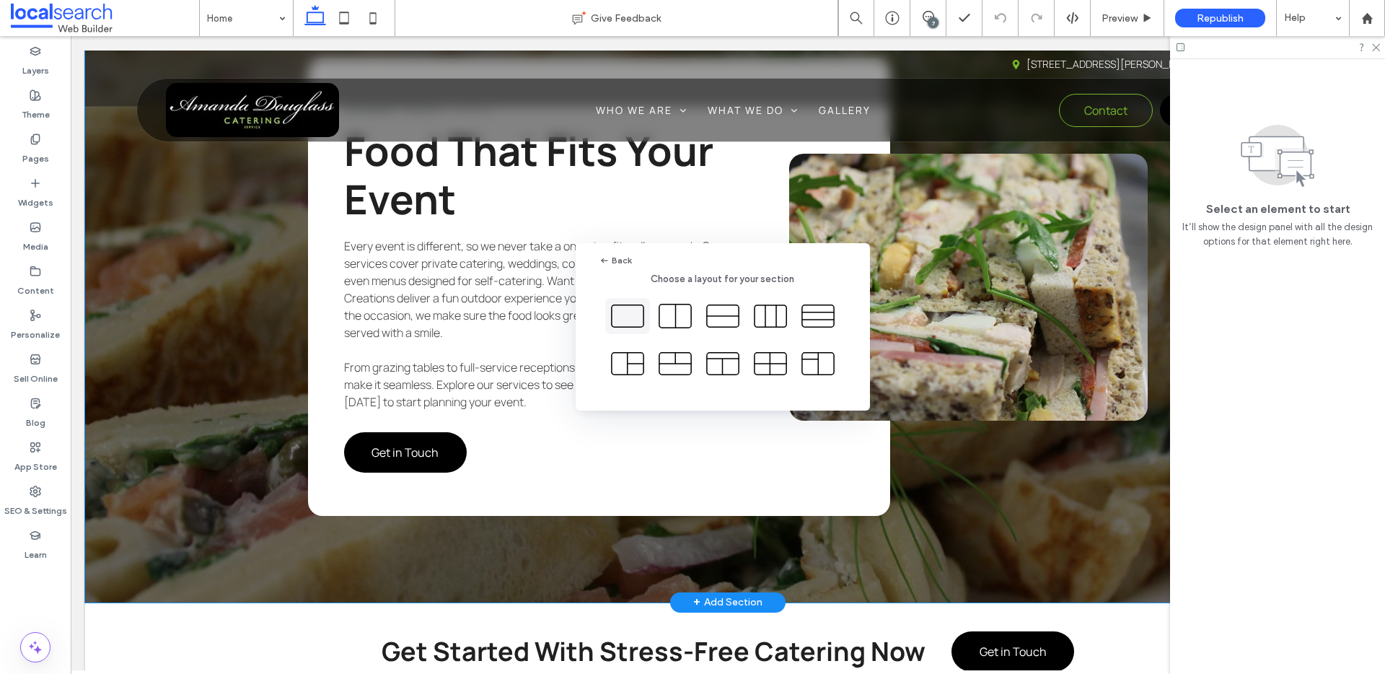
click at [641, 319] on icon at bounding box center [627, 316] width 36 height 36
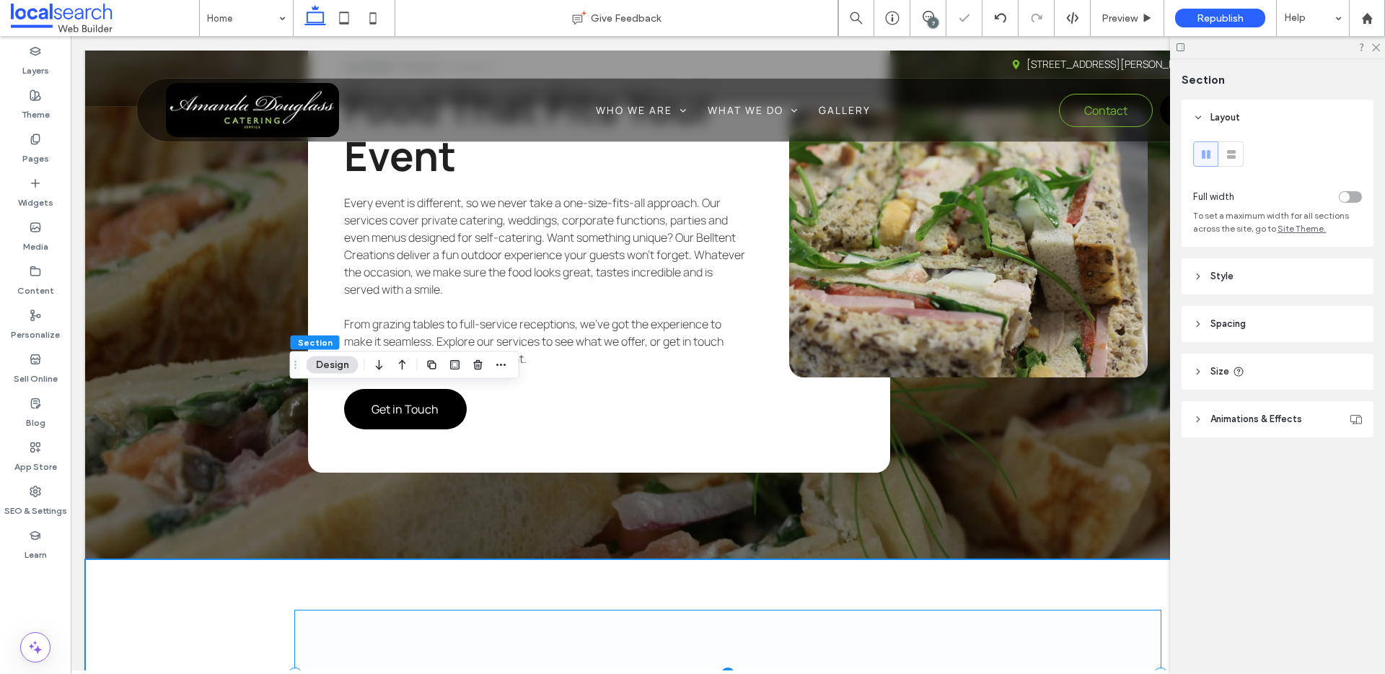
scroll to position [3973, 0]
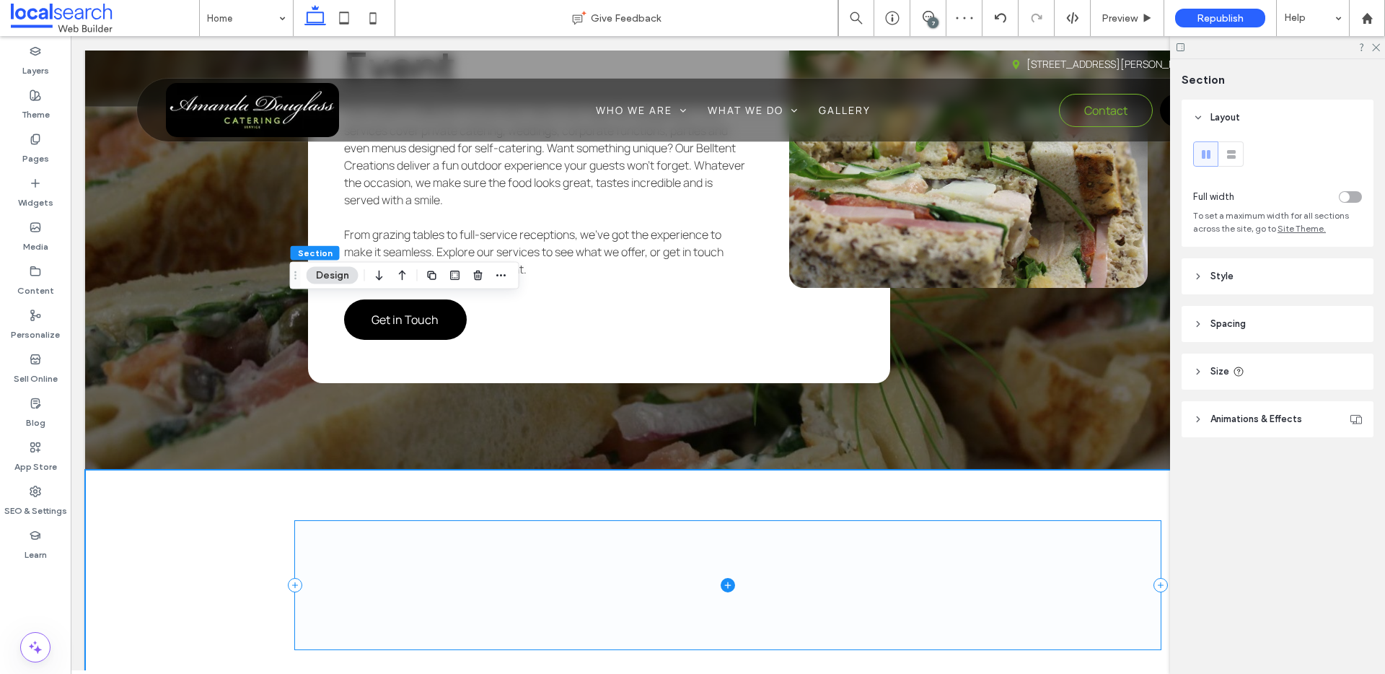
click at [374, 521] on span at bounding box center [728, 585] width 866 height 128
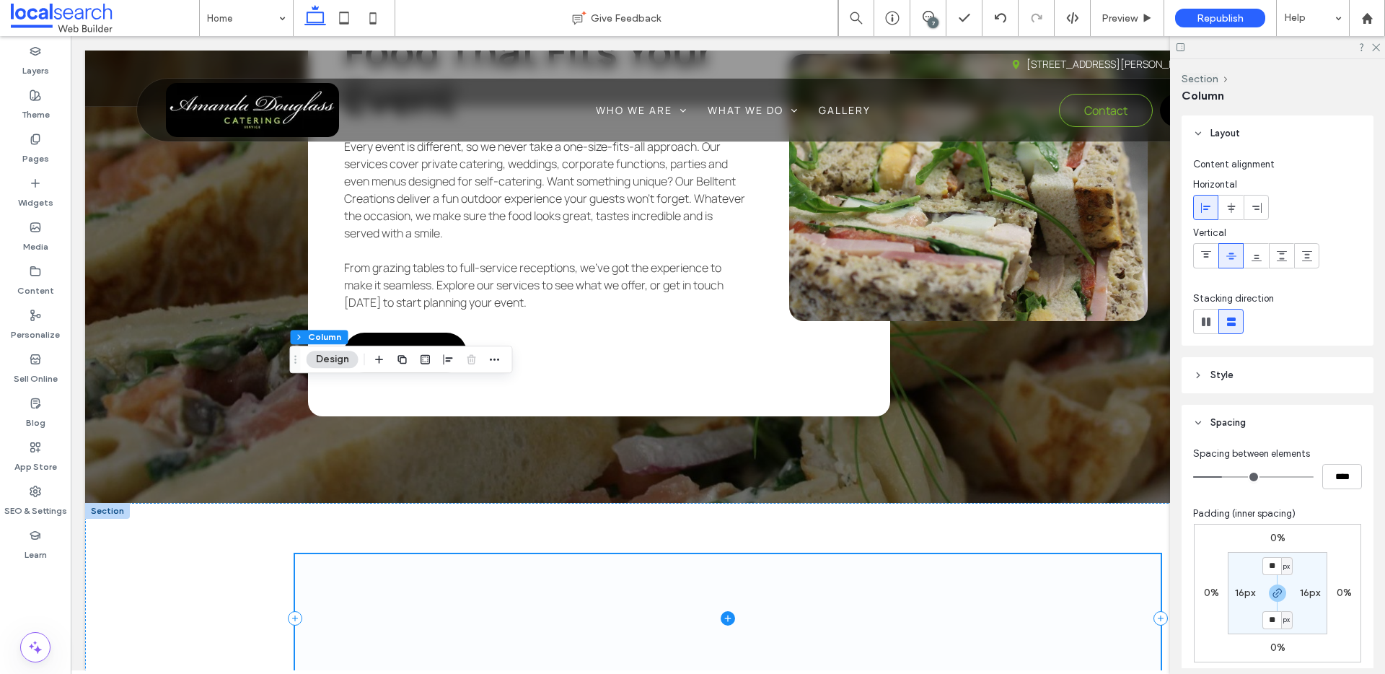
scroll to position [3948, 0]
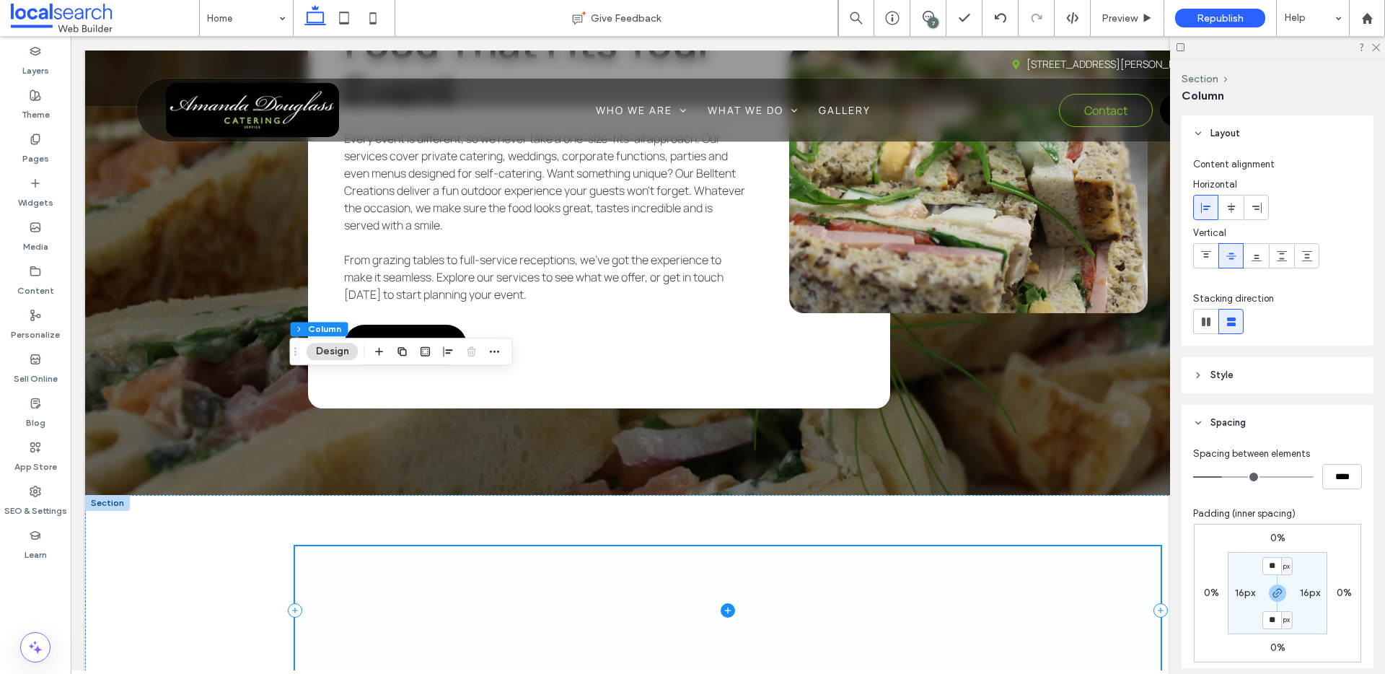
click at [433, 546] on span at bounding box center [728, 610] width 866 height 128
click at [724, 609] on icon at bounding box center [727, 609] width 6 height 1
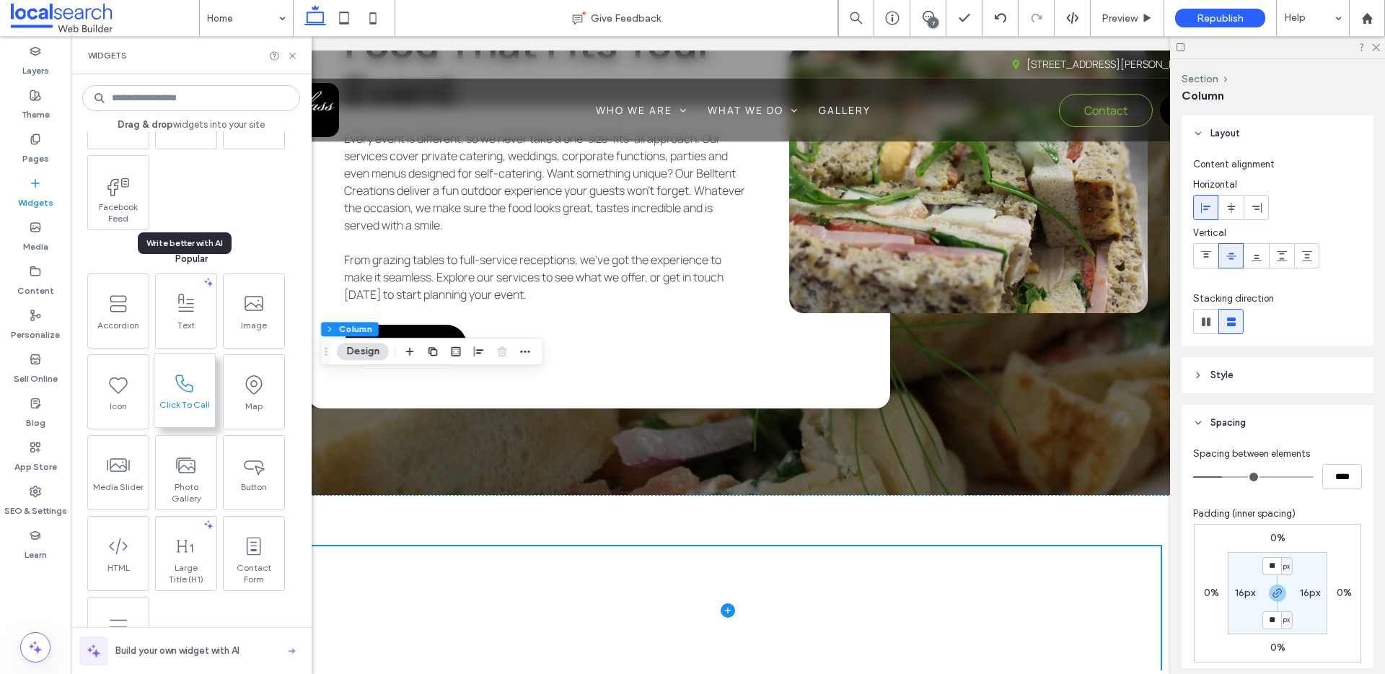
scroll to position [107, 0]
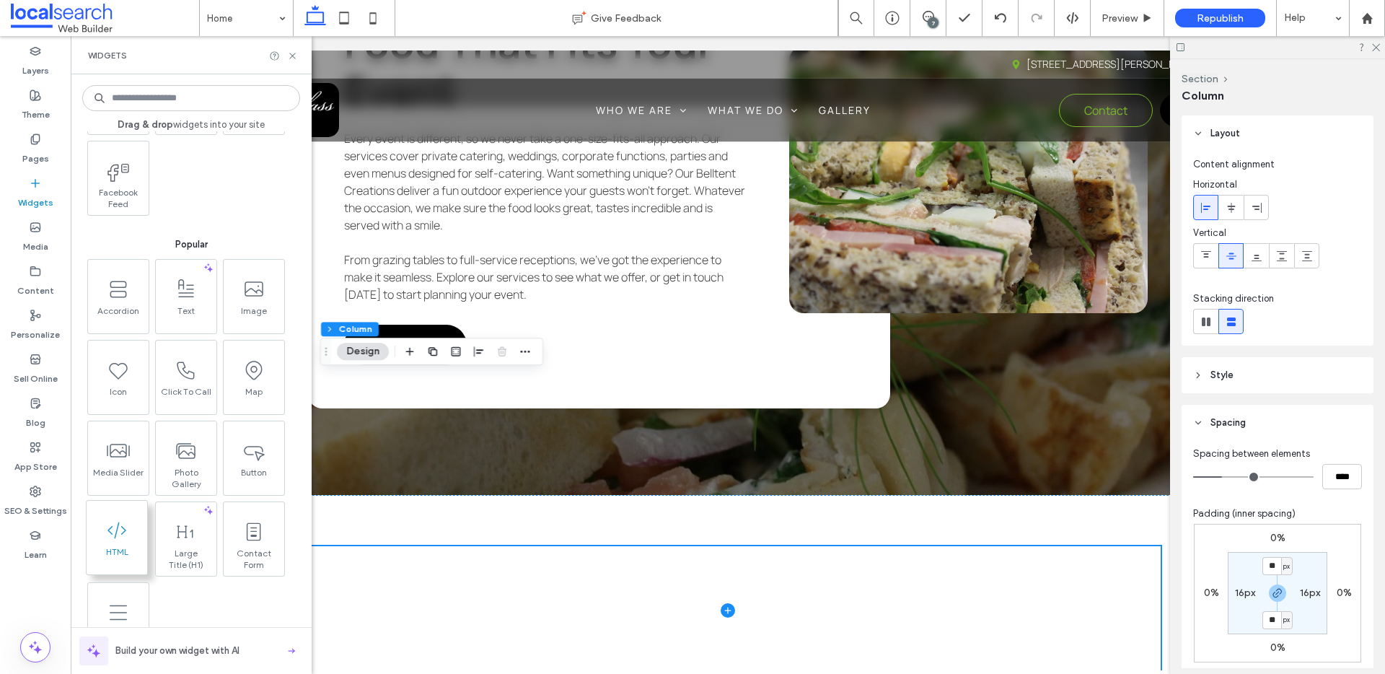
click at [105, 525] on icon at bounding box center [116, 530] width 23 height 23
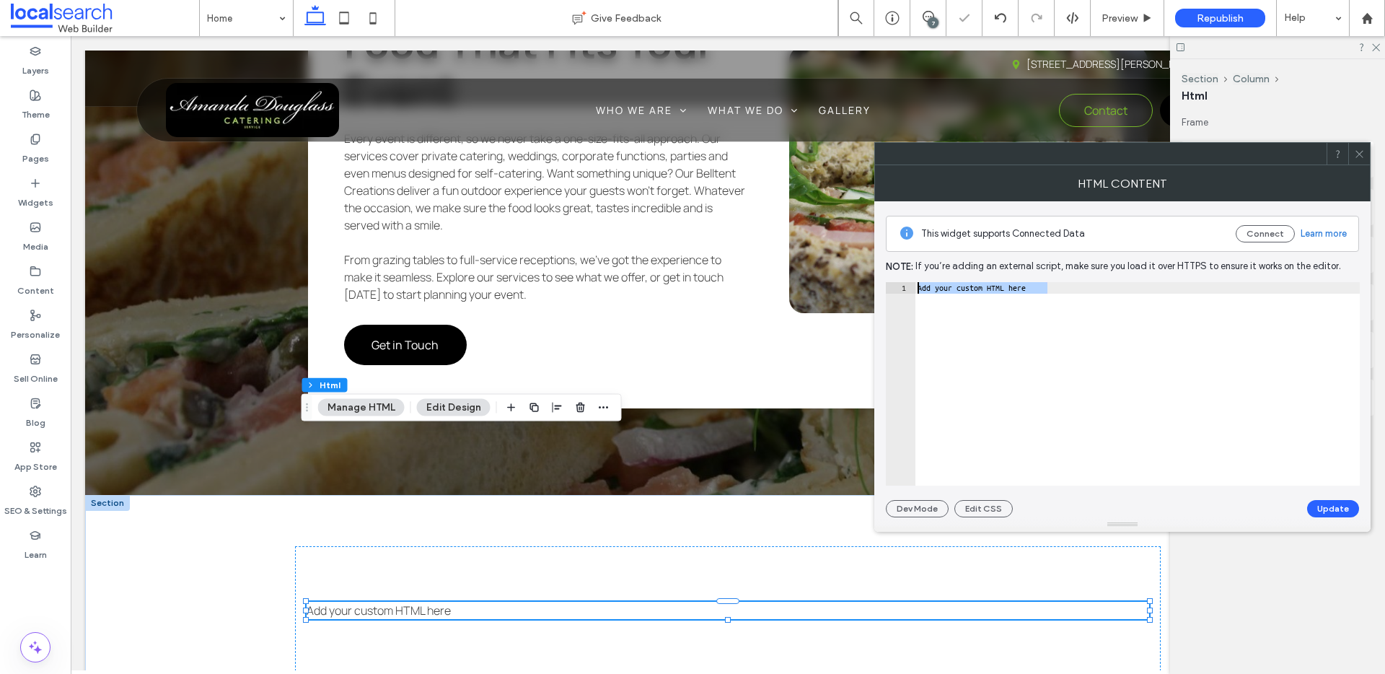
drag, startPoint x: 1071, startPoint y: 286, endPoint x: 895, endPoint y: 293, distance: 176.1
click at [895, 293] on div "**********" at bounding box center [1123, 383] width 474 height 203
paste textarea "**********"
type textarea "**********"
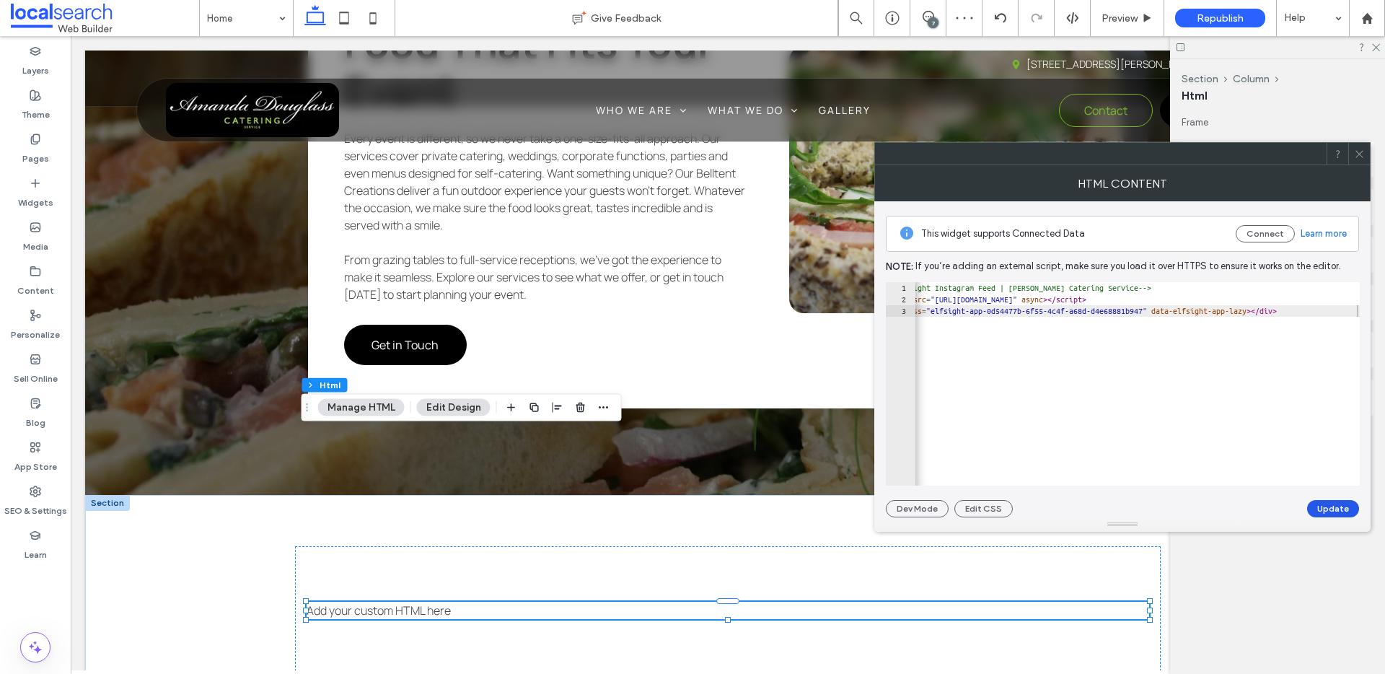
click at [1331, 506] on button "Update" at bounding box center [1333, 508] width 52 height 17
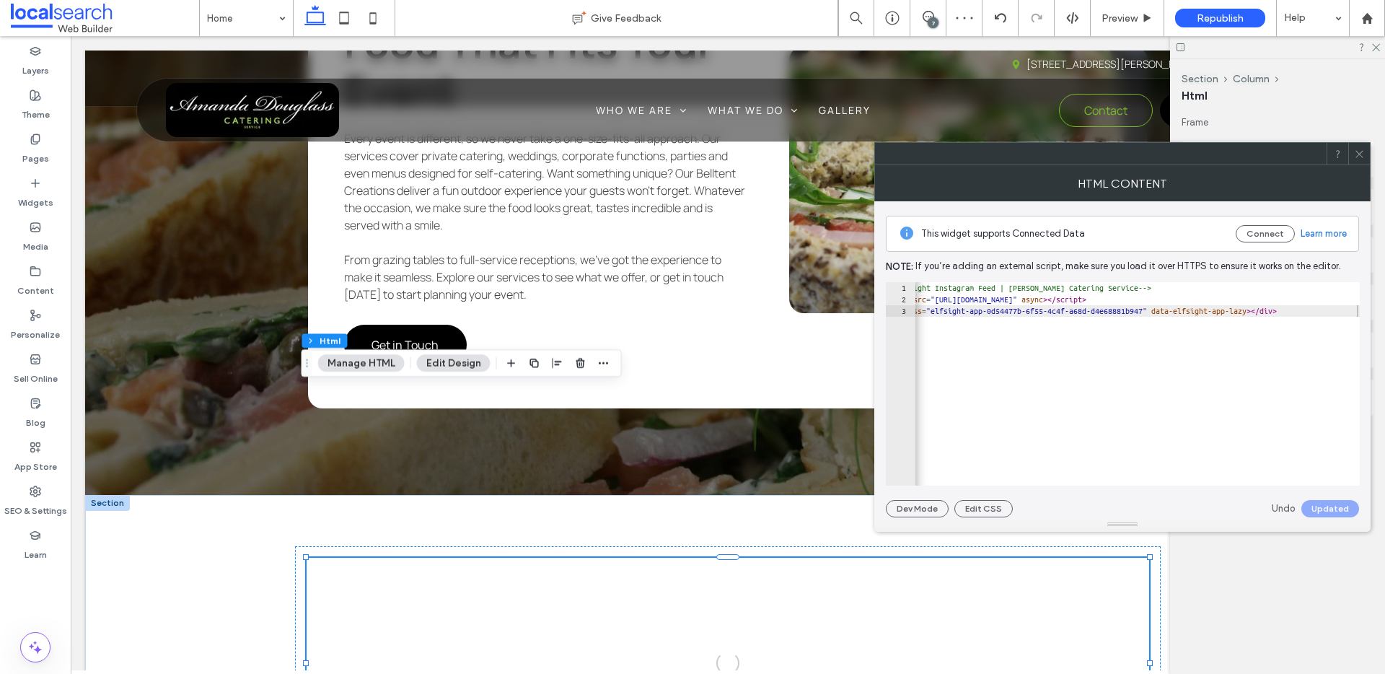
click at [1363, 158] on icon at bounding box center [1359, 154] width 11 height 11
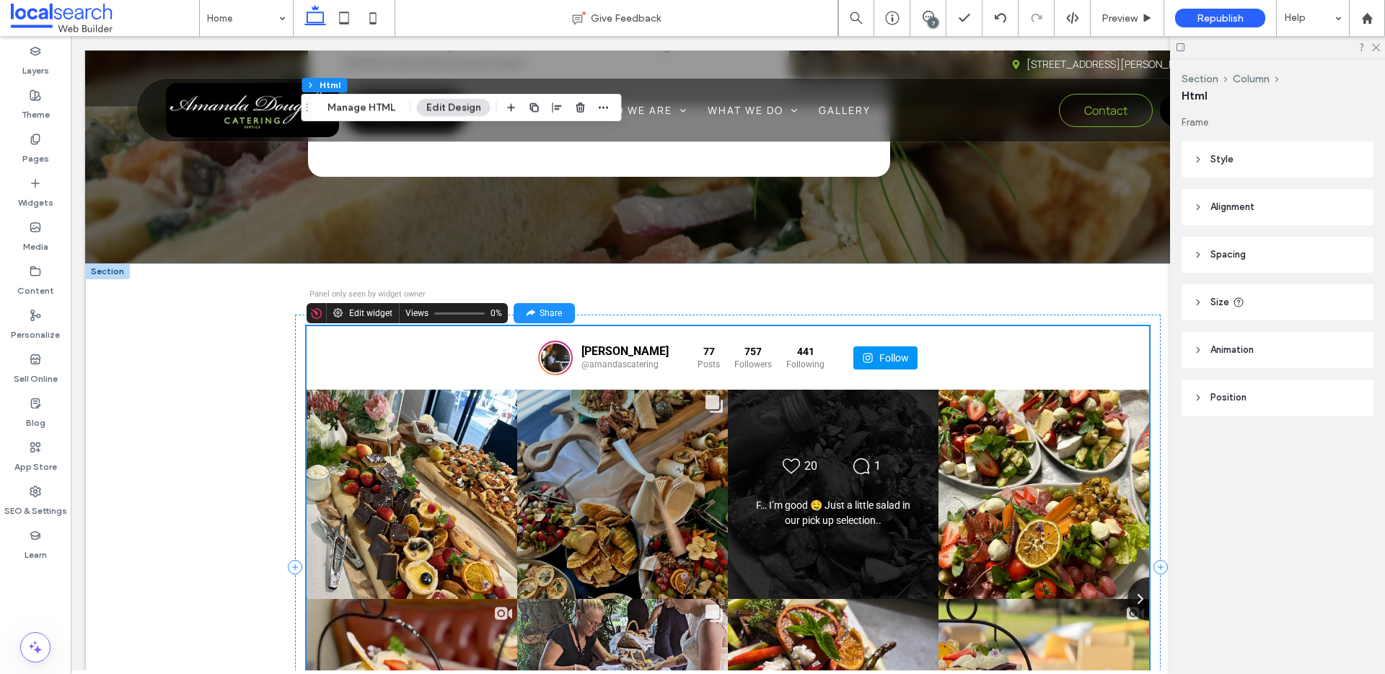
scroll to position [4111, 0]
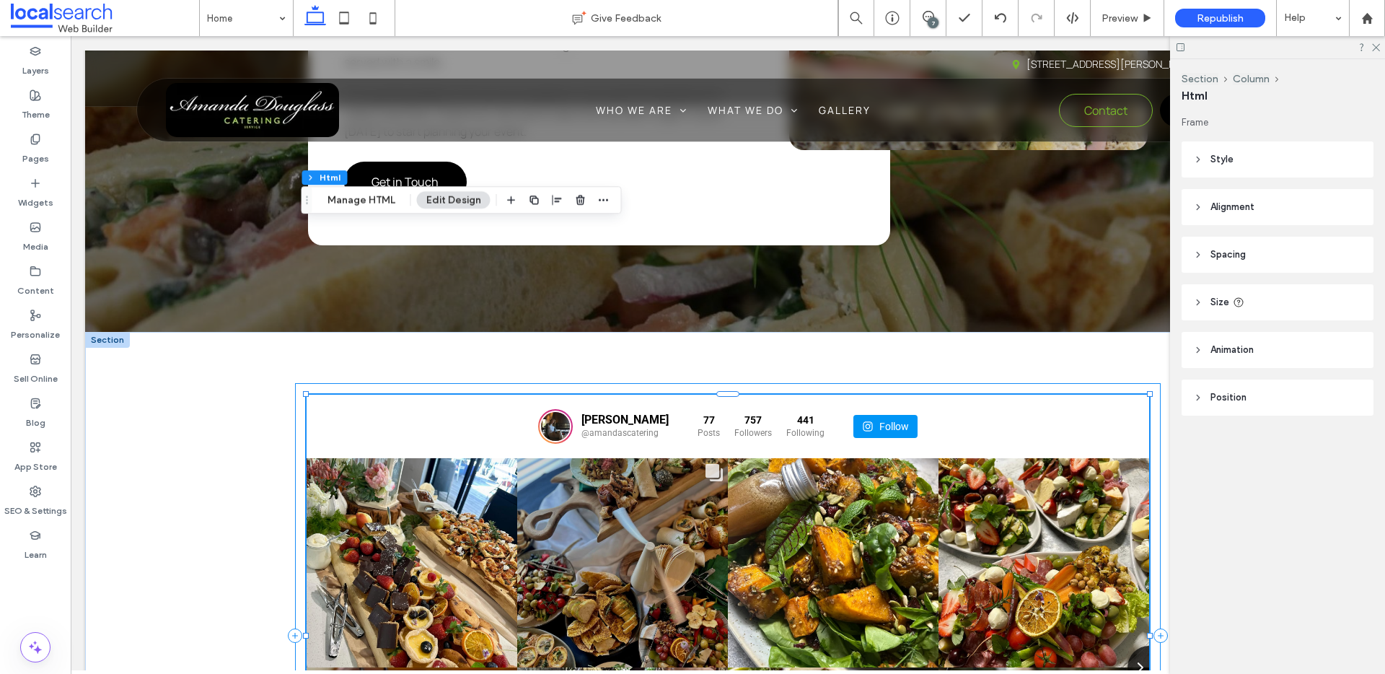
click at [295, 383] on div "[PERSON_NAME] @amandascatering 77 Posts 757 Followers 441" at bounding box center [728, 635] width 866 height 505
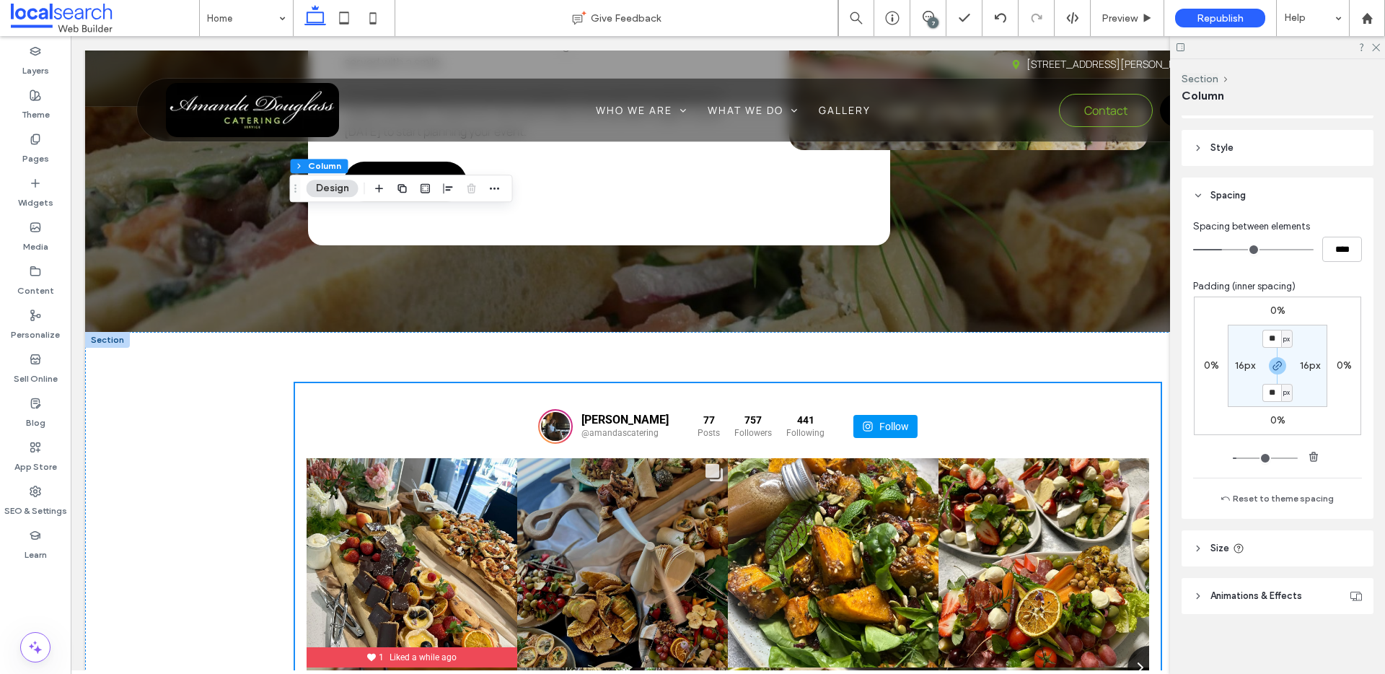
scroll to position [231, 0]
click at [1241, 357] on label "16px" at bounding box center [1245, 362] width 20 height 12
type input "*"
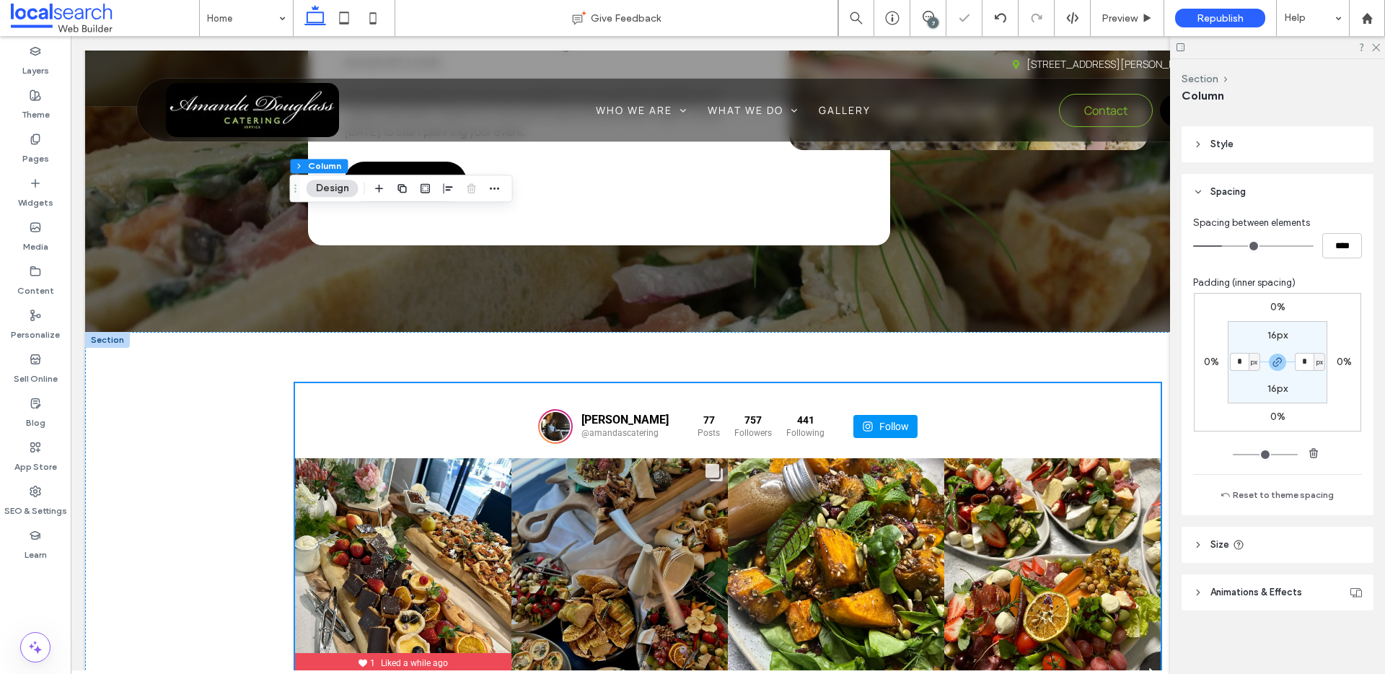
click at [1267, 332] on label "16px" at bounding box center [1277, 335] width 20 height 12
type input "**"
type input "*"
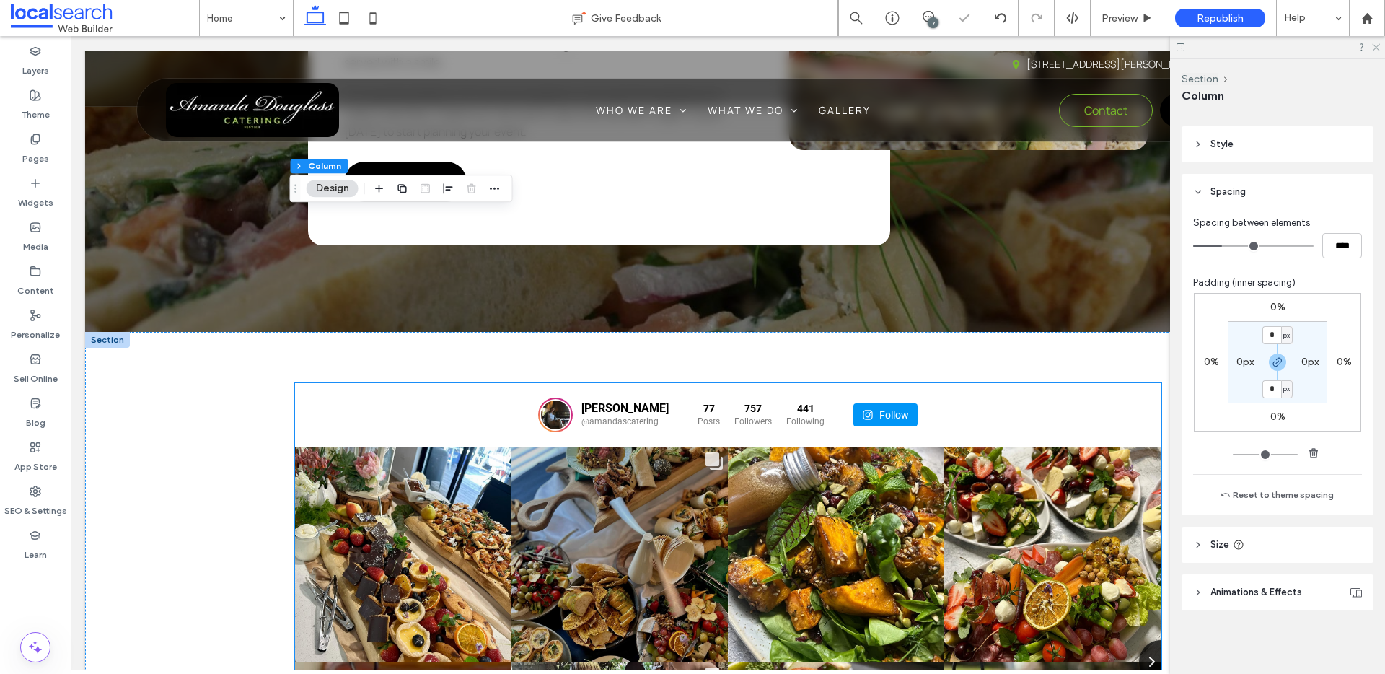
click at [1372, 45] on icon at bounding box center [1374, 46] width 9 height 9
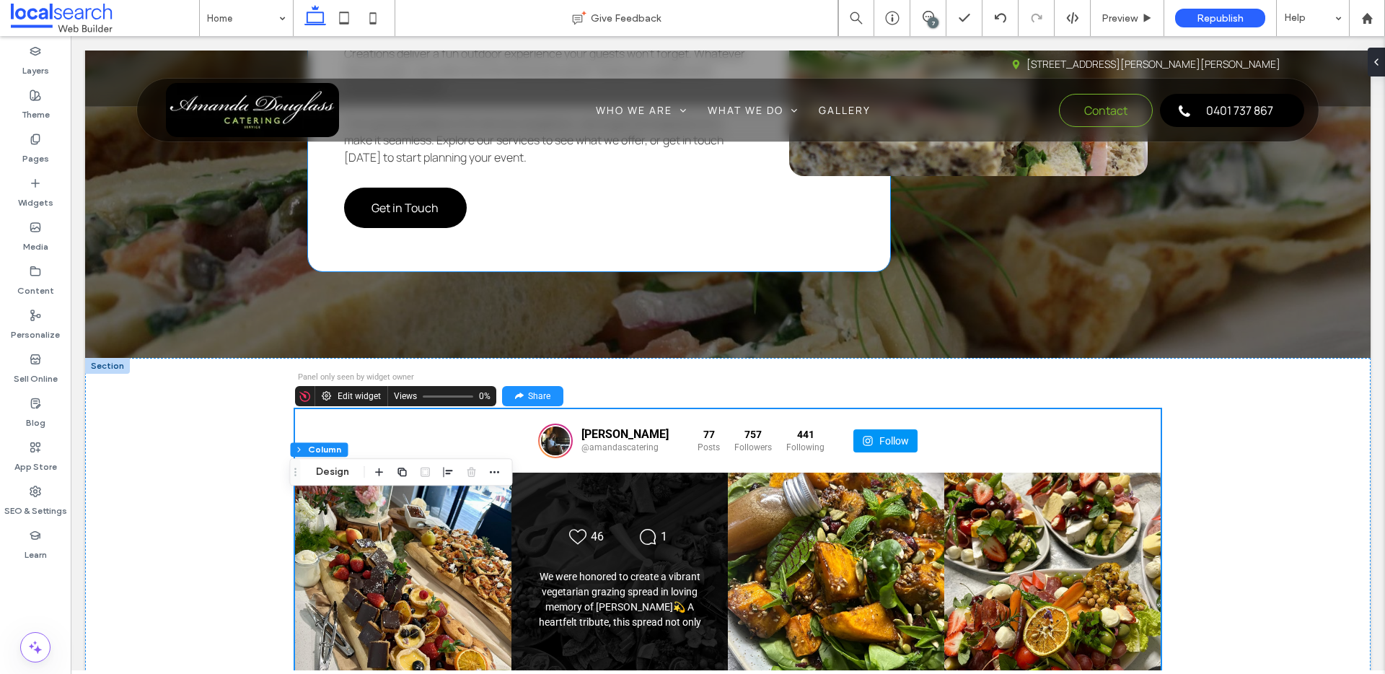
scroll to position [4235, 0]
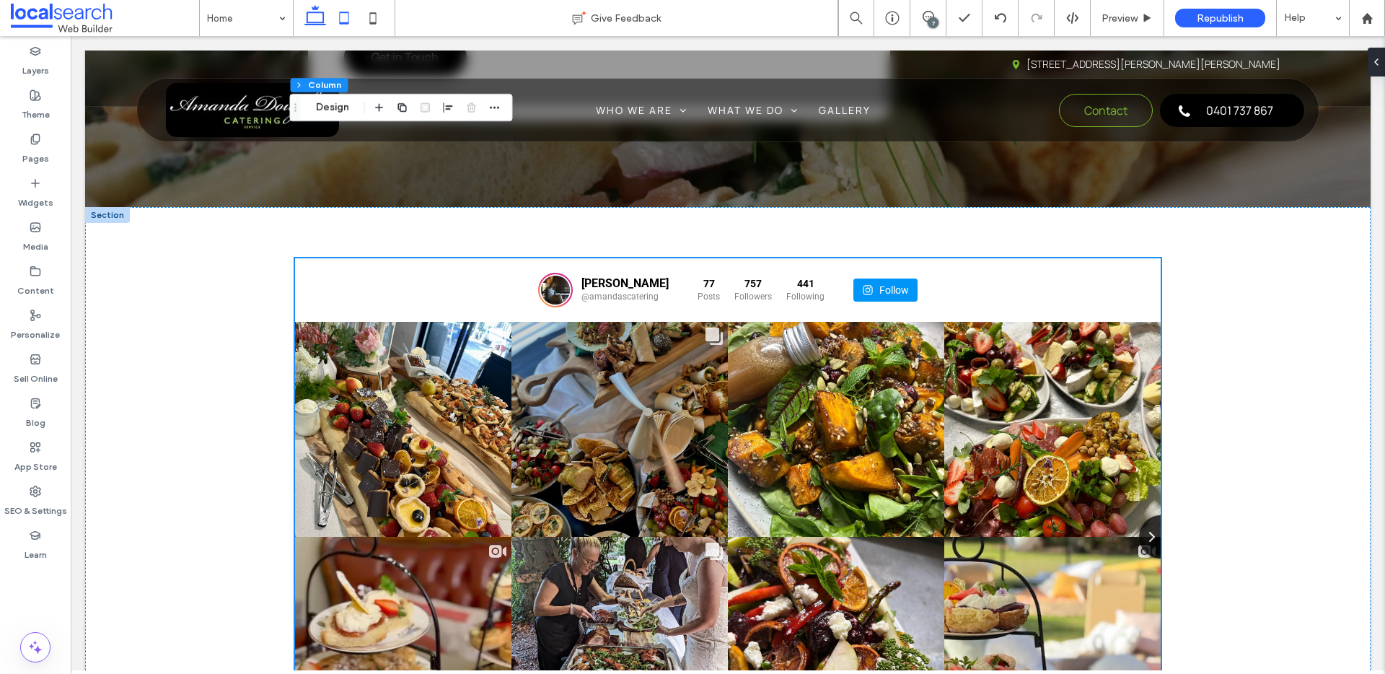
click at [348, 15] on icon at bounding box center [344, 18] width 29 height 29
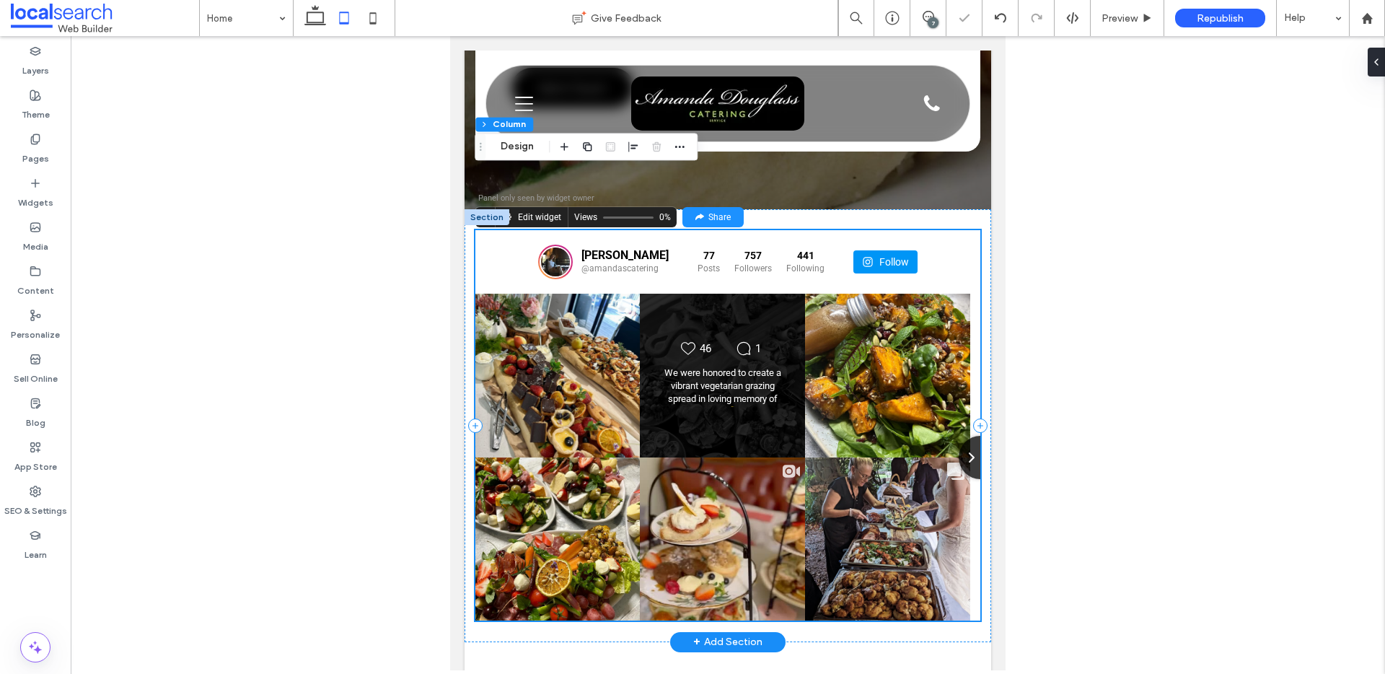
scroll to position [4023, 0]
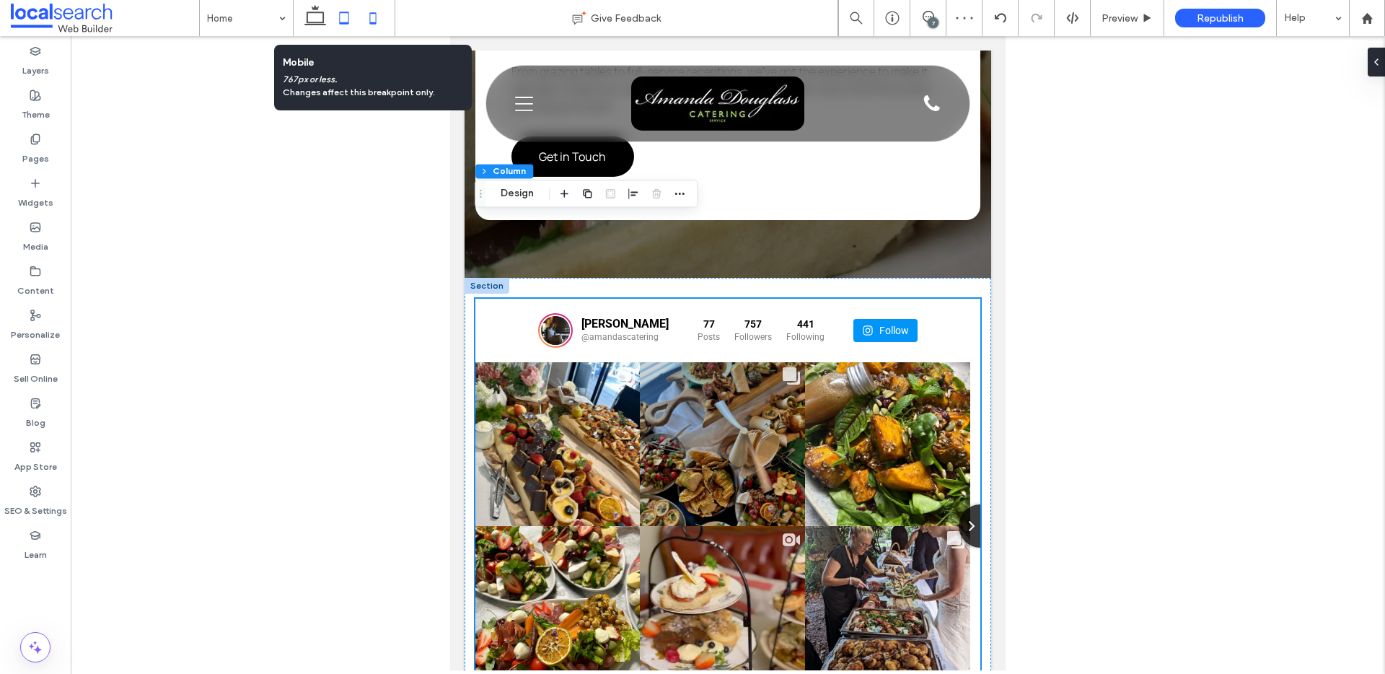
click at [377, 17] on icon at bounding box center [372, 18] width 29 height 29
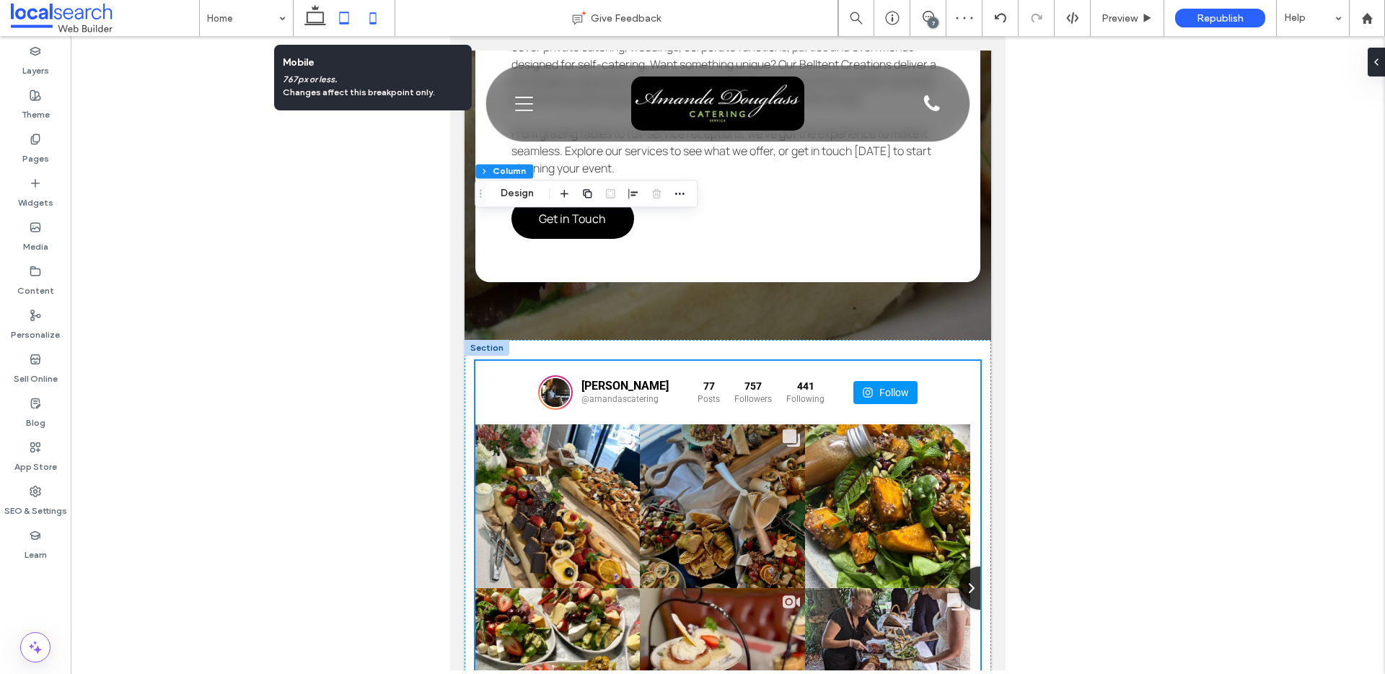
type input "**"
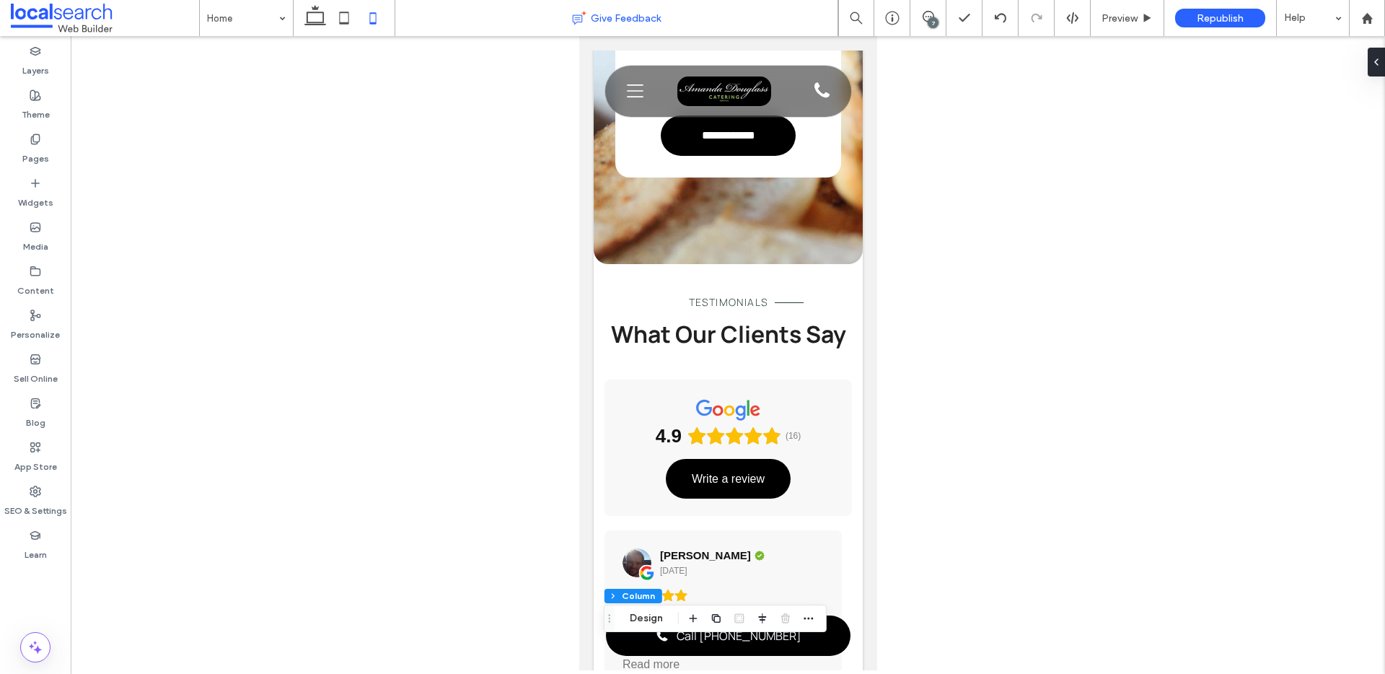
scroll to position [2403, 0]
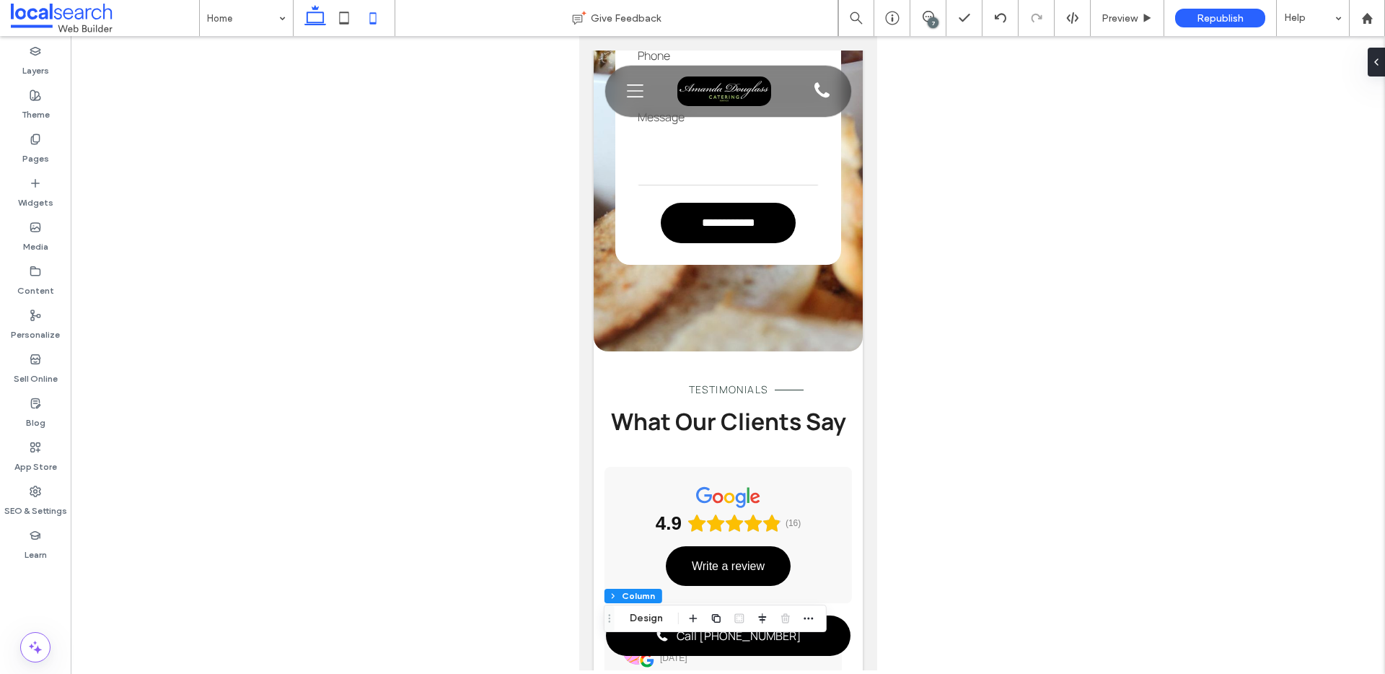
click at [312, 14] on icon at bounding box center [315, 18] width 29 height 29
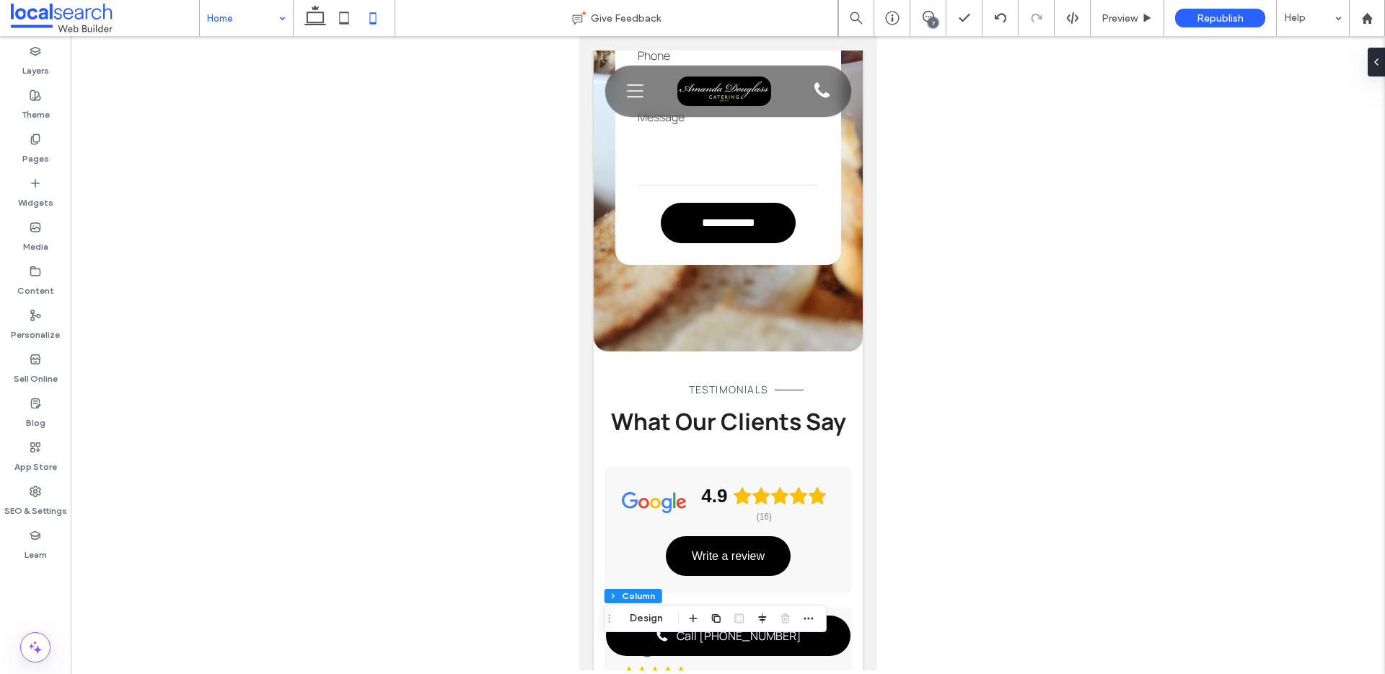
type input "***"
type input "****"
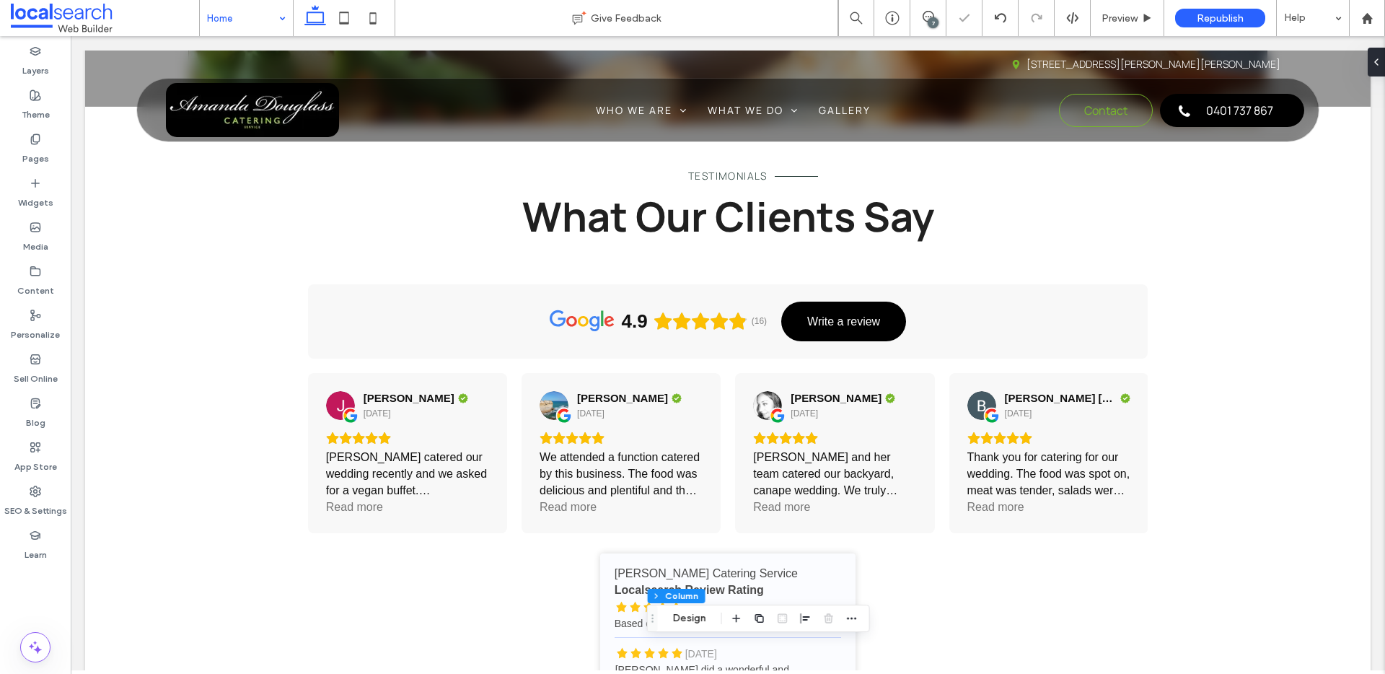
scroll to position [2686, 0]
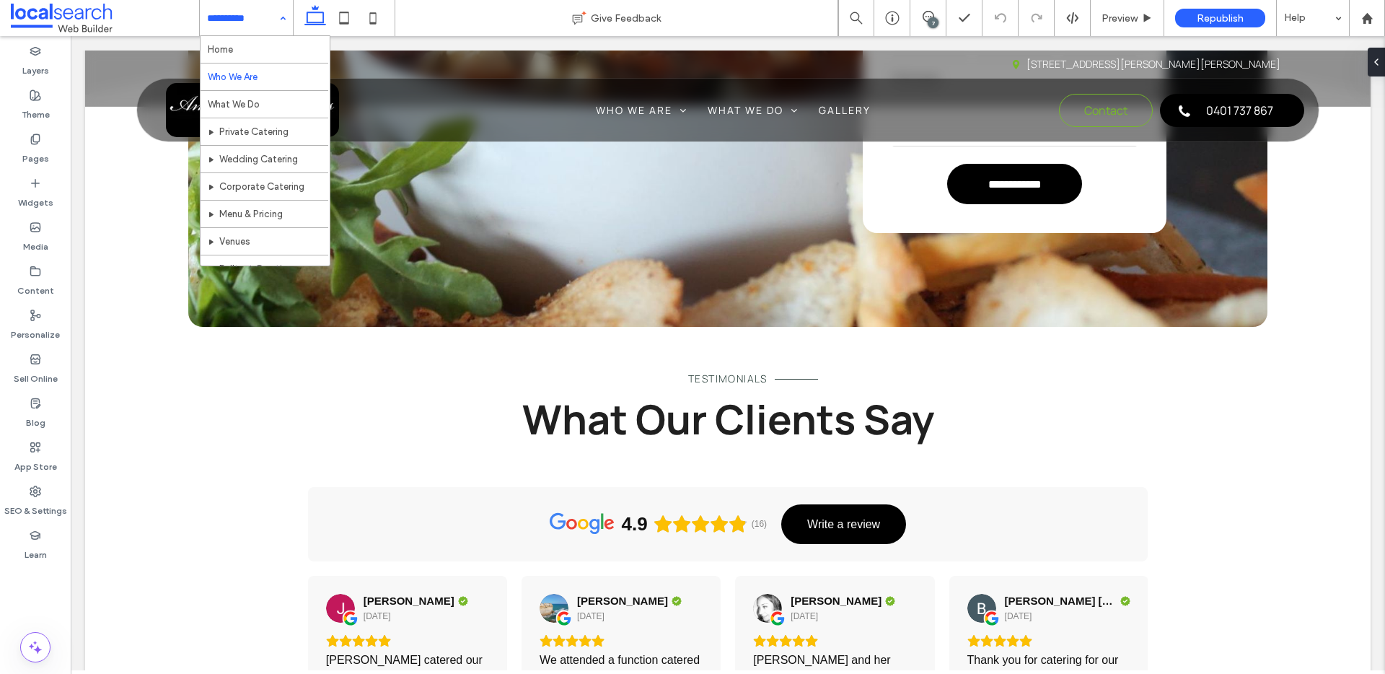
click at [281, 19] on div "Home Who We Are What We Do Private Catering Wedding Catering Corporate Catering…" at bounding box center [246, 18] width 93 height 36
